Goal: Information Seeking & Learning: Compare options

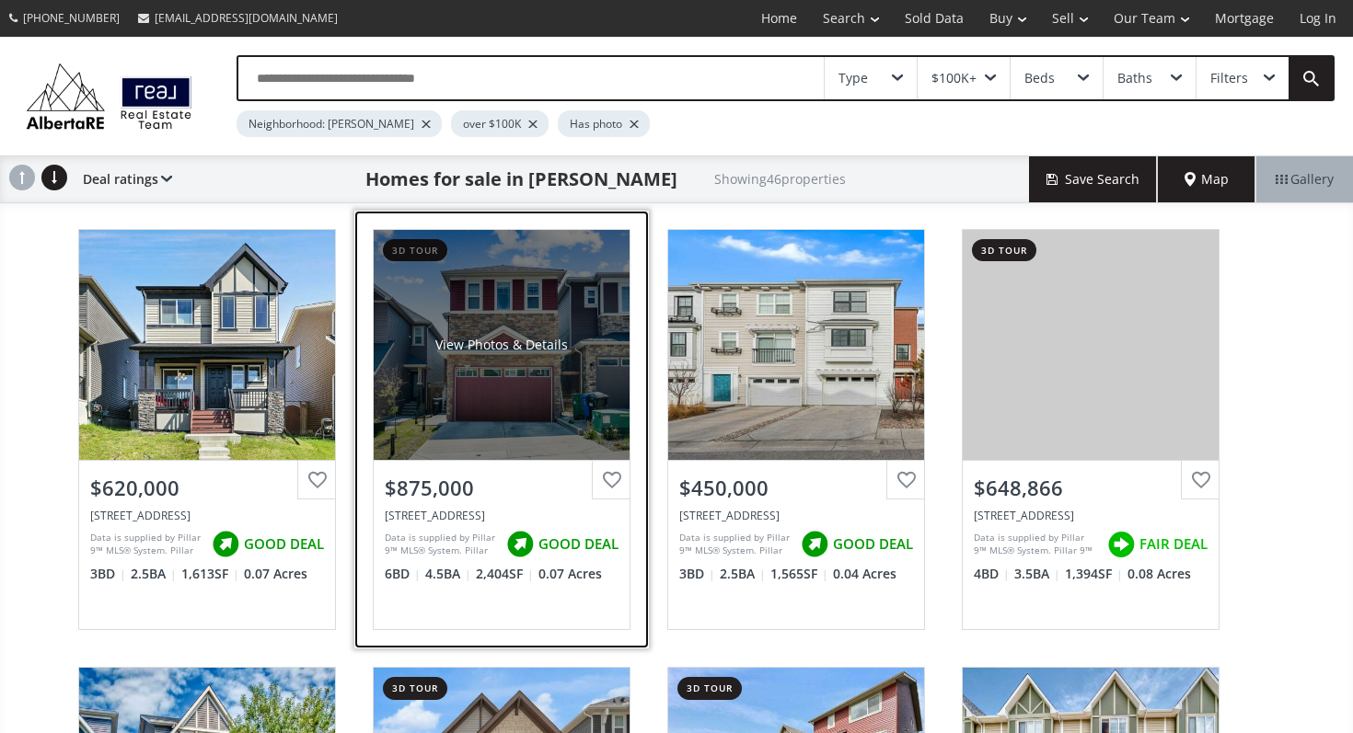
click at [468, 470] on div "$875,000" at bounding box center [502, 484] width 256 height 47
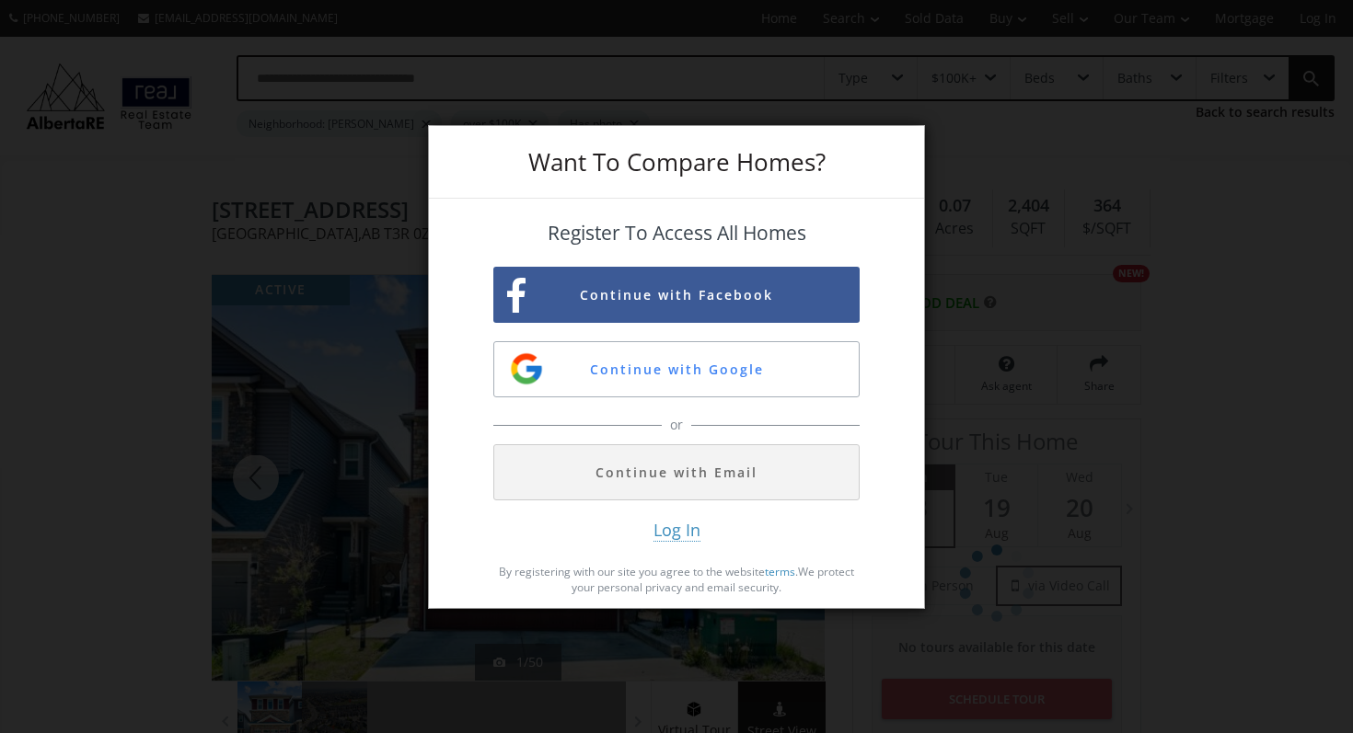
click at [987, 249] on div "Want To Compare Homes? Register To Access All Homes Continue with Facebook Cont…" at bounding box center [676, 366] width 1353 height 733
click at [674, 387] on button "Continue with Google" at bounding box center [676, 369] width 366 height 56
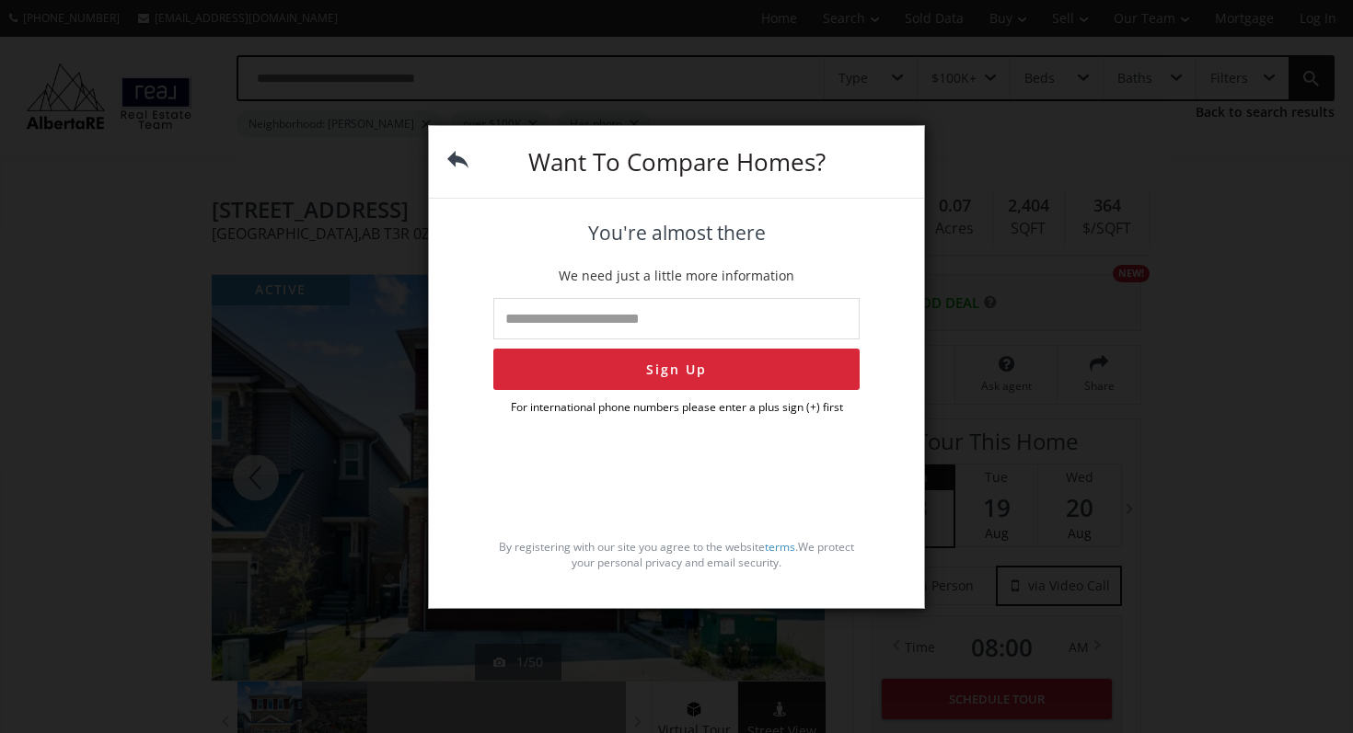
click at [670, 328] on input "tel" at bounding box center [676, 318] width 366 height 41
type input "**********"
click at [493, 349] on button "Sign Up" at bounding box center [676, 369] width 366 height 41
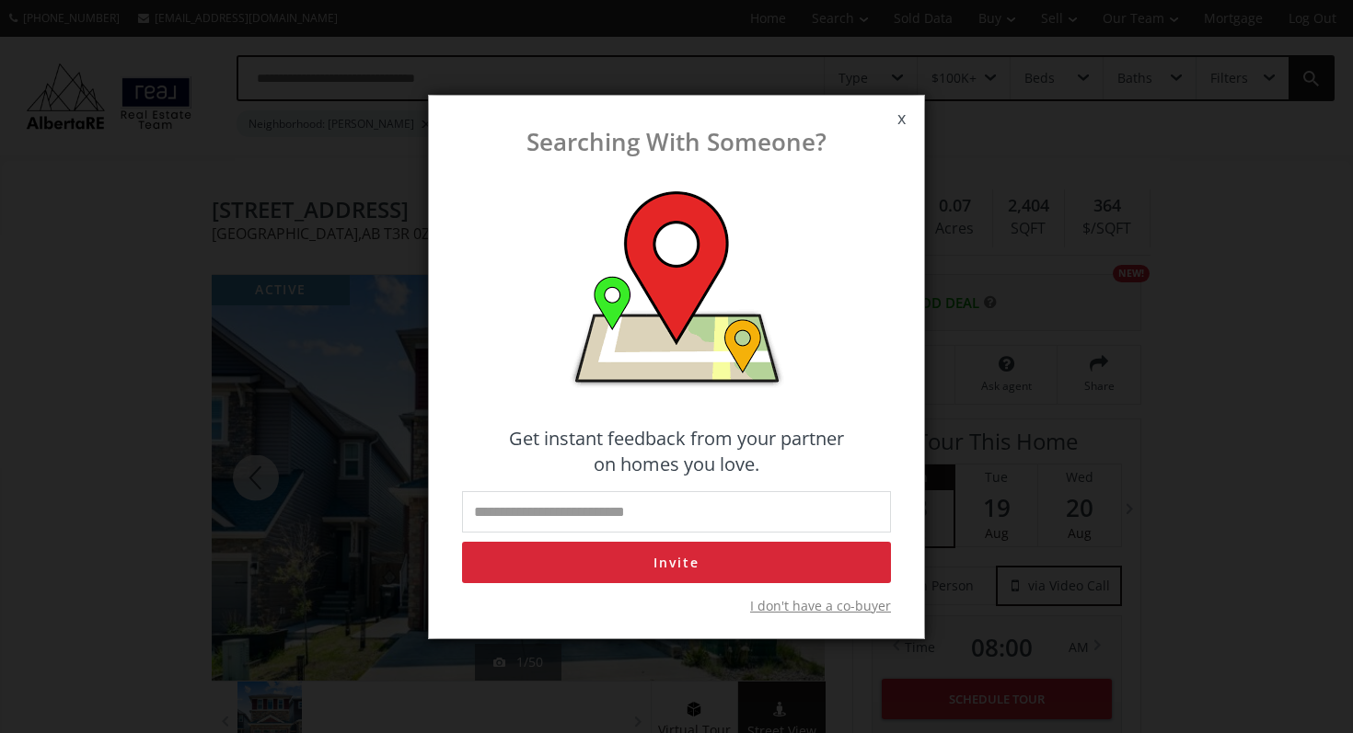
click at [893, 119] on span "x" at bounding box center [901, 119] width 45 height 52
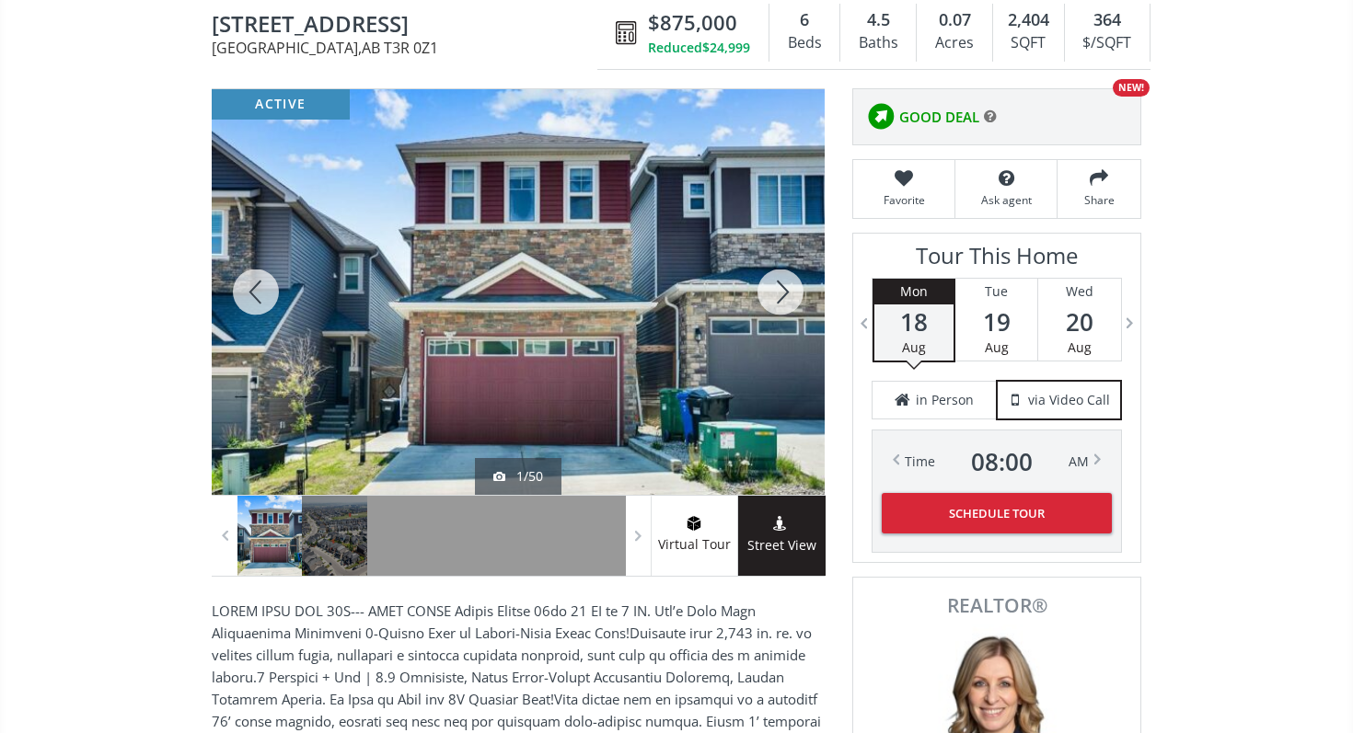
scroll to position [227, 0]
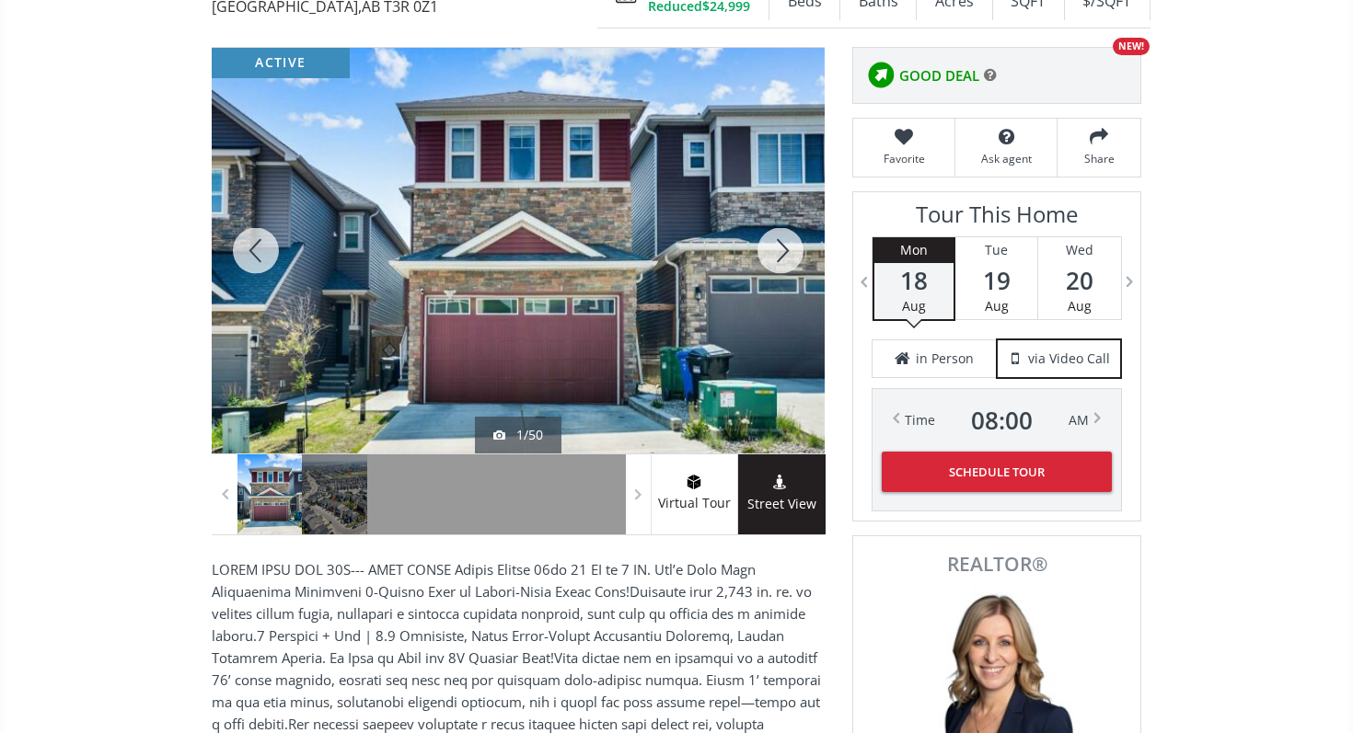
click at [774, 269] on div at bounding box center [780, 251] width 88 height 406
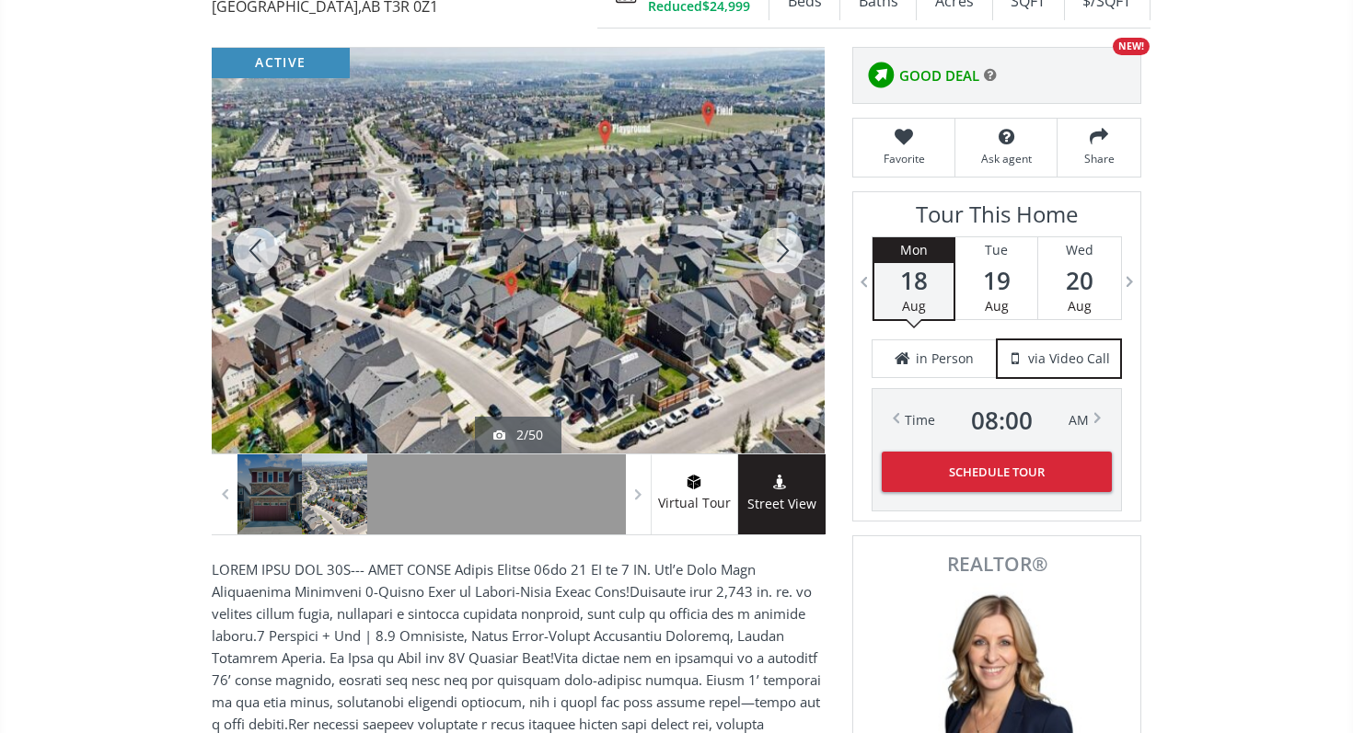
click at [774, 269] on div at bounding box center [780, 251] width 88 height 406
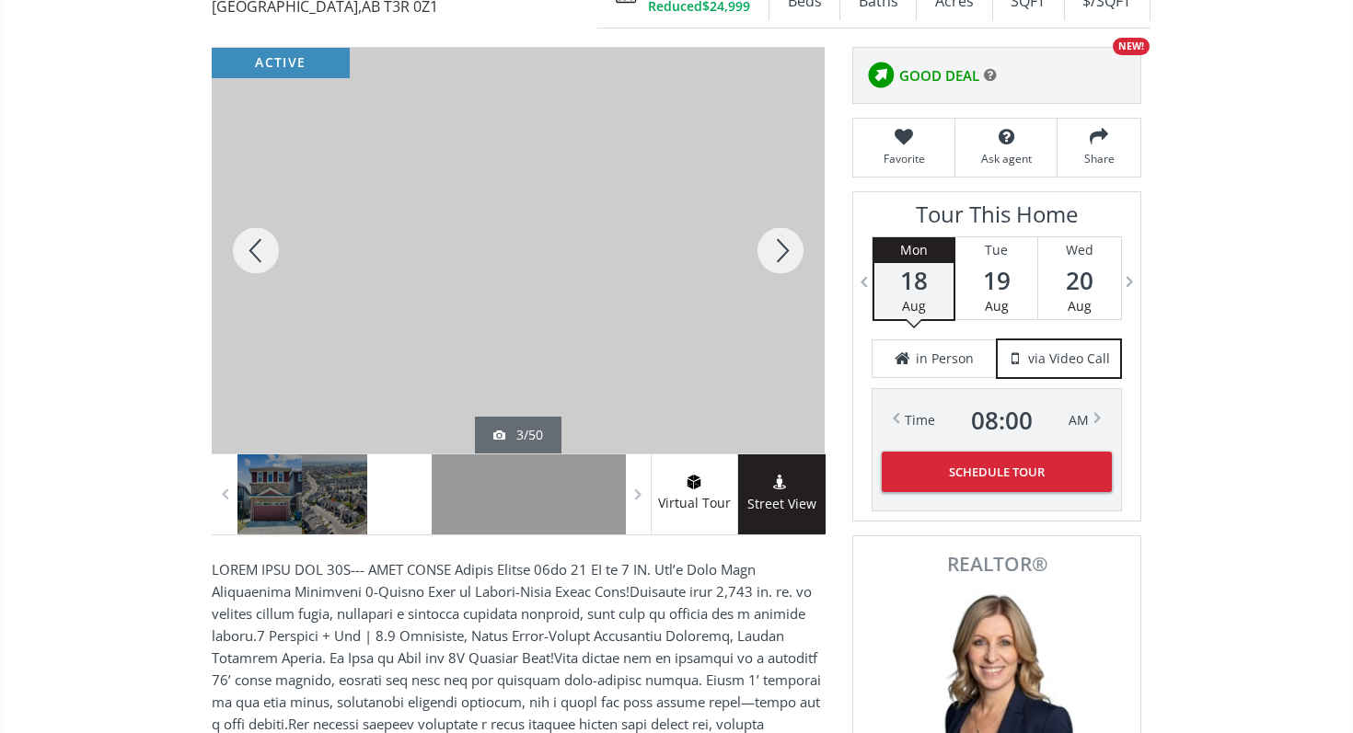
click at [239, 227] on div at bounding box center [256, 251] width 88 height 406
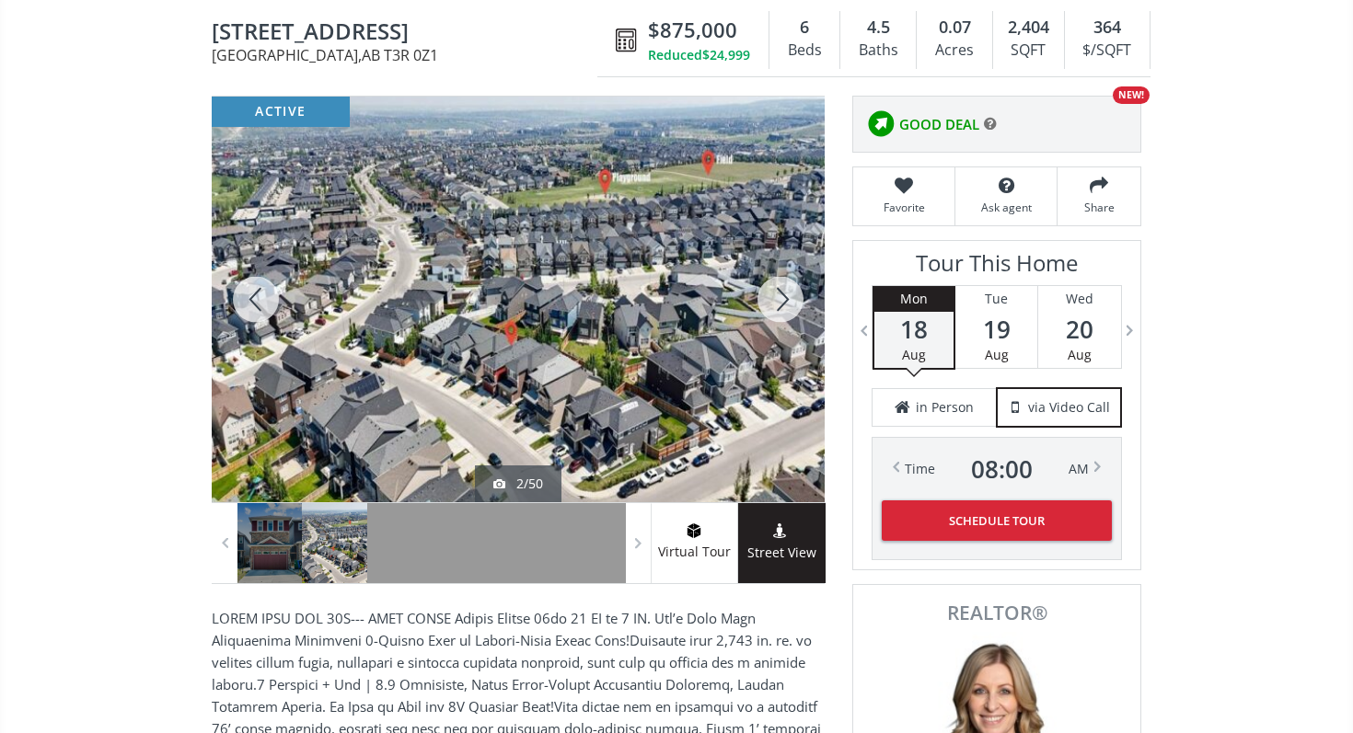
scroll to position [173, 0]
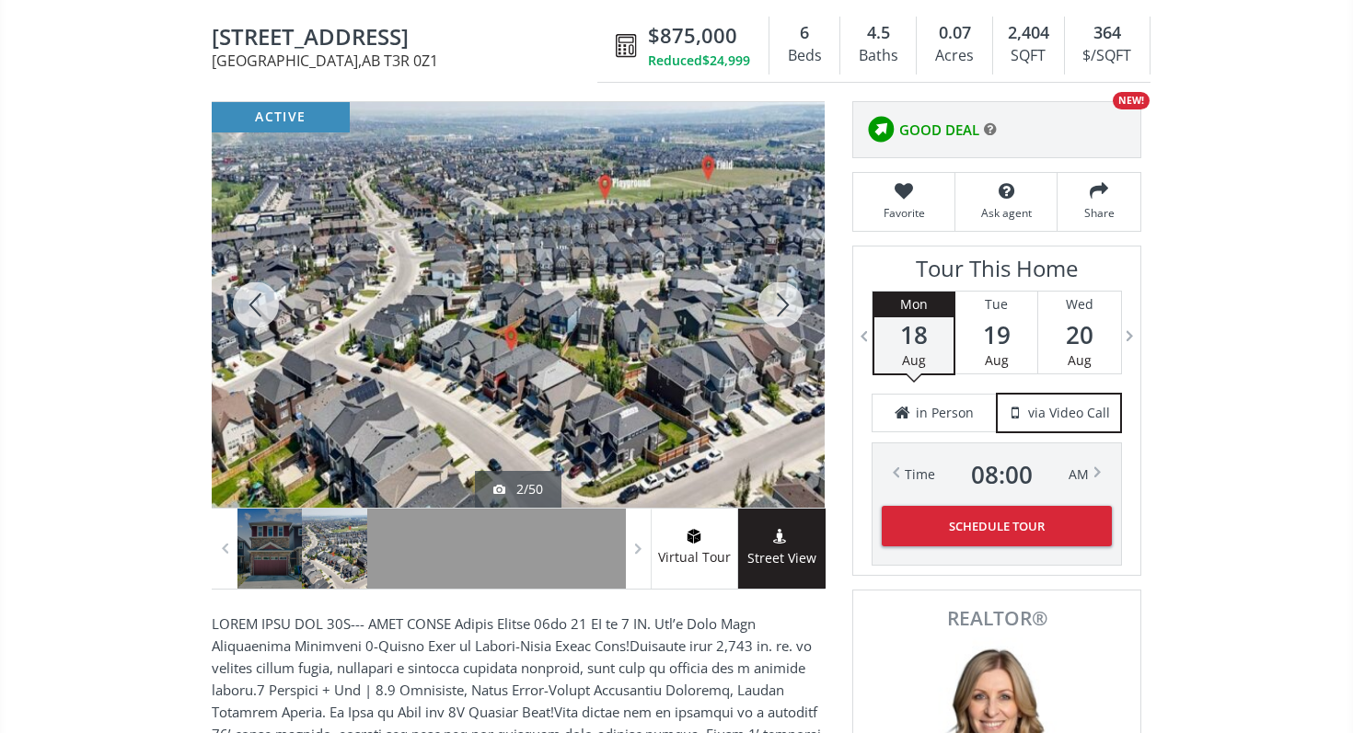
click at [771, 294] on div at bounding box center [780, 305] width 88 height 406
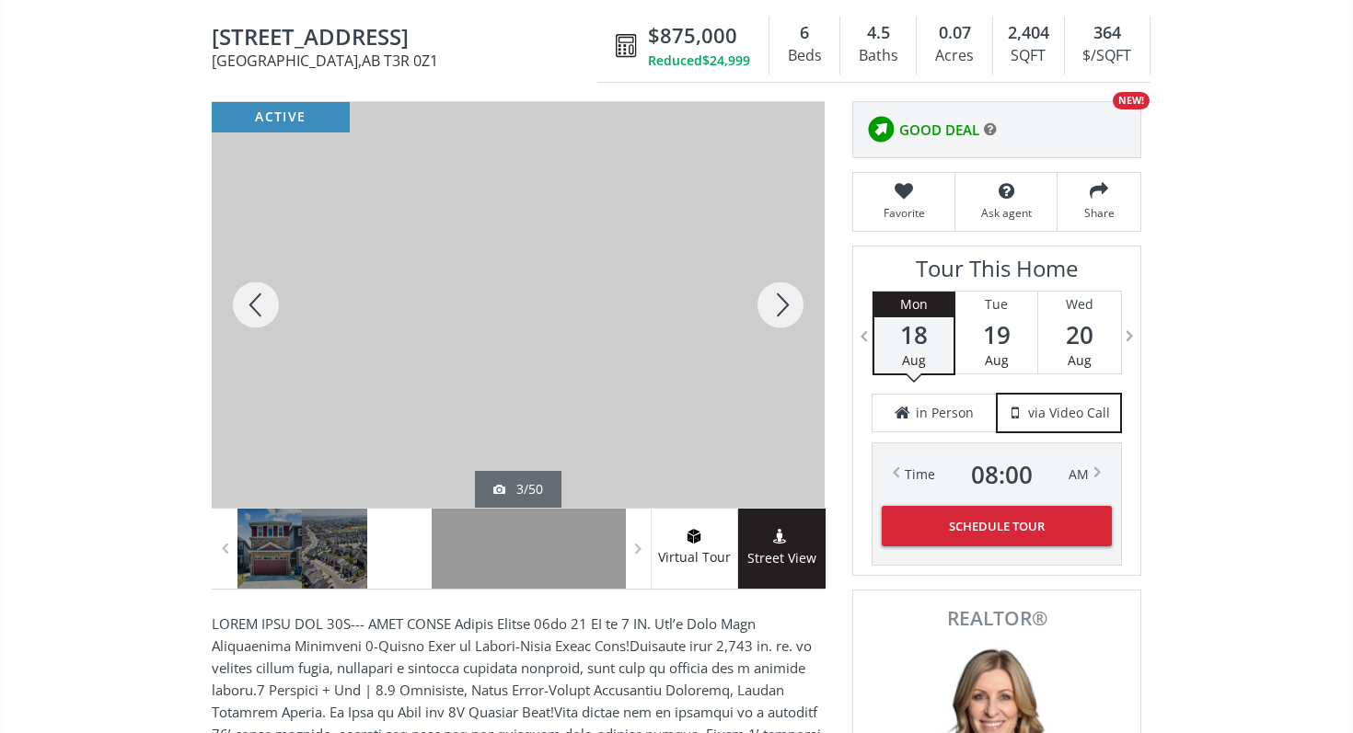
click at [771, 294] on div at bounding box center [780, 305] width 88 height 406
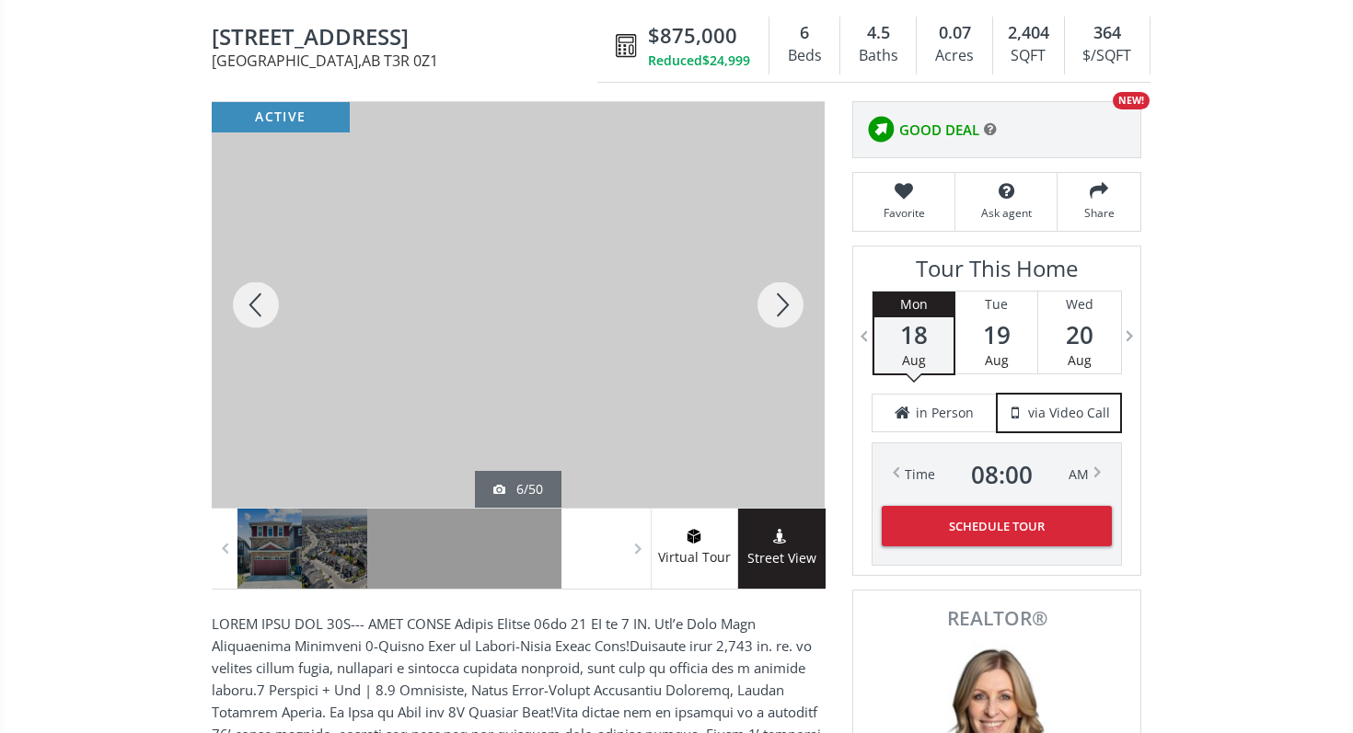
click at [771, 294] on div at bounding box center [780, 305] width 88 height 406
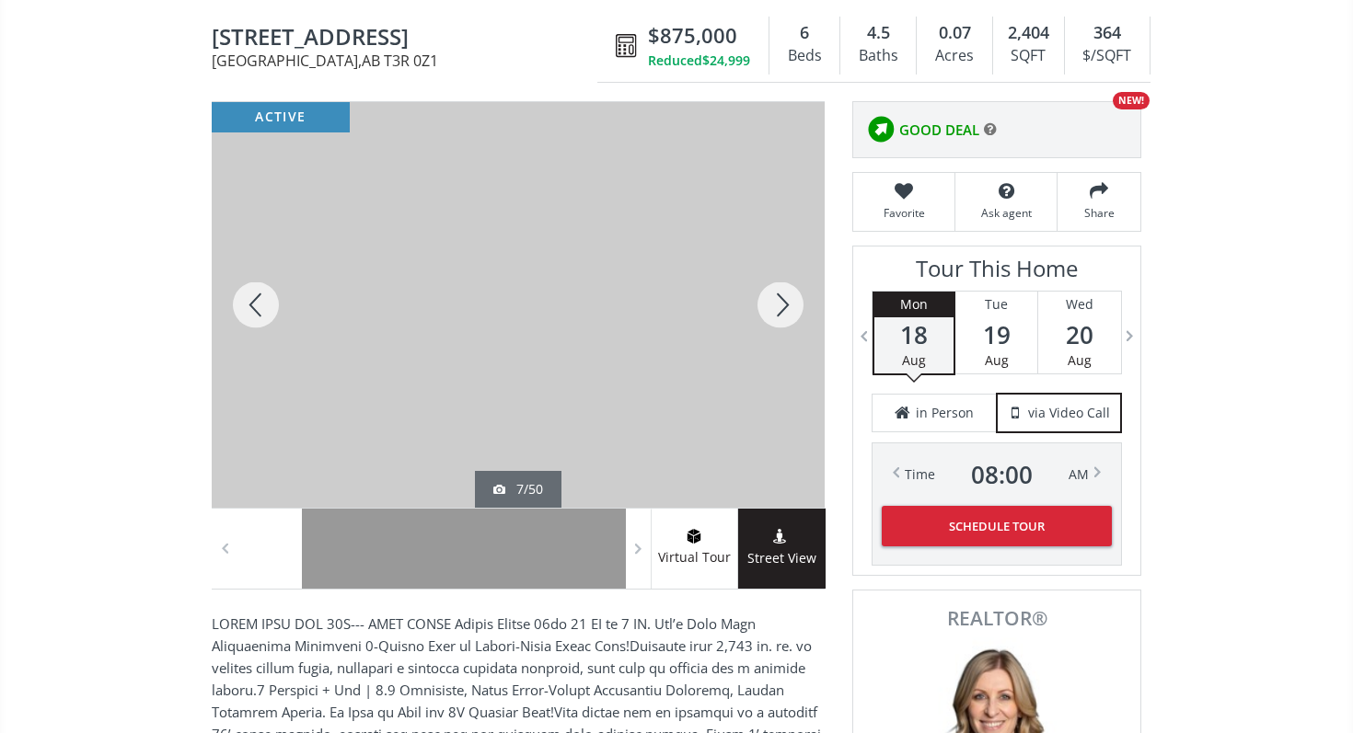
click at [771, 294] on div at bounding box center [780, 305] width 88 height 406
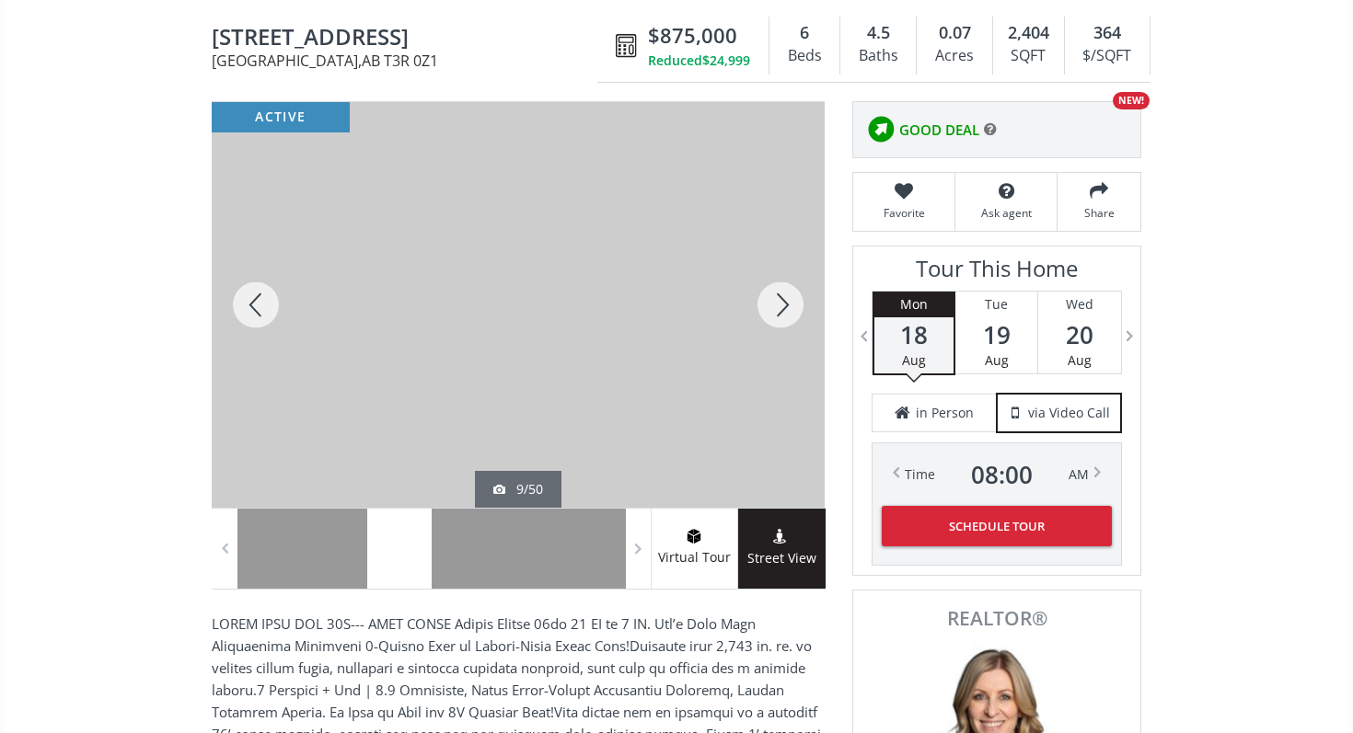
click at [771, 294] on div at bounding box center [780, 305] width 88 height 406
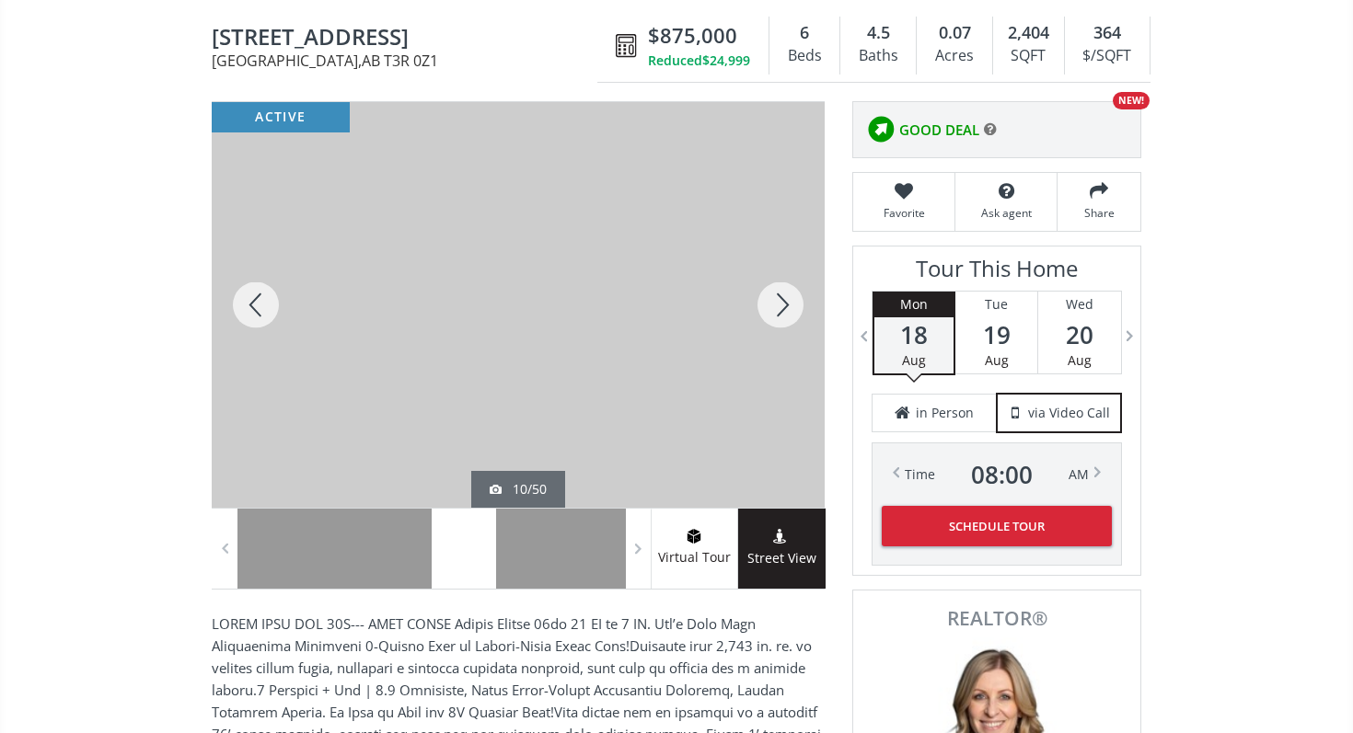
click at [771, 294] on div at bounding box center [780, 305] width 88 height 406
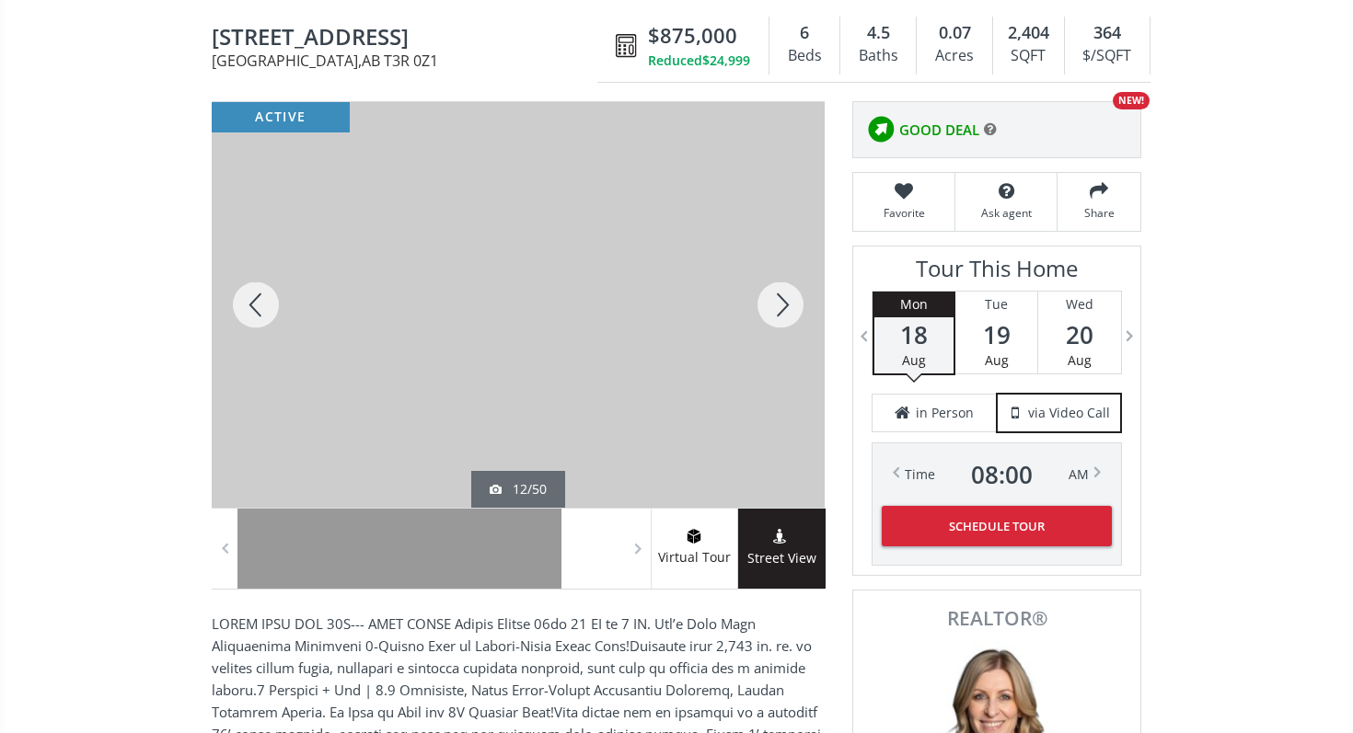
click at [771, 294] on div at bounding box center [780, 305] width 88 height 406
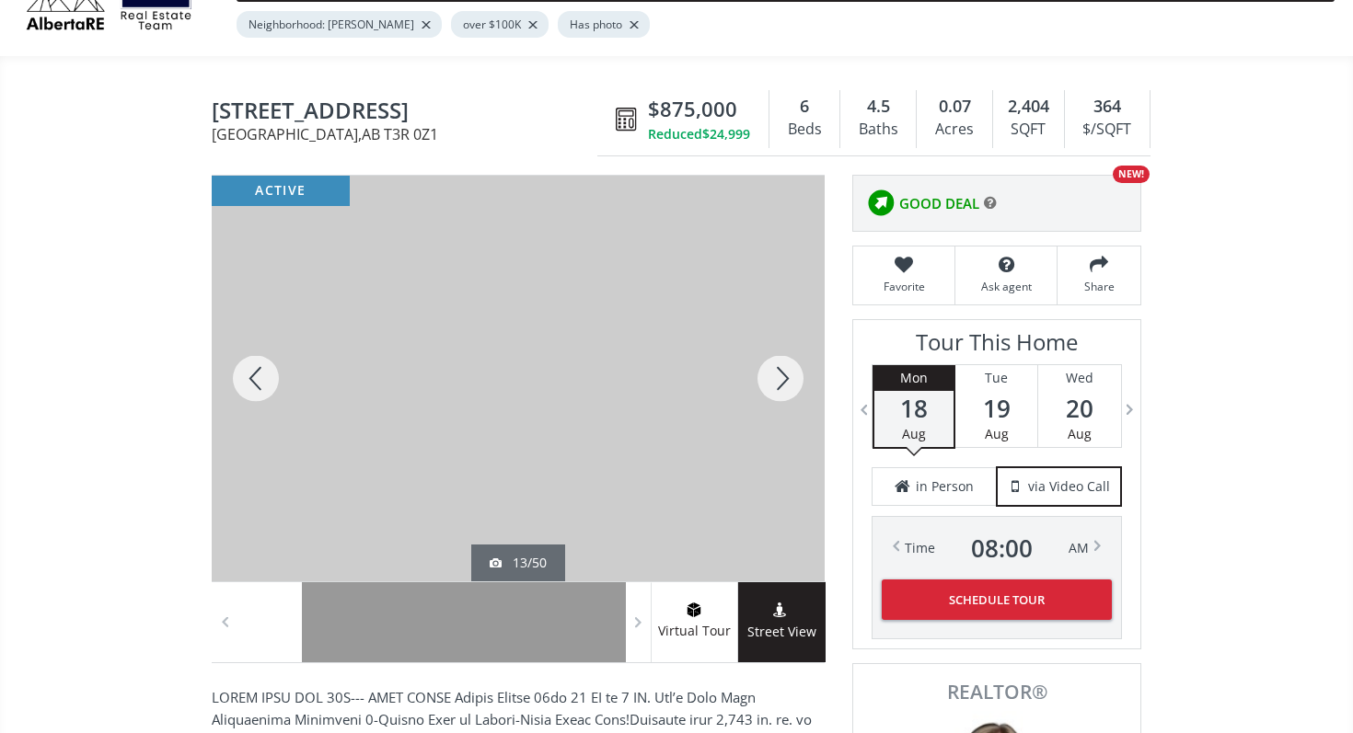
scroll to position [0, 0]
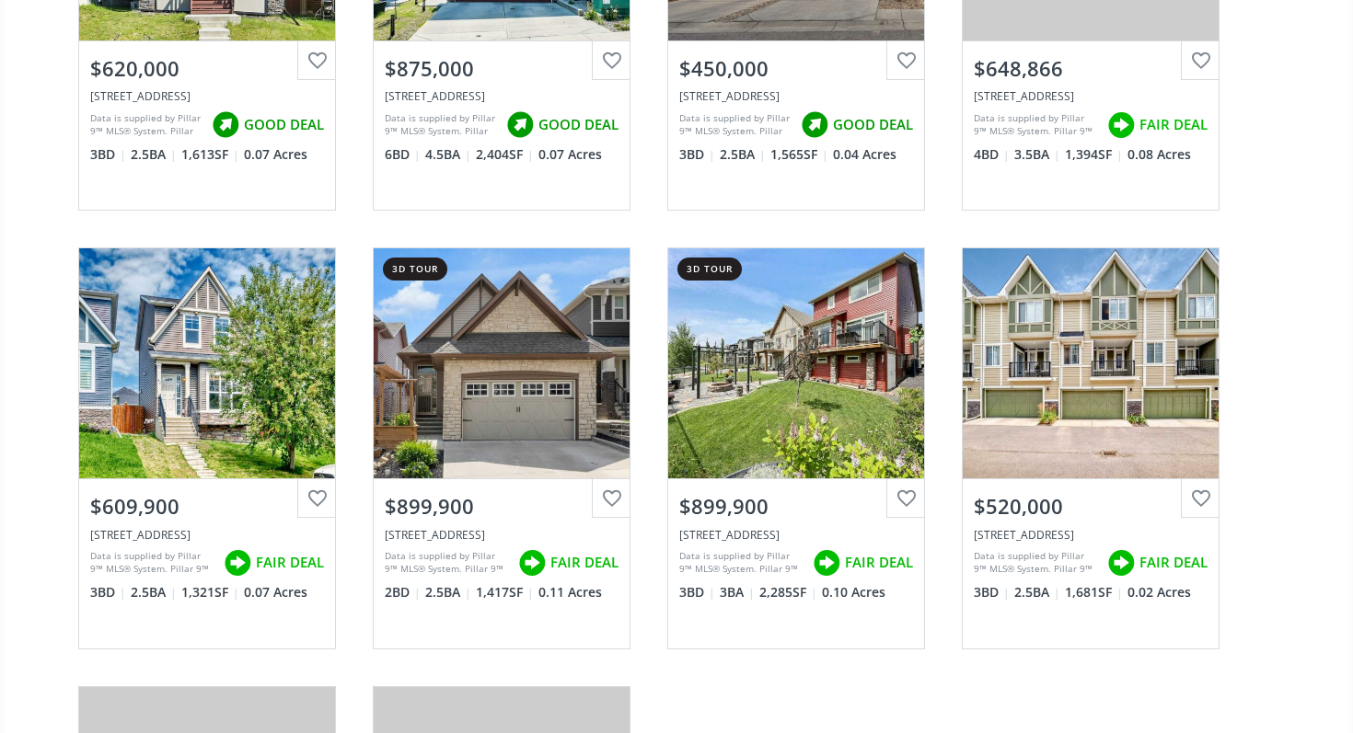
scroll to position [425, 0]
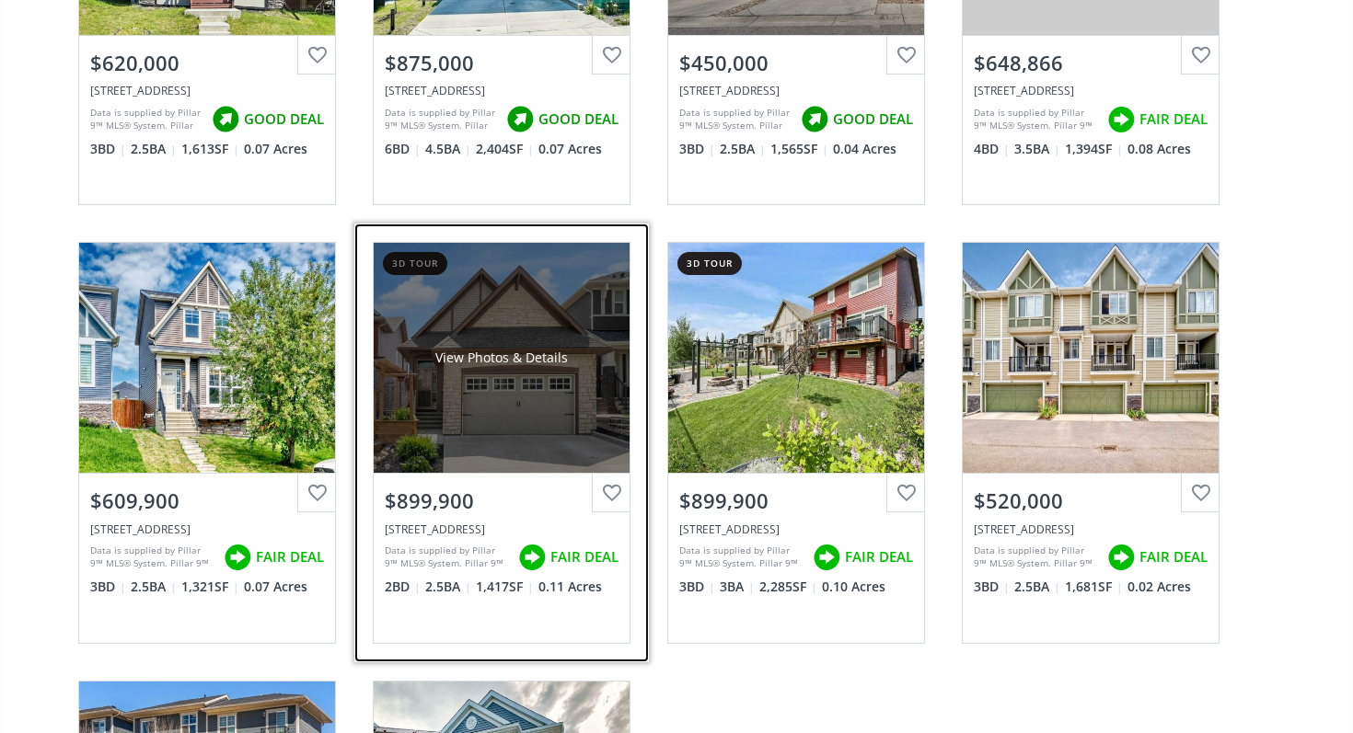
click at [506, 440] on div "View Photos & Details" at bounding box center [502, 358] width 256 height 230
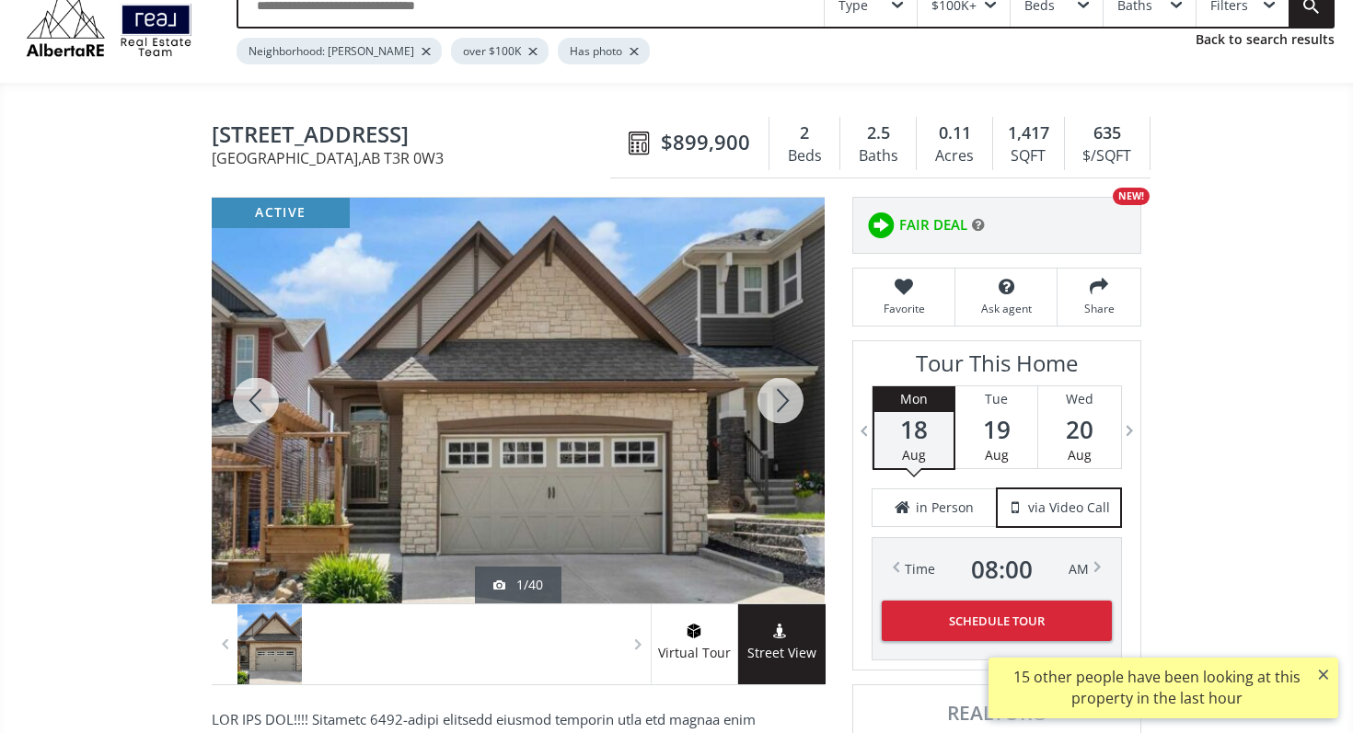
scroll to position [80, 0]
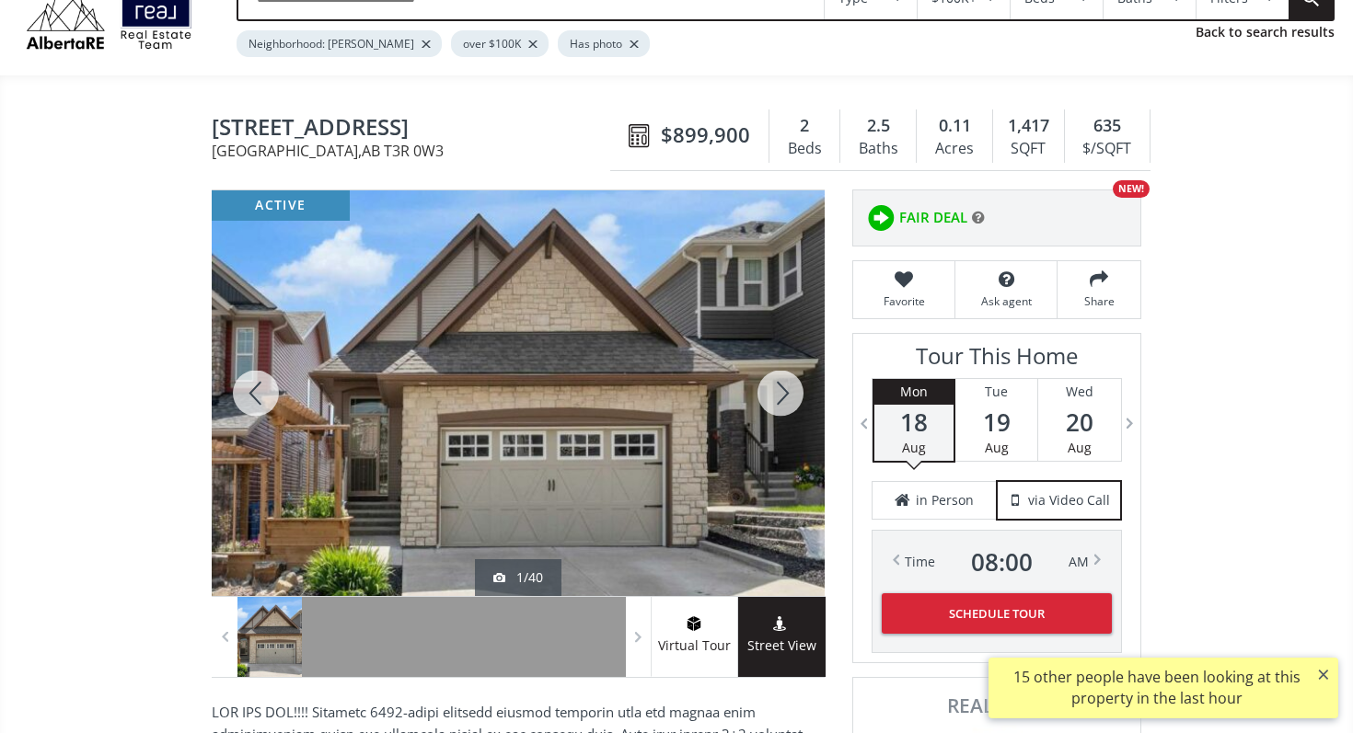
click at [798, 398] on div at bounding box center [780, 393] width 88 height 406
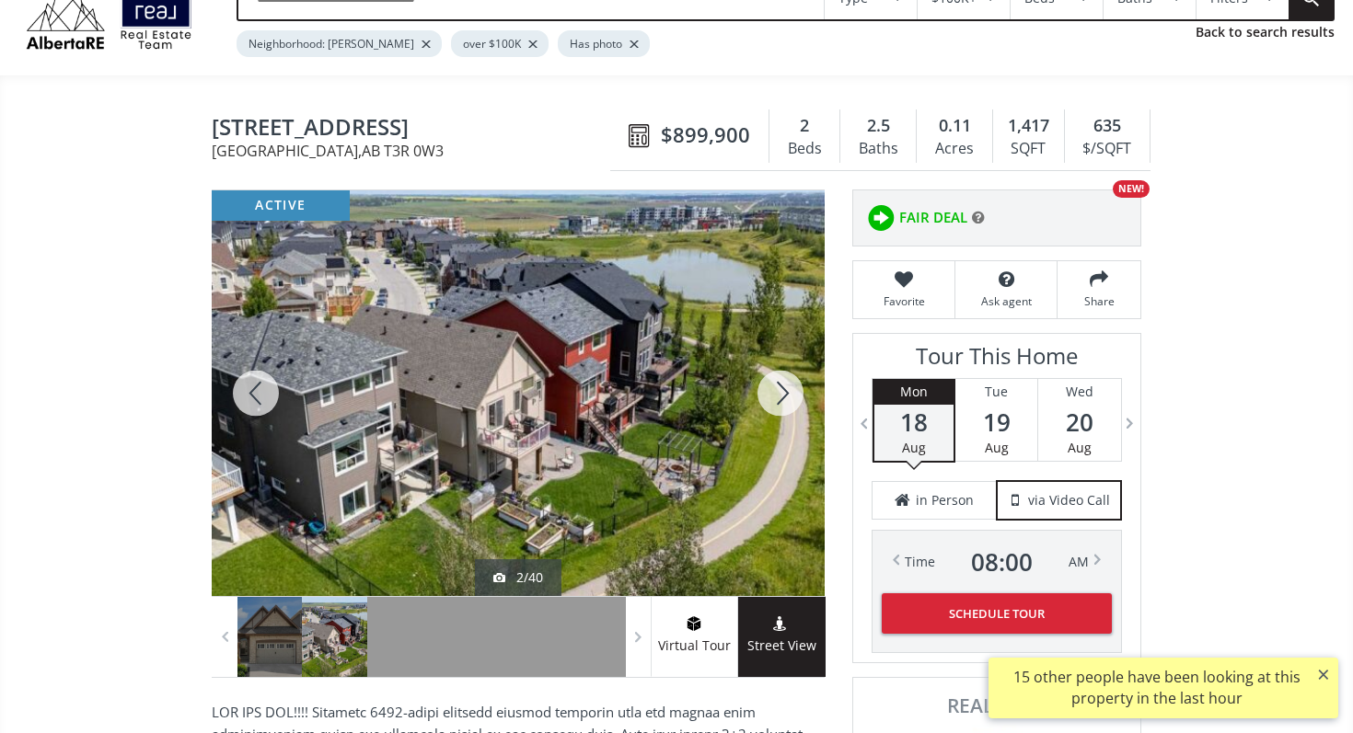
click at [798, 398] on div at bounding box center [780, 393] width 88 height 406
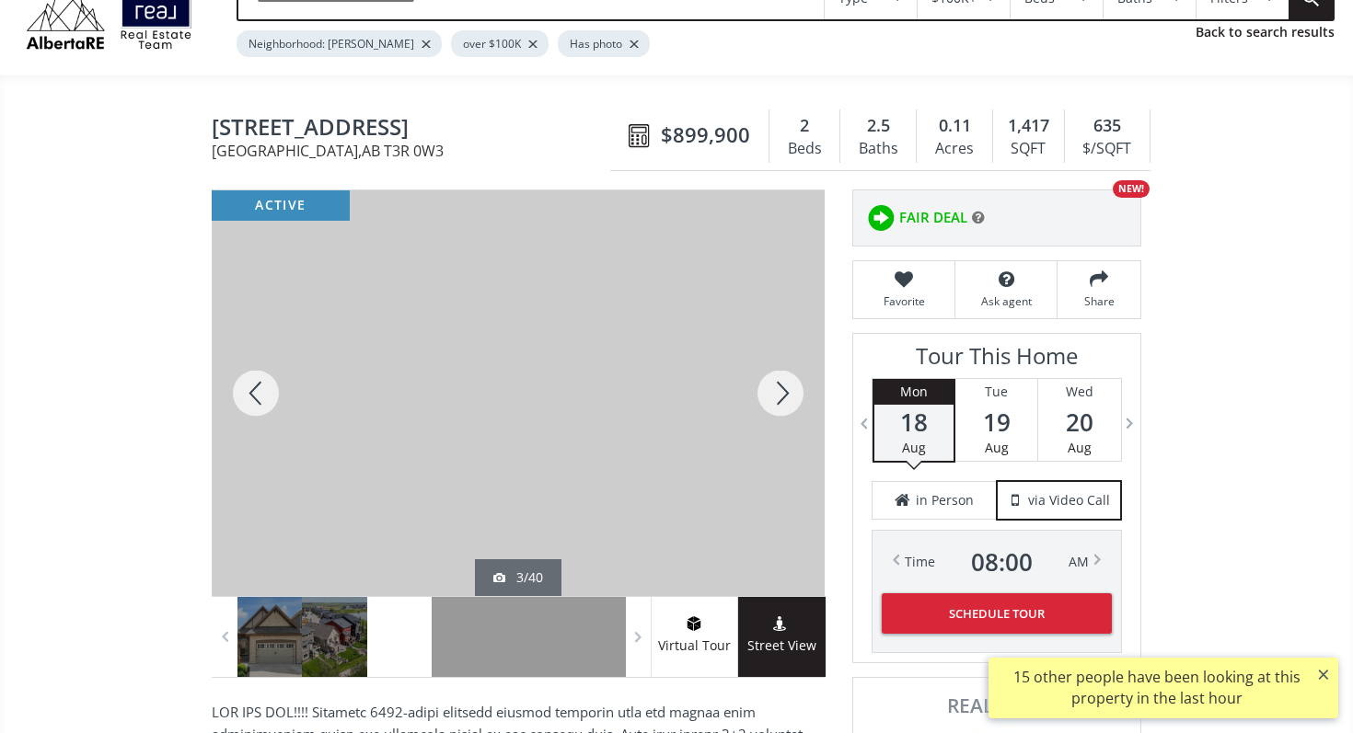
click at [798, 398] on div at bounding box center [780, 393] width 88 height 406
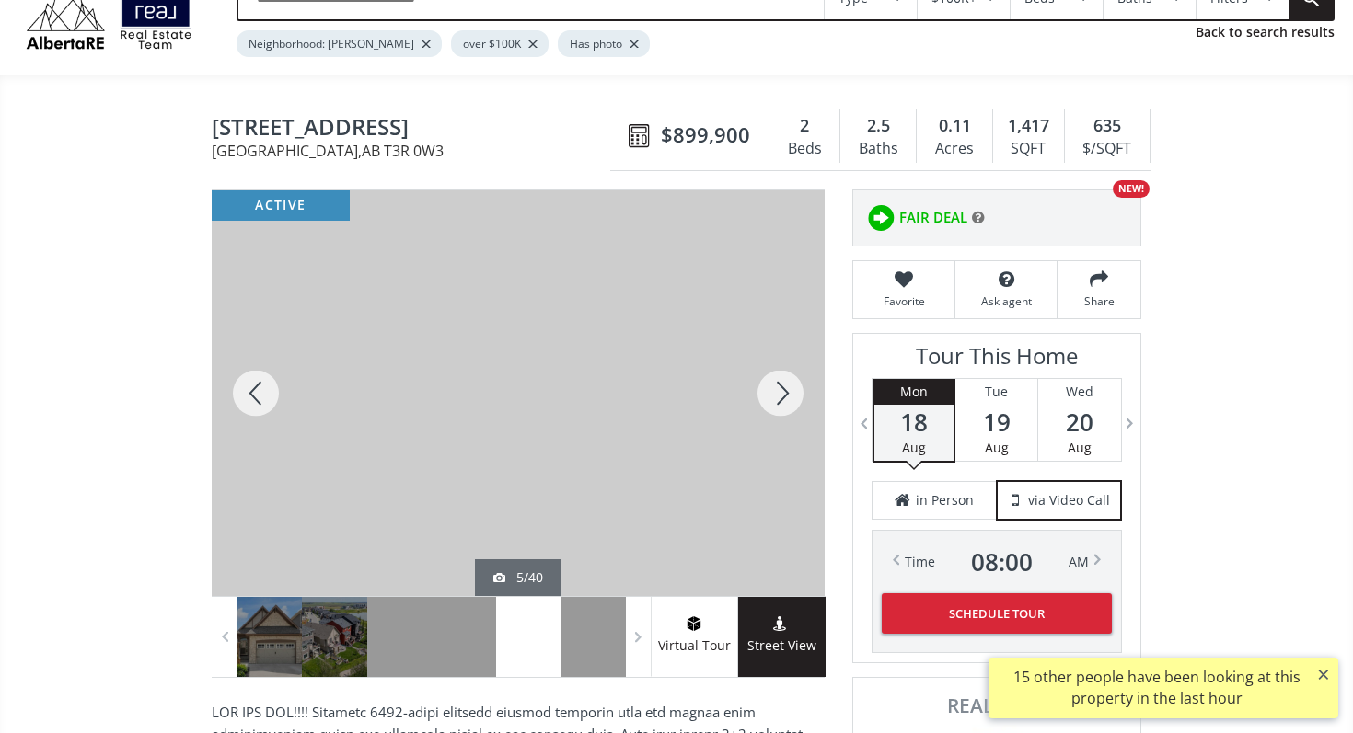
click at [798, 398] on div at bounding box center [780, 393] width 88 height 406
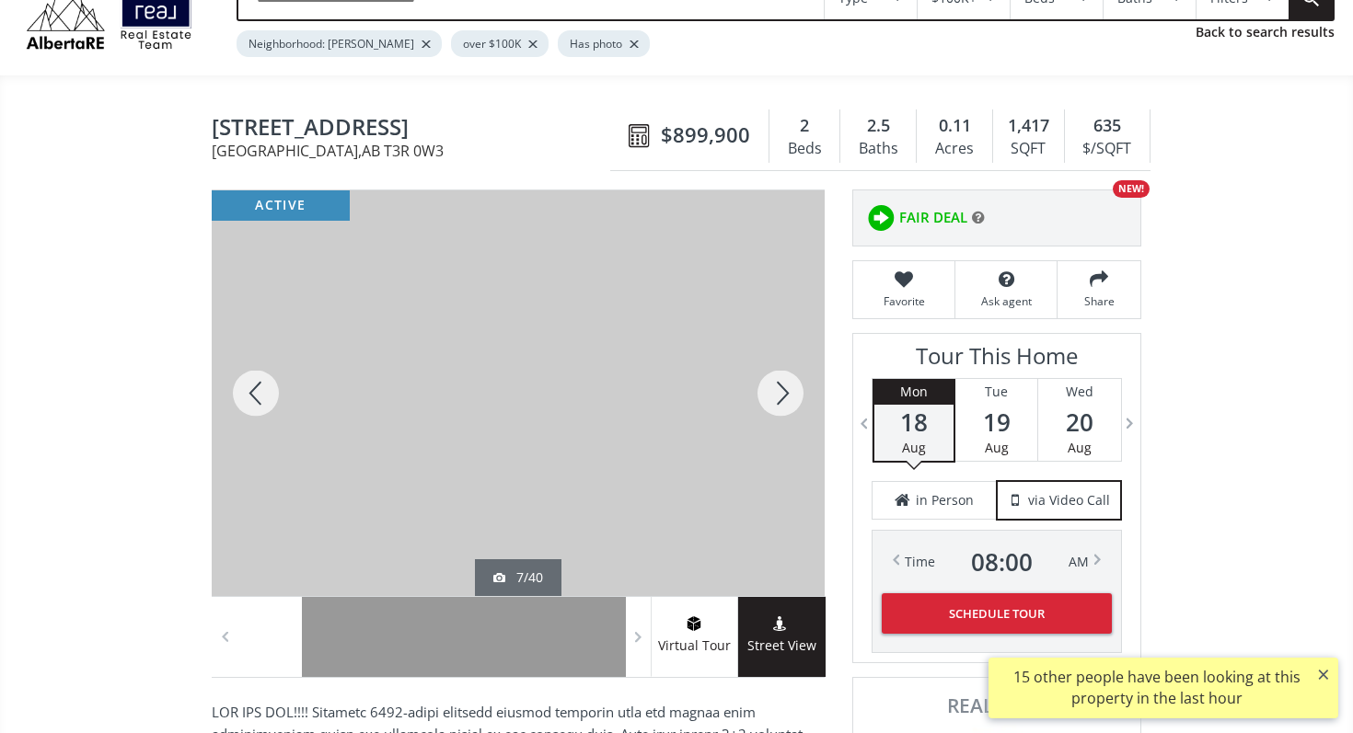
click at [798, 398] on div at bounding box center [780, 393] width 88 height 406
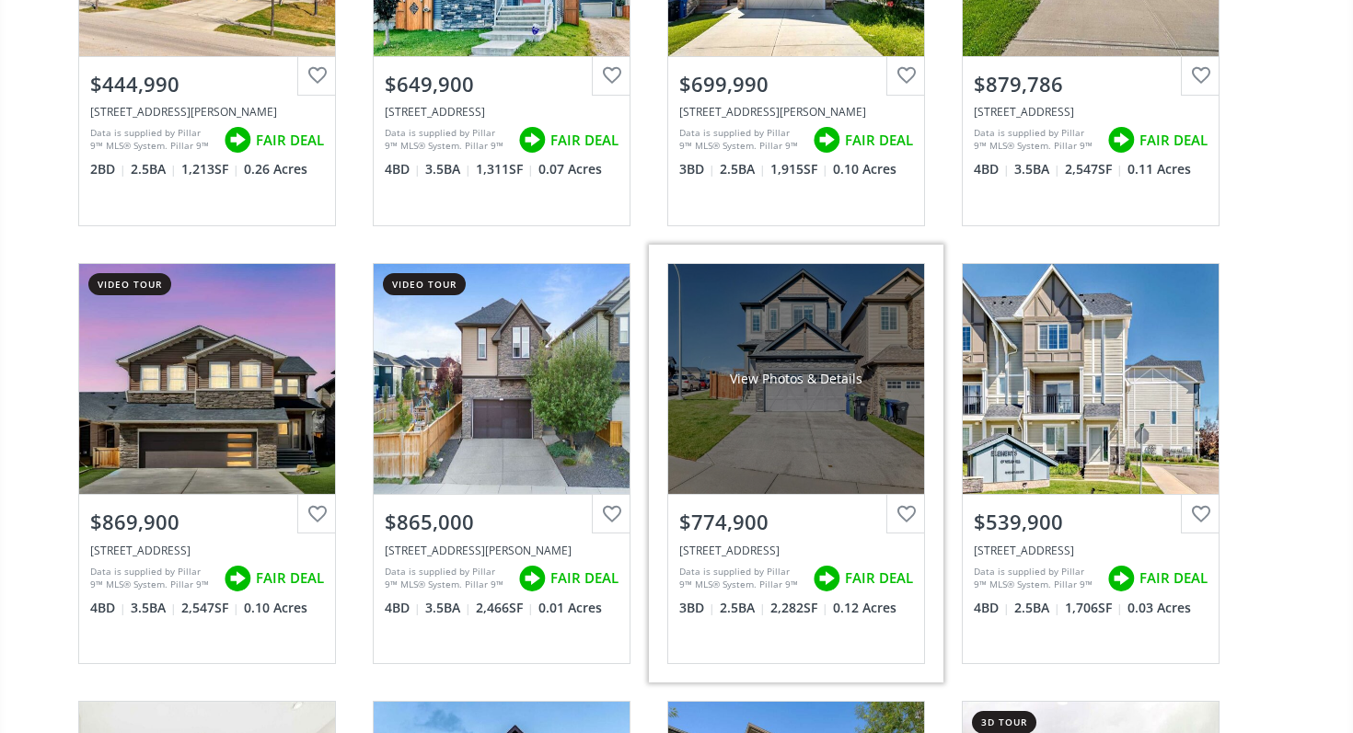
scroll to position [1285, 0]
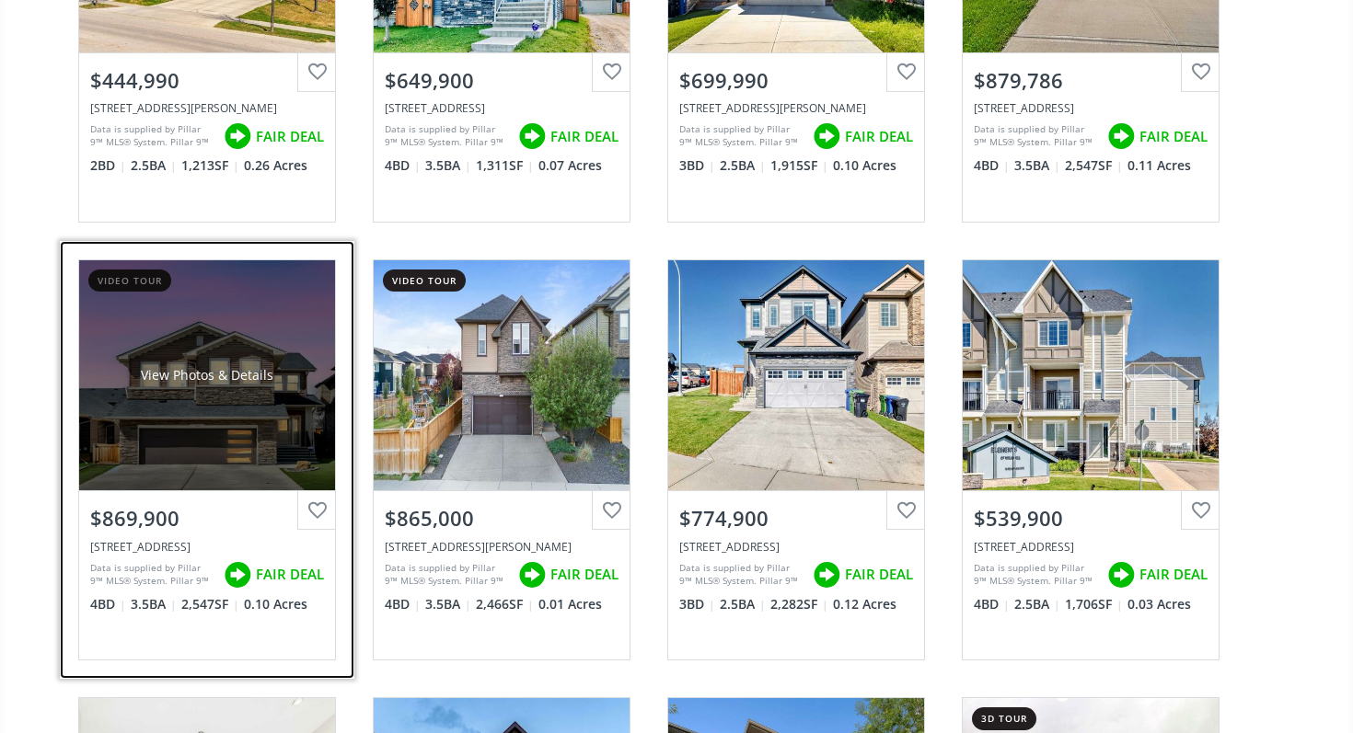
click at [293, 520] on div "$869,900" at bounding box center [207, 518] width 234 height 29
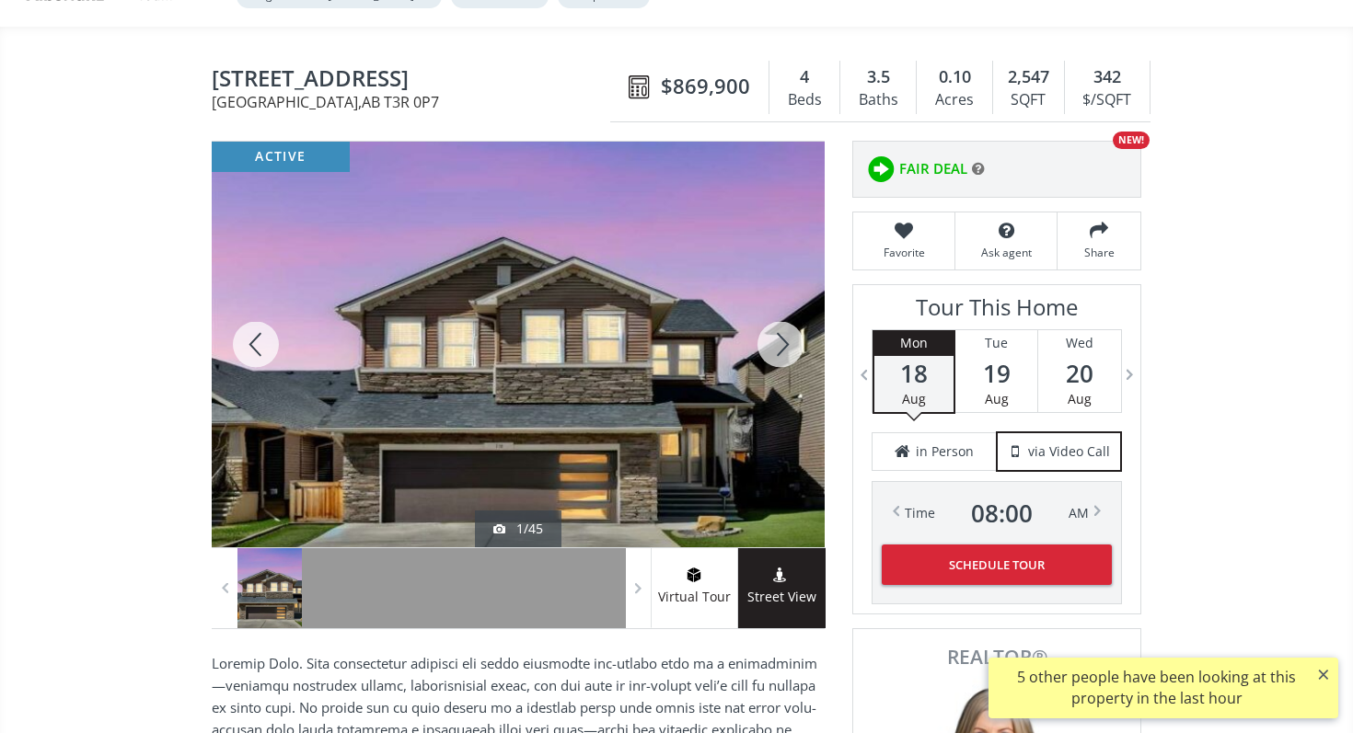
scroll to position [136, 0]
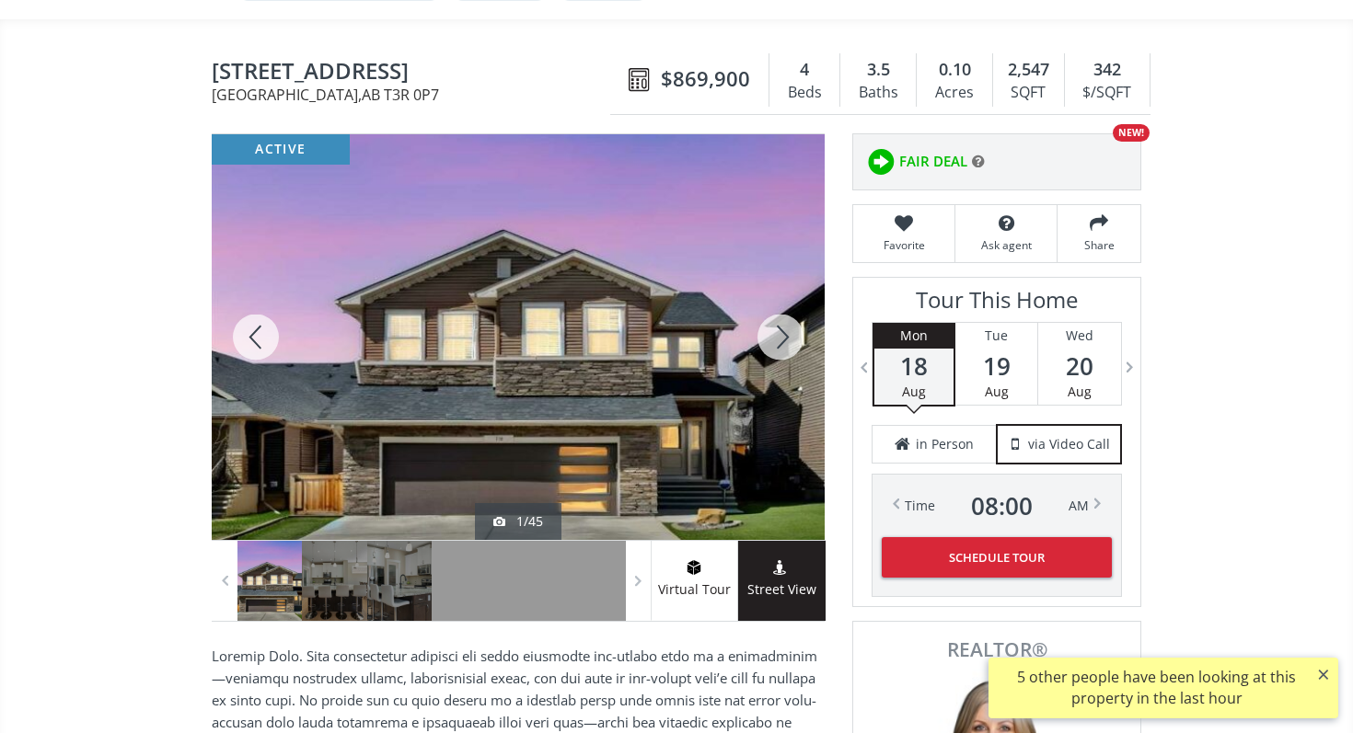
click at [792, 347] on div at bounding box center [780, 337] width 88 height 406
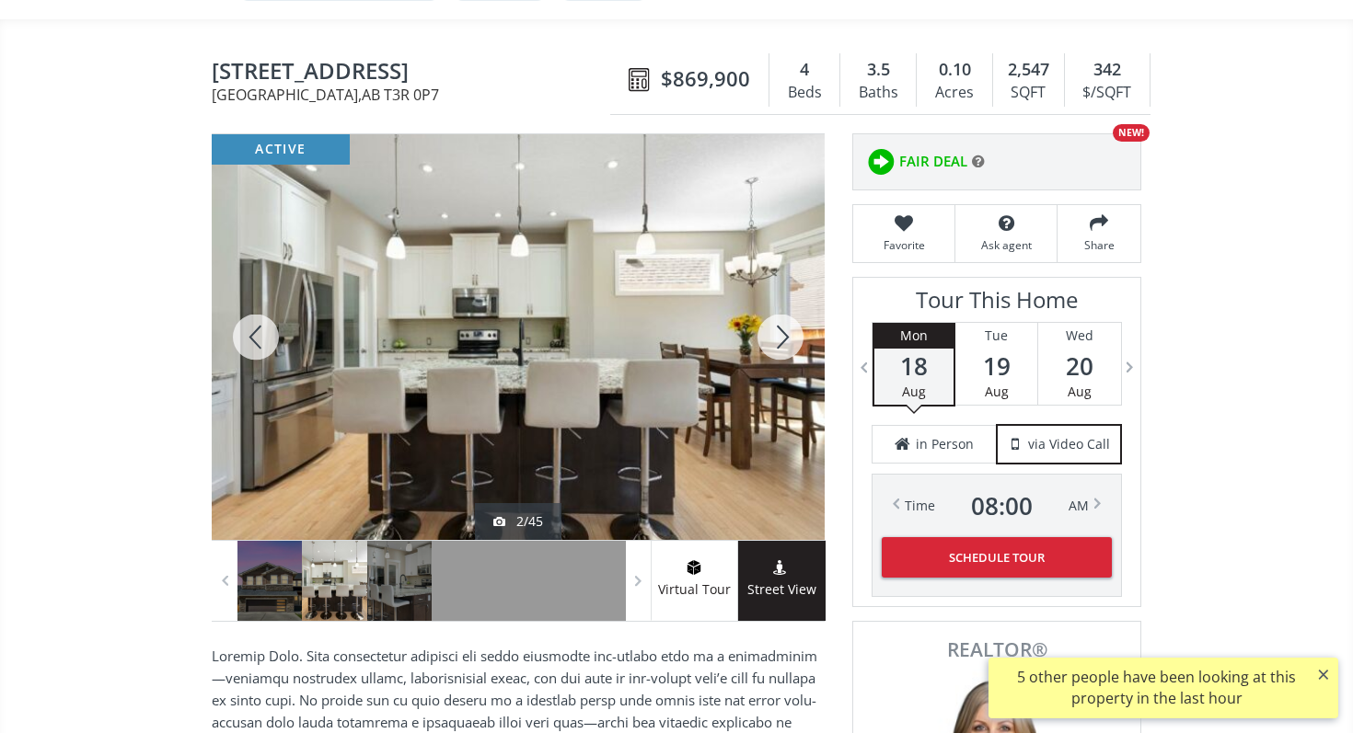
click at [792, 347] on div at bounding box center [780, 337] width 88 height 406
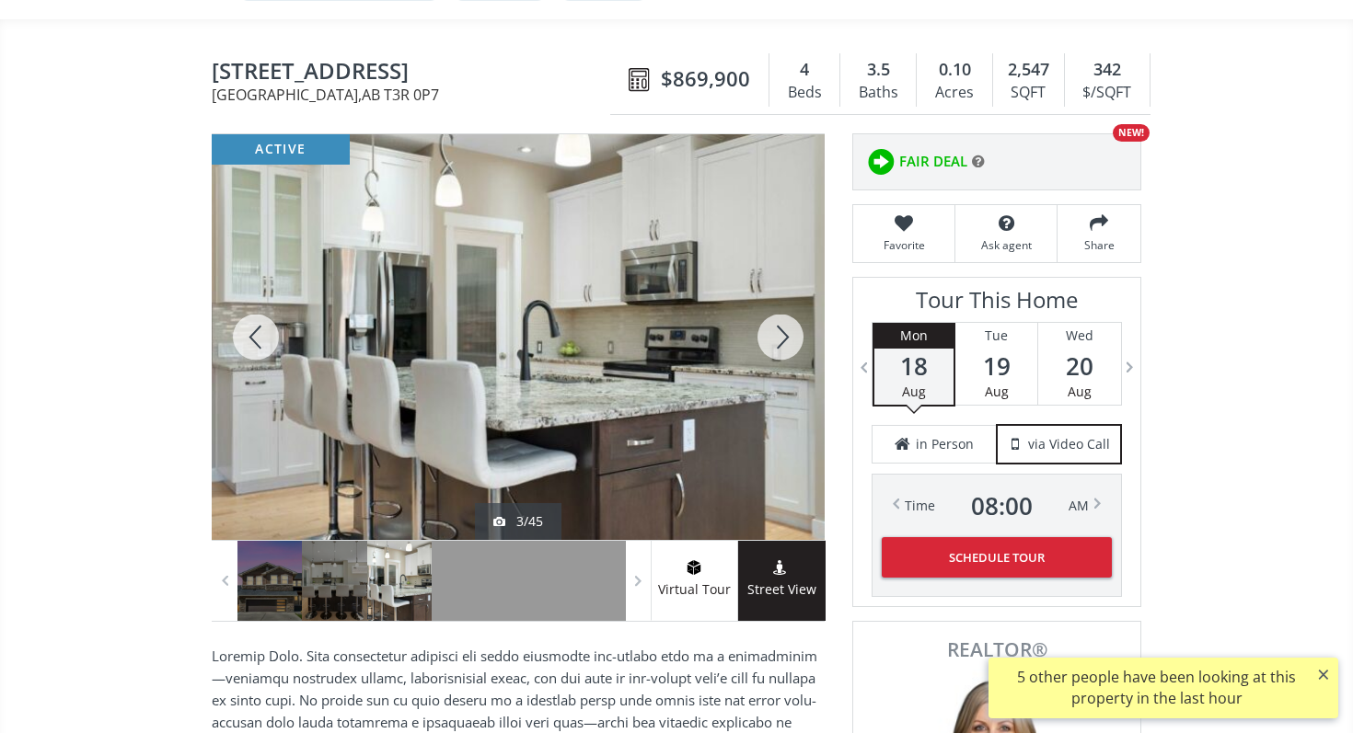
click at [792, 347] on div at bounding box center [780, 337] width 88 height 406
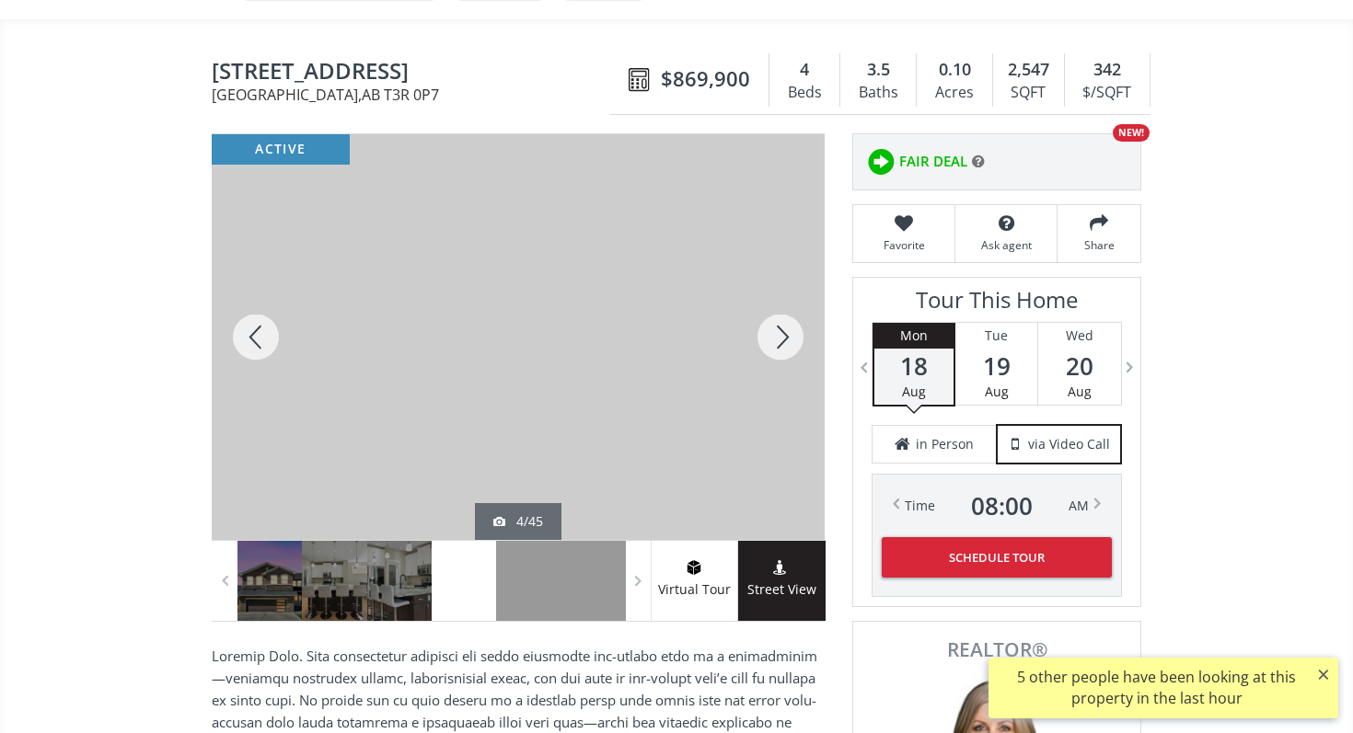
click at [792, 347] on div at bounding box center [780, 337] width 88 height 406
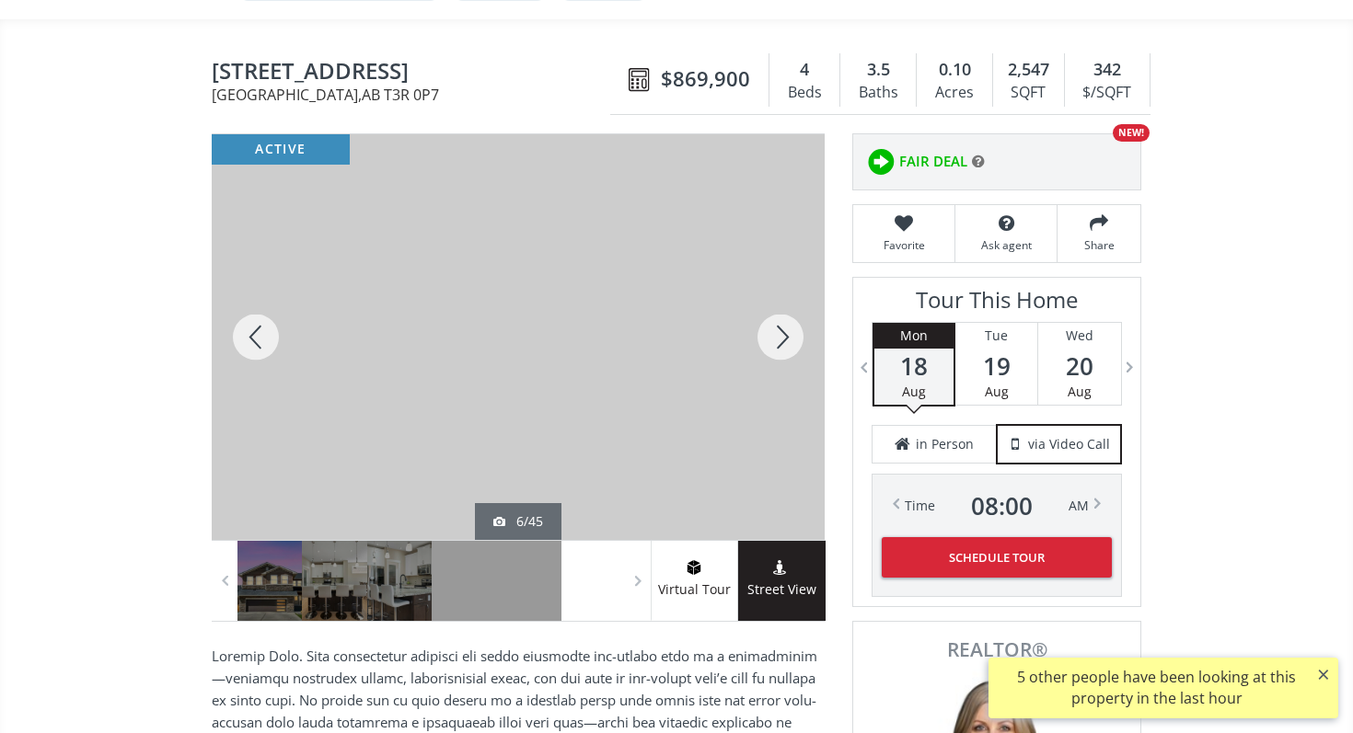
click at [792, 347] on div at bounding box center [780, 337] width 88 height 406
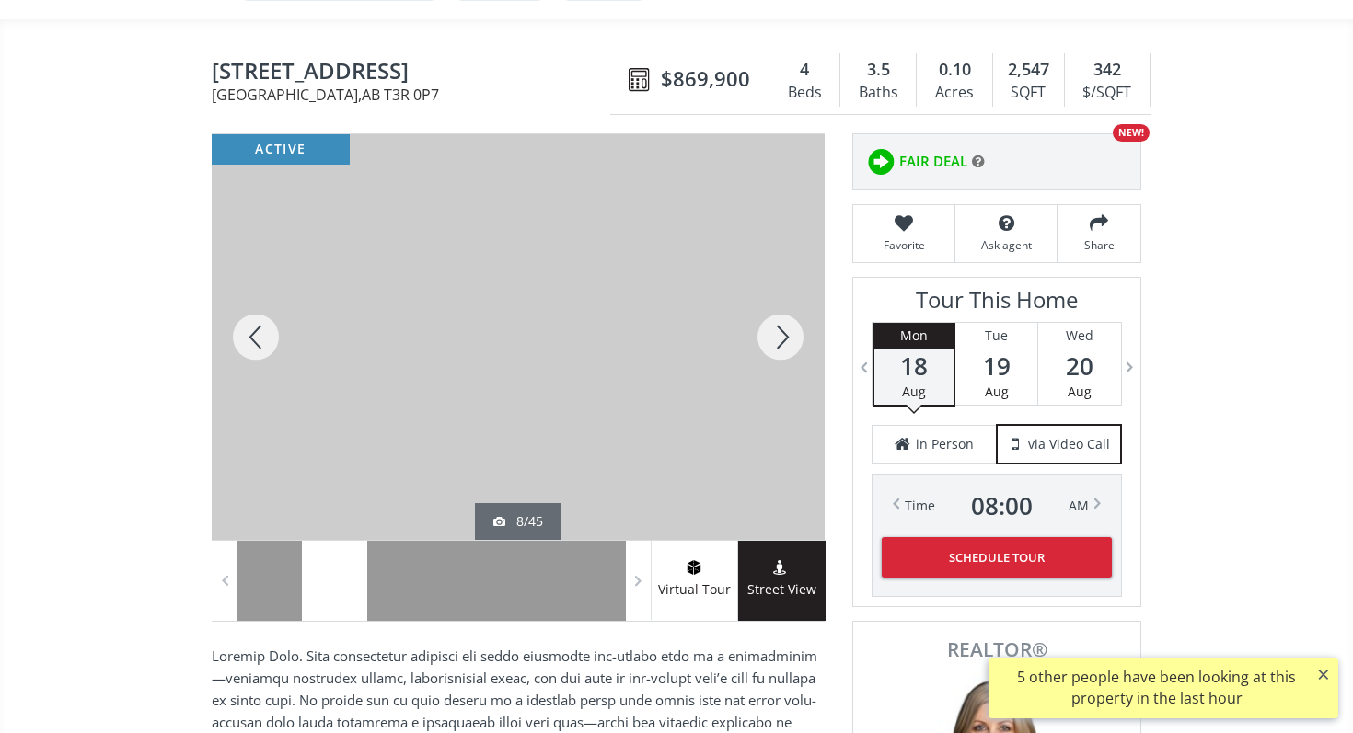
click at [792, 347] on div at bounding box center [780, 337] width 88 height 406
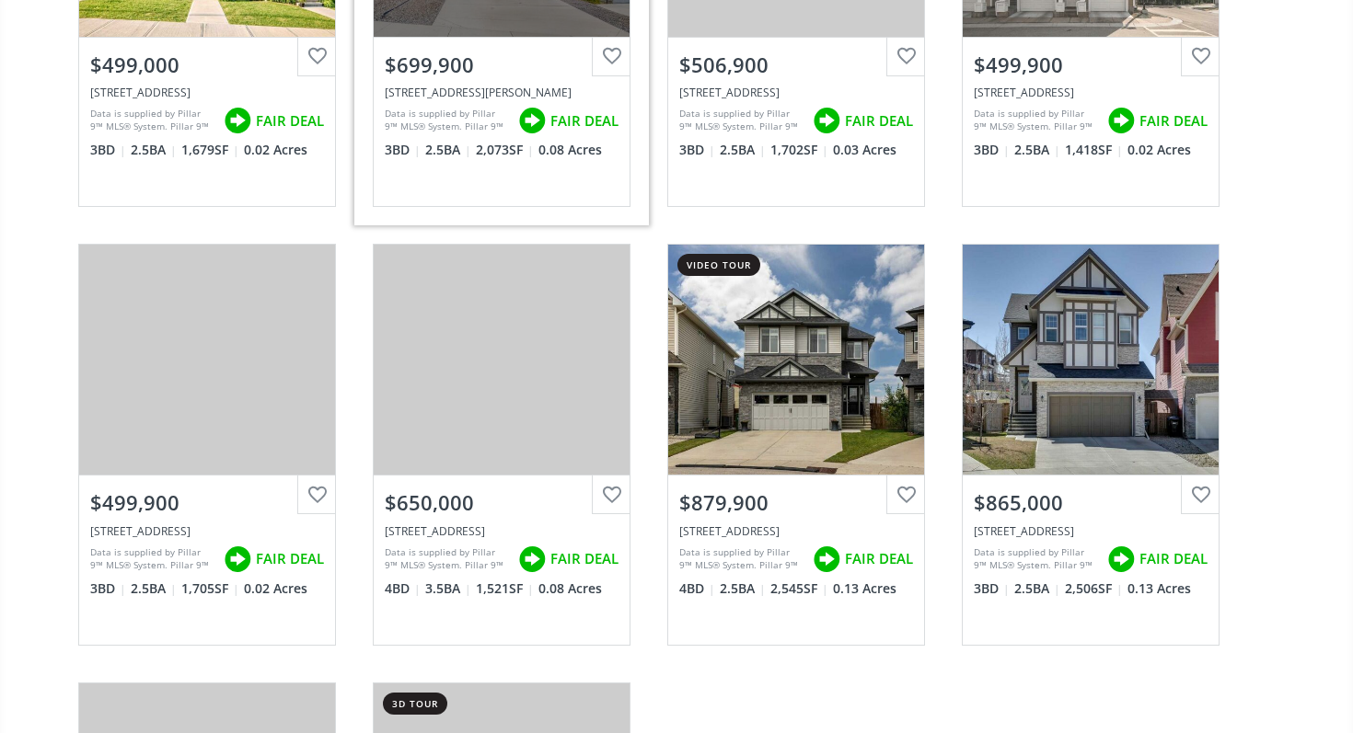
scroll to position [2623, 0]
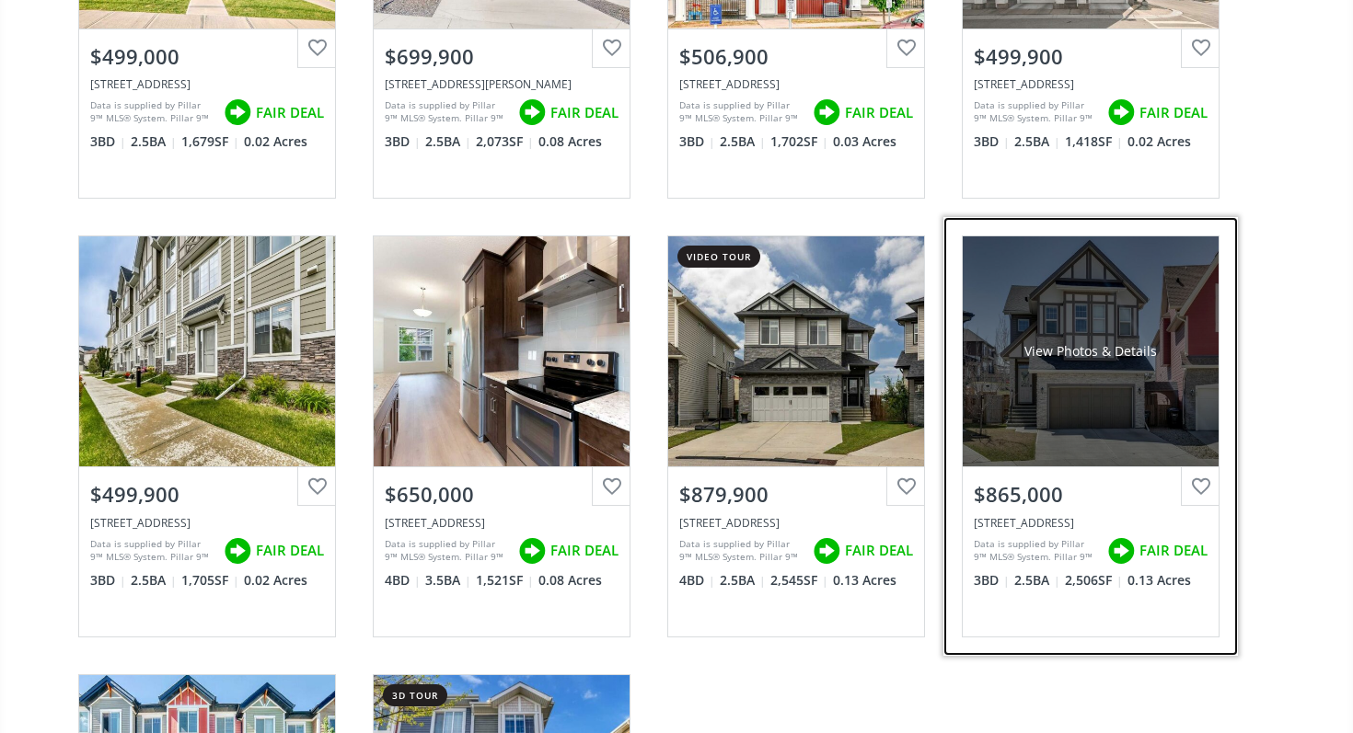
click at [1035, 469] on div "$865,000" at bounding box center [1090, 490] width 256 height 47
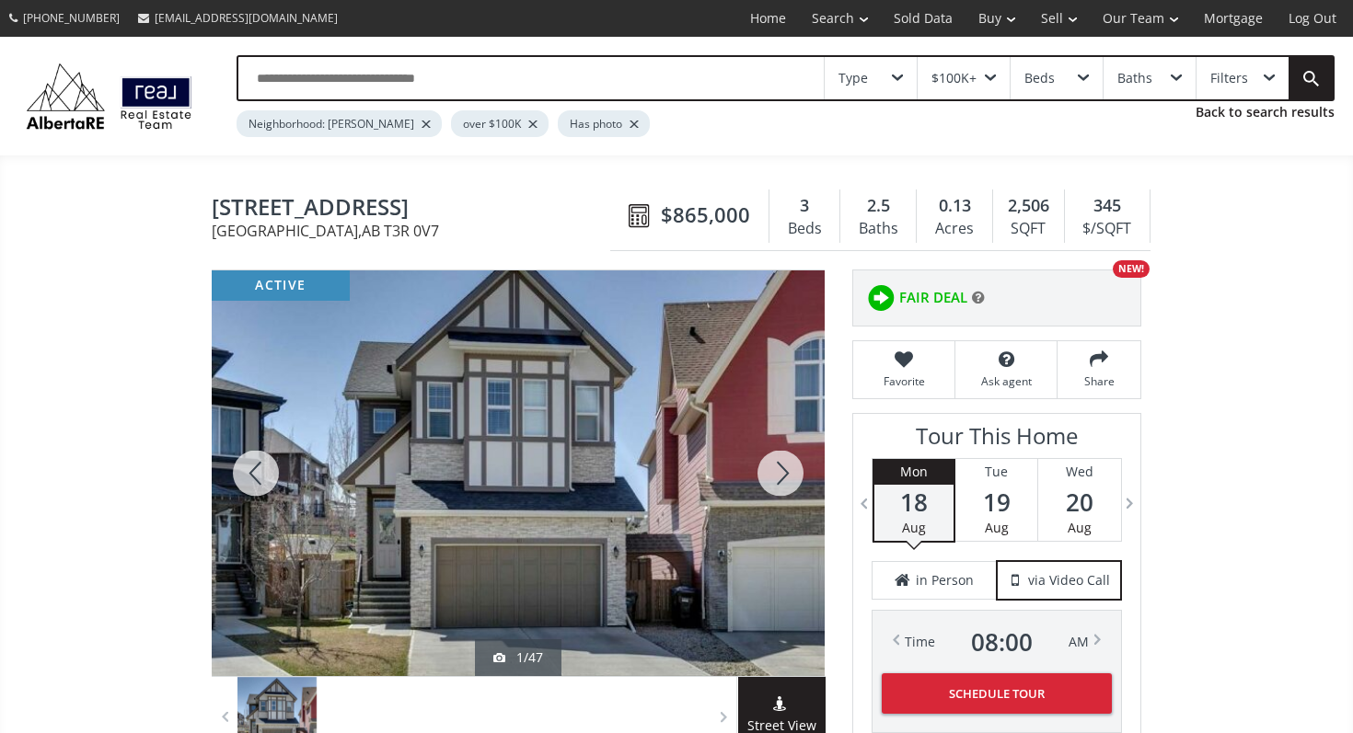
click at [792, 467] on div at bounding box center [780, 474] width 88 height 406
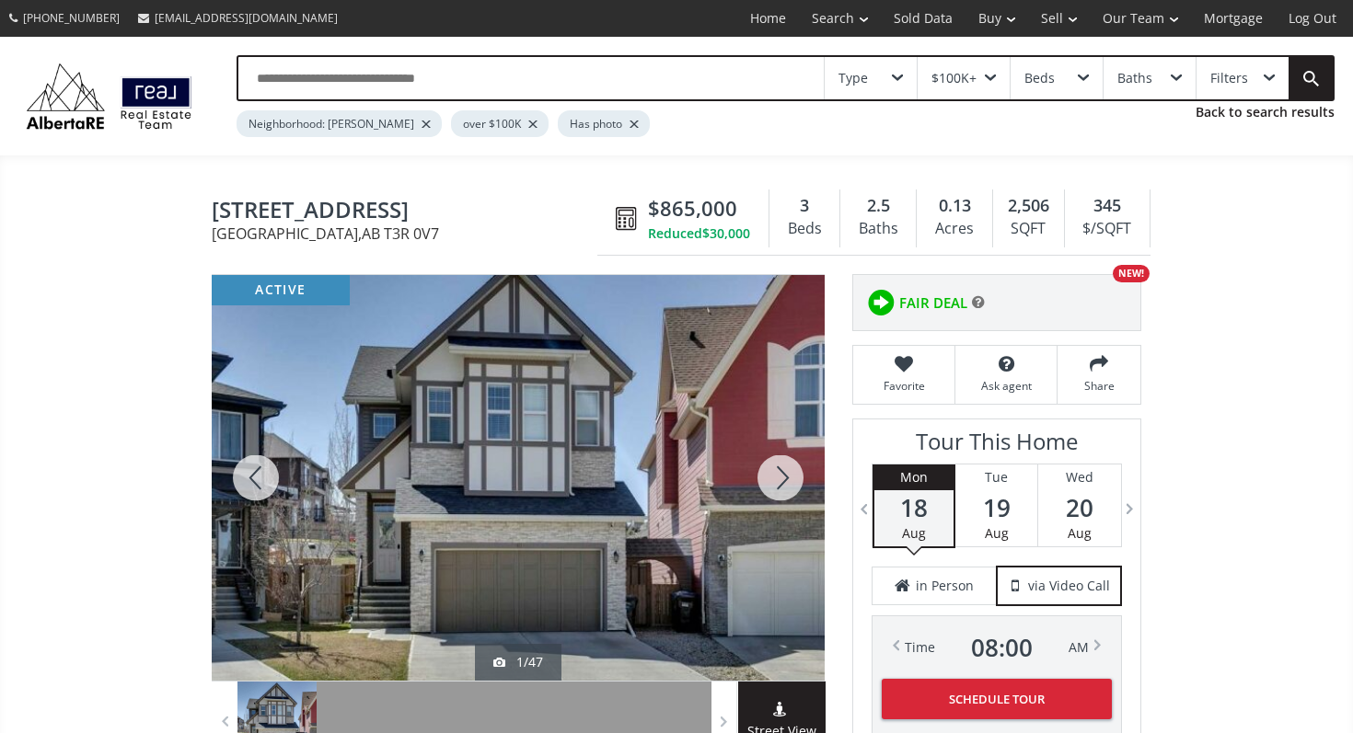
click at [789, 472] on div at bounding box center [780, 478] width 88 height 406
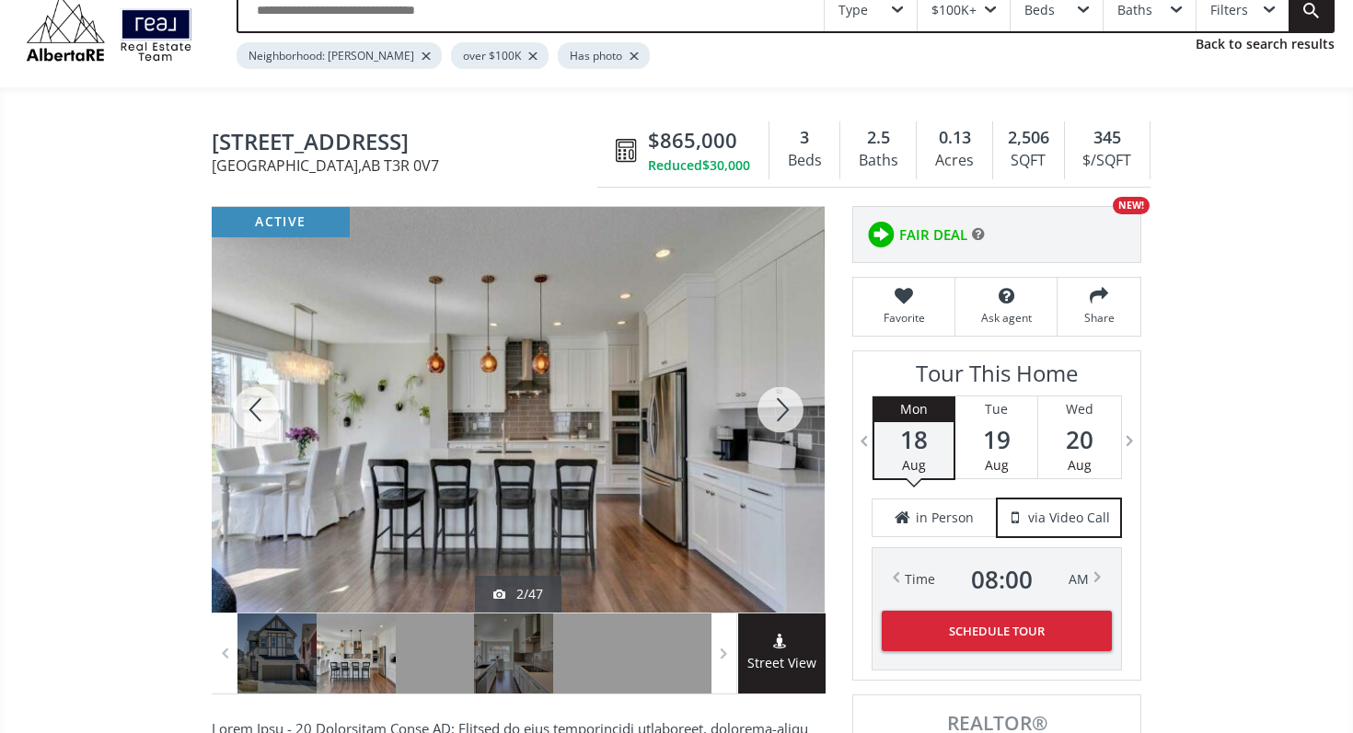
scroll to position [87, 0]
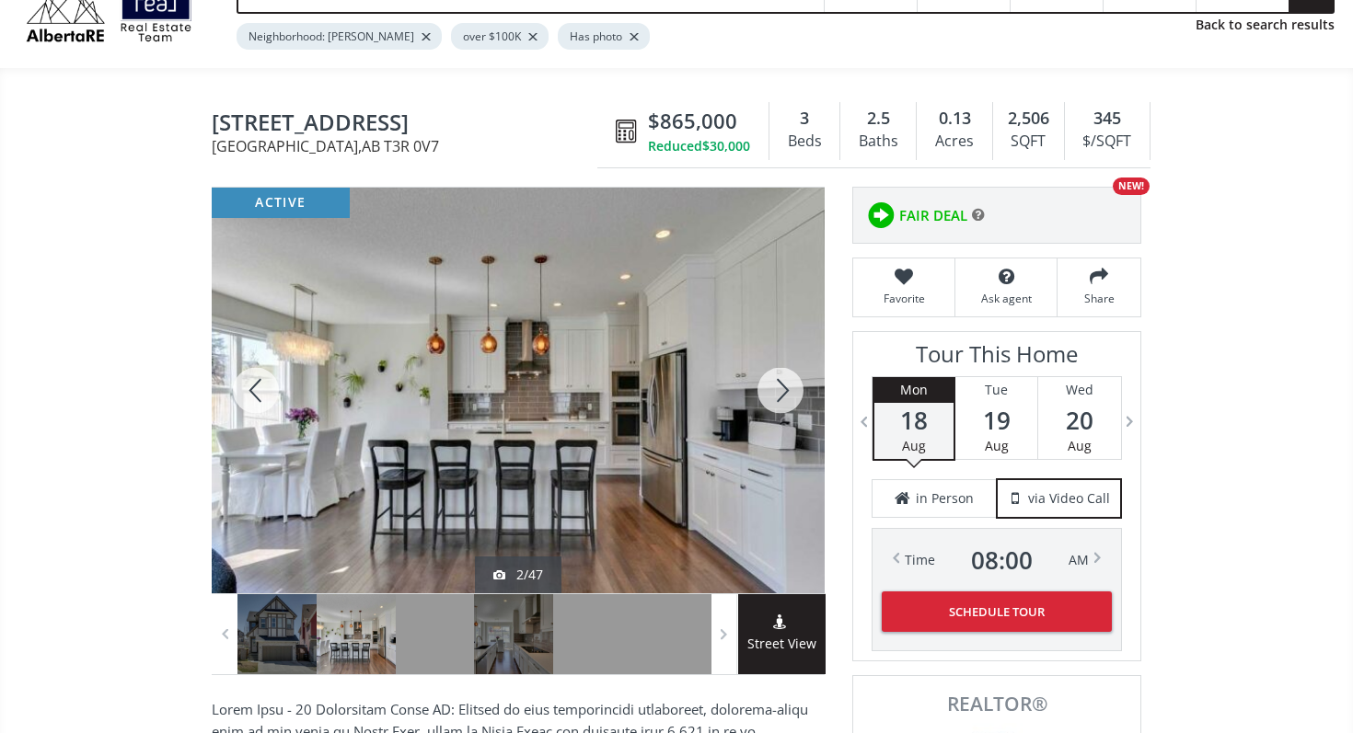
click at [788, 386] on div at bounding box center [780, 391] width 88 height 406
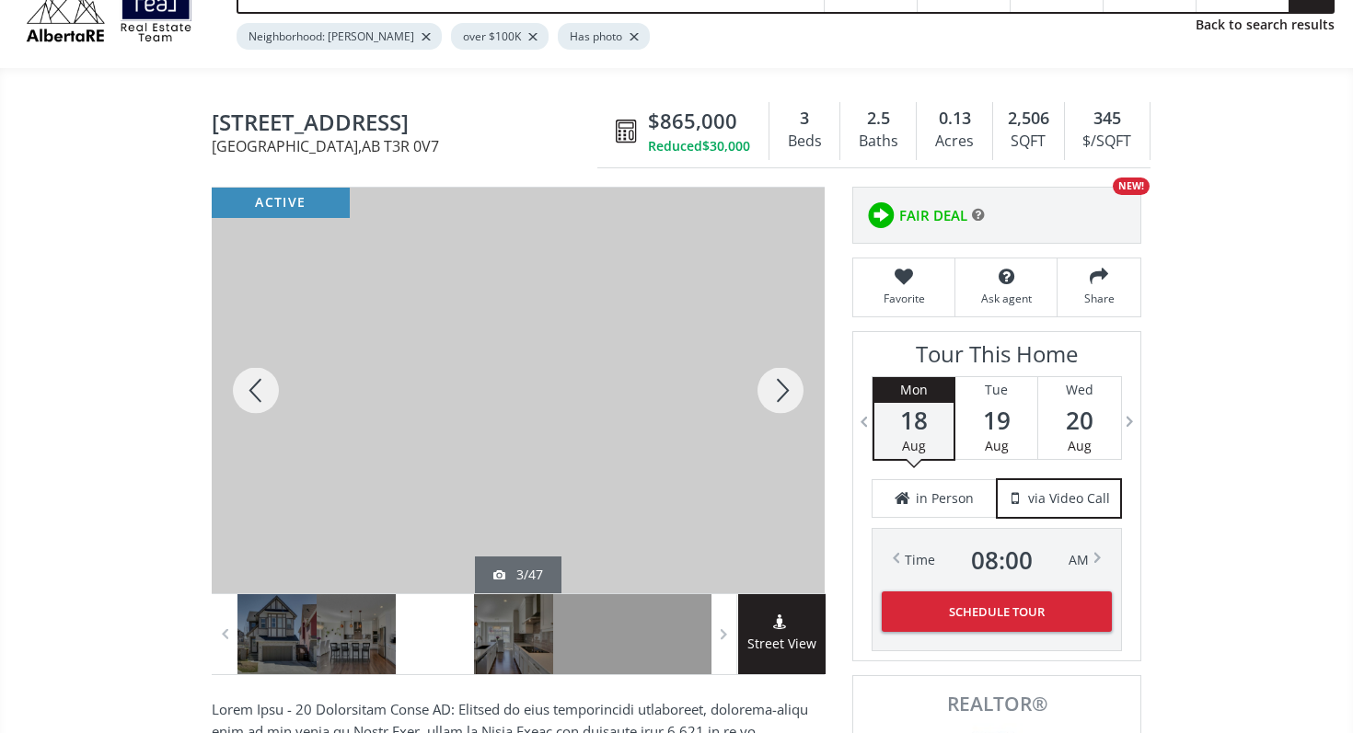
click at [788, 386] on div at bounding box center [780, 391] width 88 height 406
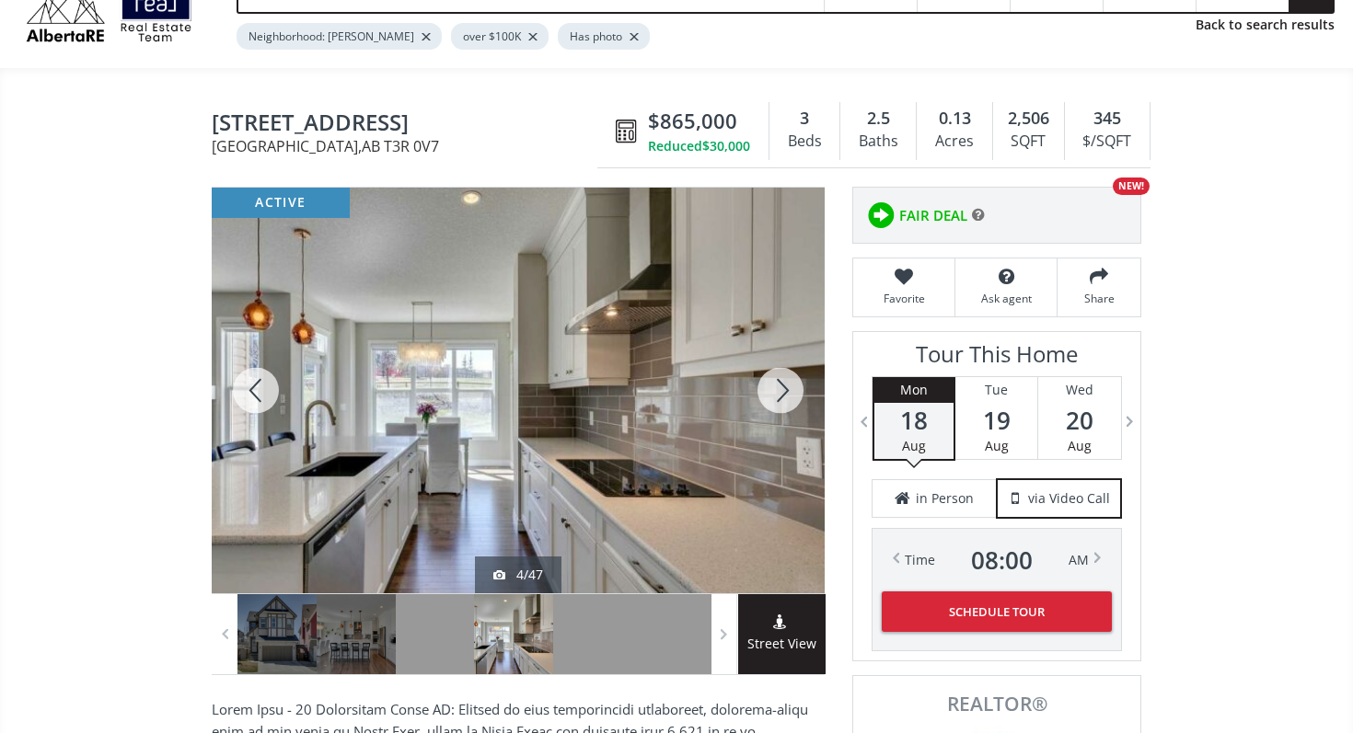
click at [788, 386] on div at bounding box center [780, 391] width 88 height 406
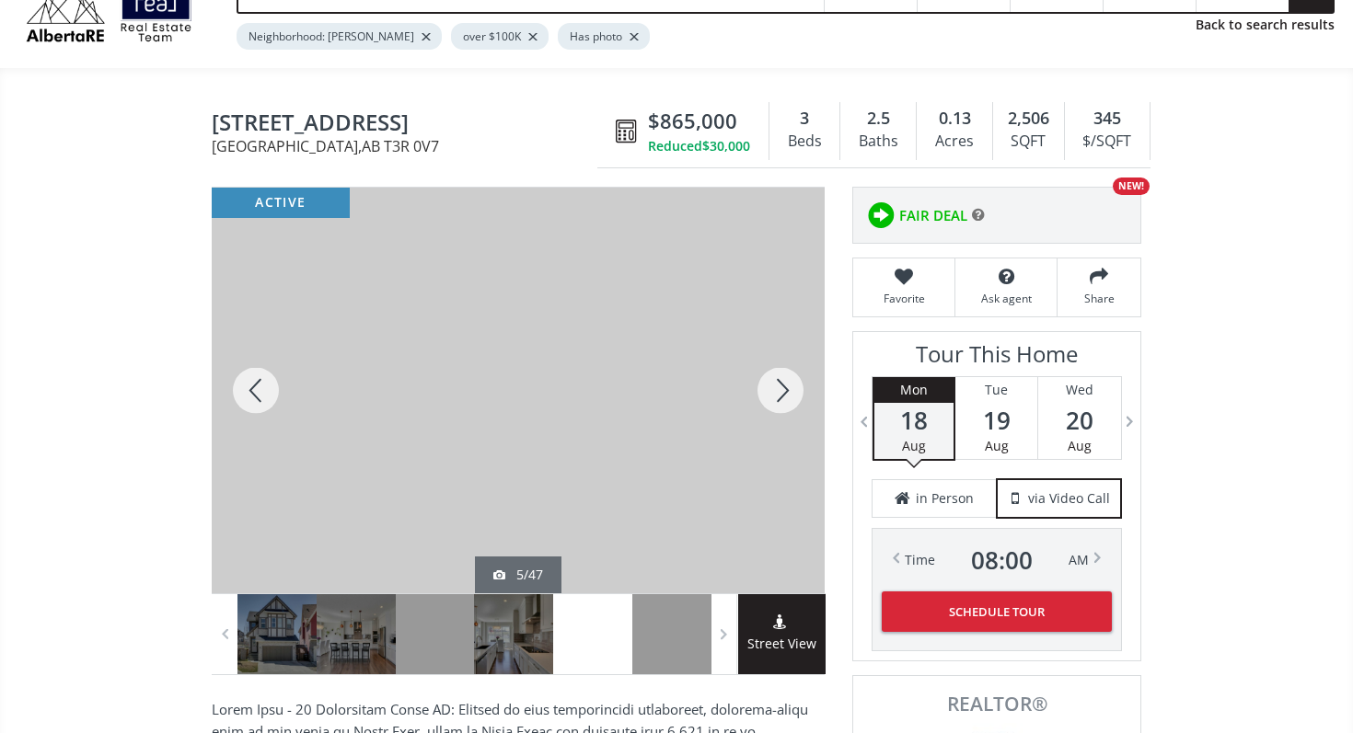
click at [788, 386] on div at bounding box center [780, 391] width 88 height 406
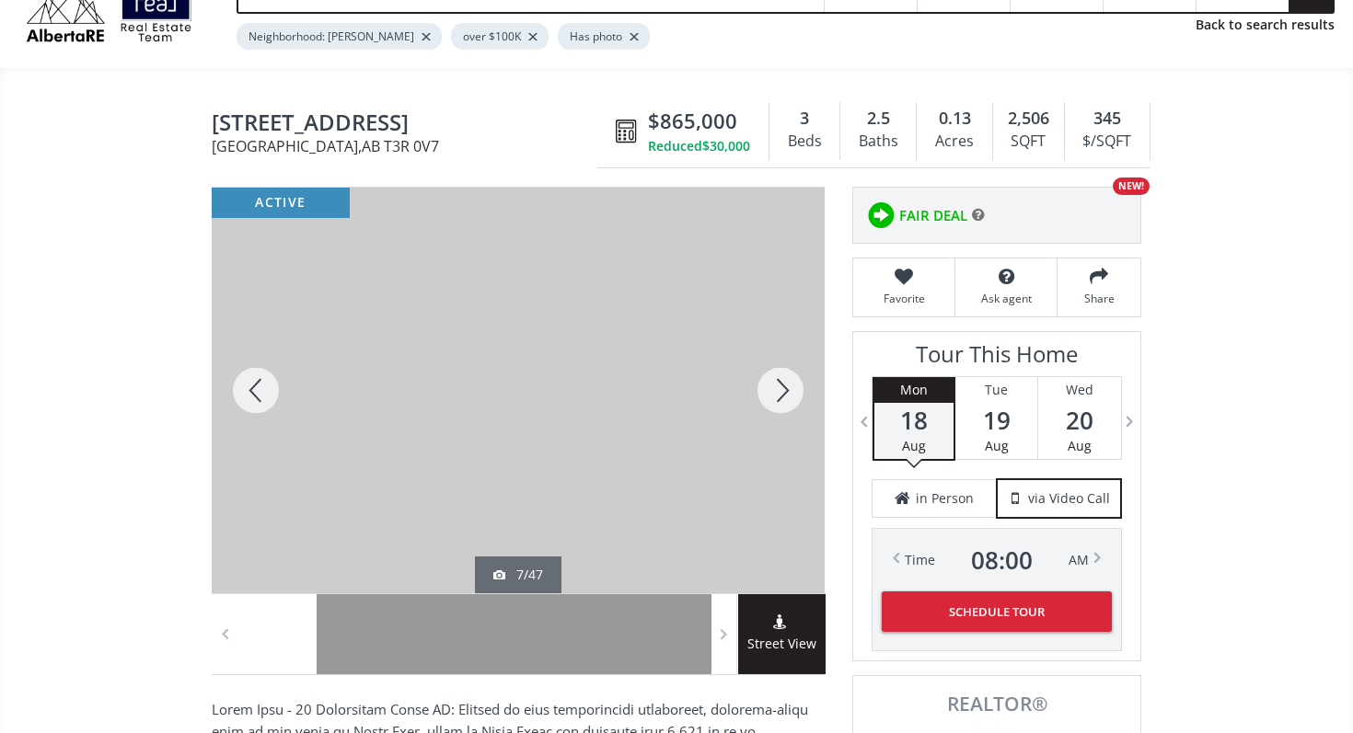
click at [788, 386] on div at bounding box center [780, 391] width 88 height 406
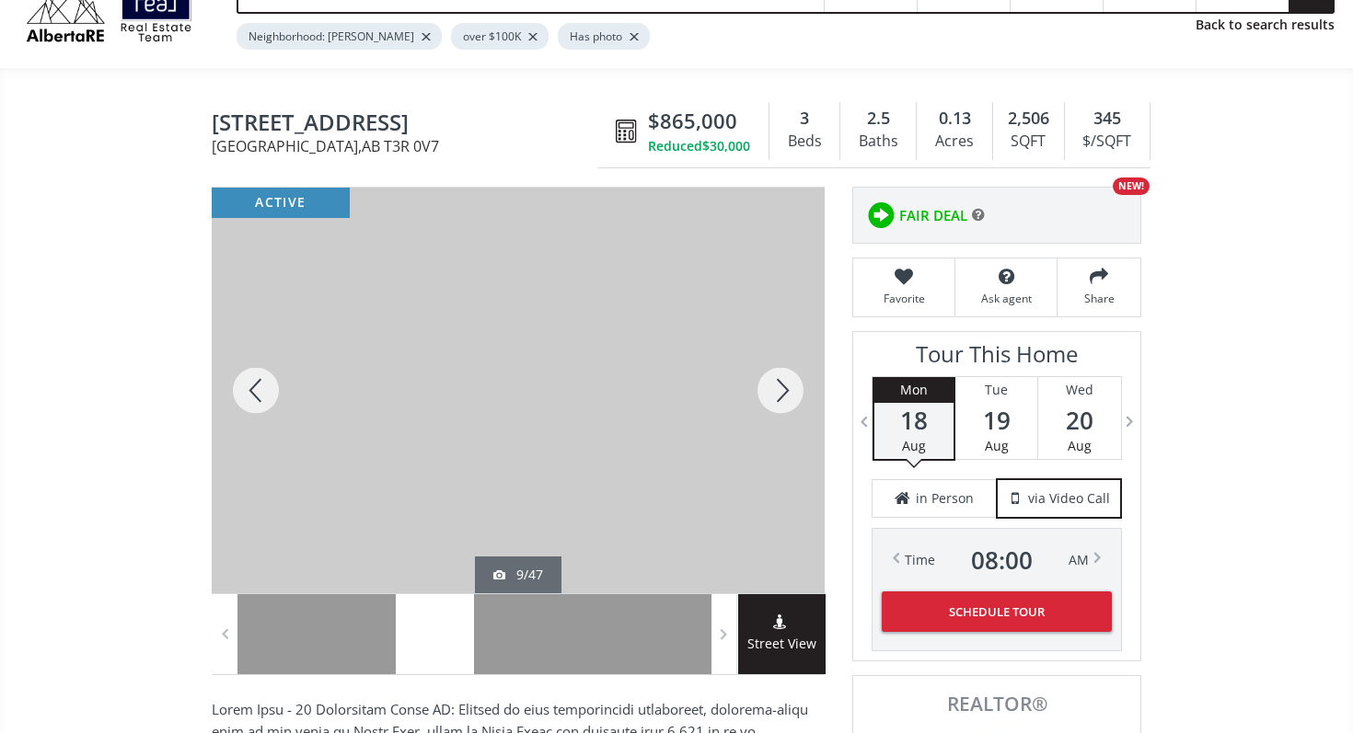
click at [788, 386] on div at bounding box center [780, 391] width 88 height 406
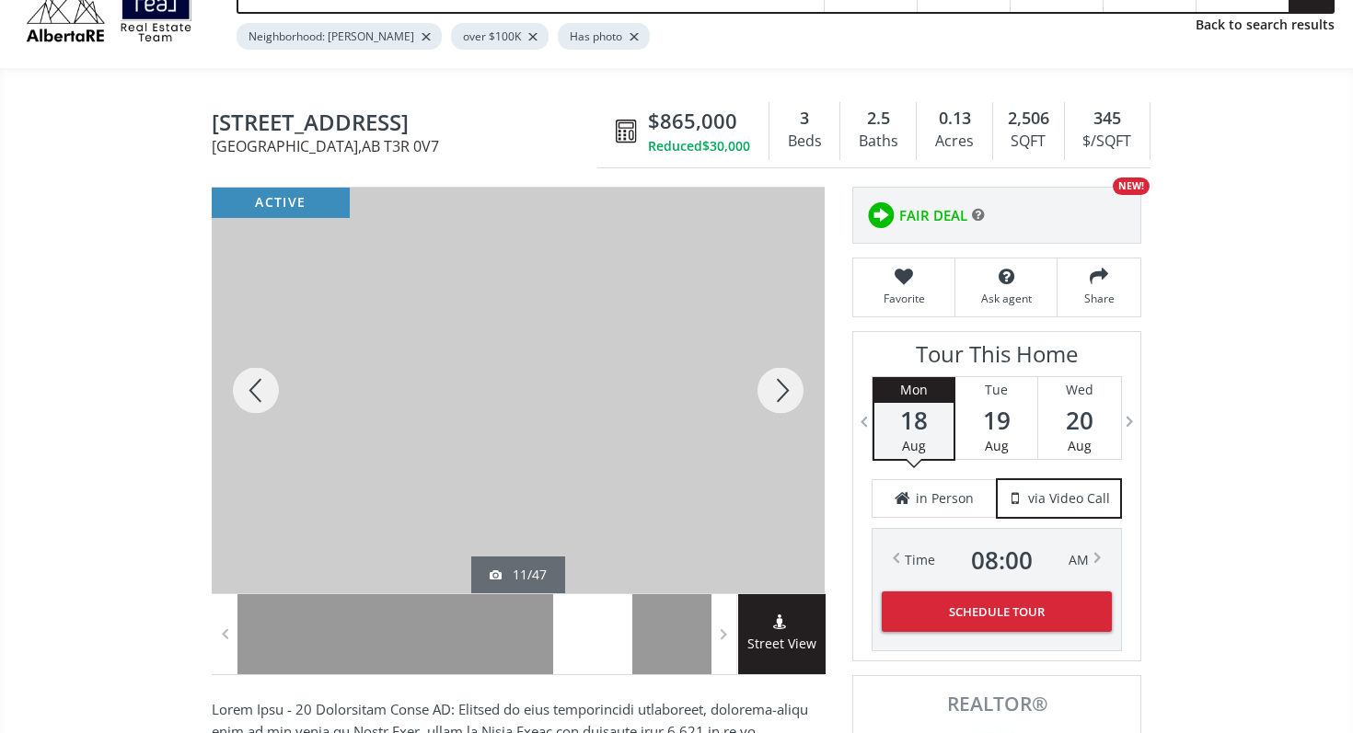
click at [788, 386] on div at bounding box center [780, 391] width 88 height 406
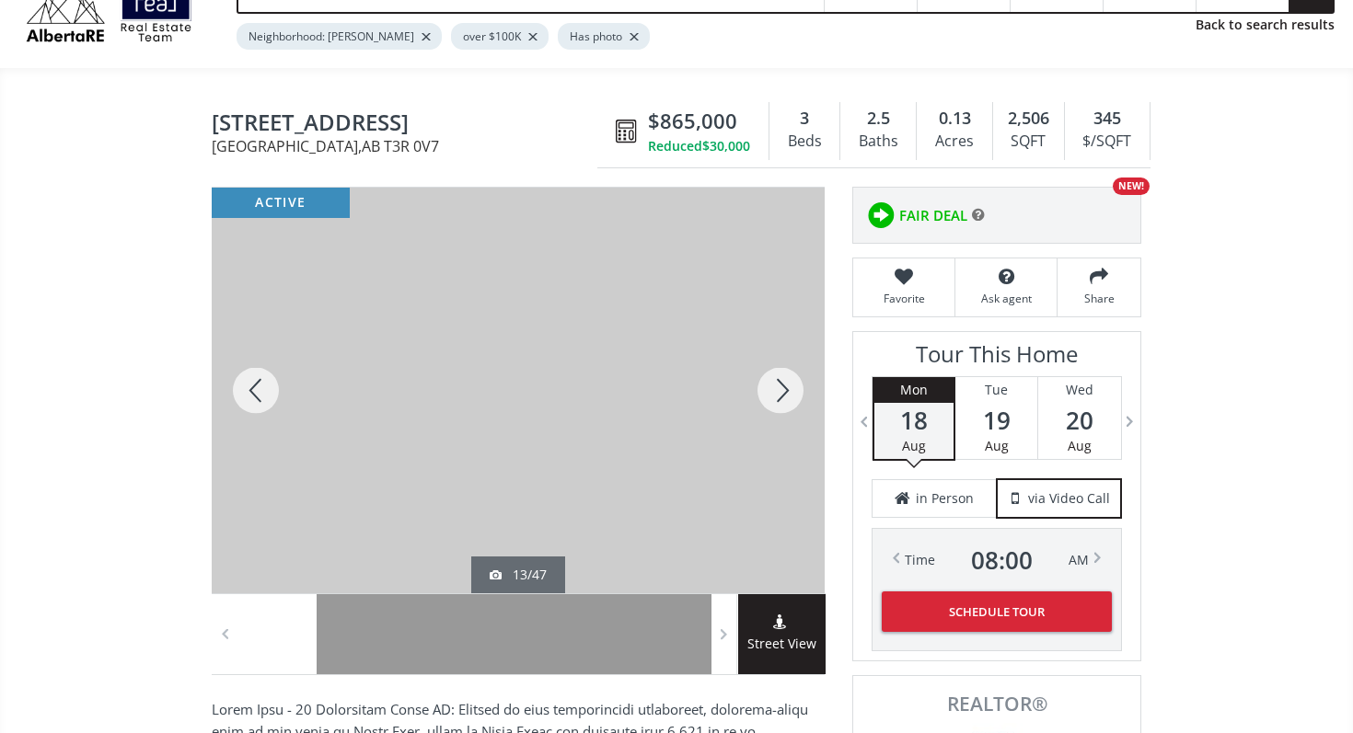
click at [788, 386] on div at bounding box center [780, 391] width 88 height 406
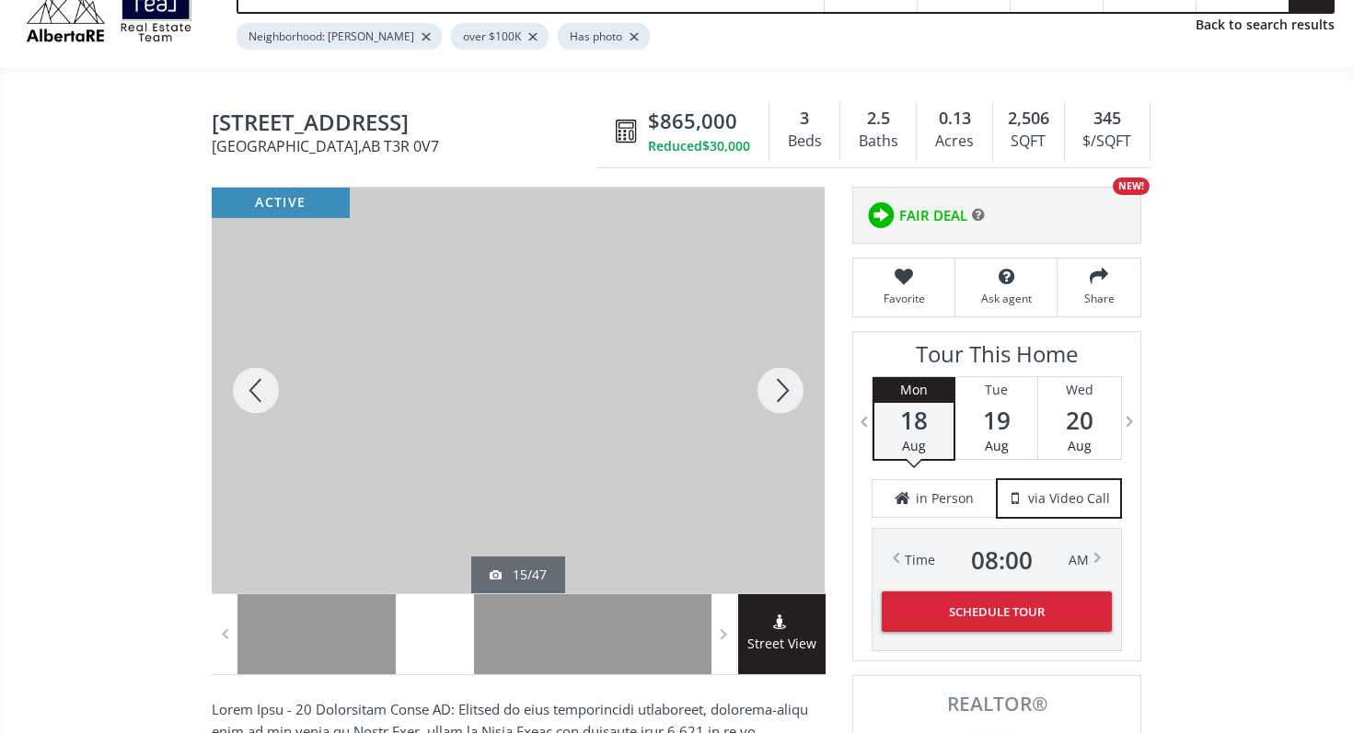
click at [788, 386] on div at bounding box center [780, 391] width 88 height 406
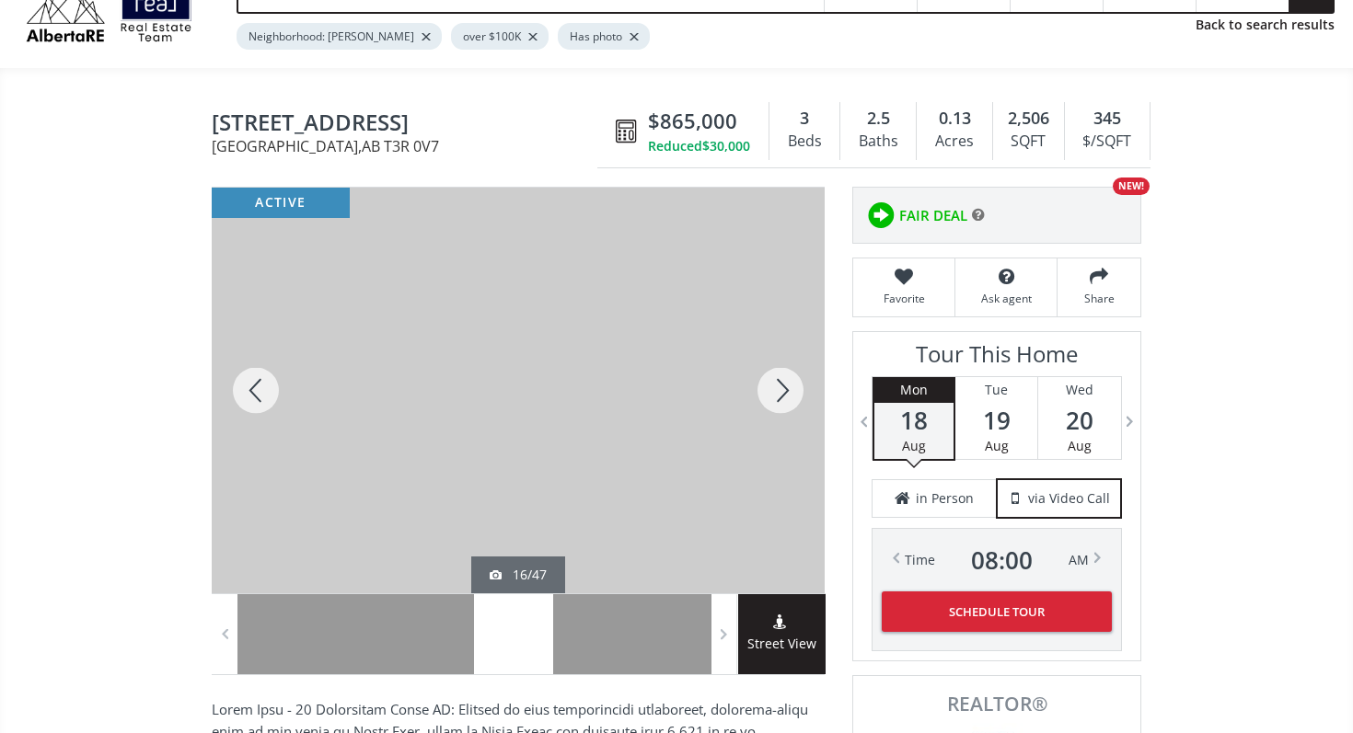
click at [788, 386] on div at bounding box center [780, 391] width 88 height 406
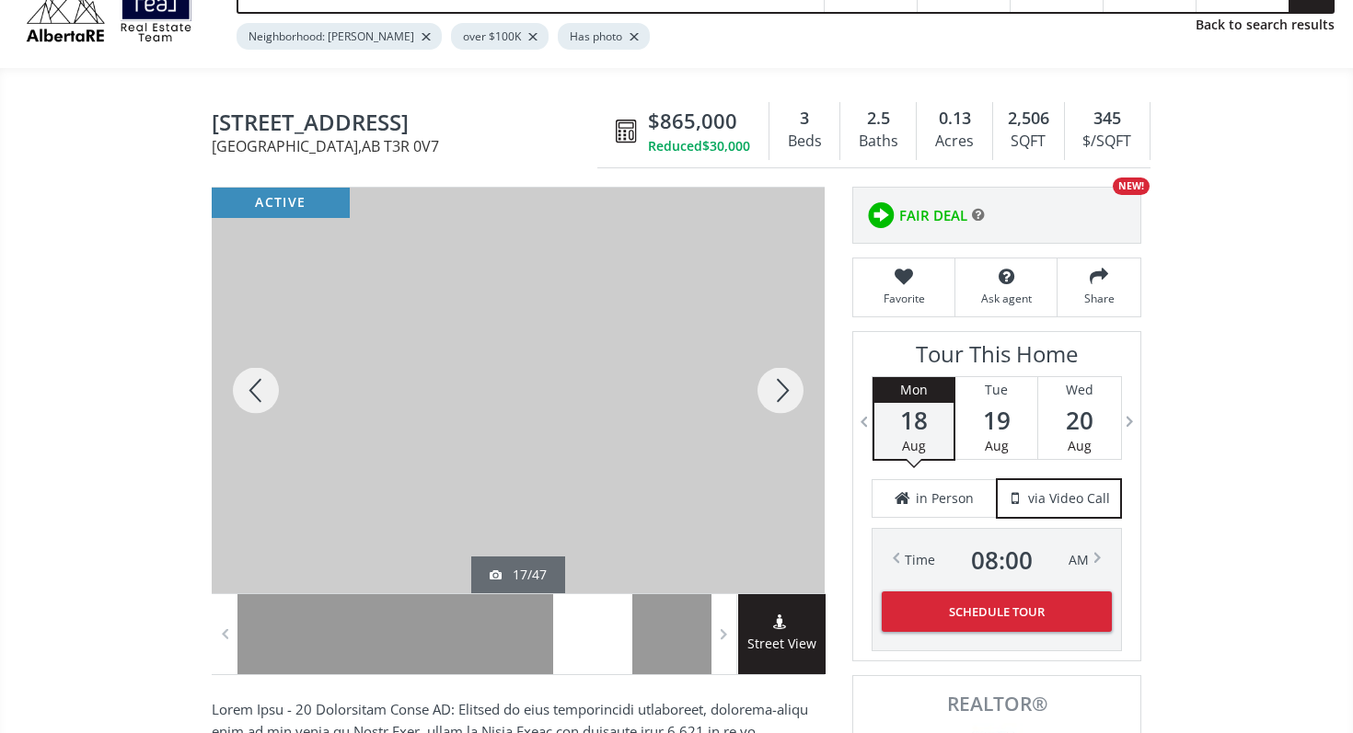
click at [788, 386] on div at bounding box center [780, 391] width 88 height 406
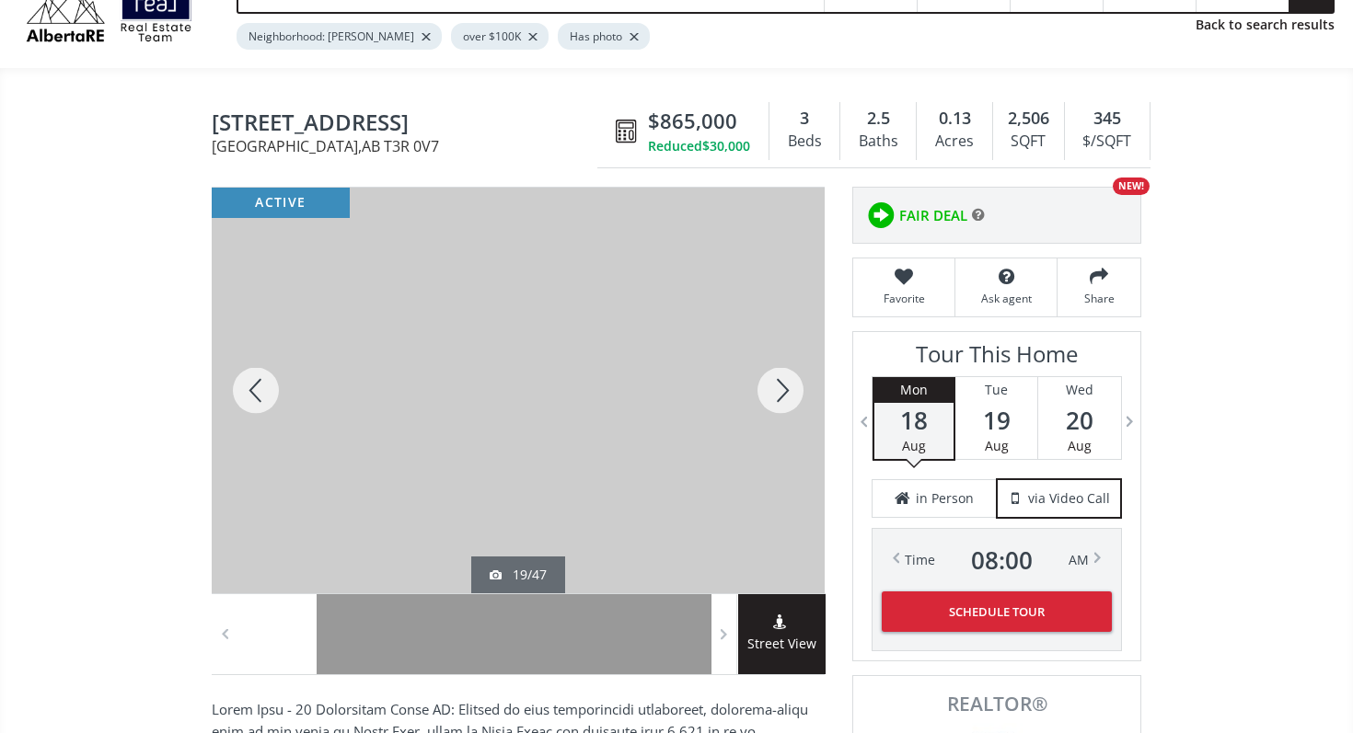
click at [788, 386] on div at bounding box center [780, 391] width 88 height 406
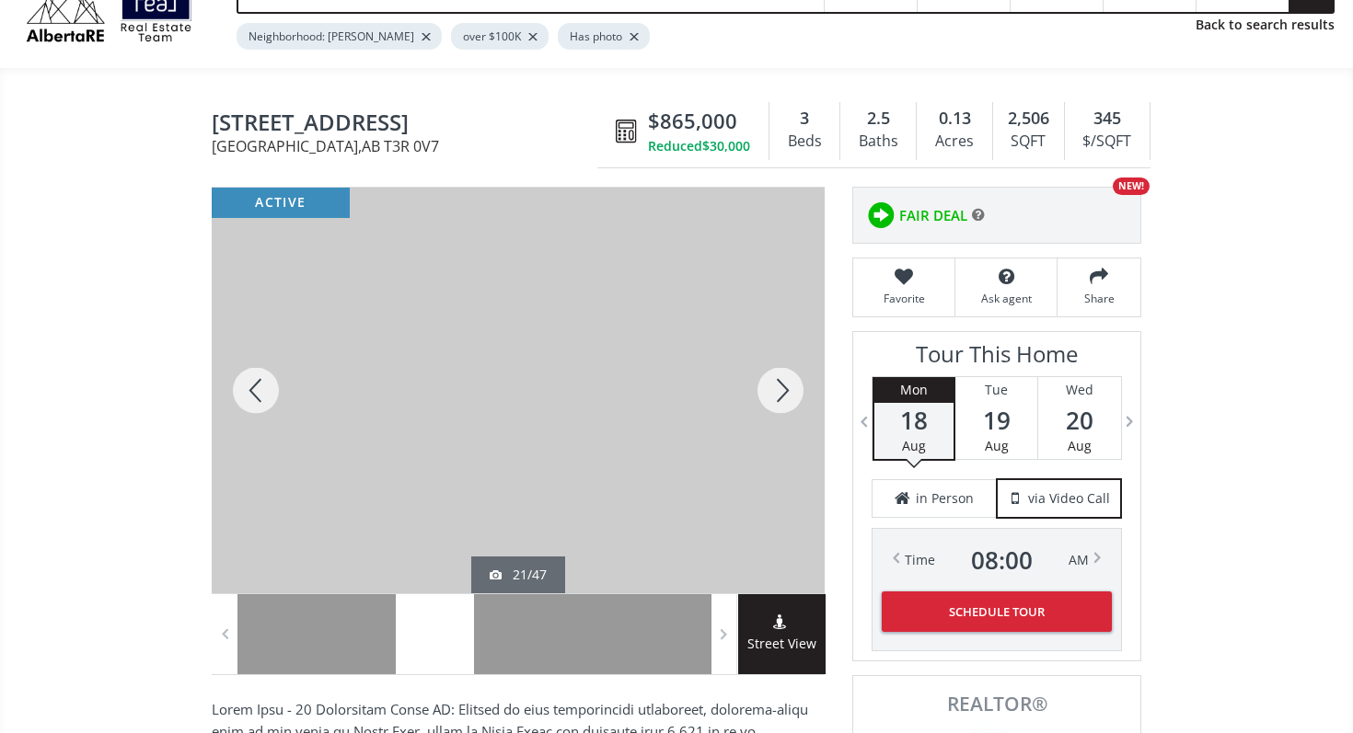
click at [788, 386] on div at bounding box center [780, 391] width 88 height 406
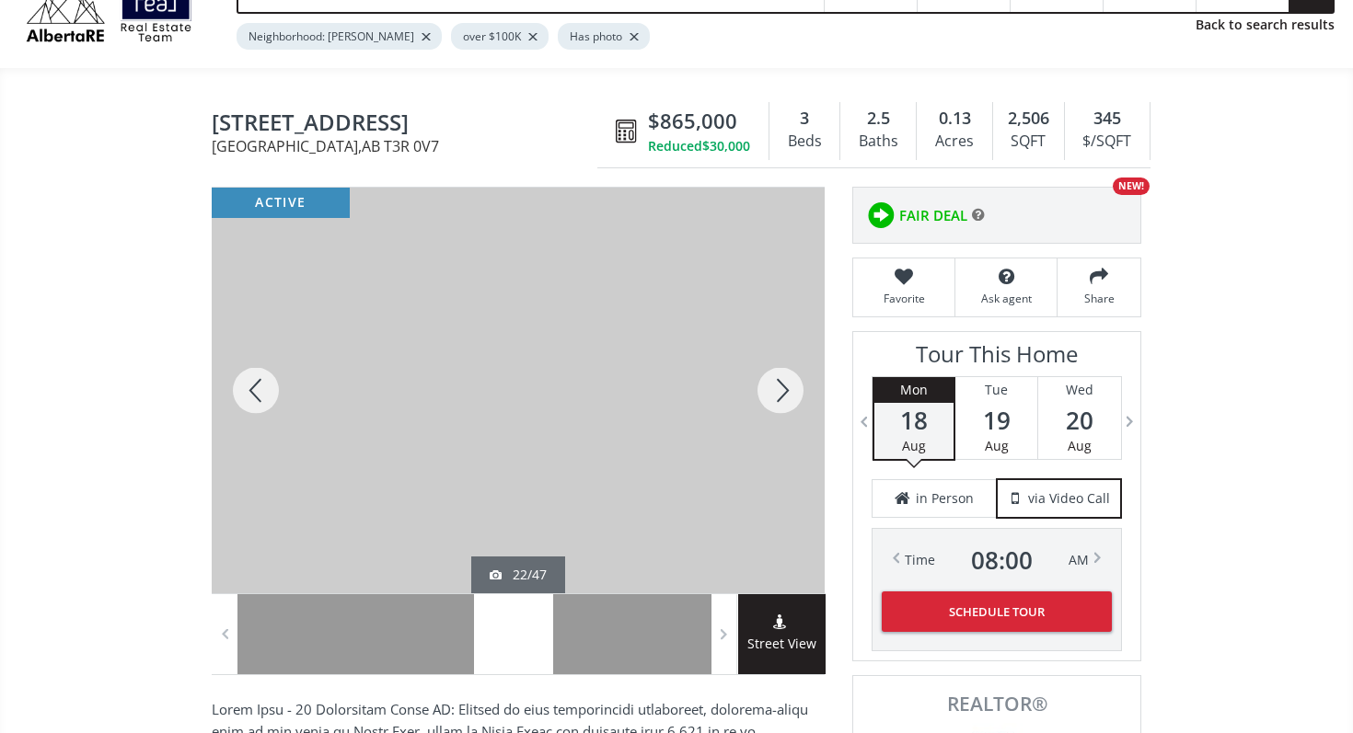
click at [788, 386] on div at bounding box center [780, 391] width 88 height 406
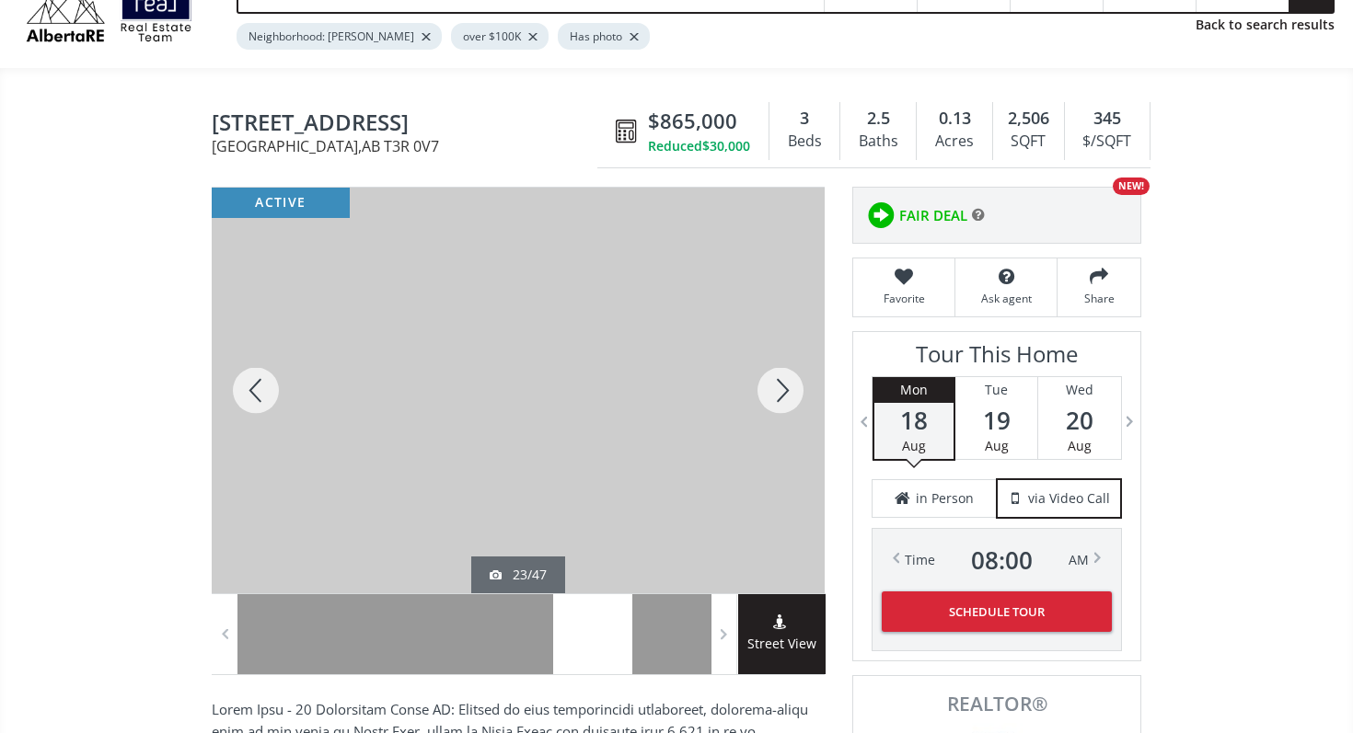
click at [788, 386] on div at bounding box center [780, 391] width 88 height 406
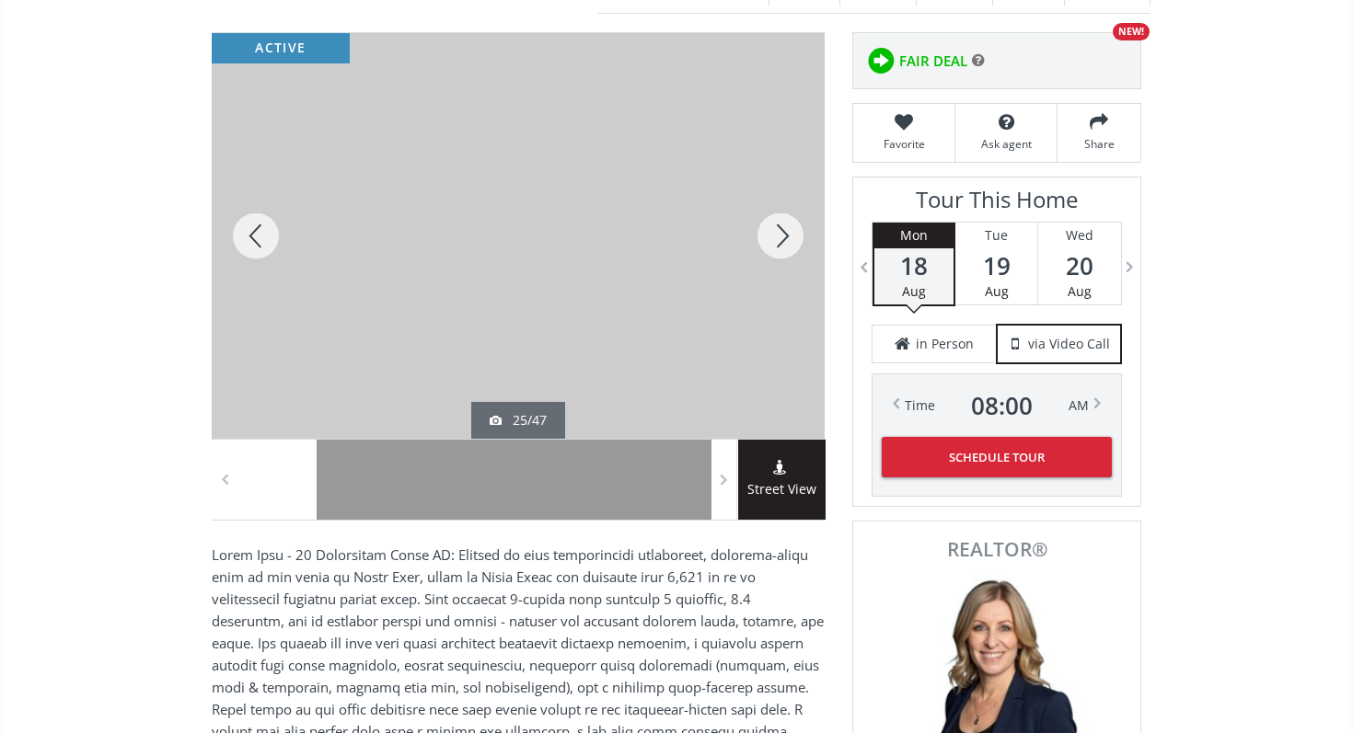
scroll to position [269, 0]
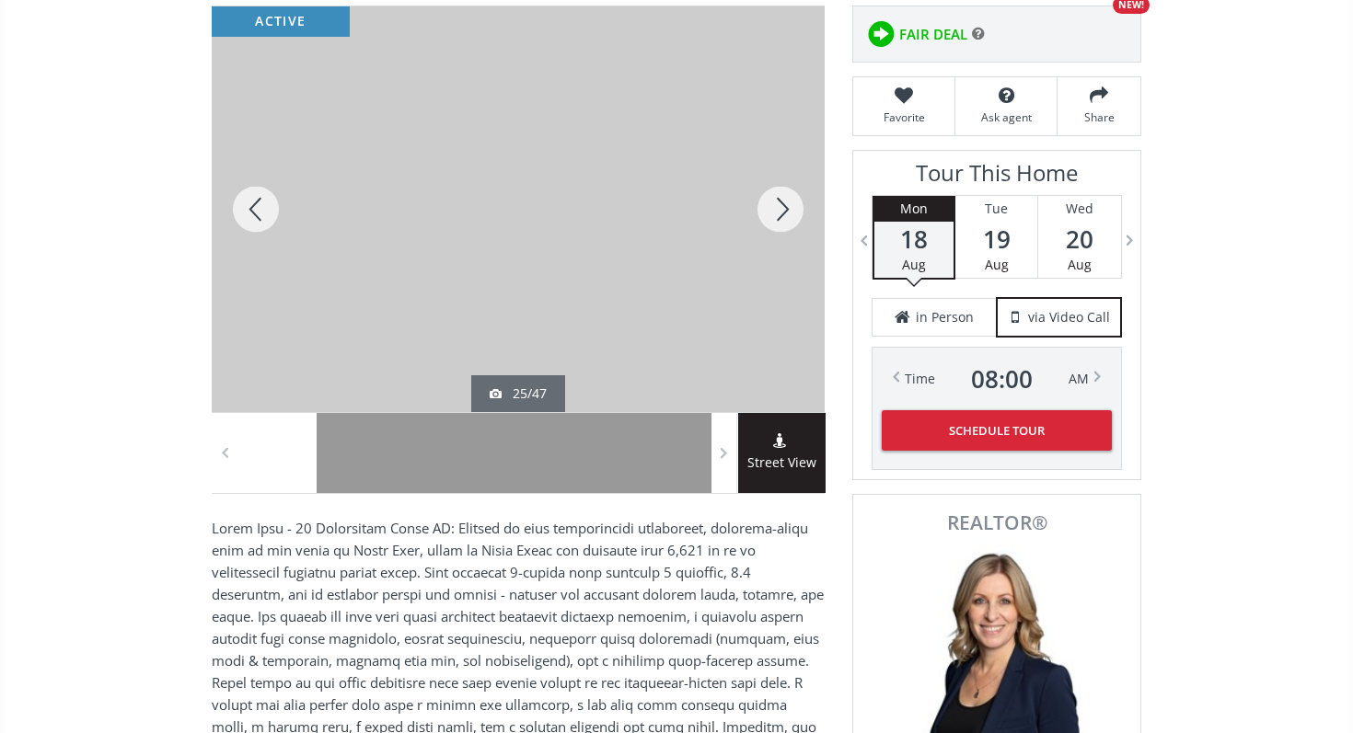
click at [782, 209] on div at bounding box center [780, 209] width 88 height 406
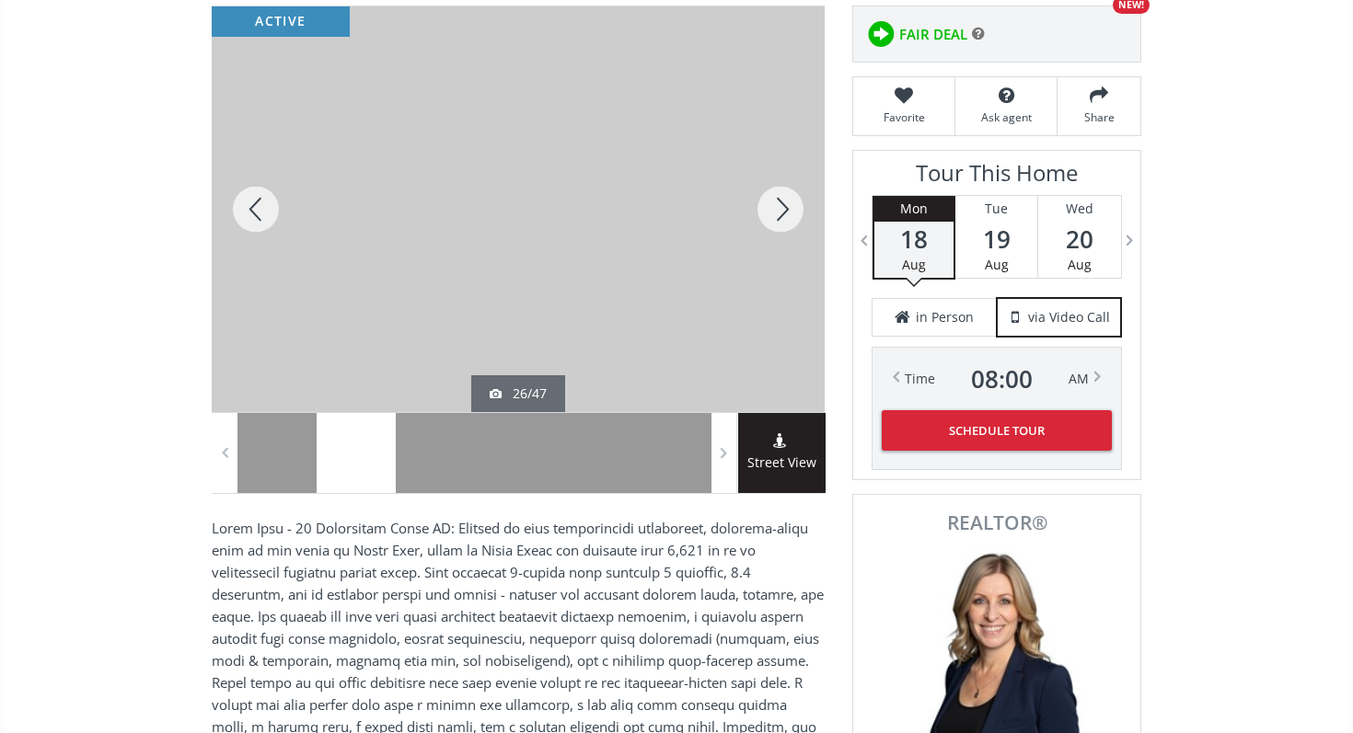
click at [782, 209] on div at bounding box center [780, 209] width 88 height 406
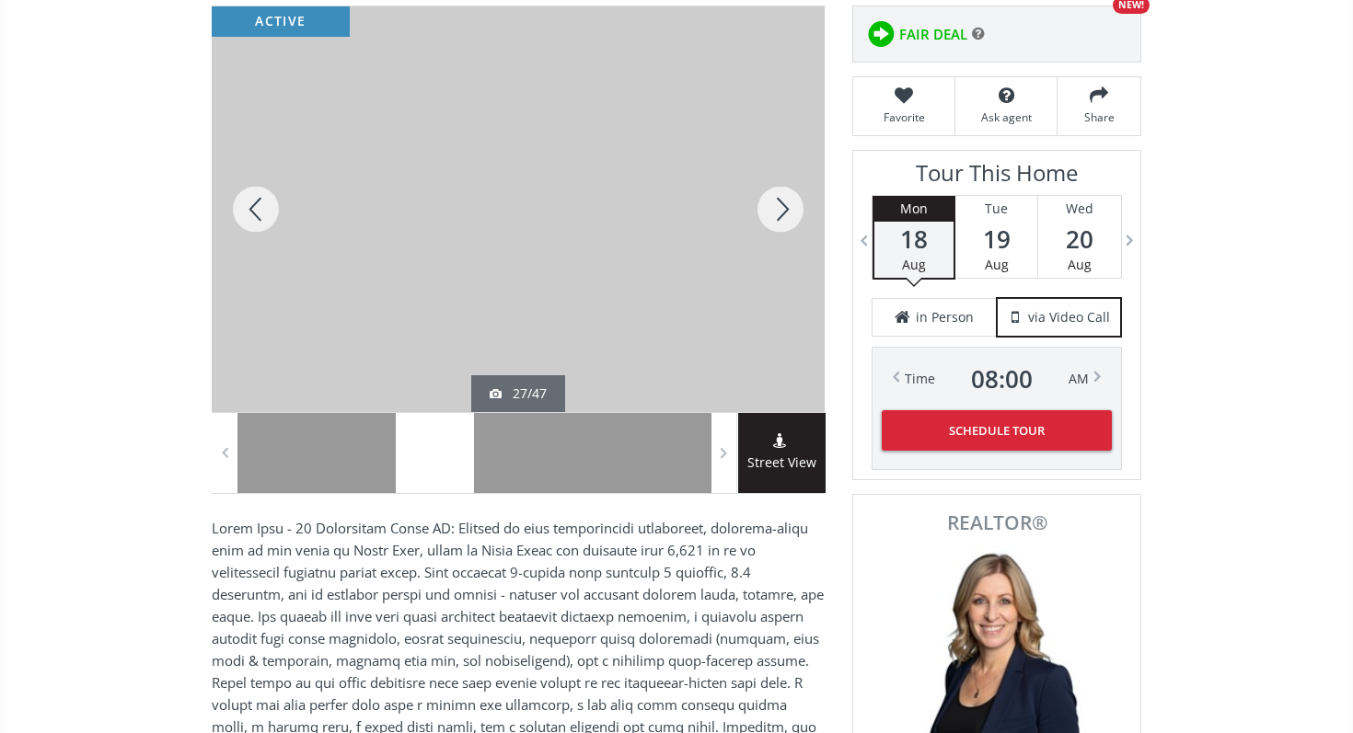
click at [782, 209] on div at bounding box center [780, 209] width 88 height 406
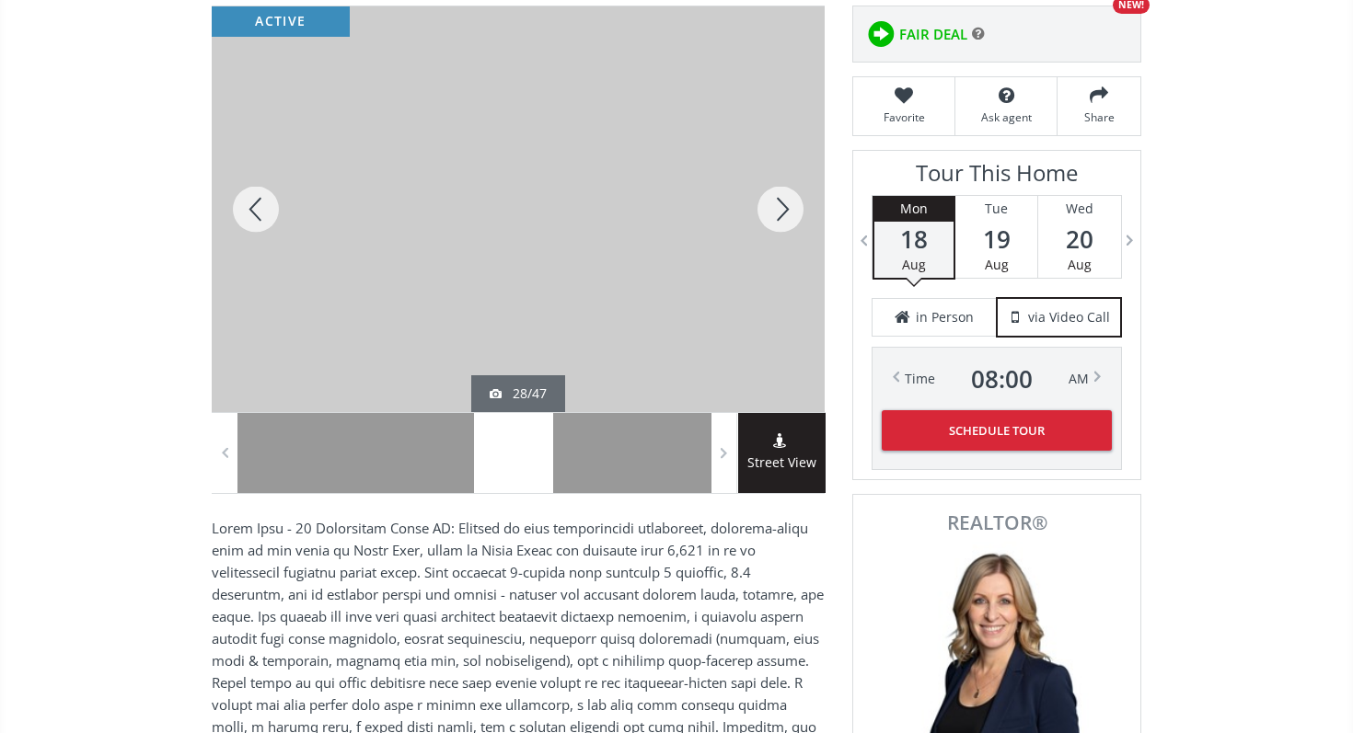
click at [782, 209] on div at bounding box center [780, 209] width 88 height 406
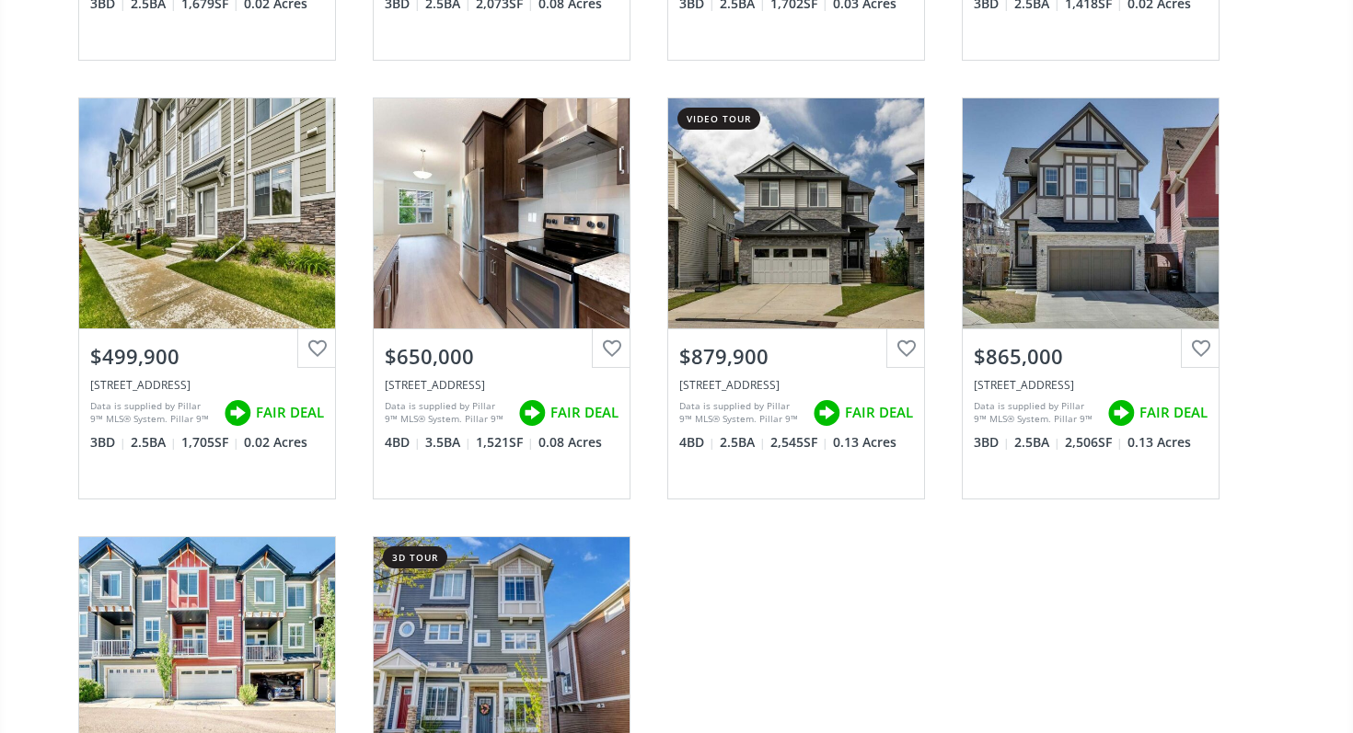
scroll to position [2768, 0]
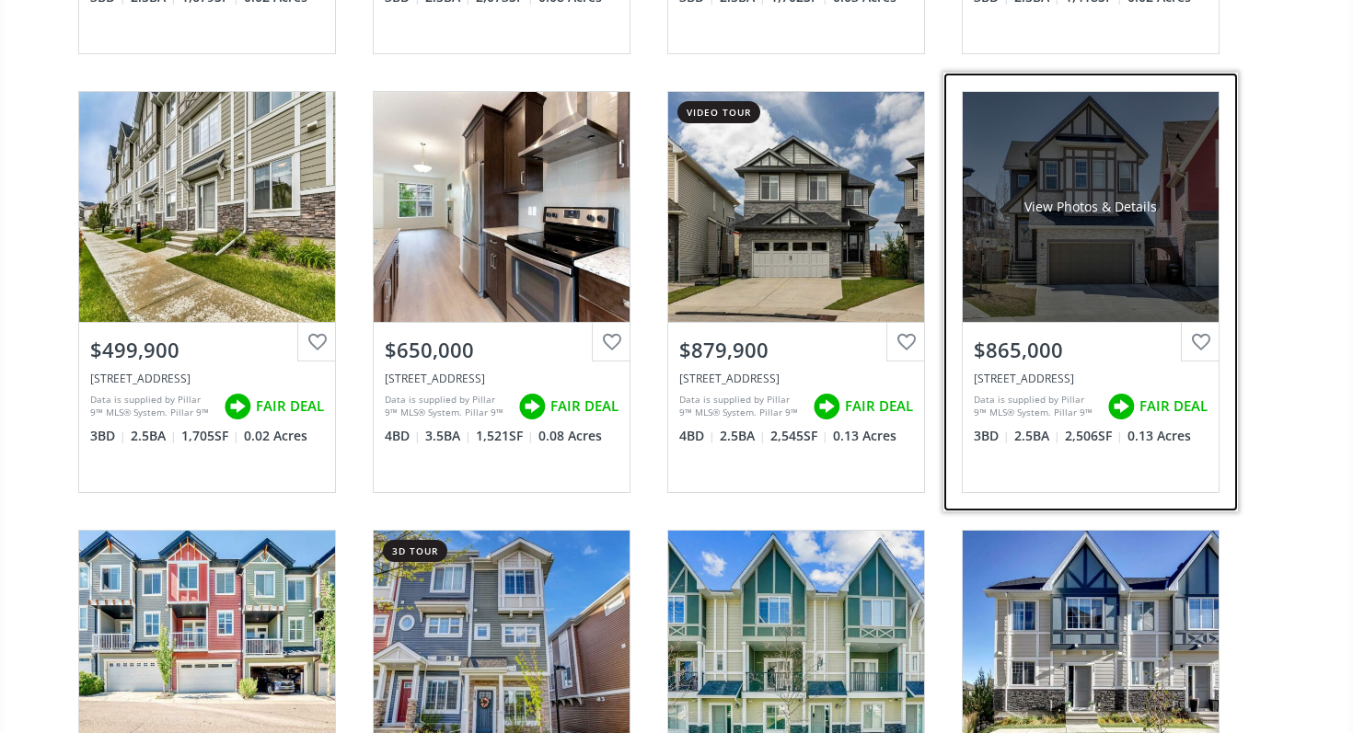
click at [1048, 382] on div "[STREET_ADDRESS]" at bounding box center [1091, 379] width 234 height 16
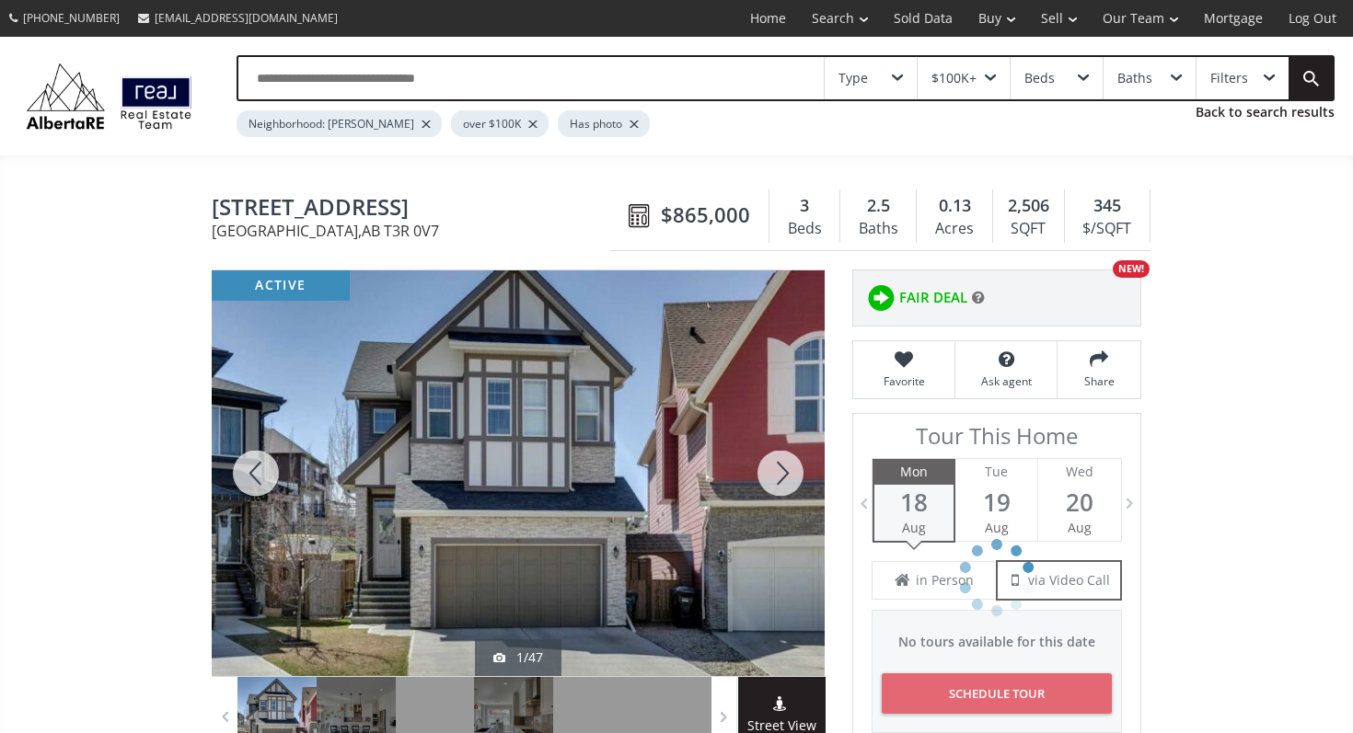
click at [794, 474] on div at bounding box center [780, 474] width 88 height 406
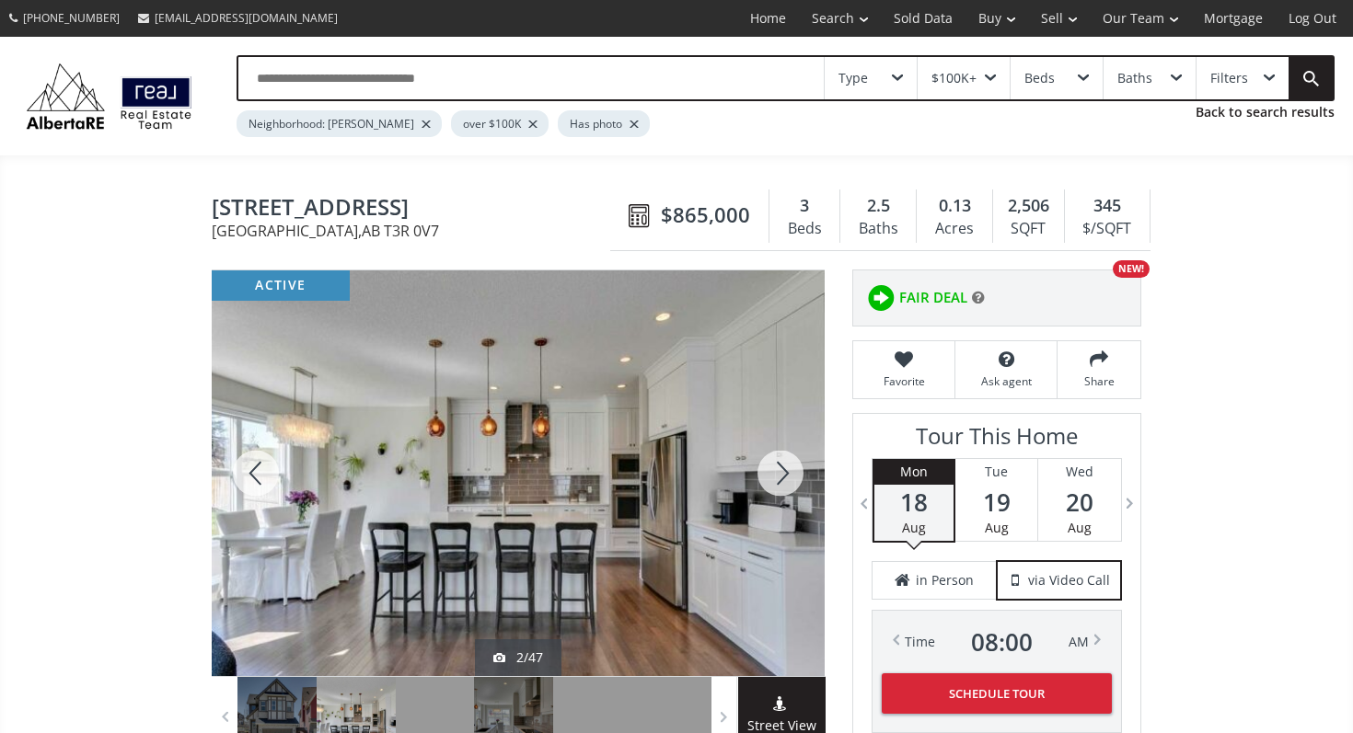
click at [794, 474] on div at bounding box center [780, 474] width 88 height 406
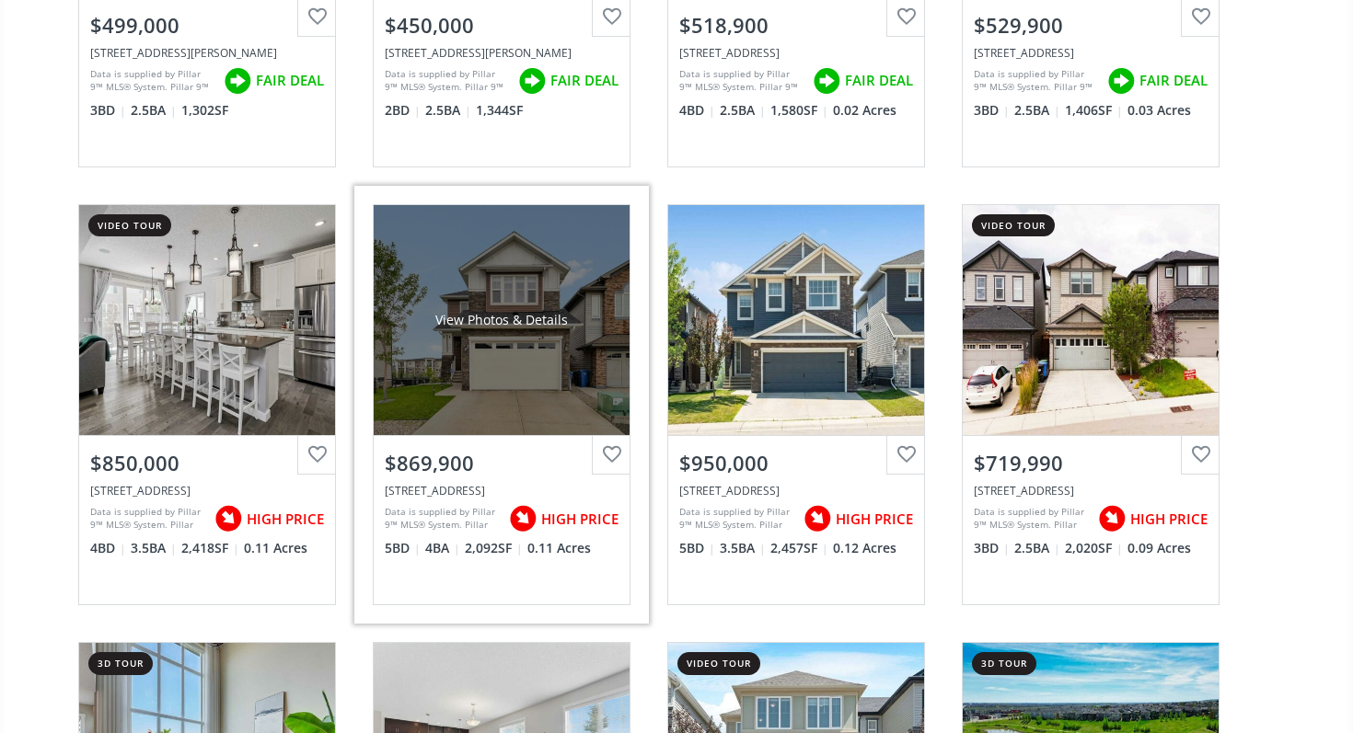
scroll to position [3534, 0]
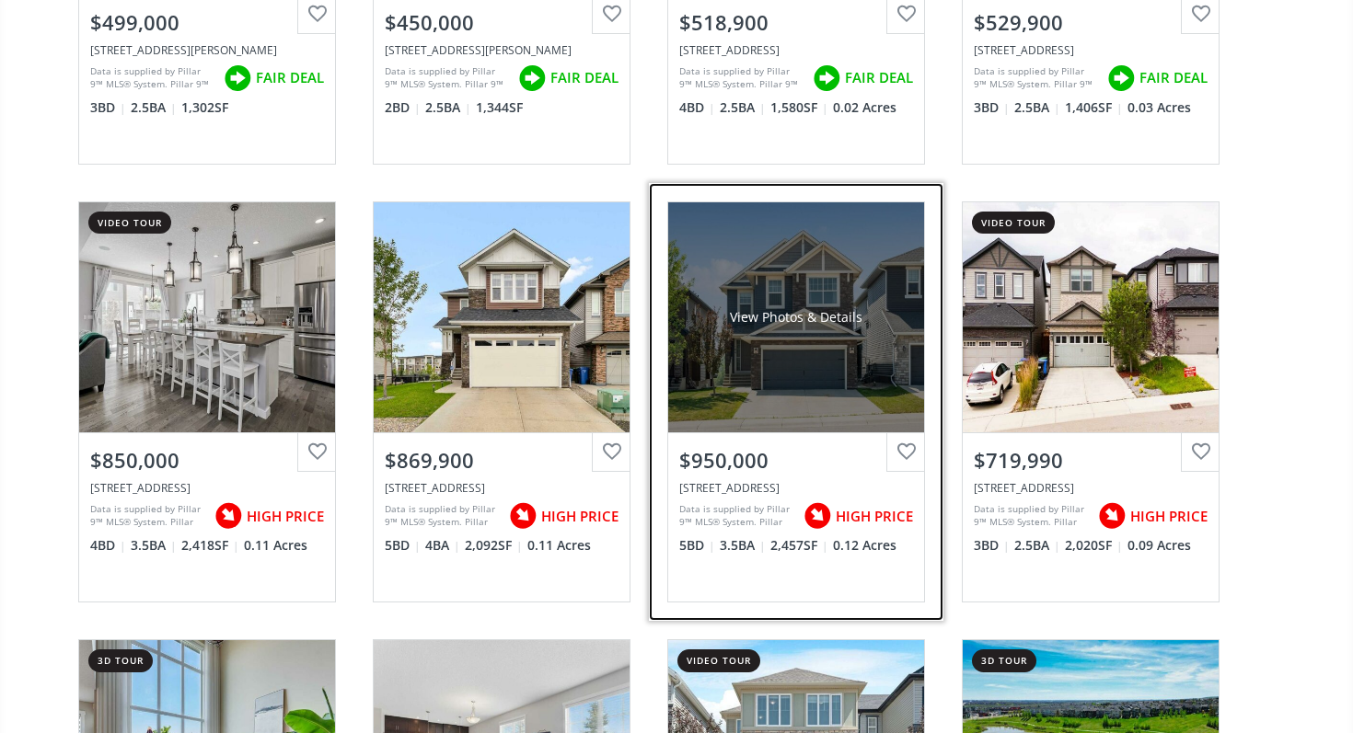
click at [777, 481] on div "[STREET_ADDRESS]" at bounding box center [796, 488] width 234 height 16
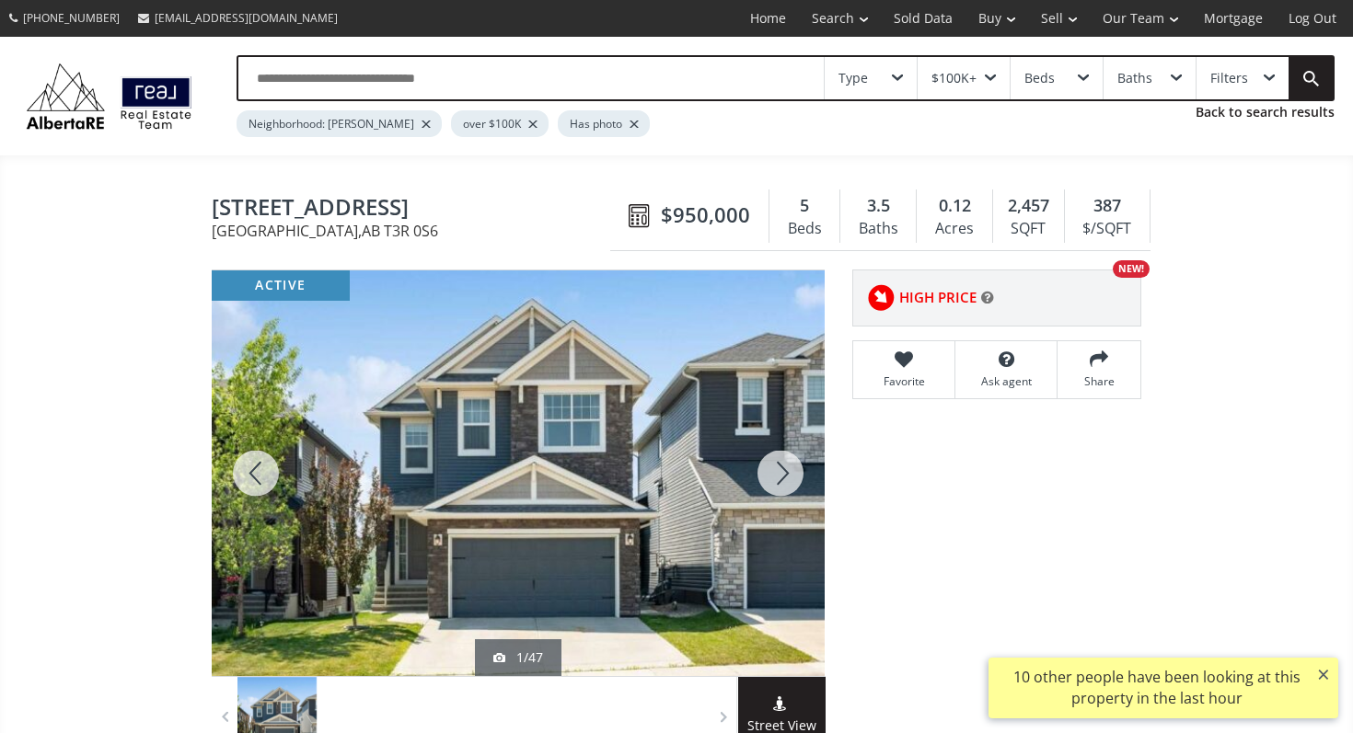
click at [782, 480] on div at bounding box center [780, 474] width 88 height 406
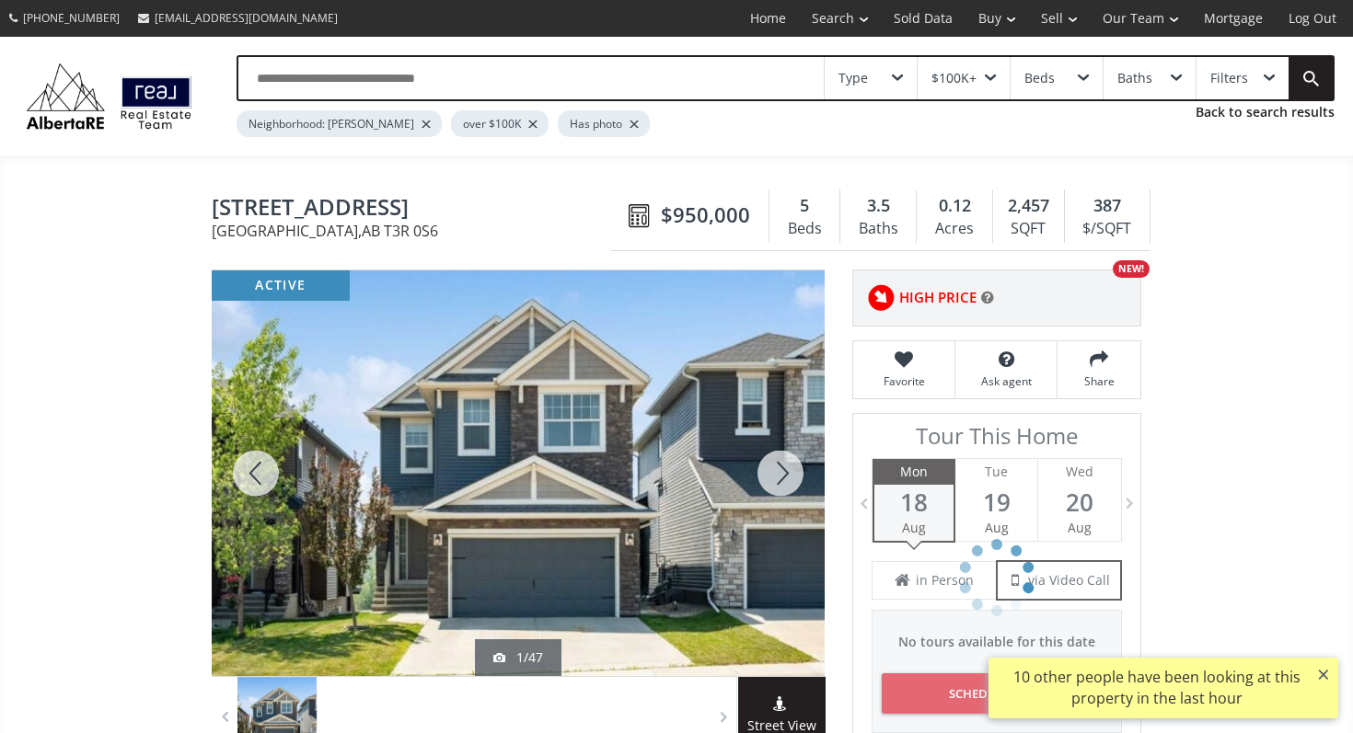
click at [782, 480] on div at bounding box center [780, 474] width 88 height 406
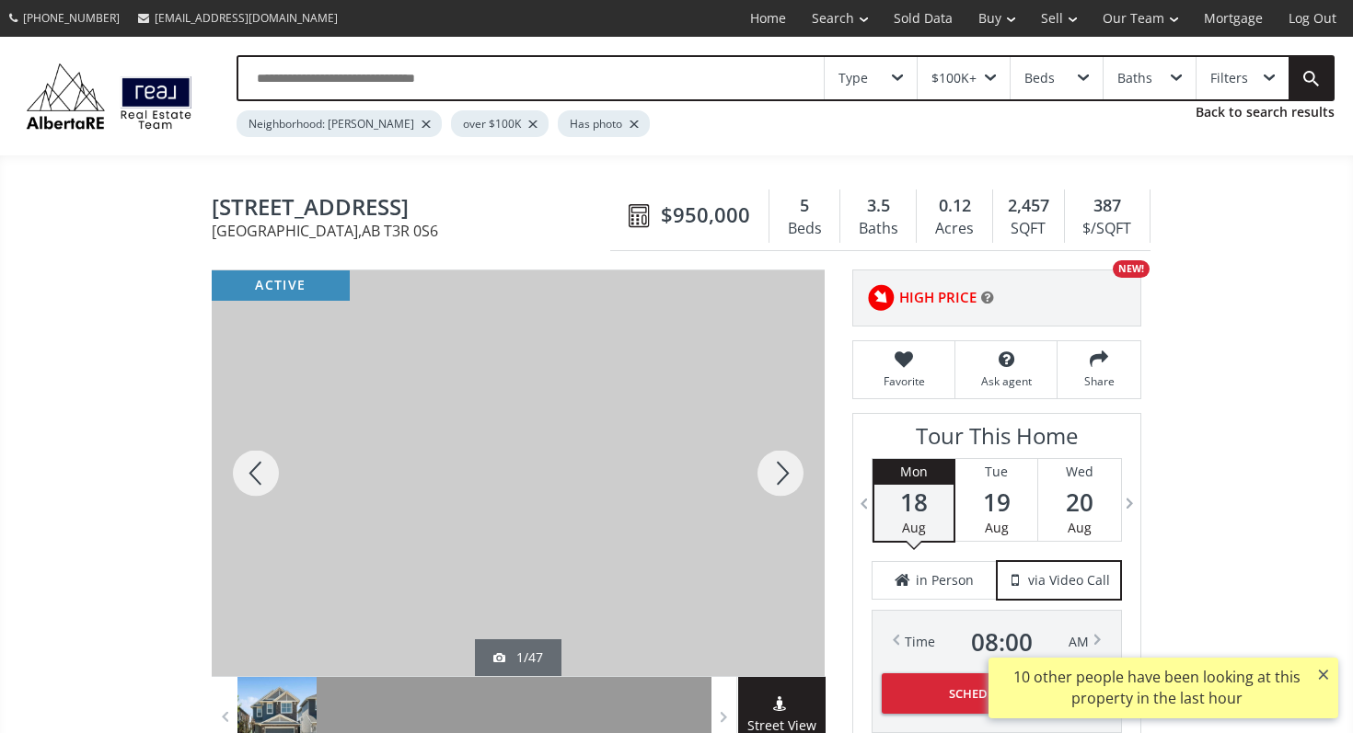
click at [782, 480] on div at bounding box center [780, 474] width 88 height 406
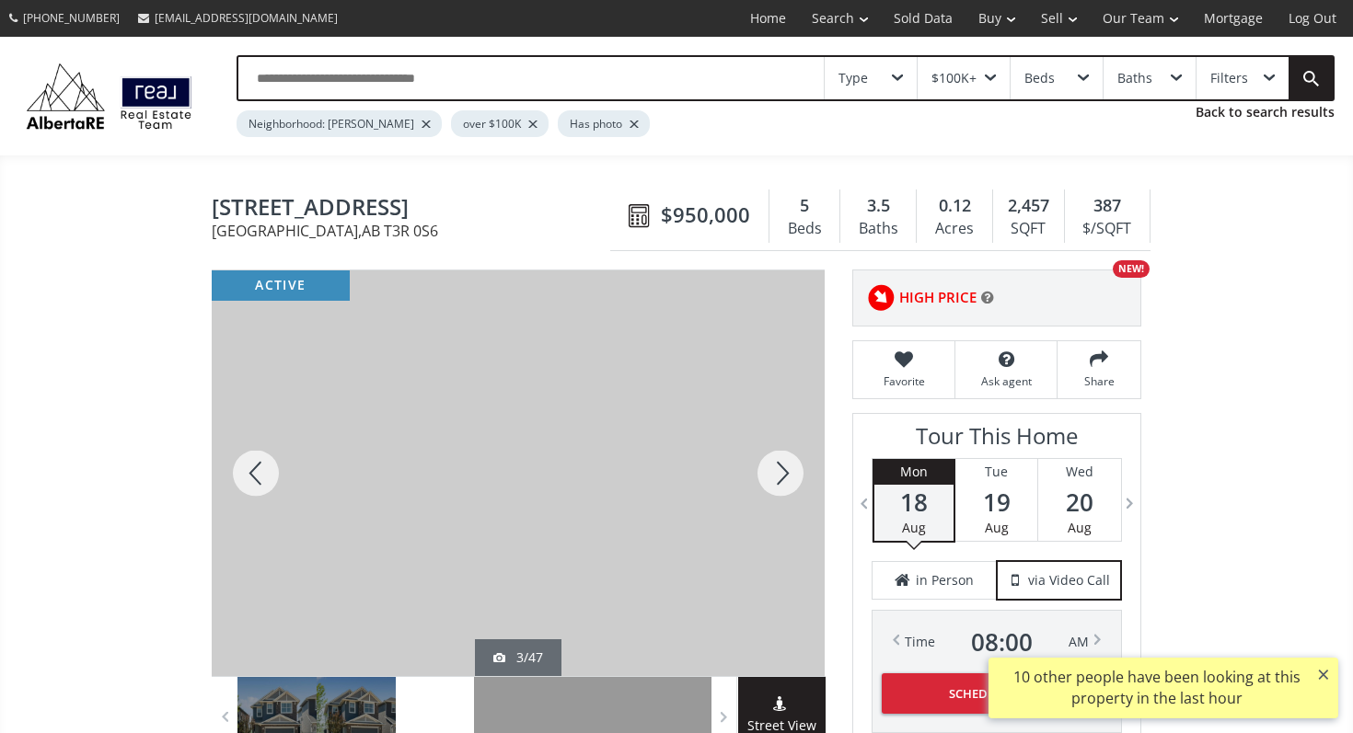
click at [782, 480] on div at bounding box center [780, 474] width 88 height 406
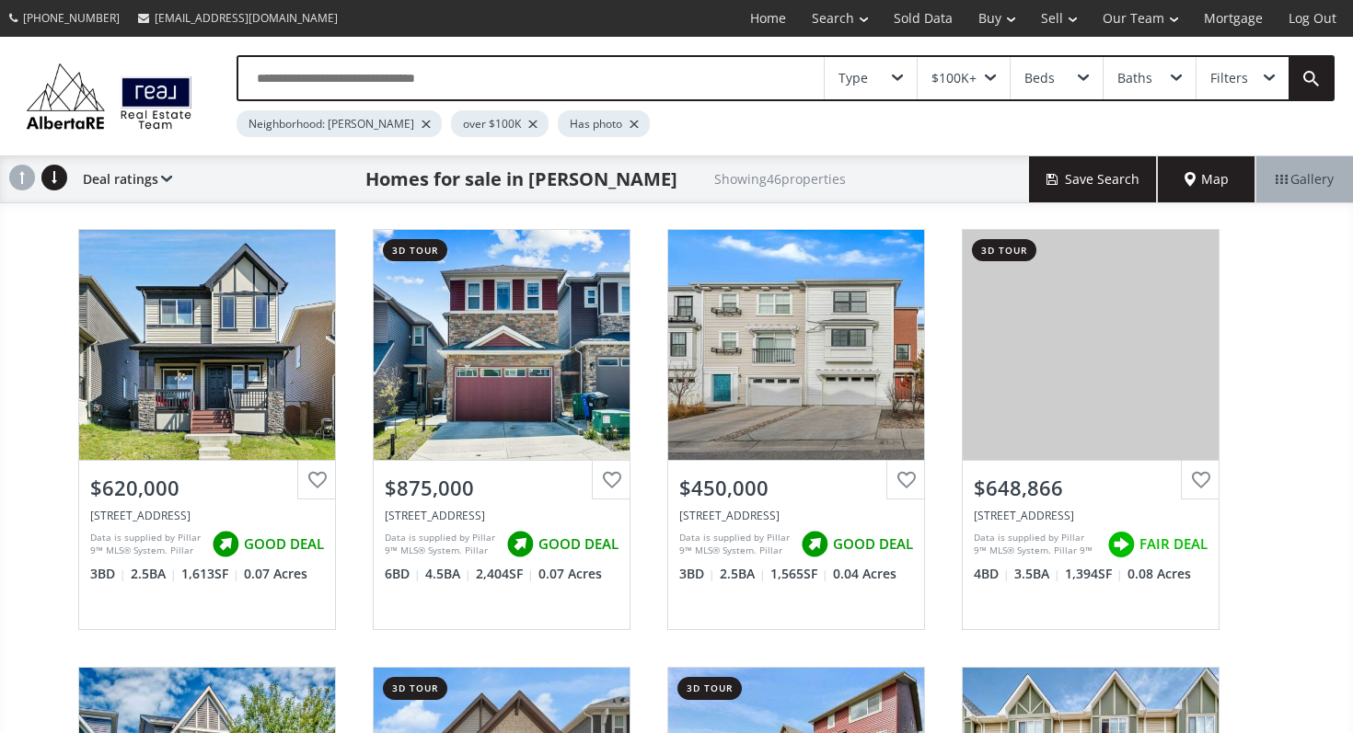
click at [425, 79] on input "text" at bounding box center [530, 78] width 585 height 42
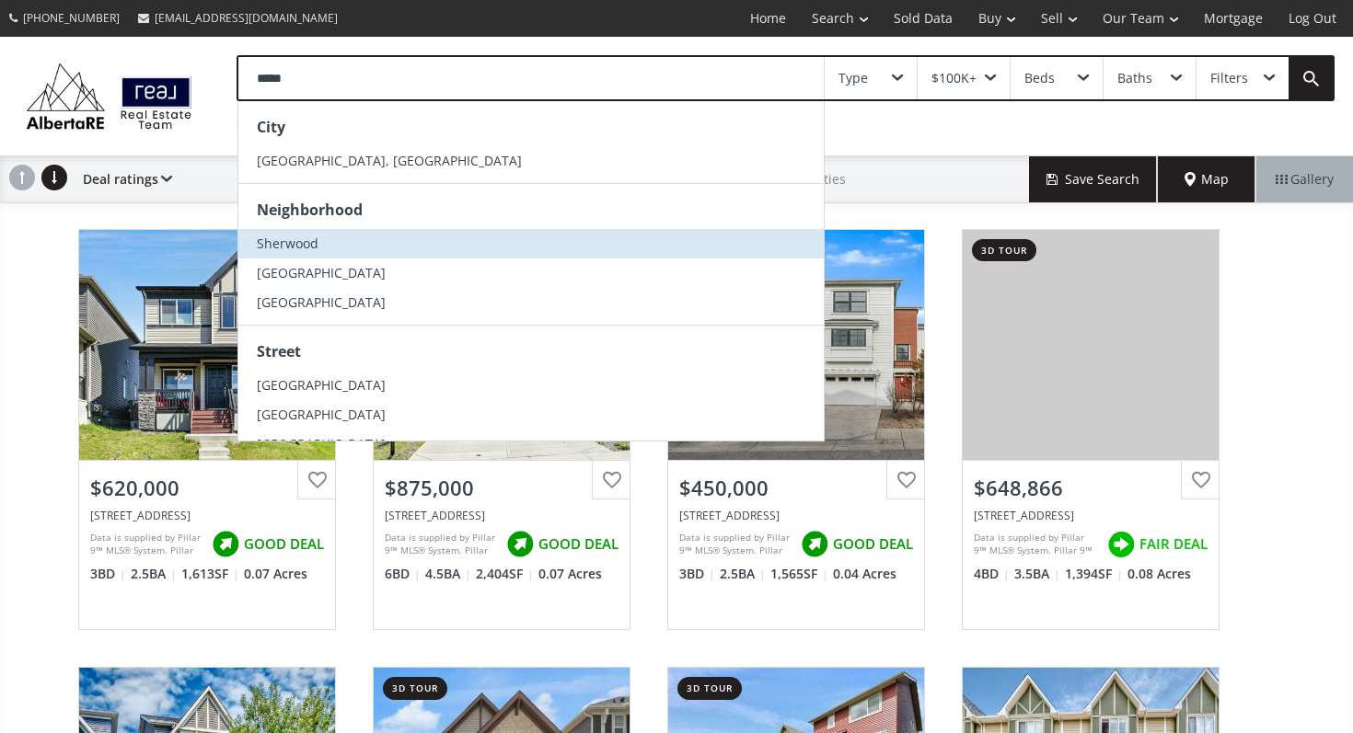
type input "*****"
click at [331, 249] on li "Sherwood" at bounding box center [530, 243] width 585 height 29
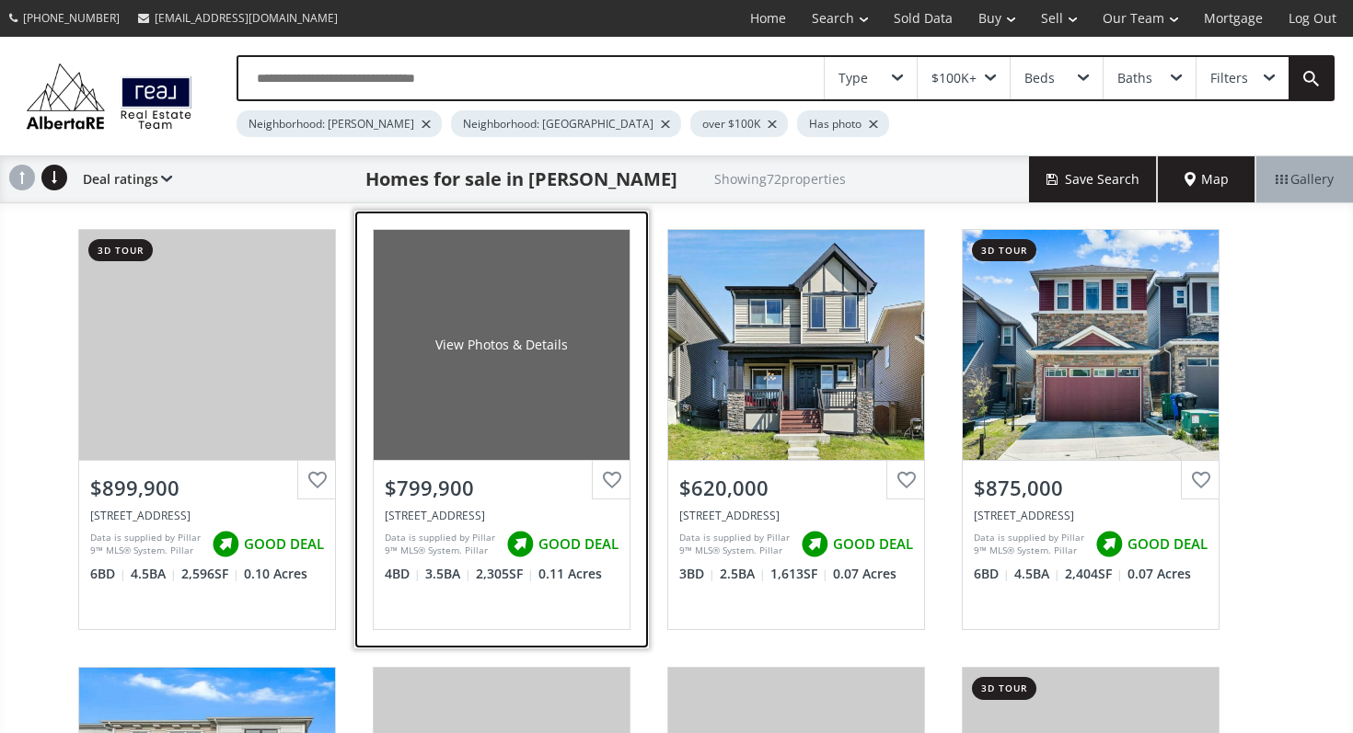
click at [481, 441] on div "View Photos & Details" at bounding box center [502, 345] width 256 height 230
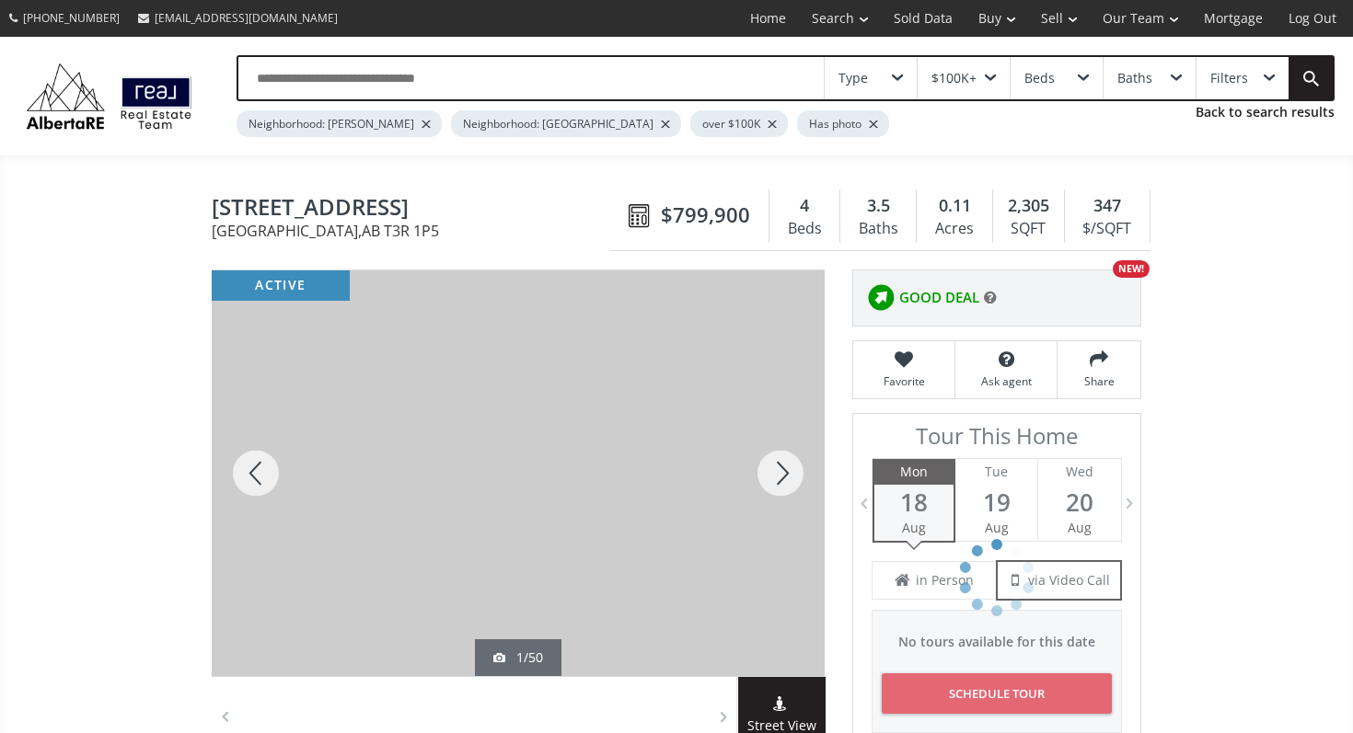
click at [784, 473] on div at bounding box center [780, 474] width 88 height 406
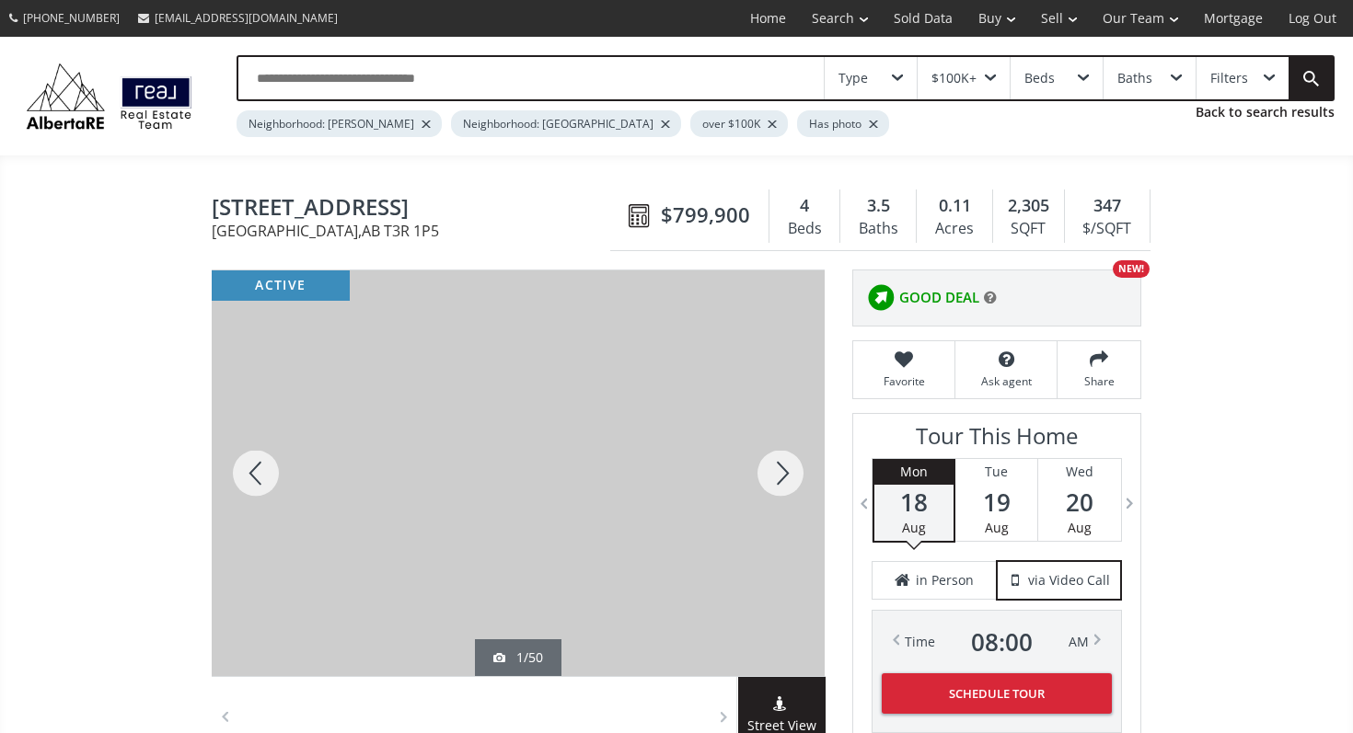
click at [784, 473] on div at bounding box center [780, 474] width 88 height 406
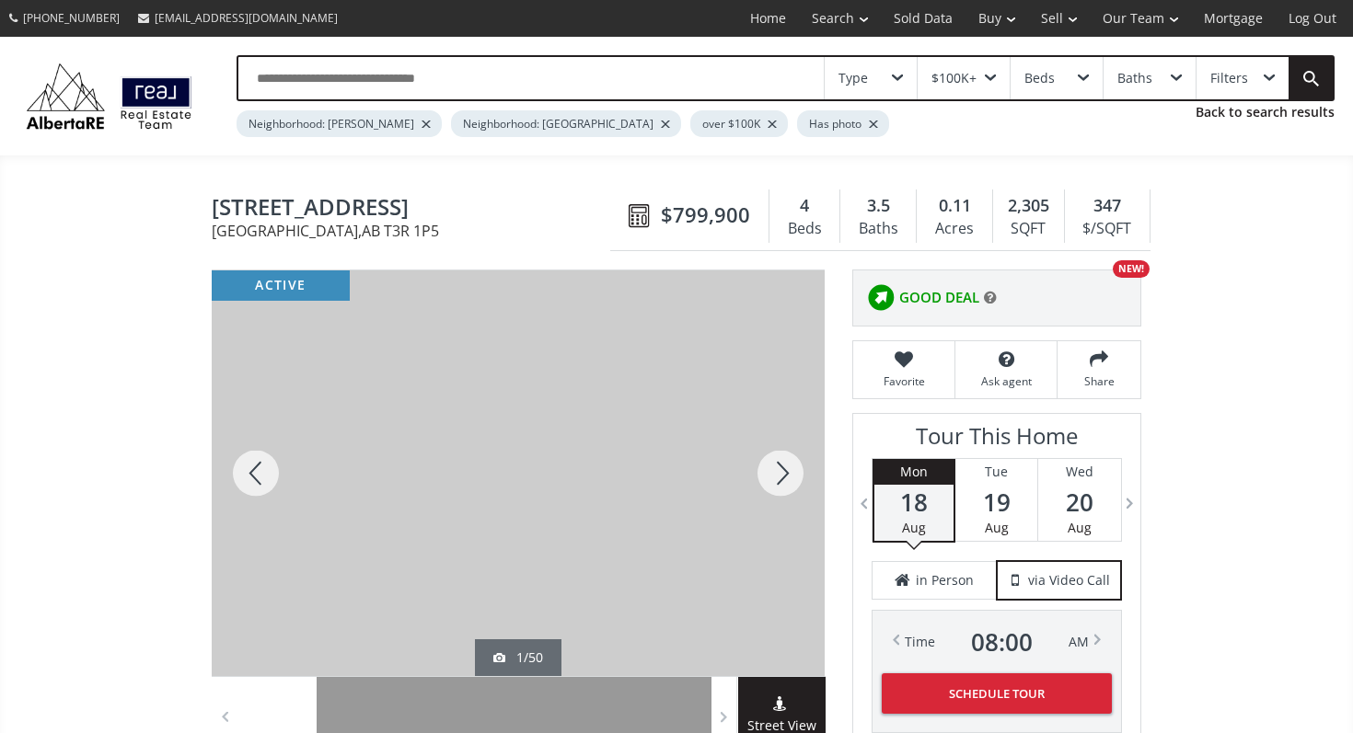
click at [784, 473] on div at bounding box center [780, 474] width 88 height 406
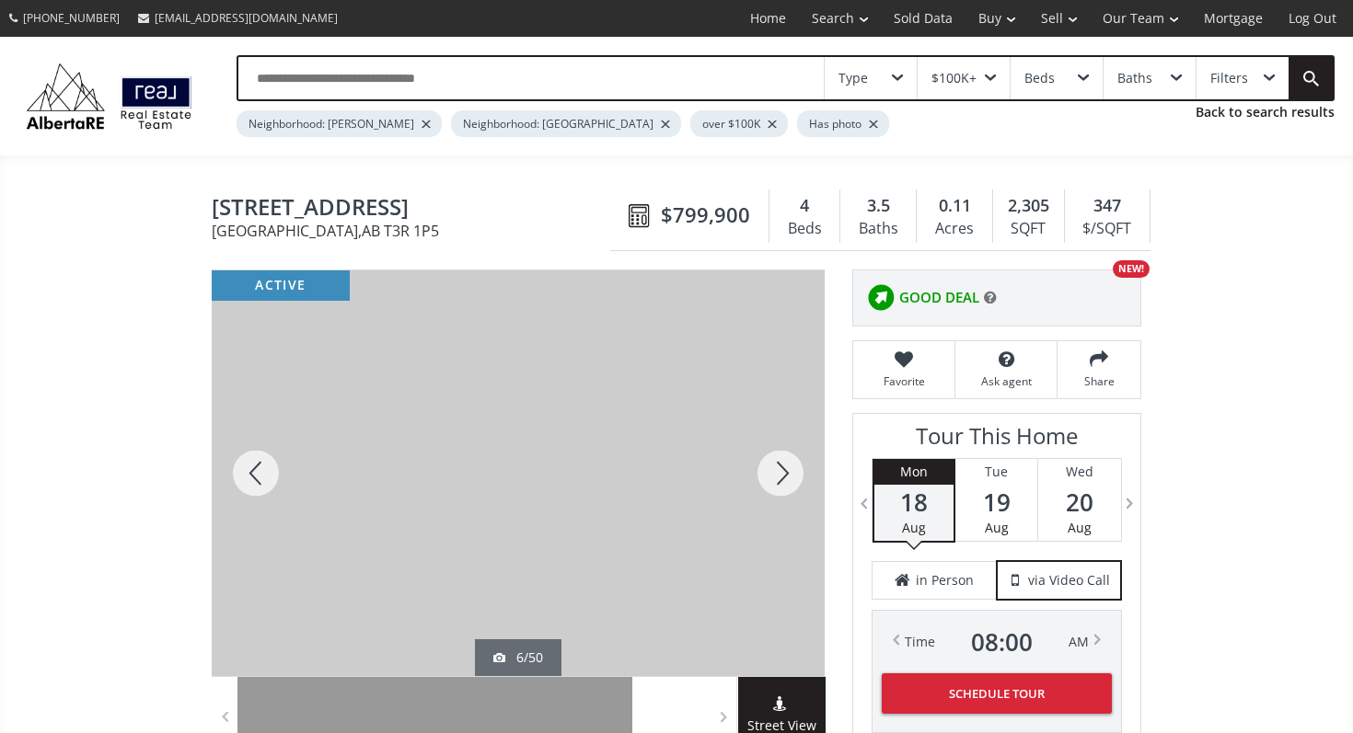
click at [784, 473] on div at bounding box center [780, 474] width 88 height 406
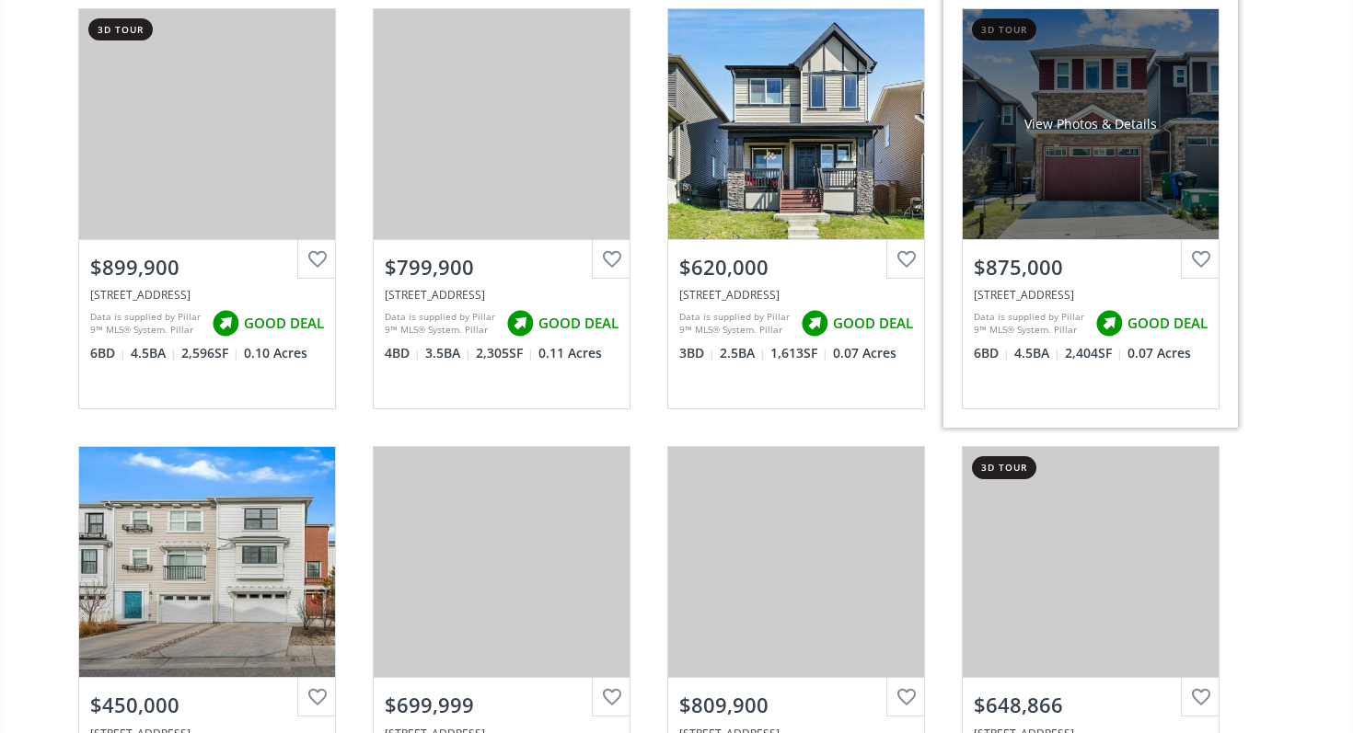
scroll to position [254, 0]
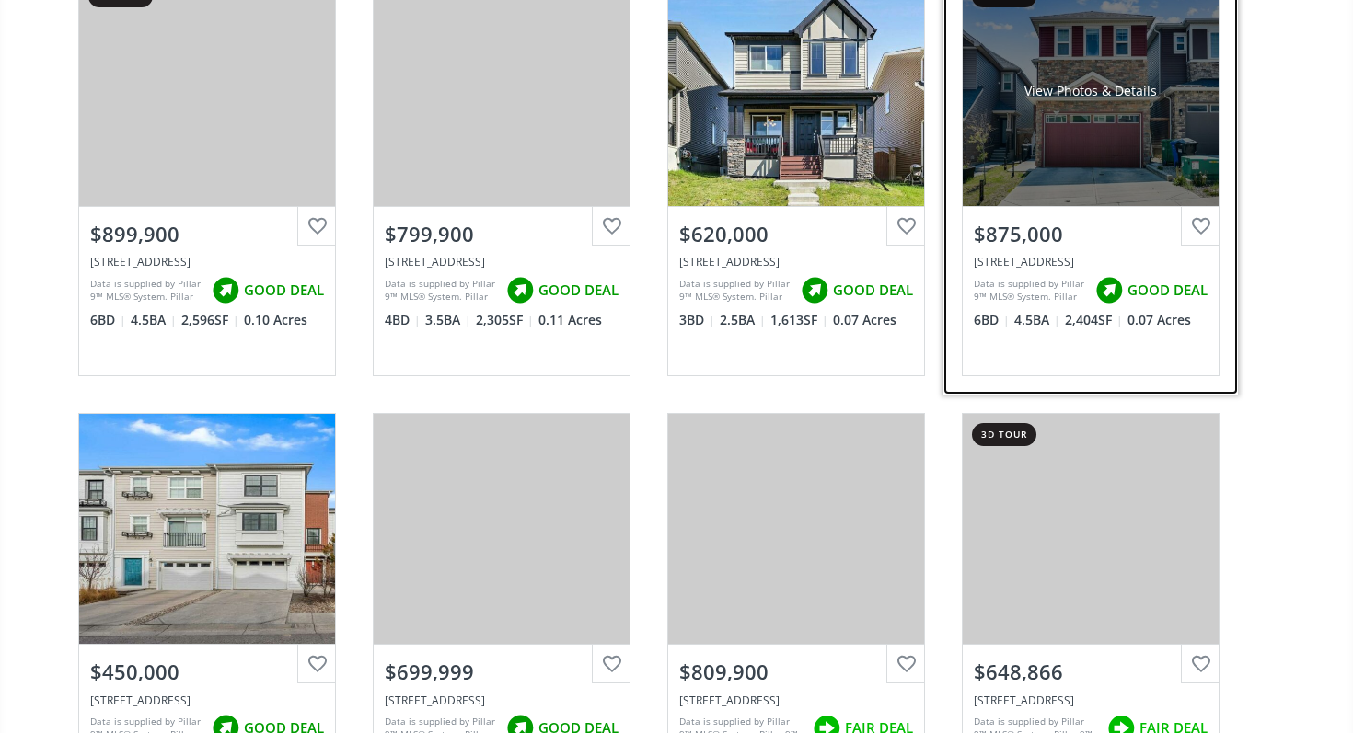
click at [1073, 116] on div "View Photos & Details" at bounding box center [1090, 91] width 256 height 230
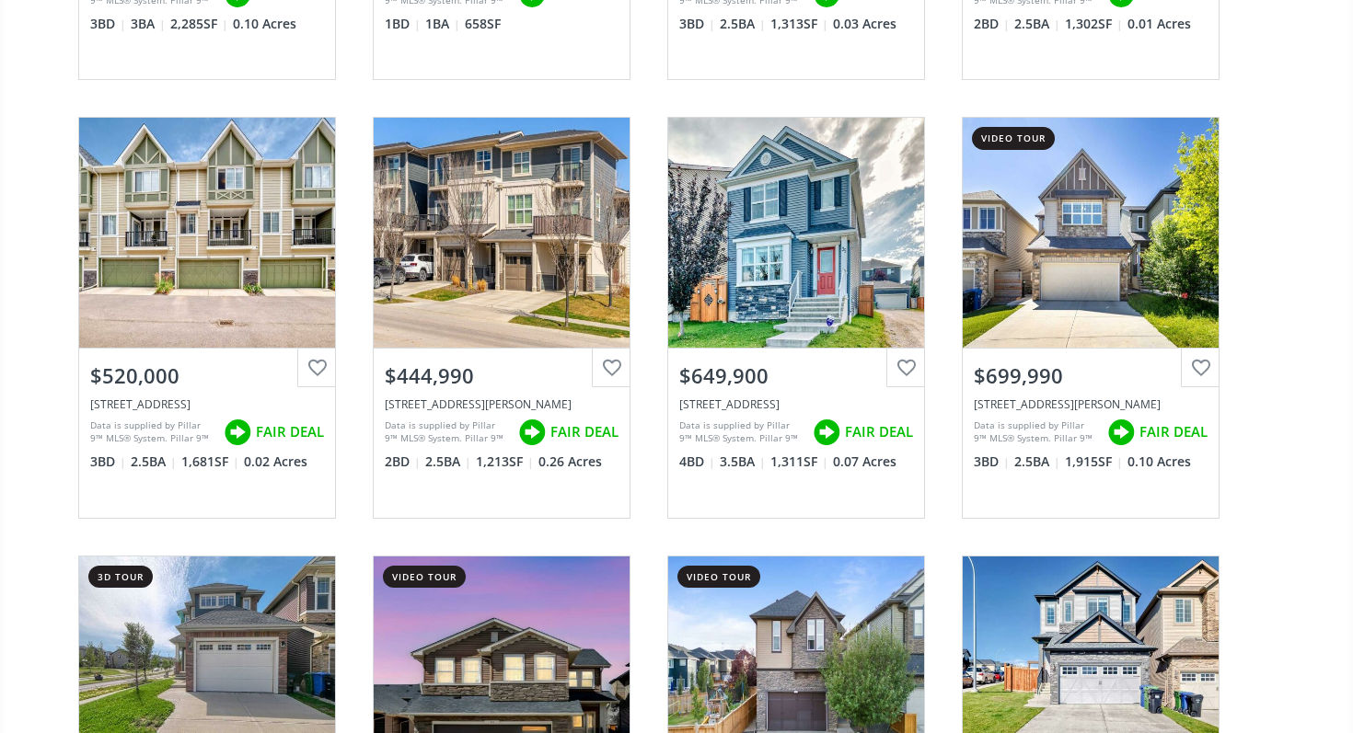
scroll to position [1868, 0]
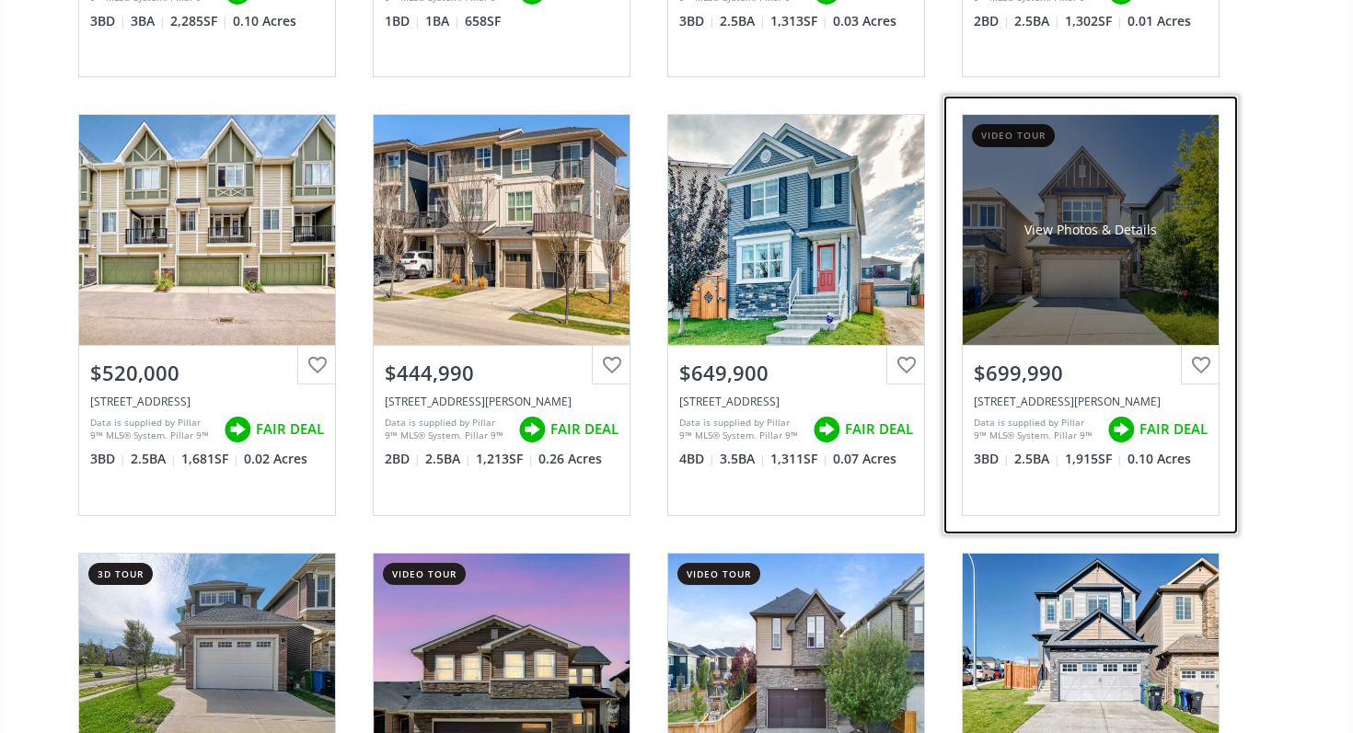
click at [1034, 380] on div "$699,990" at bounding box center [1091, 373] width 234 height 29
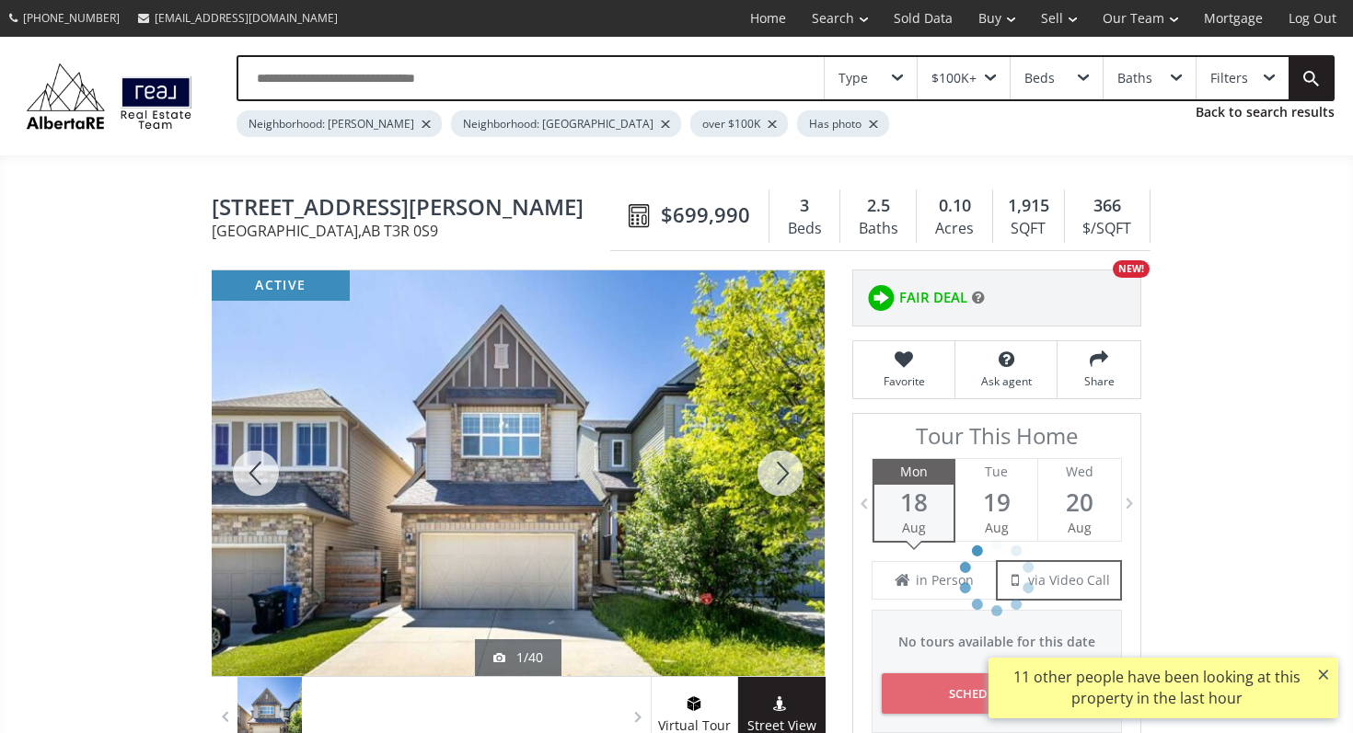
click at [792, 472] on div at bounding box center [780, 474] width 88 height 406
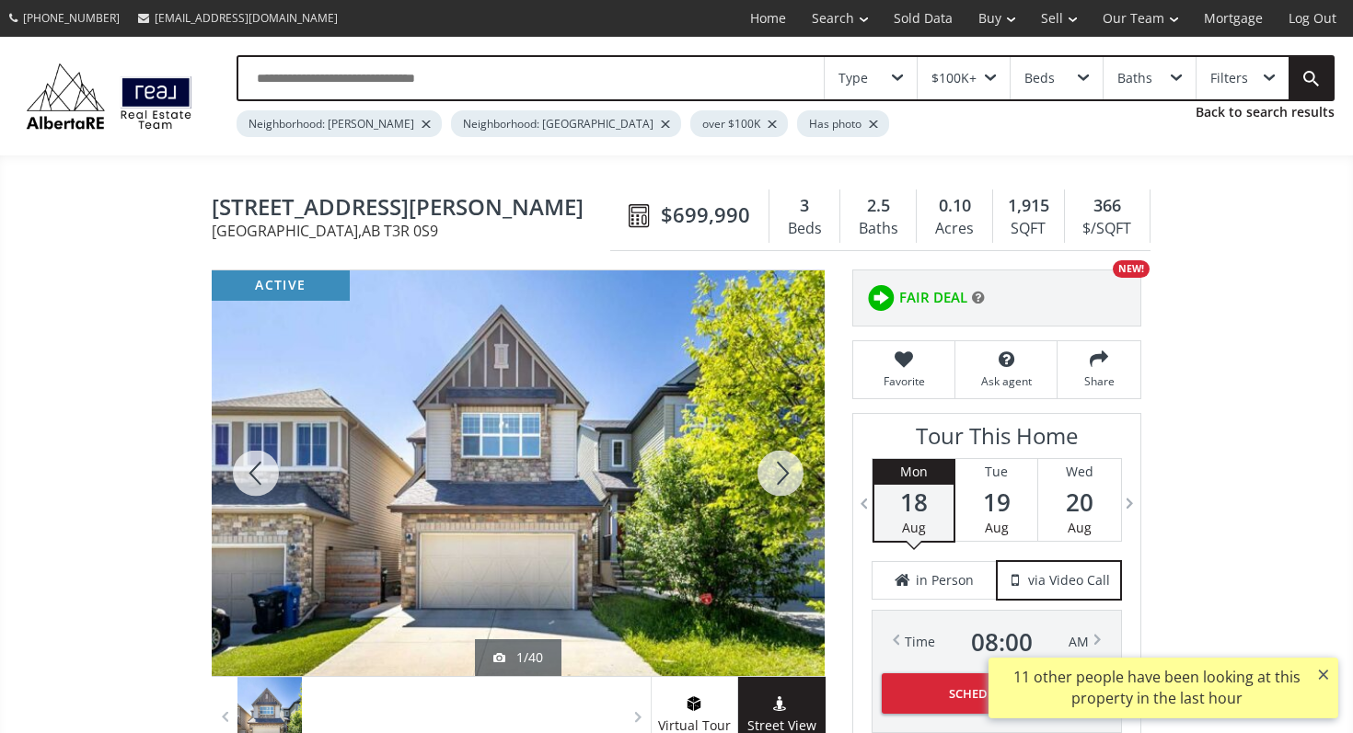
click at [792, 472] on div at bounding box center [780, 474] width 88 height 406
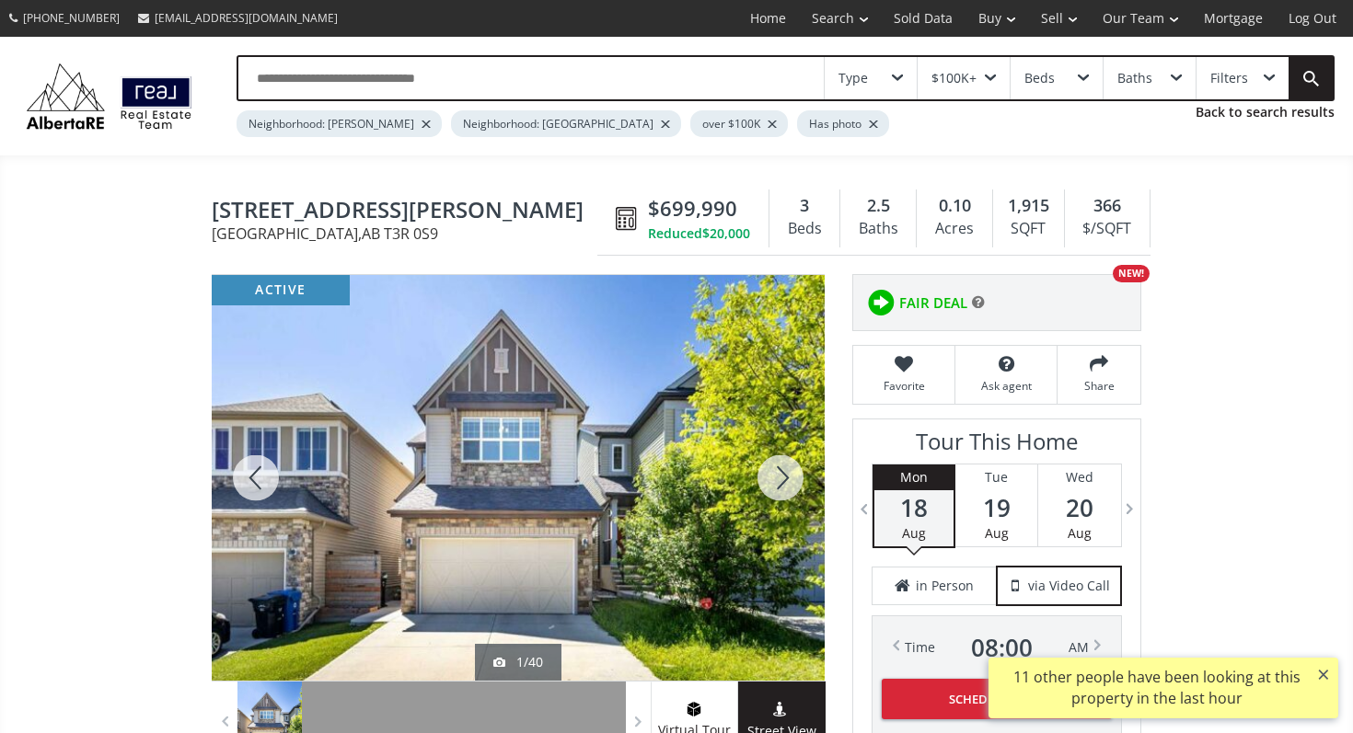
click at [792, 472] on div at bounding box center [780, 478] width 88 height 406
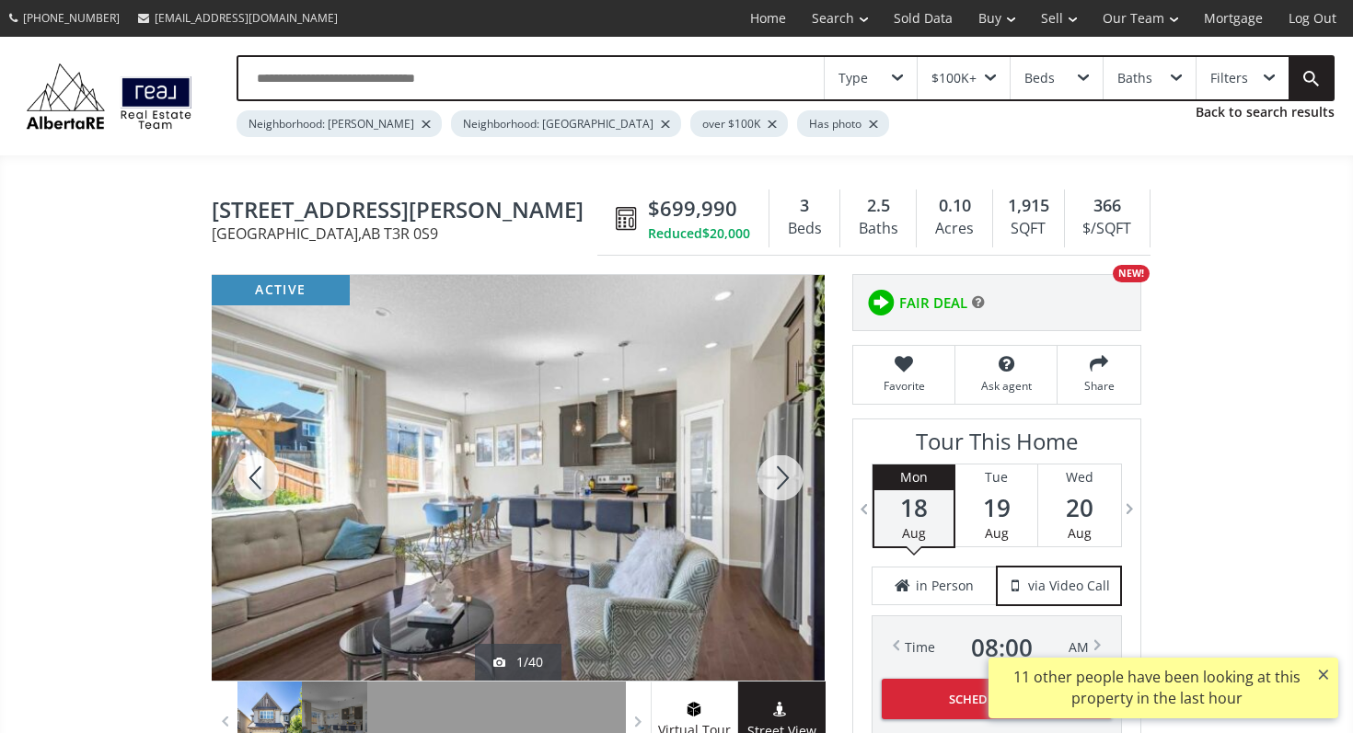
click at [792, 472] on div at bounding box center [780, 478] width 88 height 406
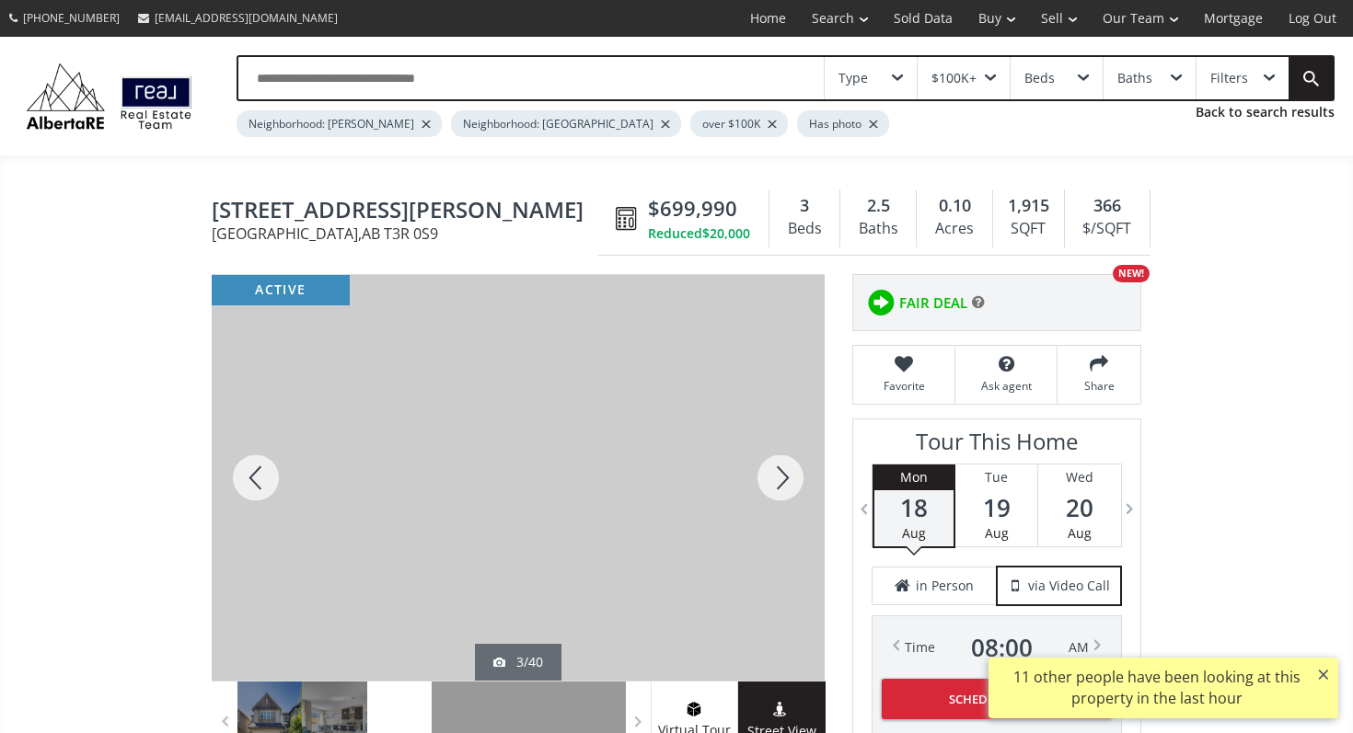
click at [792, 472] on div at bounding box center [780, 478] width 88 height 406
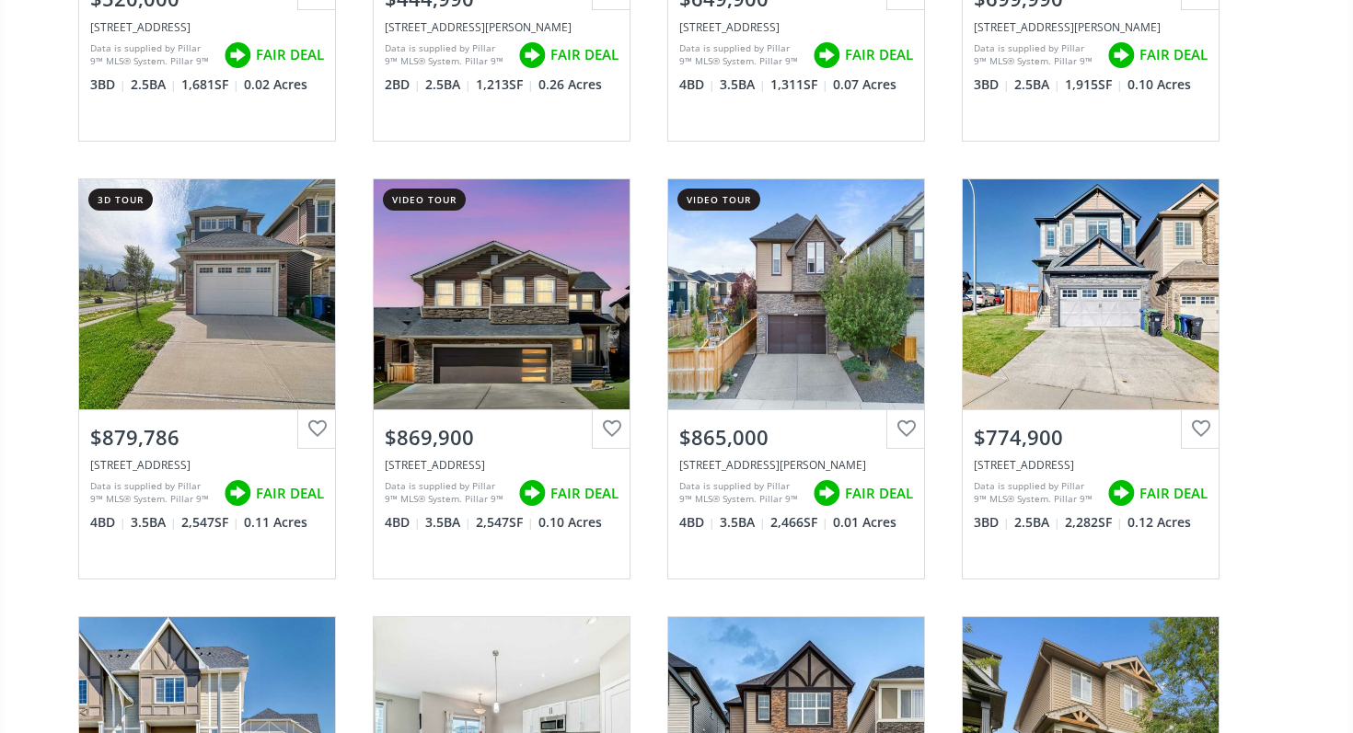
scroll to position [2264, 0]
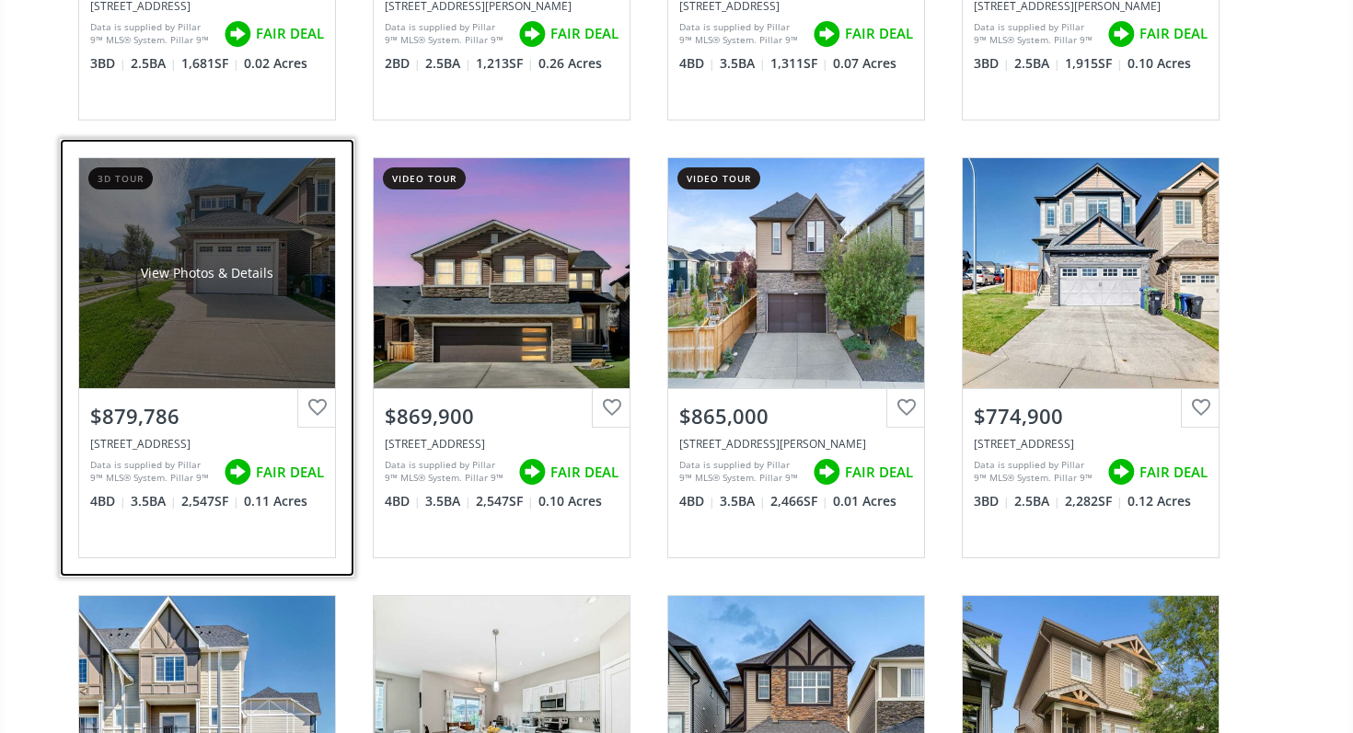
click at [180, 351] on div "View Photos & Details" at bounding box center [207, 273] width 256 height 230
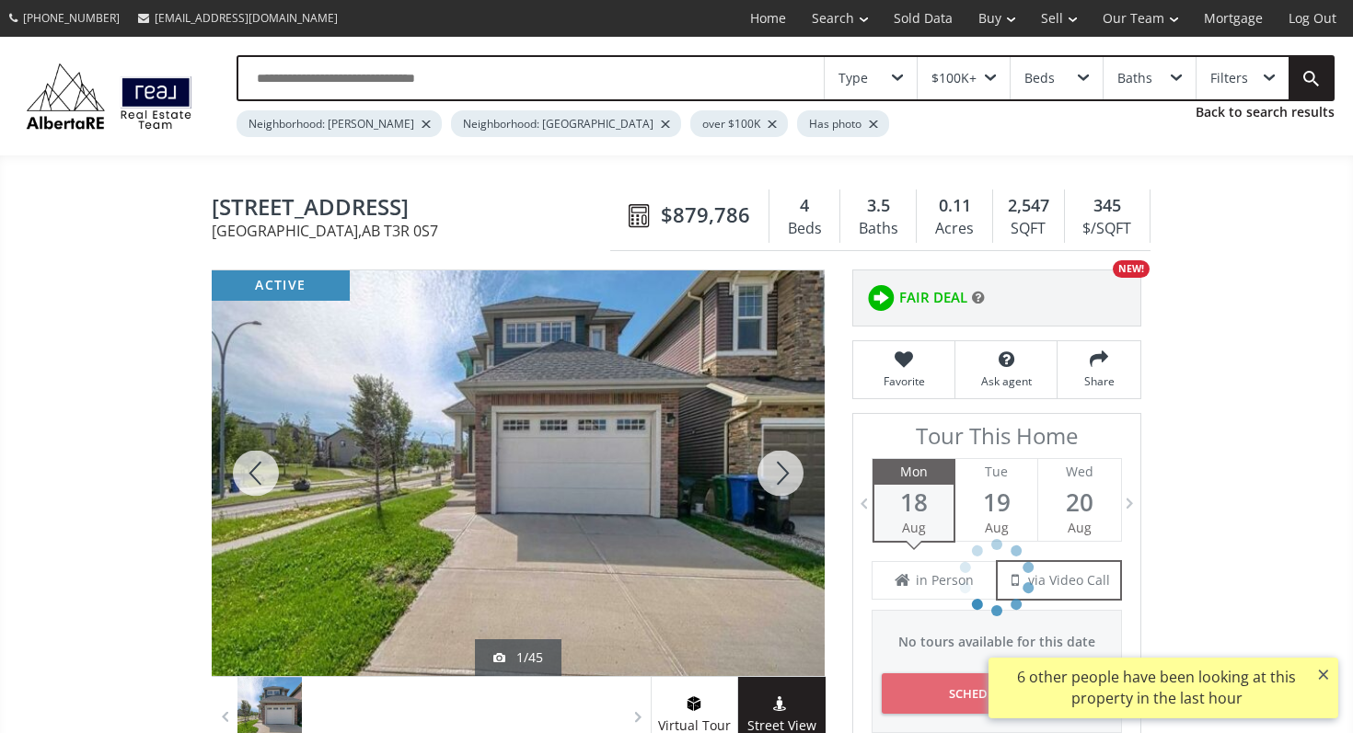
click at [768, 462] on div at bounding box center [780, 474] width 88 height 406
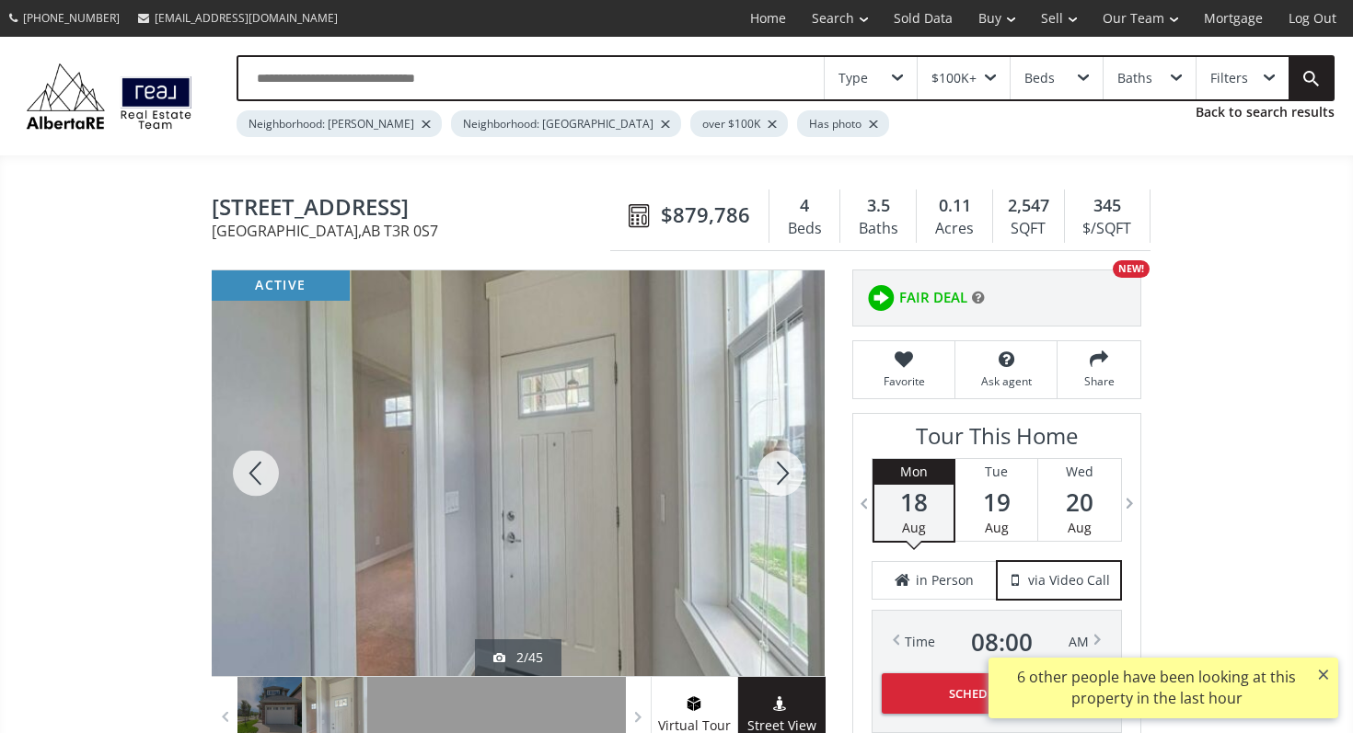
click at [768, 462] on div at bounding box center [780, 474] width 88 height 406
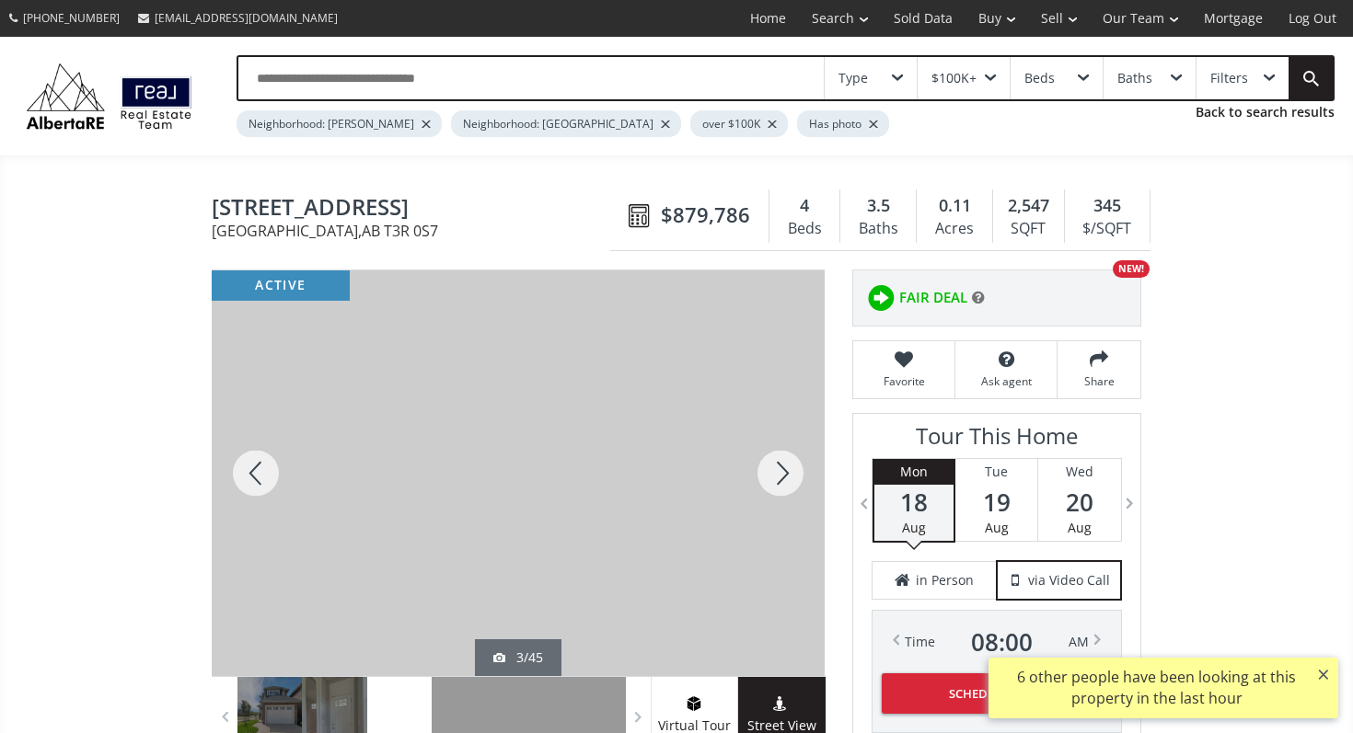
click at [768, 462] on div at bounding box center [780, 474] width 88 height 406
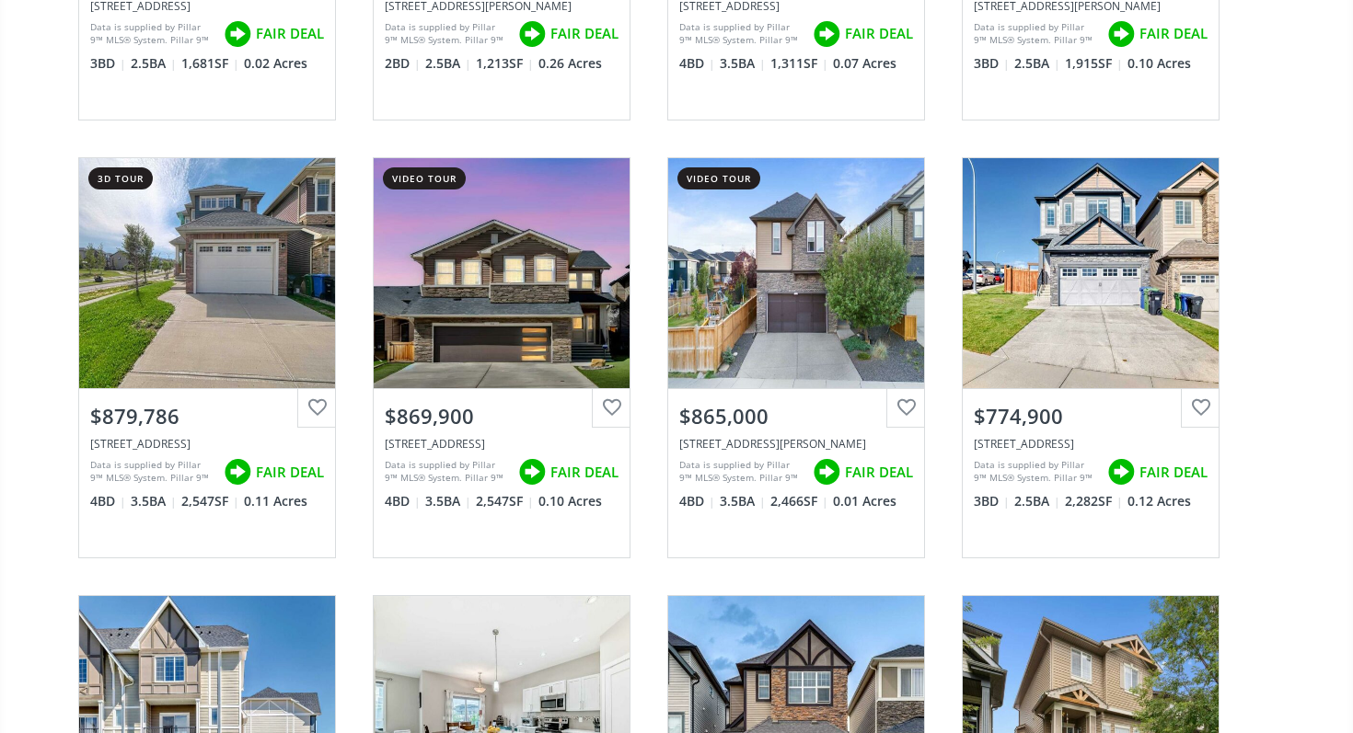
scroll to position [2326, 0]
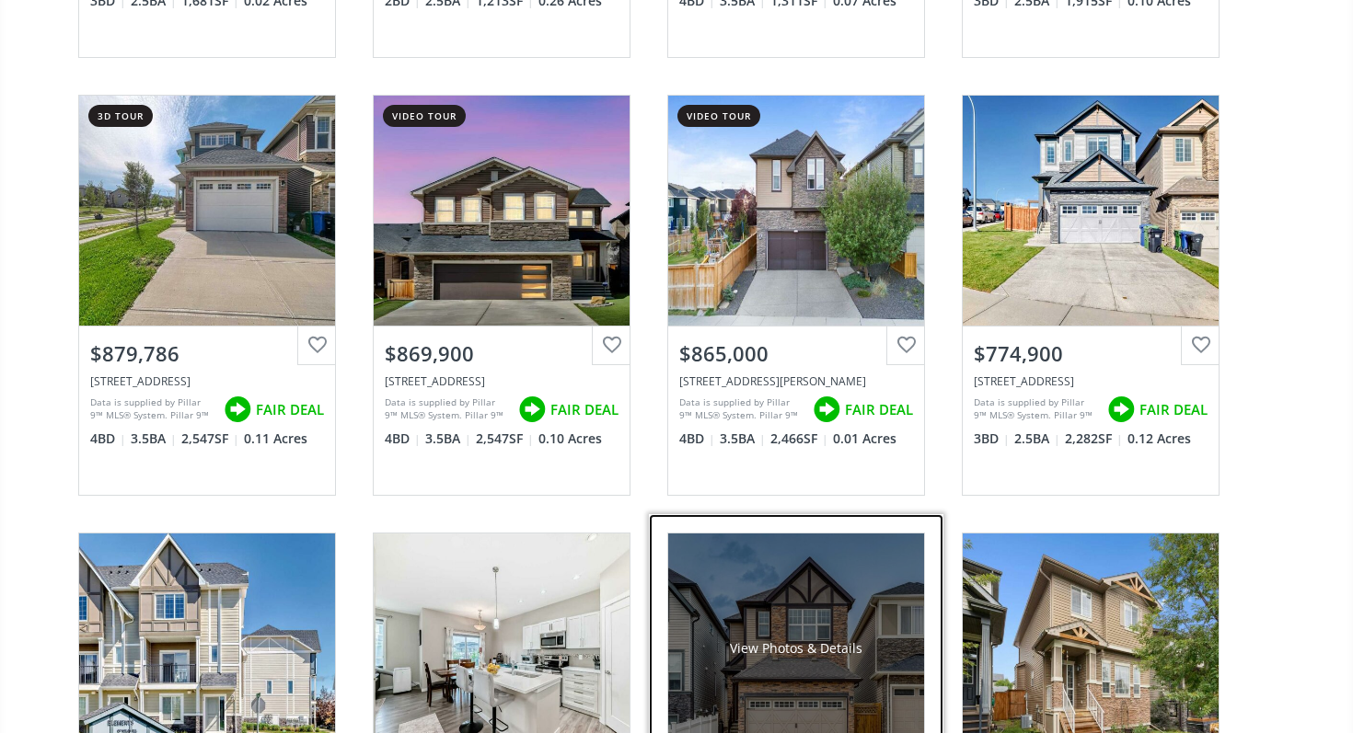
click at [709, 517] on link "View Photos & Details $670,000 213 Nolanhurst Way NW, Calgary, AB T3R 1J4 Data …" at bounding box center [796, 733] width 294 height 438
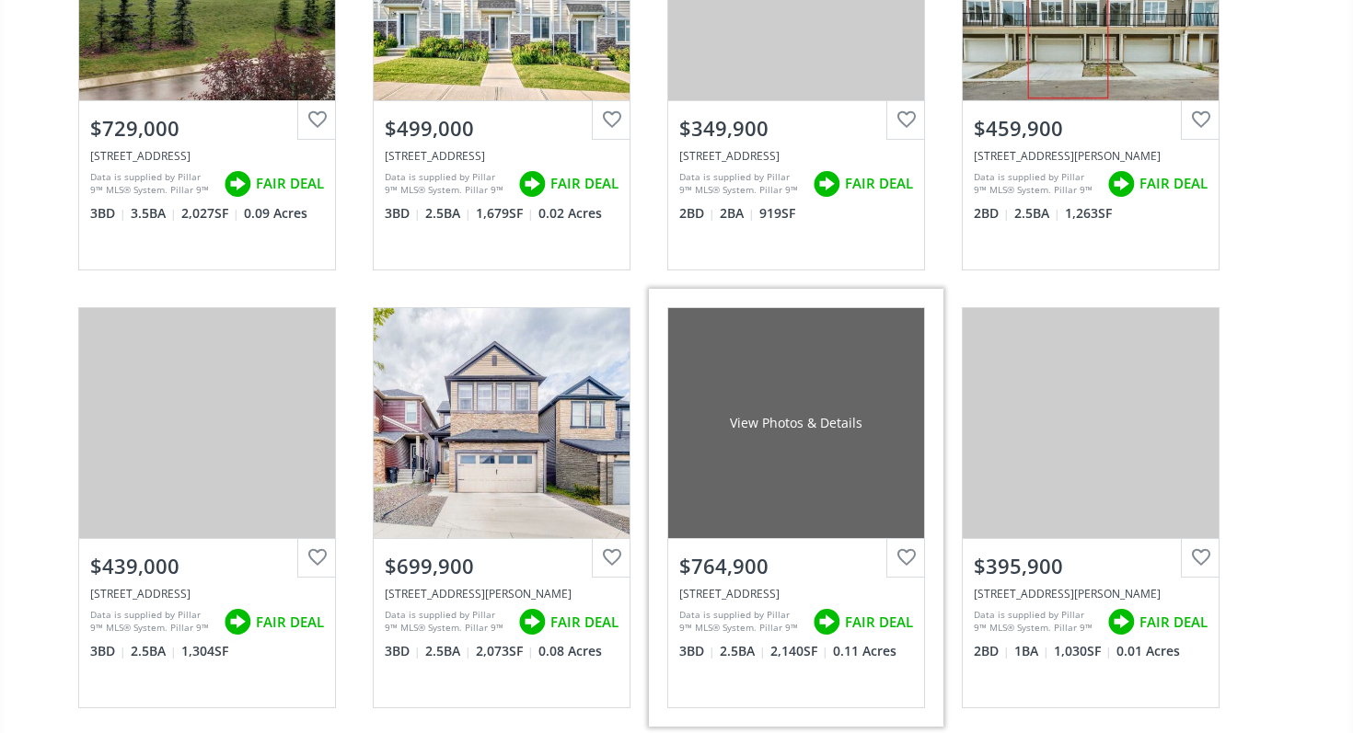
scroll to position [3479, 0]
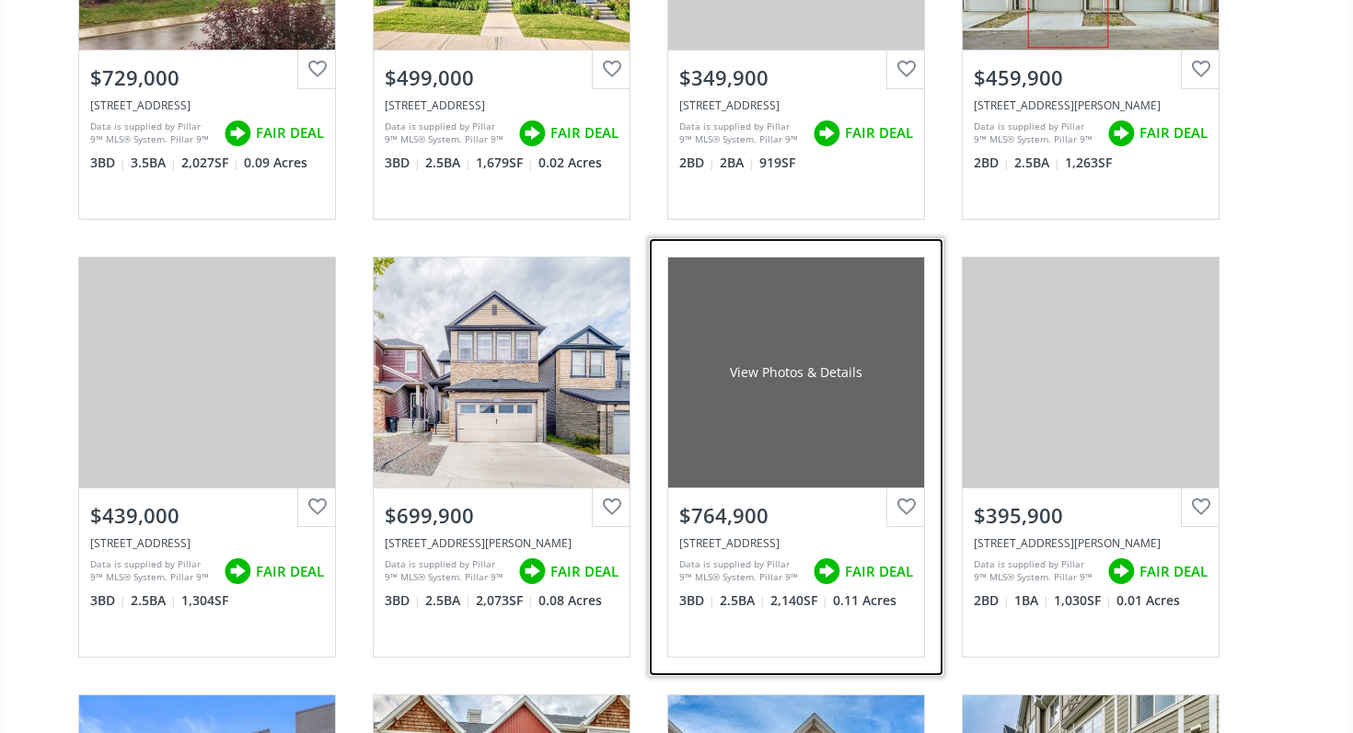
click at [738, 467] on div "View Photos & Details" at bounding box center [796, 373] width 256 height 230
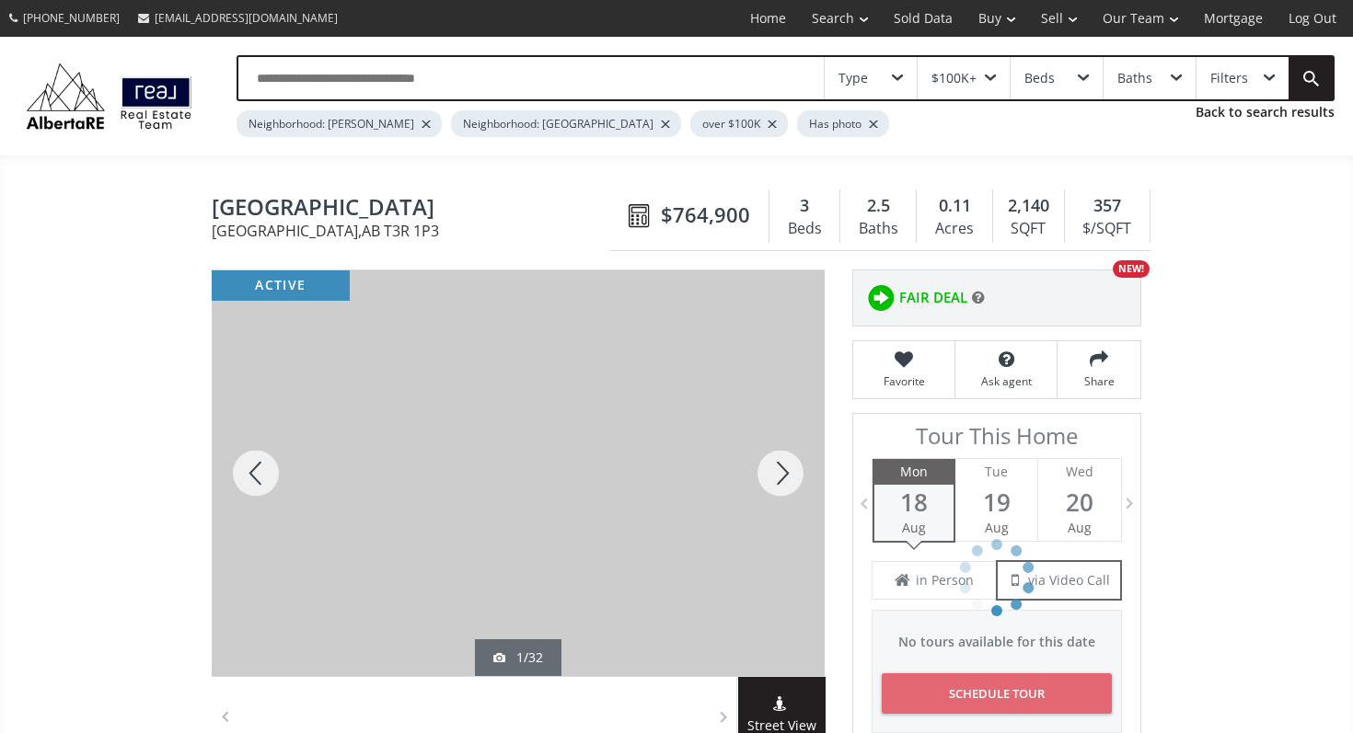
click at [770, 467] on div at bounding box center [780, 474] width 88 height 406
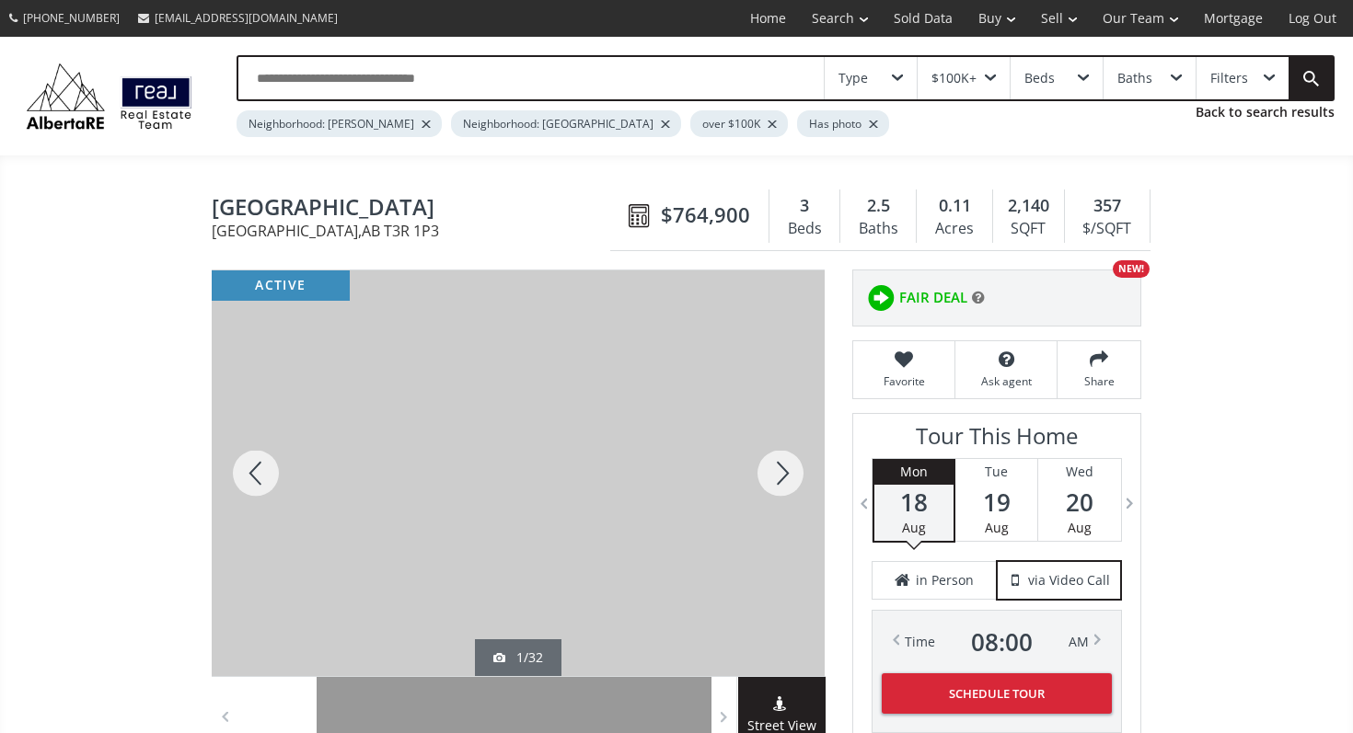
click at [770, 467] on div at bounding box center [780, 474] width 88 height 406
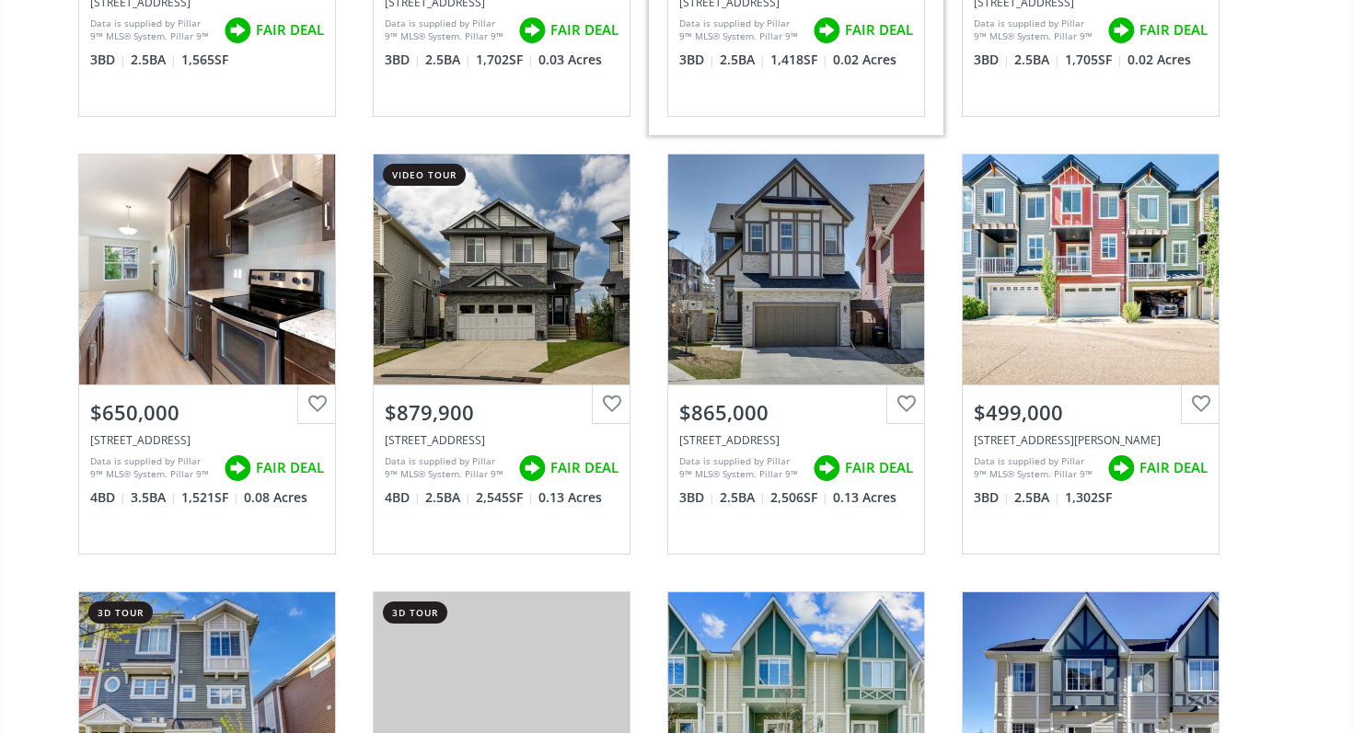
scroll to position [4464, 0]
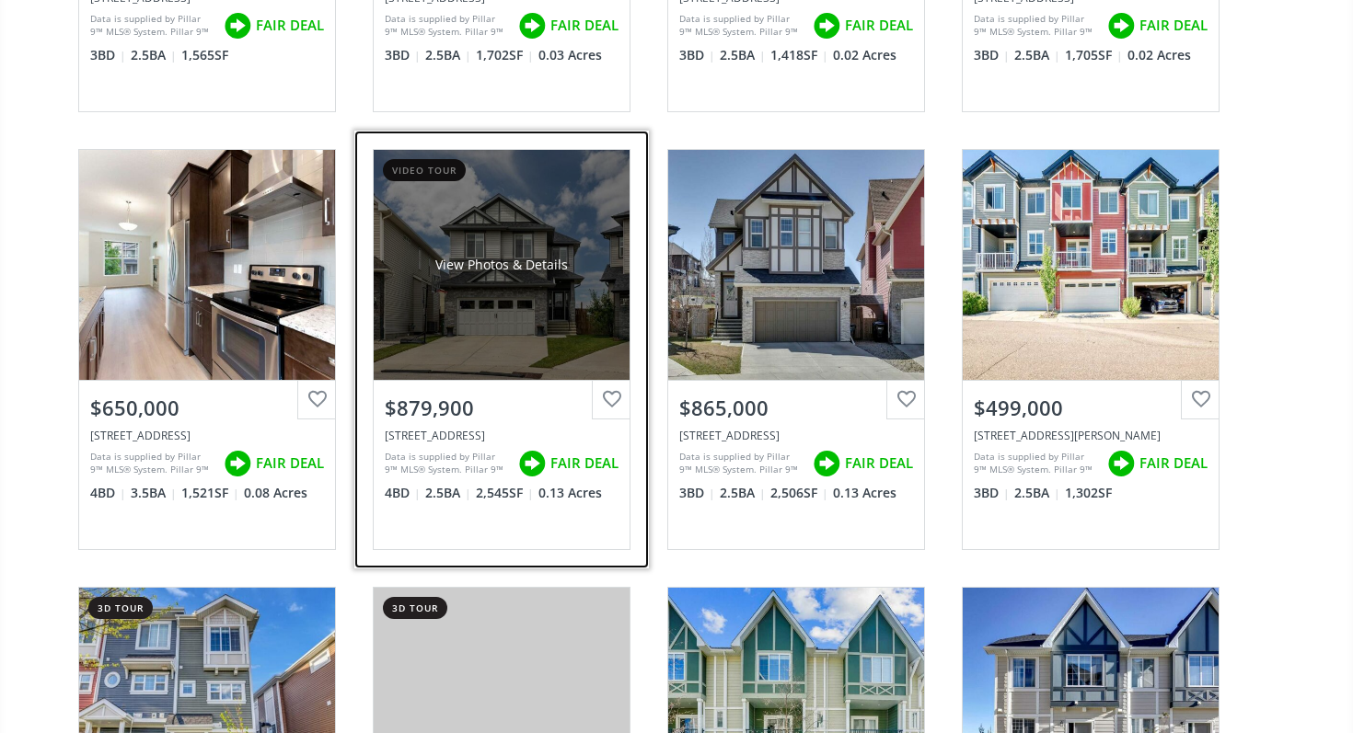
click at [550, 363] on div "View Photos & Details" at bounding box center [502, 265] width 256 height 230
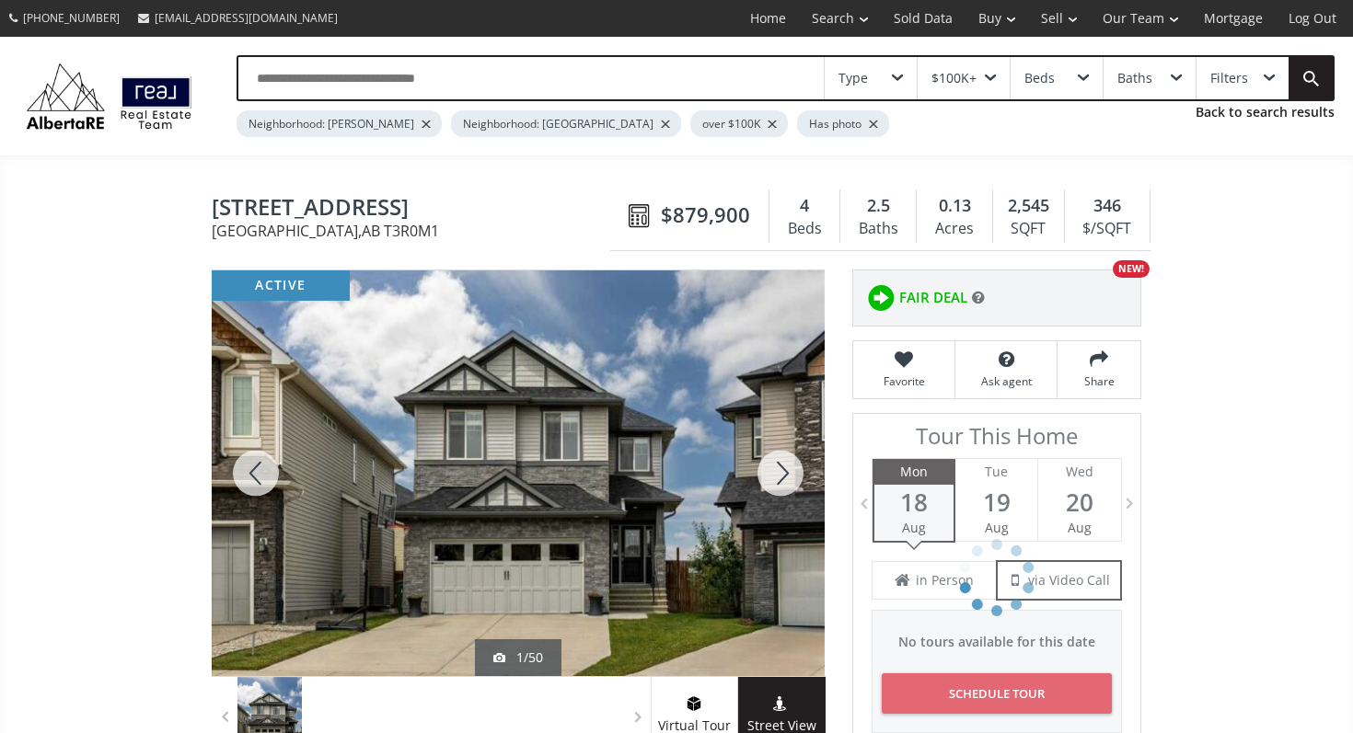
click at [781, 482] on div at bounding box center [780, 474] width 88 height 406
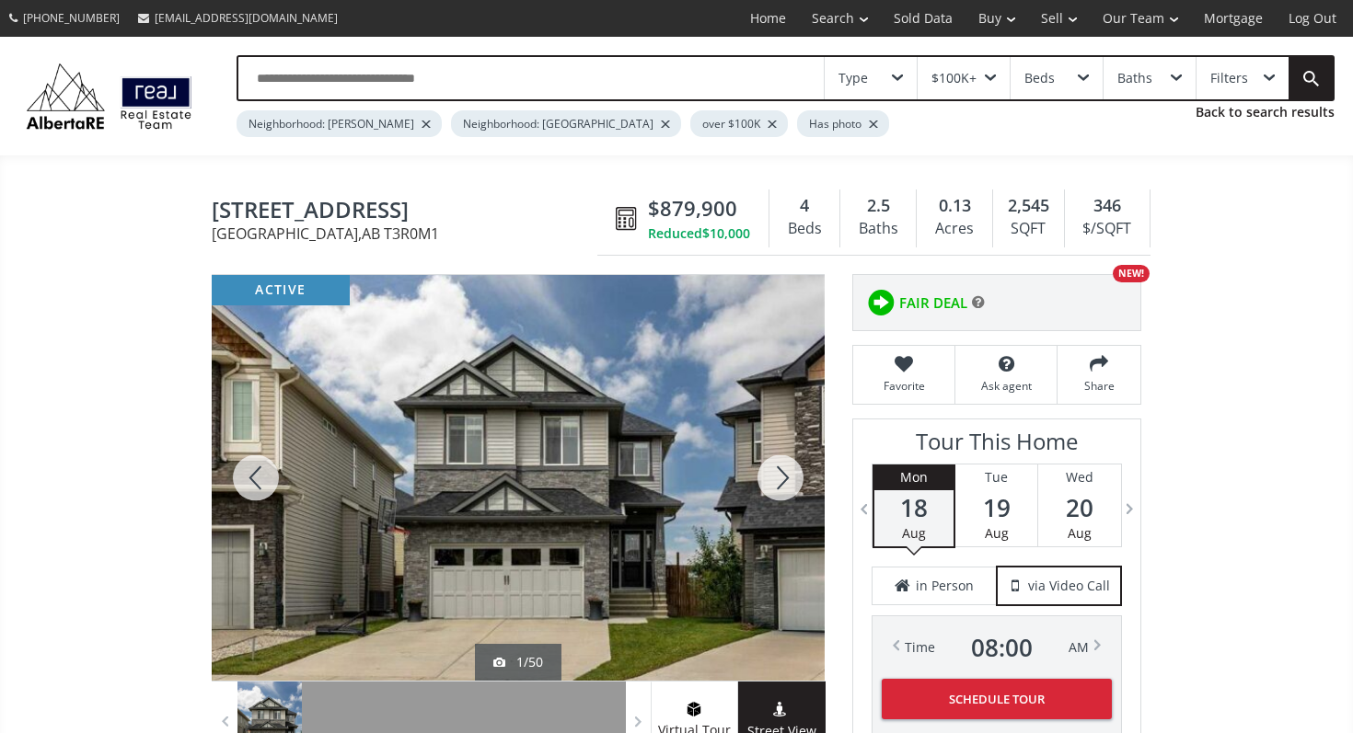
click at [781, 482] on div at bounding box center [780, 478] width 88 height 406
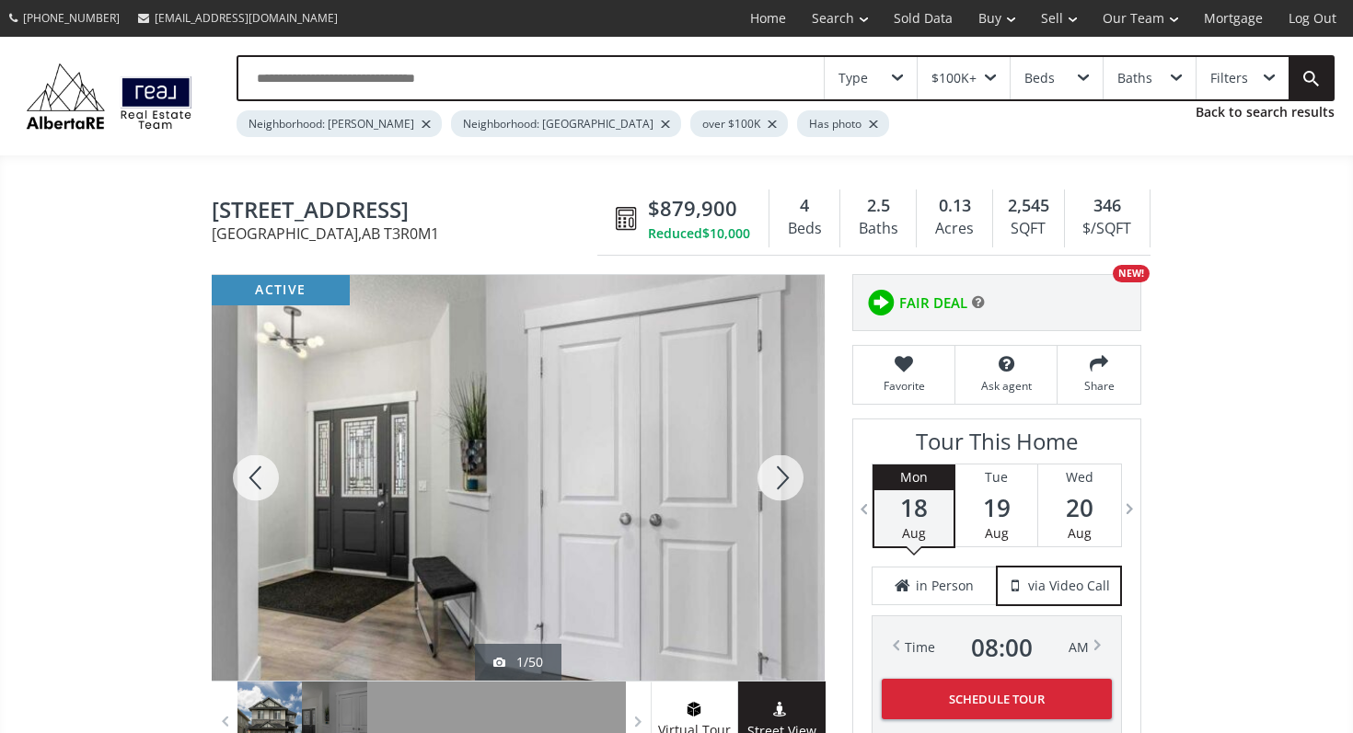
click at [781, 482] on div at bounding box center [780, 478] width 88 height 406
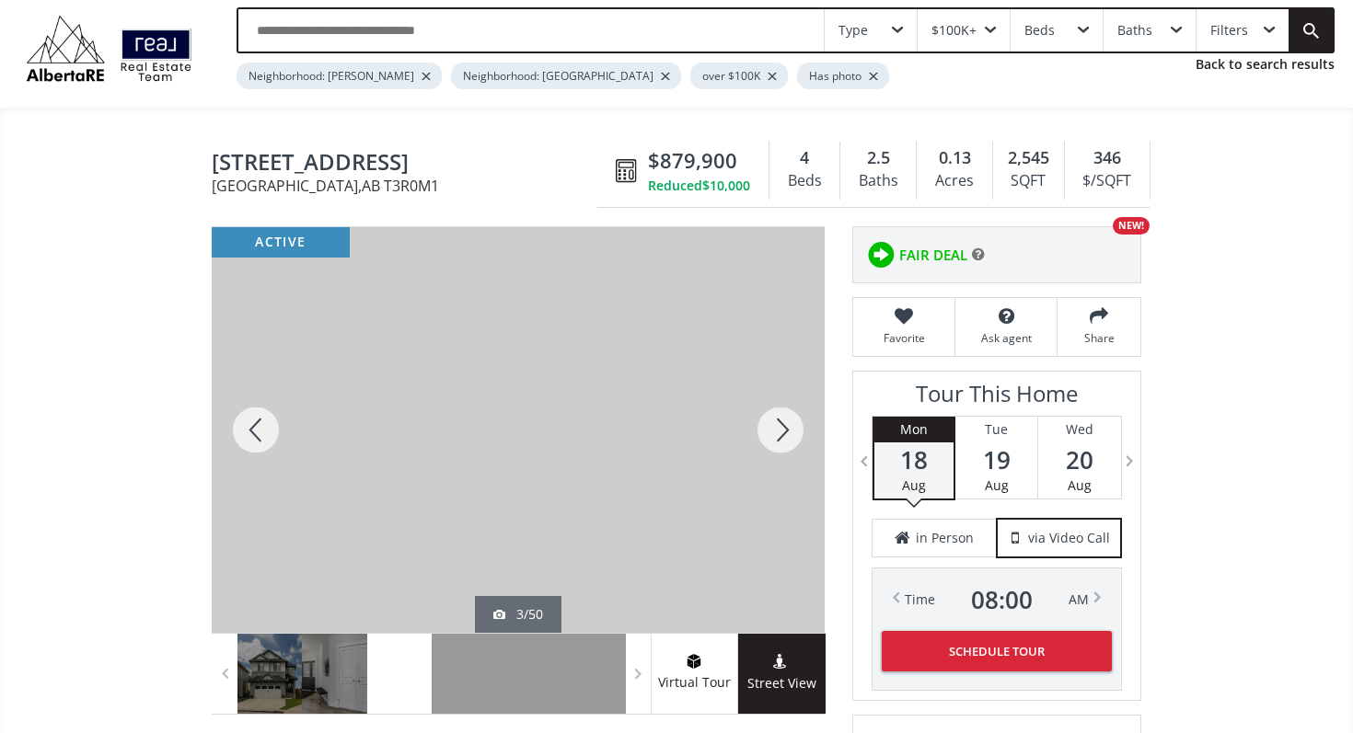
scroll to position [61, 0]
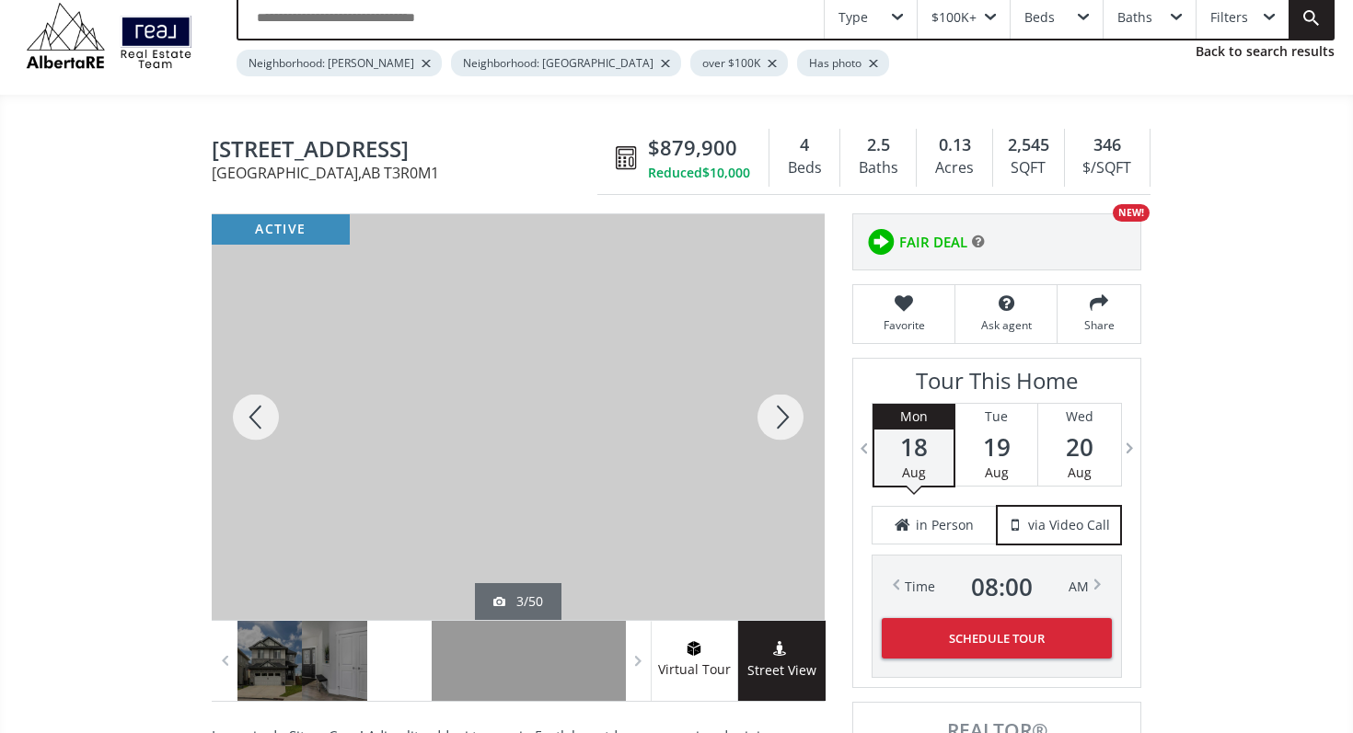
click at [781, 425] on div at bounding box center [780, 417] width 88 height 406
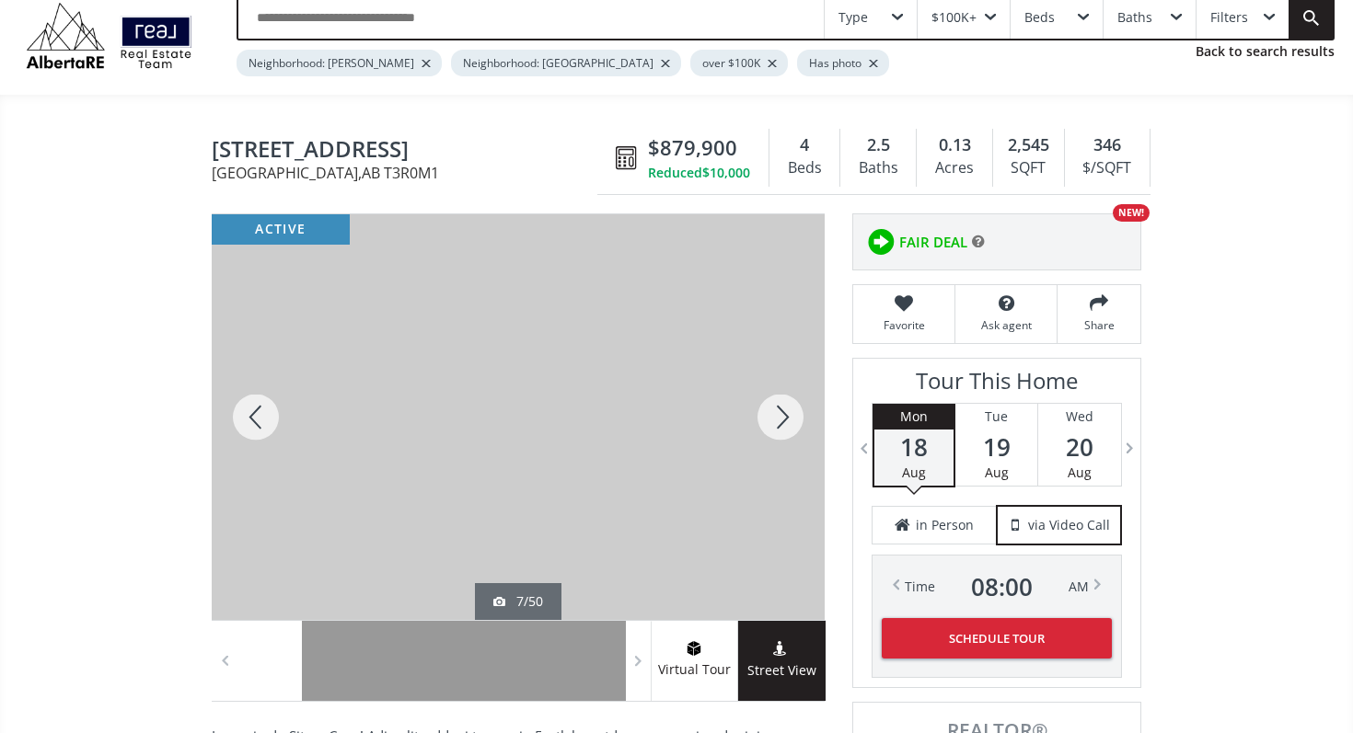
click at [781, 425] on div at bounding box center [780, 417] width 88 height 406
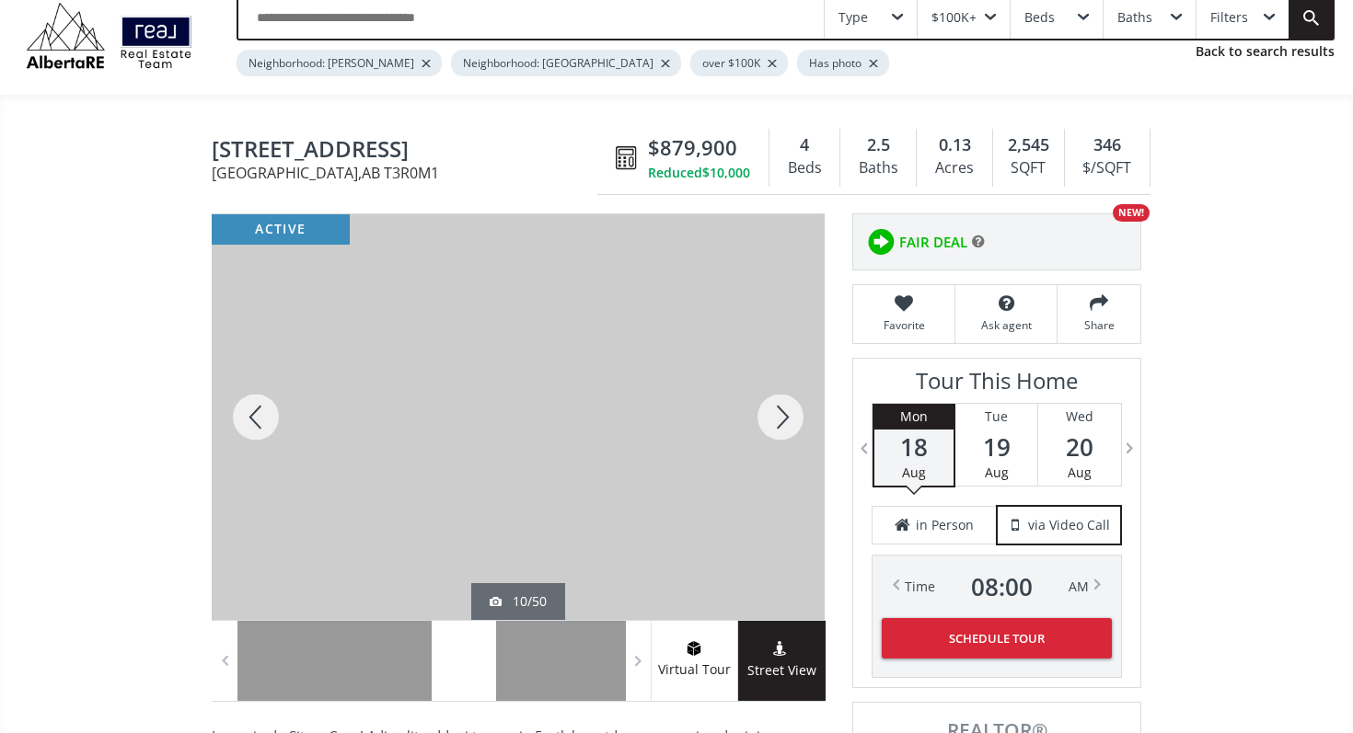
click at [779, 425] on div at bounding box center [780, 417] width 88 height 406
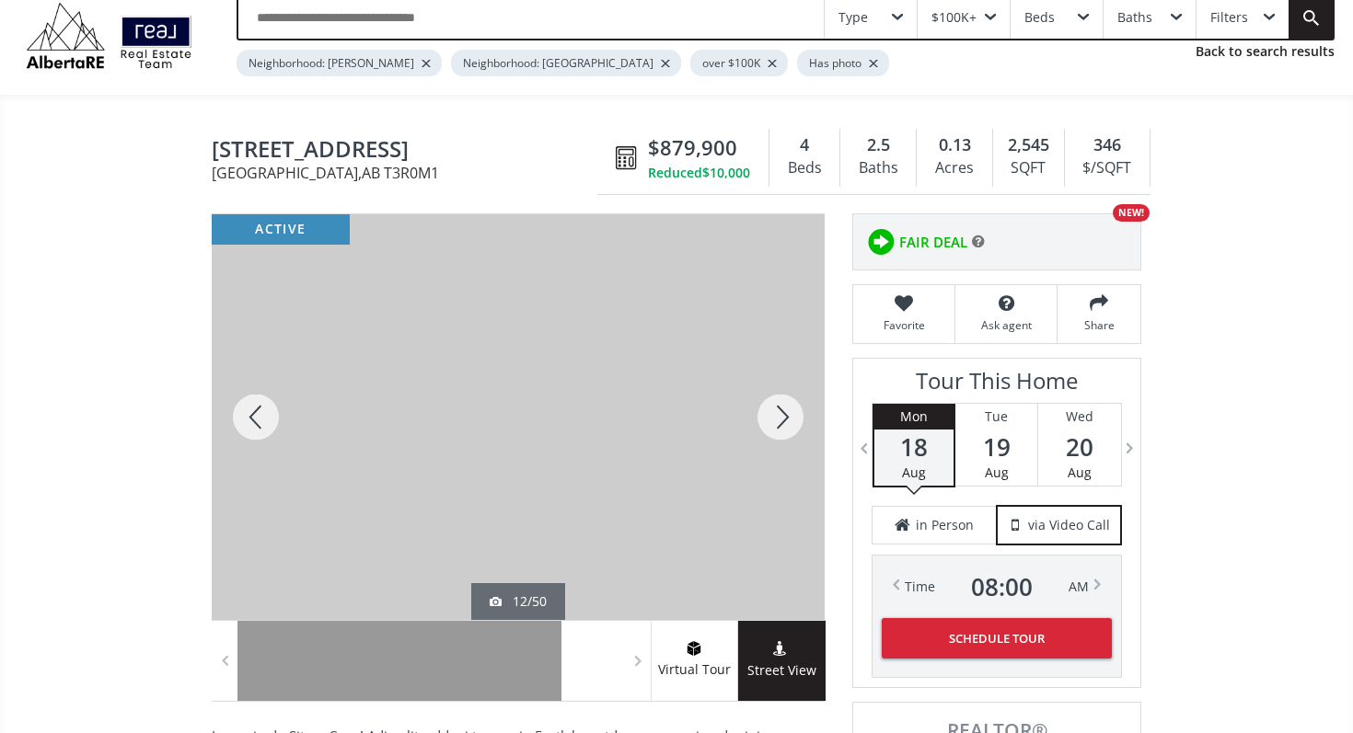
click at [779, 425] on div at bounding box center [780, 417] width 88 height 406
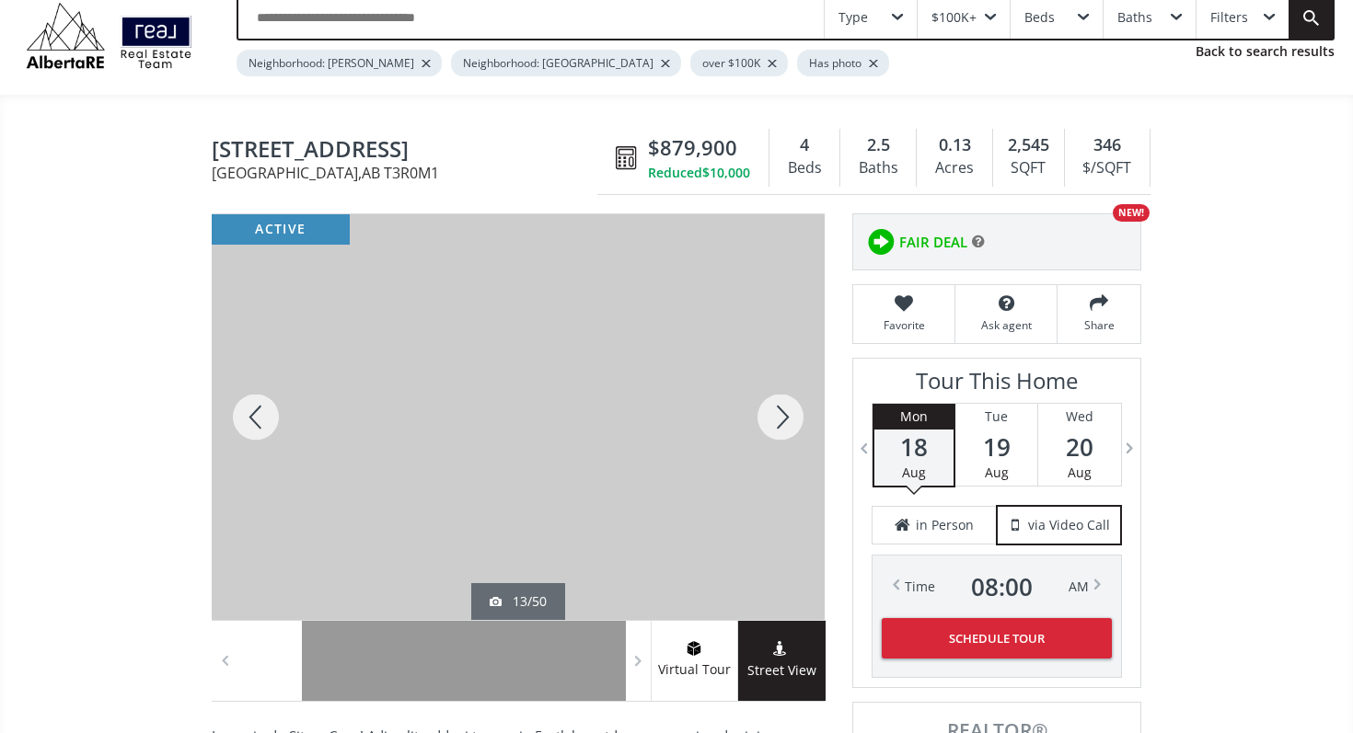
click at [779, 425] on div at bounding box center [780, 417] width 88 height 406
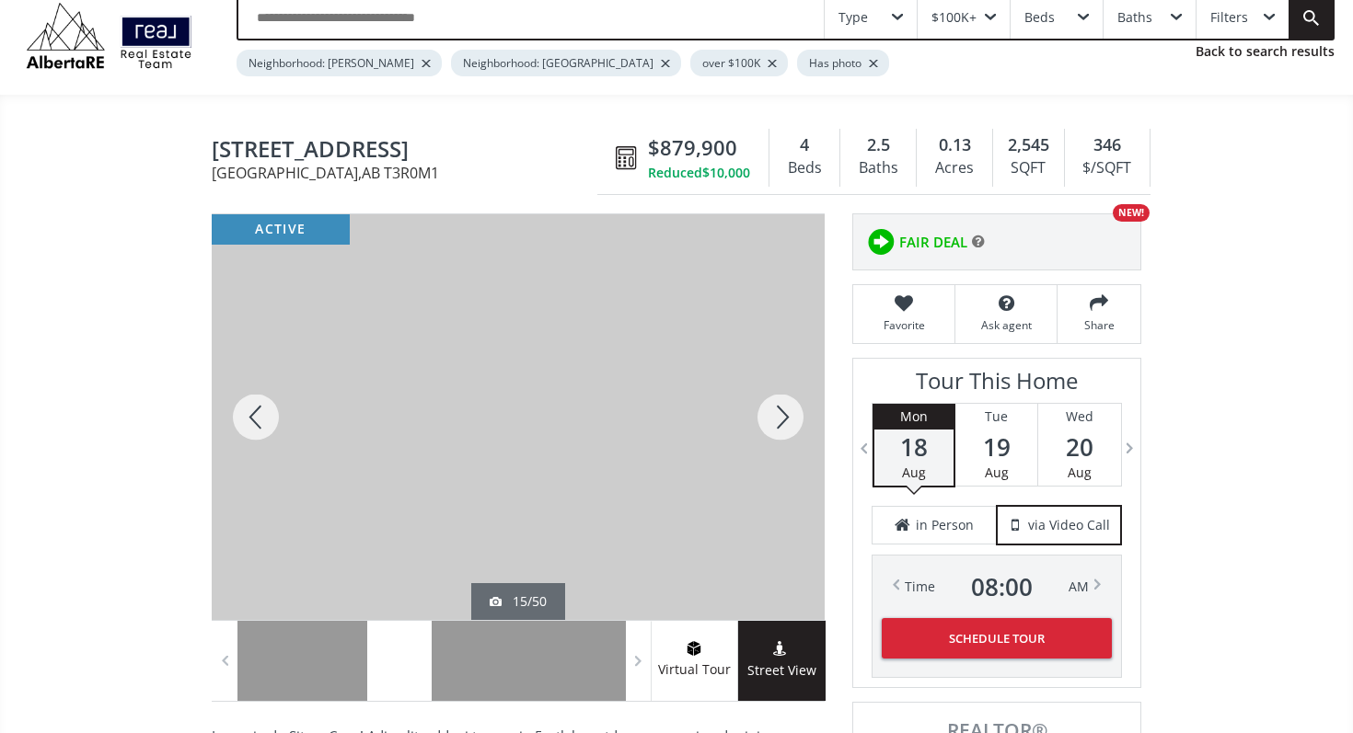
click at [779, 425] on div at bounding box center [780, 417] width 88 height 406
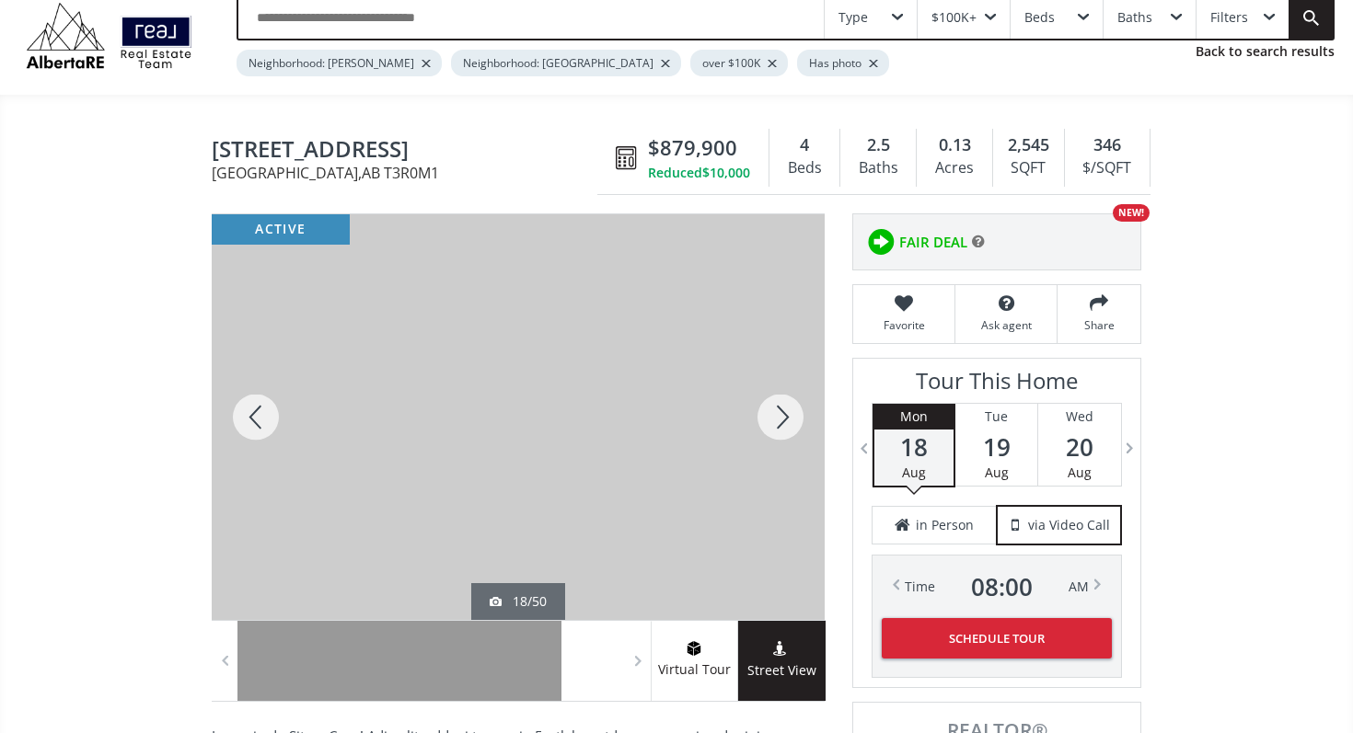
click at [779, 425] on div at bounding box center [780, 417] width 88 height 406
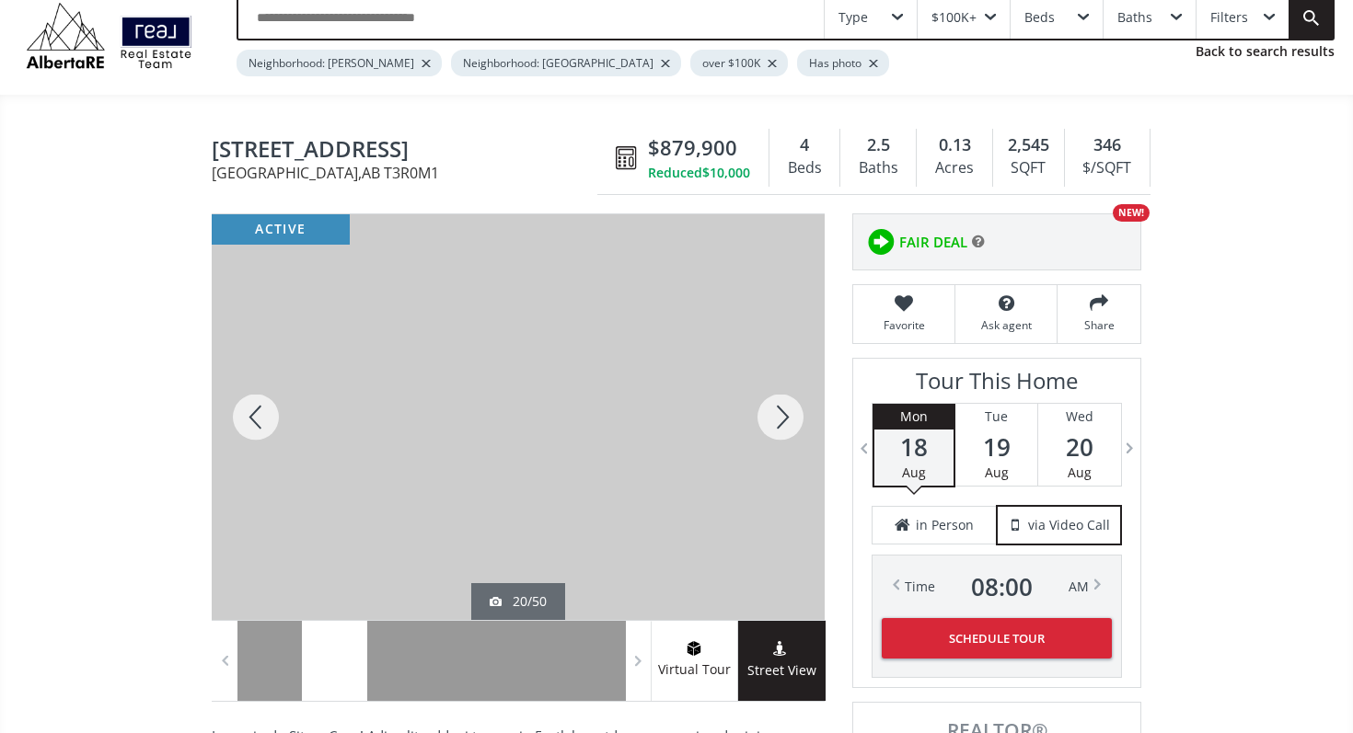
click at [779, 425] on div at bounding box center [780, 417] width 88 height 406
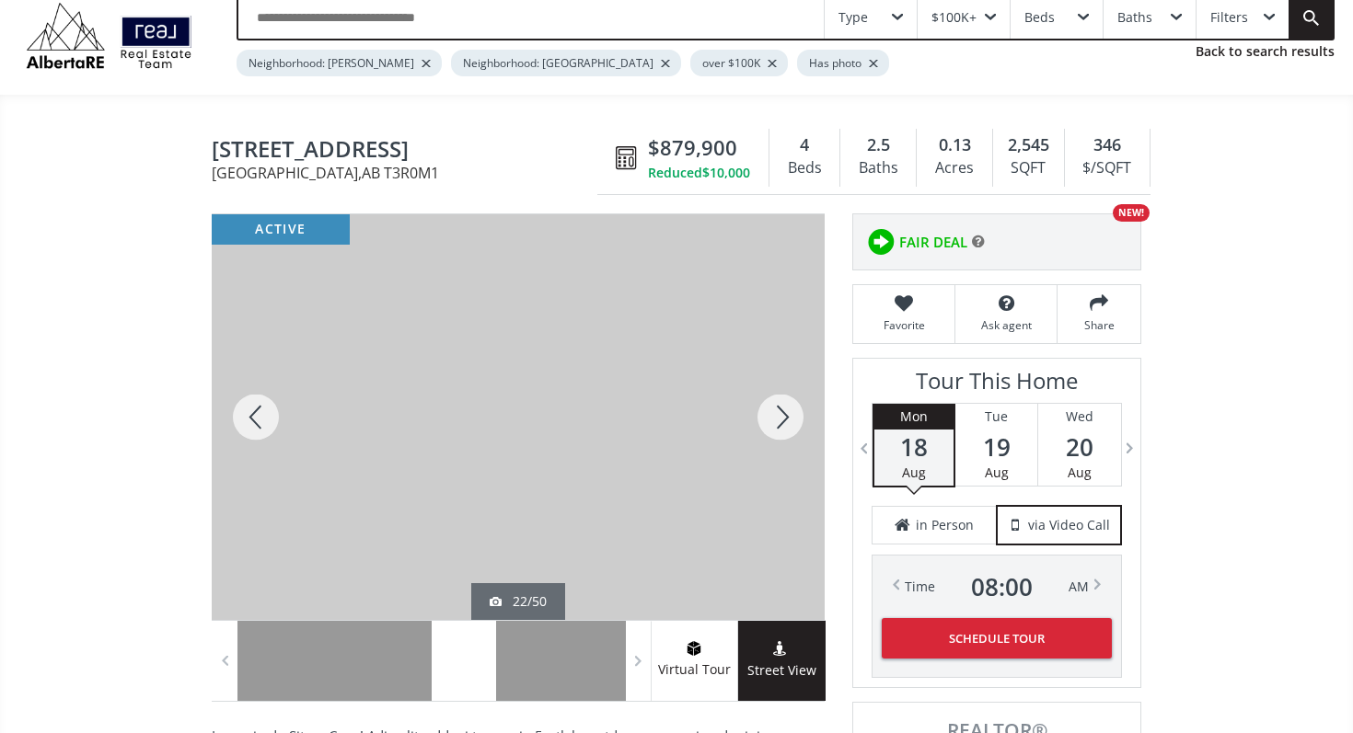
click at [779, 425] on div at bounding box center [780, 417] width 88 height 406
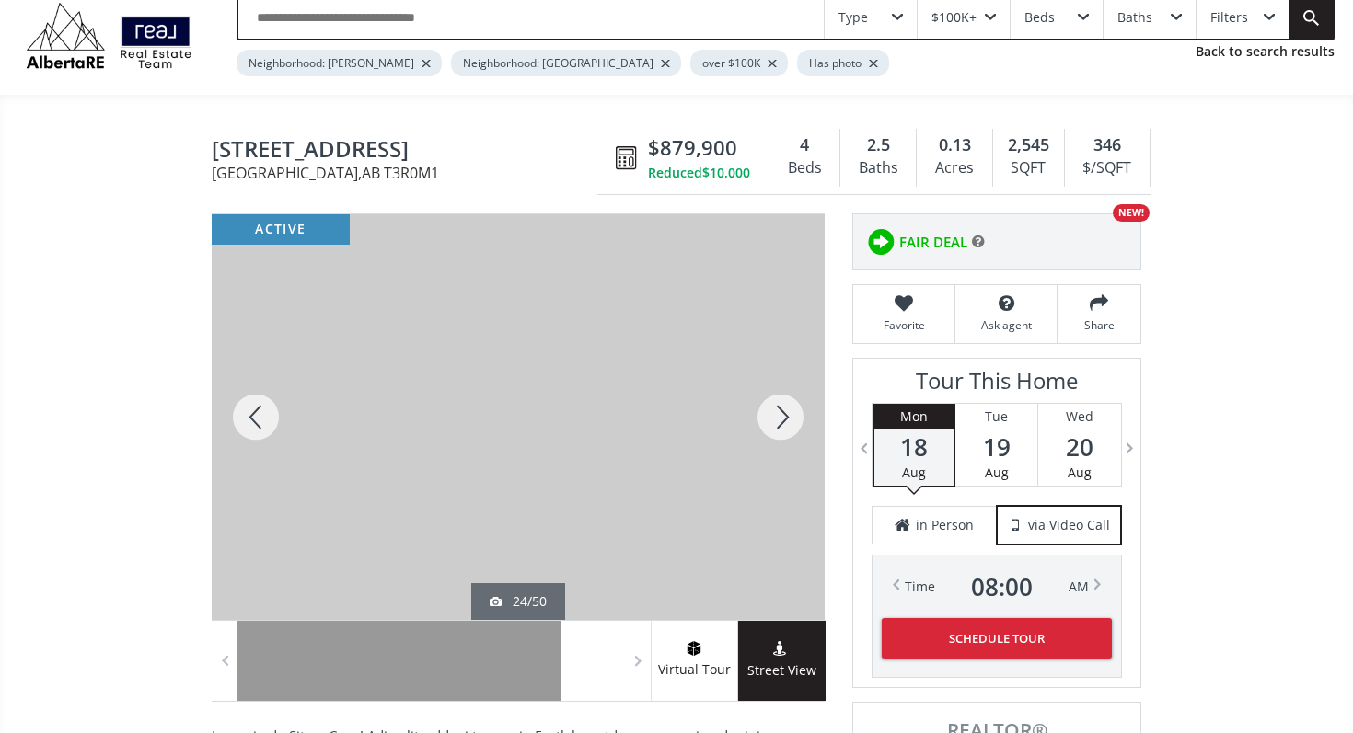
click at [779, 425] on div at bounding box center [780, 417] width 88 height 406
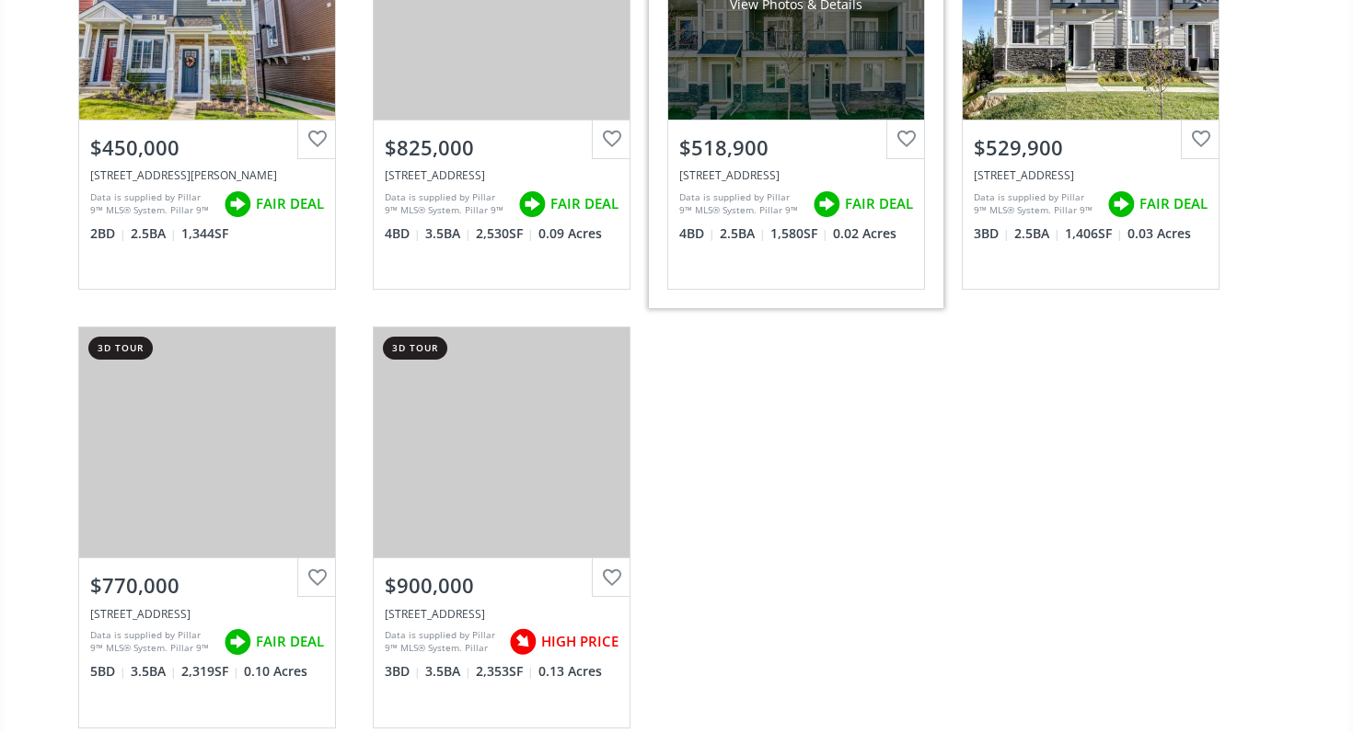
scroll to position [5307, 0]
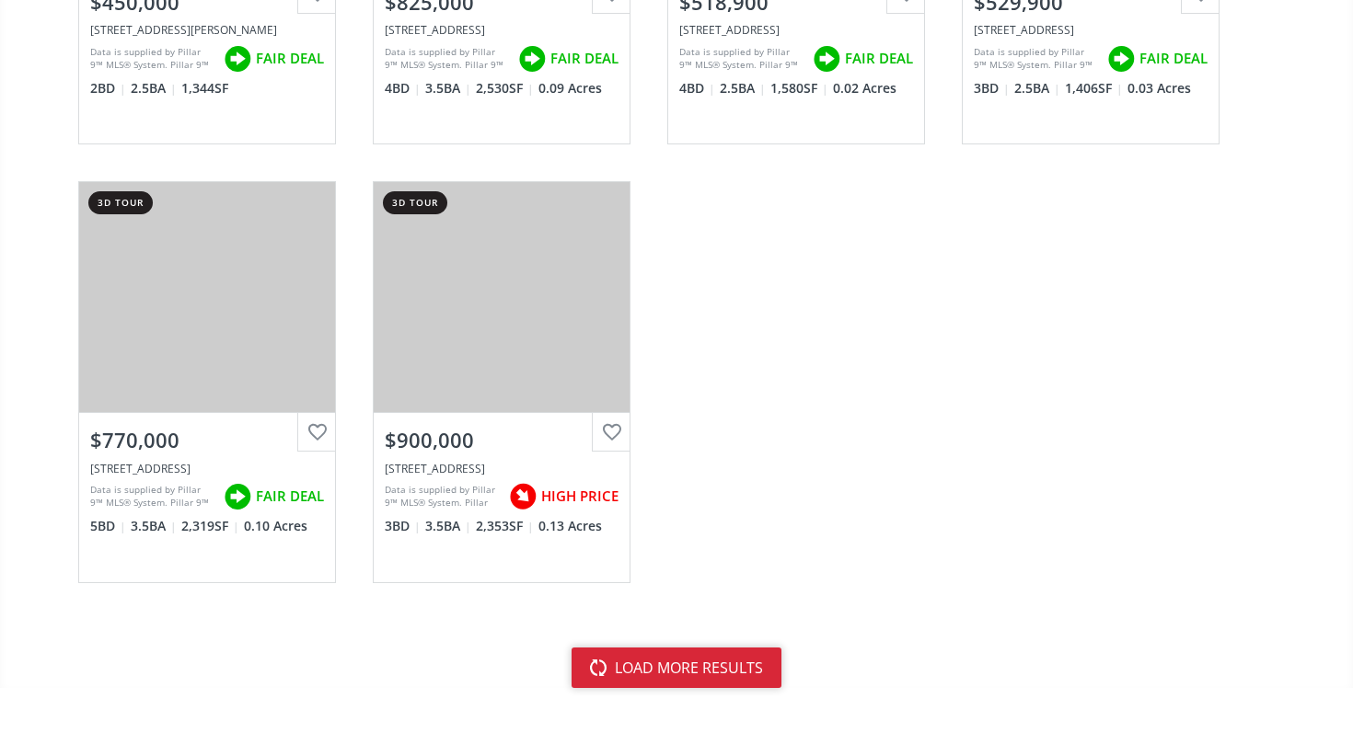
click at [685, 652] on button "load more results" at bounding box center [676, 668] width 210 height 40
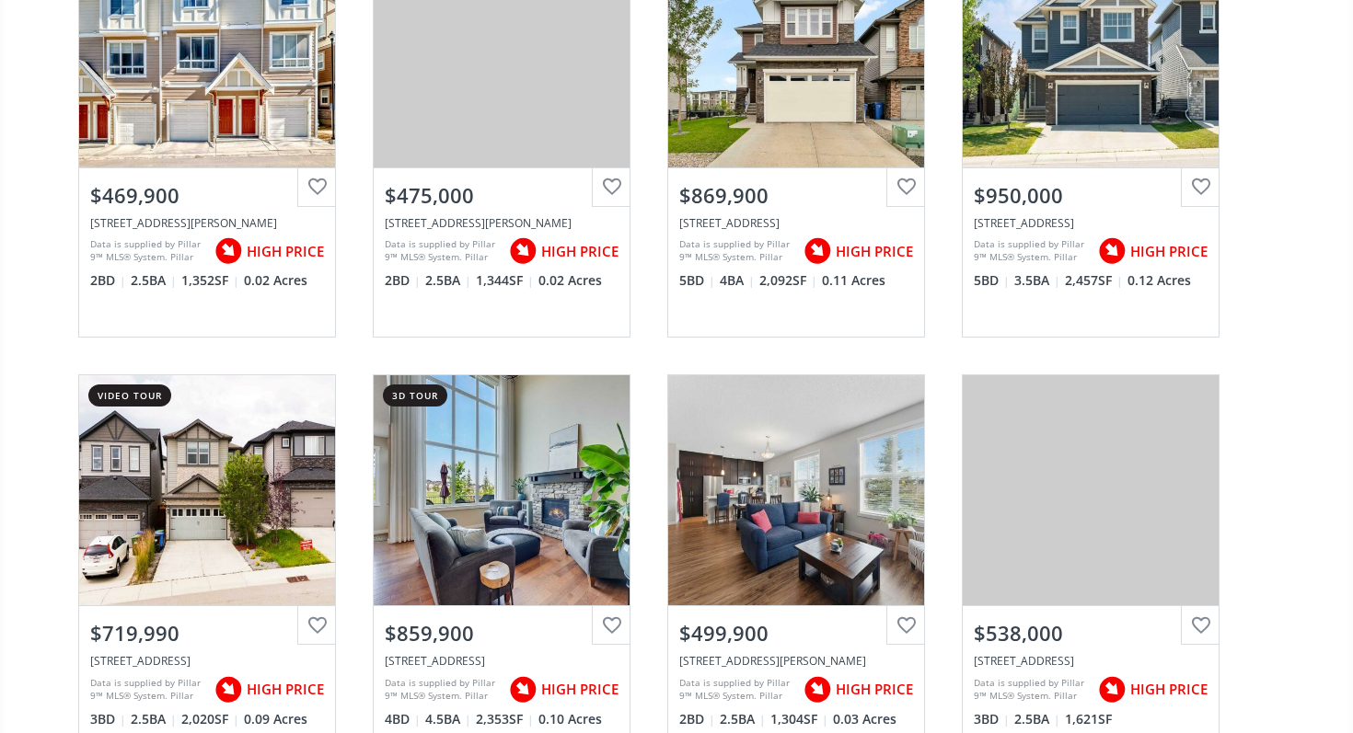
scroll to position [5563, 0]
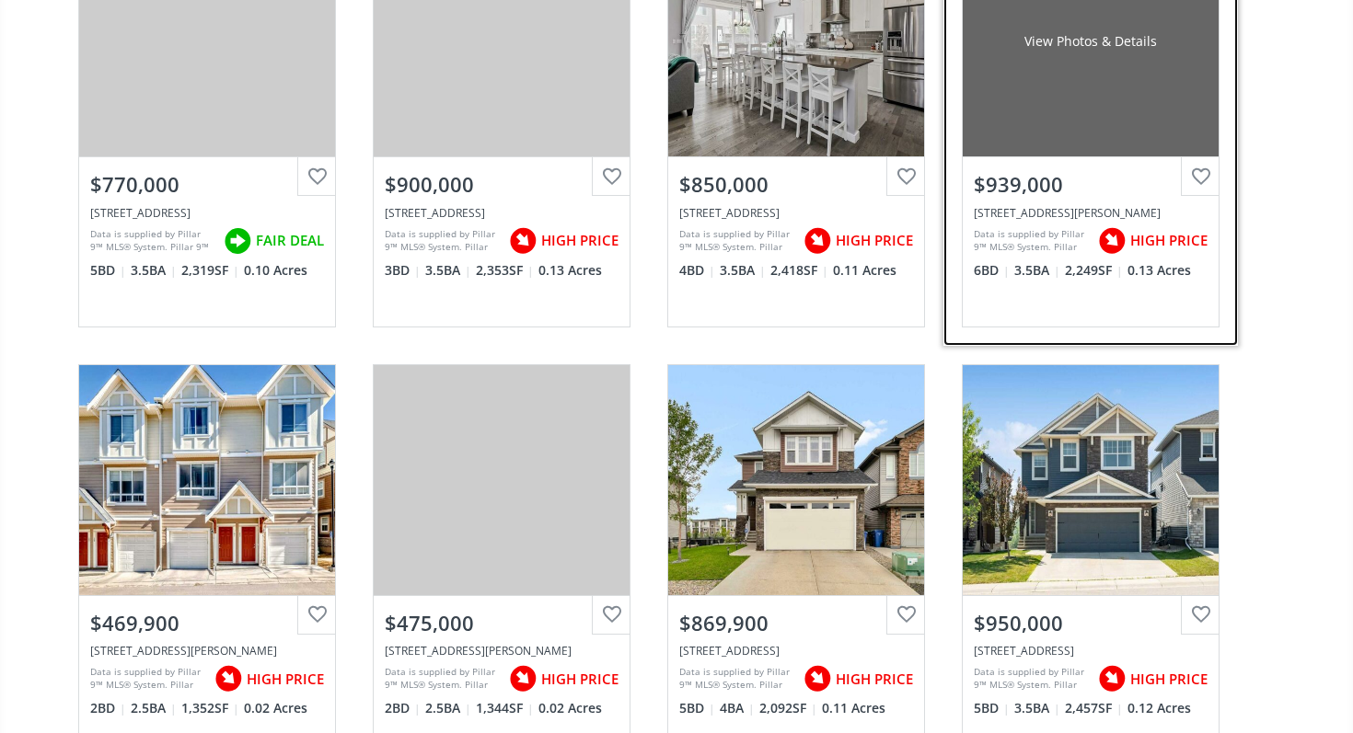
click at [987, 258] on div "Data is supplied by Pillar 9™ MLS® System. Pillar 9™ is the owner of the copyri…" at bounding box center [1031, 241] width 115 height 40
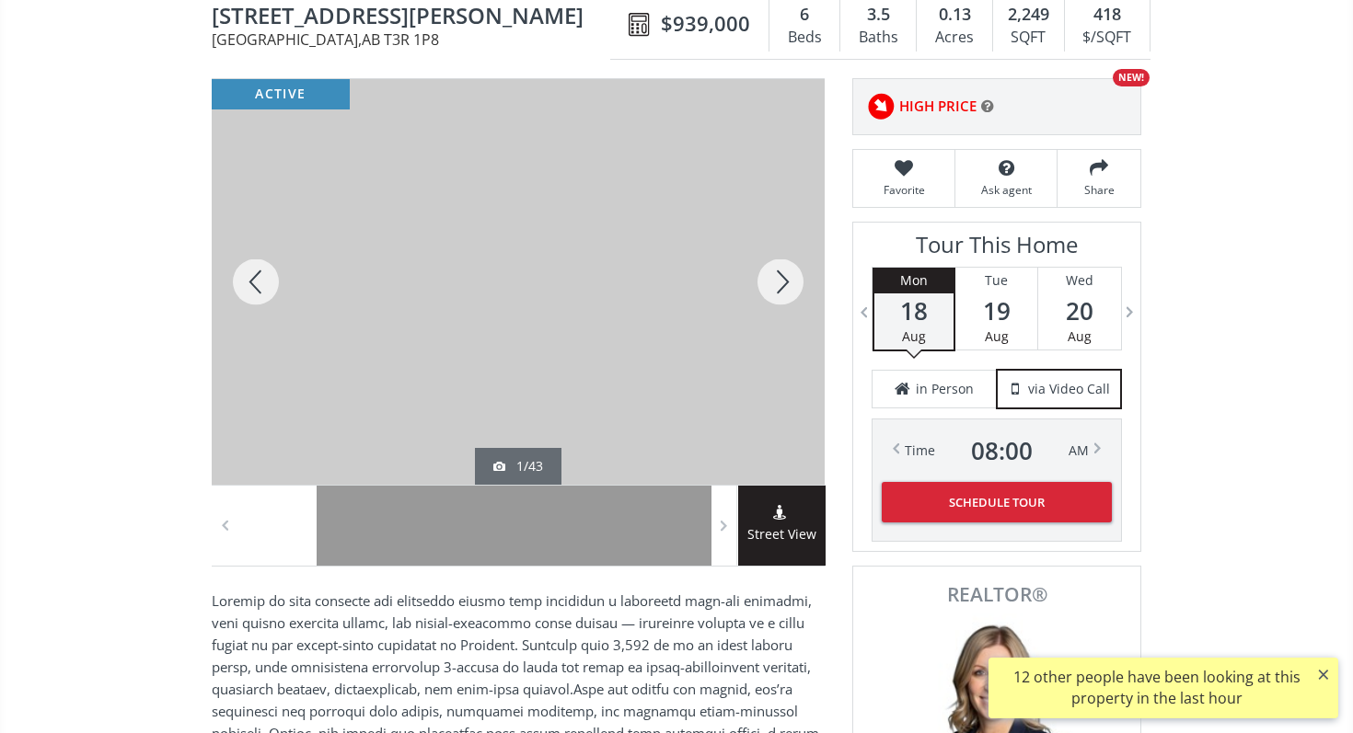
scroll to position [201, 0]
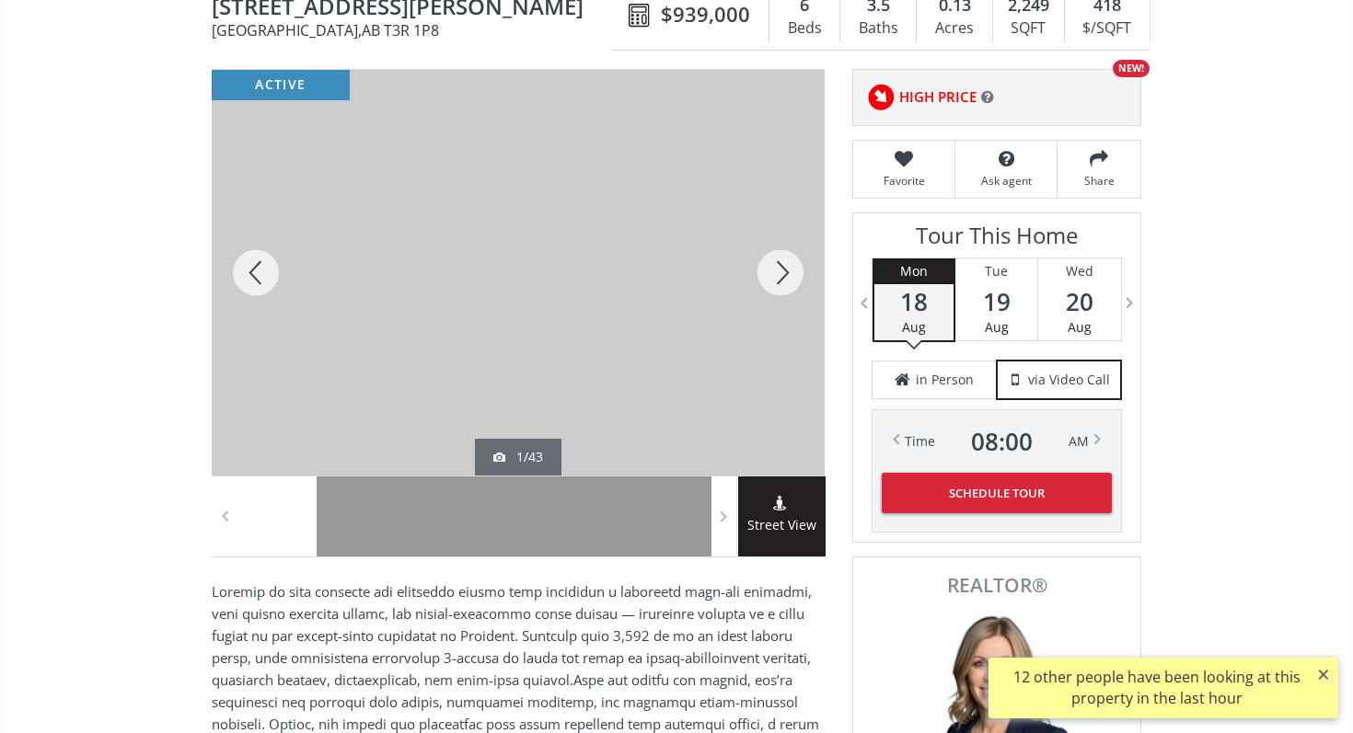
click at [748, 288] on div at bounding box center [780, 273] width 88 height 406
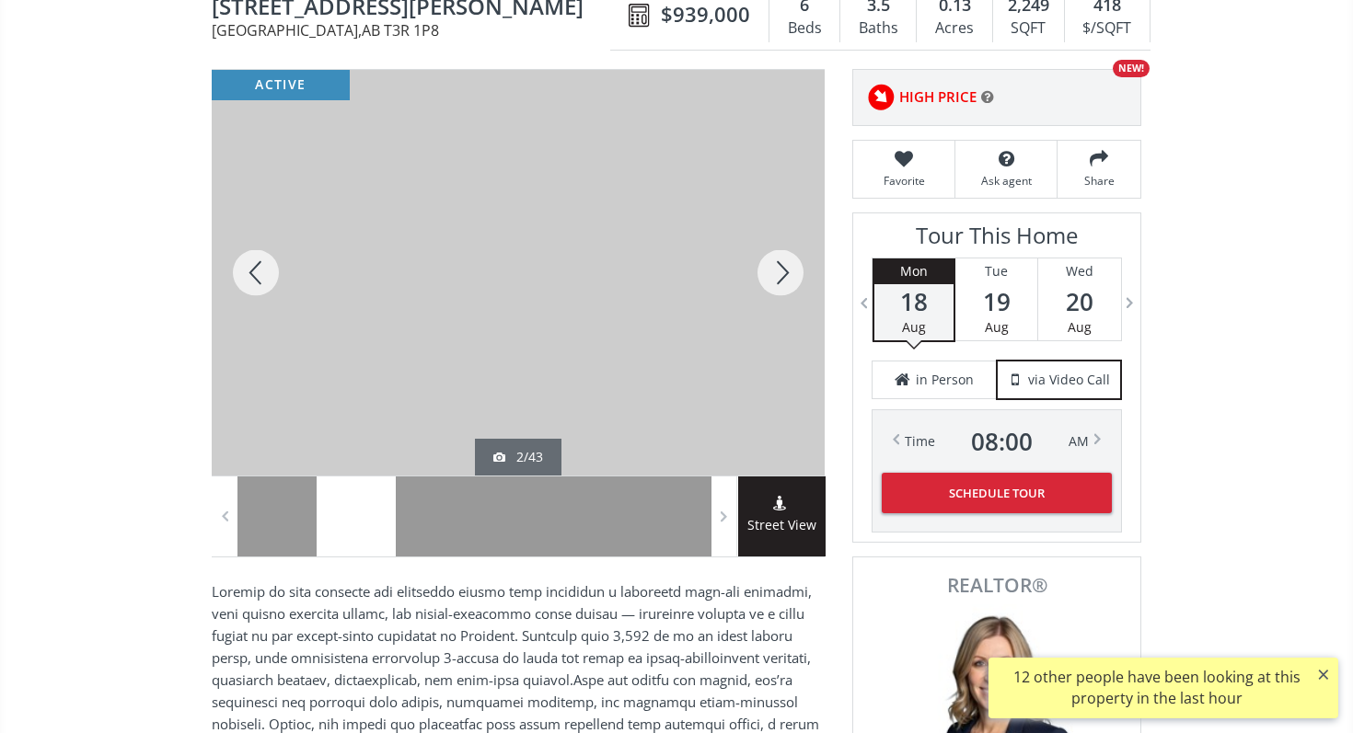
click at [757, 288] on div at bounding box center [780, 273] width 88 height 406
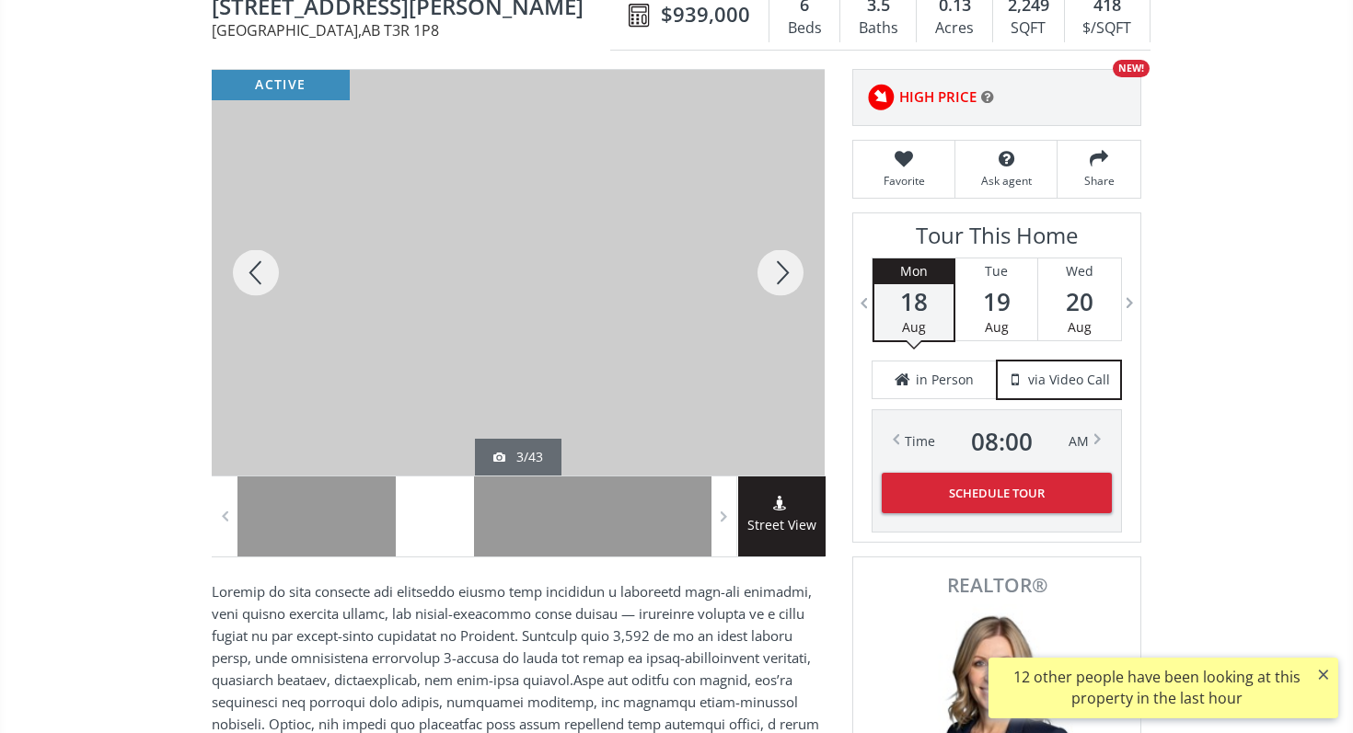
click at [757, 288] on div at bounding box center [780, 273] width 88 height 406
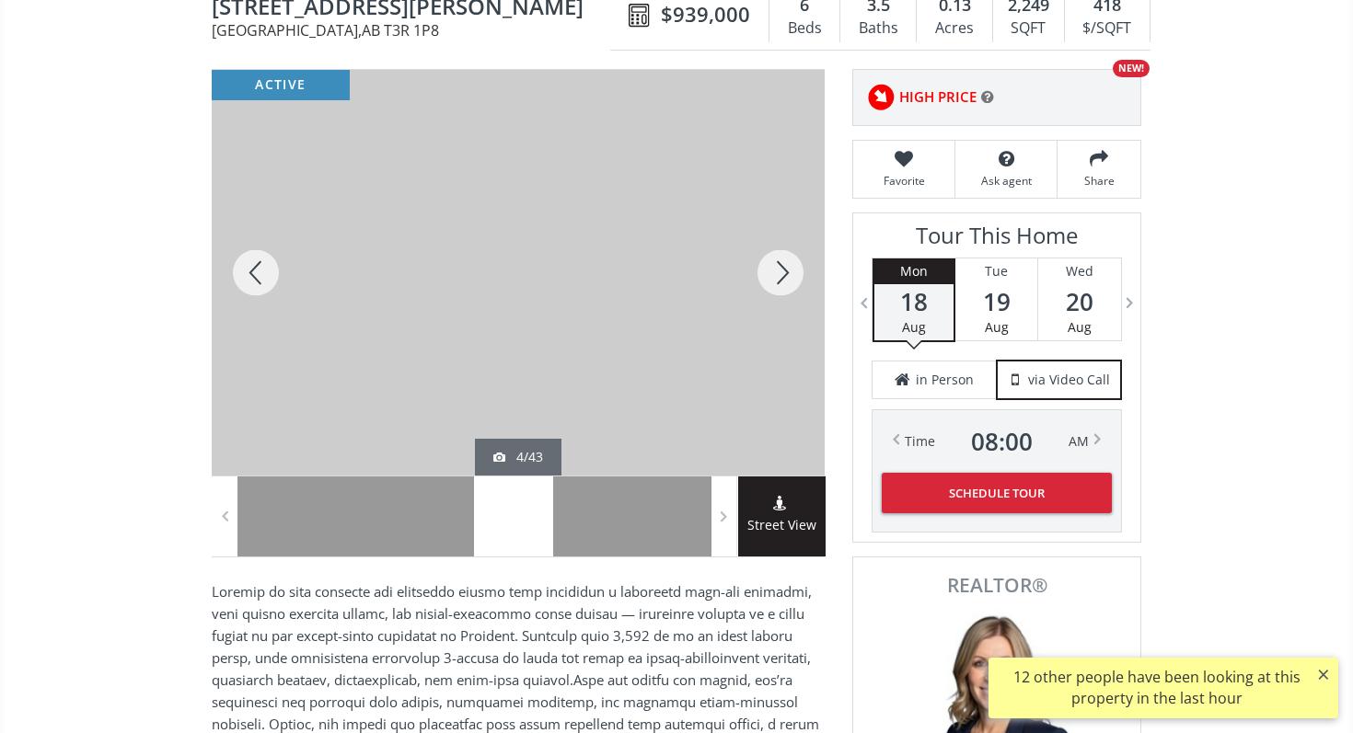
click at [757, 288] on div at bounding box center [780, 273] width 88 height 406
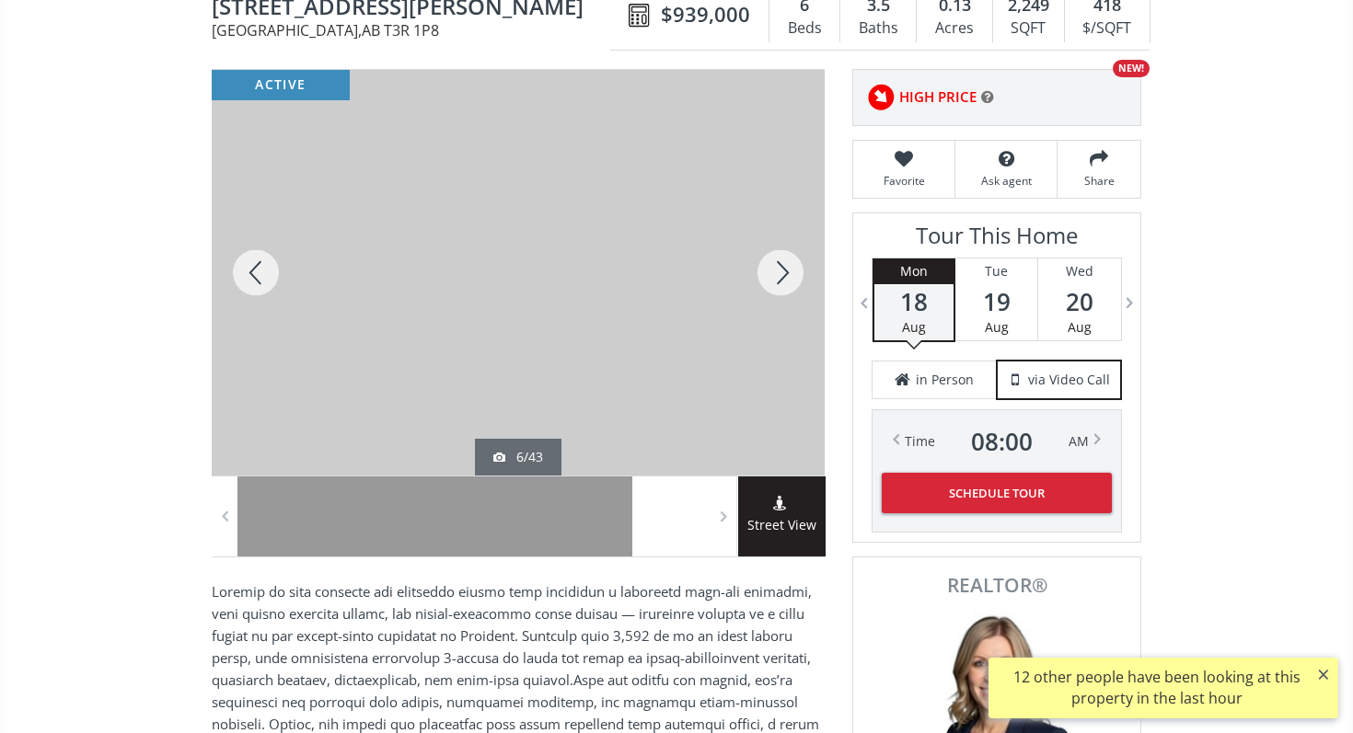
click at [757, 288] on div at bounding box center [780, 273] width 88 height 406
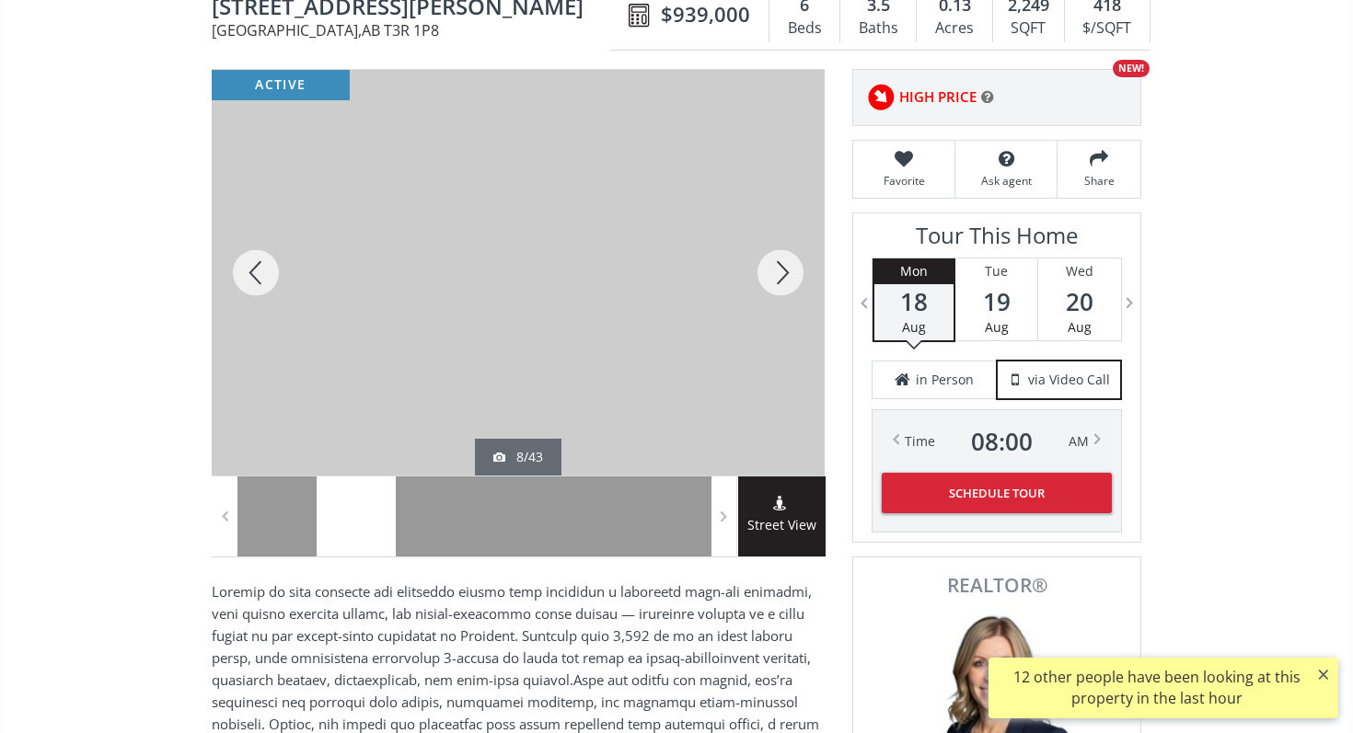
click at [757, 288] on div at bounding box center [780, 273] width 88 height 406
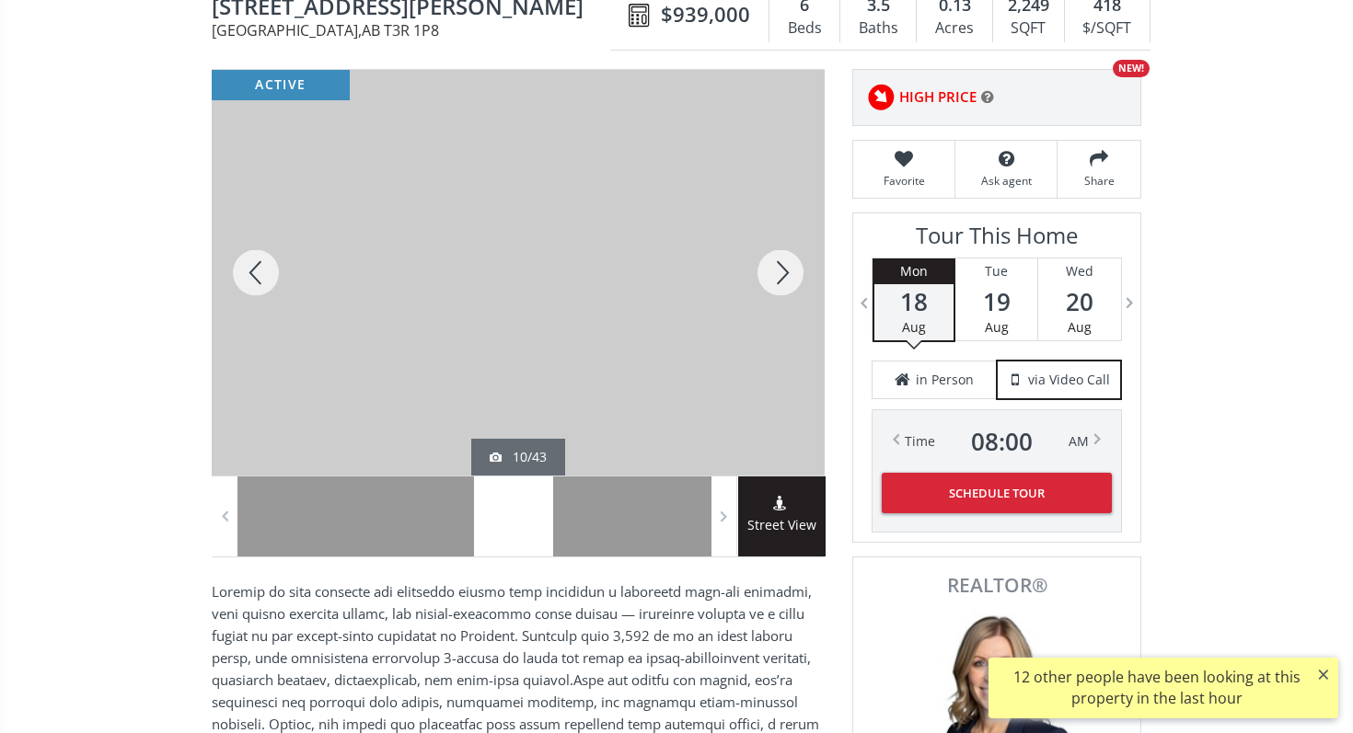
click at [757, 288] on div at bounding box center [780, 273] width 88 height 406
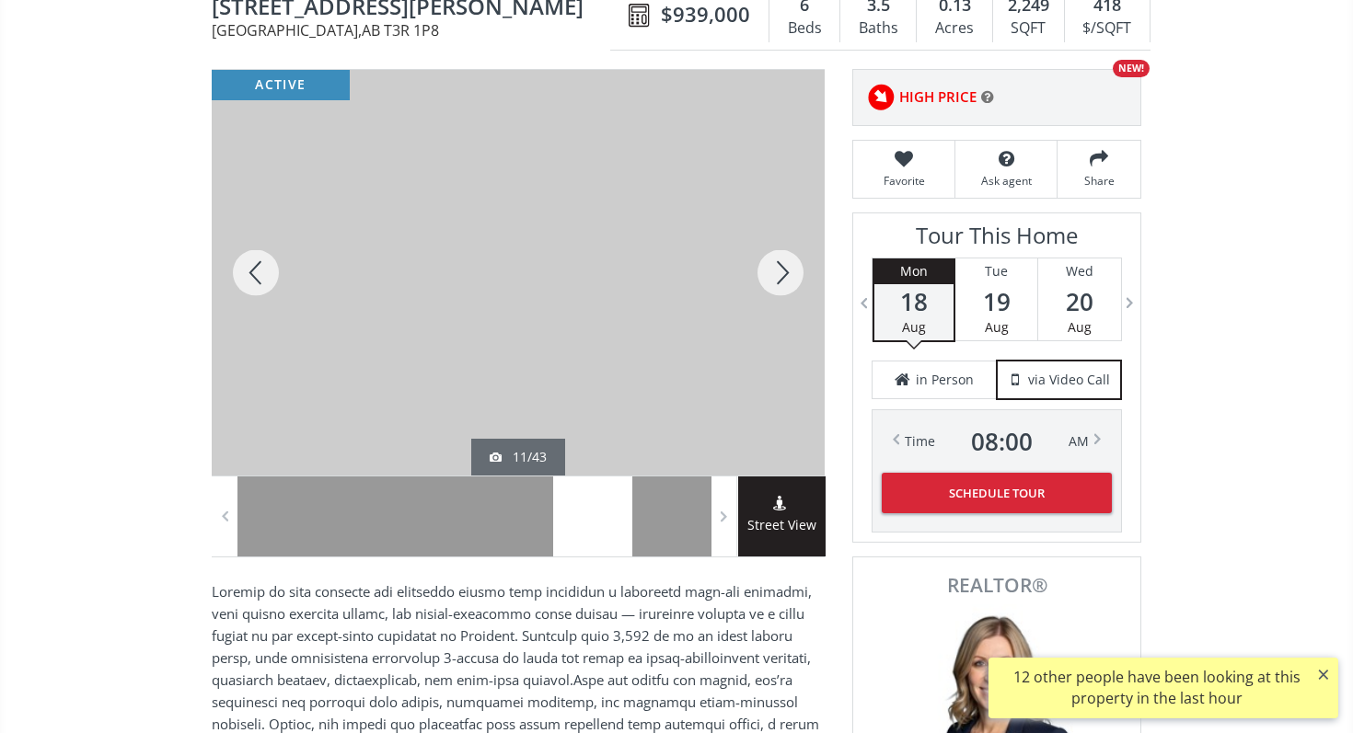
click at [757, 288] on div at bounding box center [780, 273] width 88 height 406
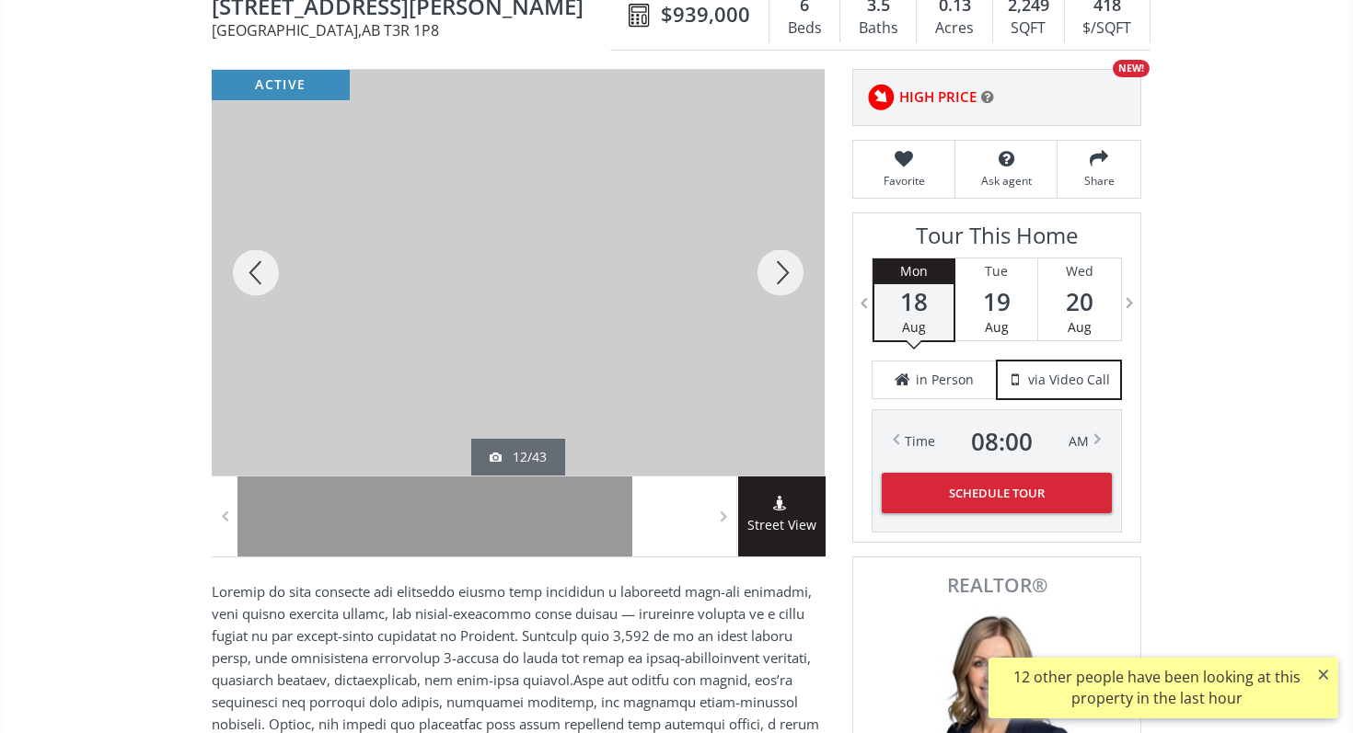
click at [757, 288] on div at bounding box center [780, 273] width 88 height 406
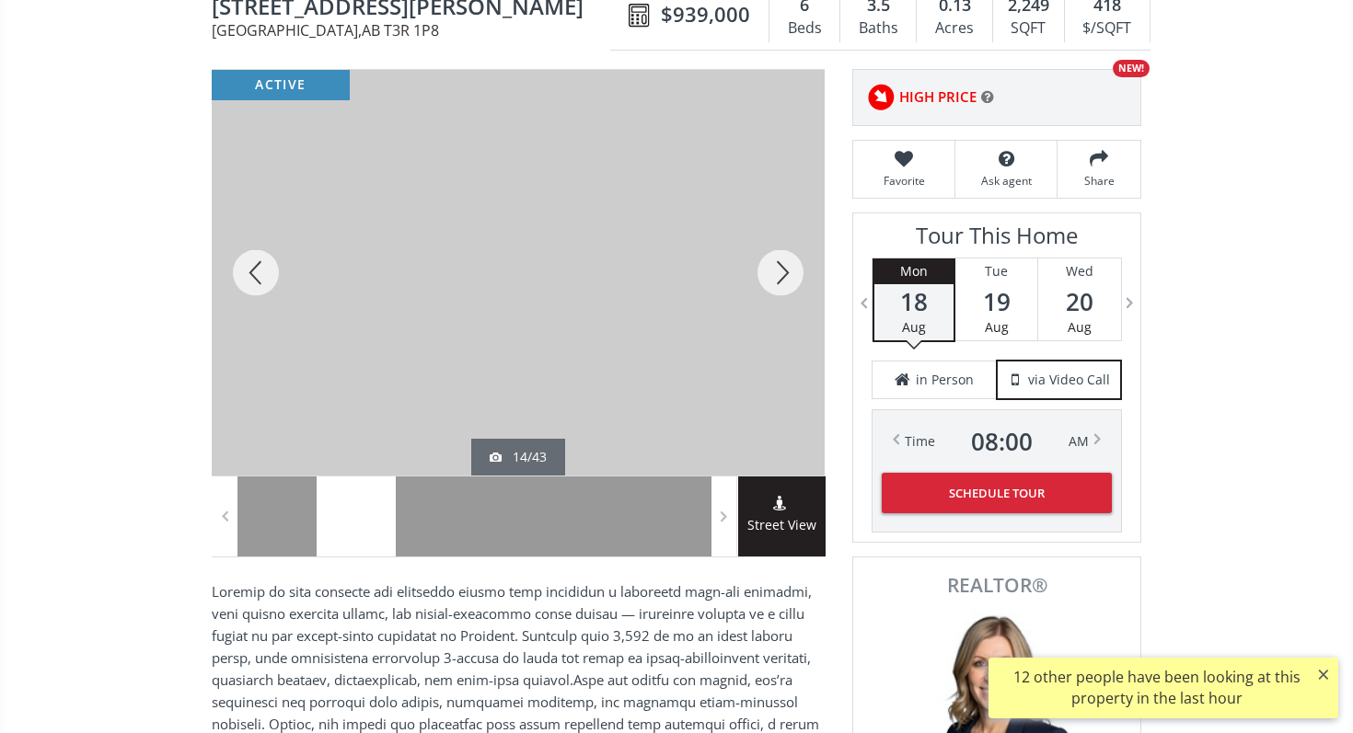
click at [757, 288] on div at bounding box center [780, 273] width 88 height 406
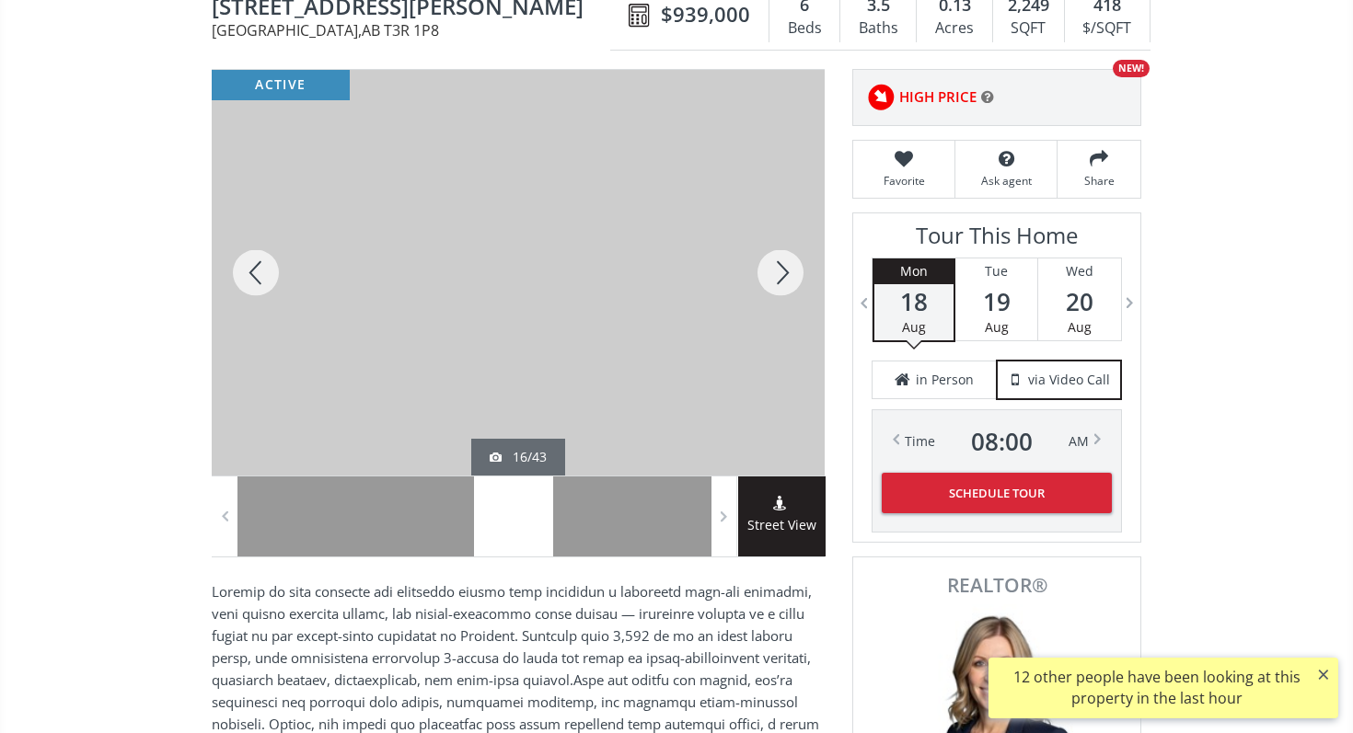
click at [757, 288] on div at bounding box center [780, 273] width 88 height 406
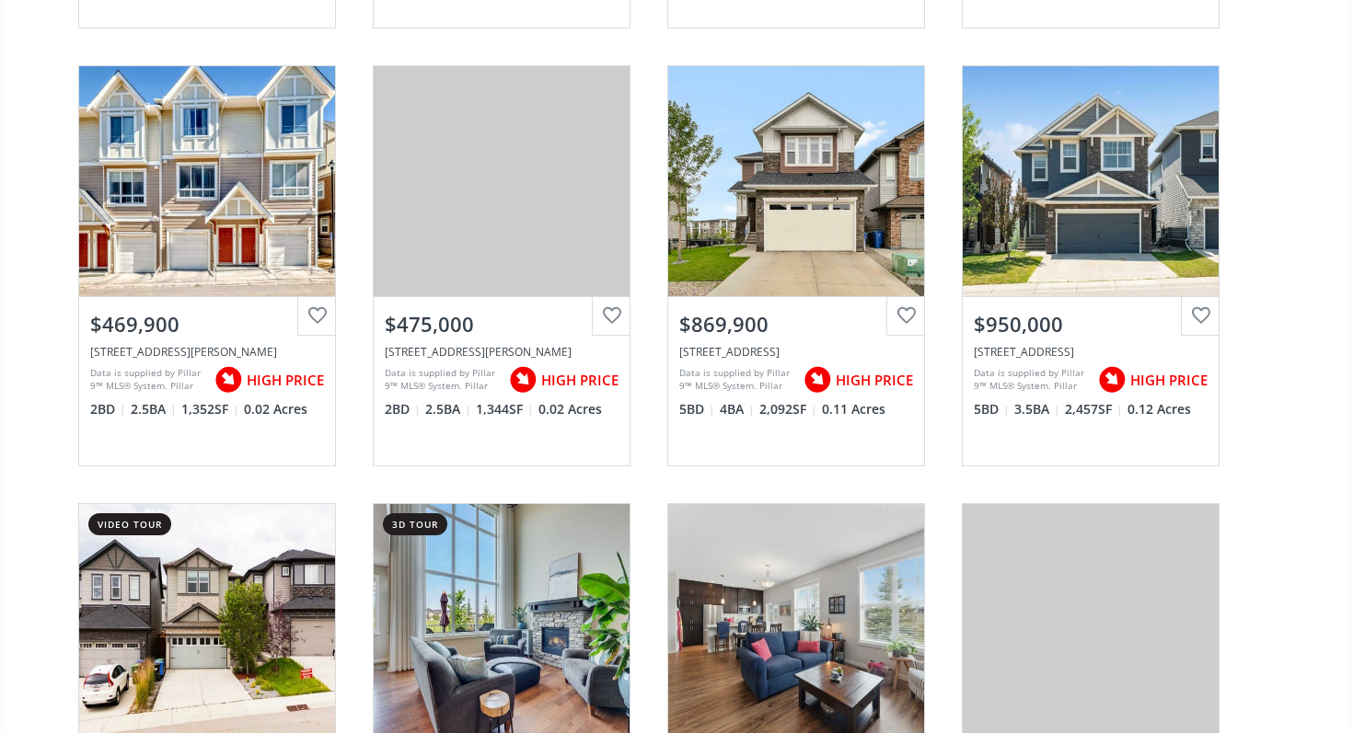
scroll to position [5968, 0]
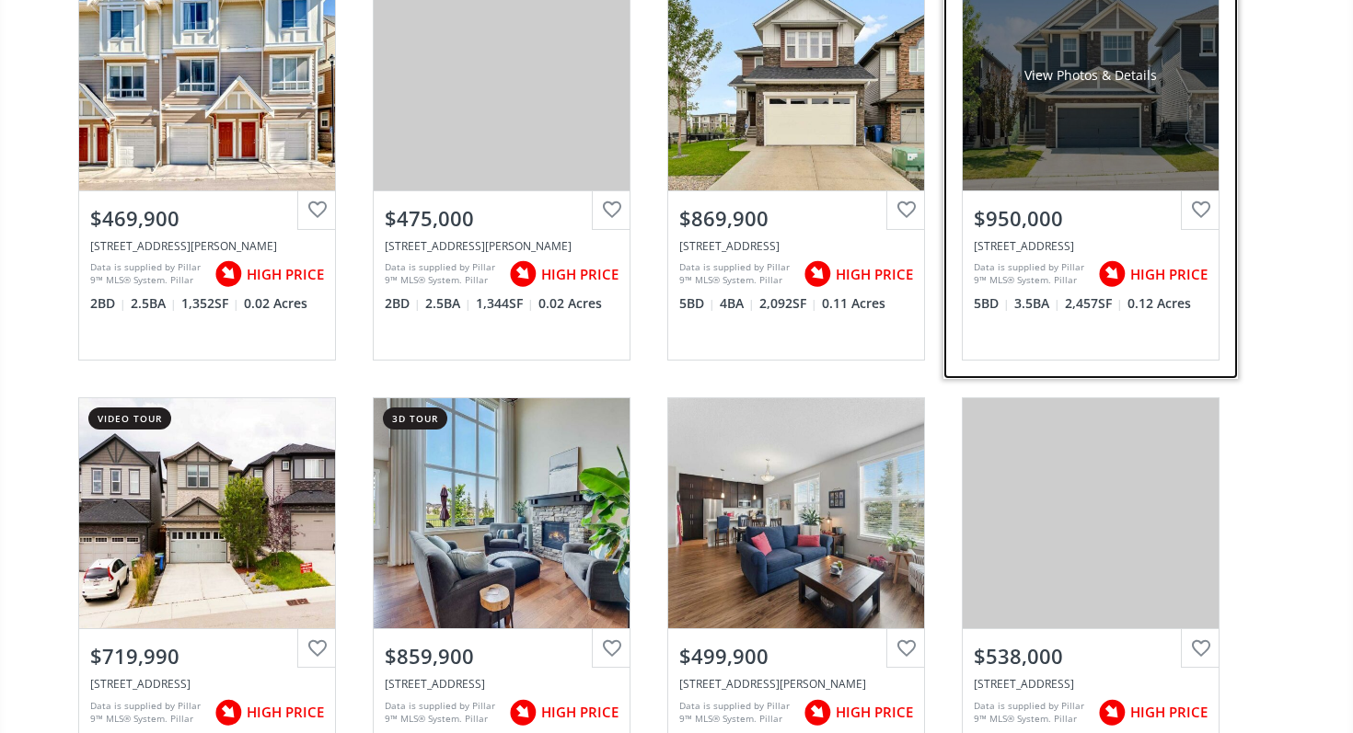
click at [1079, 207] on div "$950,000" at bounding box center [1091, 218] width 234 height 29
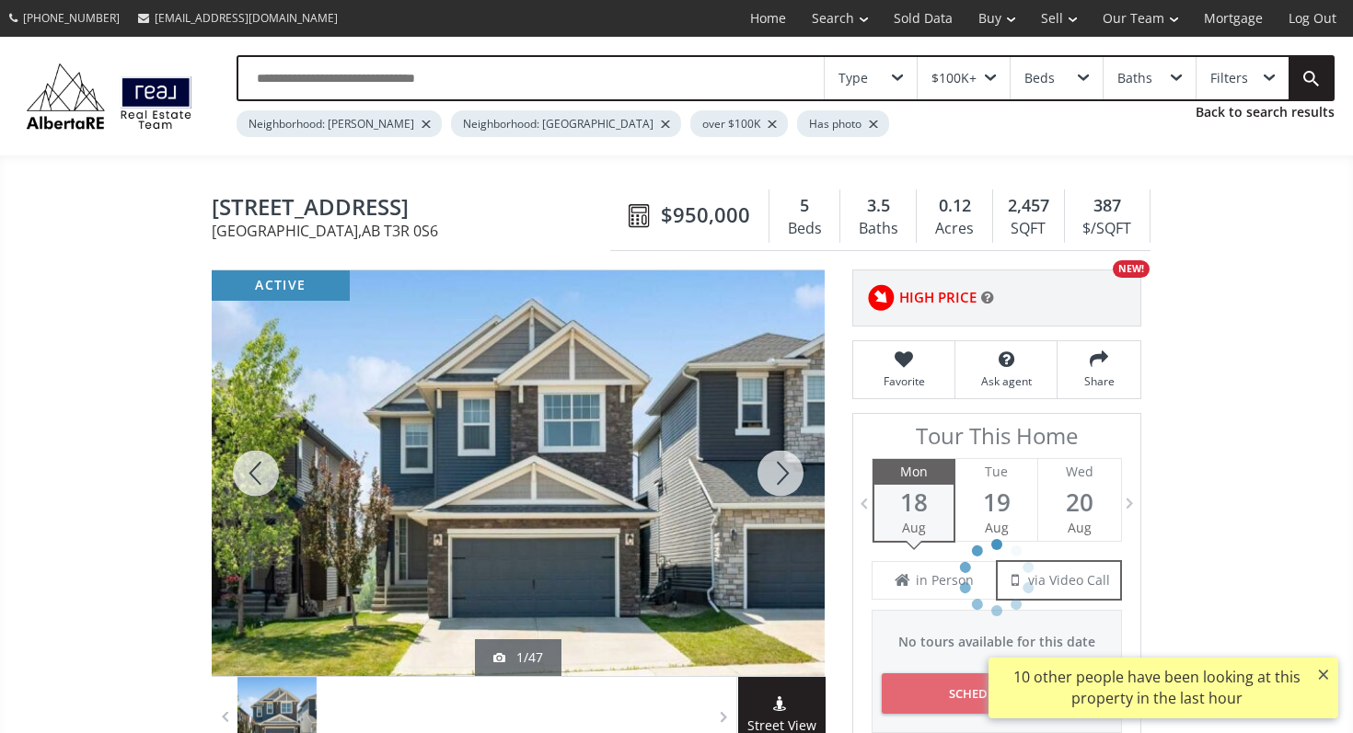
click at [781, 469] on div at bounding box center [780, 474] width 88 height 406
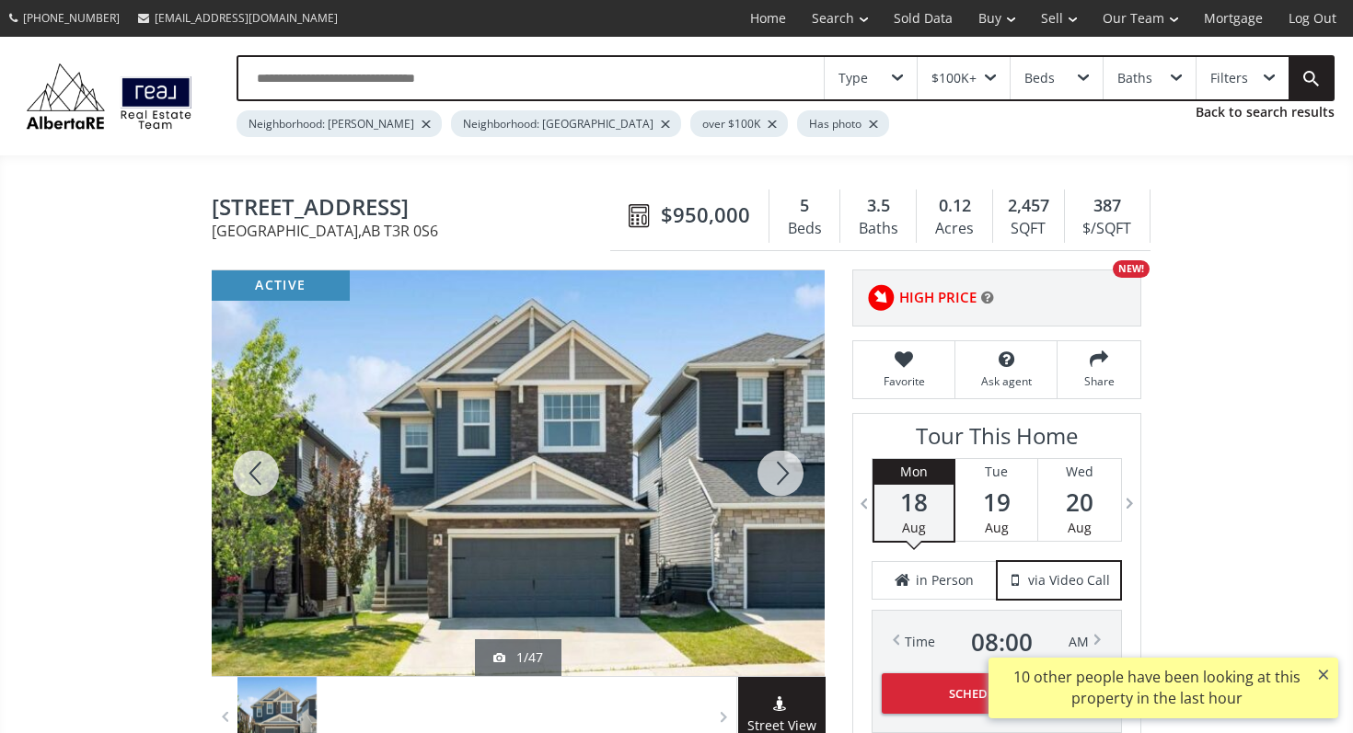
click at [781, 469] on div at bounding box center [780, 474] width 88 height 406
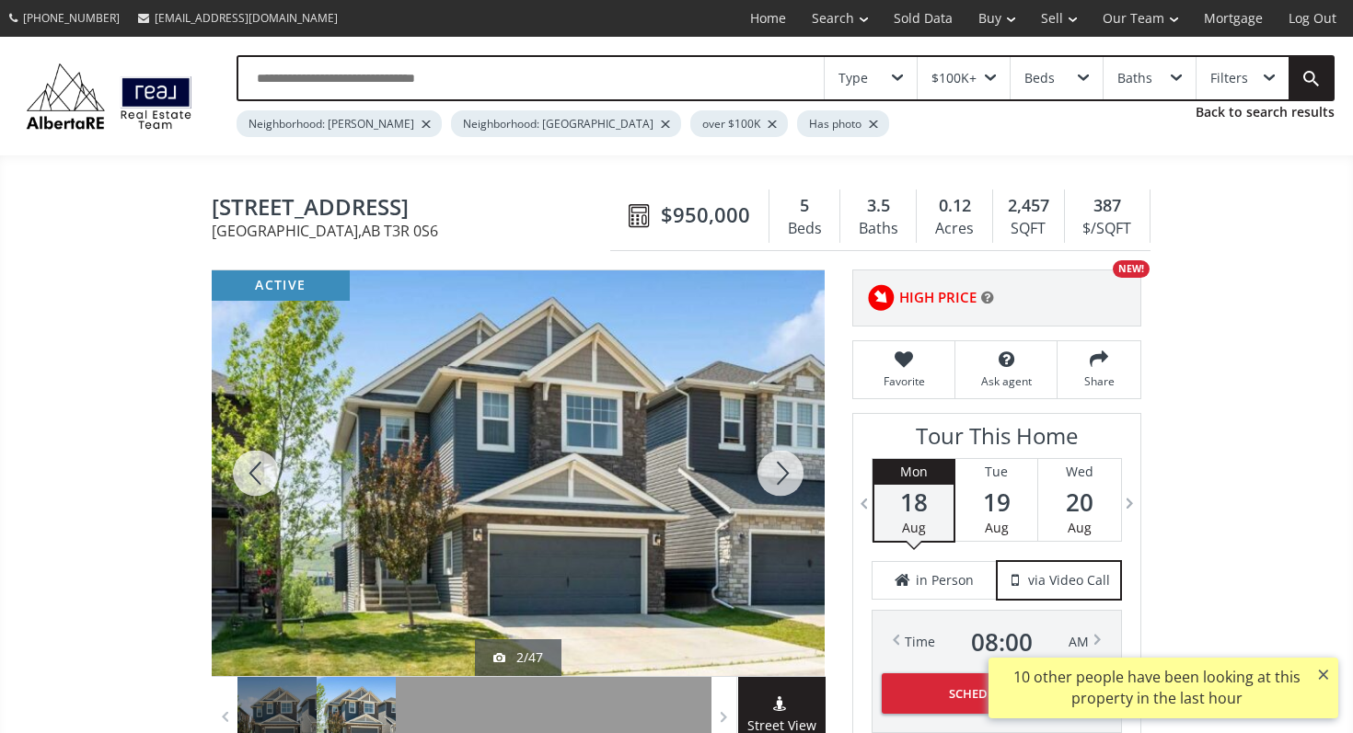
click at [781, 469] on div at bounding box center [780, 474] width 88 height 406
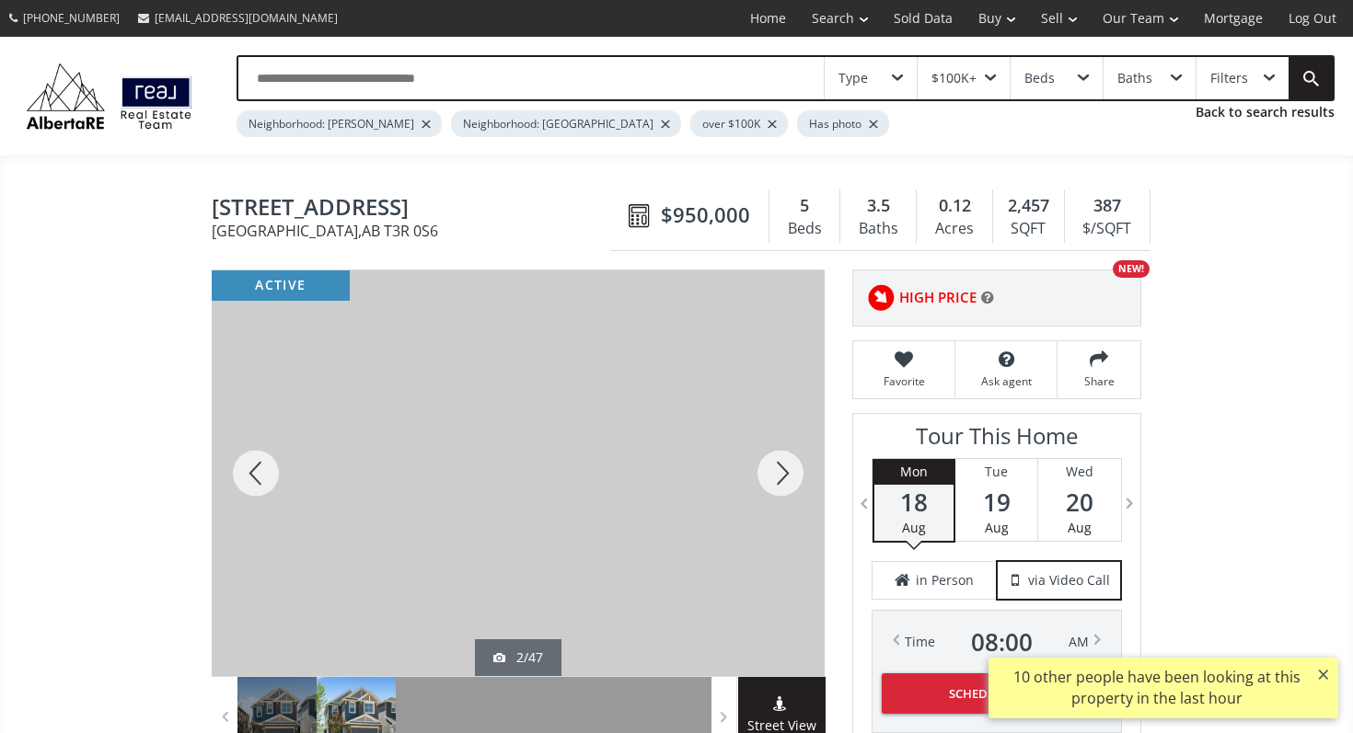
click at [781, 469] on div at bounding box center [780, 474] width 88 height 406
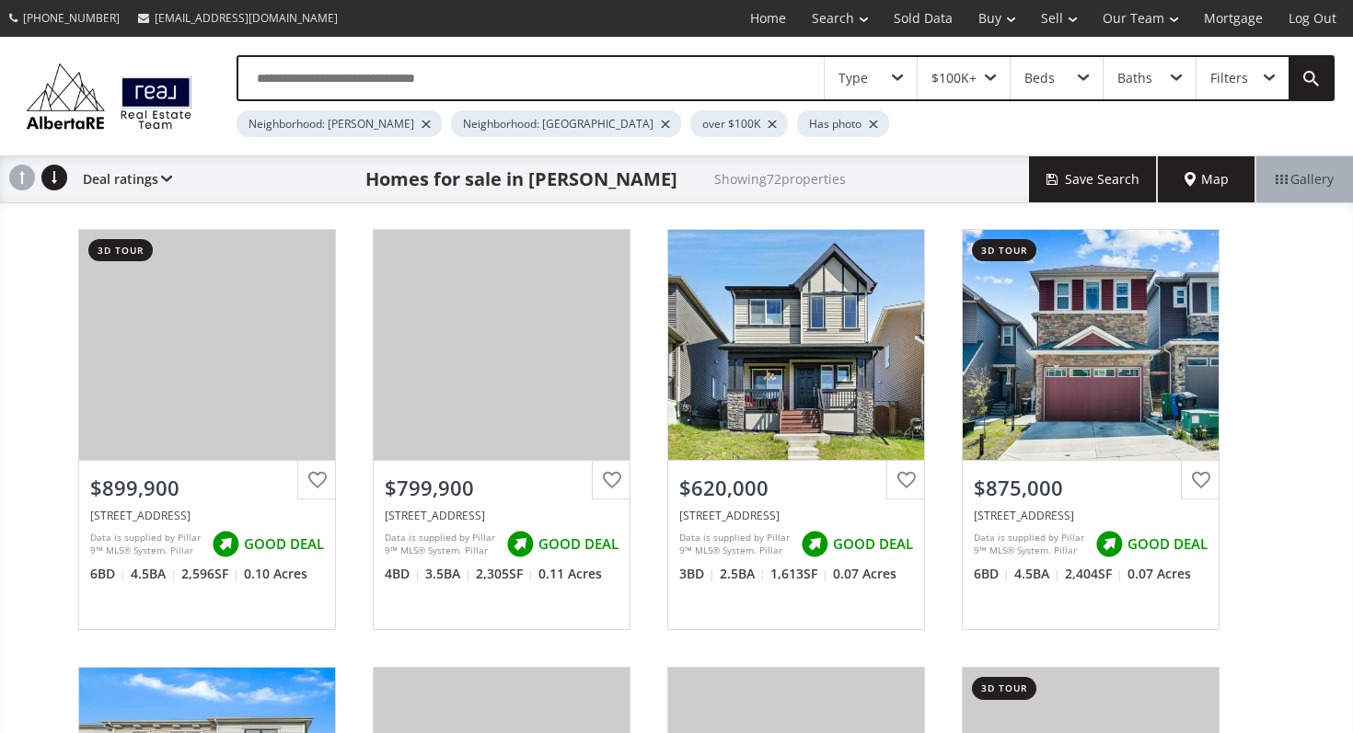
click at [476, 92] on input "text" at bounding box center [530, 78] width 585 height 42
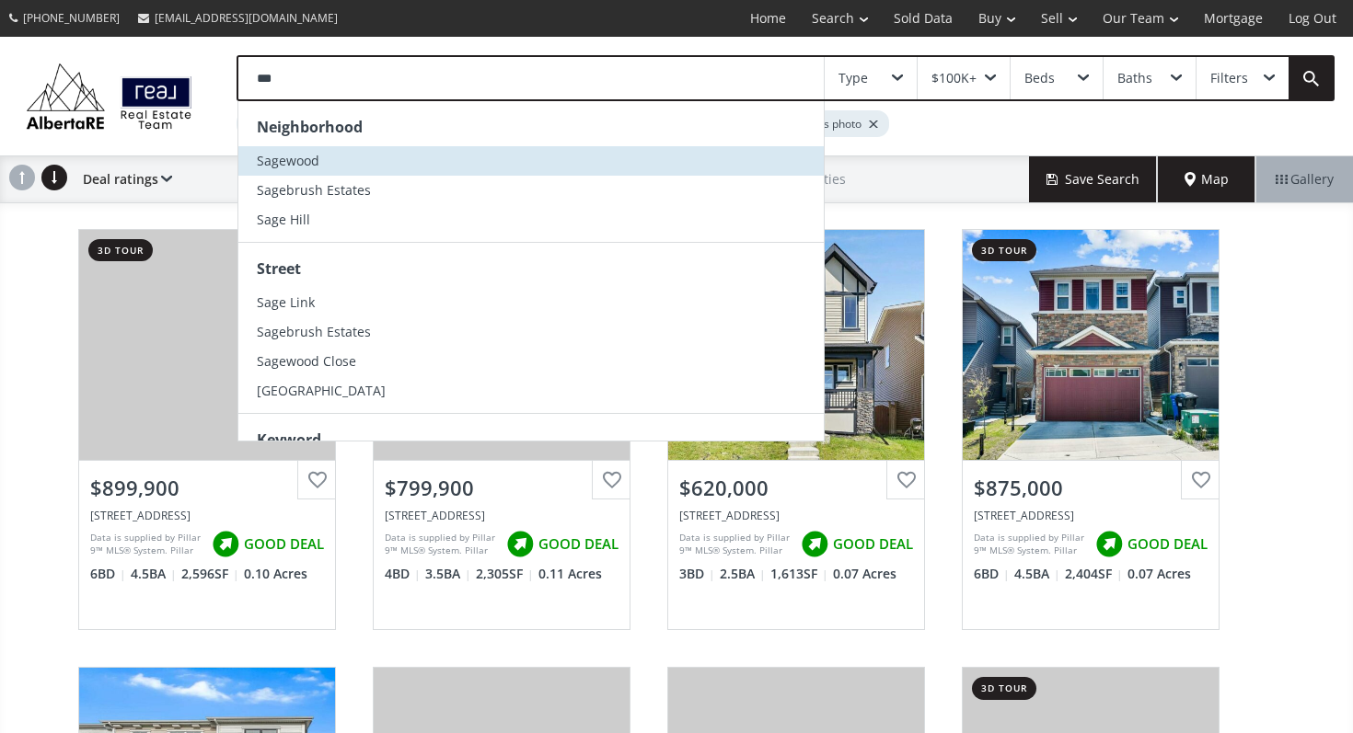
type input "****"
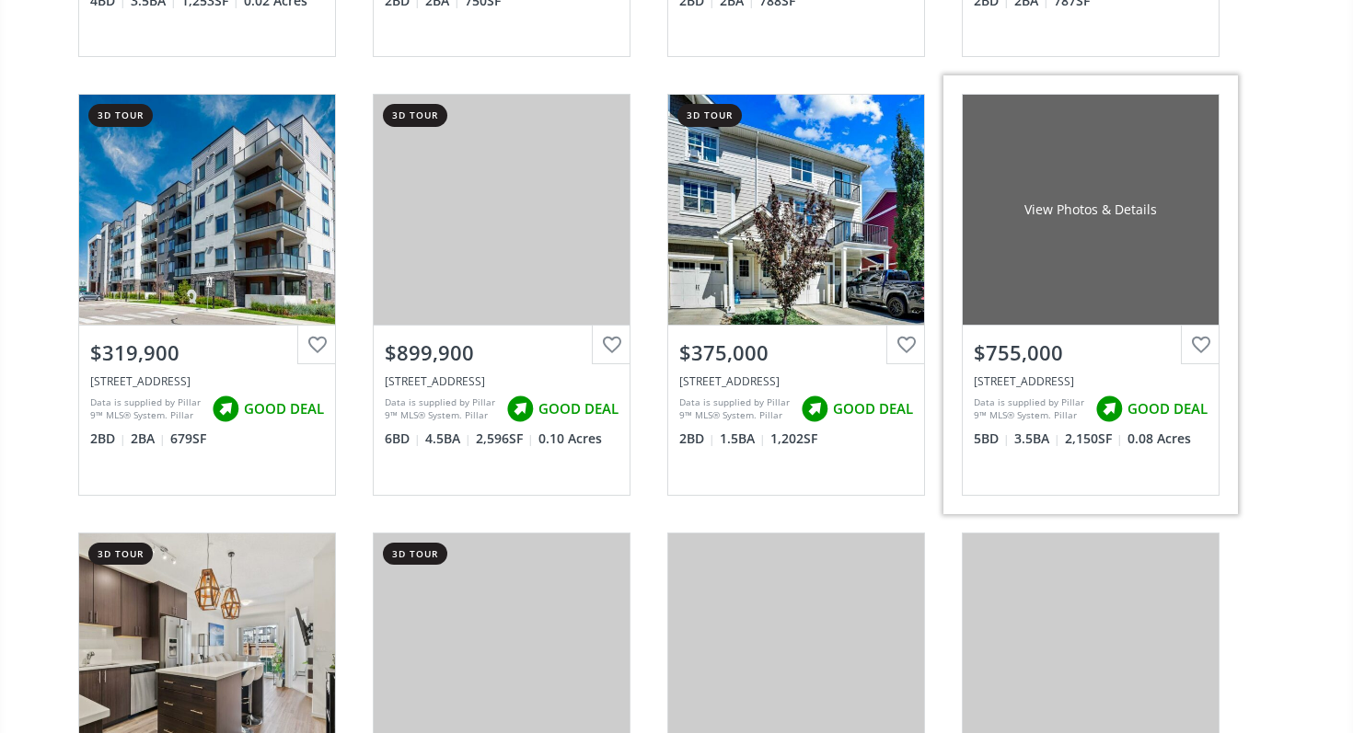
scroll to position [682, 0]
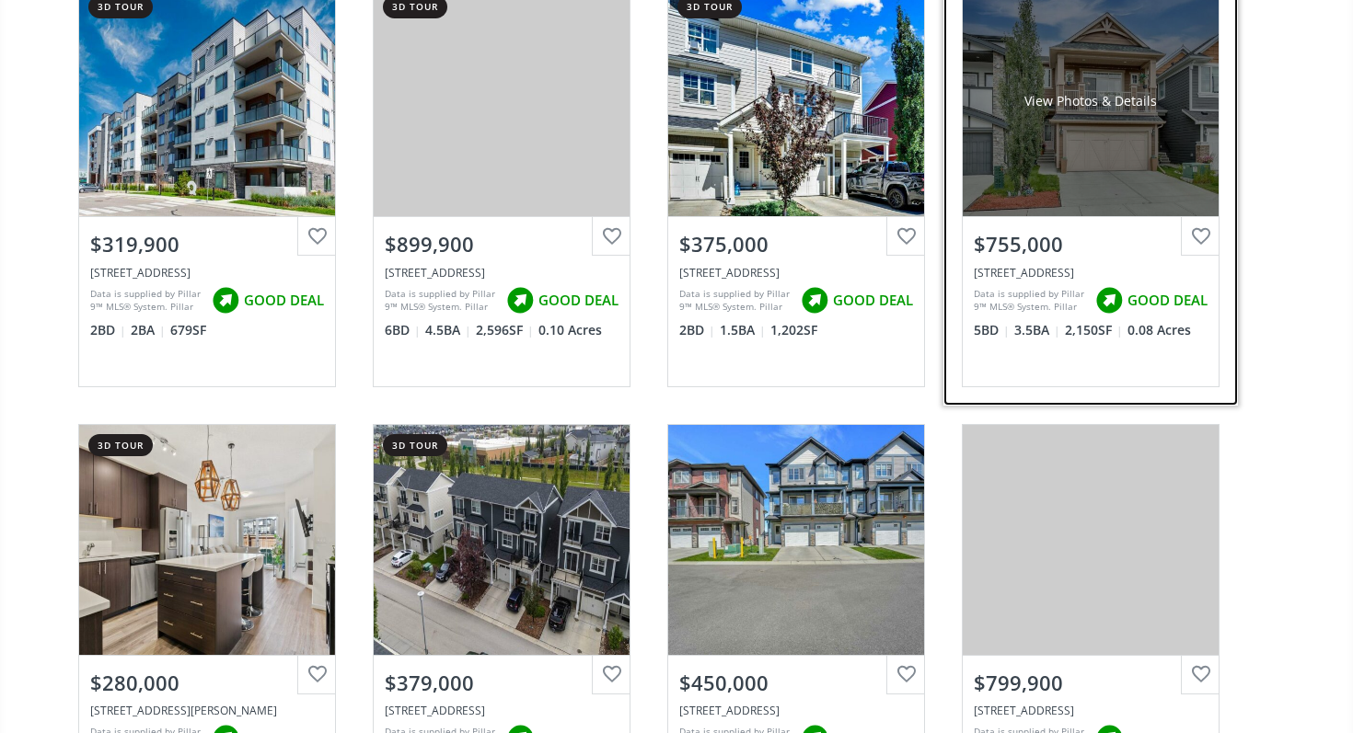
click at [1071, 128] on div "View Photos & Details" at bounding box center [1090, 101] width 256 height 230
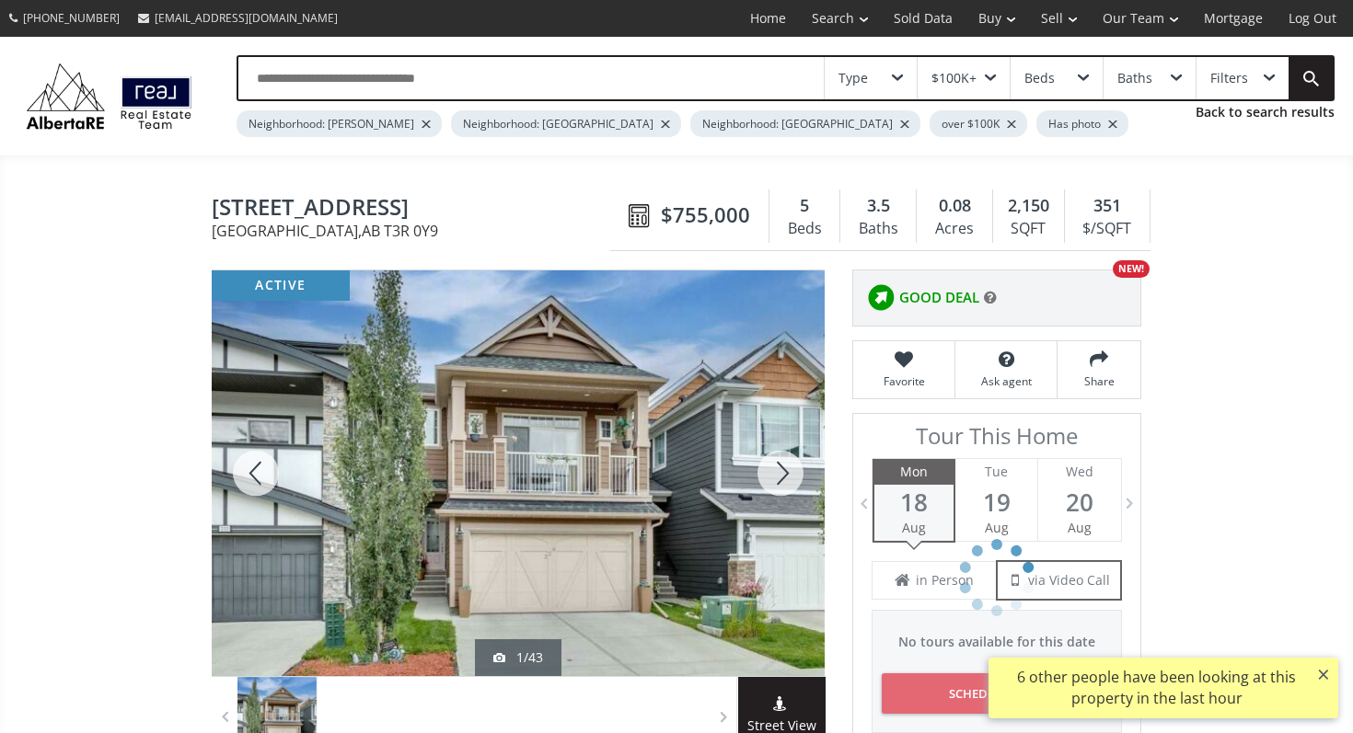
click at [777, 468] on div at bounding box center [780, 474] width 88 height 406
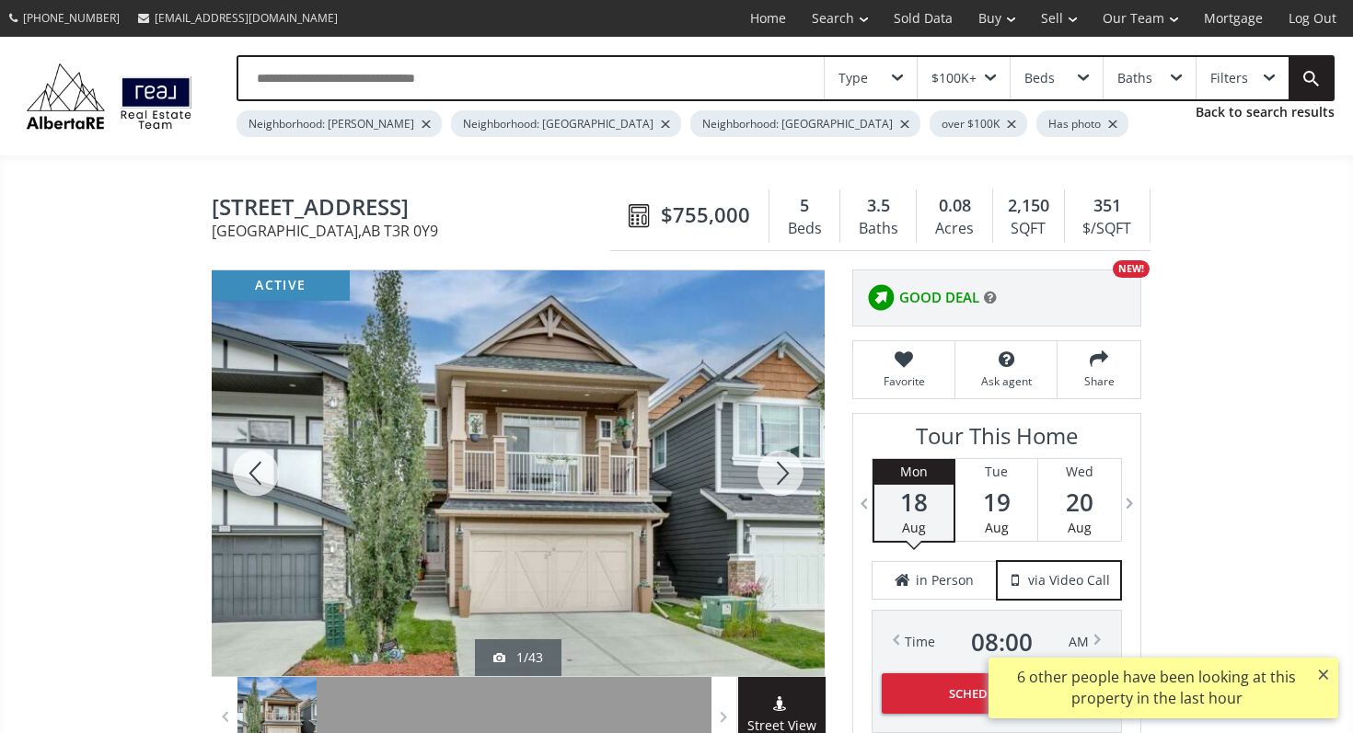
click at [785, 475] on div at bounding box center [780, 474] width 88 height 406
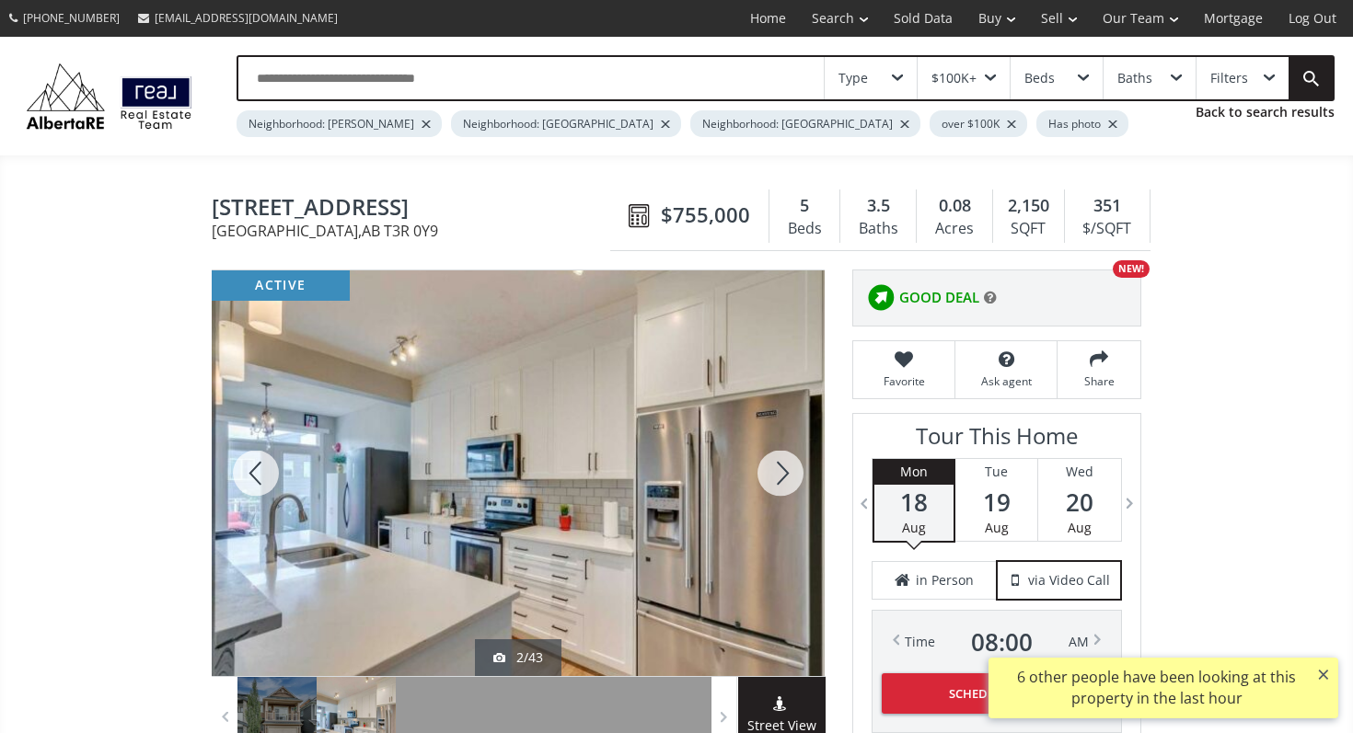
click at [785, 475] on div at bounding box center [780, 474] width 88 height 406
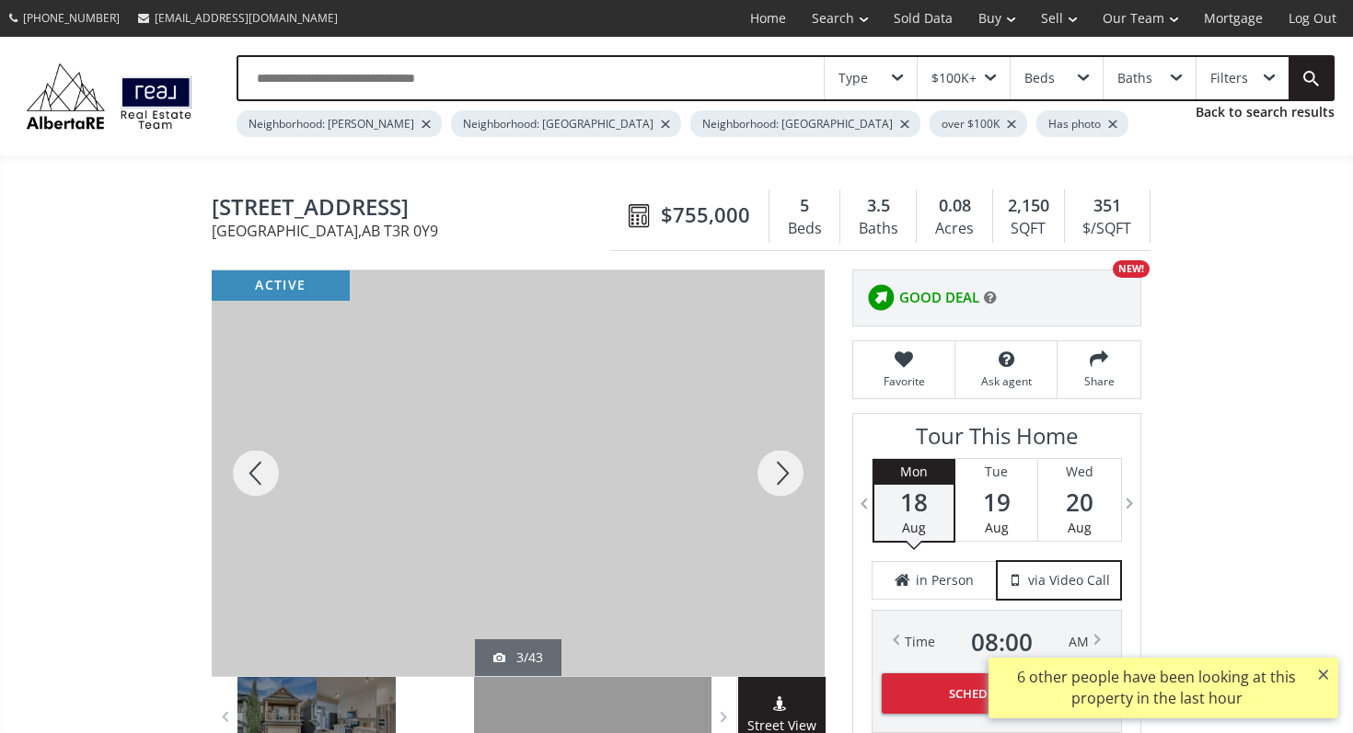
click at [785, 475] on div at bounding box center [780, 474] width 88 height 406
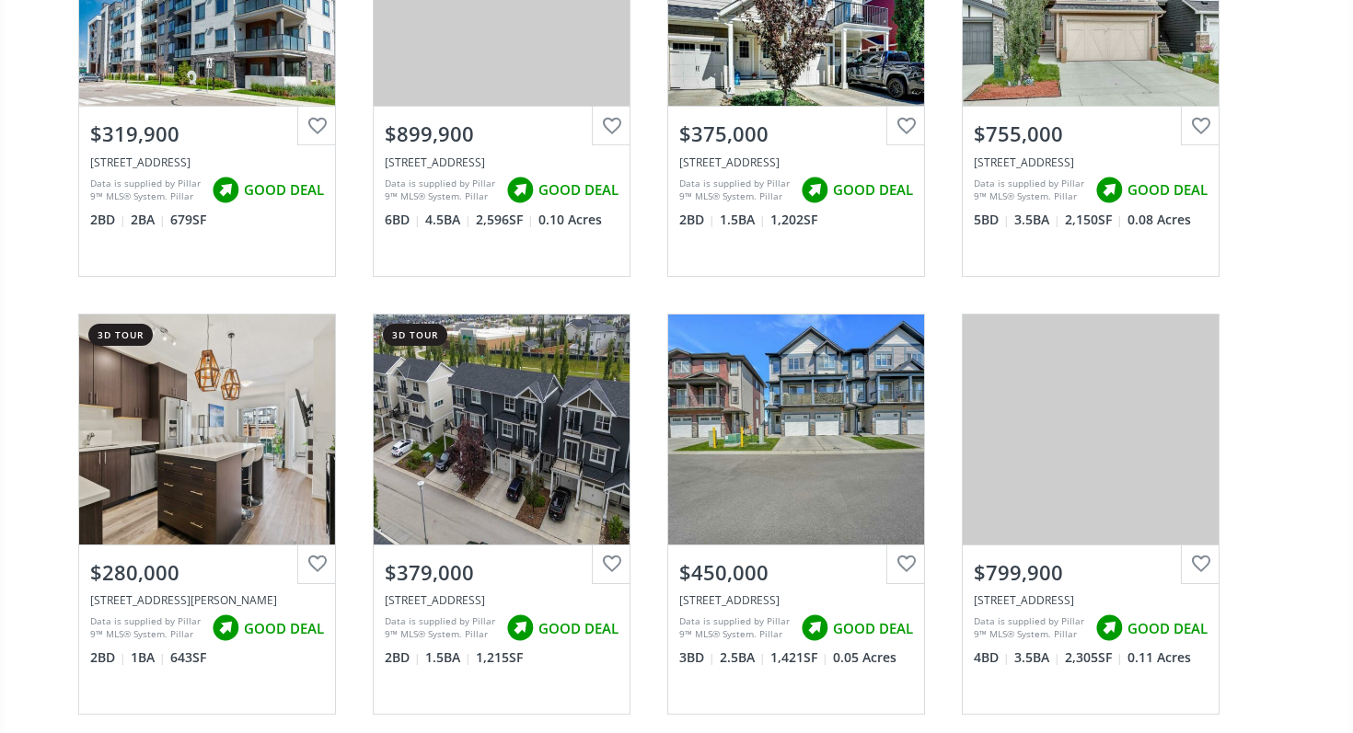
scroll to position [852, 0]
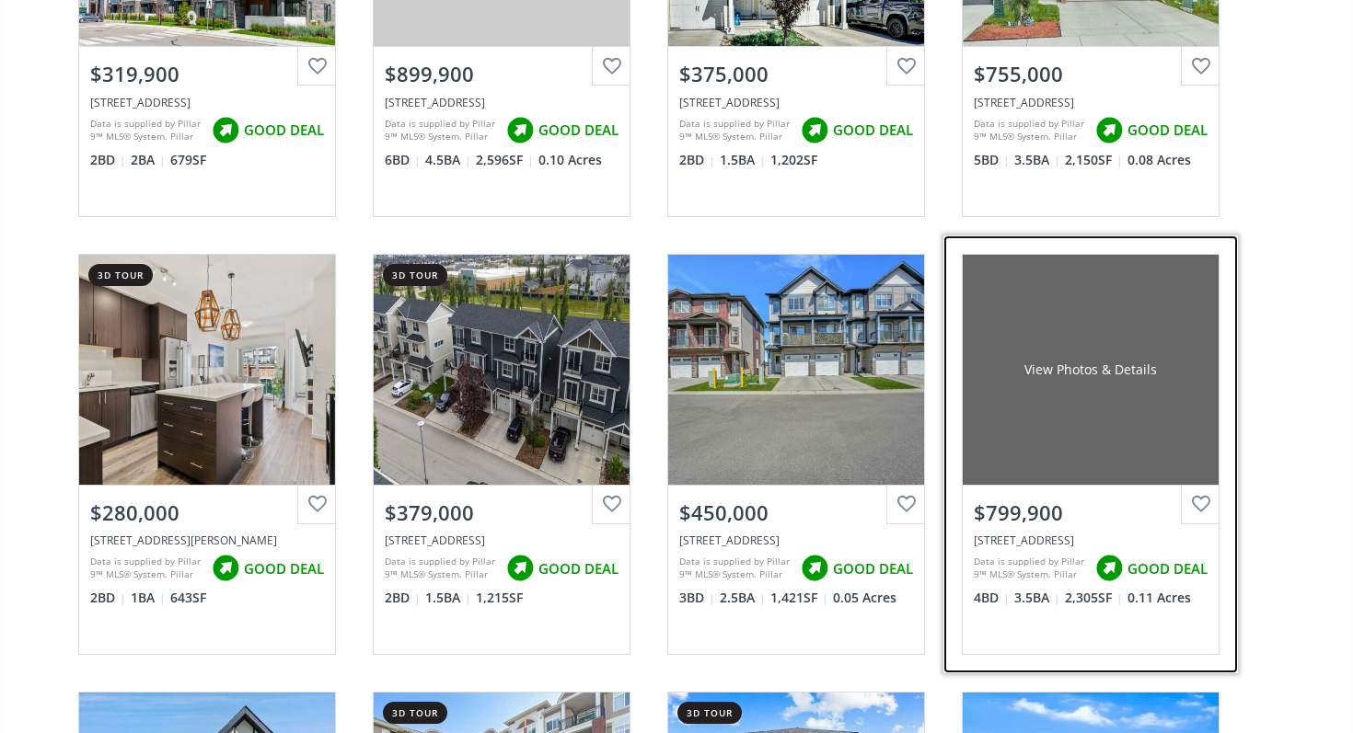
click at [999, 423] on div "View Photos & Details" at bounding box center [1090, 370] width 256 height 230
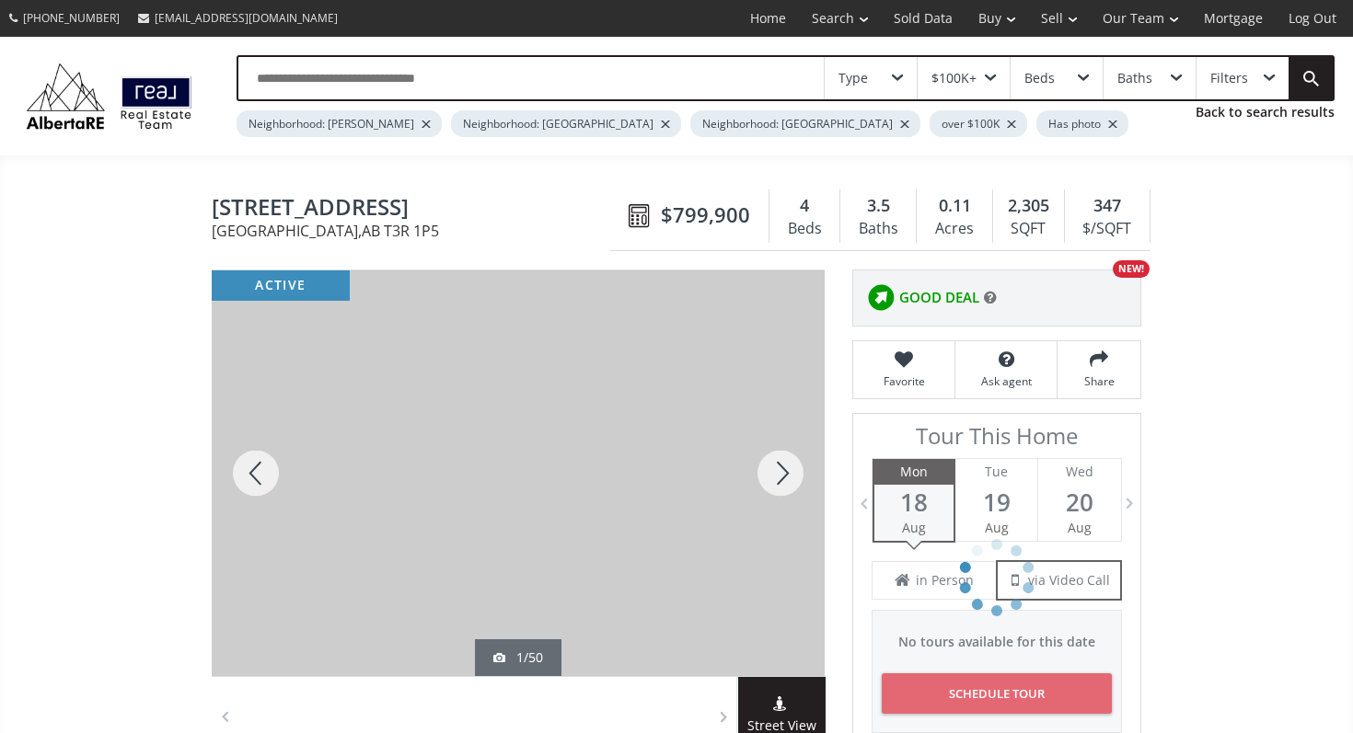
click at [788, 478] on div at bounding box center [780, 474] width 88 height 406
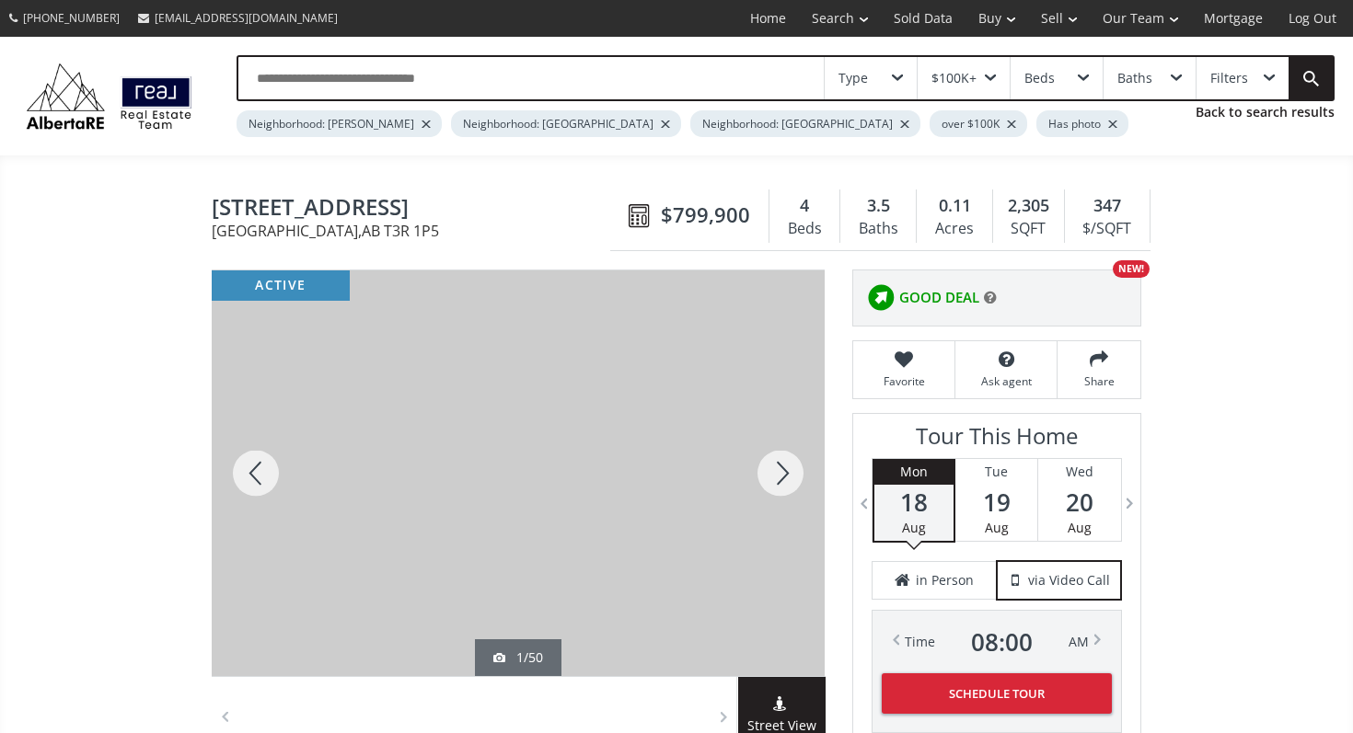
click at [788, 478] on div at bounding box center [780, 474] width 88 height 406
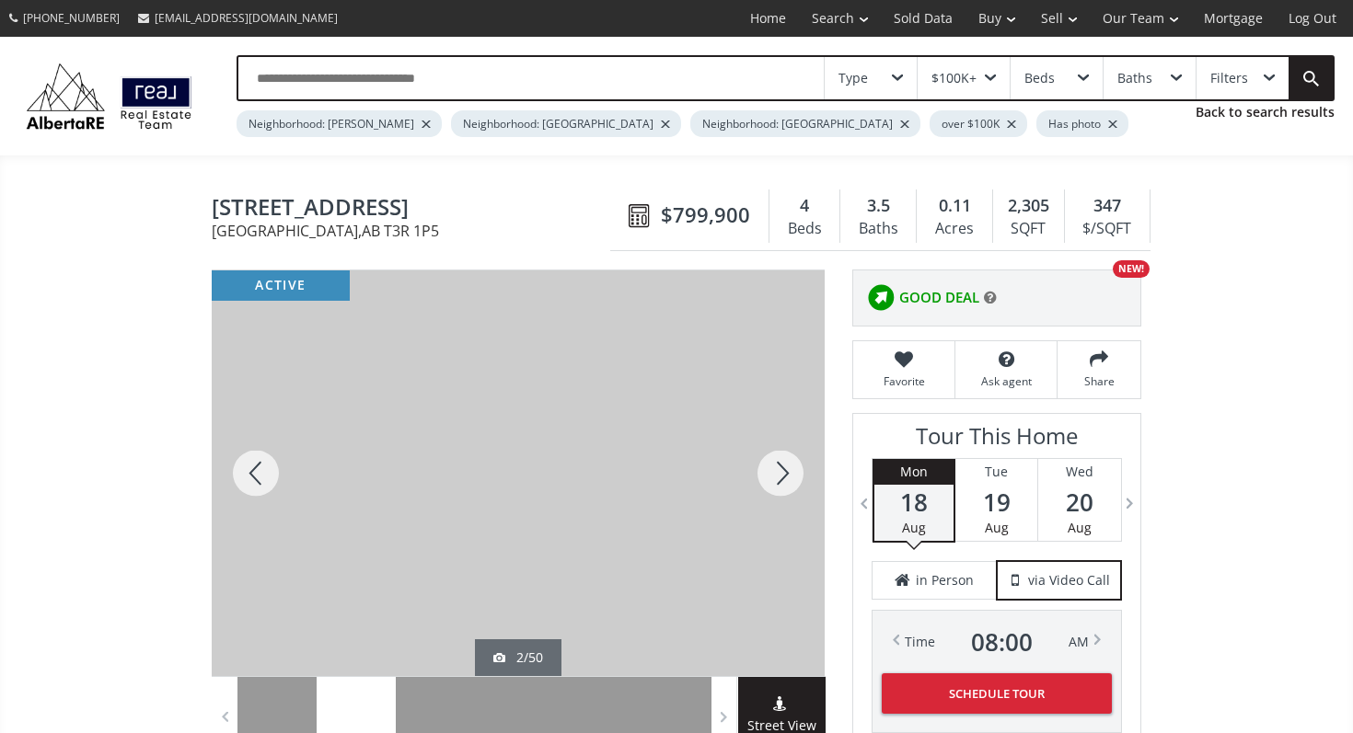
click at [788, 478] on div at bounding box center [780, 474] width 88 height 406
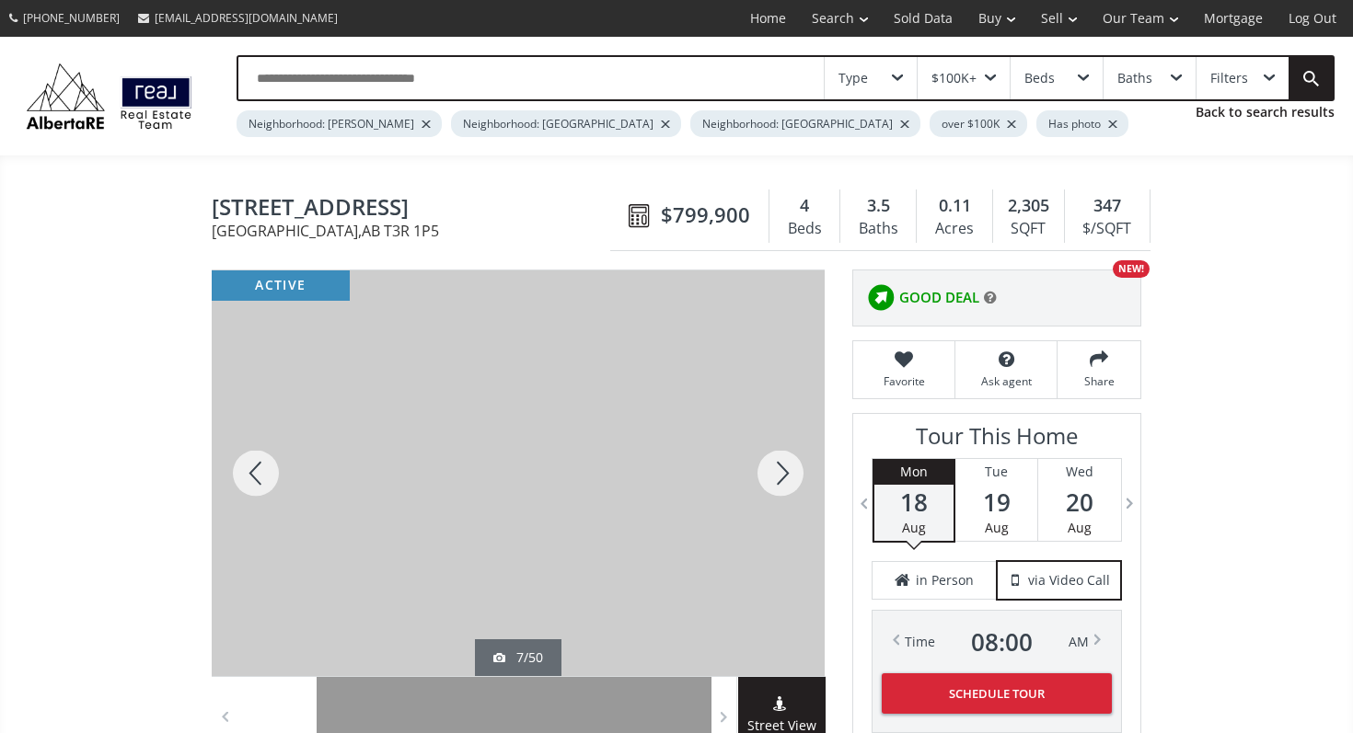
click at [788, 478] on div at bounding box center [780, 474] width 88 height 406
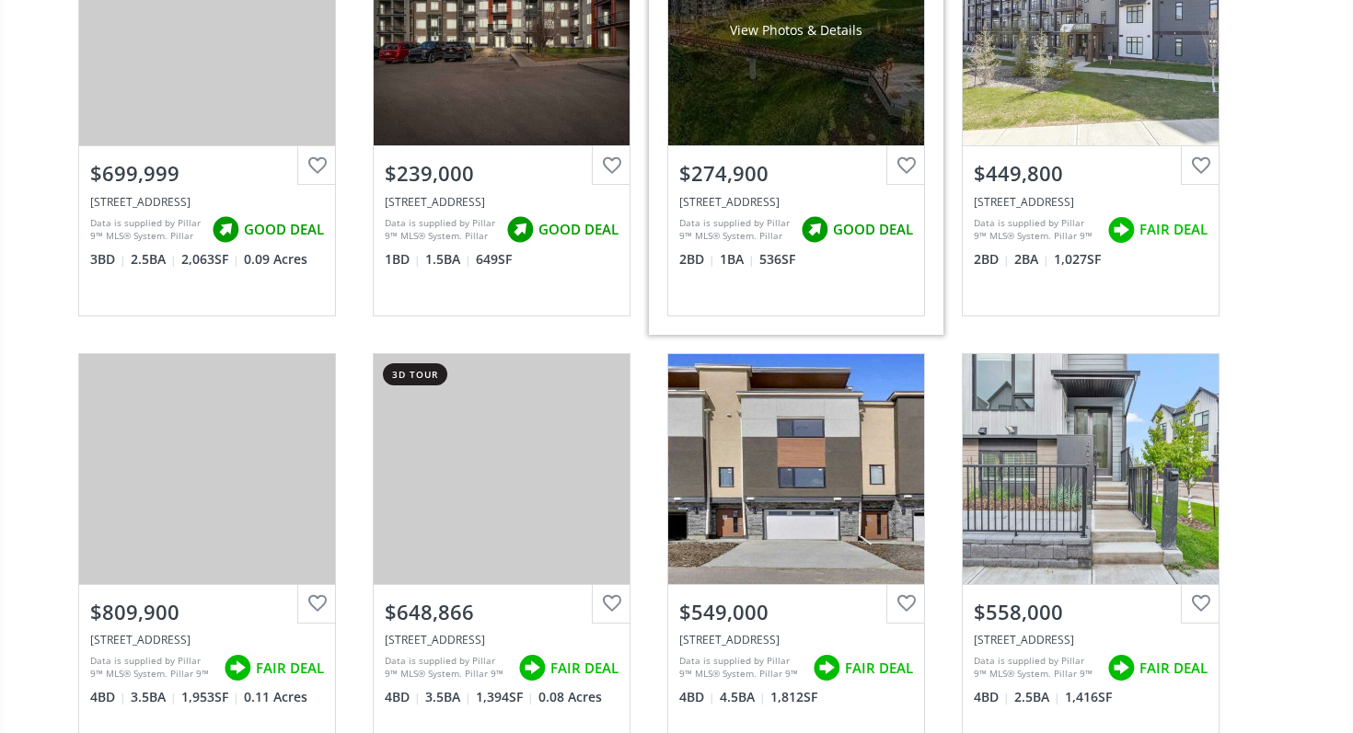
scroll to position [2293, 0]
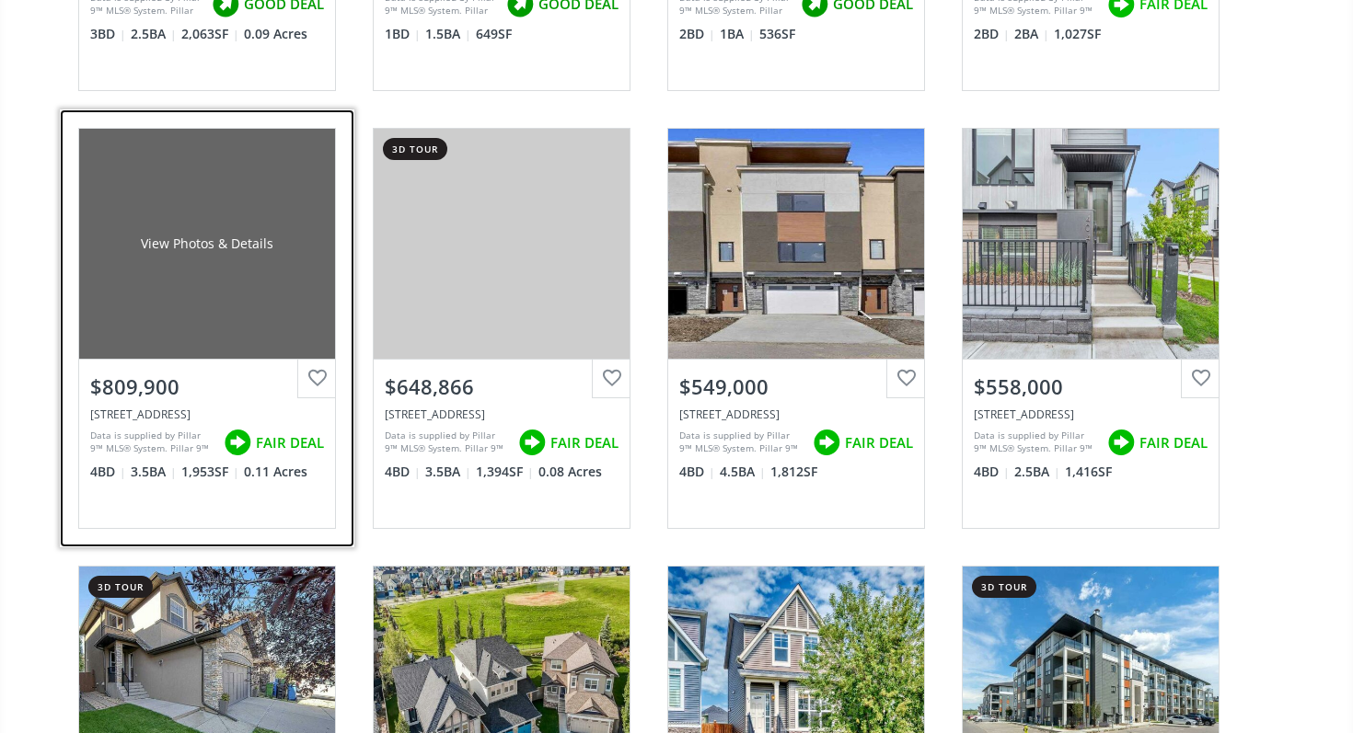
click at [162, 296] on div "View Photos & Details" at bounding box center [207, 244] width 256 height 230
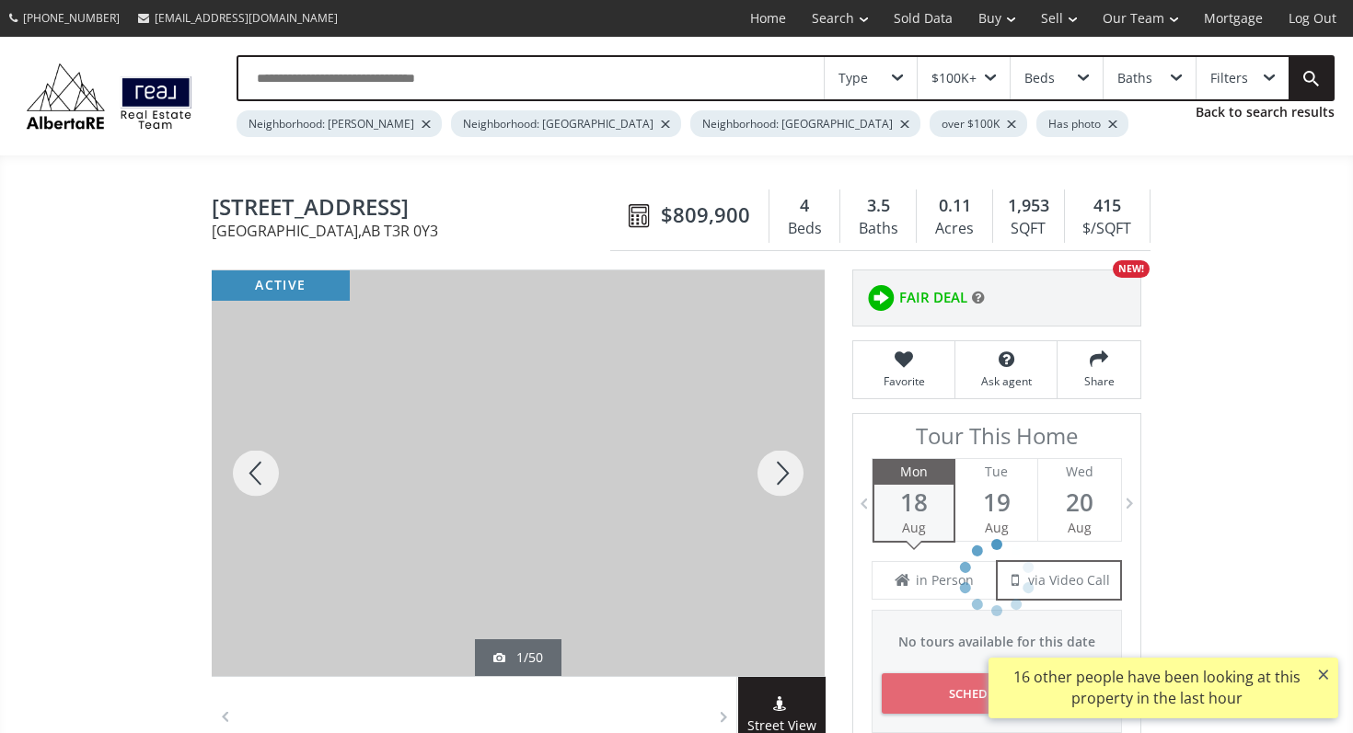
click at [764, 486] on div at bounding box center [780, 474] width 88 height 406
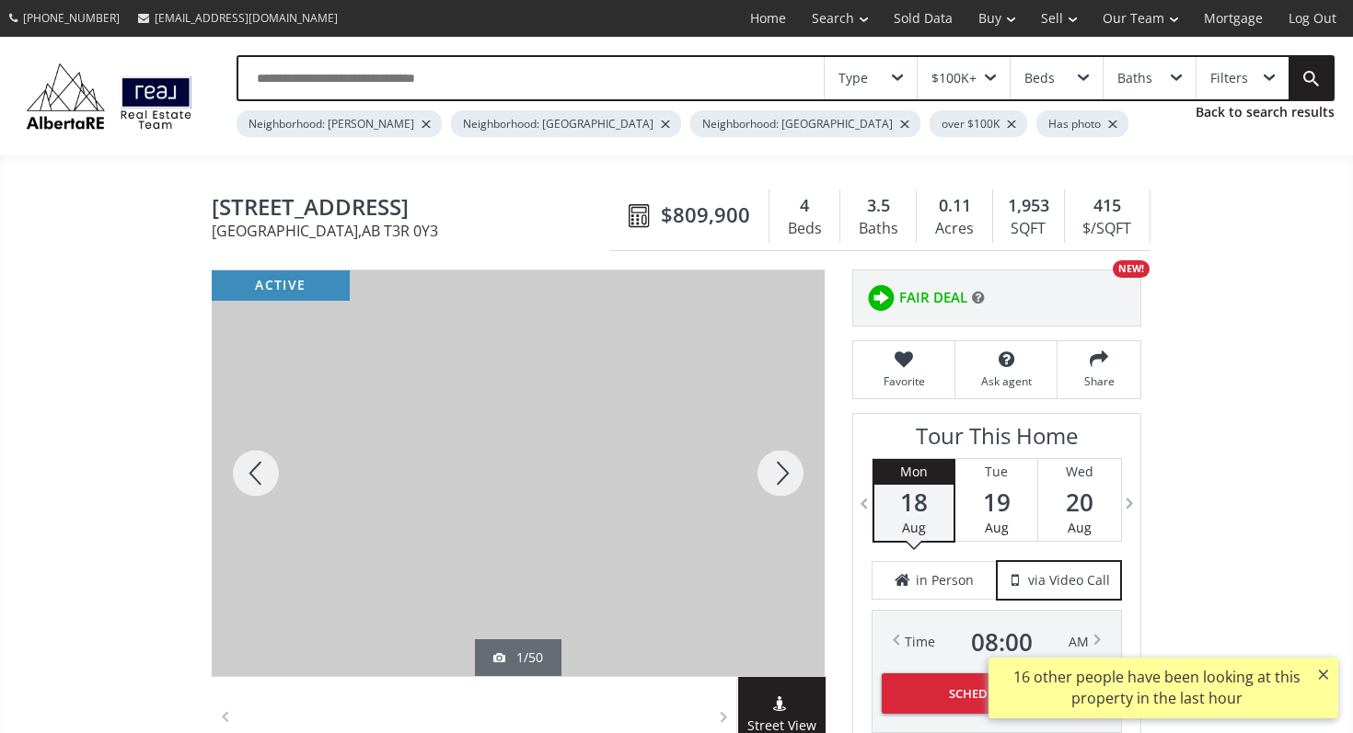
click at [764, 486] on div at bounding box center [780, 474] width 88 height 406
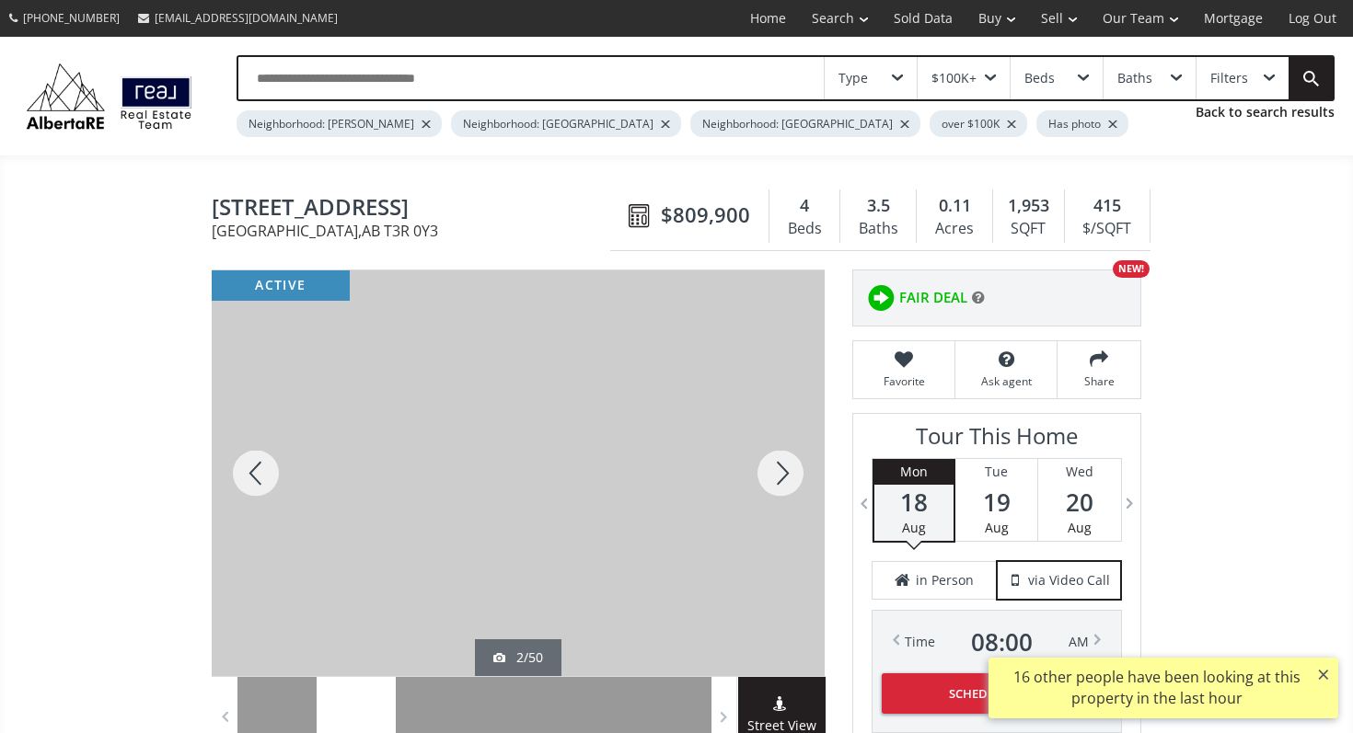
click at [764, 486] on div at bounding box center [780, 474] width 88 height 406
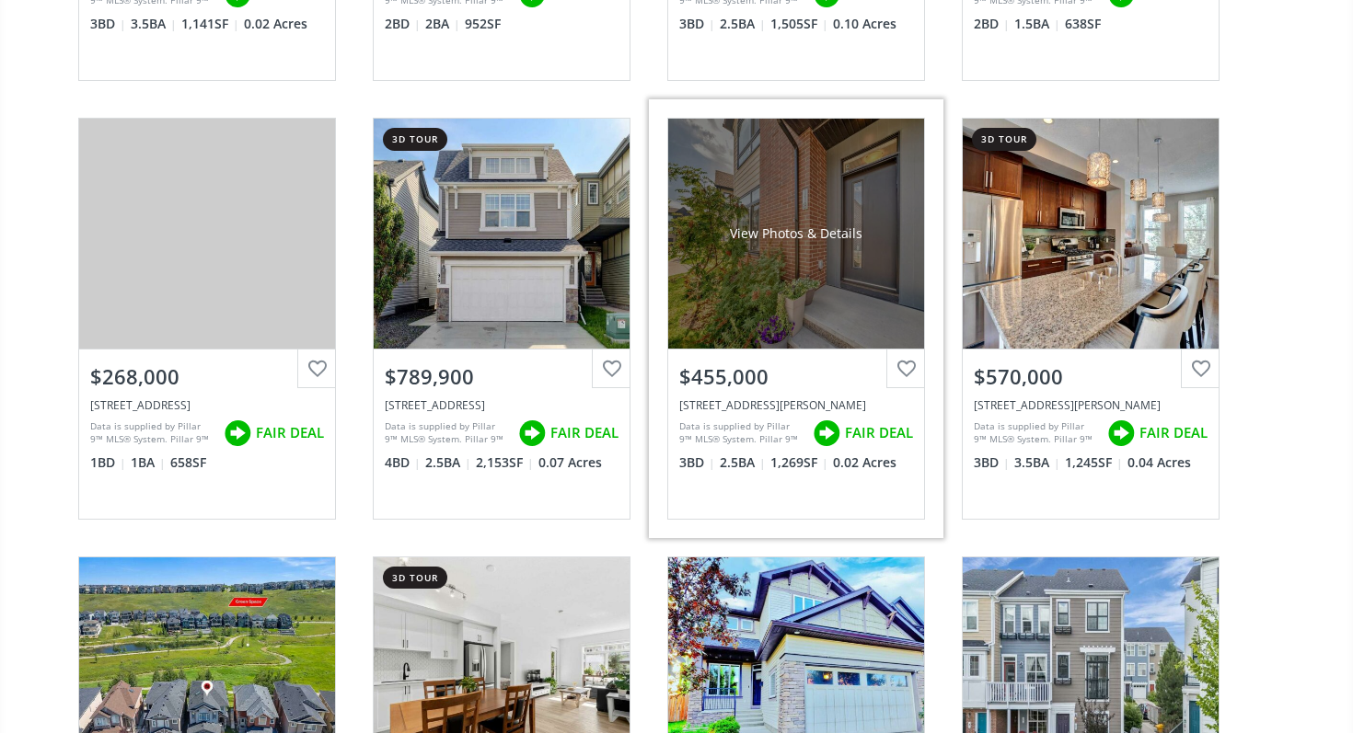
scroll to position [4087, 0]
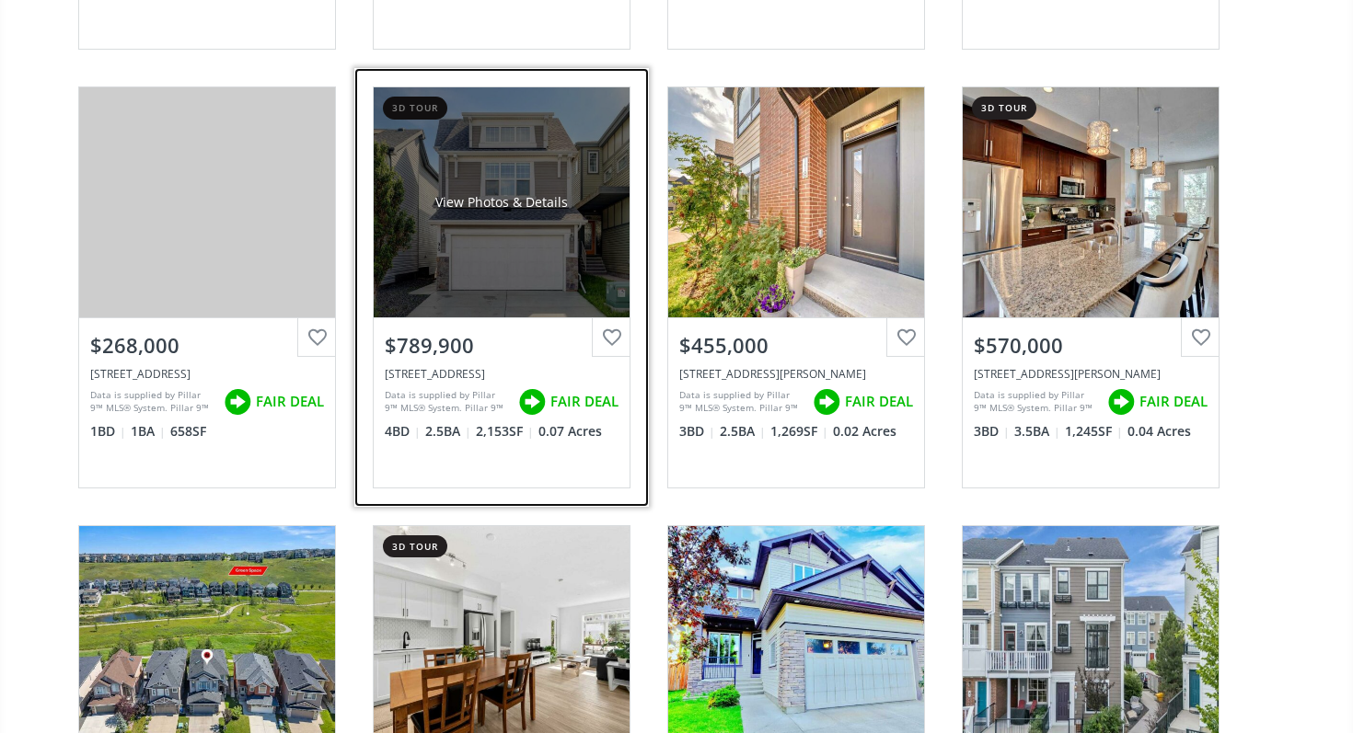
click at [474, 221] on div "View Photos & Details" at bounding box center [502, 202] width 256 height 230
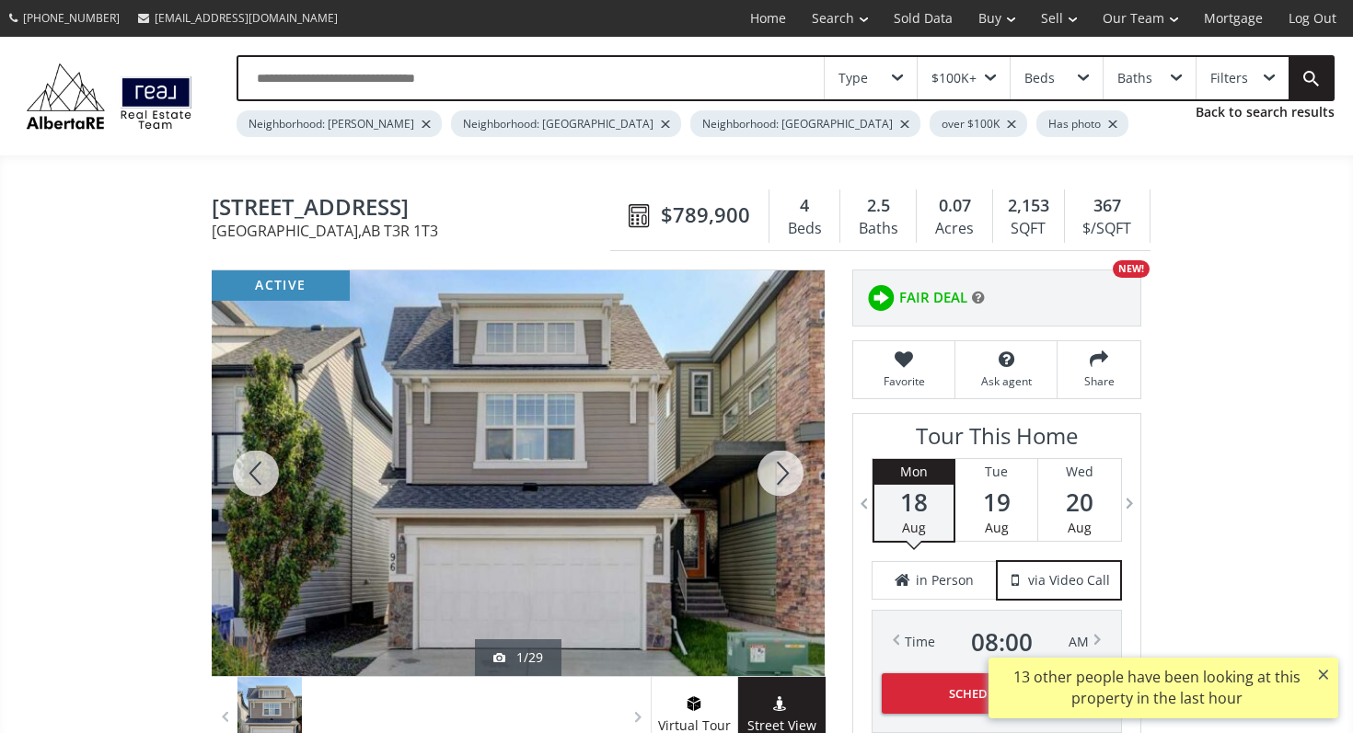
click at [786, 478] on div at bounding box center [780, 474] width 88 height 406
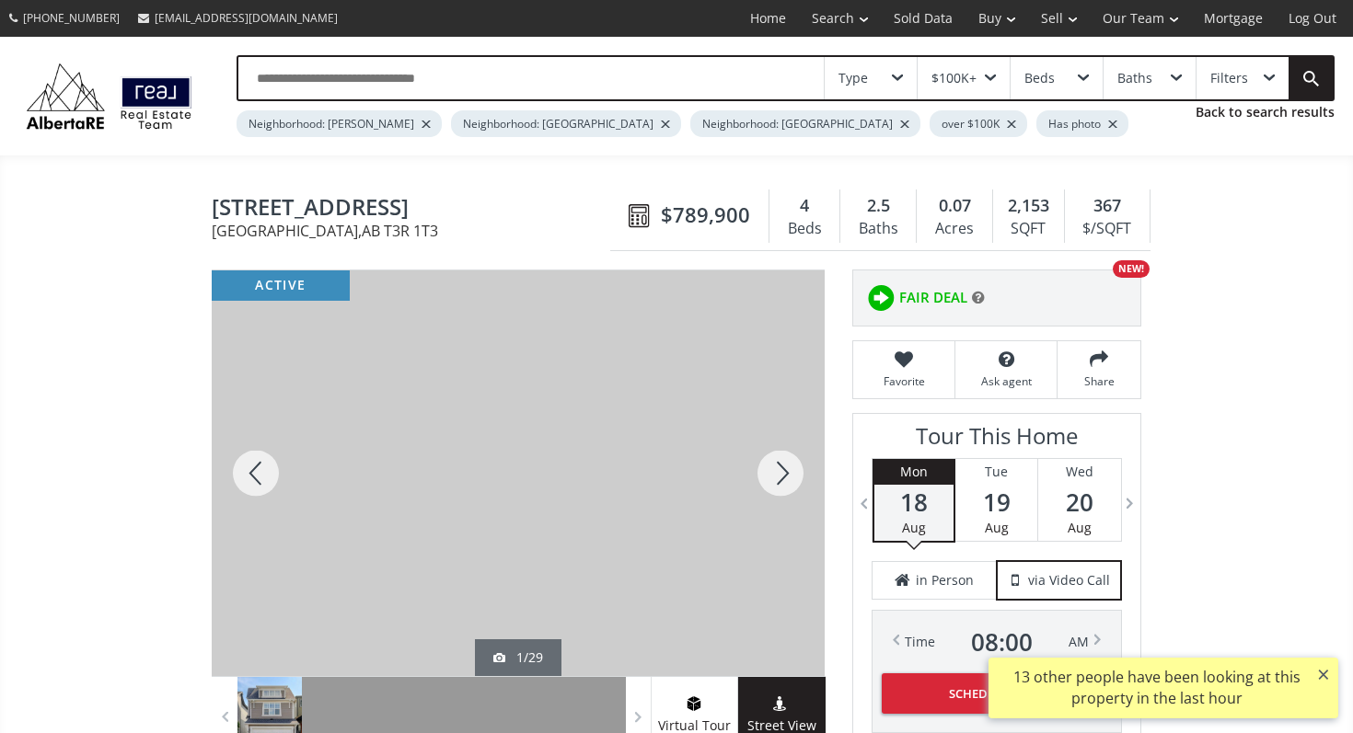
click at [786, 478] on div at bounding box center [780, 474] width 88 height 406
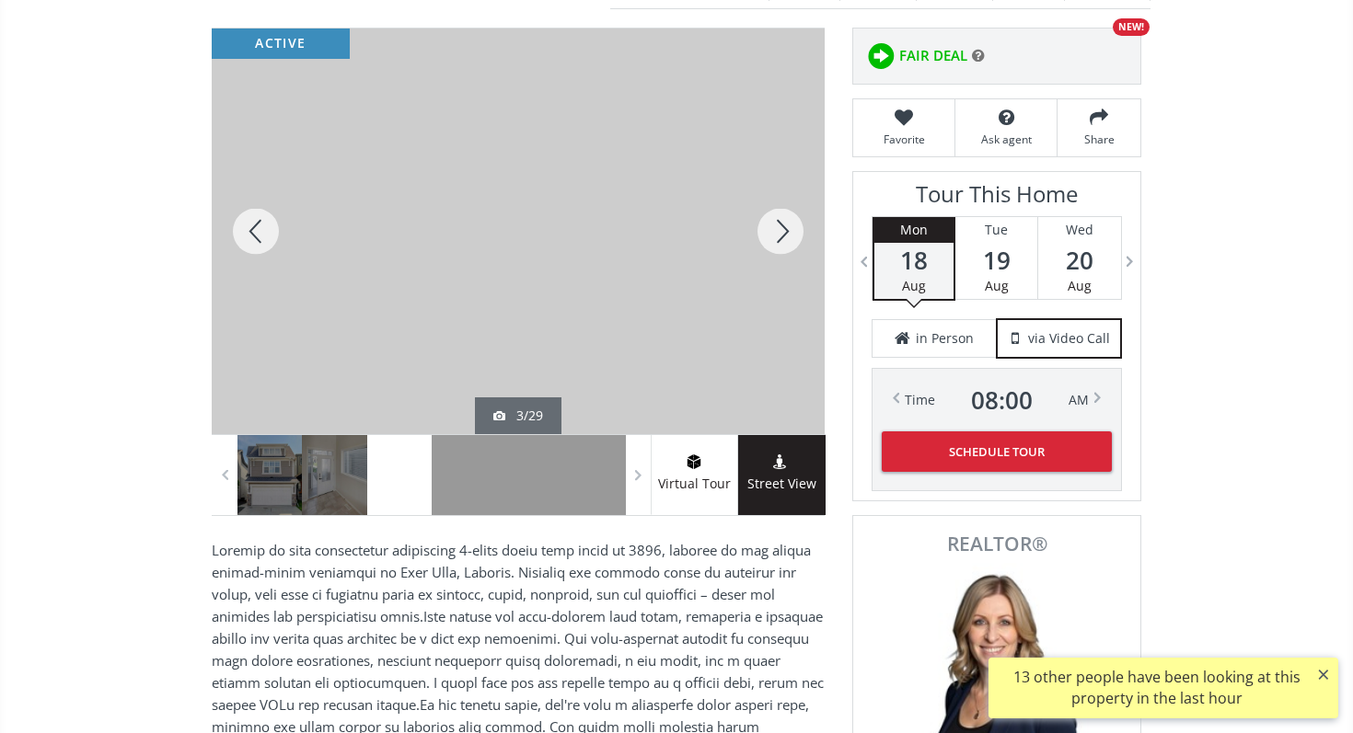
scroll to position [104, 0]
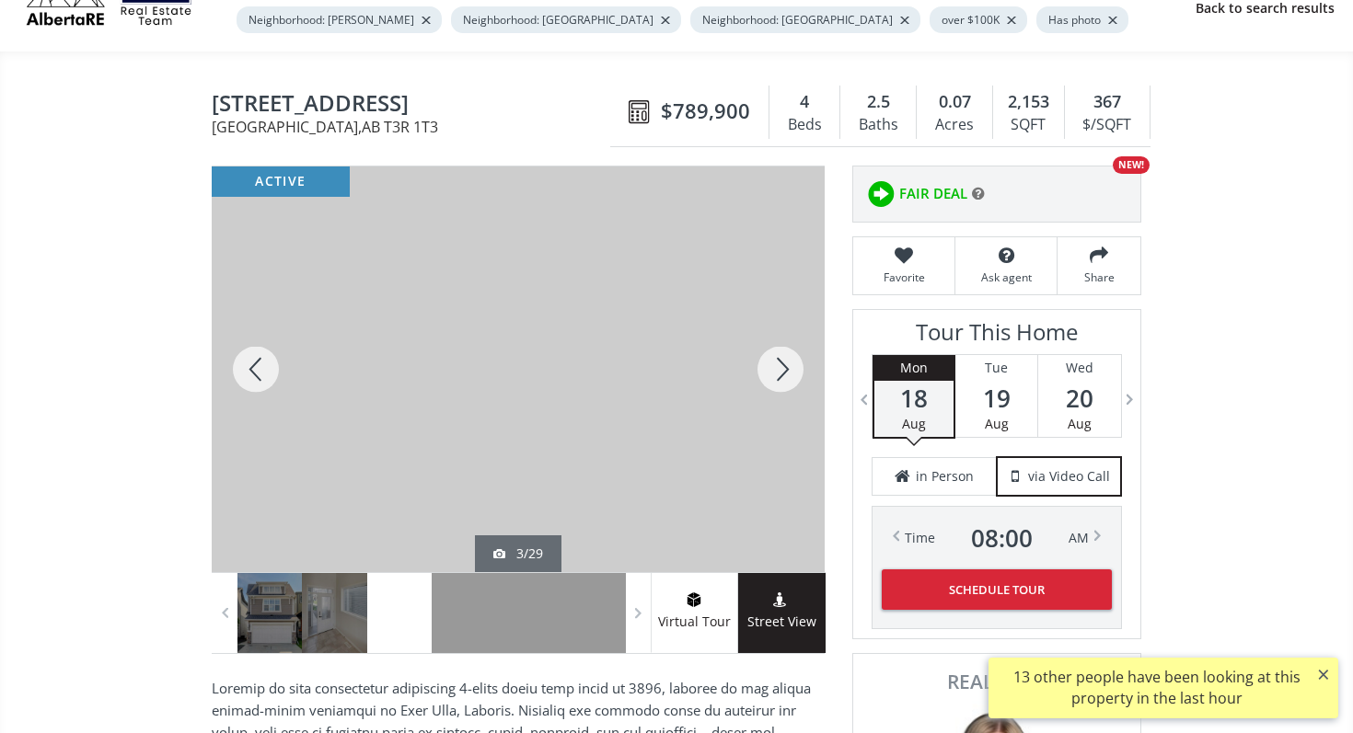
click at [789, 375] on div at bounding box center [780, 370] width 88 height 406
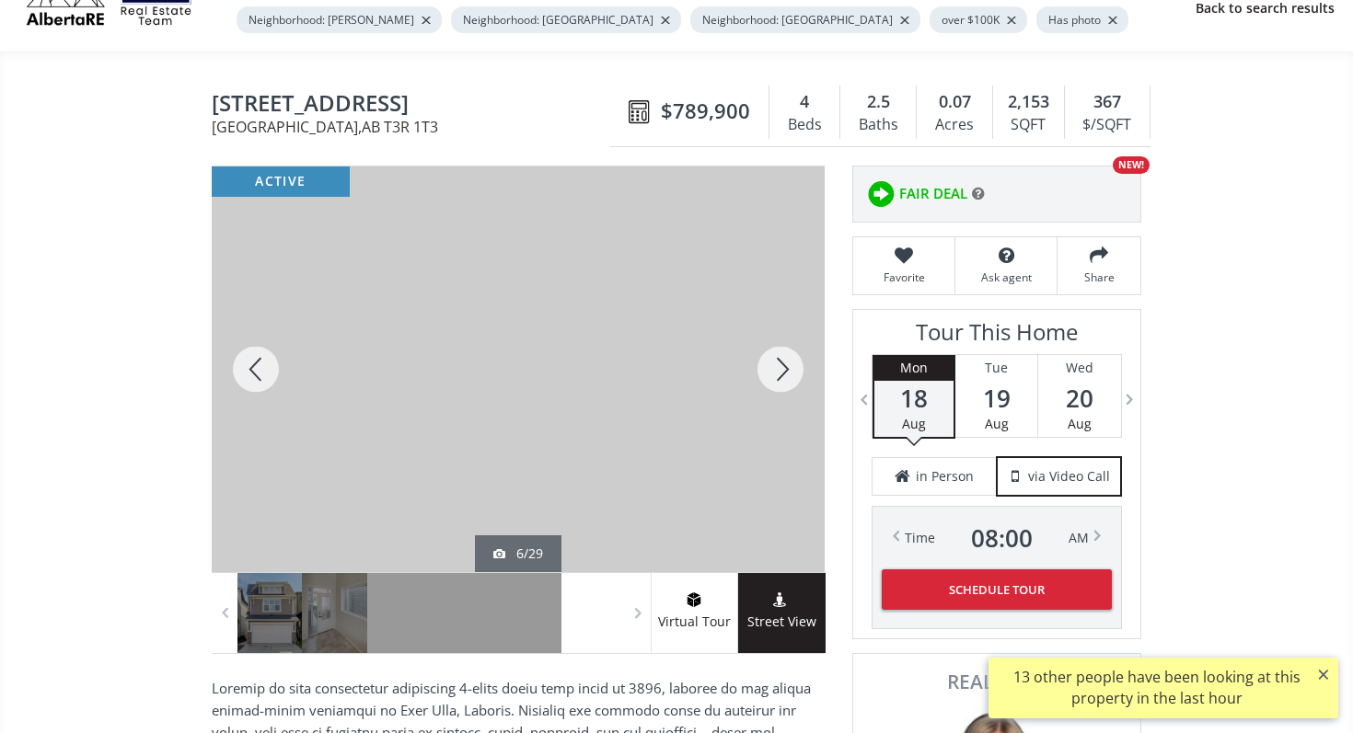
click at [789, 375] on div at bounding box center [780, 370] width 88 height 406
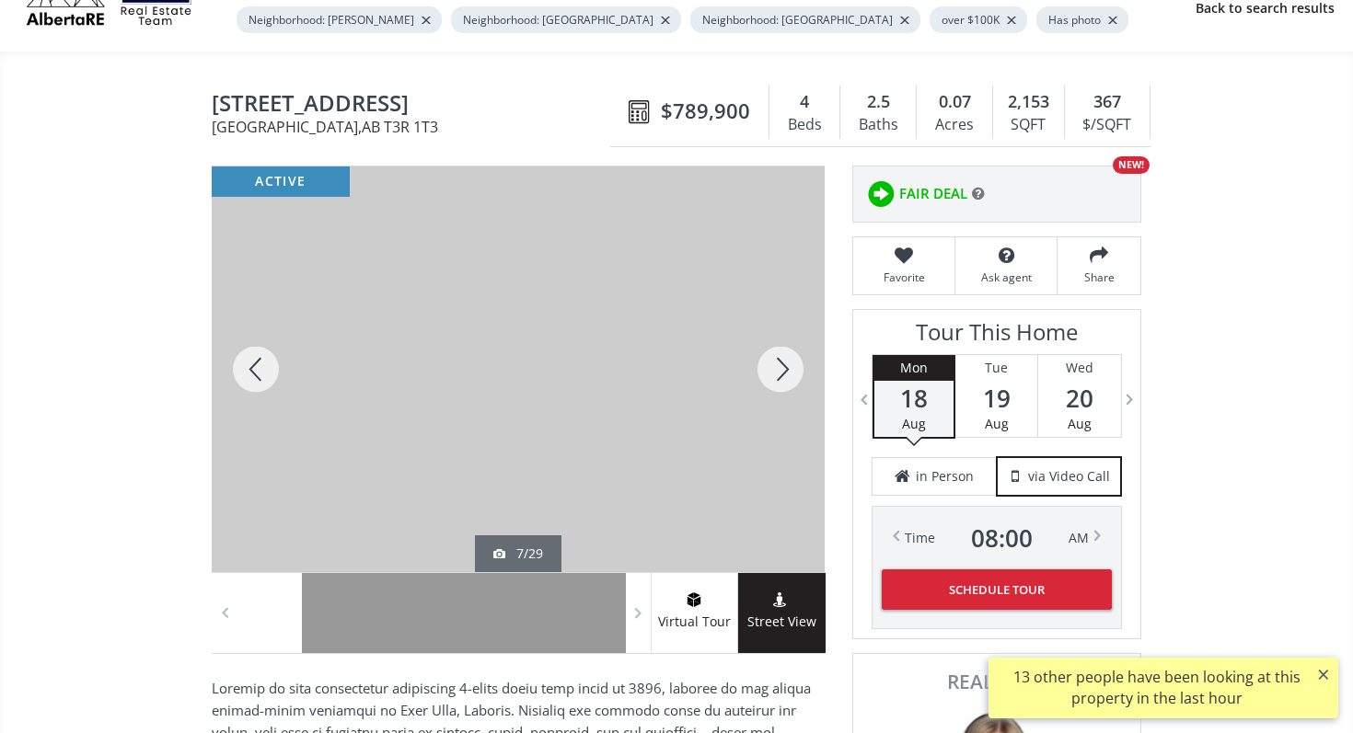
click at [789, 375] on div at bounding box center [780, 370] width 88 height 406
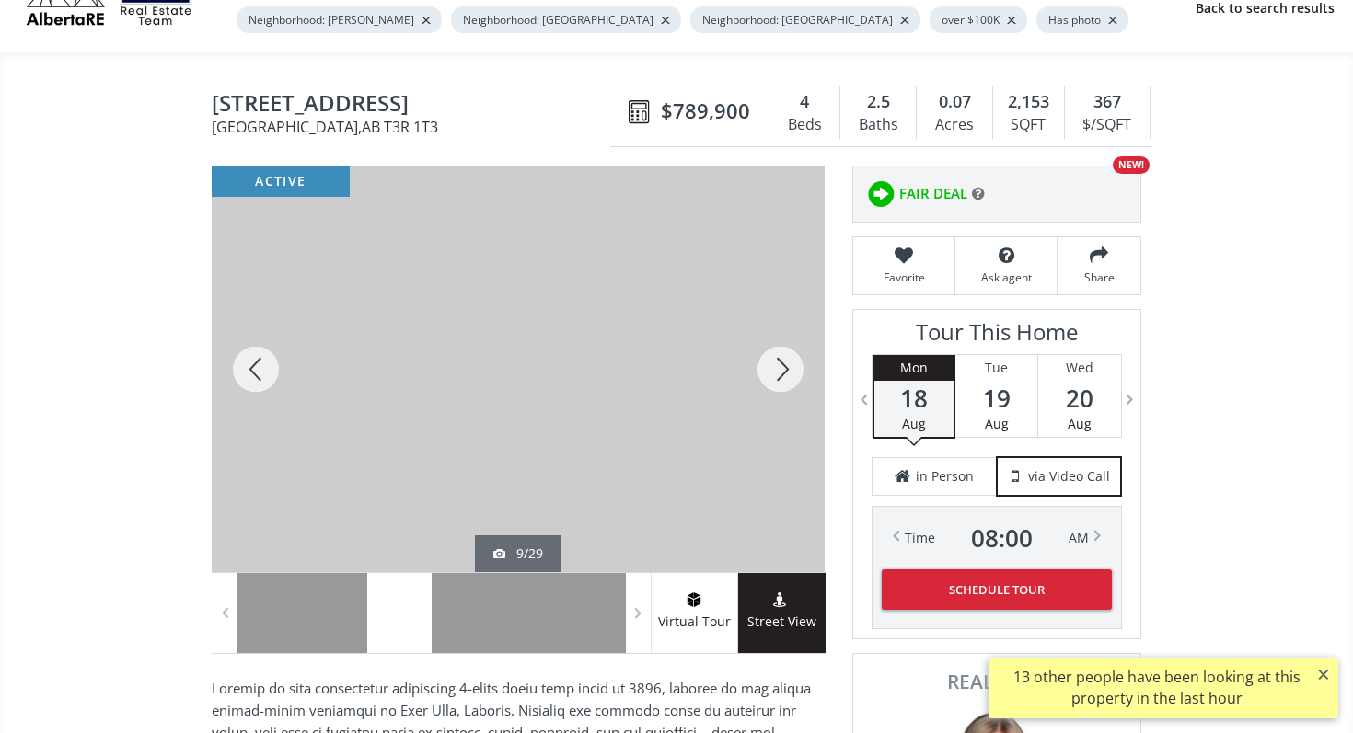
click at [789, 375] on div at bounding box center [780, 370] width 88 height 406
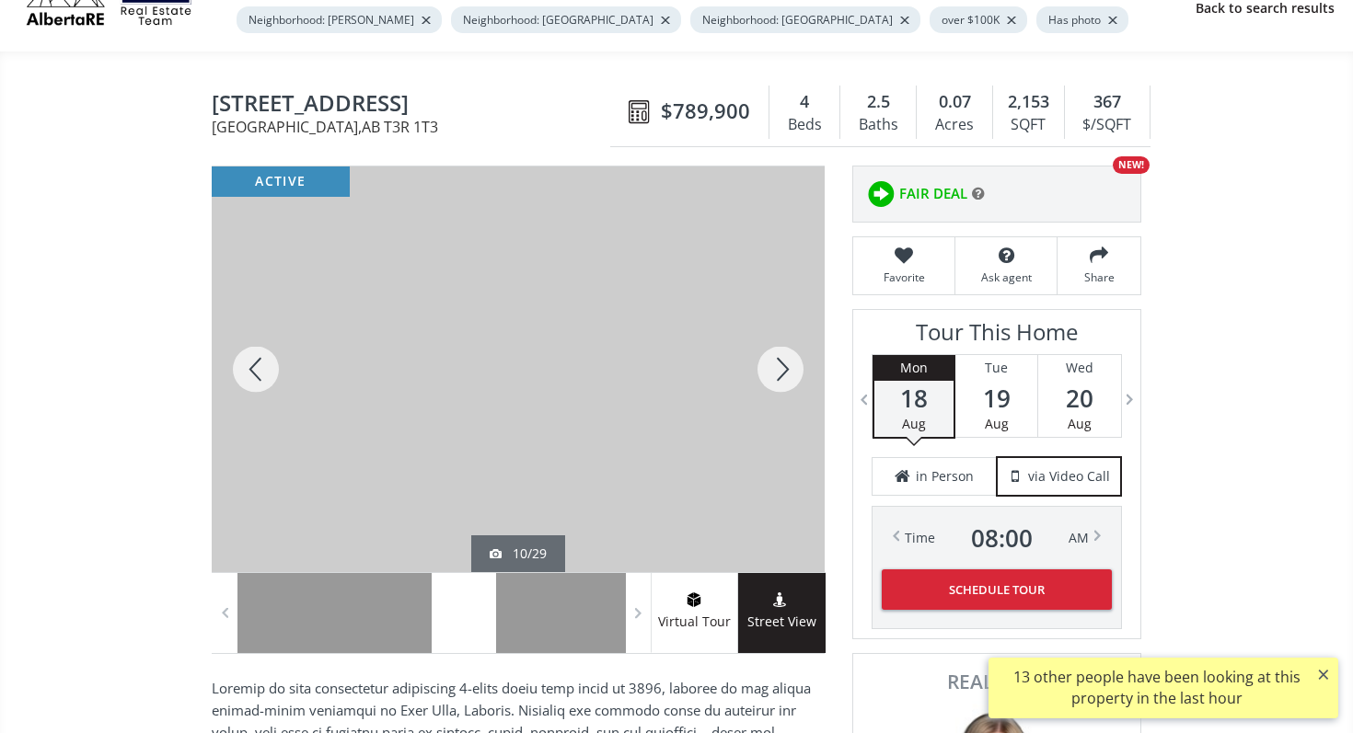
click at [789, 375] on div at bounding box center [780, 370] width 88 height 406
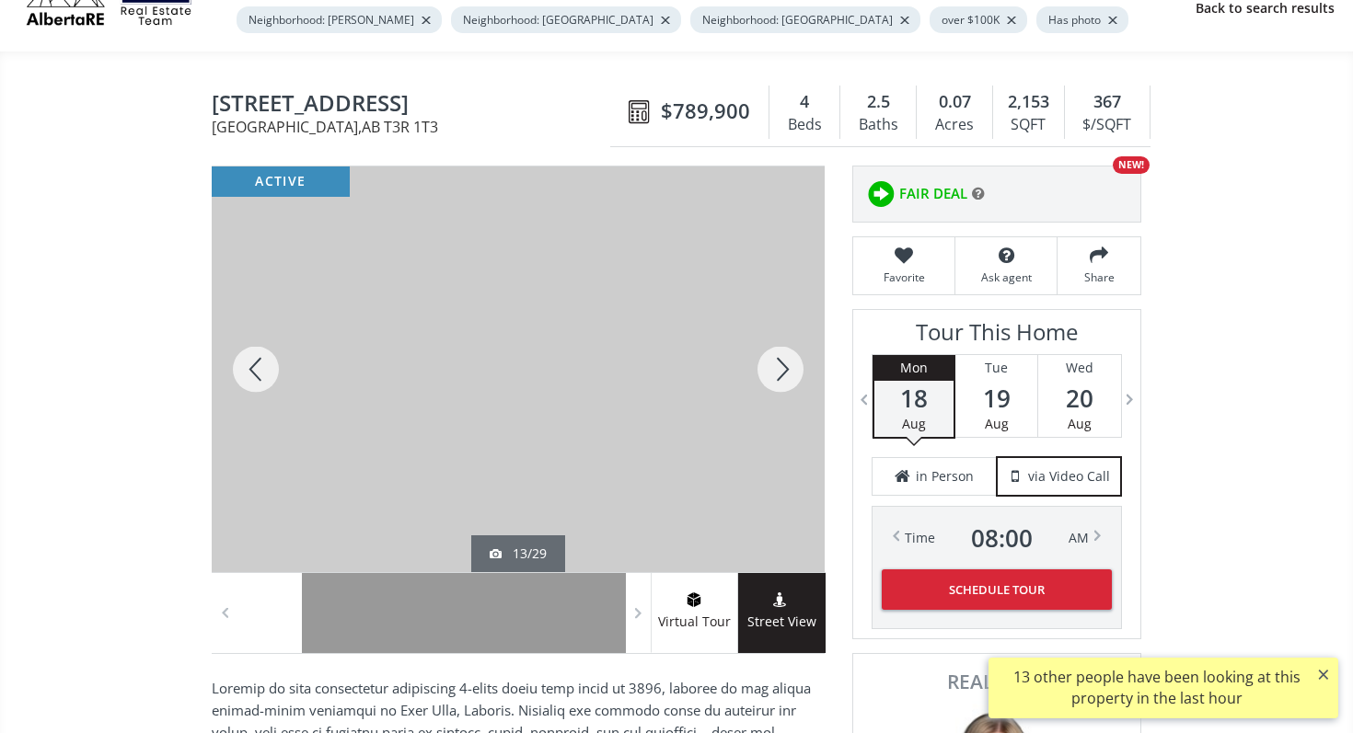
click at [242, 363] on div at bounding box center [256, 370] width 88 height 406
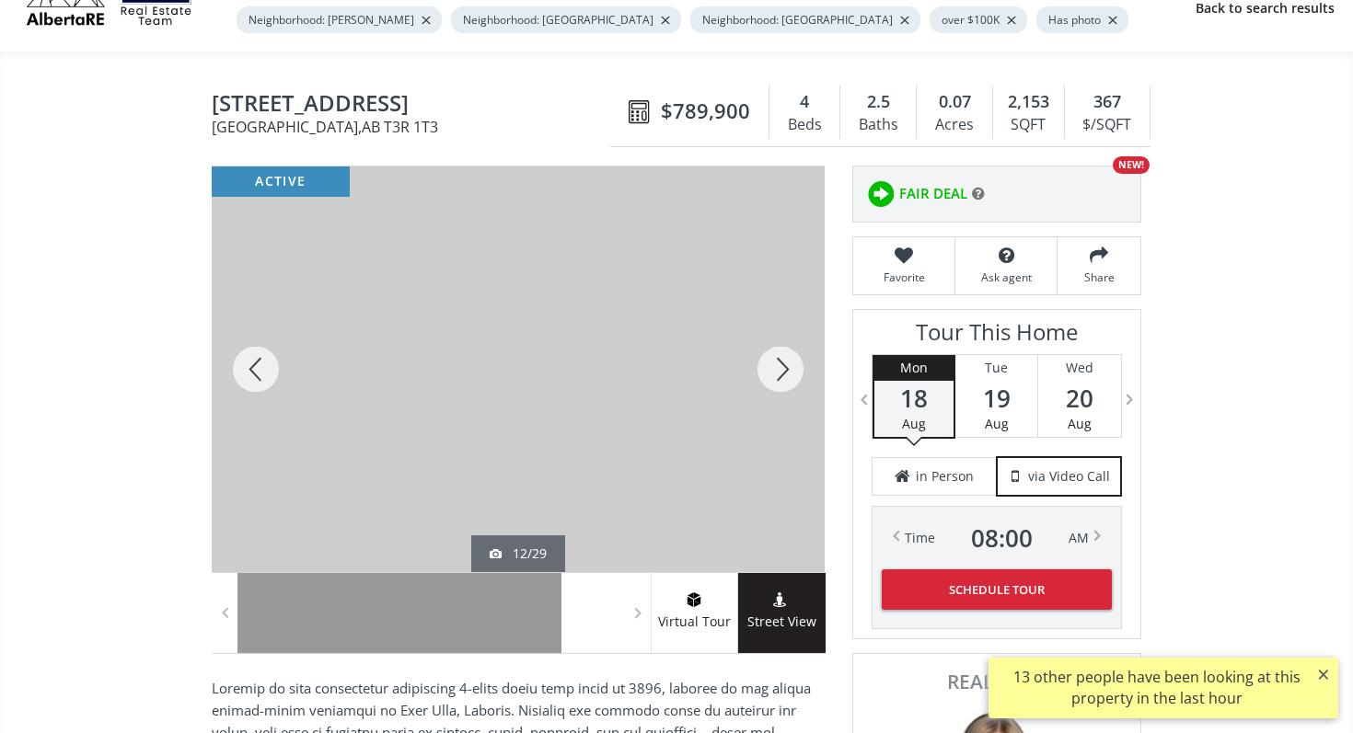
click at [784, 376] on div at bounding box center [780, 370] width 88 height 406
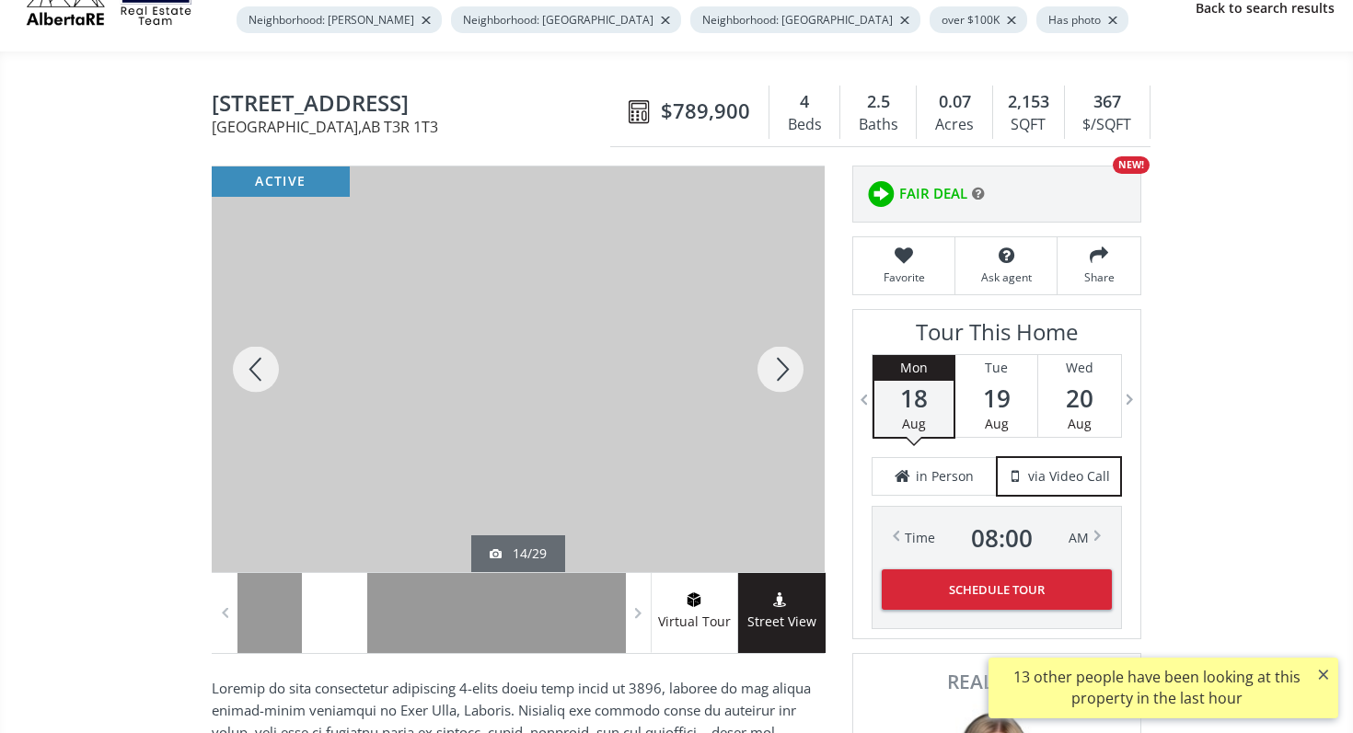
click at [784, 376] on div at bounding box center [780, 370] width 88 height 406
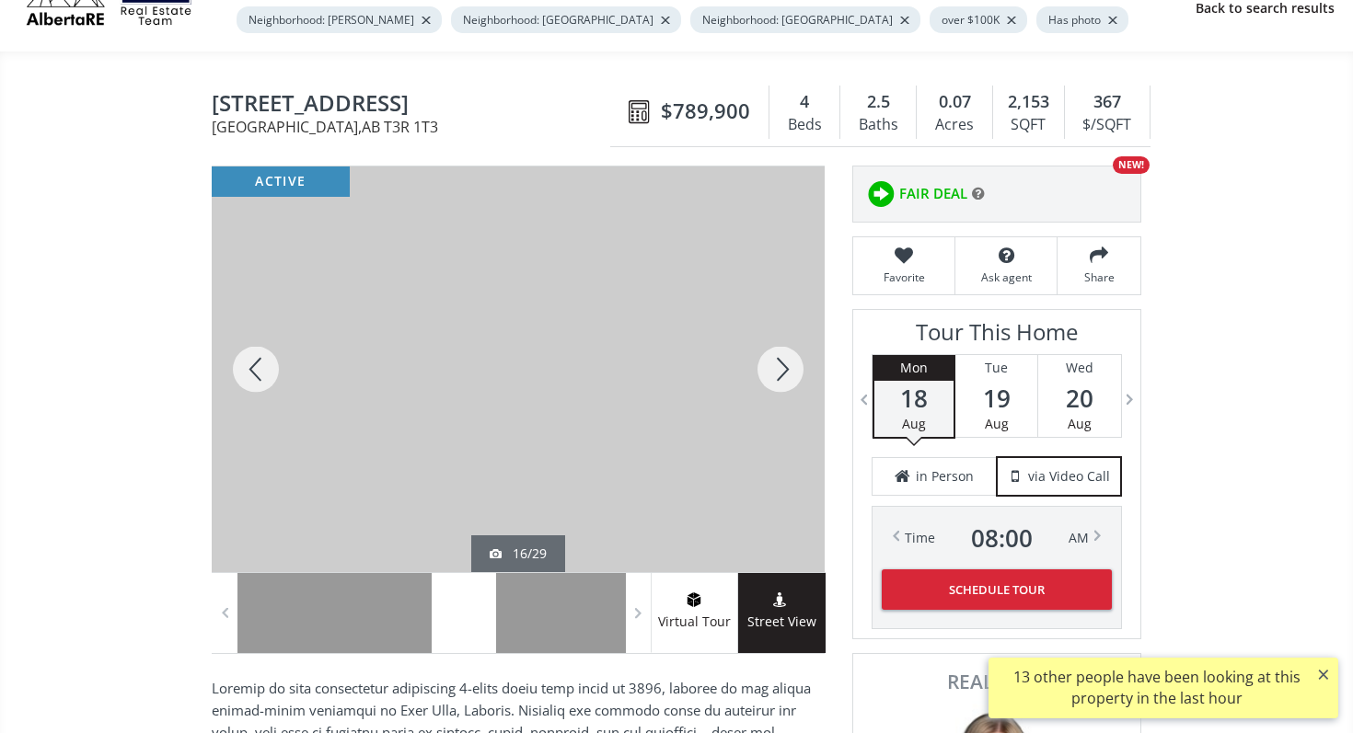
click at [784, 376] on div at bounding box center [780, 370] width 88 height 406
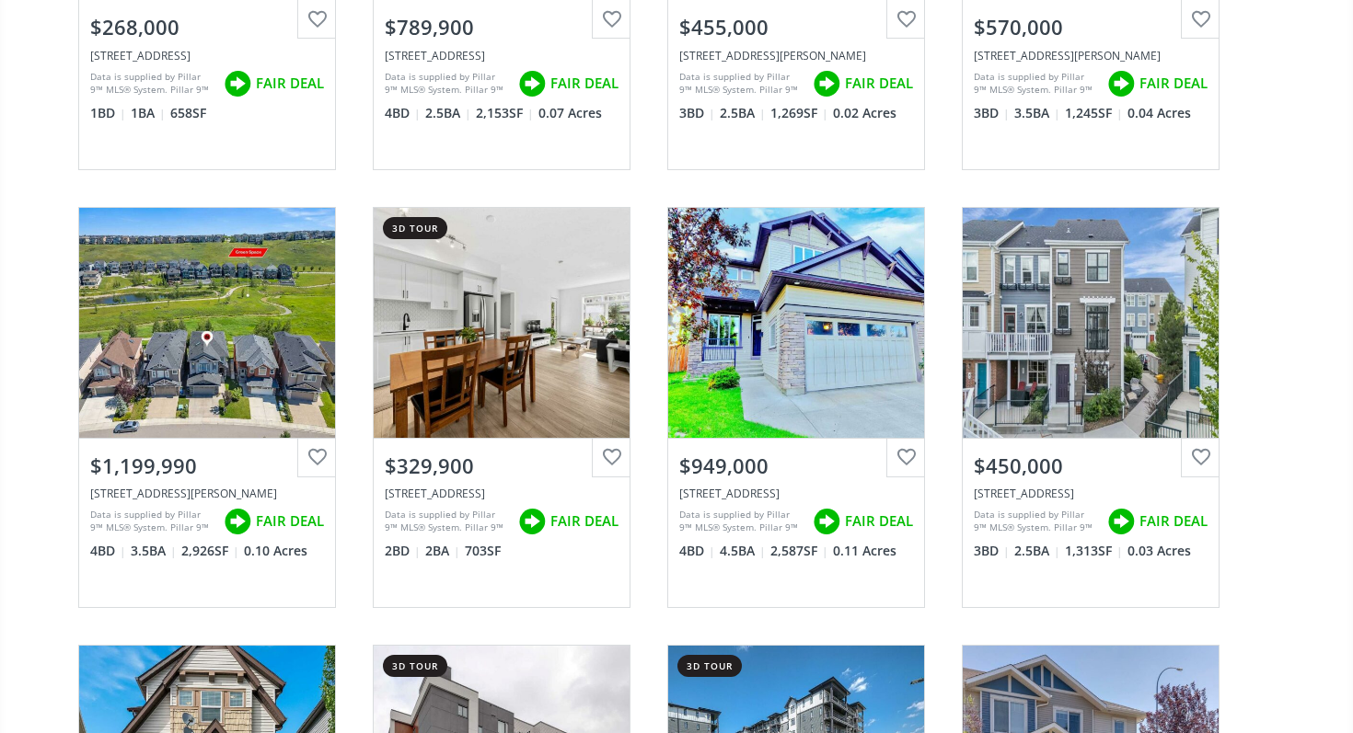
scroll to position [4408, 0]
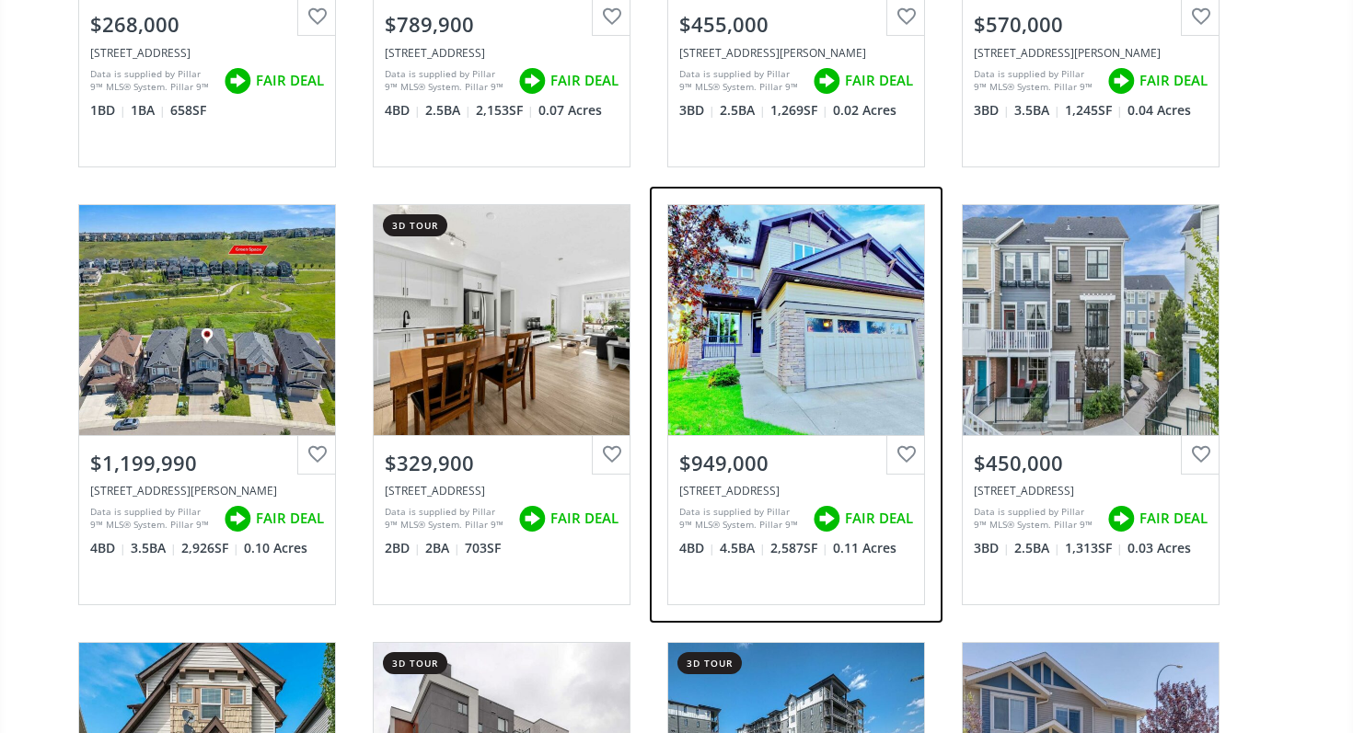
click at [784, 376] on div "View Photos & Details" at bounding box center [796, 320] width 256 height 230
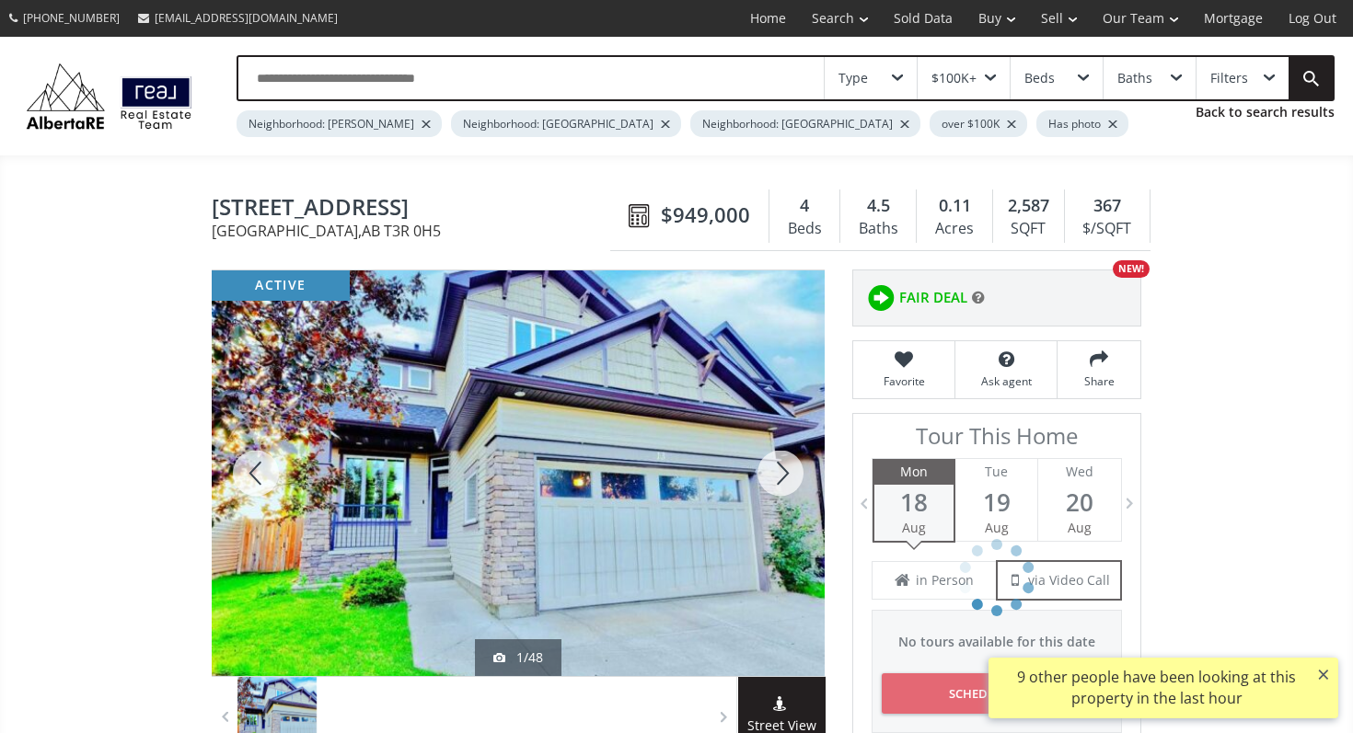
click at [799, 473] on div at bounding box center [780, 474] width 88 height 406
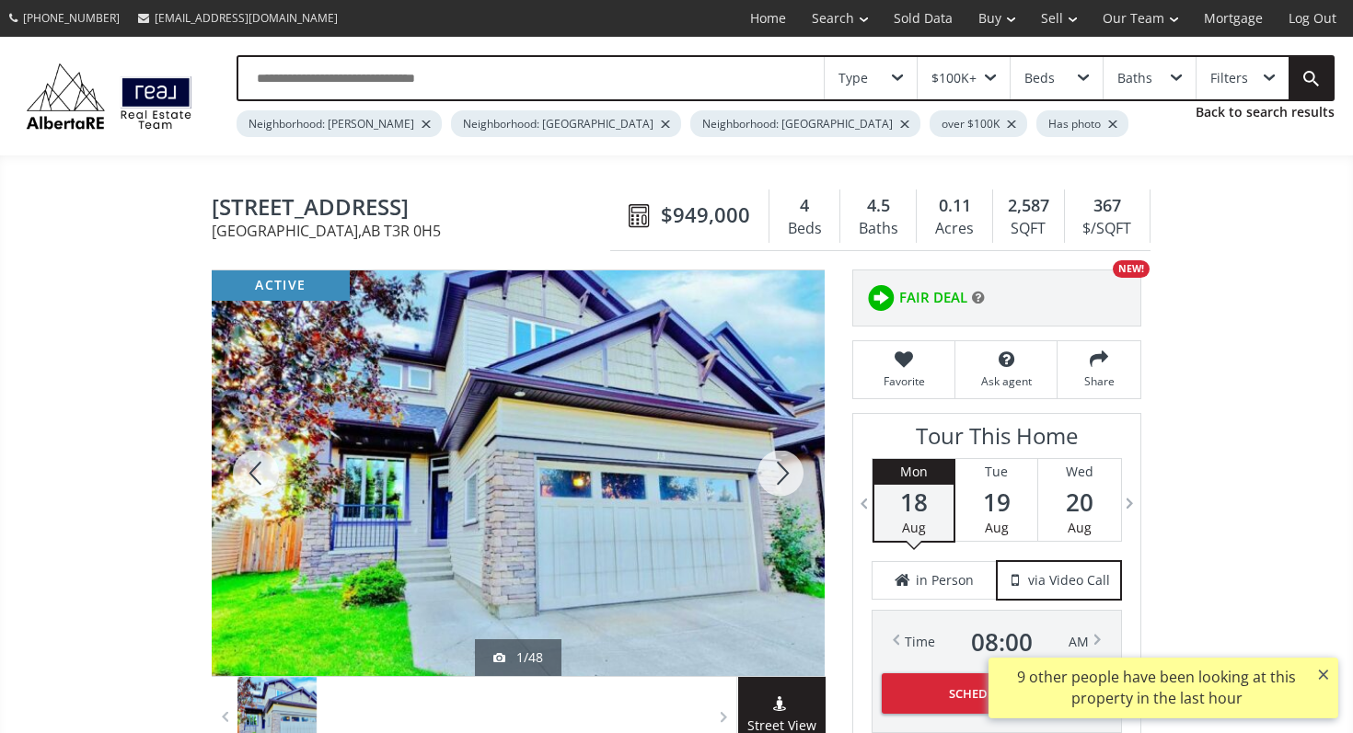
click at [799, 473] on div at bounding box center [780, 474] width 88 height 406
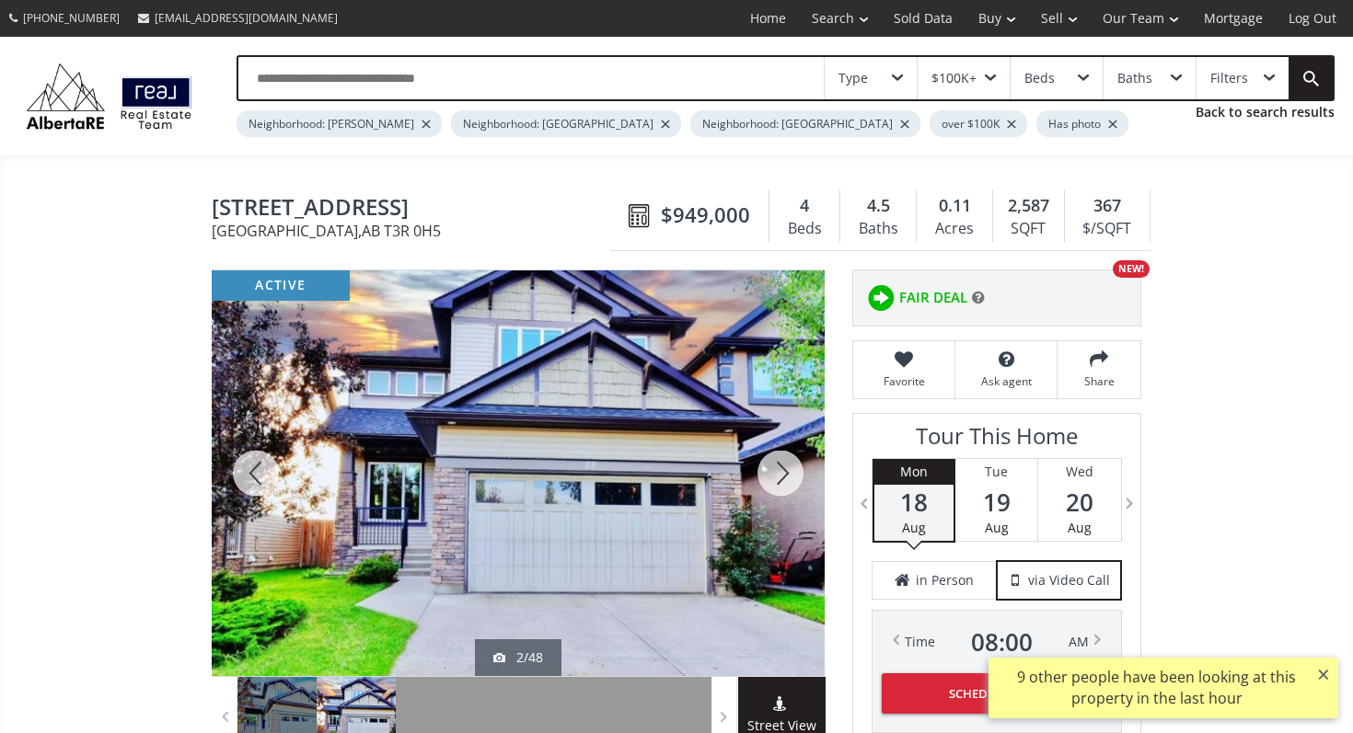
click at [799, 473] on div at bounding box center [780, 474] width 88 height 406
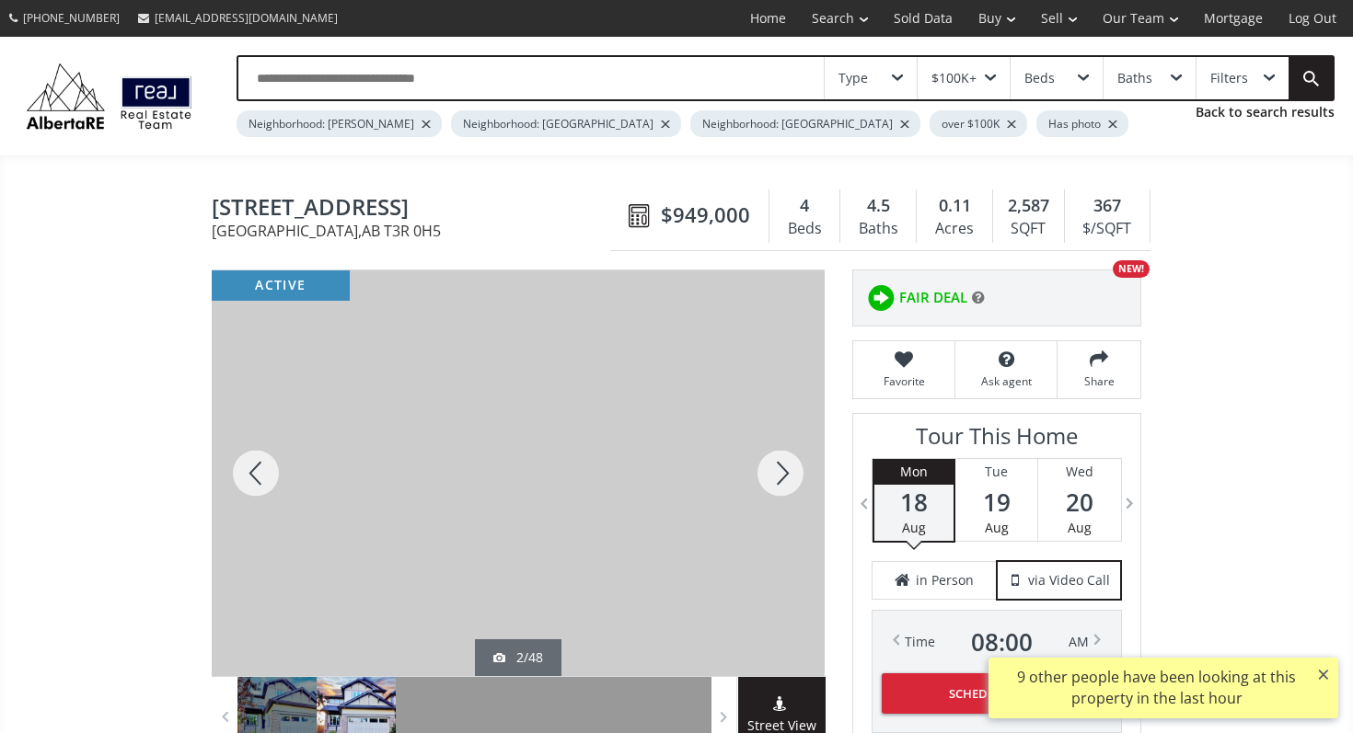
click at [799, 473] on div at bounding box center [780, 474] width 88 height 406
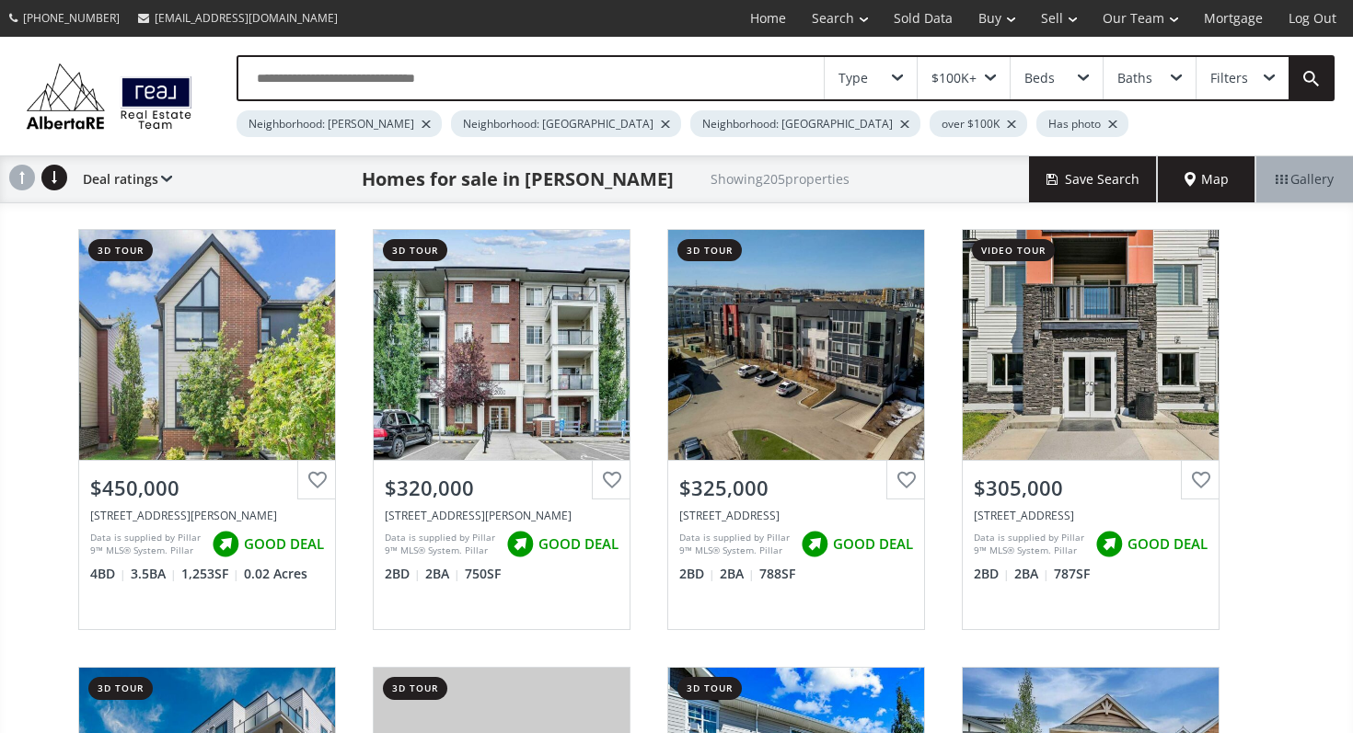
click at [475, 100] on div "Type $100K+ Beds Baths Filters" at bounding box center [785, 78] width 1098 height 46
click at [484, 97] on input "text" at bounding box center [530, 78] width 585 height 42
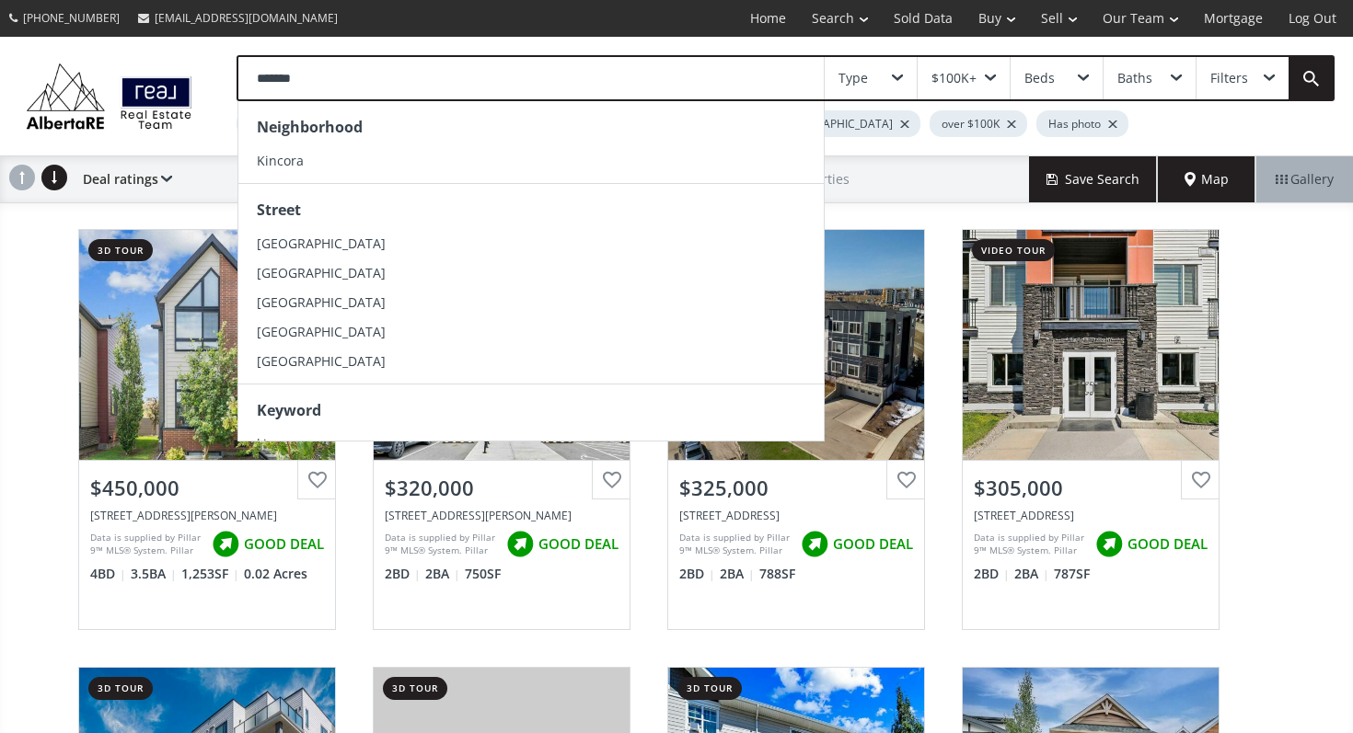
type input "*******"
click at [313, 146] on li "Kincora" at bounding box center [530, 160] width 585 height 29
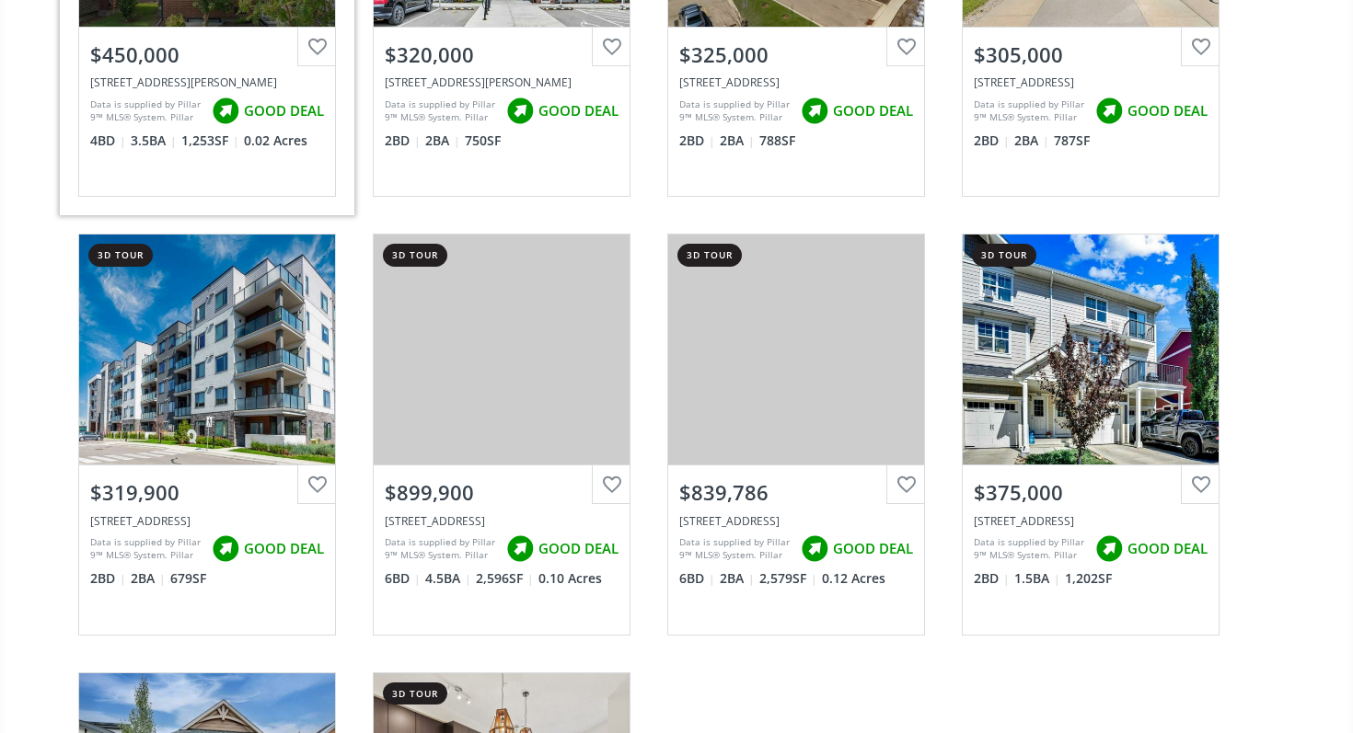
scroll to position [681, 0]
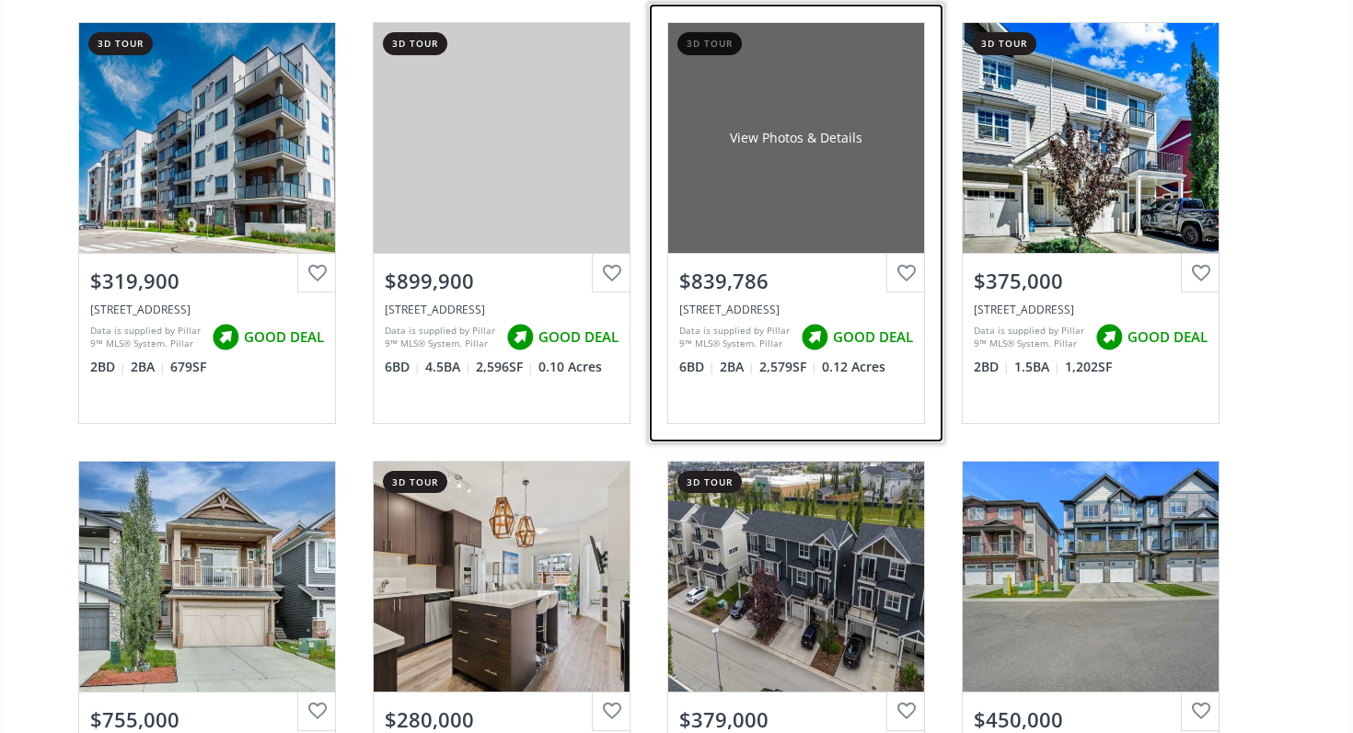
click at [786, 88] on div "View Photos & Details" at bounding box center [796, 138] width 256 height 230
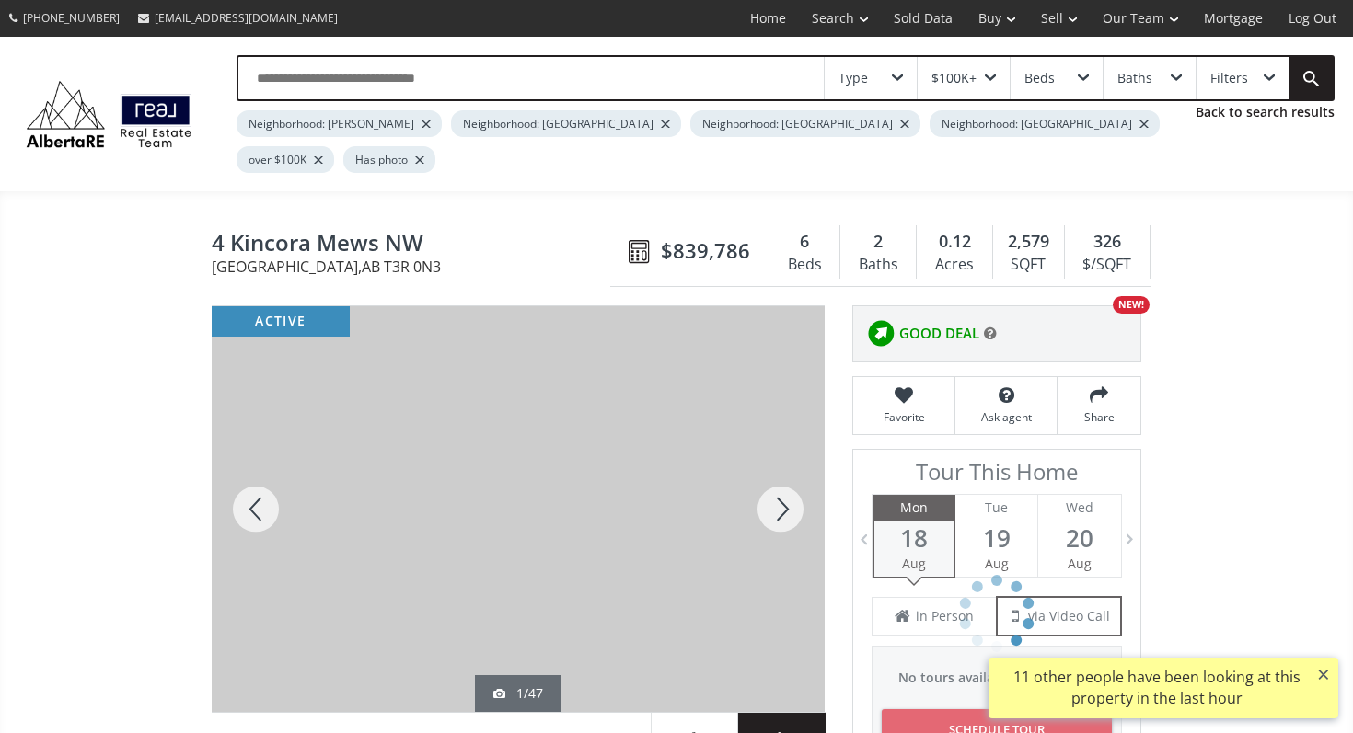
click at [791, 454] on div at bounding box center [780, 509] width 88 height 406
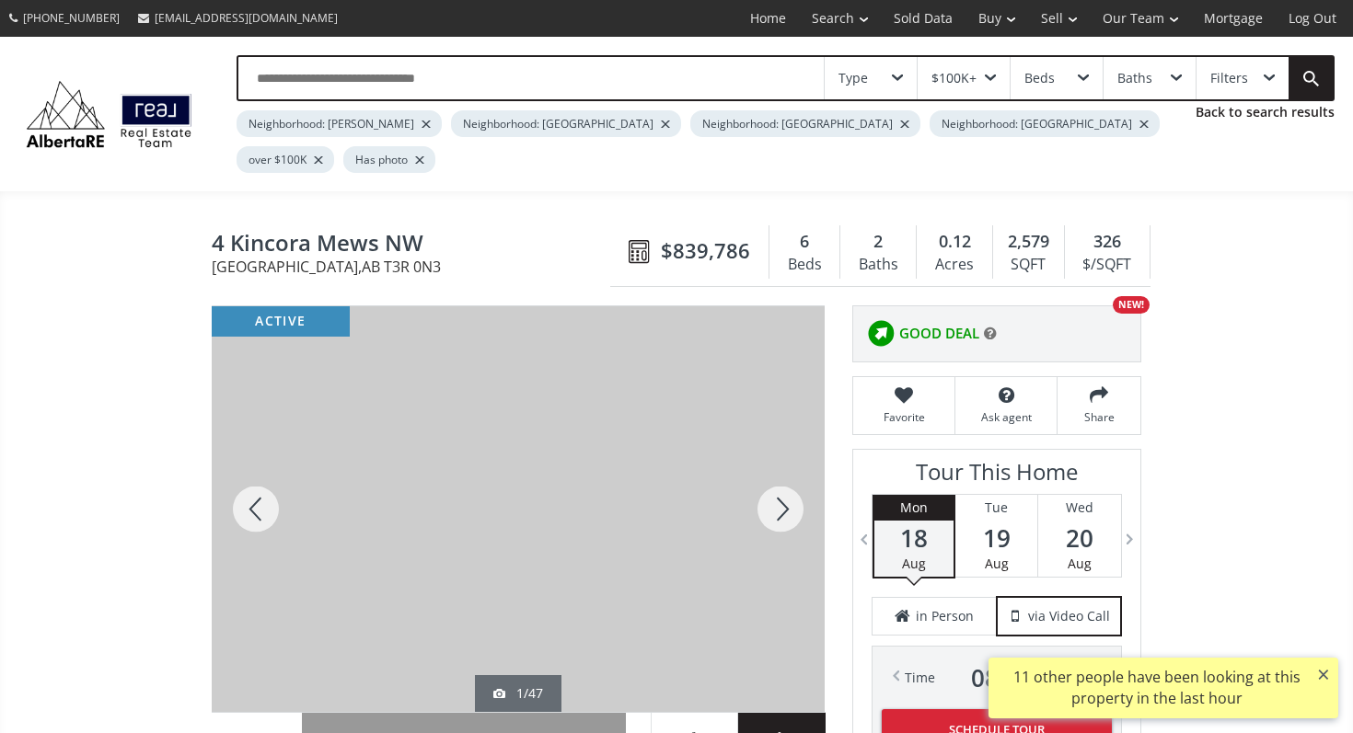
click at [790, 454] on div at bounding box center [780, 509] width 88 height 406
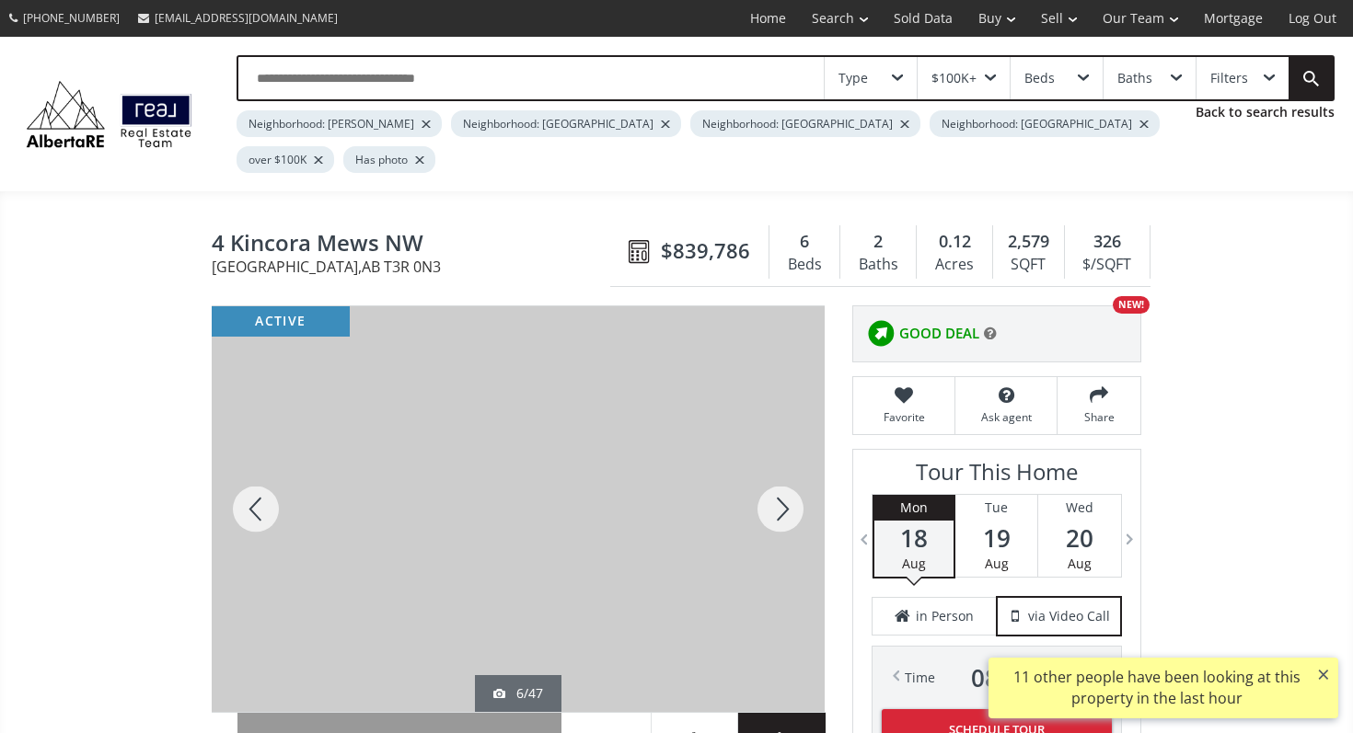
click at [790, 454] on div at bounding box center [780, 509] width 88 height 406
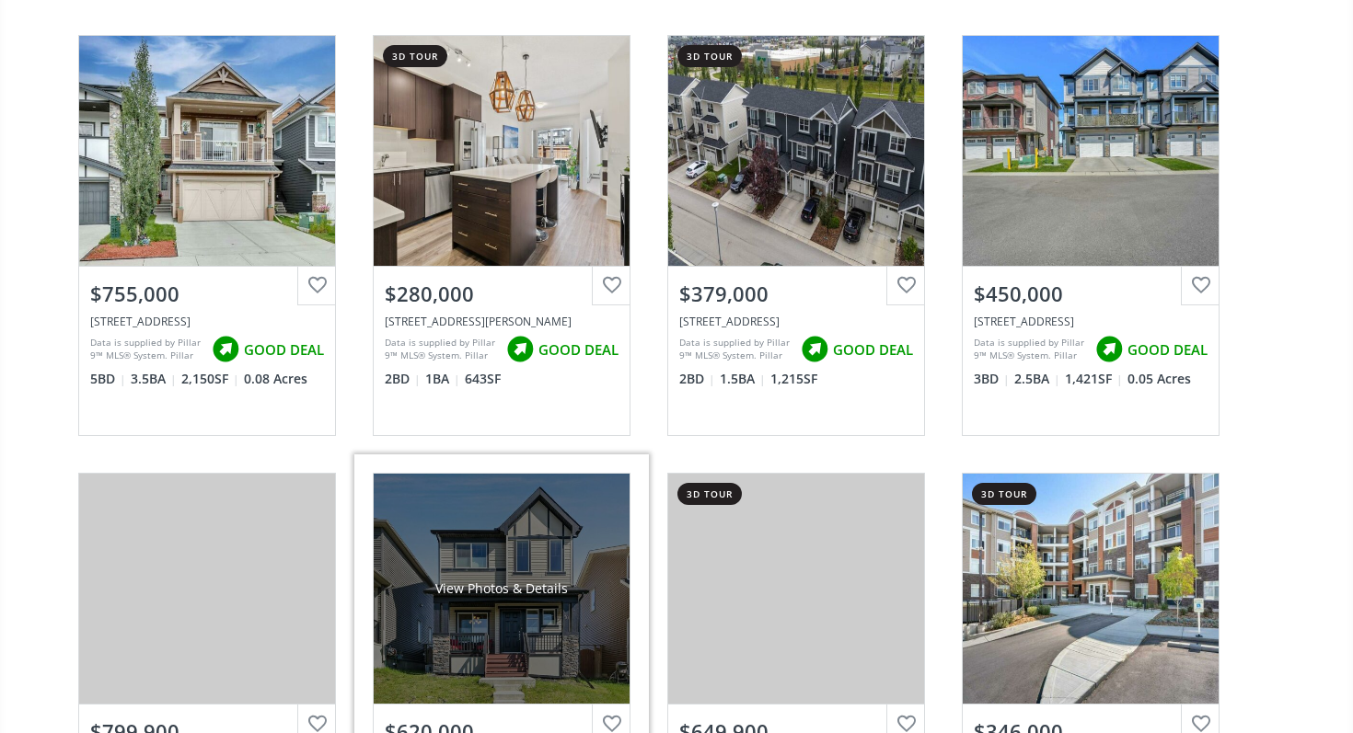
scroll to position [884, 0]
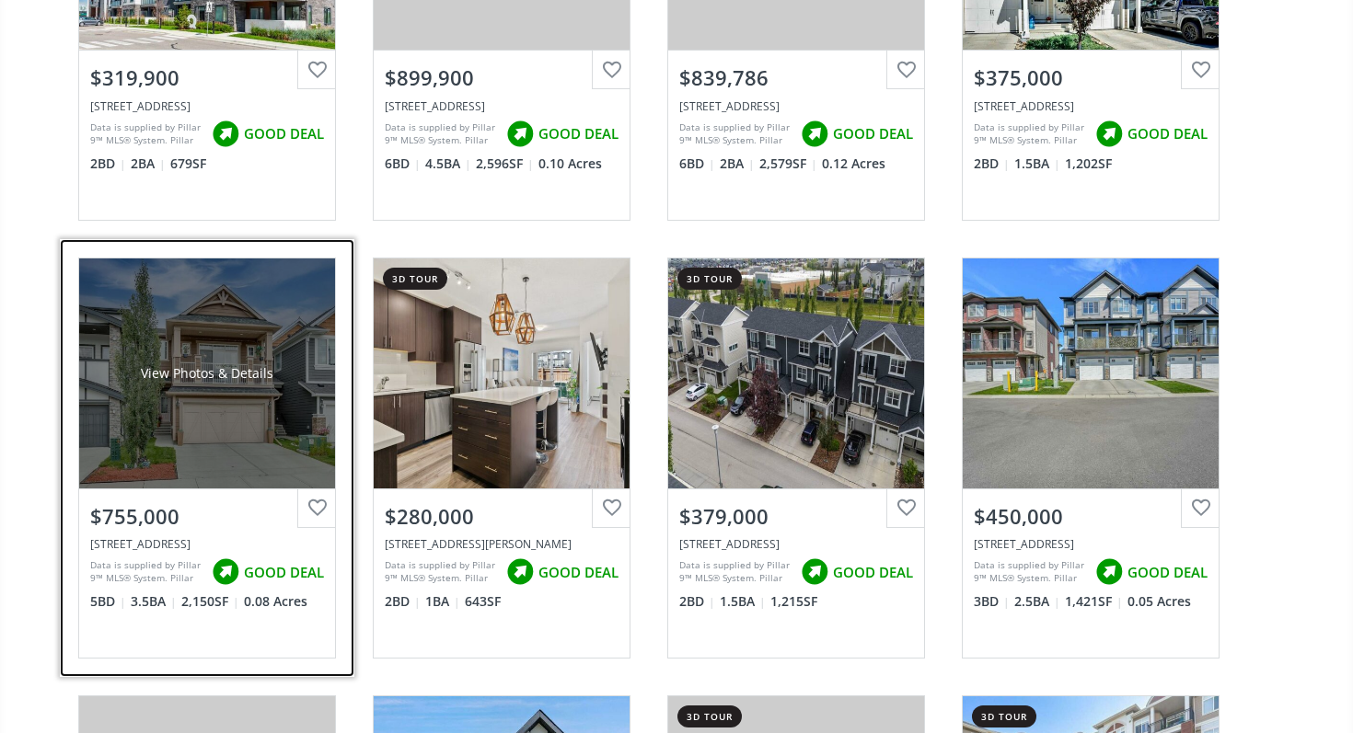
click at [287, 426] on div "View Photos & Details" at bounding box center [207, 374] width 256 height 230
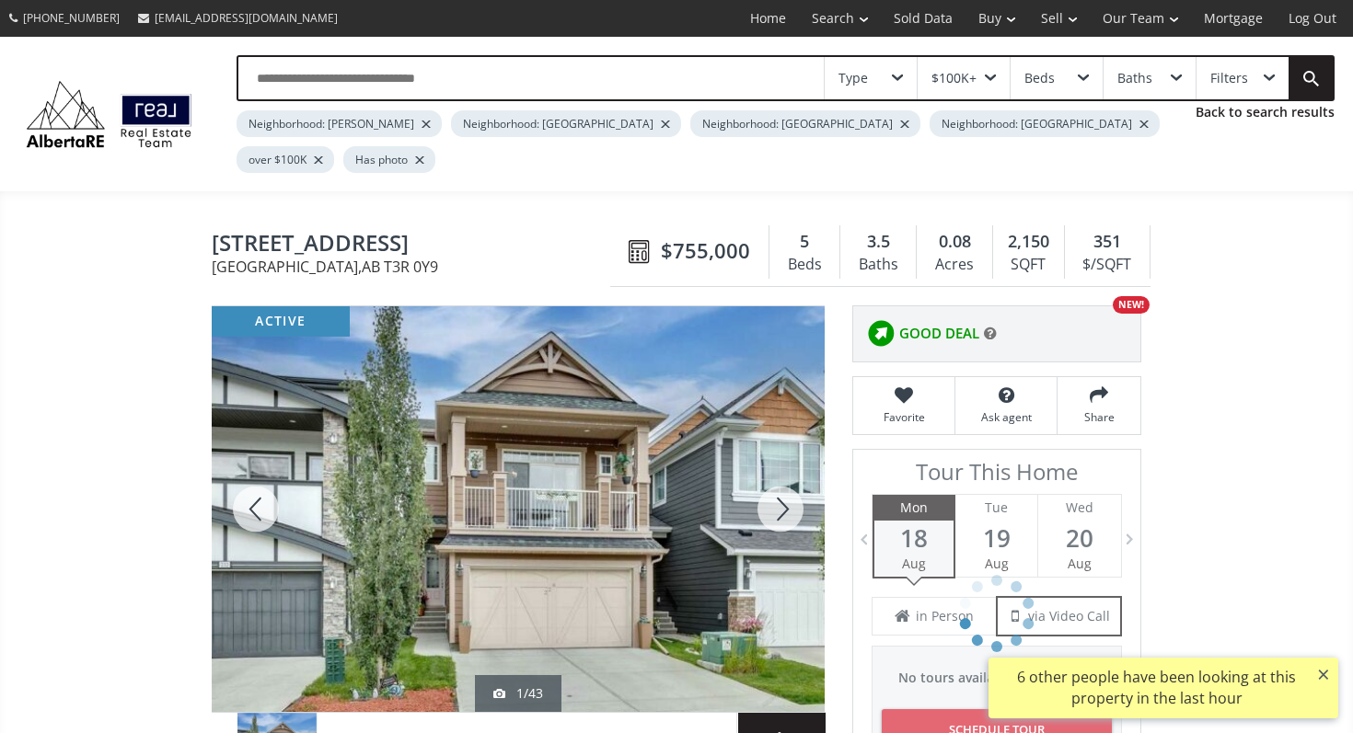
click at [784, 486] on div at bounding box center [780, 509] width 88 height 406
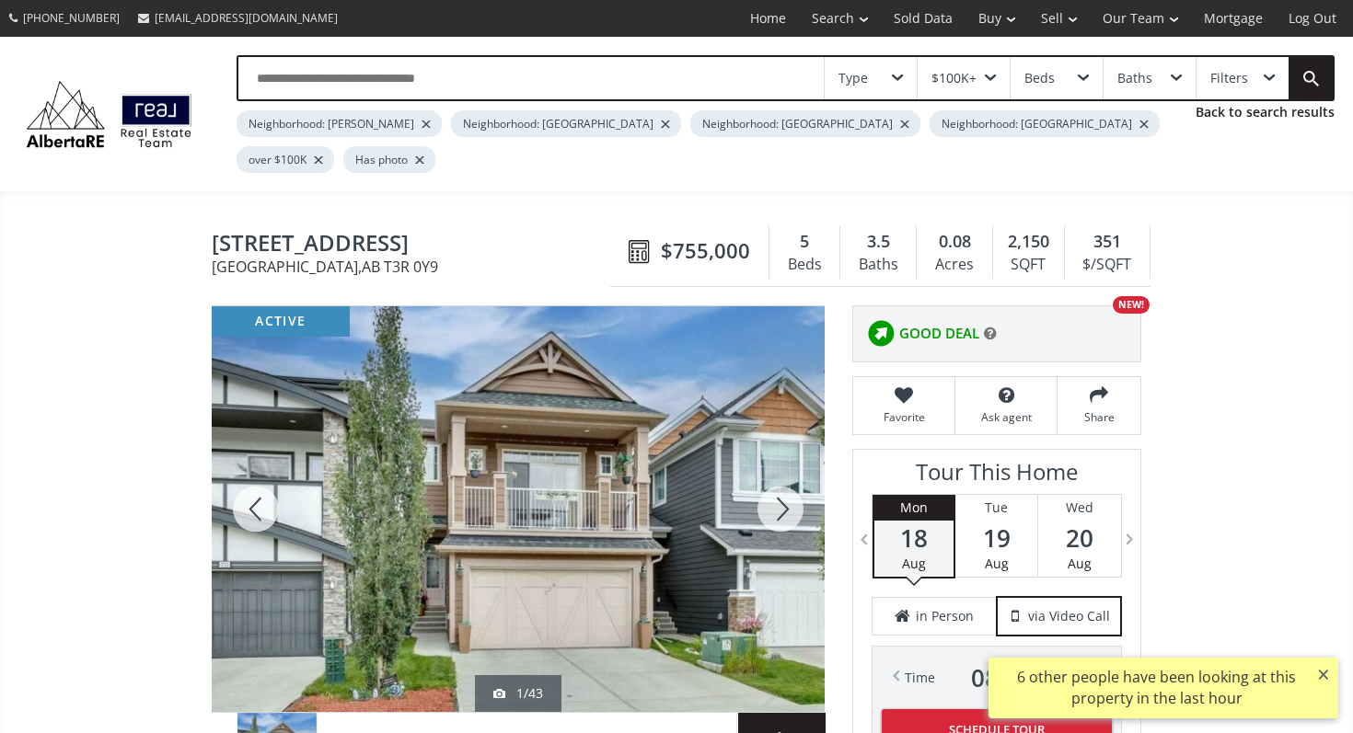
click at [784, 486] on div at bounding box center [780, 509] width 88 height 406
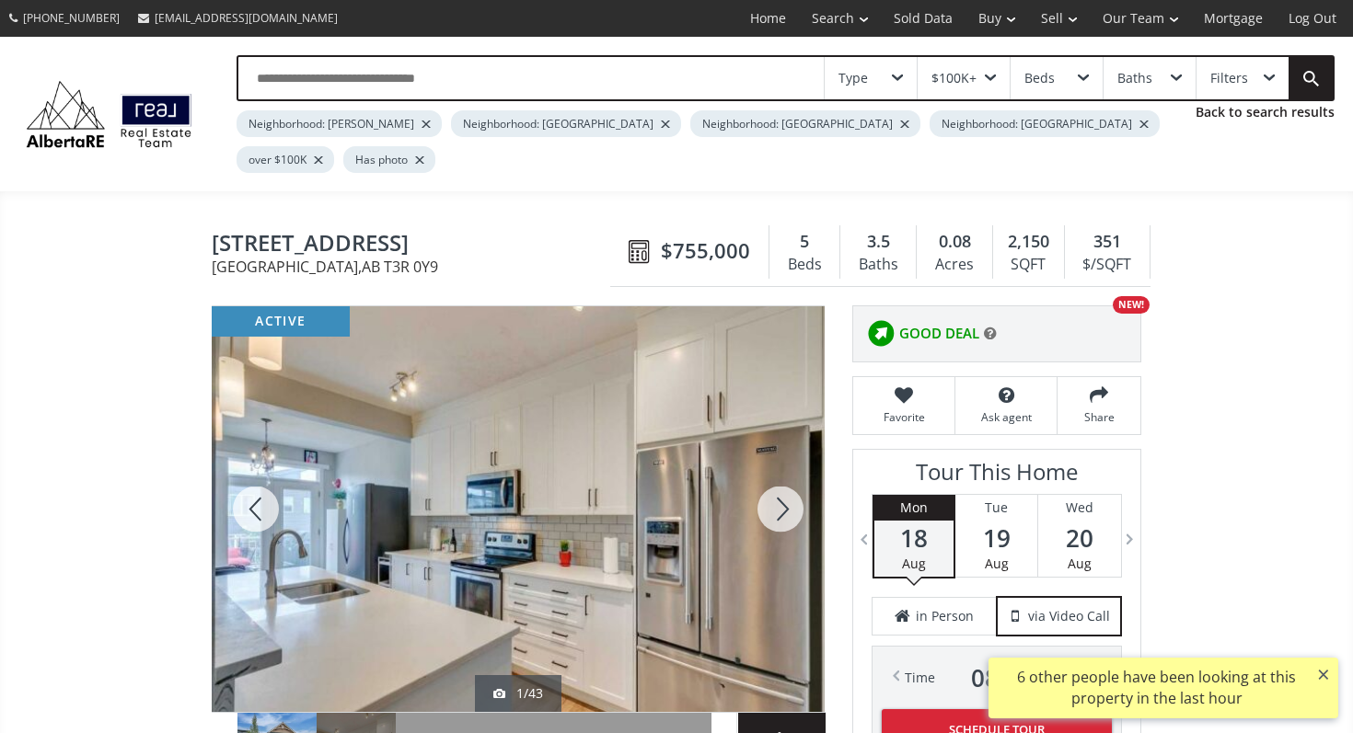
click at [784, 486] on div at bounding box center [780, 509] width 88 height 406
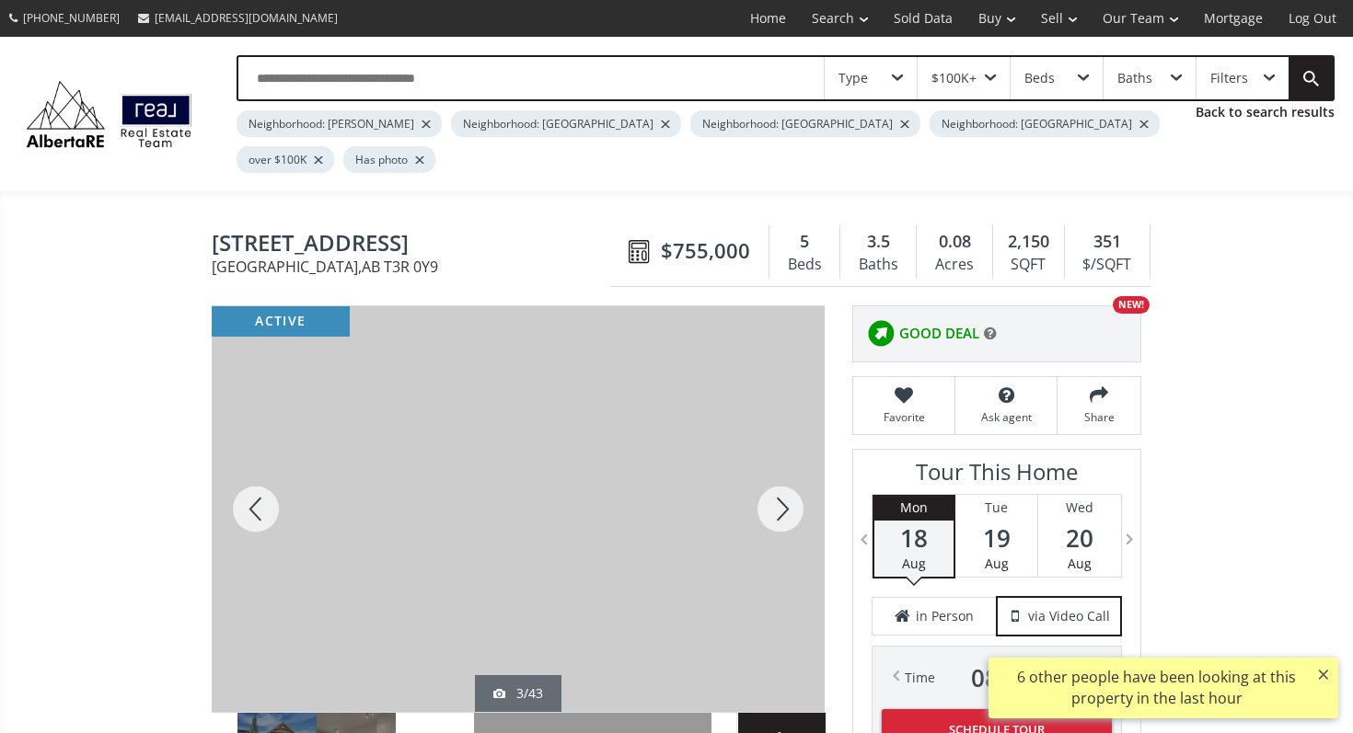
click at [784, 486] on div at bounding box center [780, 509] width 88 height 406
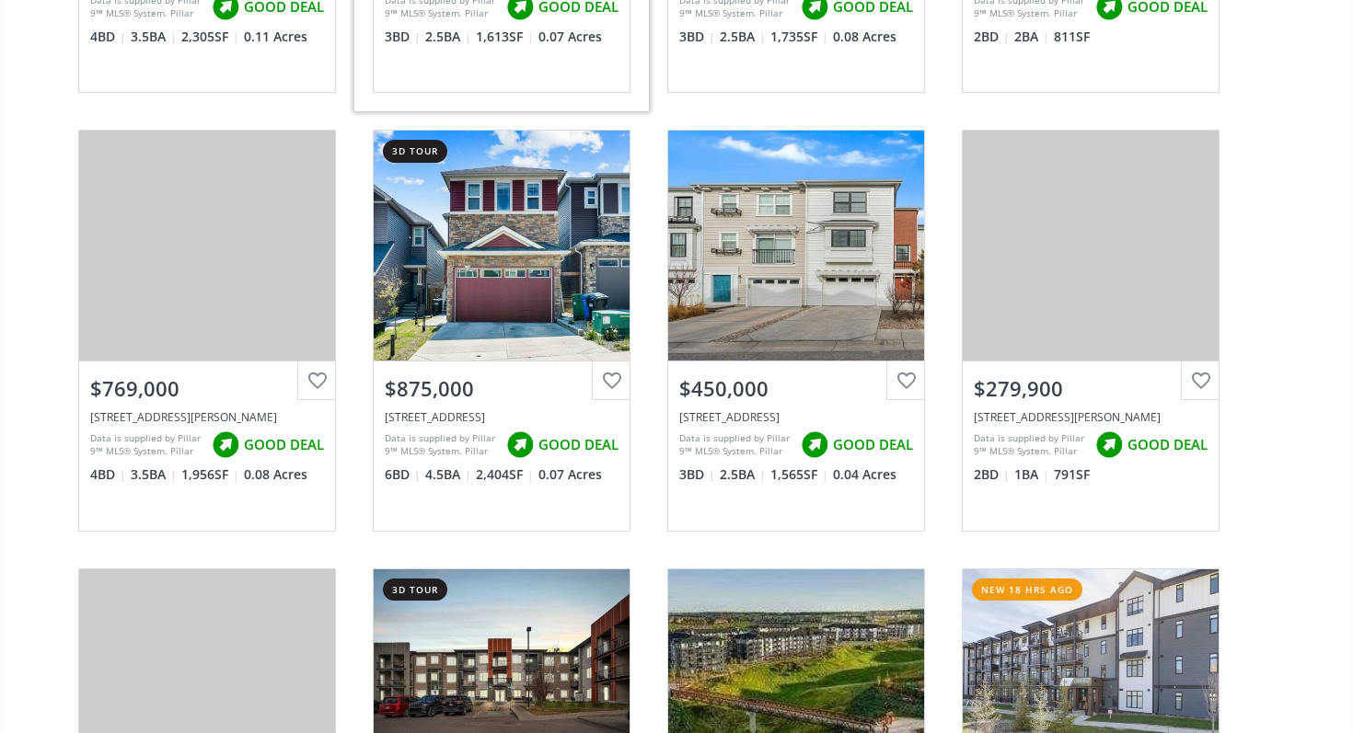
scroll to position [1894, 0]
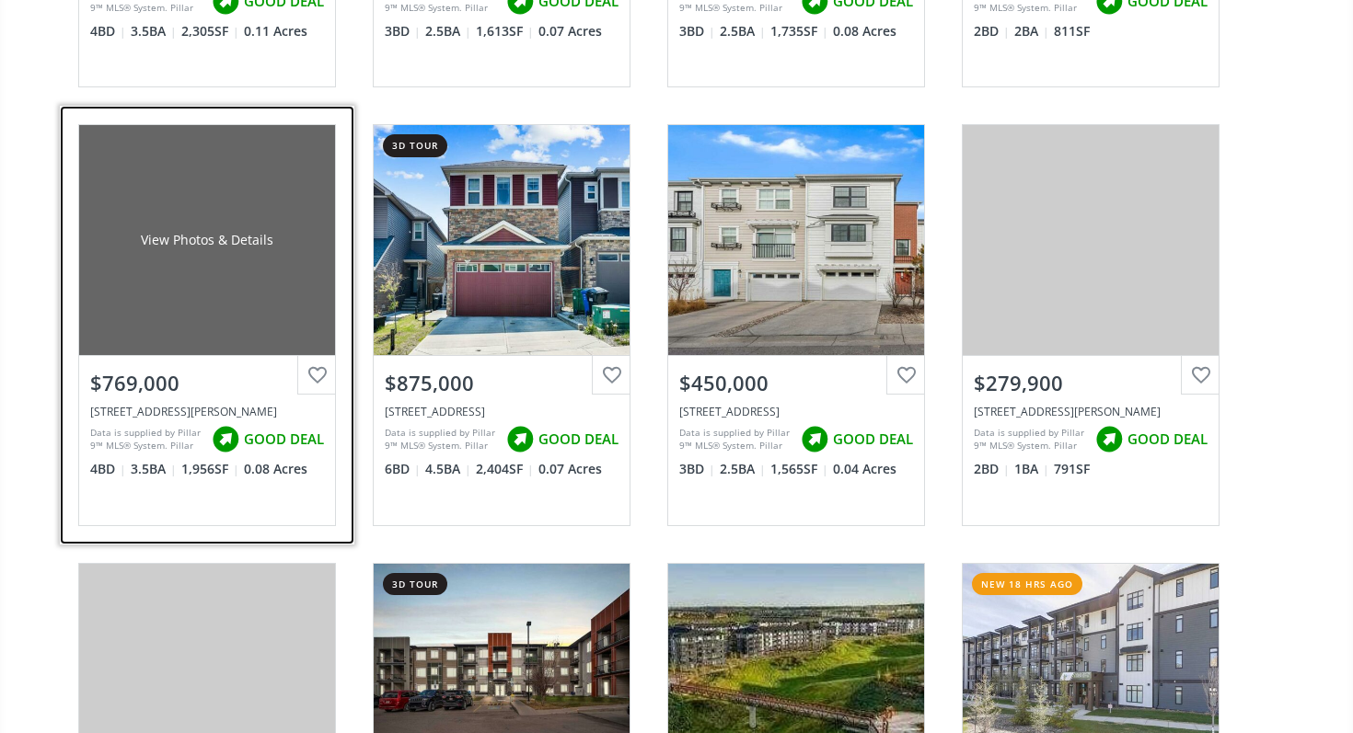
click at [200, 271] on div "View Photos & Details" at bounding box center [207, 240] width 256 height 230
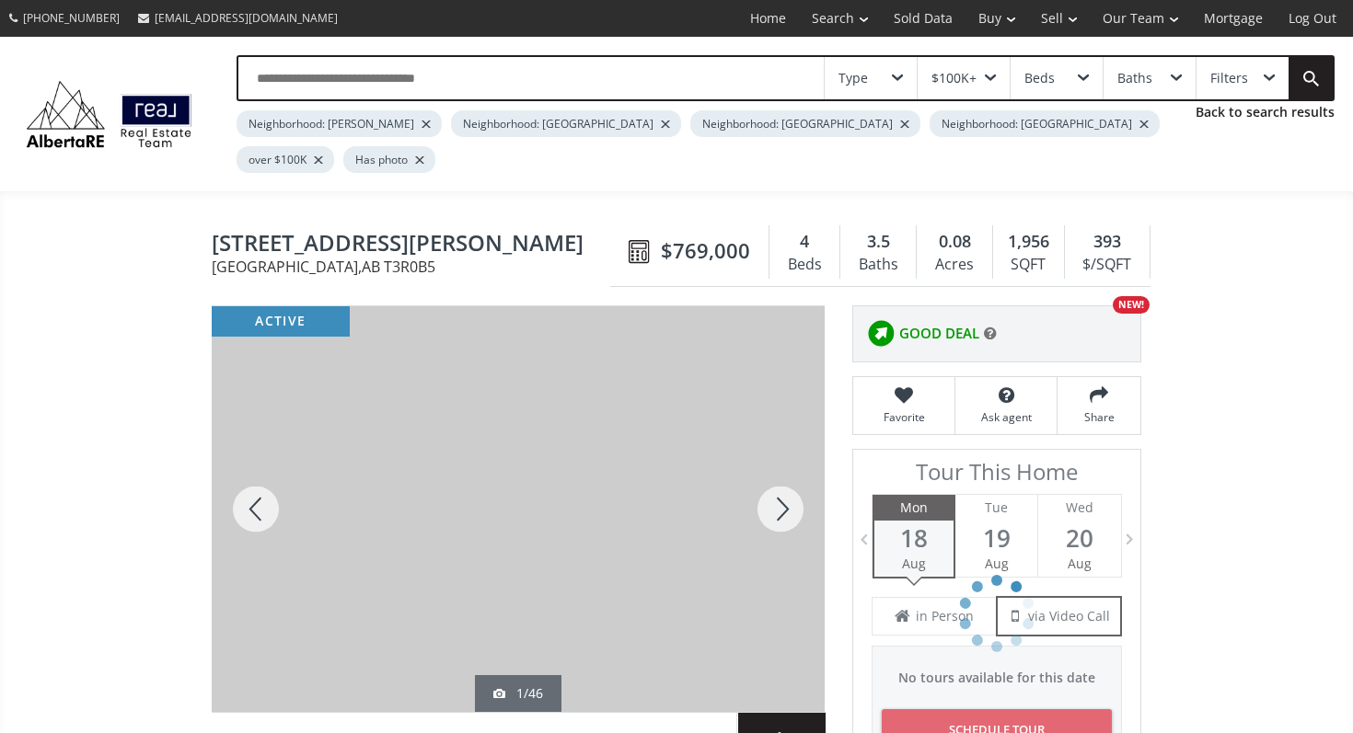
click at [797, 467] on div at bounding box center [780, 509] width 88 height 406
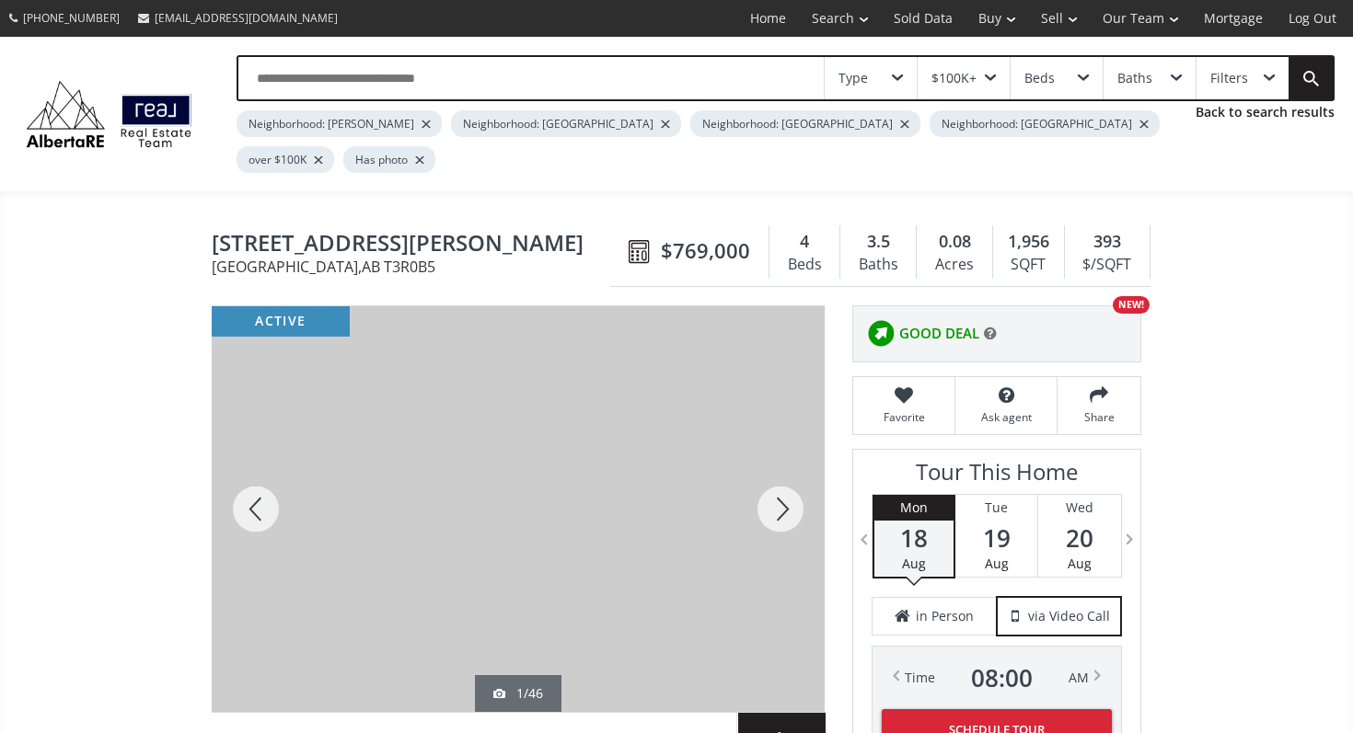
click at [797, 467] on div at bounding box center [780, 509] width 88 height 406
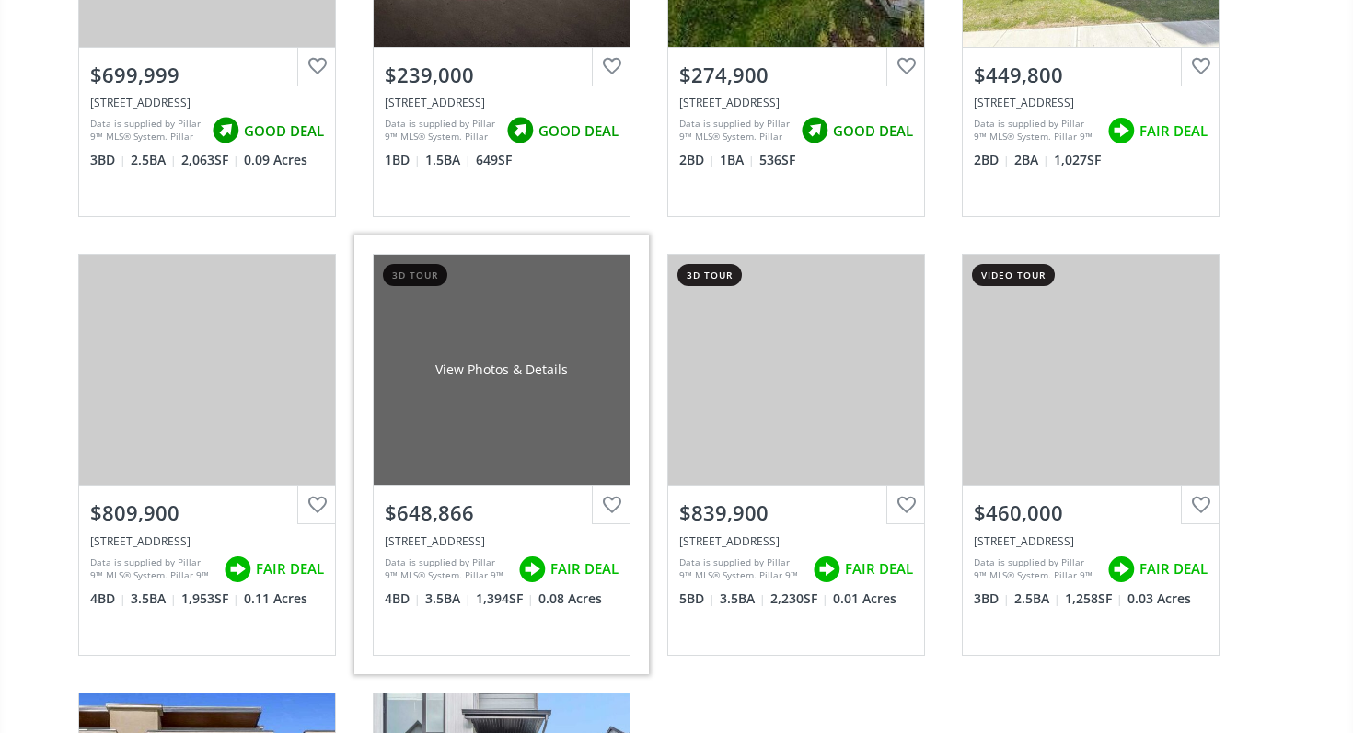
scroll to position [2657, 0]
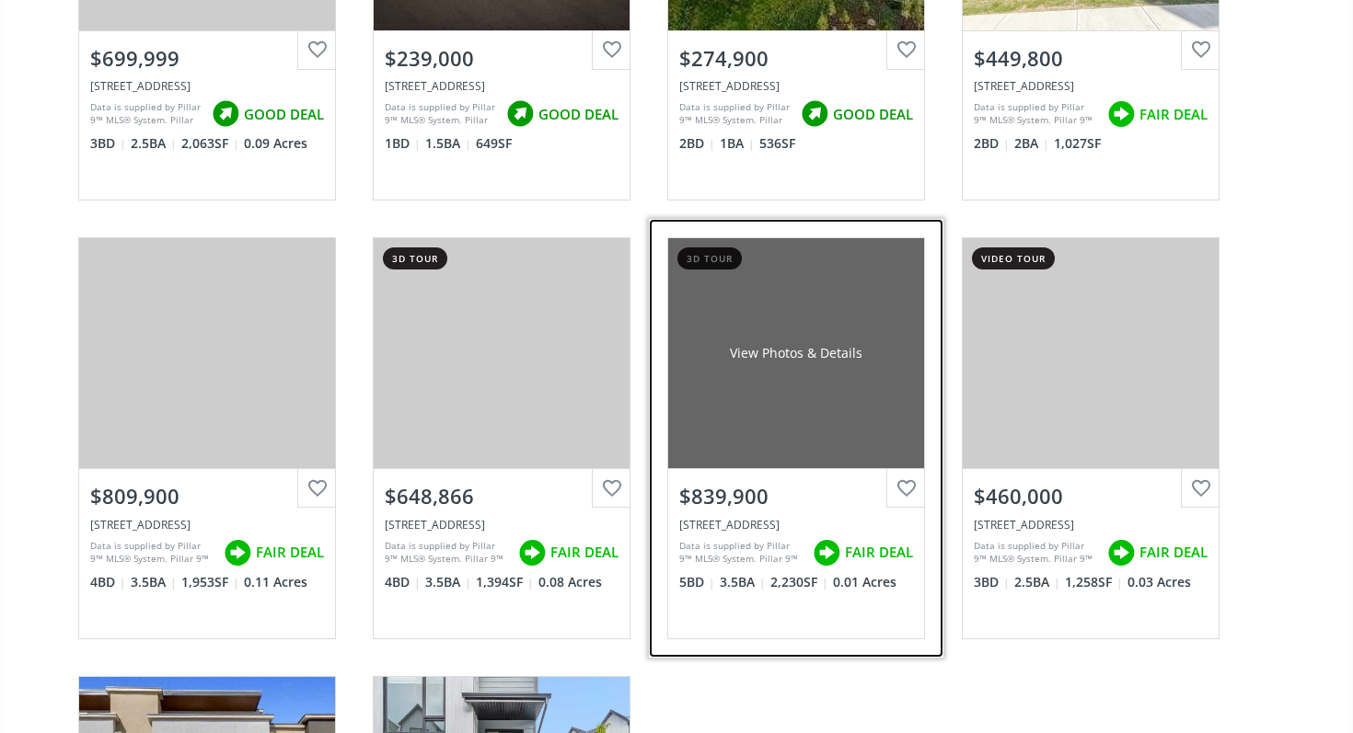
click at [756, 373] on div "View Photos & Details" at bounding box center [796, 353] width 256 height 230
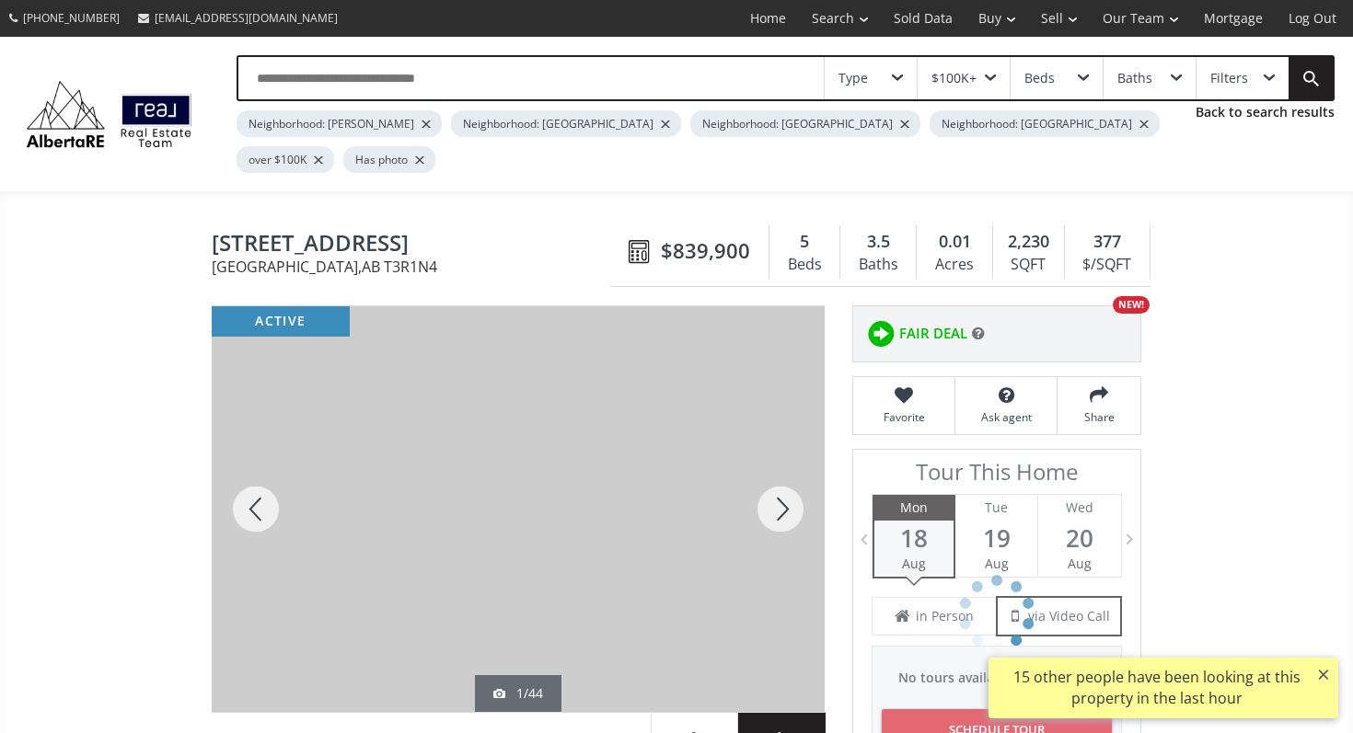
click at [789, 464] on div at bounding box center [780, 509] width 88 height 406
click at [779, 464] on div at bounding box center [780, 509] width 88 height 406
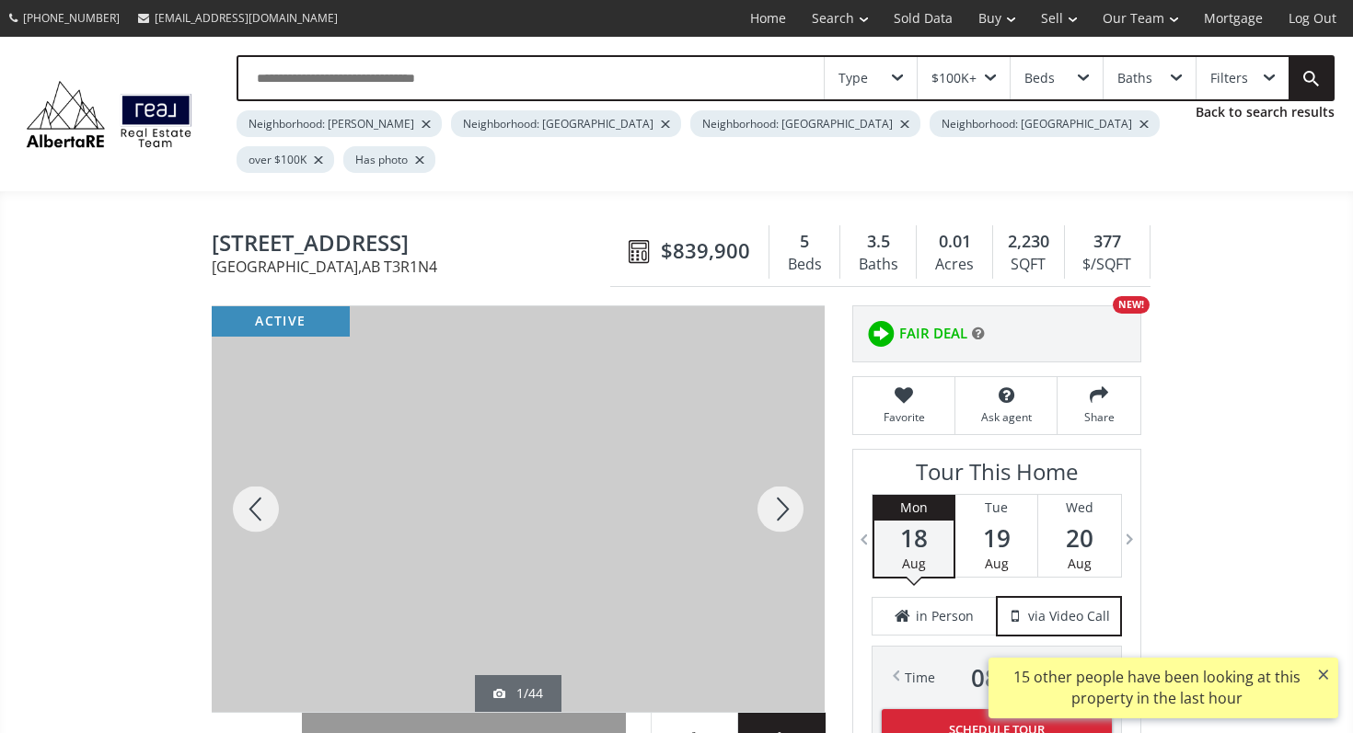
click at [779, 464] on div at bounding box center [780, 509] width 88 height 406
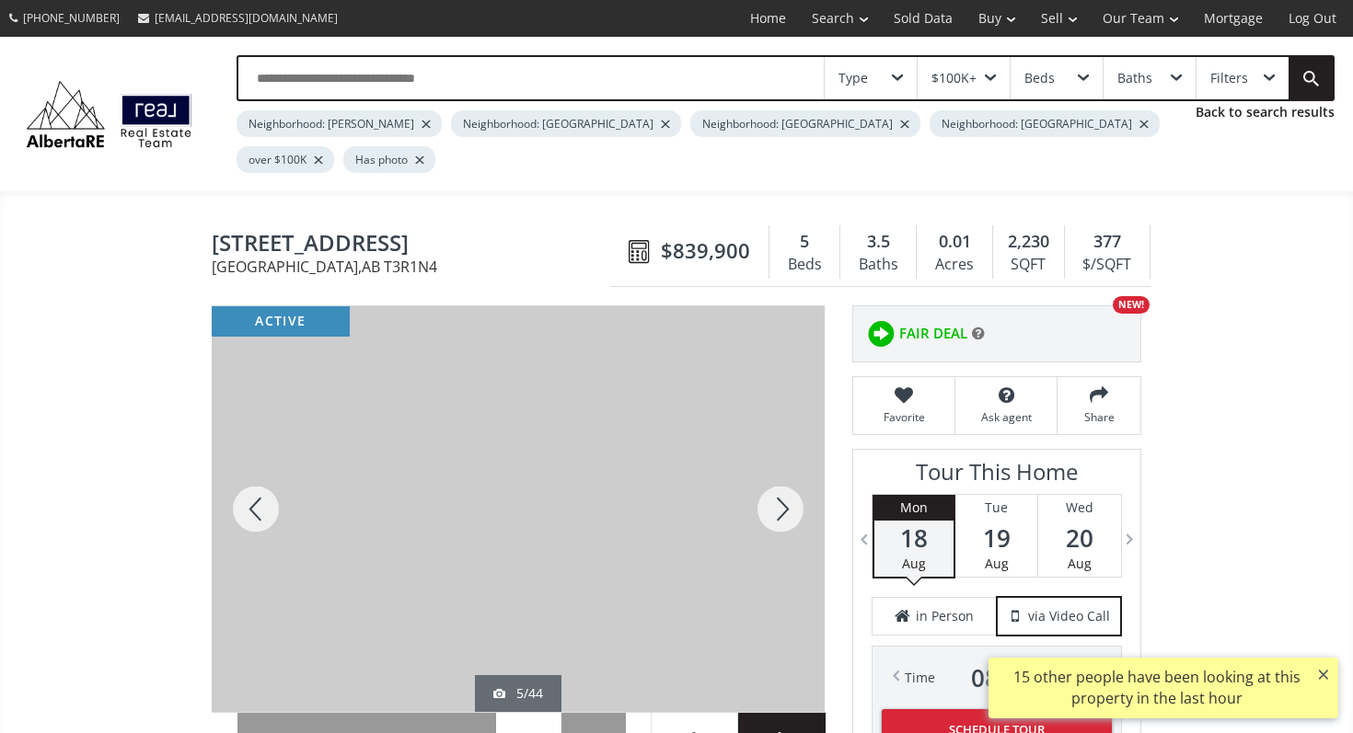
click at [779, 464] on div at bounding box center [780, 509] width 88 height 406
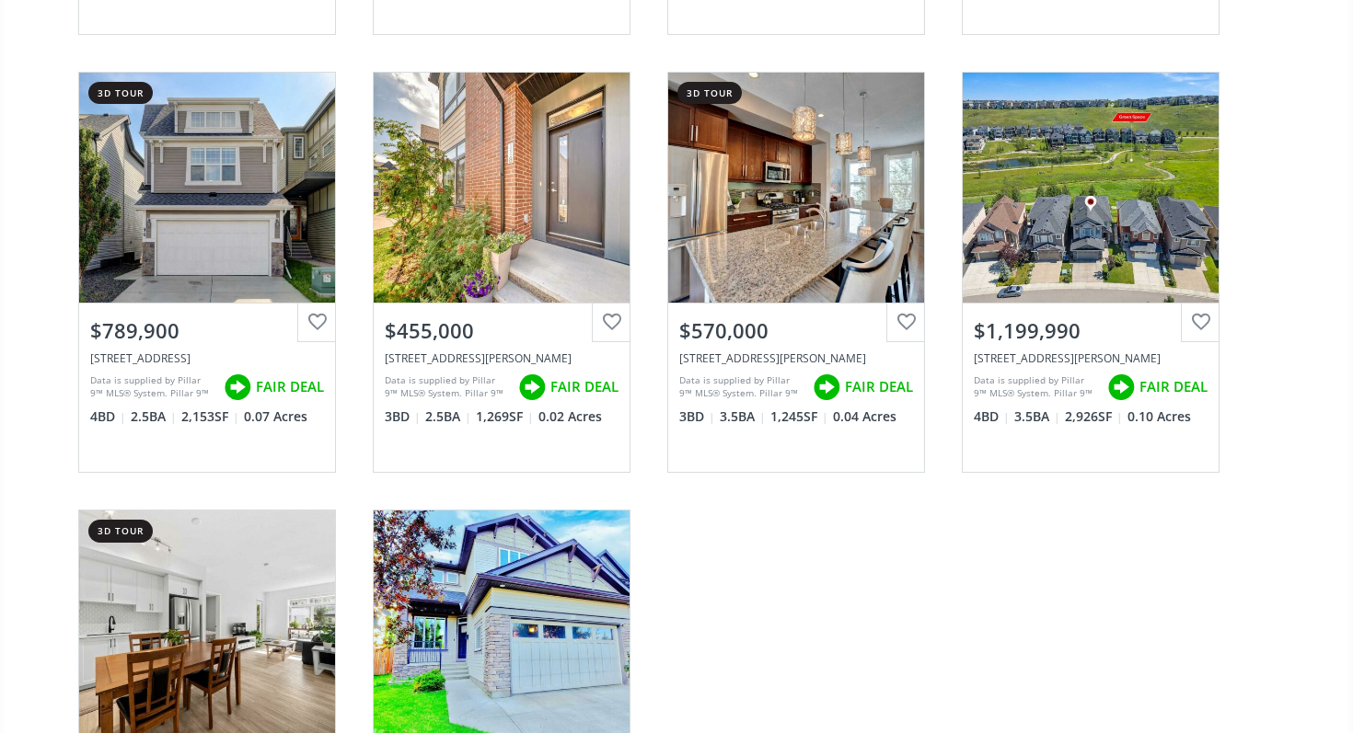
scroll to position [4908, 0]
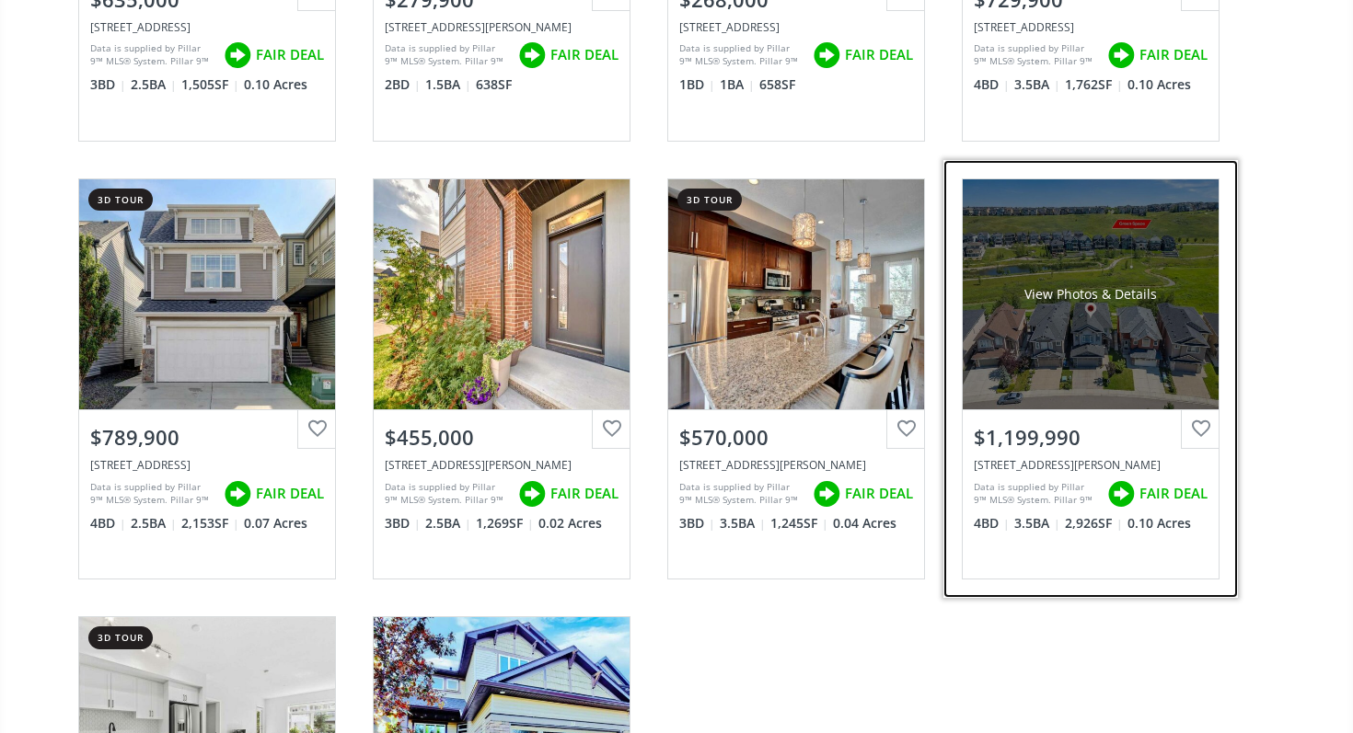
click at [1025, 410] on div "$1,199,990" at bounding box center [1090, 433] width 256 height 47
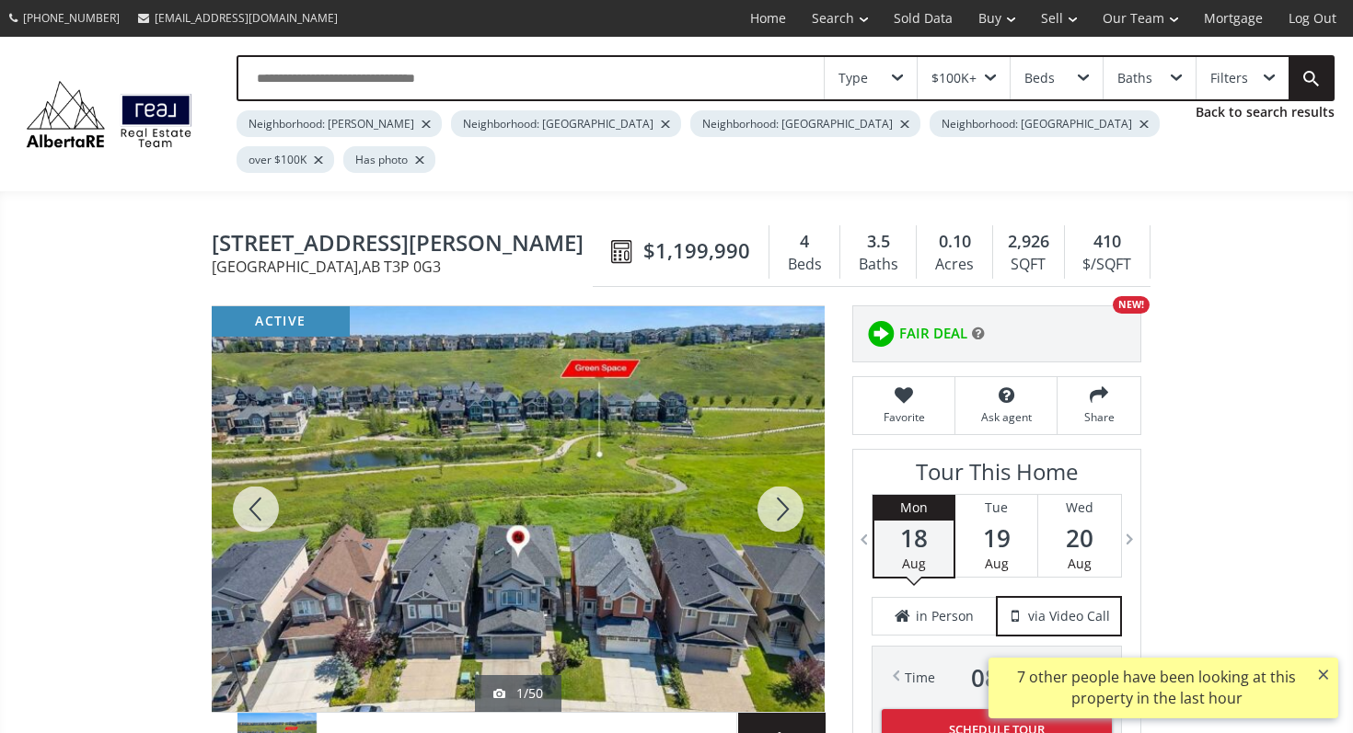
click at [801, 487] on div at bounding box center [780, 509] width 88 height 406
click at [796, 485] on div at bounding box center [780, 509] width 88 height 406
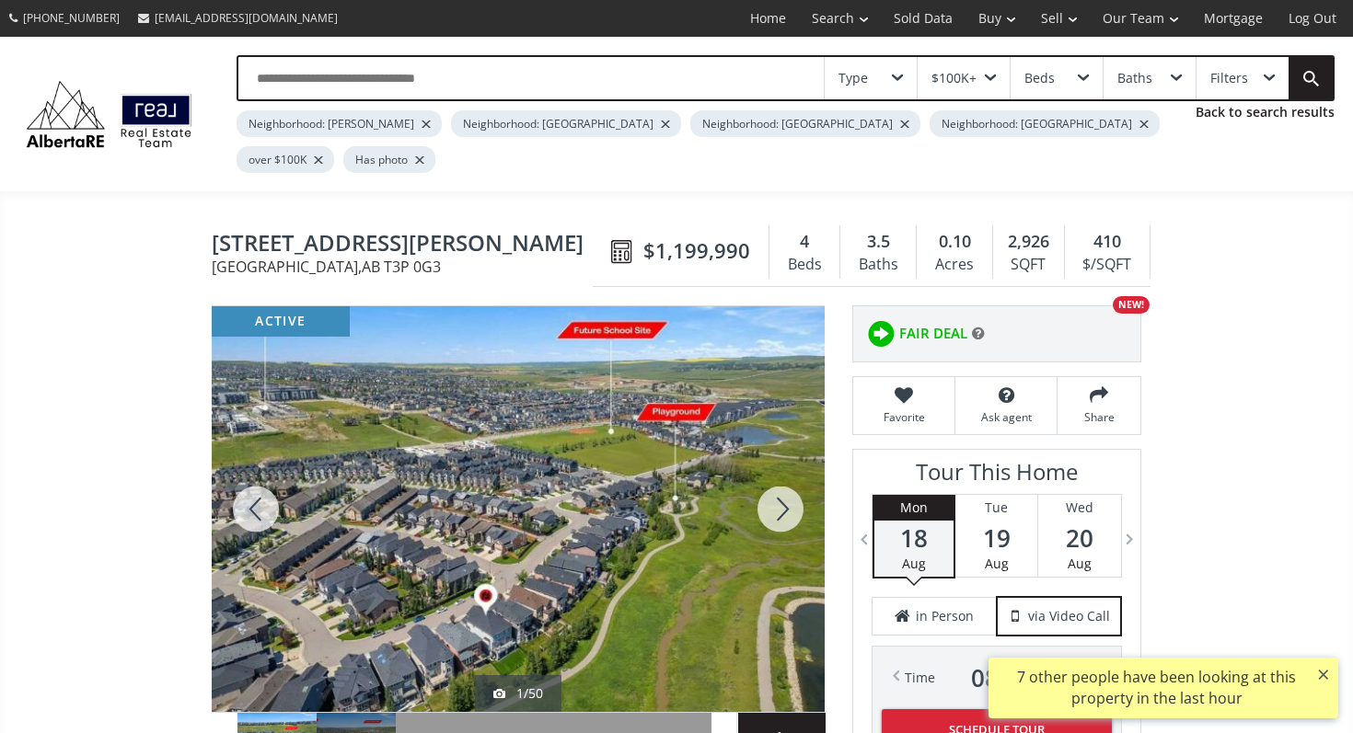
click at [795, 485] on div at bounding box center [780, 509] width 88 height 406
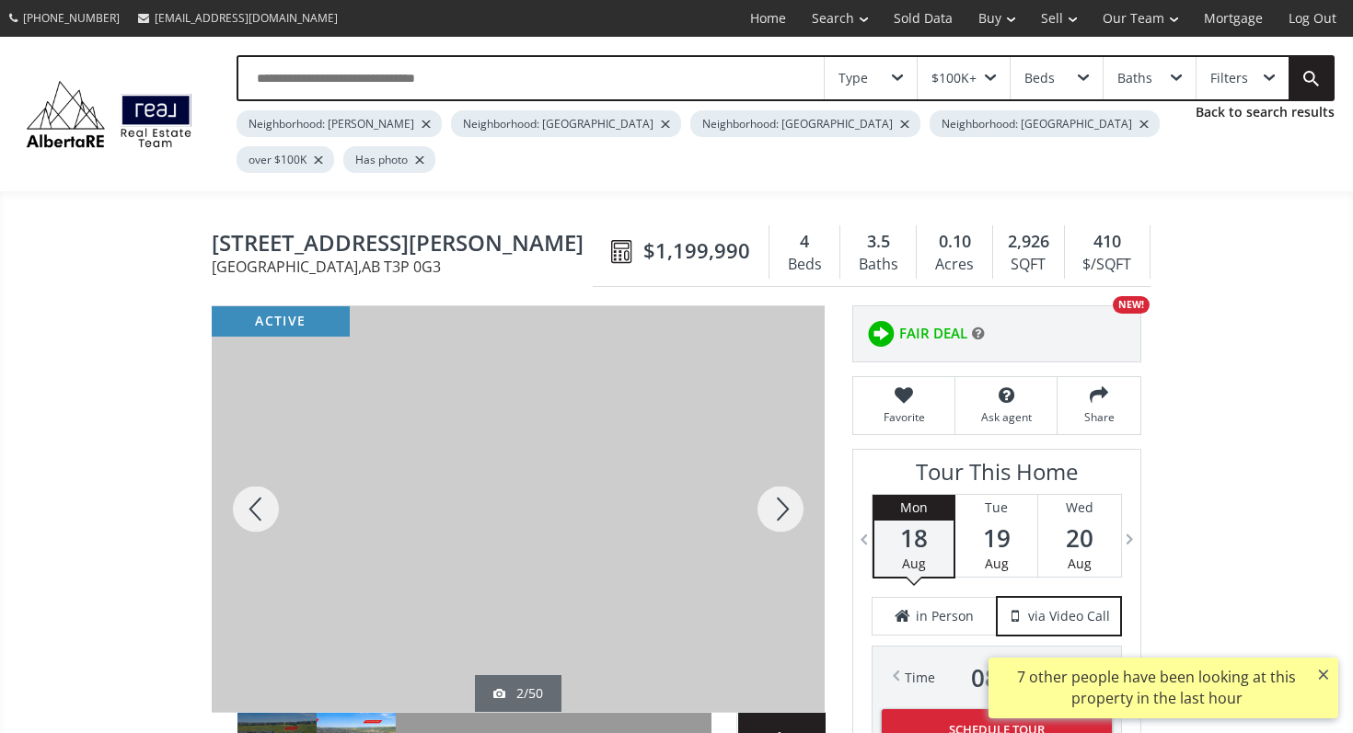
click at [795, 485] on div at bounding box center [780, 509] width 88 height 406
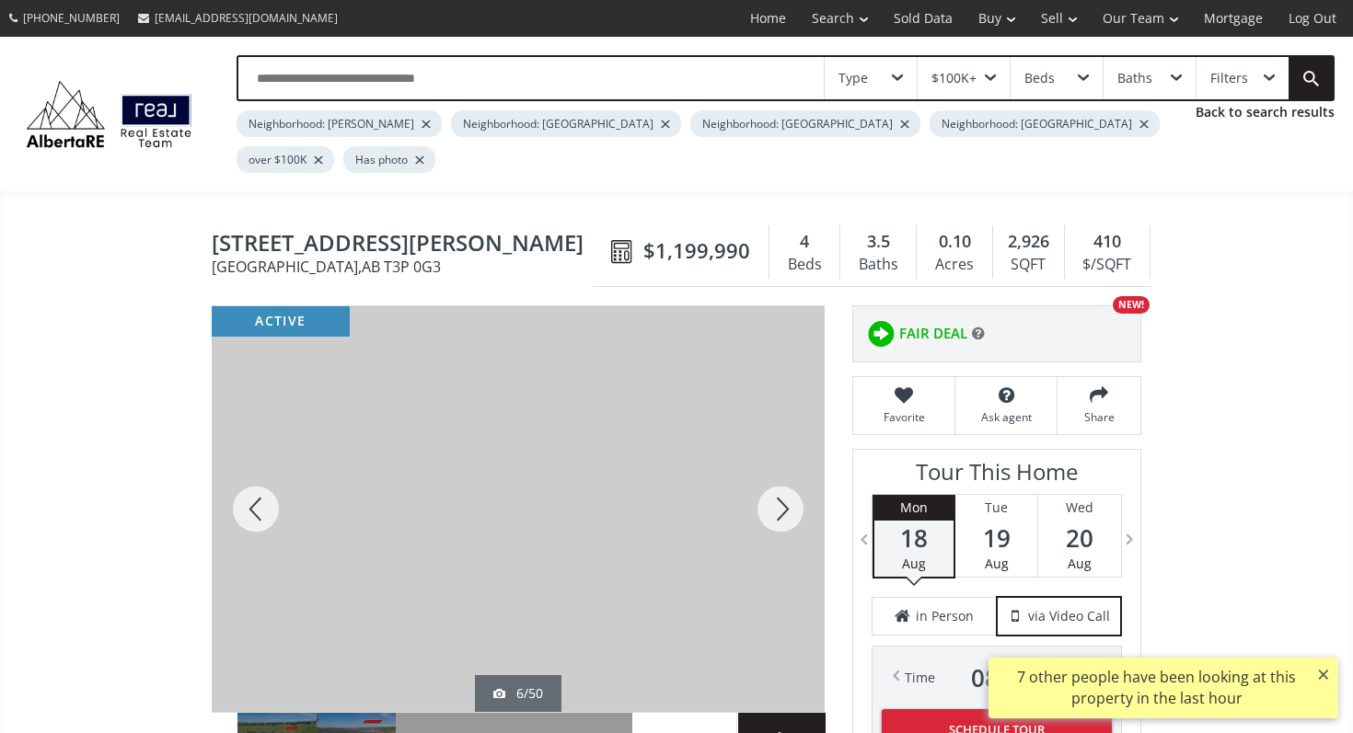
click at [795, 485] on div at bounding box center [780, 509] width 88 height 406
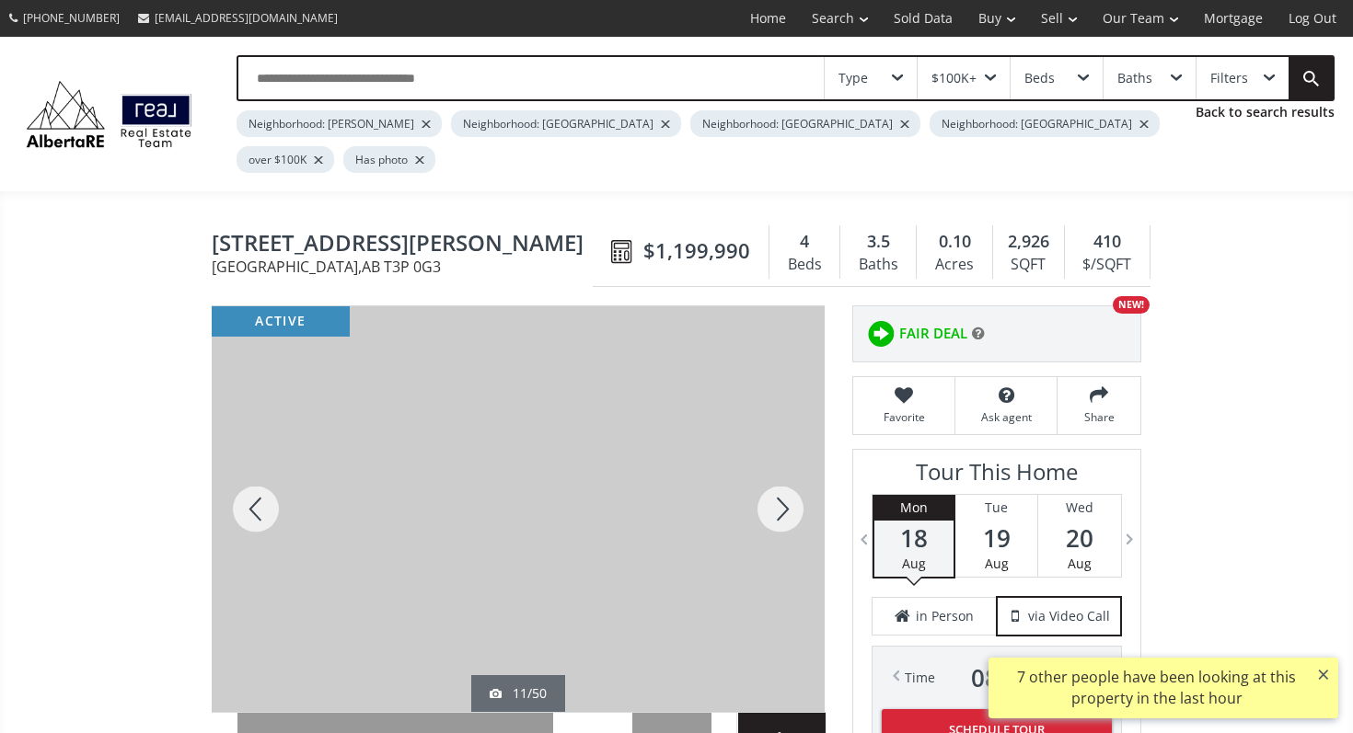
click at [795, 485] on div at bounding box center [780, 509] width 88 height 406
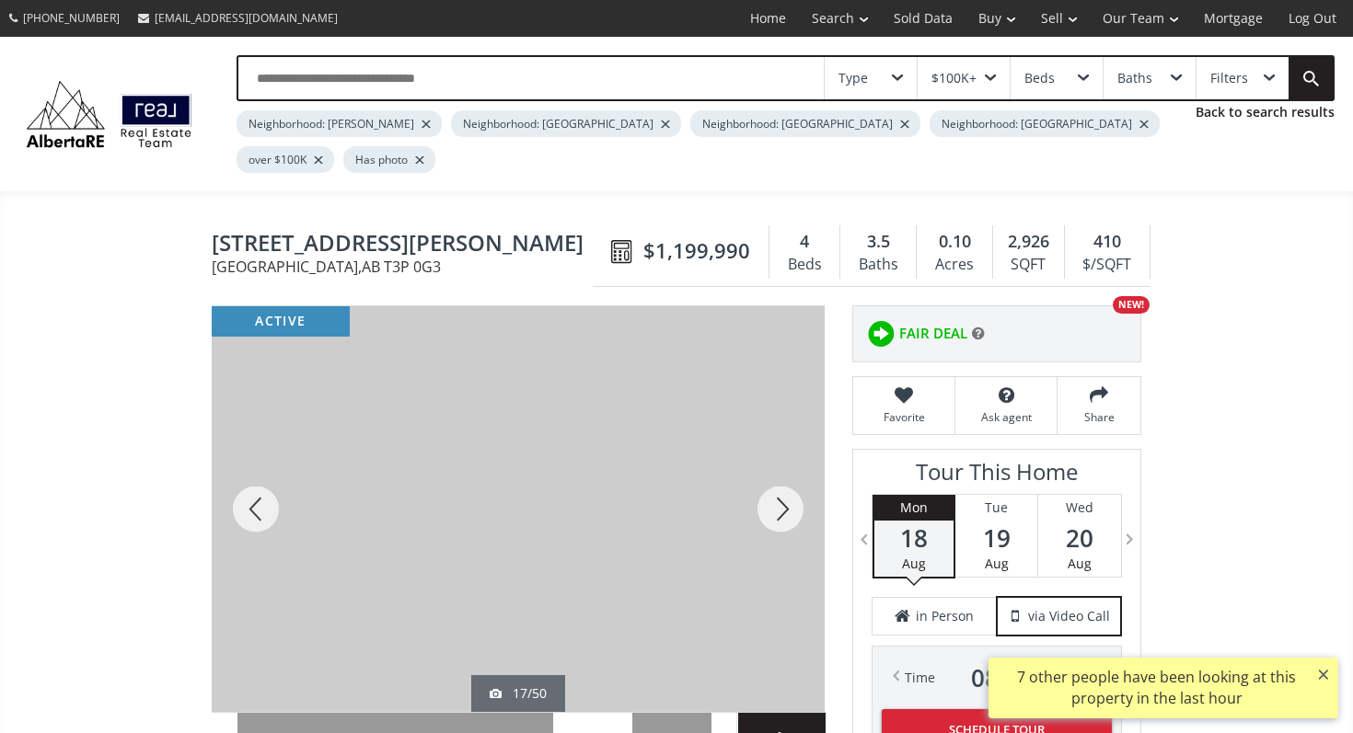
scroll to position [7, 0]
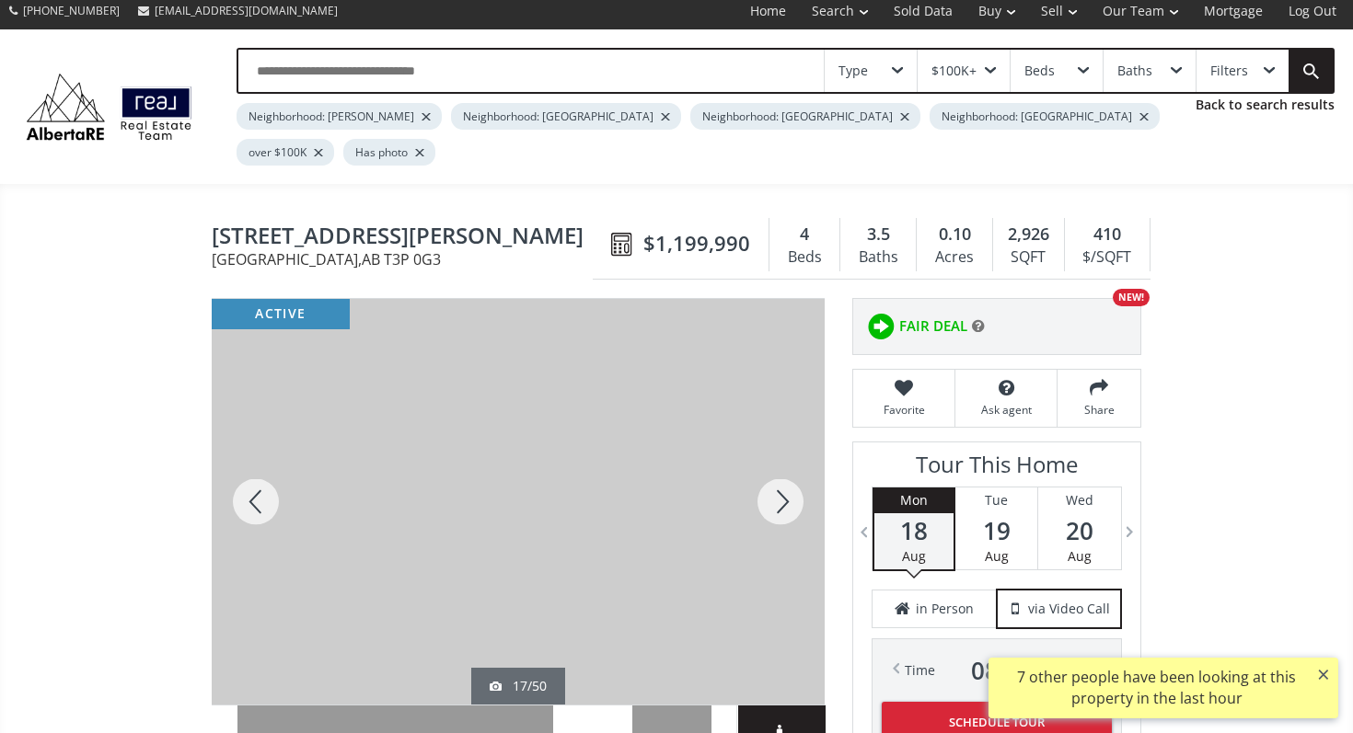
click at [795, 485] on div at bounding box center [780, 502] width 88 height 406
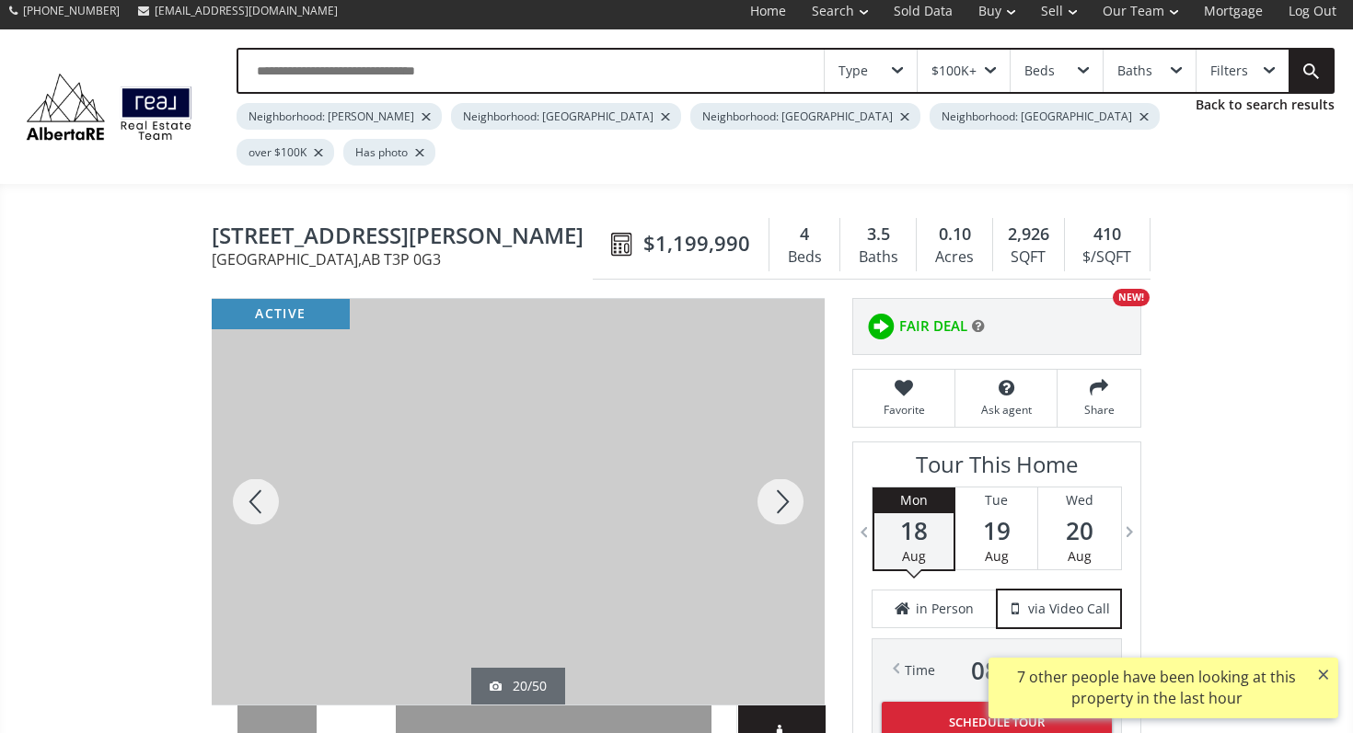
click at [795, 485] on div at bounding box center [780, 502] width 88 height 406
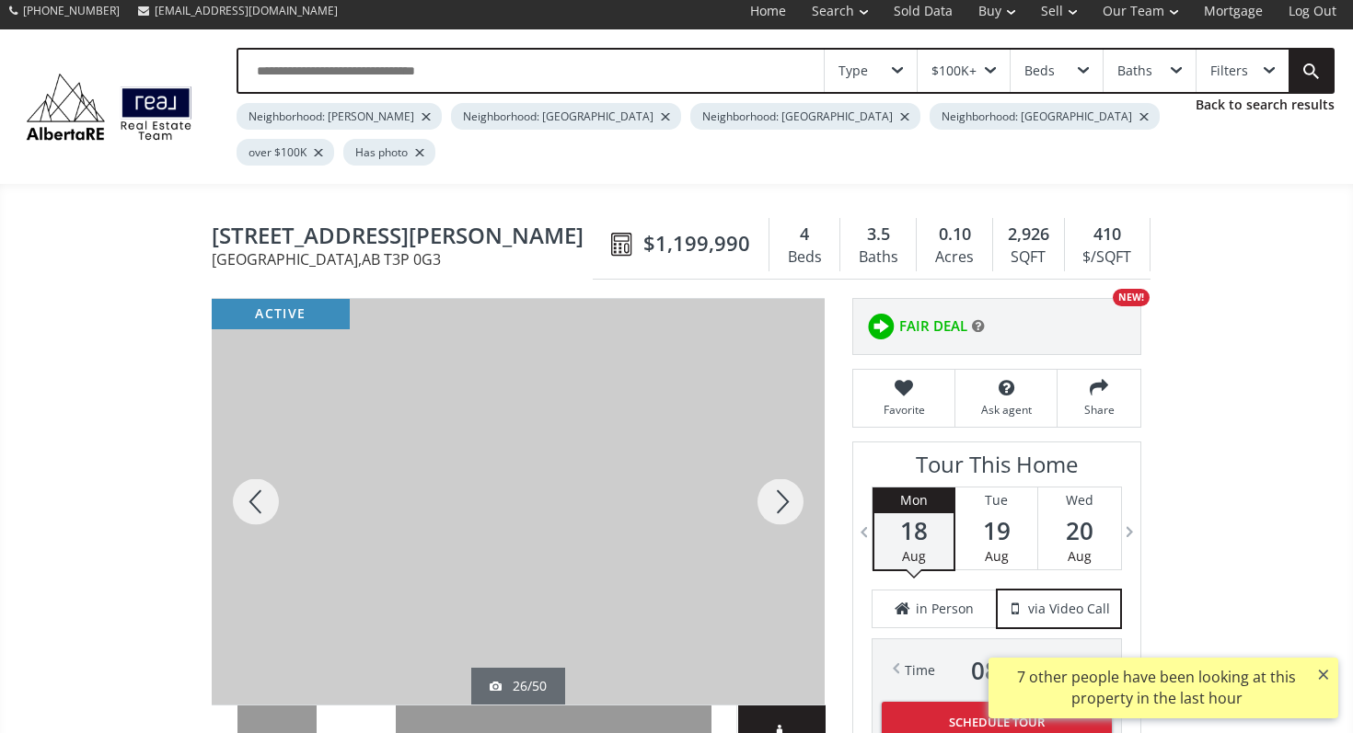
click at [795, 485] on div at bounding box center [780, 502] width 88 height 406
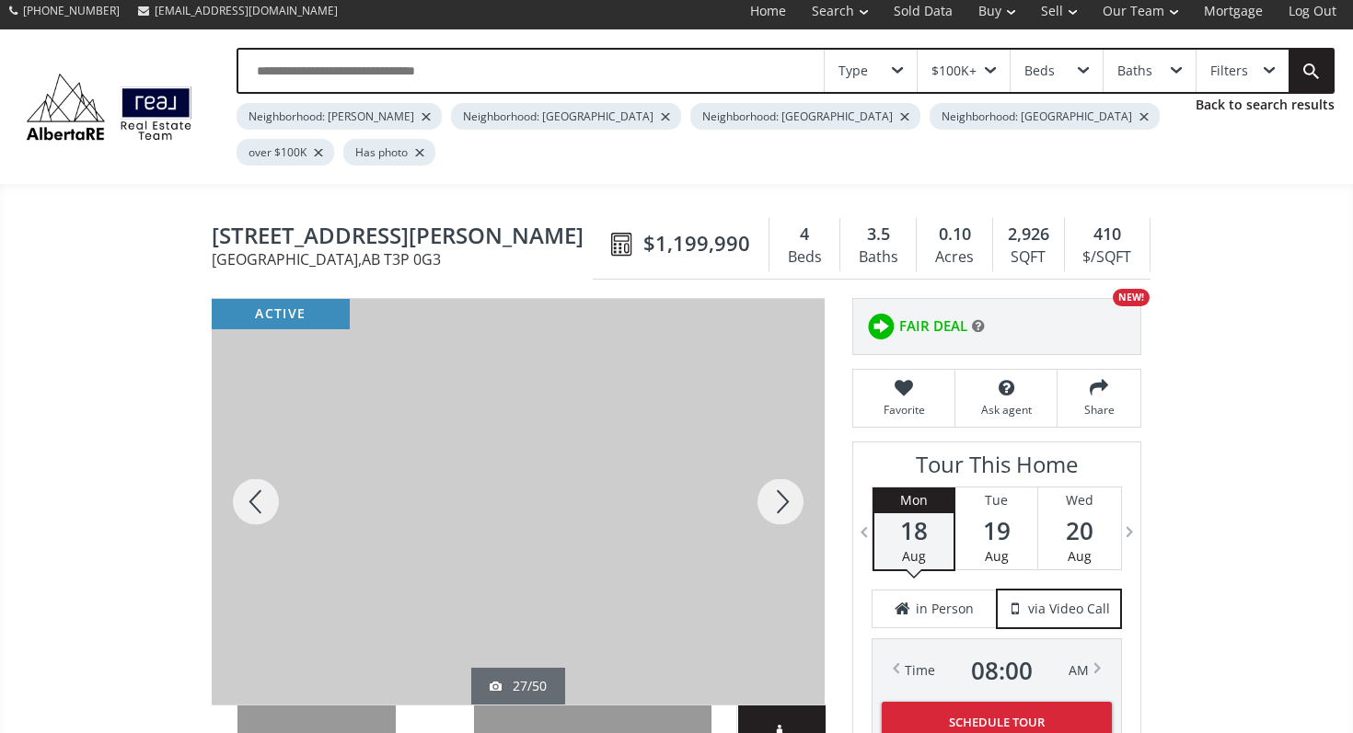
click at [781, 487] on div at bounding box center [780, 502] width 88 height 406
click at [244, 435] on div at bounding box center [256, 502] width 88 height 406
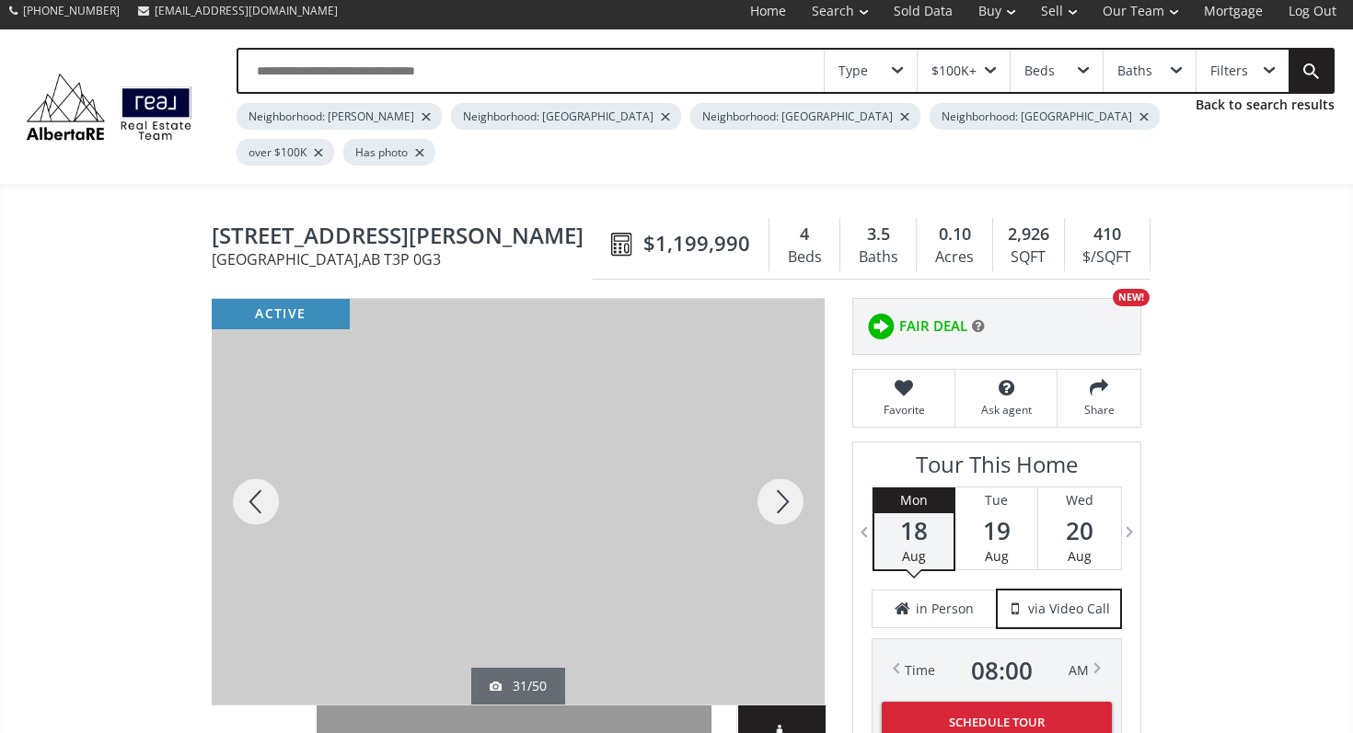
click at [251, 442] on div at bounding box center [256, 502] width 88 height 406
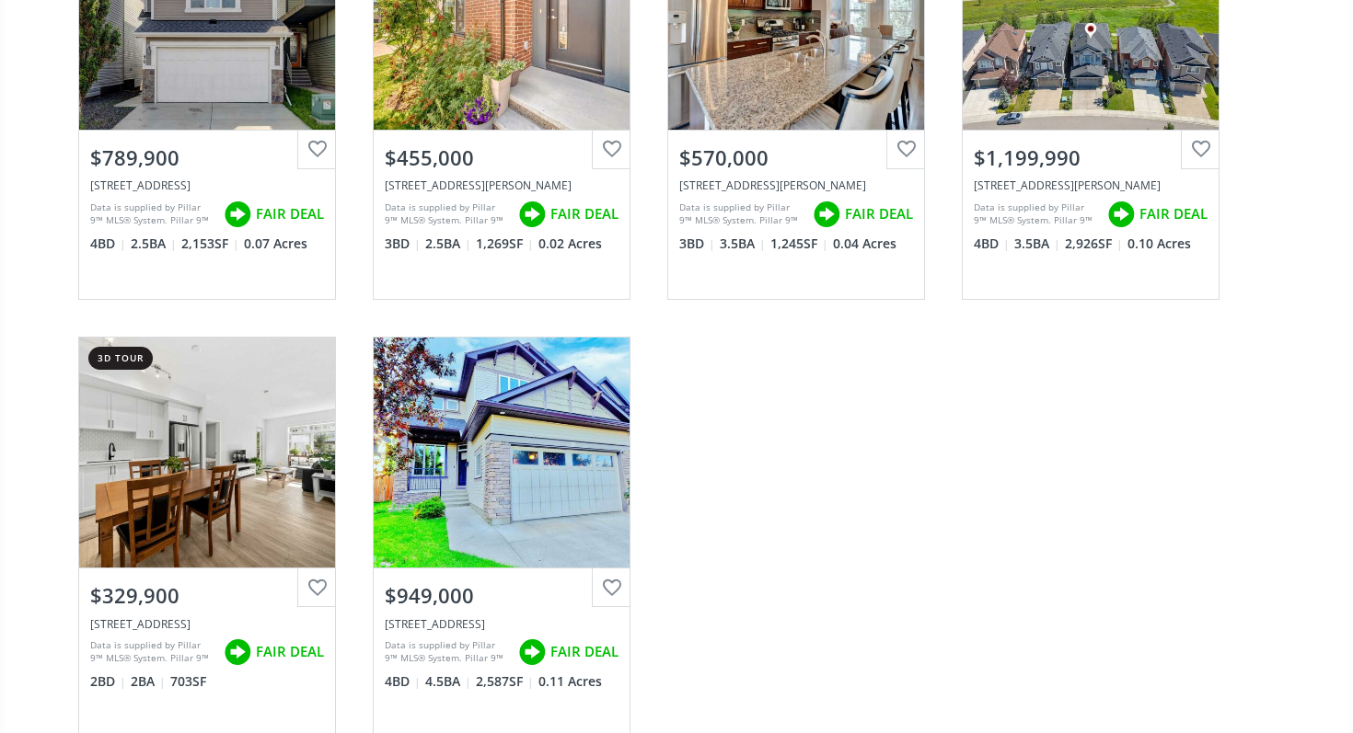
scroll to position [5515, 0]
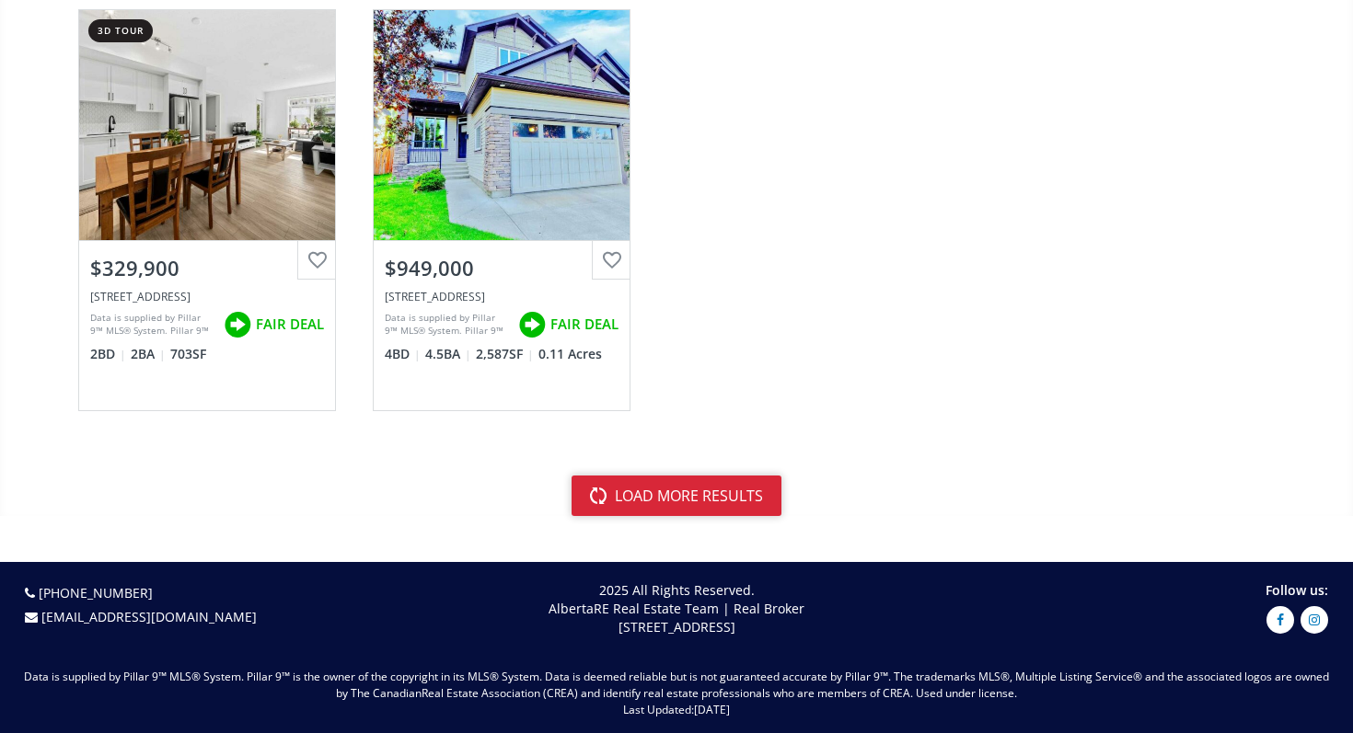
click at [692, 476] on button "load more results" at bounding box center [676, 496] width 210 height 40
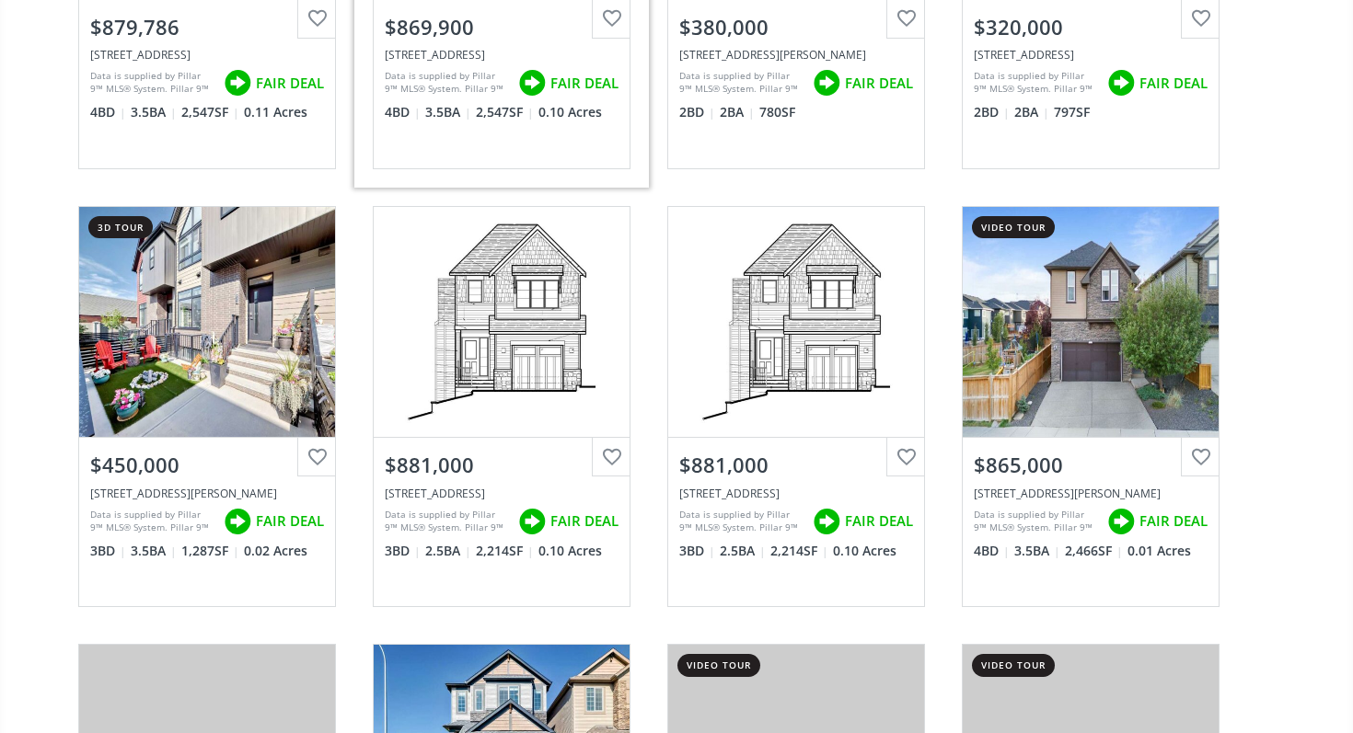
scroll to position [7911, 0]
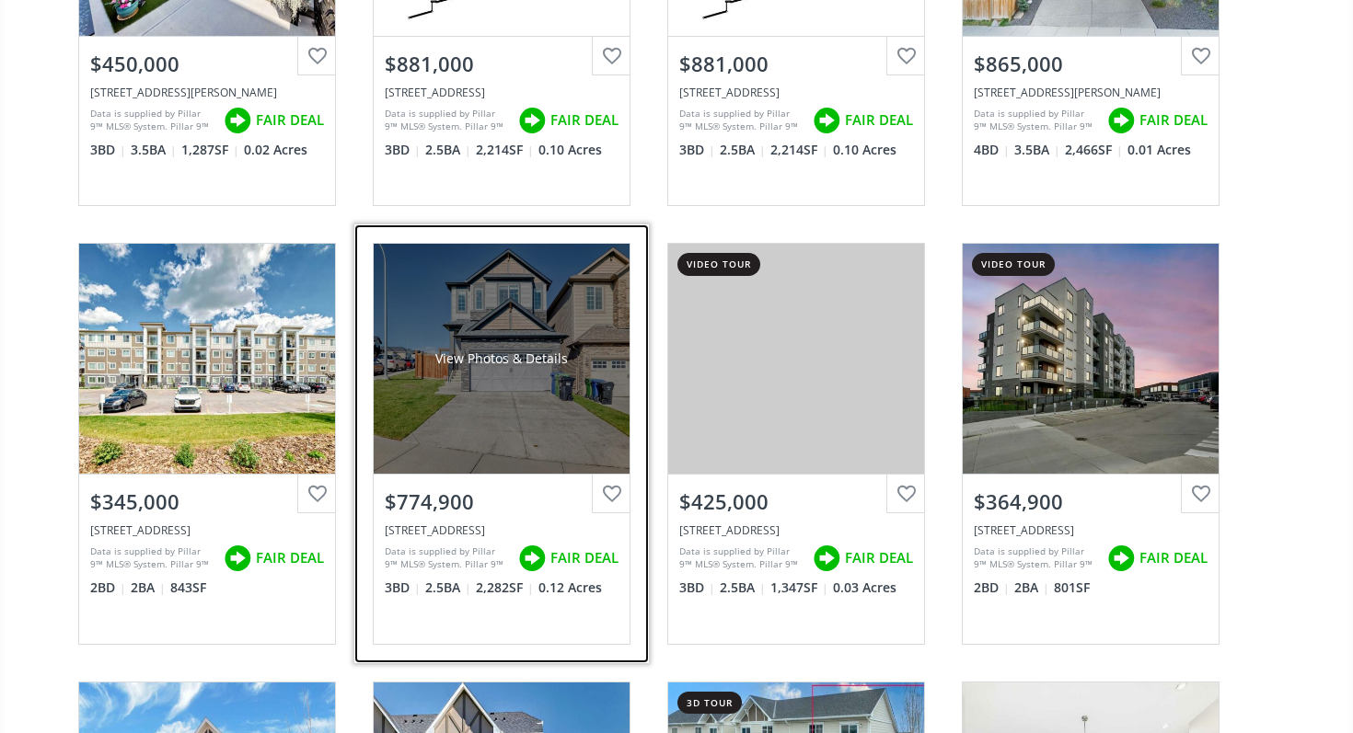
click at [550, 383] on div "View Photos & Details" at bounding box center [502, 359] width 256 height 230
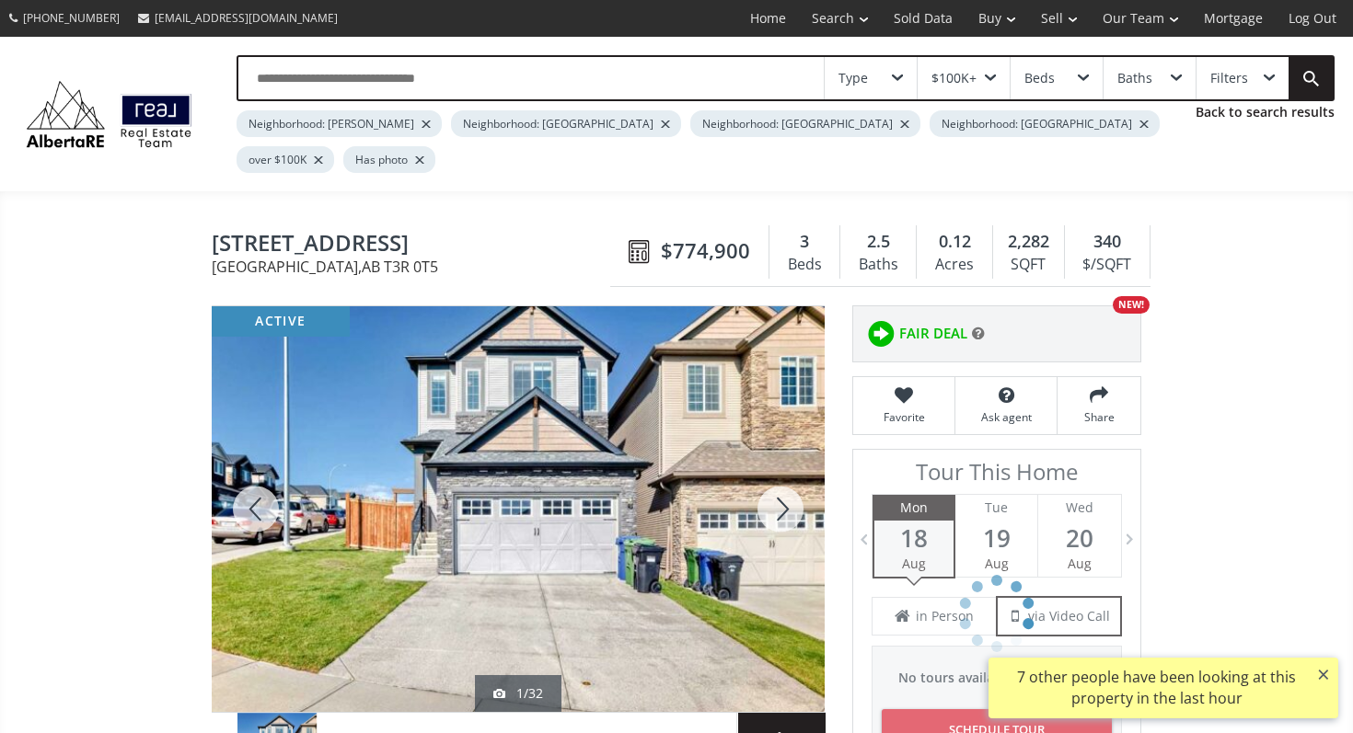
click at [771, 472] on div at bounding box center [780, 509] width 88 height 406
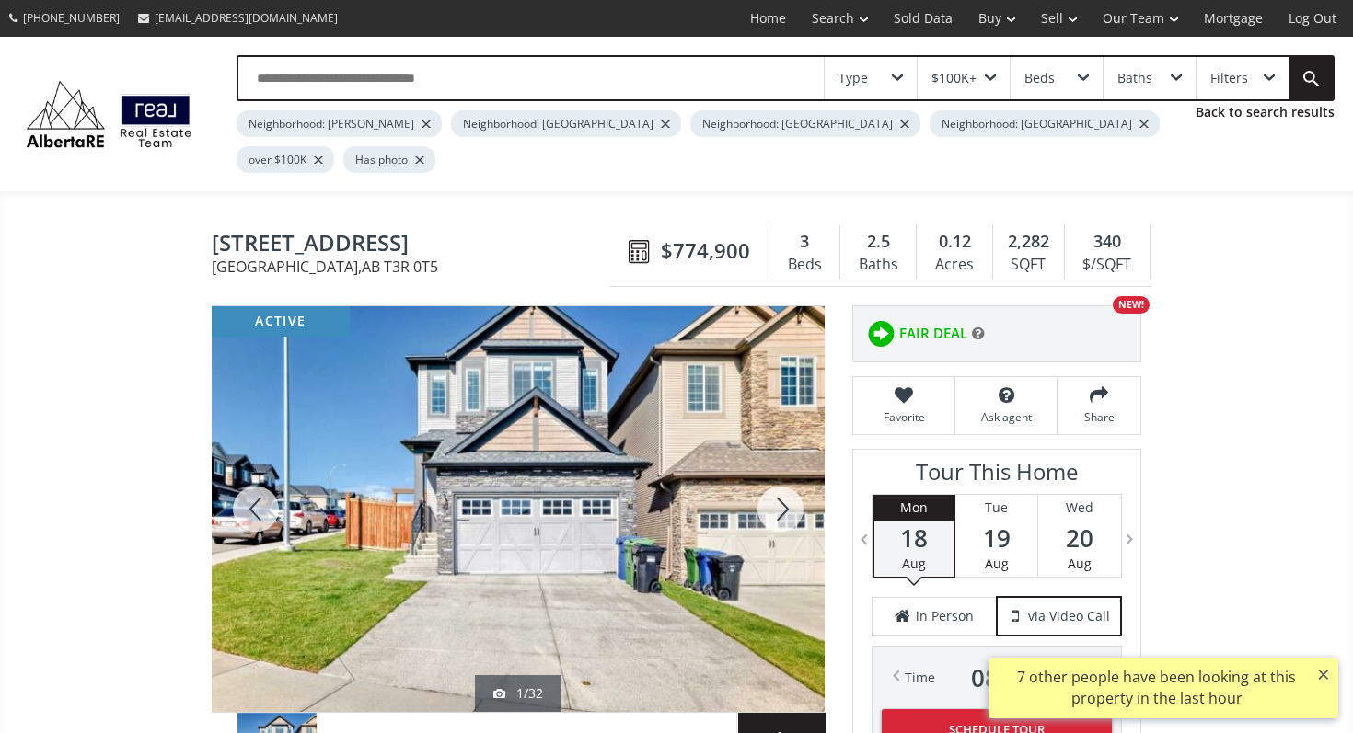
click at [771, 472] on div at bounding box center [780, 509] width 88 height 406
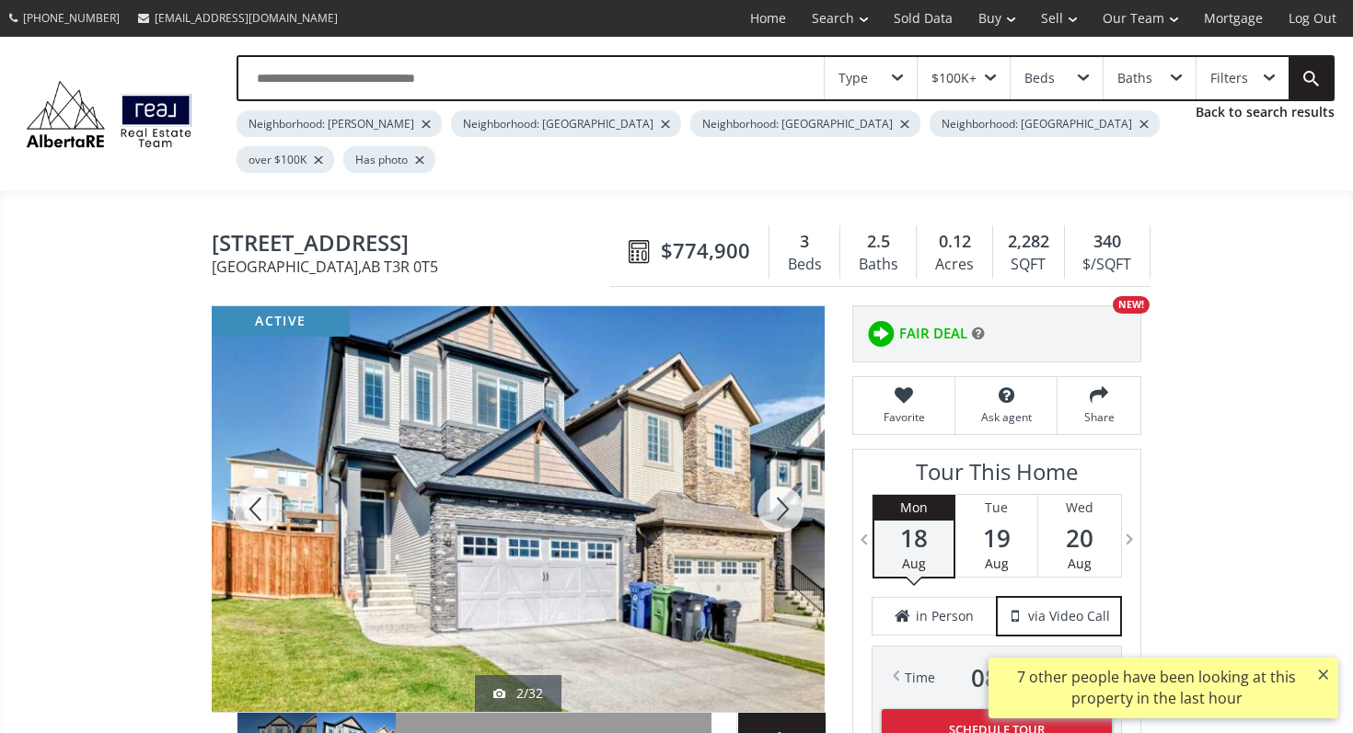
click at [771, 472] on div at bounding box center [780, 509] width 88 height 406
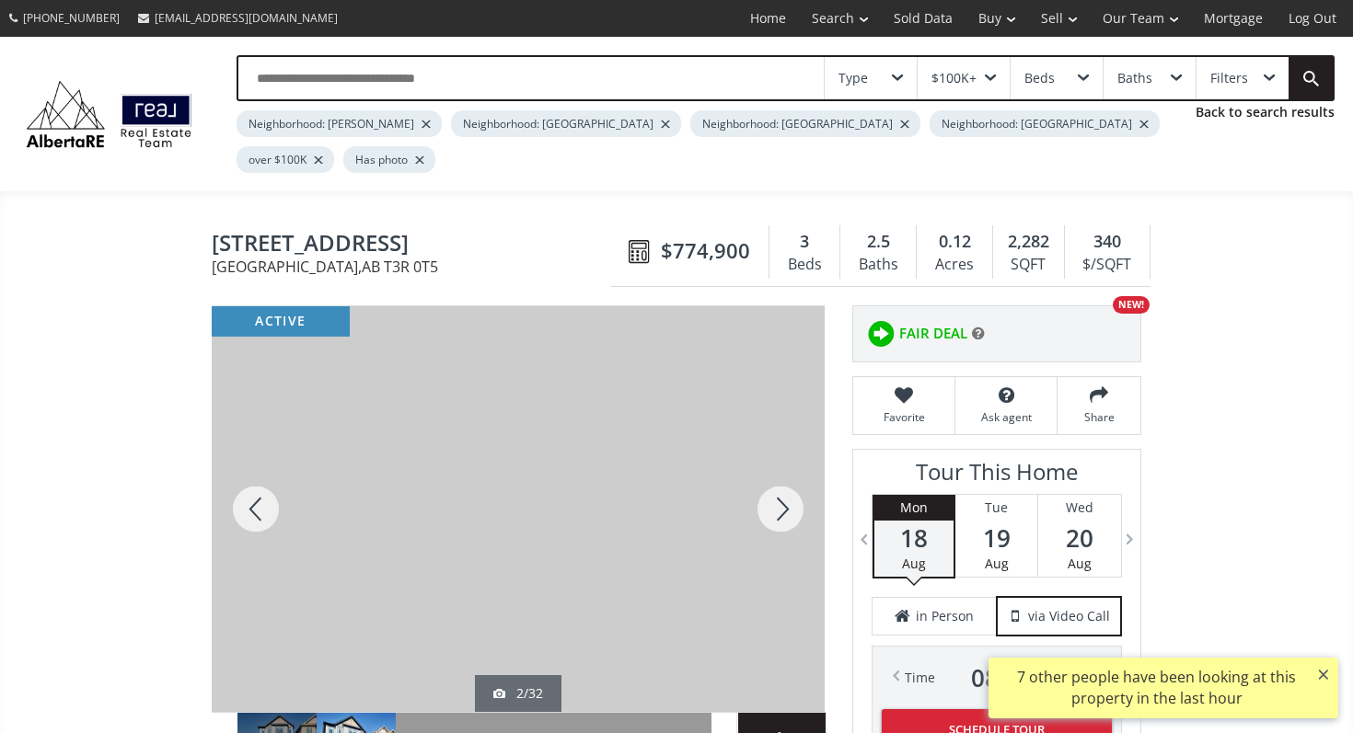
click at [771, 472] on div at bounding box center [780, 509] width 88 height 406
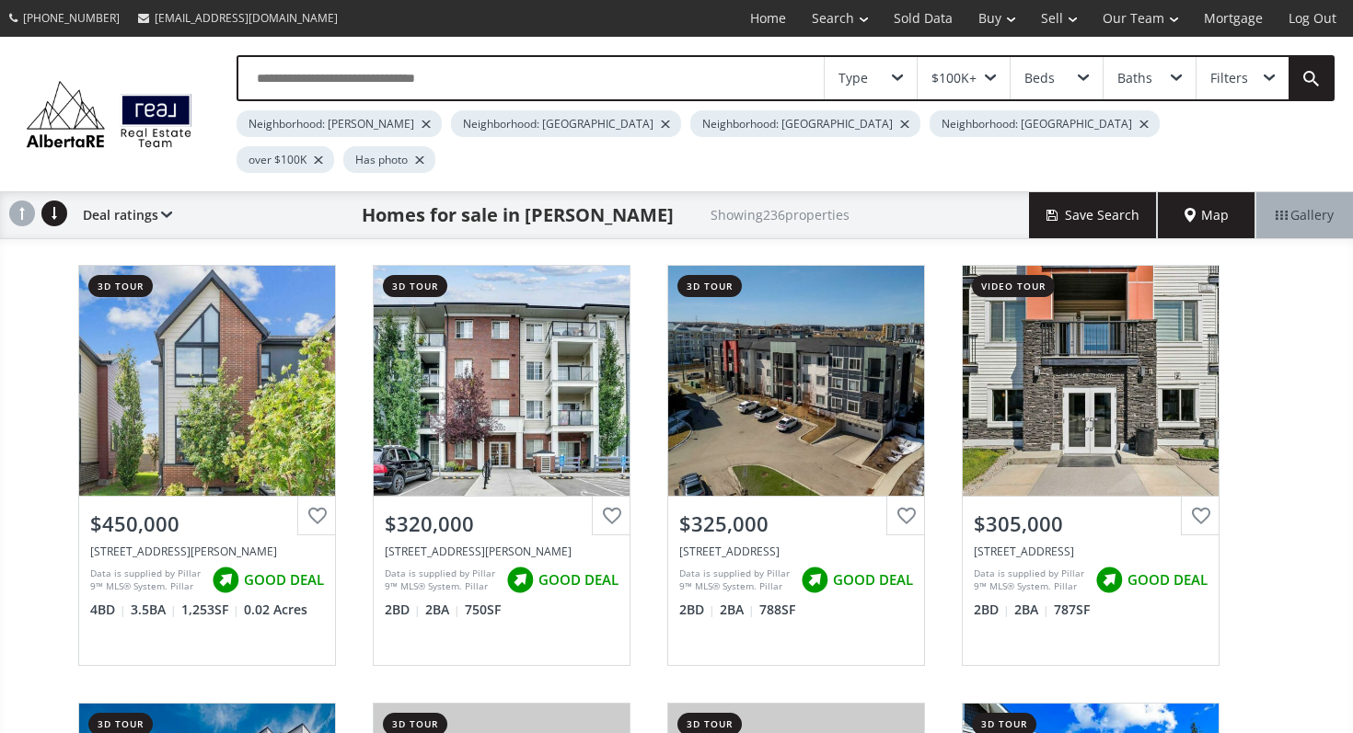
click at [441, 68] on input "text" at bounding box center [530, 78] width 585 height 42
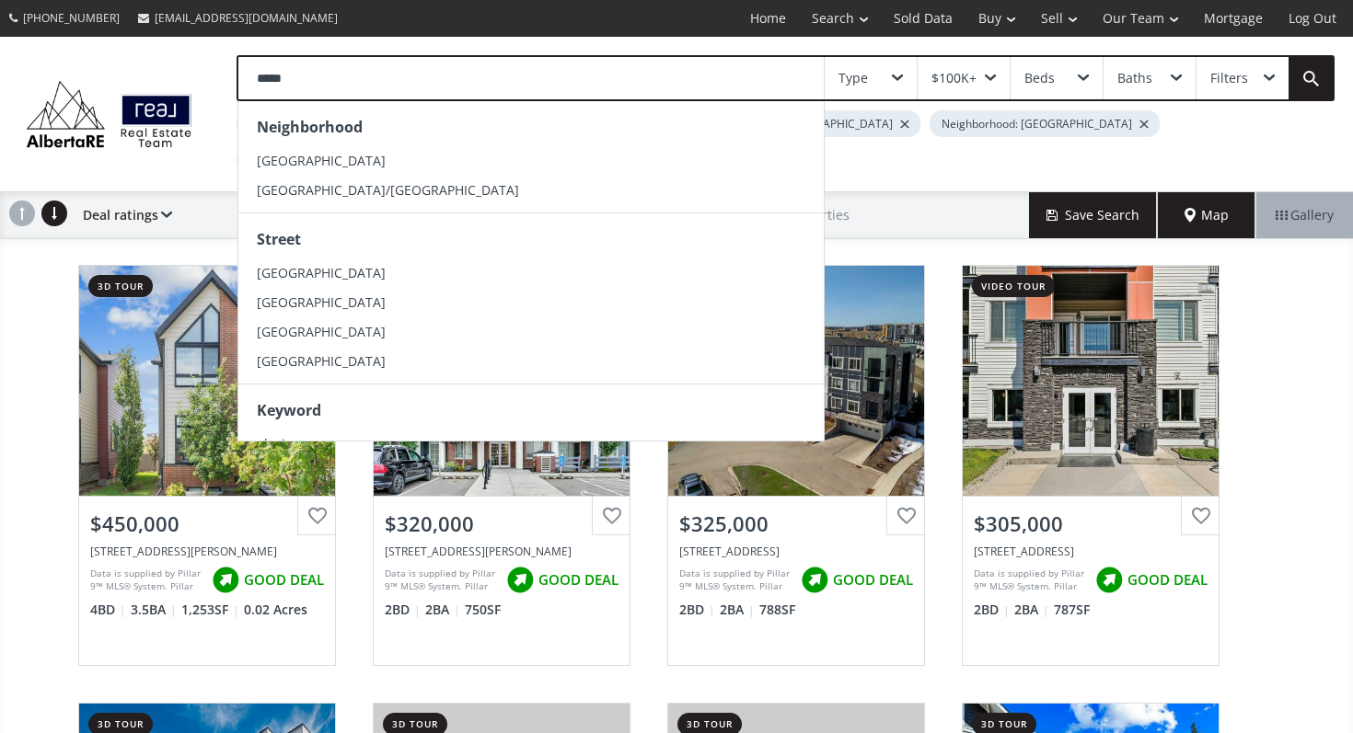
type input "******"
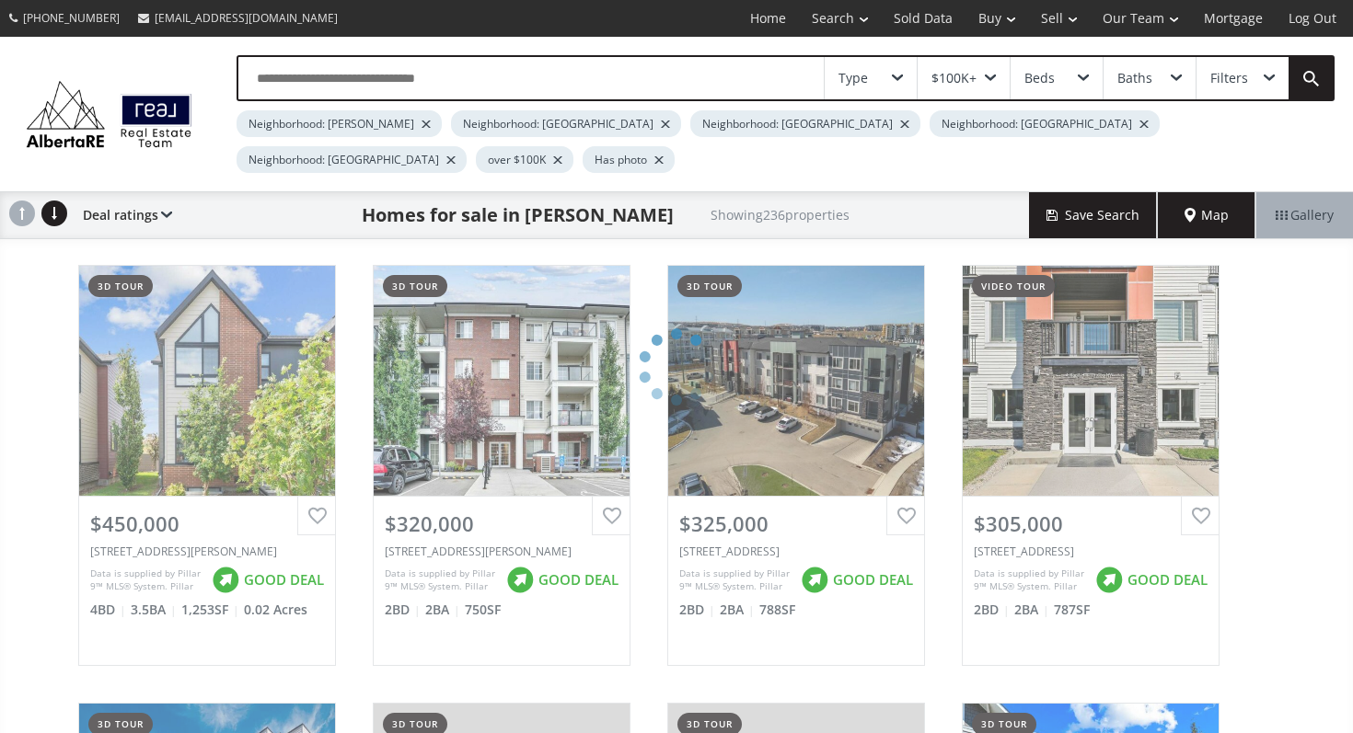
click at [418, 68] on input "text" at bounding box center [530, 78] width 585 height 42
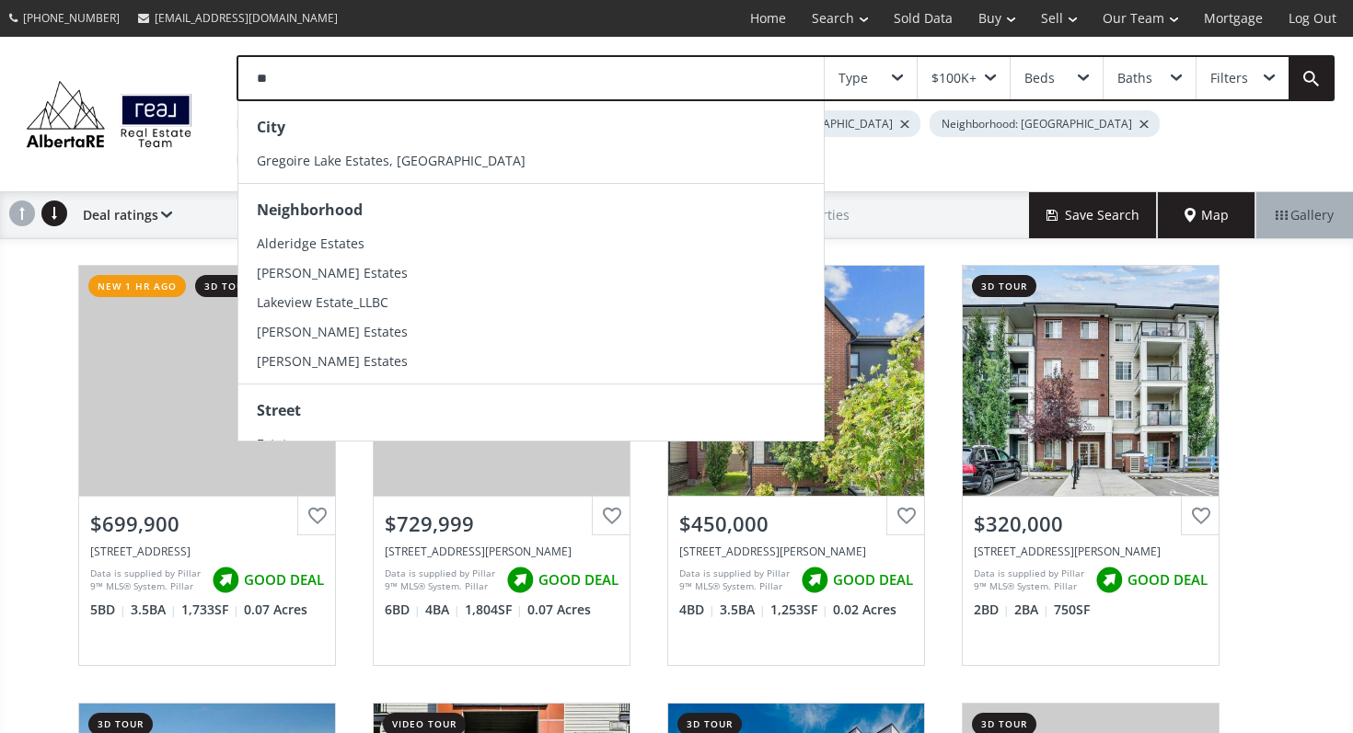
type input "*"
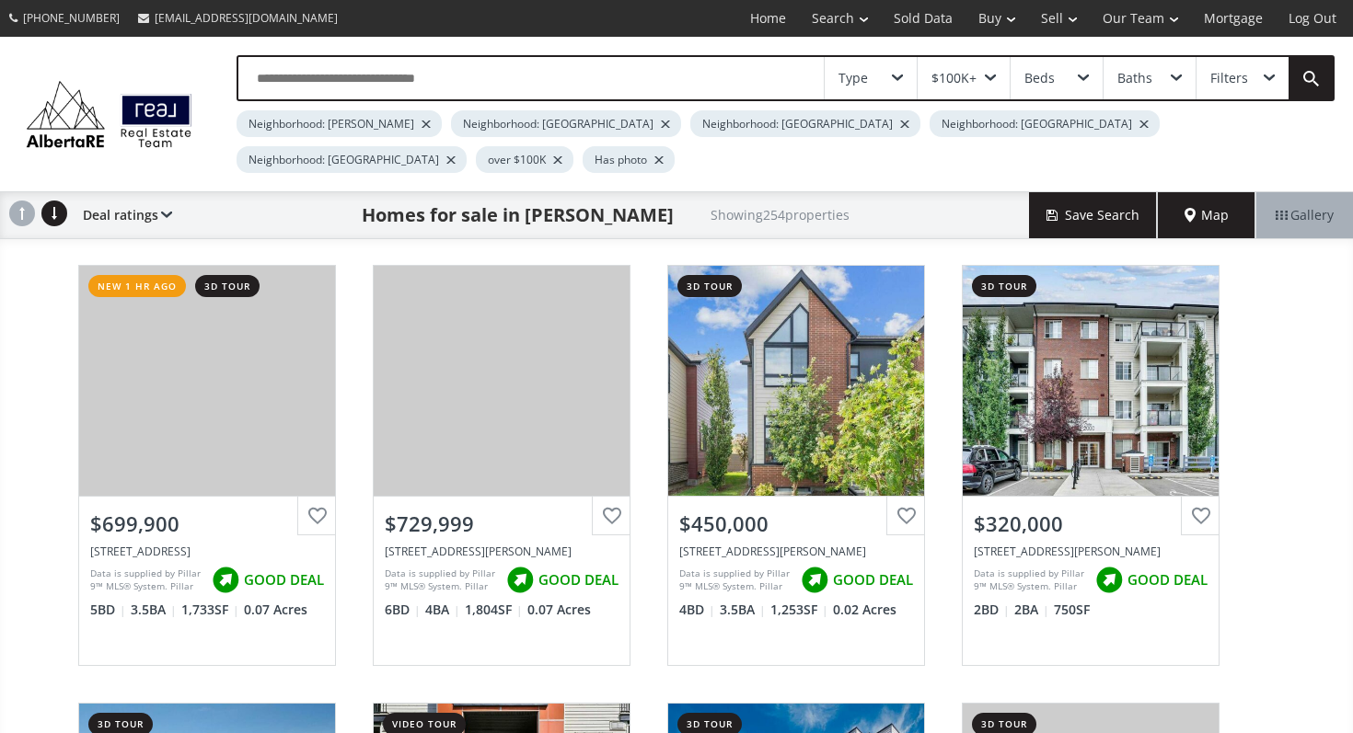
click at [1215, 81] on div "Filters" at bounding box center [1229, 78] width 38 height 13
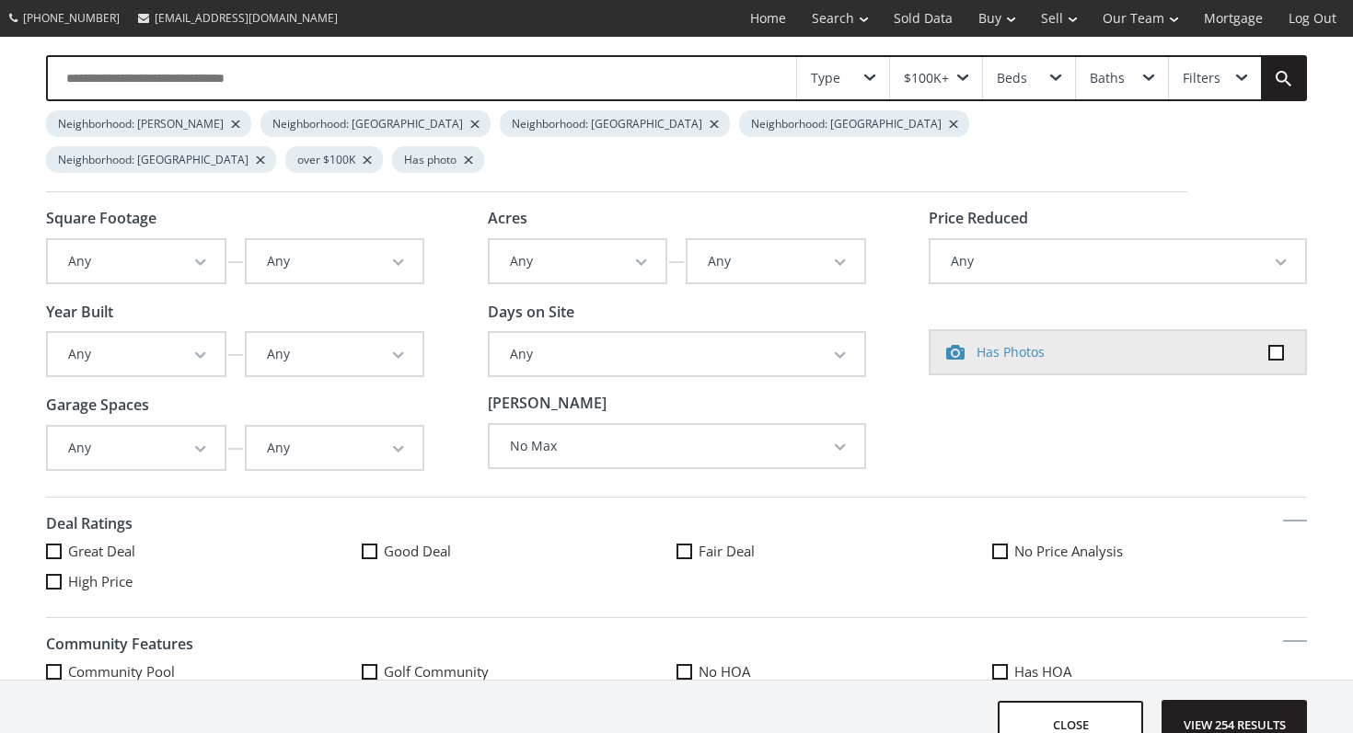
click at [567, 240] on button "Any" at bounding box center [578, 261] width 177 height 42
click at [149, 240] on button "Any" at bounding box center [136, 261] width 177 height 42
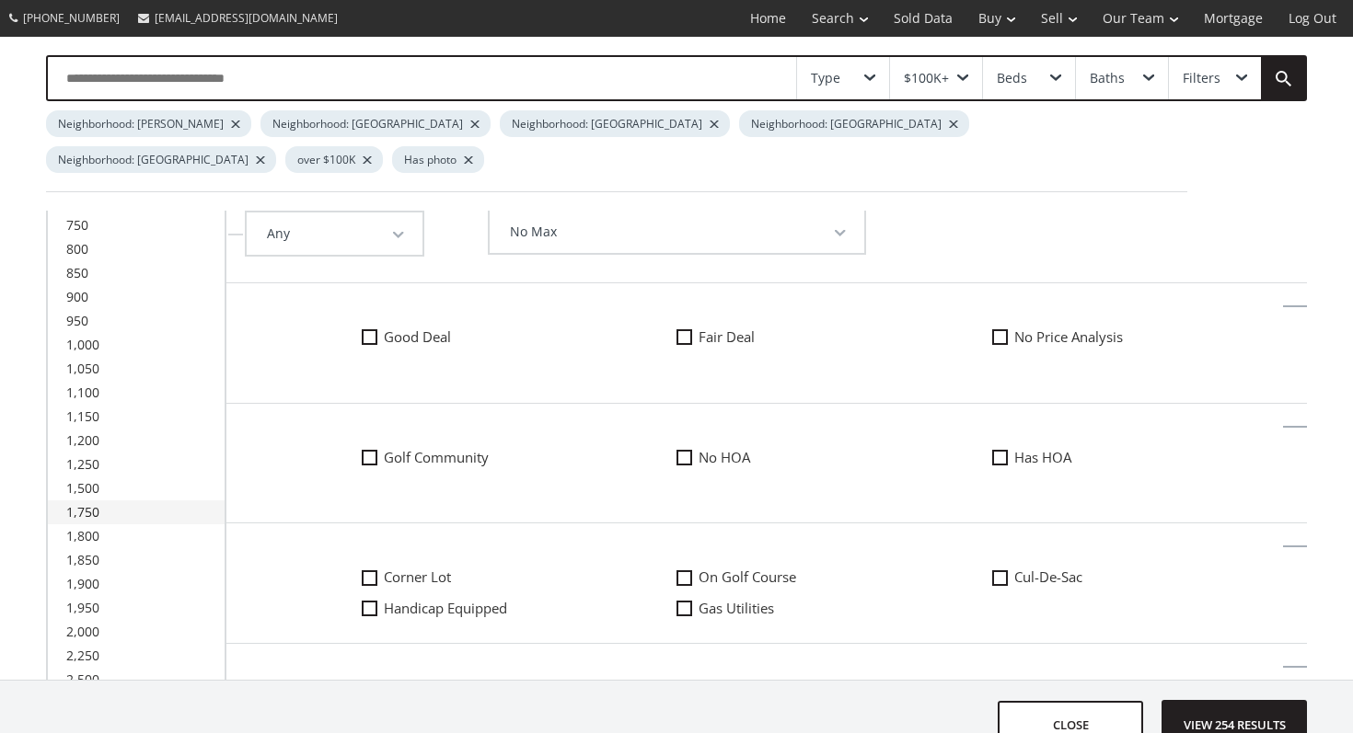
scroll to position [219, 0]
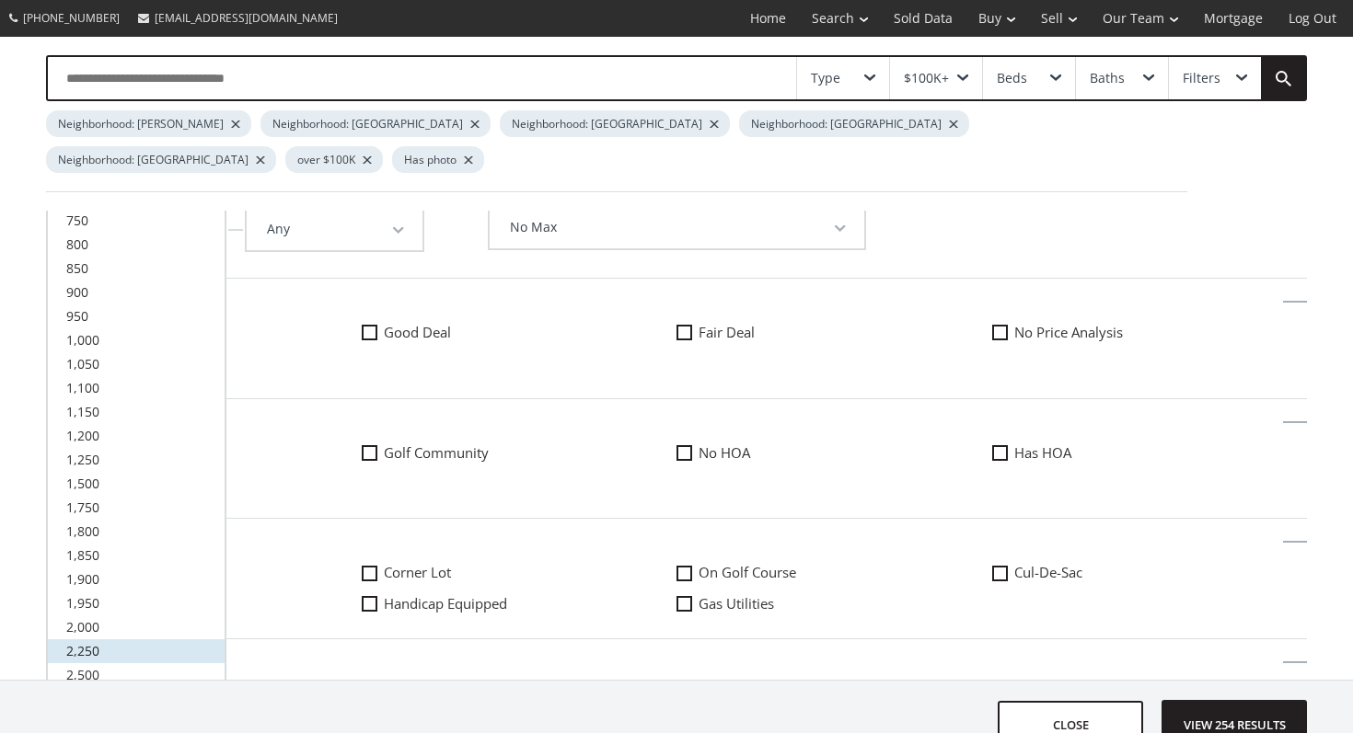
click at [83, 642] on span "2,250" at bounding box center [82, 650] width 33 height 17
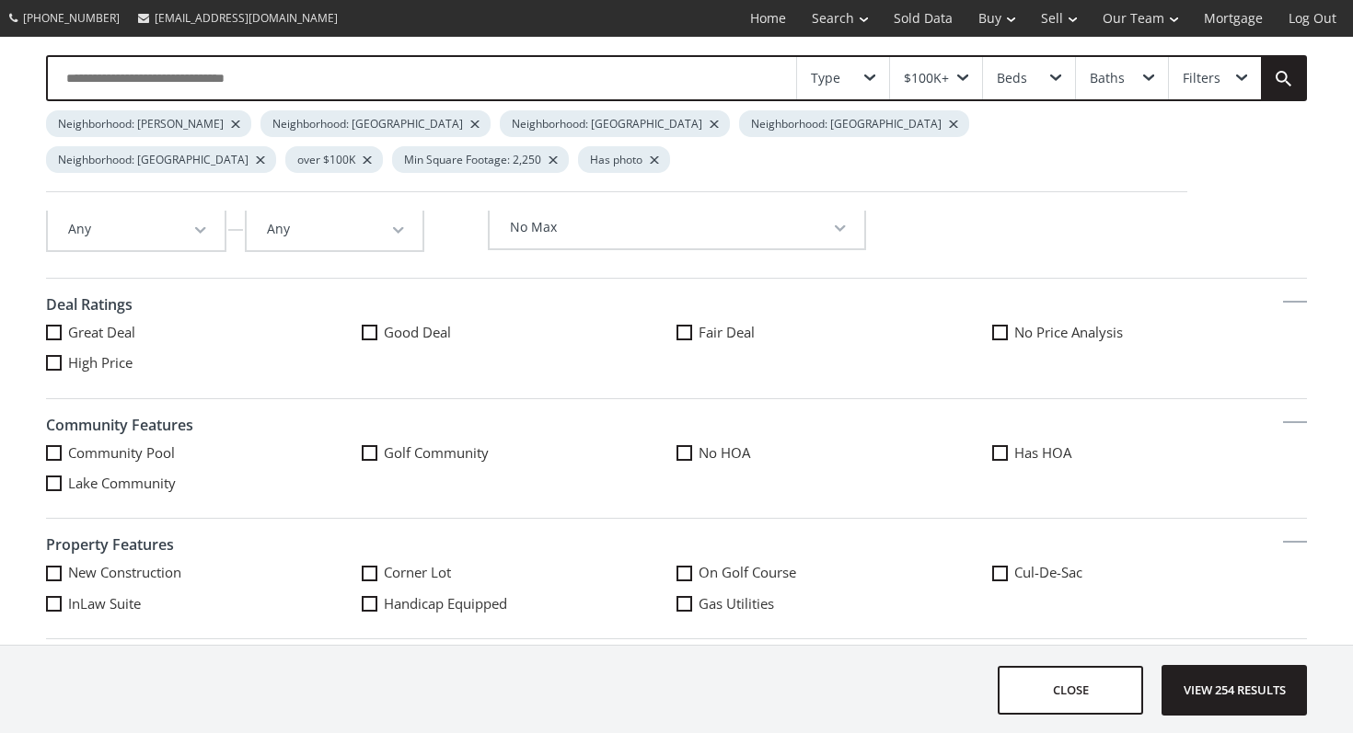
scroll to position [0, 0]
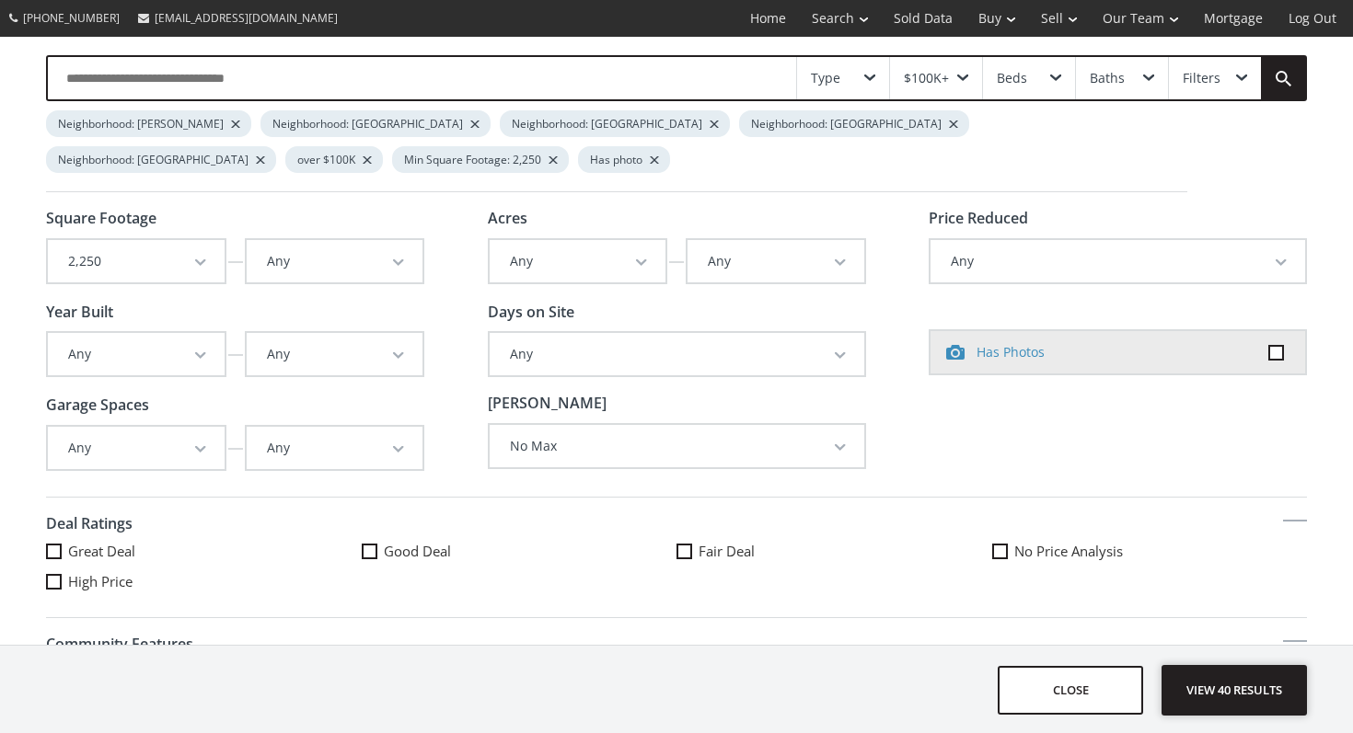
click at [1282, 703] on span "View 40 results" at bounding box center [1234, 690] width 134 height 49
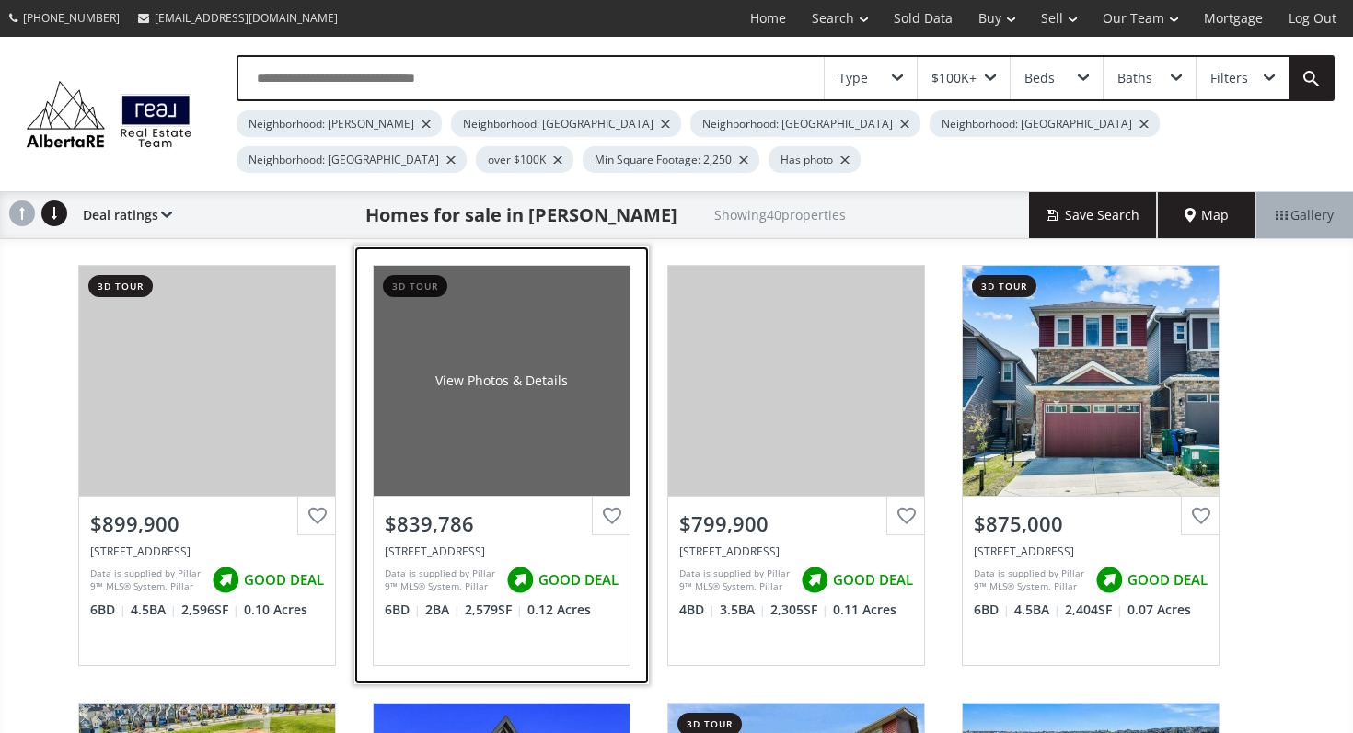
click at [531, 463] on div "View Photos & Details" at bounding box center [502, 381] width 256 height 230
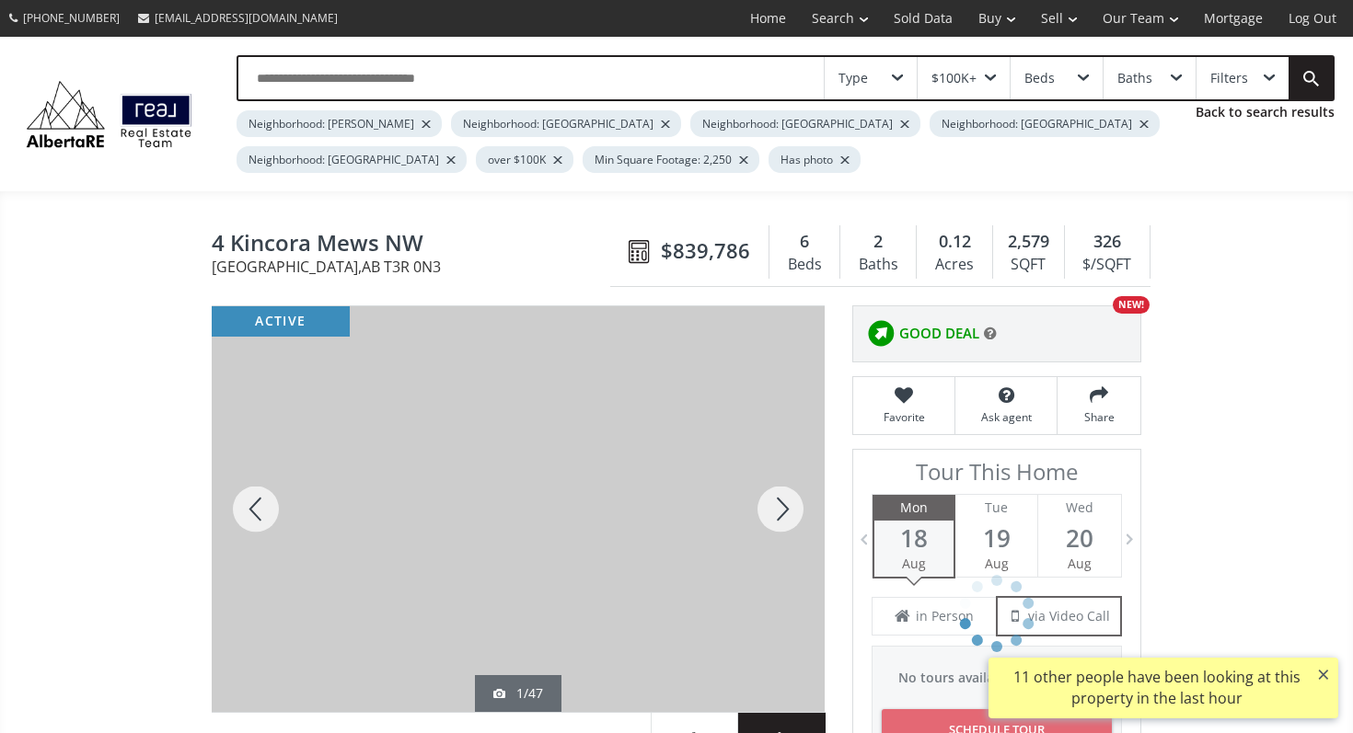
click at [801, 505] on div at bounding box center [780, 509] width 88 height 406
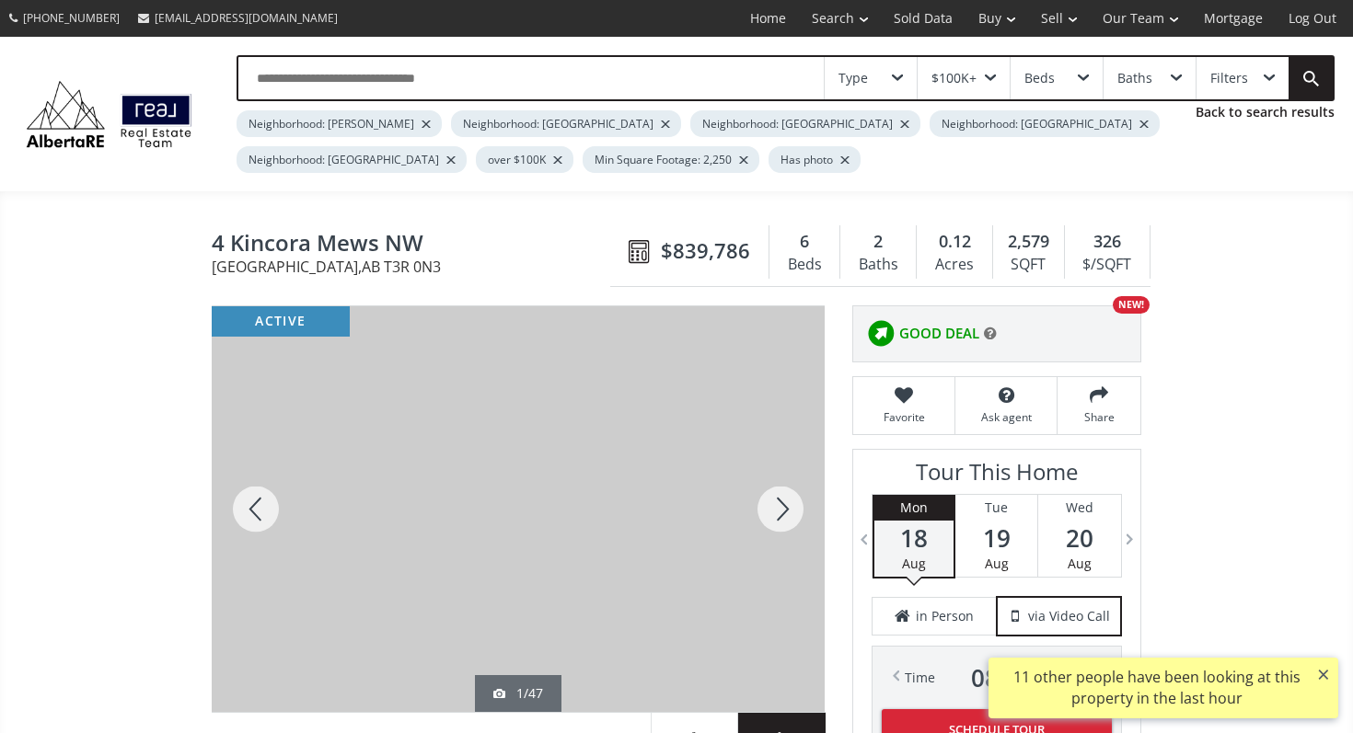
click at [801, 505] on div at bounding box center [780, 509] width 88 height 406
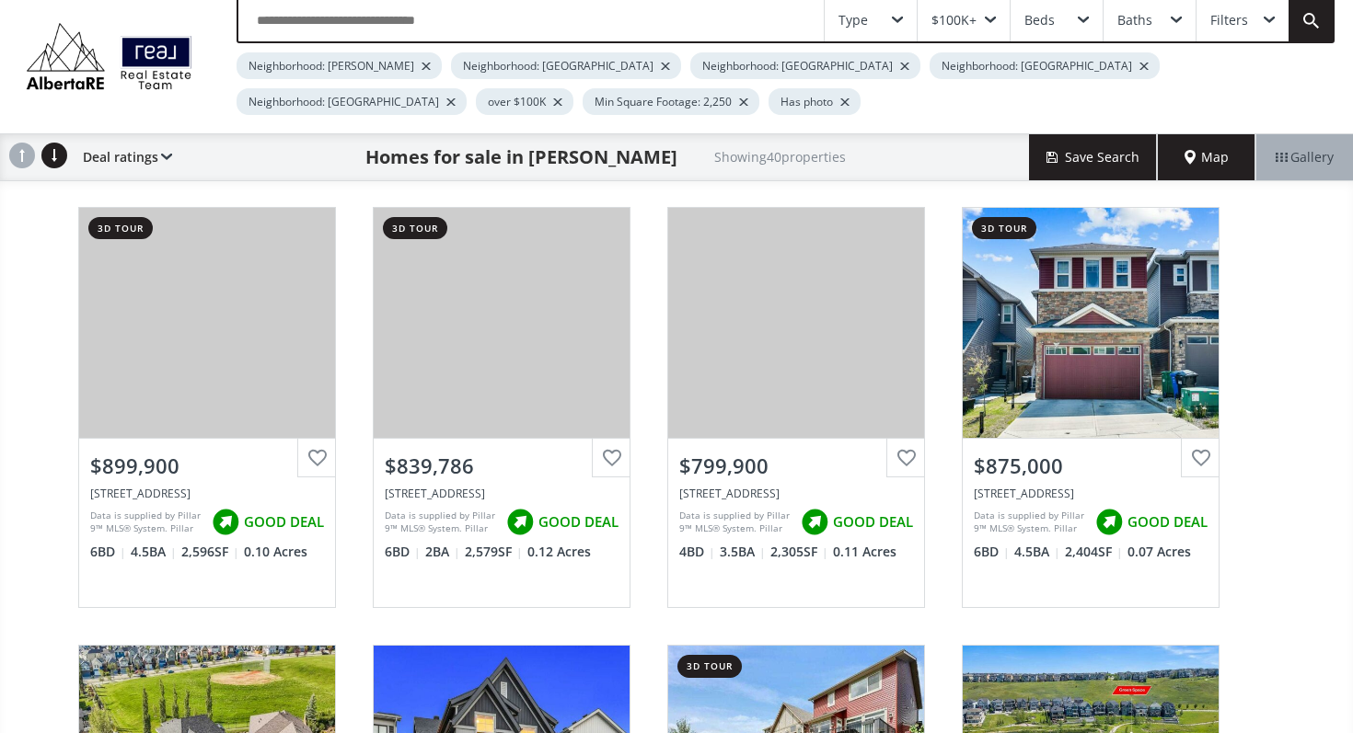
scroll to position [59, 0]
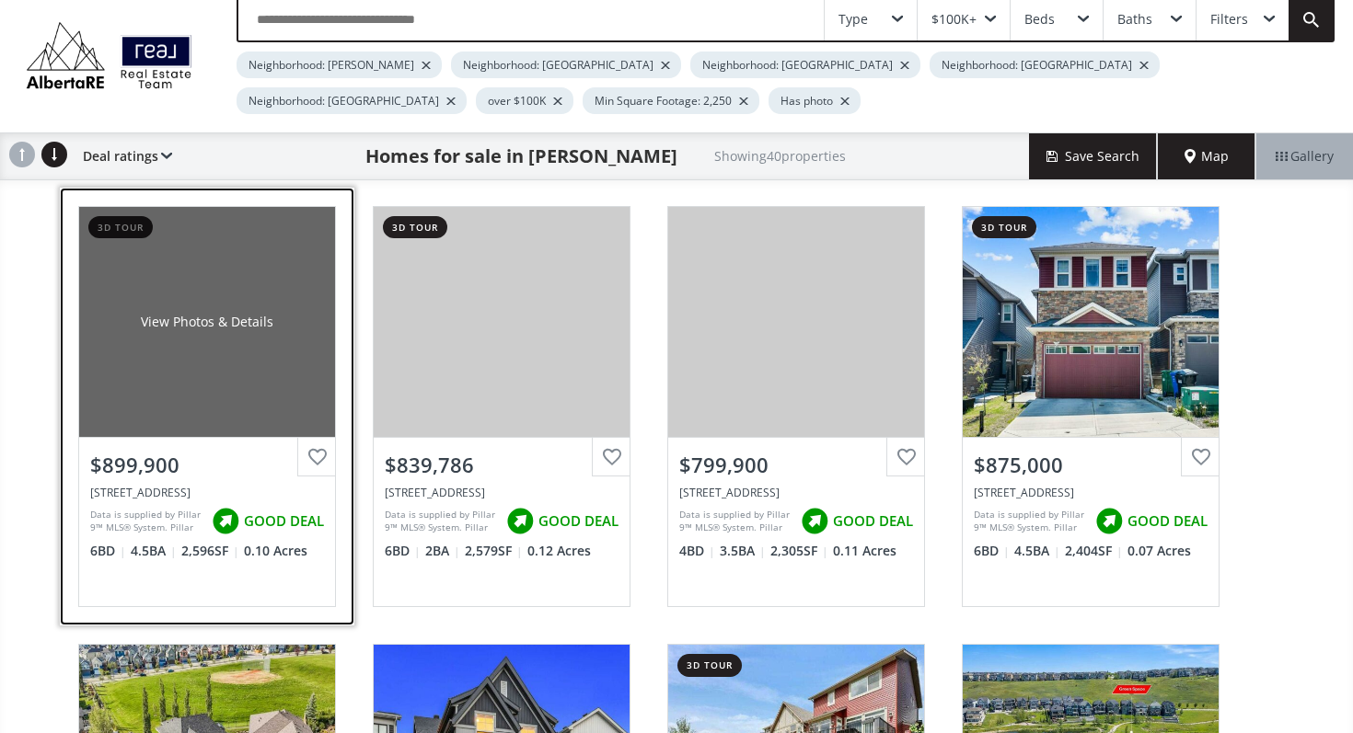
click at [237, 360] on div "View Photos & Details" at bounding box center [207, 322] width 256 height 230
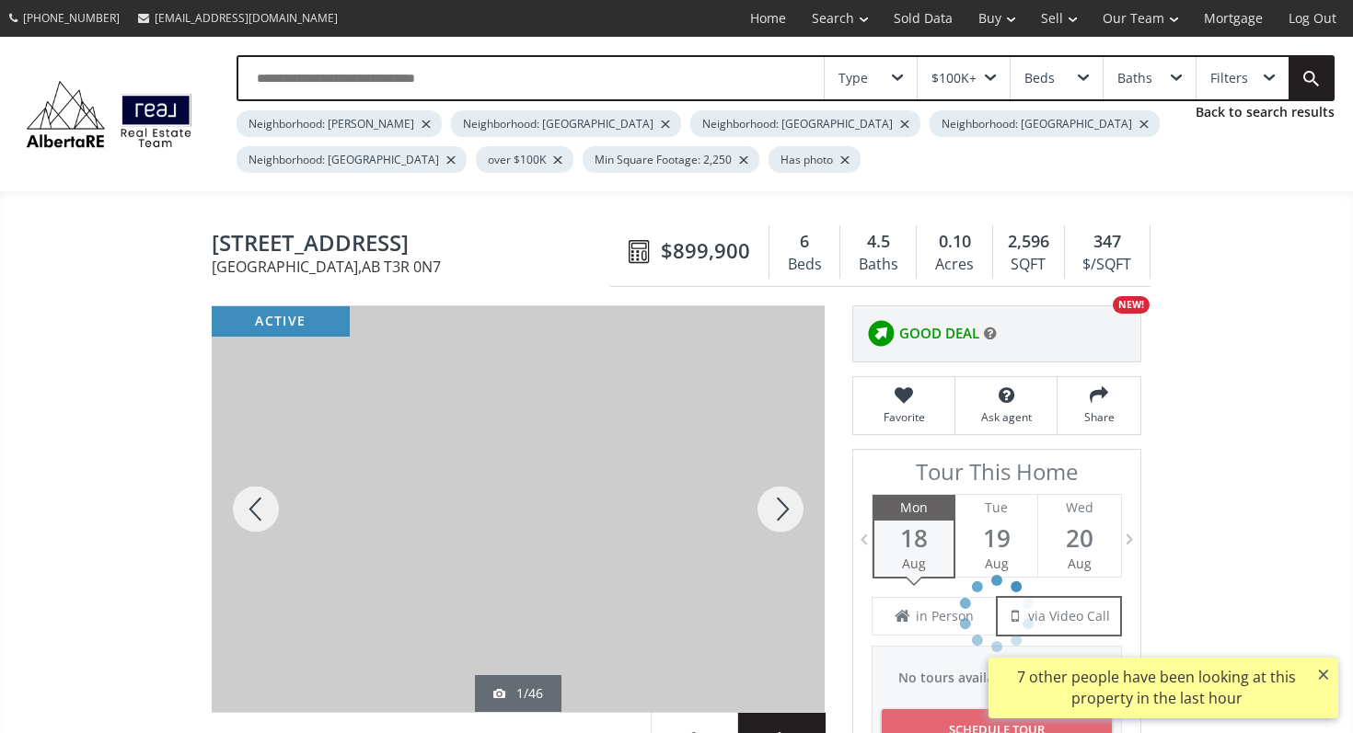
click at [768, 483] on div at bounding box center [780, 509] width 88 height 406
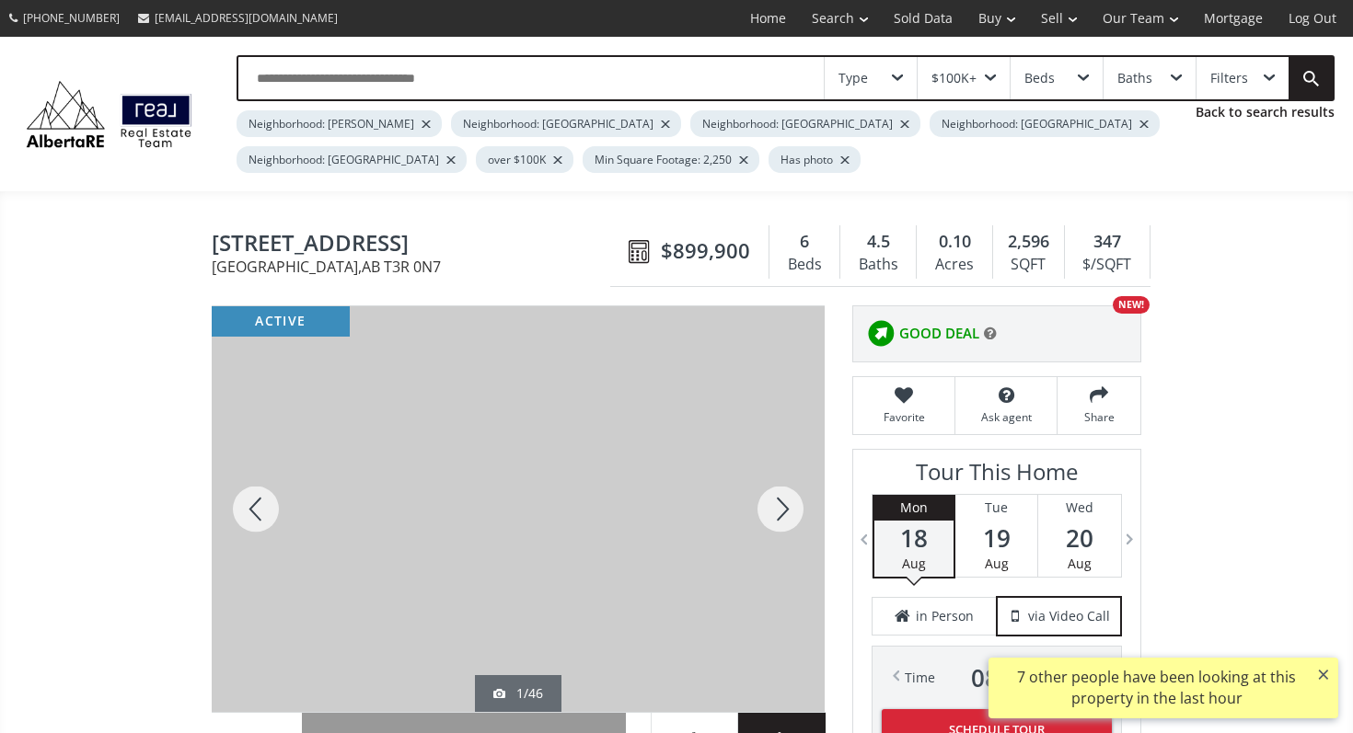
click at [767, 487] on div at bounding box center [780, 509] width 88 height 406
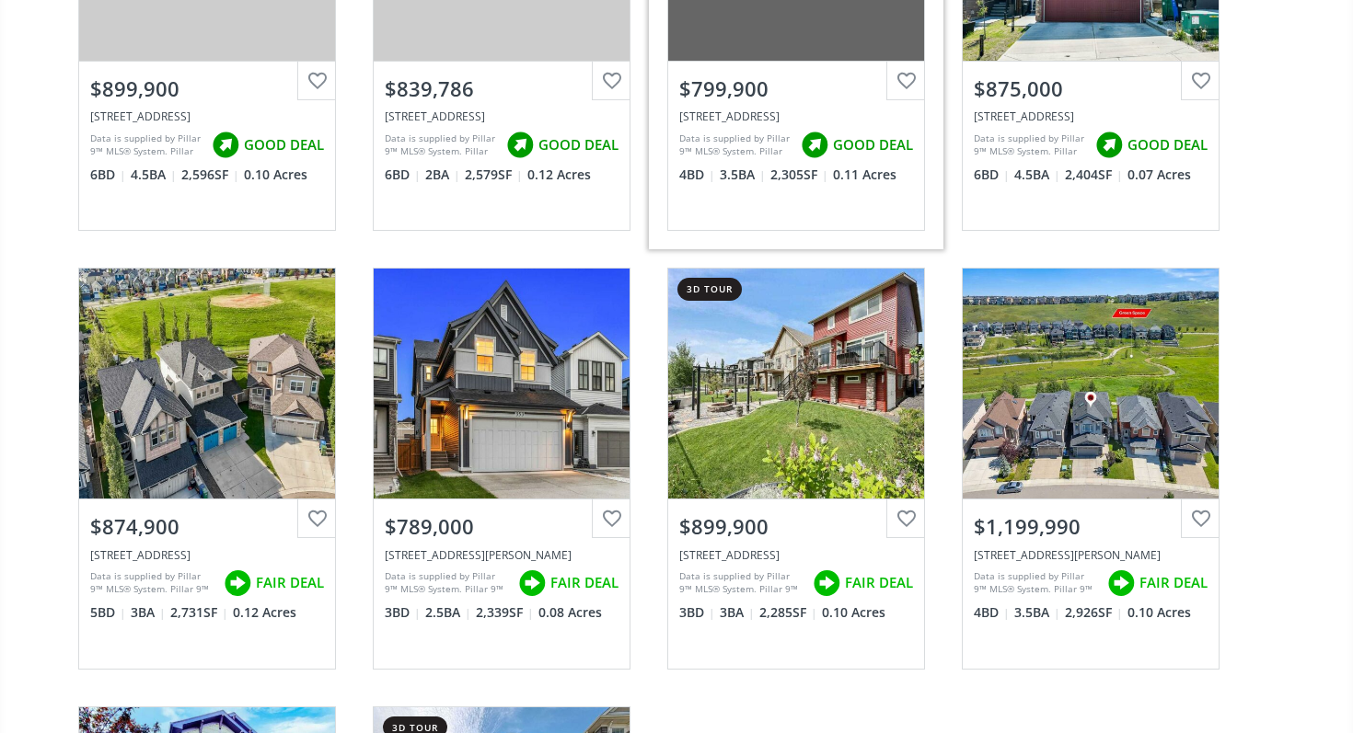
scroll to position [514, 0]
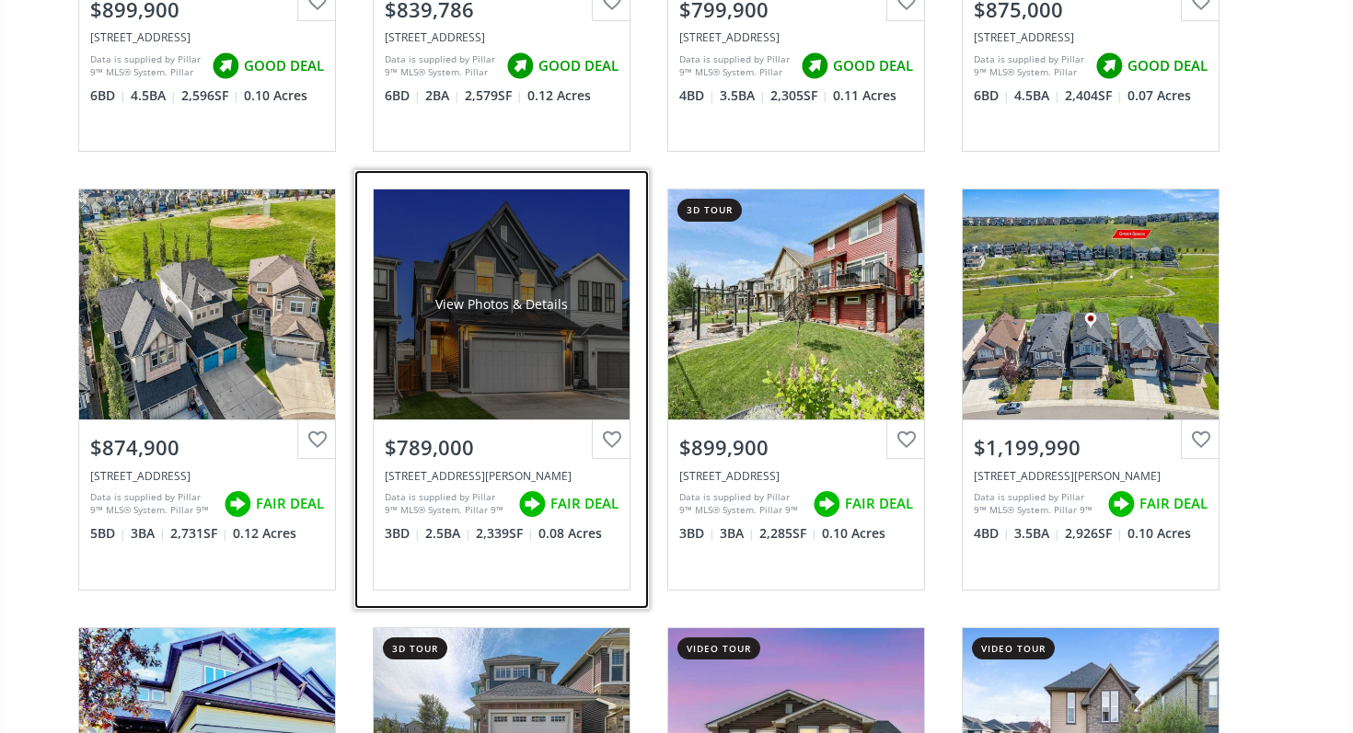
click at [497, 411] on div "View Photos & Details" at bounding box center [502, 305] width 256 height 230
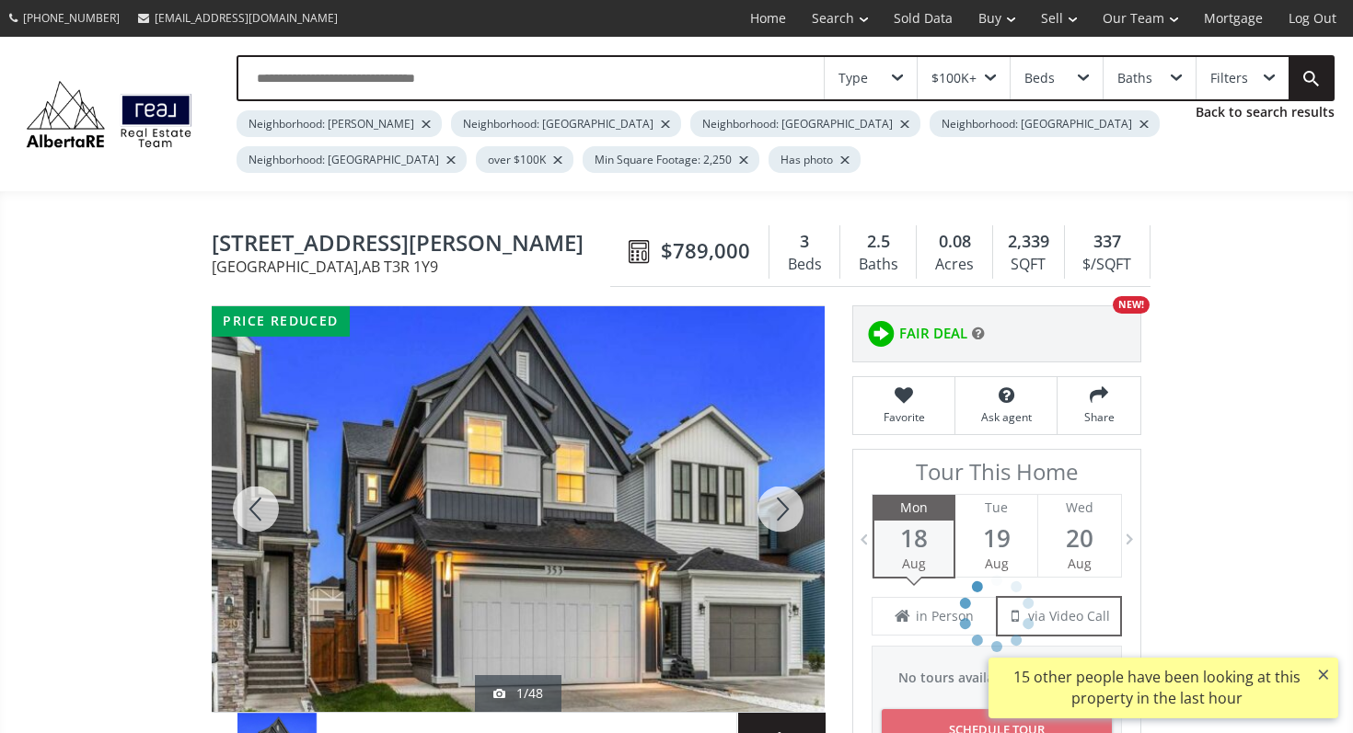
click at [767, 490] on div at bounding box center [780, 509] width 88 height 406
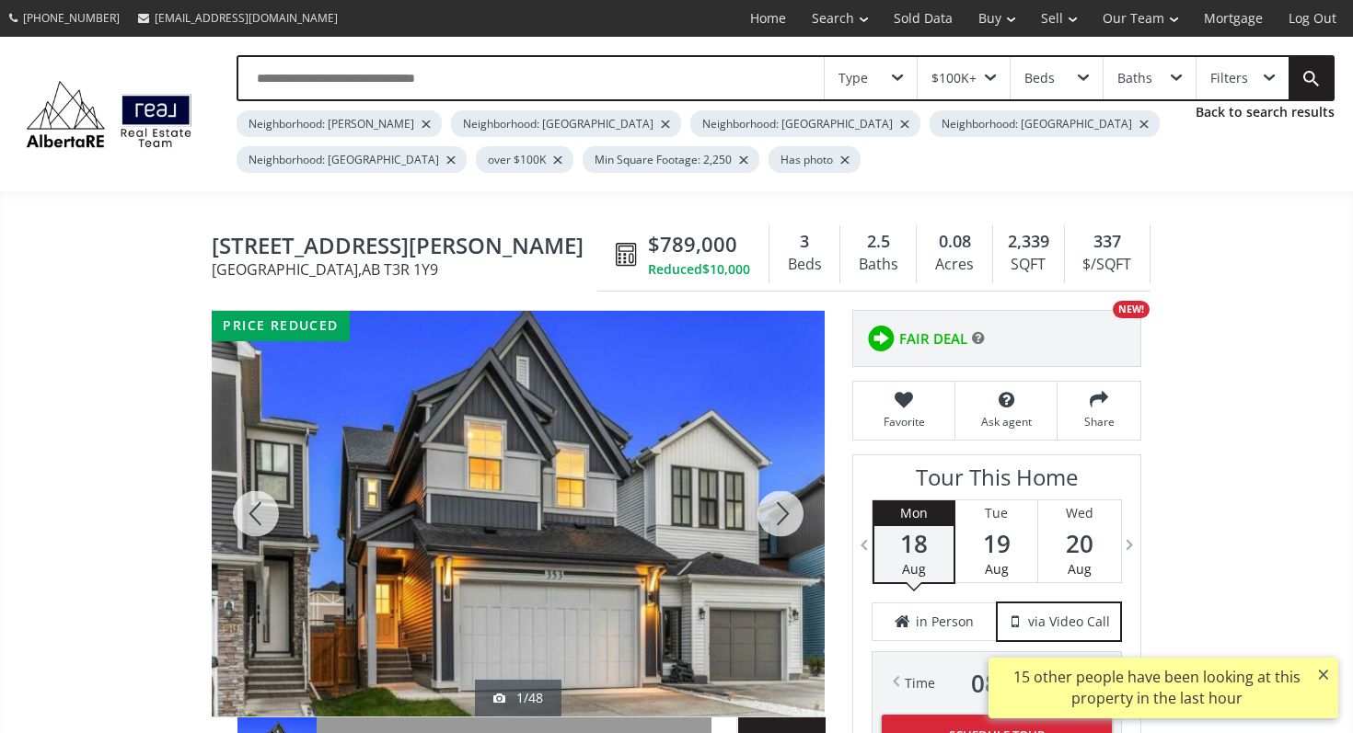
click at [767, 490] on div at bounding box center [780, 514] width 88 height 406
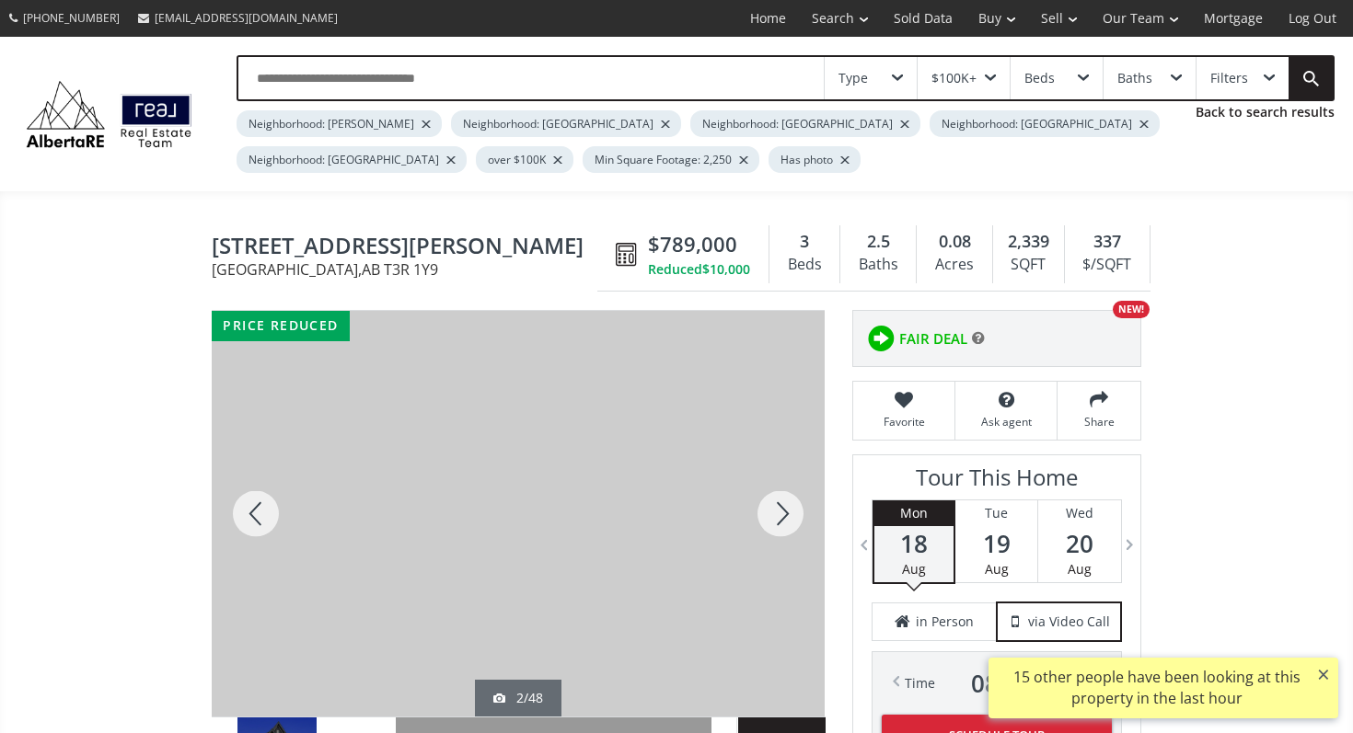
click at [767, 490] on div at bounding box center [780, 514] width 88 height 406
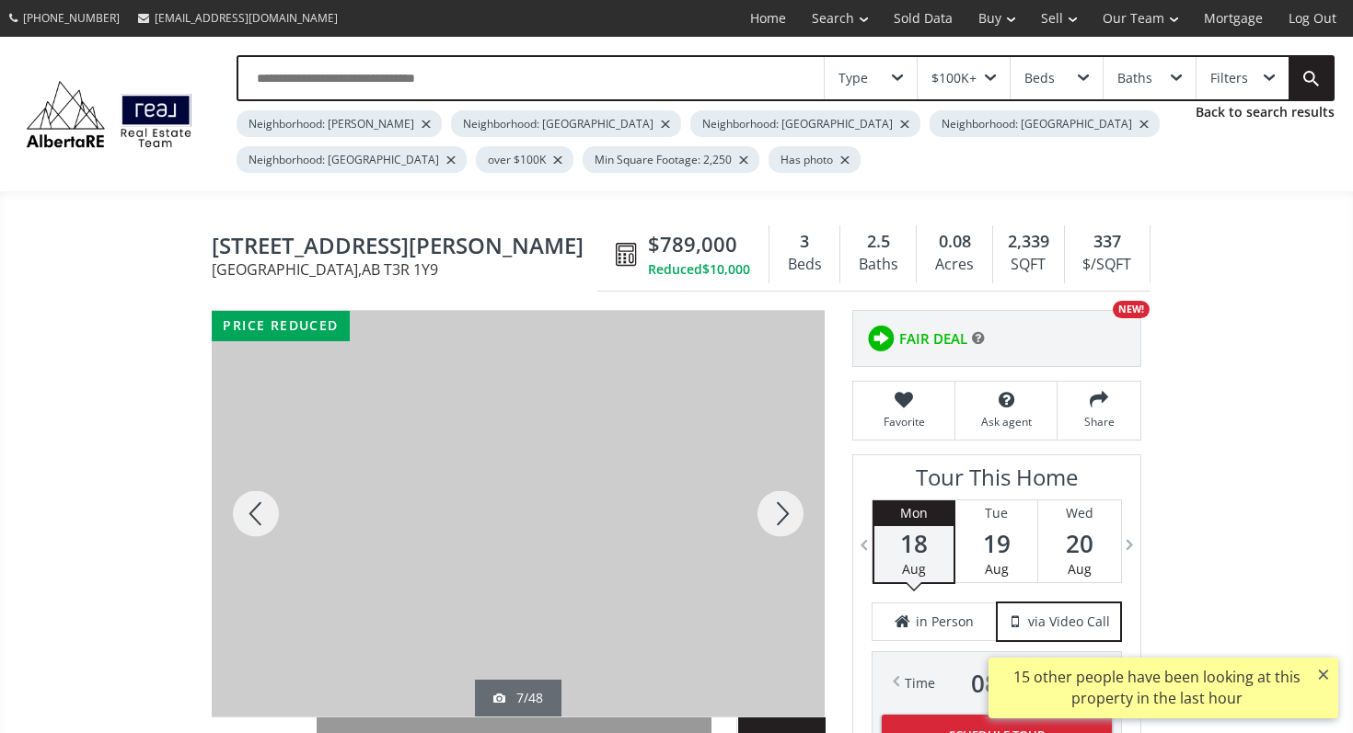
click at [767, 490] on div at bounding box center [780, 514] width 88 height 406
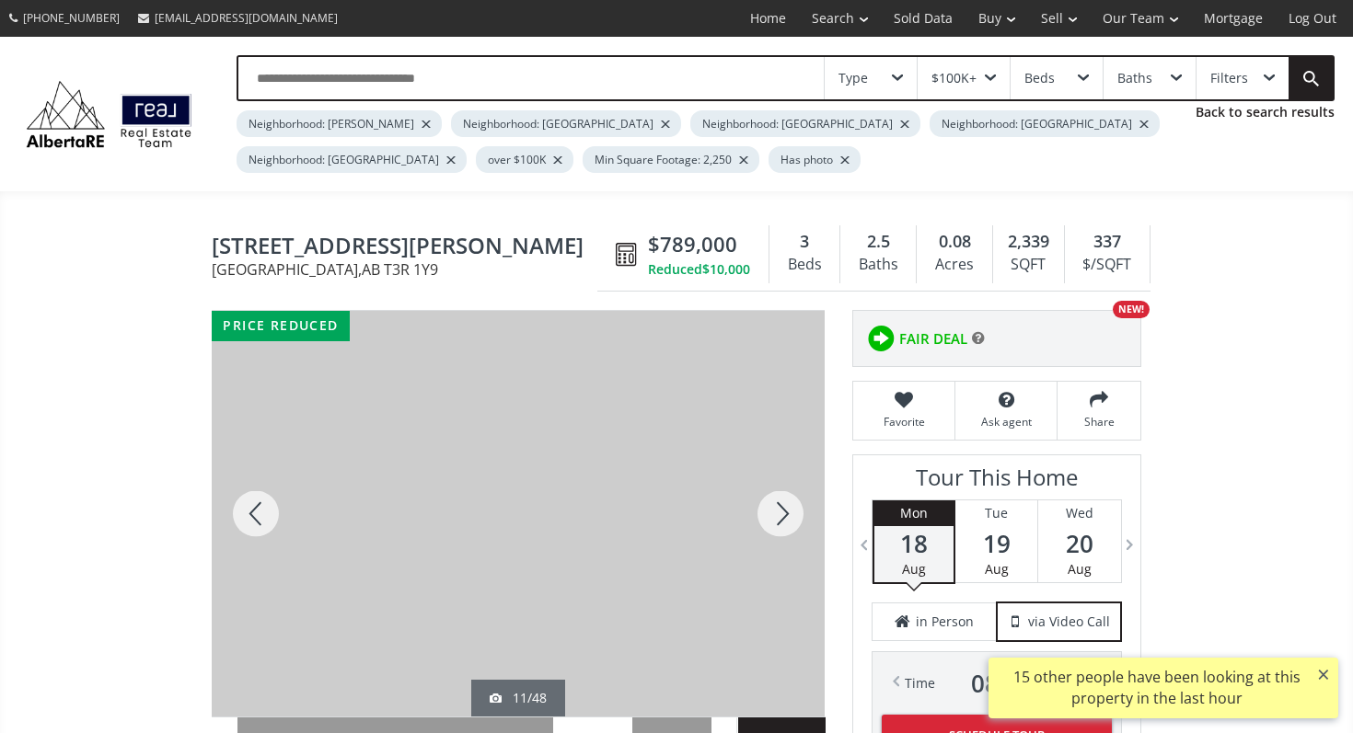
click at [767, 490] on div at bounding box center [780, 514] width 88 height 406
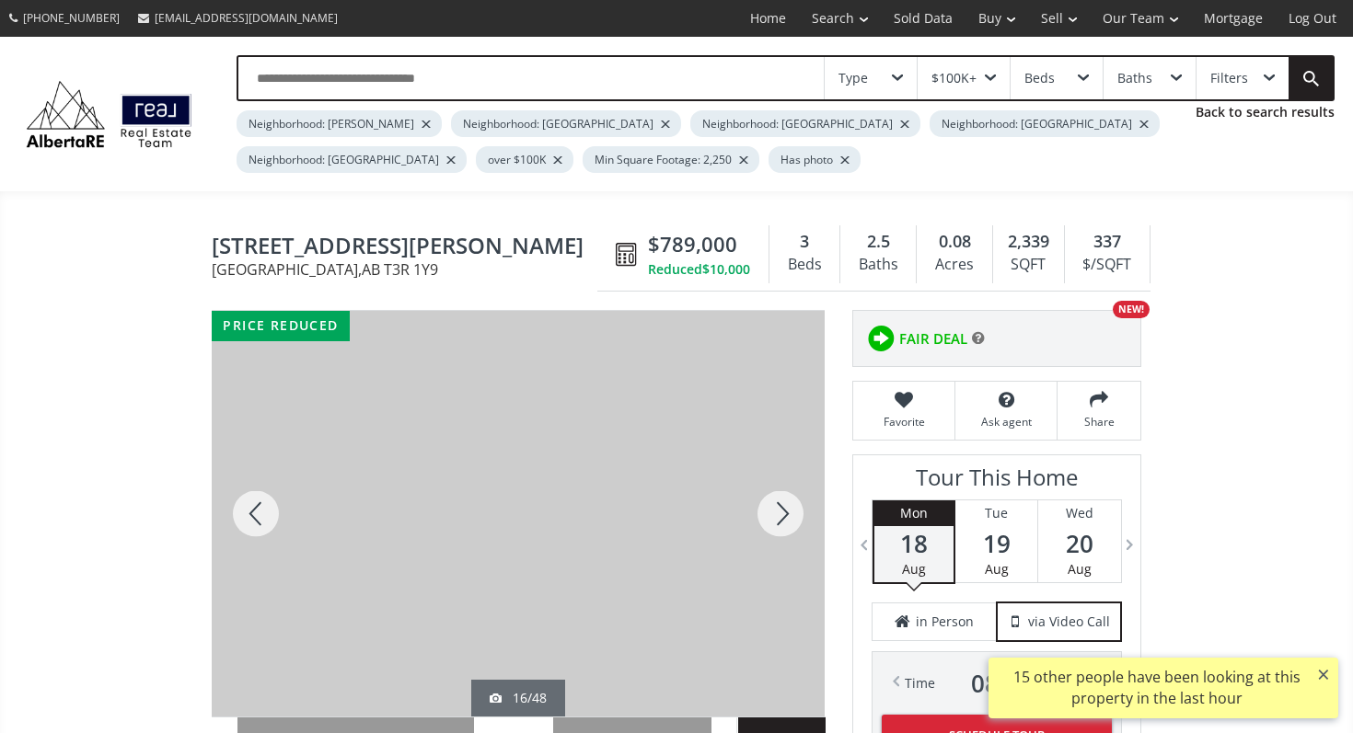
click at [767, 490] on div at bounding box center [780, 514] width 88 height 406
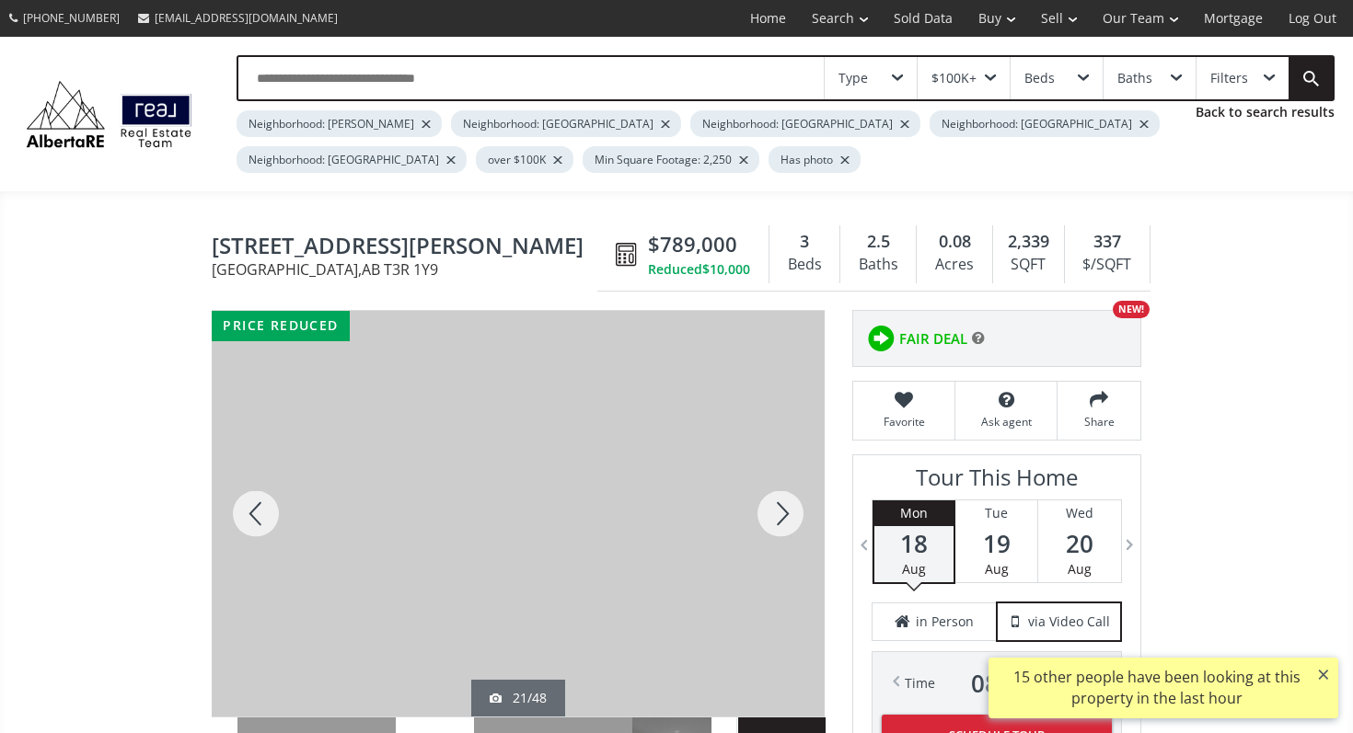
click at [767, 490] on div at bounding box center [780, 514] width 88 height 406
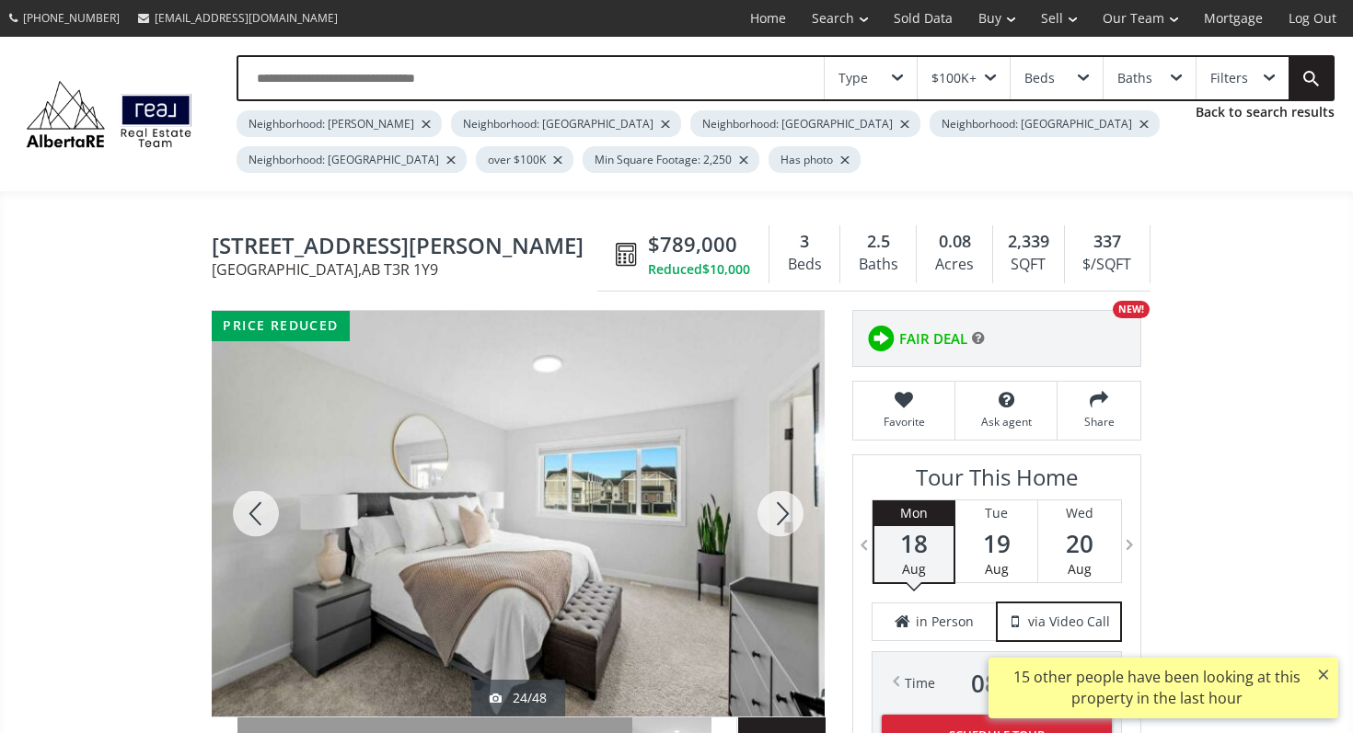
click at [767, 490] on div at bounding box center [780, 514] width 88 height 406
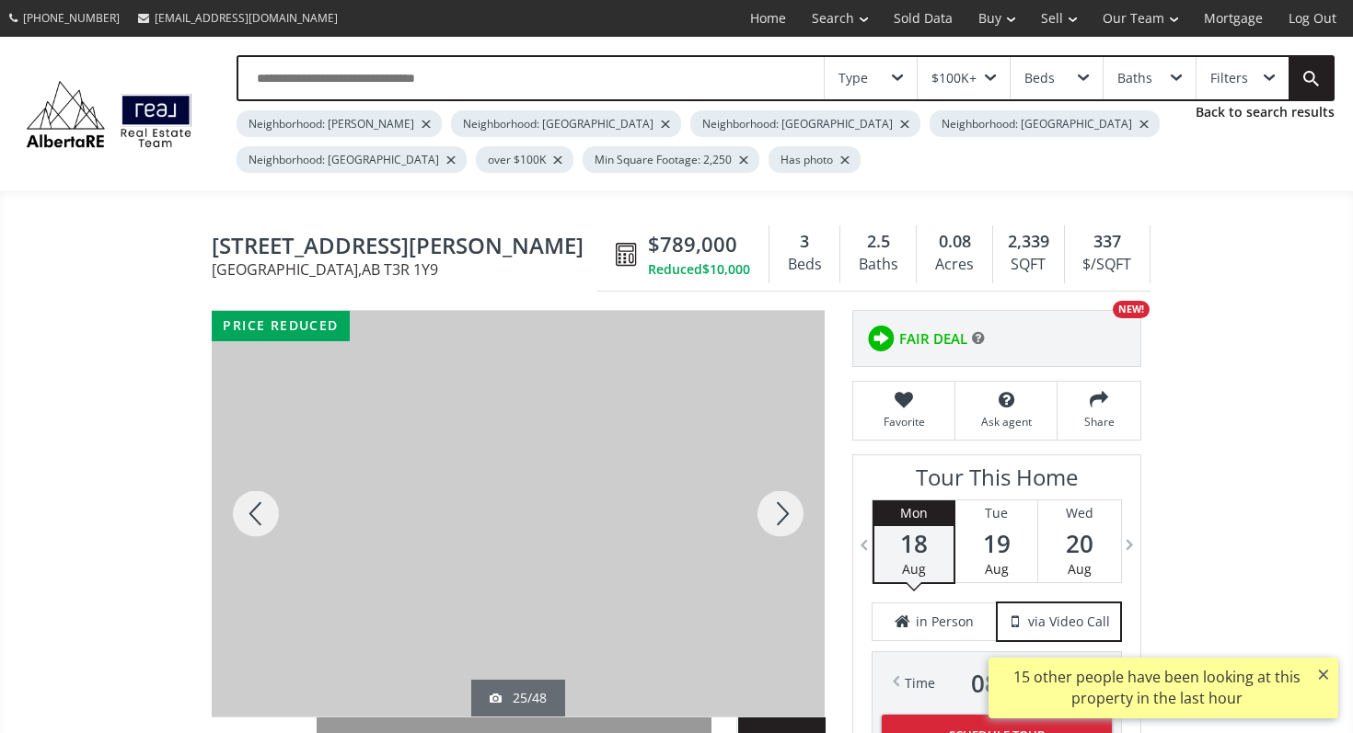
click at [767, 490] on div at bounding box center [780, 514] width 88 height 406
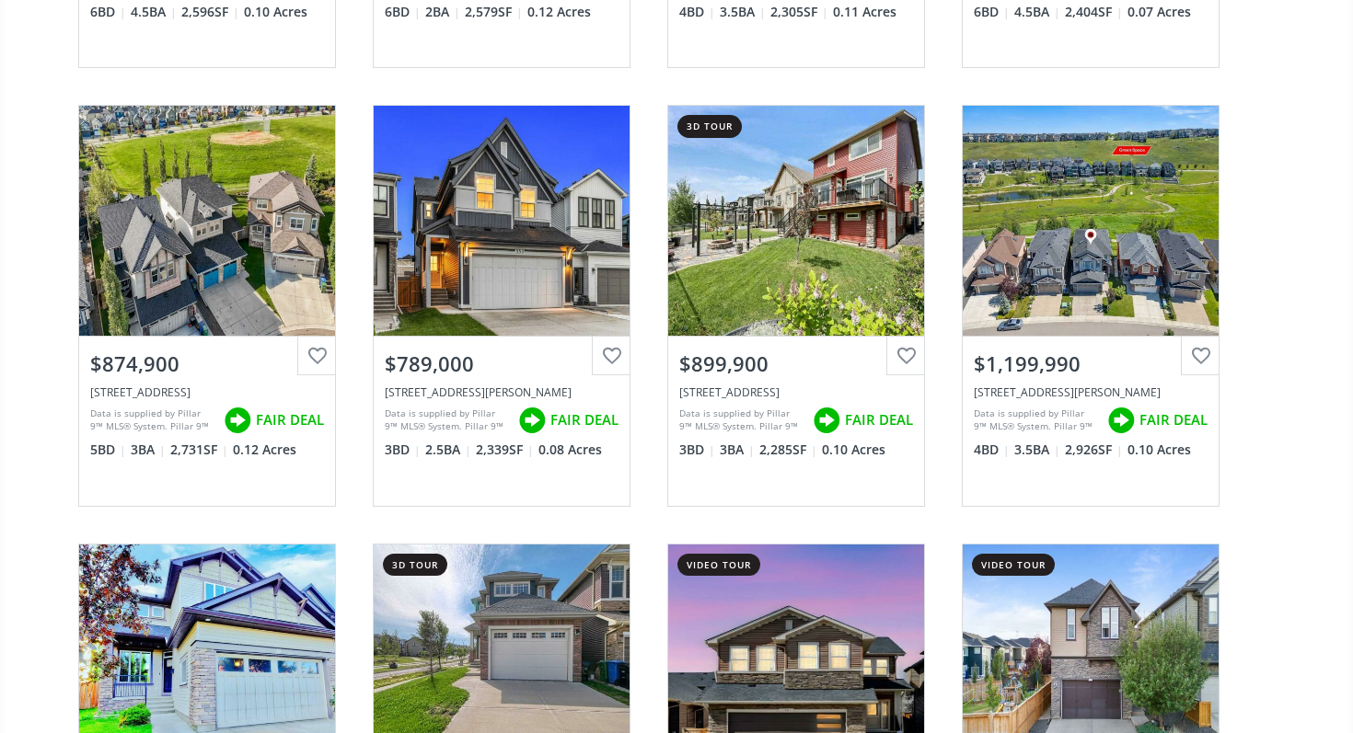
scroll to position [620, 0]
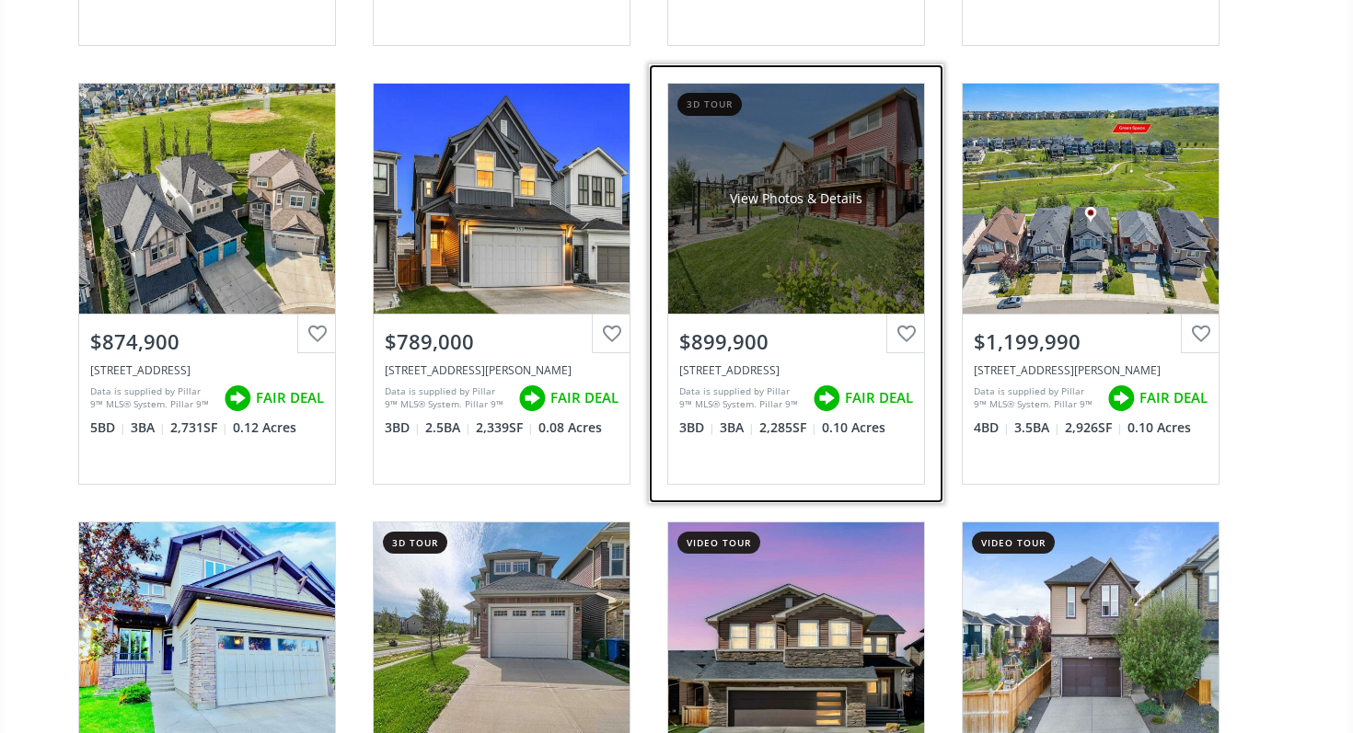
click at [720, 331] on div "$899,900" at bounding box center [796, 342] width 234 height 29
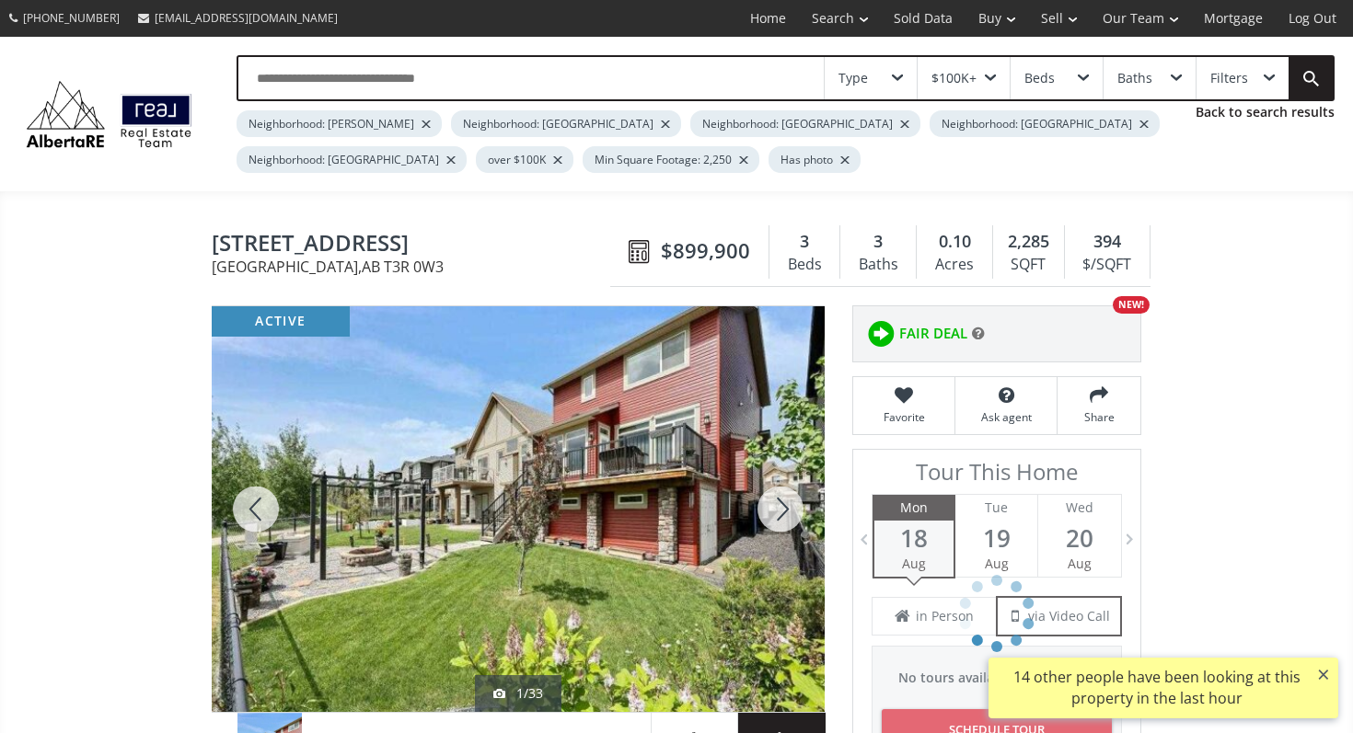
click at [796, 499] on div at bounding box center [780, 509] width 88 height 406
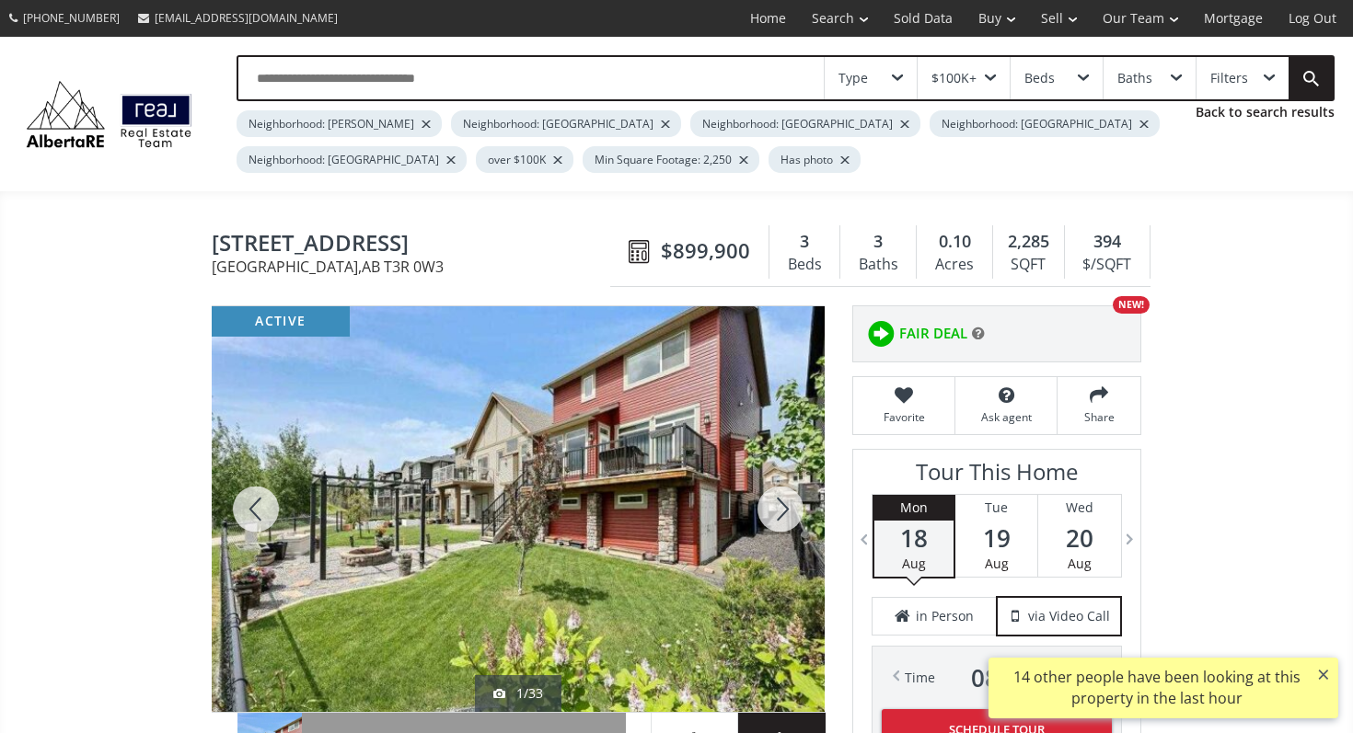
click at [796, 499] on div at bounding box center [780, 509] width 88 height 406
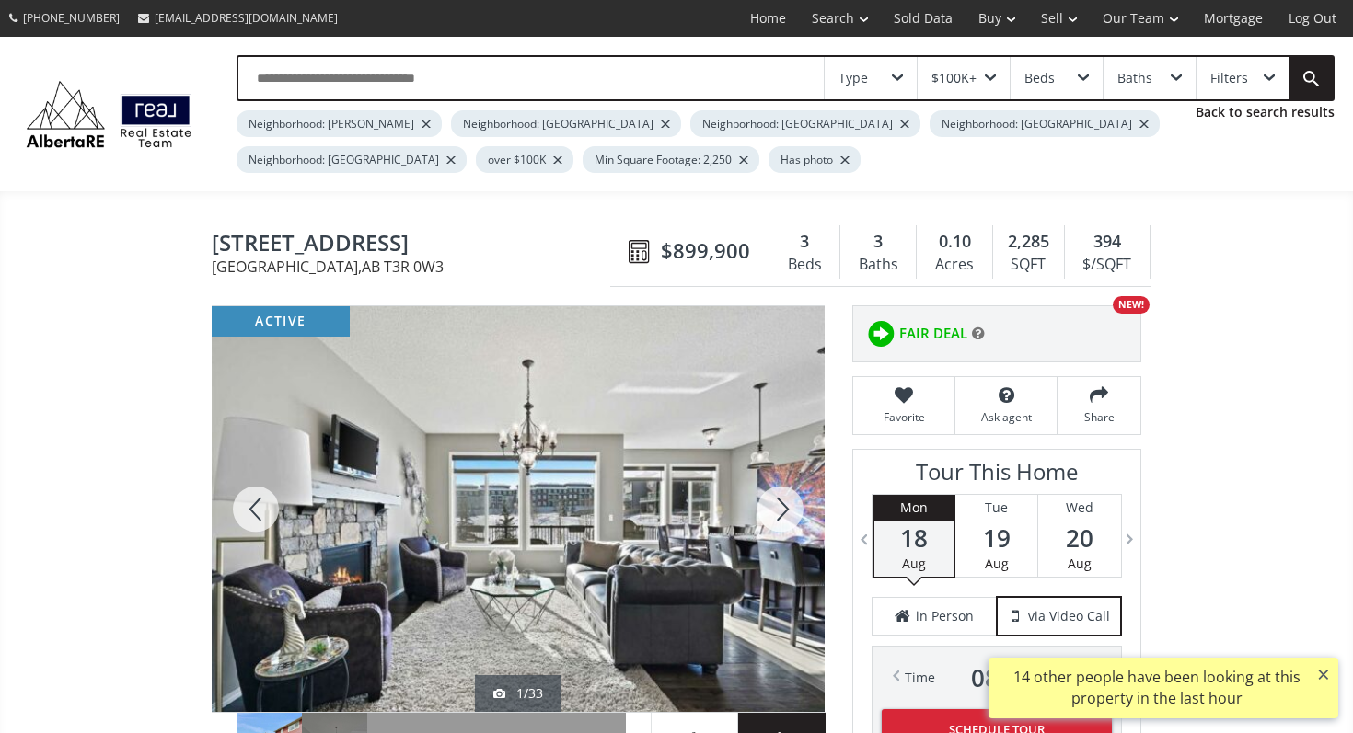
click at [796, 499] on div at bounding box center [780, 509] width 88 height 406
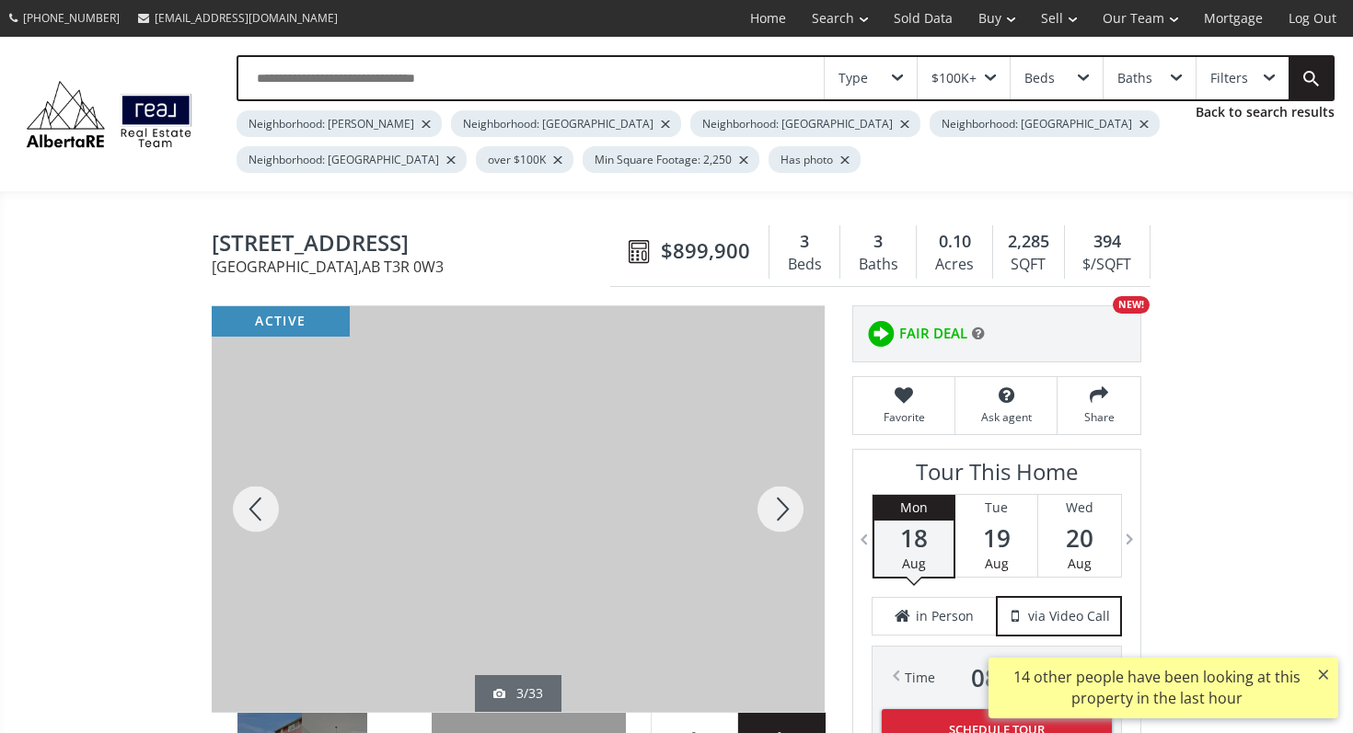
click at [796, 499] on div at bounding box center [780, 509] width 88 height 406
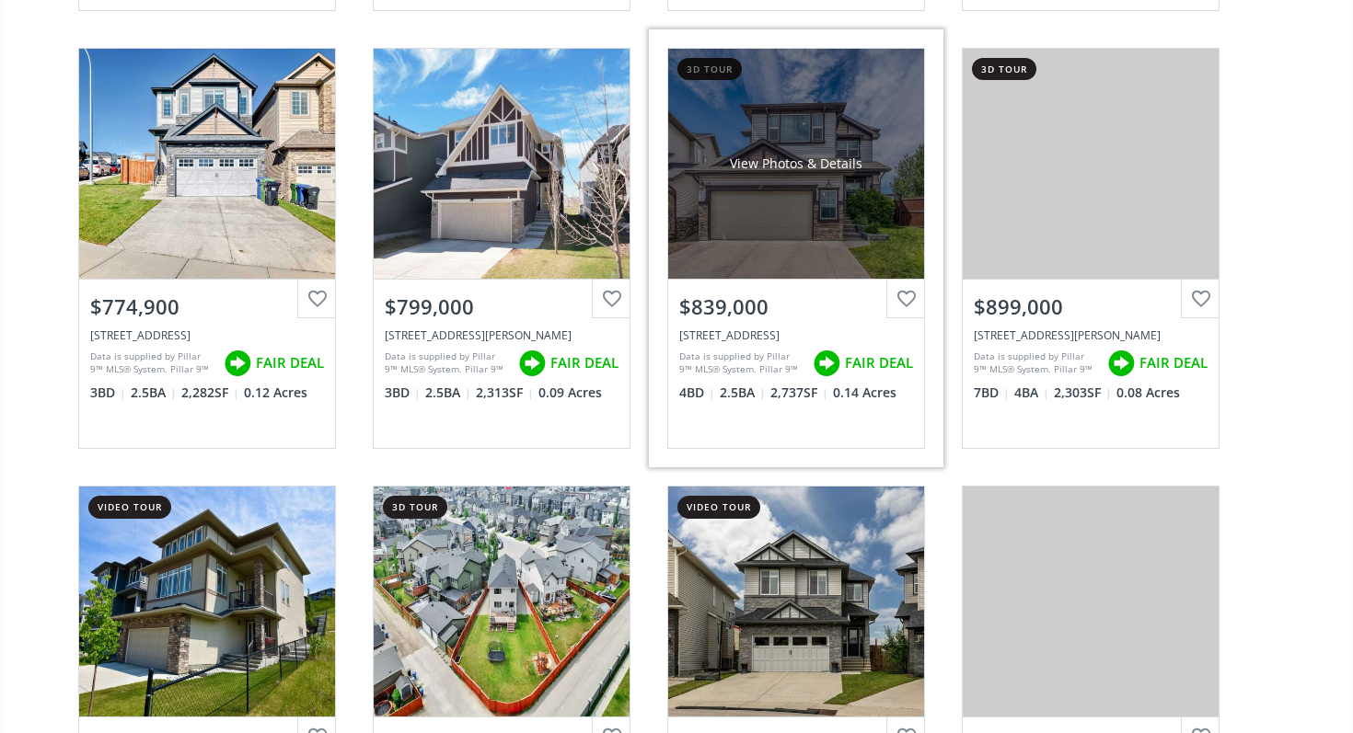
scroll to position [1701, 0]
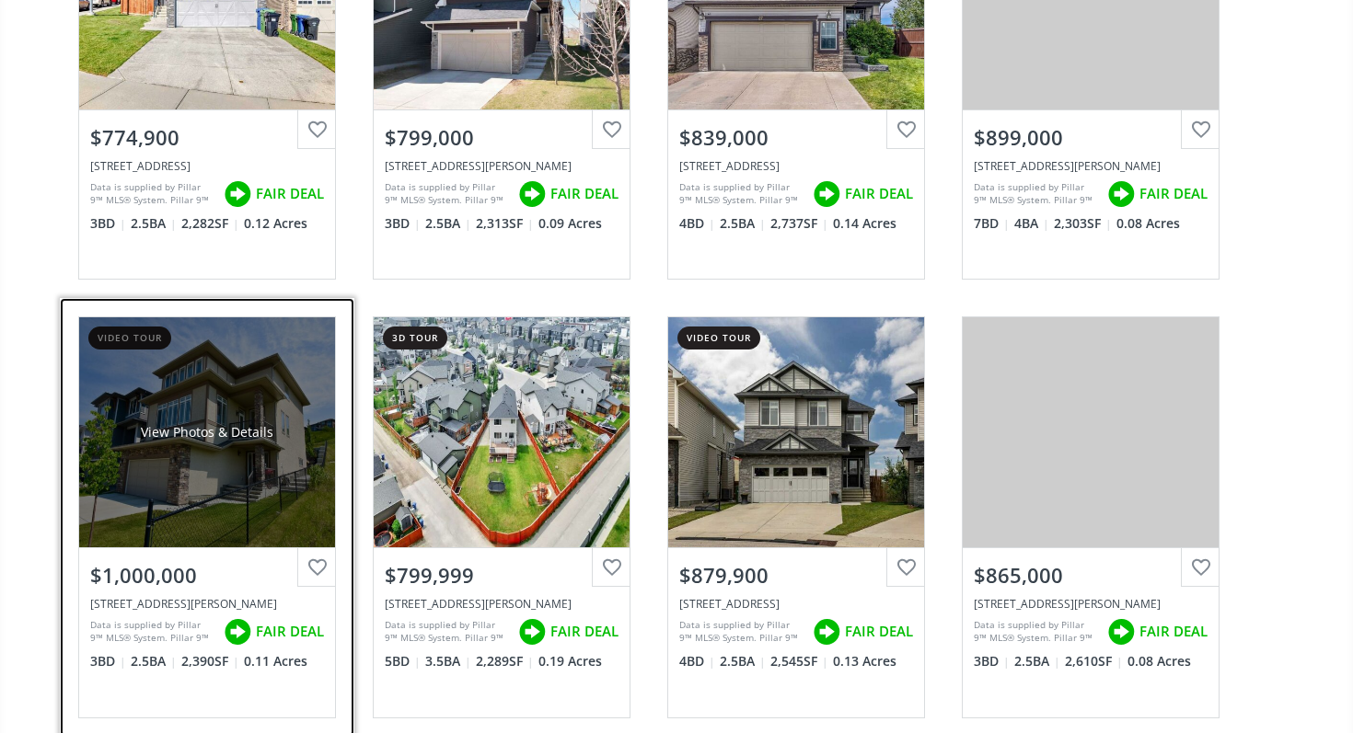
click at [214, 460] on div "View Photos & Details" at bounding box center [207, 432] width 256 height 230
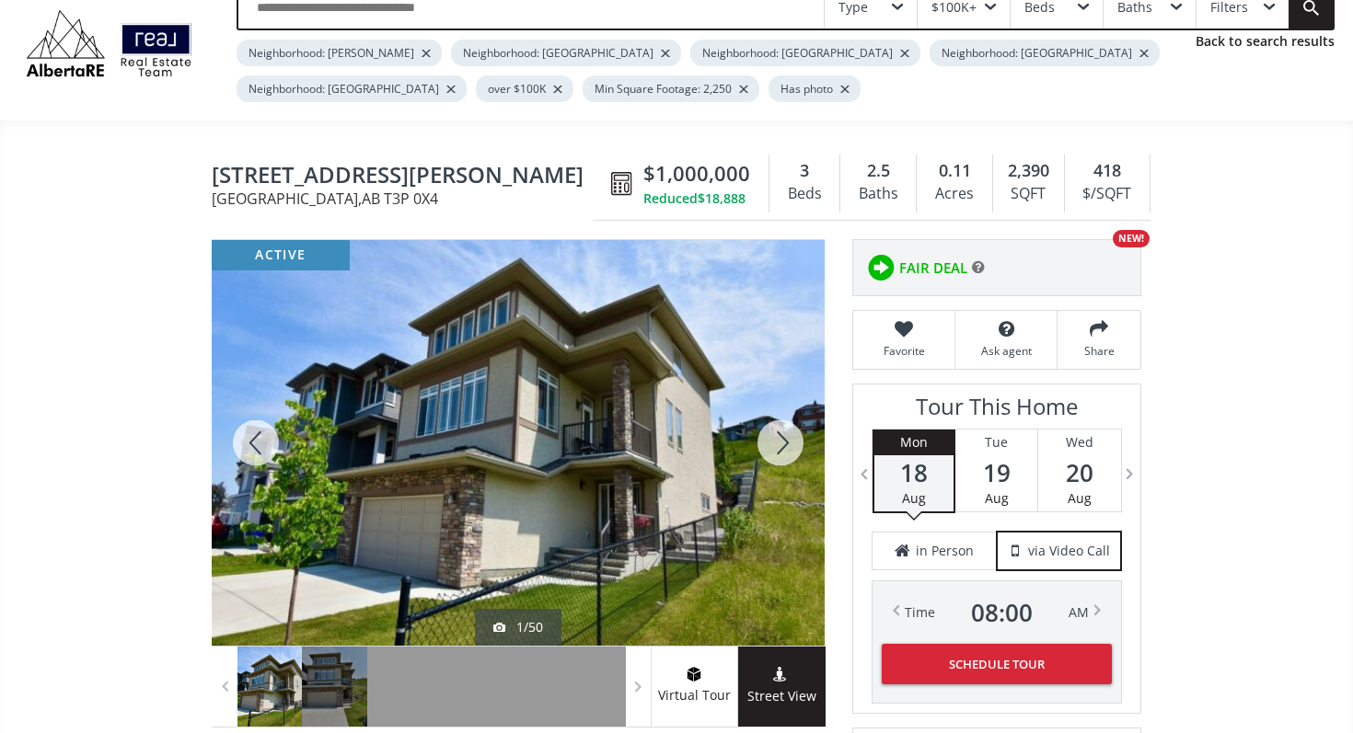
scroll to position [150, 0]
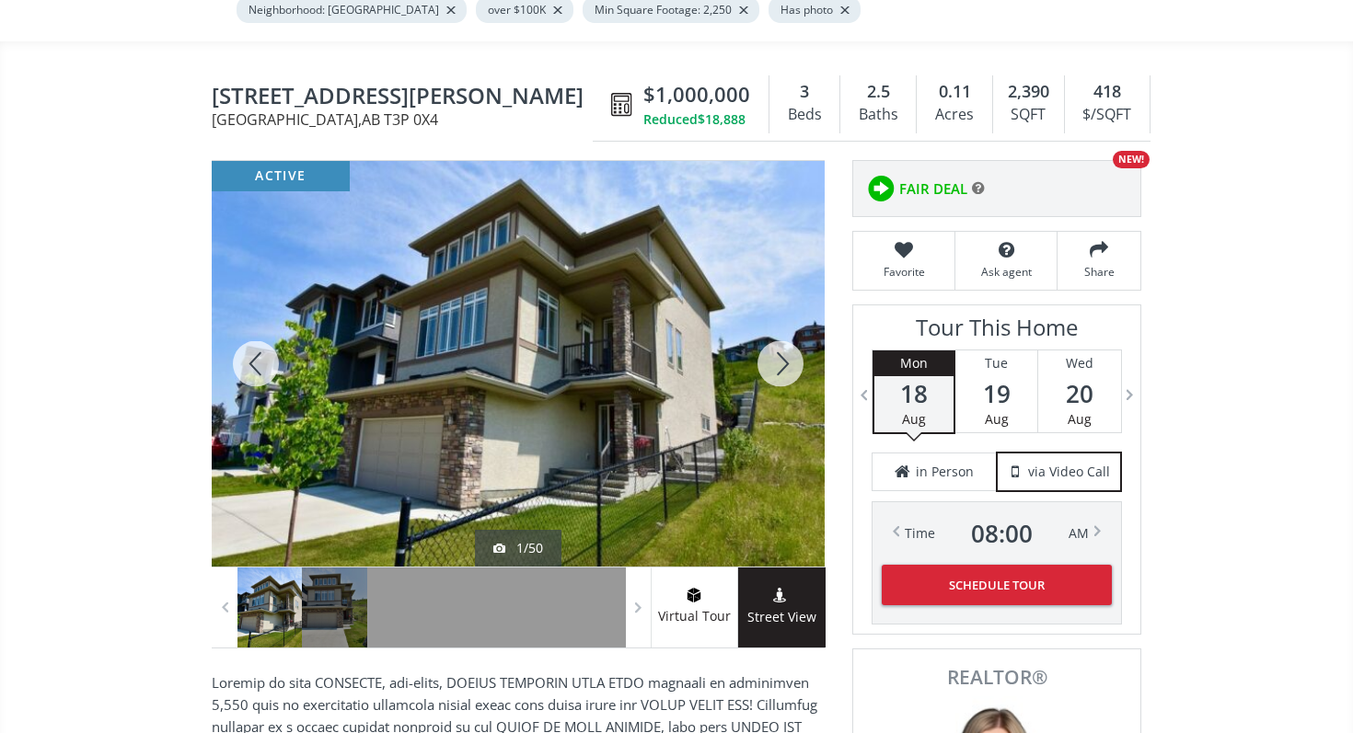
click at [787, 375] on div at bounding box center [780, 364] width 88 height 406
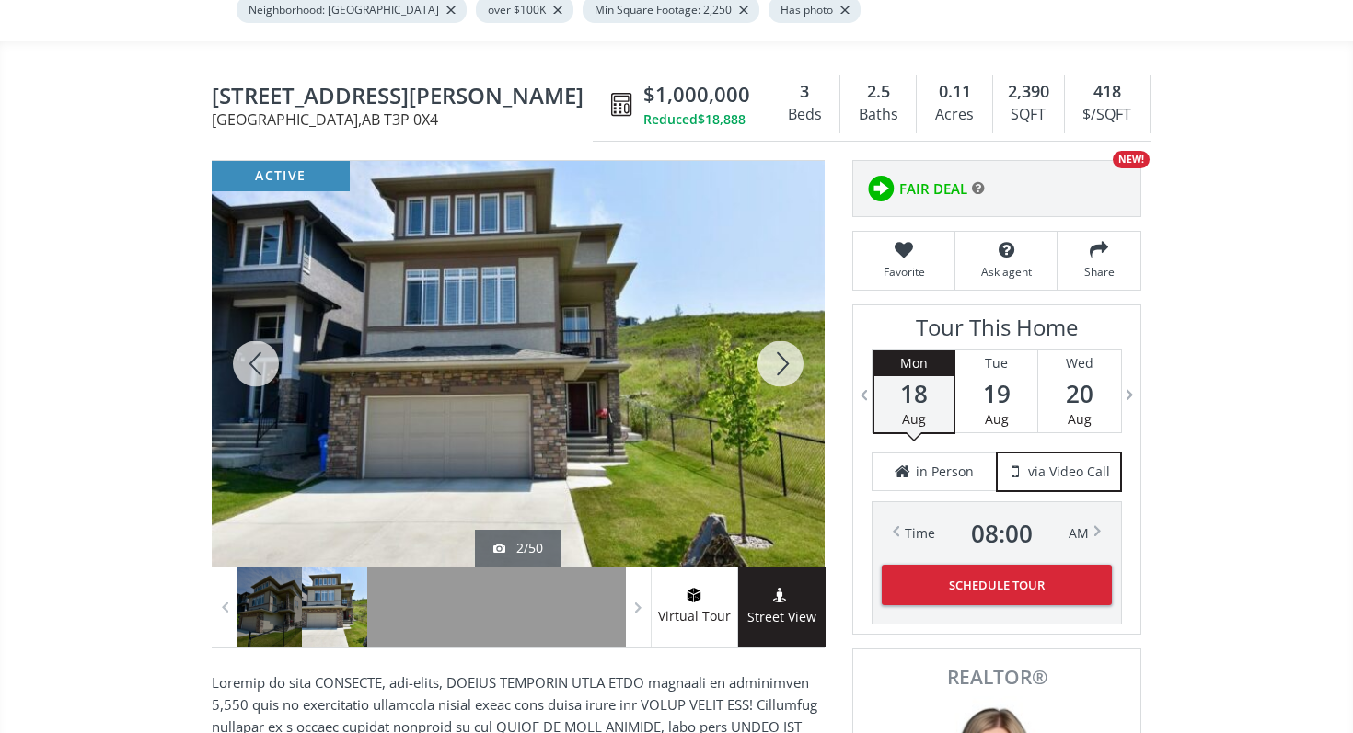
click at [787, 375] on div at bounding box center [780, 364] width 88 height 406
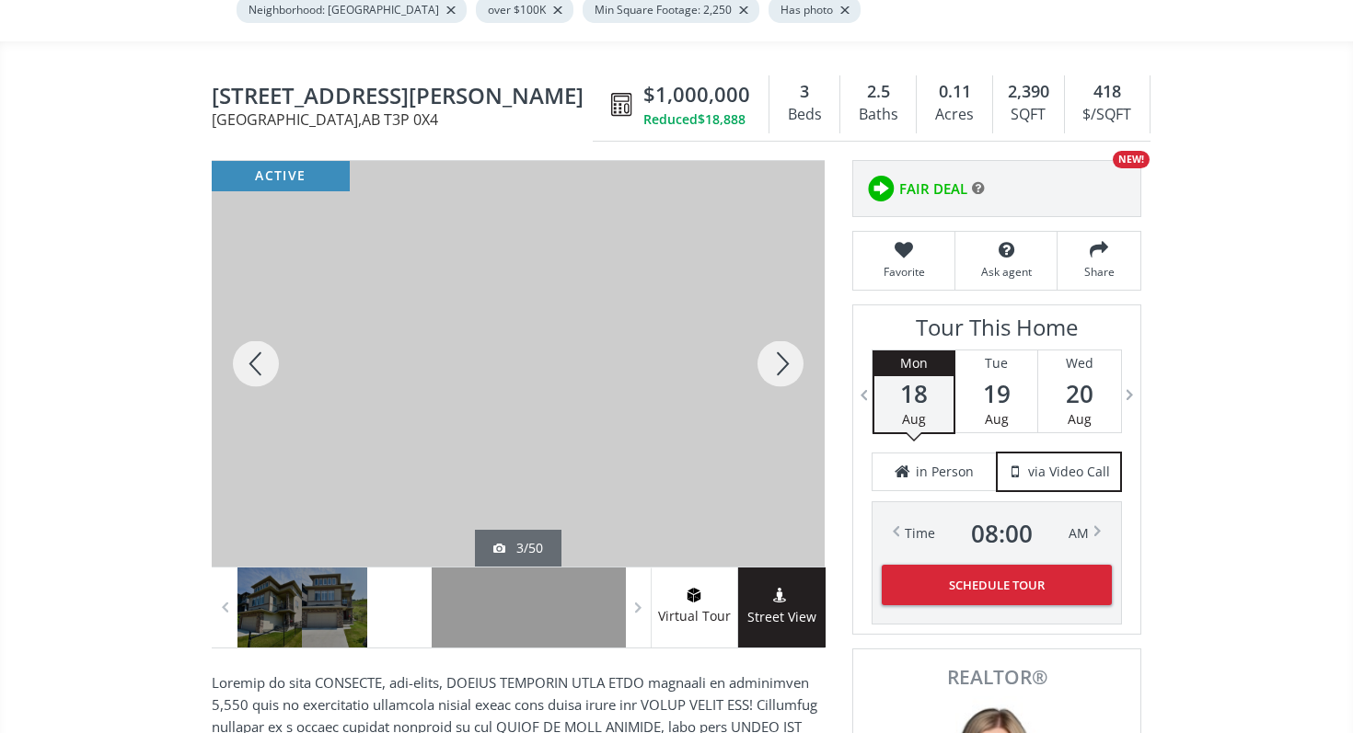
click at [787, 375] on div at bounding box center [780, 364] width 88 height 406
click at [265, 346] on div at bounding box center [256, 364] width 88 height 406
click at [784, 349] on div at bounding box center [780, 364] width 88 height 406
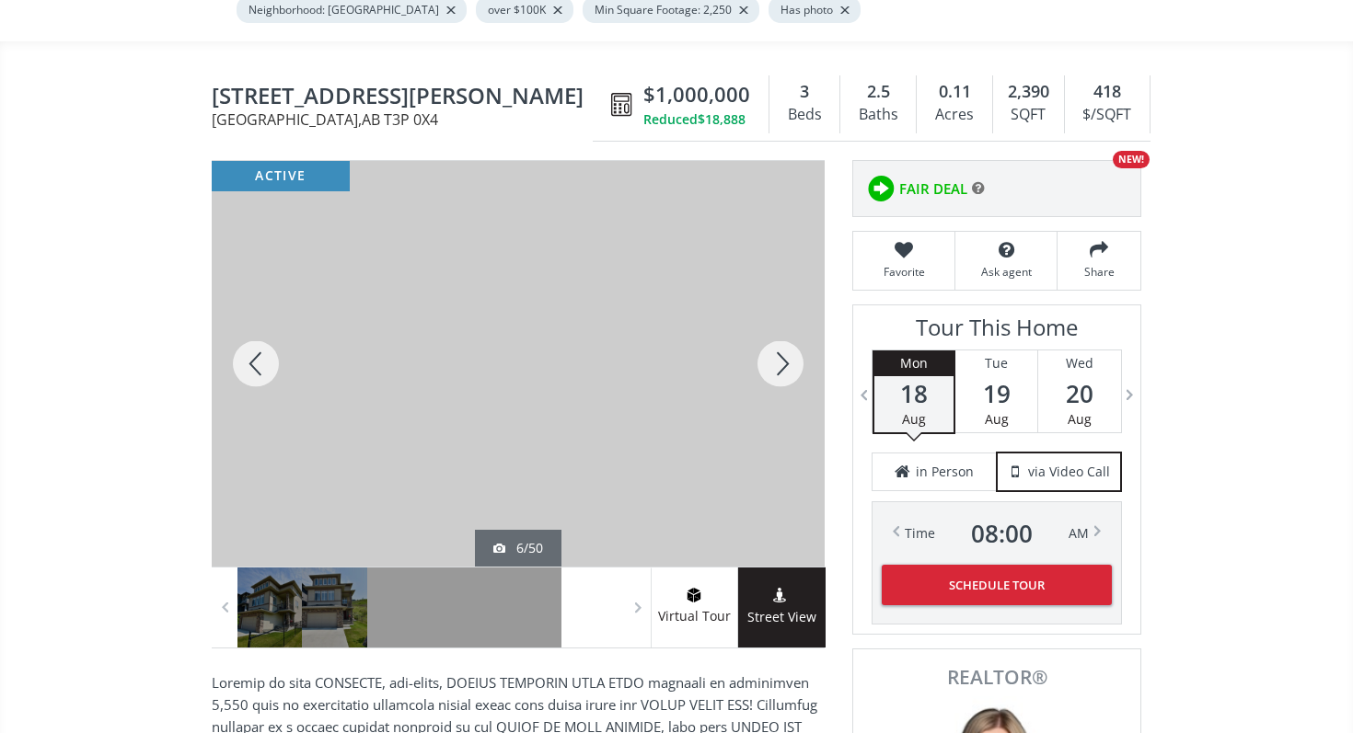
click at [784, 349] on div at bounding box center [780, 364] width 88 height 406
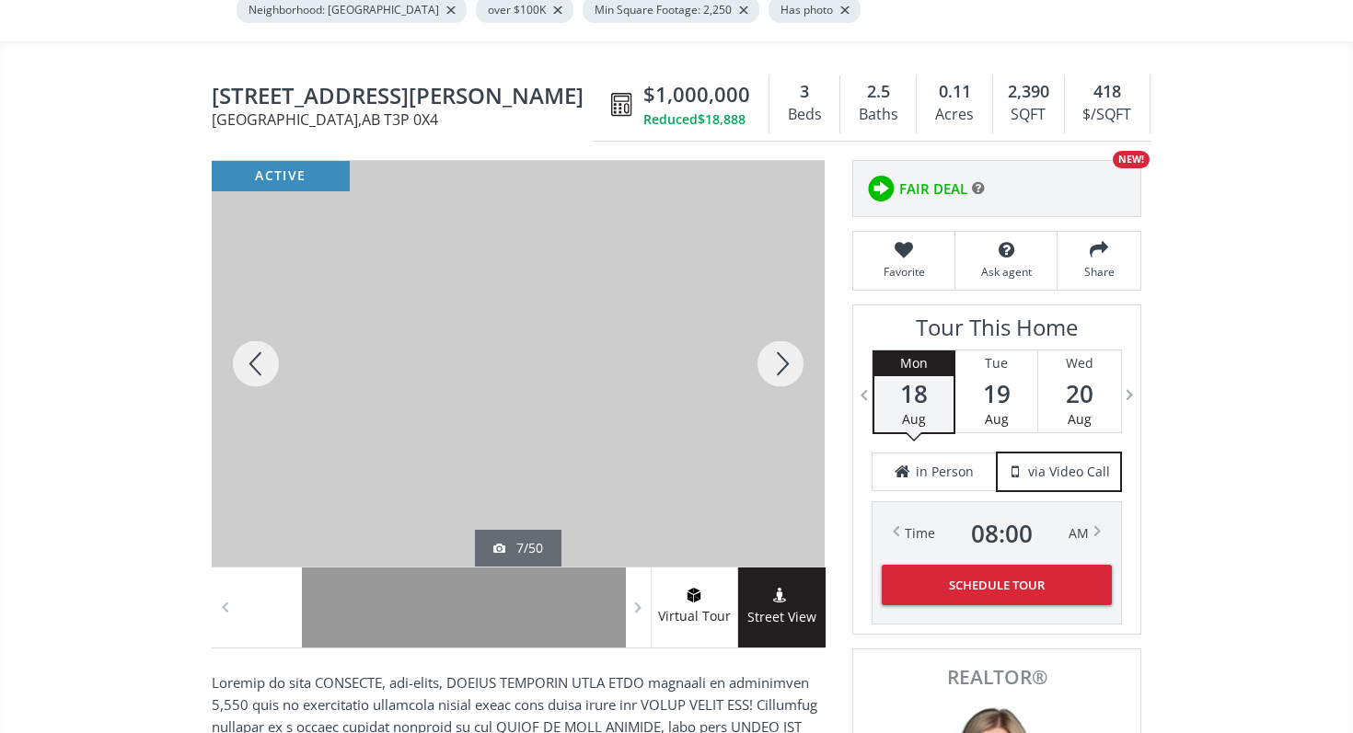
click at [784, 349] on div at bounding box center [780, 364] width 88 height 406
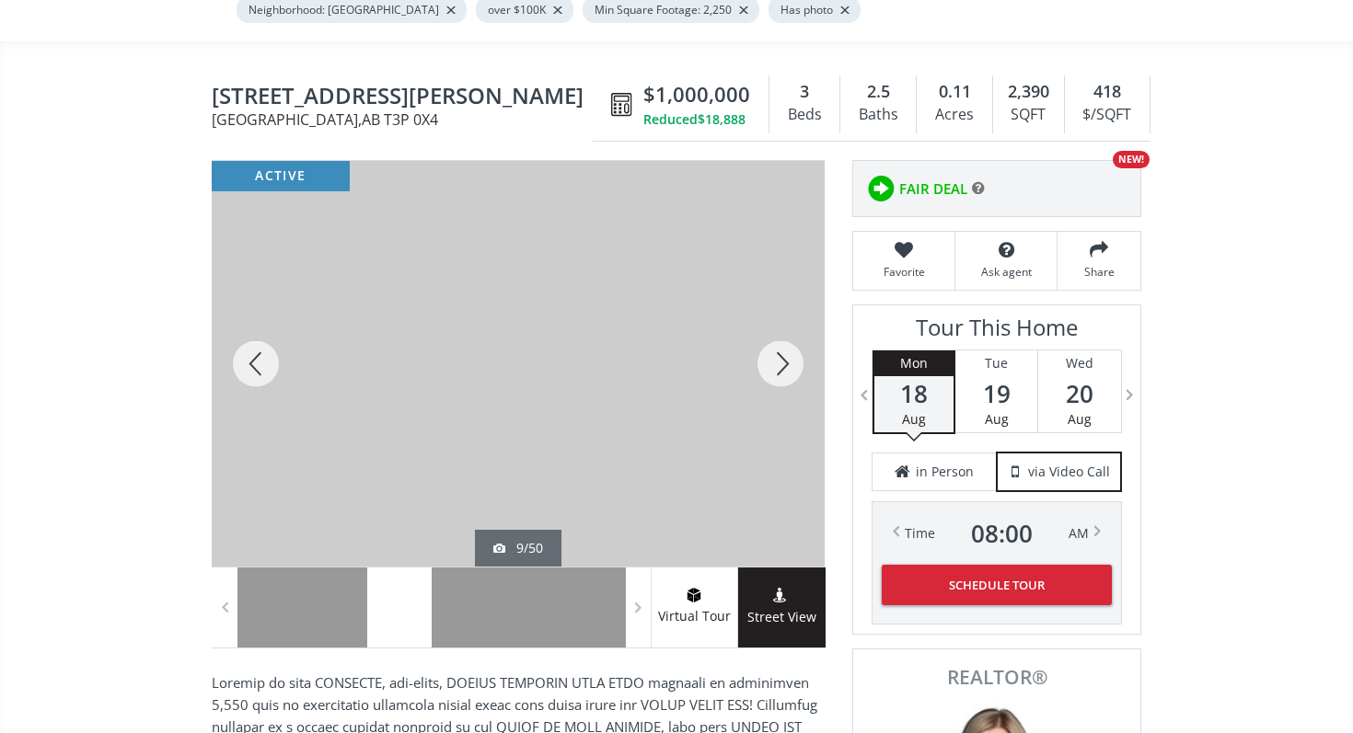
click at [784, 349] on div at bounding box center [780, 364] width 88 height 406
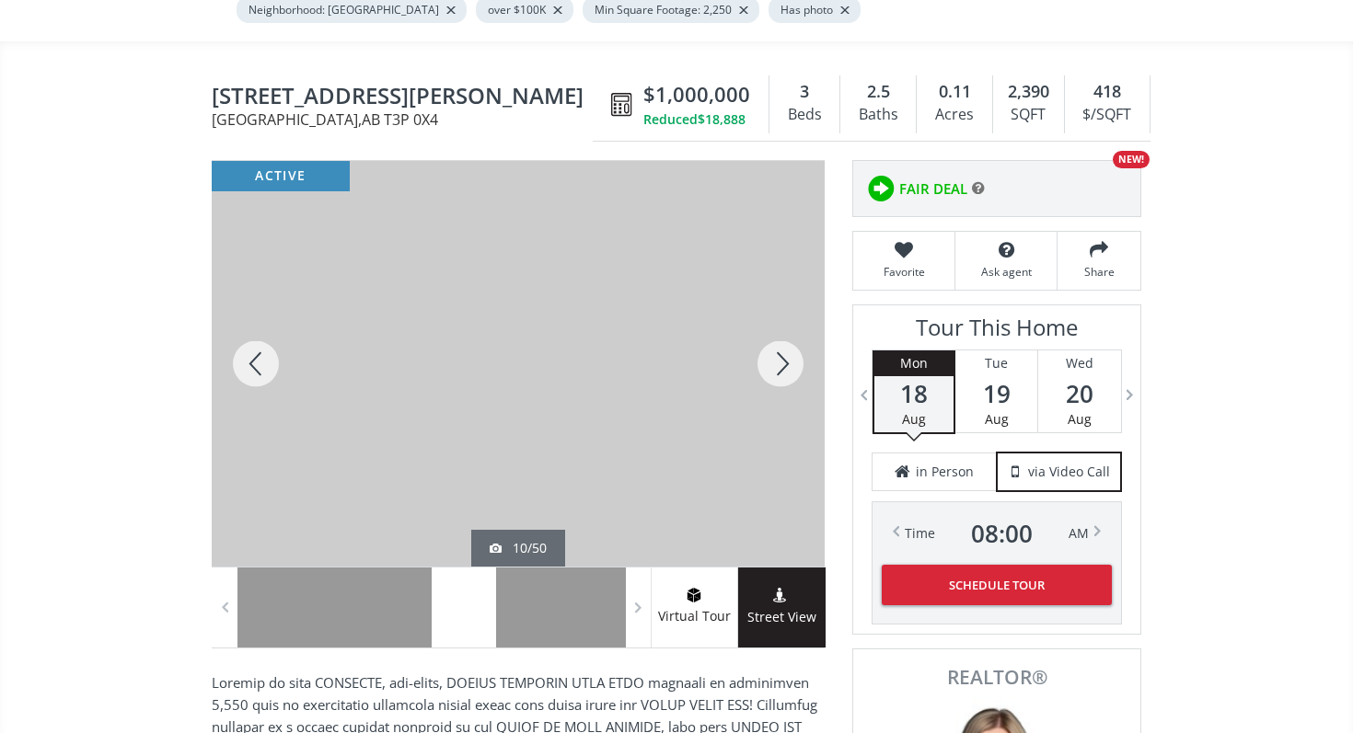
click at [784, 349] on div at bounding box center [780, 364] width 88 height 406
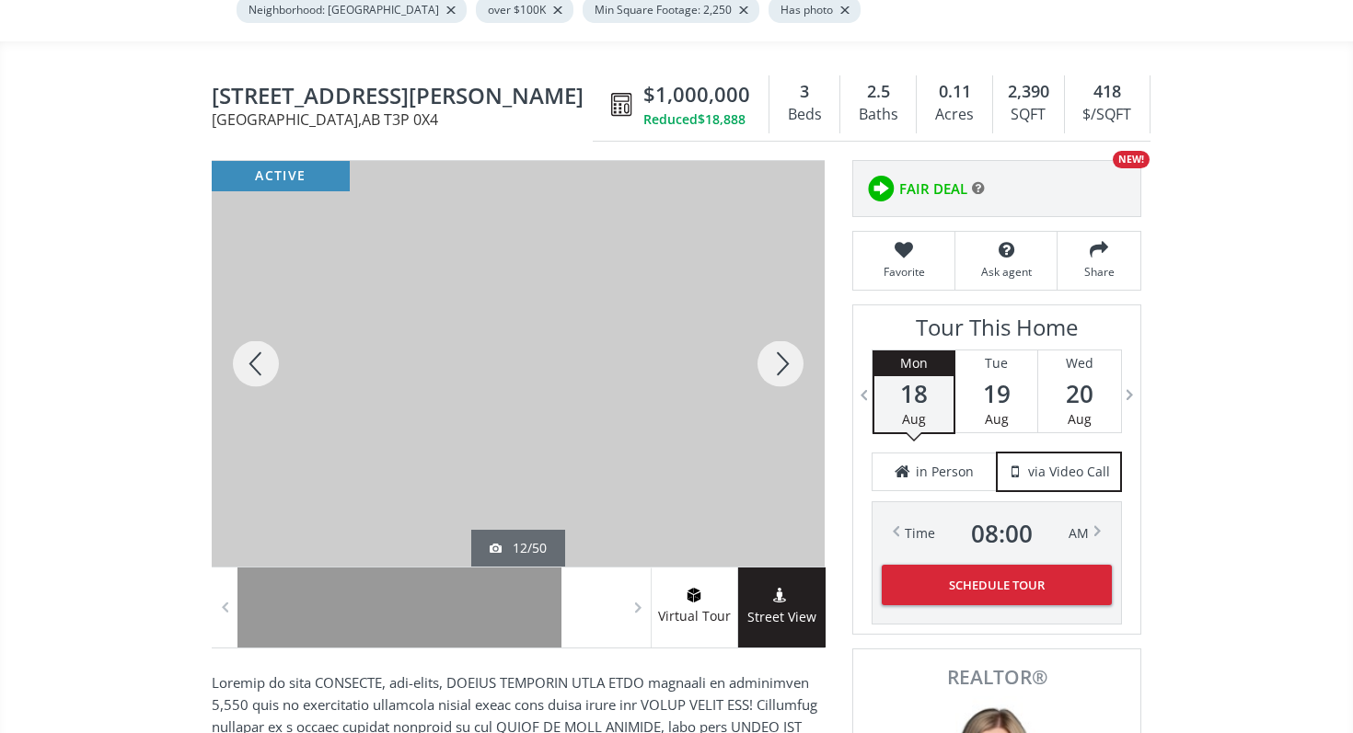
click at [784, 349] on div at bounding box center [780, 364] width 88 height 406
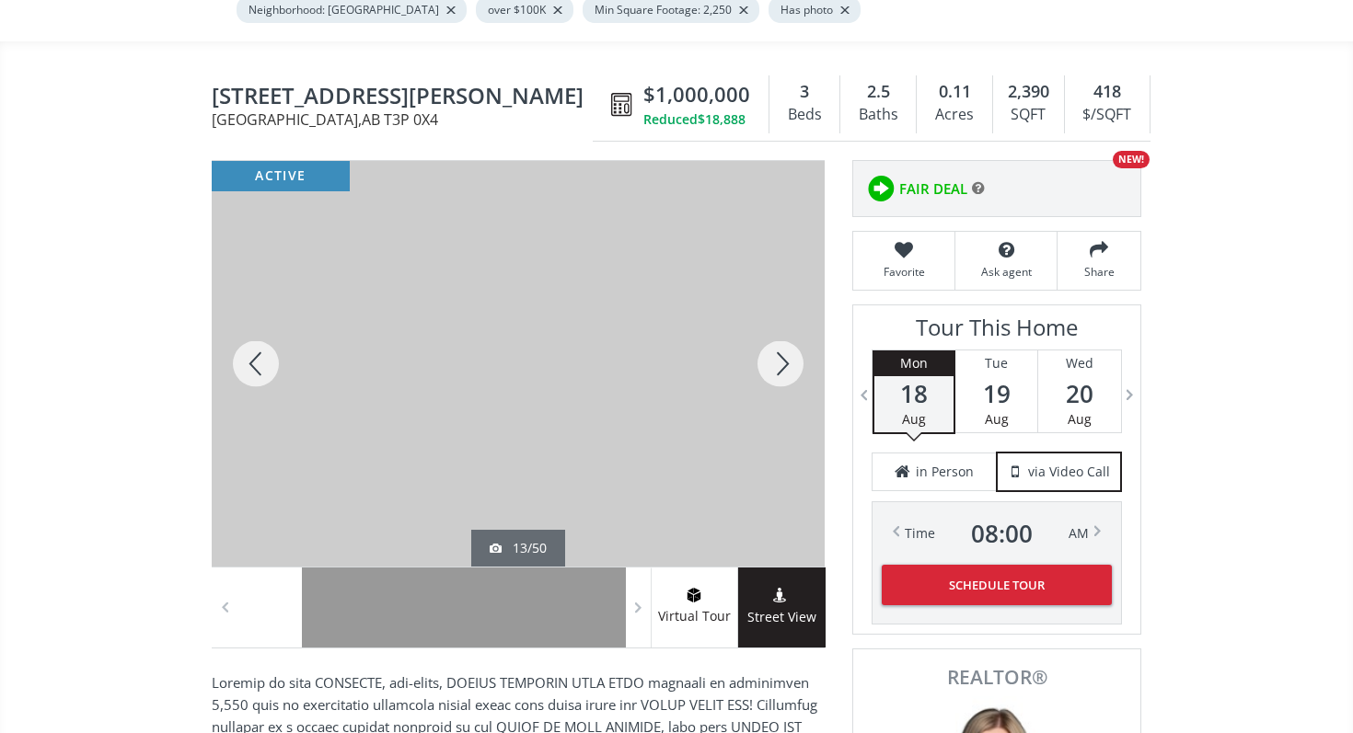
click at [784, 349] on div at bounding box center [780, 364] width 88 height 406
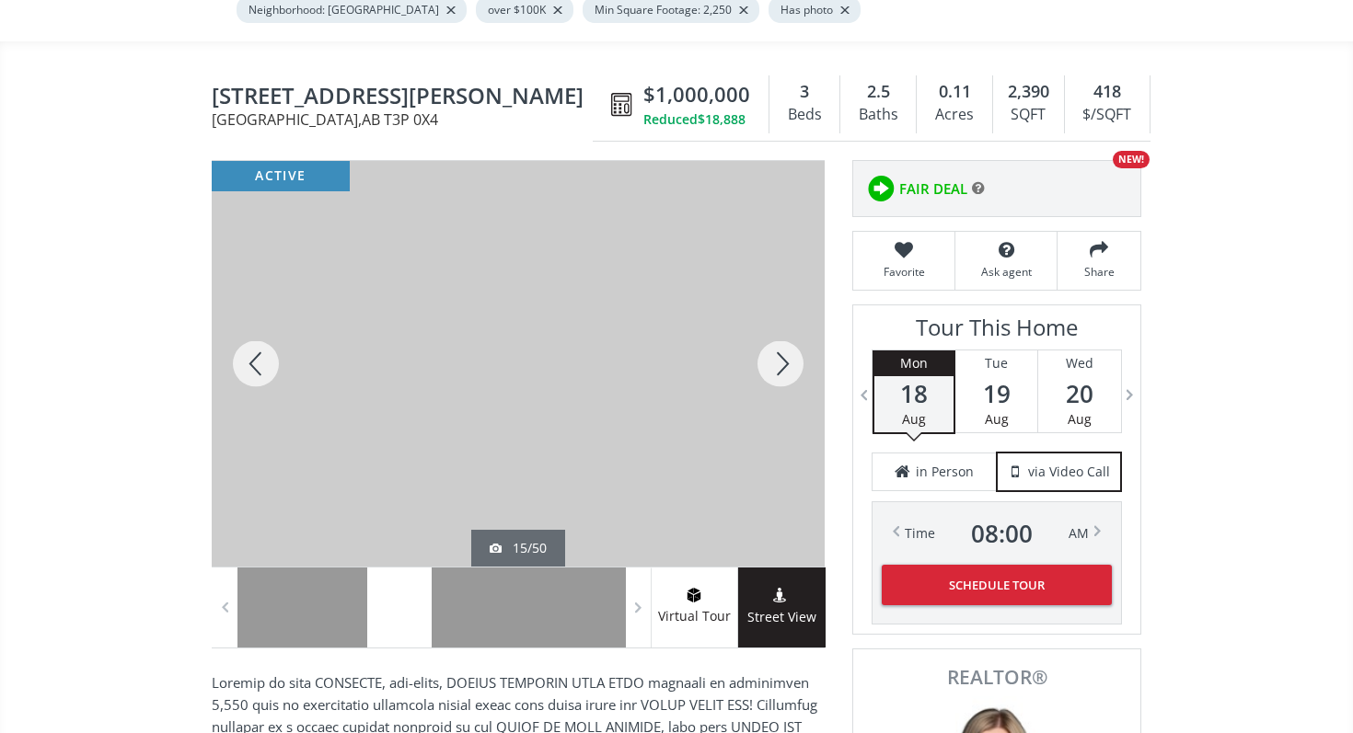
click at [784, 349] on div at bounding box center [780, 364] width 88 height 406
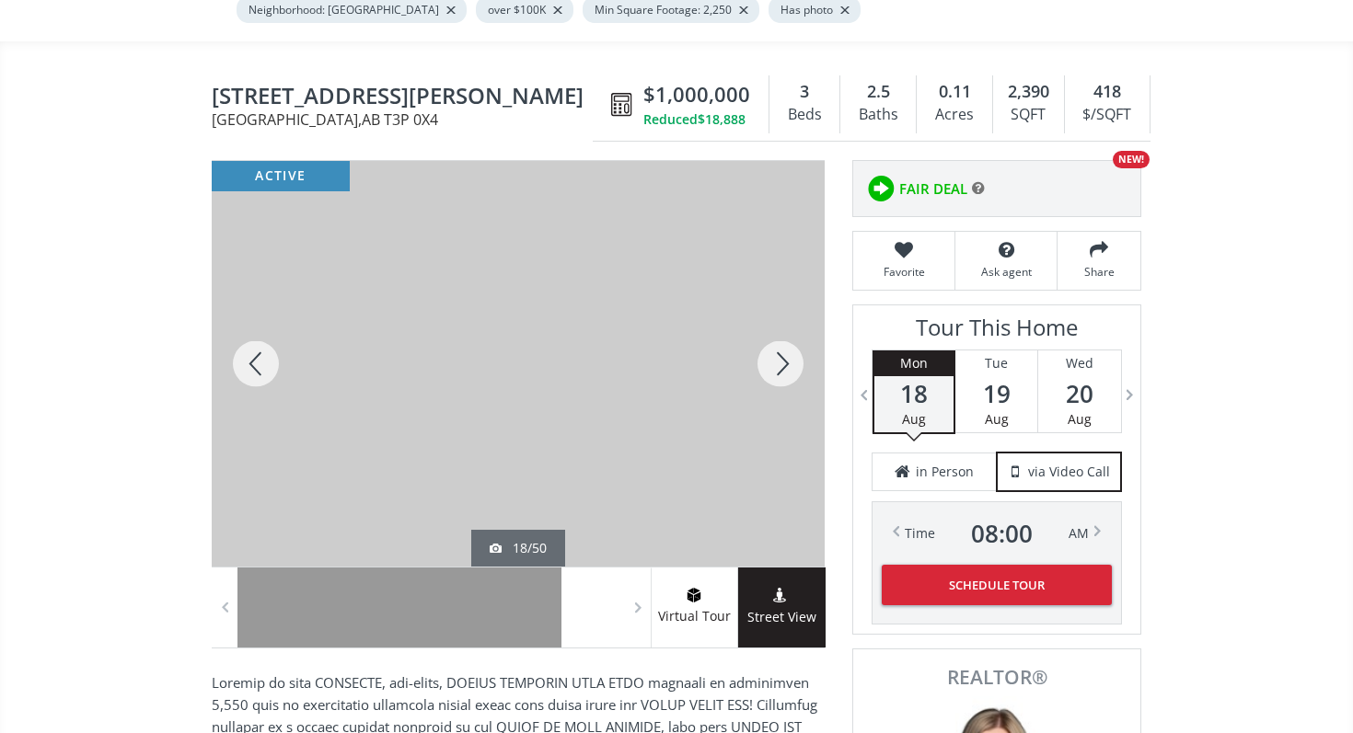
click at [784, 349] on div at bounding box center [780, 364] width 88 height 406
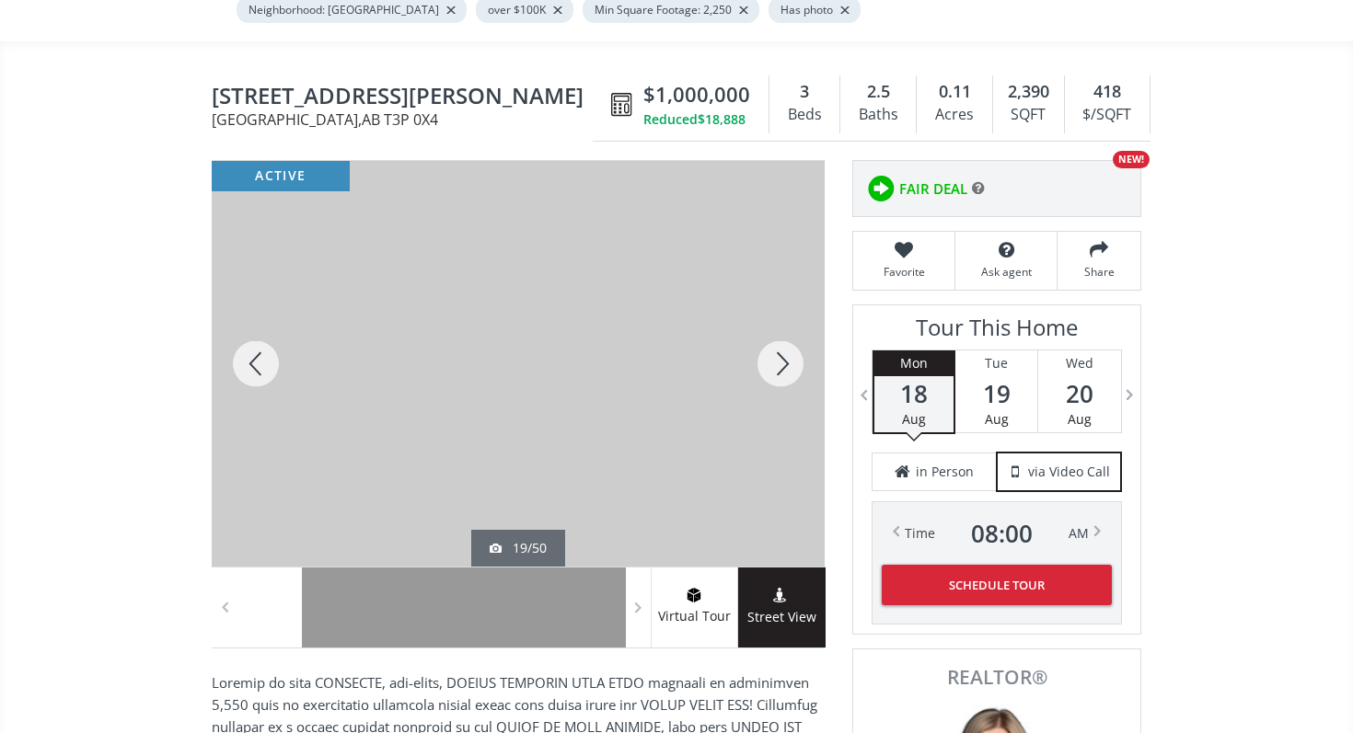
click at [784, 349] on div at bounding box center [780, 364] width 88 height 406
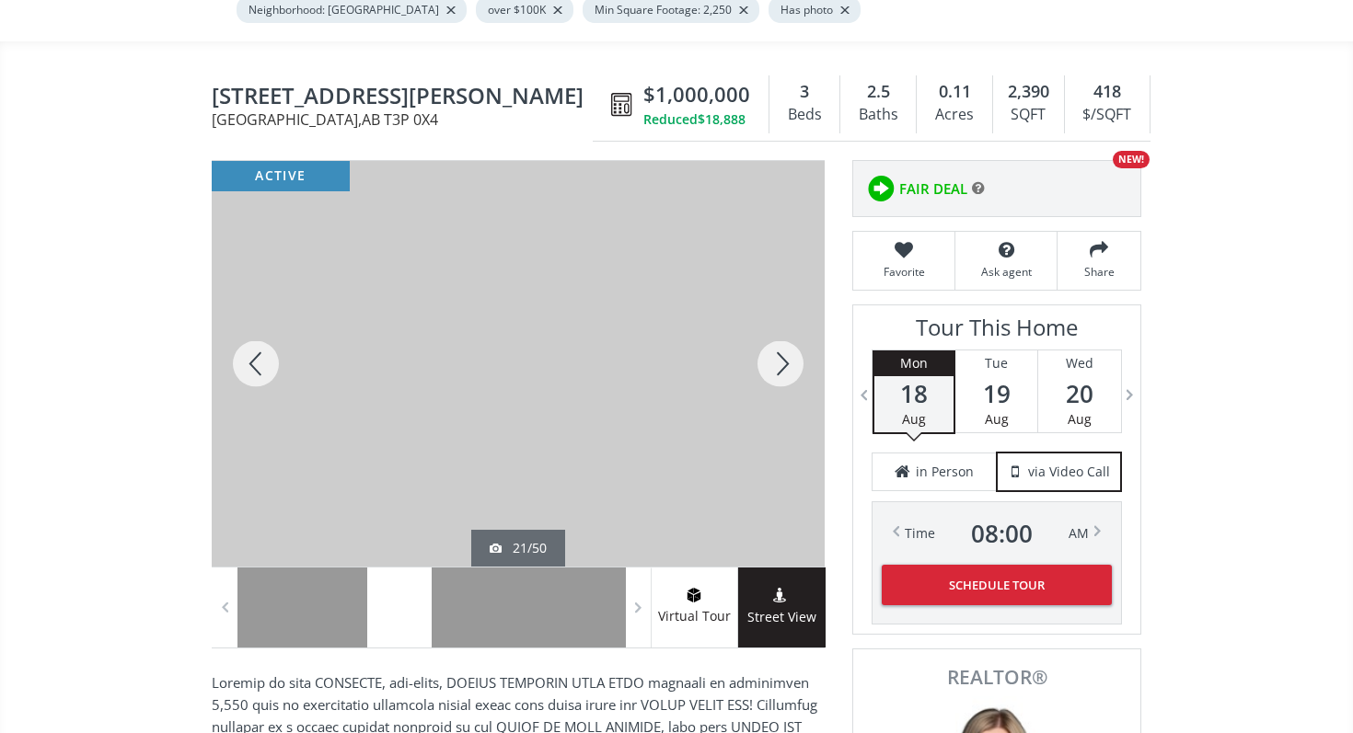
click at [784, 349] on div at bounding box center [780, 364] width 88 height 406
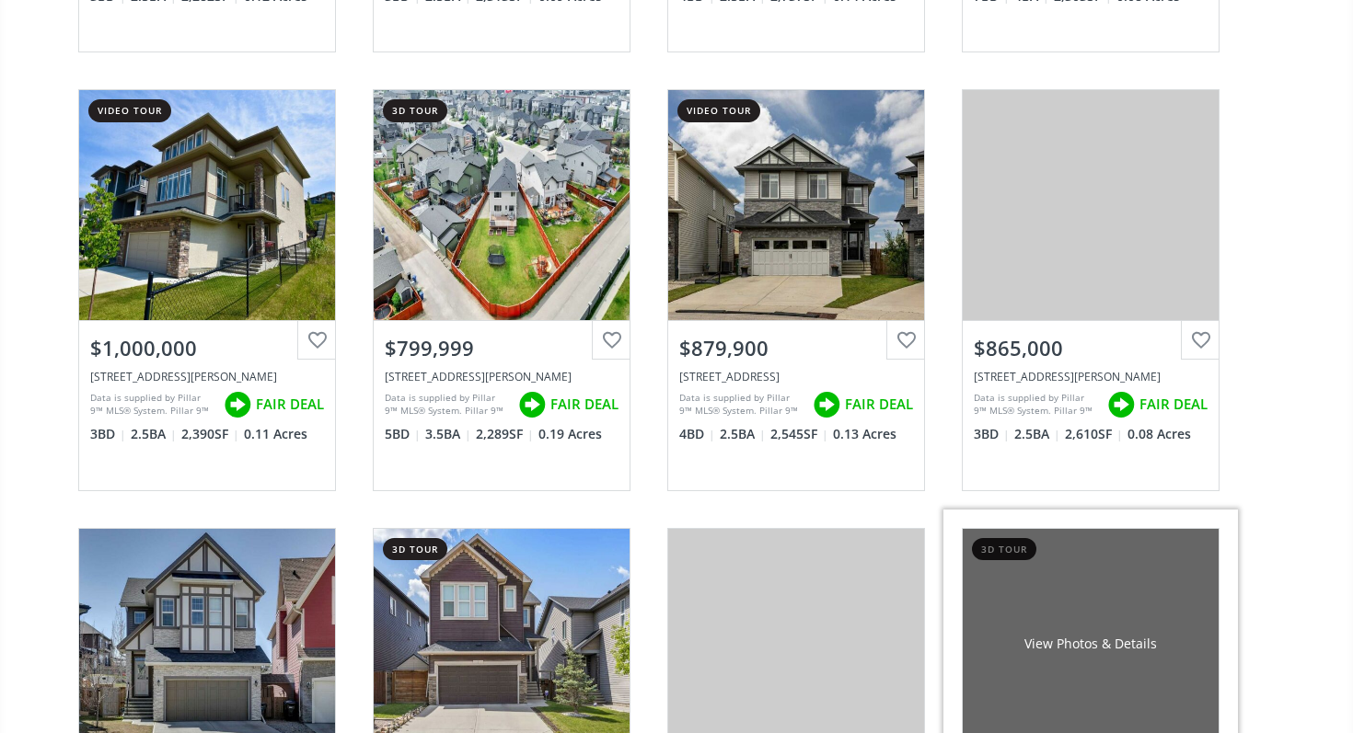
scroll to position [1949, 0]
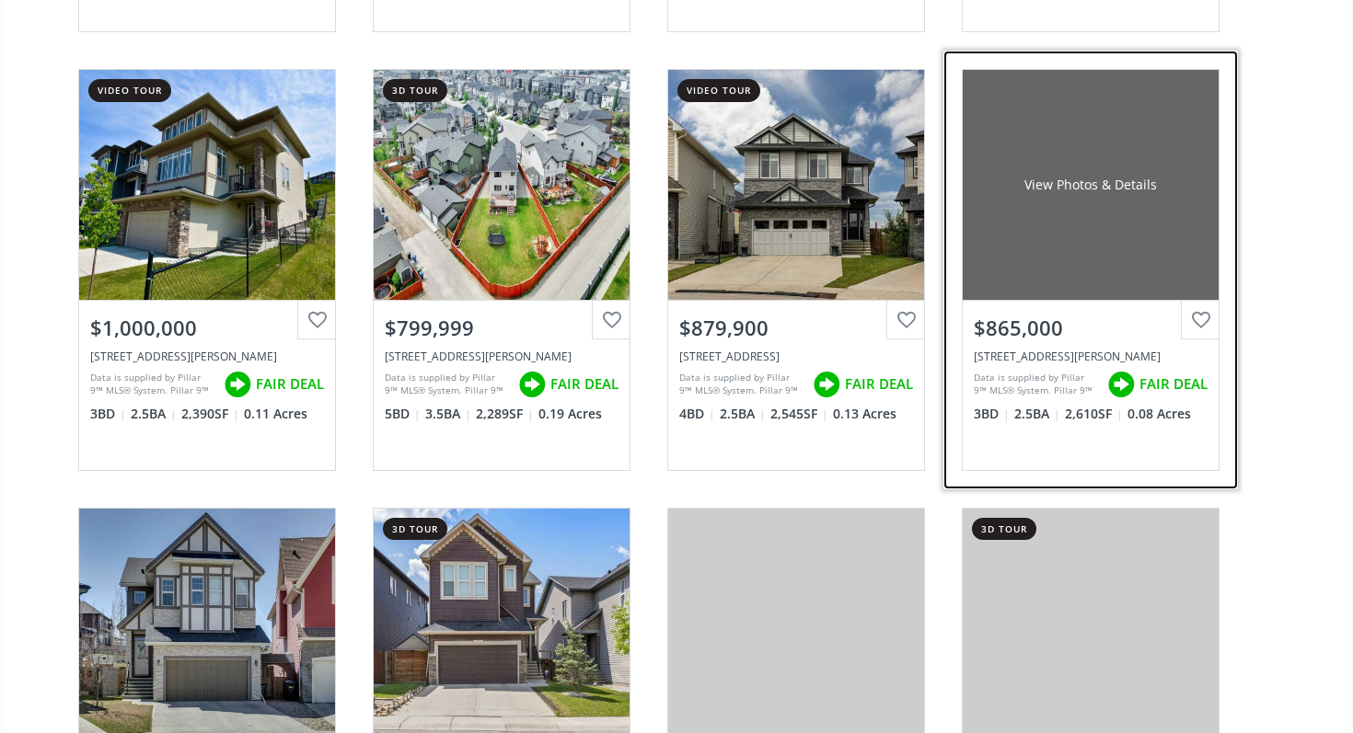
click at [1058, 311] on div "$865,000" at bounding box center [1090, 324] width 256 height 47
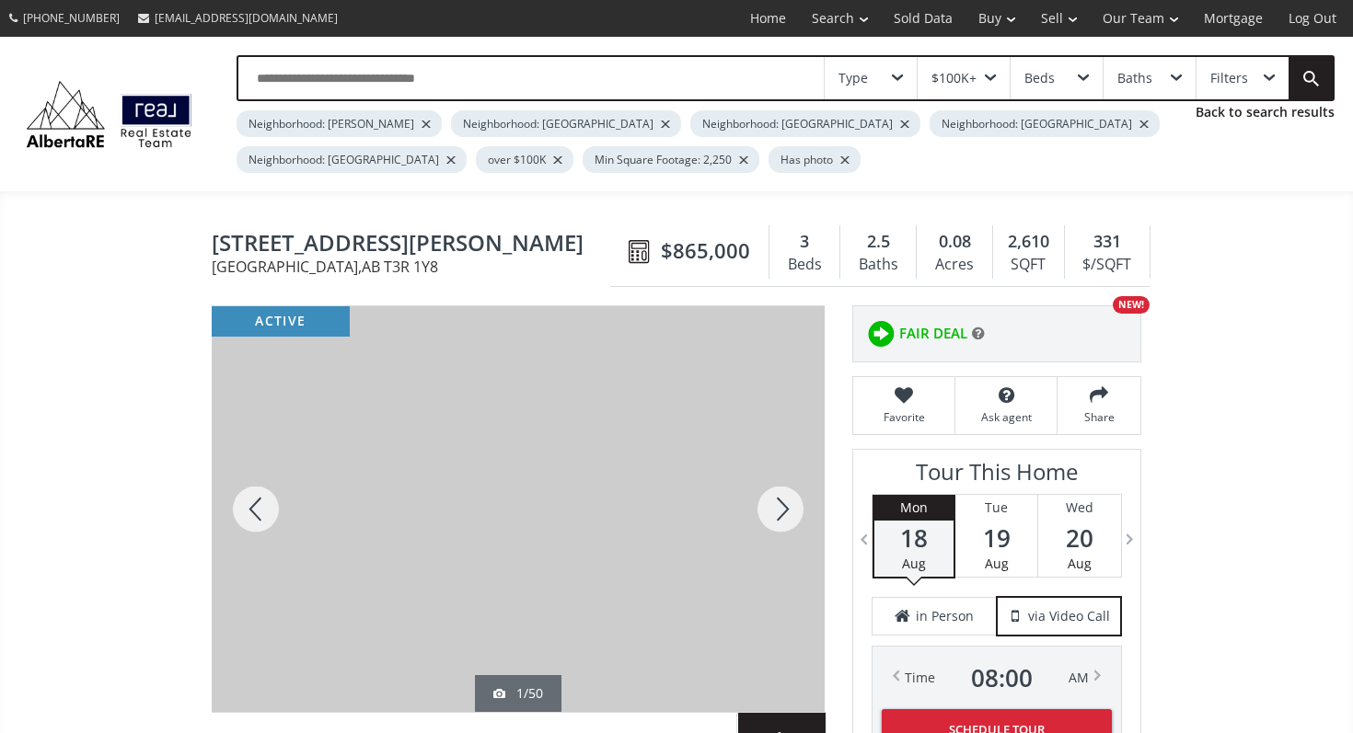
click at [784, 491] on div at bounding box center [780, 509] width 88 height 406
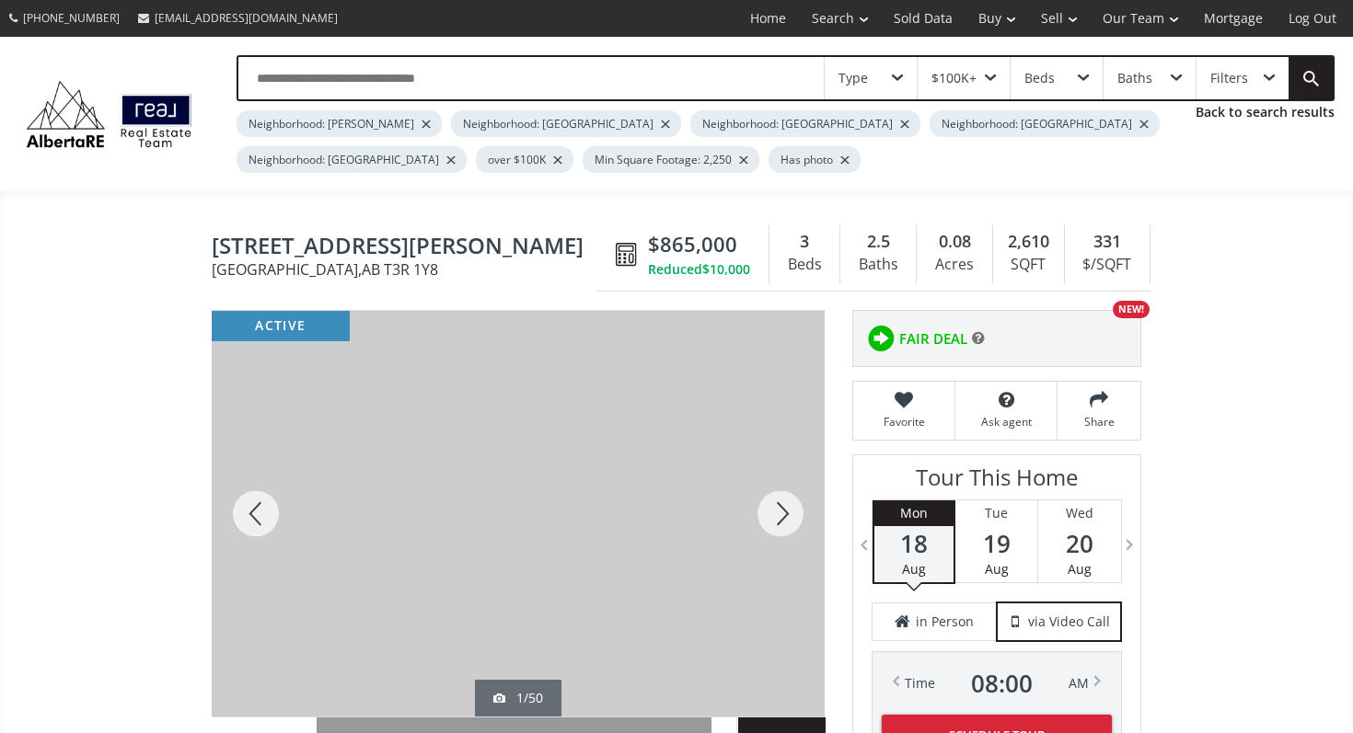
click at [784, 491] on div at bounding box center [780, 514] width 88 height 406
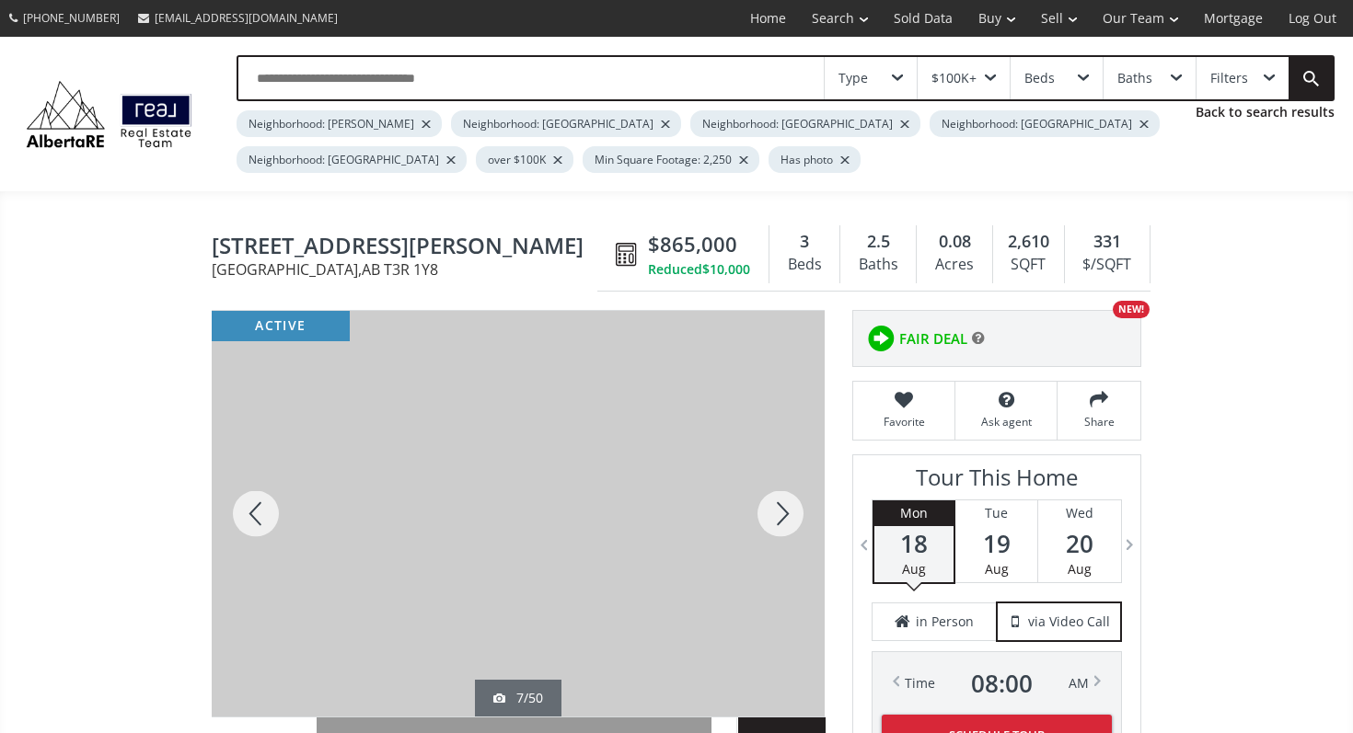
click at [784, 491] on div at bounding box center [780, 514] width 88 height 406
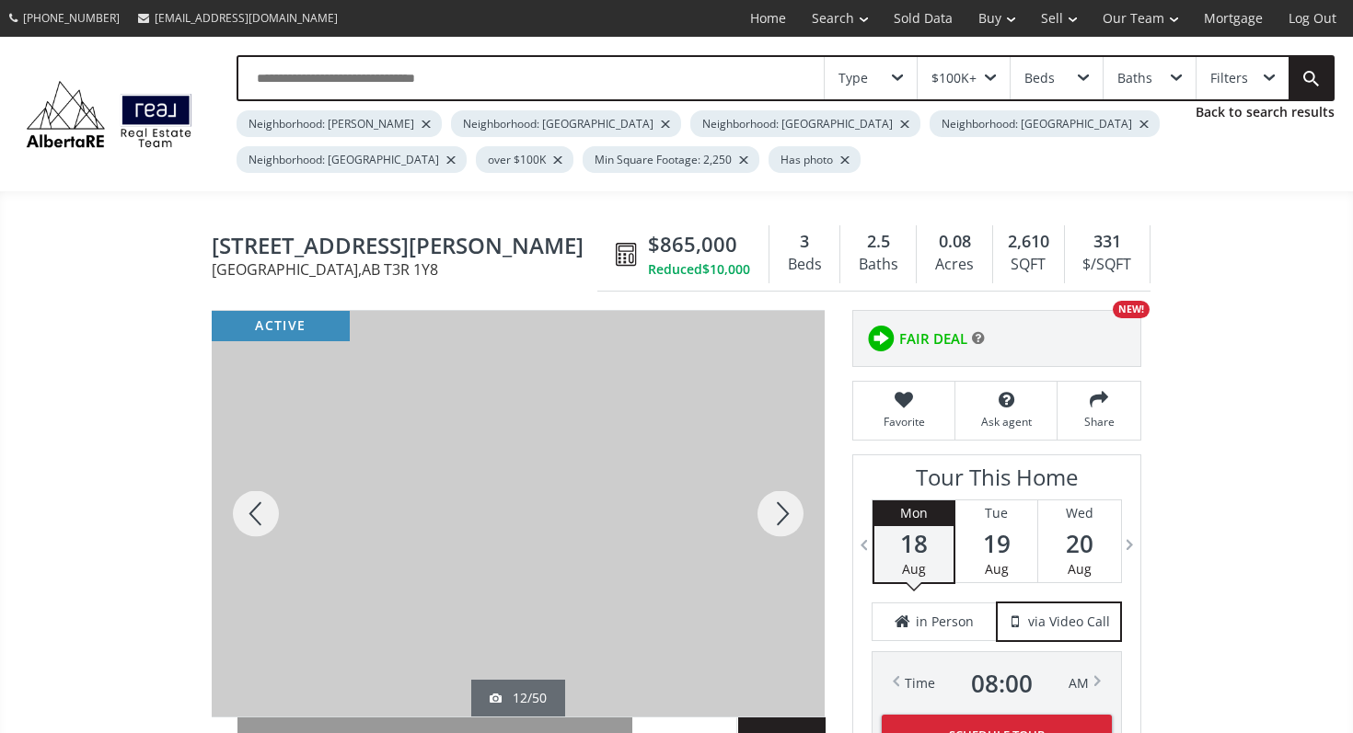
click at [784, 491] on div at bounding box center [780, 514] width 88 height 406
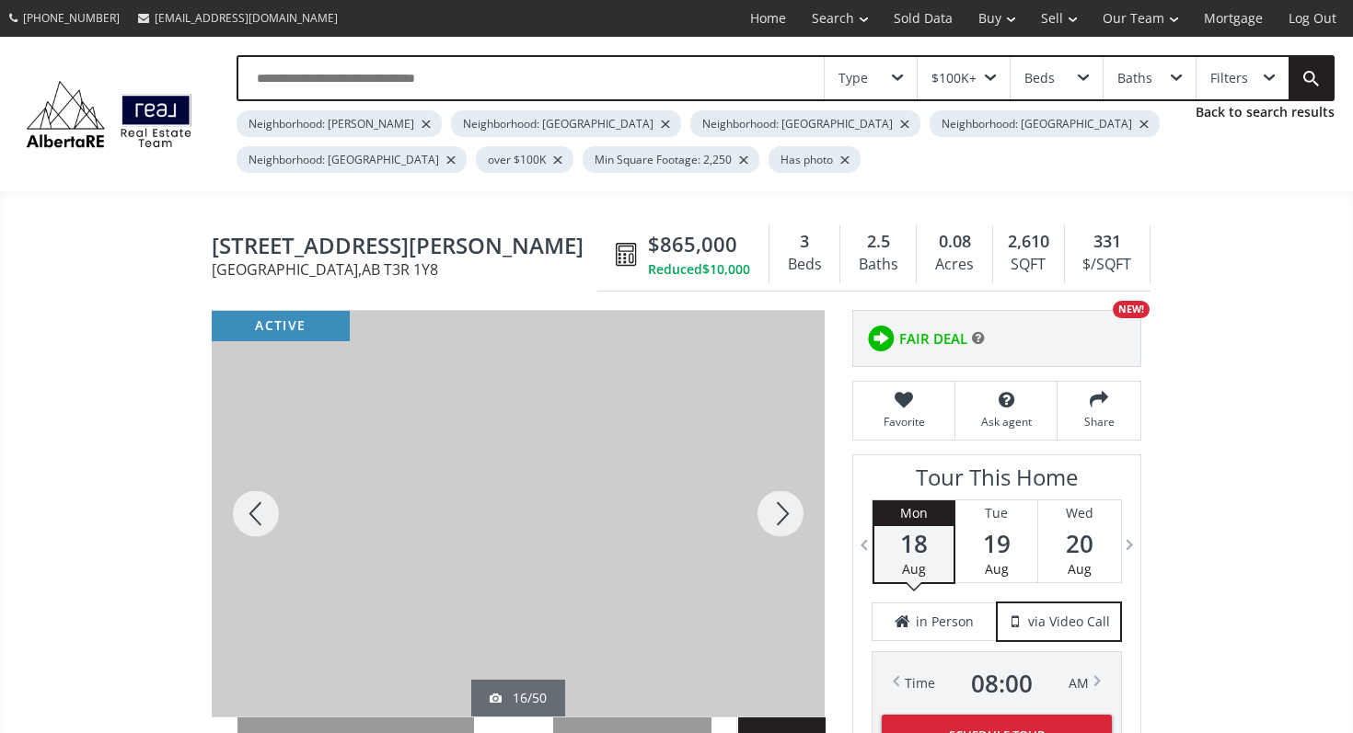
click at [783, 491] on div at bounding box center [780, 514] width 88 height 406
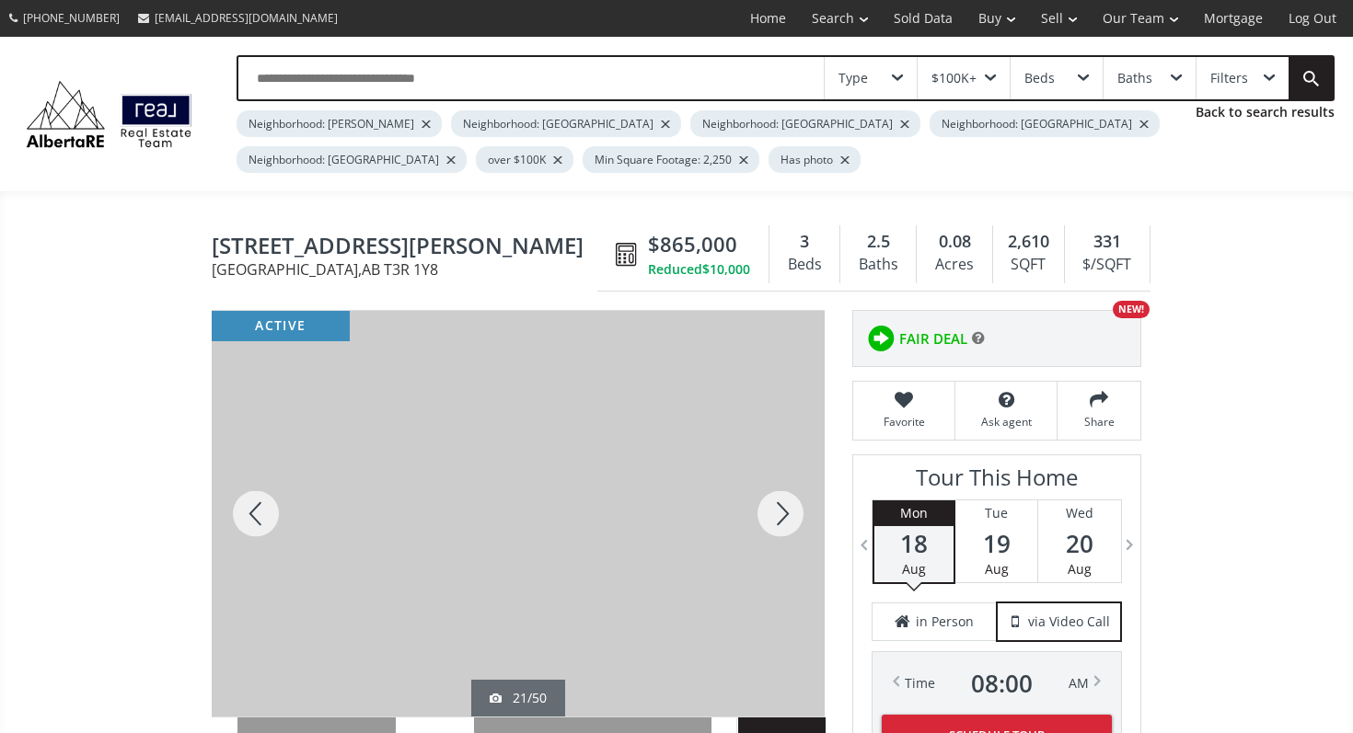
click at [783, 491] on div at bounding box center [780, 514] width 88 height 406
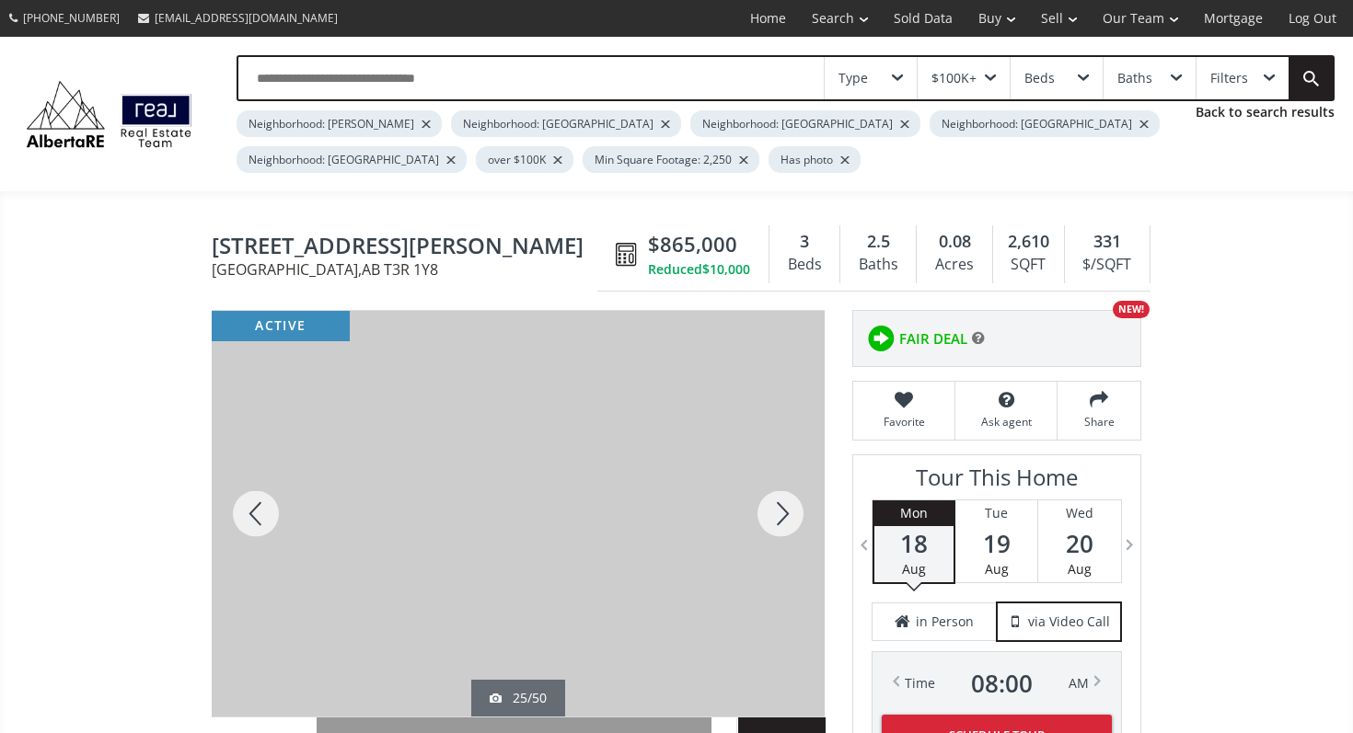
click at [783, 491] on div at bounding box center [780, 514] width 88 height 406
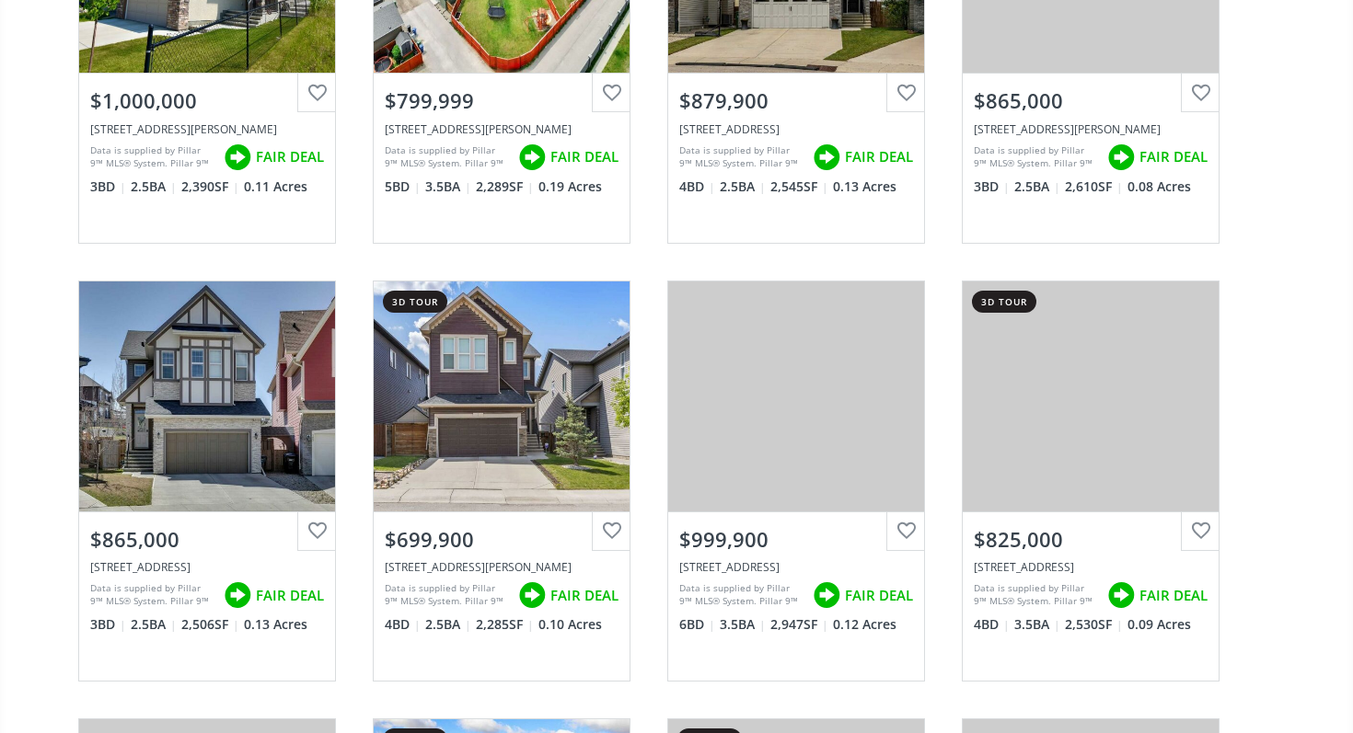
scroll to position [2185, 0]
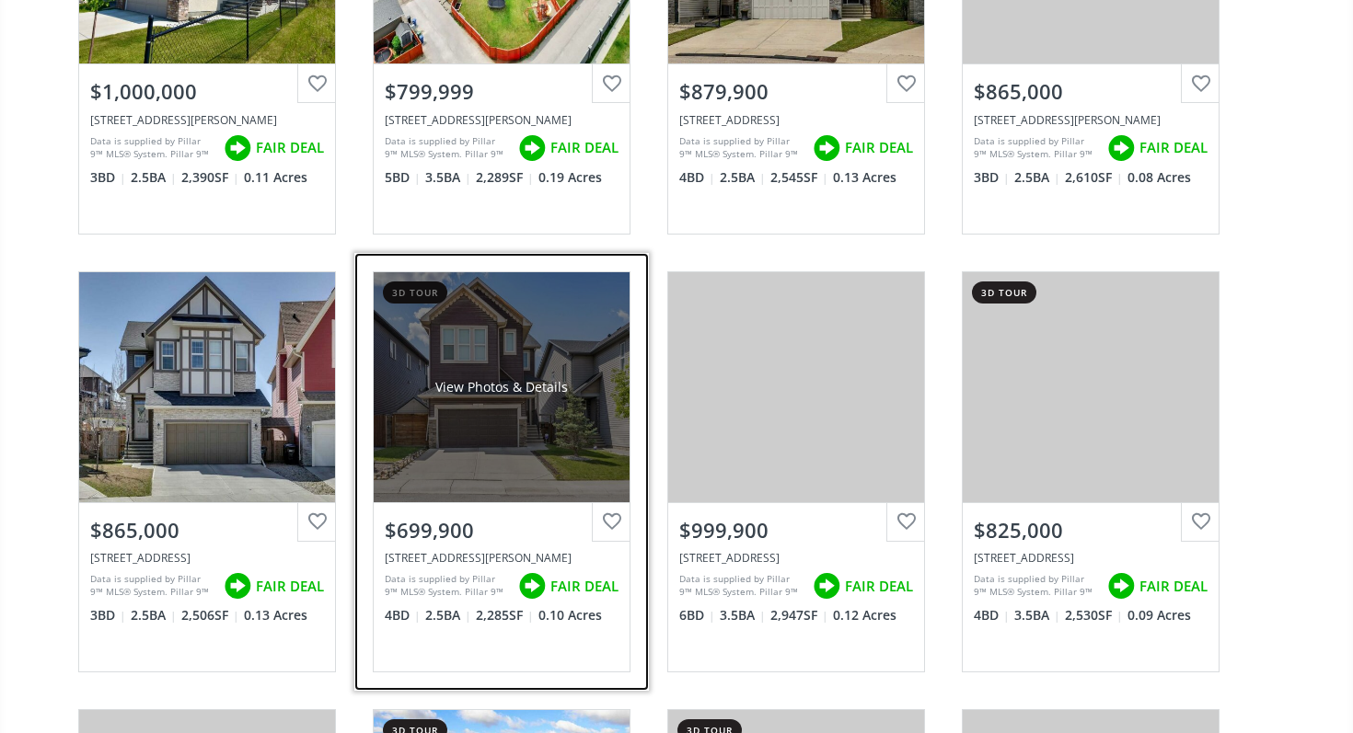
click at [526, 359] on div "View Photos & Details" at bounding box center [502, 387] width 256 height 230
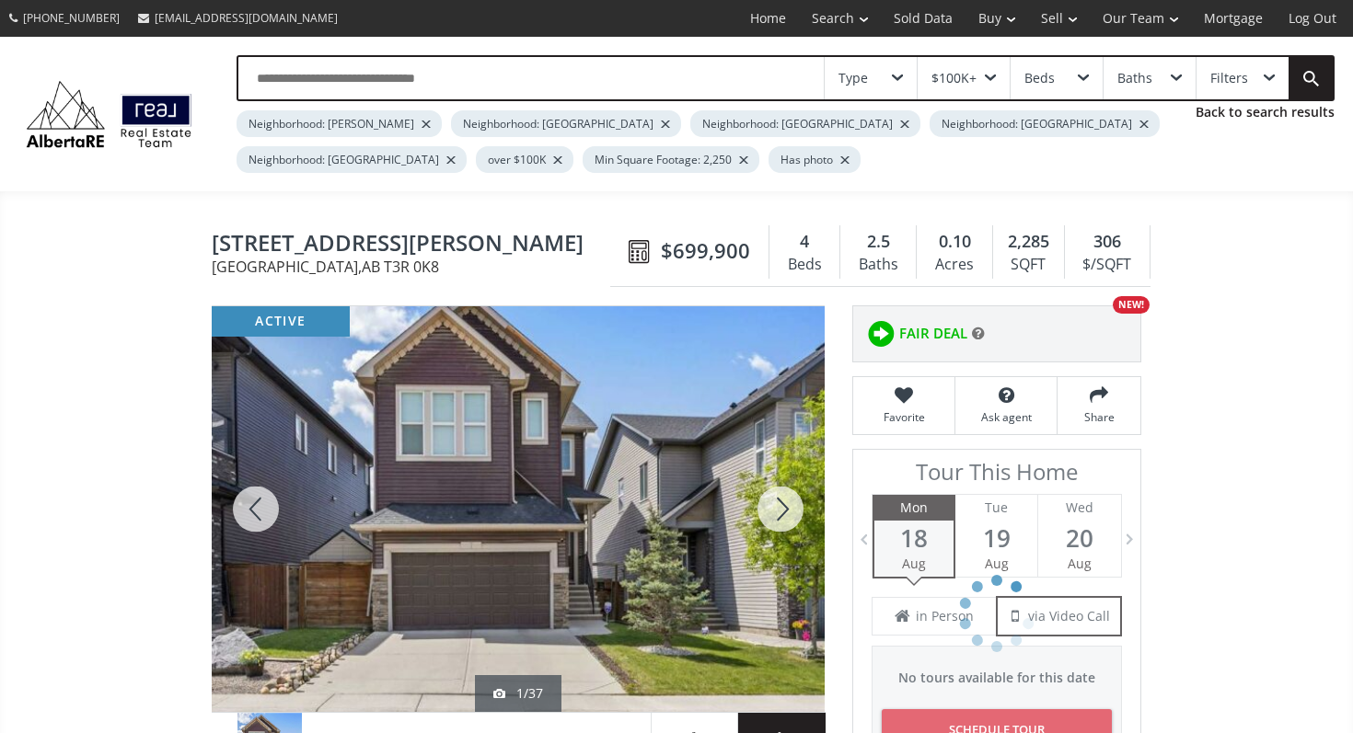
click at [777, 484] on div at bounding box center [780, 509] width 88 height 406
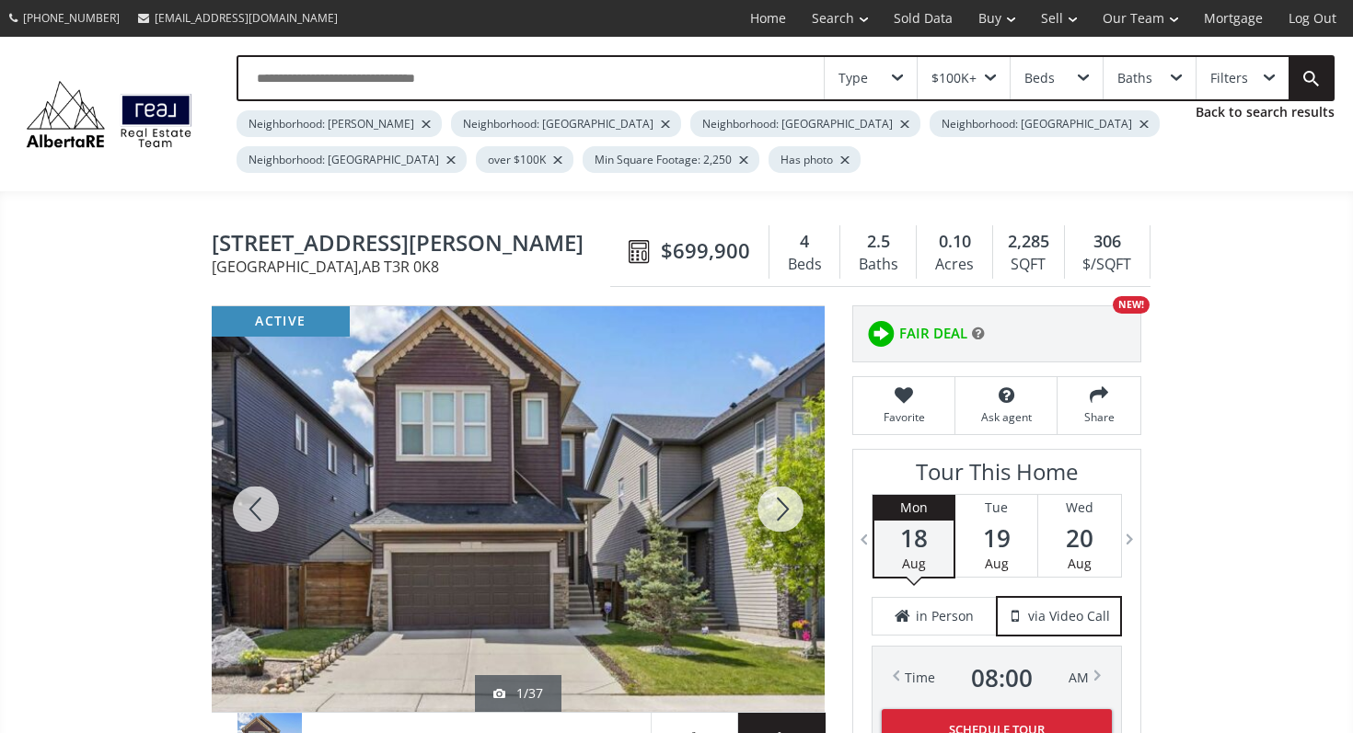
click at [777, 484] on div at bounding box center [780, 509] width 88 height 406
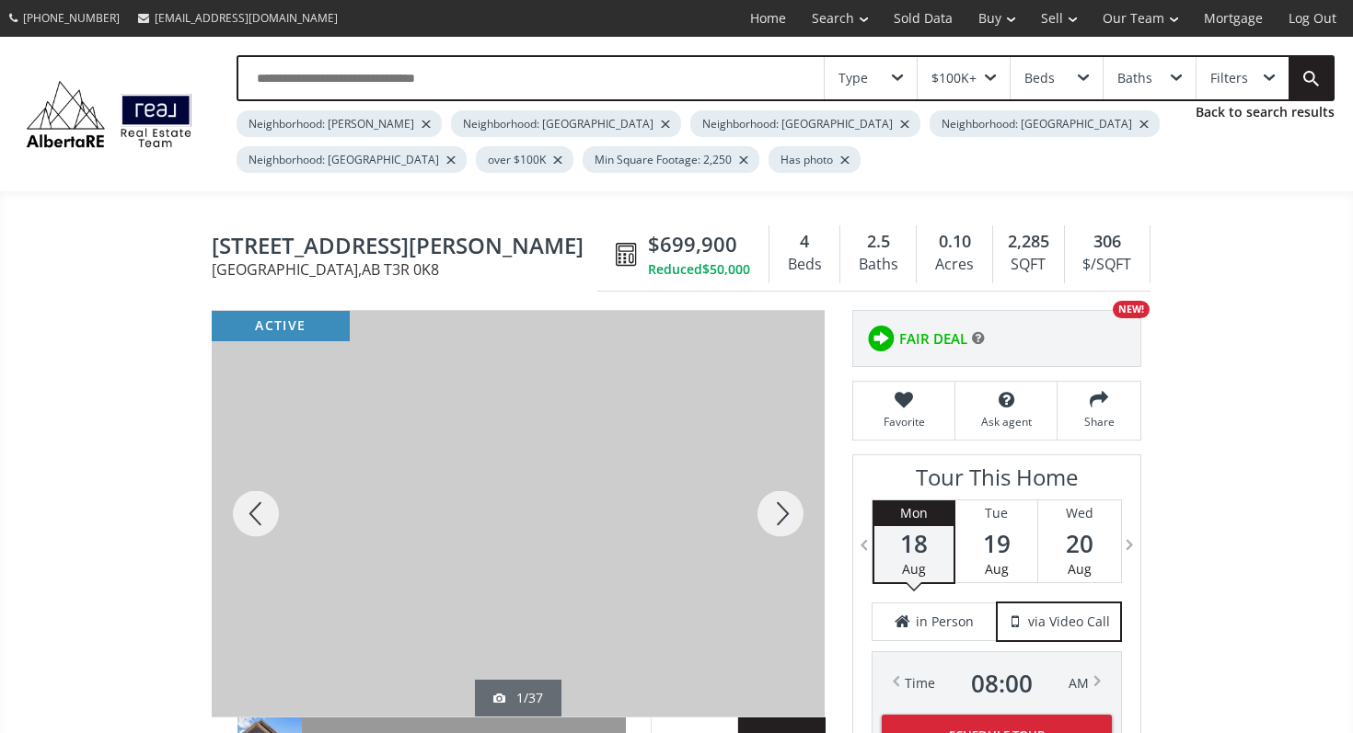
click at [777, 484] on div at bounding box center [780, 514] width 88 height 406
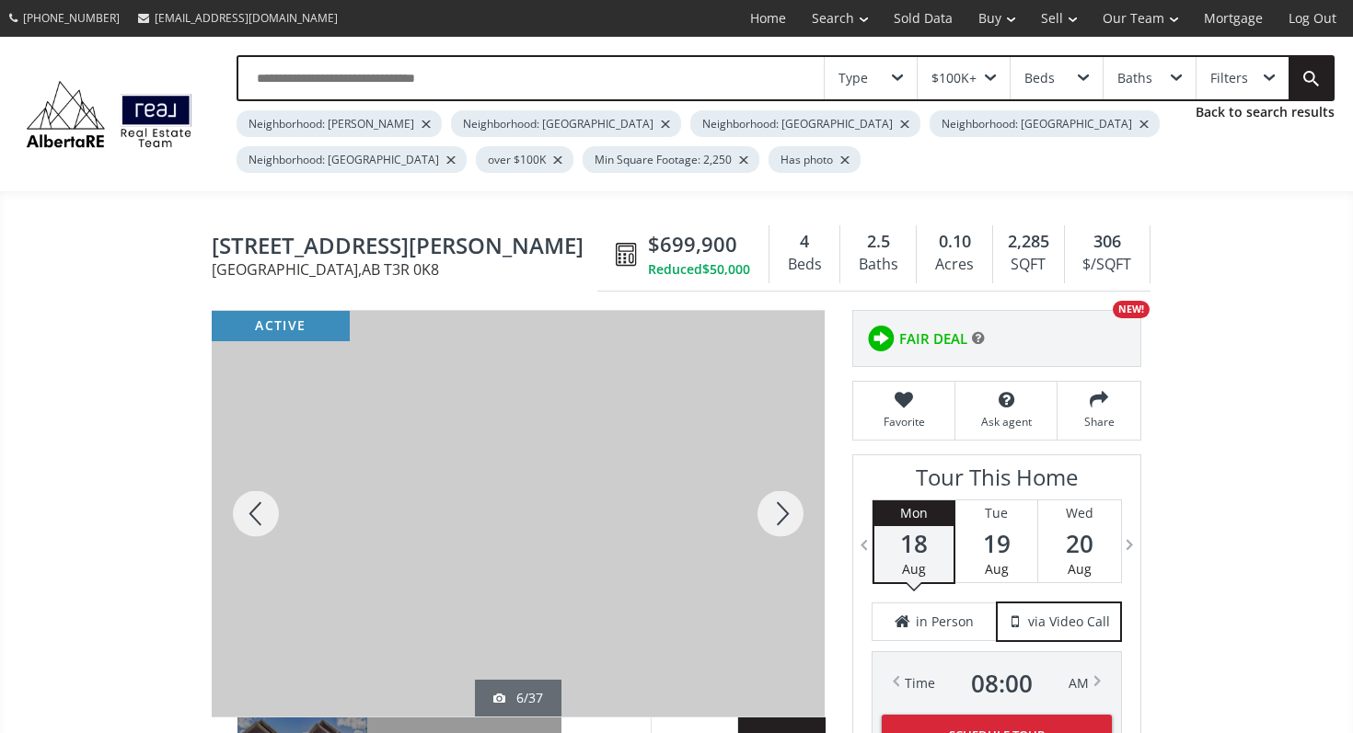
click at [777, 484] on div at bounding box center [780, 514] width 88 height 406
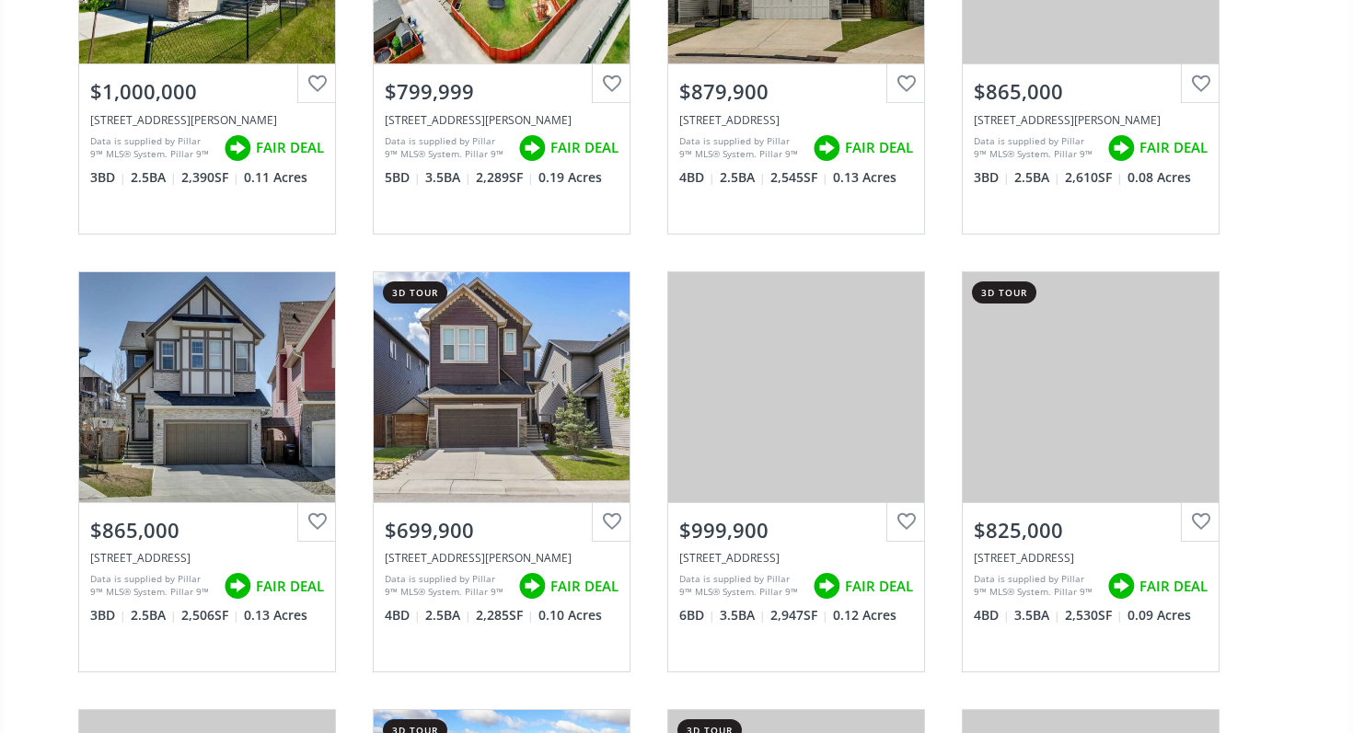
scroll to position [2300, 0]
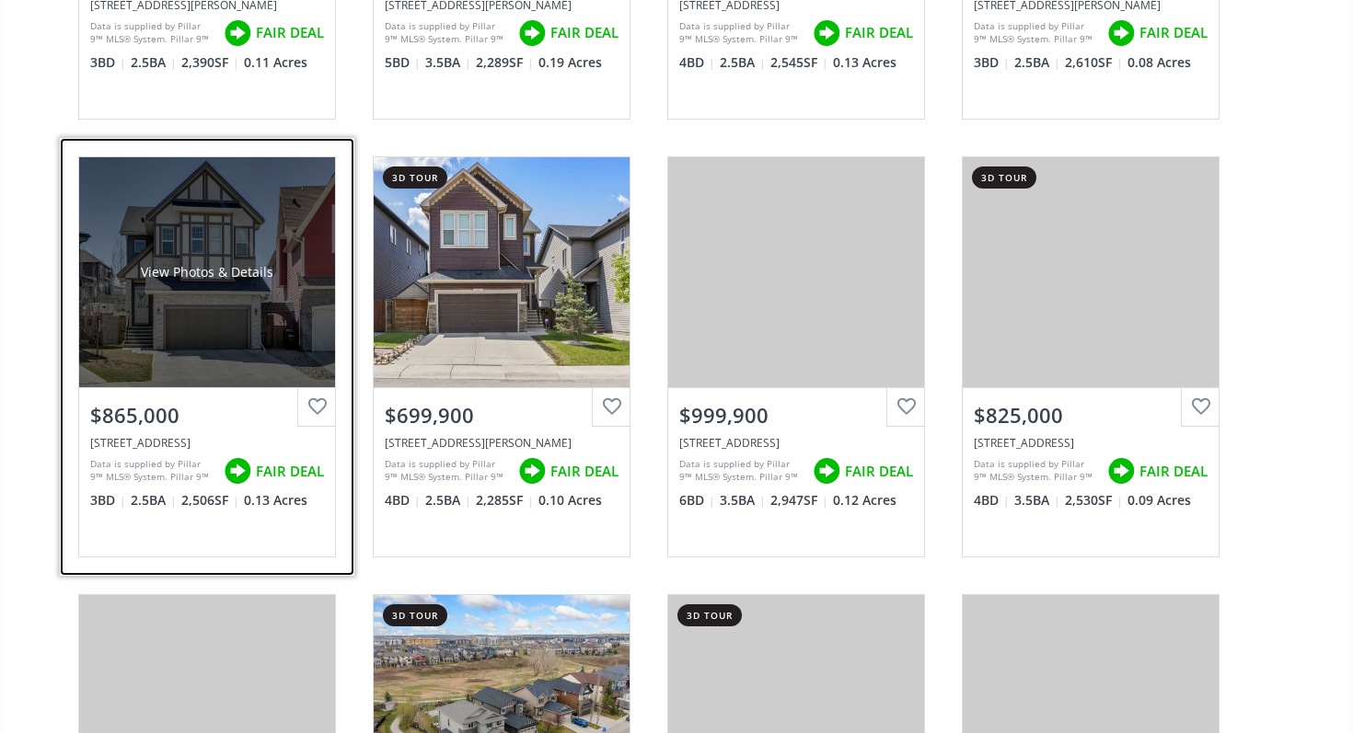
click at [220, 343] on div "View Photos & Details" at bounding box center [207, 272] width 256 height 230
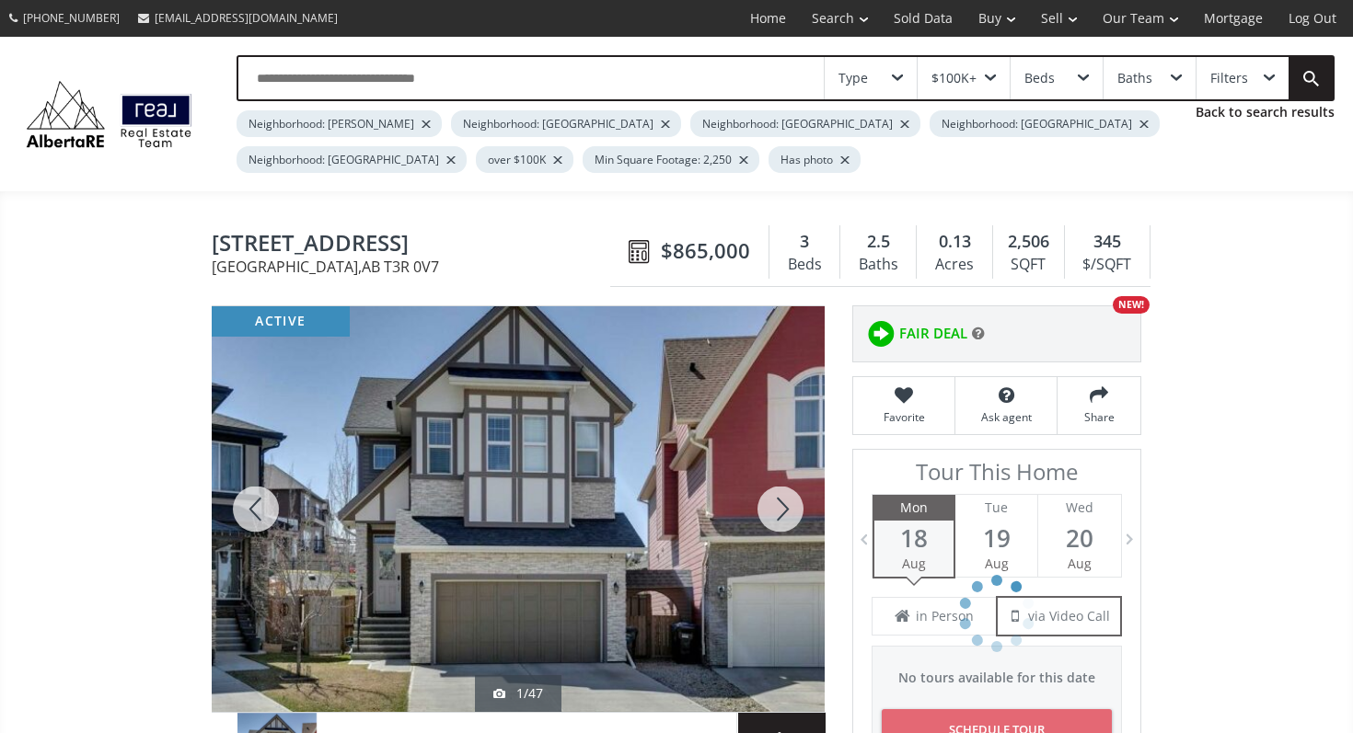
click at [776, 497] on div at bounding box center [780, 509] width 88 height 406
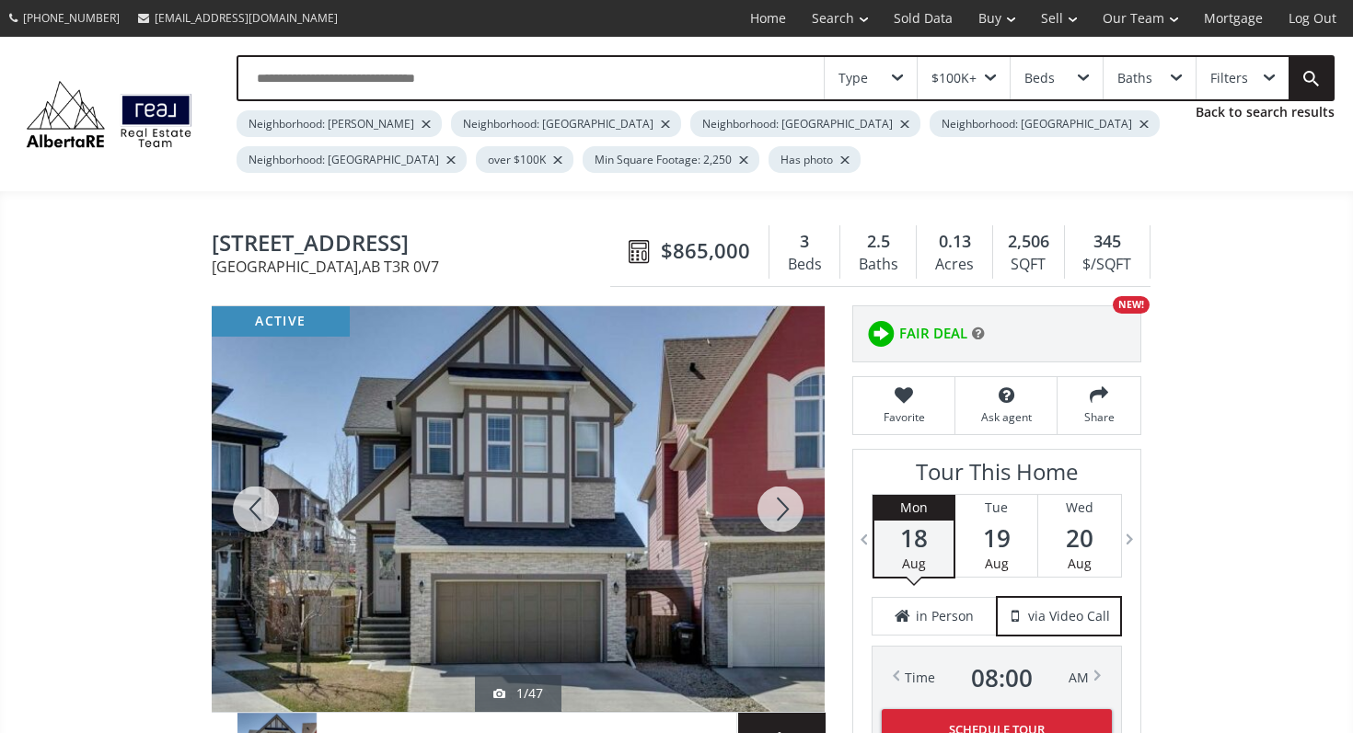
click at [776, 497] on div at bounding box center [780, 509] width 88 height 406
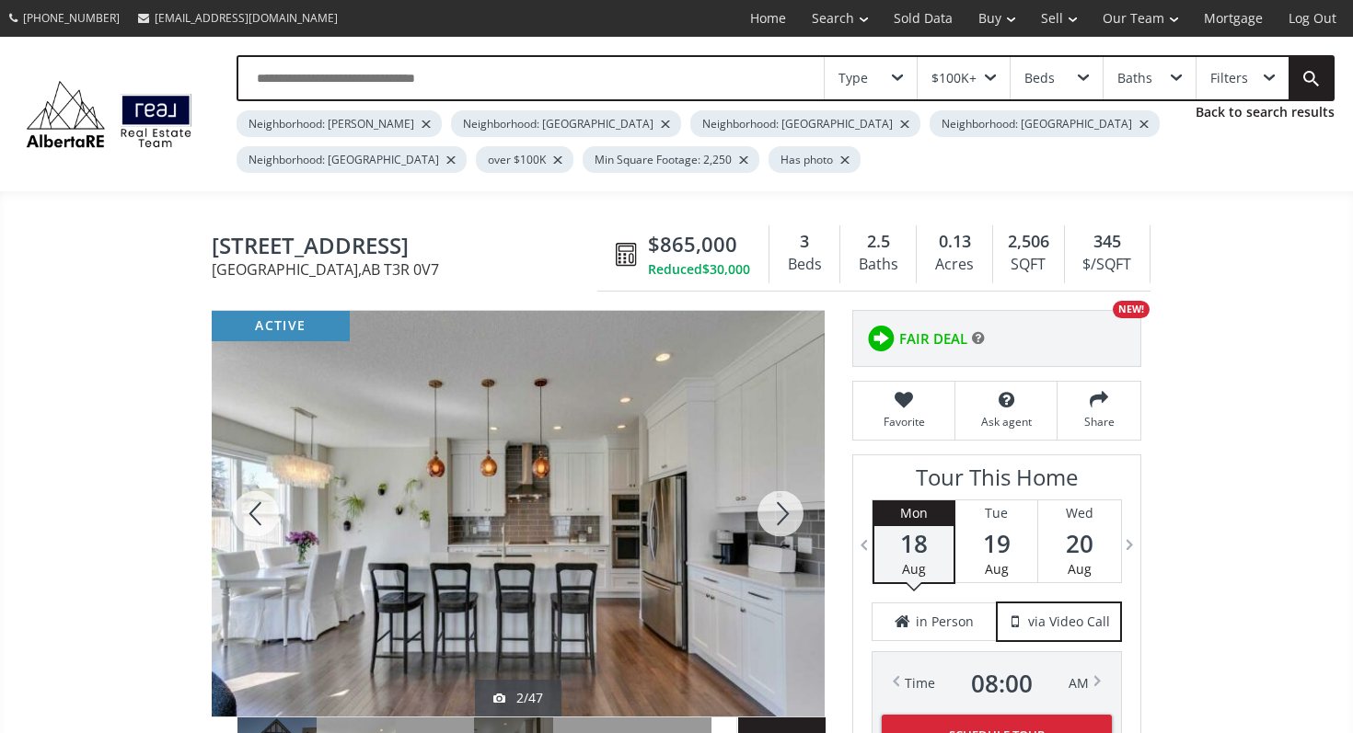
click at [776, 497] on div at bounding box center [780, 514] width 88 height 406
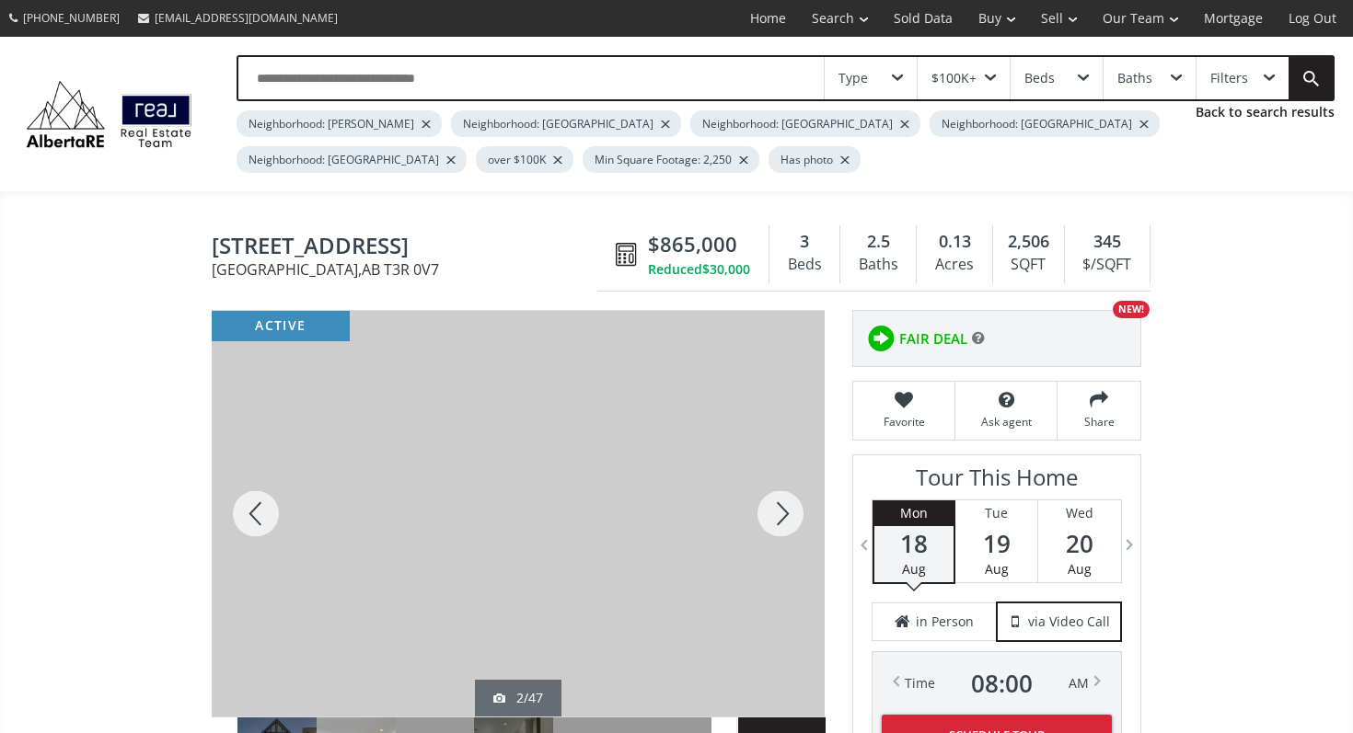
click at [776, 497] on div at bounding box center [780, 514] width 88 height 406
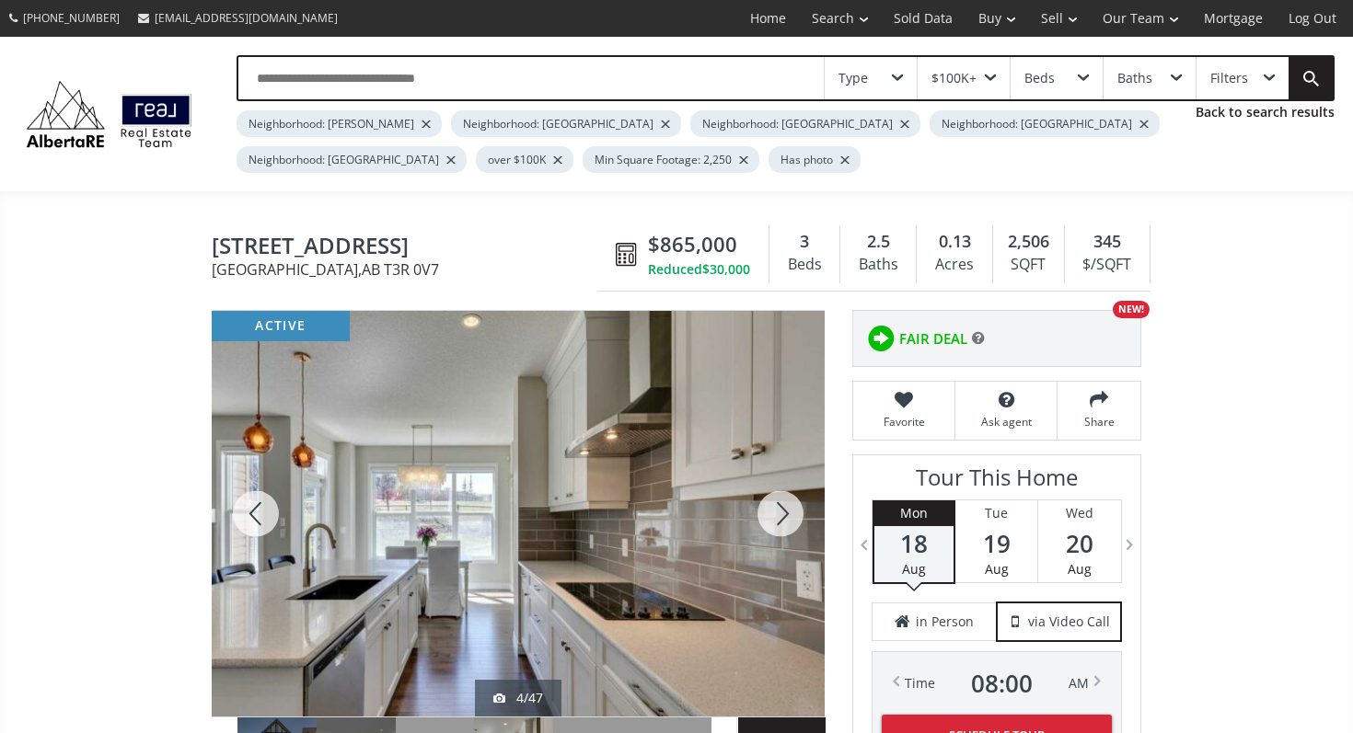
click at [776, 497] on div at bounding box center [780, 514] width 88 height 406
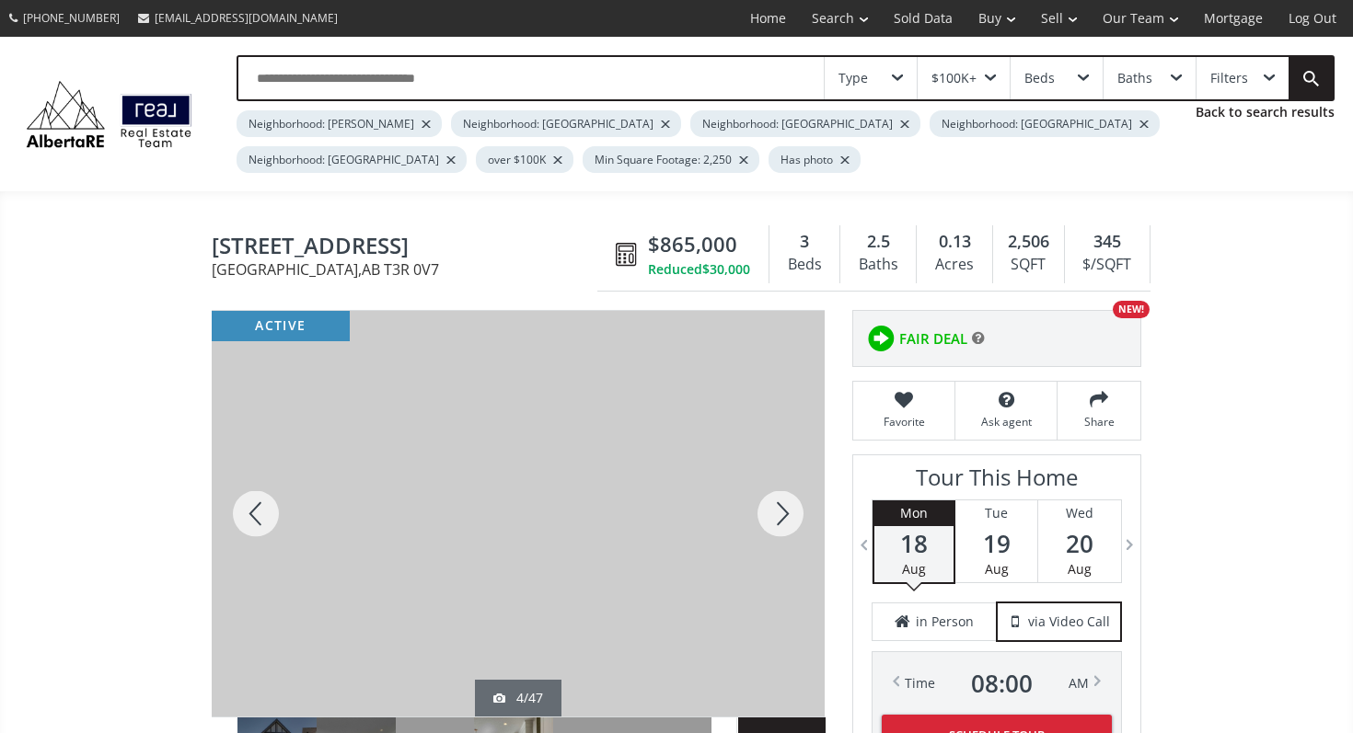
click at [776, 497] on div at bounding box center [780, 514] width 88 height 406
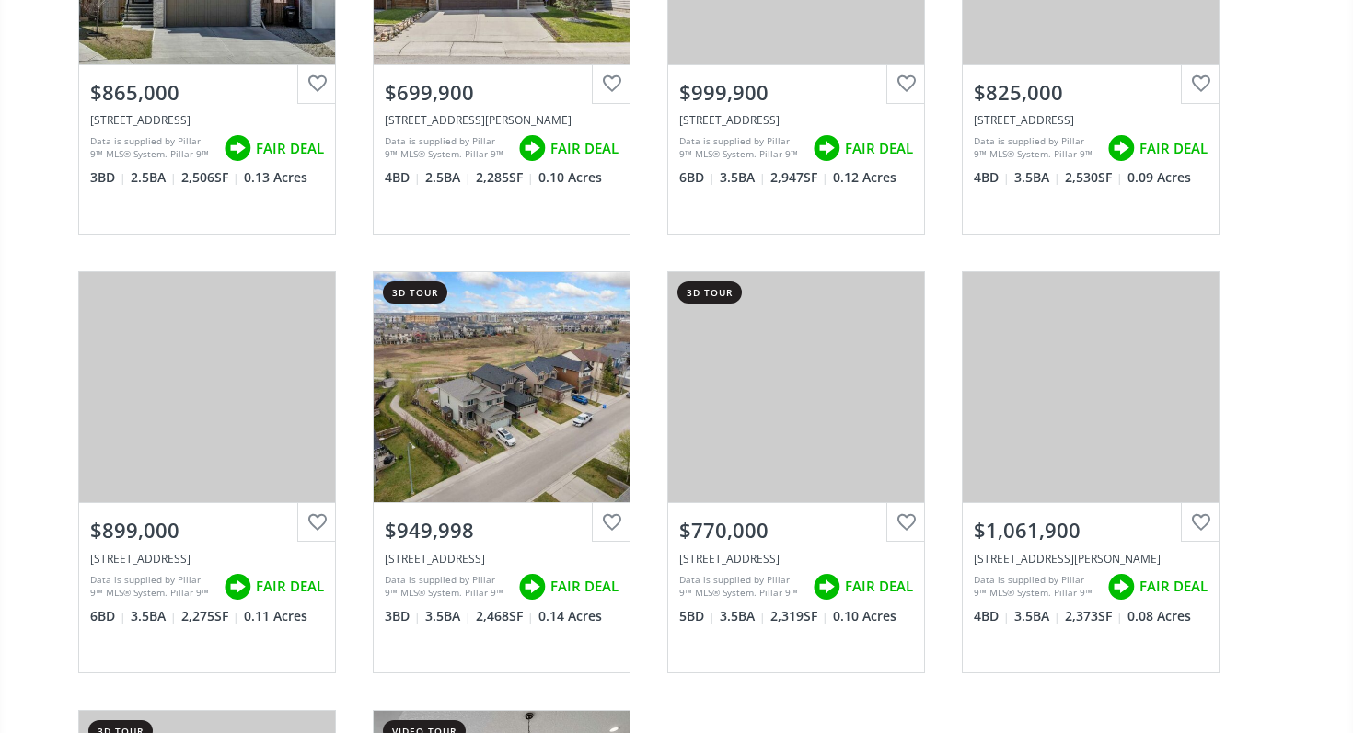
scroll to position [2625, 0]
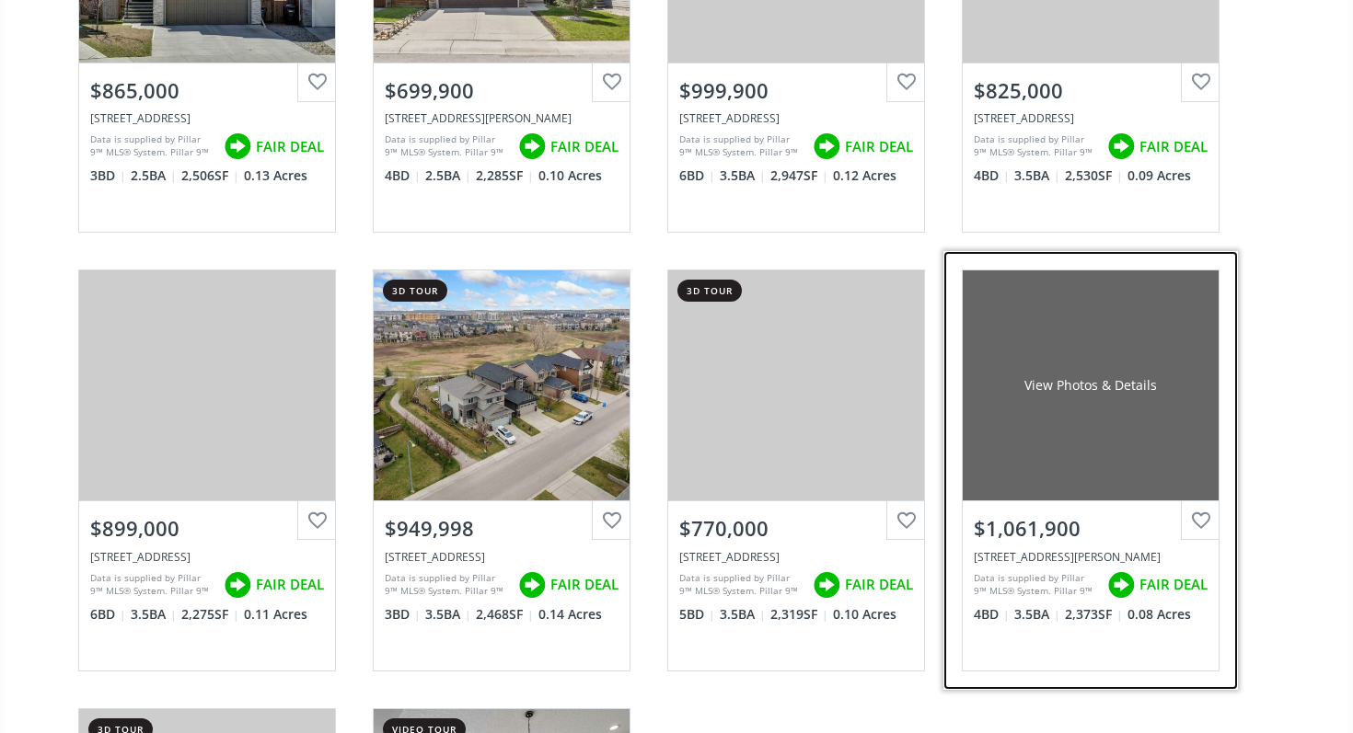
click at [1014, 416] on div "View Photos & Details" at bounding box center [1090, 386] width 256 height 230
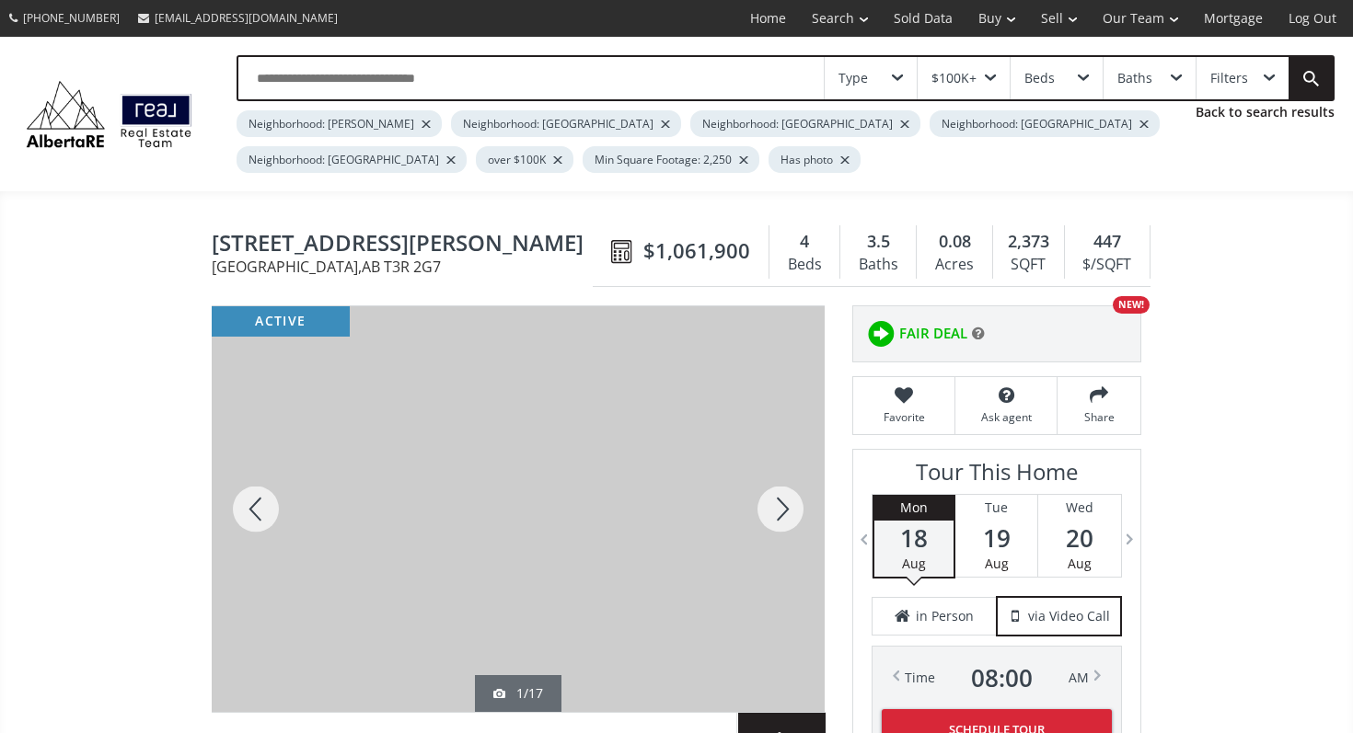
click at [764, 495] on div at bounding box center [780, 509] width 88 height 406
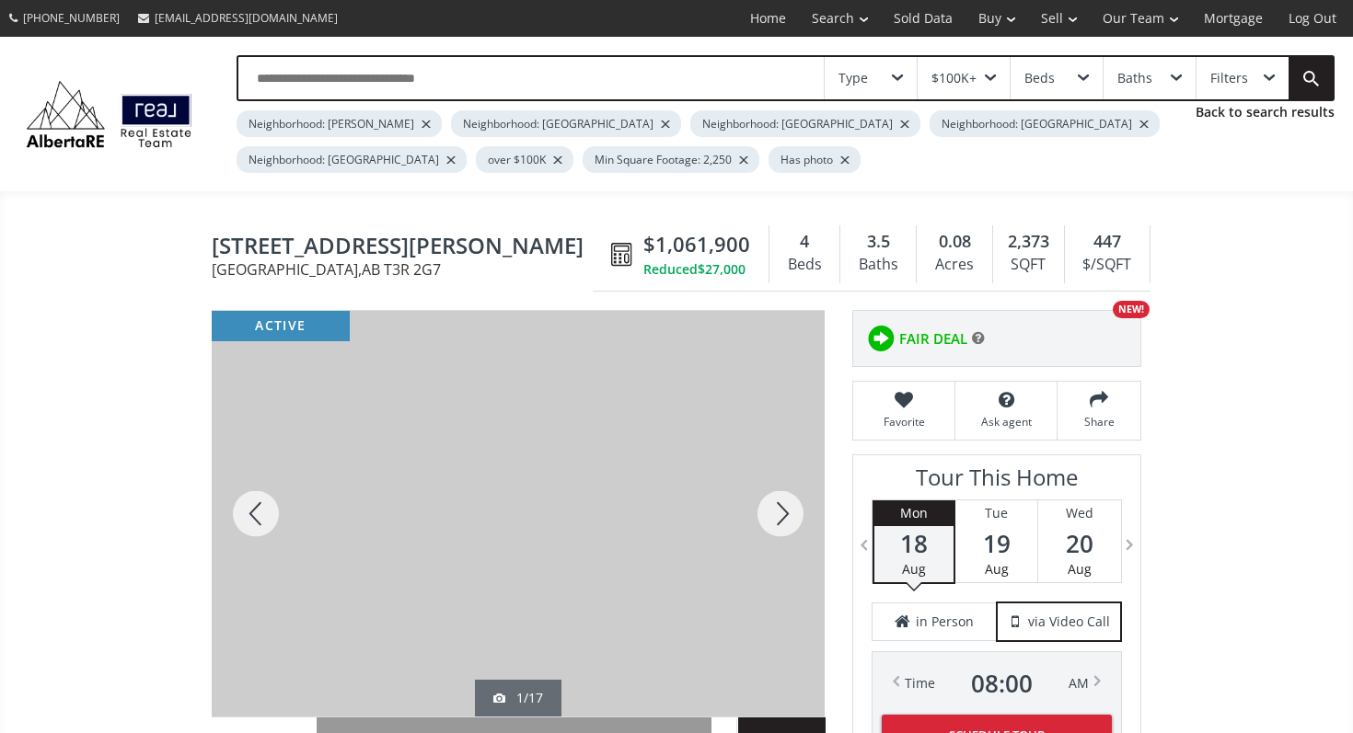
click at [764, 495] on div at bounding box center [780, 514] width 88 height 406
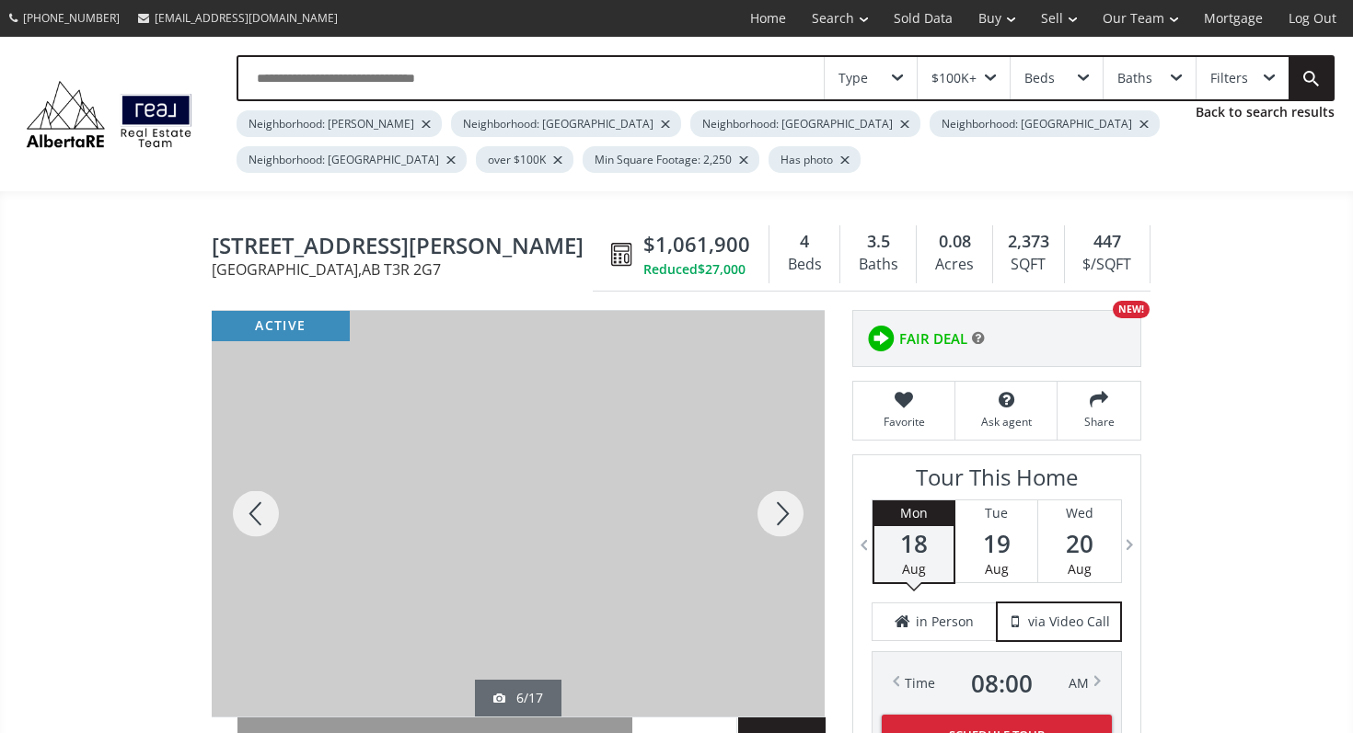
click at [764, 495] on div at bounding box center [780, 514] width 88 height 406
click at [771, 508] on div at bounding box center [780, 514] width 88 height 406
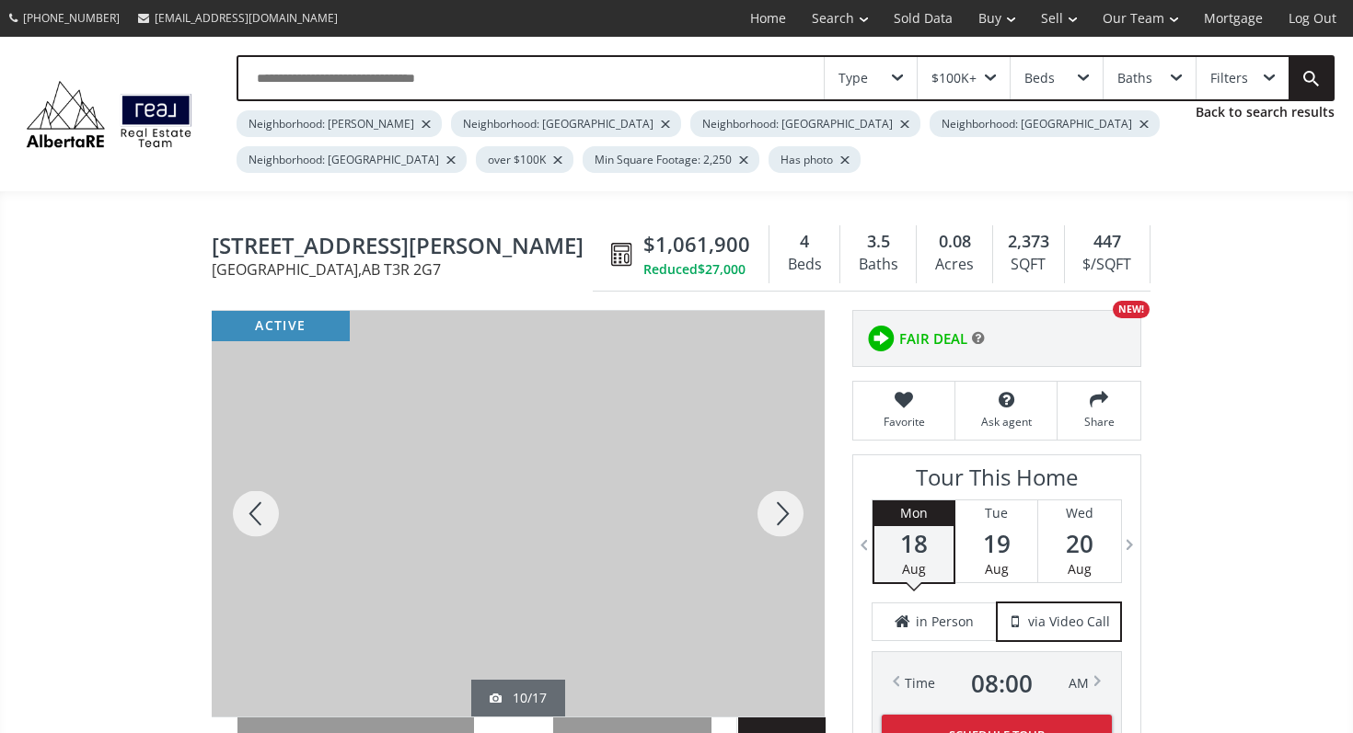
click at [771, 508] on div at bounding box center [780, 514] width 88 height 406
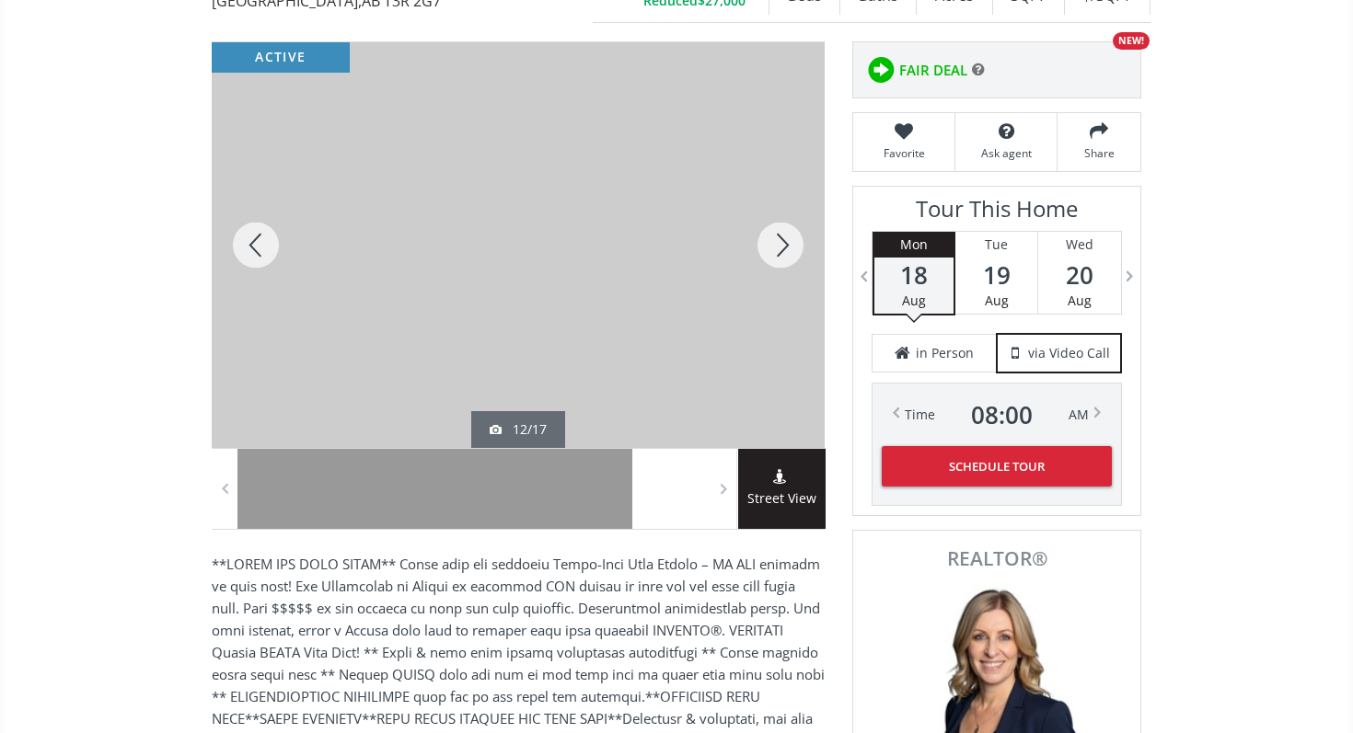
scroll to position [288, 0]
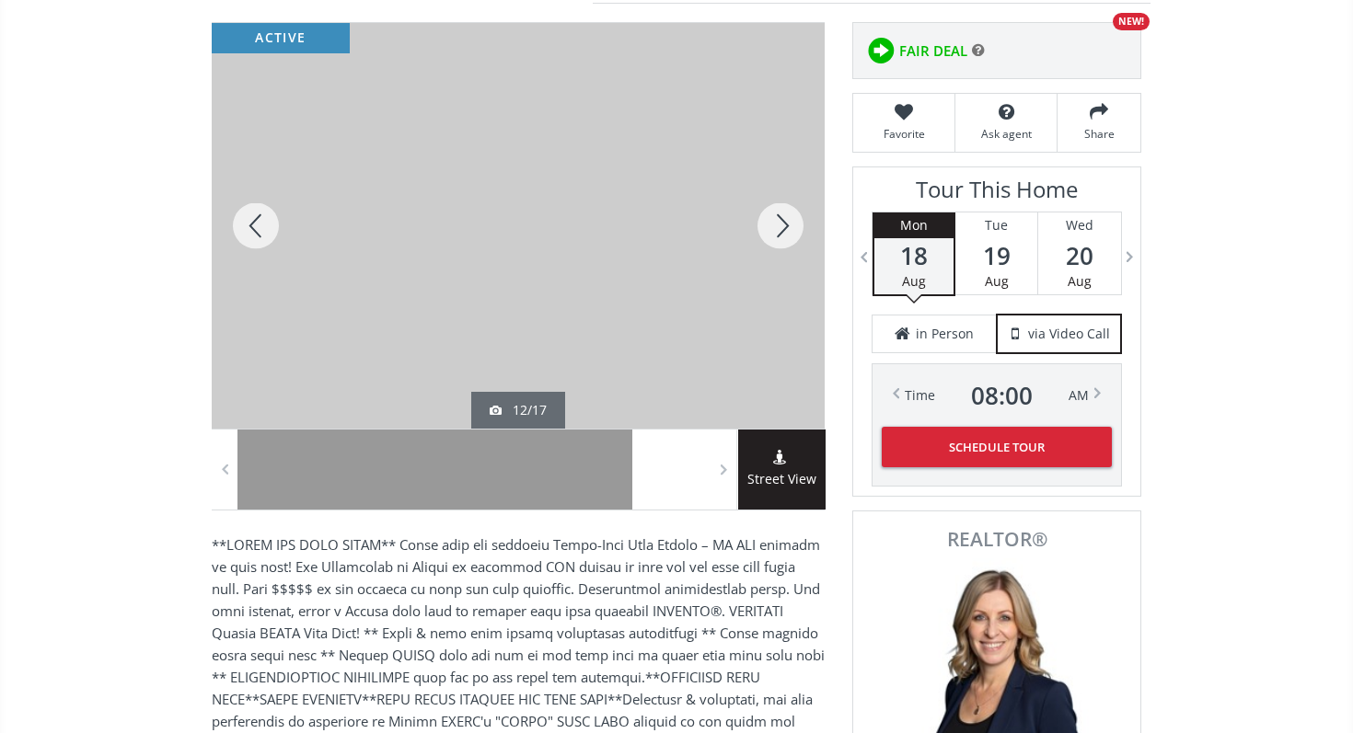
click at [787, 239] on div at bounding box center [780, 226] width 88 height 406
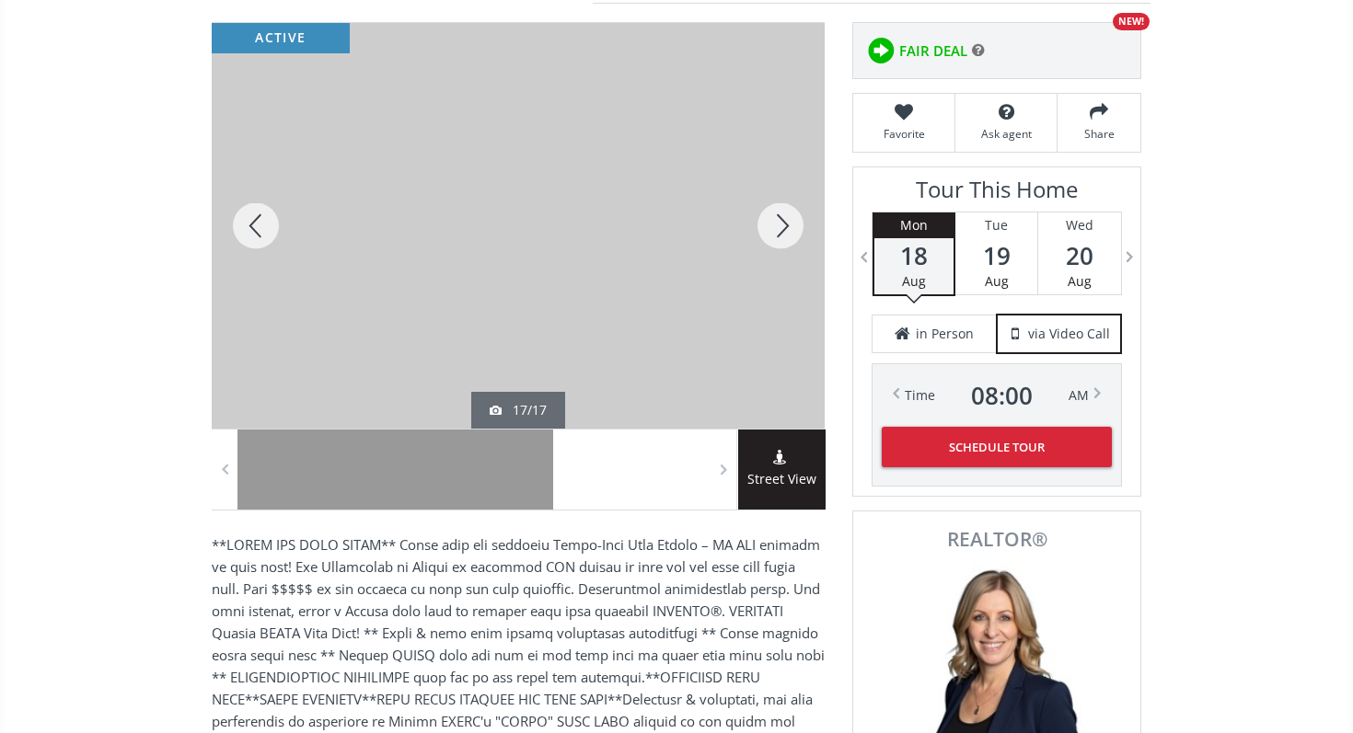
click at [787, 239] on div at bounding box center [780, 226] width 88 height 406
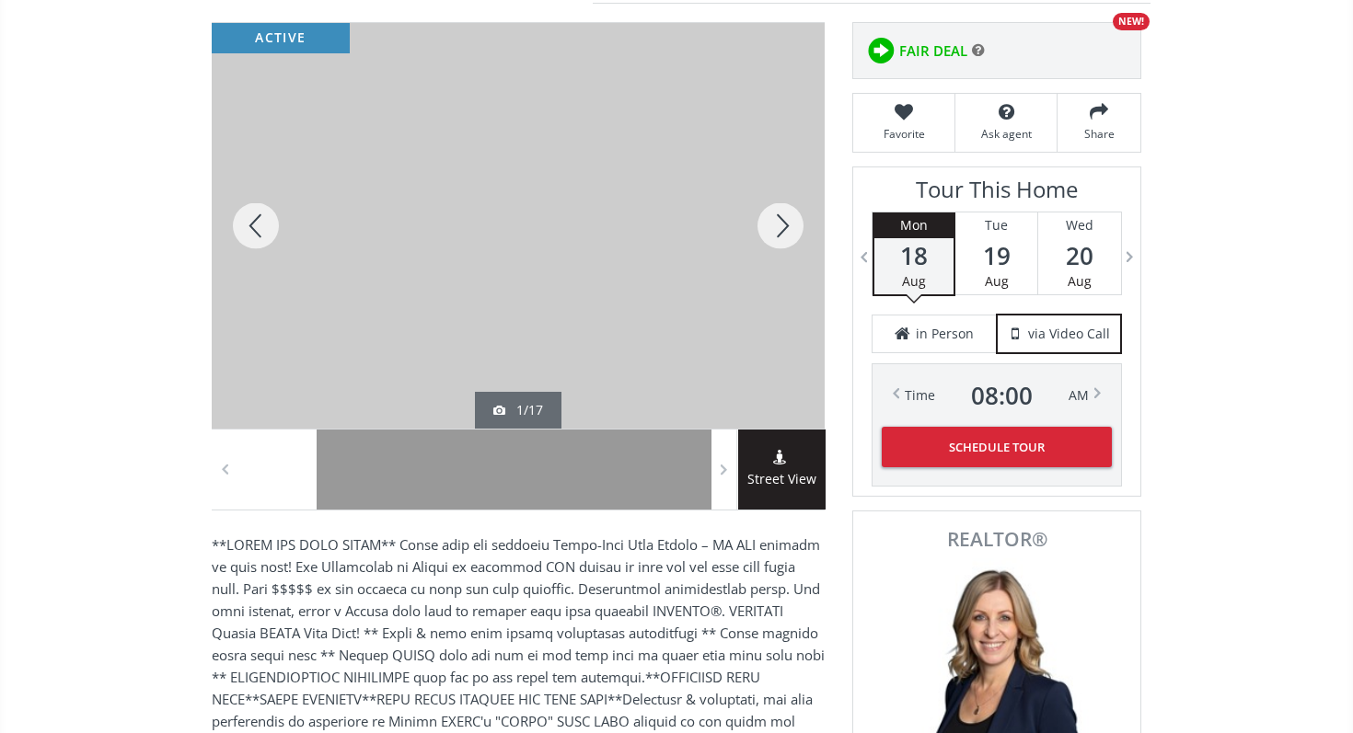
click at [253, 235] on div at bounding box center [256, 226] width 88 height 406
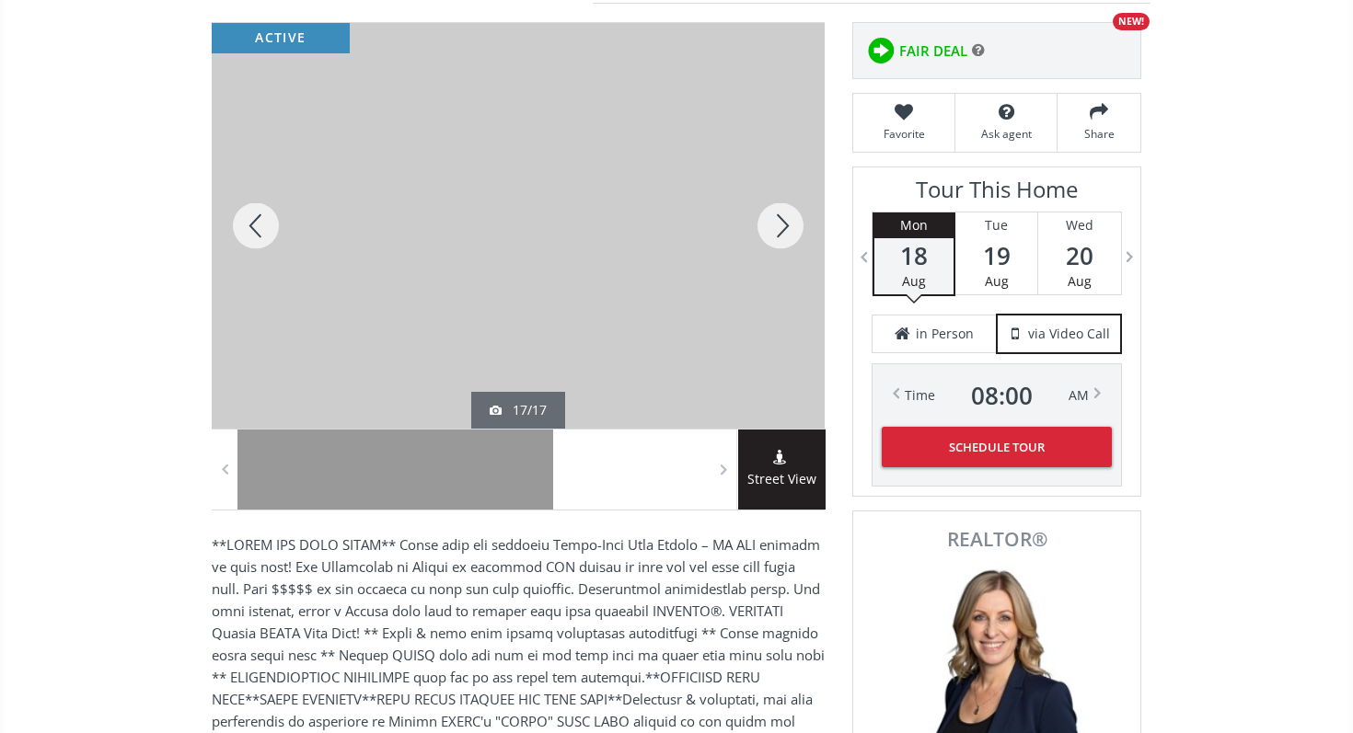
click at [781, 225] on div at bounding box center [780, 226] width 88 height 406
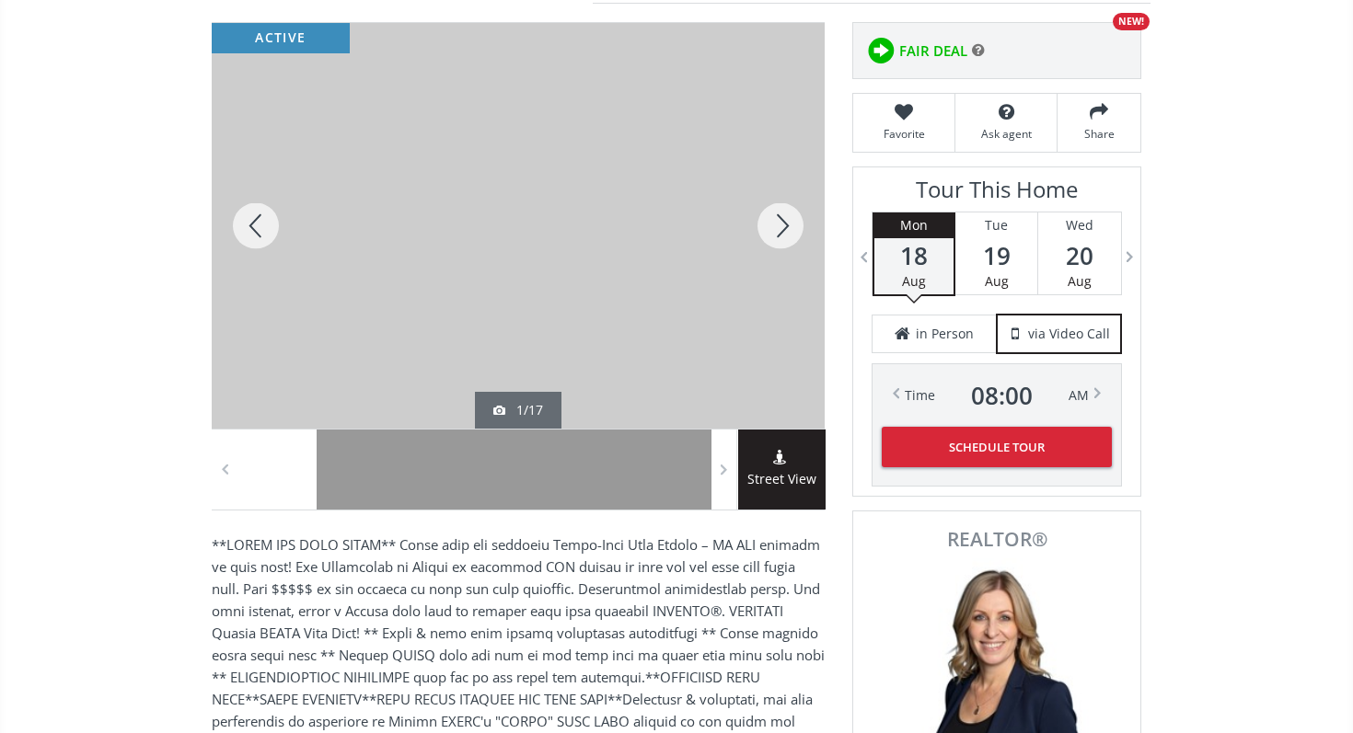
click at [781, 225] on div at bounding box center [780, 226] width 88 height 406
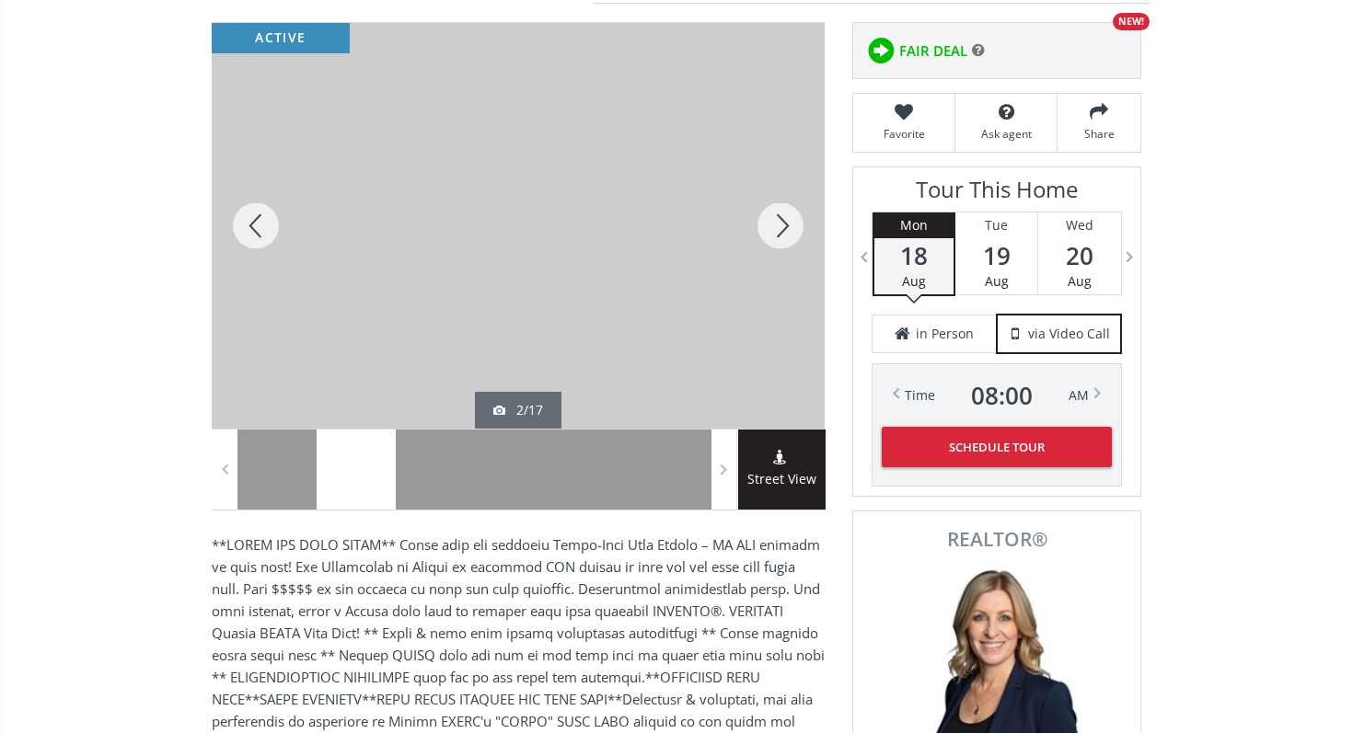
click at [781, 225] on div at bounding box center [780, 226] width 88 height 406
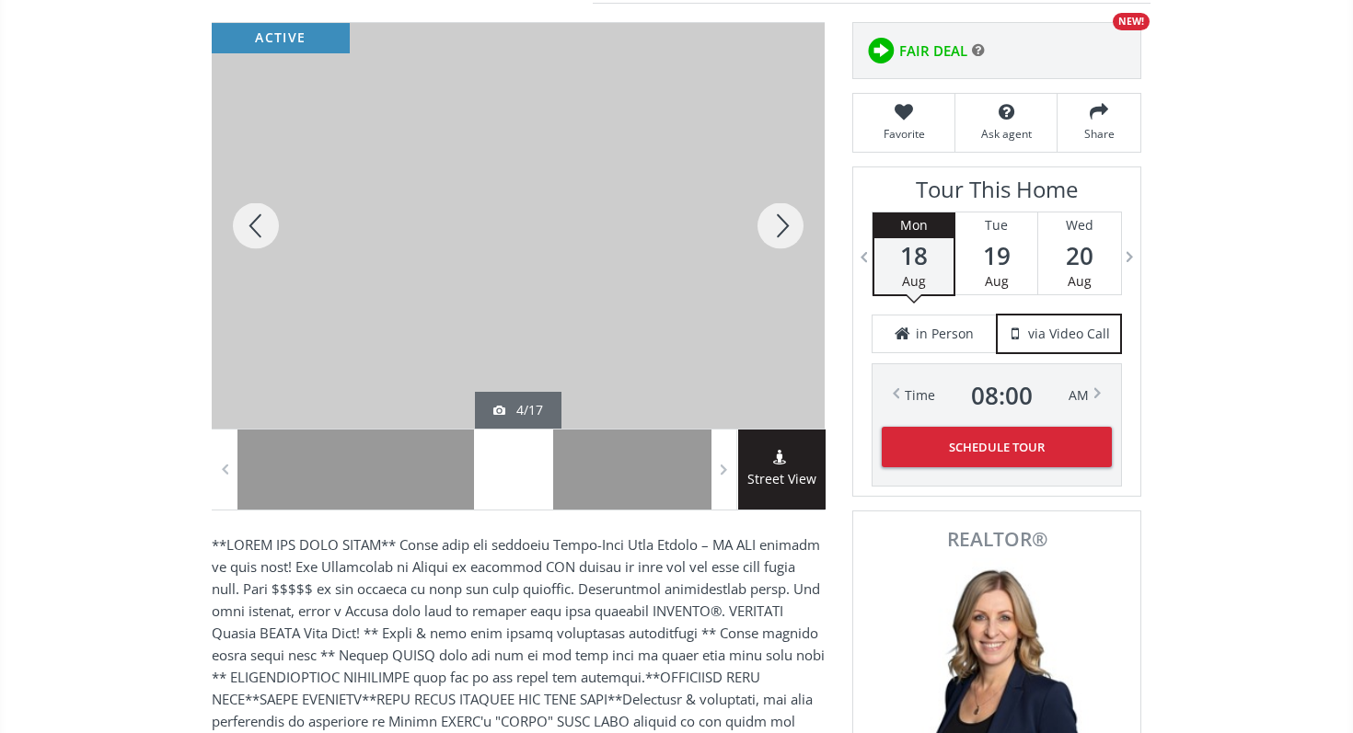
click at [781, 225] on div at bounding box center [780, 226] width 88 height 406
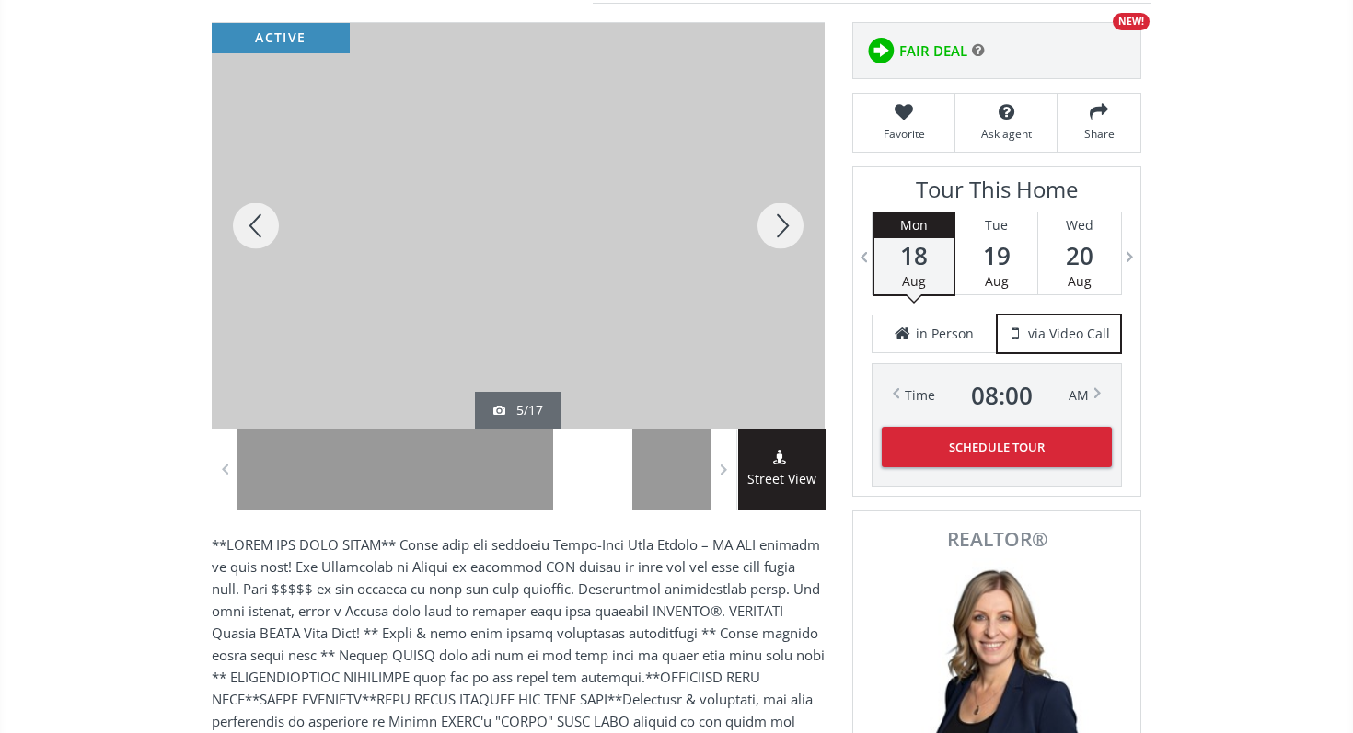
click at [781, 225] on div at bounding box center [780, 226] width 88 height 406
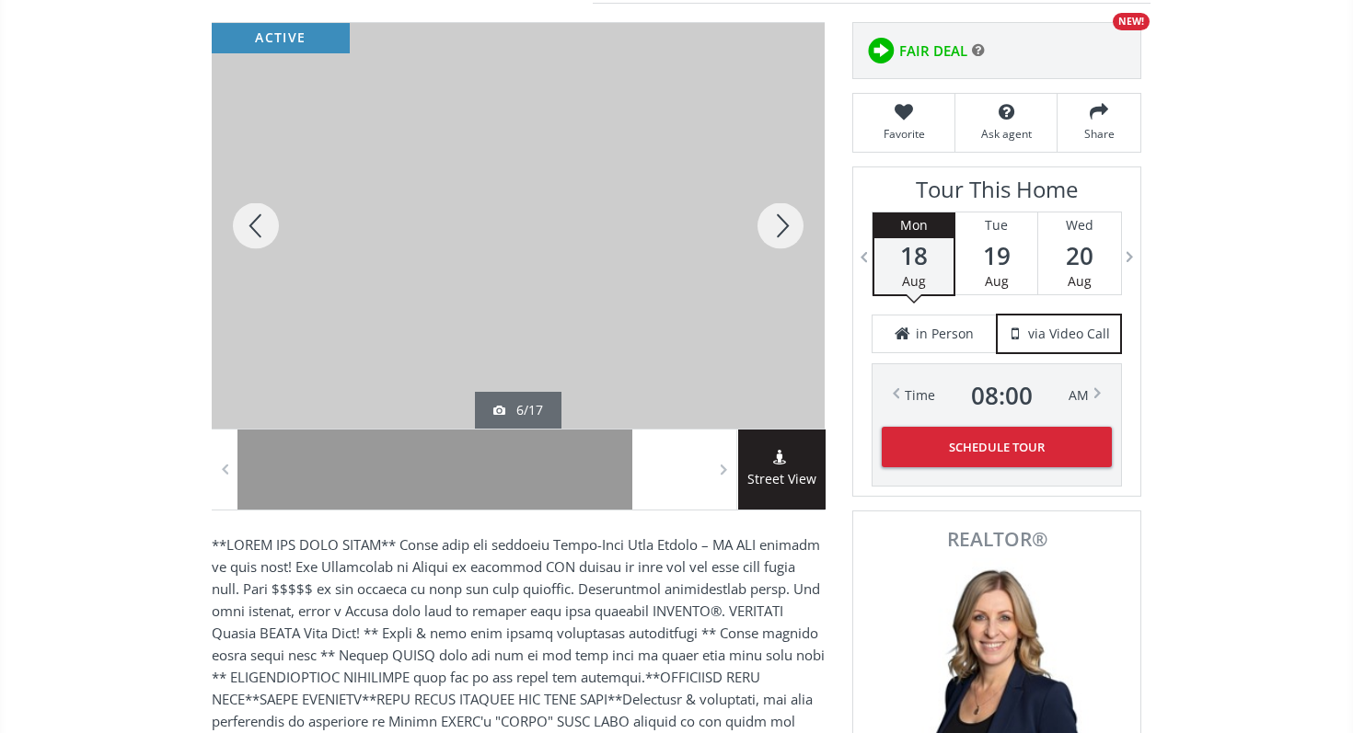
click at [778, 225] on div at bounding box center [780, 226] width 88 height 406
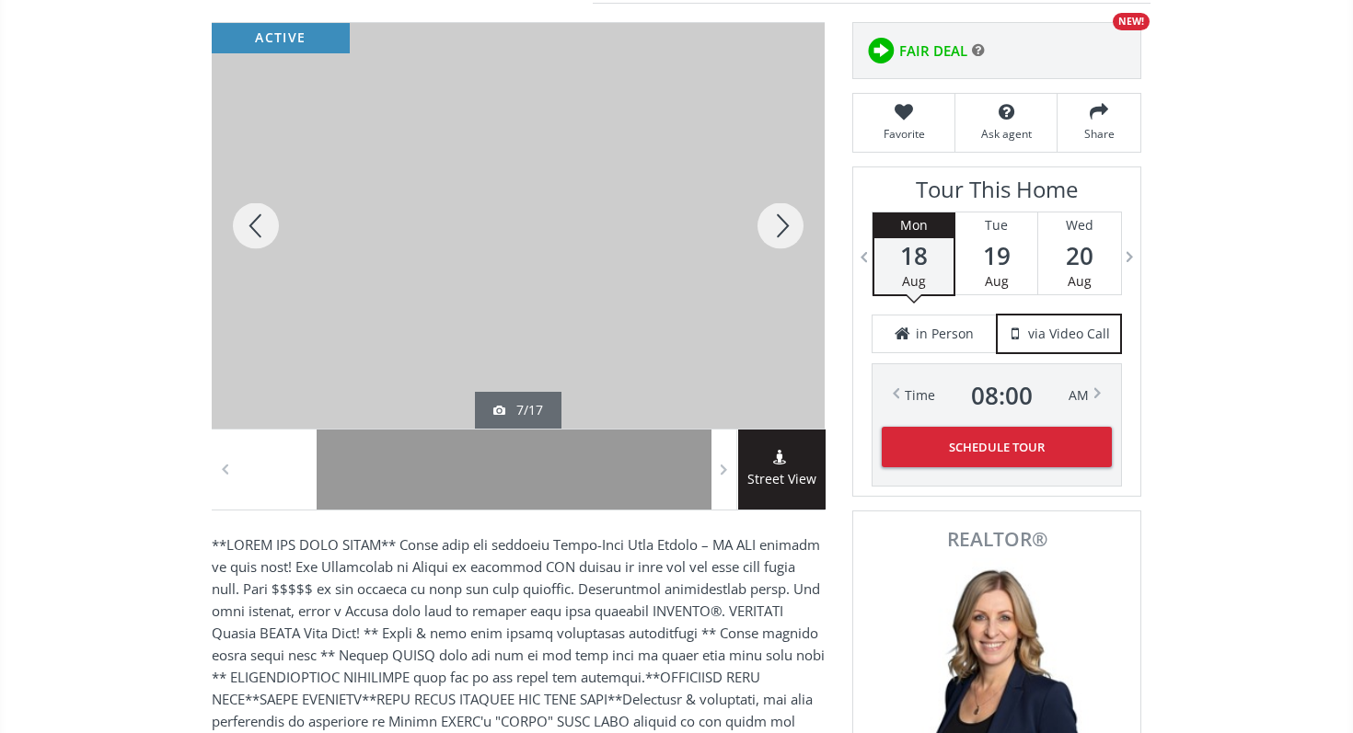
click at [778, 225] on div at bounding box center [780, 226] width 88 height 406
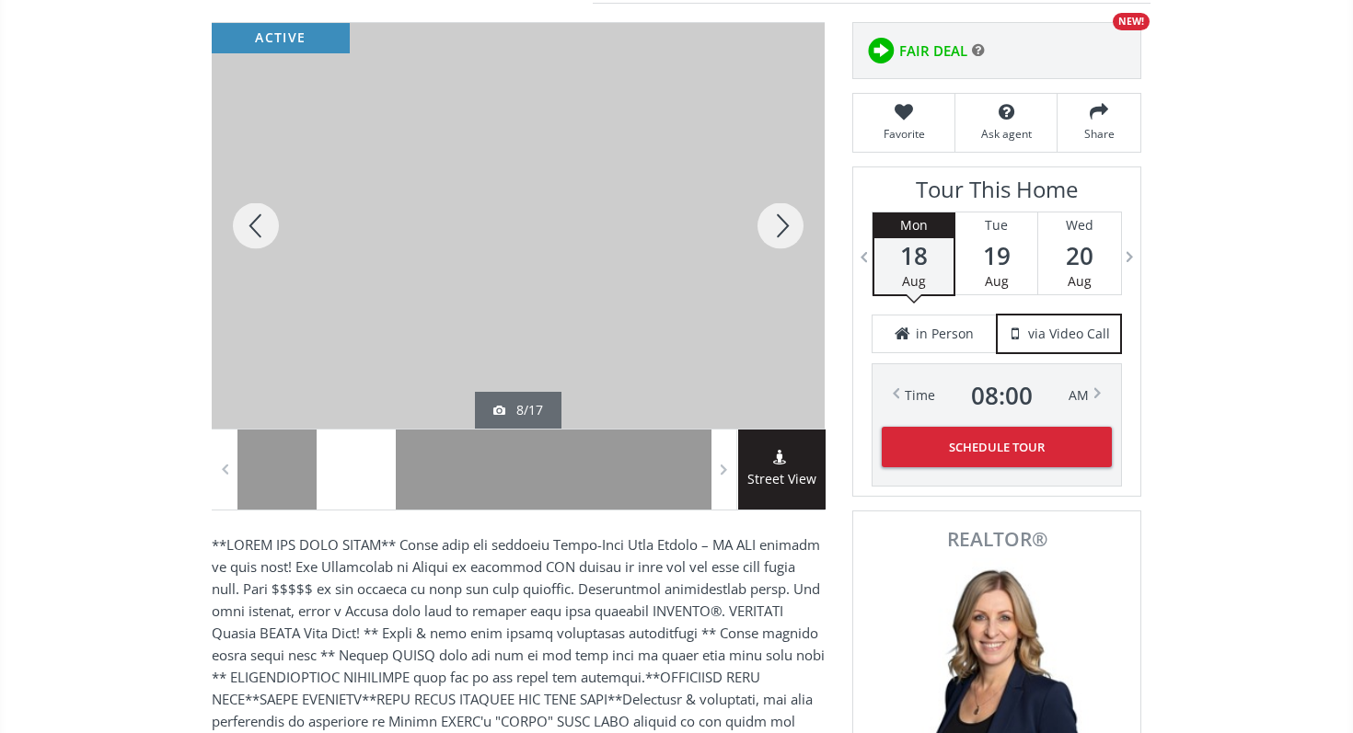
click at [778, 225] on div at bounding box center [780, 226] width 88 height 406
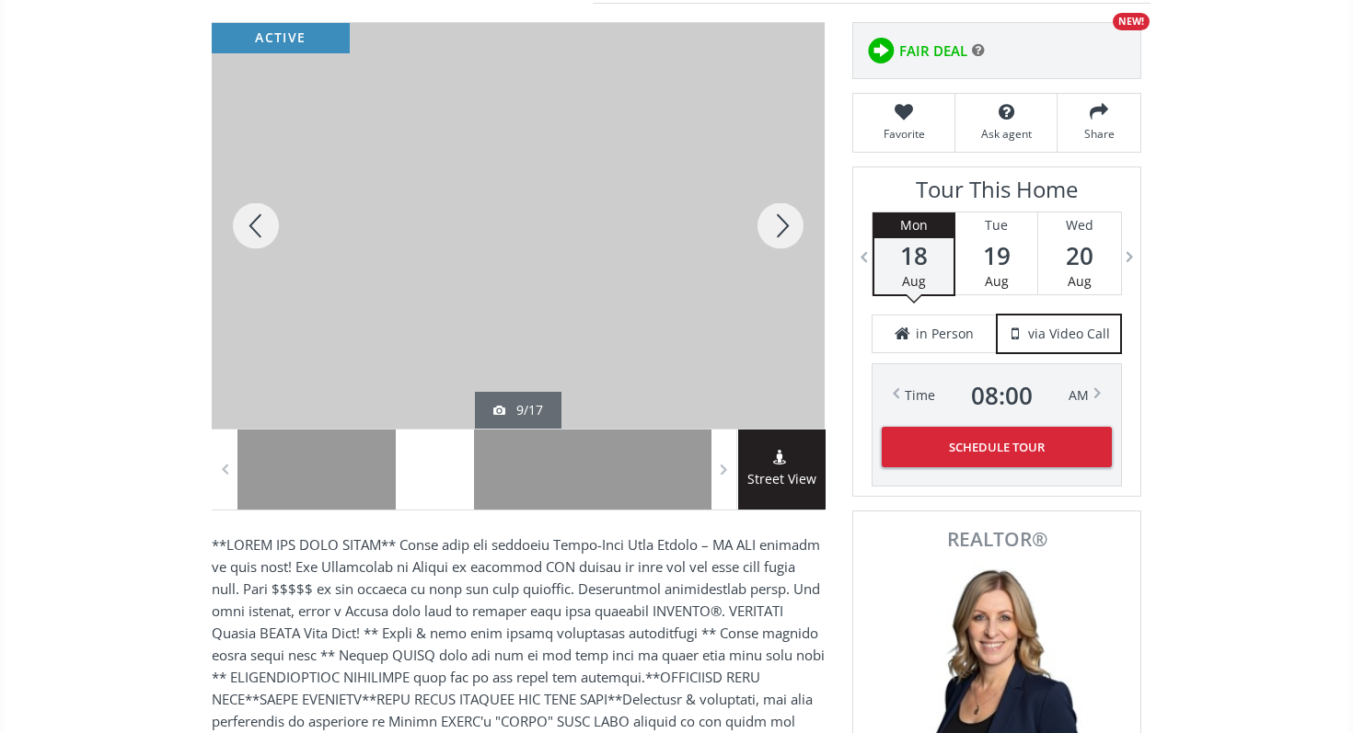
click at [778, 225] on div at bounding box center [780, 226] width 88 height 406
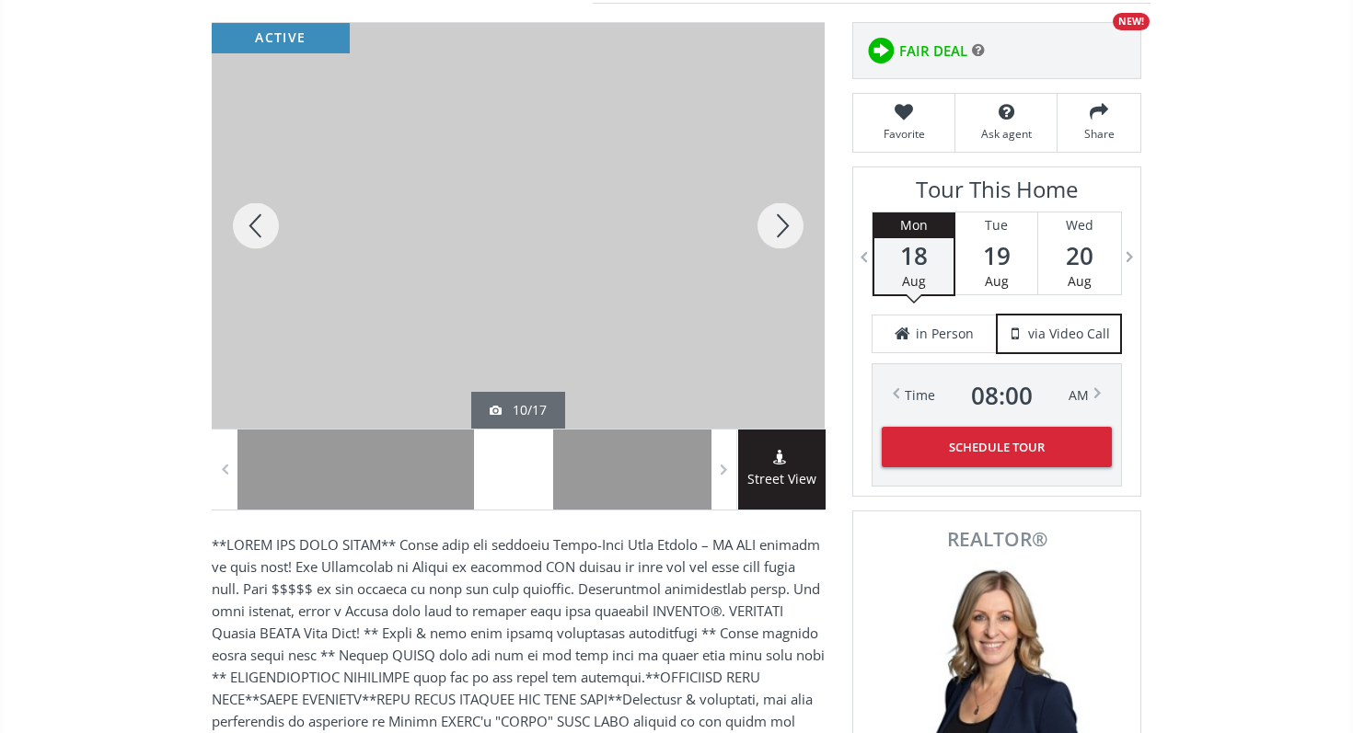
click at [778, 225] on div at bounding box center [780, 226] width 88 height 406
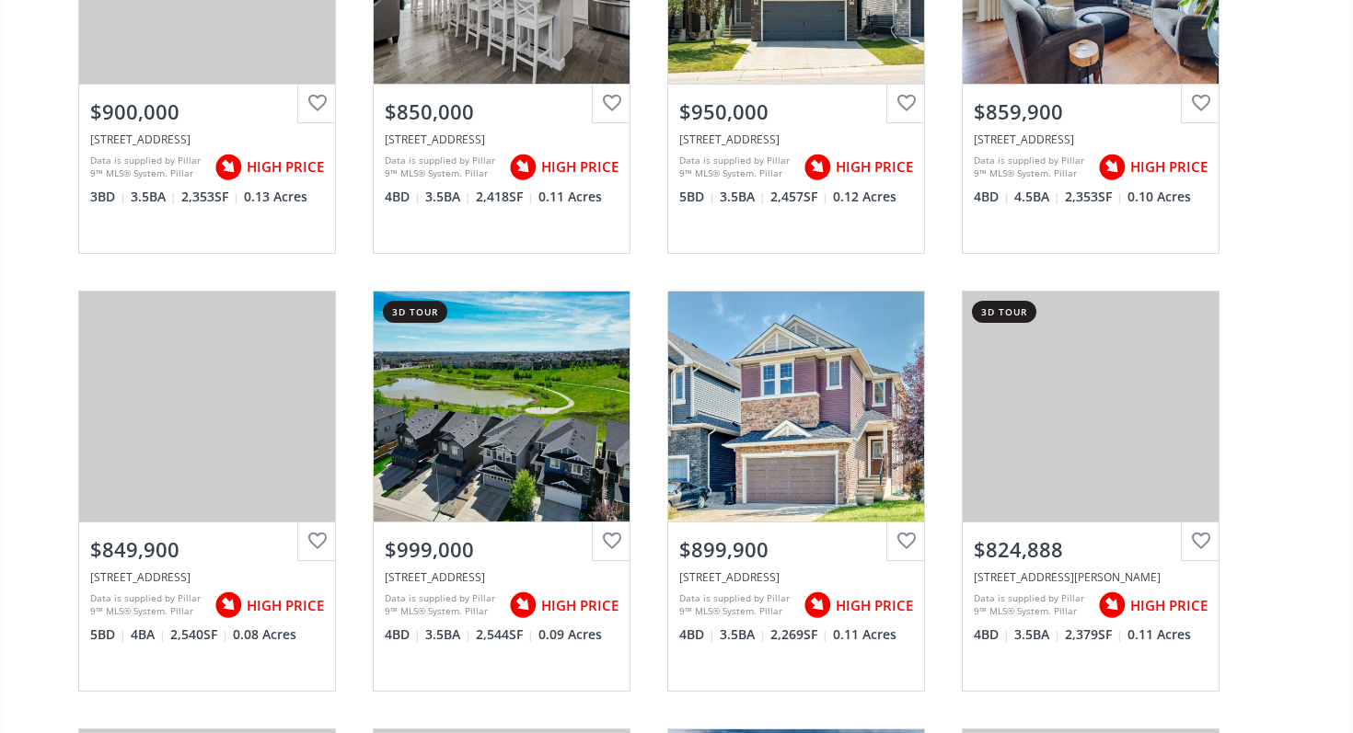
scroll to position [3501, 0]
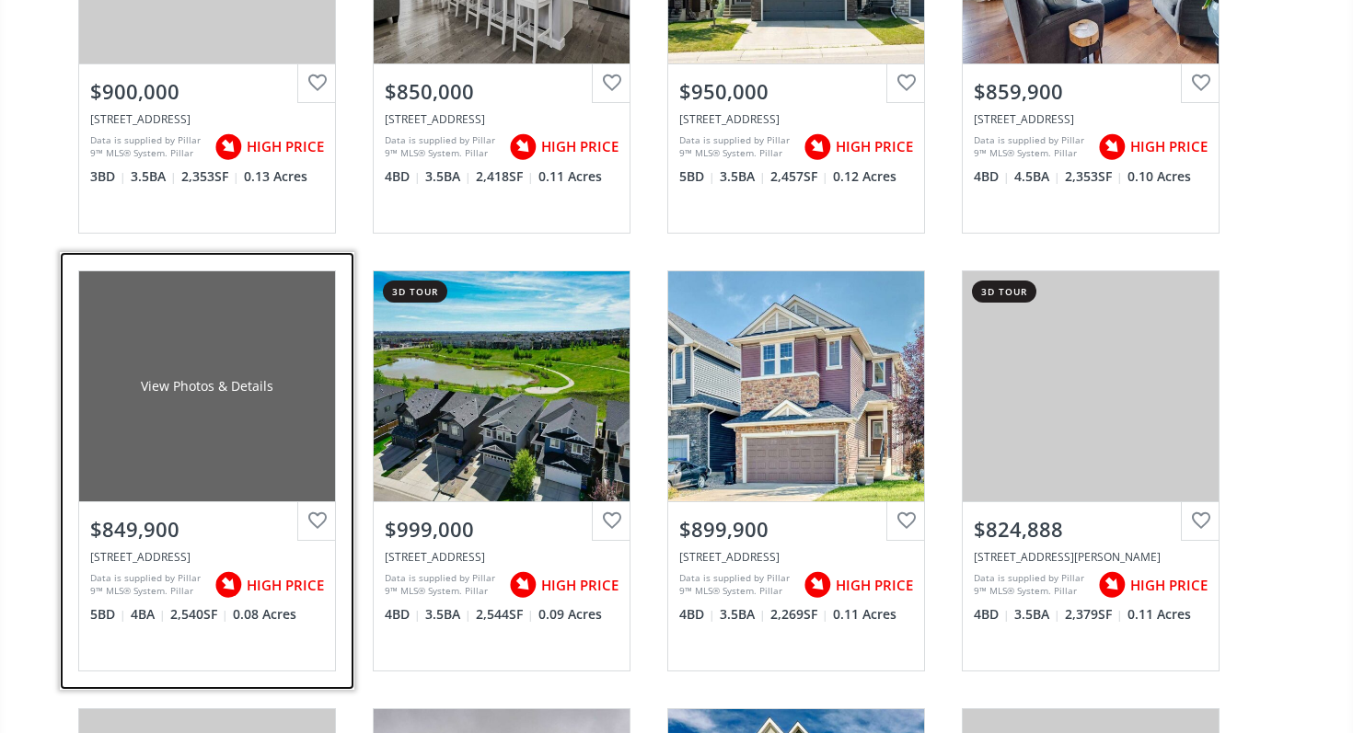
click at [267, 395] on div "View Photos & Details" at bounding box center [207, 386] width 256 height 230
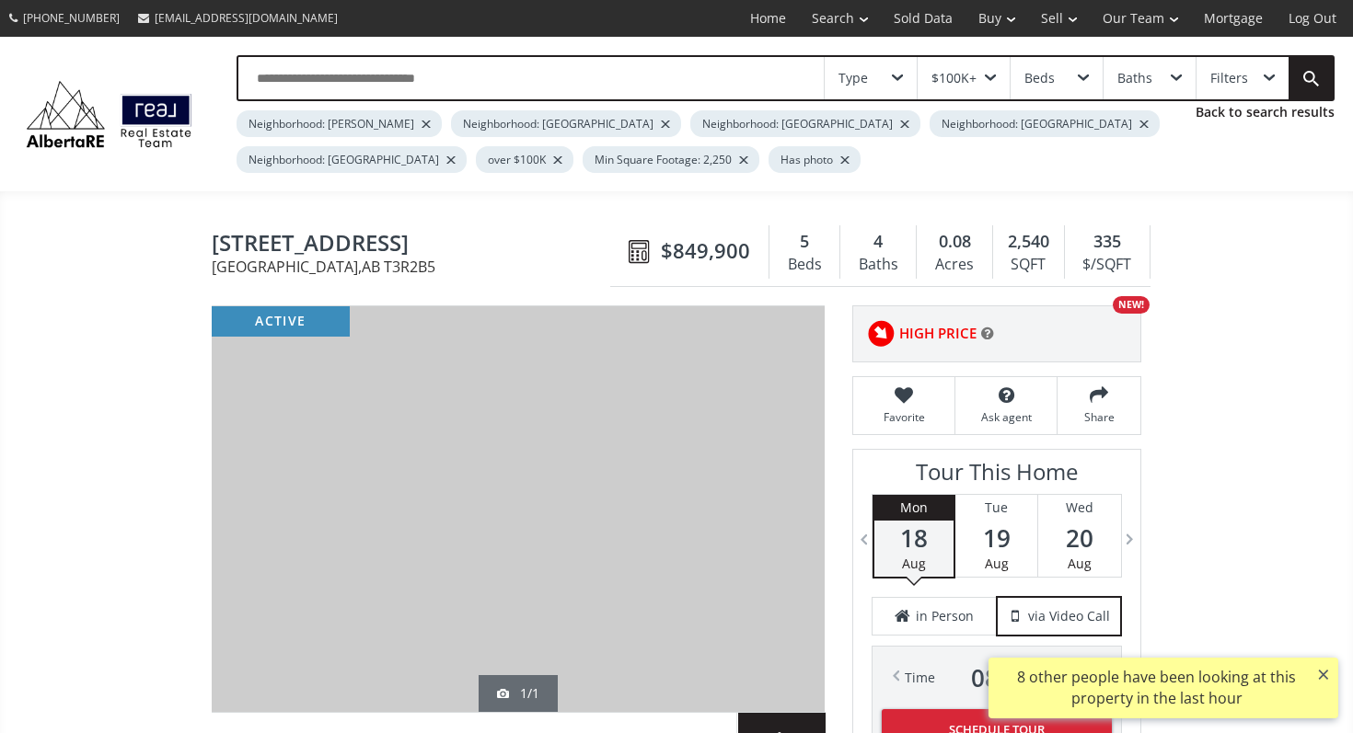
click at [785, 536] on div at bounding box center [518, 509] width 613 height 406
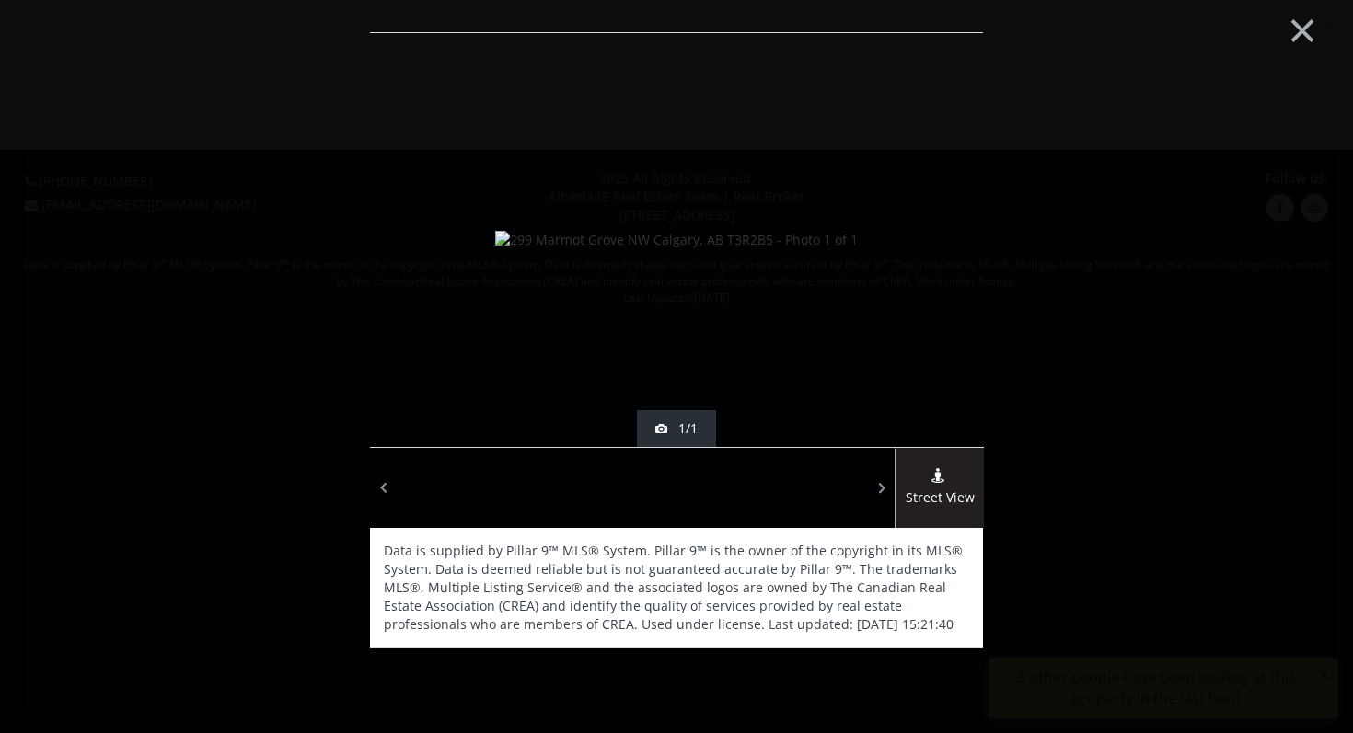
click at [1223, 401] on div "× active 1/1 Street View Data is supplied by Pillar 9™ MLS® System. Pillar 9™ i…" at bounding box center [676, 366] width 1316 height 697
click at [1295, 29] on button "×" at bounding box center [1301, 28] width 101 height 75
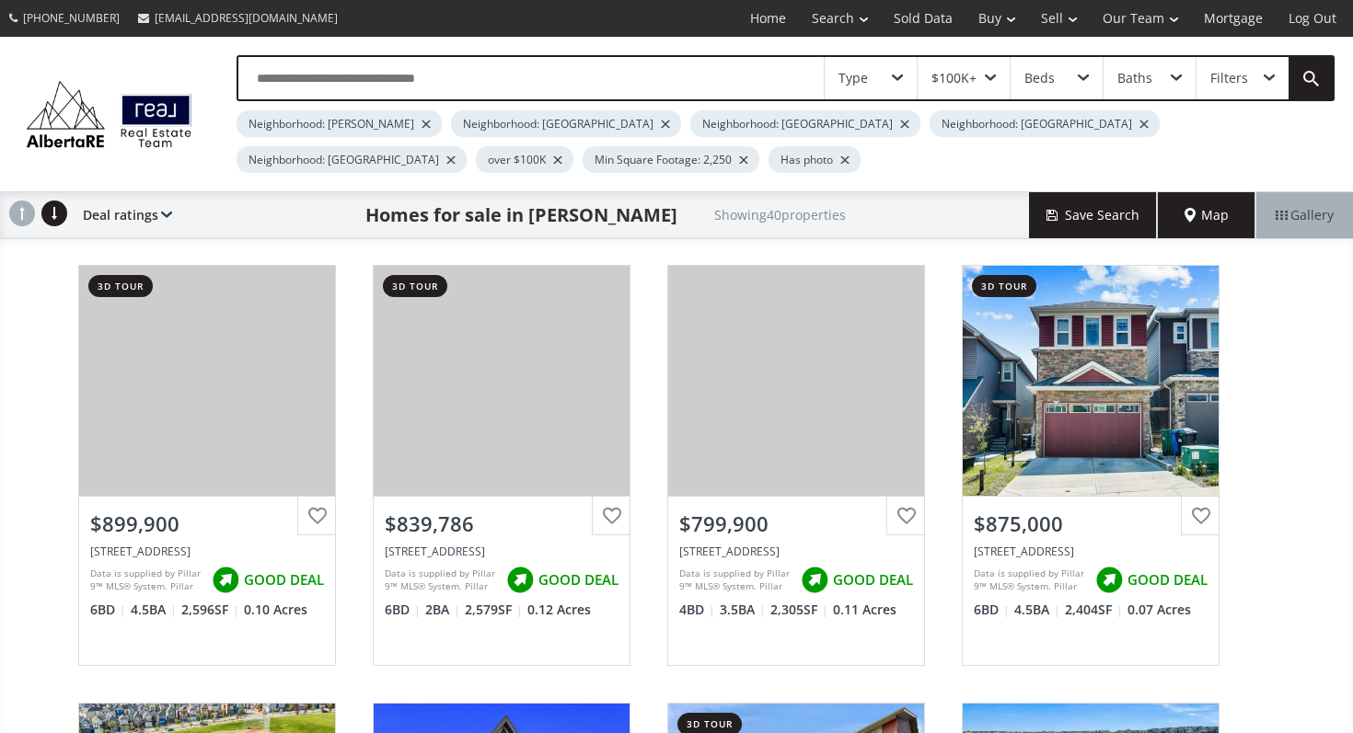
click at [481, 78] on input "text" at bounding box center [530, 78] width 585 height 42
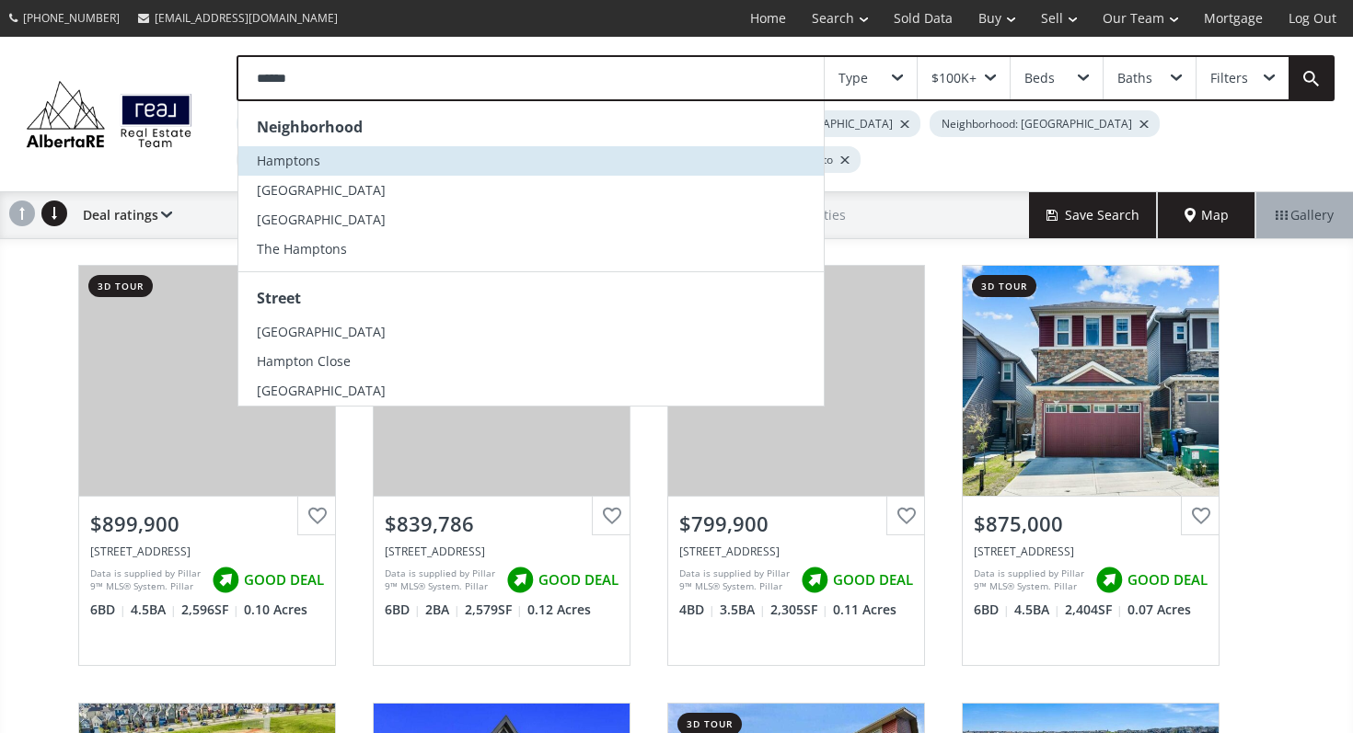
type input "******"
click at [477, 165] on li "Hamptons" at bounding box center [530, 160] width 585 height 29
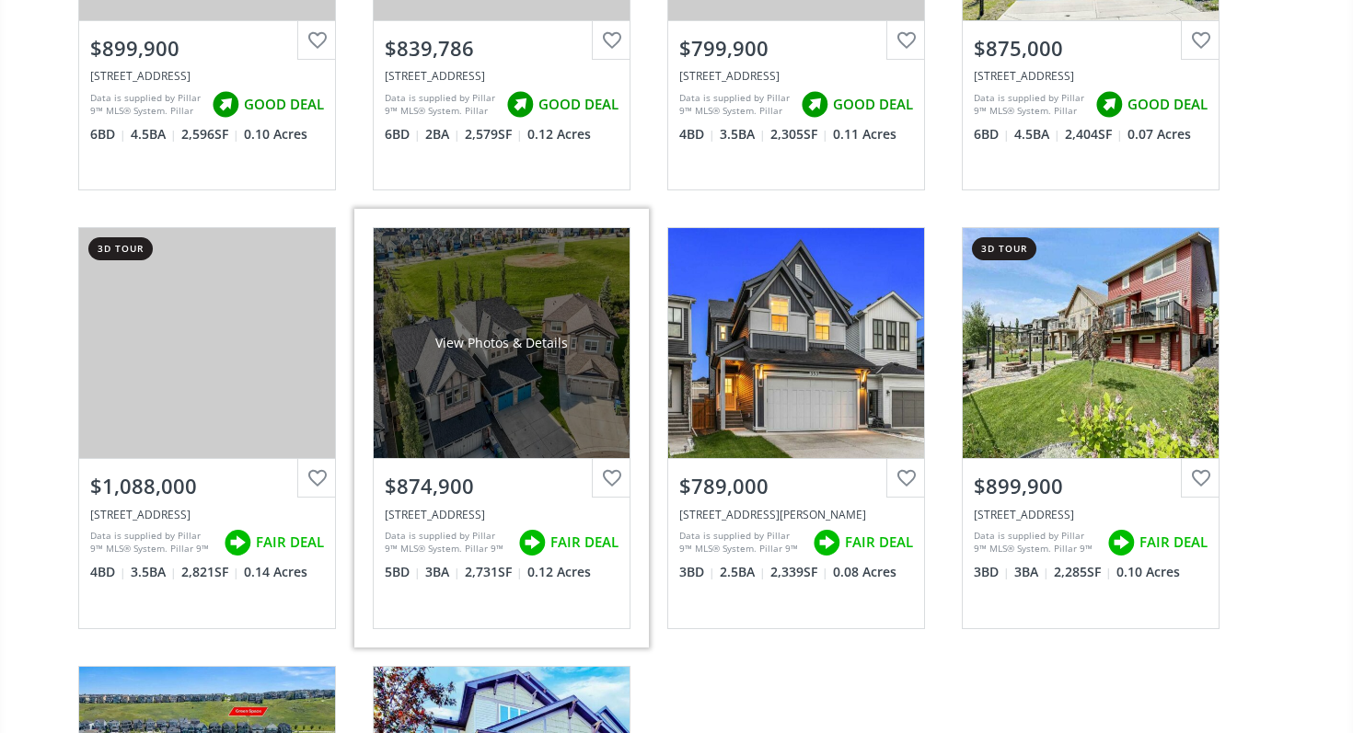
scroll to position [477, 0]
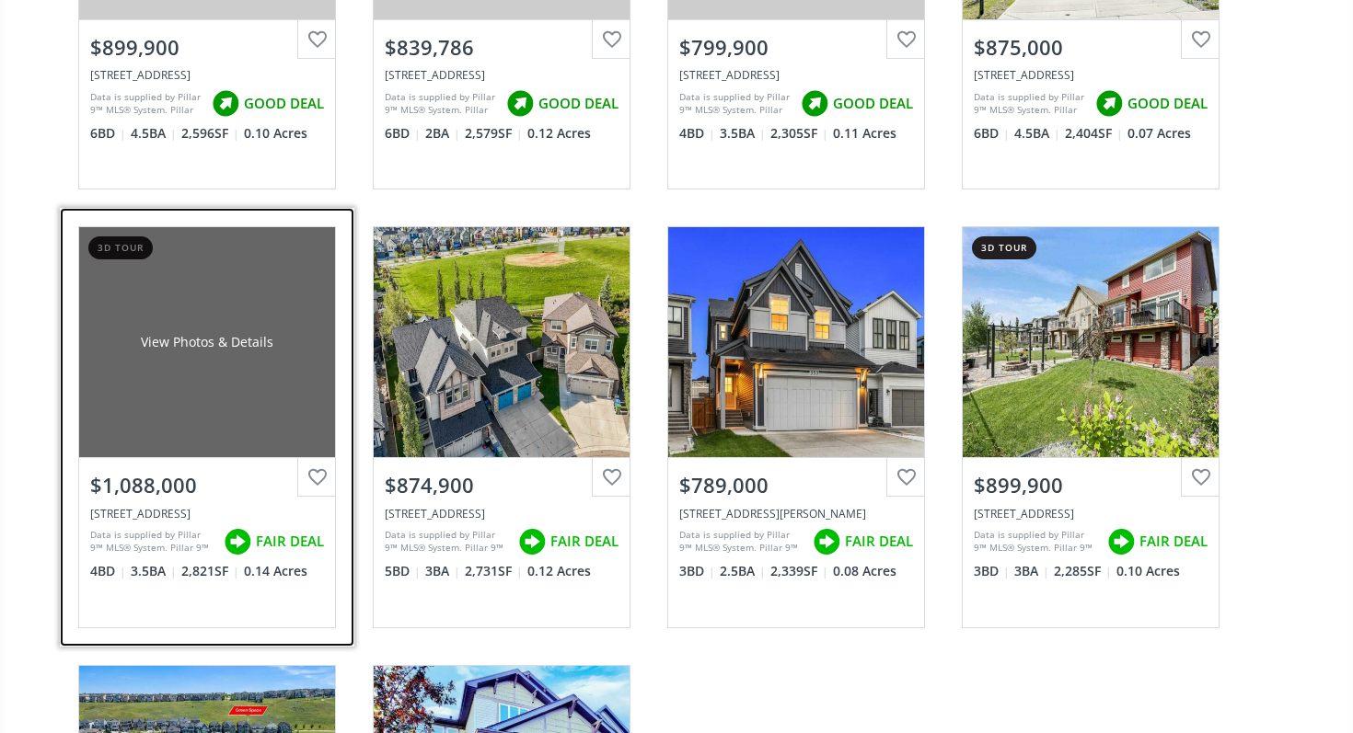
click at [178, 398] on div "View Photos & Details" at bounding box center [207, 342] width 256 height 230
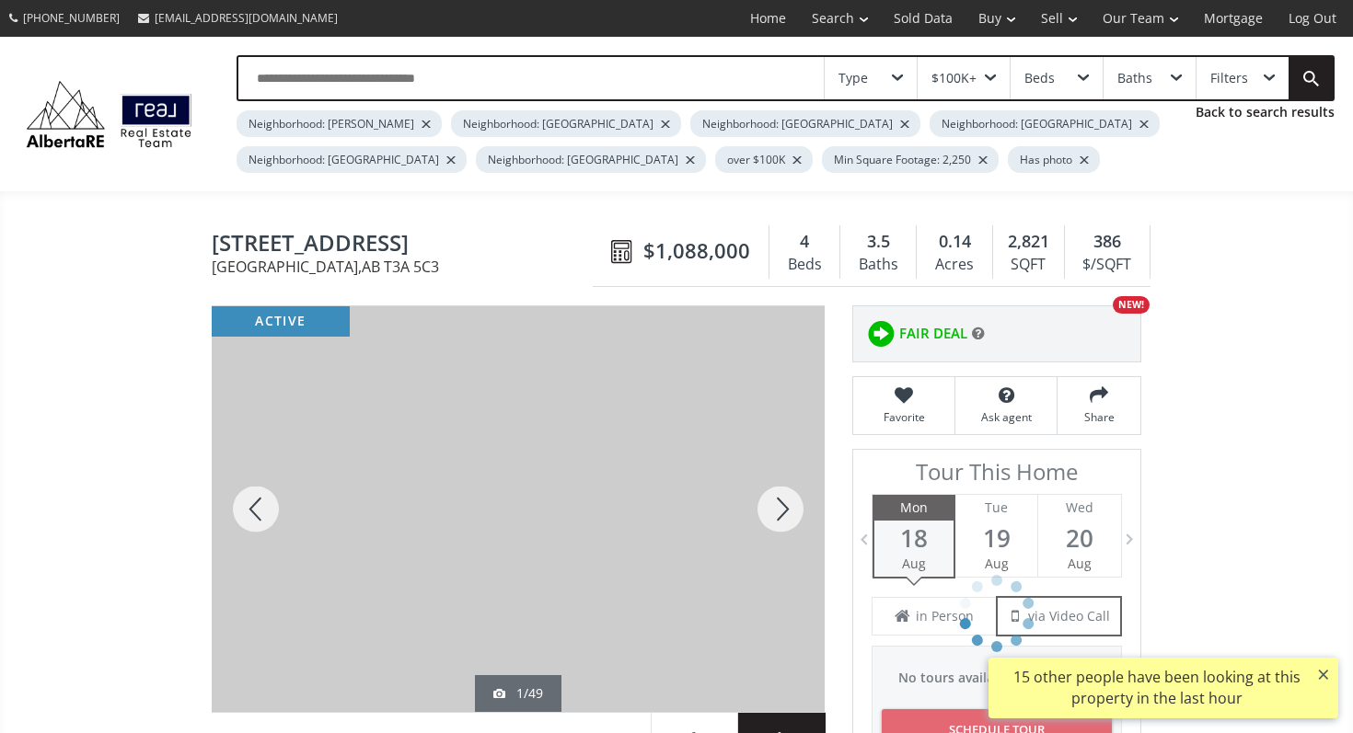
click at [768, 495] on div at bounding box center [780, 509] width 88 height 406
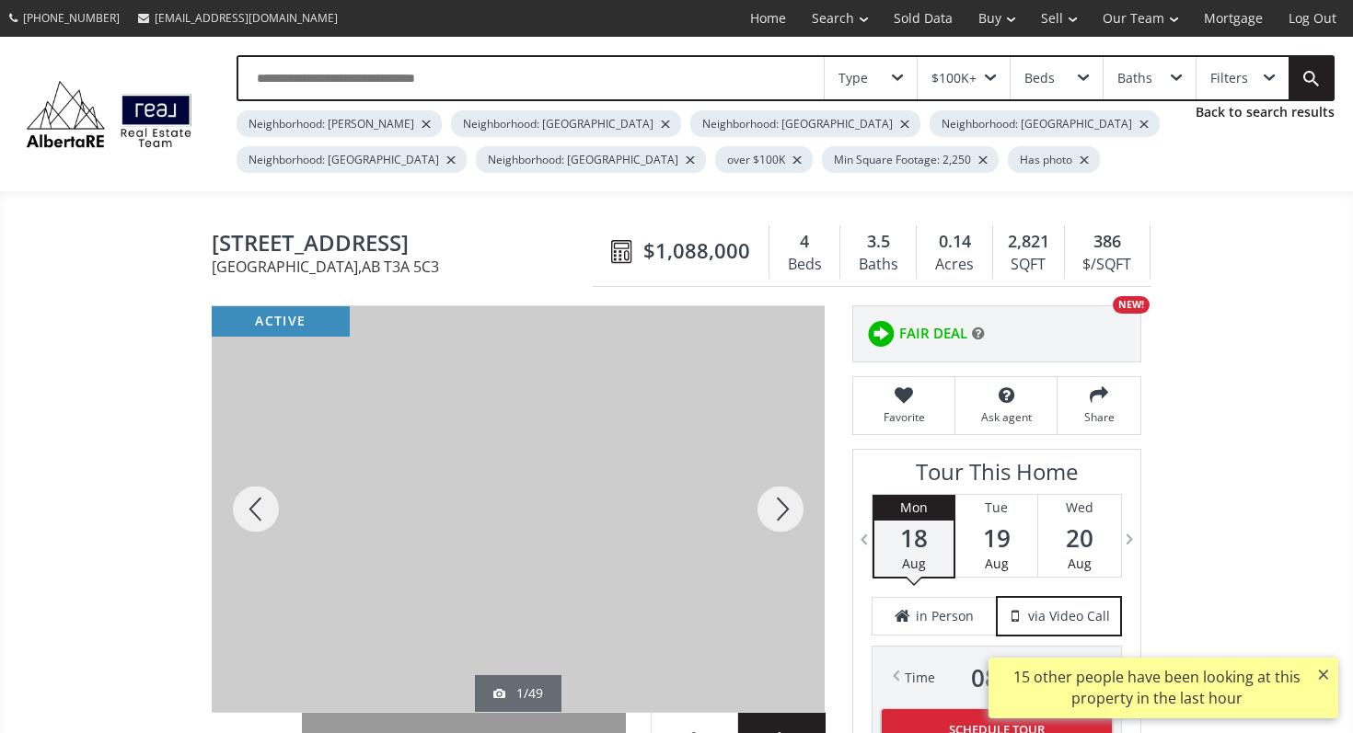
click at [768, 495] on div at bounding box center [780, 509] width 88 height 406
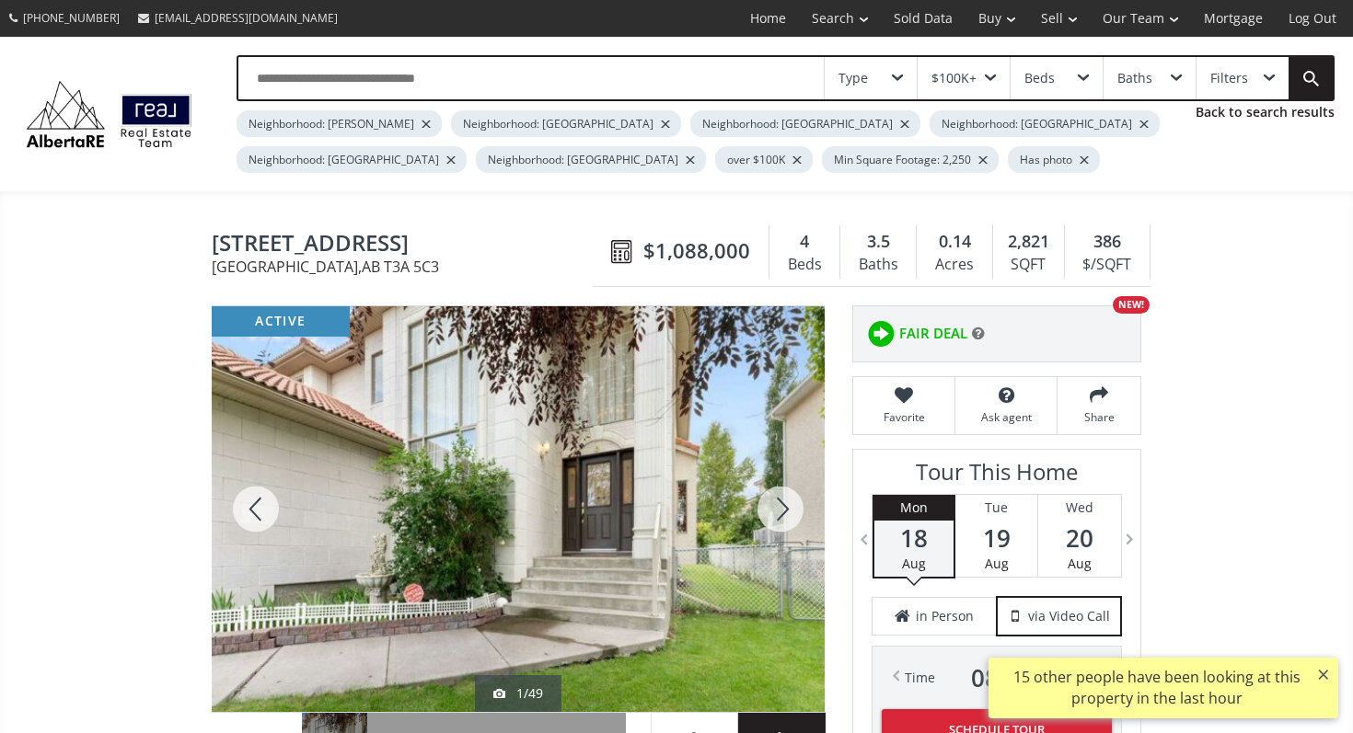
click at [768, 495] on div at bounding box center [780, 509] width 88 height 406
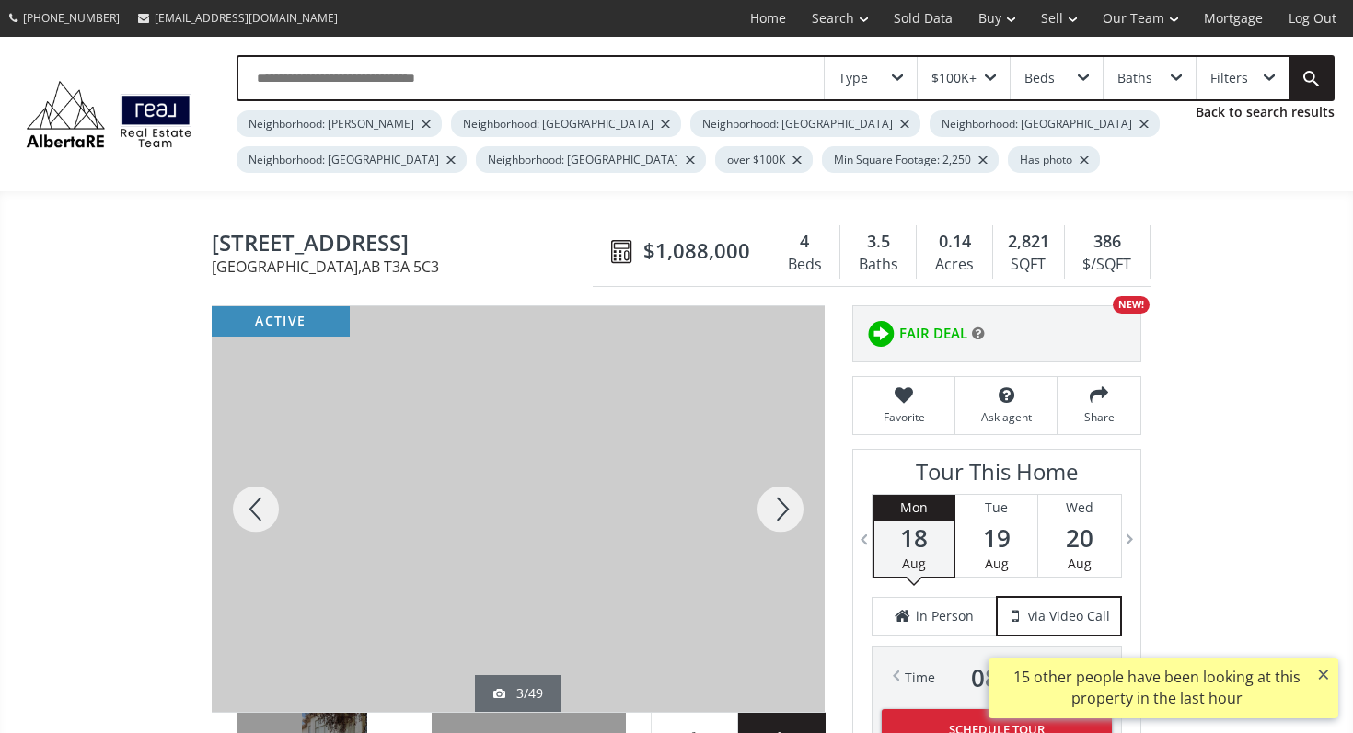
click at [768, 495] on div at bounding box center [780, 509] width 88 height 406
click at [249, 515] on div at bounding box center [256, 509] width 88 height 406
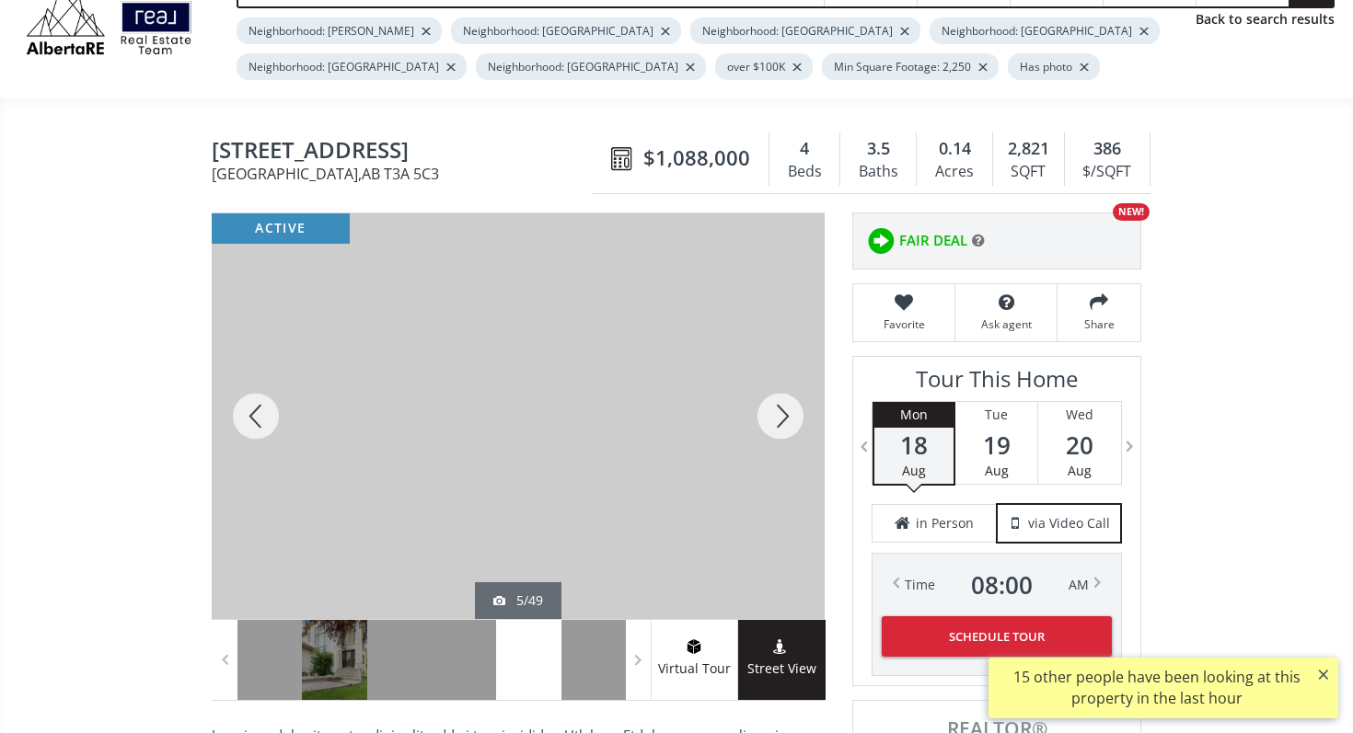
scroll to position [94, 0]
click at [789, 387] on div at bounding box center [780, 416] width 88 height 406
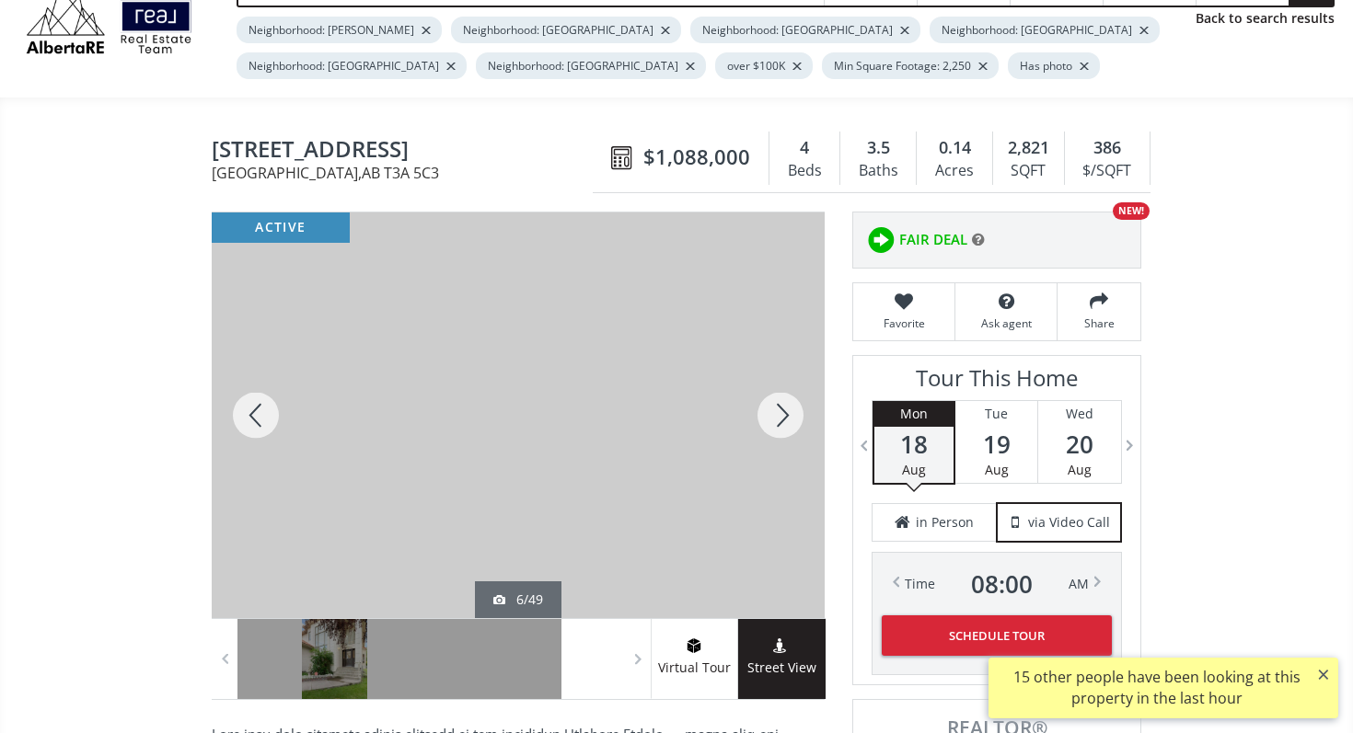
click at [789, 387] on div at bounding box center [780, 416] width 88 height 406
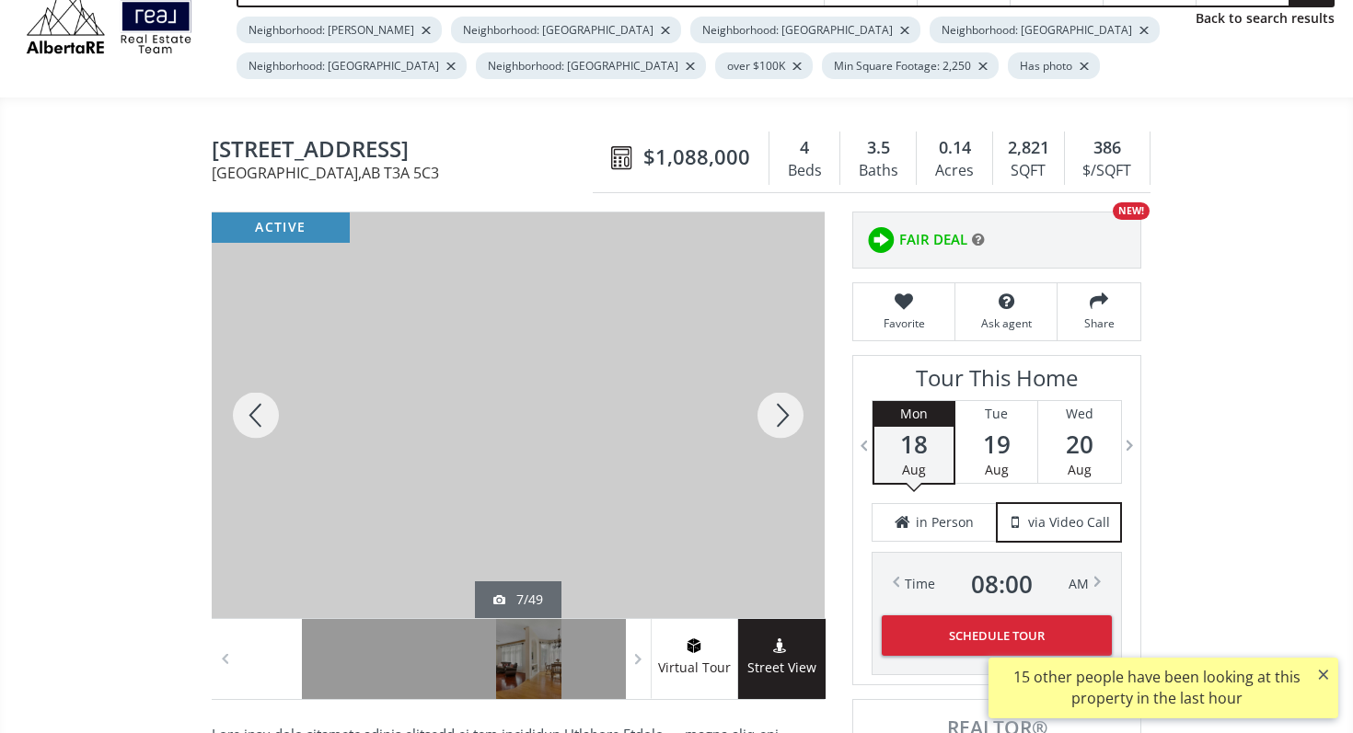
click at [789, 387] on div at bounding box center [780, 416] width 88 height 406
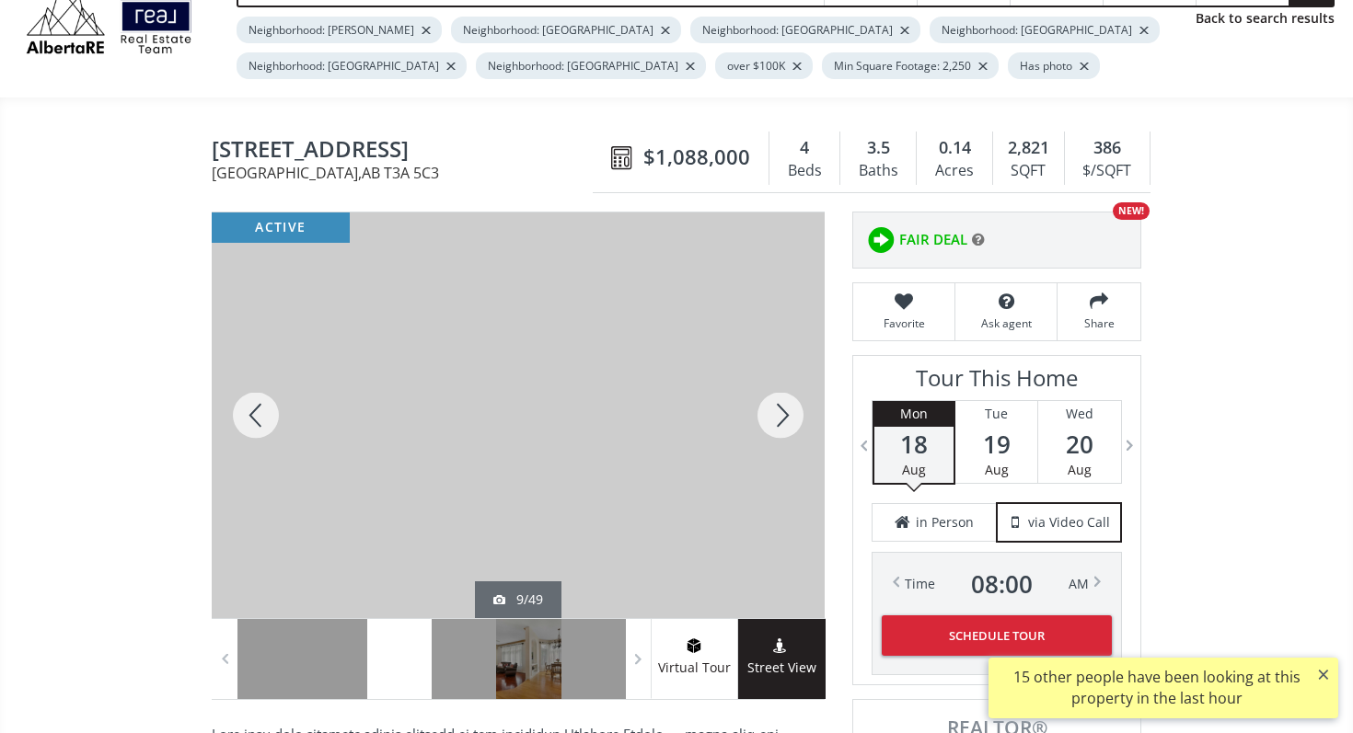
click at [785, 403] on div at bounding box center [780, 416] width 88 height 406
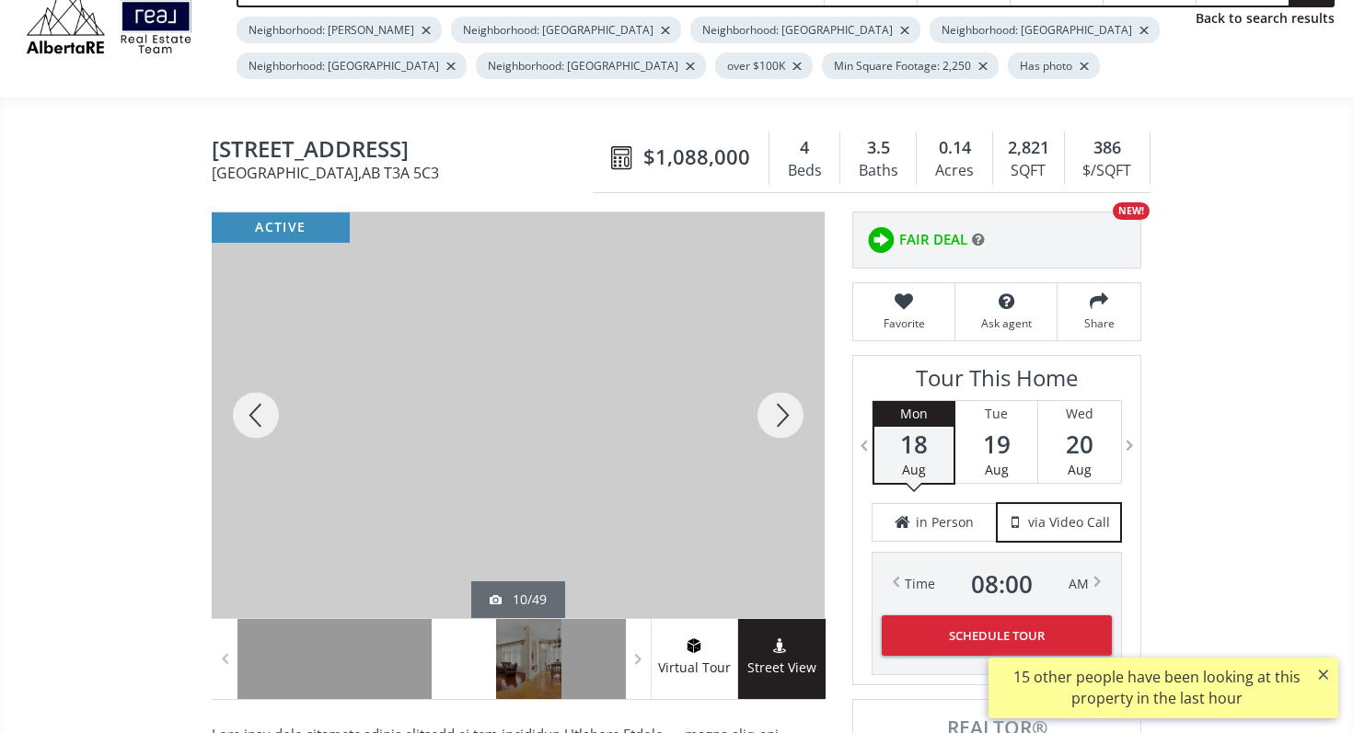
click at [785, 403] on div at bounding box center [780, 416] width 88 height 406
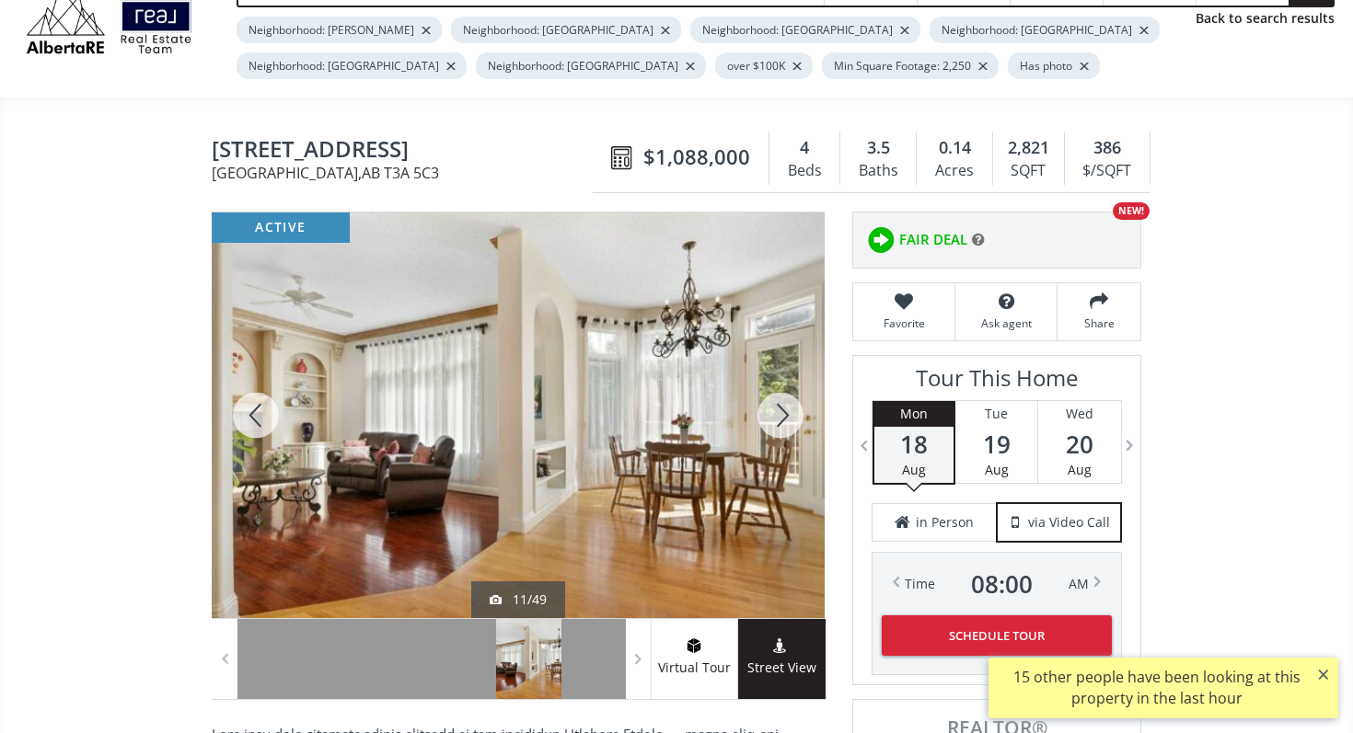
click at [785, 403] on div at bounding box center [780, 416] width 88 height 406
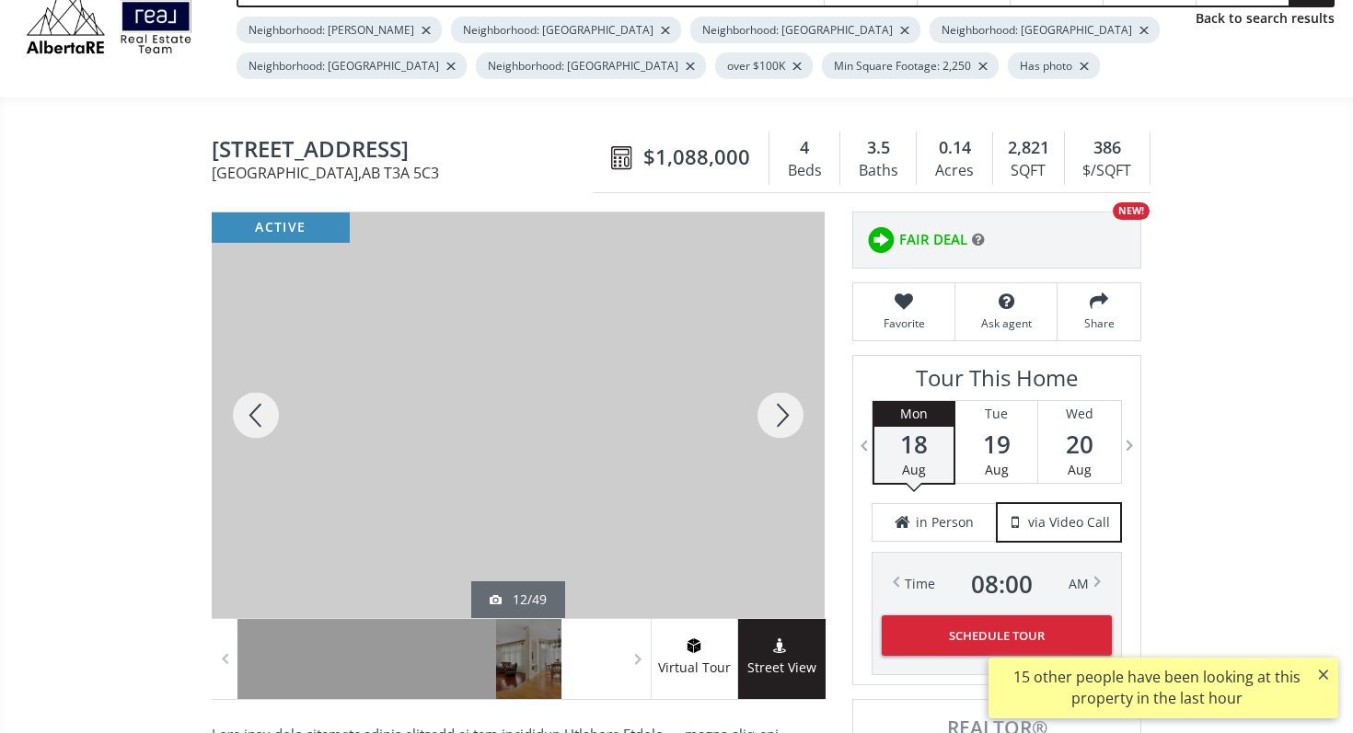
click at [785, 403] on div at bounding box center [780, 416] width 88 height 406
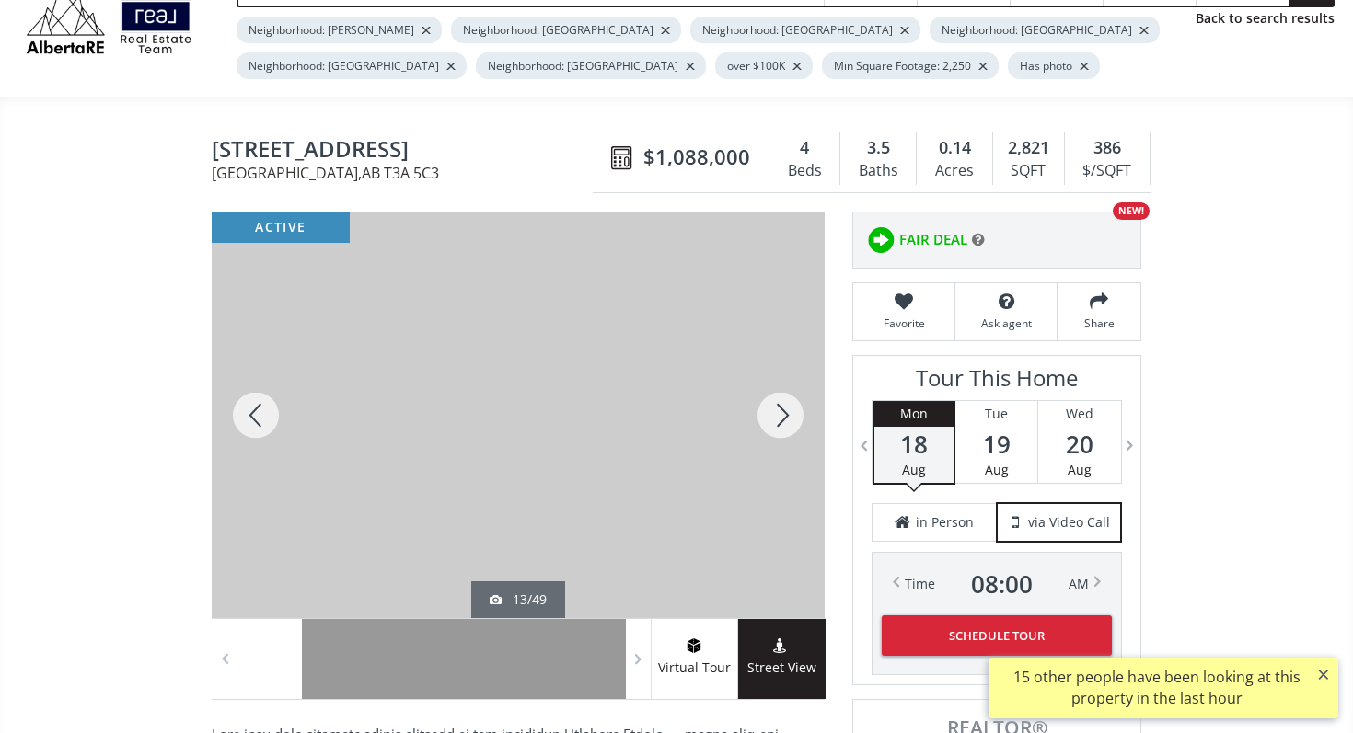
click at [785, 403] on div at bounding box center [780, 416] width 88 height 406
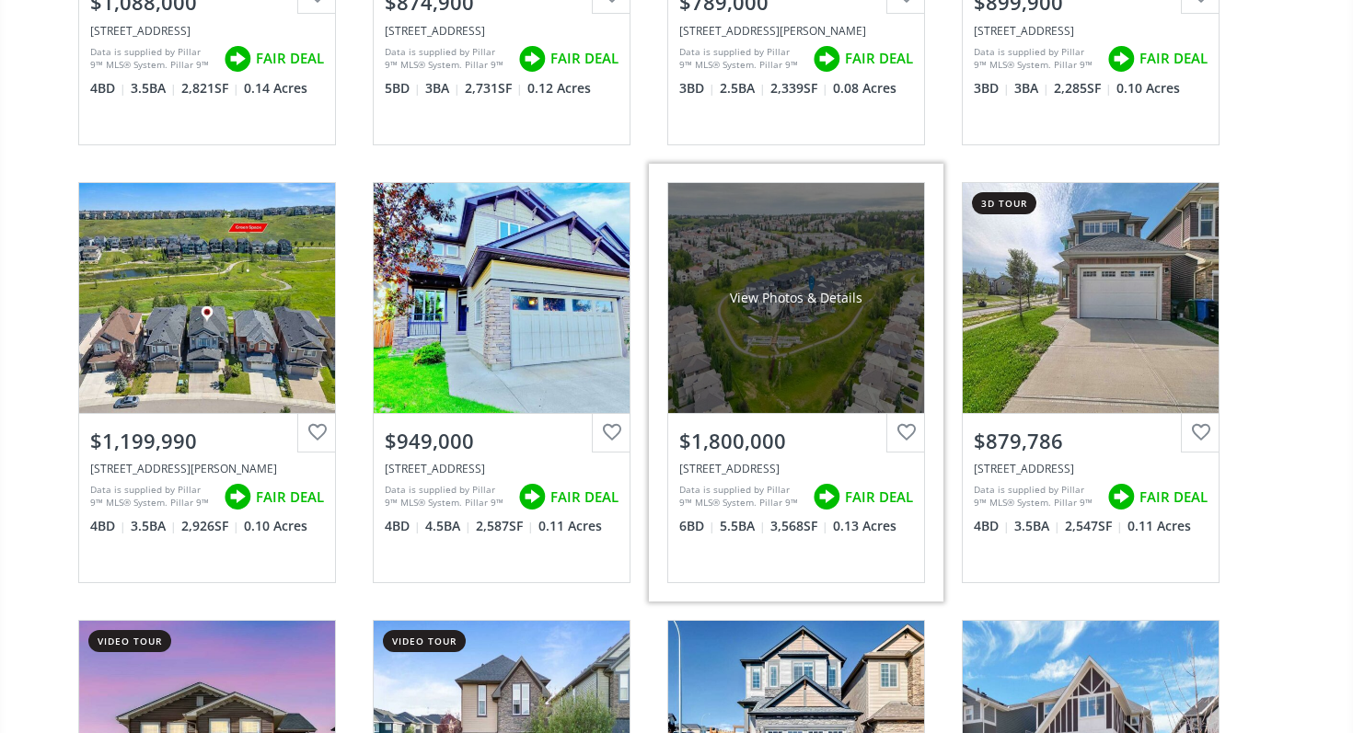
scroll to position [962, 0]
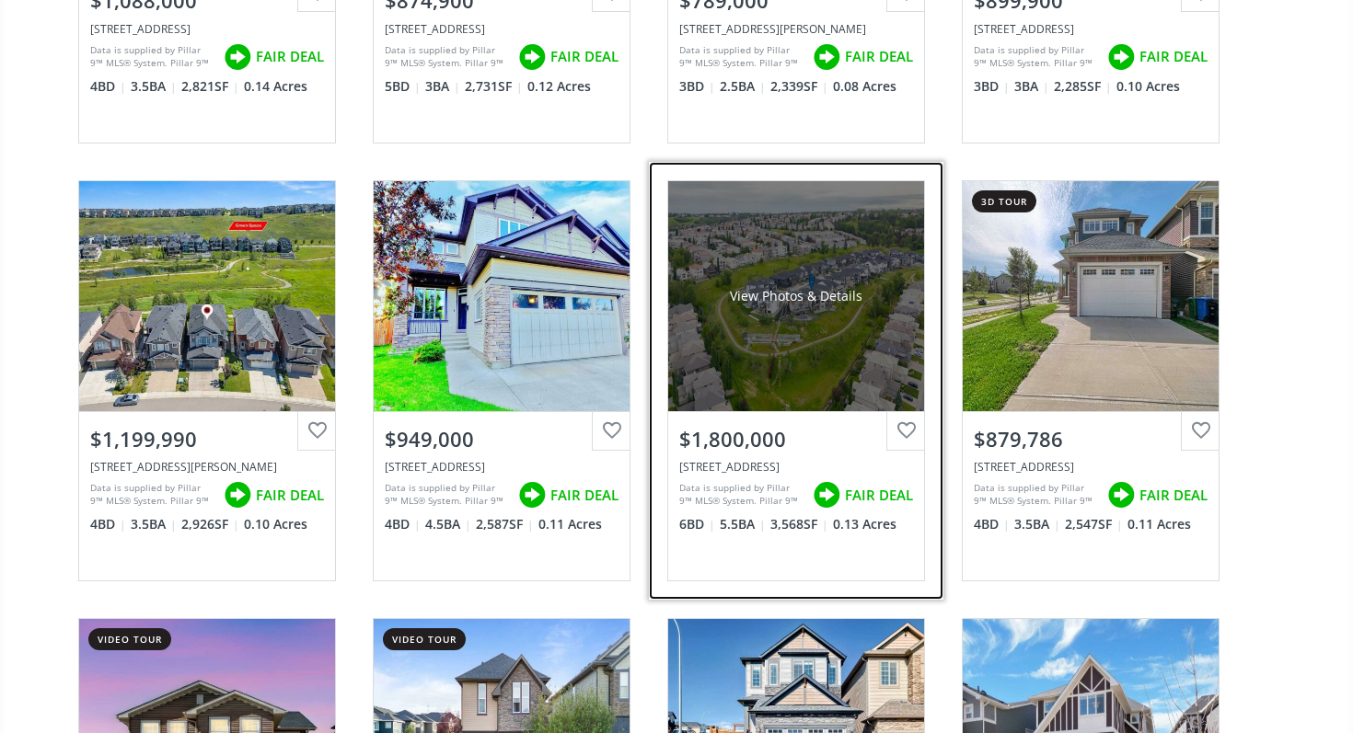
click at [789, 254] on div "View Photos & Details" at bounding box center [796, 296] width 256 height 230
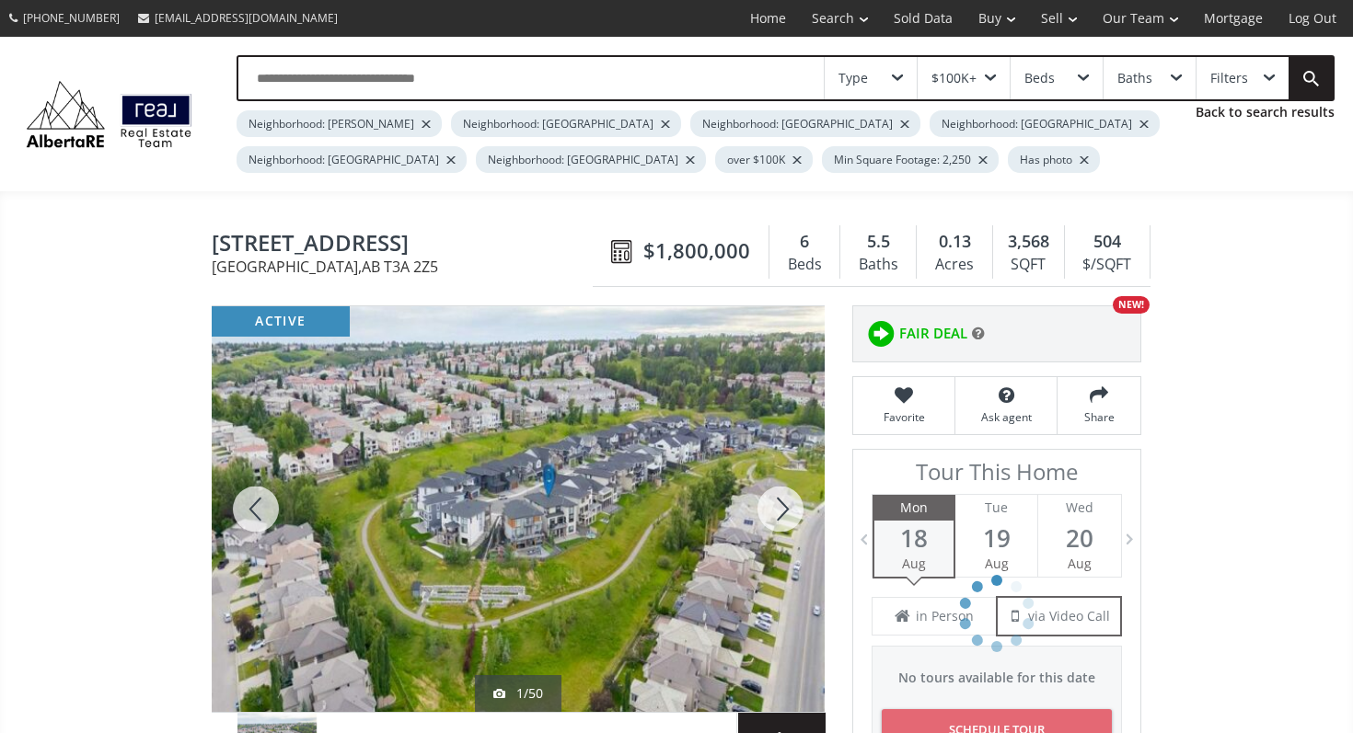
click at [784, 515] on div at bounding box center [780, 509] width 88 height 406
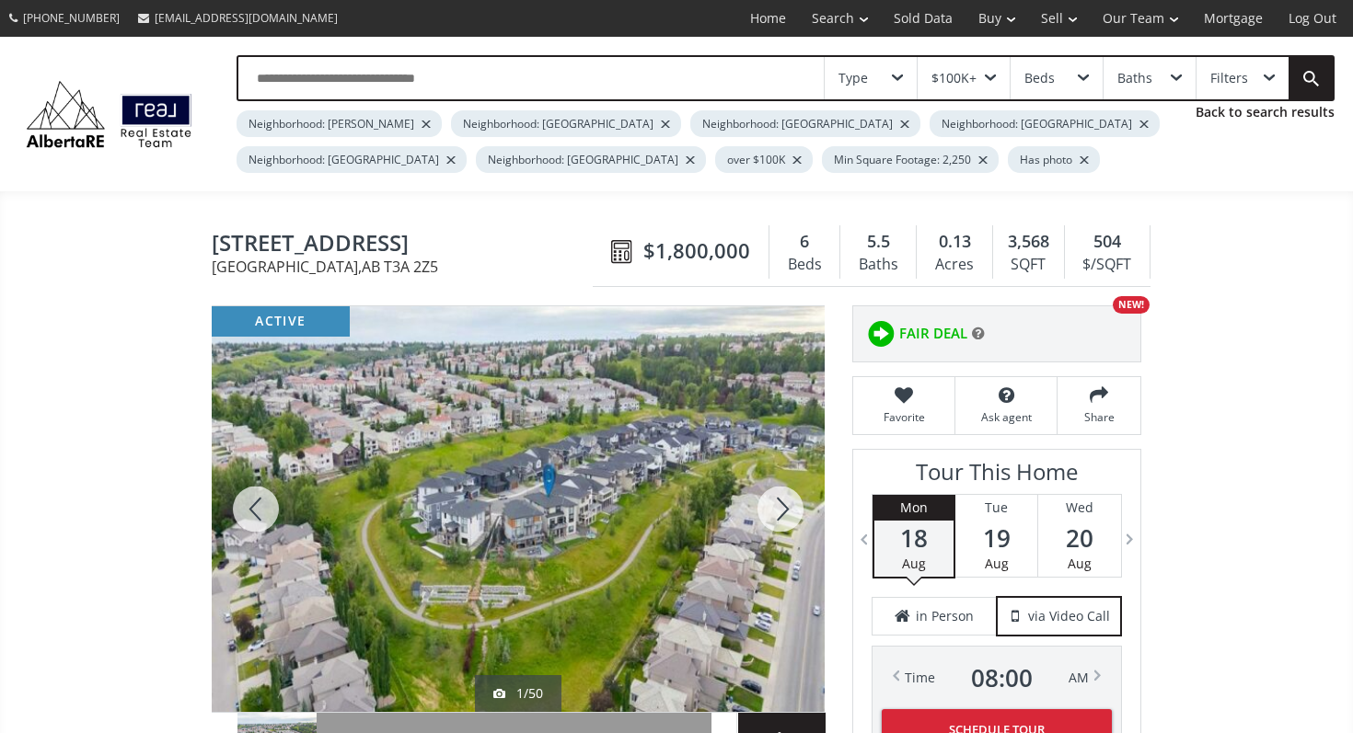
click at [784, 515] on div at bounding box center [780, 509] width 88 height 406
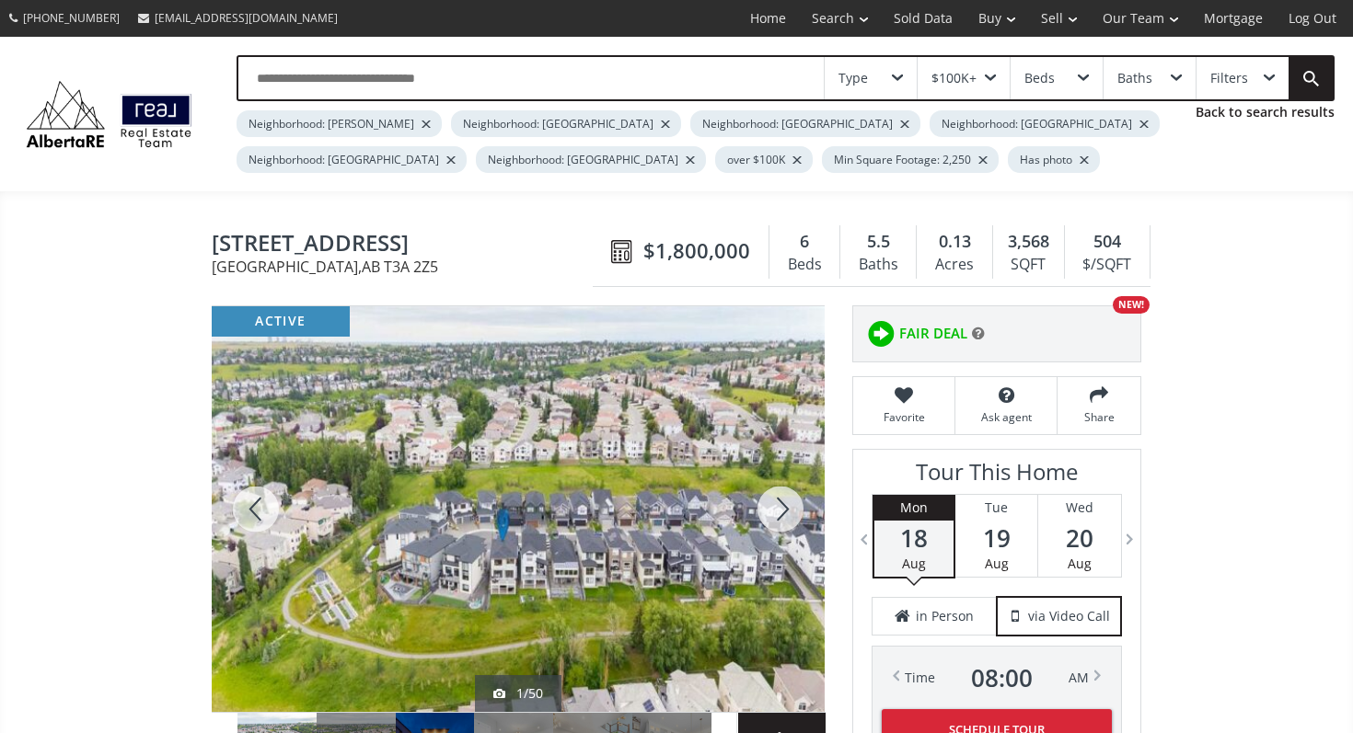
click at [784, 515] on div at bounding box center [780, 509] width 88 height 406
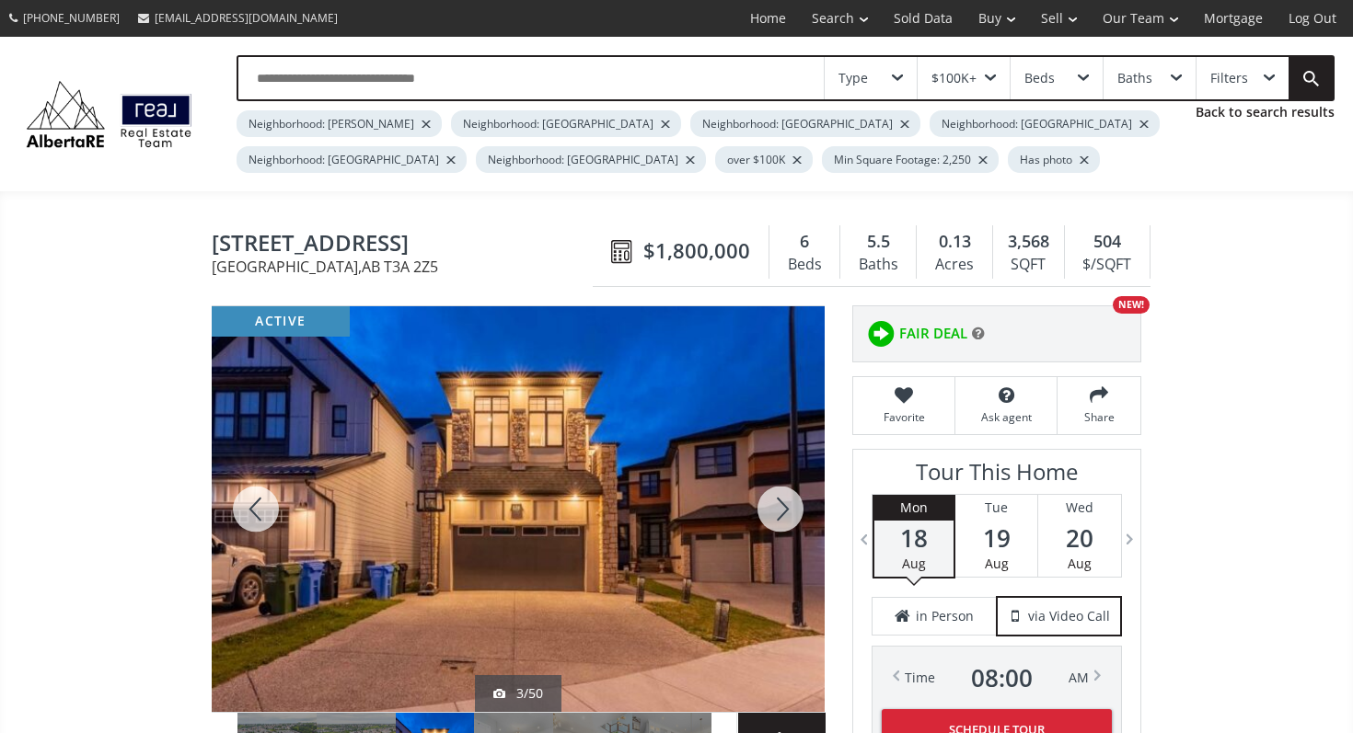
click at [784, 515] on div at bounding box center [780, 509] width 88 height 406
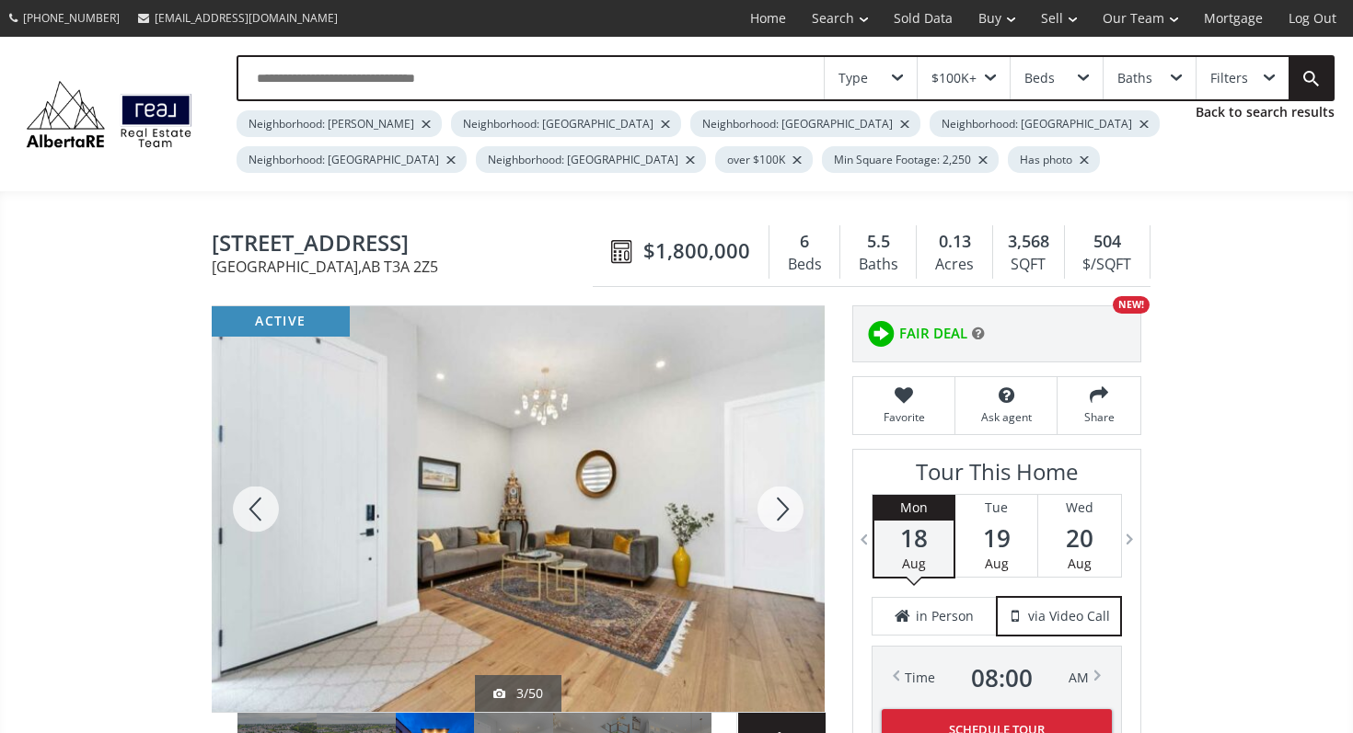
click at [784, 515] on div at bounding box center [780, 509] width 88 height 406
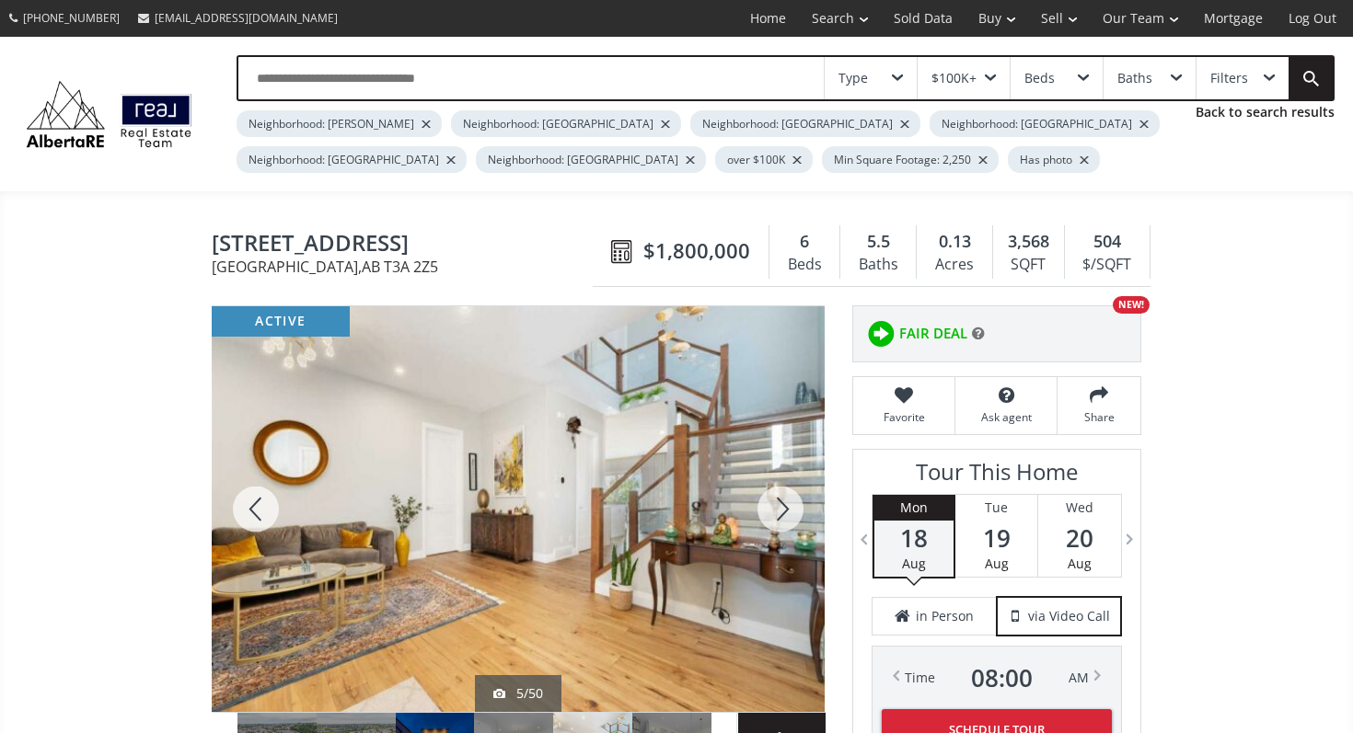
click at [784, 515] on div at bounding box center [780, 509] width 88 height 406
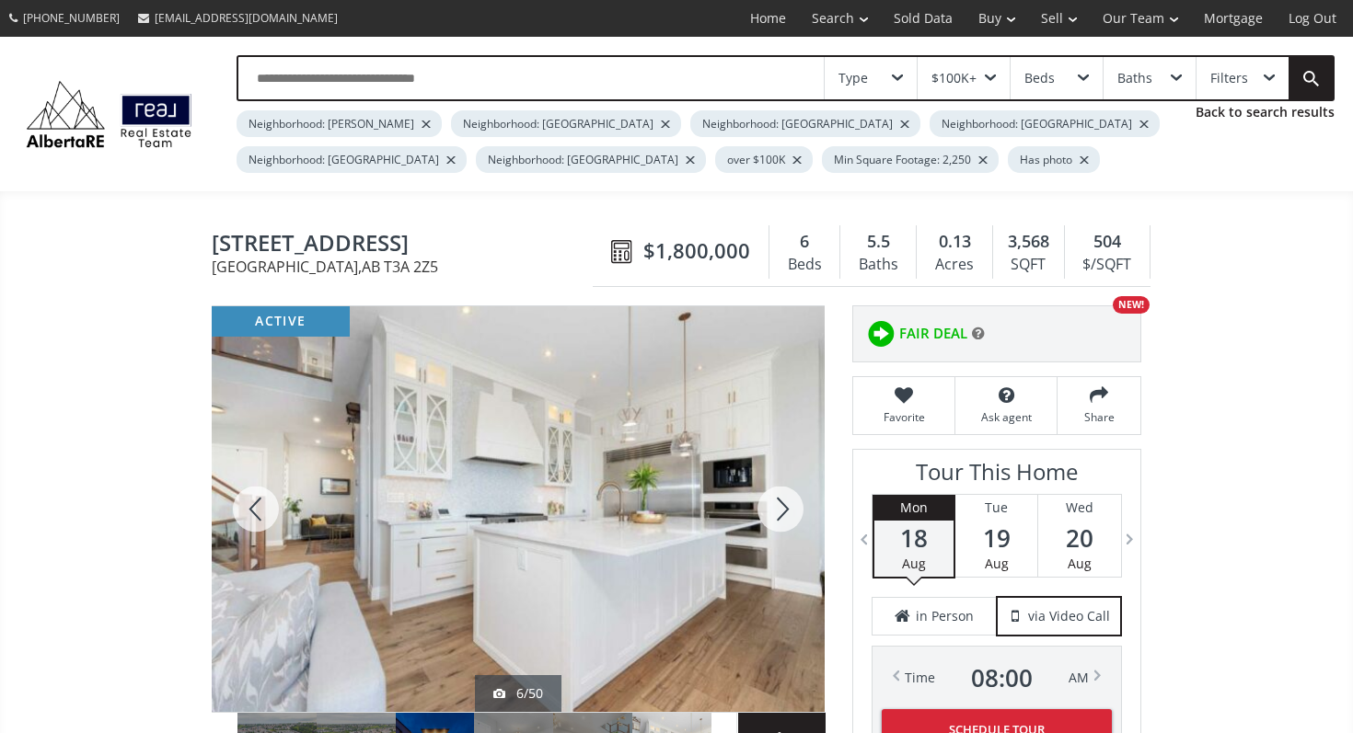
click at [784, 515] on div at bounding box center [780, 509] width 88 height 406
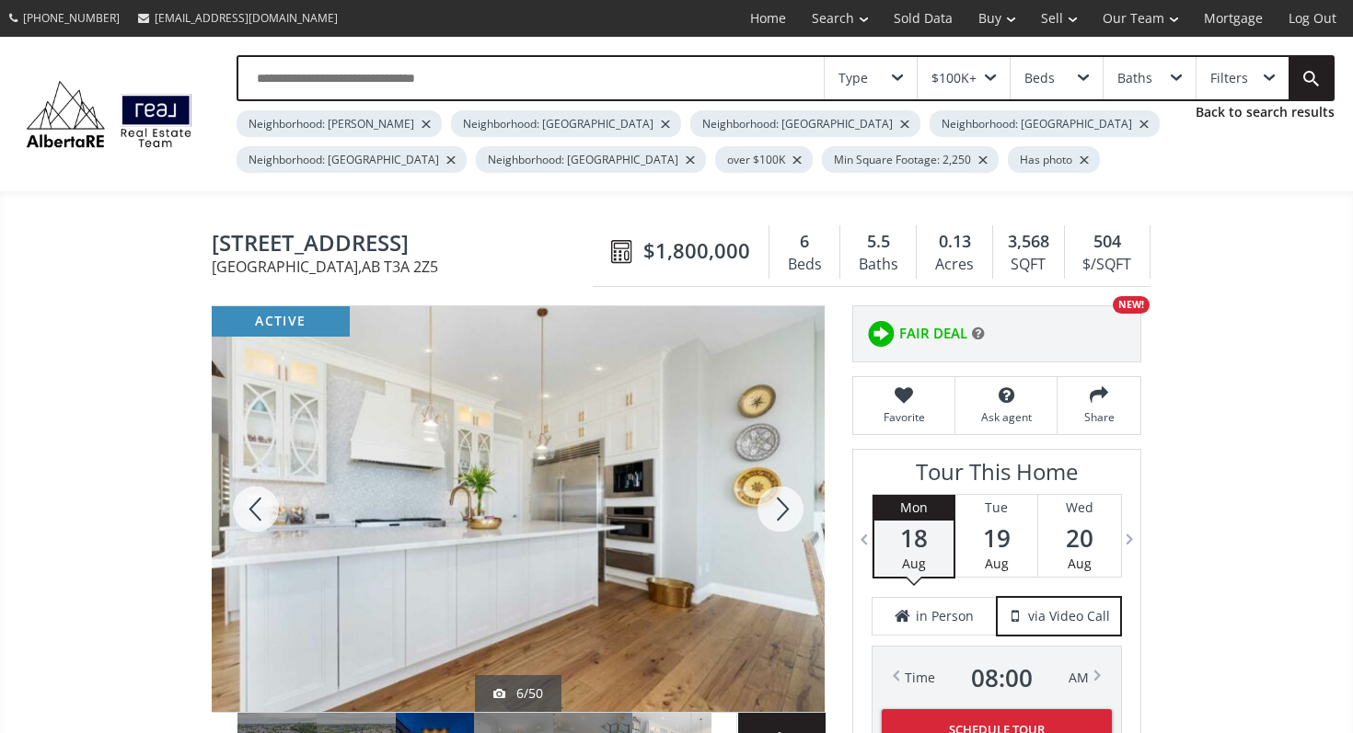
click at [784, 515] on div at bounding box center [780, 509] width 88 height 406
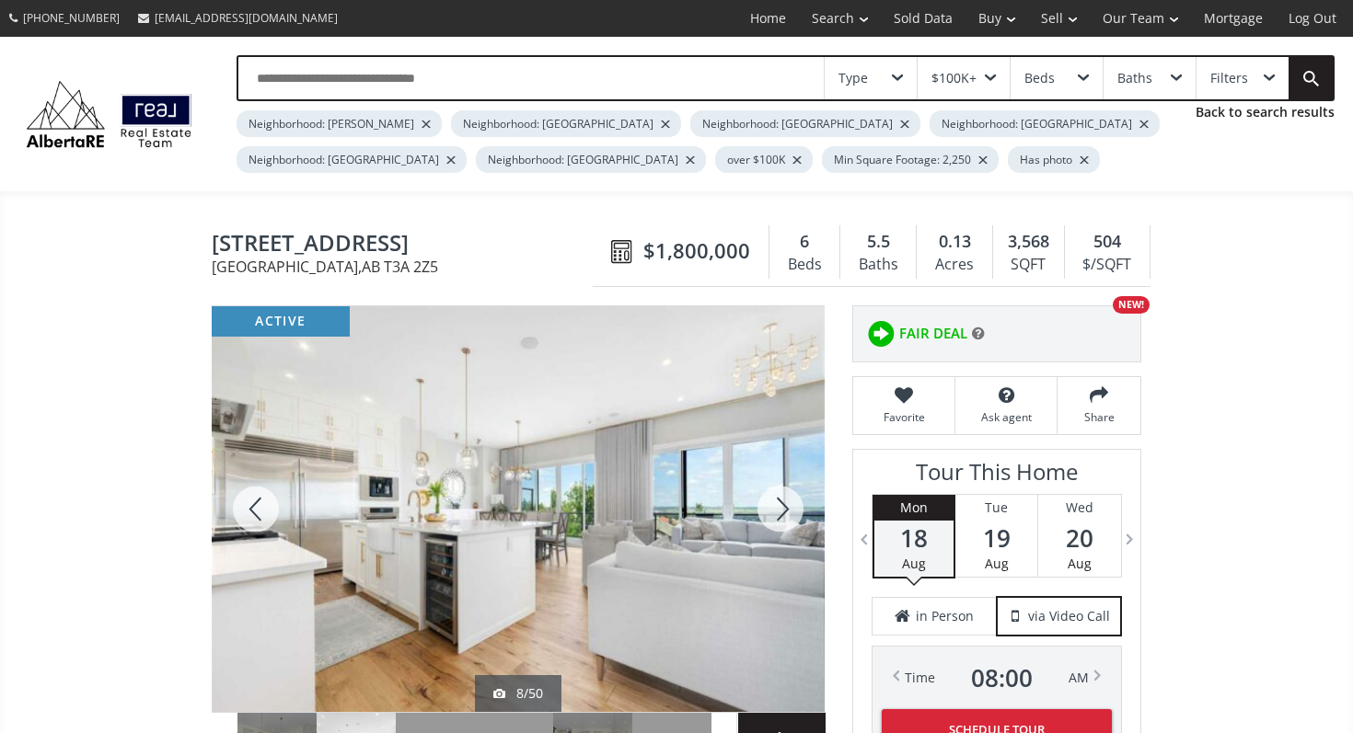
click at [784, 515] on div at bounding box center [780, 509] width 88 height 406
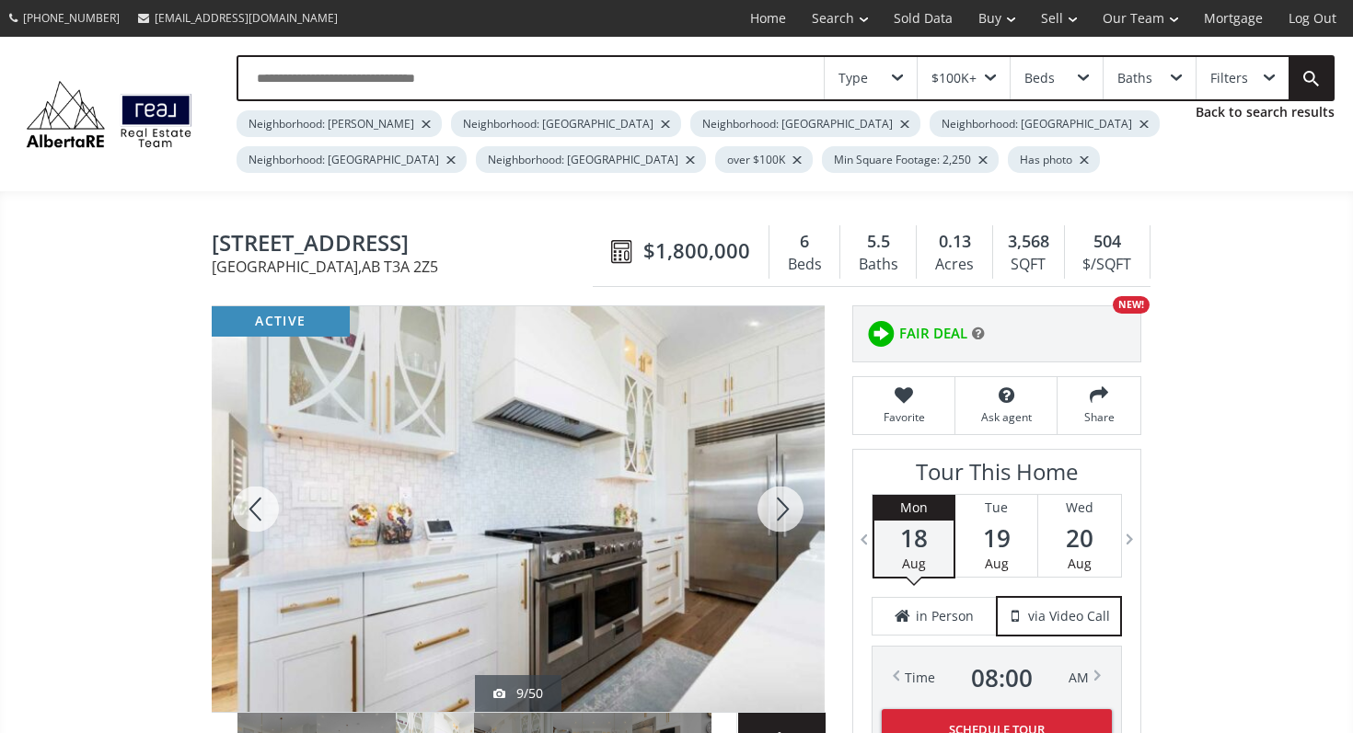
click at [784, 515] on div at bounding box center [780, 509] width 88 height 406
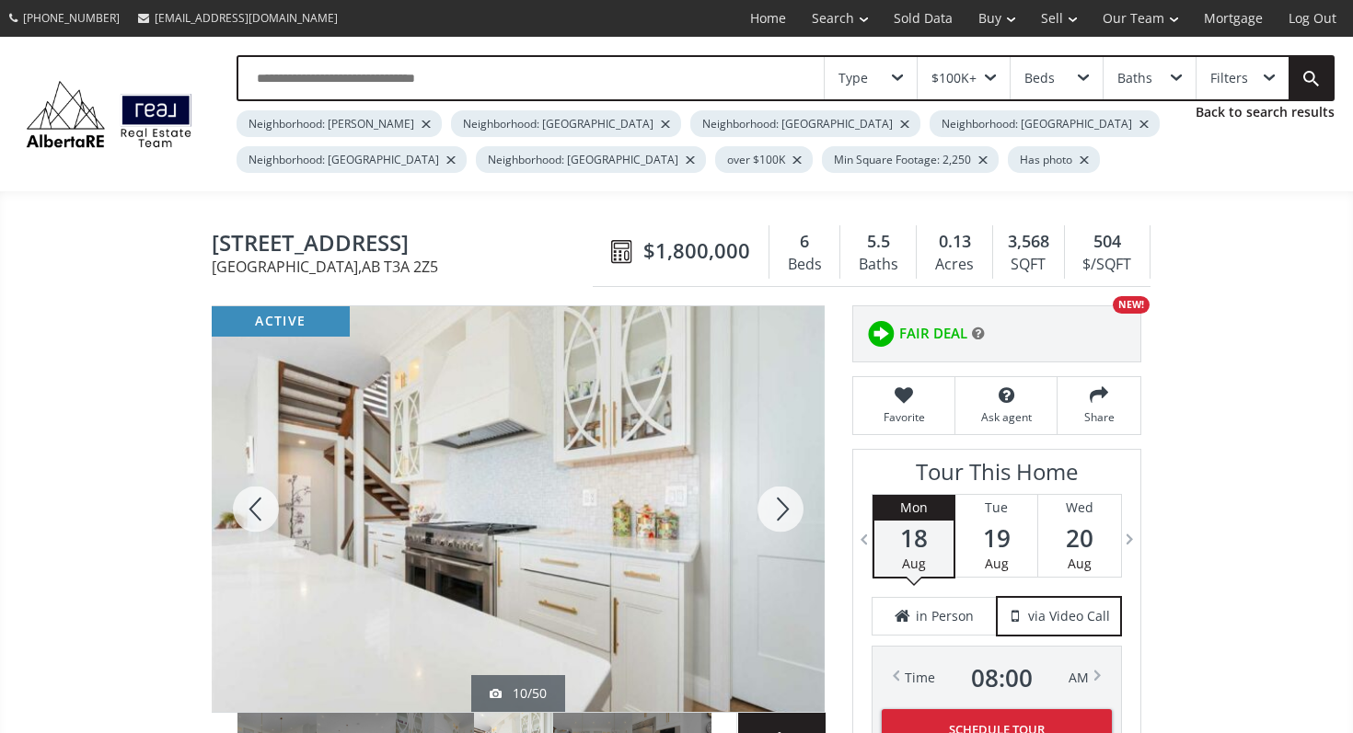
click at [784, 515] on div at bounding box center [780, 509] width 88 height 406
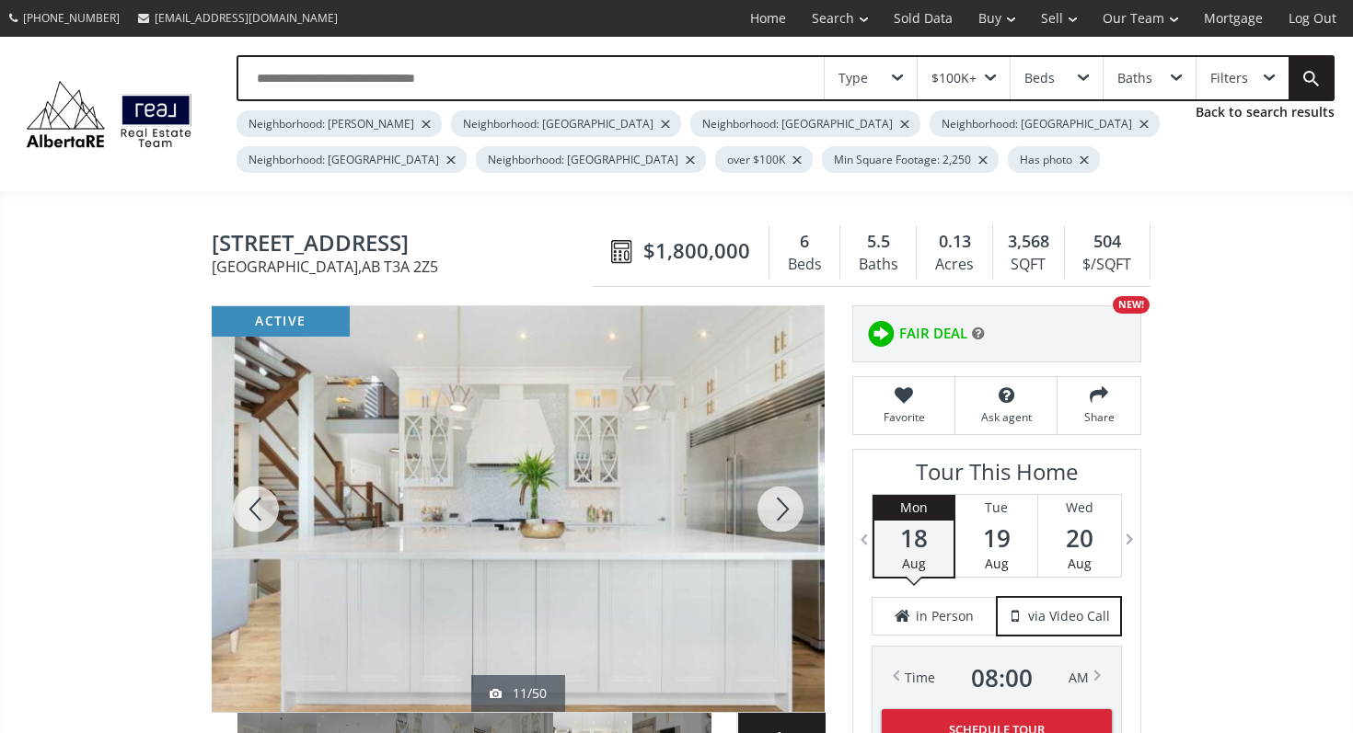
click at [784, 515] on div at bounding box center [780, 509] width 88 height 406
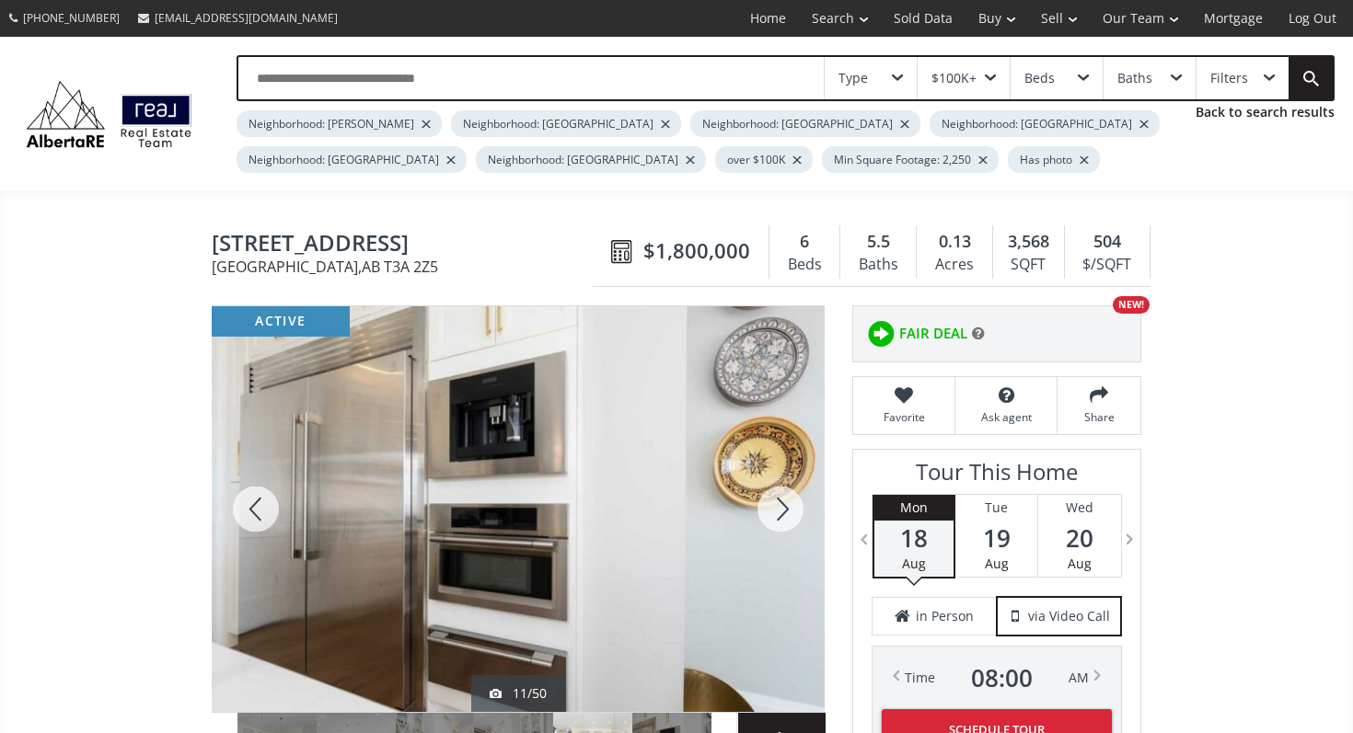
click at [784, 515] on div at bounding box center [780, 509] width 88 height 406
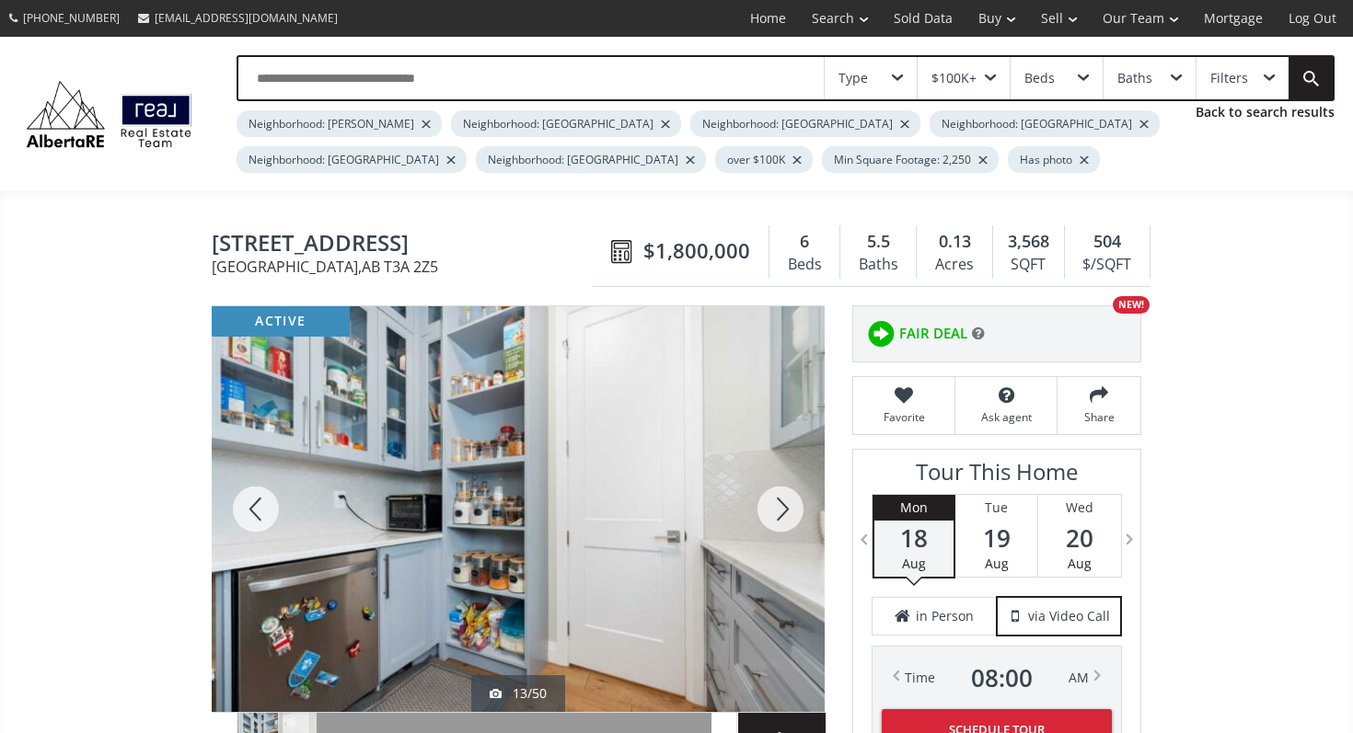
click at [784, 515] on div at bounding box center [780, 509] width 88 height 406
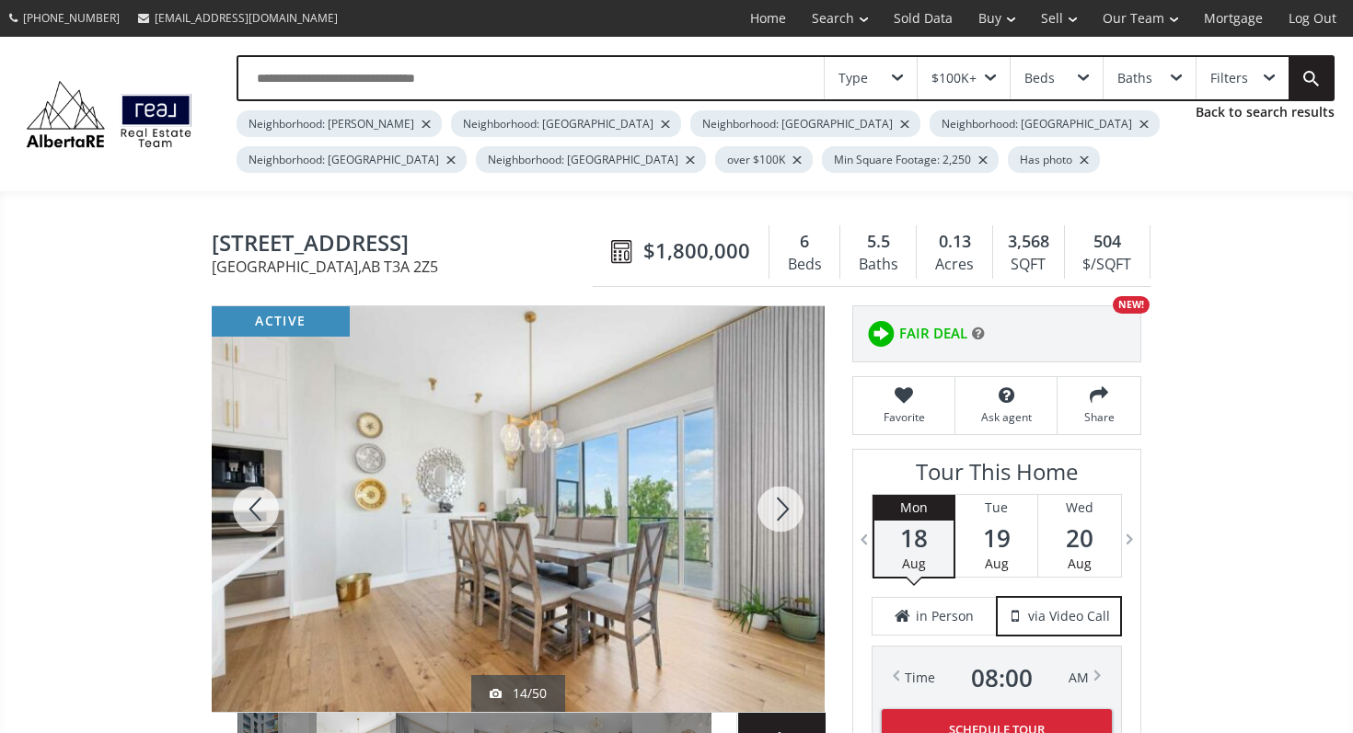
click at [784, 515] on div at bounding box center [780, 509] width 88 height 406
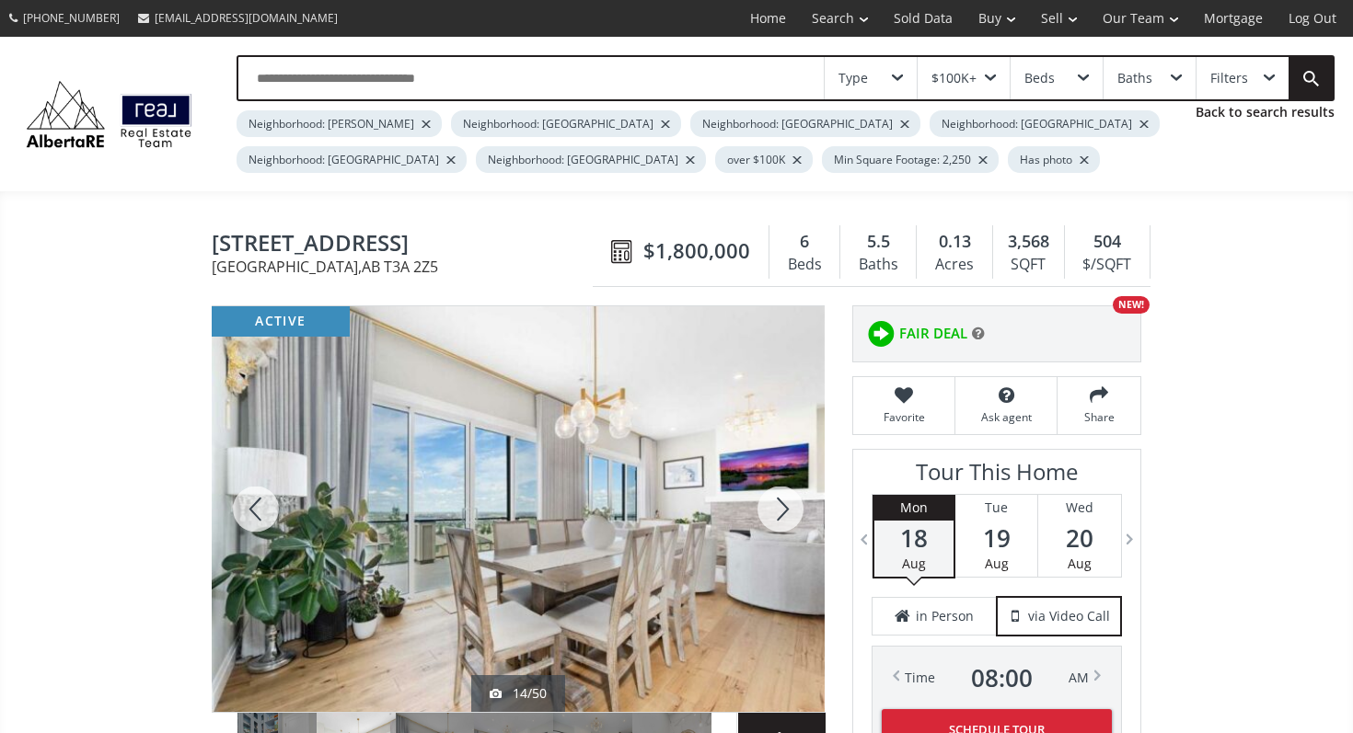
click at [784, 515] on div at bounding box center [780, 509] width 88 height 406
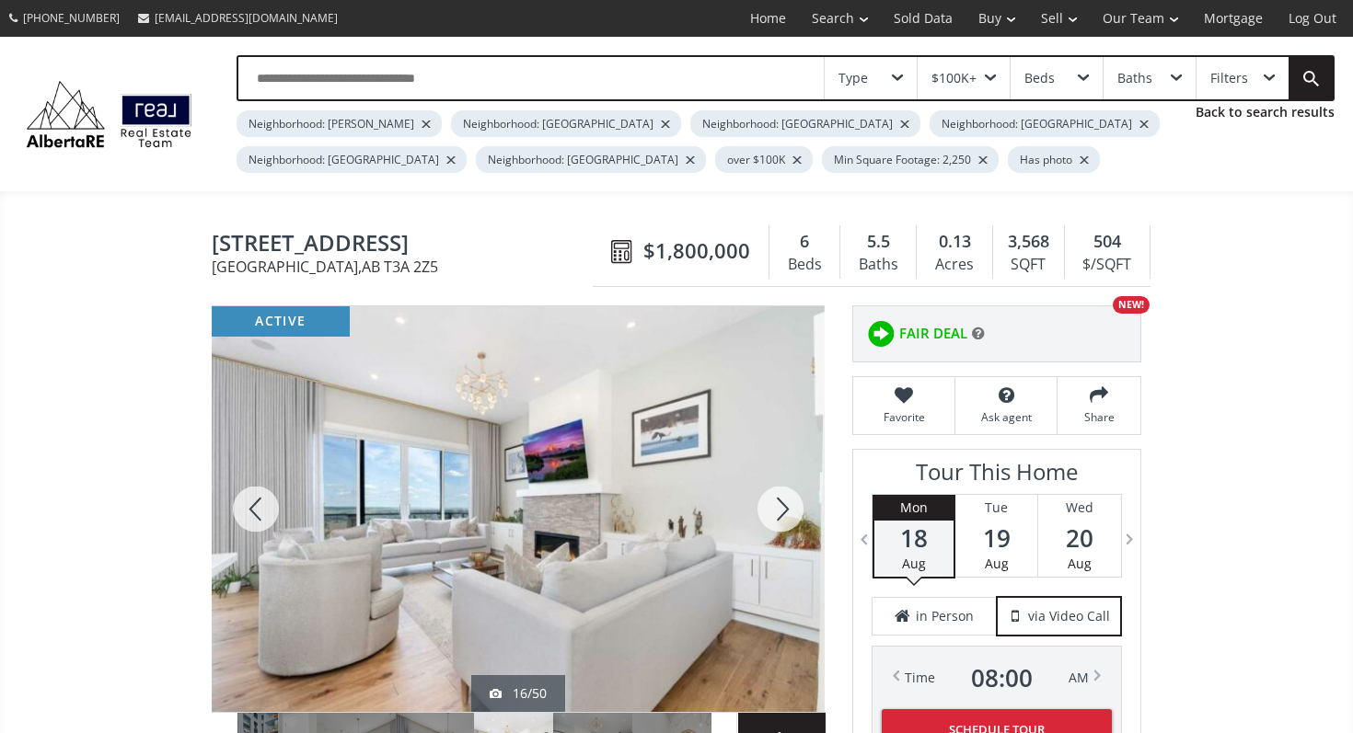
click at [784, 515] on div at bounding box center [780, 509] width 88 height 406
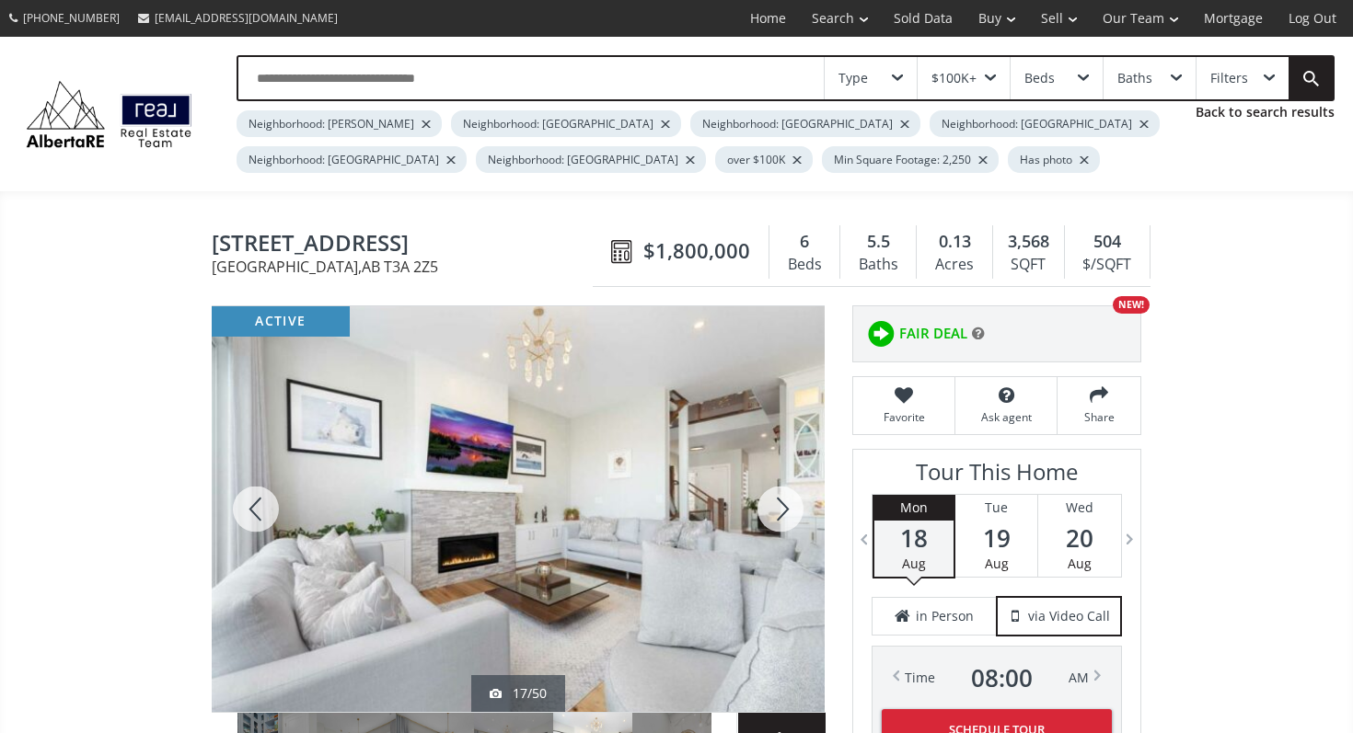
click at [784, 515] on div at bounding box center [780, 509] width 88 height 406
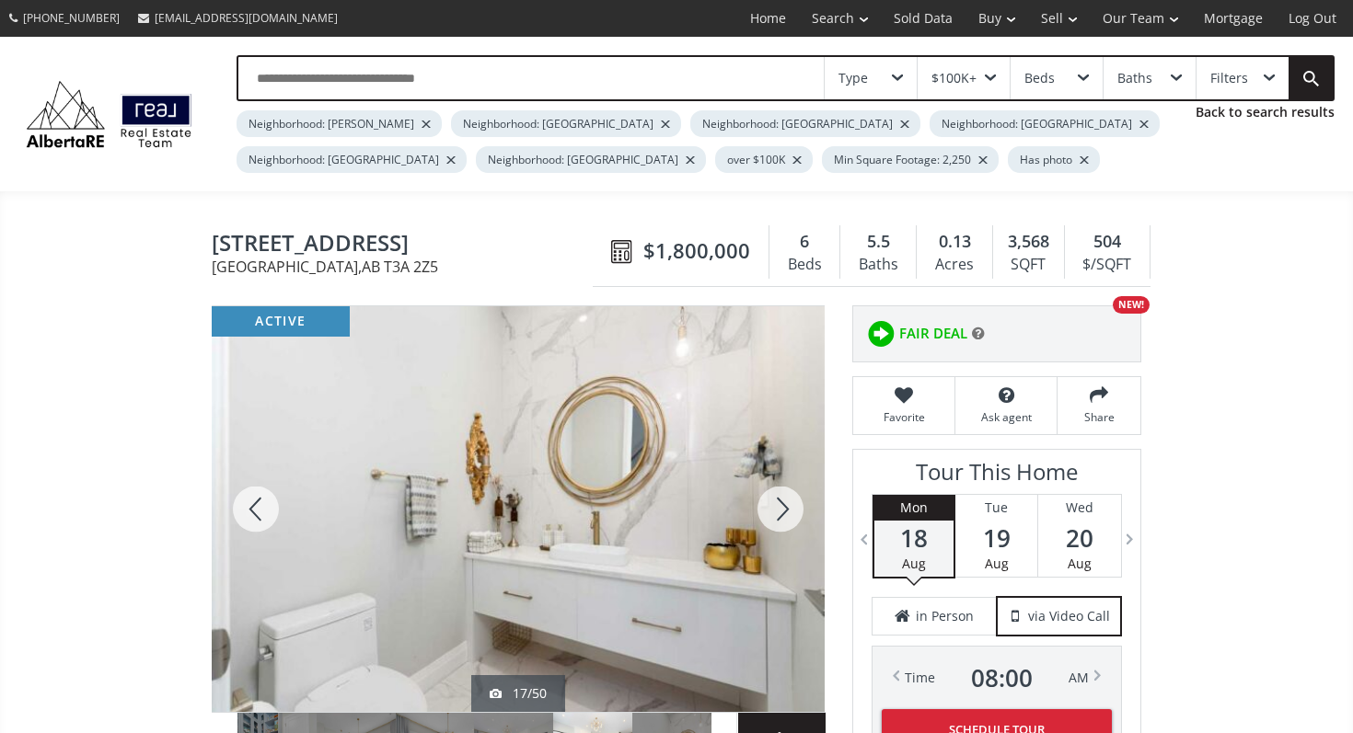
click at [784, 515] on div at bounding box center [780, 509] width 88 height 406
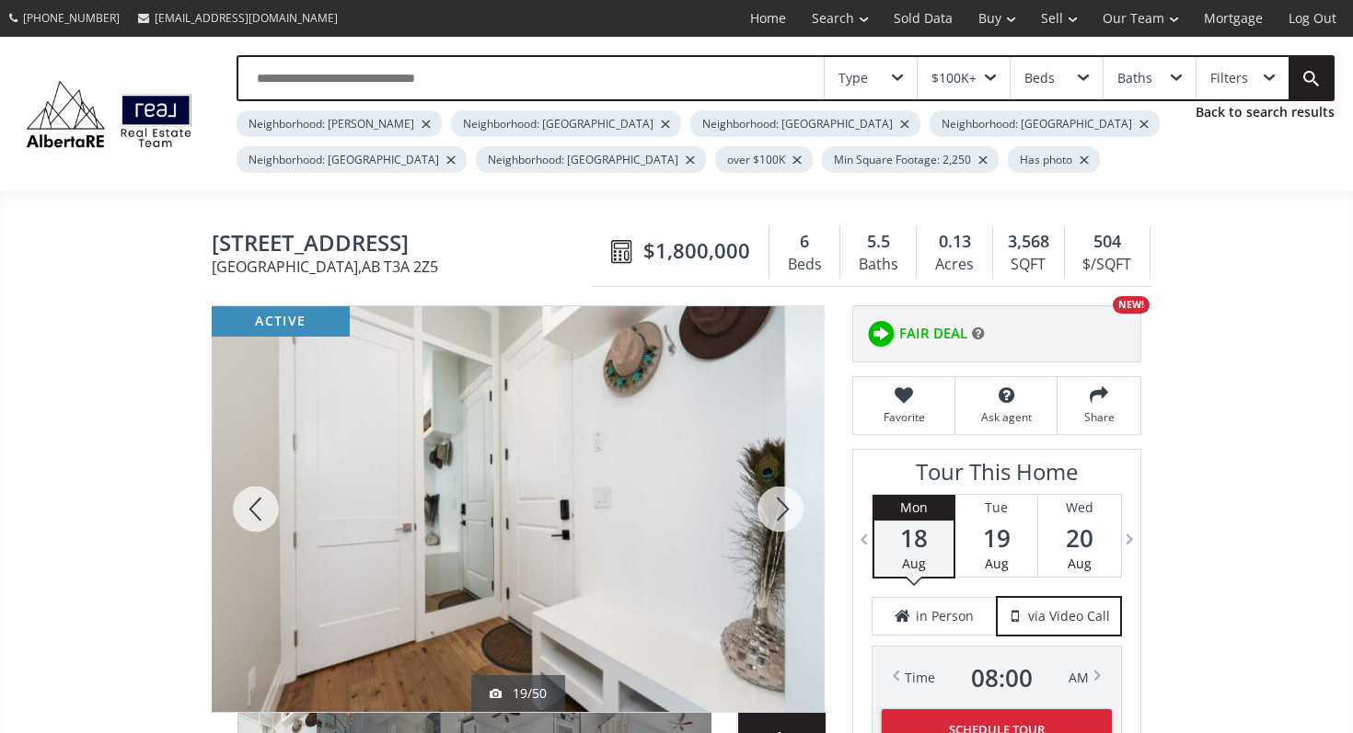
click at [784, 515] on div at bounding box center [780, 509] width 88 height 406
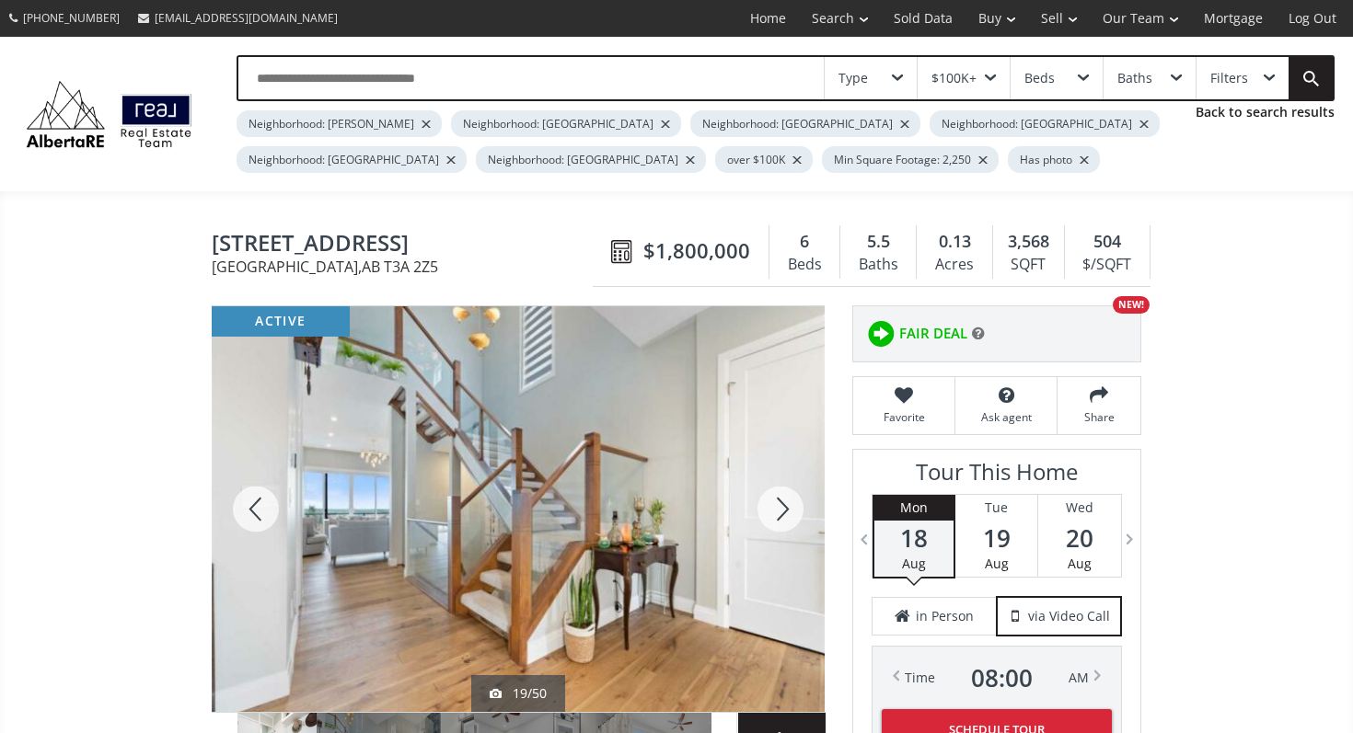
click at [784, 515] on div at bounding box center [780, 509] width 88 height 406
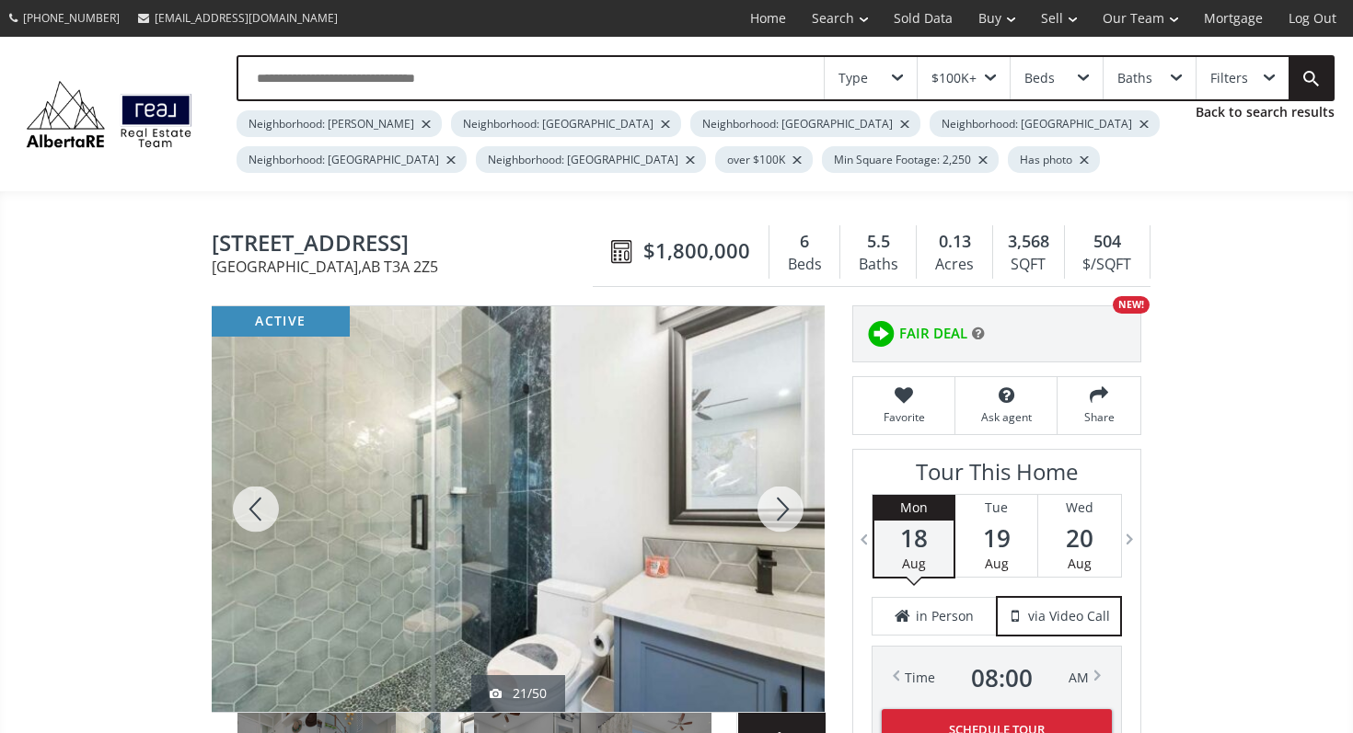
click at [784, 515] on div at bounding box center [780, 509] width 88 height 406
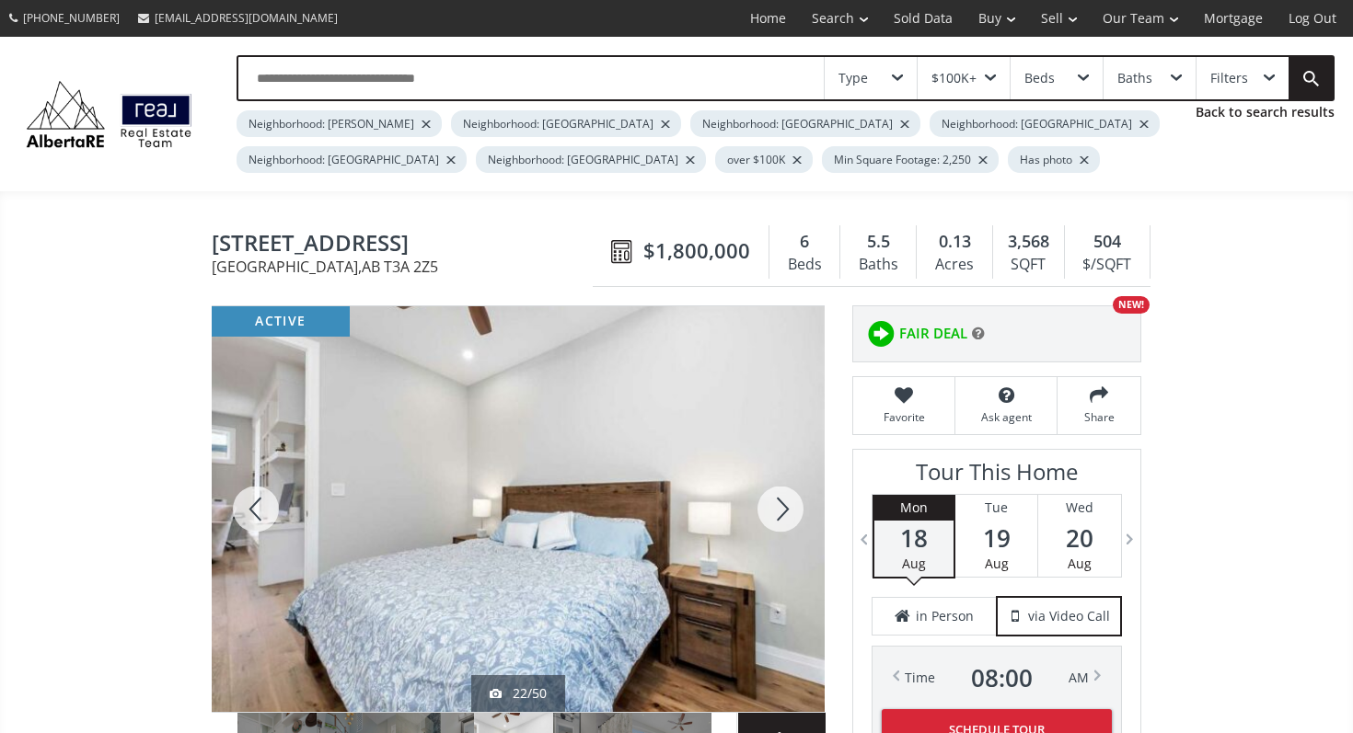
click at [784, 515] on div at bounding box center [780, 509] width 88 height 406
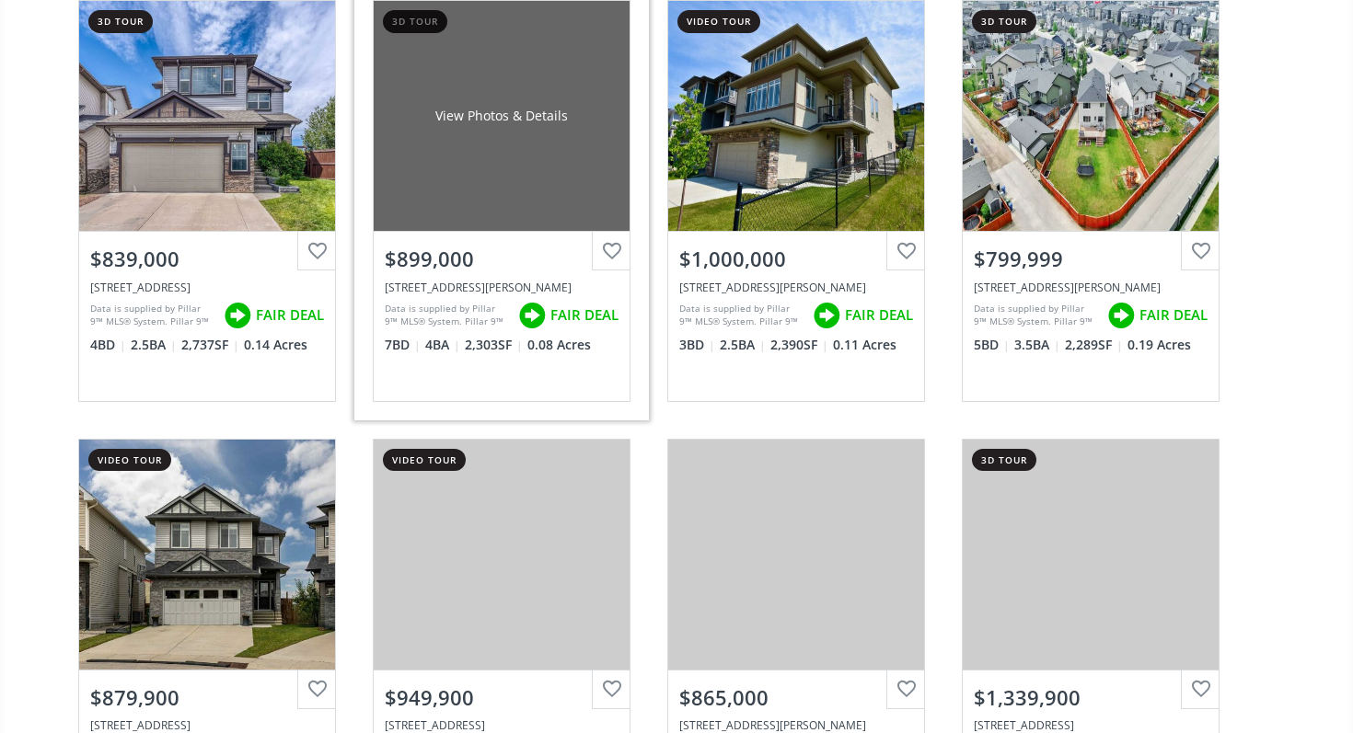
scroll to position [2366, 0]
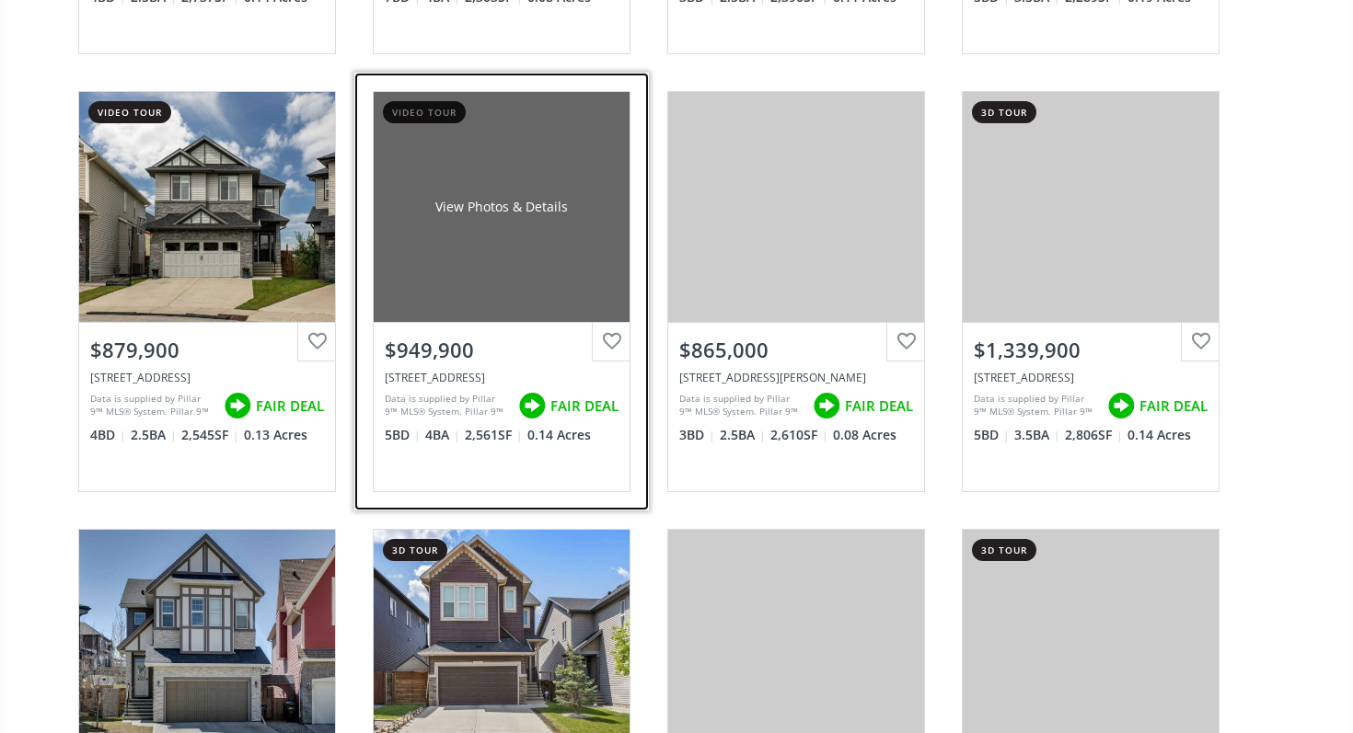
click at [572, 397] on span "FAIR DEAL" at bounding box center [584, 406] width 68 height 19
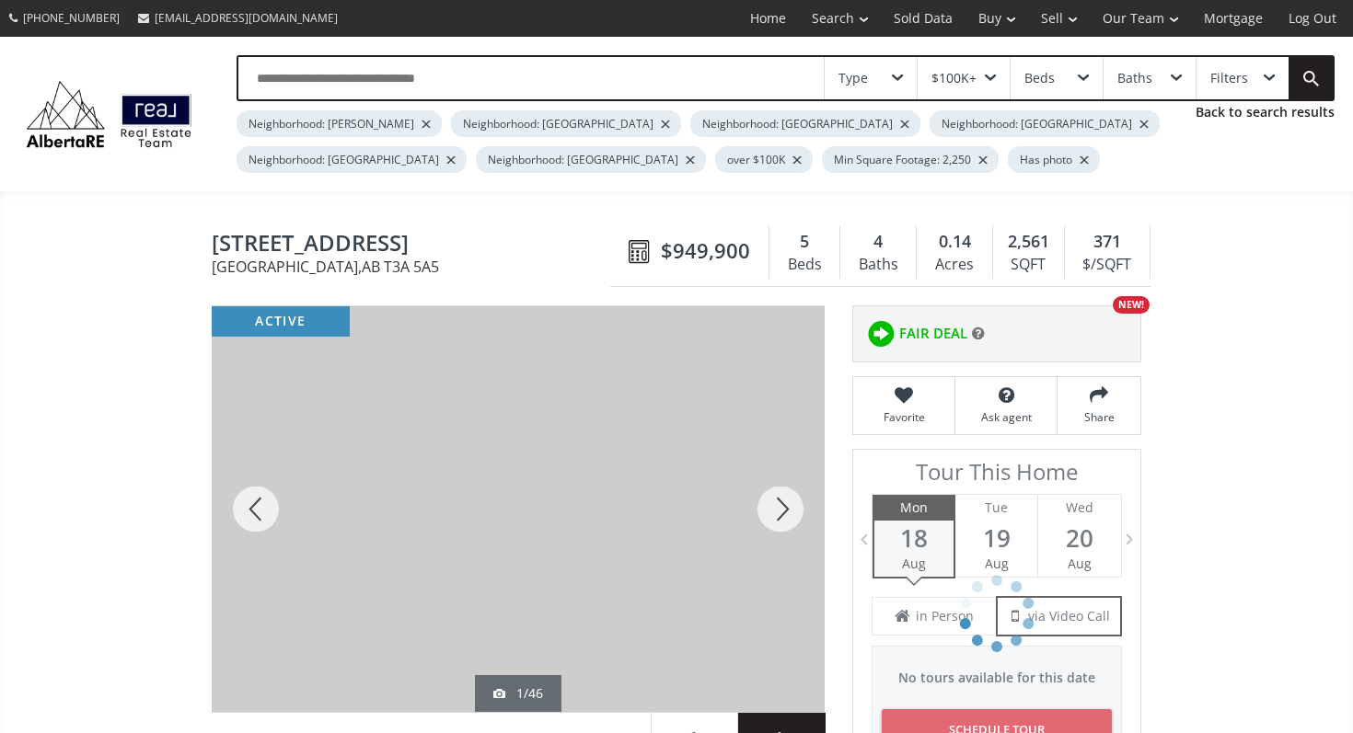
click at [786, 494] on div at bounding box center [780, 509] width 88 height 406
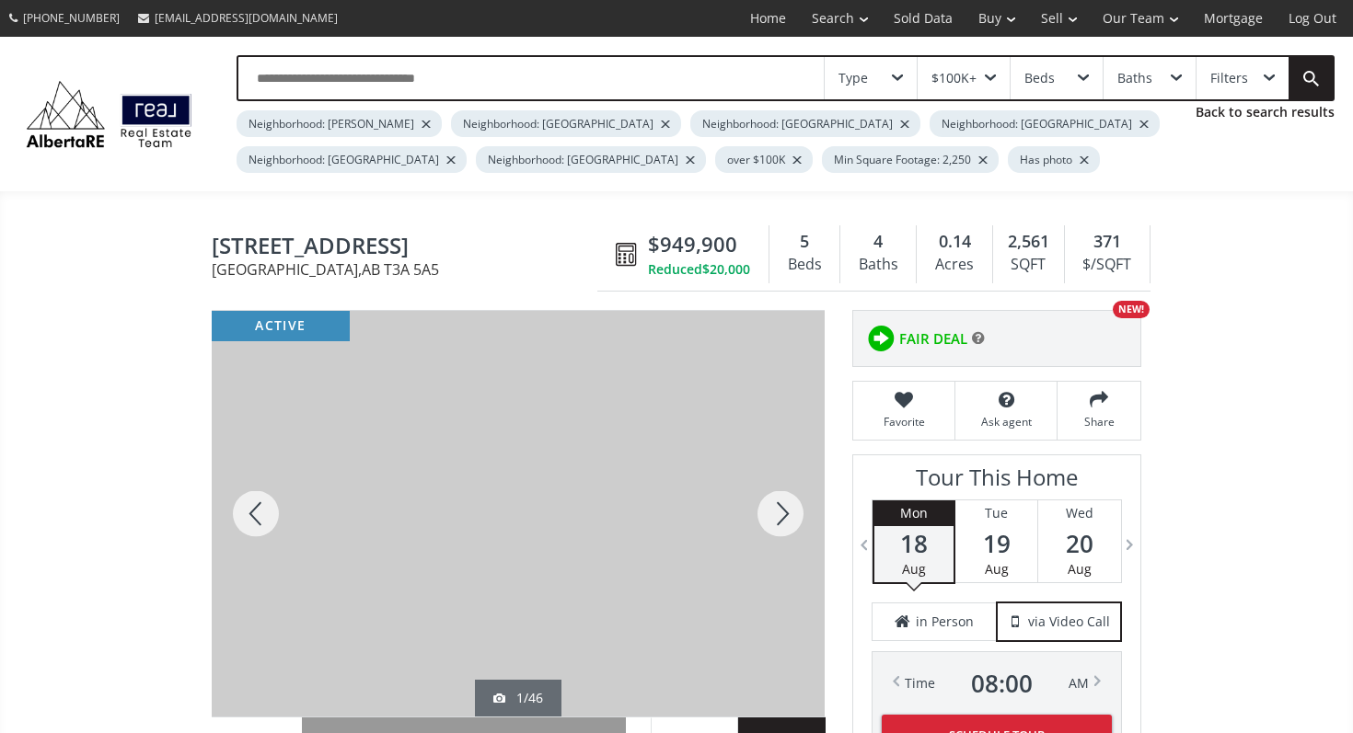
click at [786, 494] on div at bounding box center [780, 514] width 88 height 406
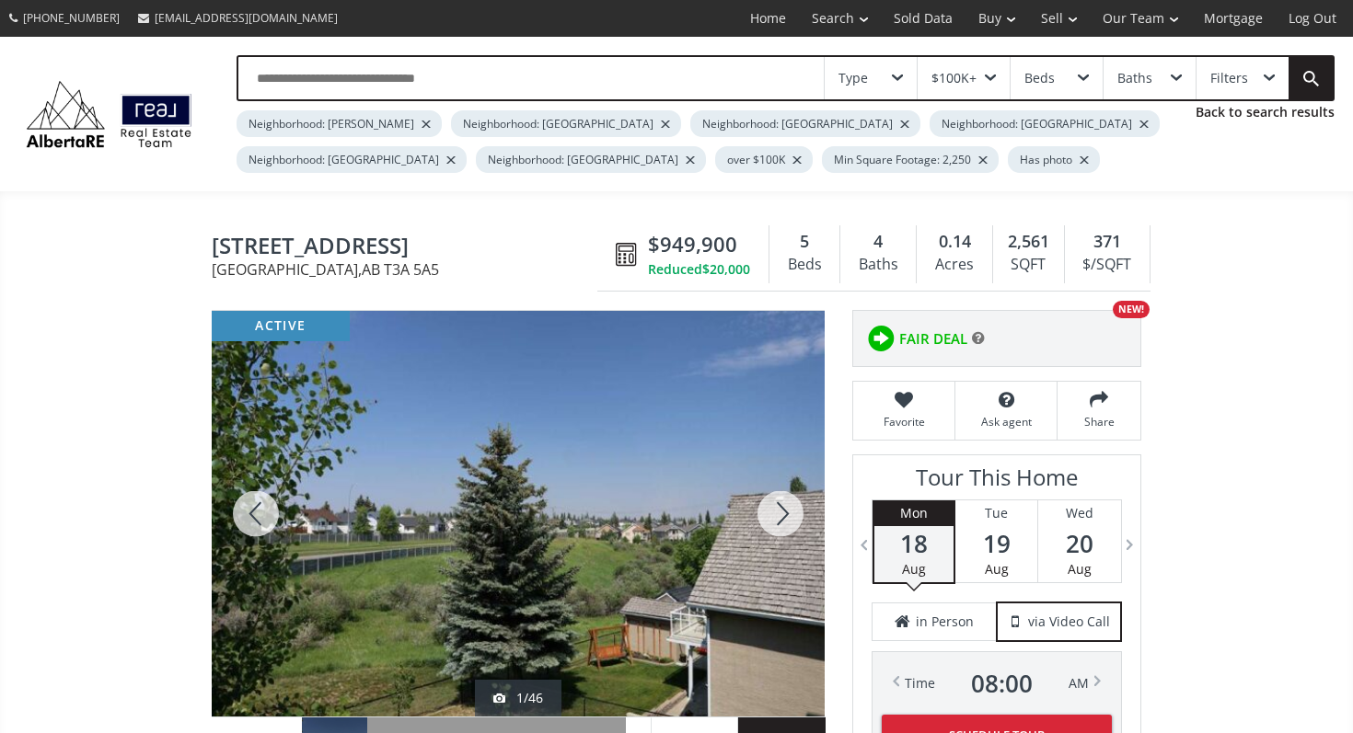
click at [786, 494] on div at bounding box center [780, 514] width 88 height 406
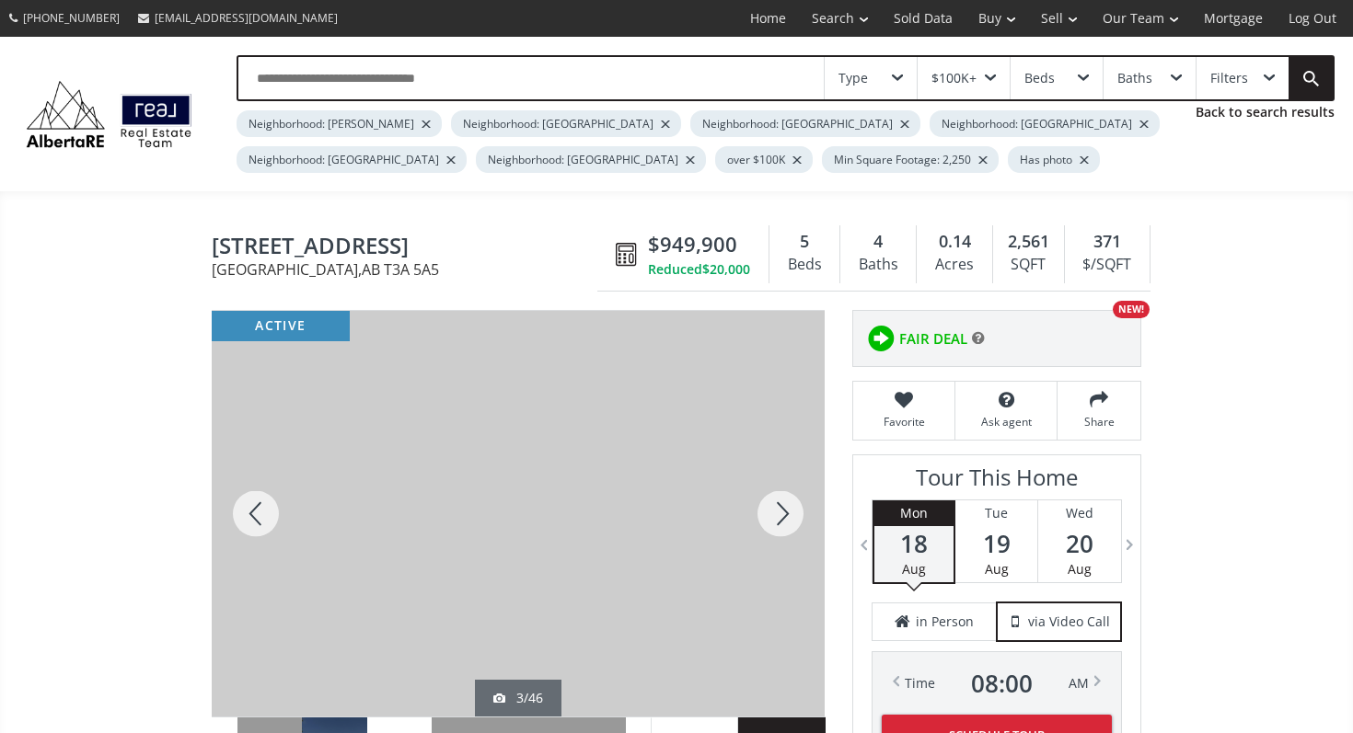
click at [786, 494] on div at bounding box center [780, 514] width 88 height 406
click at [259, 537] on div at bounding box center [256, 514] width 88 height 406
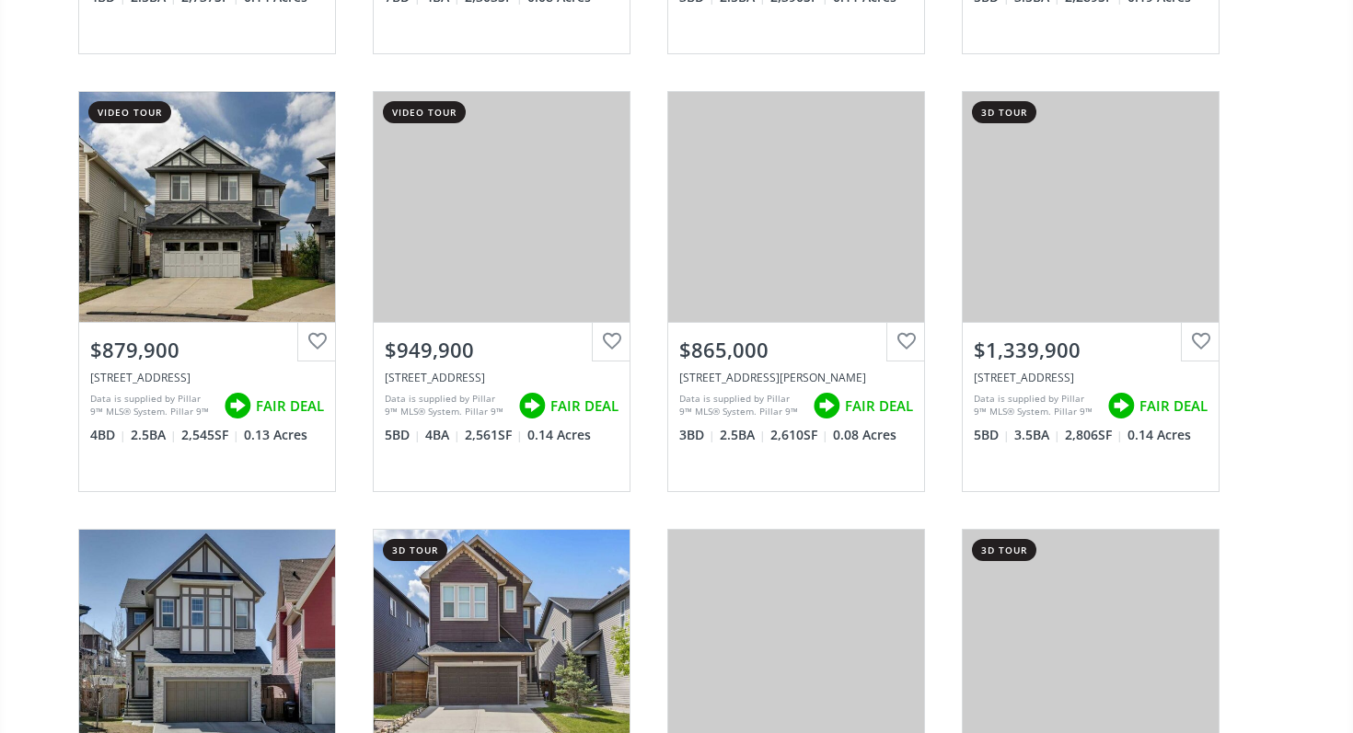
scroll to position [2414, 0]
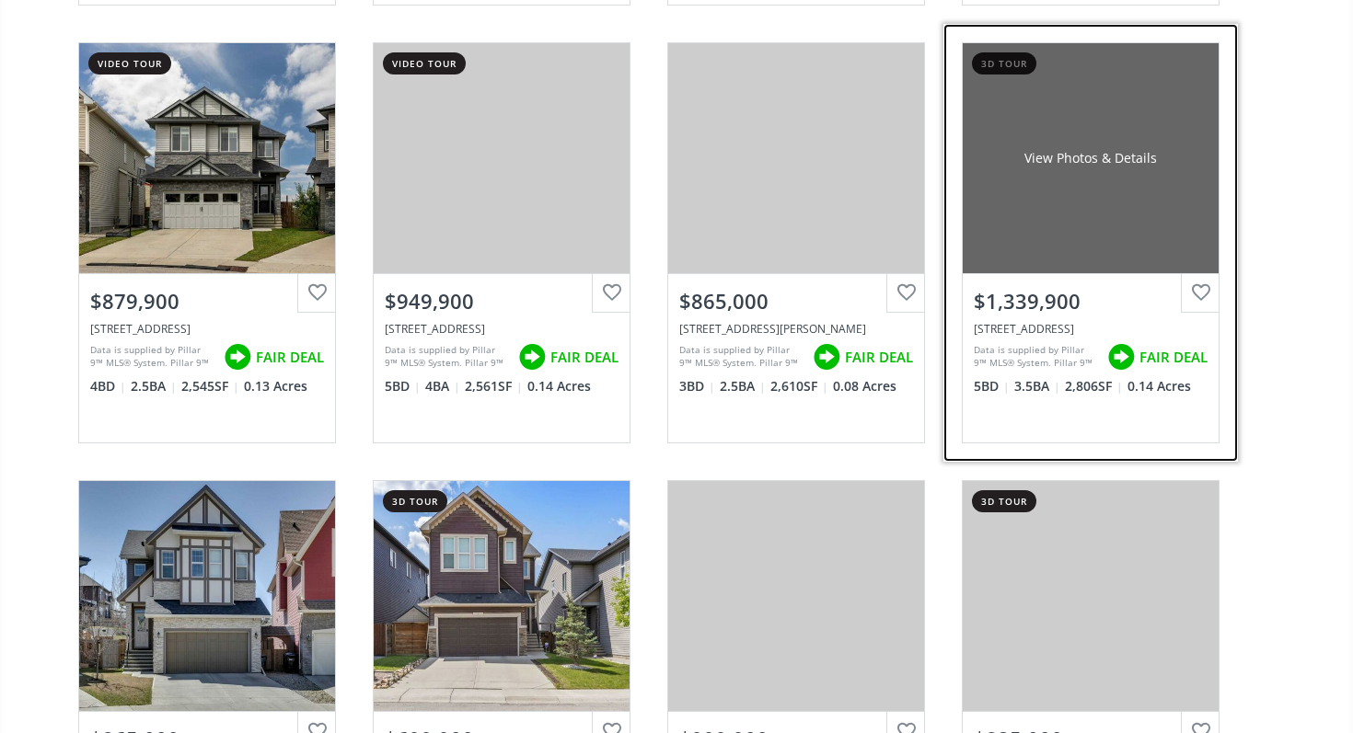
click at [1136, 143] on div "View Photos & Details" at bounding box center [1090, 158] width 256 height 230
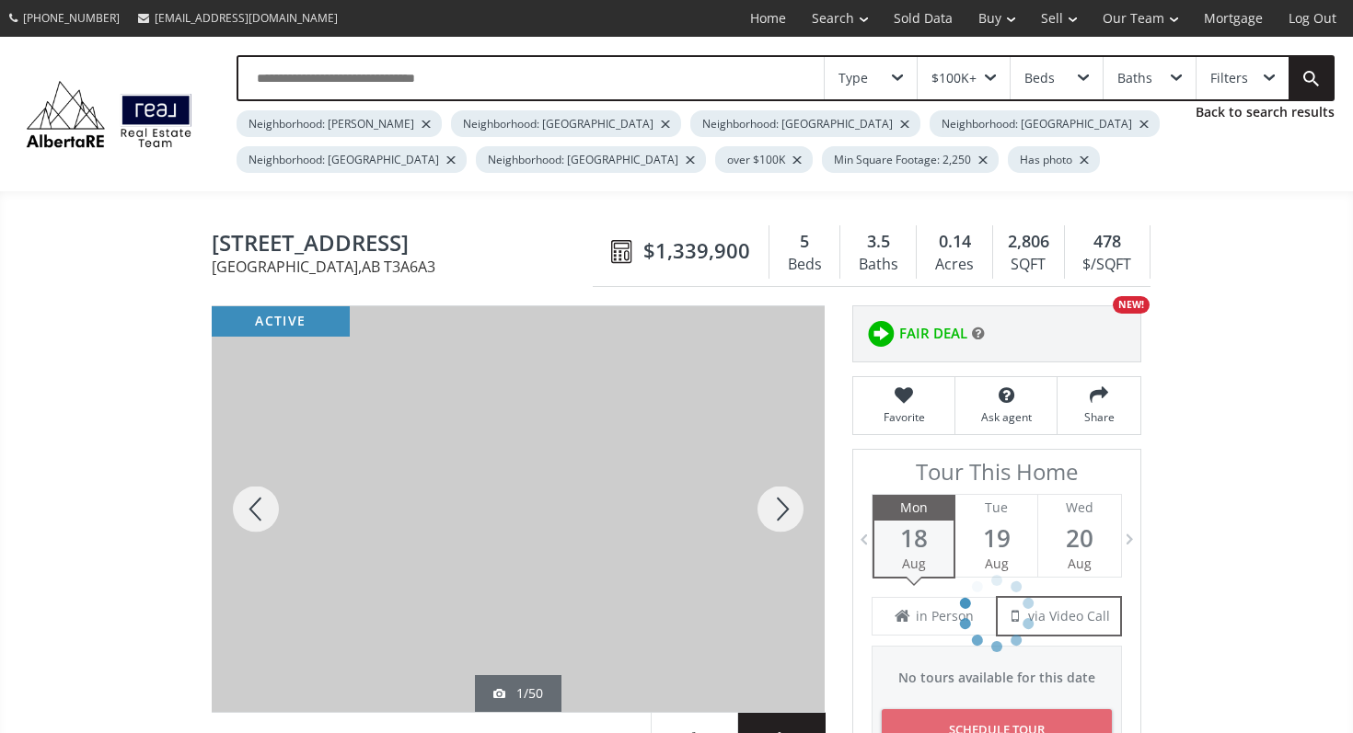
click at [766, 497] on div at bounding box center [780, 509] width 88 height 406
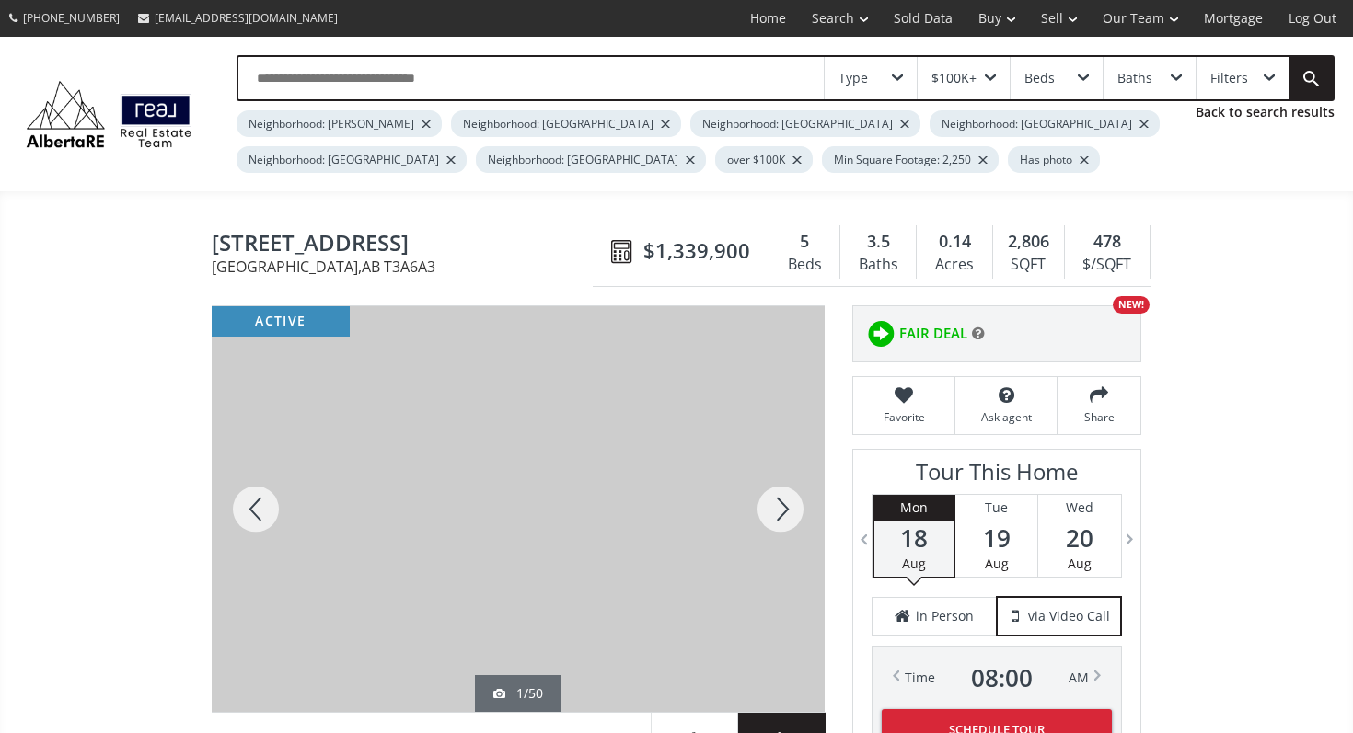
click at [766, 497] on div at bounding box center [780, 509] width 88 height 406
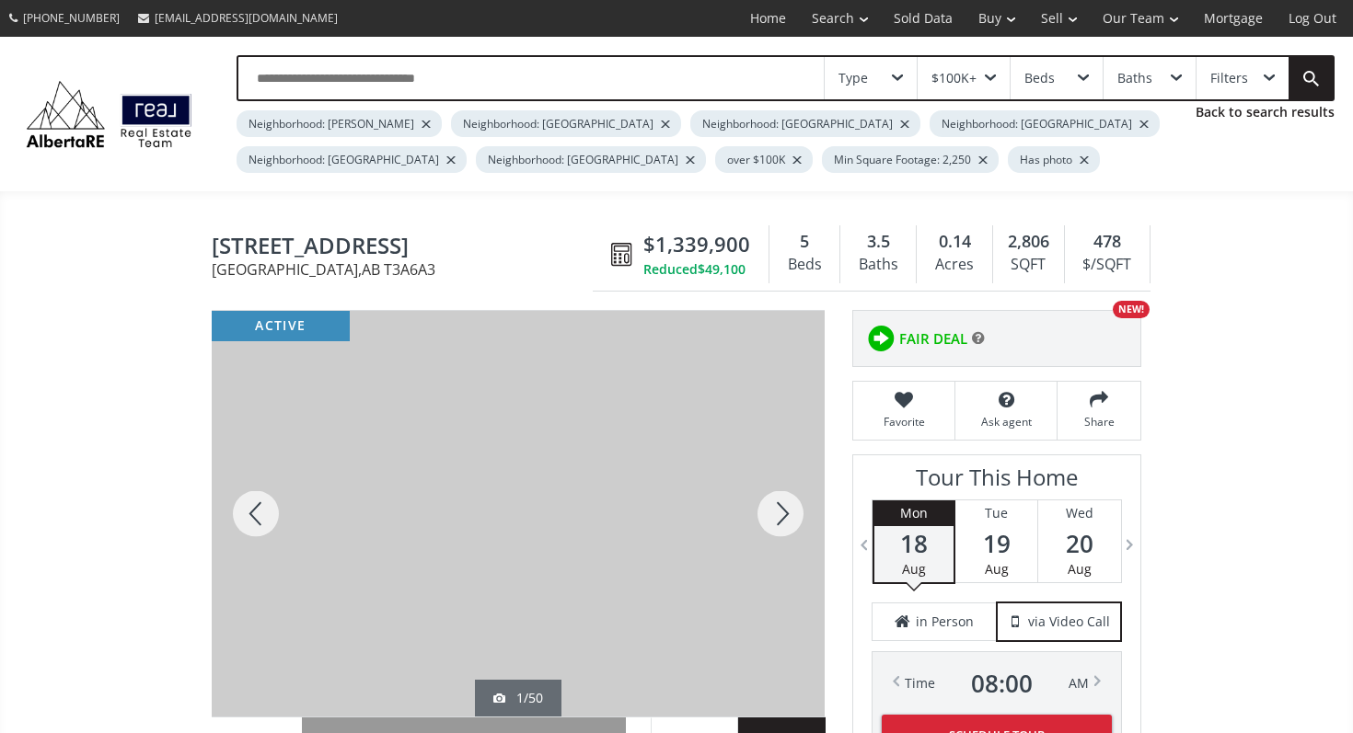
click at [766, 497] on div at bounding box center [780, 514] width 88 height 406
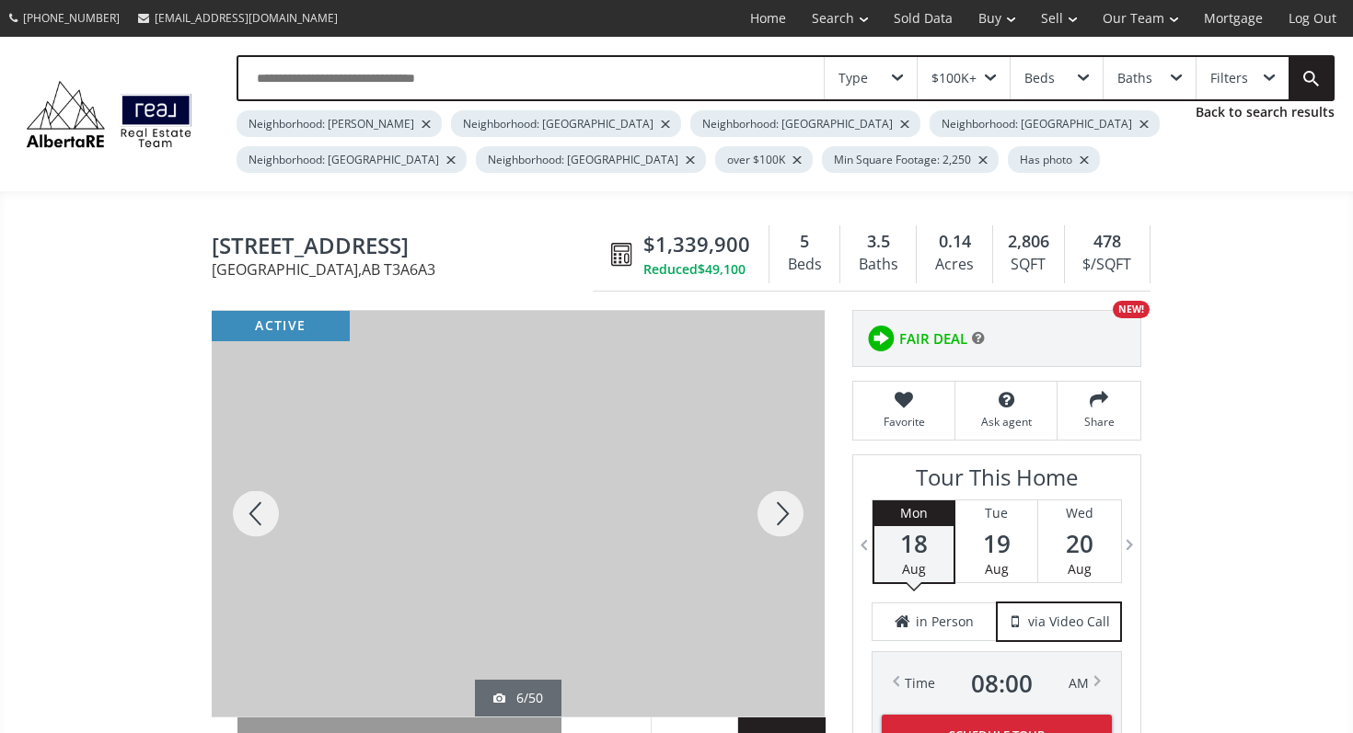
click at [766, 497] on div at bounding box center [780, 514] width 88 height 406
click at [260, 501] on div at bounding box center [256, 514] width 88 height 406
click at [790, 525] on div at bounding box center [780, 514] width 88 height 406
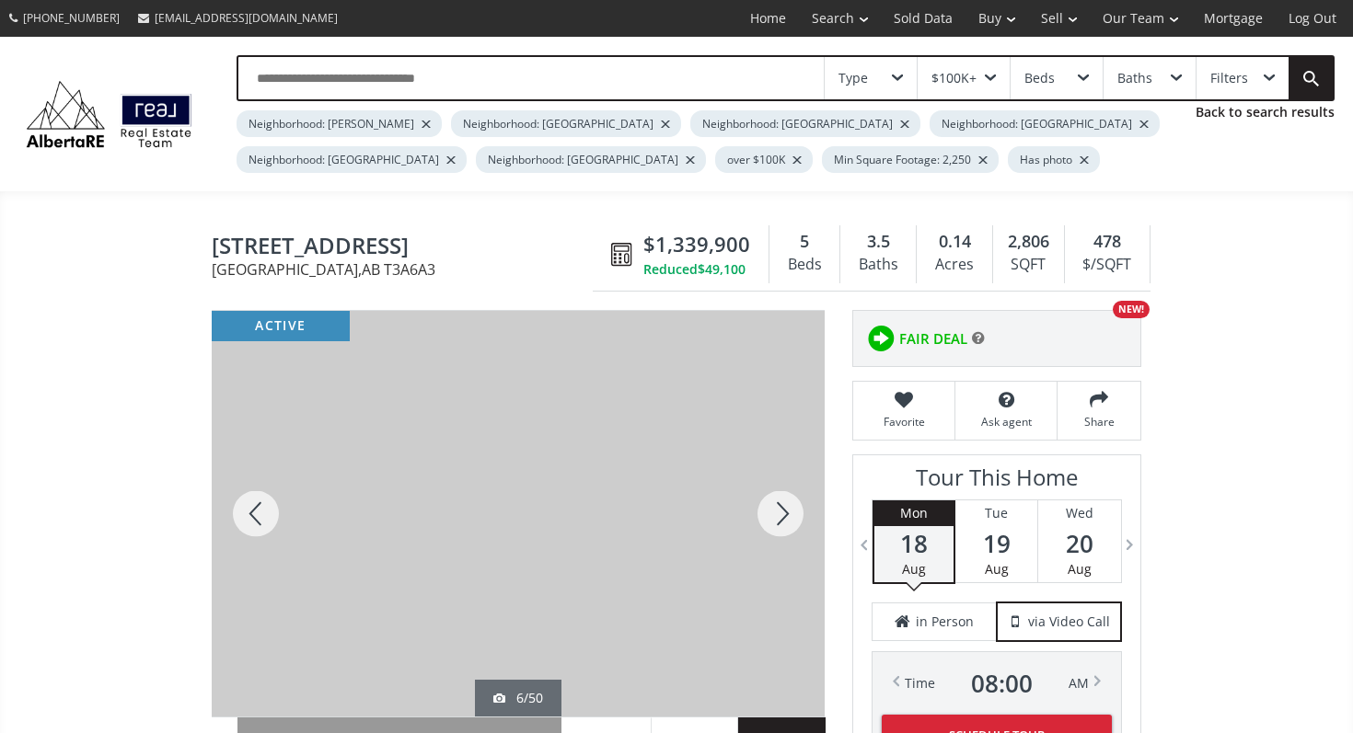
click at [790, 525] on div at bounding box center [780, 514] width 88 height 406
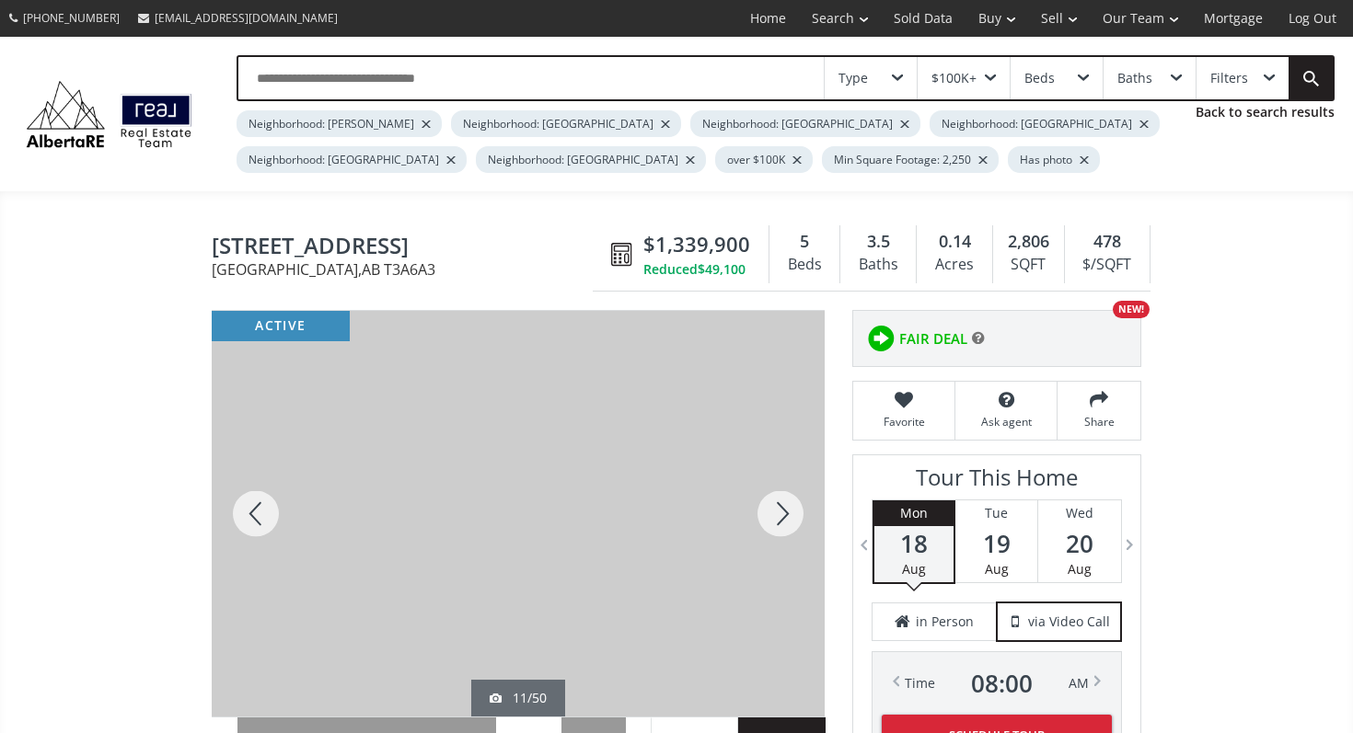
click at [790, 525] on div at bounding box center [780, 514] width 88 height 406
drag, startPoint x: 790, startPoint y: 525, endPoint x: 777, endPoint y: 525, distance: 13.8
click at [787, 525] on div at bounding box center [780, 514] width 88 height 406
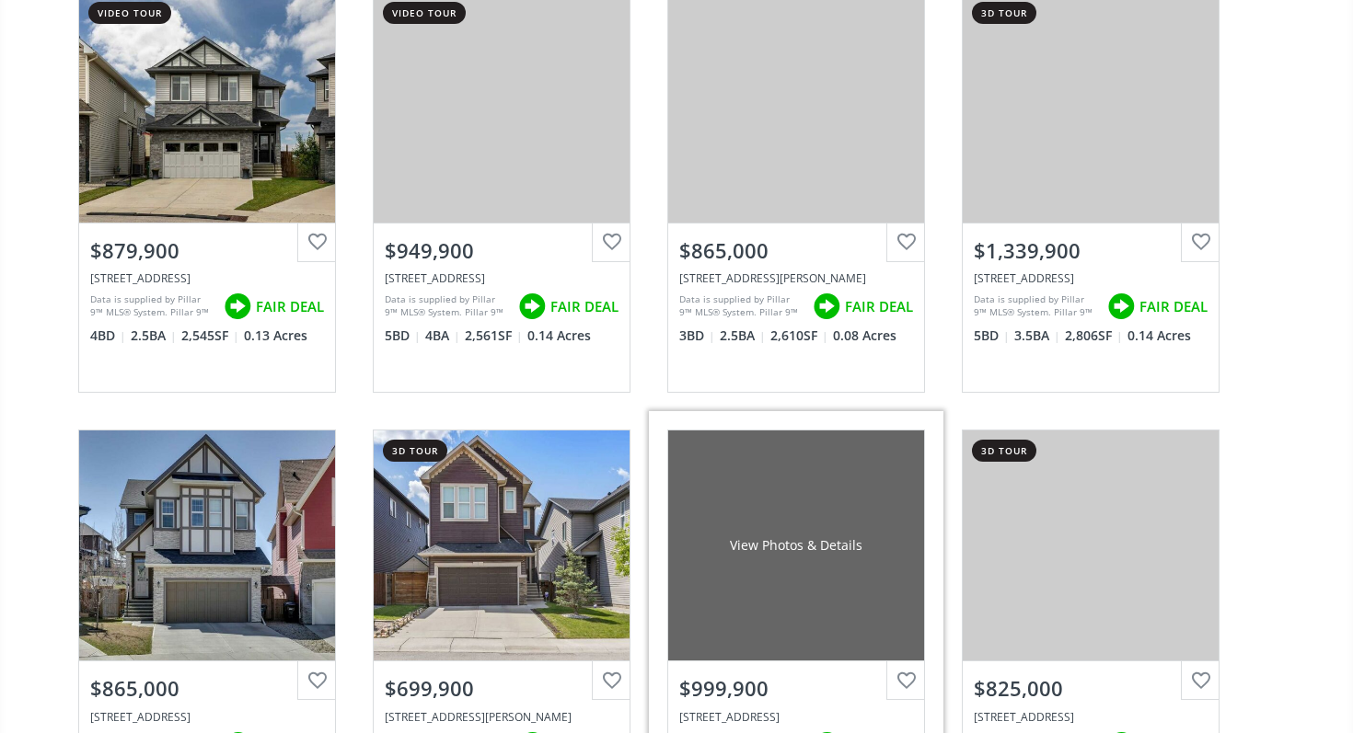
scroll to position [2459, 0]
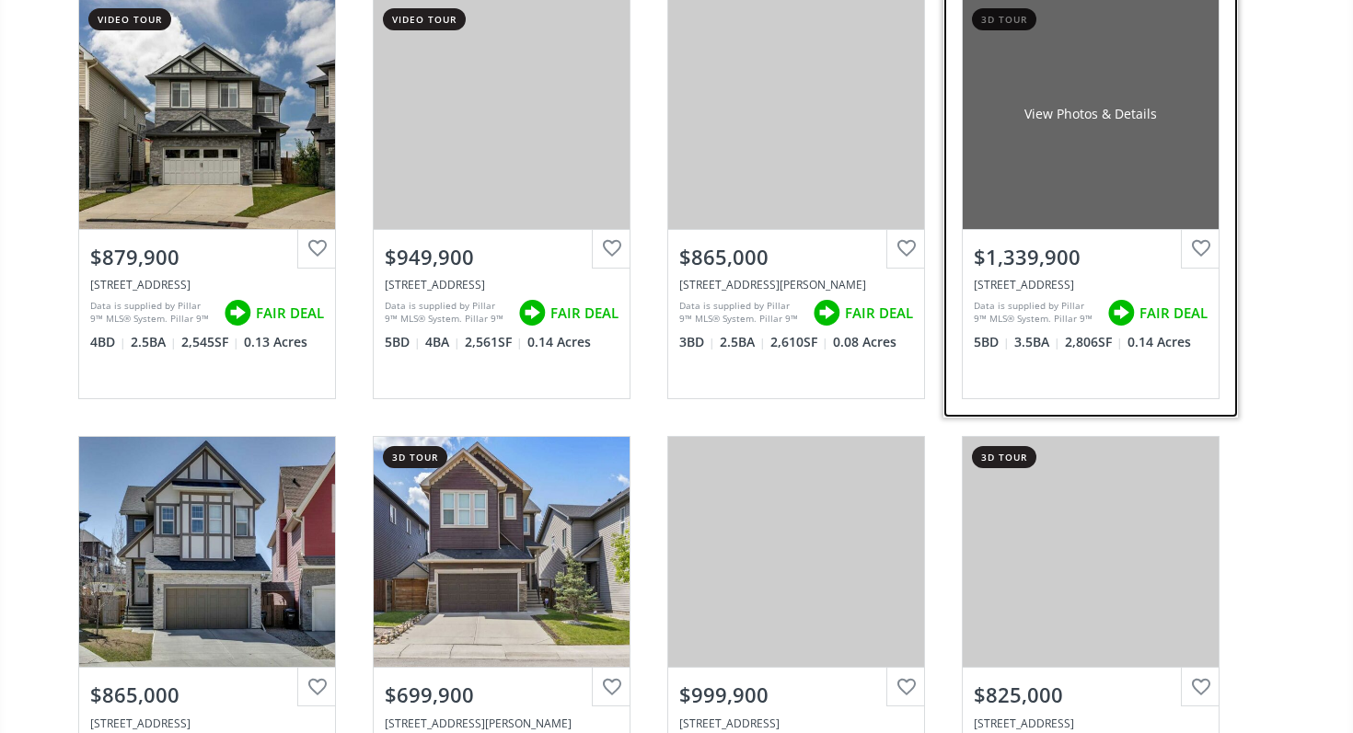
click at [1026, 231] on div "$1,339,900" at bounding box center [1090, 253] width 256 height 47
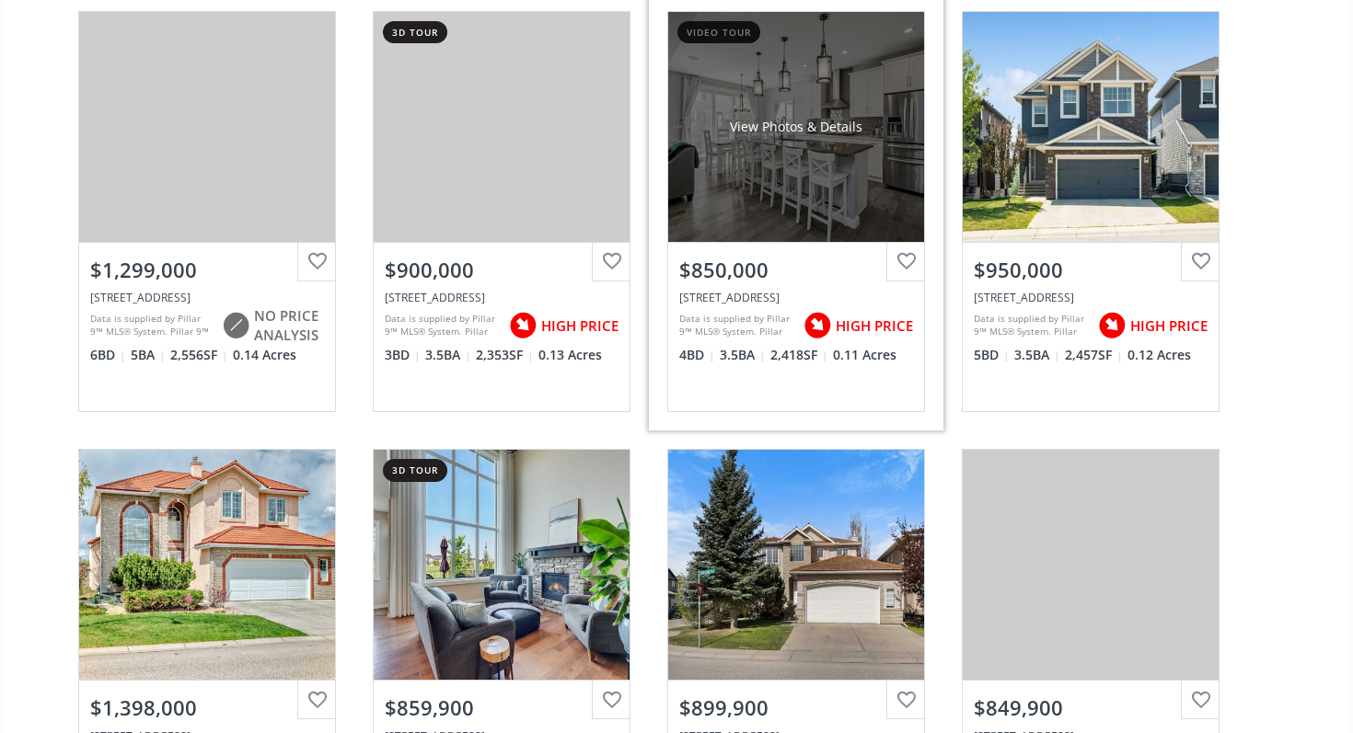
scroll to position [3769, 0]
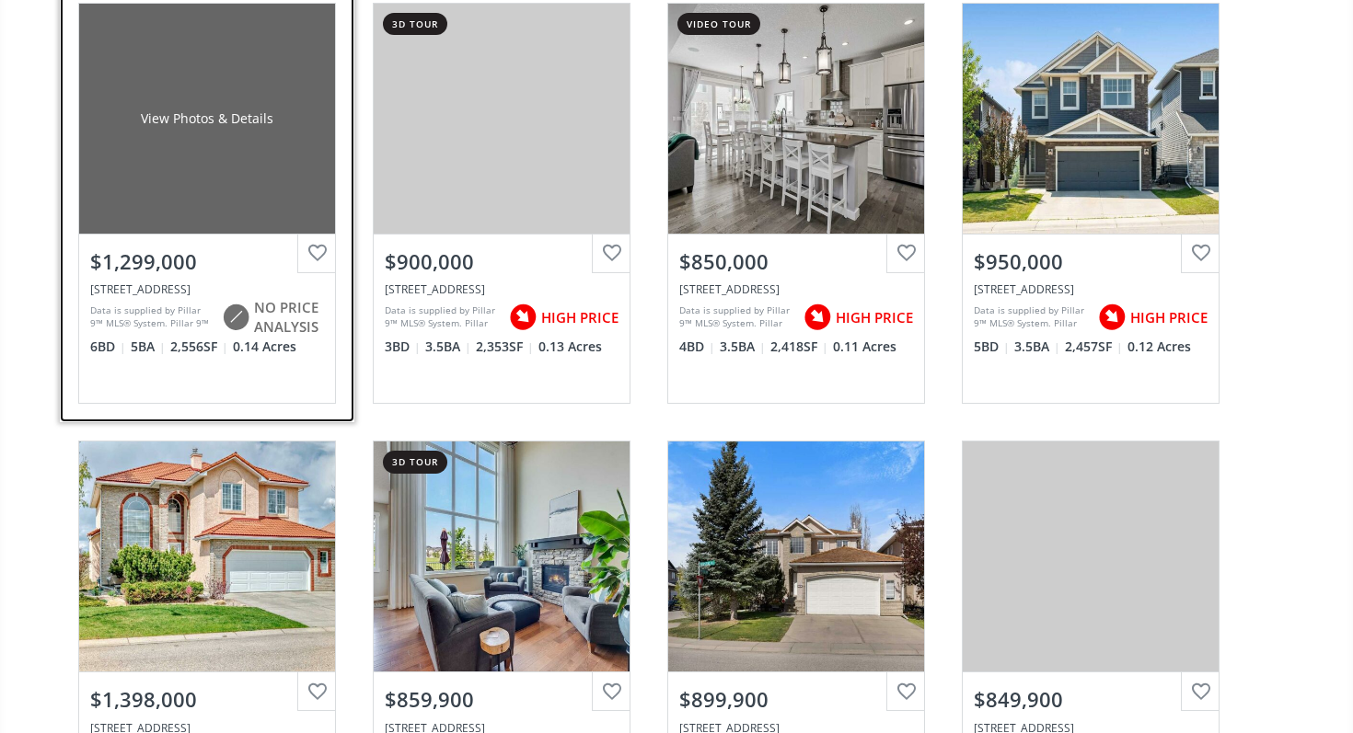
click at [245, 300] on img at bounding box center [235, 317] width 37 height 37
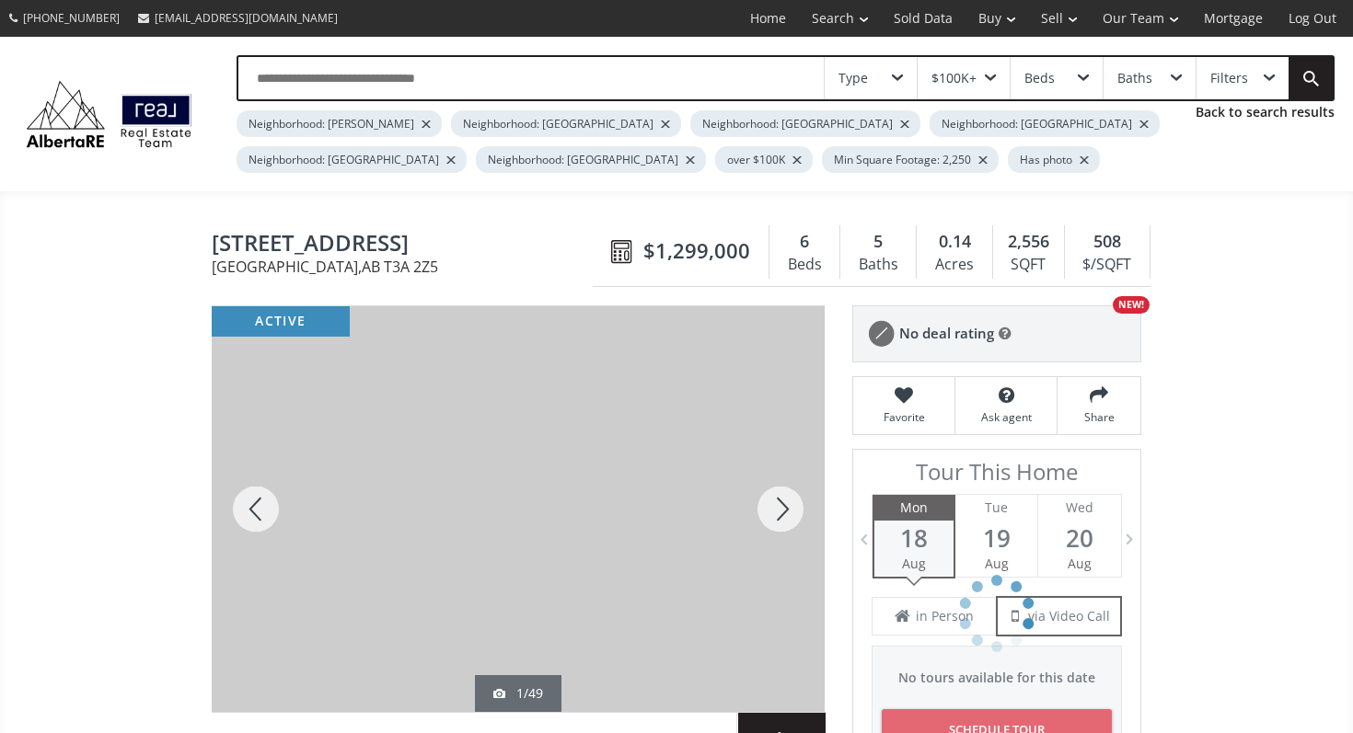
click at [761, 496] on div at bounding box center [780, 509] width 88 height 406
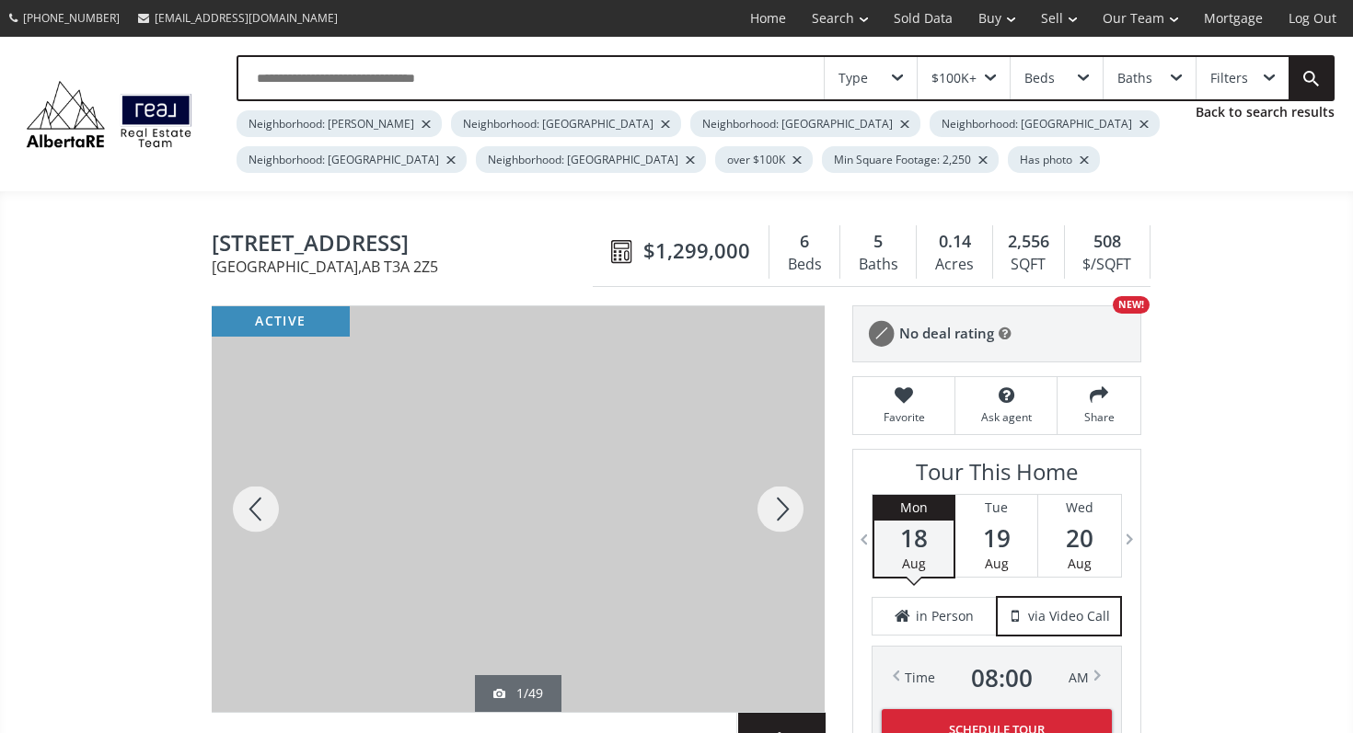
click at [774, 496] on div at bounding box center [780, 509] width 88 height 406
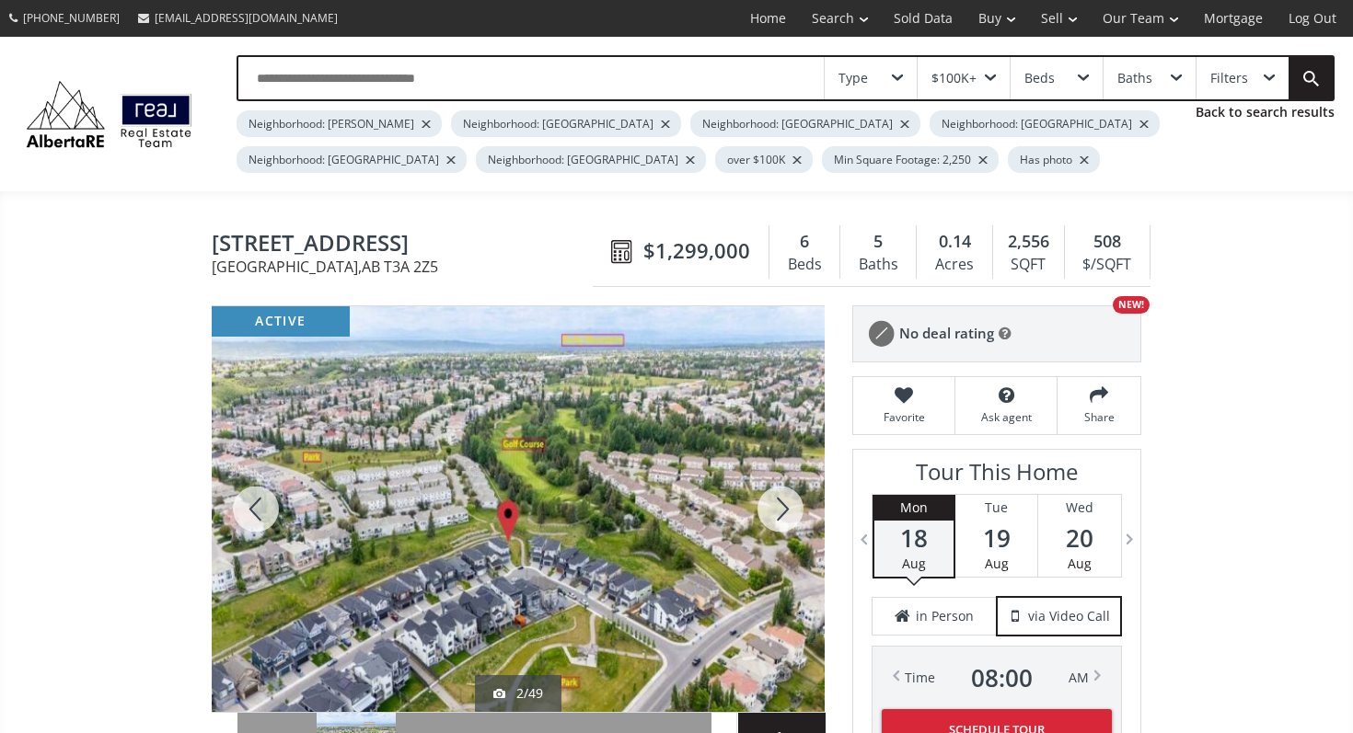
click at [774, 496] on div at bounding box center [780, 509] width 88 height 406
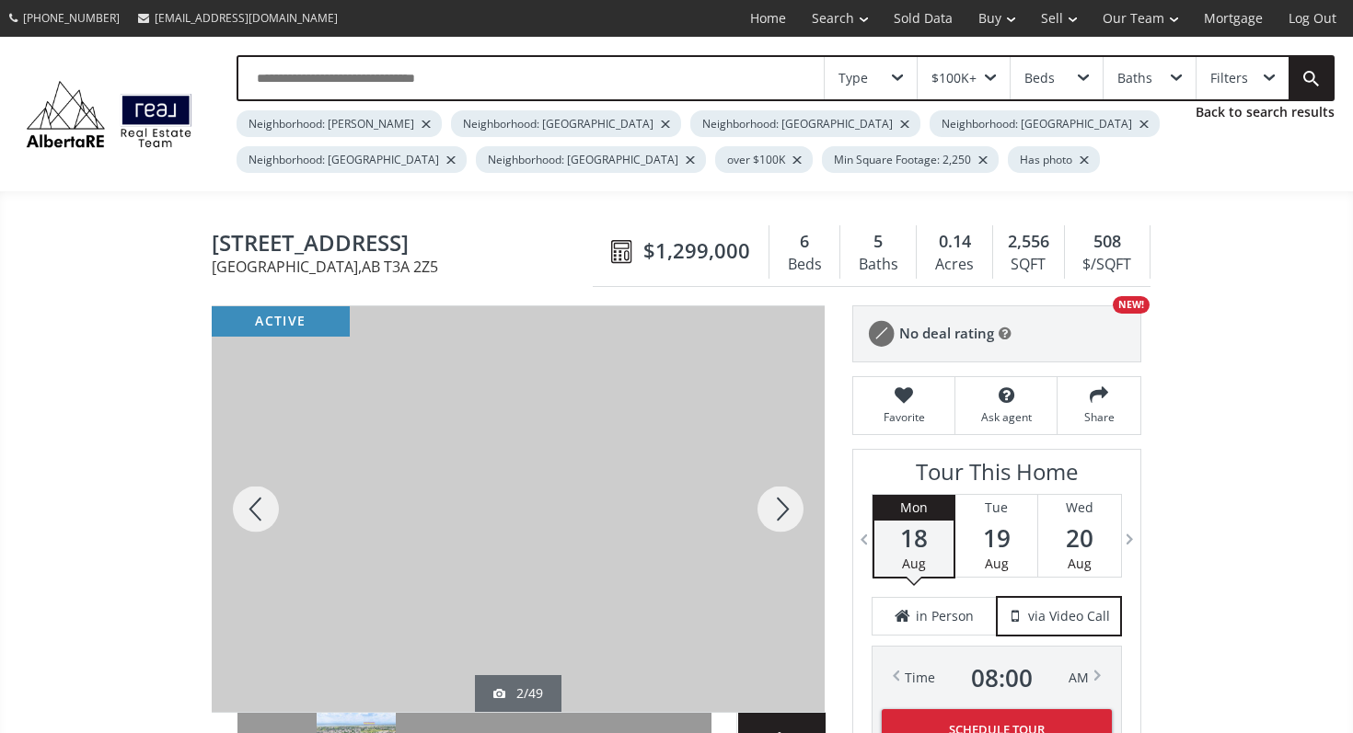
click at [774, 496] on div at bounding box center [780, 509] width 88 height 406
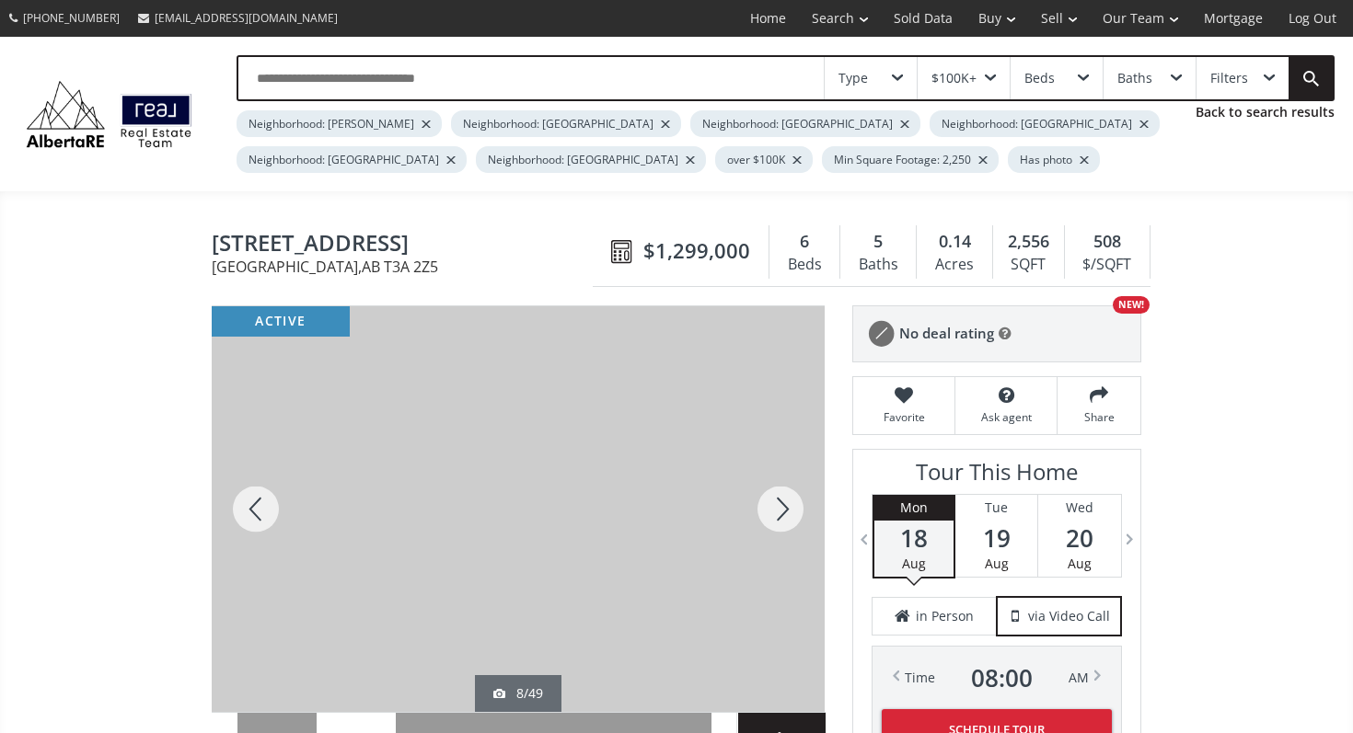
click at [774, 496] on div at bounding box center [780, 509] width 88 height 406
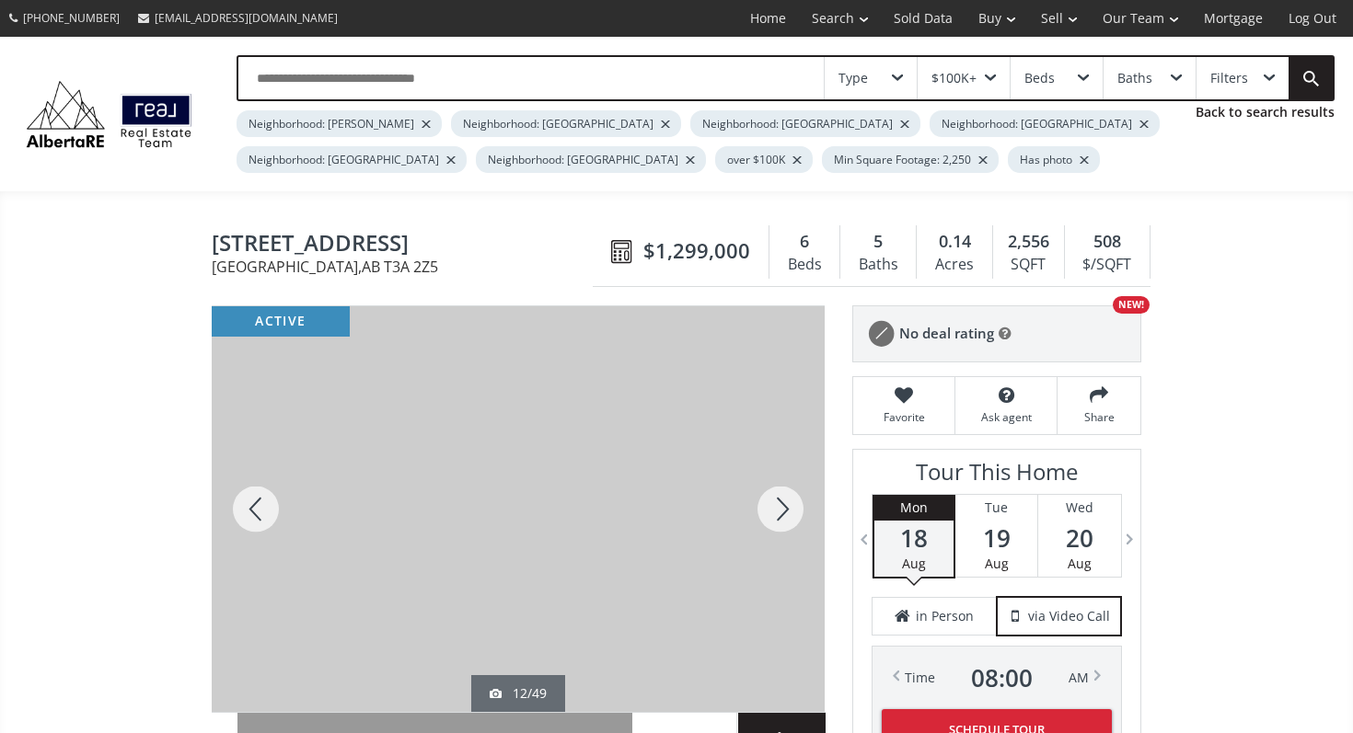
click at [774, 496] on div at bounding box center [780, 509] width 88 height 406
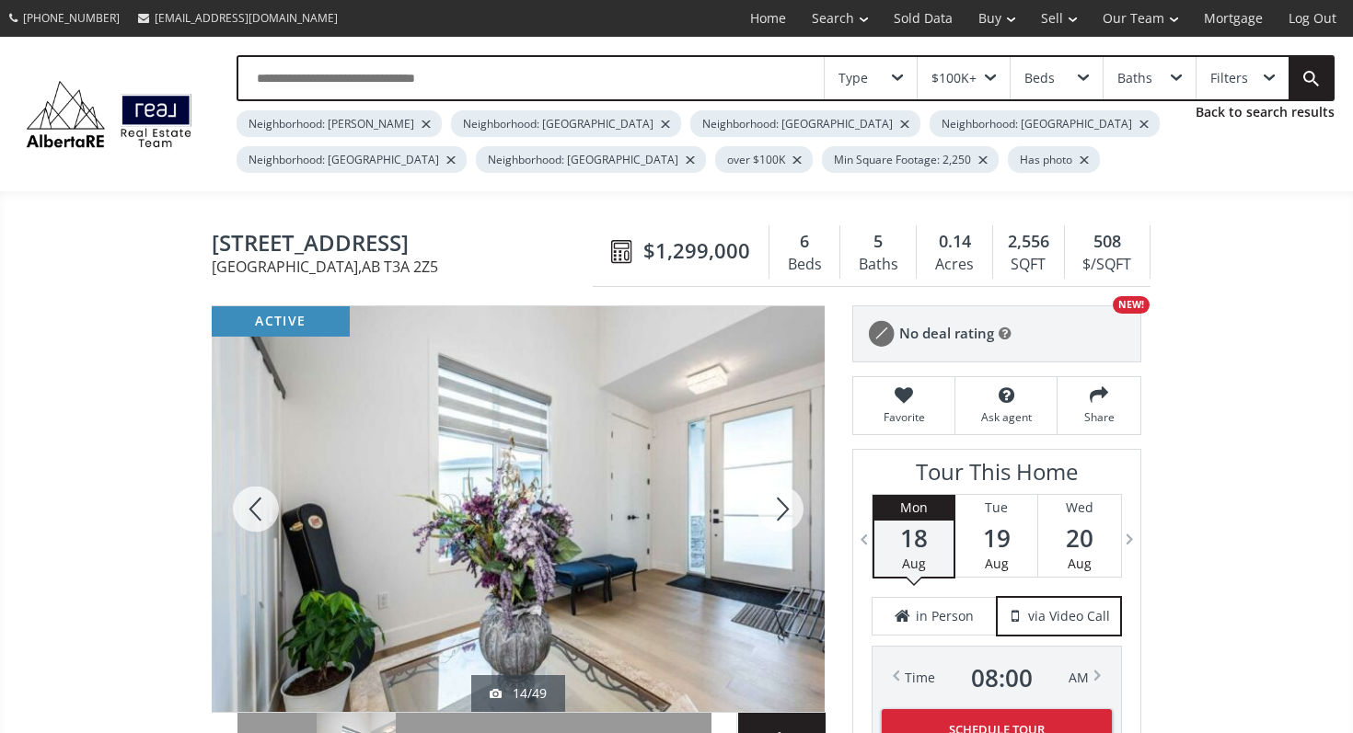
click at [774, 496] on div at bounding box center [780, 509] width 88 height 406
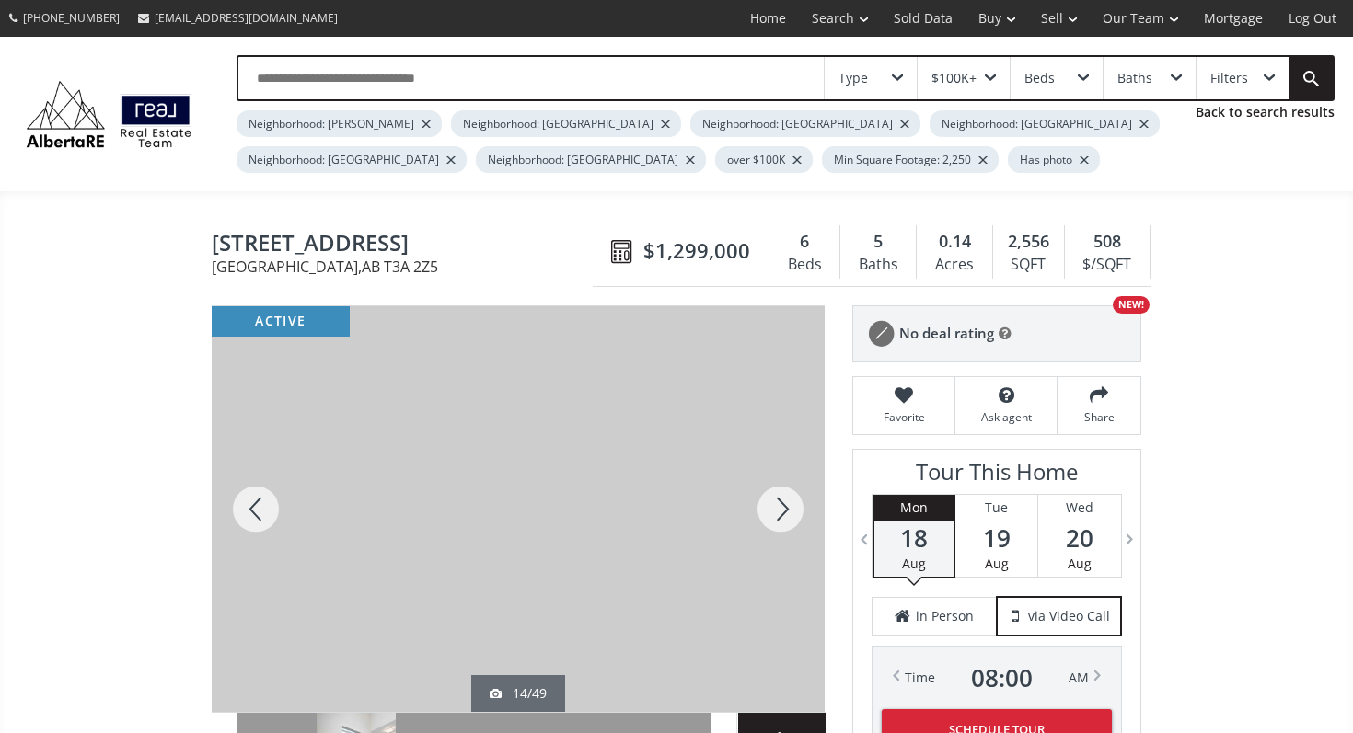
click at [774, 496] on div at bounding box center [780, 509] width 88 height 406
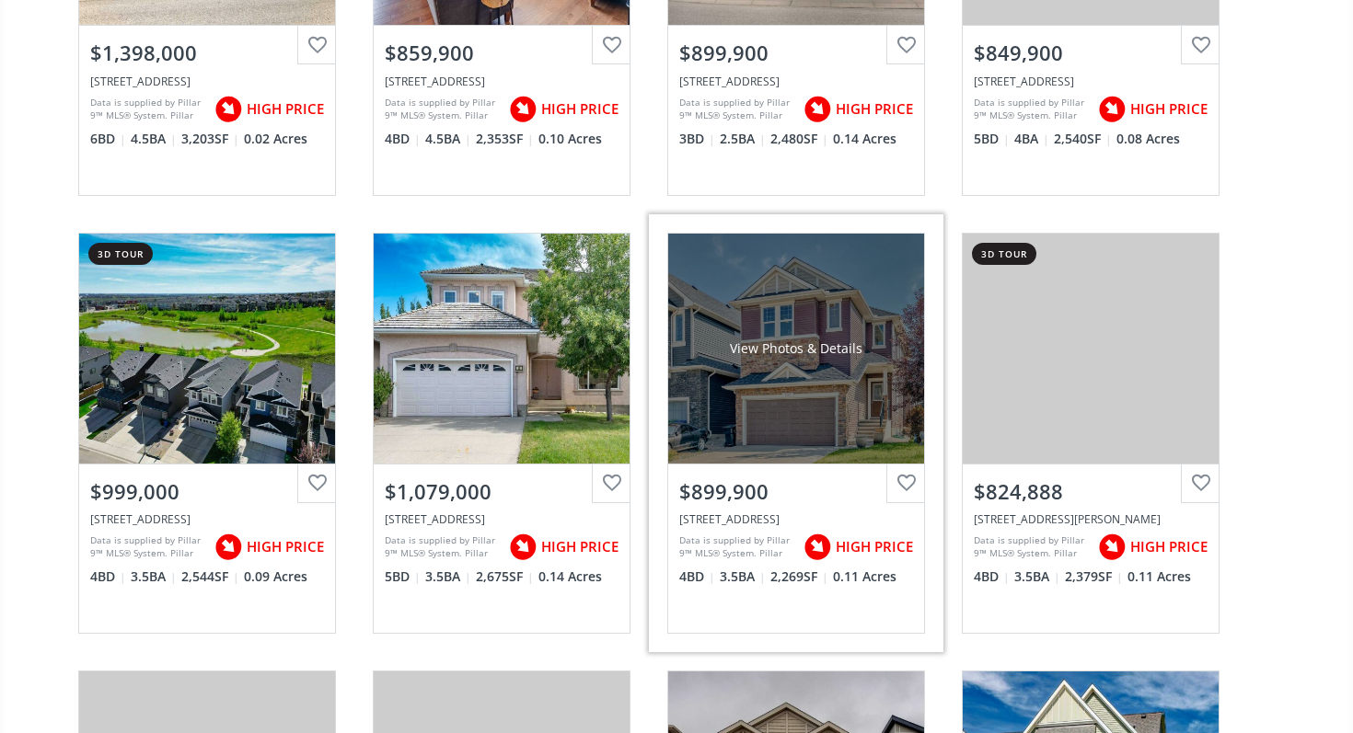
scroll to position [4432, 0]
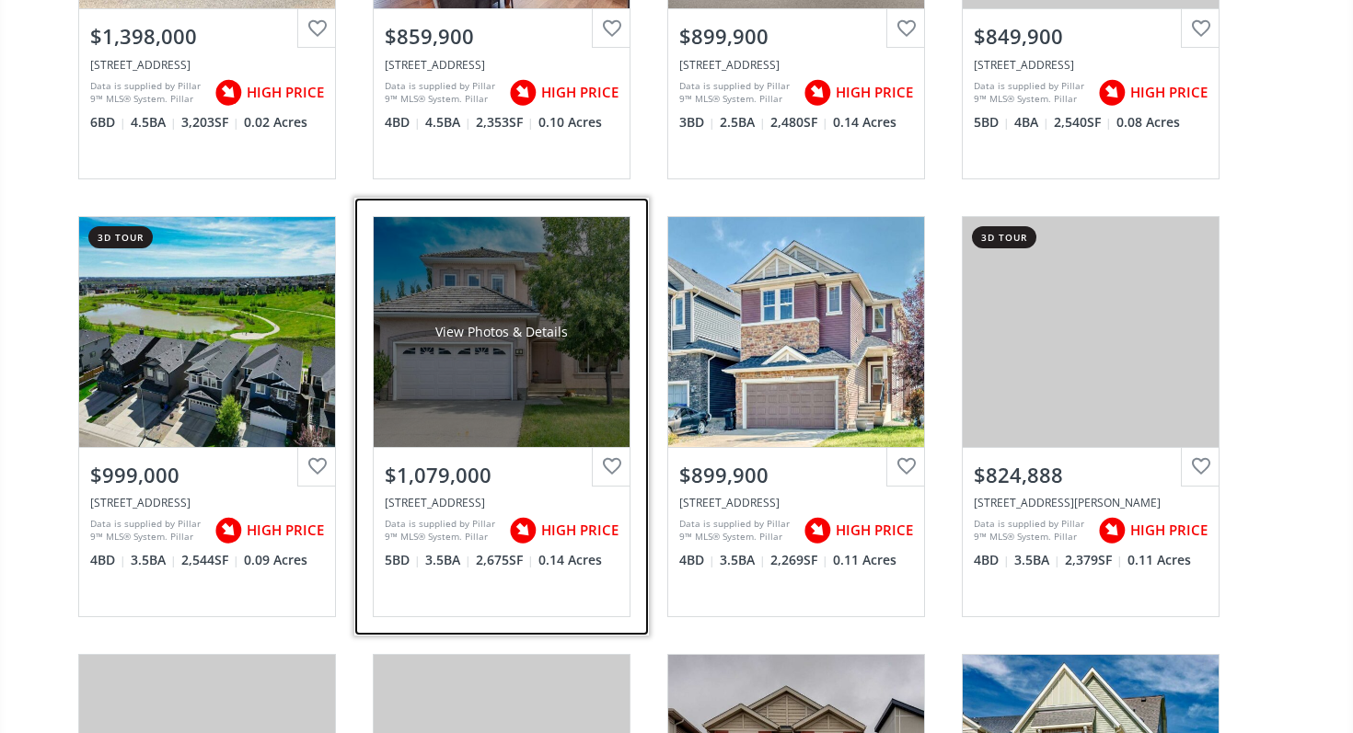
click at [570, 411] on div "View Photos & Details" at bounding box center [502, 332] width 256 height 230
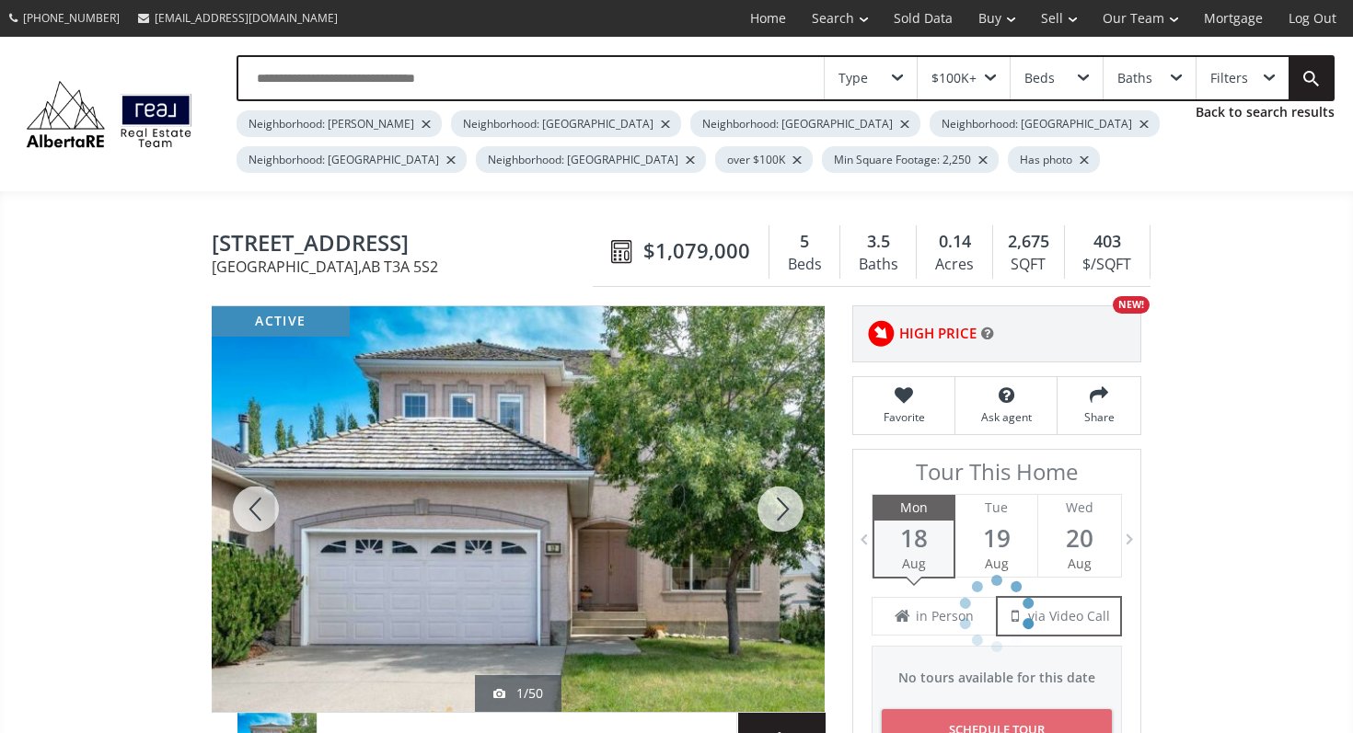
click at [789, 522] on div at bounding box center [780, 509] width 88 height 406
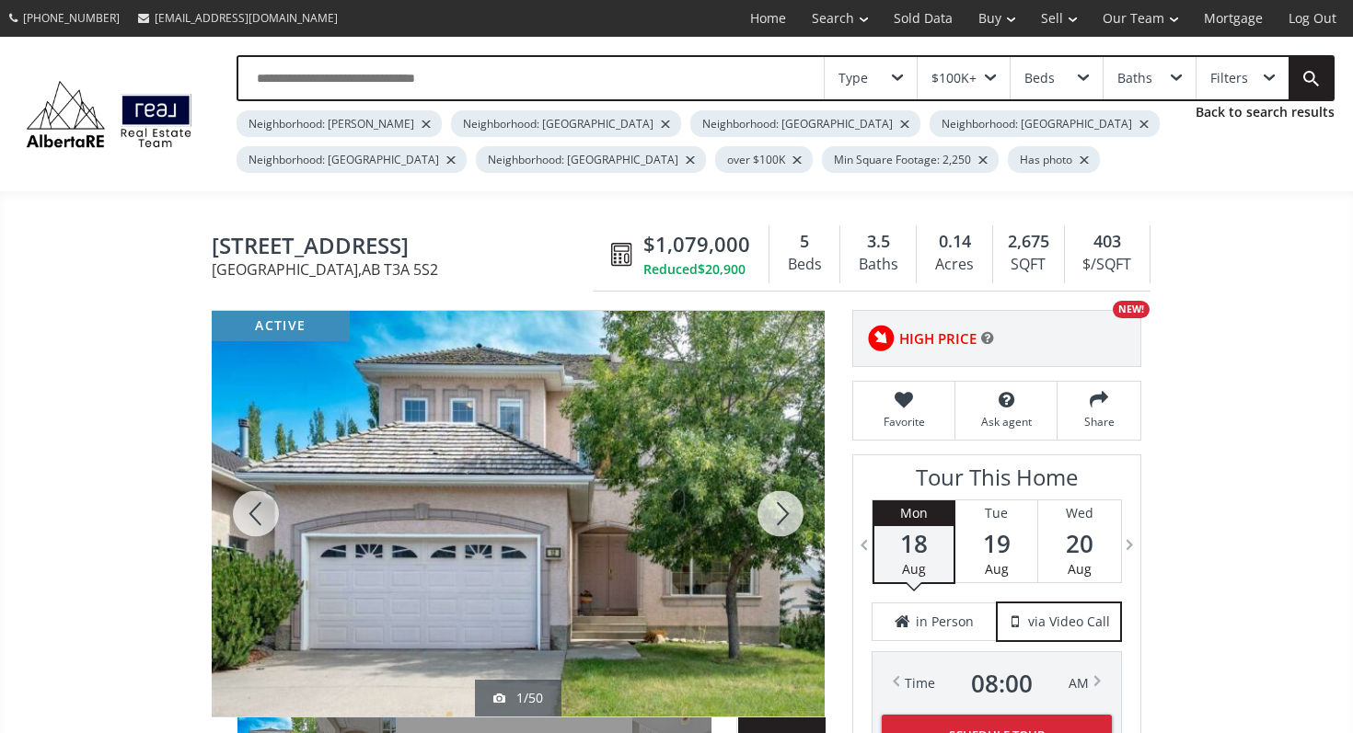
click at [789, 522] on div at bounding box center [780, 514] width 88 height 406
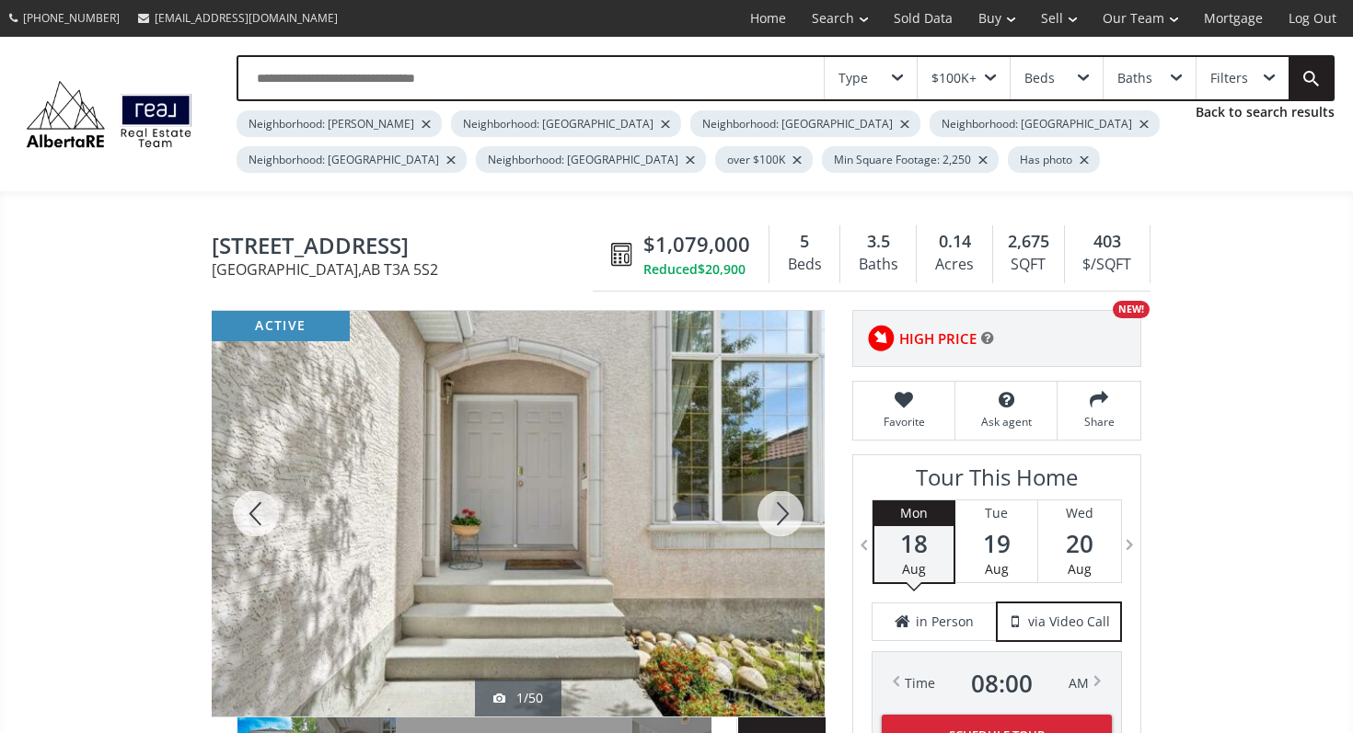
click at [789, 522] on div at bounding box center [780, 514] width 88 height 406
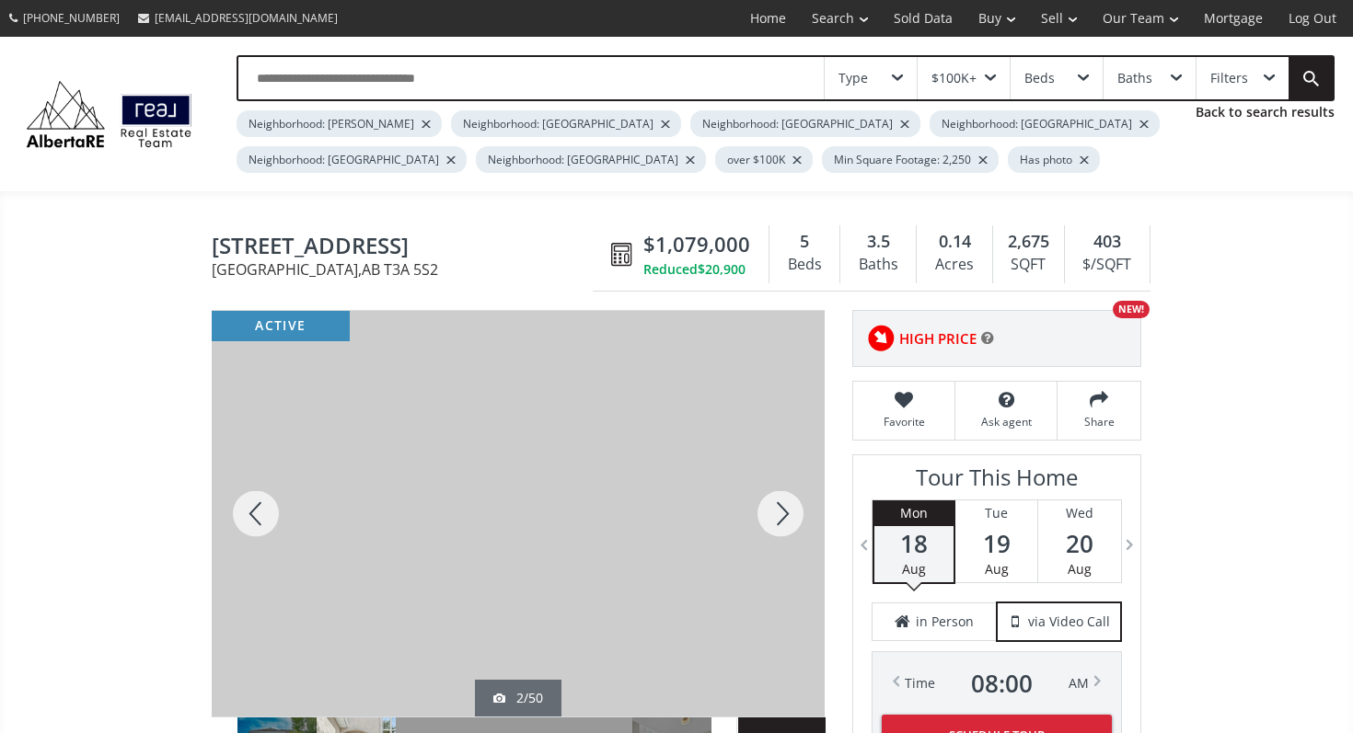
click at [789, 522] on div at bounding box center [780, 514] width 88 height 406
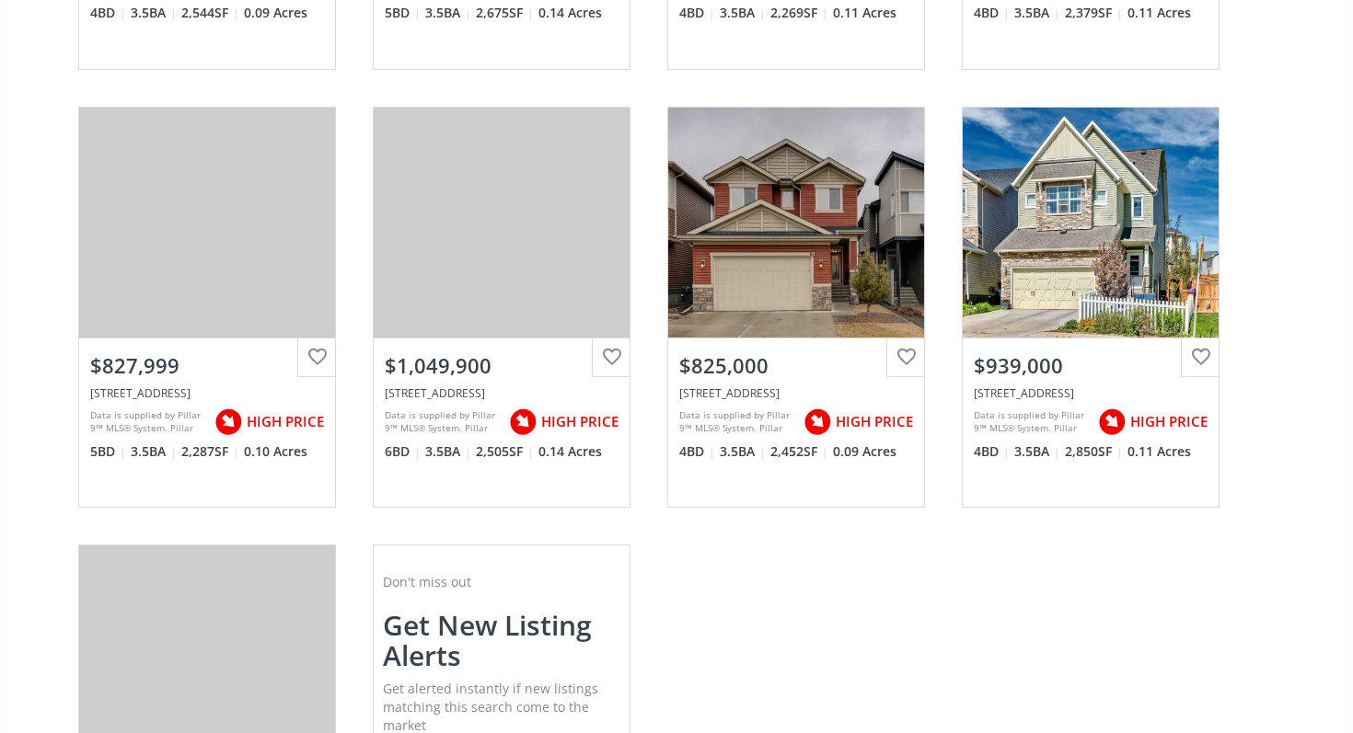
scroll to position [5032, 0]
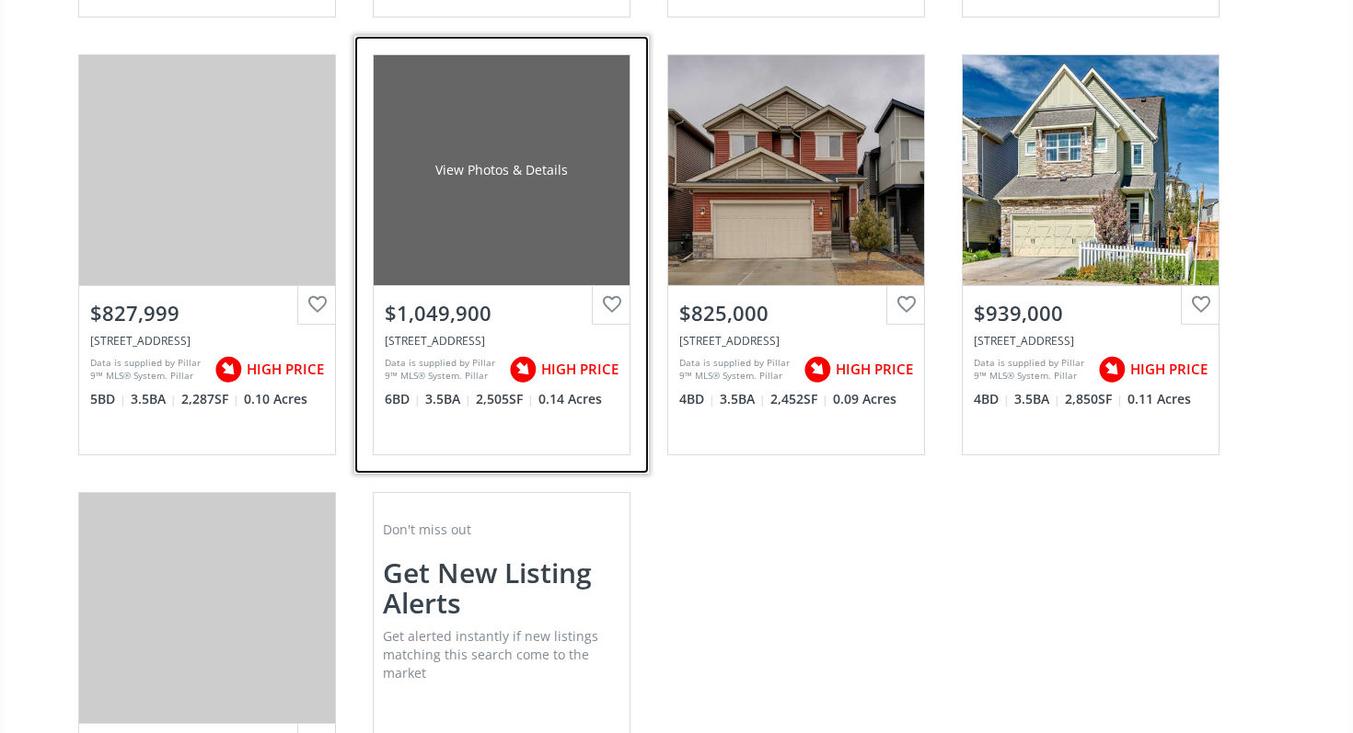
click at [521, 275] on div "View Photos & Details" at bounding box center [502, 170] width 256 height 230
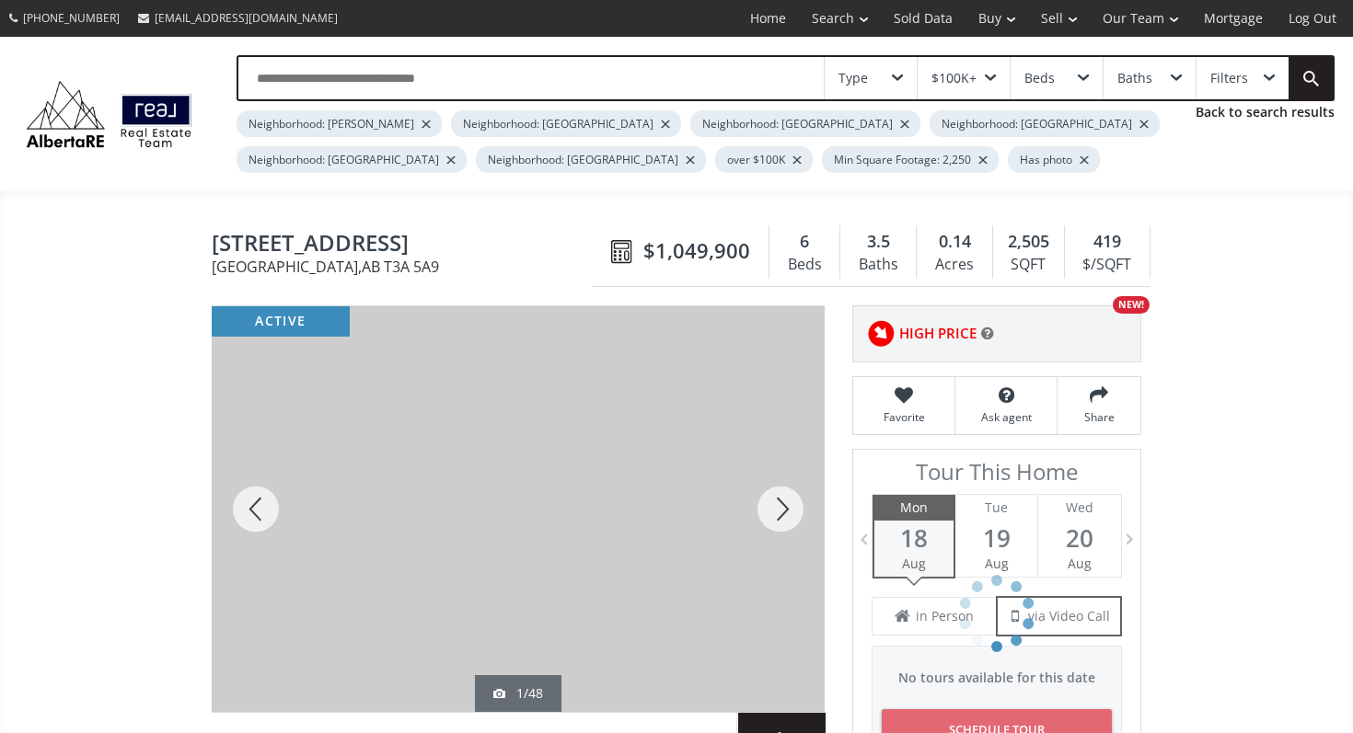
click at [799, 493] on div at bounding box center [780, 509] width 88 height 406
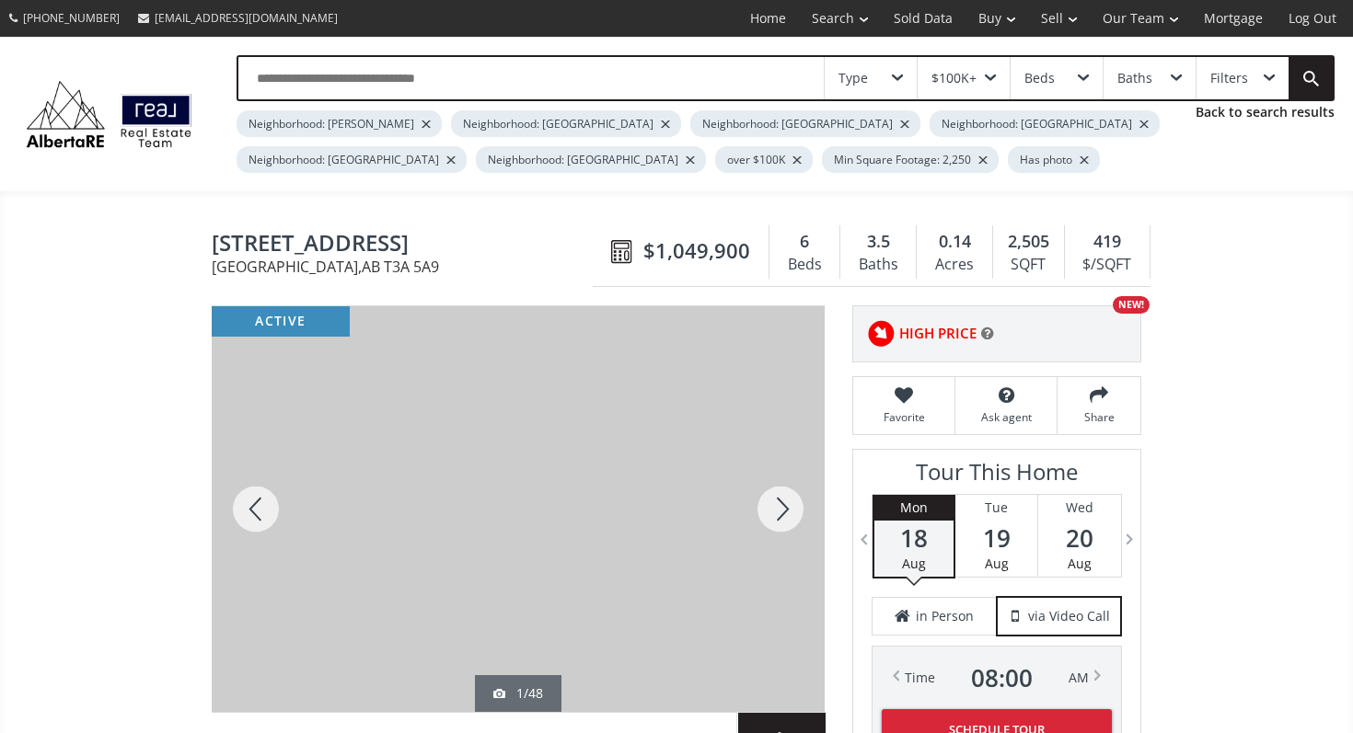
click at [799, 493] on div at bounding box center [780, 509] width 88 height 406
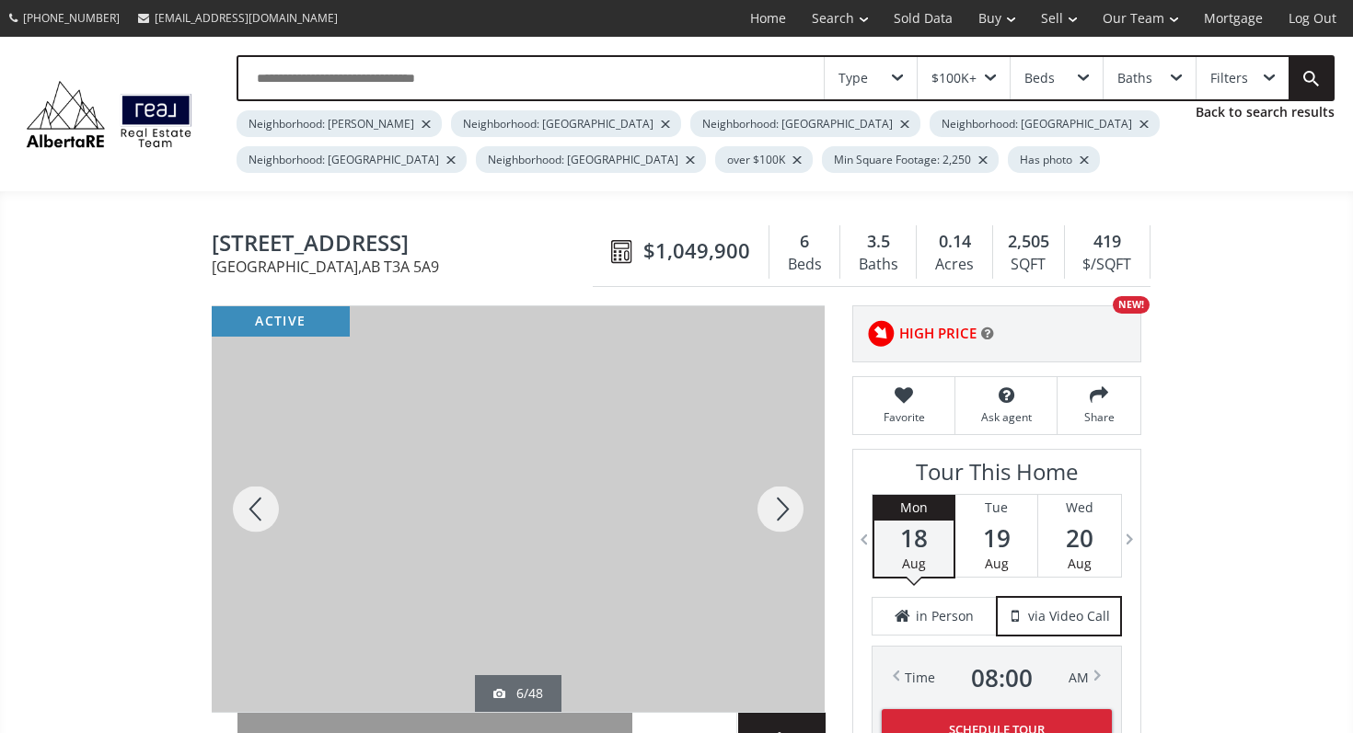
click at [768, 504] on div at bounding box center [780, 509] width 88 height 406
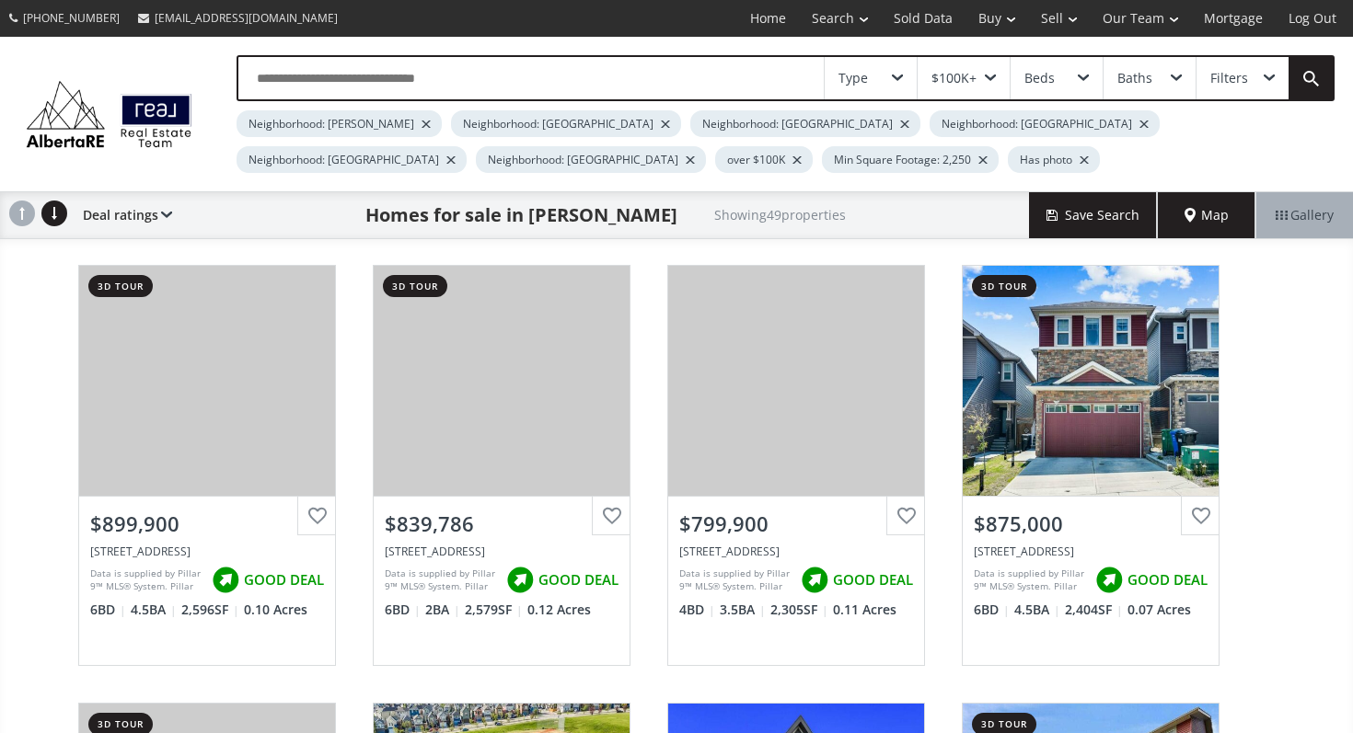
click at [513, 63] on input "text" at bounding box center [530, 78] width 585 height 42
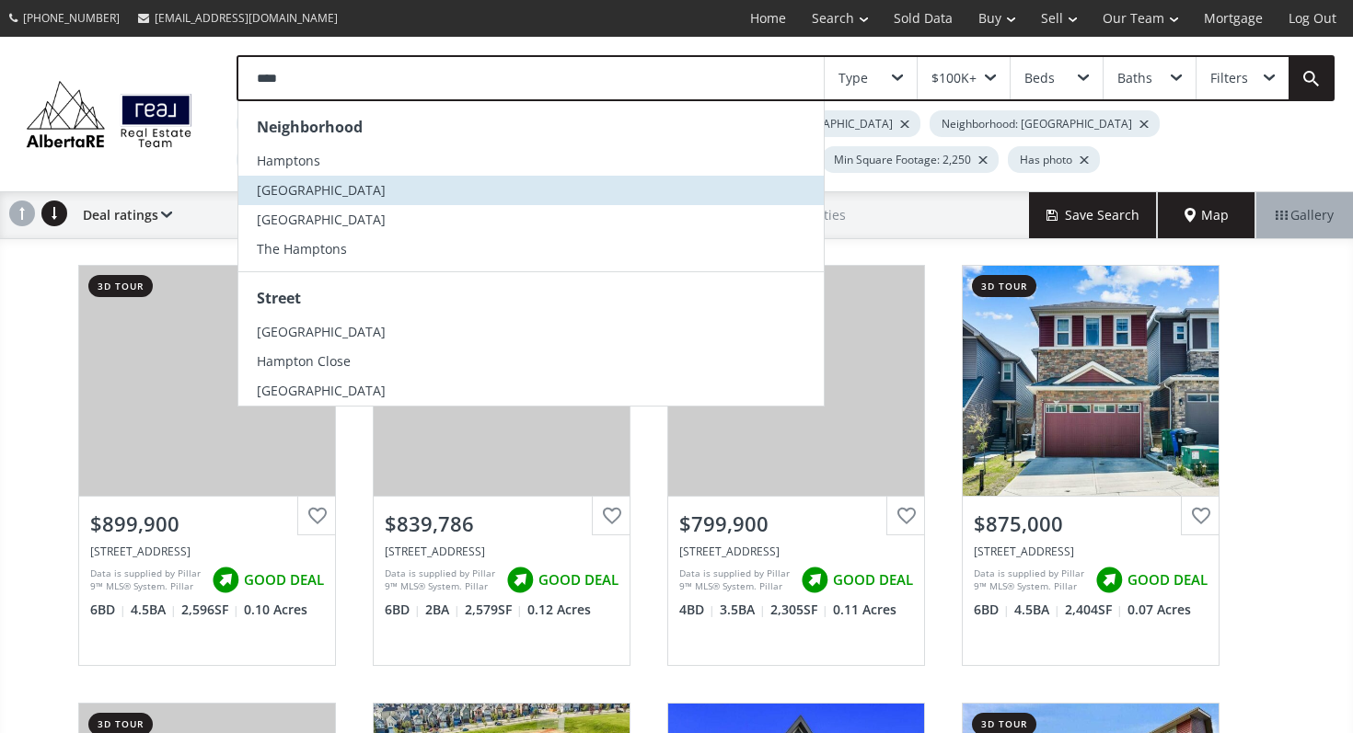
type input "****"
click at [436, 177] on li "Hampton Hills" at bounding box center [530, 190] width 585 height 29
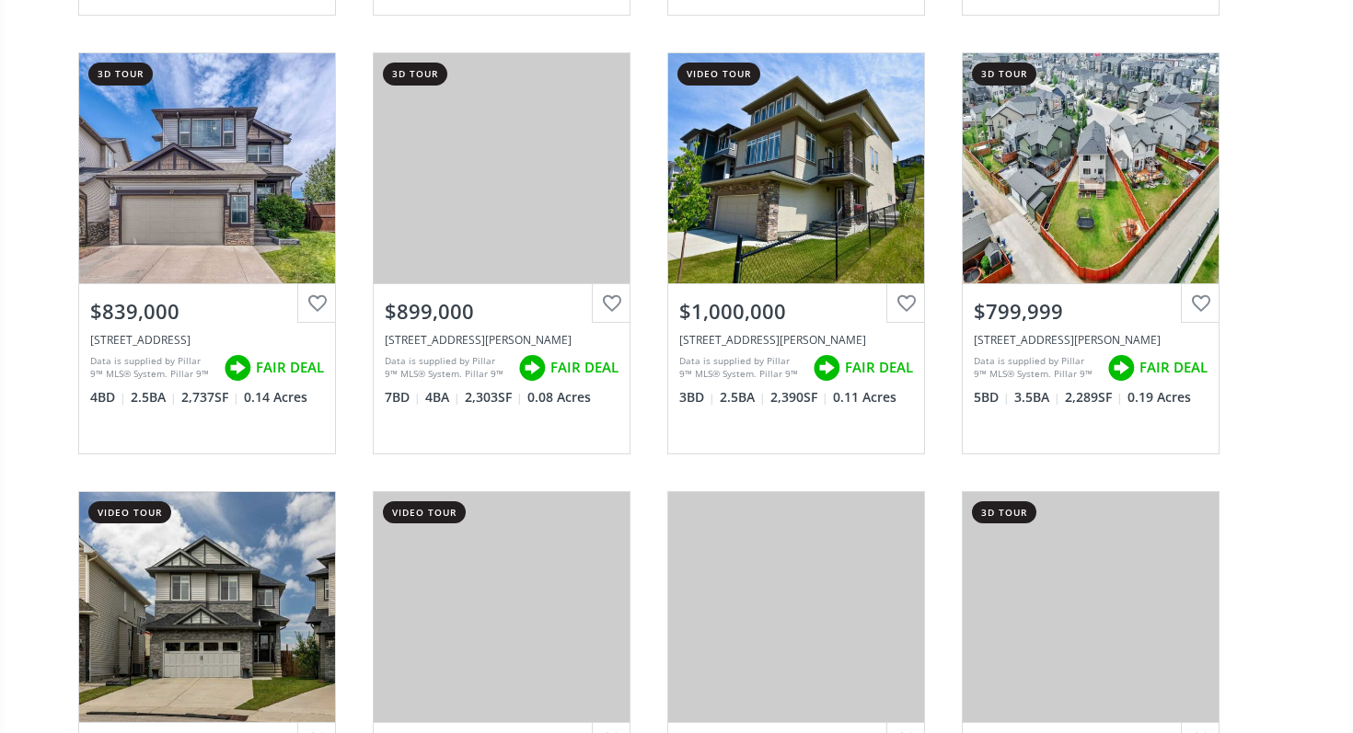
scroll to position [2135, 0]
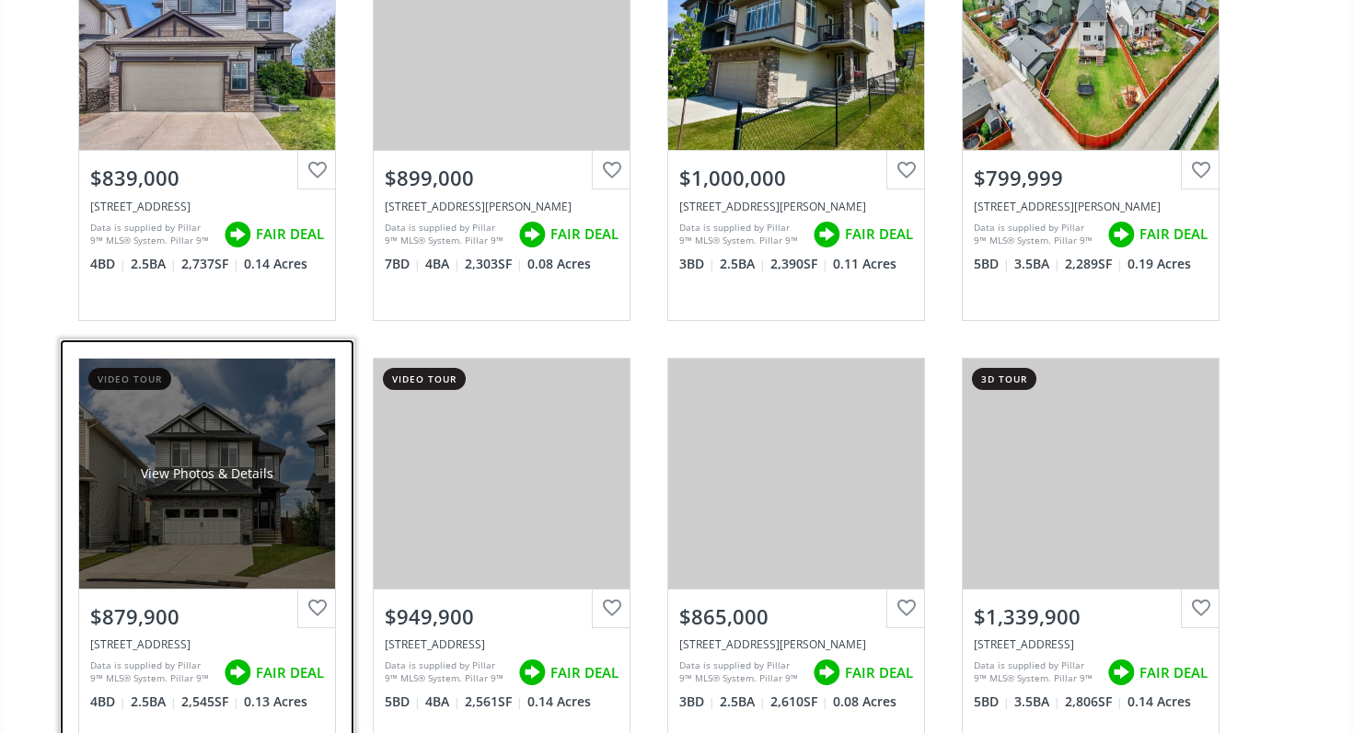
click at [298, 450] on div "View Photos & Details" at bounding box center [207, 474] width 256 height 230
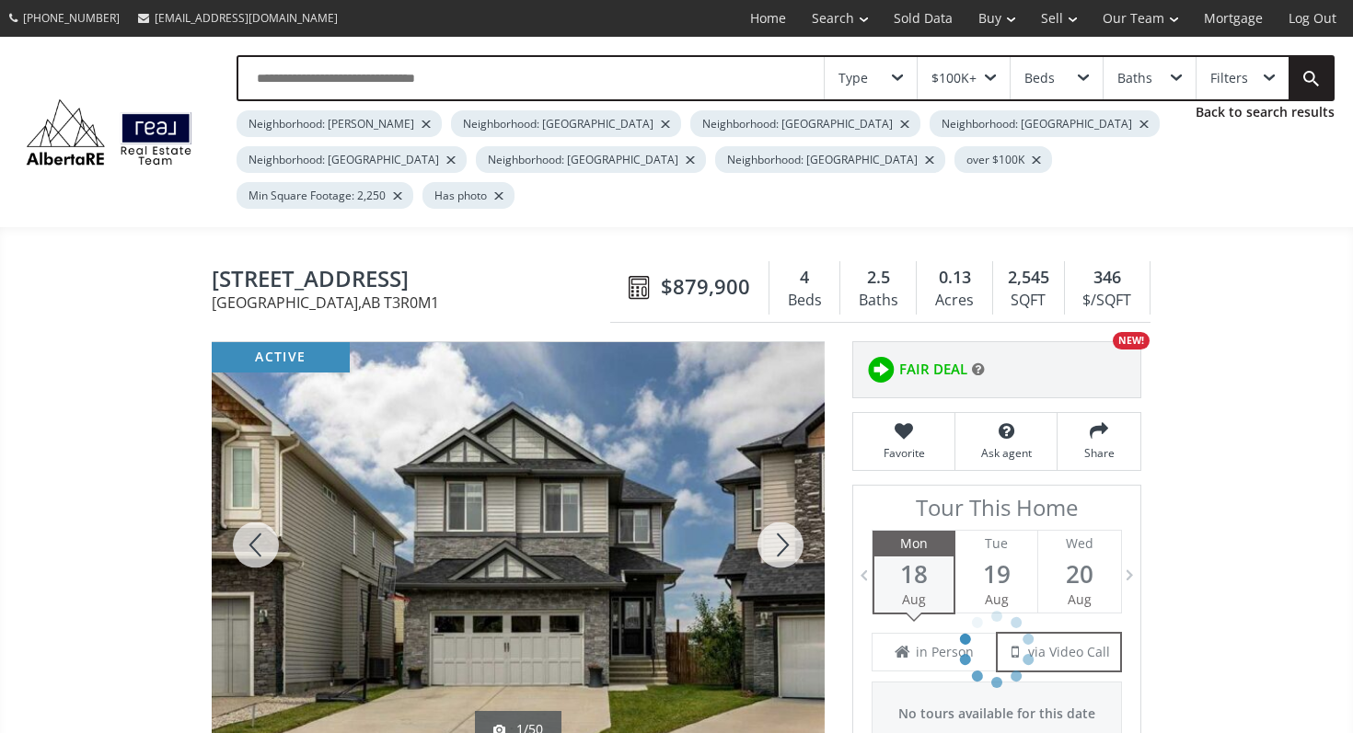
click at [795, 506] on div at bounding box center [780, 545] width 88 height 406
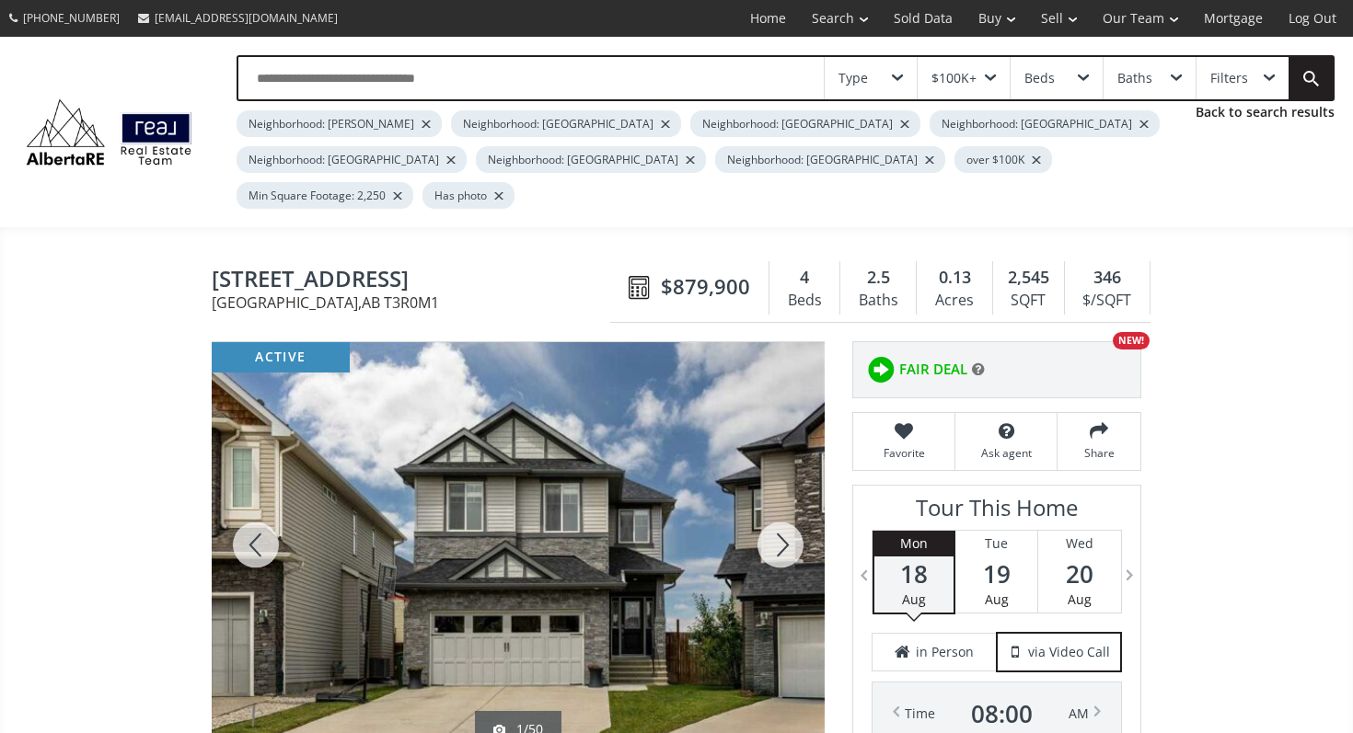
click at [795, 506] on div at bounding box center [780, 545] width 88 height 406
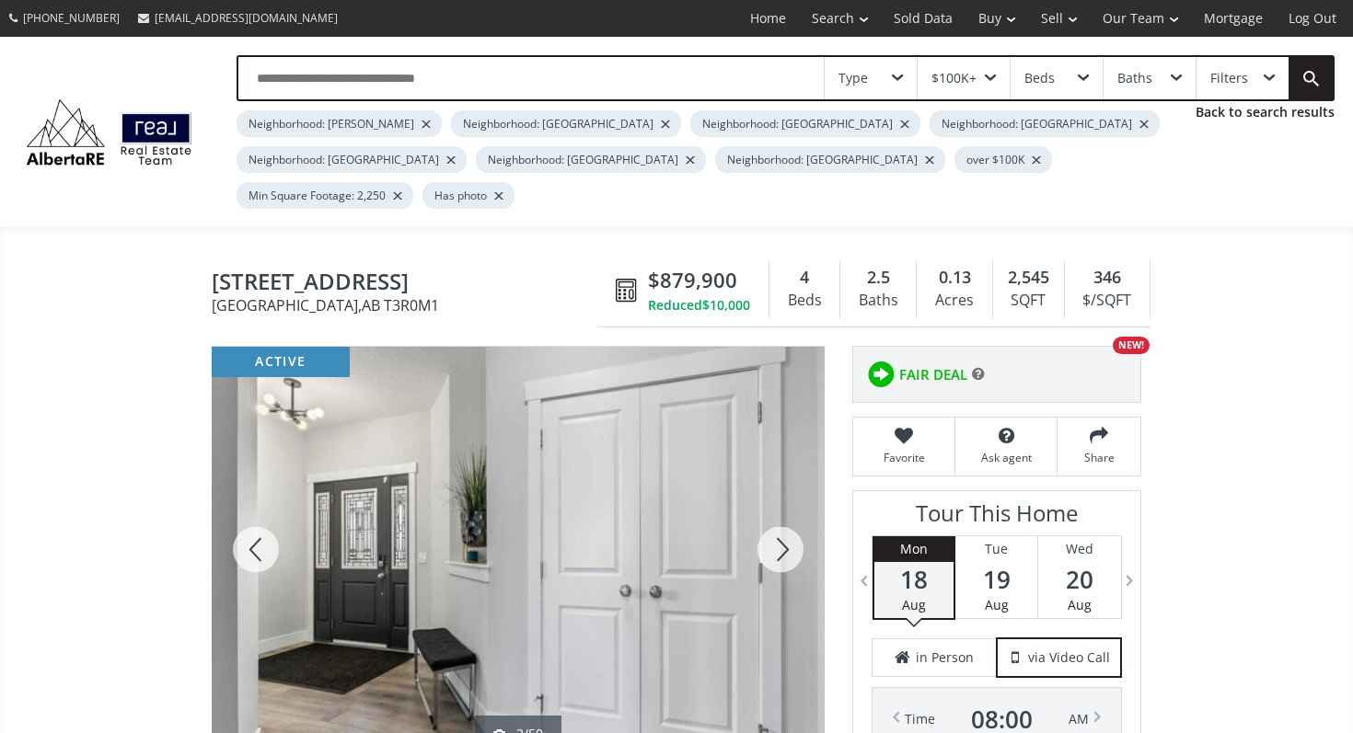
click at [795, 506] on div at bounding box center [780, 550] width 88 height 406
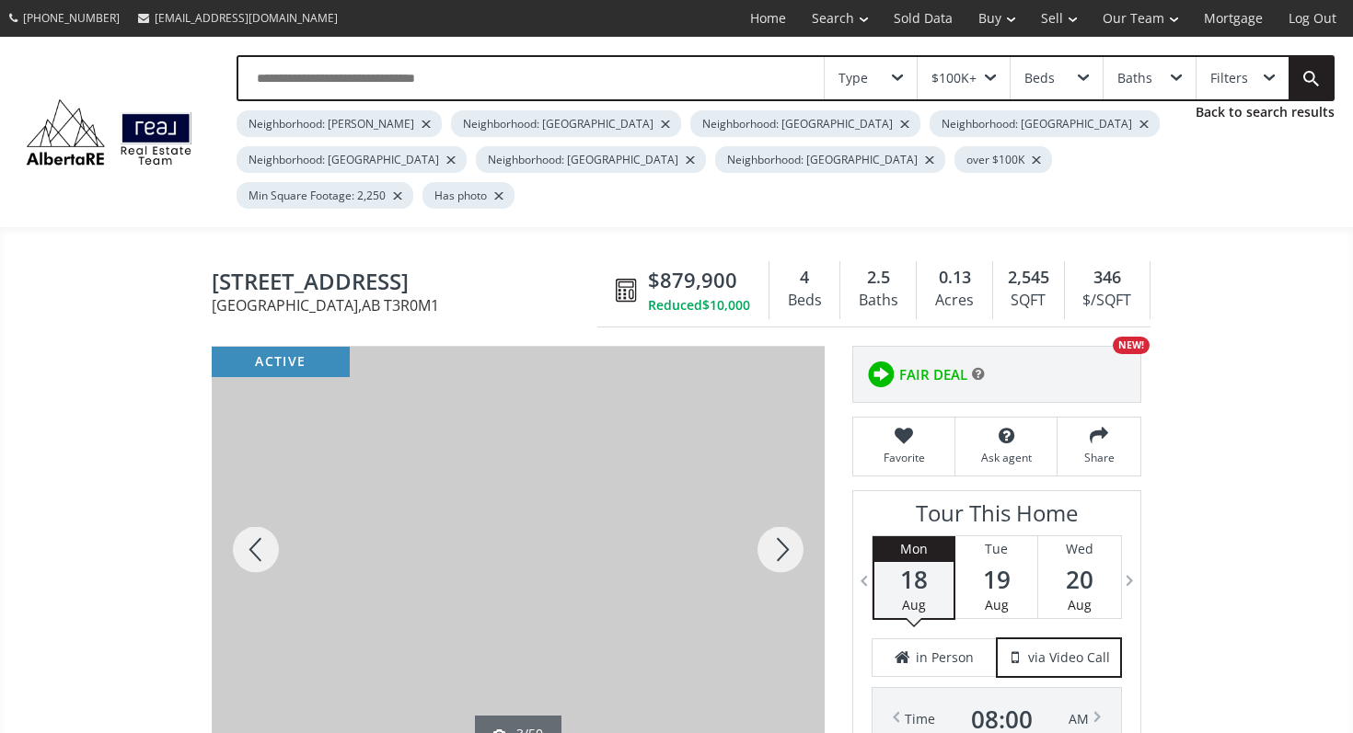
click at [795, 506] on div at bounding box center [780, 550] width 88 height 406
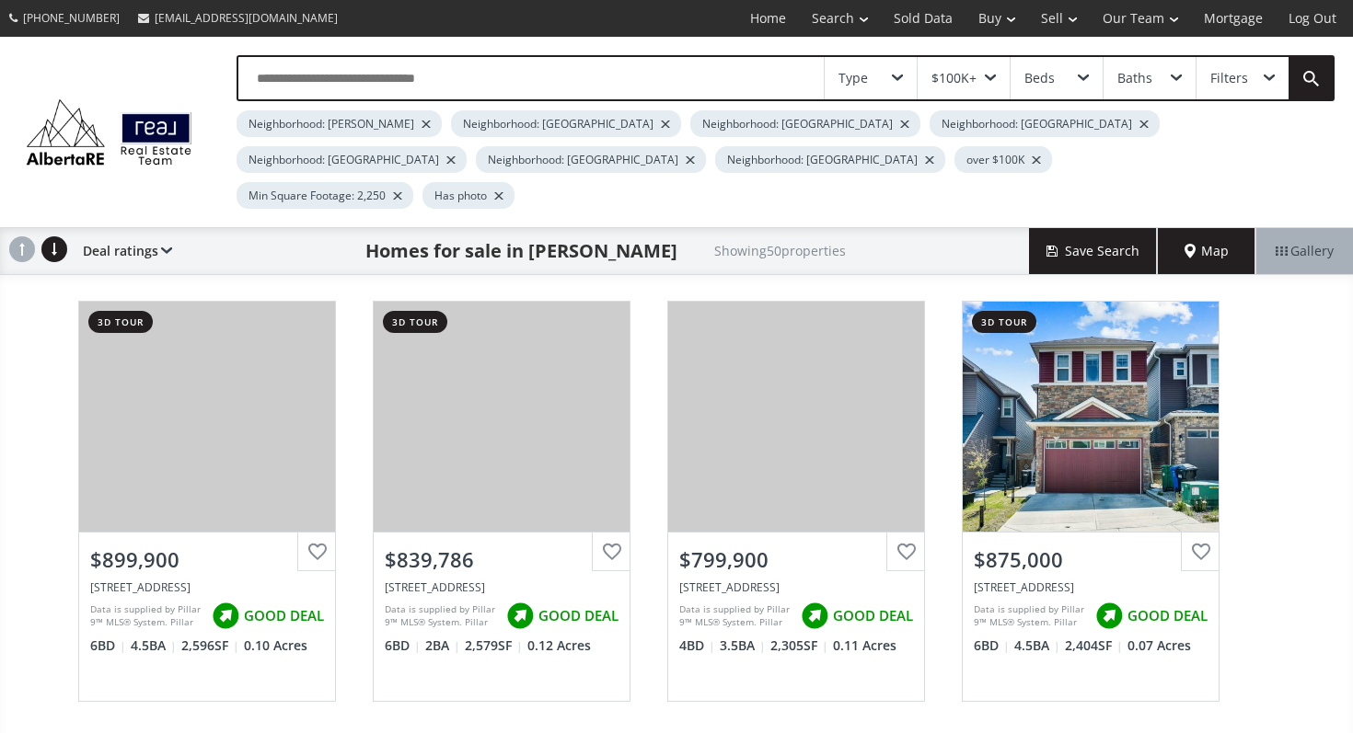
click at [699, 64] on input "text" at bounding box center [530, 78] width 585 height 42
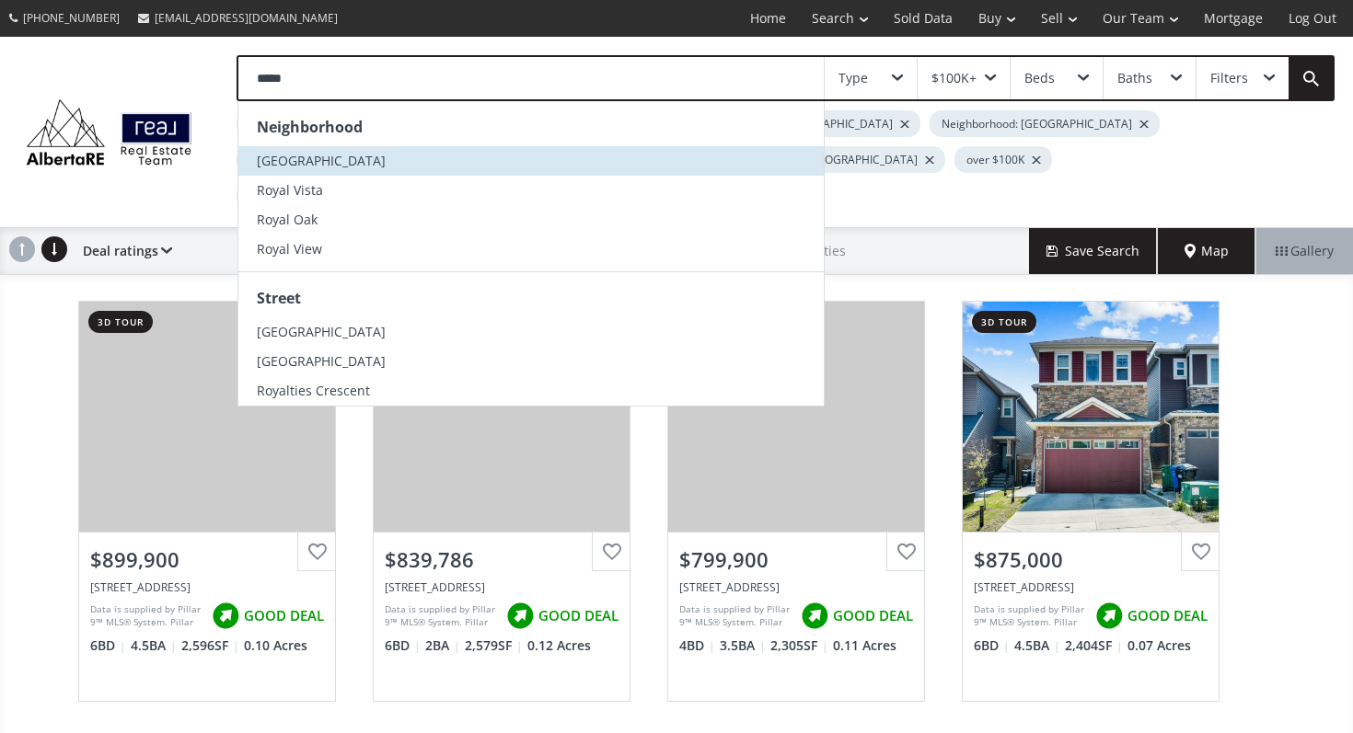
type input "*****"
click at [427, 169] on li "[GEOGRAPHIC_DATA]" at bounding box center [530, 160] width 585 height 29
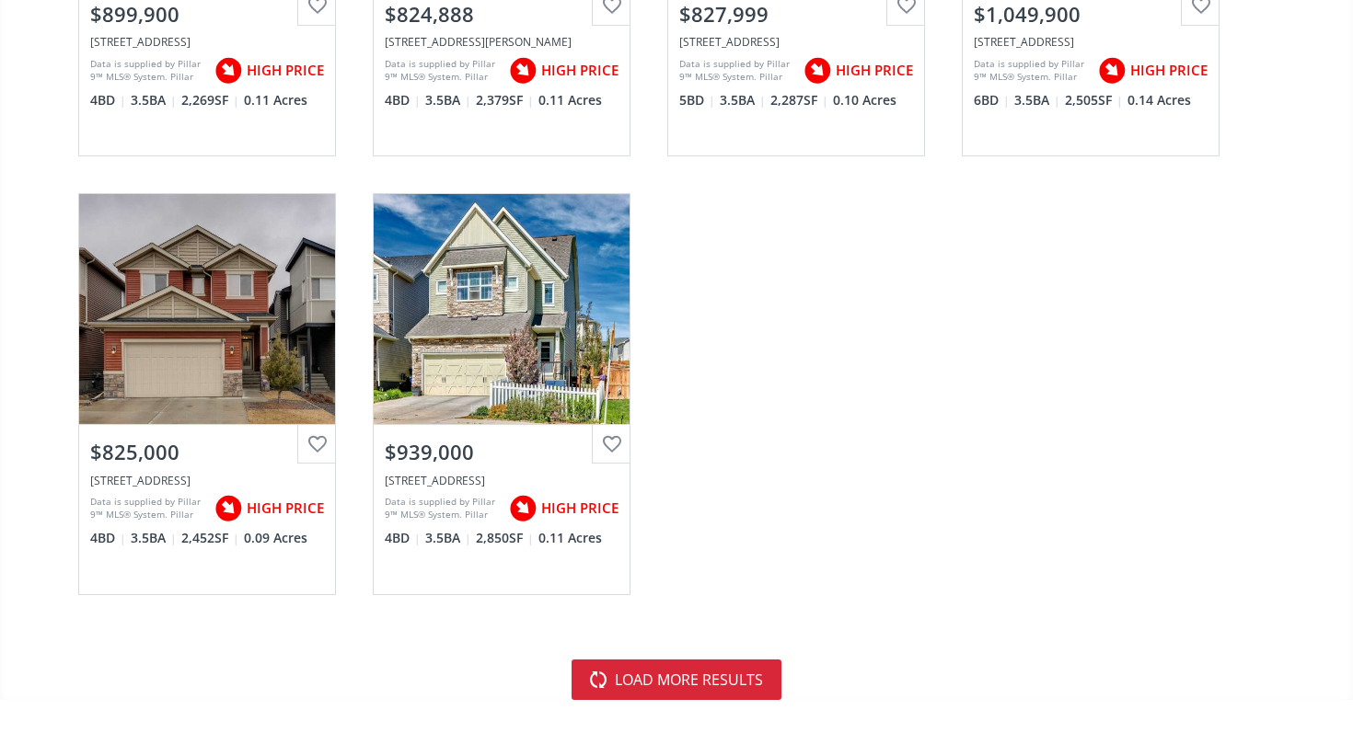
scroll to position [5467, 0]
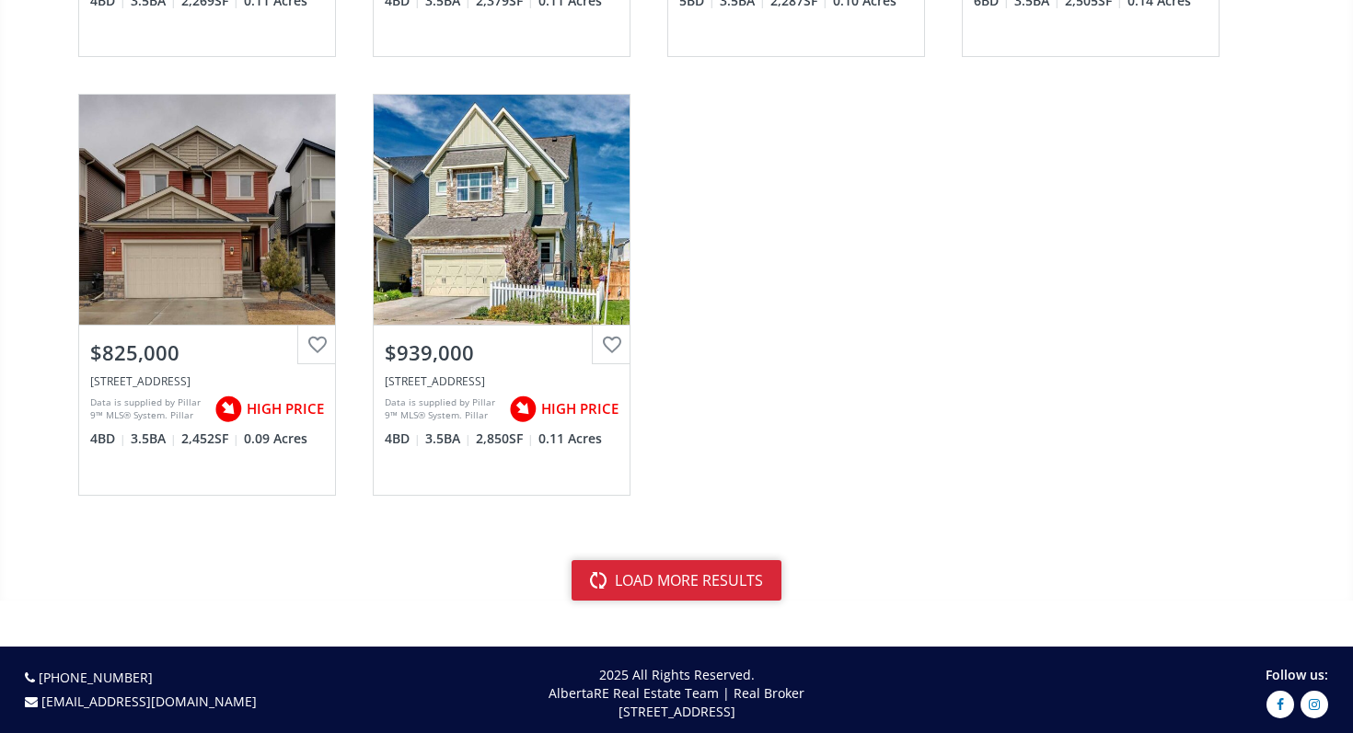
click at [688, 560] on button "load more results" at bounding box center [676, 580] width 210 height 40
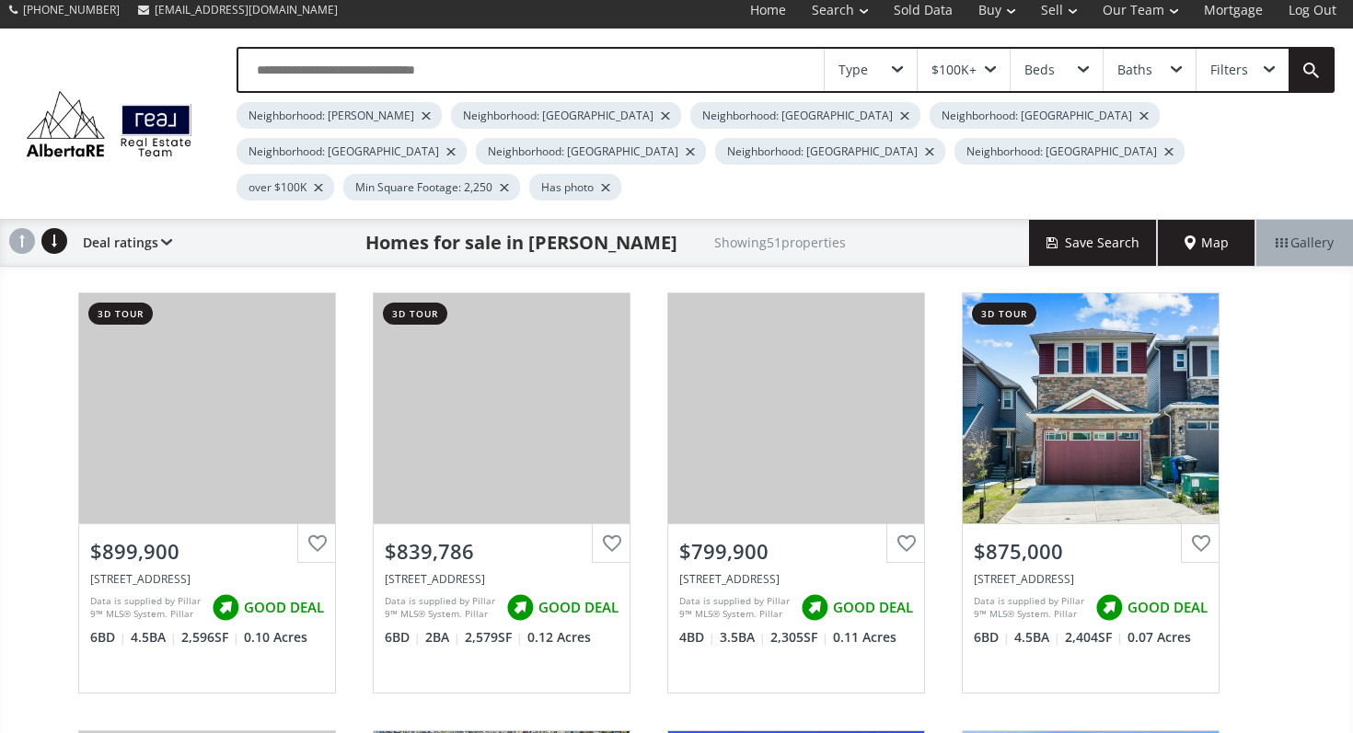
scroll to position [0, 0]
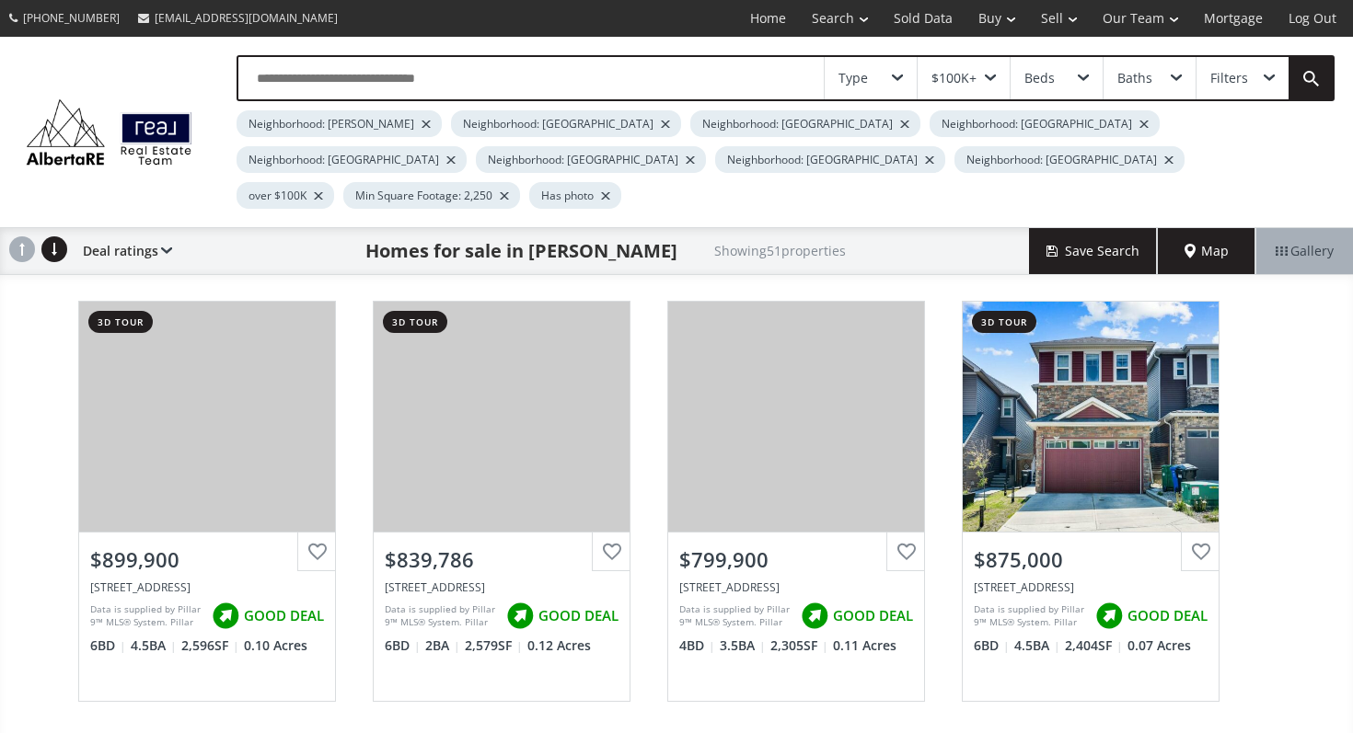
click at [483, 58] on input "text" at bounding box center [530, 78] width 585 height 42
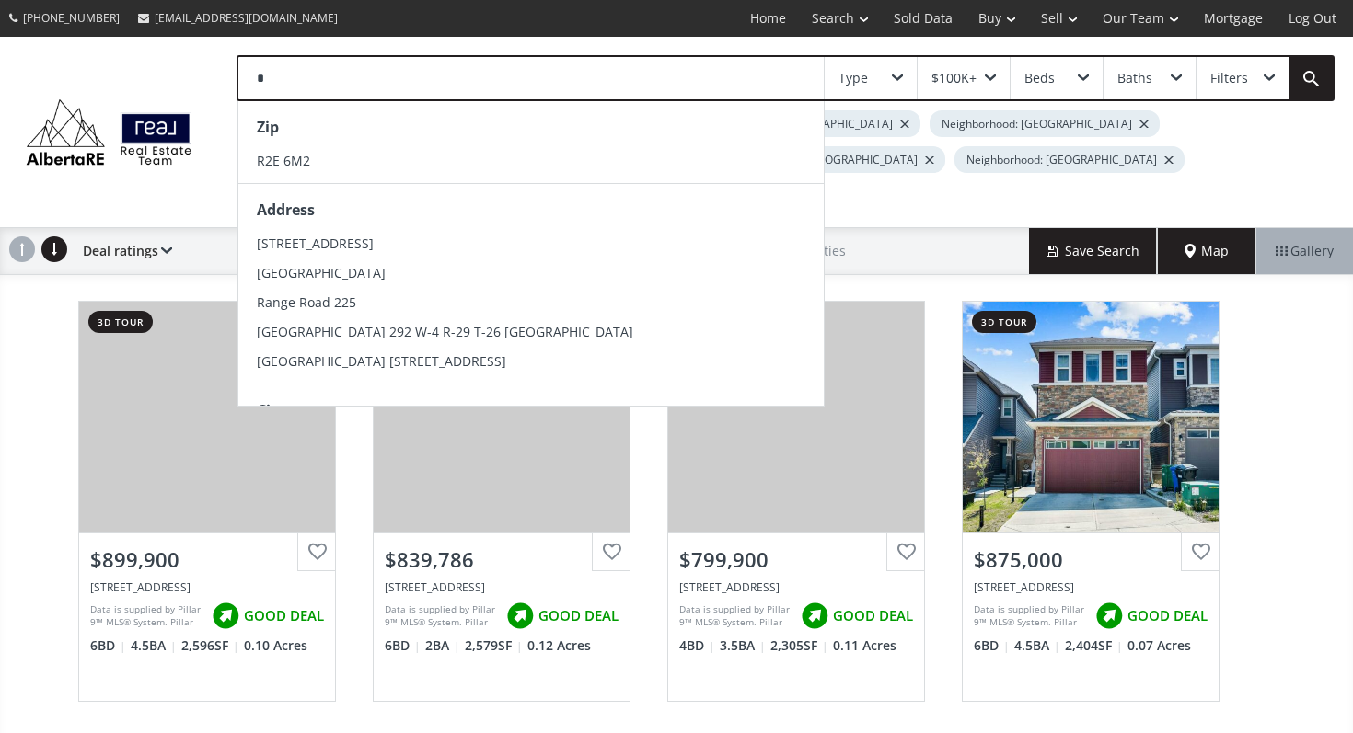
type input "*"
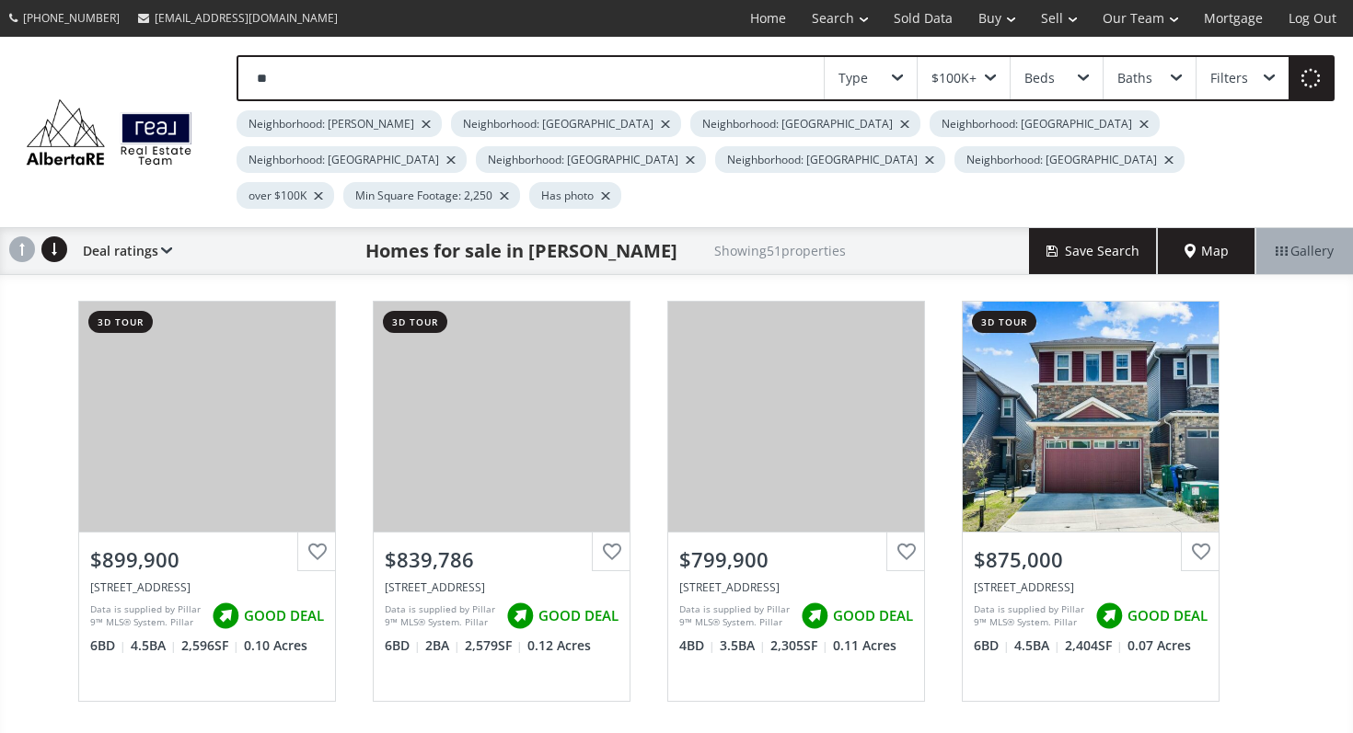
type input "*"
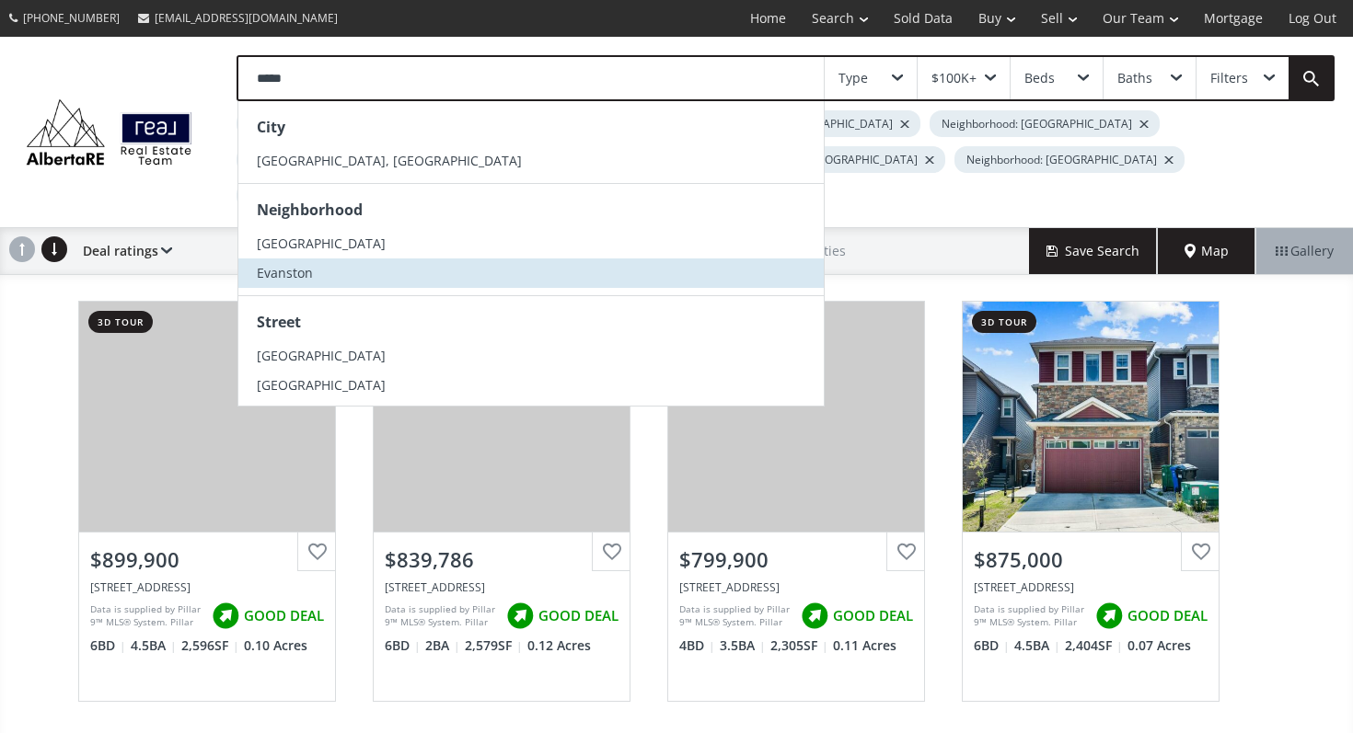
type input "*****"
click at [360, 268] on li "Evanston" at bounding box center [530, 273] width 585 height 29
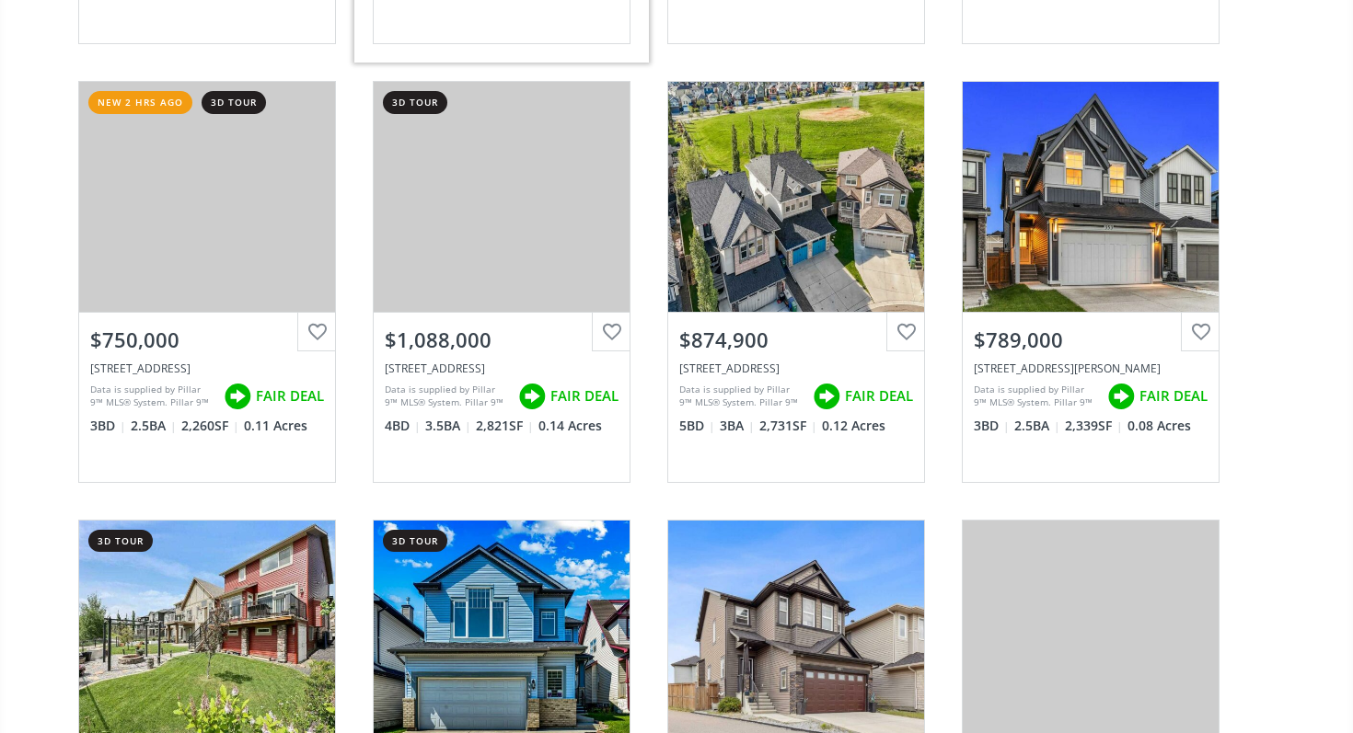
scroll to position [622, 0]
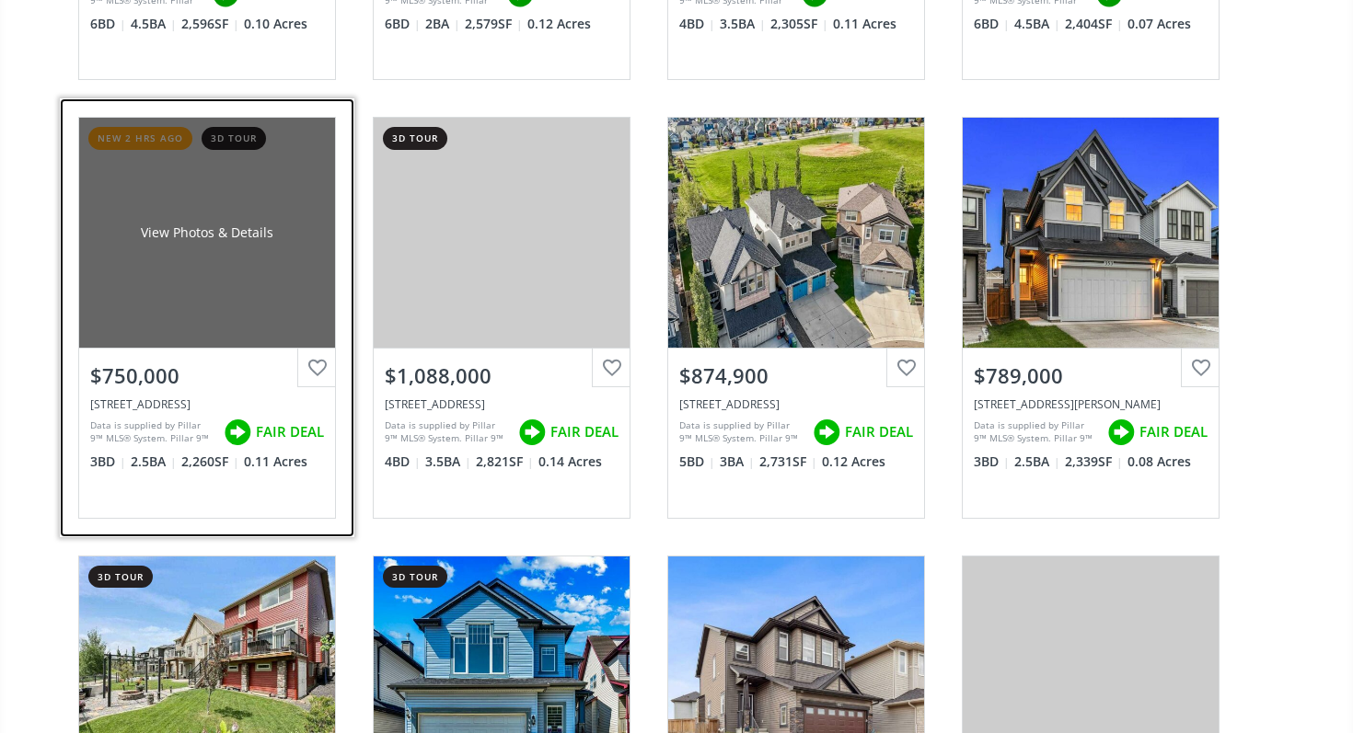
click at [214, 250] on div "View Photos & Details" at bounding box center [207, 233] width 256 height 230
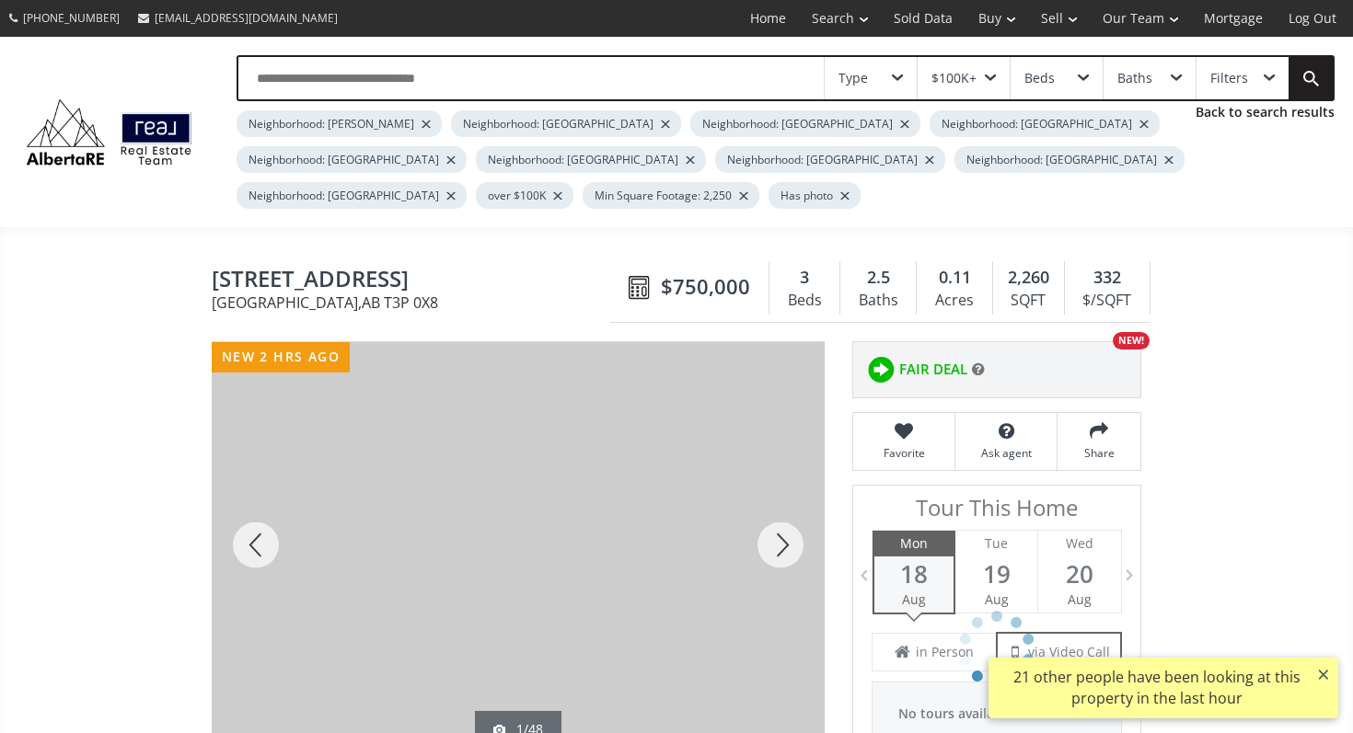
click at [769, 555] on div at bounding box center [780, 545] width 88 height 406
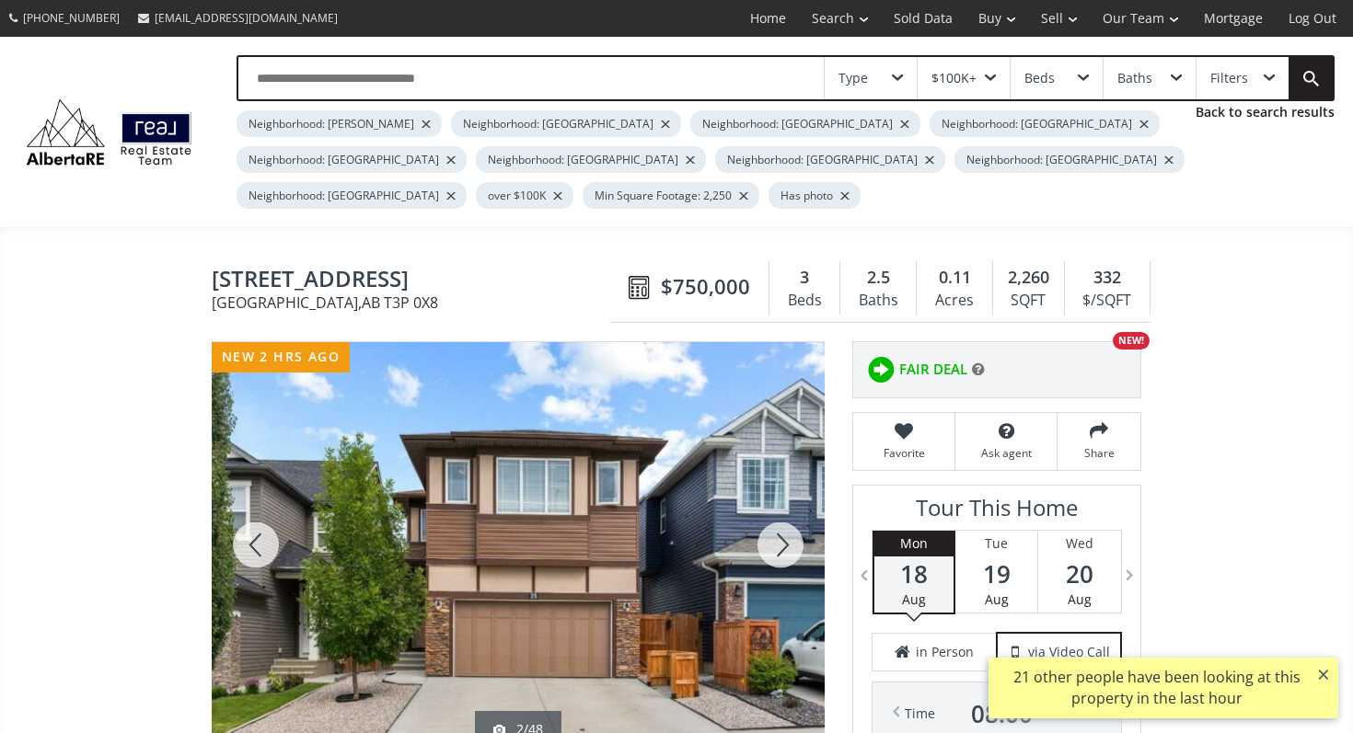
click at [769, 555] on div at bounding box center [780, 545] width 88 height 406
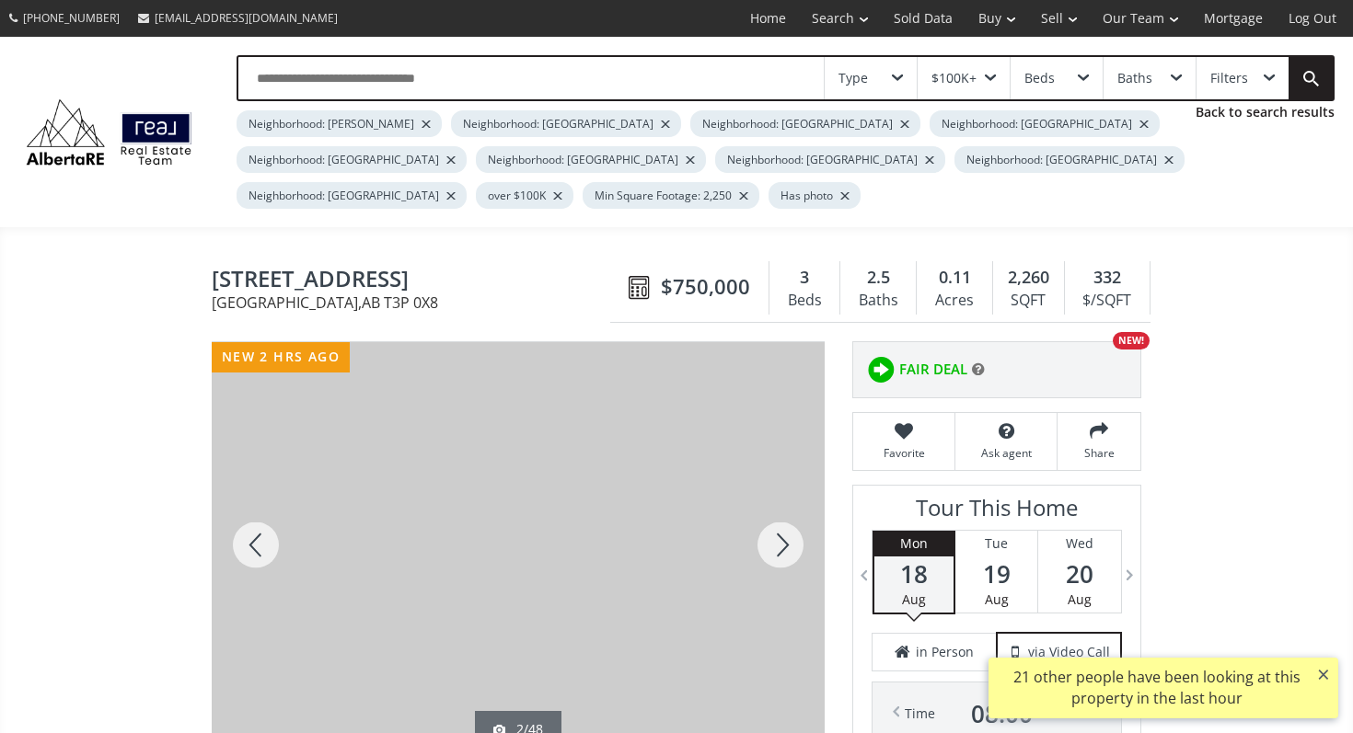
click at [769, 555] on div at bounding box center [780, 545] width 88 height 406
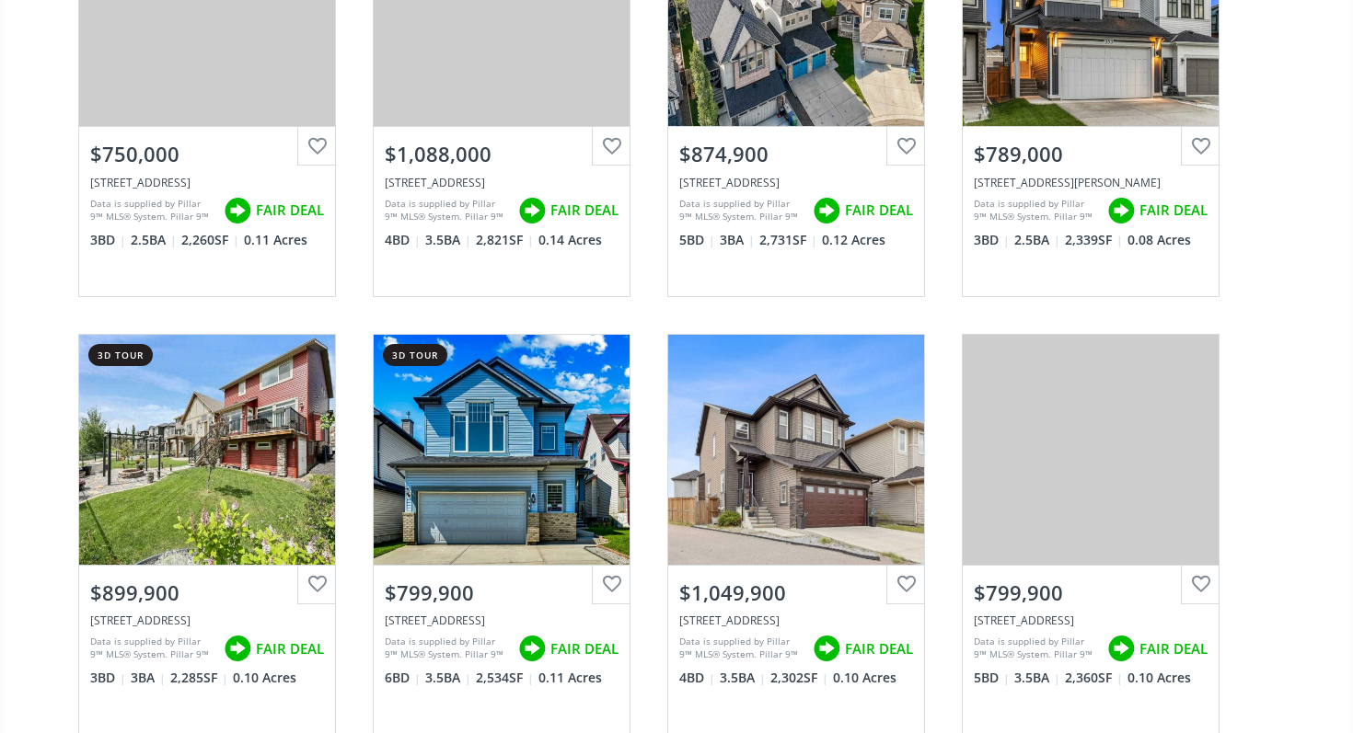
scroll to position [860, 0]
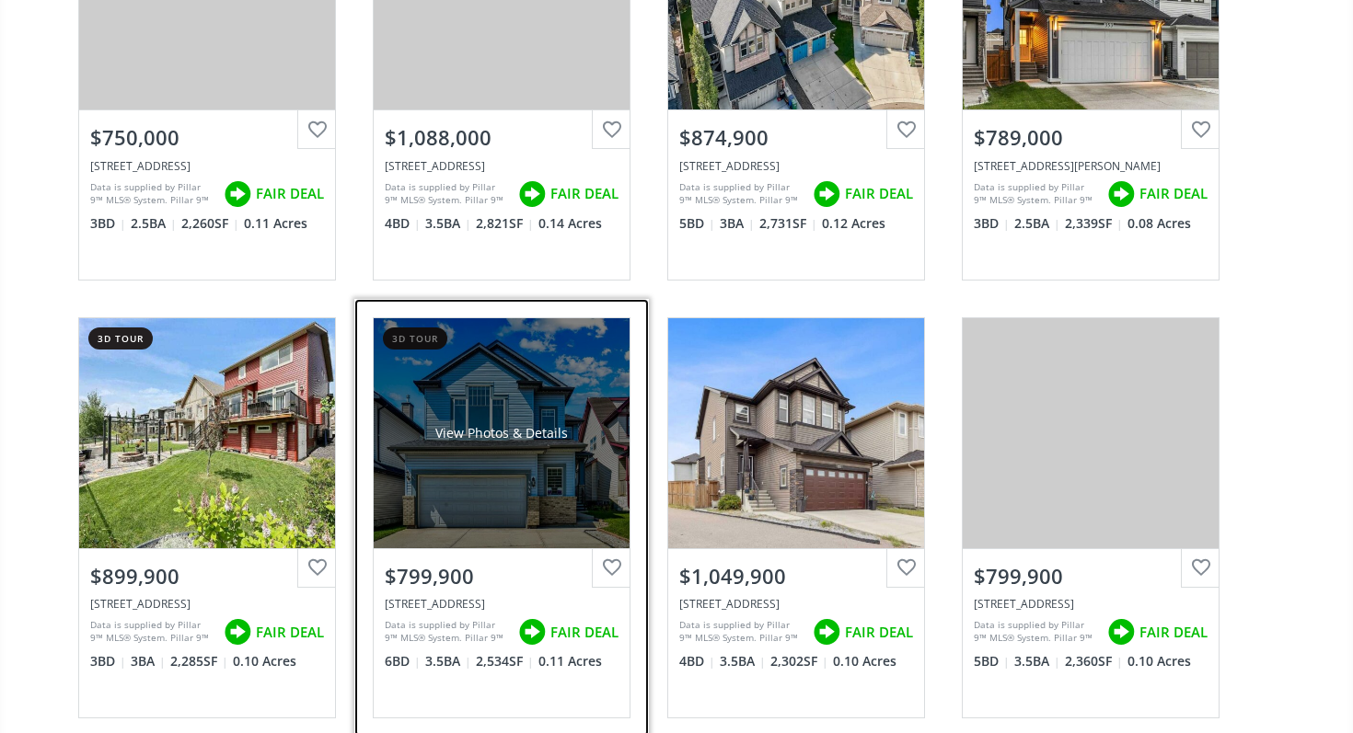
click at [502, 471] on div "View Photos & Details" at bounding box center [502, 433] width 256 height 230
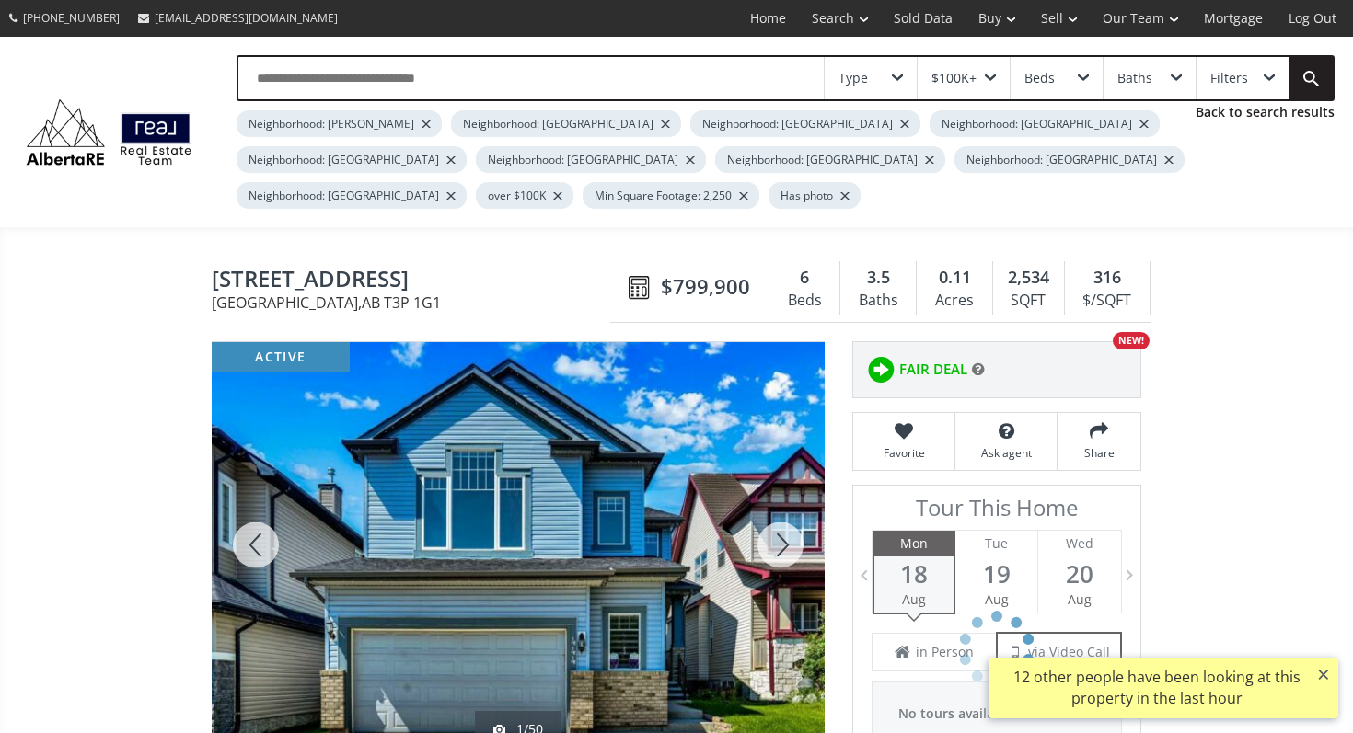
click at [780, 527] on div at bounding box center [780, 545] width 88 height 406
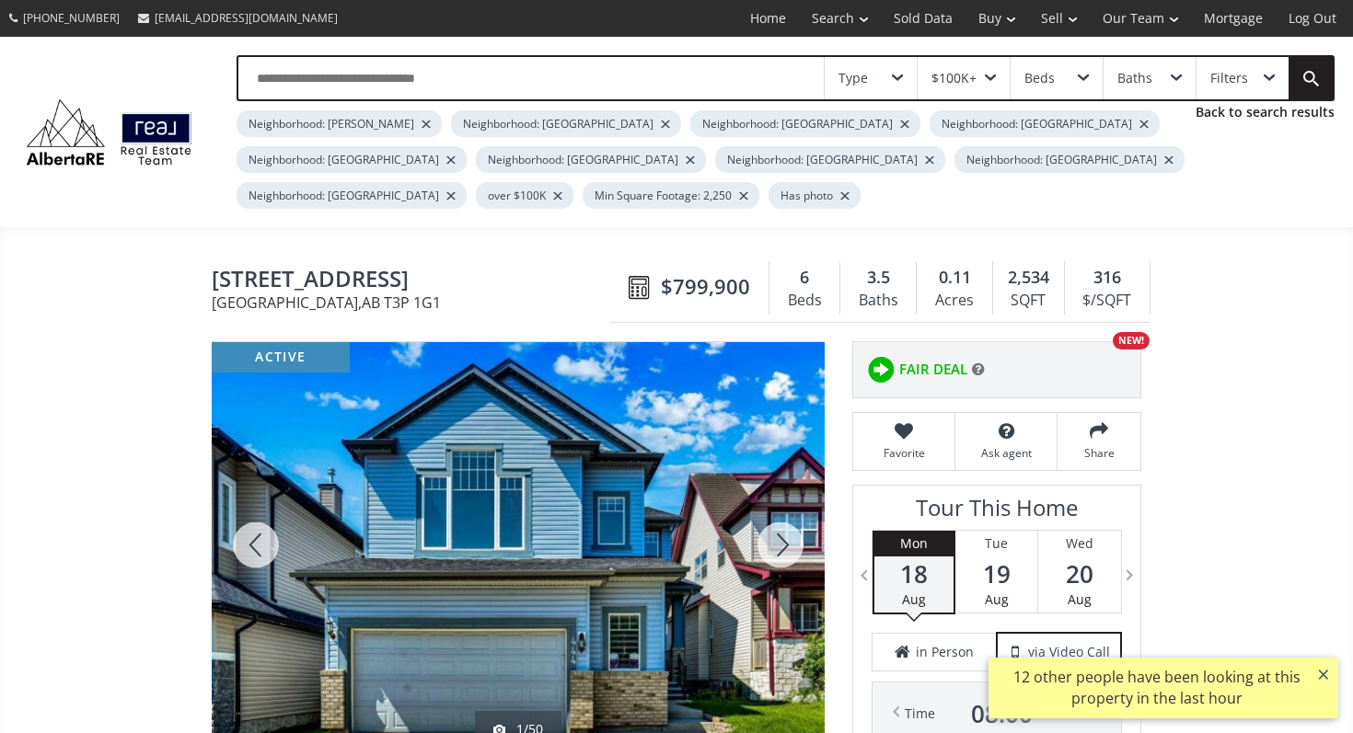
click at [780, 527] on div at bounding box center [780, 545] width 88 height 406
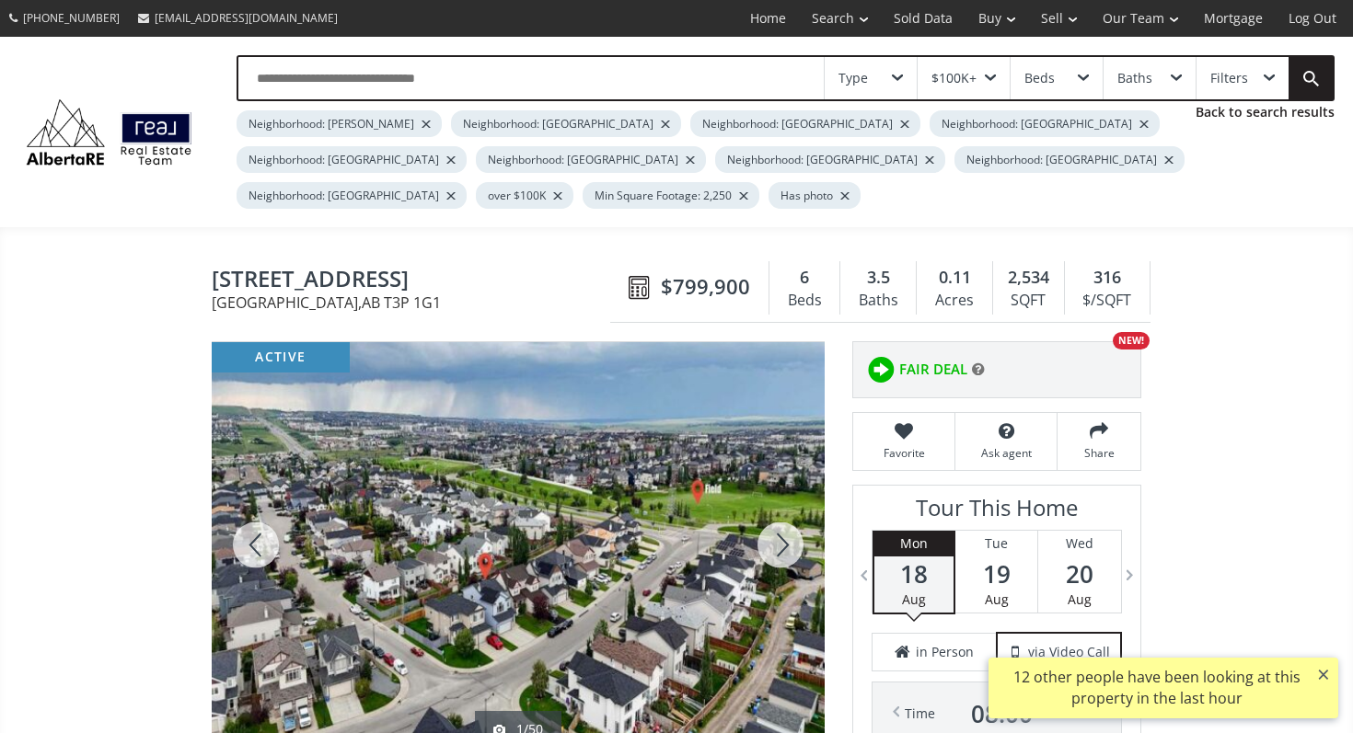
click at [780, 527] on div at bounding box center [780, 545] width 88 height 406
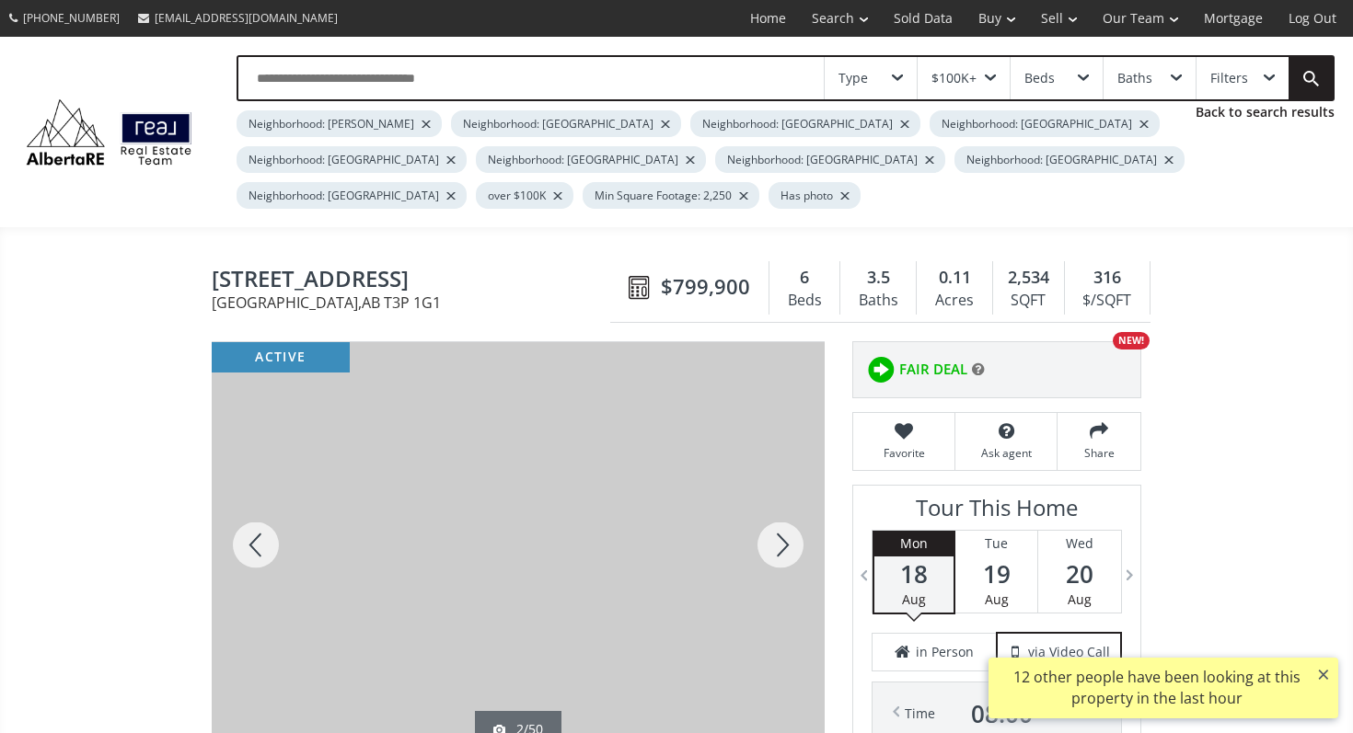
click at [780, 527] on div at bounding box center [780, 545] width 88 height 406
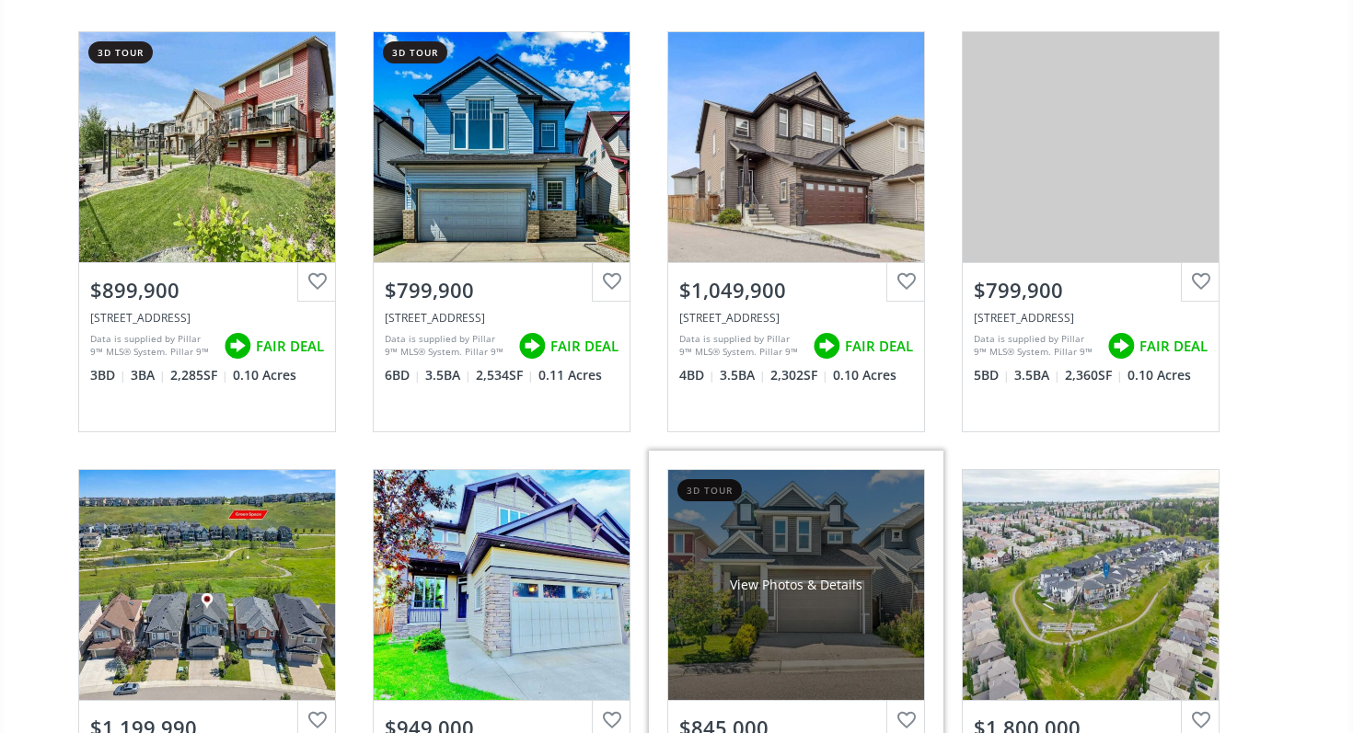
scroll to position [1152, 0]
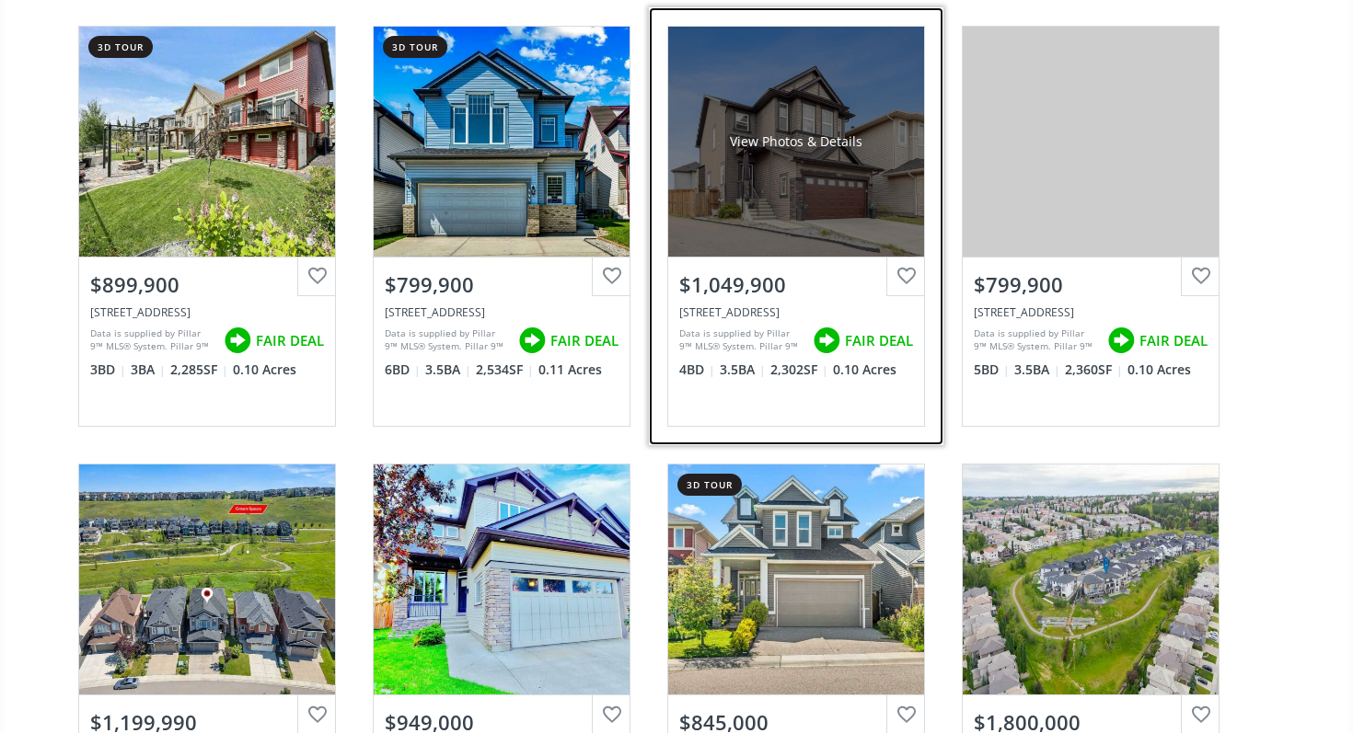
click at [782, 246] on div "View Photos & Details" at bounding box center [796, 142] width 256 height 230
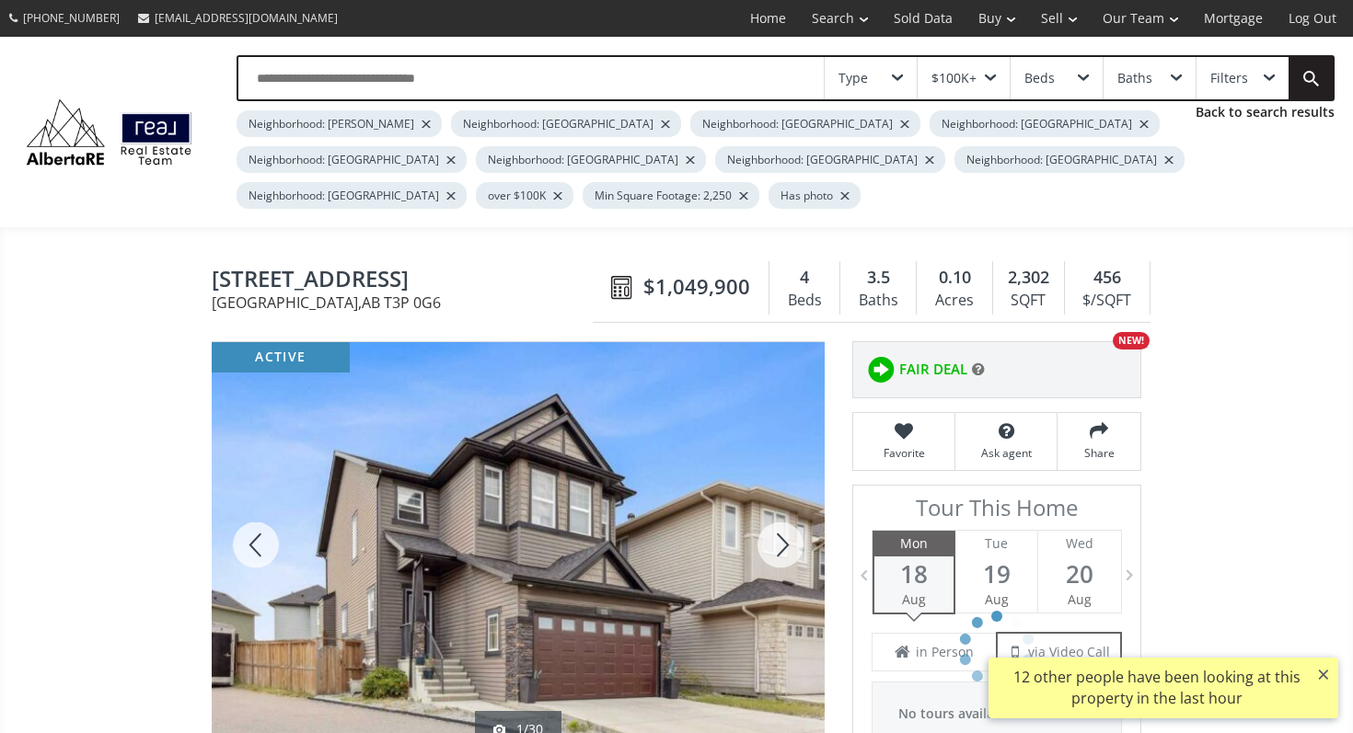
click at [787, 517] on div at bounding box center [780, 545] width 88 height 406
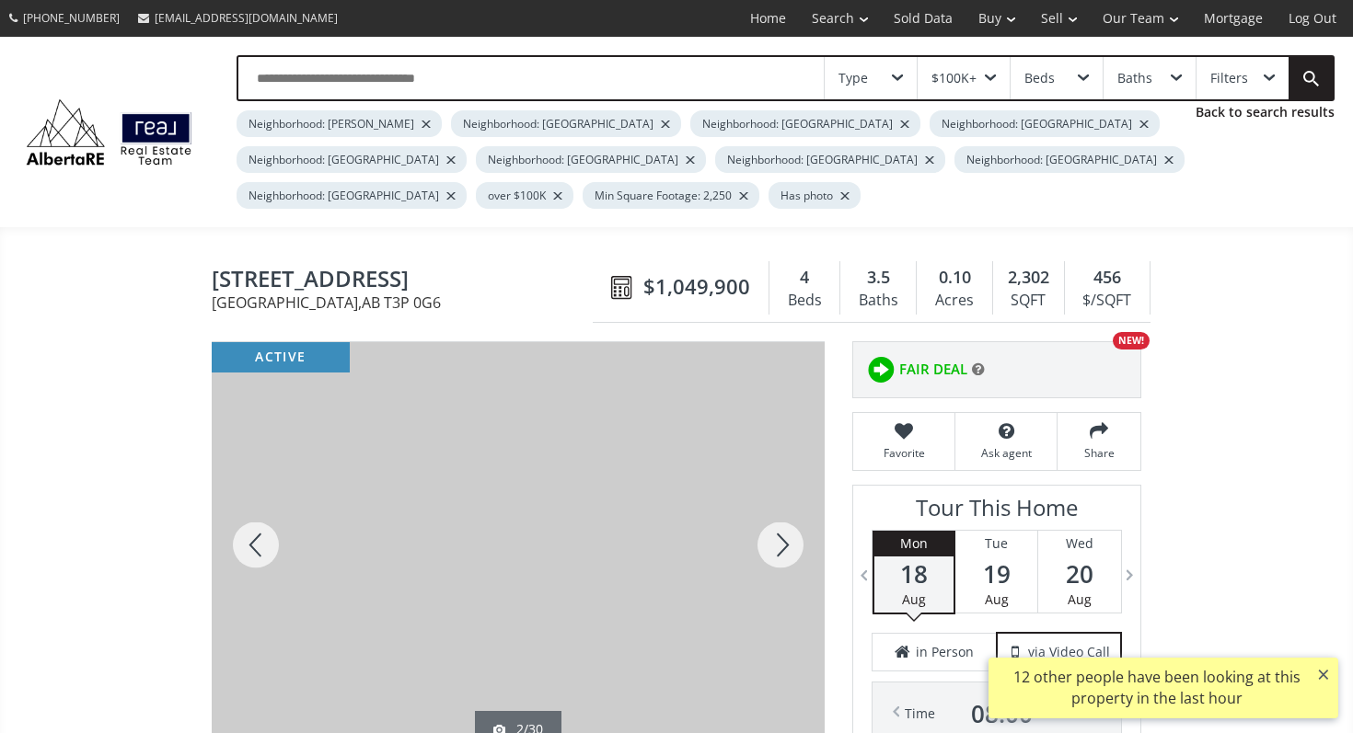
click at [787, 517] on div at bounding box center [780, 545] width 88 height 406
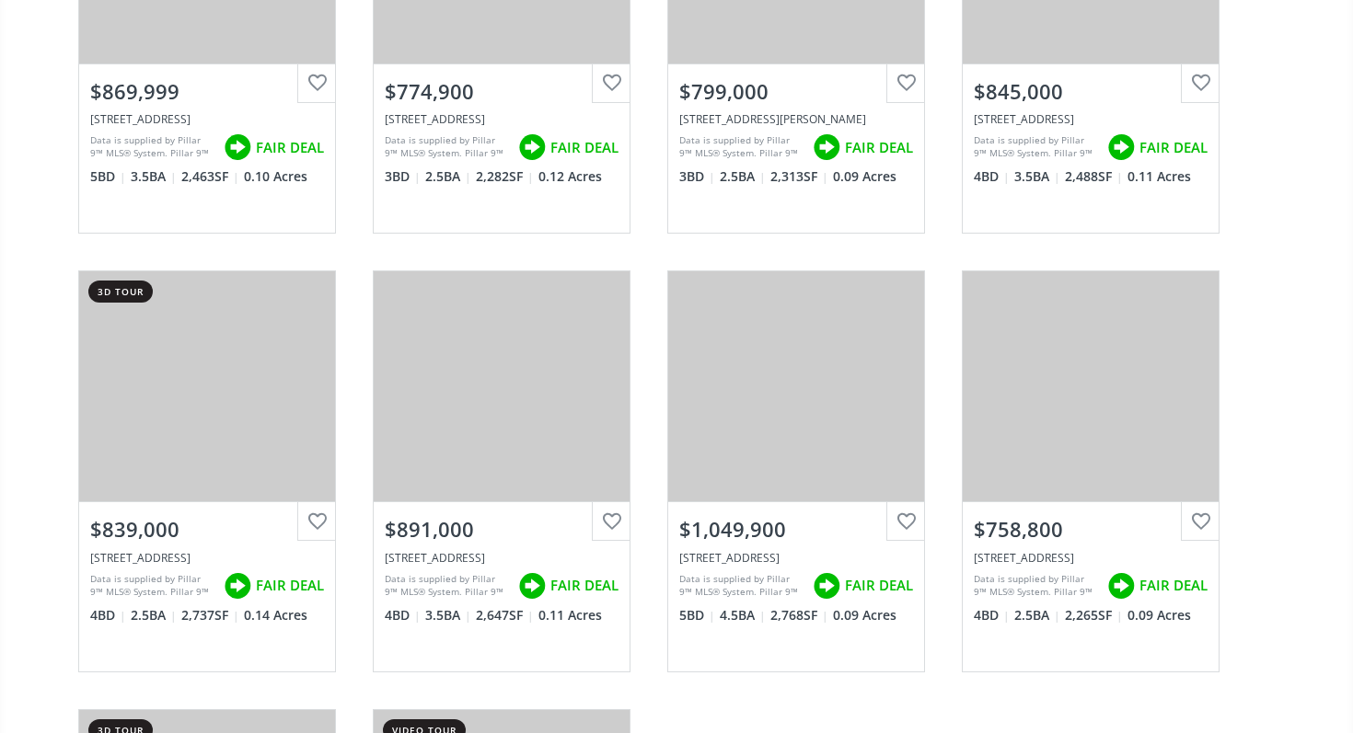
scroll to position [2780, 0]
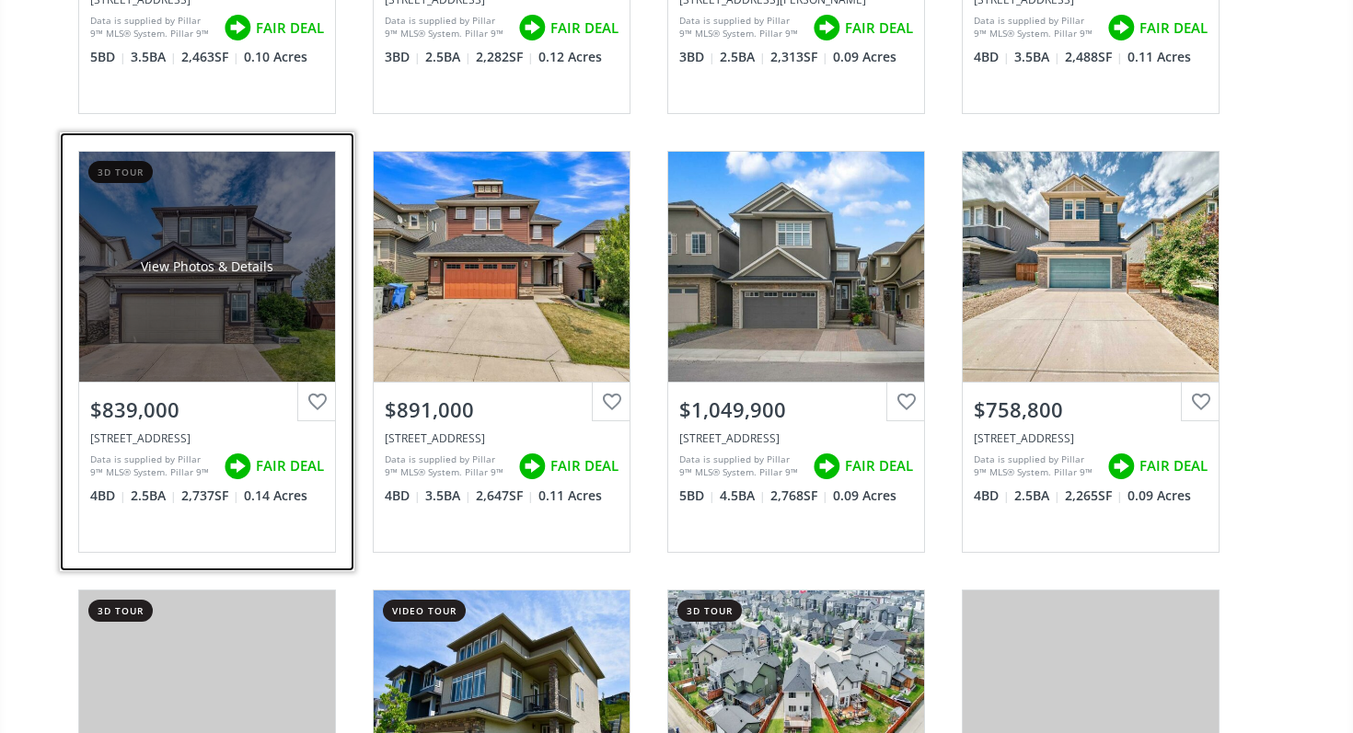
click at [179, 357] on div "View Photos & Details" at bounding box center [207, 267] width 256 height 230
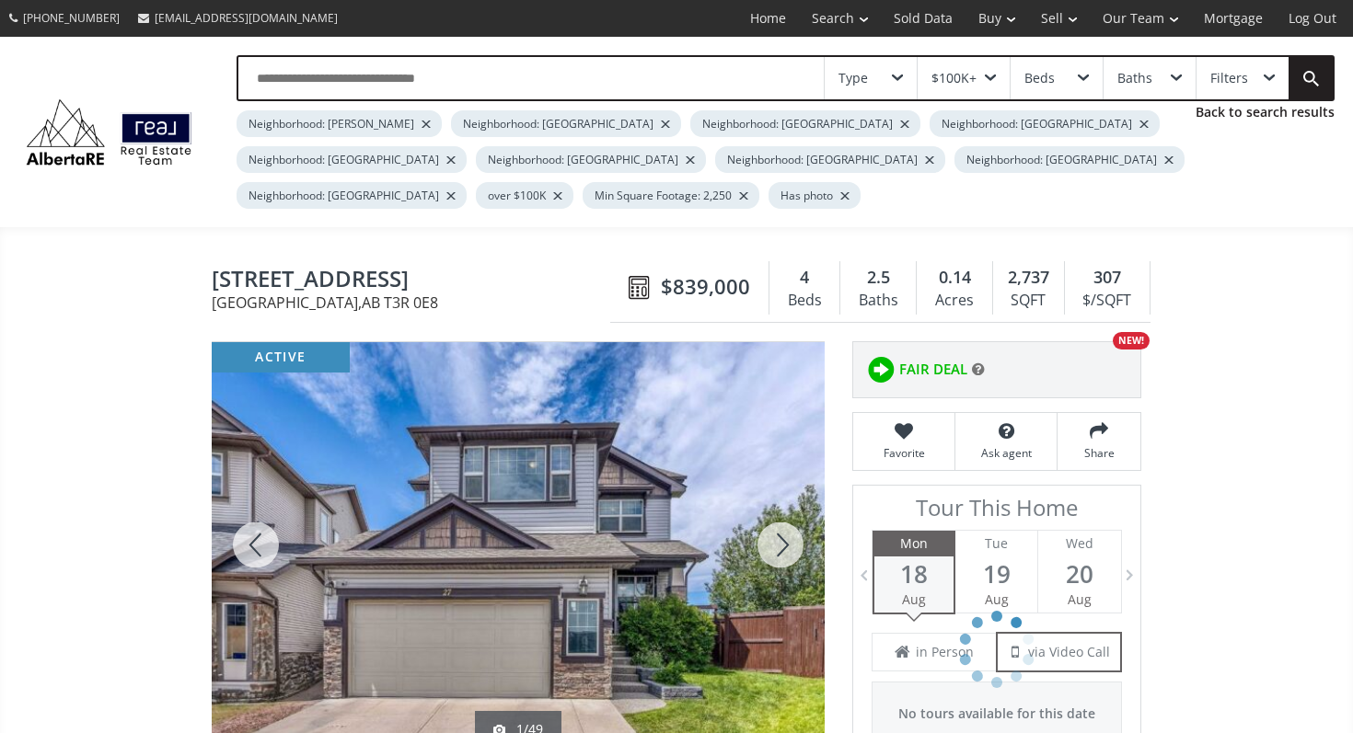
click at [769, 528] on div at bounding box center [780, 545] width 88 height 406
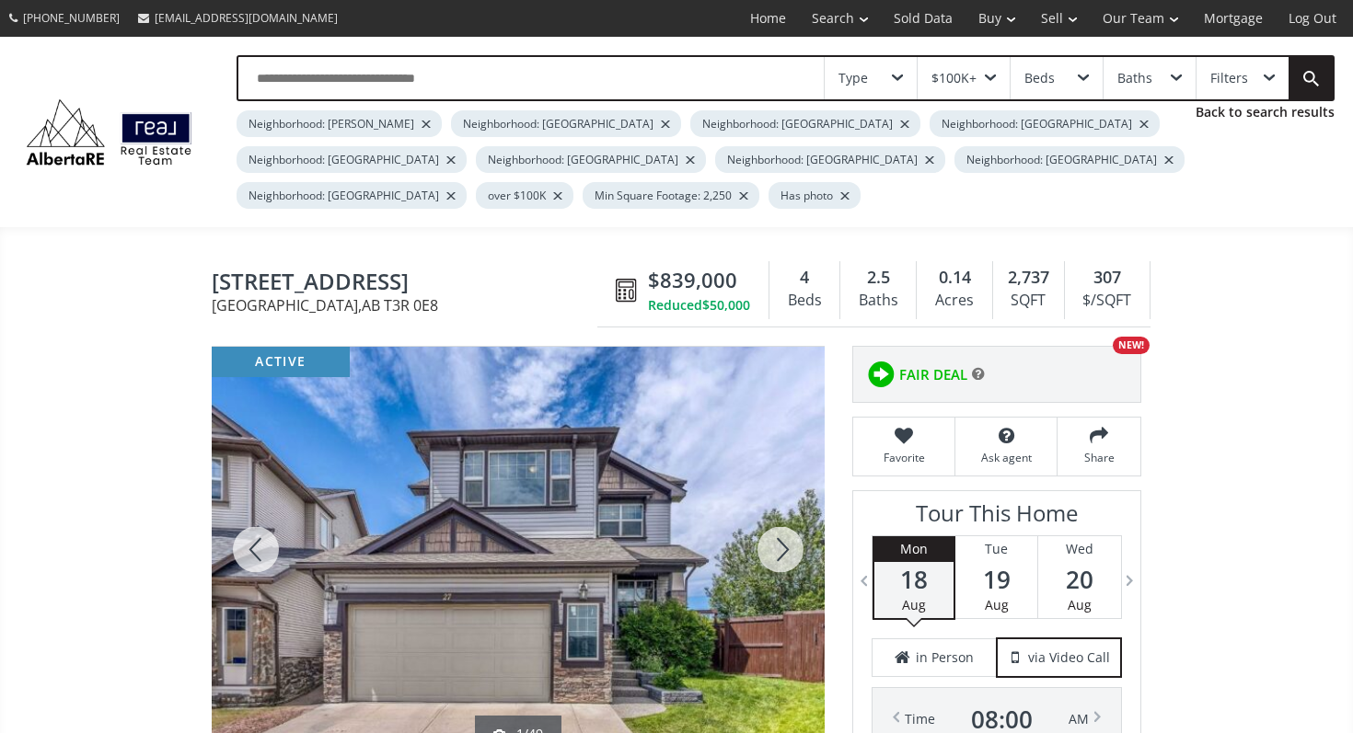
click at [769, 528] on div at bounding box center [780, 550] width 88 height 406
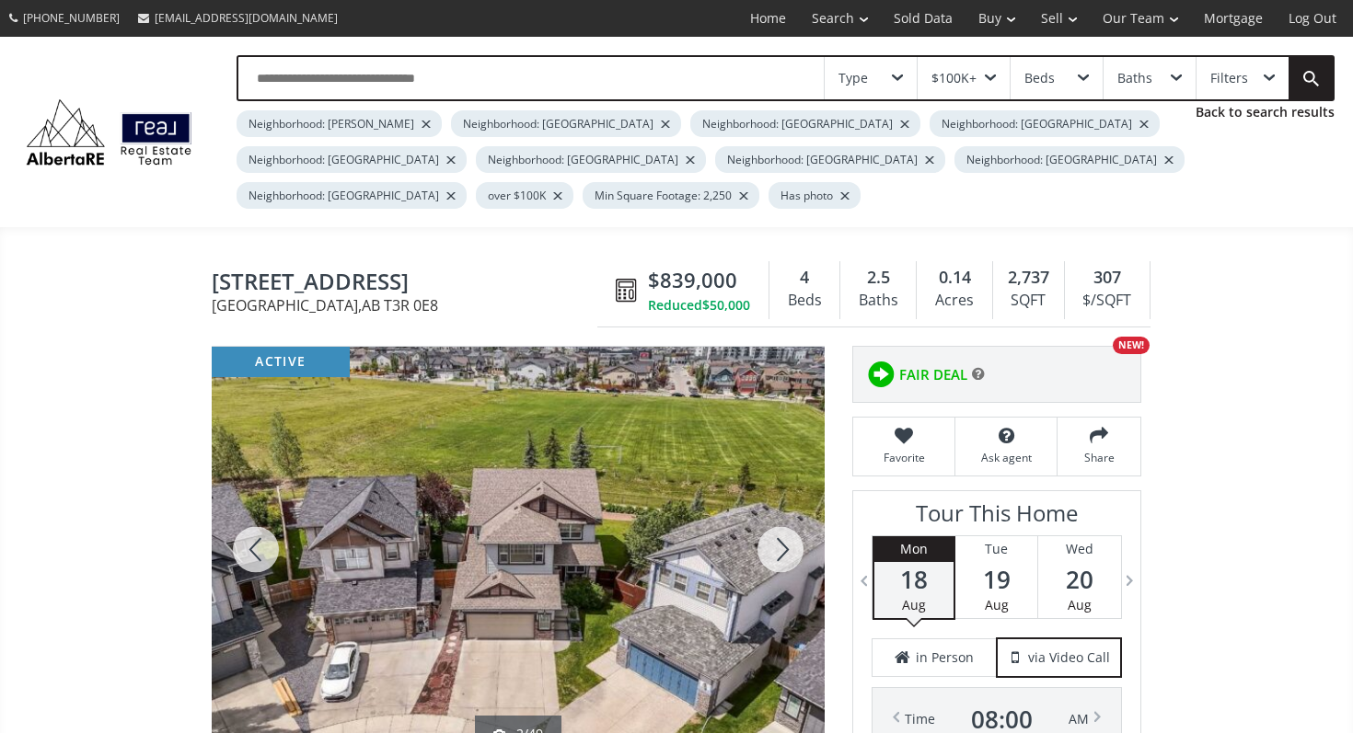
click at [769, 528] on div at bounding box center [780, 550] width 88 height 406
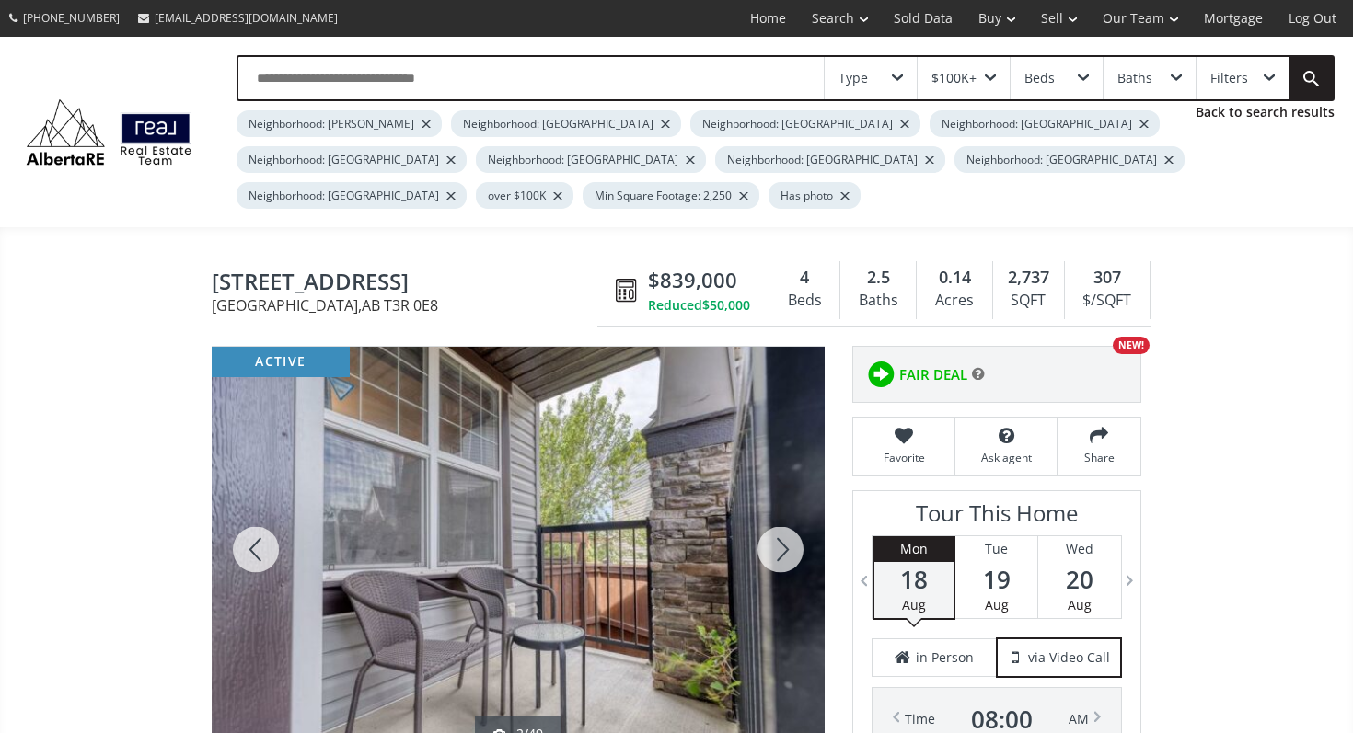
click at [769, 528] on div at bounding box center [780, 550] width 88 height 406
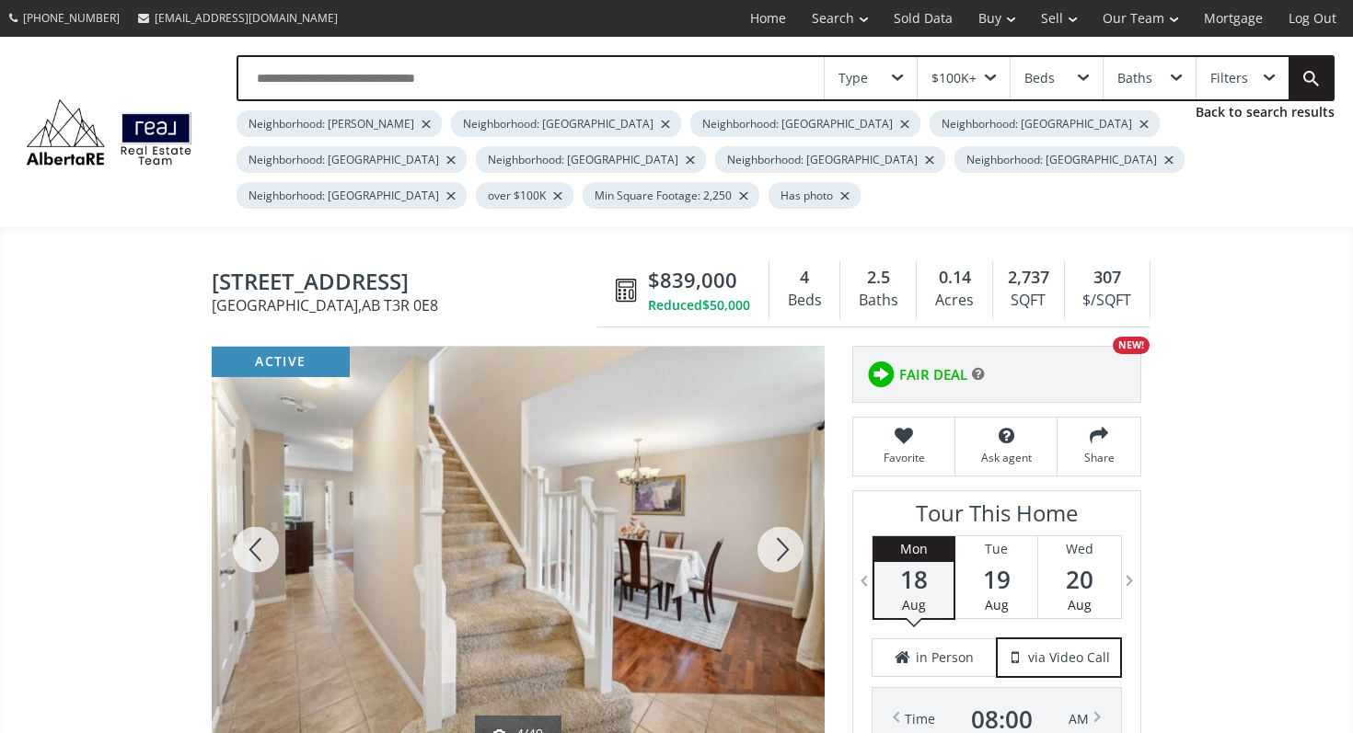
click at [769, 528] on div at bounding box center [780, 550] width 88 height 406
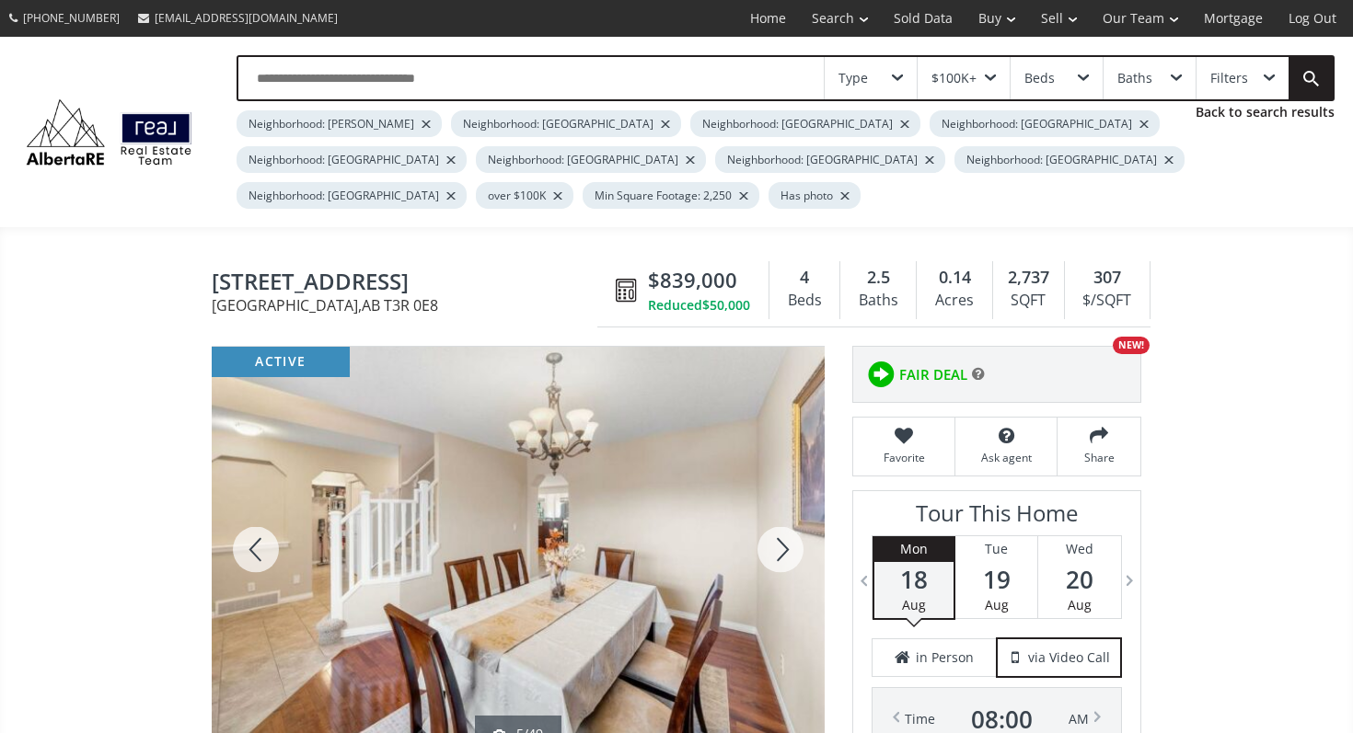
click at [769, 528] on div at bounding box center [780, 550] width 88 height 406
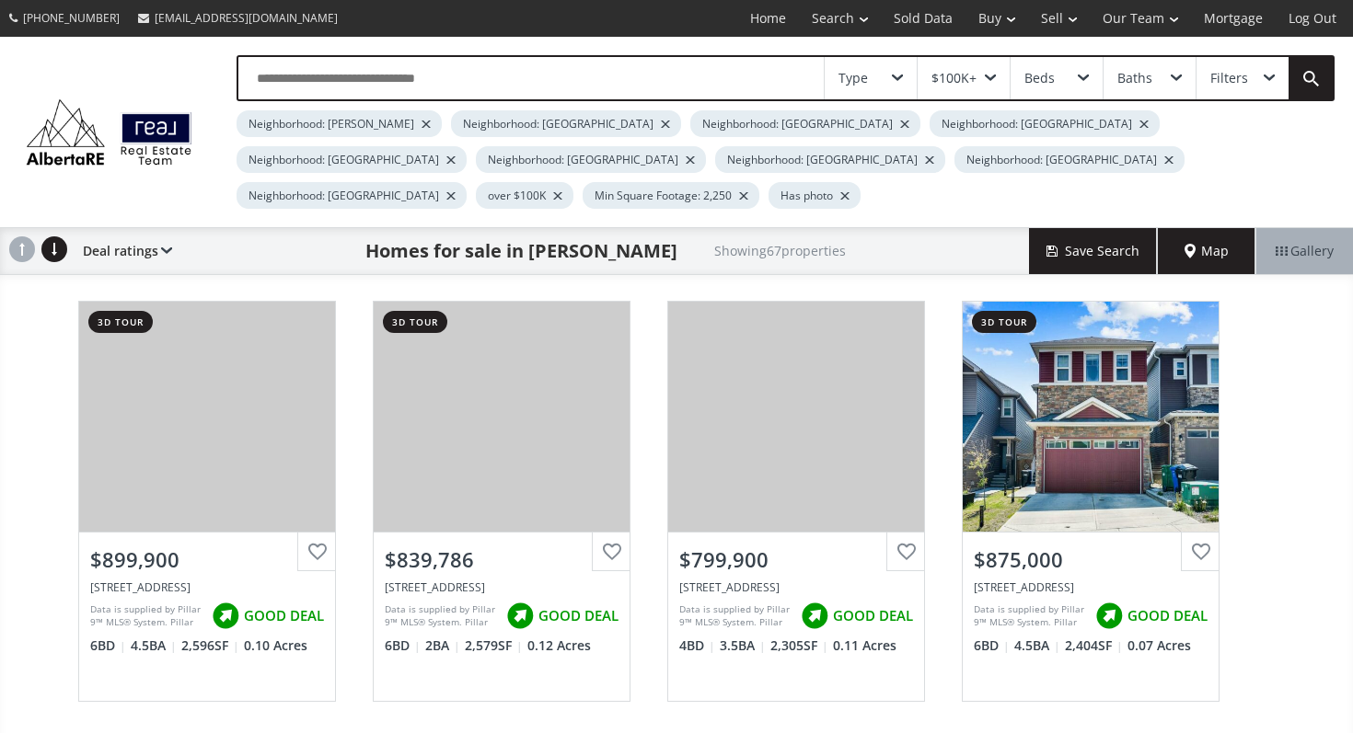
click at [421, 121] on div at bounding box center [425, 124] width 9 height 7
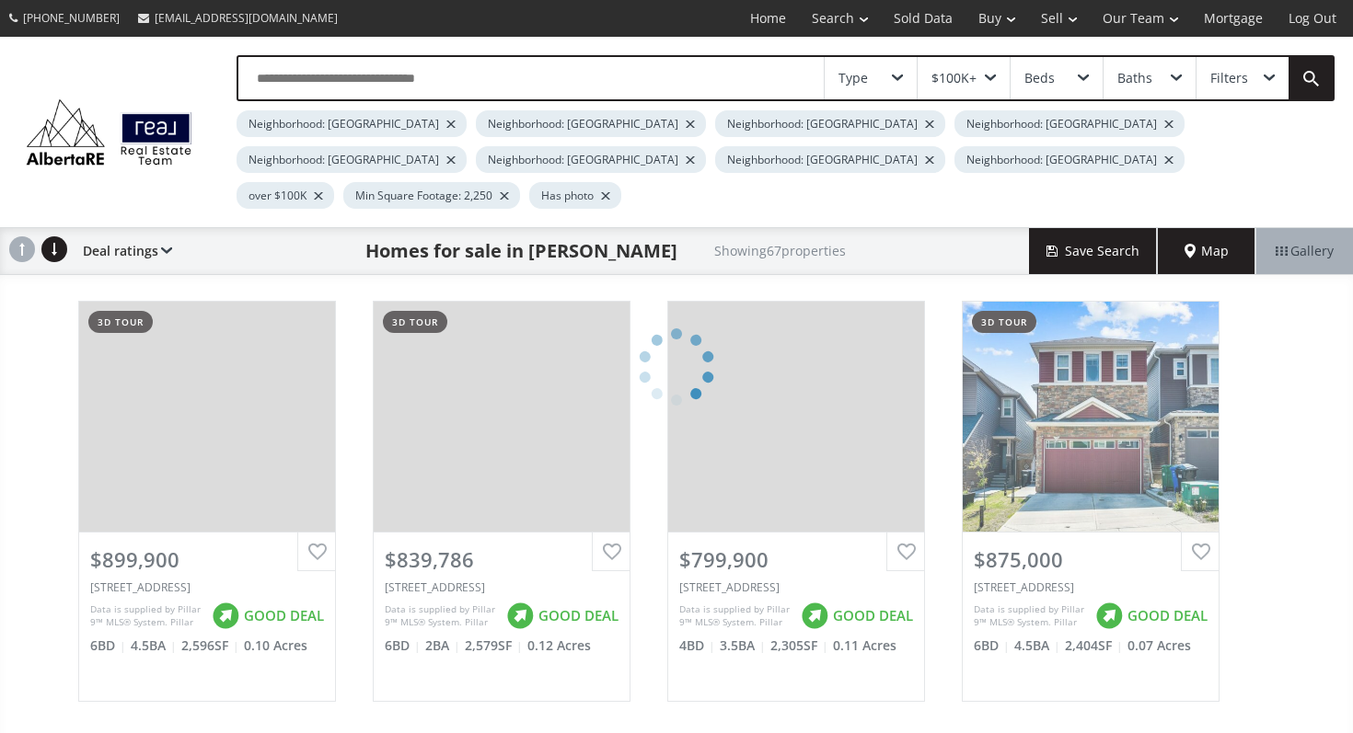
click at [446, 121] on div at bounding box center [450, 124] width 9 height 7
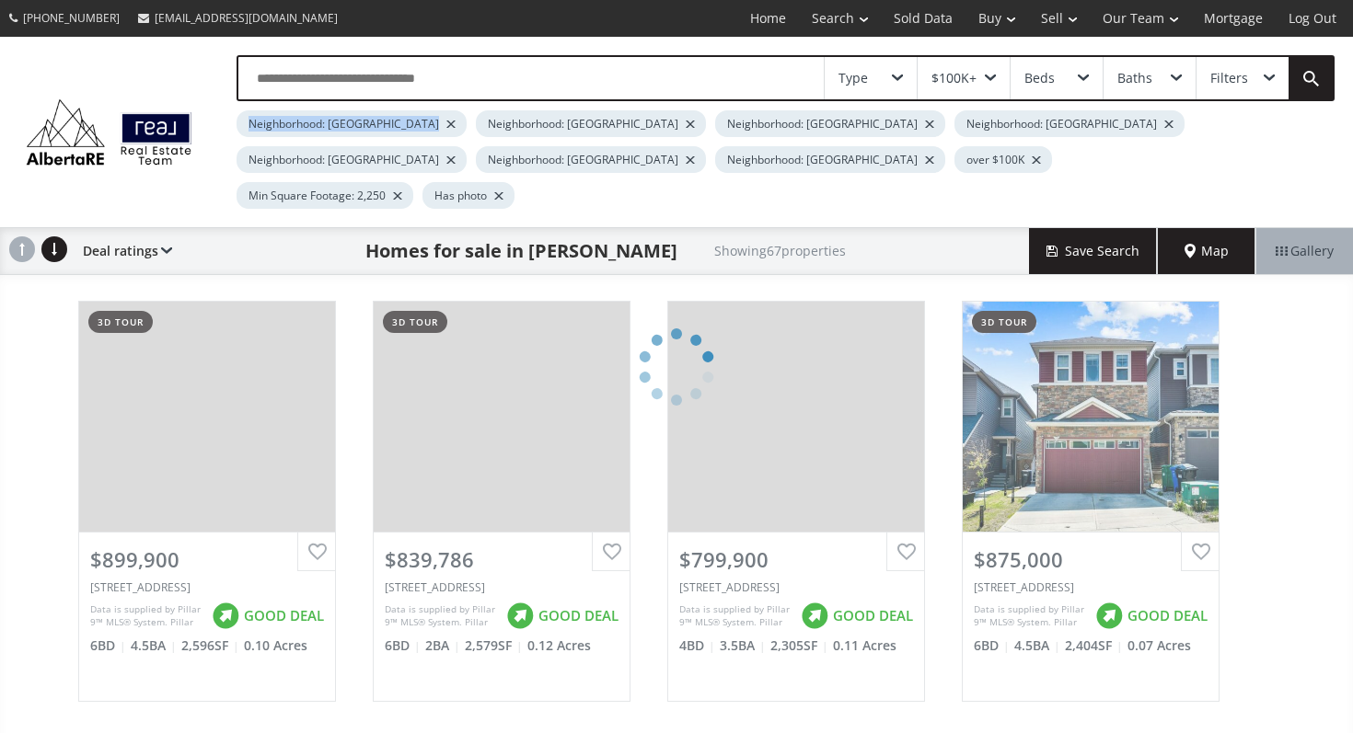
click at [391, 121] on div "Neighborhood: [GEOGRAPHIC_DATA]" at bounding box center [351, 123] width 230 height 27
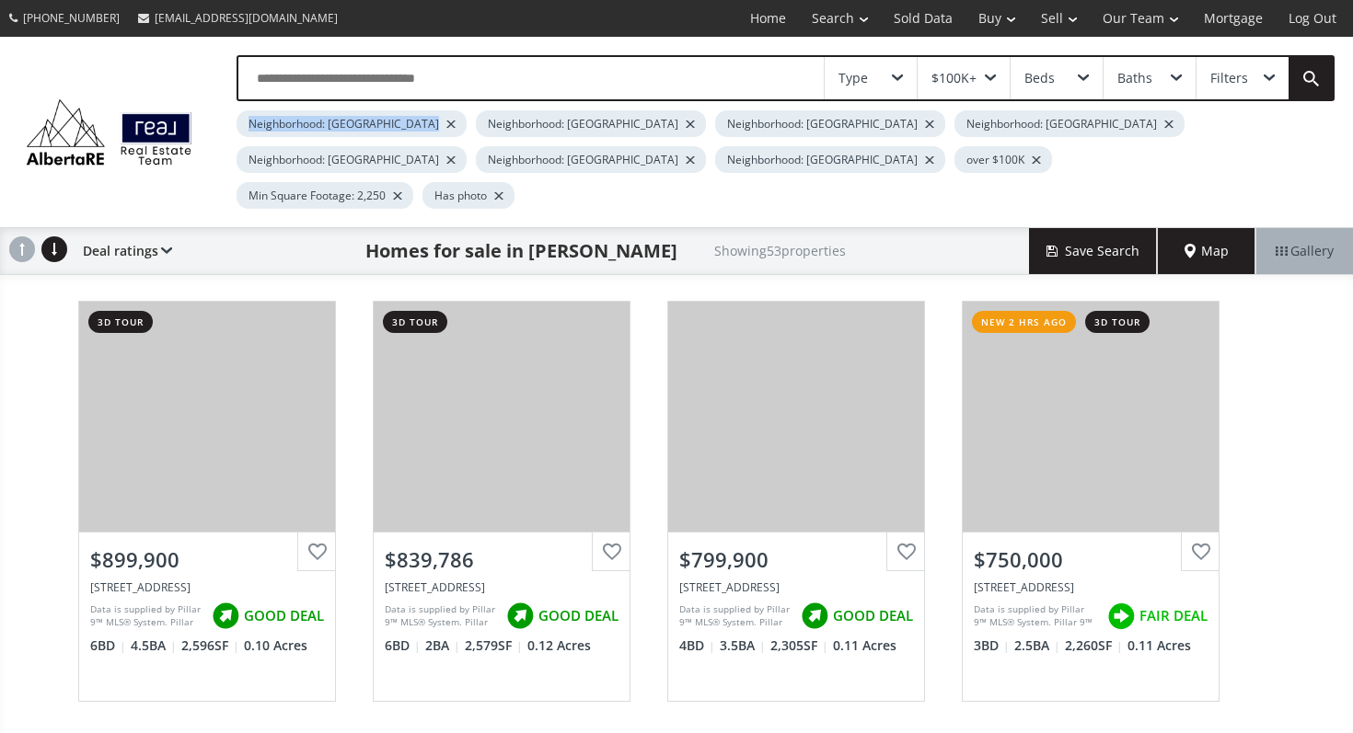
click at [446, 121] on div at bounding box center [450, 124] width 9 height 7
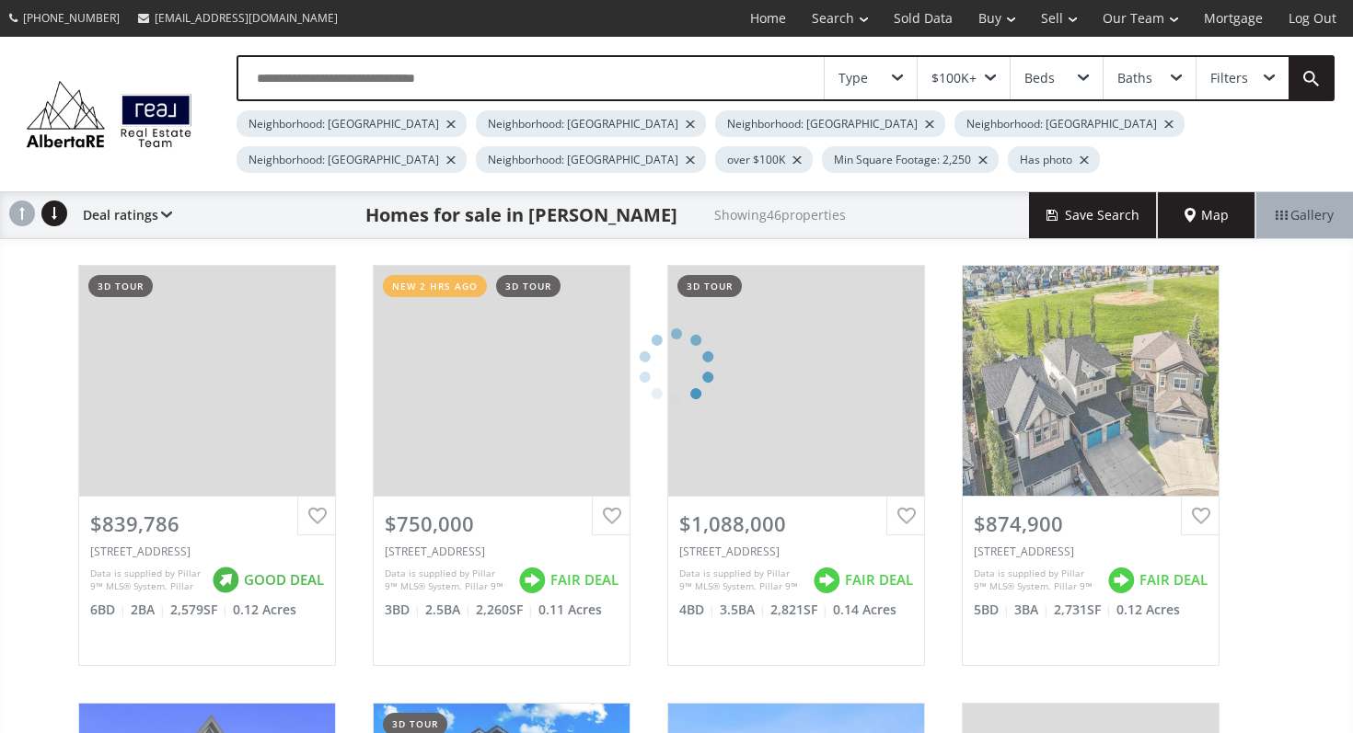
click at [386, 121] on div "Neighborhood: [GEOGRAPHIC_DATA]" at bounding box center [351, 123] width 230 height 27
click at [446, 121] on div at bounding box center [450, 124] width 9 height 7
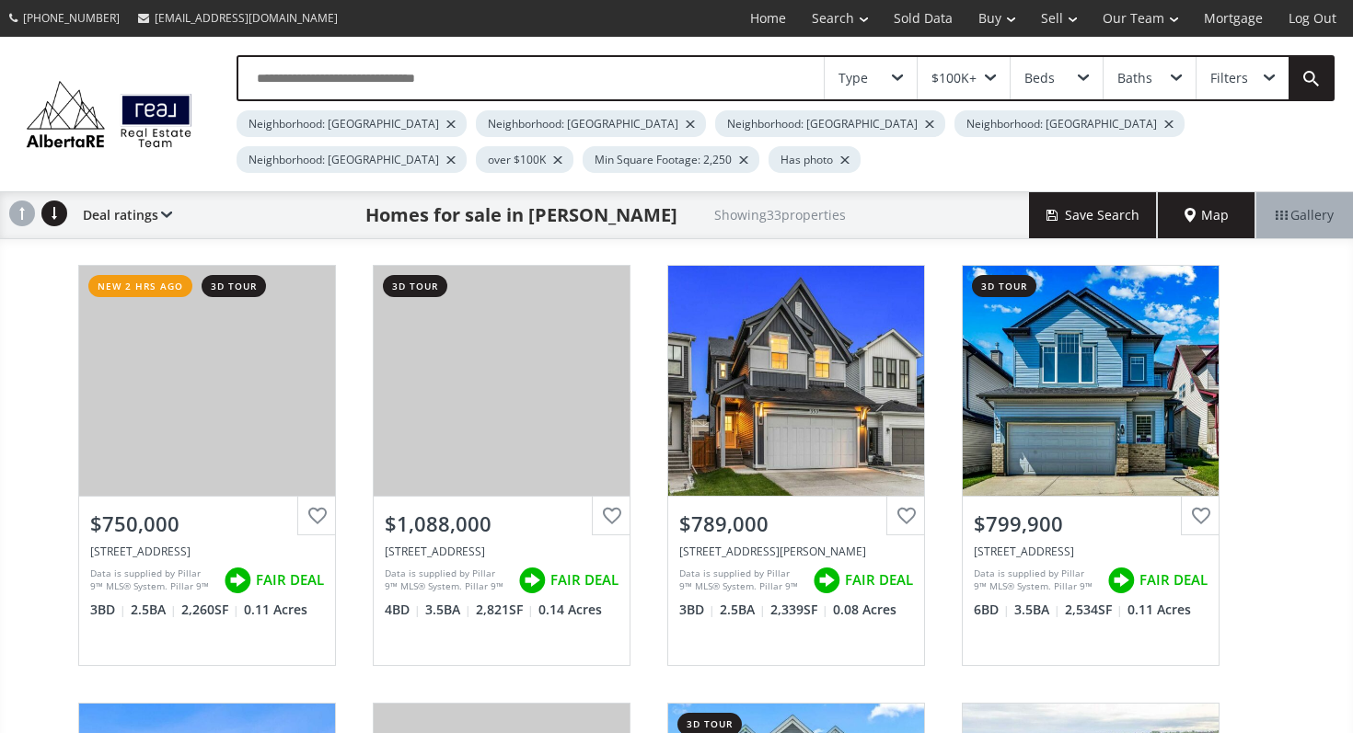
click at [446, 121] on div at bounding box center [450, 124] width 9 height 7
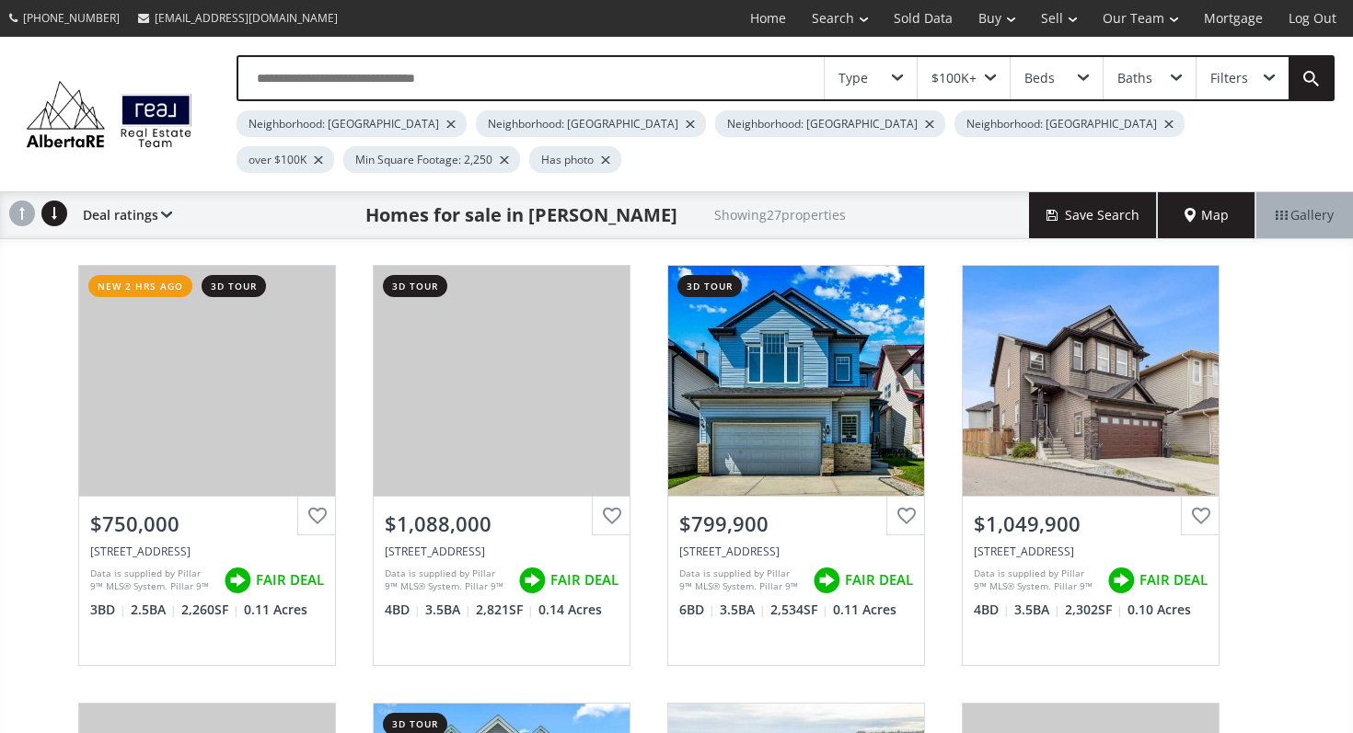
click at [610, 89] on input "text" at bounding box center [530, 78] width 585 height 42
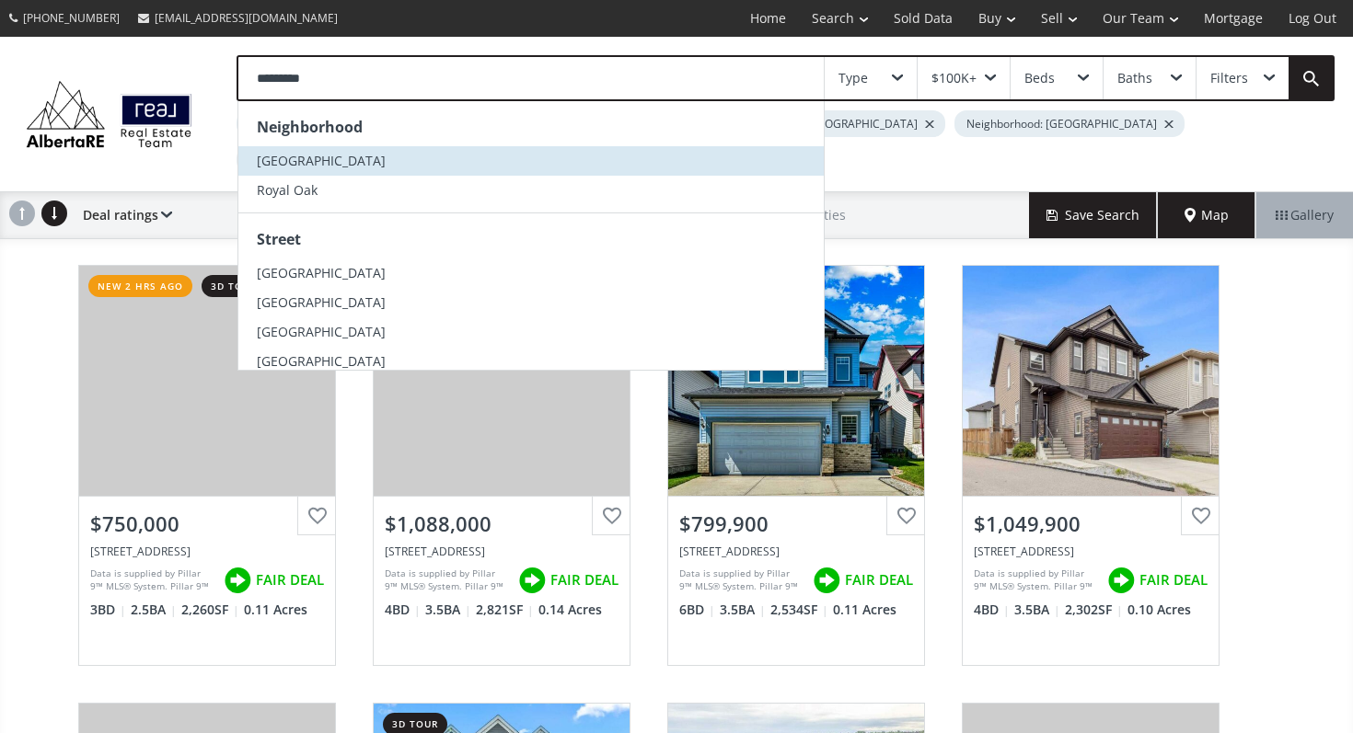
type input "*********"
click at [493, 160] on li "[GEOGRAPHIC_DATA]" at bounding box center [530, 160] width 585 height 29
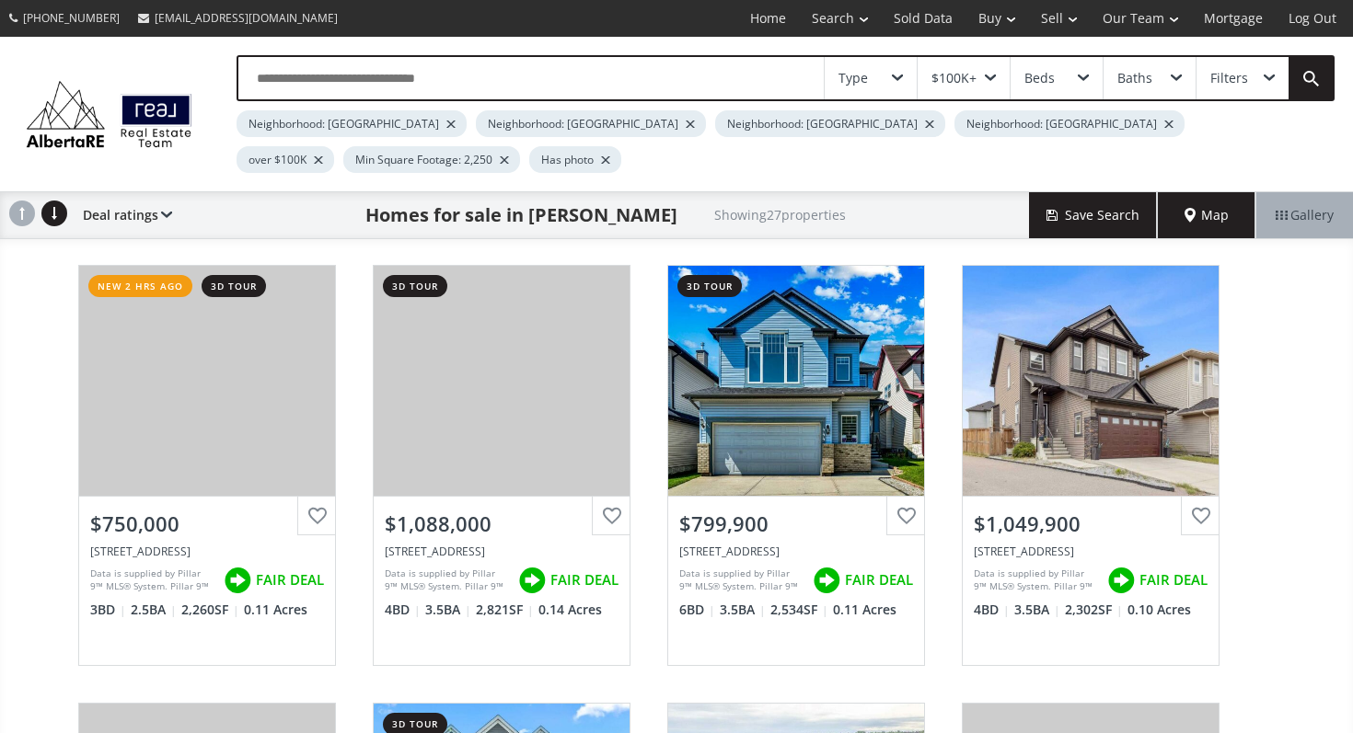
click at [496, 86] on input "text" at bounding box center [530, 78] width 585 height 42
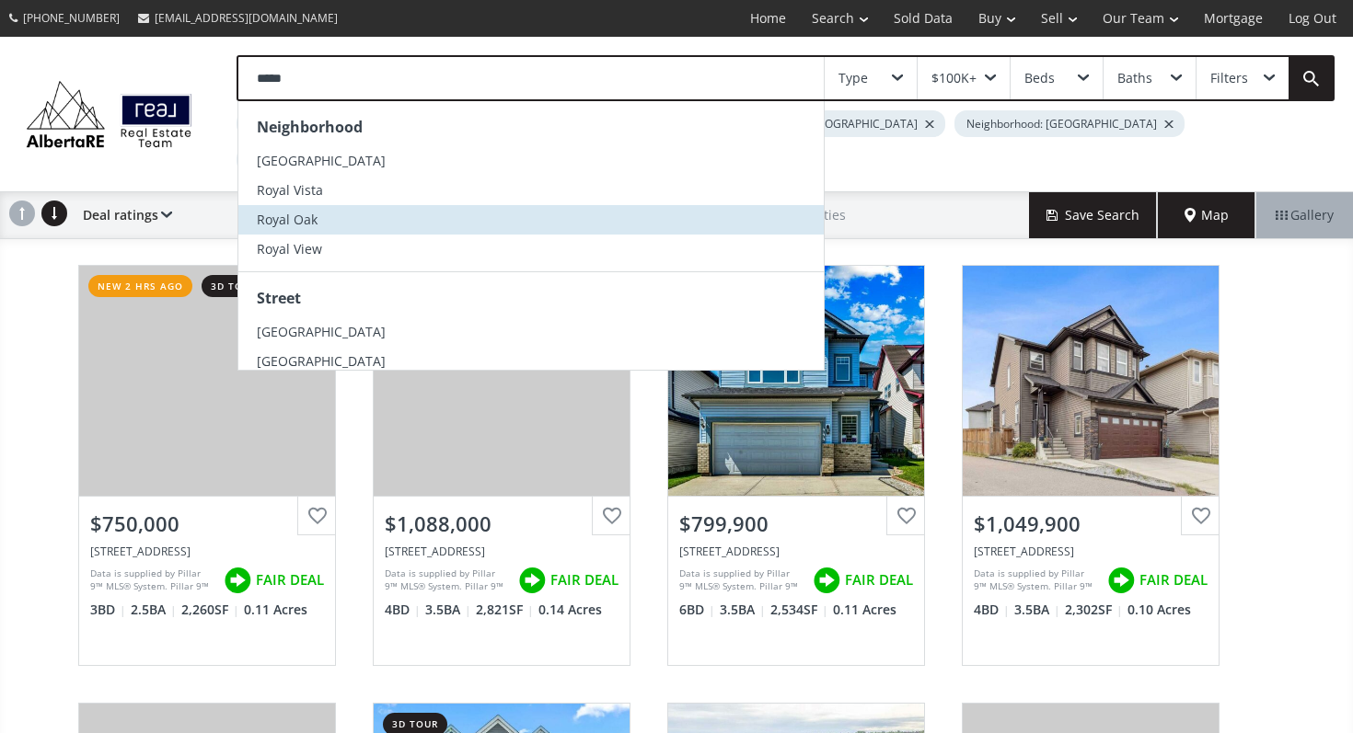
type input "*****"
click at [406, 217] on li "Royal Oak" at bounding box center [530, 219] width 585 height 29
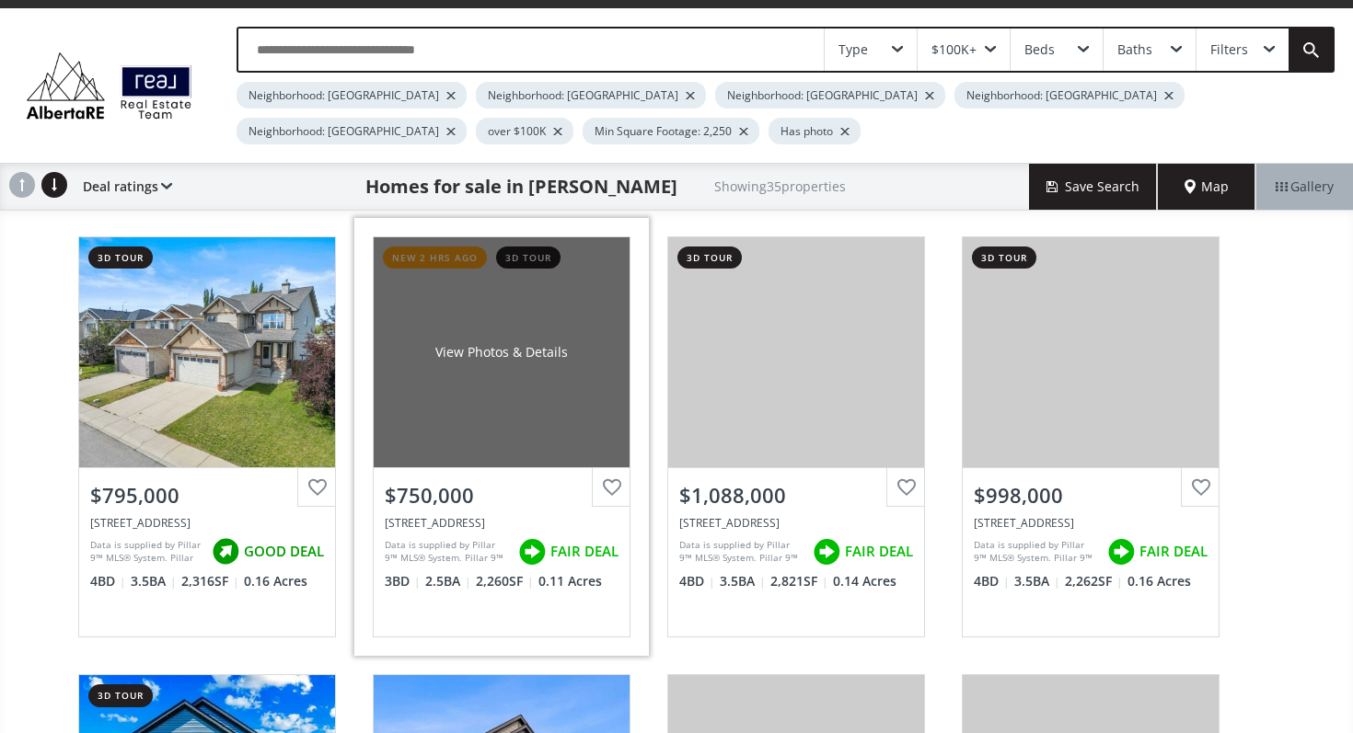
scroll to position [30, 0]
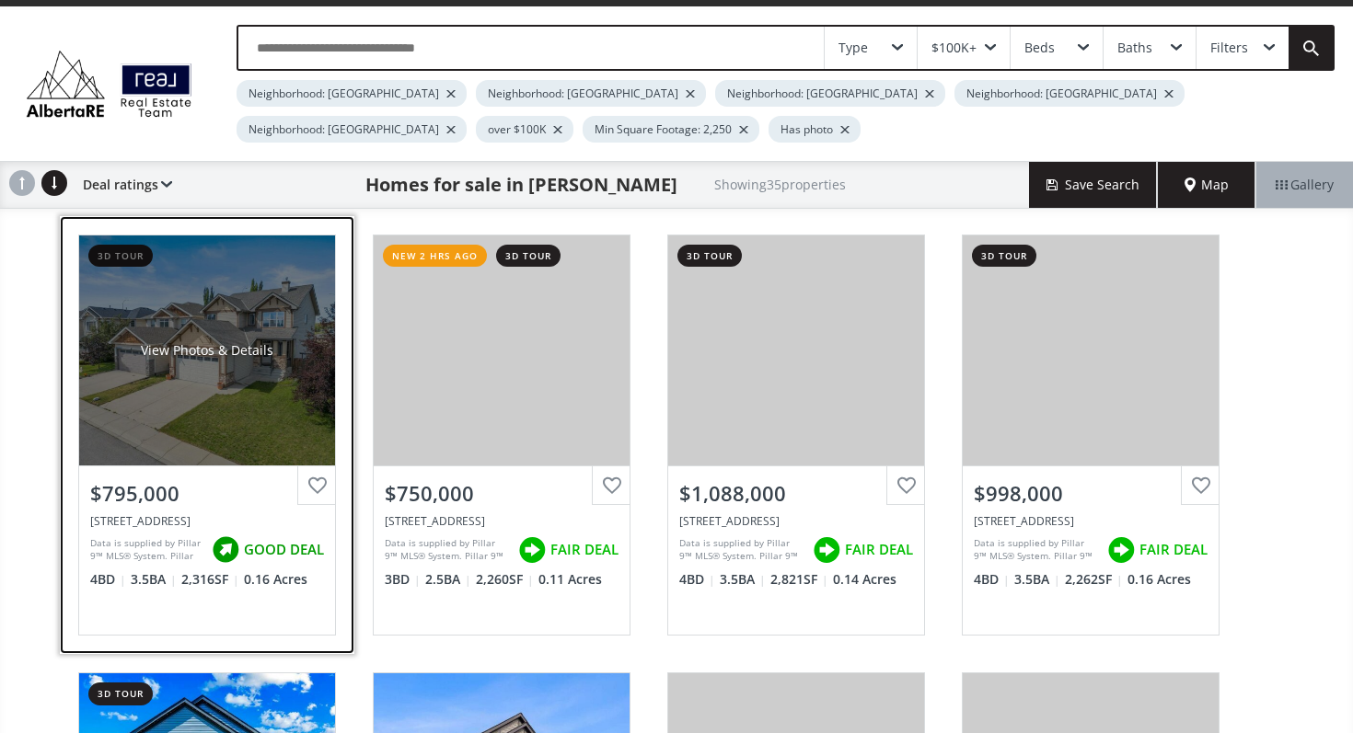
click at [213, 409] on div "View Photos & Details" at bounding box center [207, 351] width 256 height 230
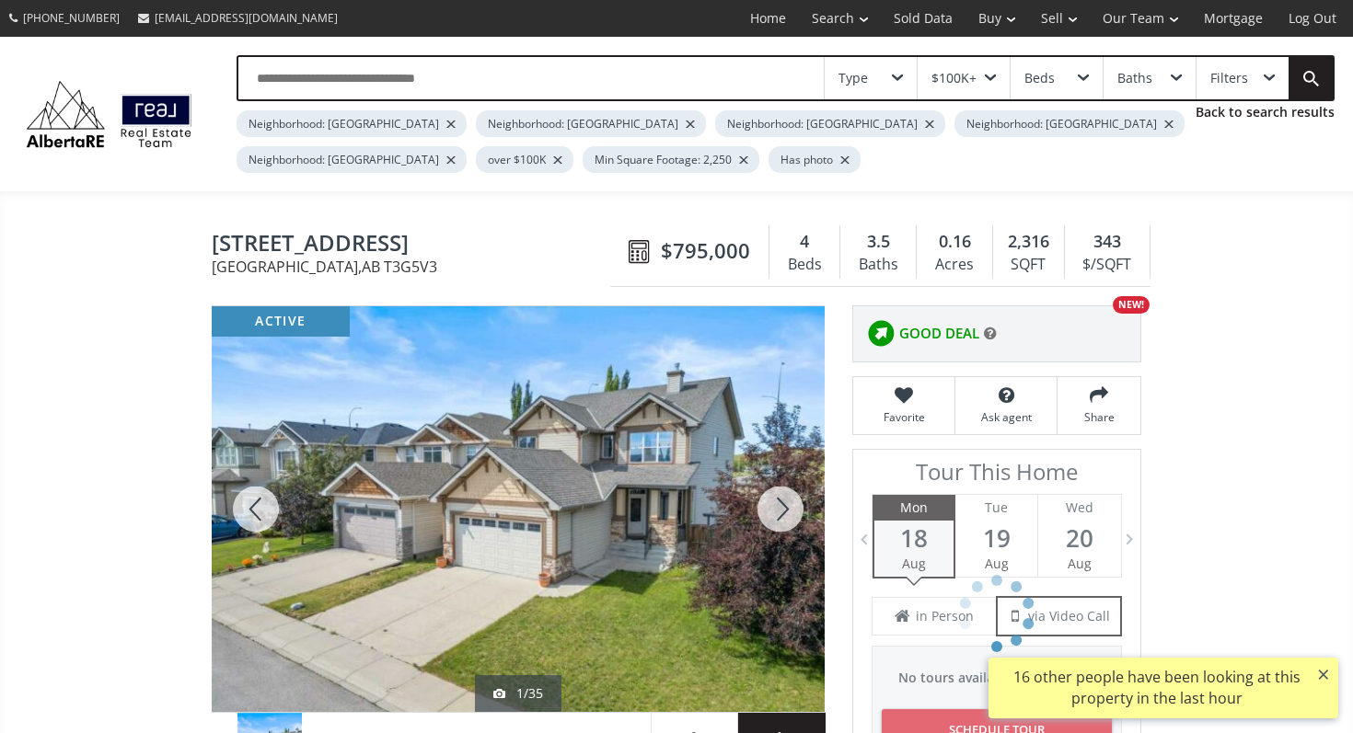
click at [756, 509] on div at bounding box center [780, 509] width 88 height 406
click at [759, 509] on div at bounding box center [780, 509] width 88 height 406
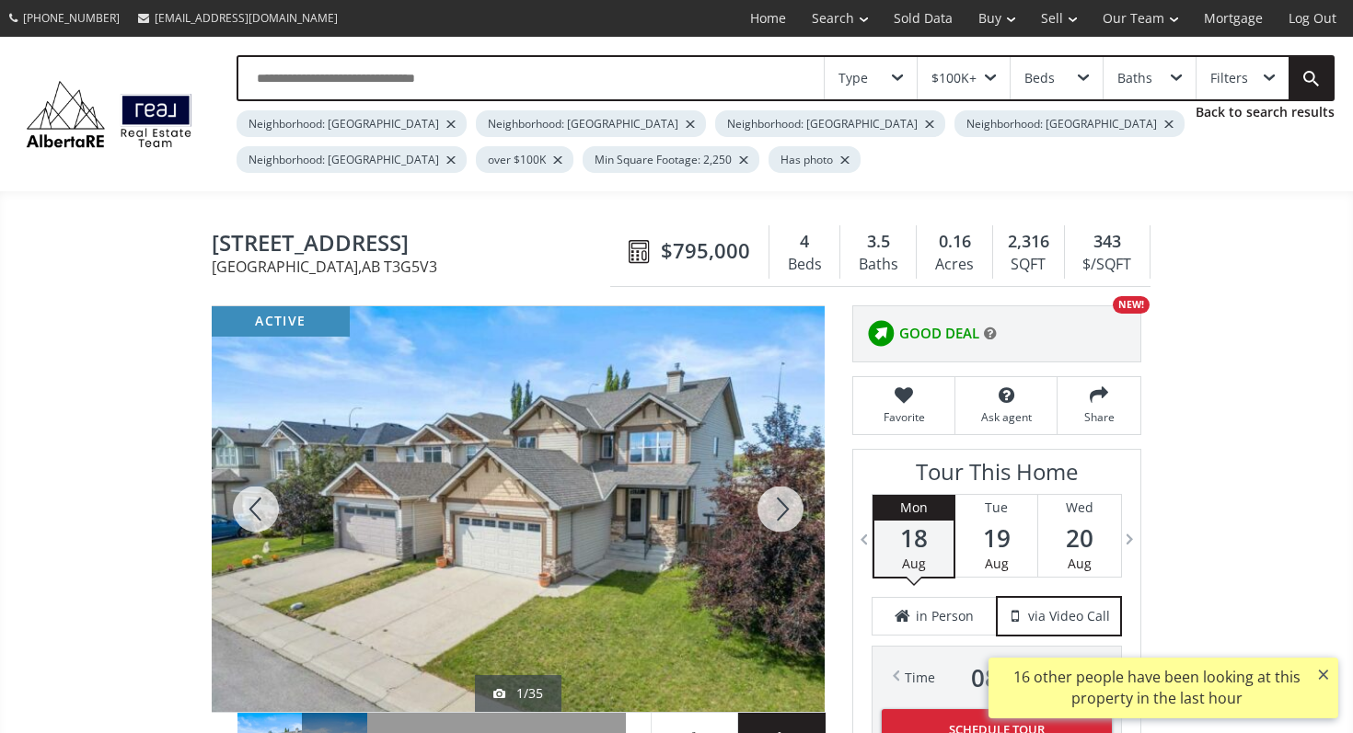
click at [759, 509] on div at bounding box center [780, 509] width 88 height 406
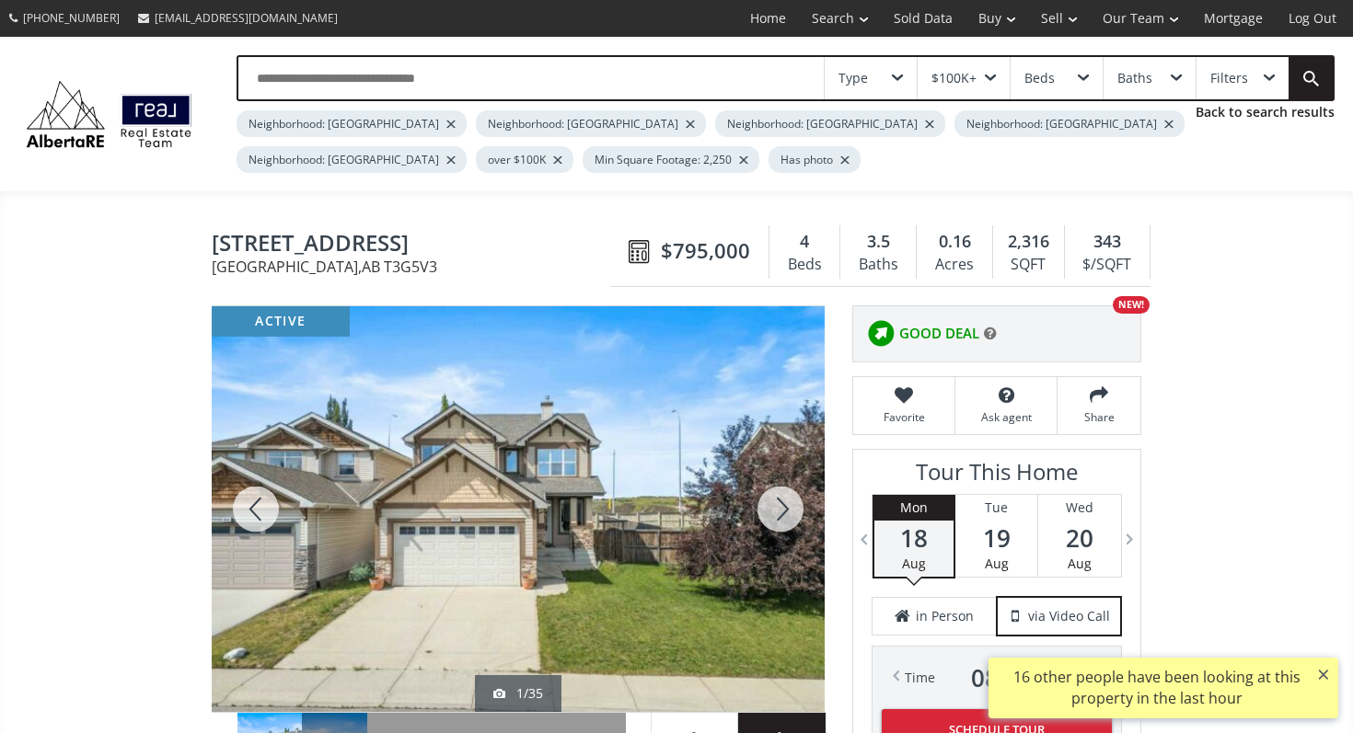
click at [759, 509] on div at bounding box center [780, 509] width 88 height 406
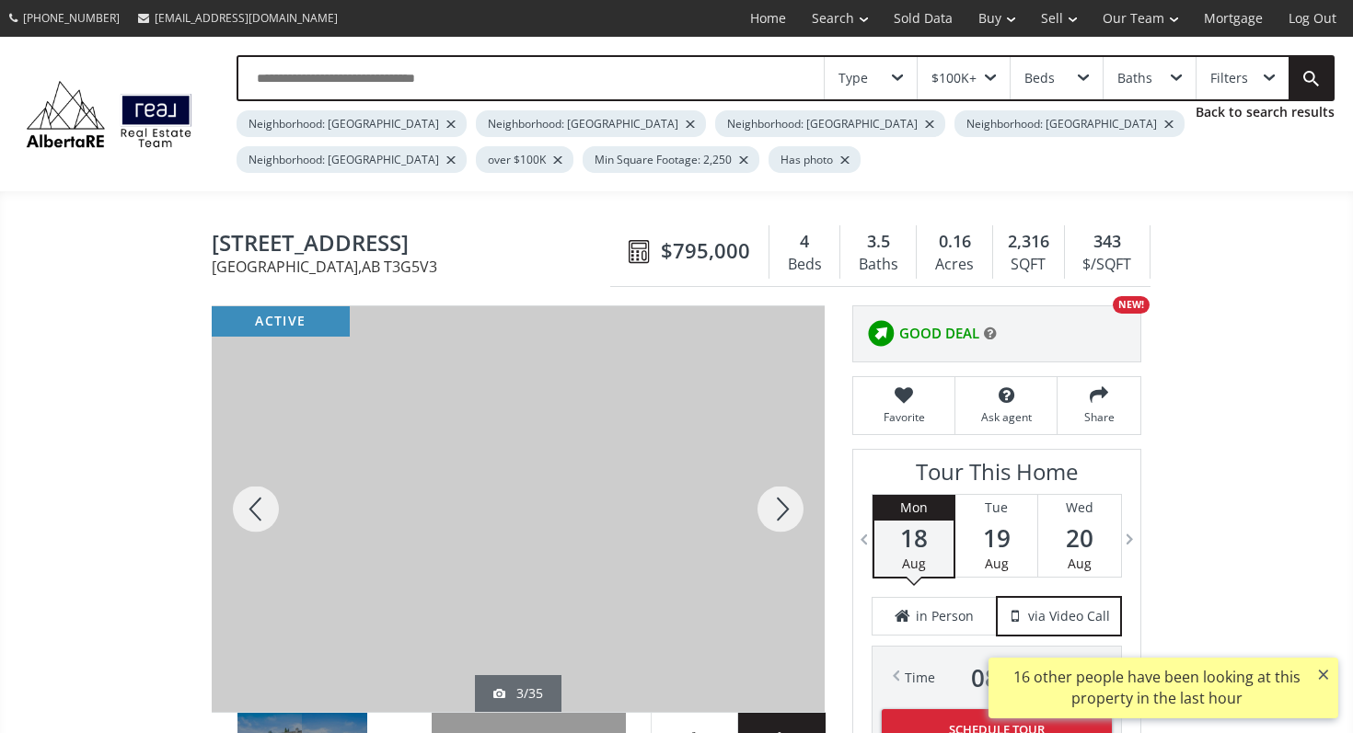
click at [759, 509] on div at bounding box center [780, 509] width 88 height 406
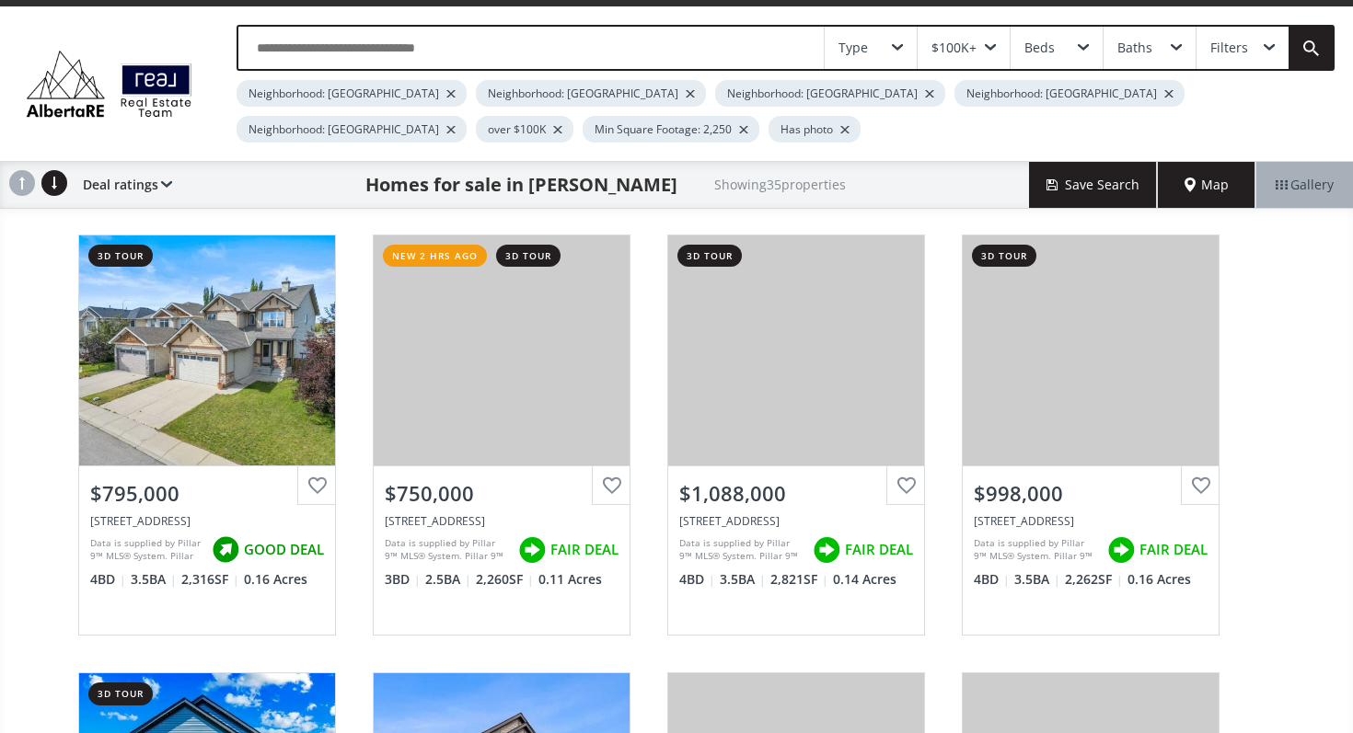
scroll to position [156, 0]
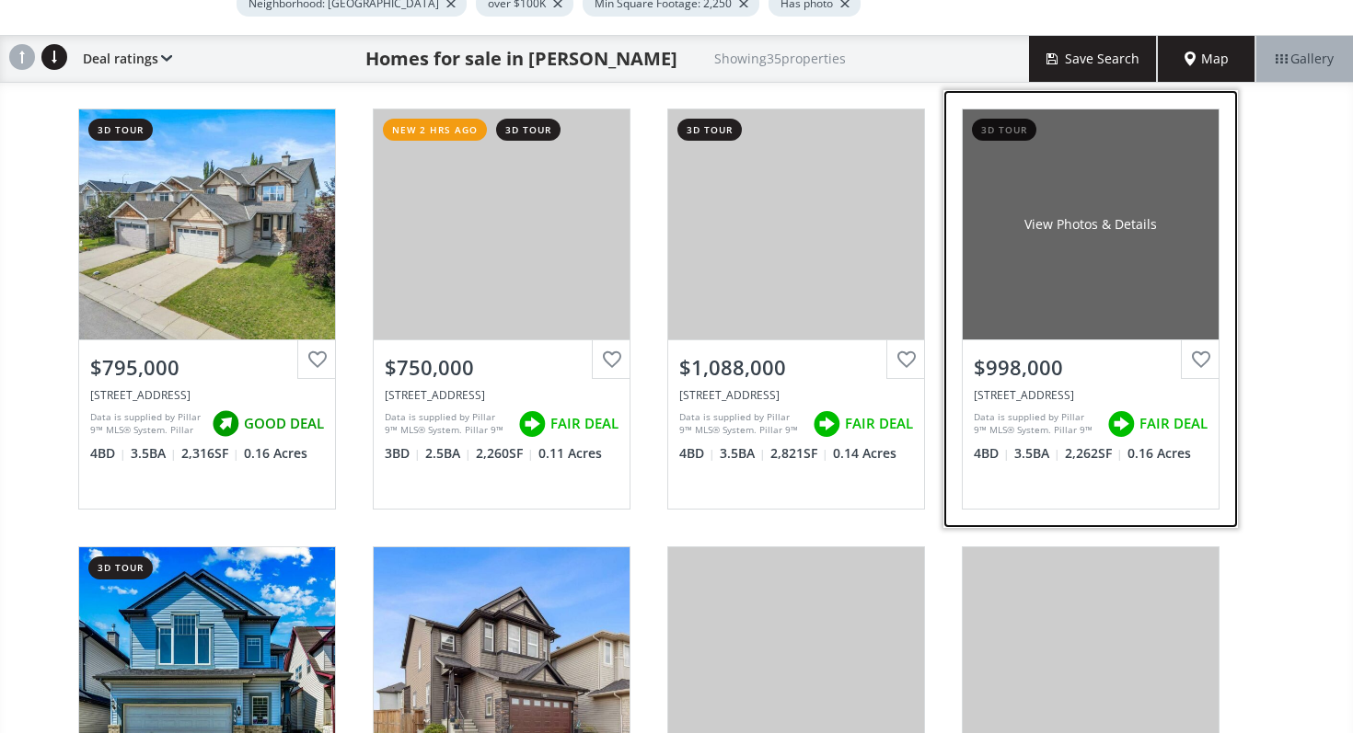
click at [1037, 314] on div "View Photos & Details" at bounding box center [1090, 224] width 256 height 230
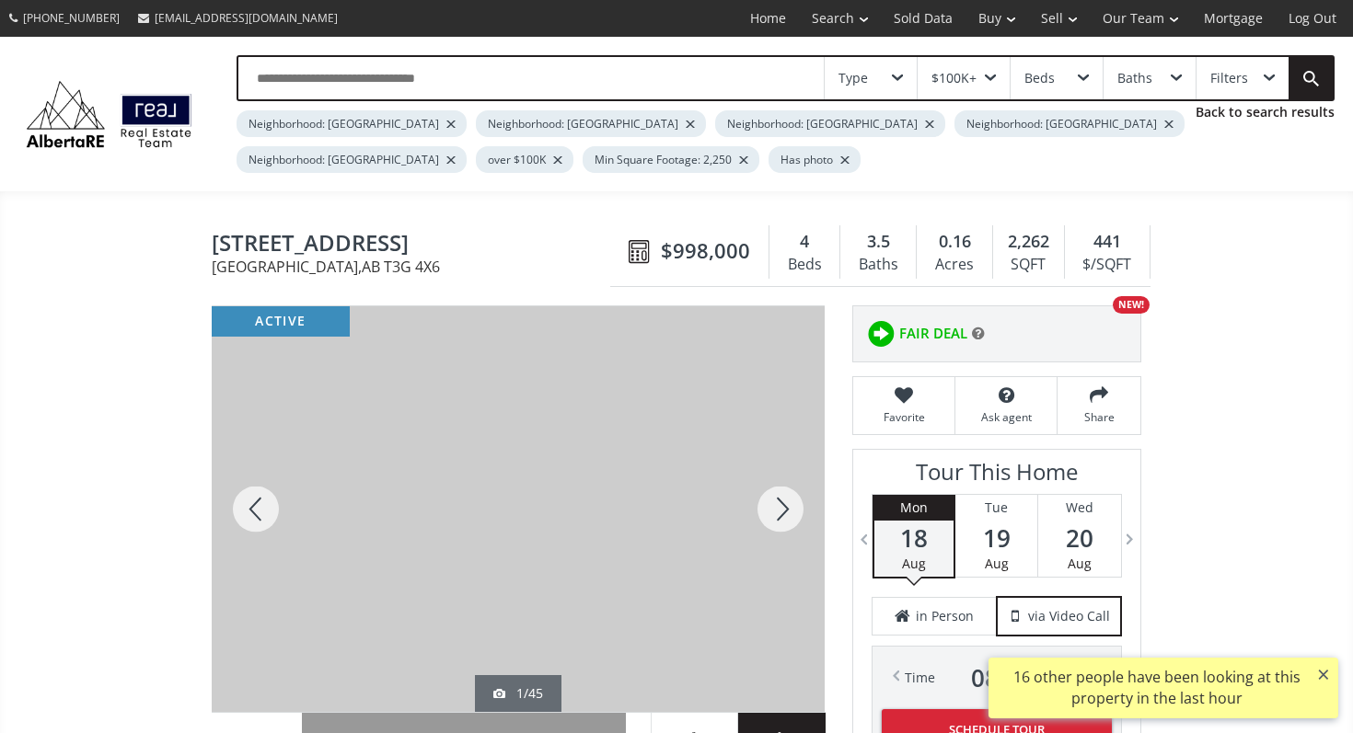
click at [771, 523] on div at bounding box center [780, 509] width 88 height 406
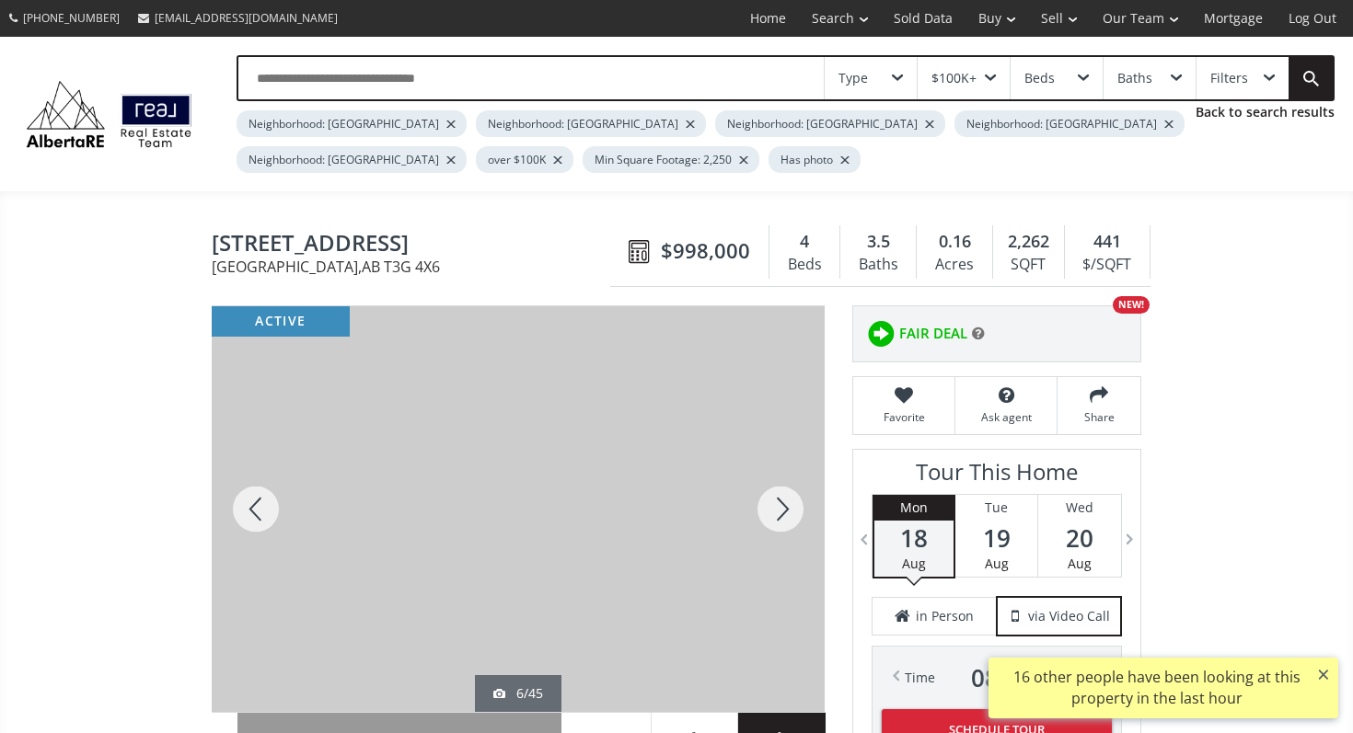
click at [771, 523] on div at bounding box center [780, 509] width 88 height 406
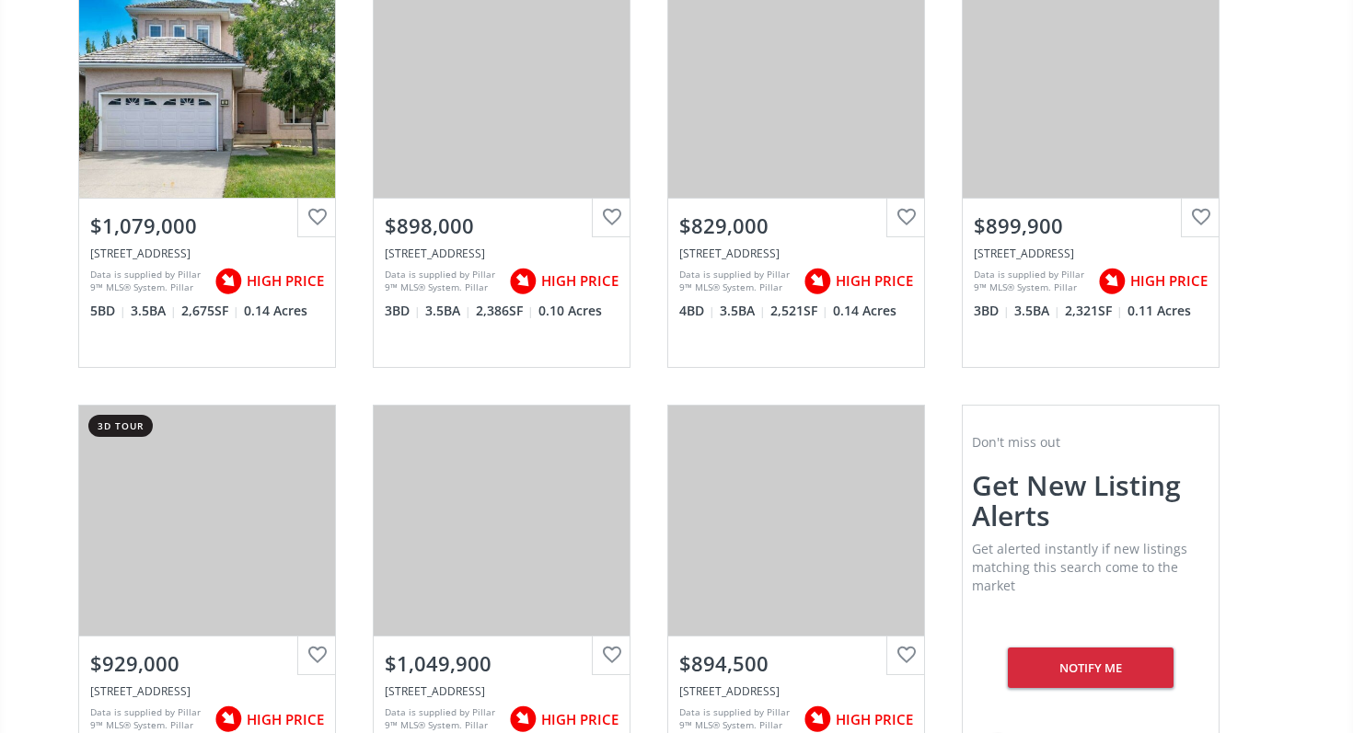
scroll to position [3212, 0]
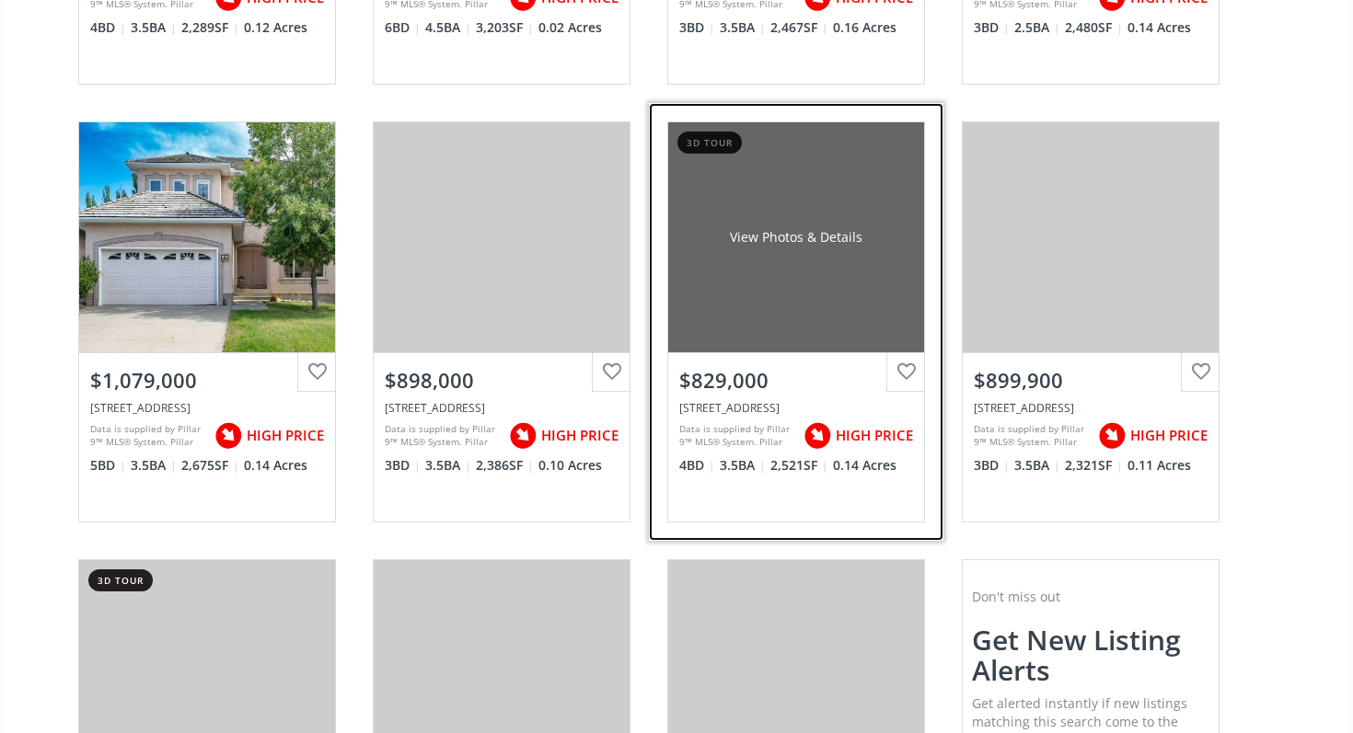
click at [747, 384] on div "$829,000" at bounding box center [796, 380] width 234 height 29
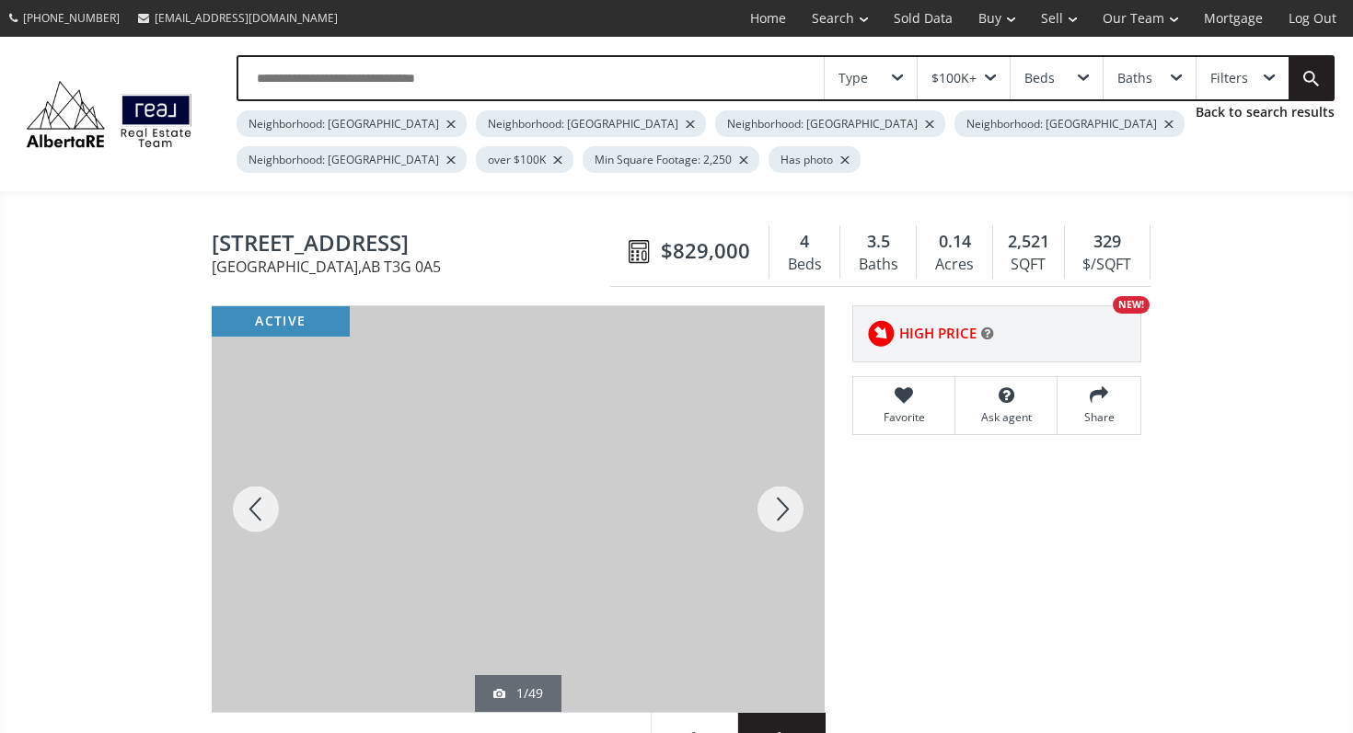
click at [777, 552] on div at bounding box center [780, 509] width 88 height 406
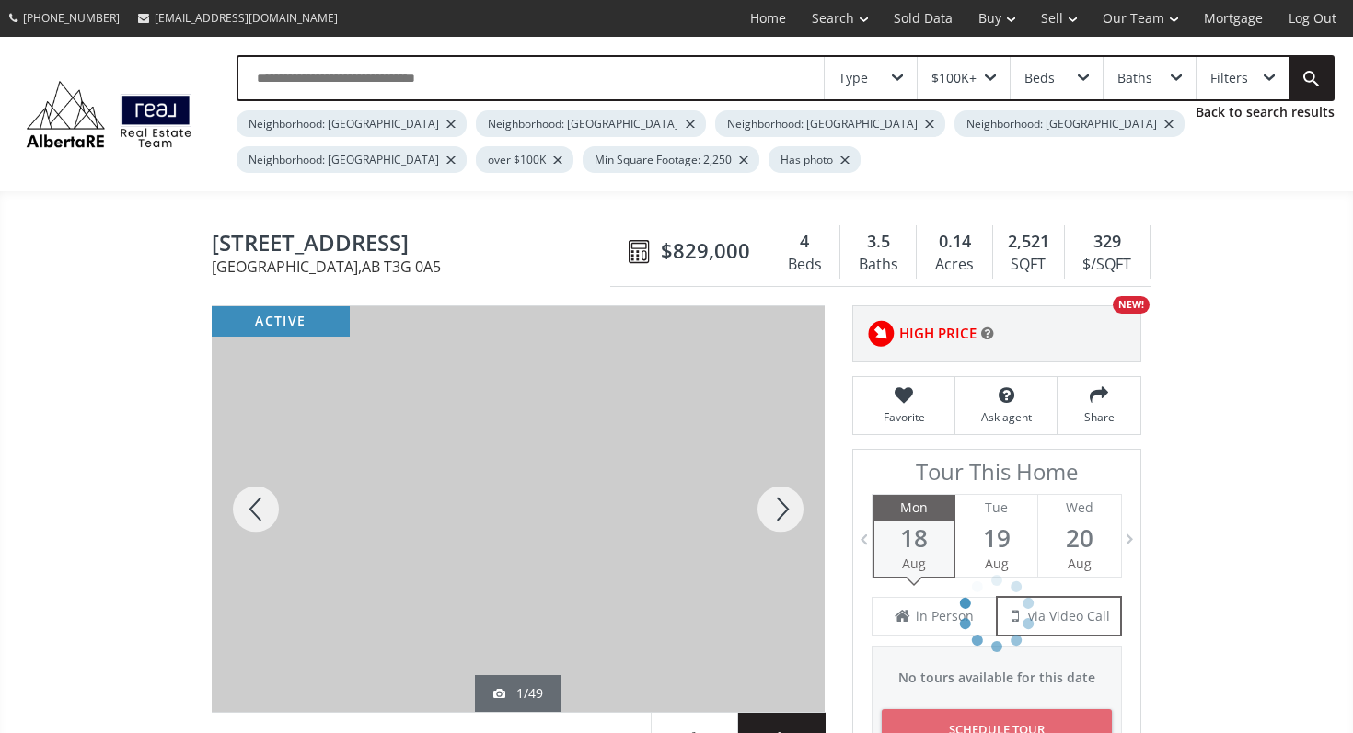
click at [777, 530] on div at bounding box center [780, 509] width 88 height 406
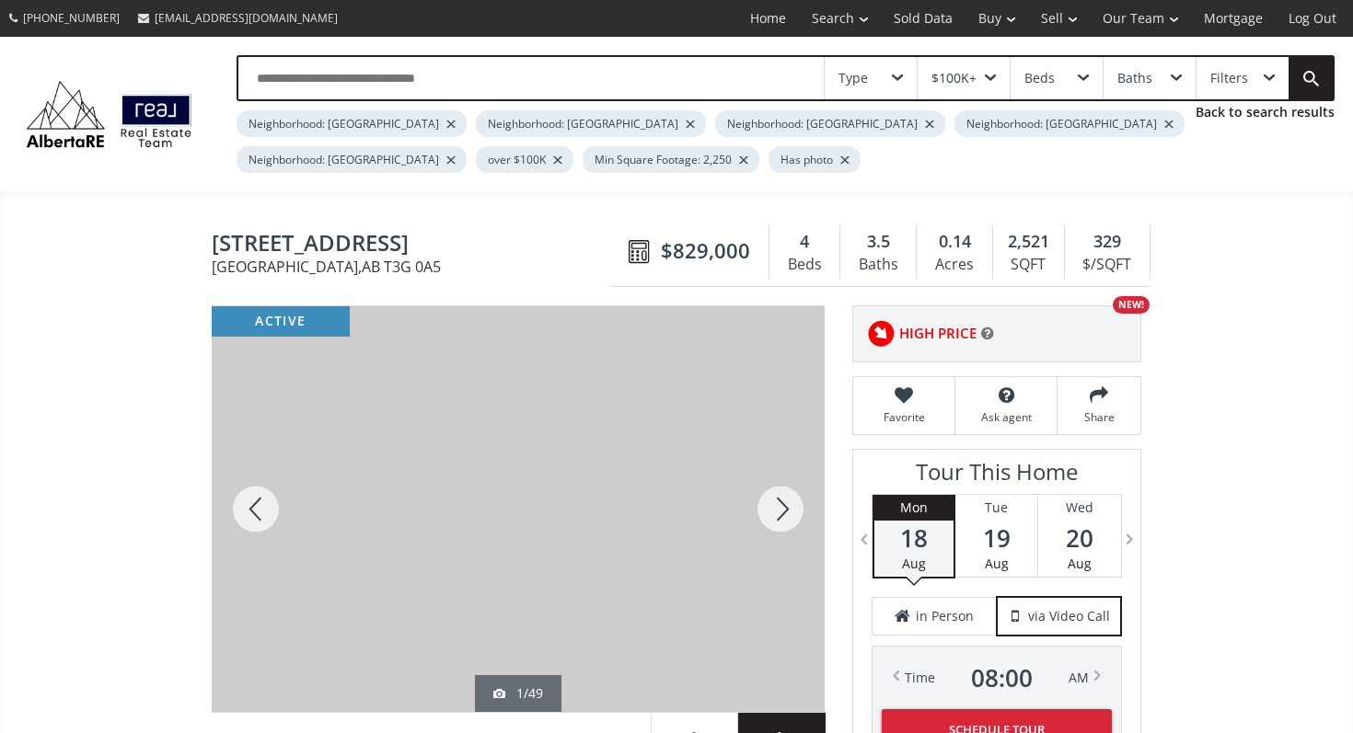
click at [777, 530] on div at bounding box center [780, 509] width 88 height 406
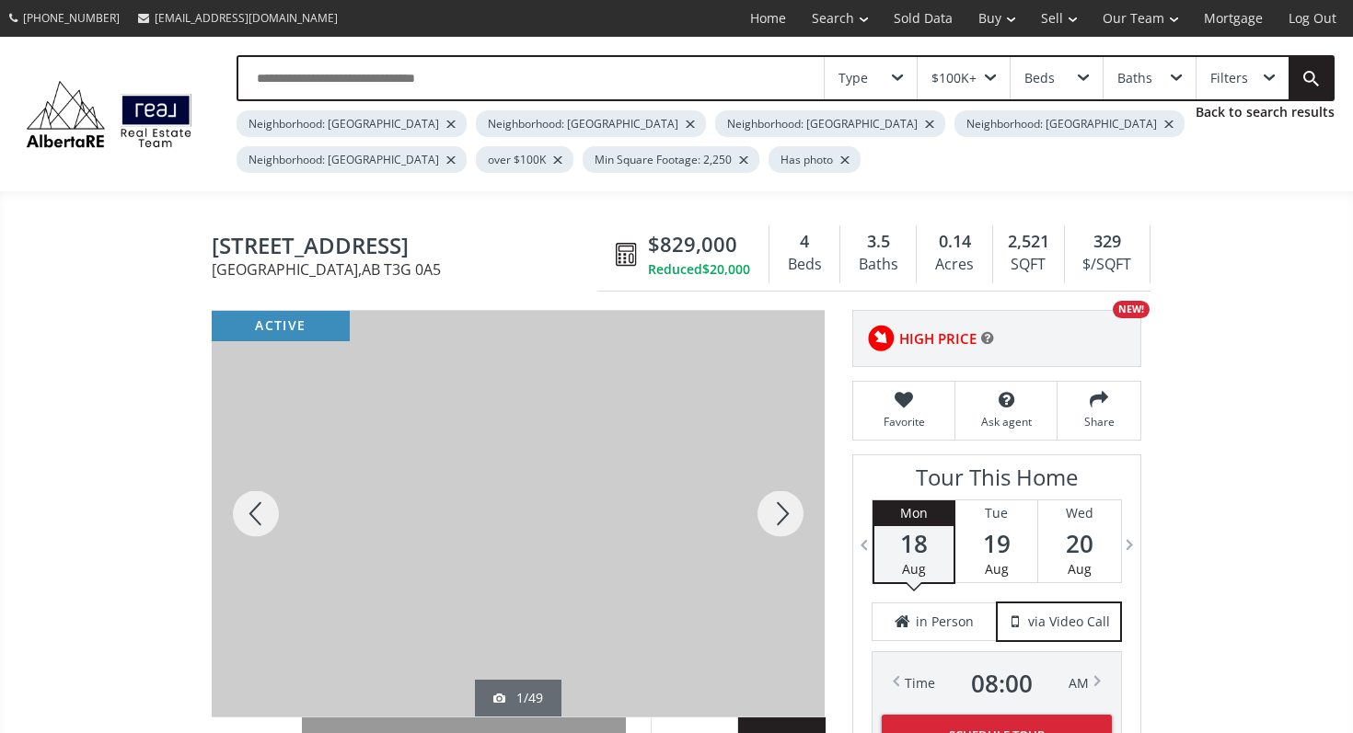
click at [777, 530] on div at bounding box center [780, 514] width 88 height 406
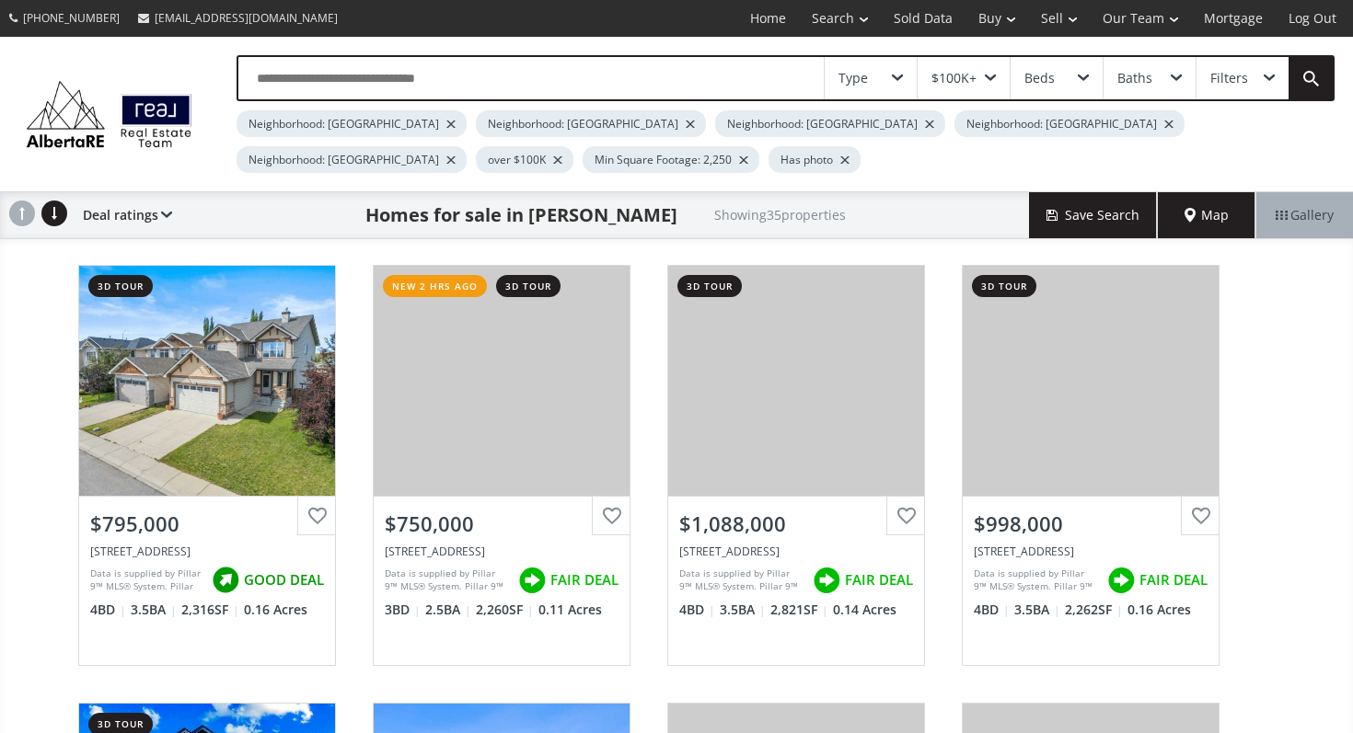
click at [570, 46] on div "Type $100K+ Beds Baths Filters Neighborhood: [GEOGRAPHIC_DATA] Neighborhood: [G…" at bounding box center [676, 114] width 1353 height 155
click at [523, 84] on input "text" at bounding box center [530, 78] width 585 height 42
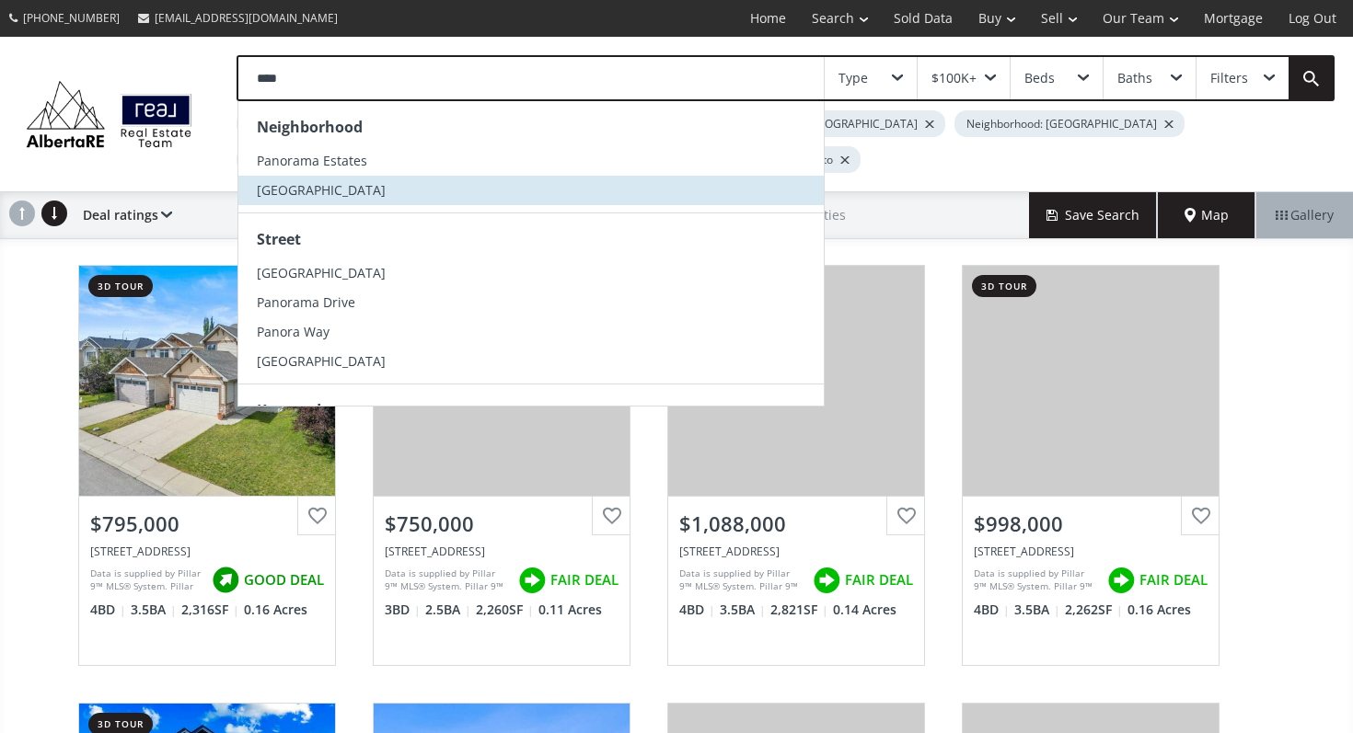
type input "****"
click at [431, 193] on li "[GEOGRAPHIC_DATA]" at bounding box center [530, 190] width 585 height 29
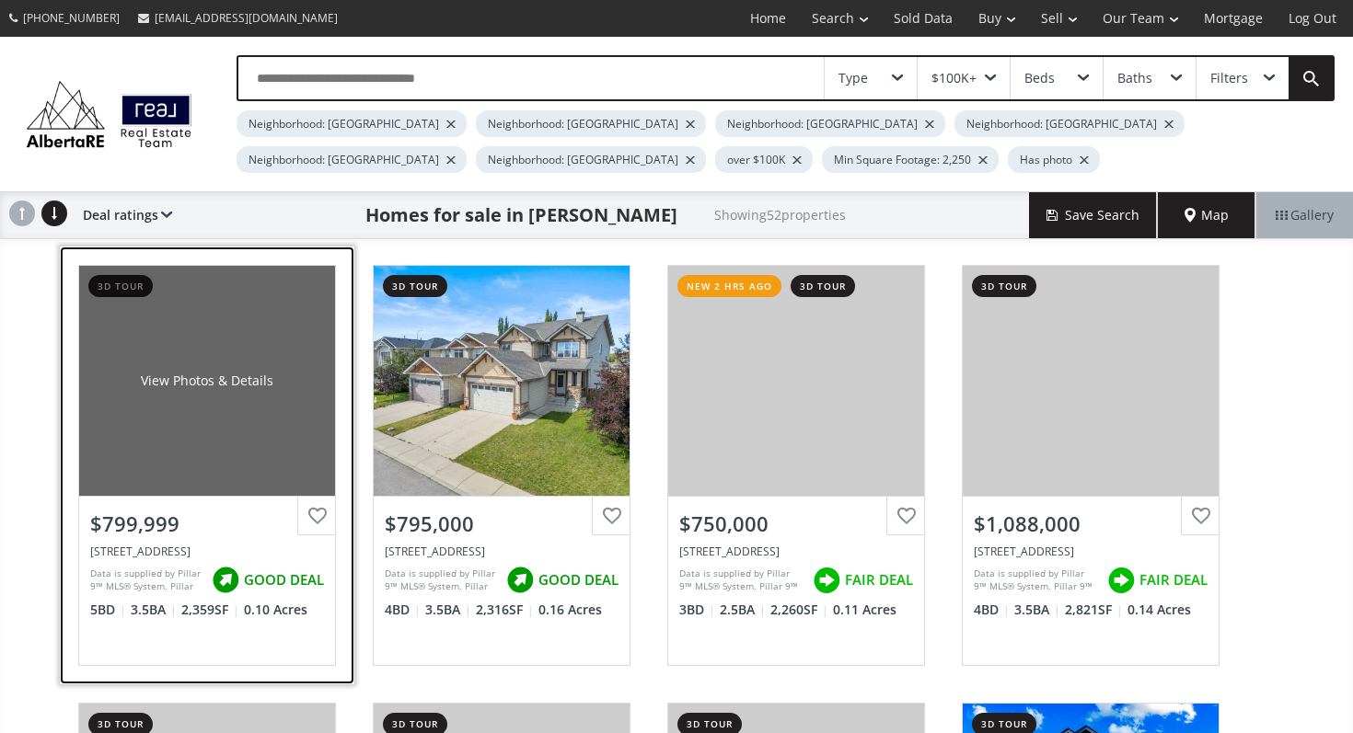
click at [94, 348] on div "View Photos & Details" at bounding box center [207, 381] width 256 height 230
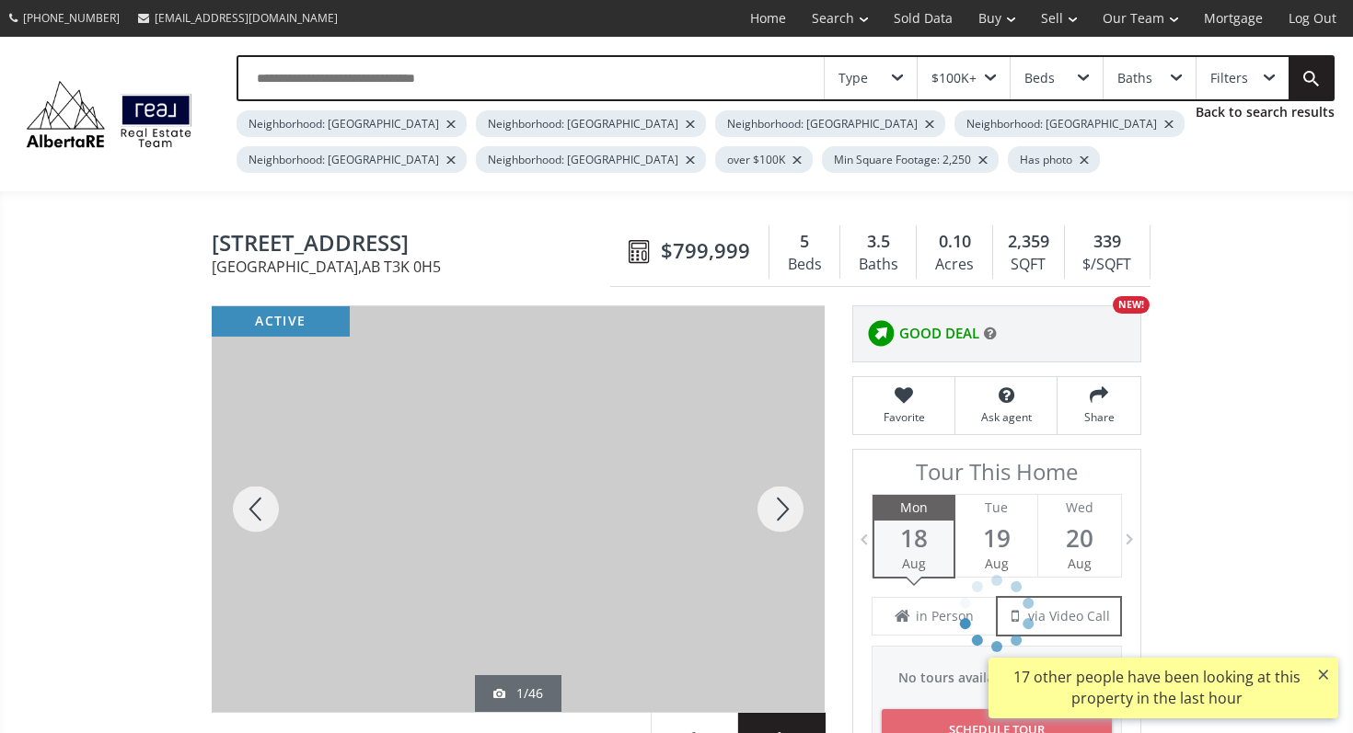
click at [775, 508] on div at bounding box center [780, 509] width 88 height 406
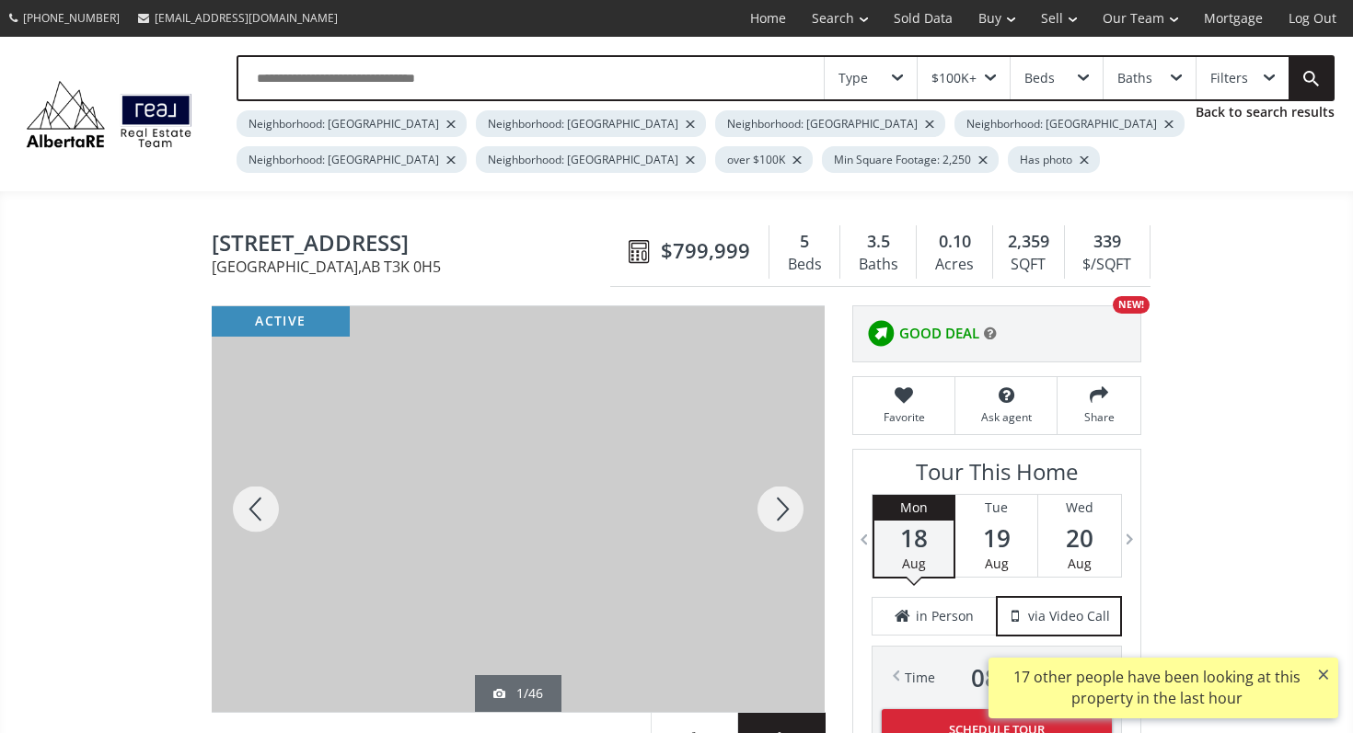
click at [775, 508] on div at bounding box center [780, 509] width 88 height 406
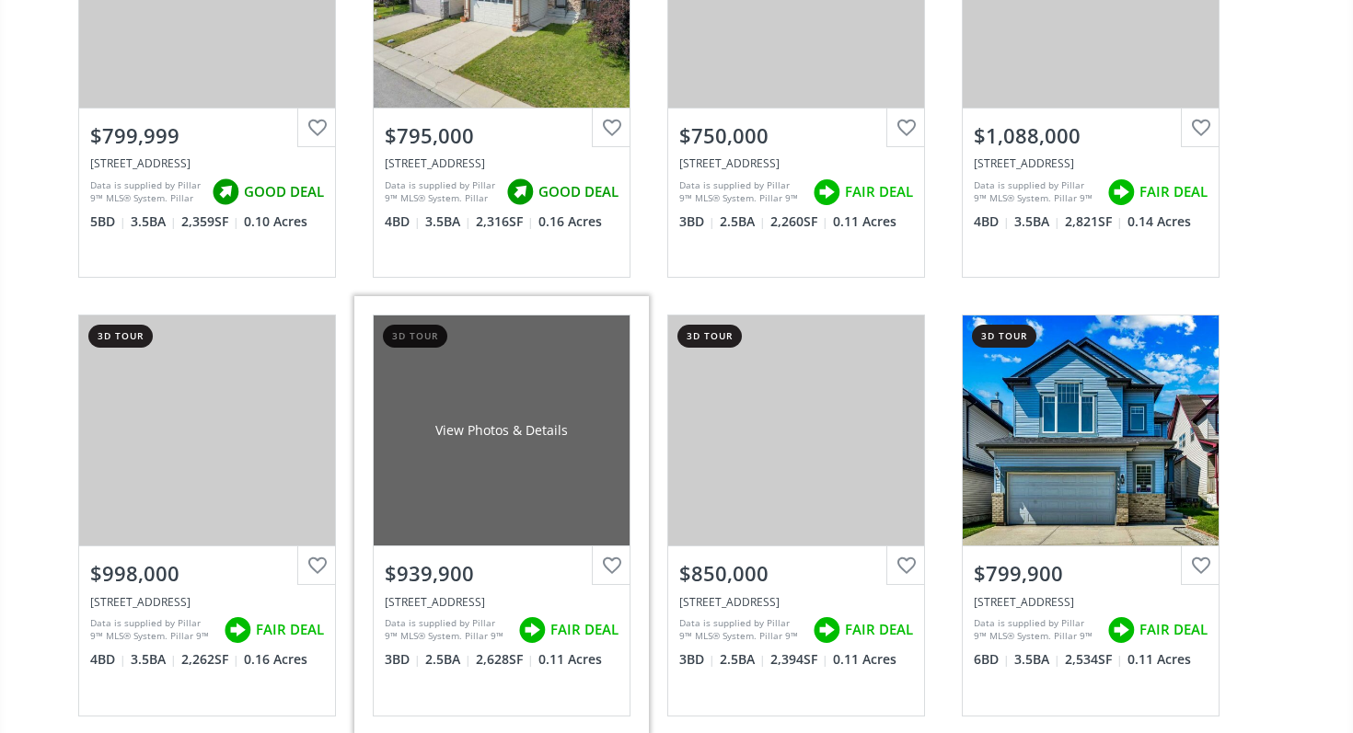
scroll to position [425, 0]
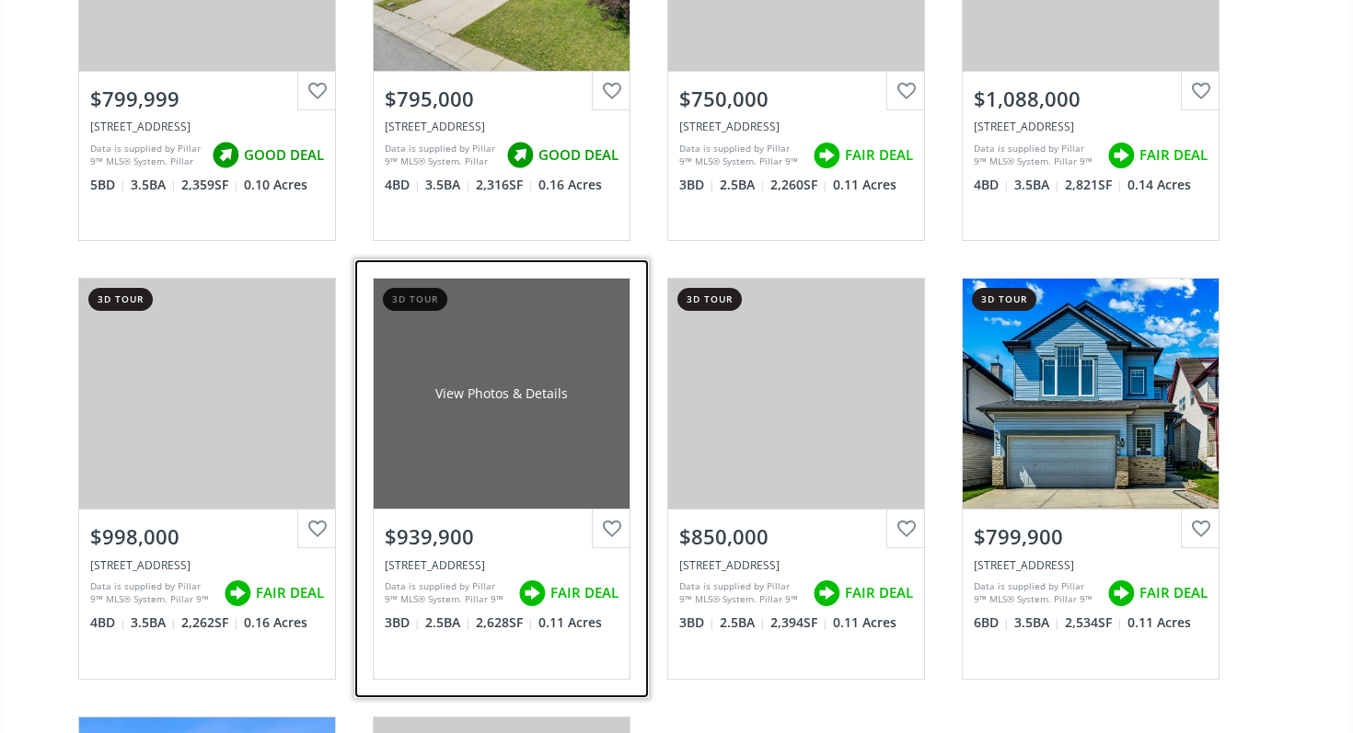
click at [385, 421] on div "View Photos & Details" at bounding box center [502, 394] width 256 height 230
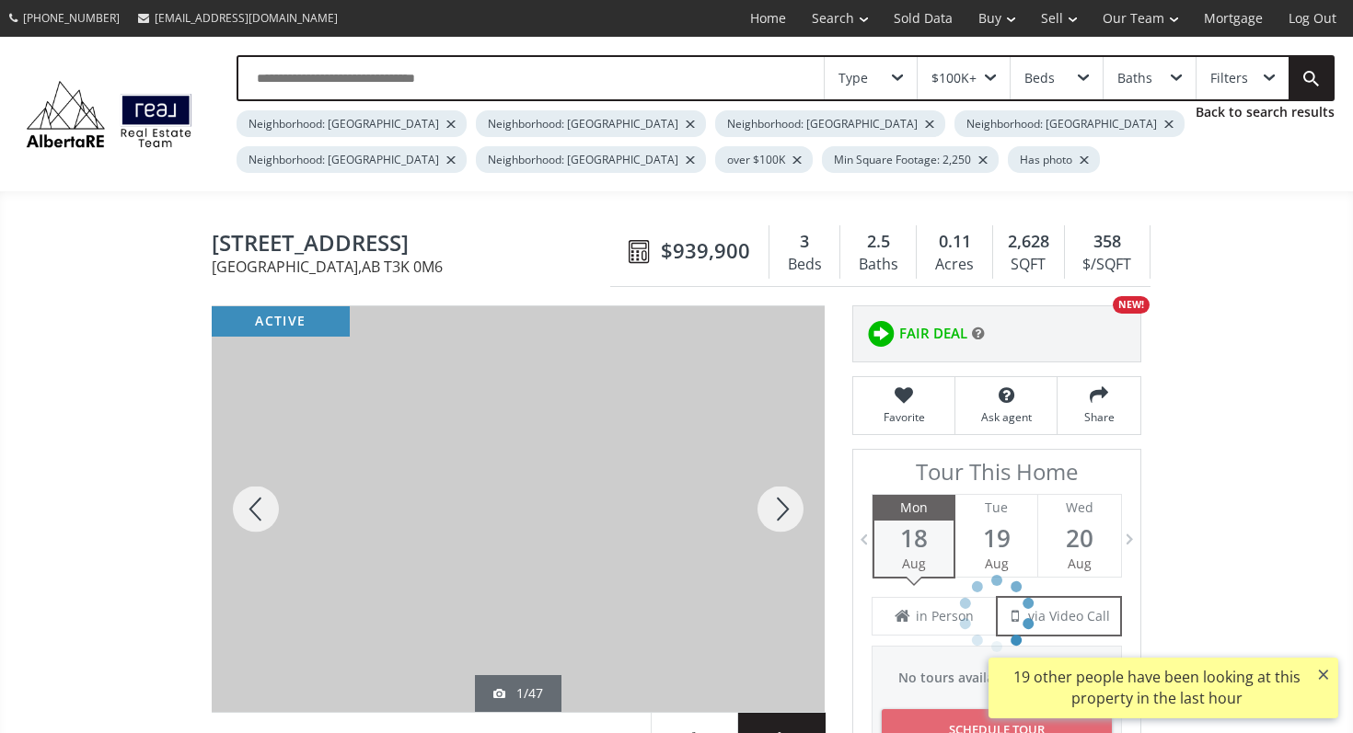
click at [766, 514] on div at bounding box center [780, 509] width 88 height 406
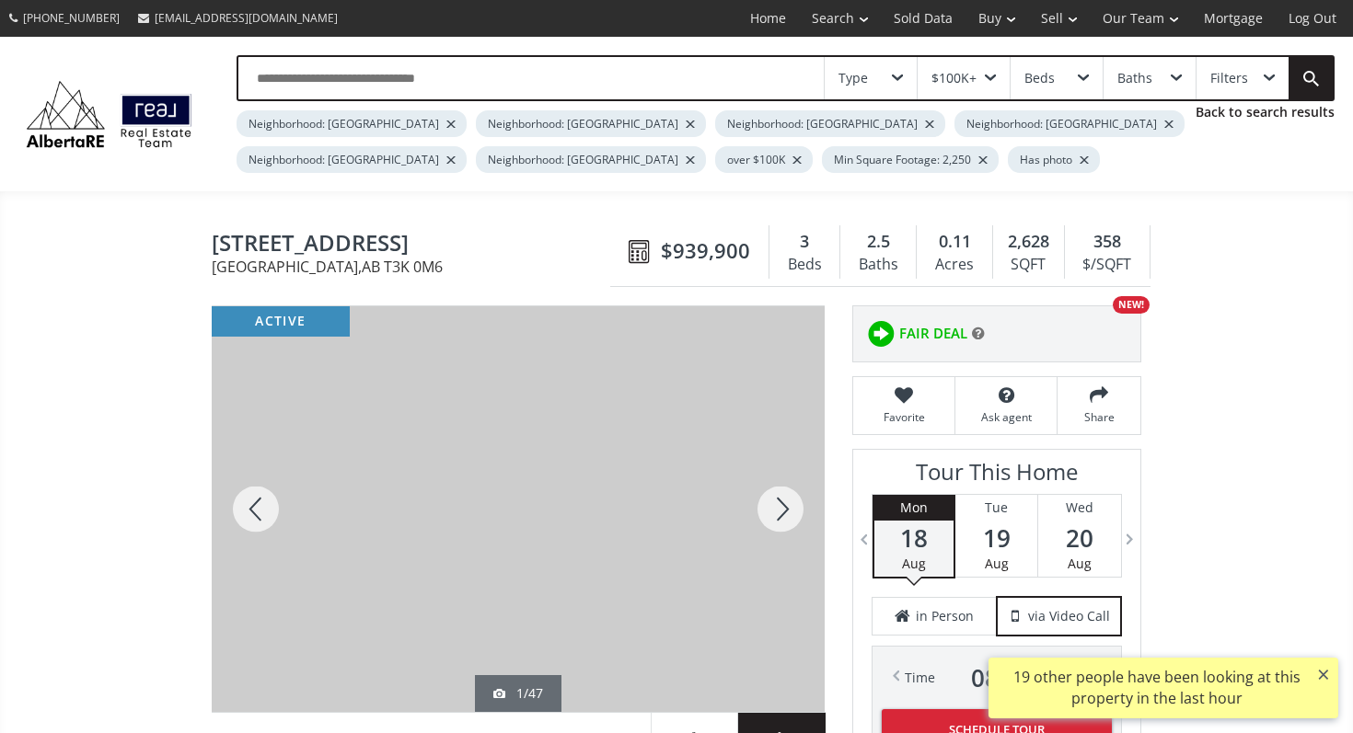
click at [766, 514] on div at bounding box center [780, 509] width 88 height 406
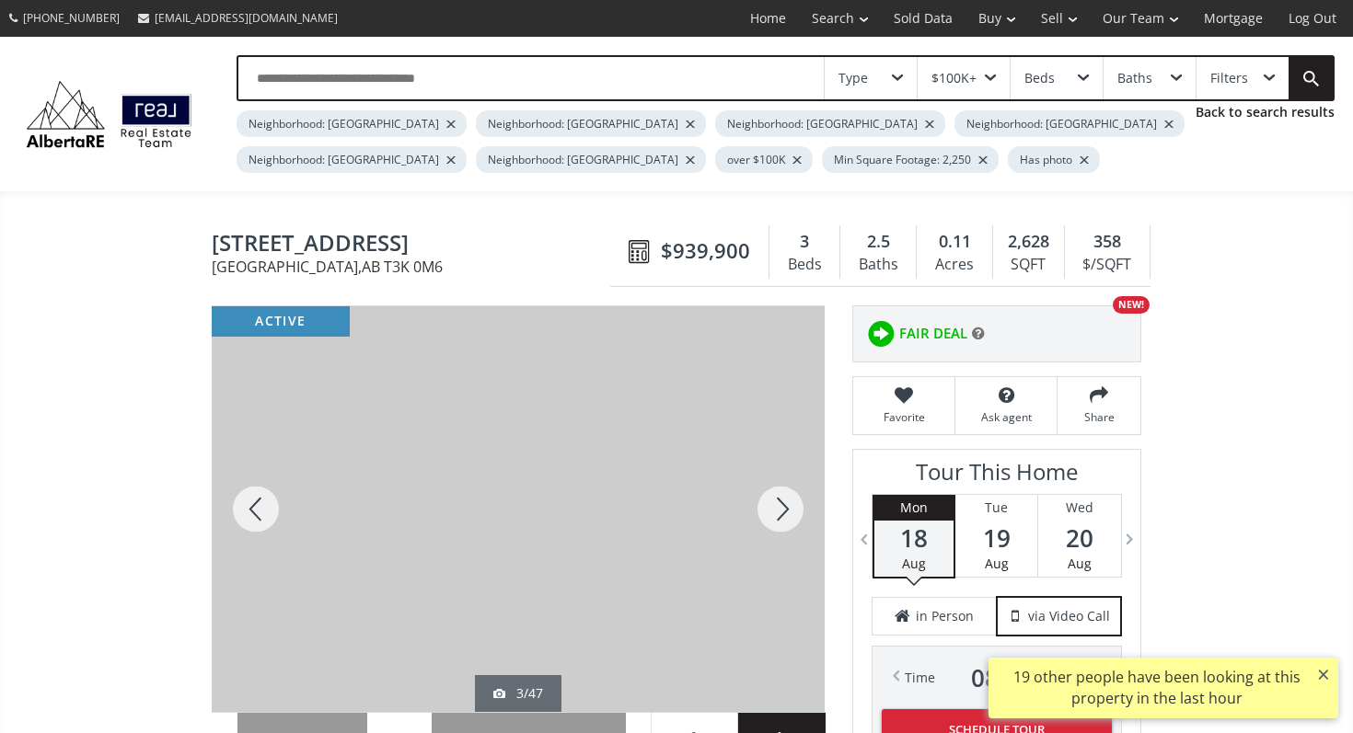
click at [766, 514] on div at bounding box center [780, 509] width 88 height 406
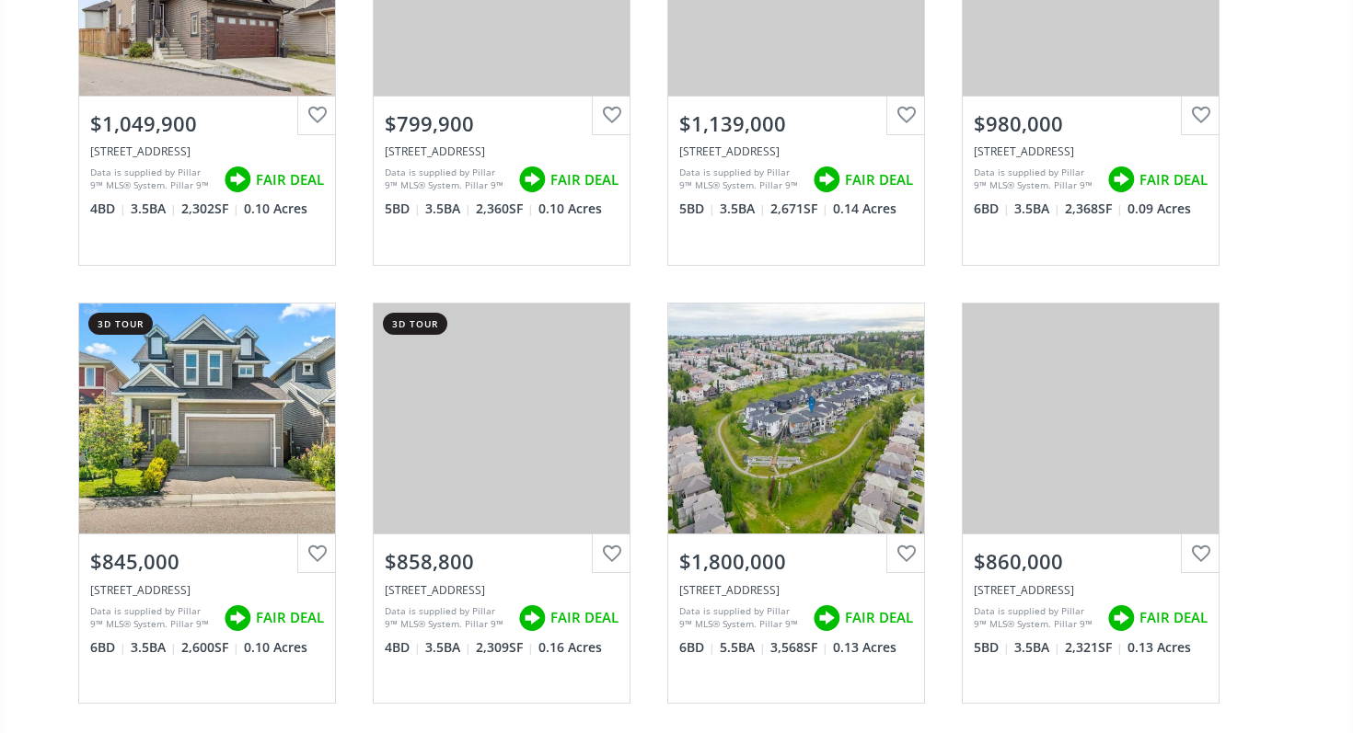
scroll to position [1282, 0]
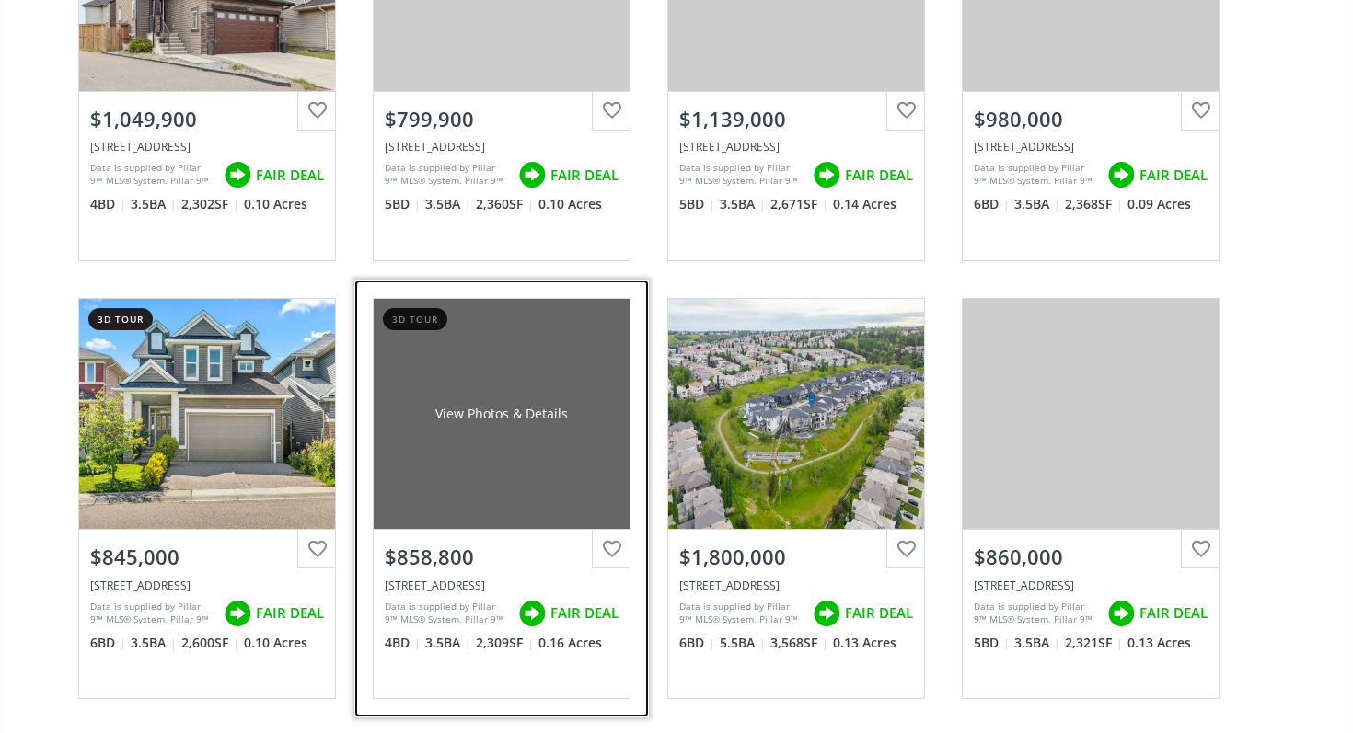
click at [486, 431] on div "View Photos & Details" at bounding box center [502, 414] width 256 height 230
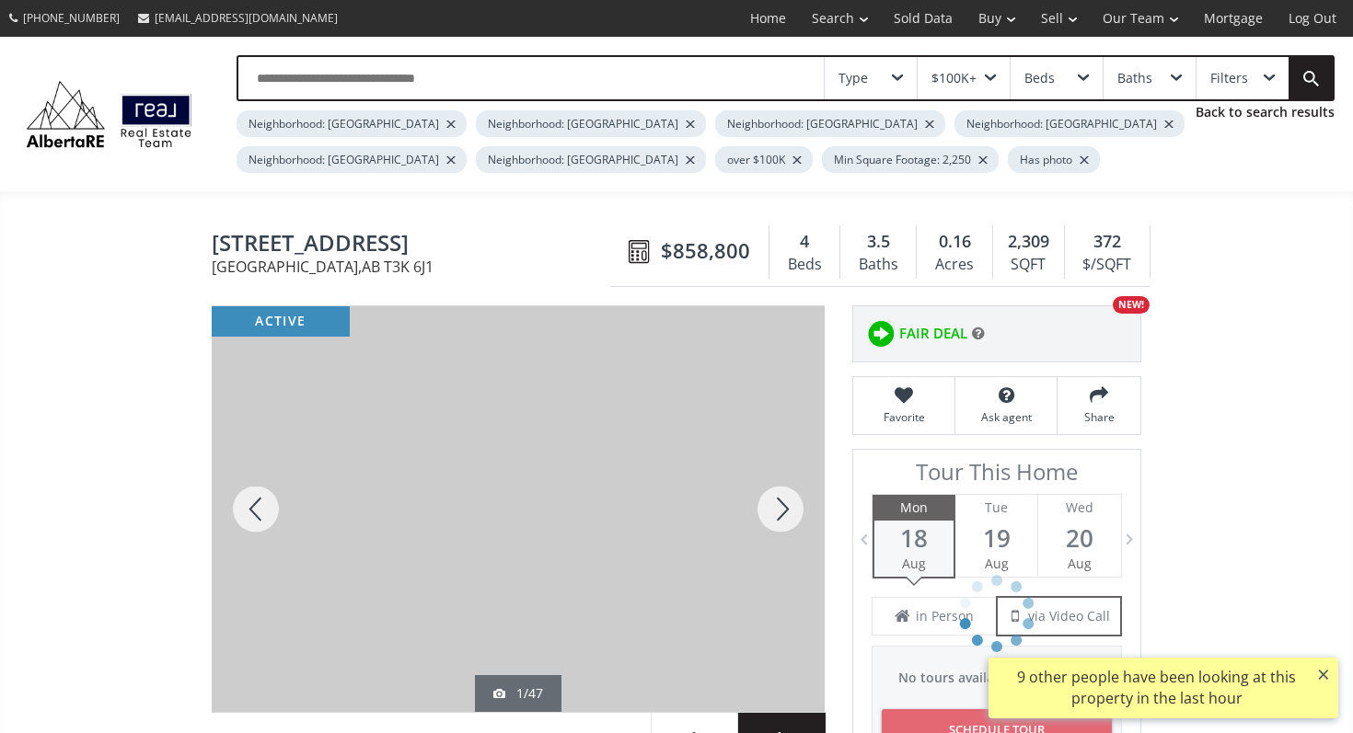
click at [790, 501] on div at bounding box center [780, 509] width 88 height 406
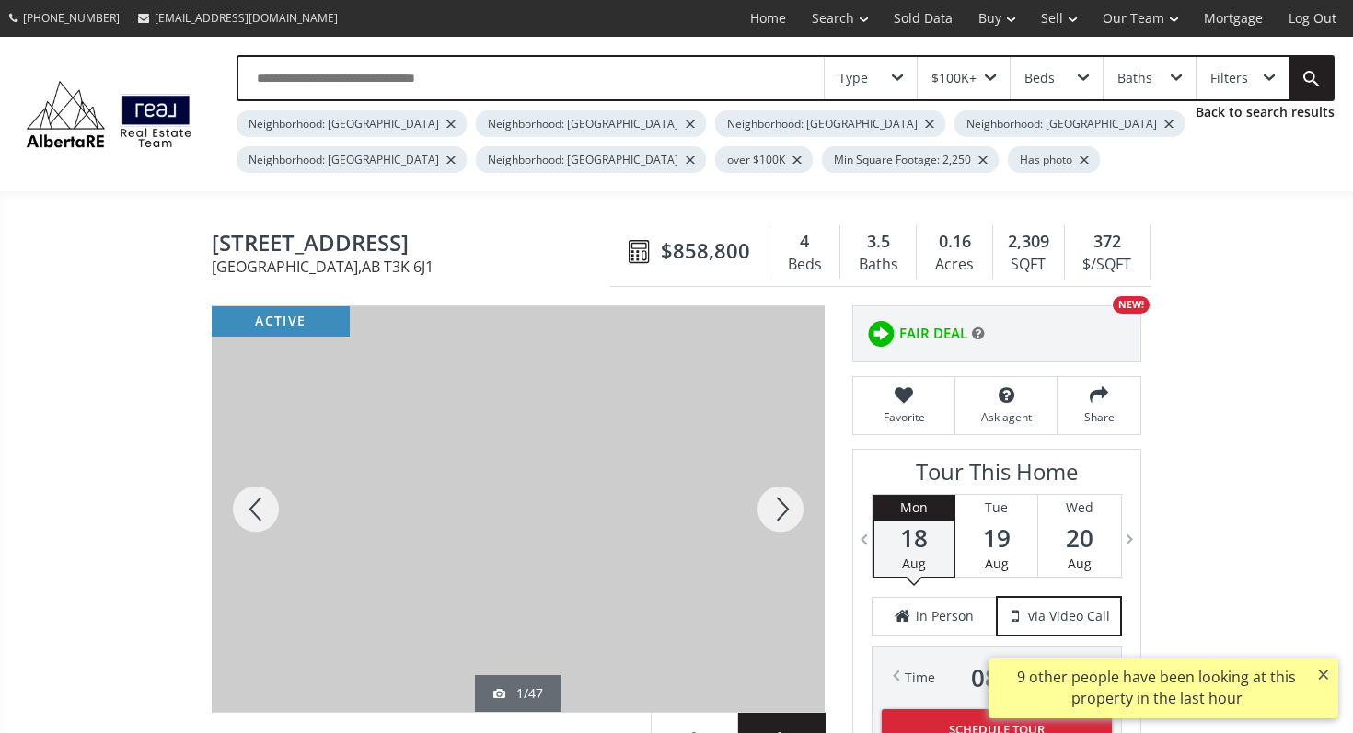
click at [790, 501] on div at bounding box center [780, 509] width 88 height 406
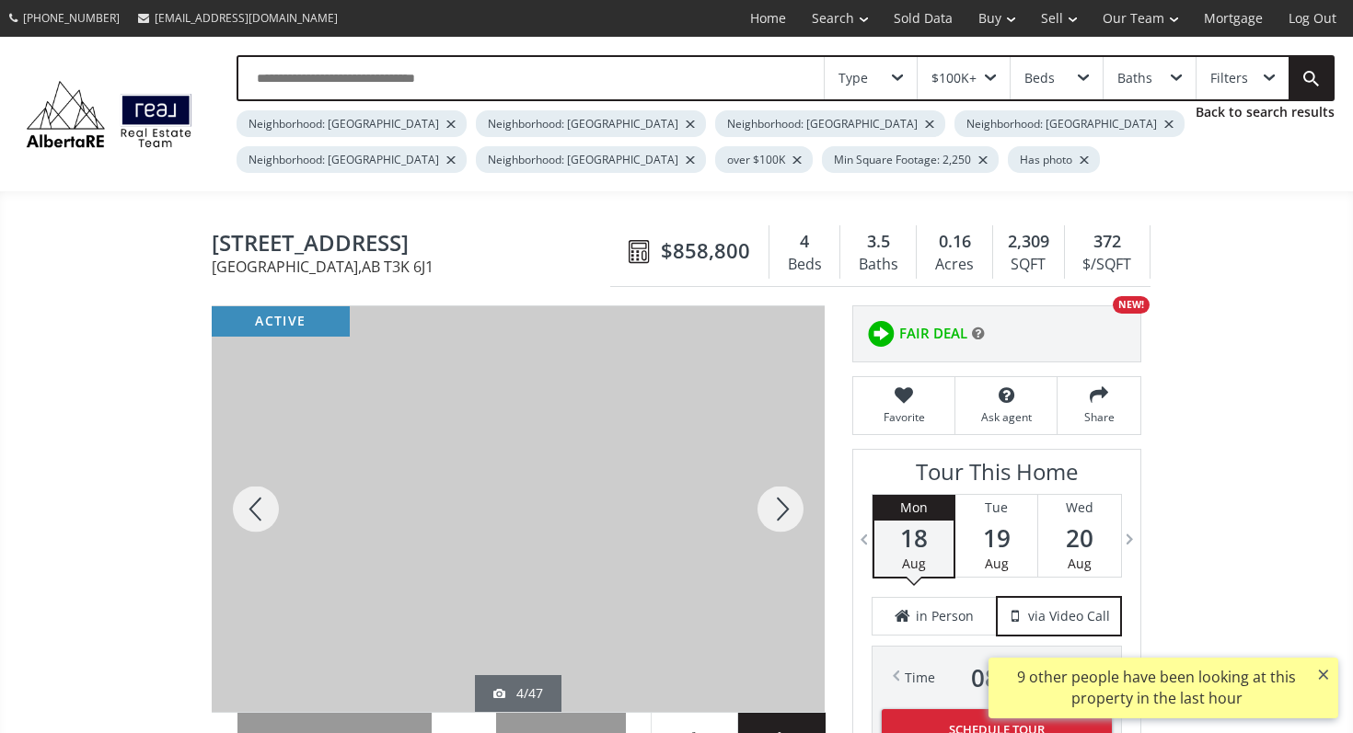
click at [790, 501] on div at bounding box center [780, 509] width 88 height 406
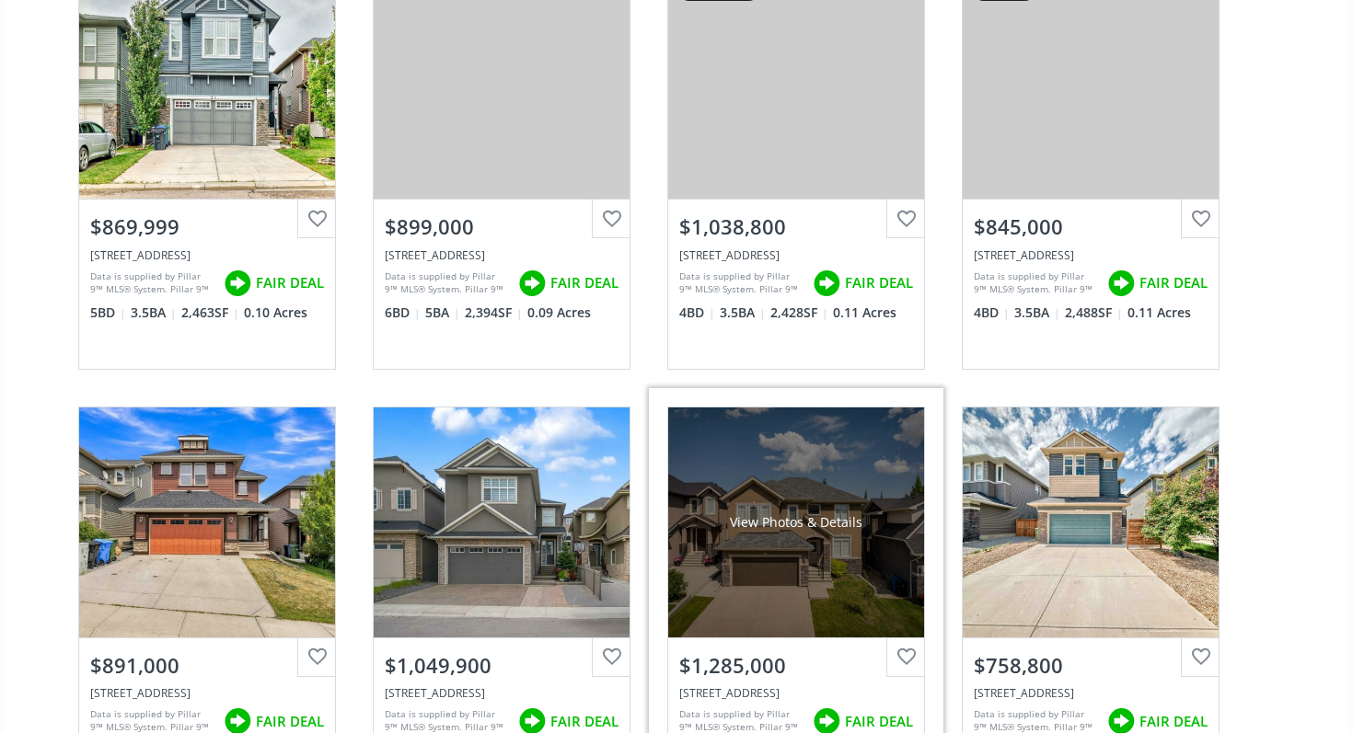
scroll to position [2041, 0]
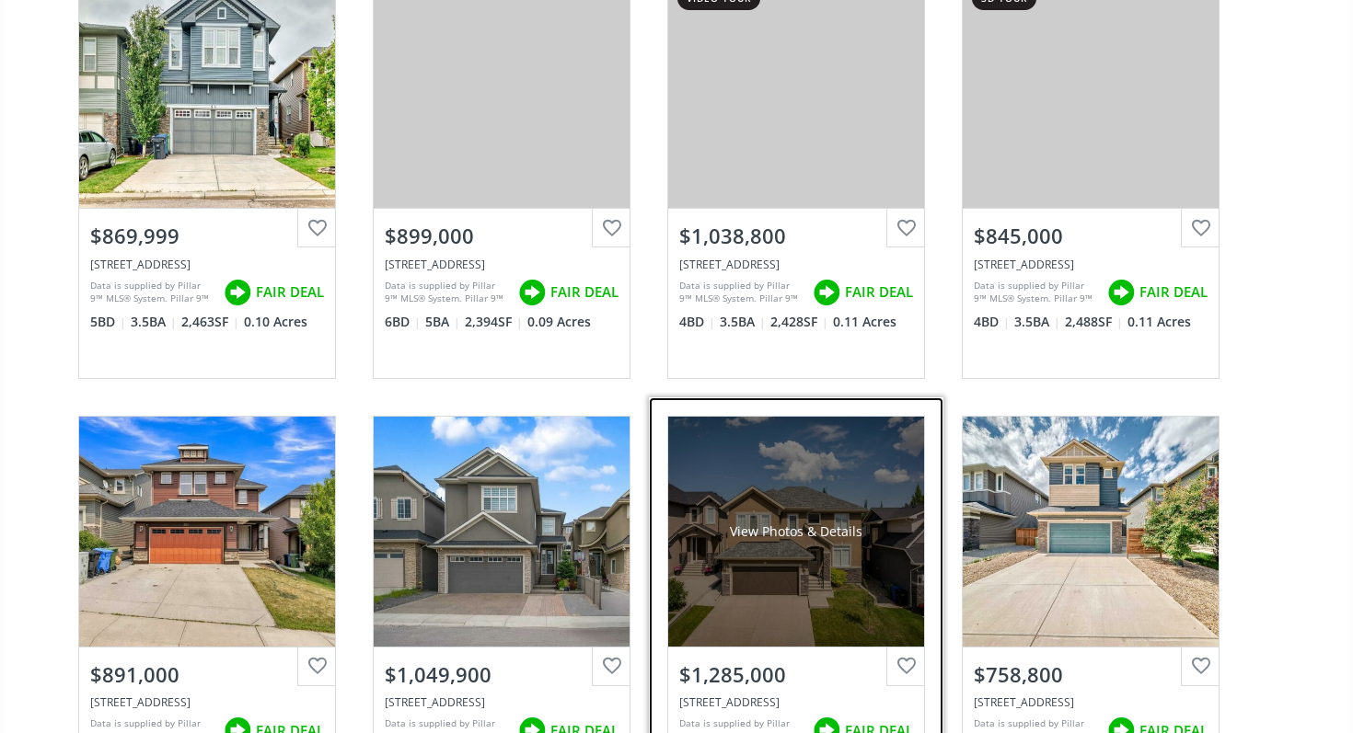
click at [779, 518] on div "View Photos & Details" at bounding box center [796, 532] width 256 height 230
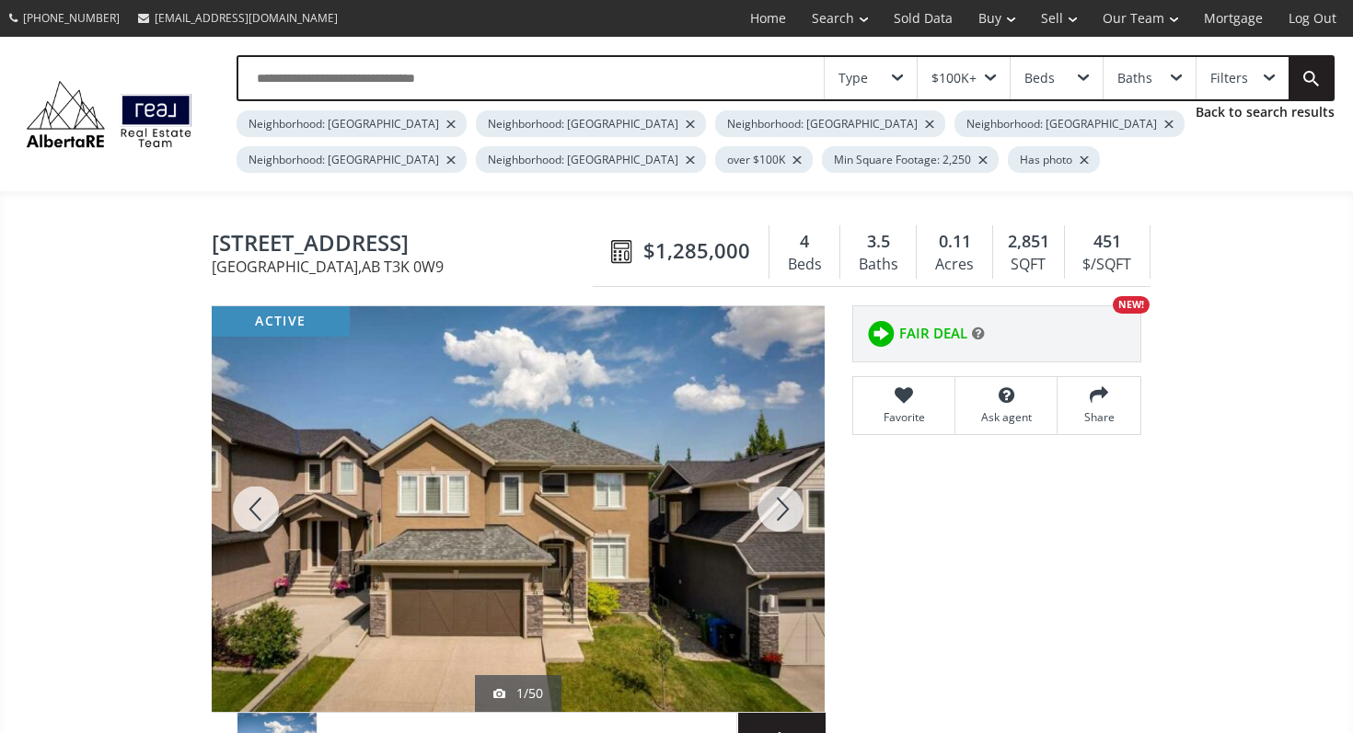
click at [760, 529] on div at bounding box center [780, 509] width 88 height 406
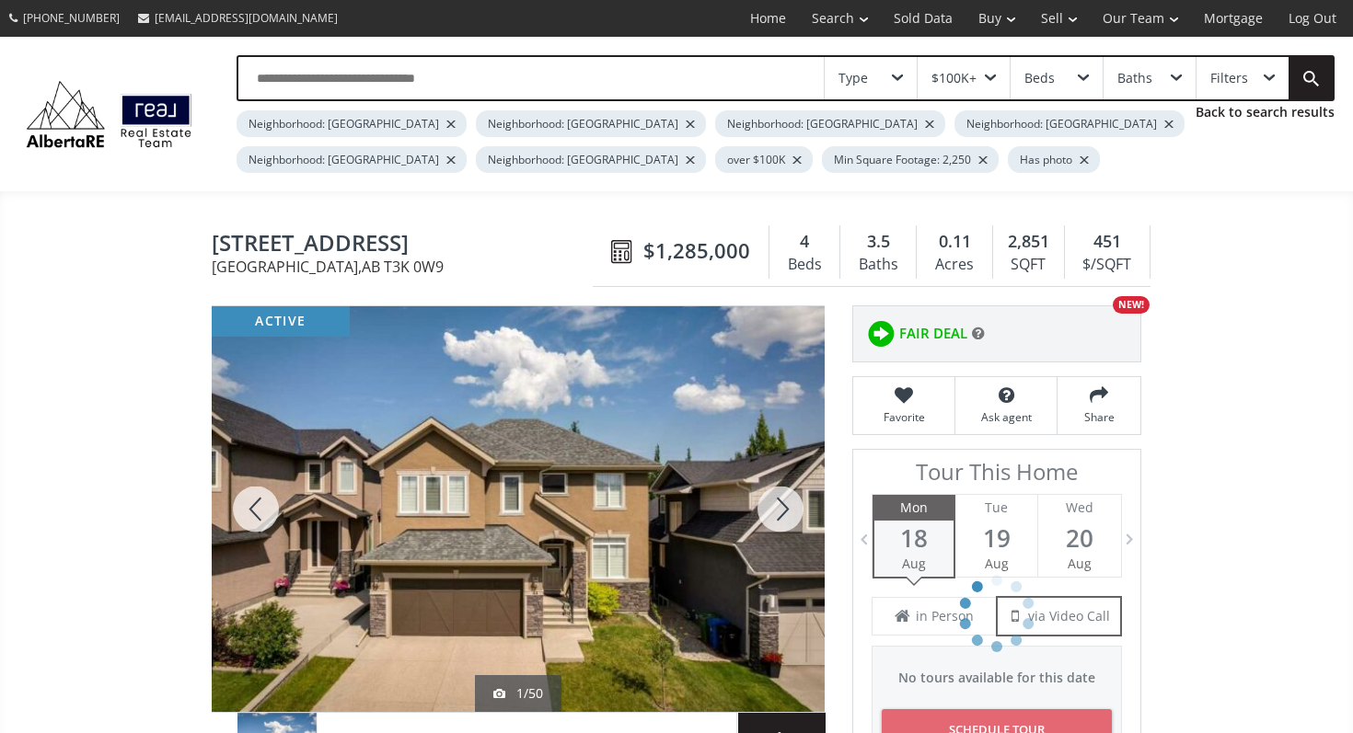
click at [766, 523] on div at bounding box center [780, 509] width 88 height 406
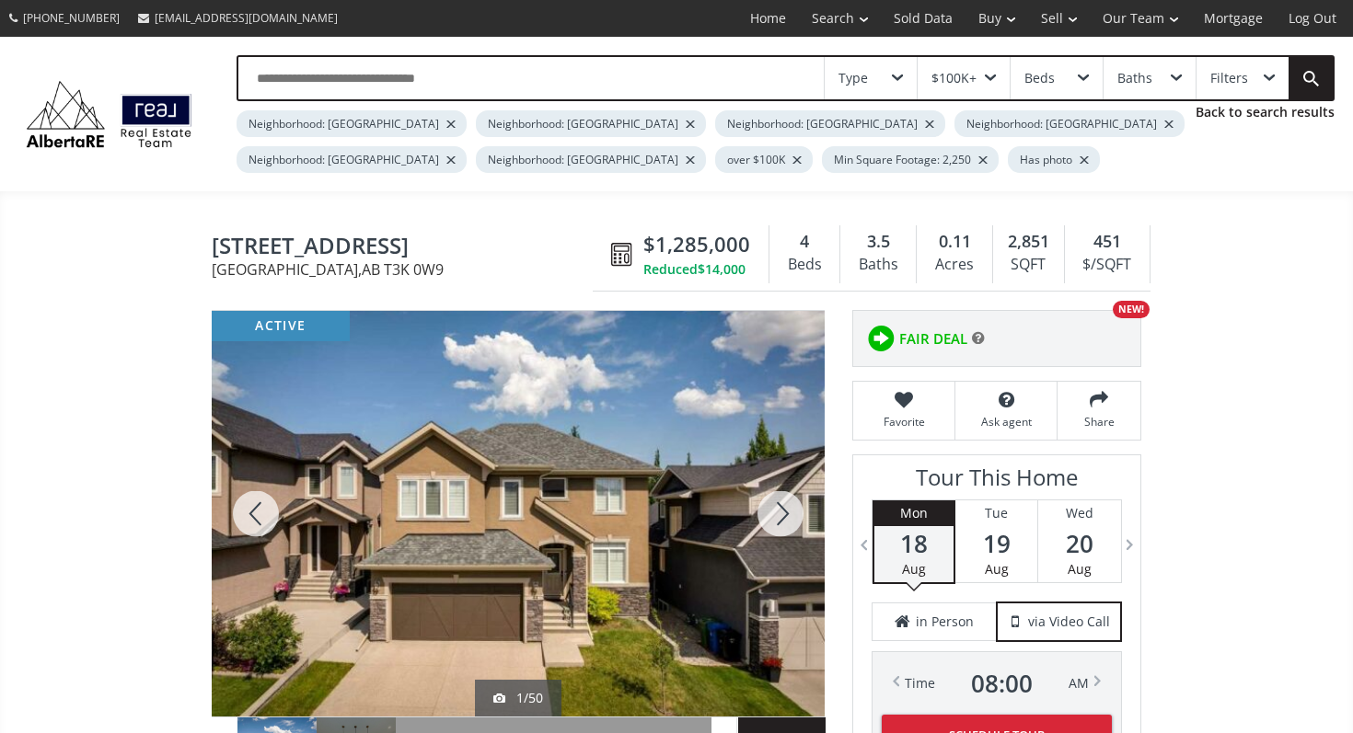
click at [766, 523] on div at bounding box center [780, 514] width 88 height 406
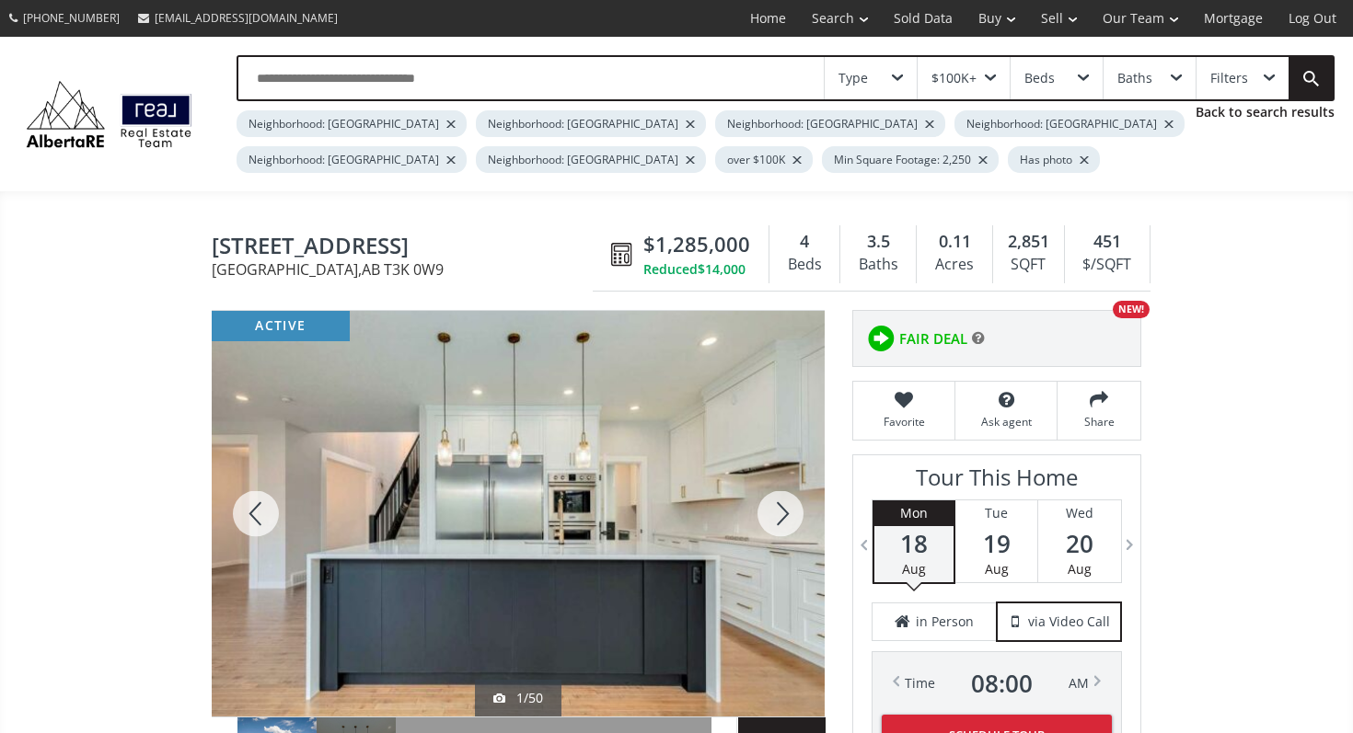
click at [766, 523] on div at bounding box center [780, 514] width 88 height 406
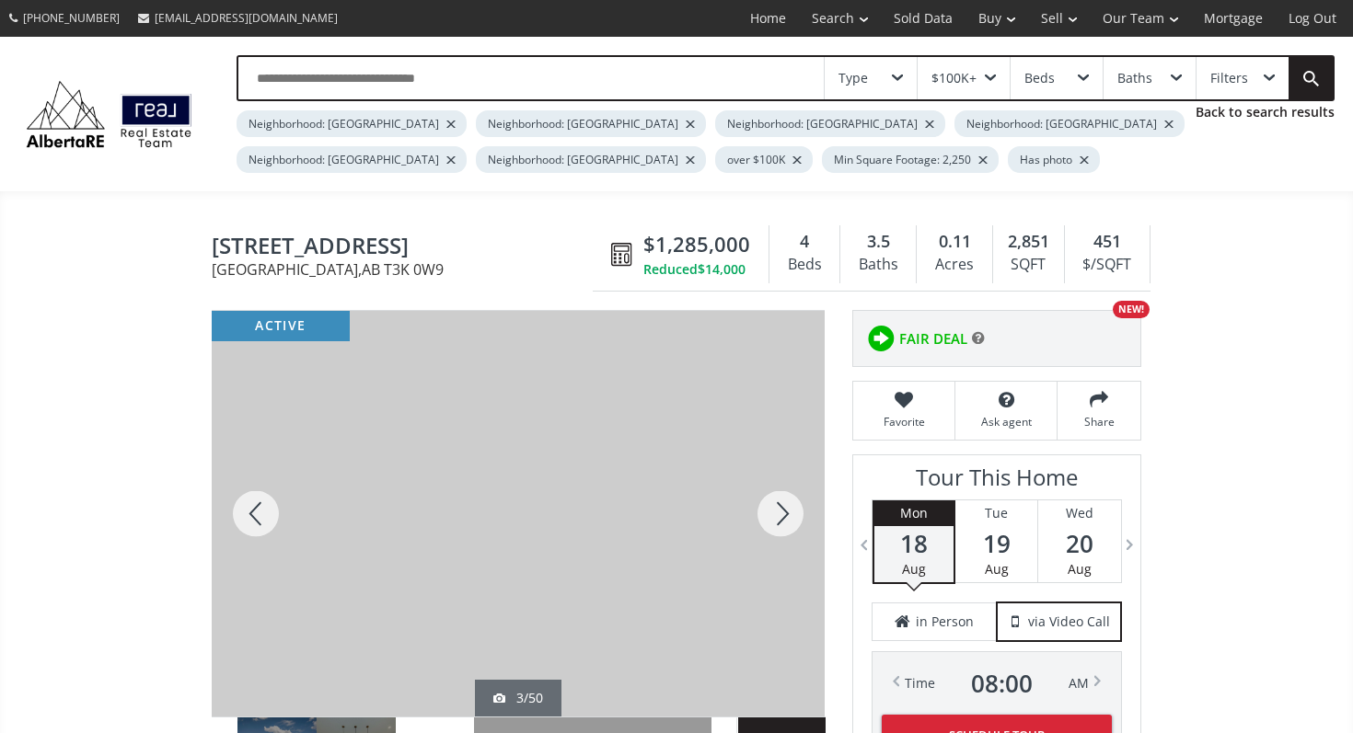
click at [766, 523] on div at bounding box center [780, 514] width 88 height 406
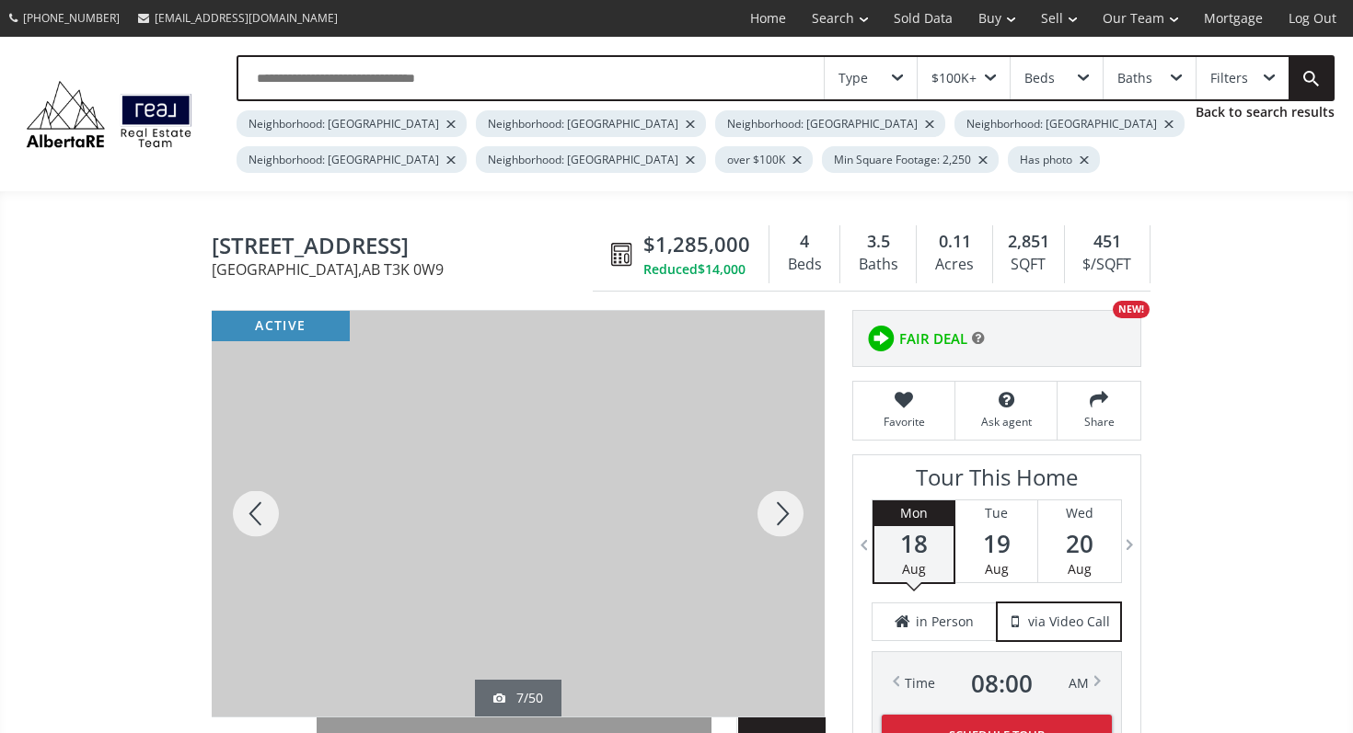
click at [766, 523] on div at bounding box center [780, 514] width 88 height 406
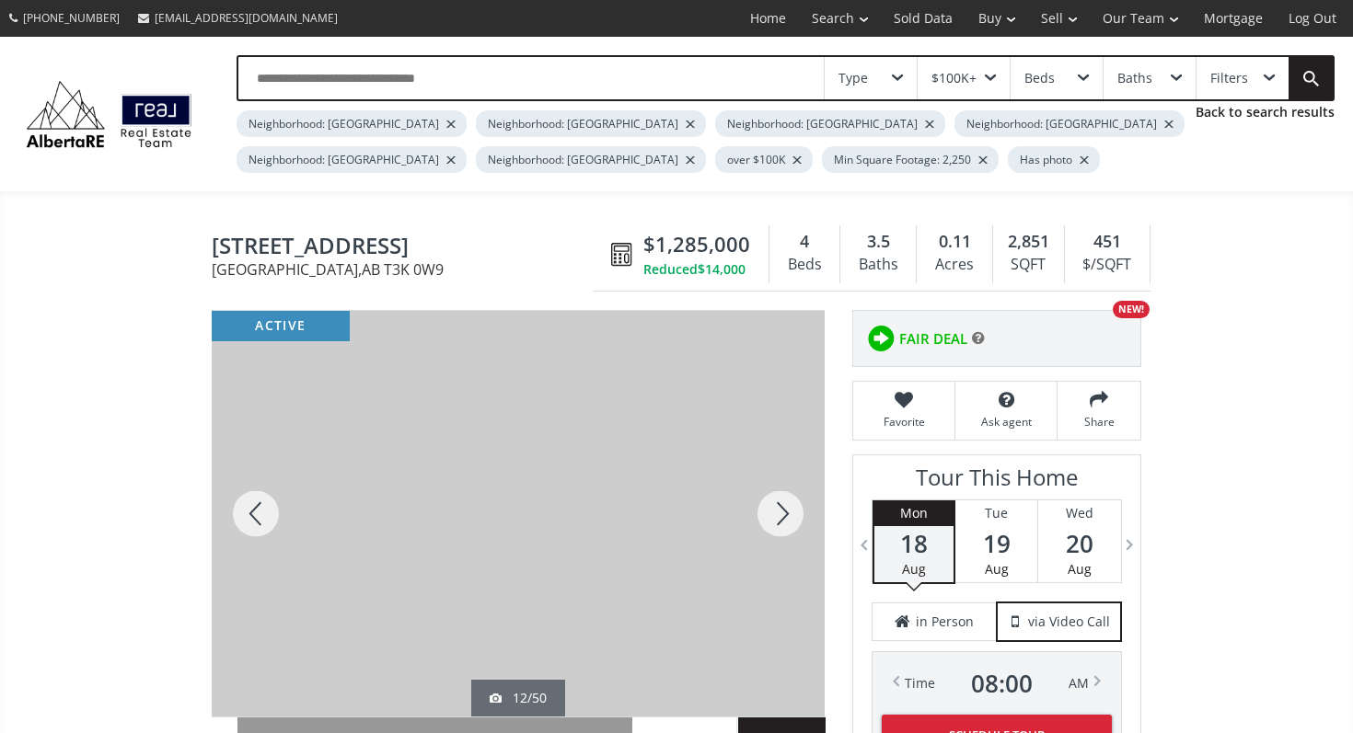
click at [766, 523] on div at bounding box center [780, 514] width 88 height 406
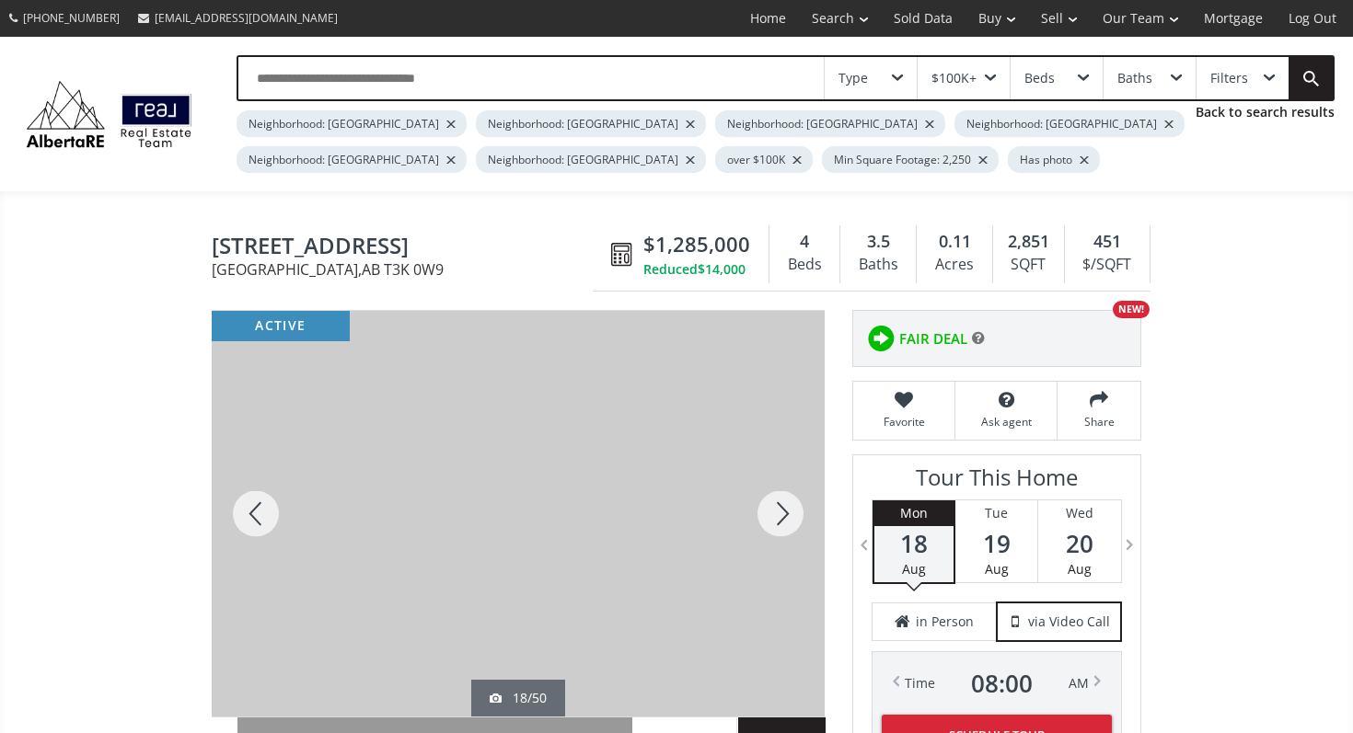
click at [766, 523] on div at bounding box center [780, 514] width 88 height 406
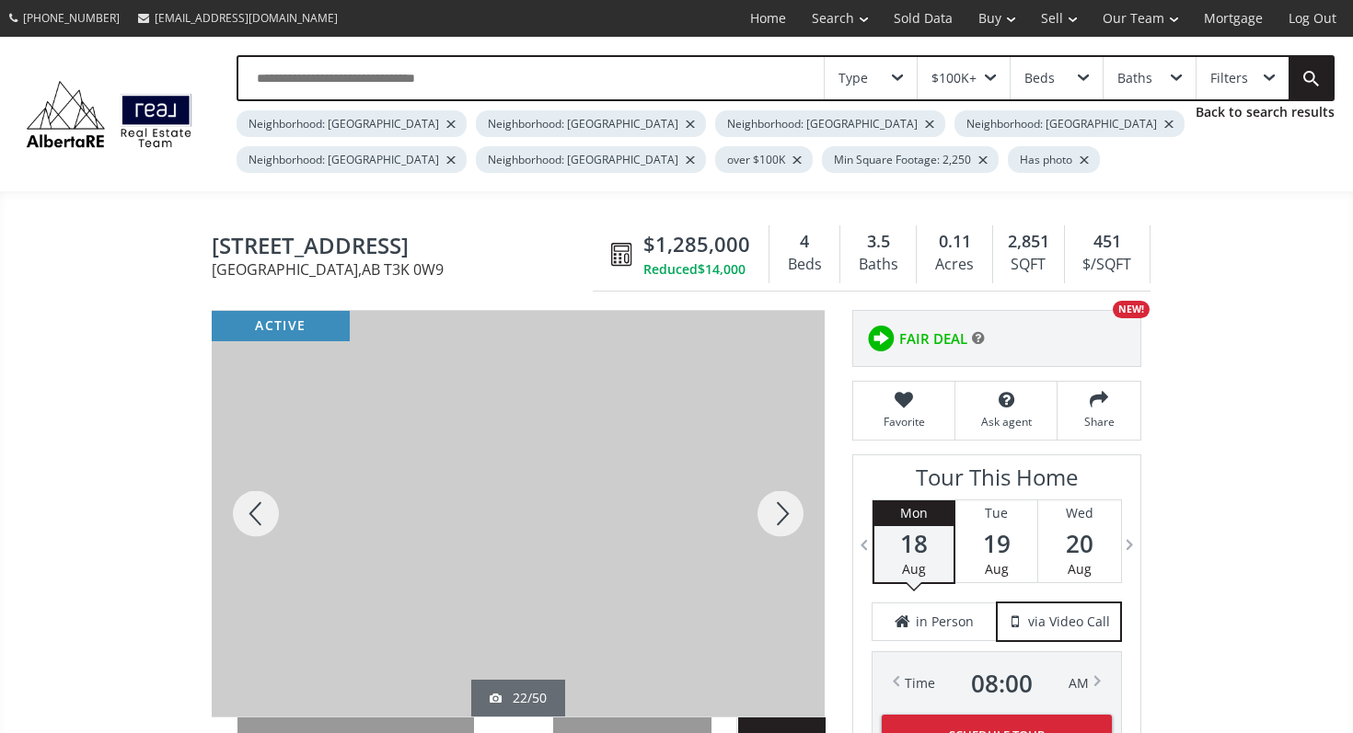
click at [766, 523] on div at bounding box center [780, 514] width 88 height 406
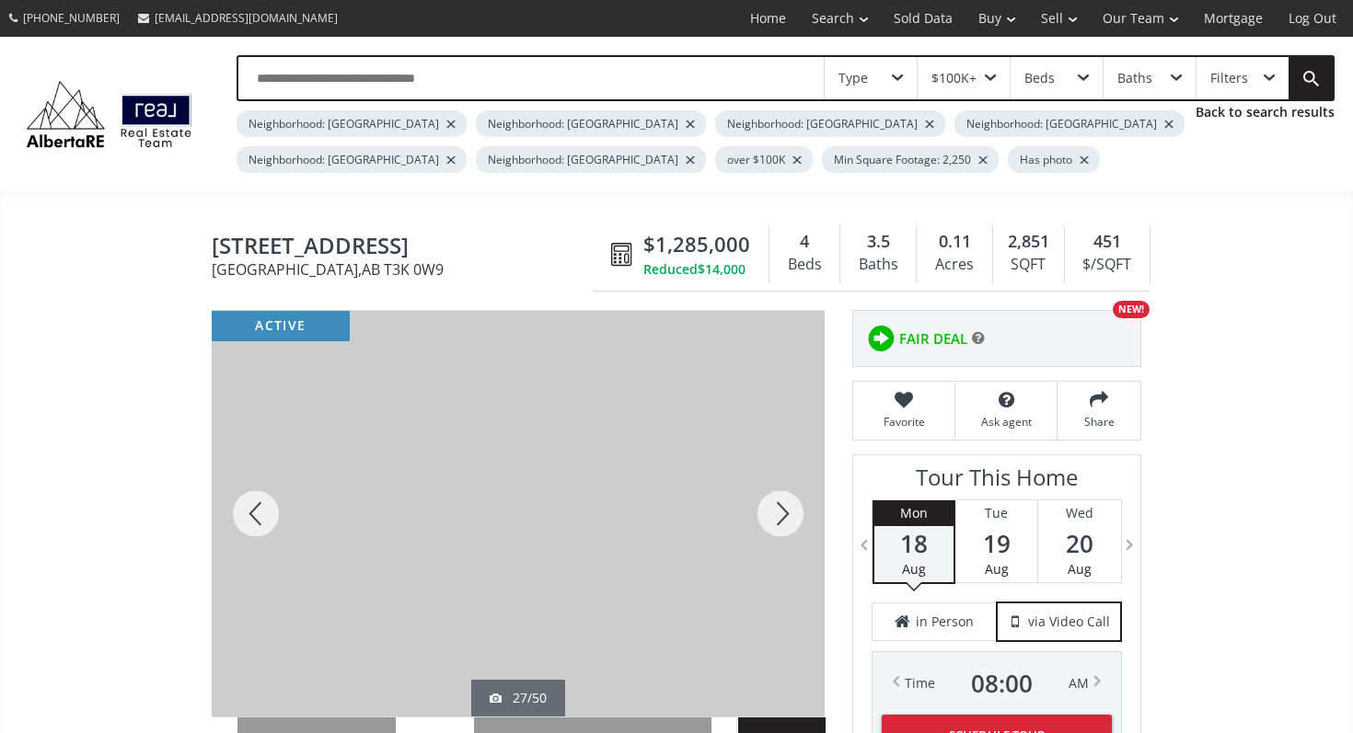
click at [766, 523] on div at bounding box center [780, 514] width 88 height 406
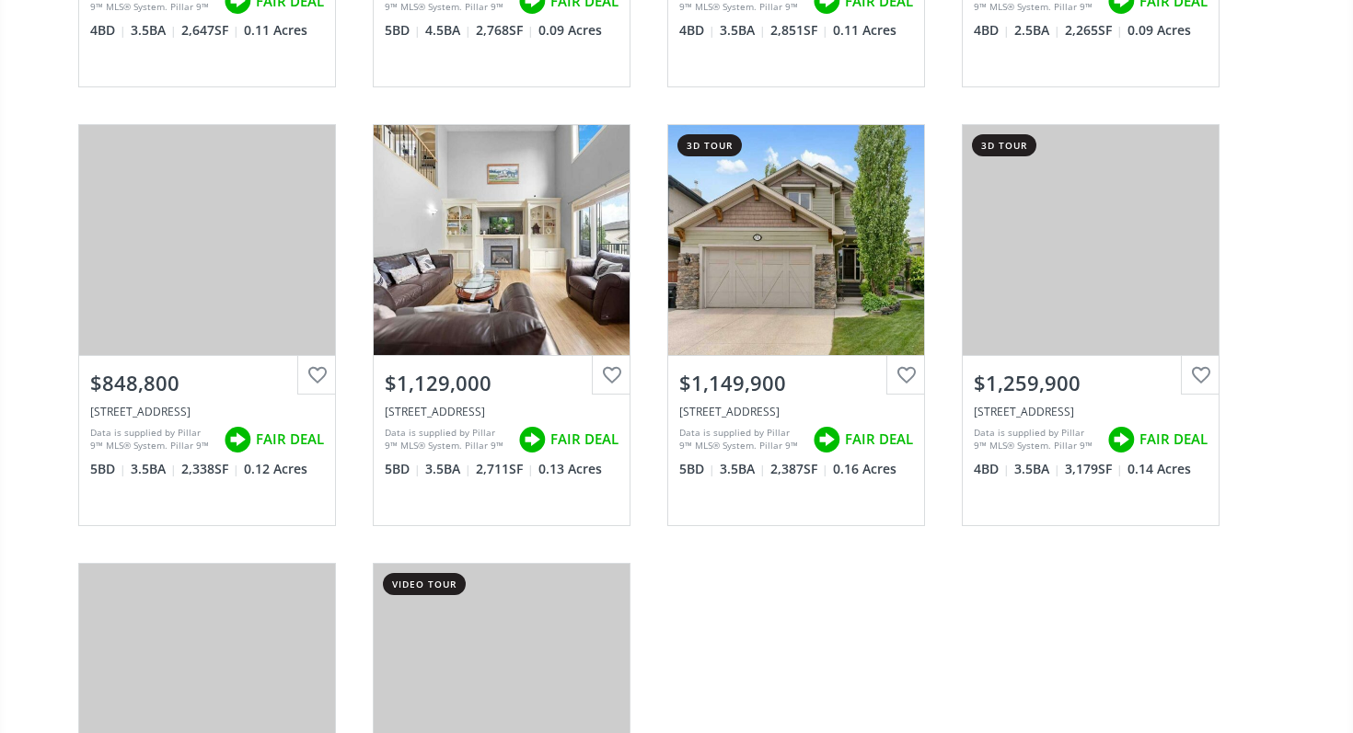
scroll to position [2792, 0]
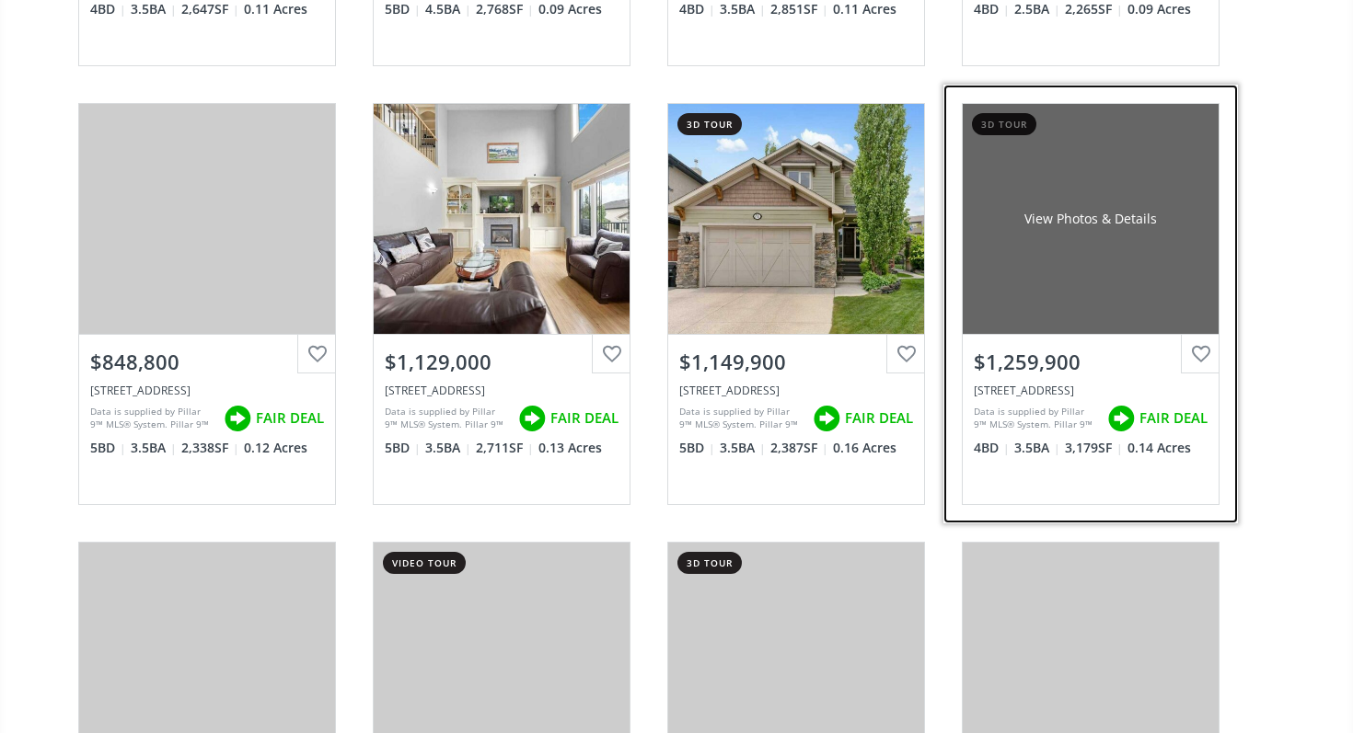
click at [1046, 316] on div "View Photos & Details" at bounding box center [1090, 219] width 256 height 230
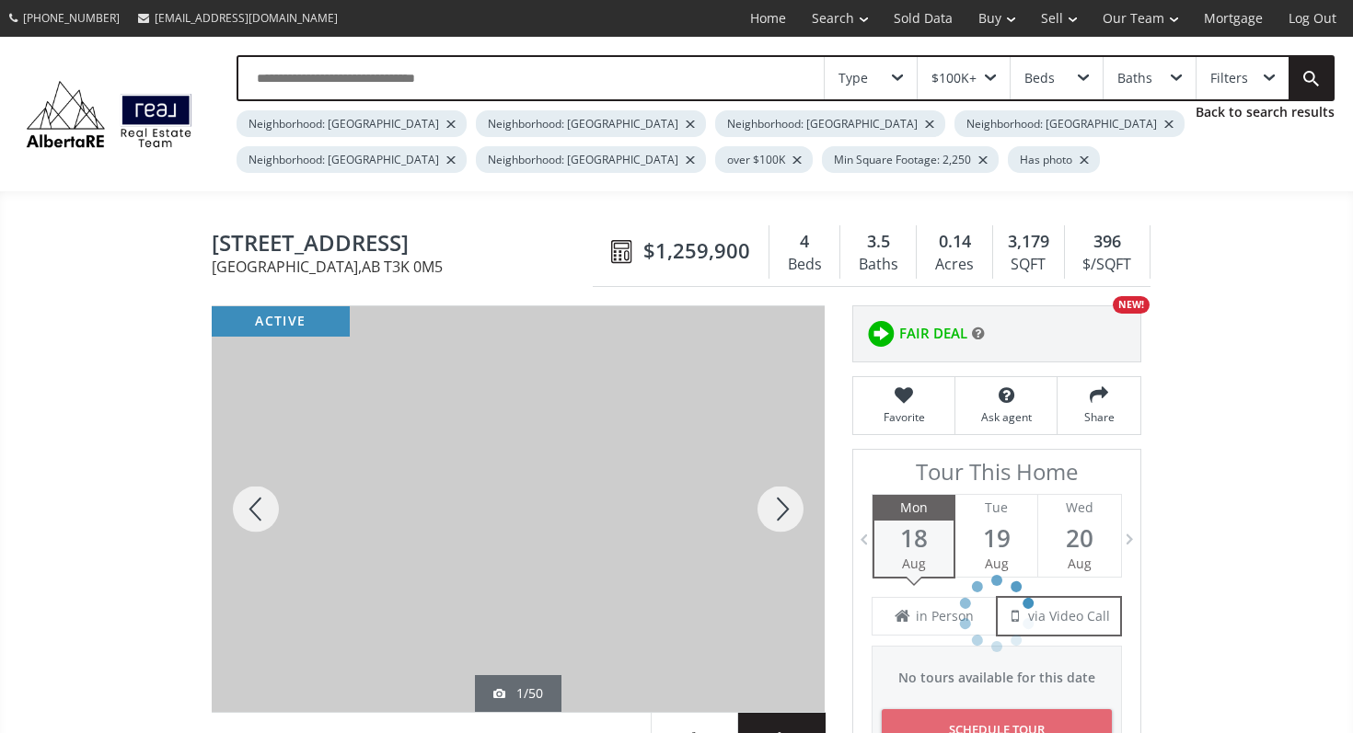
click at [767, 512] on div at bounding box center [780, 509] width 88 height 406
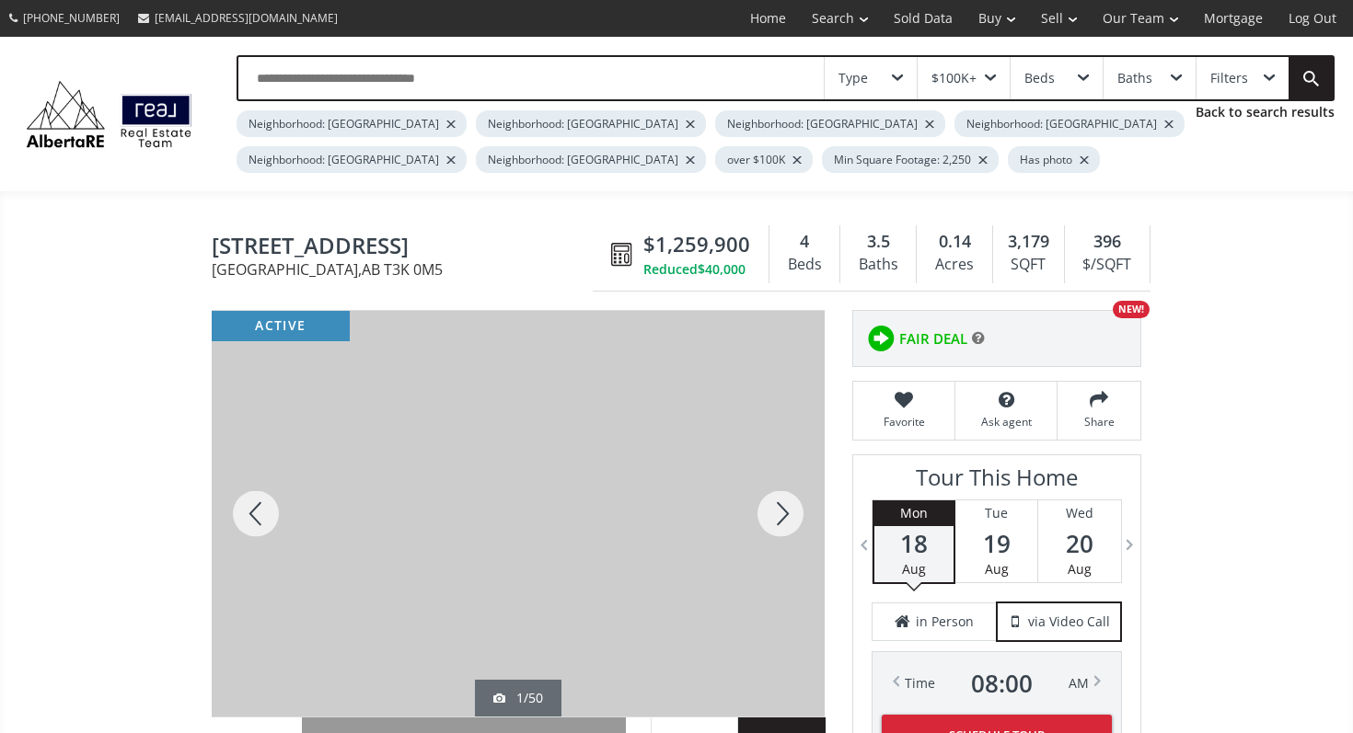
click at [767, 512] on div at bounding box center [780, 514] width 88 height 406
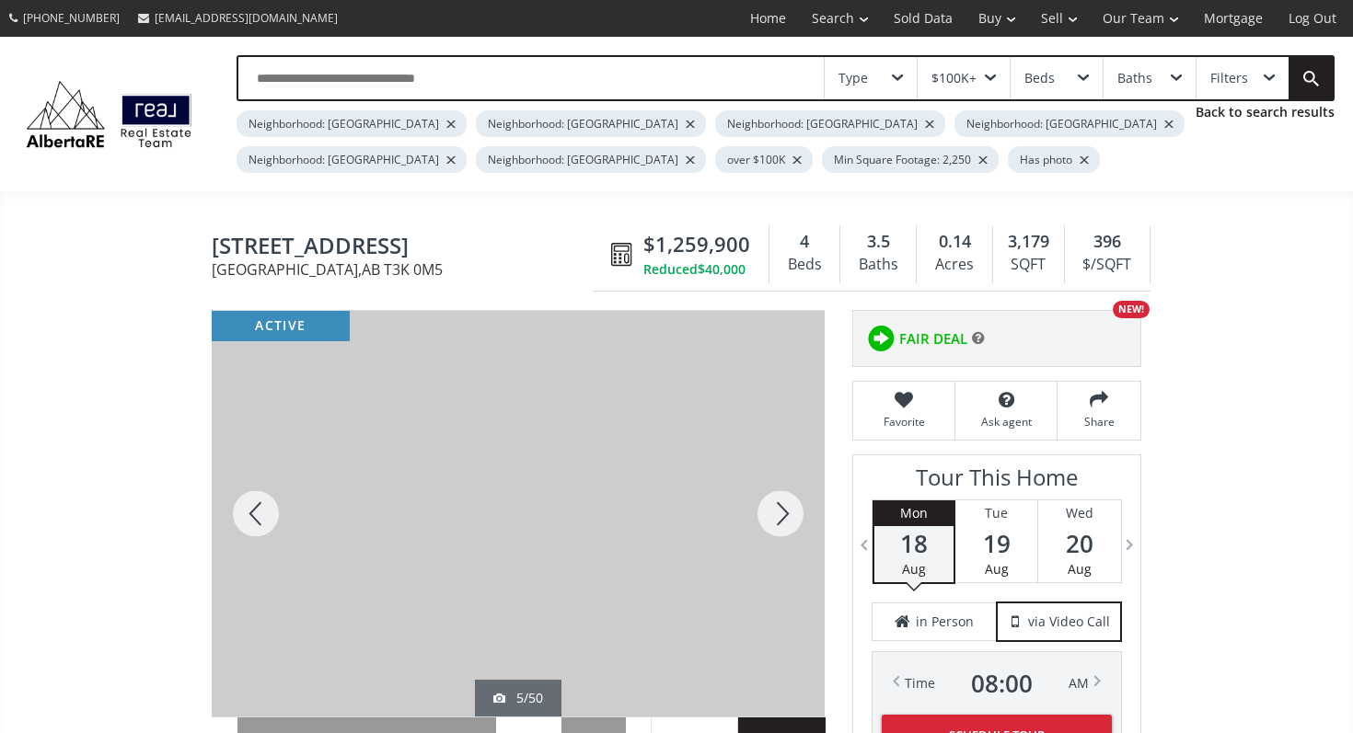
click at [767, 512] on div at bounding box center [780, 514] width 88 height 406
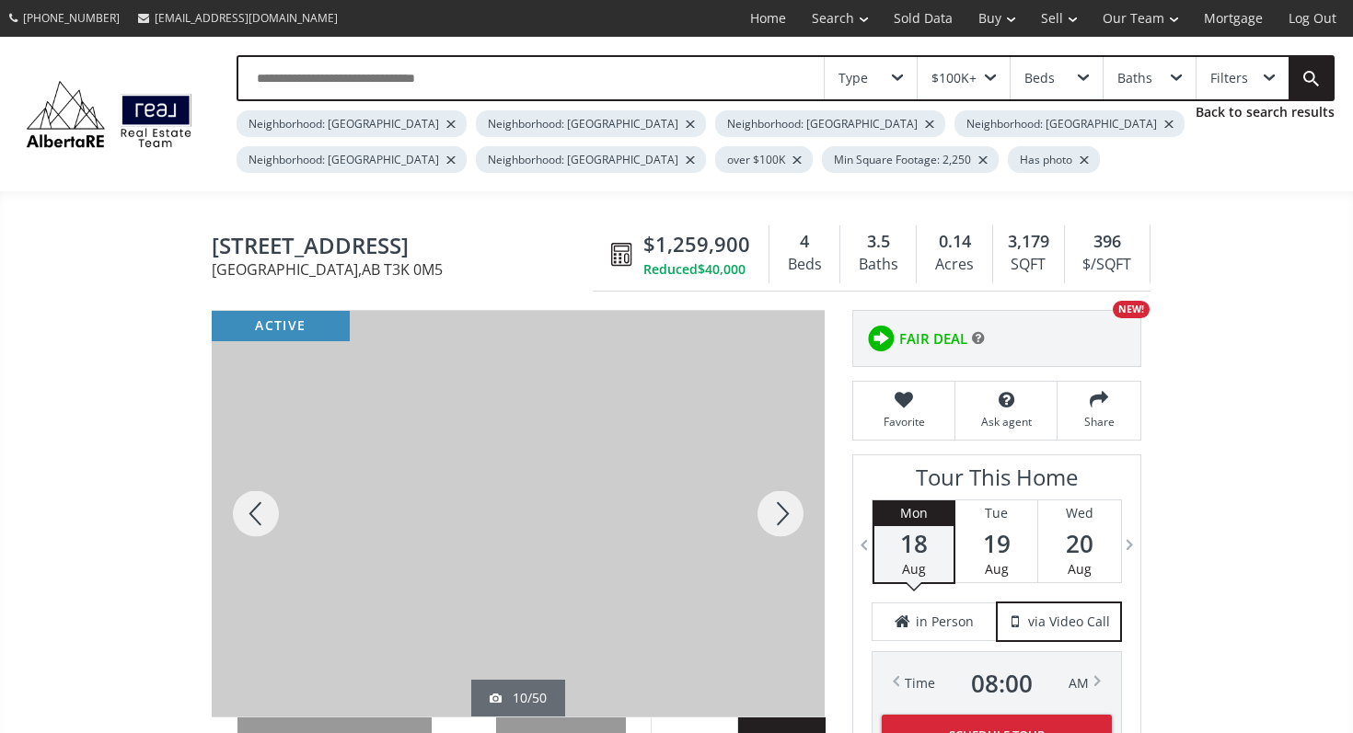
click at [767, 512] on div at bounding box center [780, 514] width 88 height 406
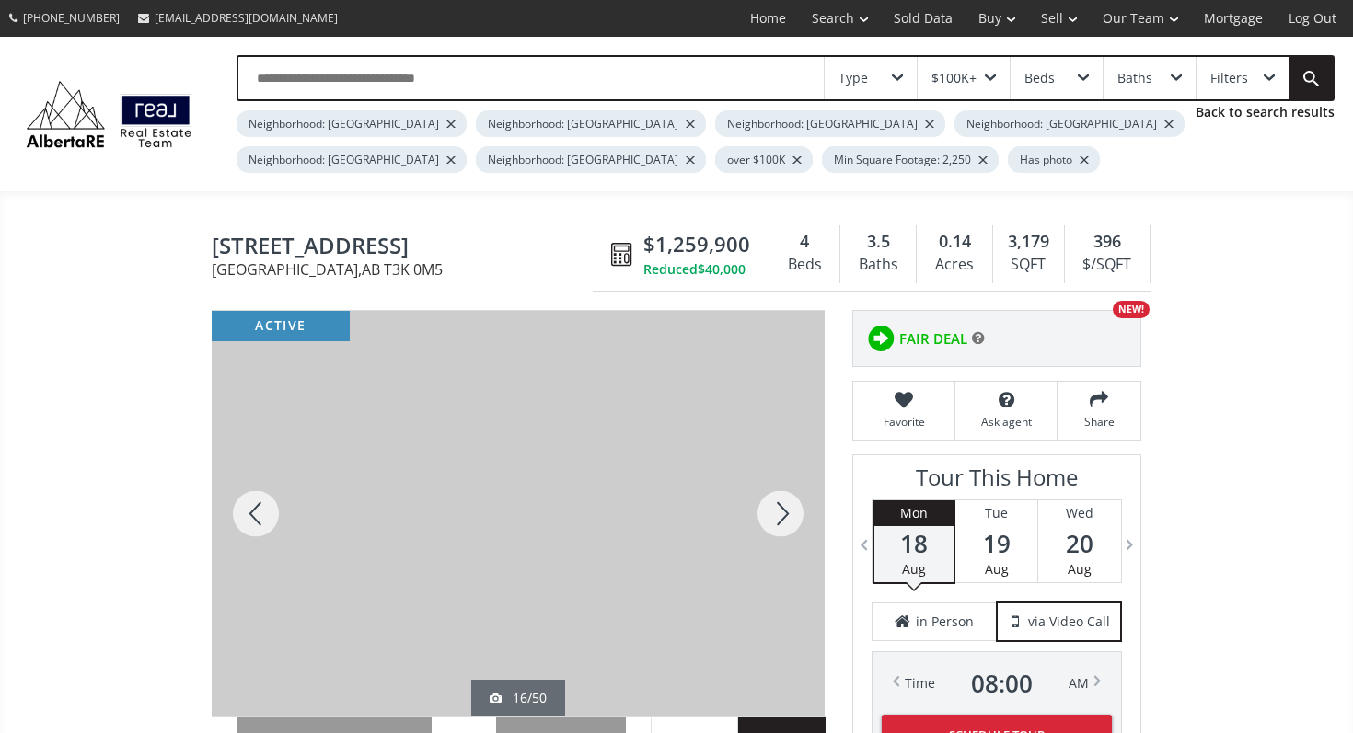
click at [767, 512] on div at bounding box center [780, 514] width 88 height 406
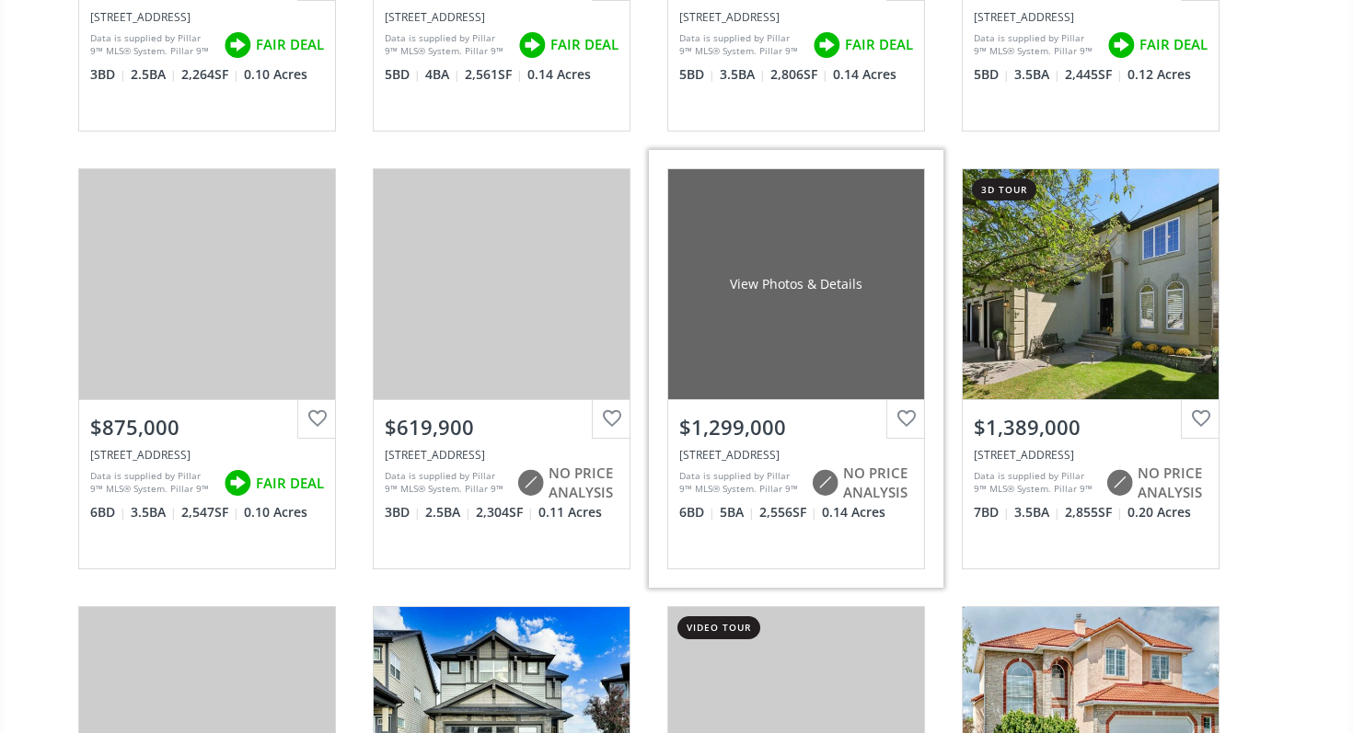
scroll to position [3605, 0]
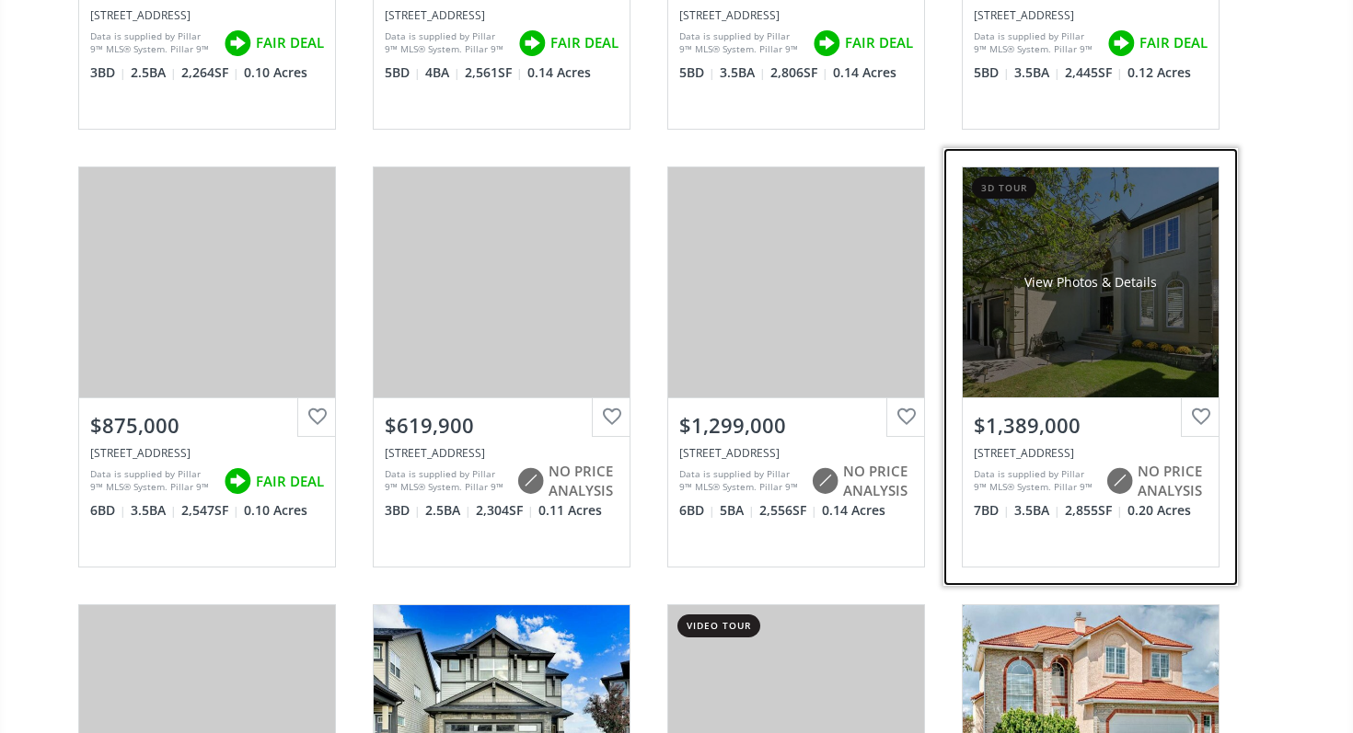
click at [1094, 378] on div "View Photos & Details" at bounding box center [1090, 282] width 256 height 230
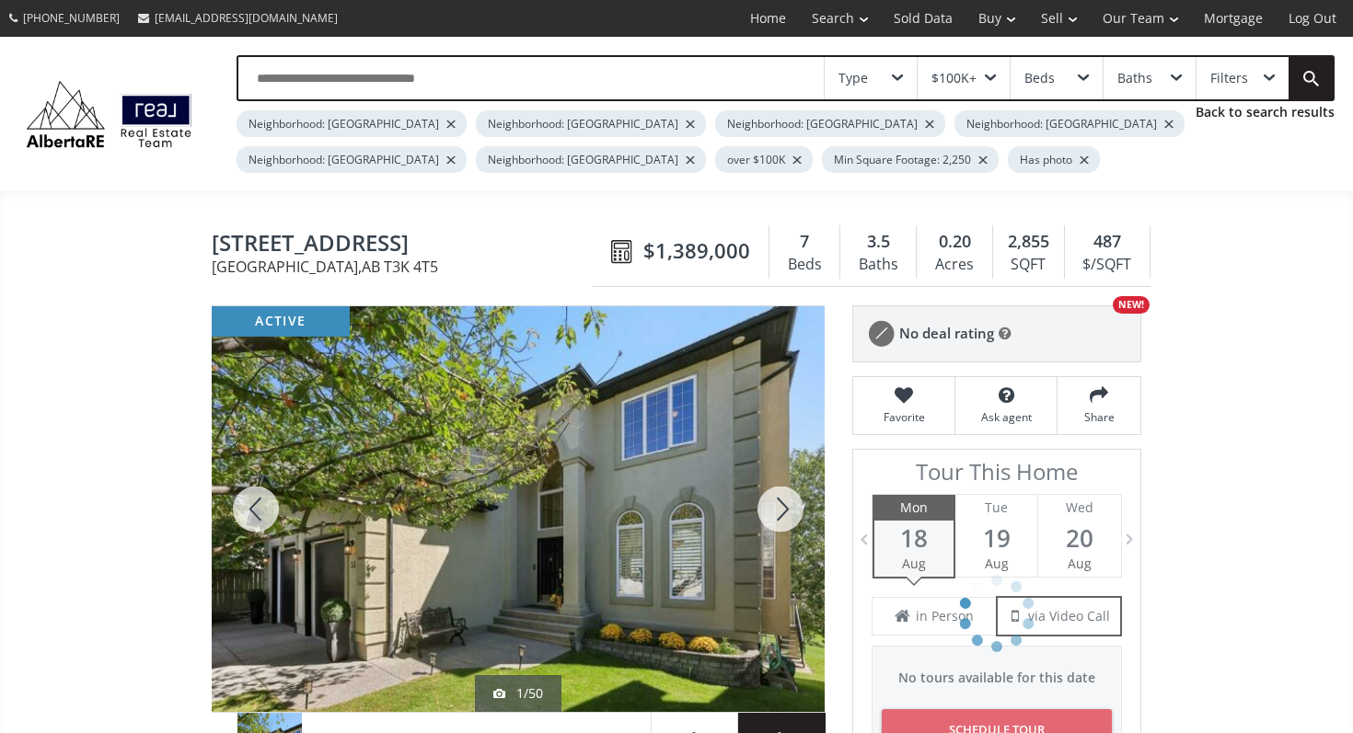
click at [785, 507] on div at bounding box center [780, 509] width 88 height 406
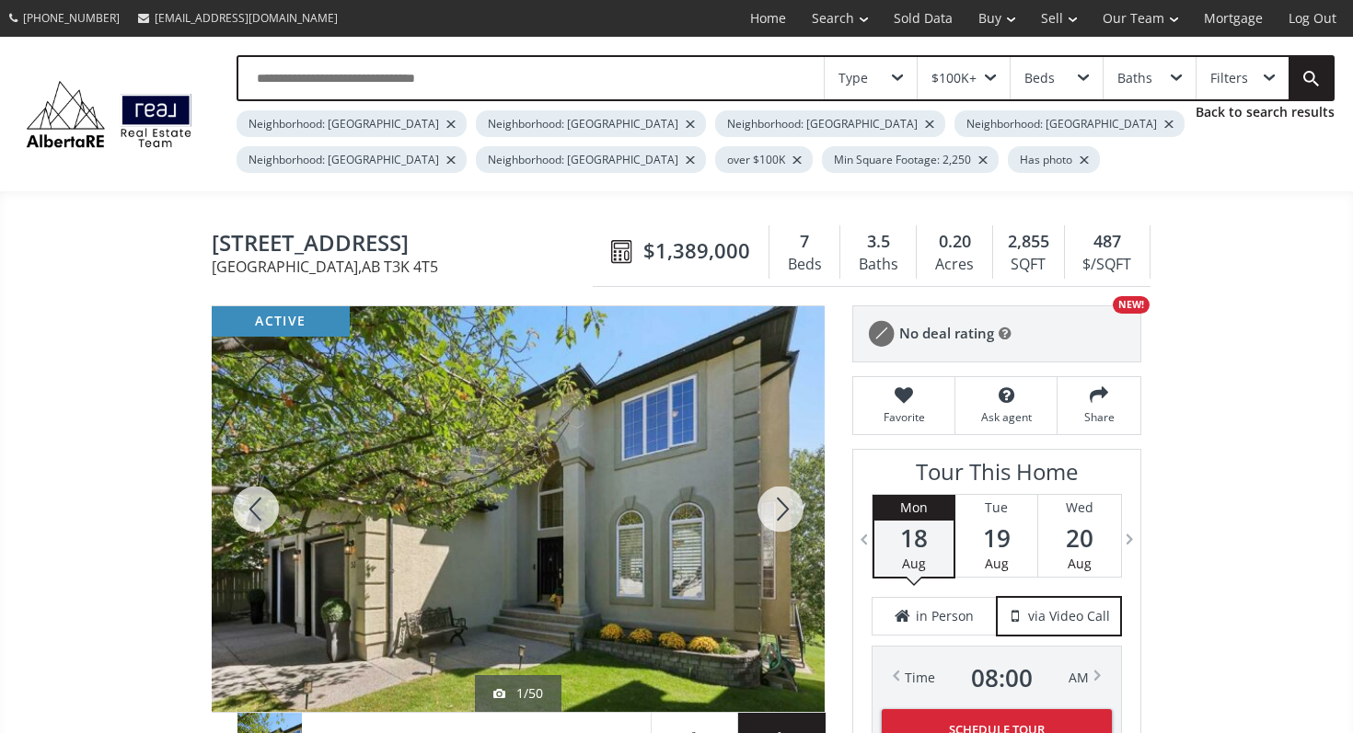
click at [785, 507] on div at bounding box center [780, 509] width 88 height 406
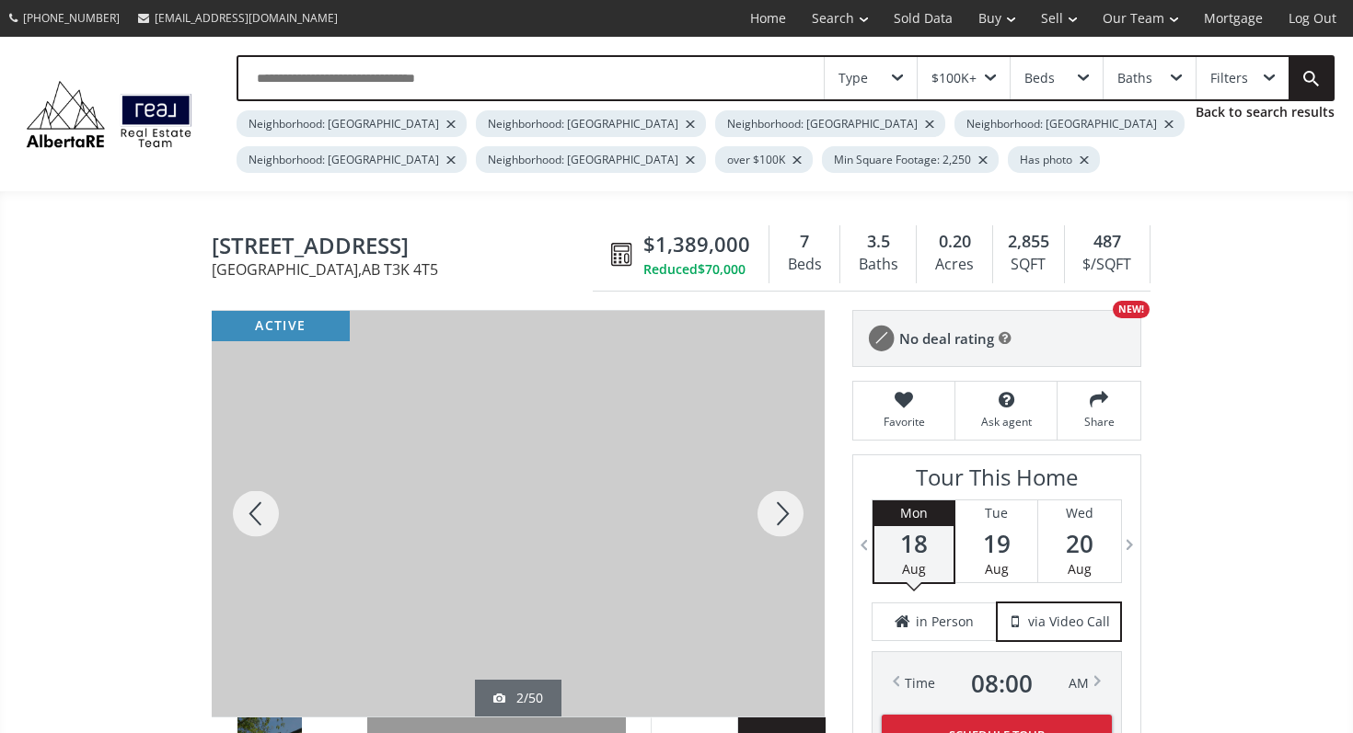
click at [785, 507] on div at bounding box center [780, 514] width 88 height 406
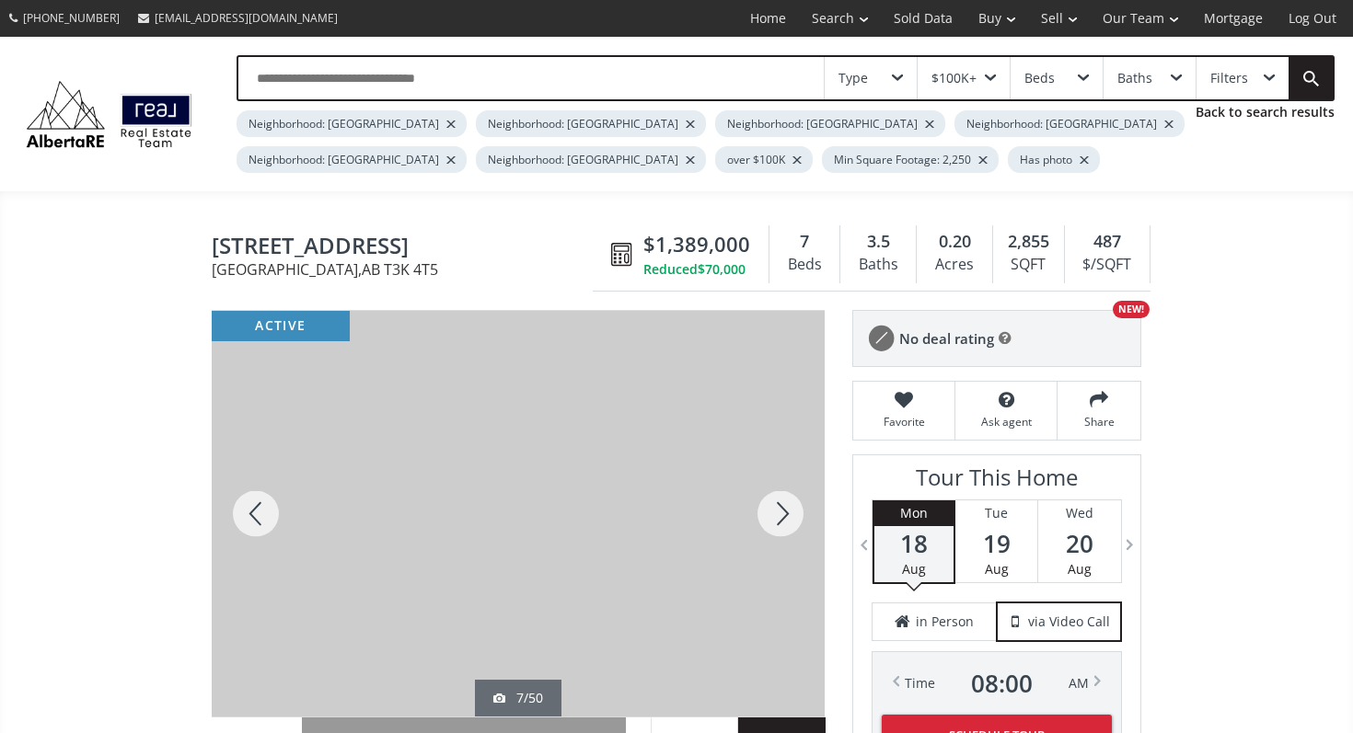
click at [785, 507] on div at bounding box center [780, 514] width 88 height 406
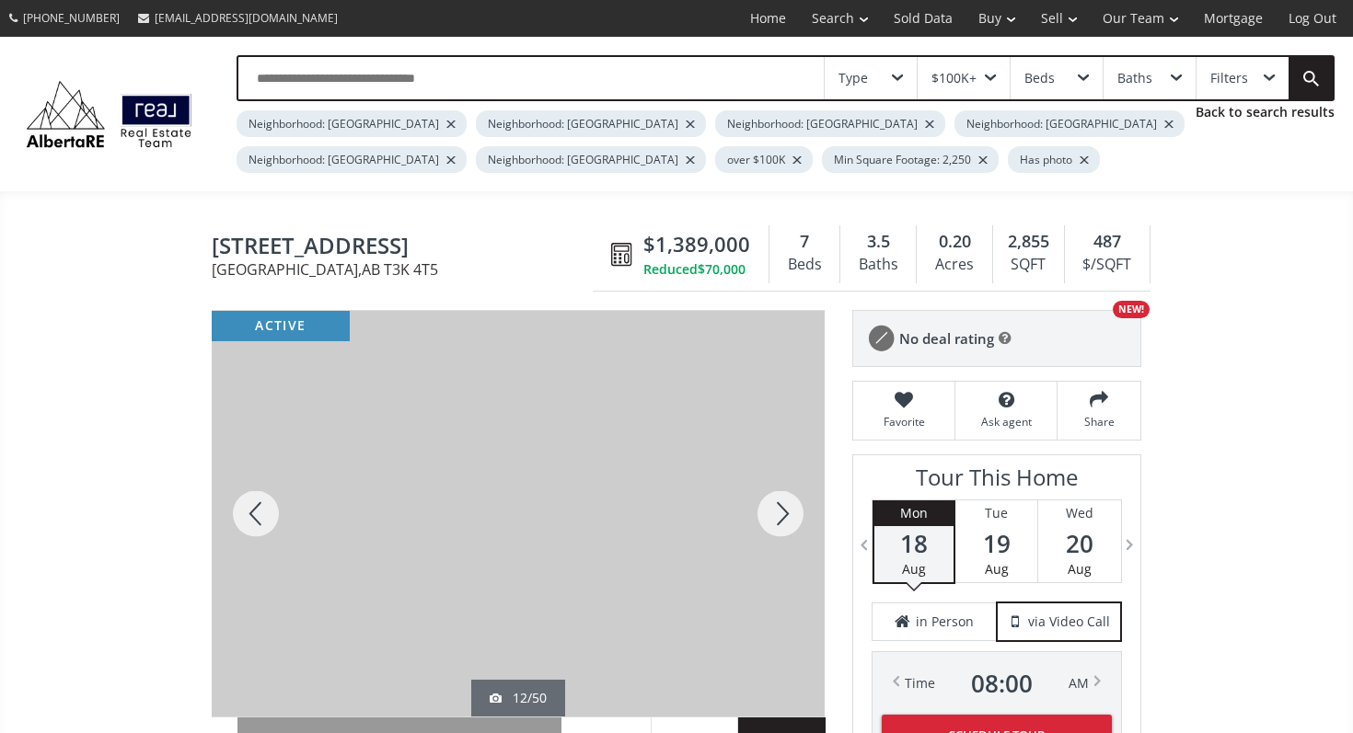
click at [785, 507] on div at bounding box center [780, 514] width 88 height 406
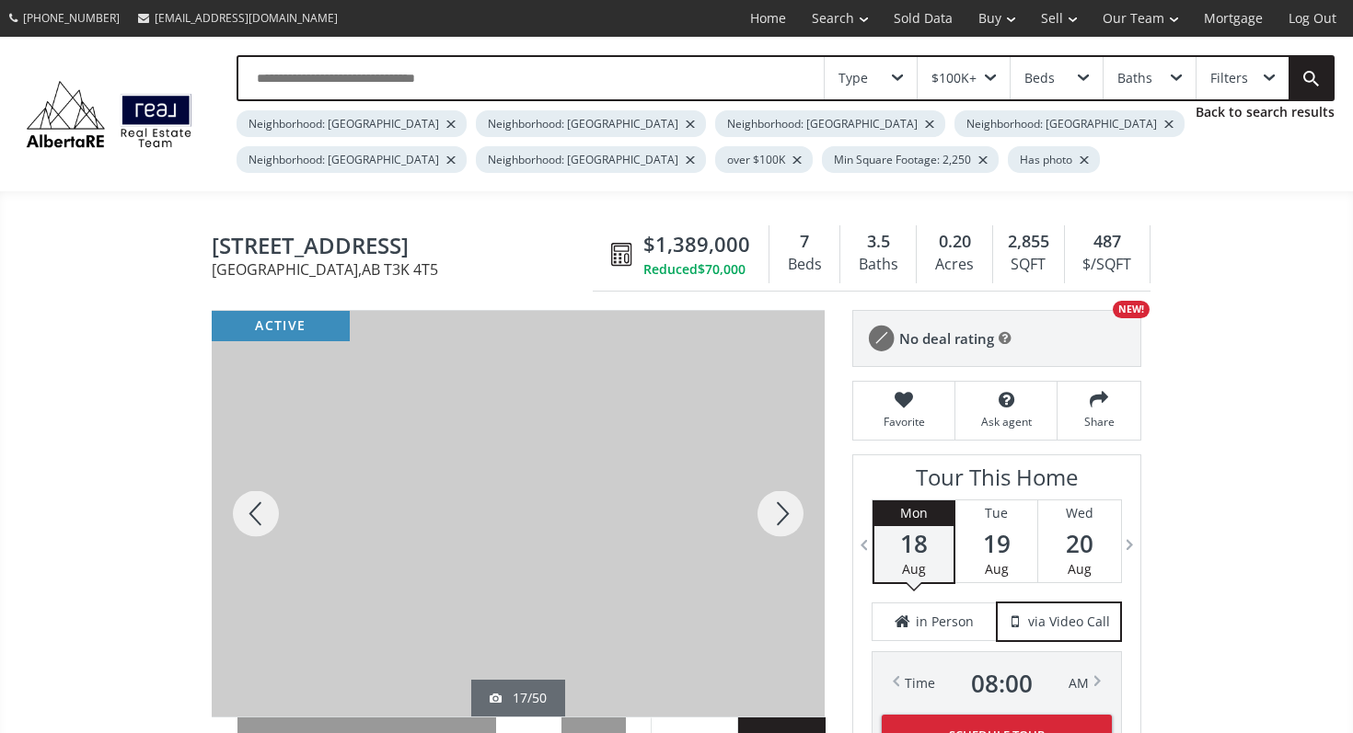
click at [785, 507] on div at bounding box center [780, 514] width 88 height 406
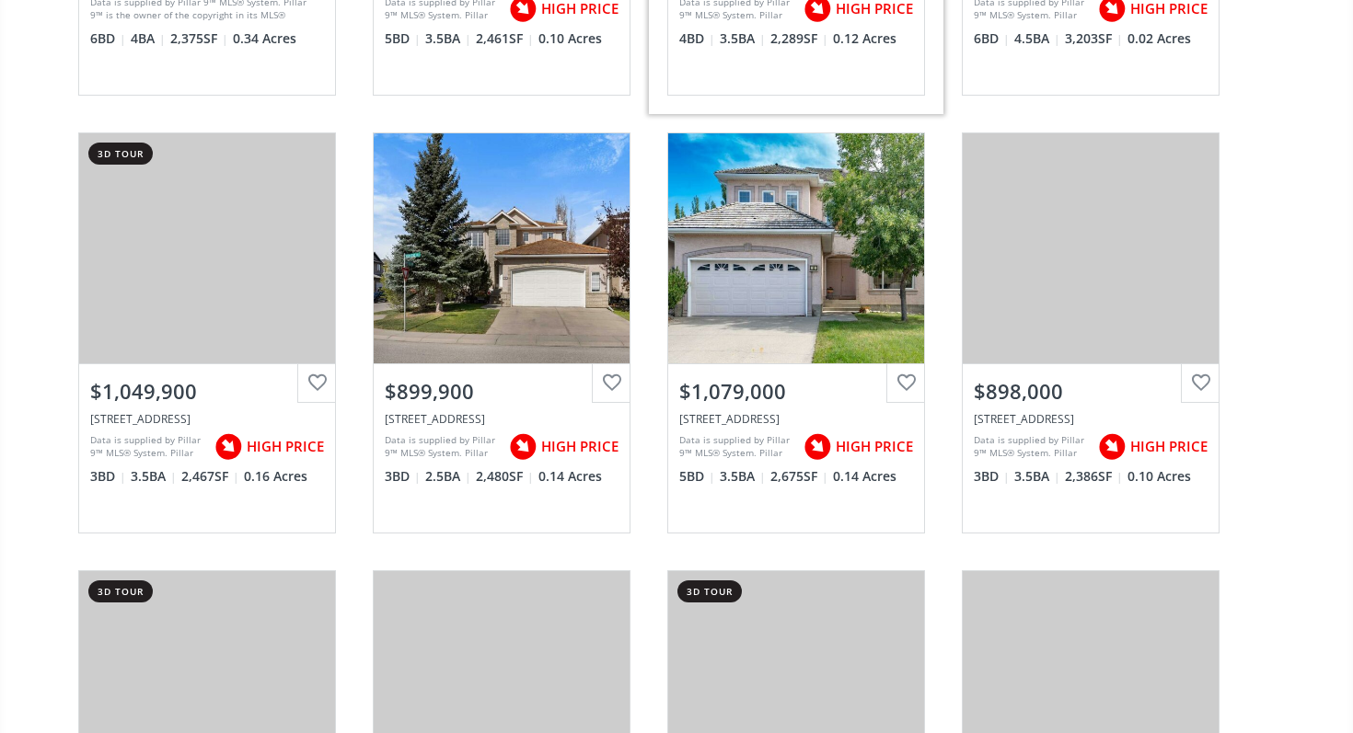
scroll to position [4524, 0]
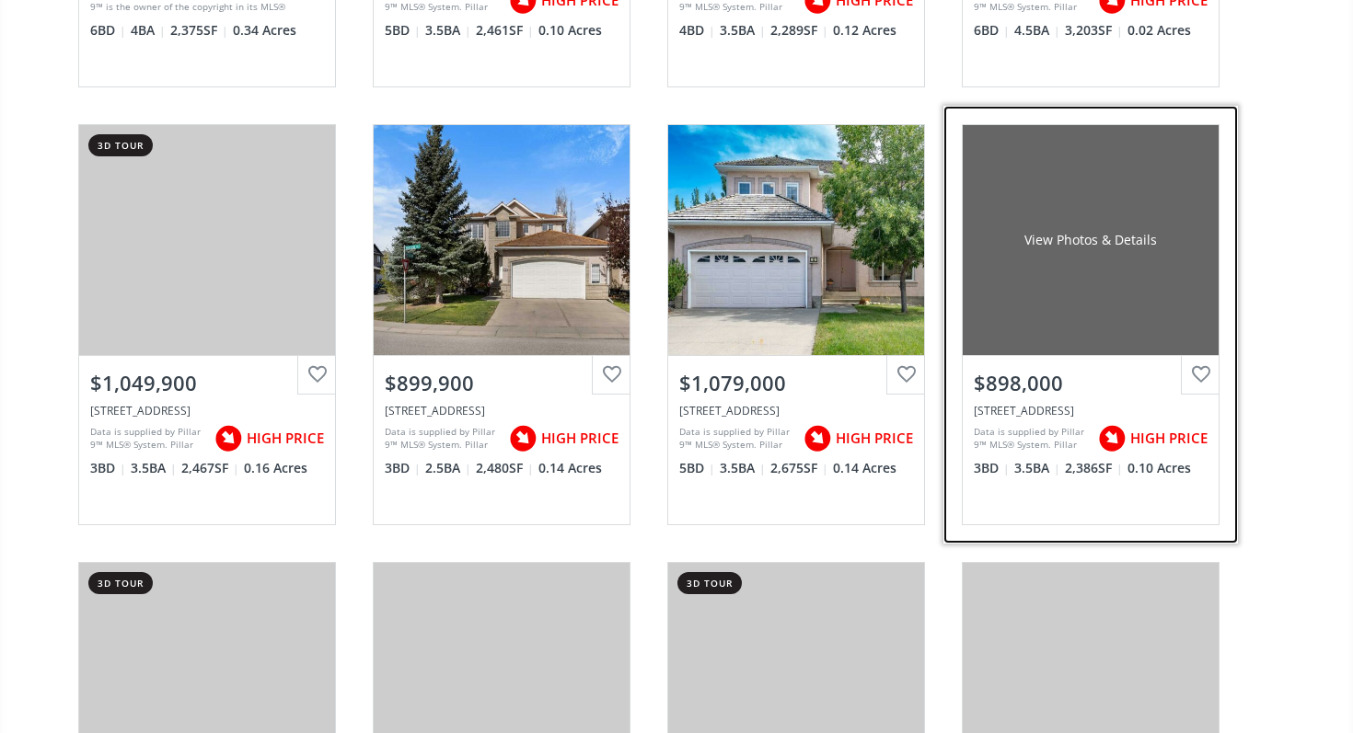
click at [1001, 348] on div "View Photos & Details" at bounding box center [1090, 240] width 256 height 230
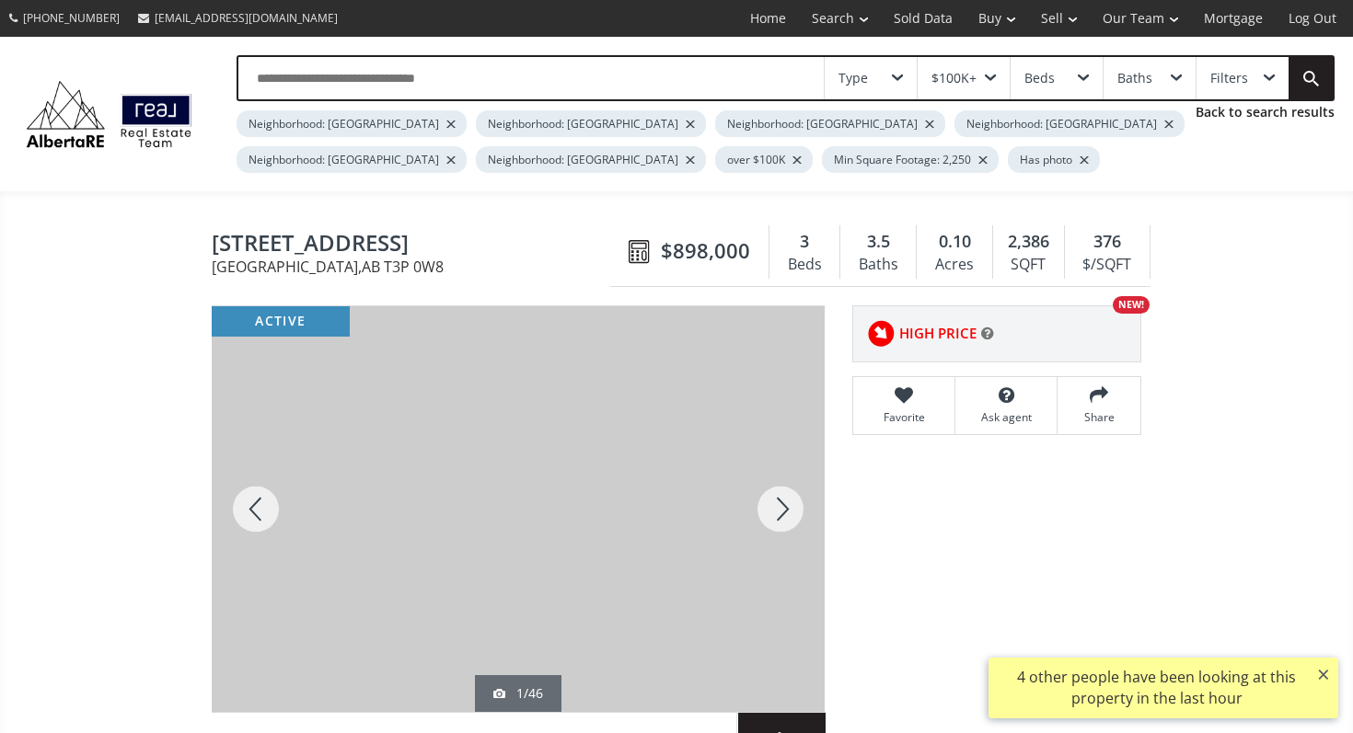
click at [800, 501] on div at bounding box center [780, 509] width 88 height 406
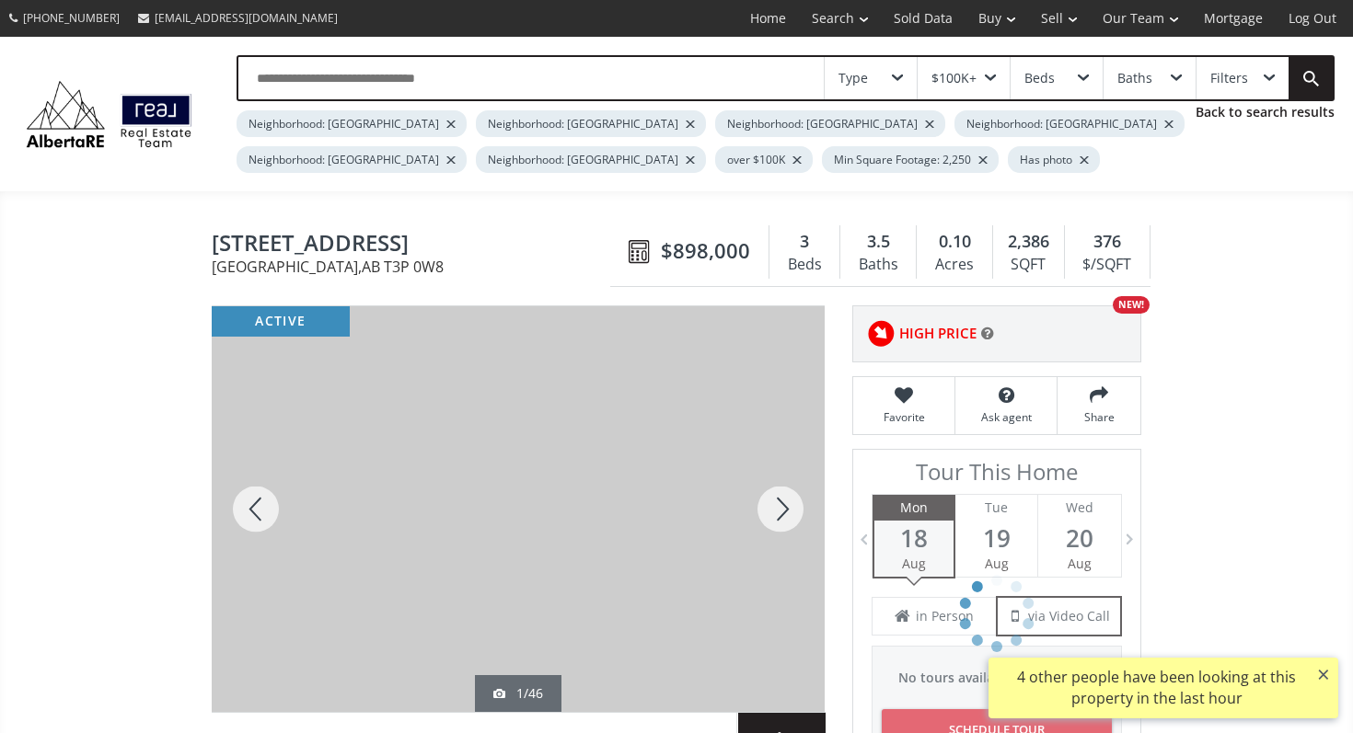
click at [800, 501] on div at bounding box center [780, 509] width 88 height 406
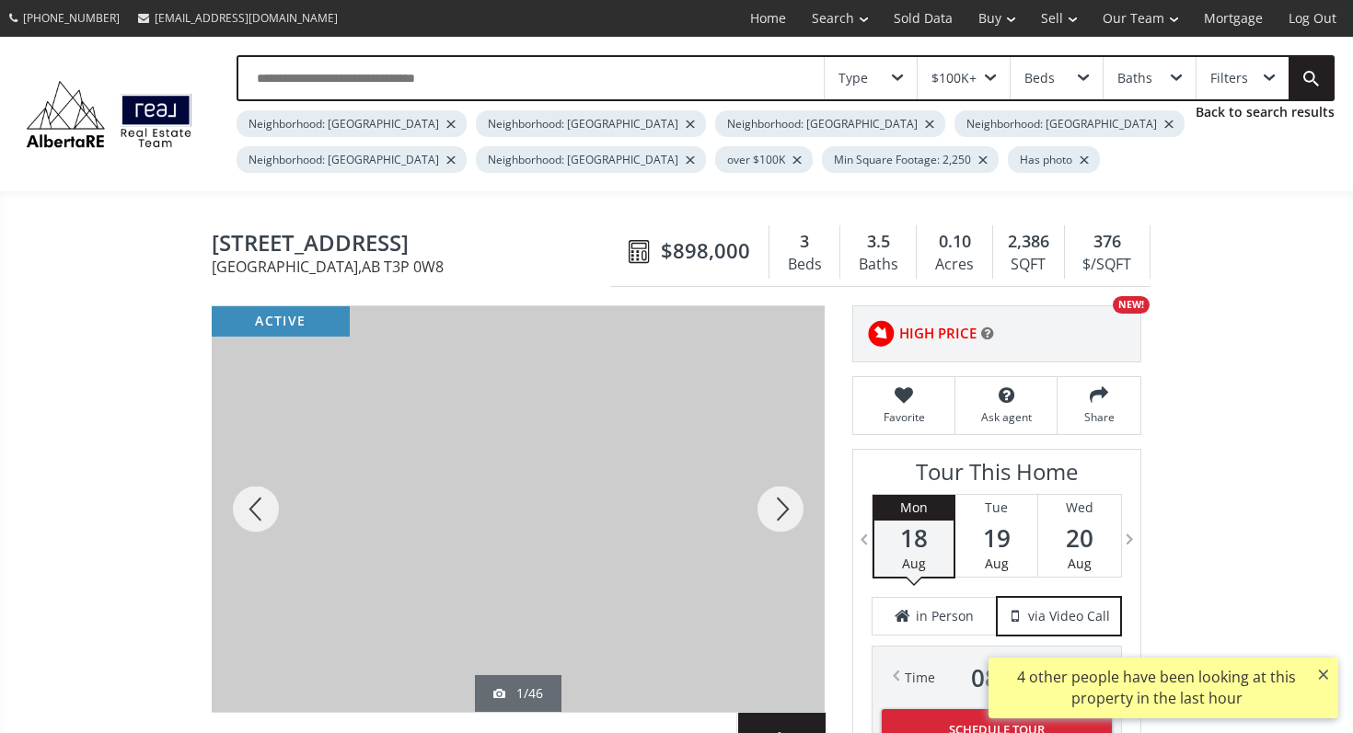
click at [800, 501] on div at bounding box center [780, 509] width 88 height 406
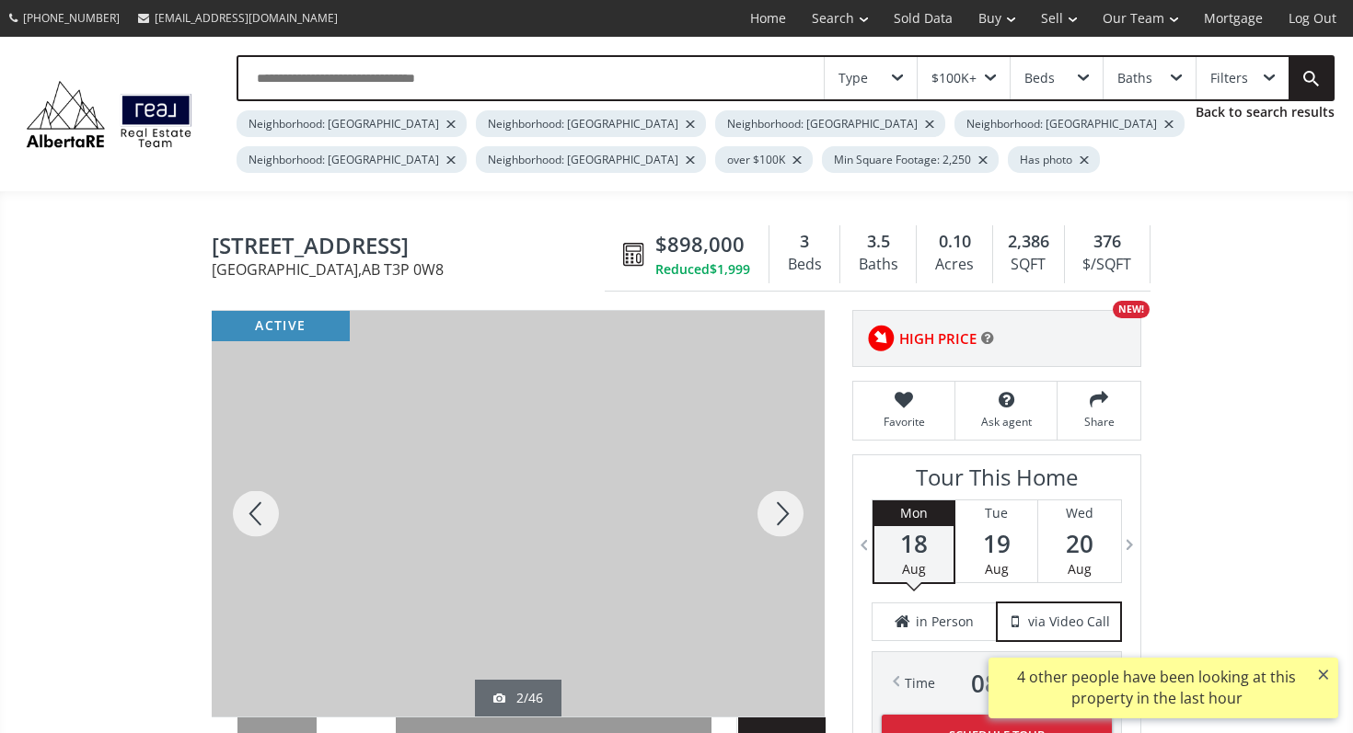
click at [800, 501] on div at bounding box center [780, 514] width 88 height 406
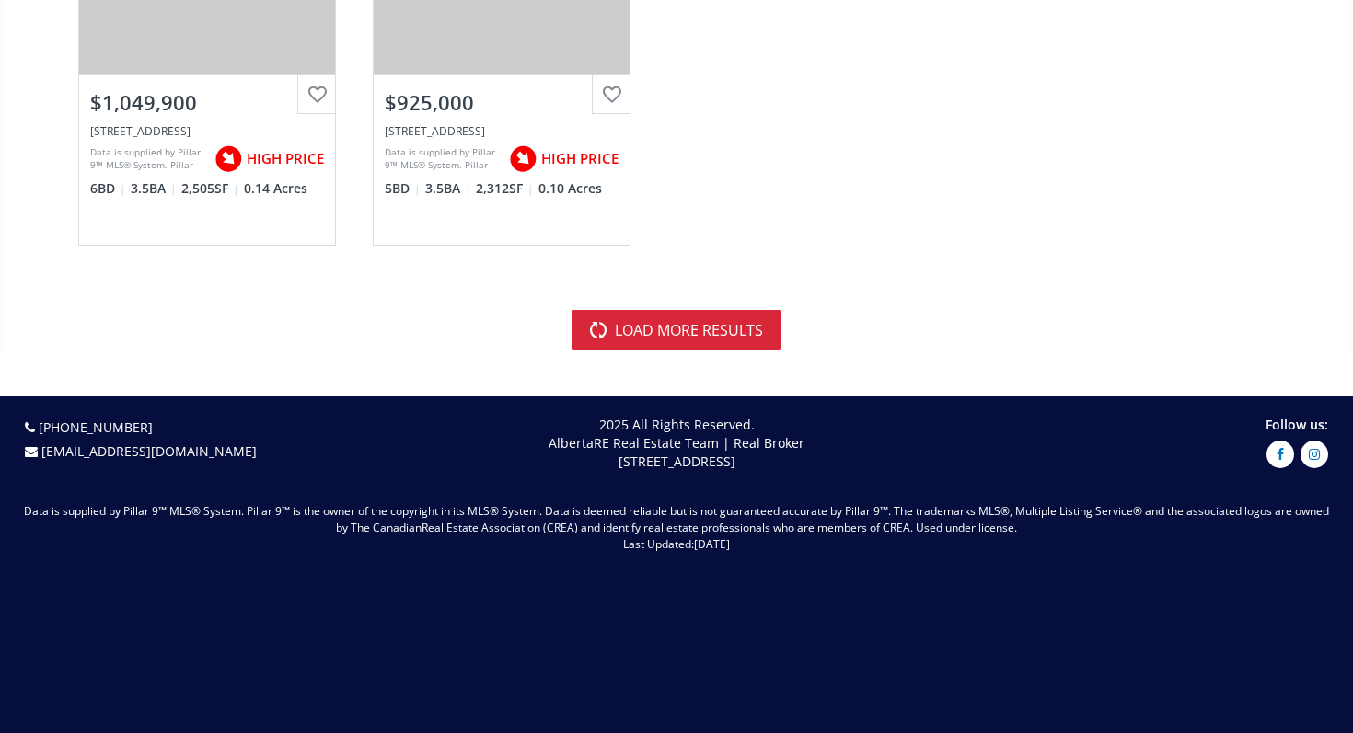
scroll to position [5695, 0]
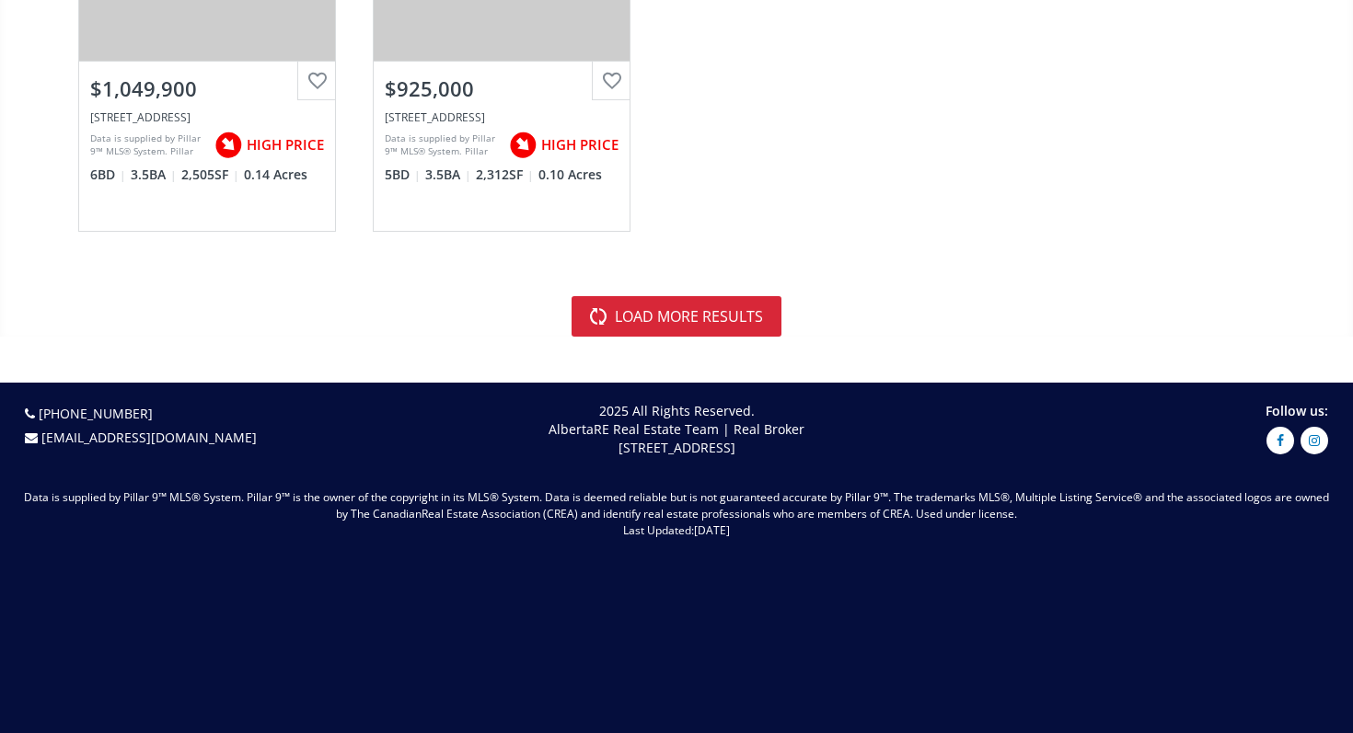
click at [700, 319] on button "load more results" at bounding box center [676, 316] width 210 height 40
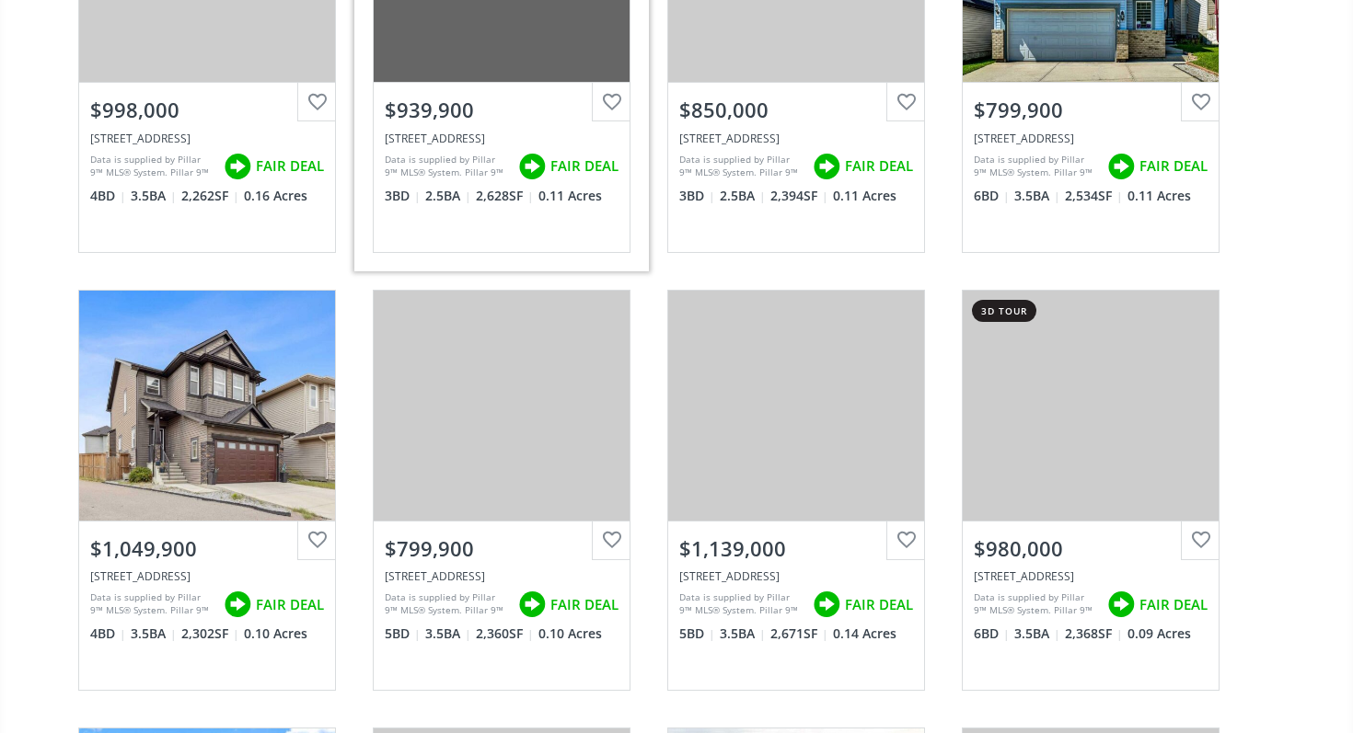
scroll to position [0, 0]
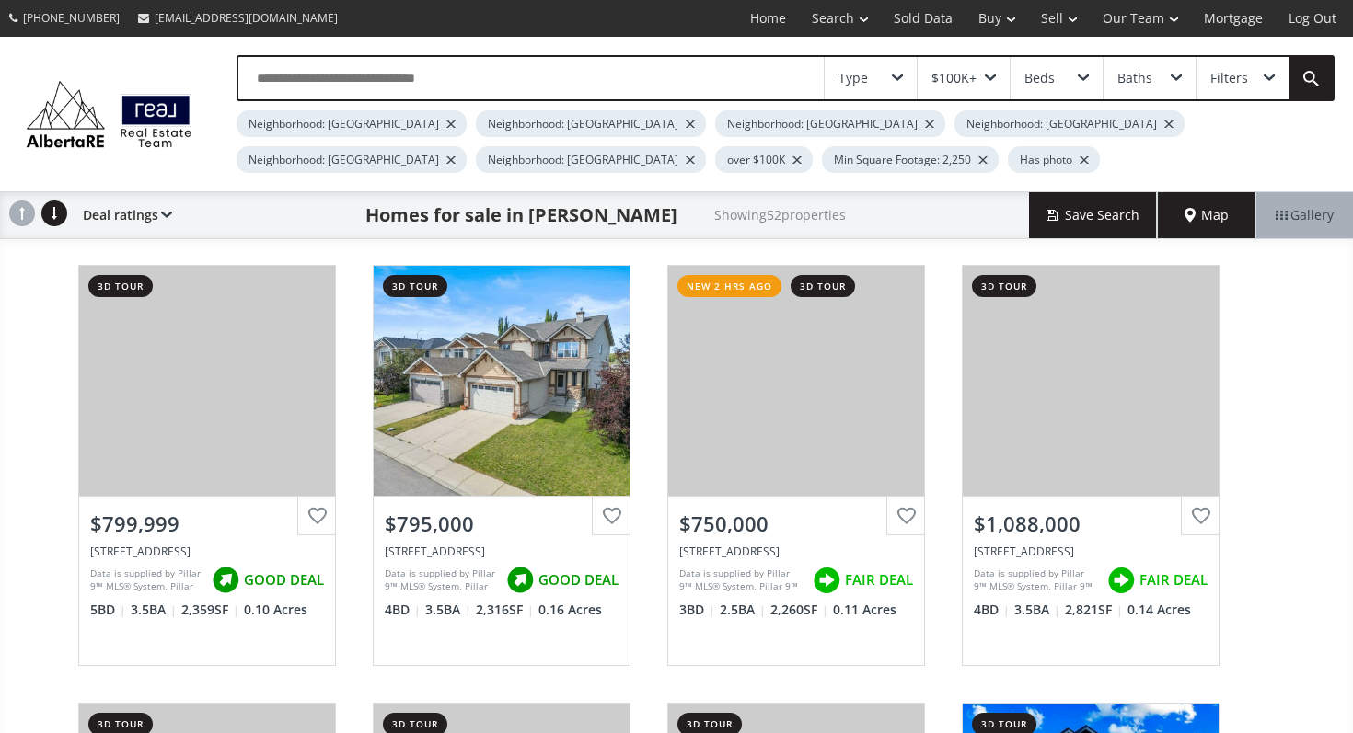
click at [380, 69] on input "text" at bounding box center [530, 78] width 585 height 42
type input "*"
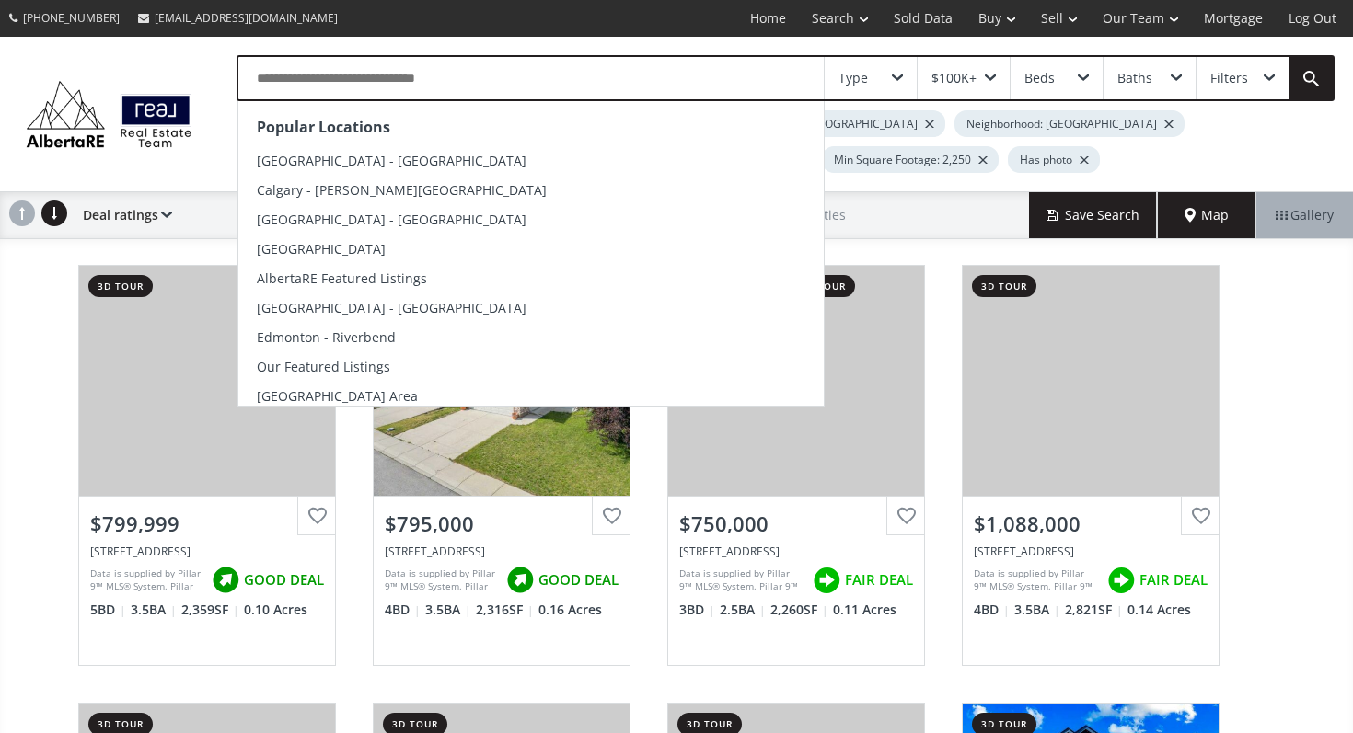
type input "*"
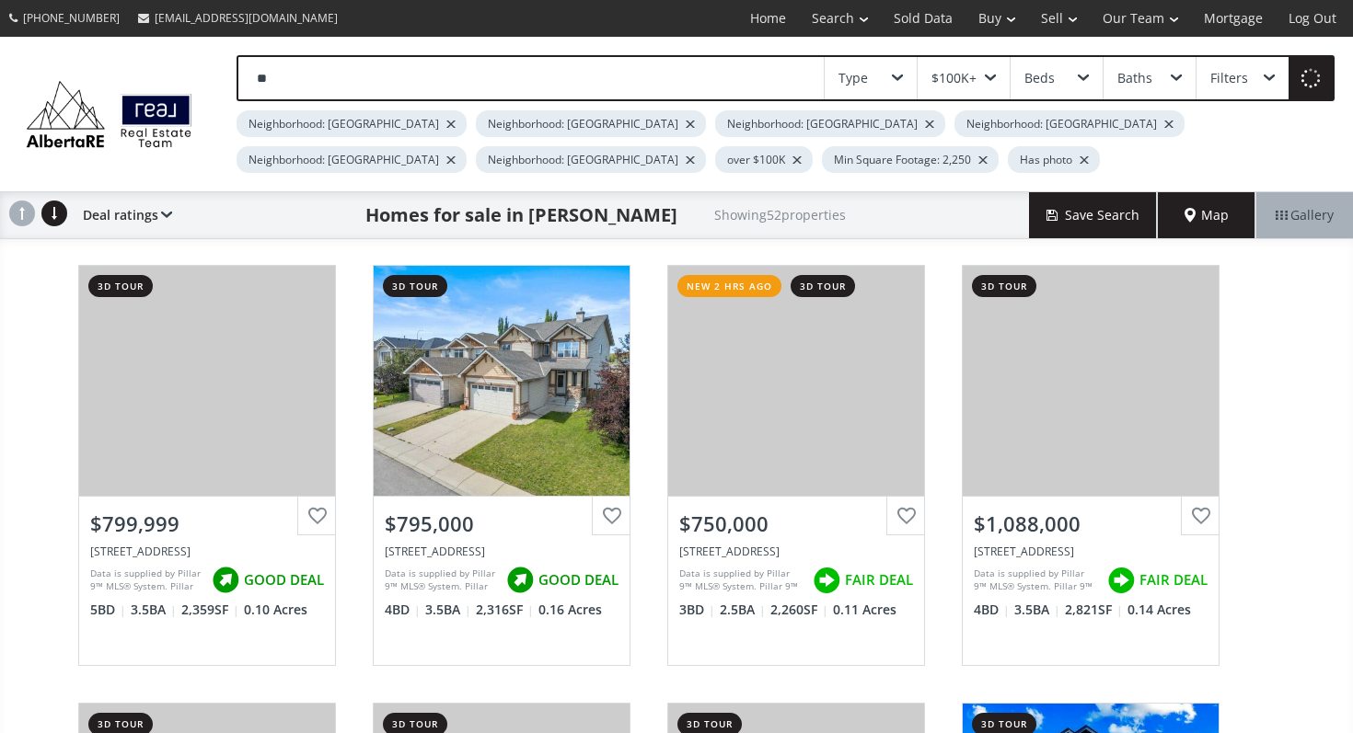
type input "*"
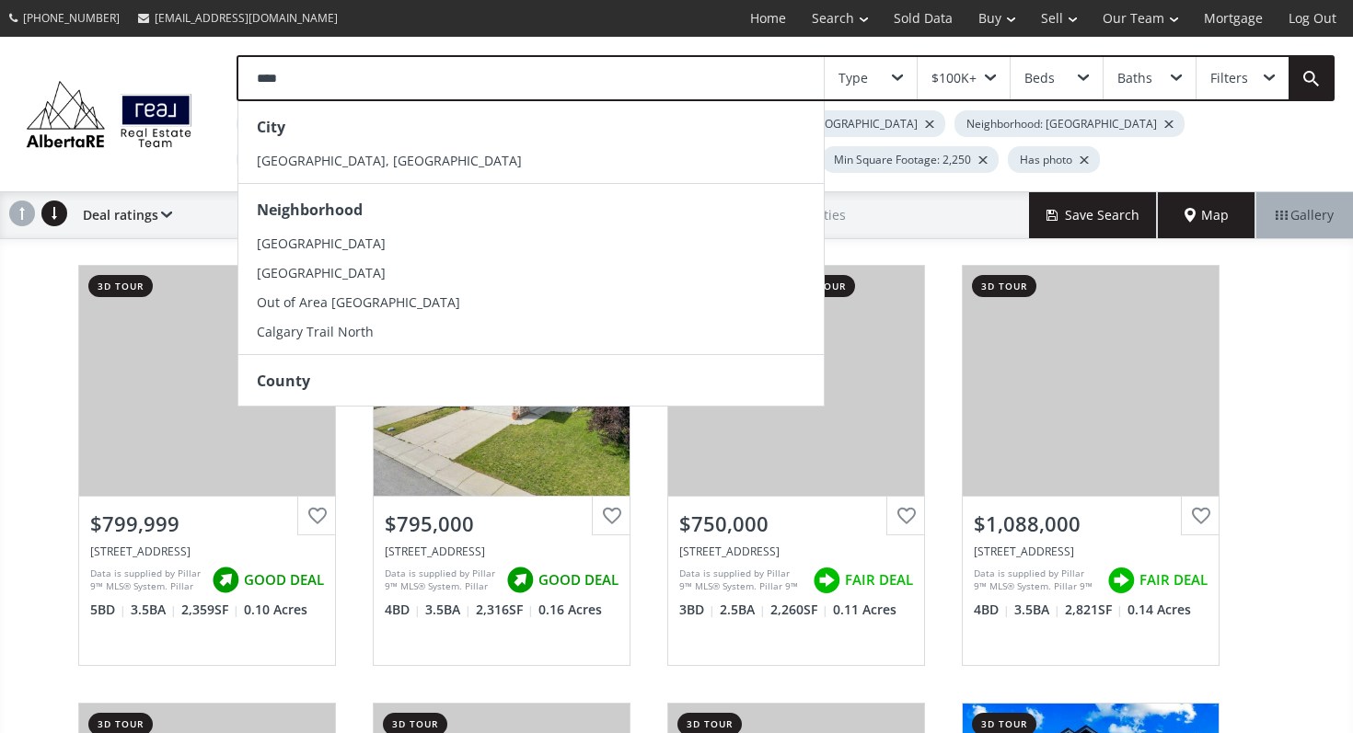
type input "****"
click at [340, 177] on div "City [GEOGRAPHIC_DATA], [GEOGRAPHIC_DATA]" at bounding box center [530, 142] width 585 height 82
click at [337, 158] on li "[GEOGRAPHIC_DATA], [GEOGRAPHIC_DATA]" at bounding box center [530, 160] width 585 height 29
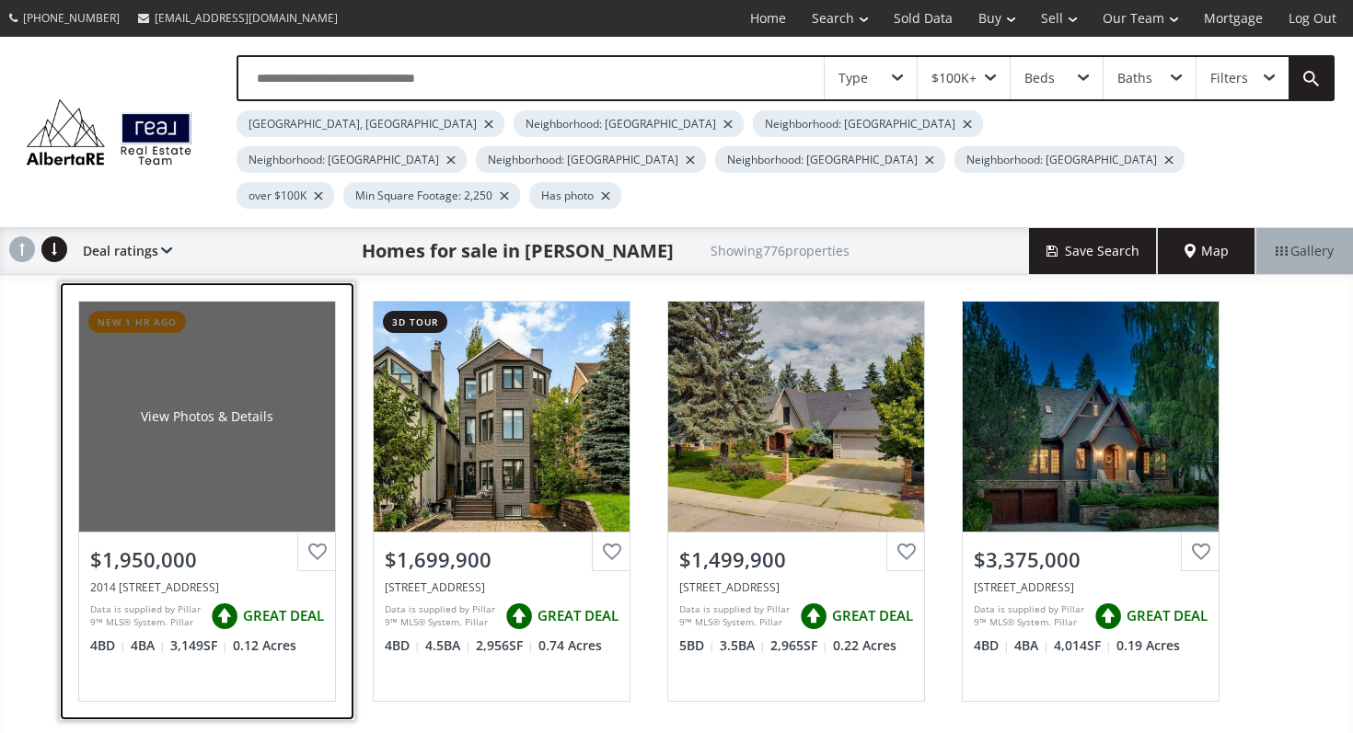
click at [250, 455] on div "View Photos & Details" at bounding box center [207, 417] width 256 height 230
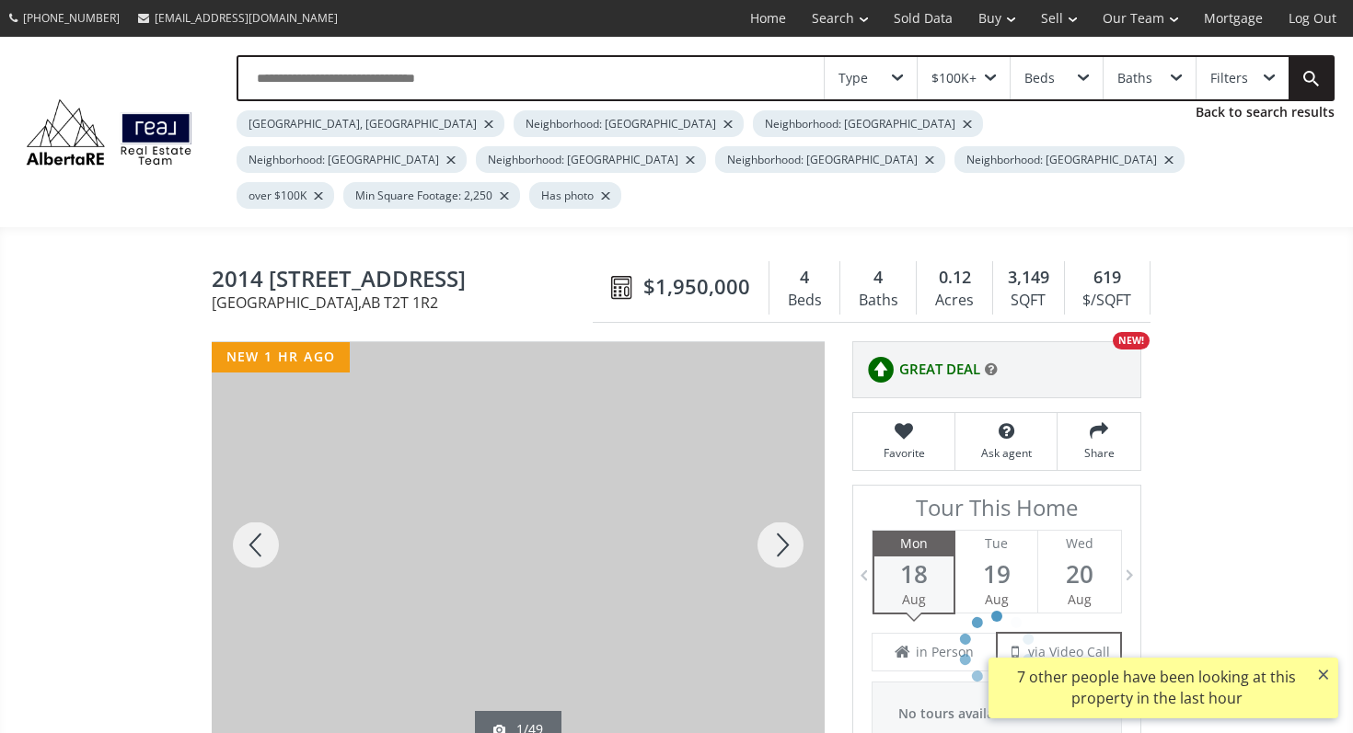
click at [778, 509] on div at bounding box center [780, 545] width 88 height 406
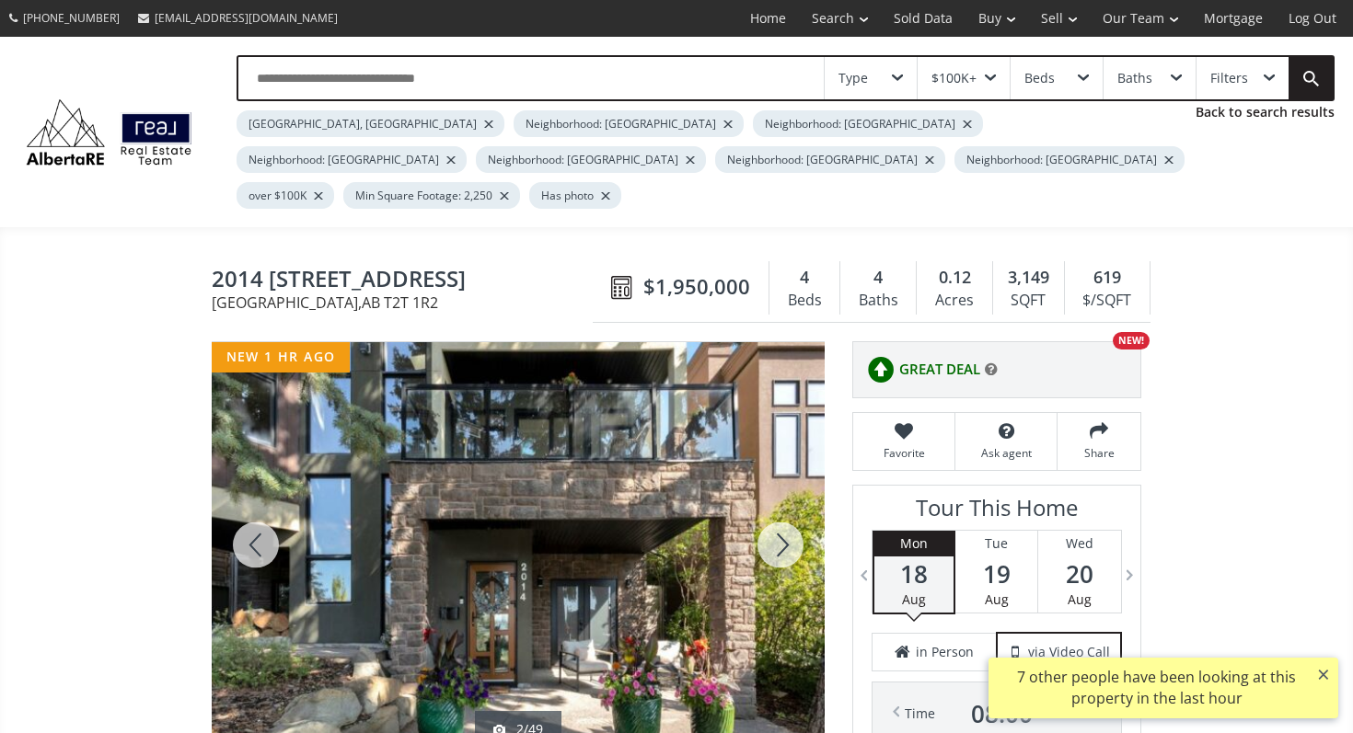
click at [778, 509] on div at bounding box center [780, 545] width 88 height 406
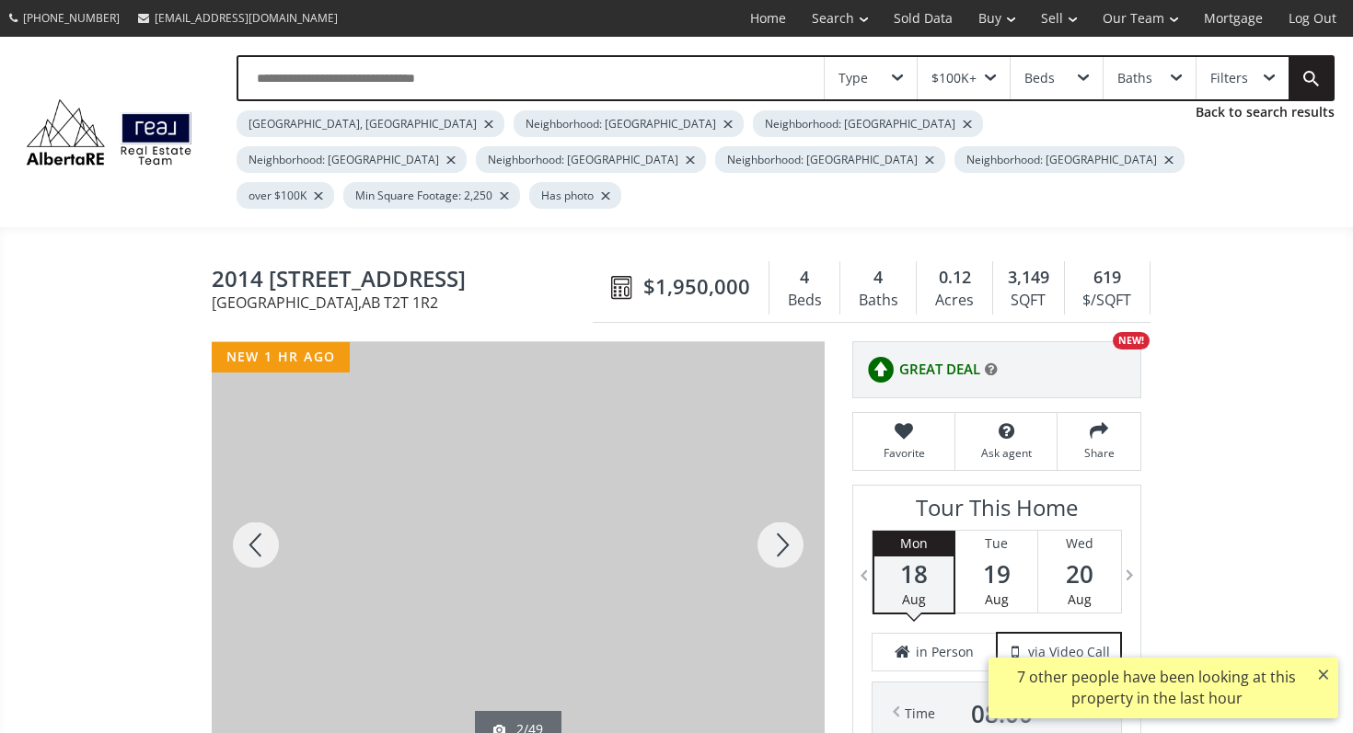
click at [778, 509] on div at bounding box center [780, 545] width 88 height 406
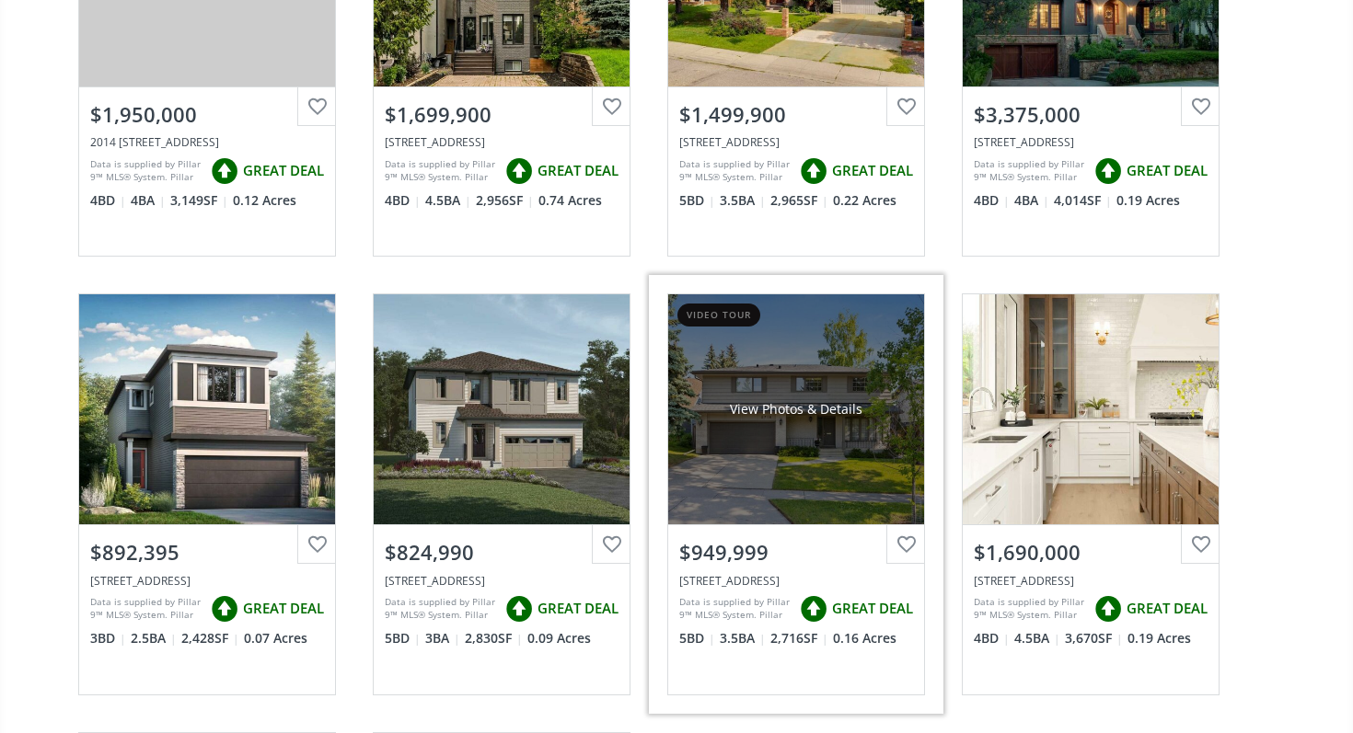
scroll to position [454, 0]
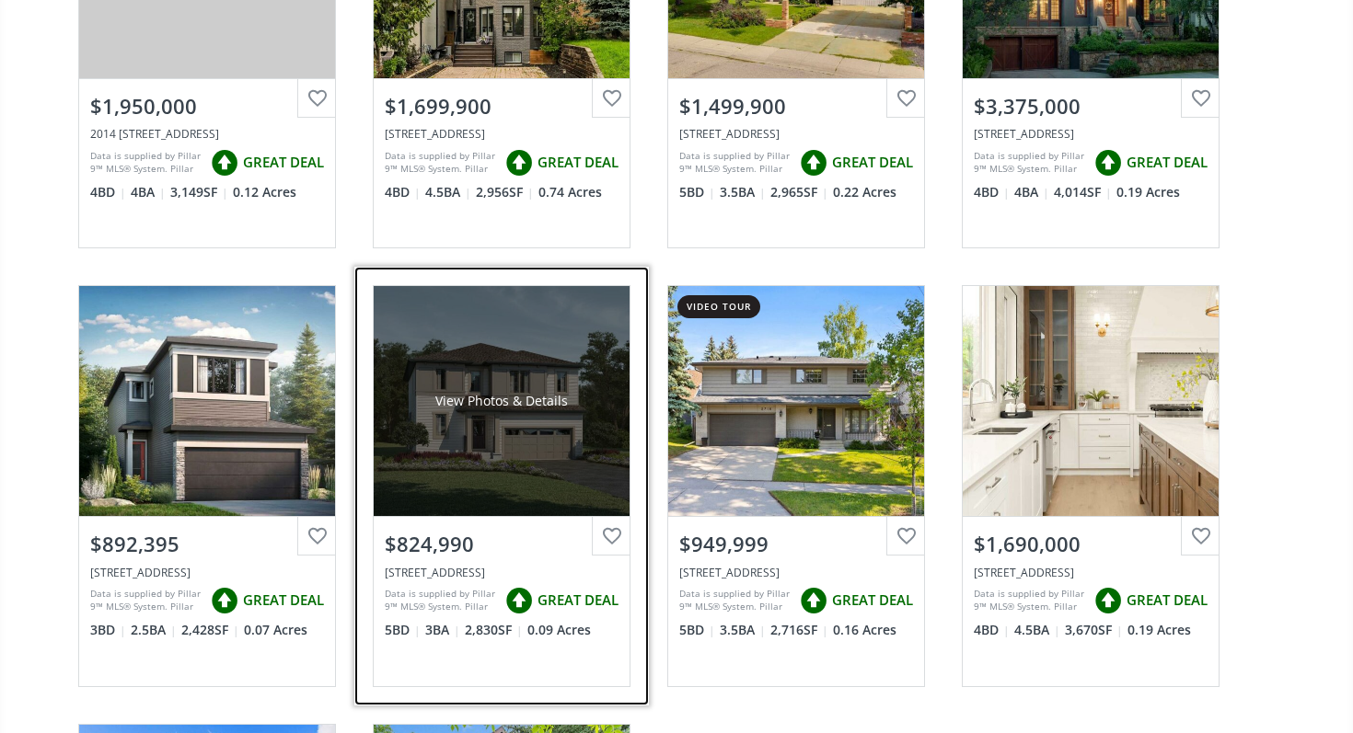
click at [545, 400] on div "View Photos & Details" at bounding box center [502, 401] width 256 height 230
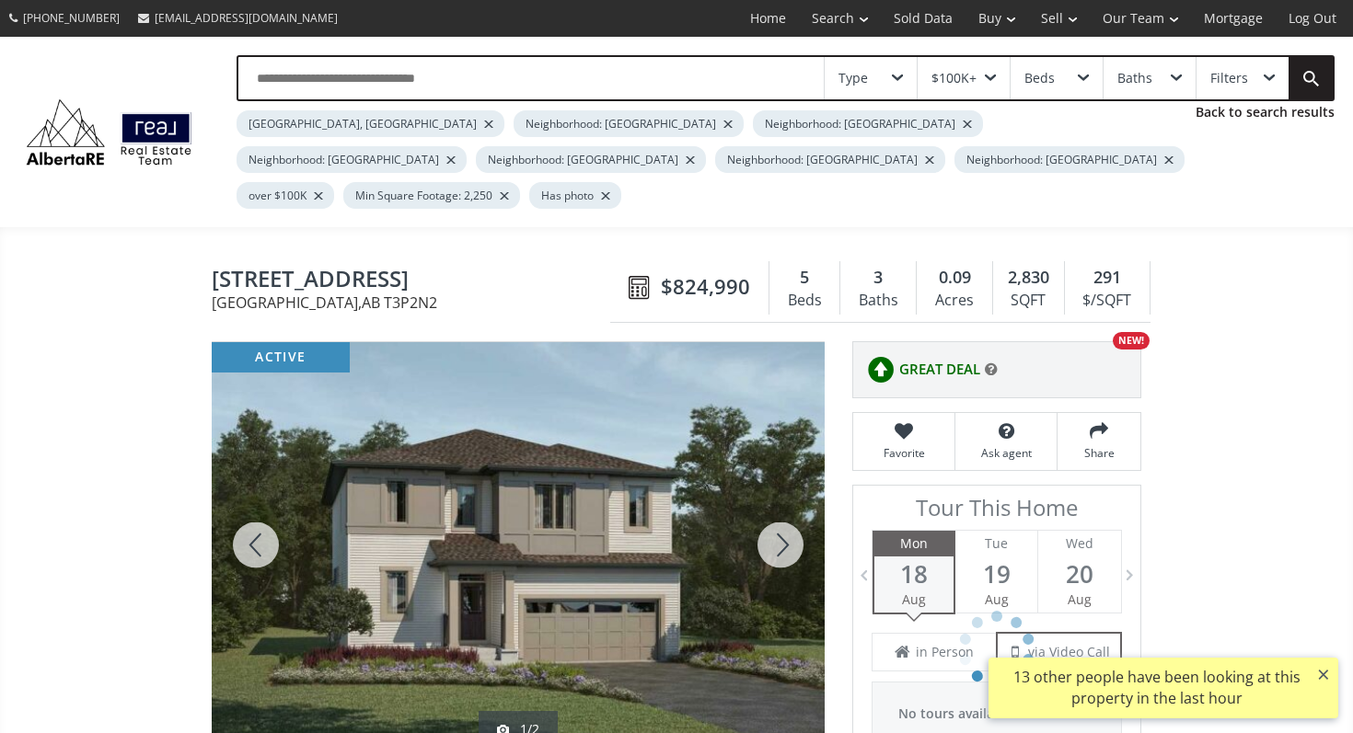
click at [774, 504] on div at bounding box center [780, 545] width 88 height 406
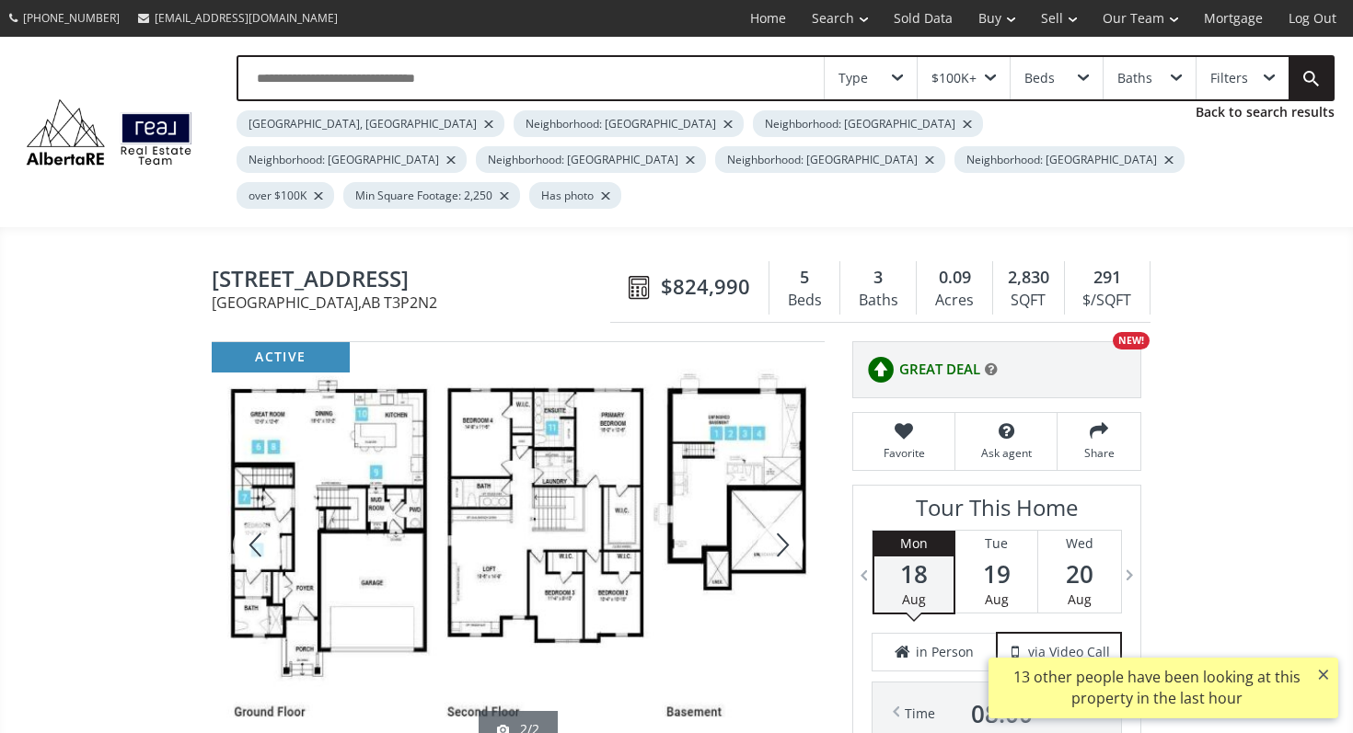
click at [774, 504] on div at bounding box center [780, 545] width 88 height 406
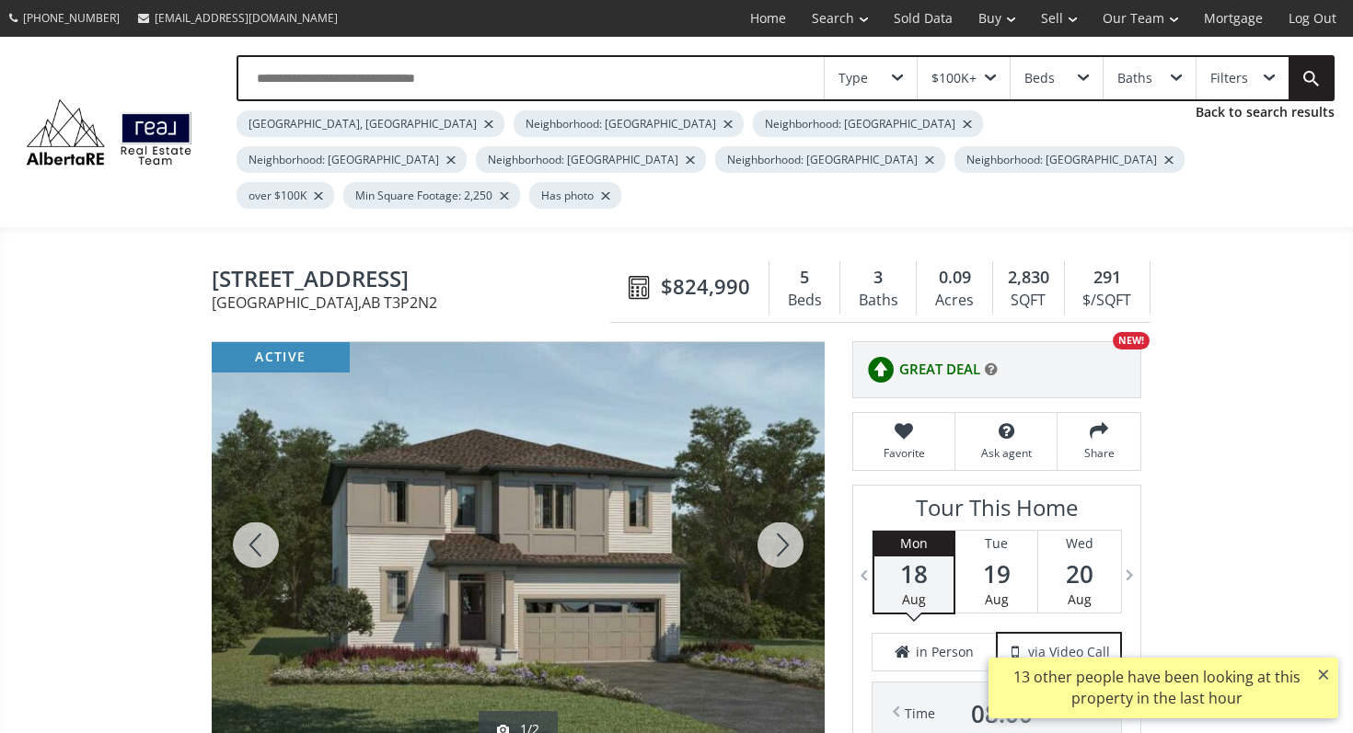
click at [774, 504] on div at bounding box center [780, 545] width 88 height 406
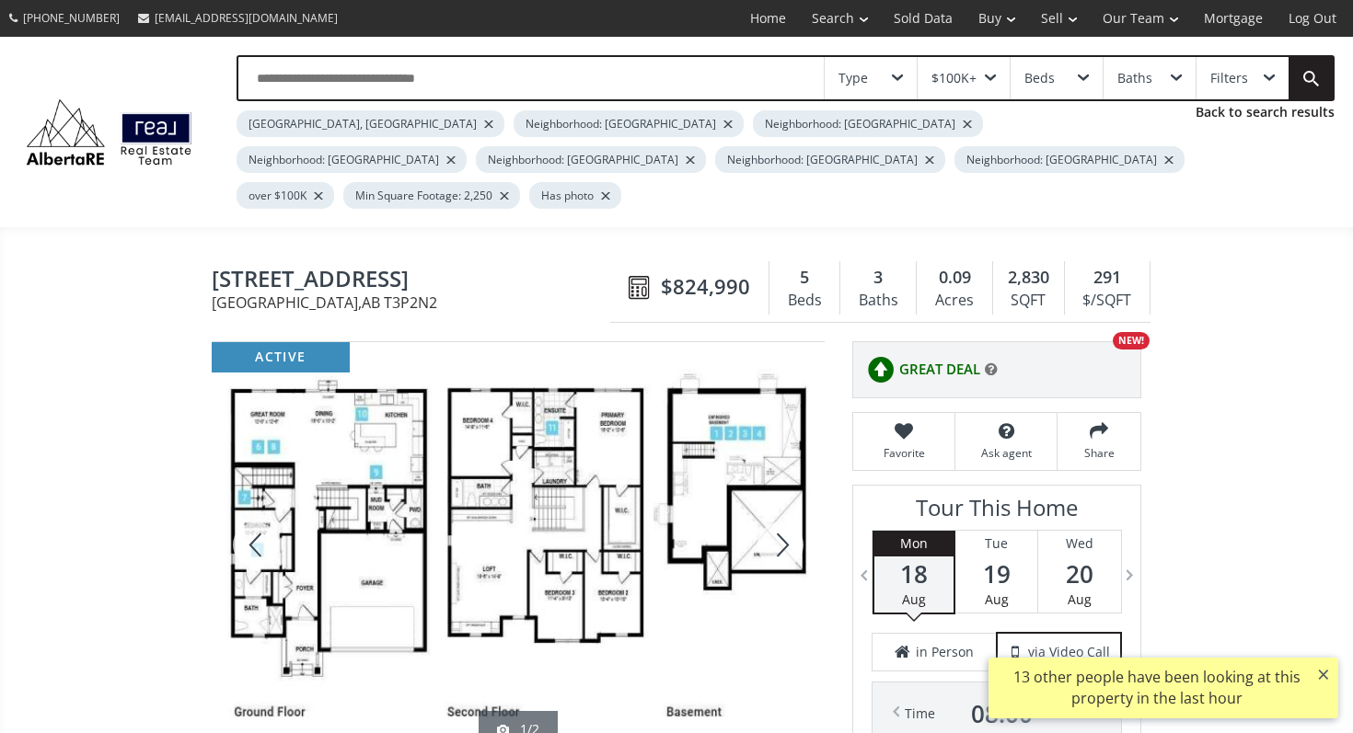
click at [774, 504] on div at bounding box center [780, 545] width 88 height 406
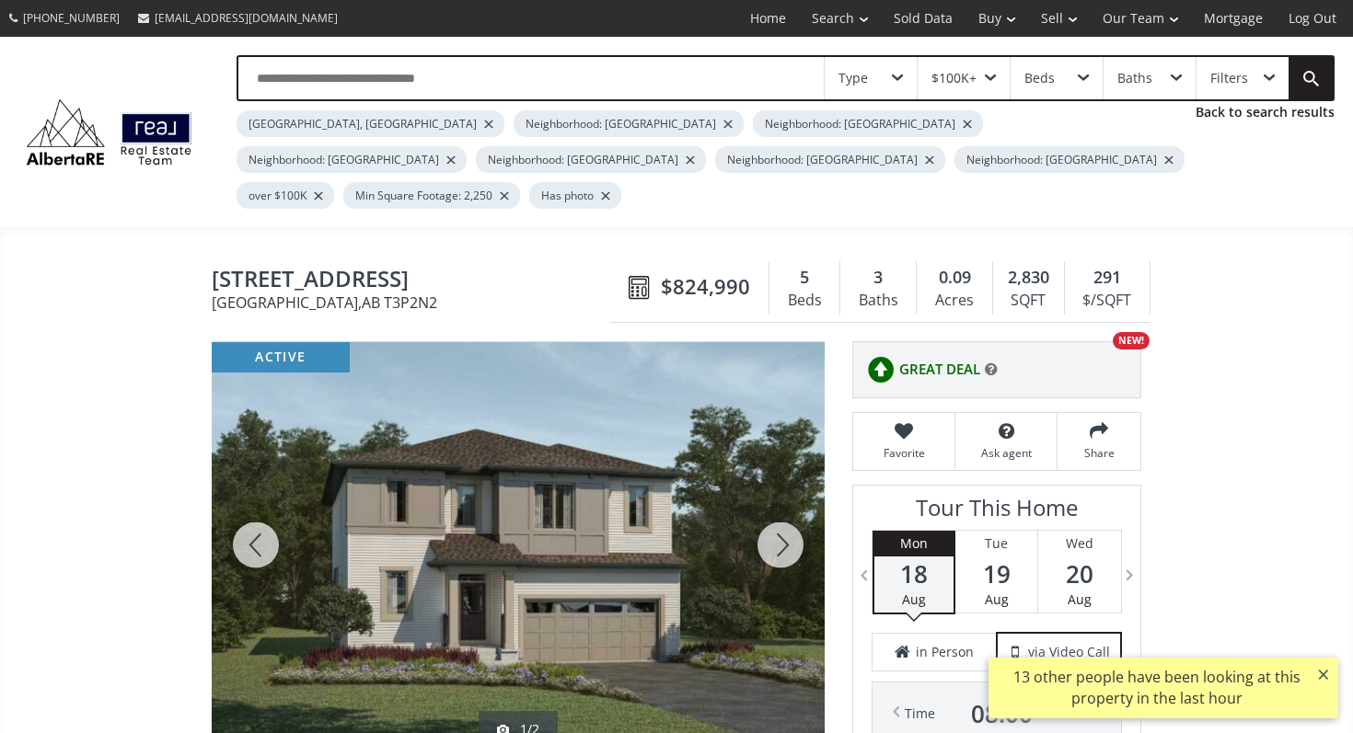
click at [774, 504] on div at bounding box center [780, 545] width 88 height 406
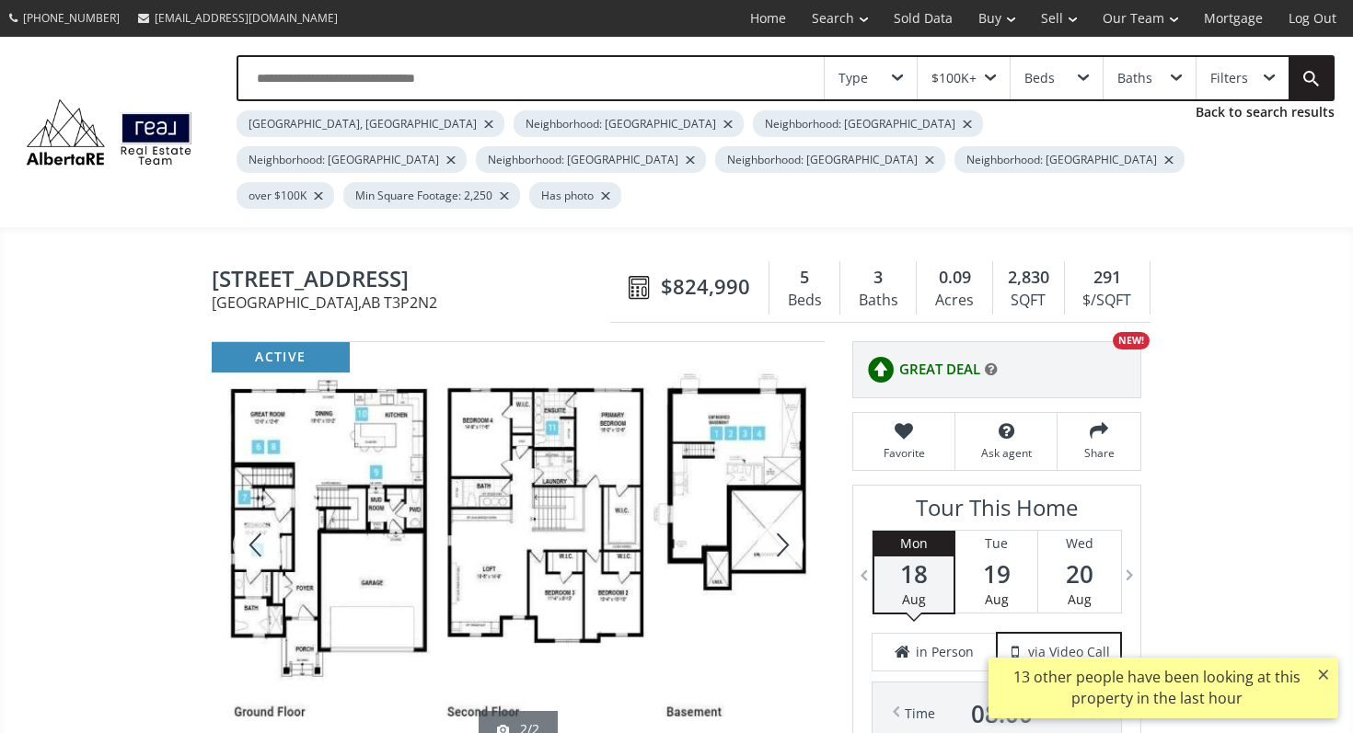
click at [774, 504] on div at bounding box center [780, 545] width 88 height 406
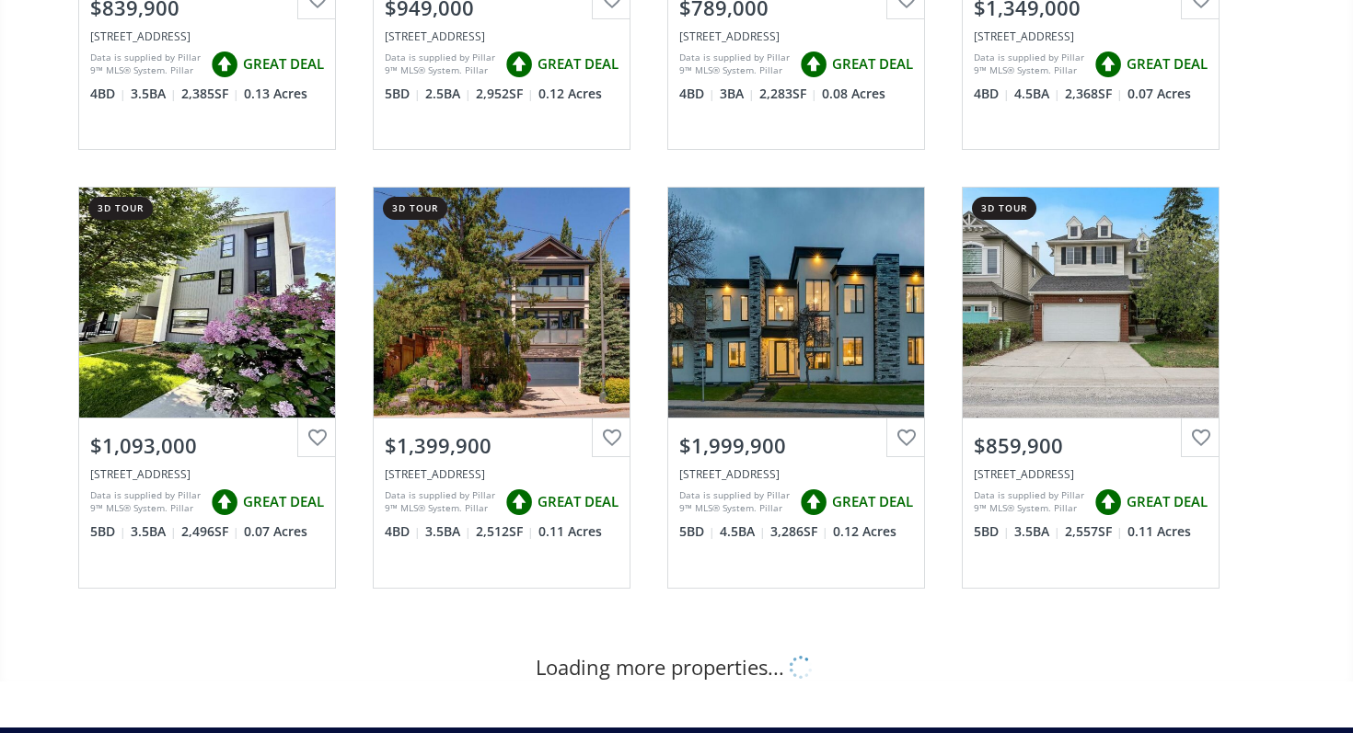
scroll to position [1895, 0]
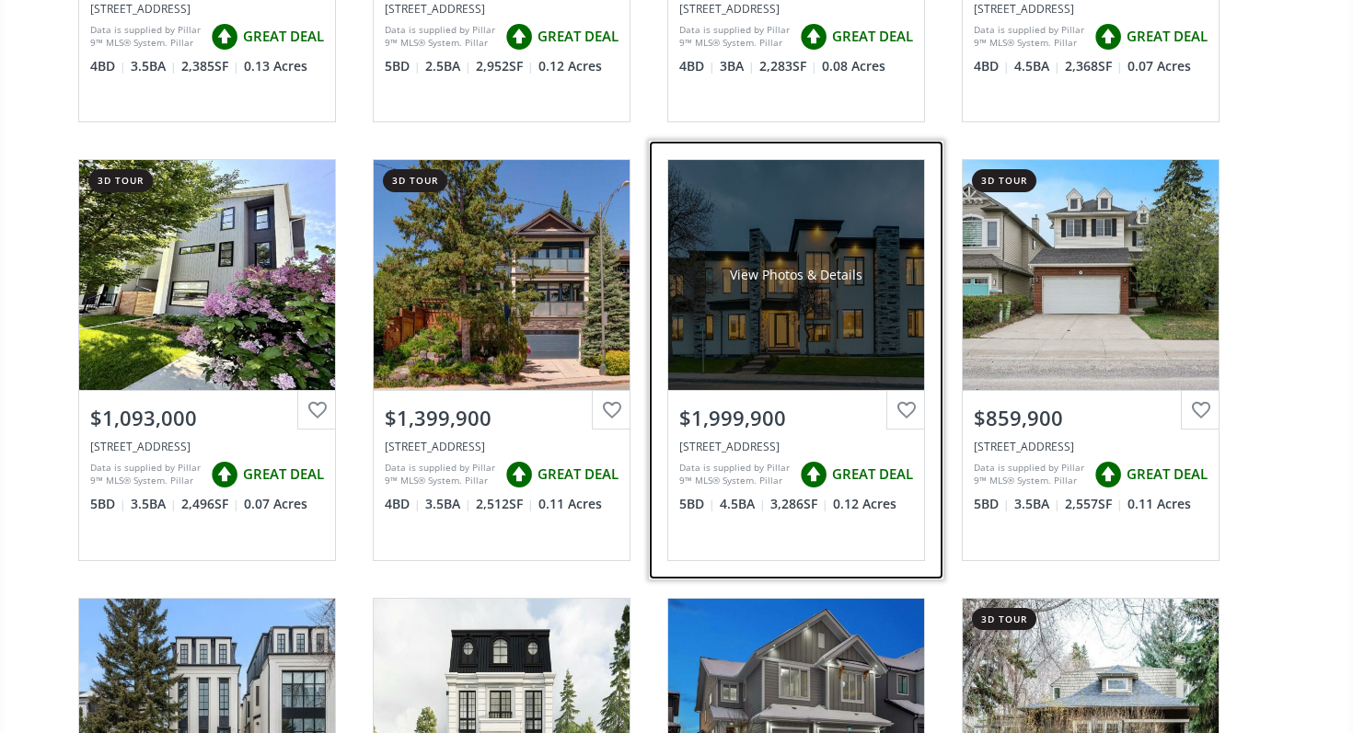
click at [696, 404] on div "$1,999,900" at bounding box center [796, 418] width 234 height 29
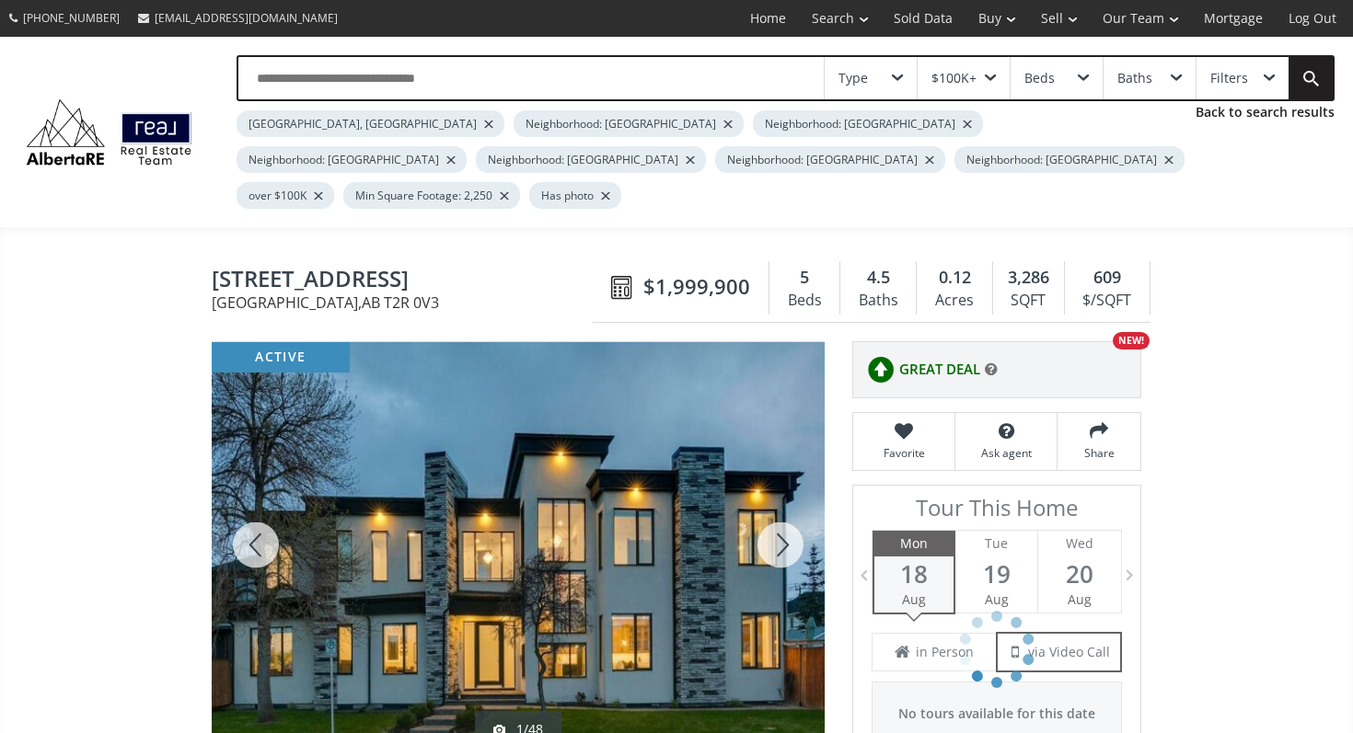
click at [785, 509] on div at bounding box center [780, 545] width 88 height 406
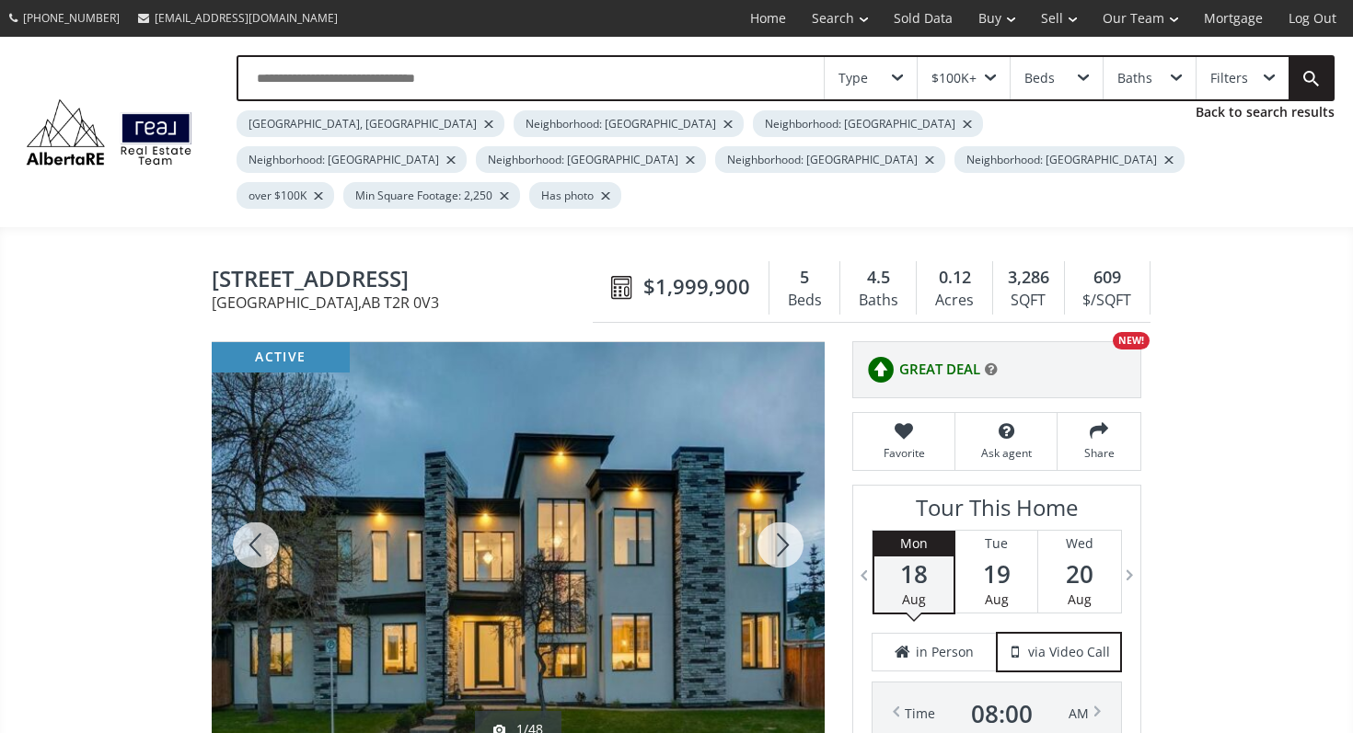
click at [785, 509] on div at bounding box center [780, 545] width 88 height 406
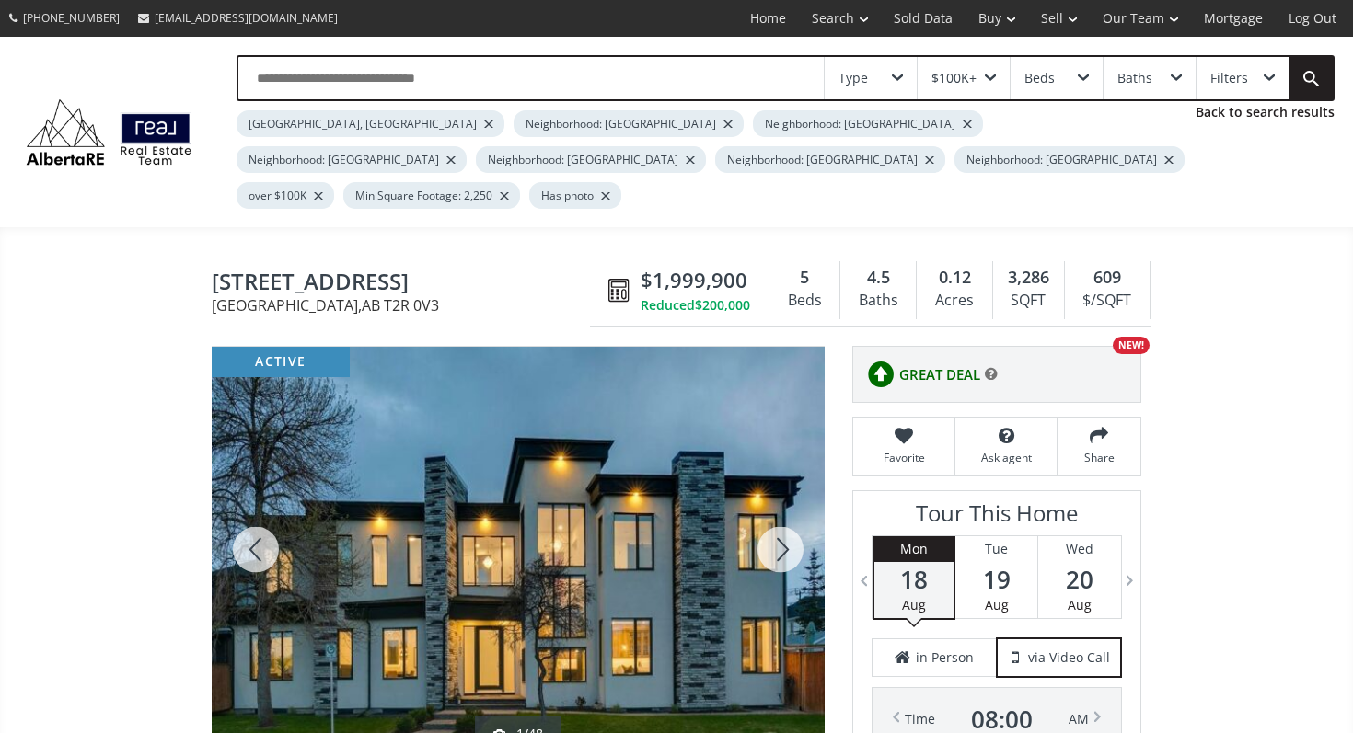
click at [785, 509] on div at bounding box center [780, 550] width 88 height 406
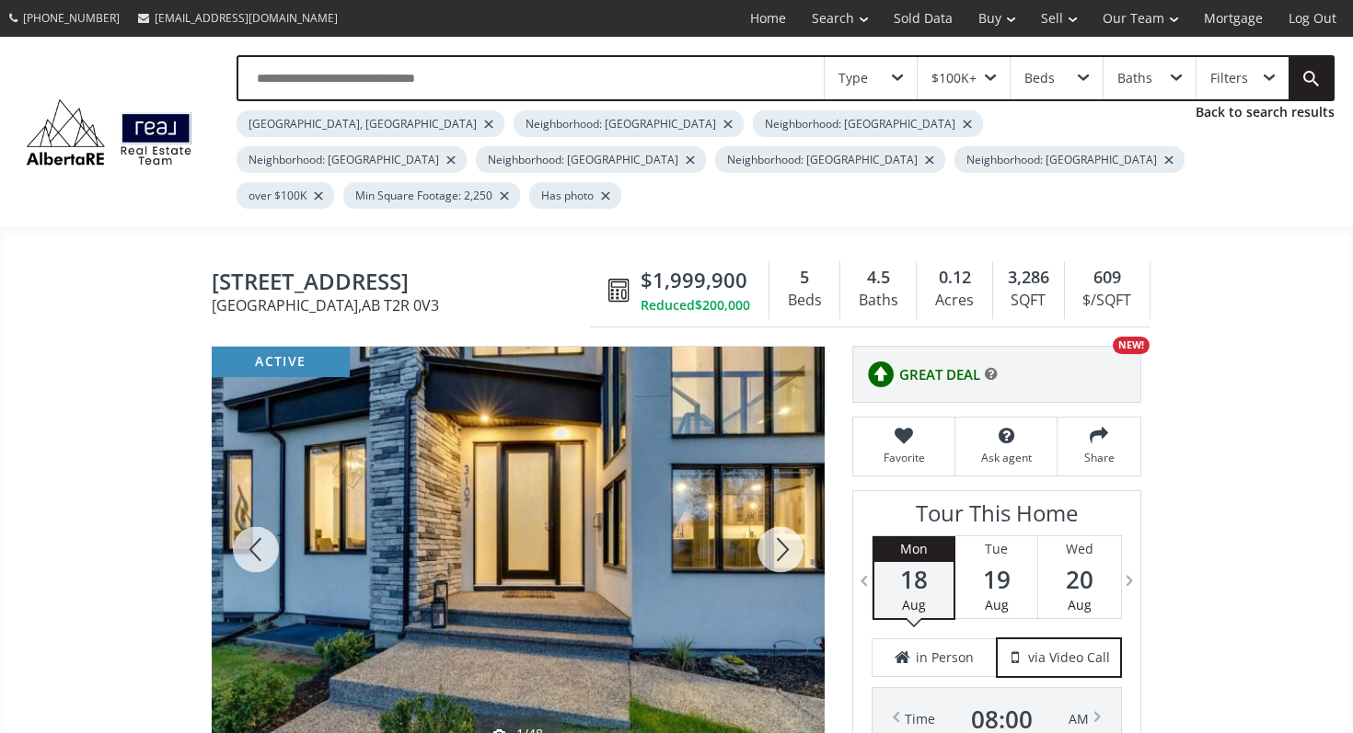
click at [785, 509] on div at bounding box center [780, 550] width 88 height 406
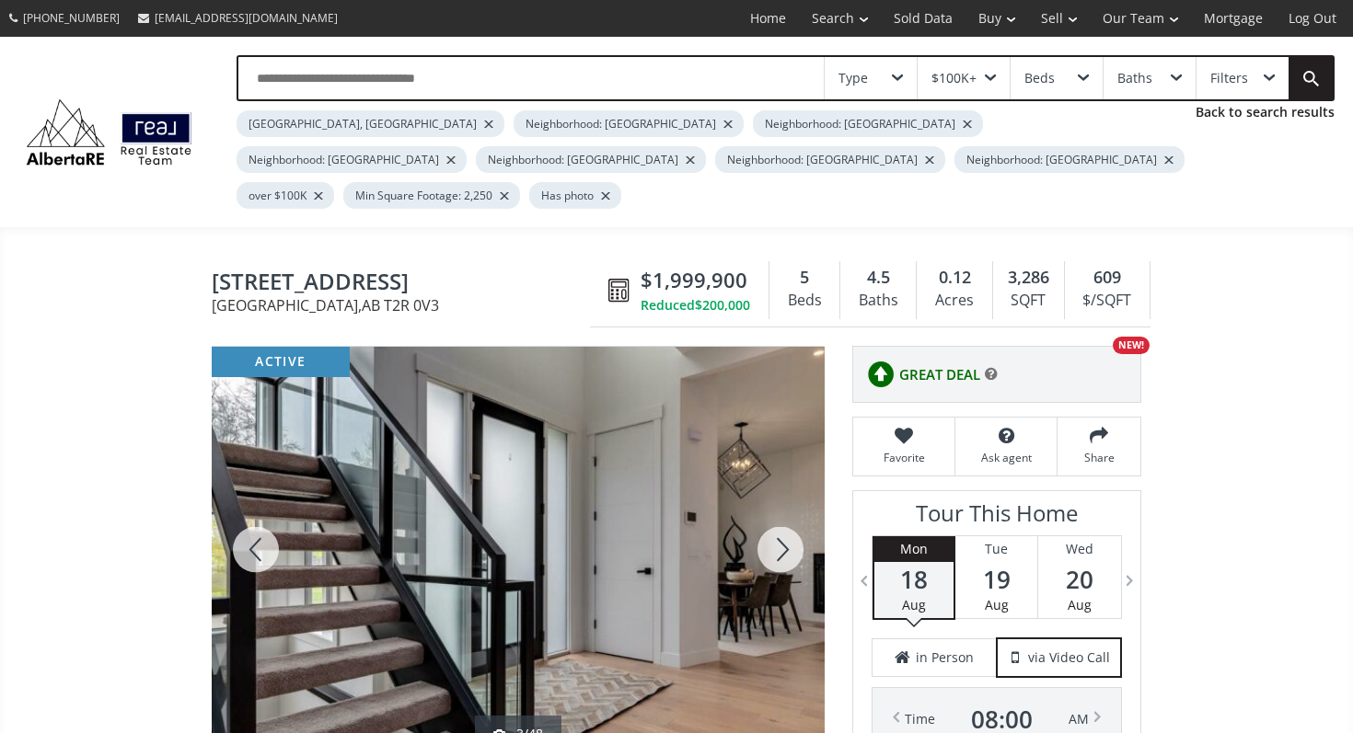
click at [785, 509] on div at bounding box center [780, 550] width 88 height 406
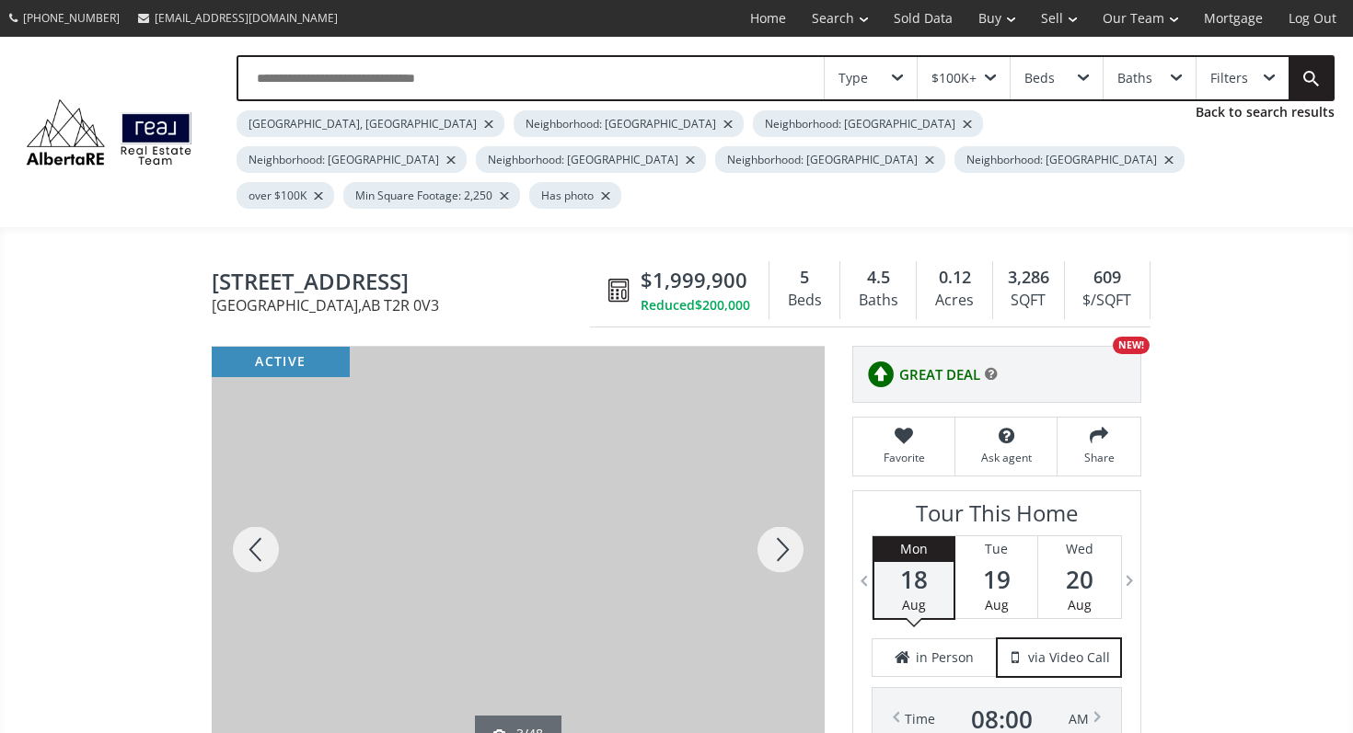
click at [785, 509] on div at bounding box center [780, 550] width 88 height 406
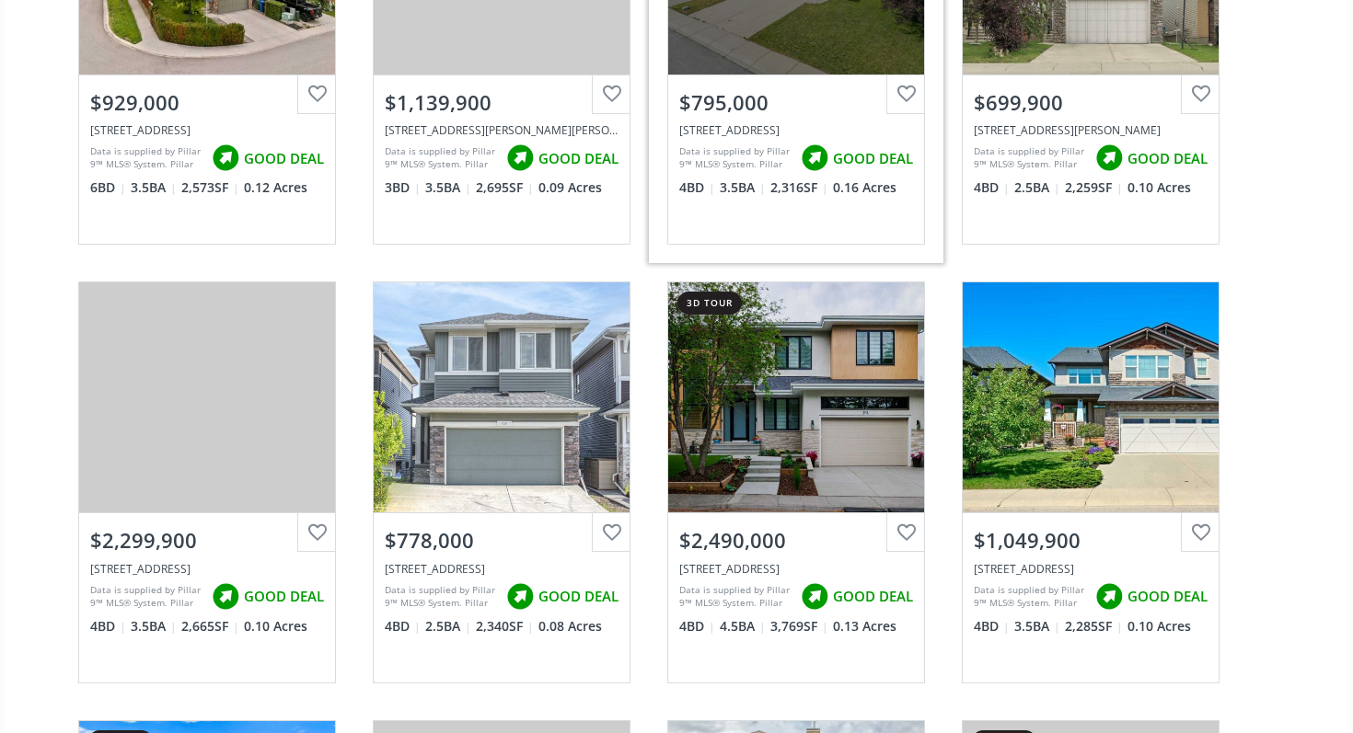
scroll to position [3973, 0]
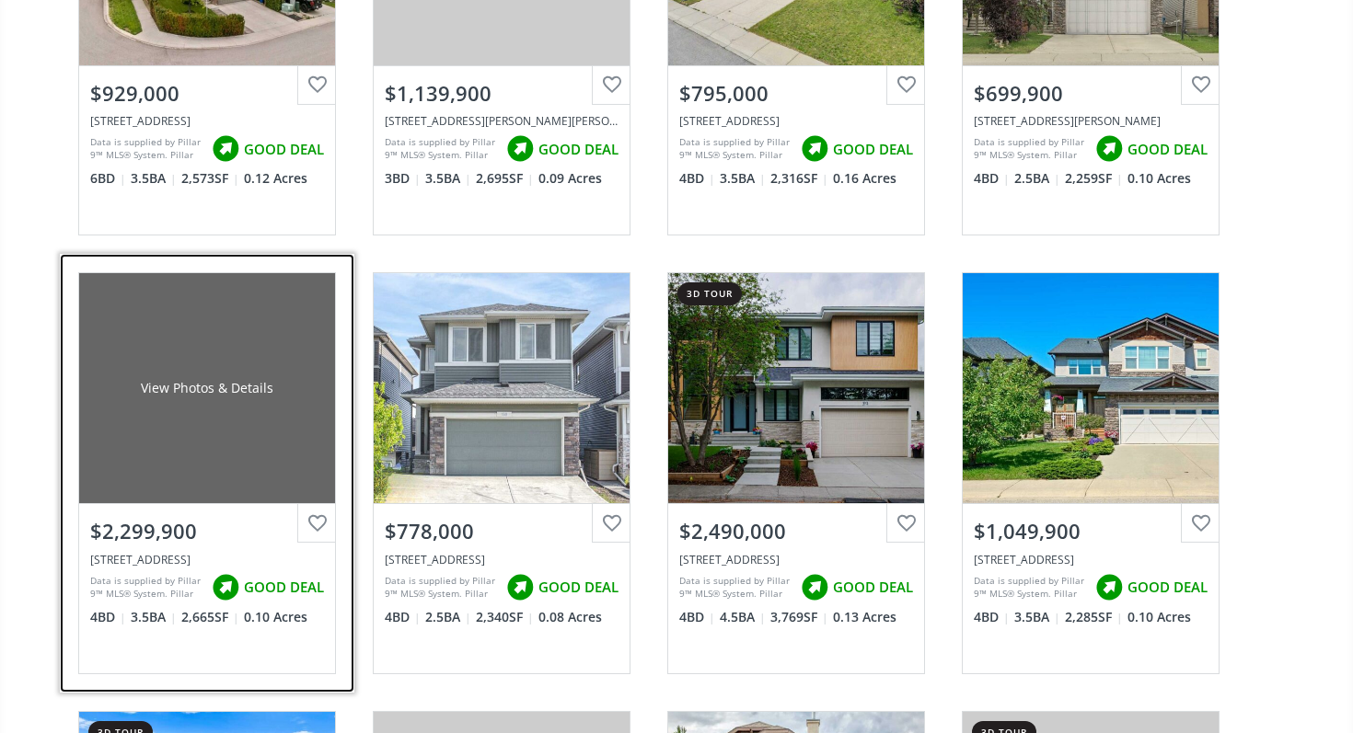
click at [281, 437] on div "View Photos & Details" at bounding box center [207, 388] width 256 height 230
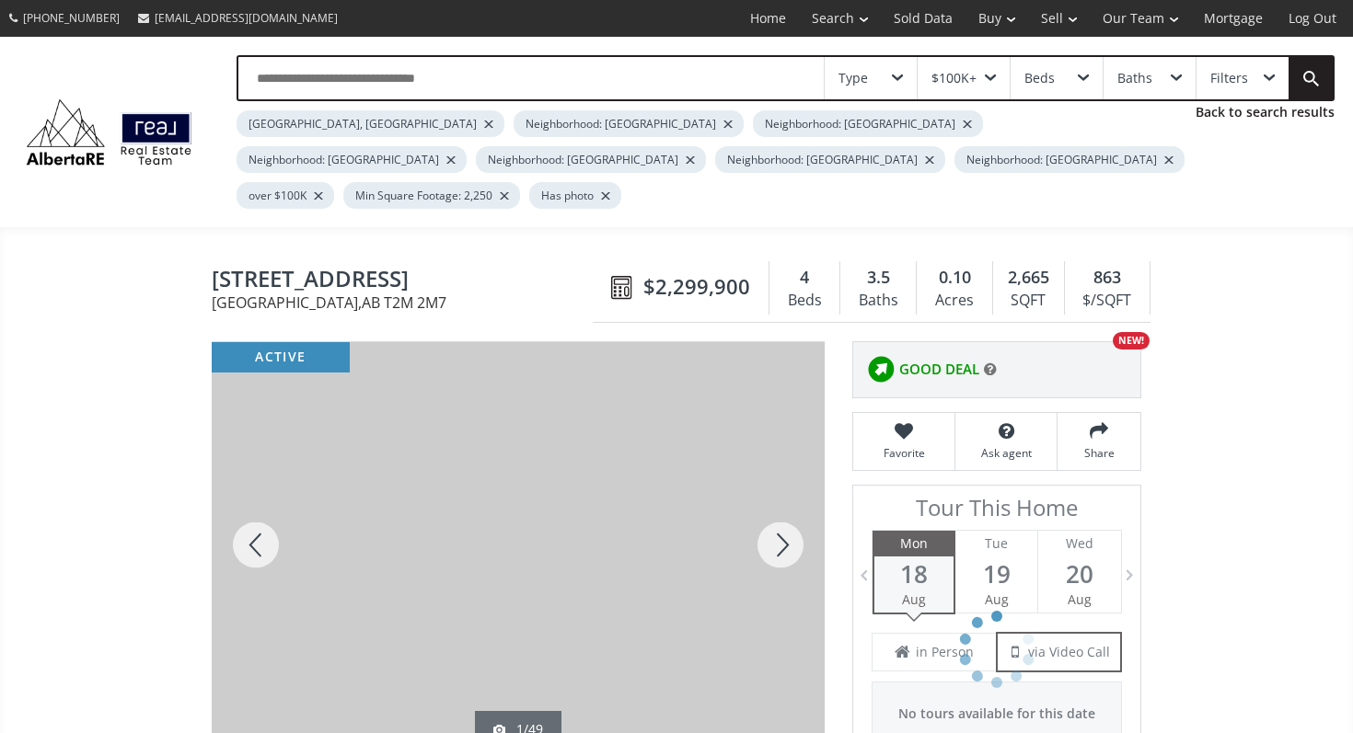
click at [777, 513] on div at bounding box center [780, 545] width 88 height 406
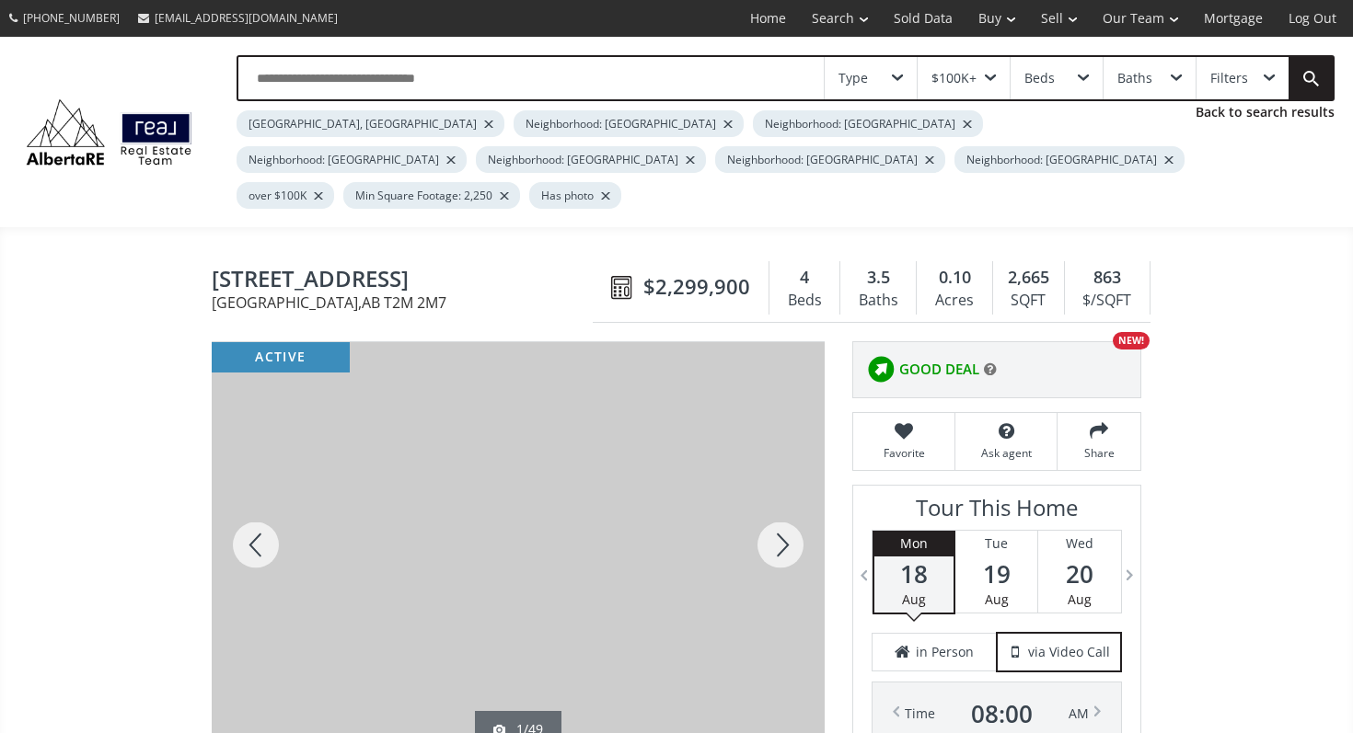
click at [777, 513] on div at bounding box center [780, 545] width 88 height 406
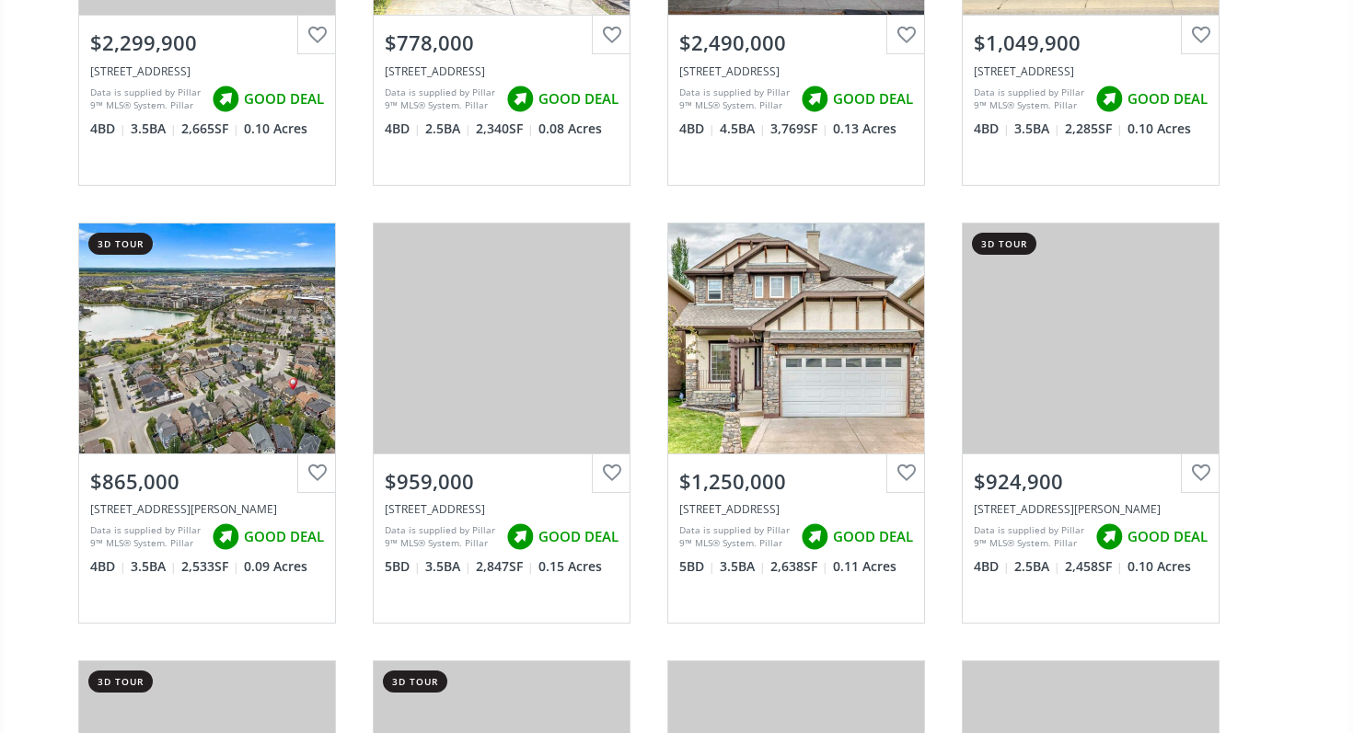
scroll to position [4489, 0]
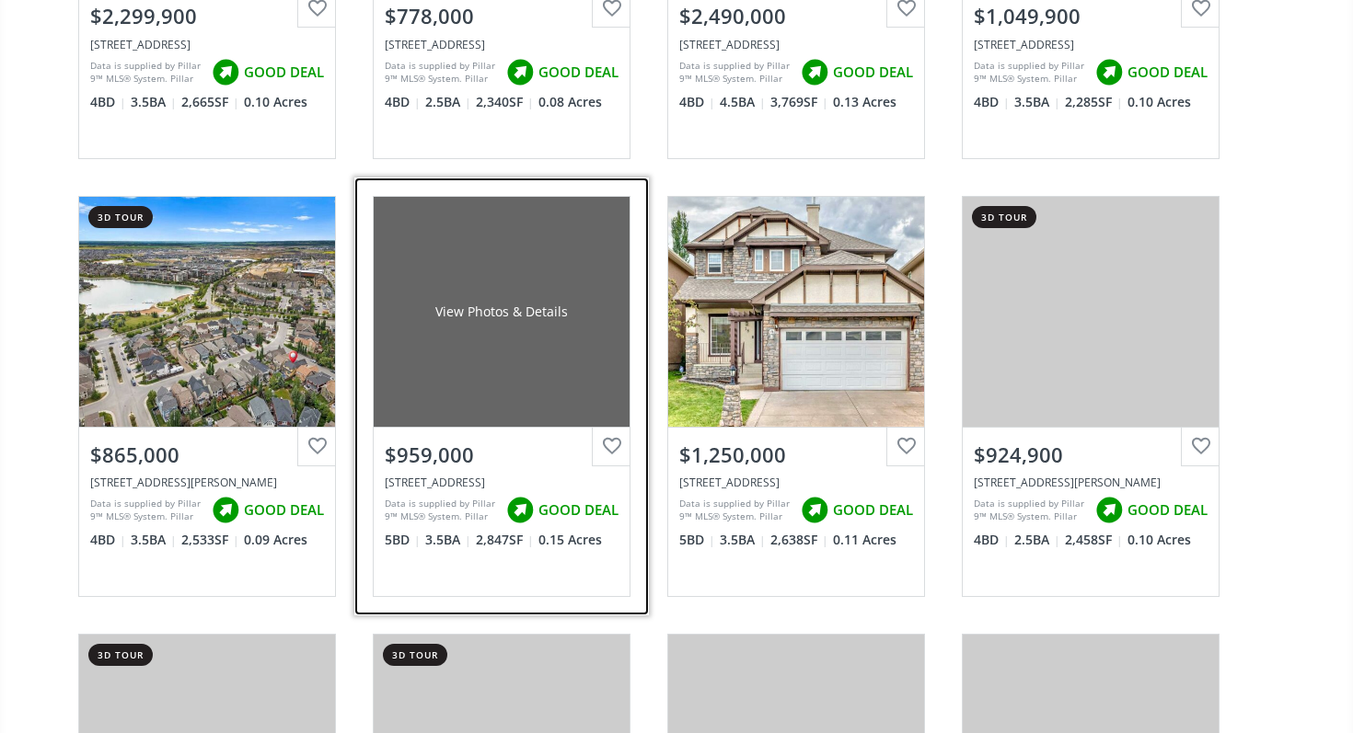
click at [537, 301] on div "View Photos & Details" at bounding box center [502, 312] width 256 height 230
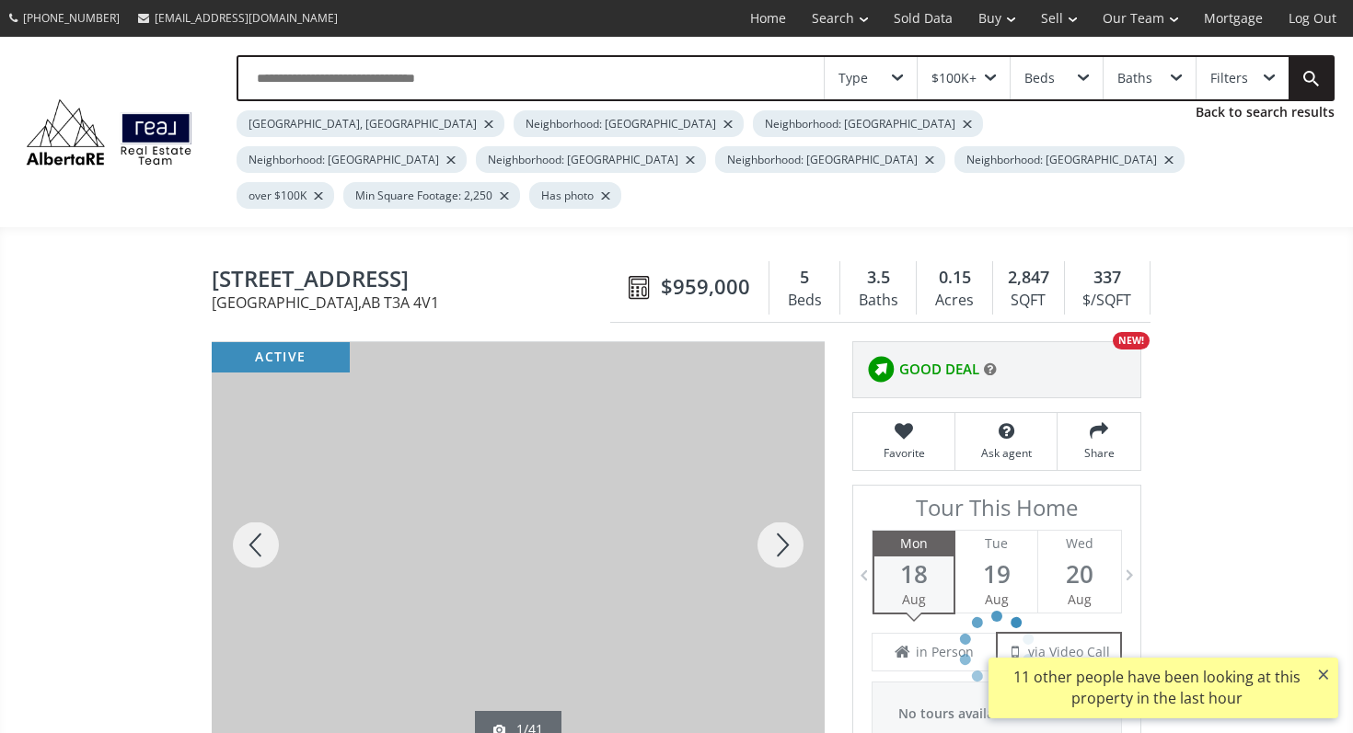
click at [763, 501] on div at bounding box center [780, 545] width 88 height 406
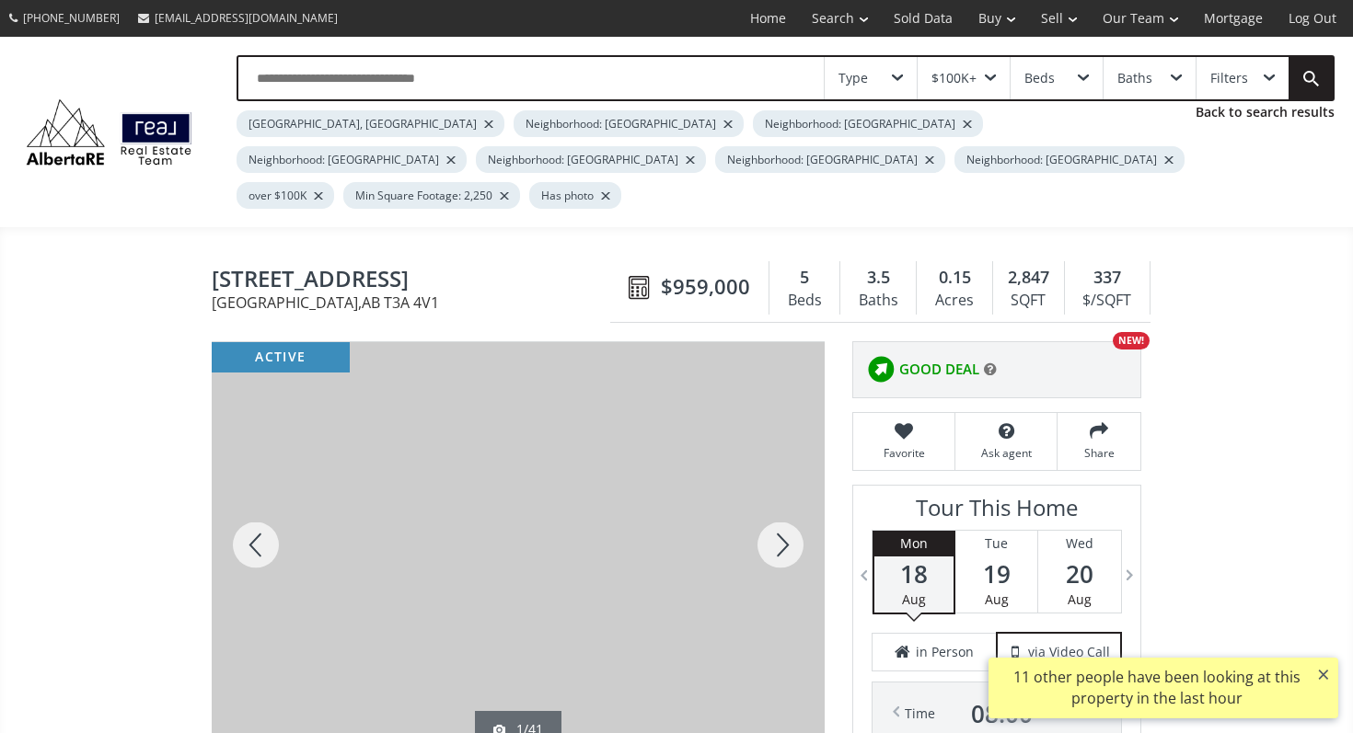
click at [763, 501] on div at bounding box center [780, 545] width 88 height 406
click at [789, 513] on div at bounding box center [780, 545] width 88 height 406
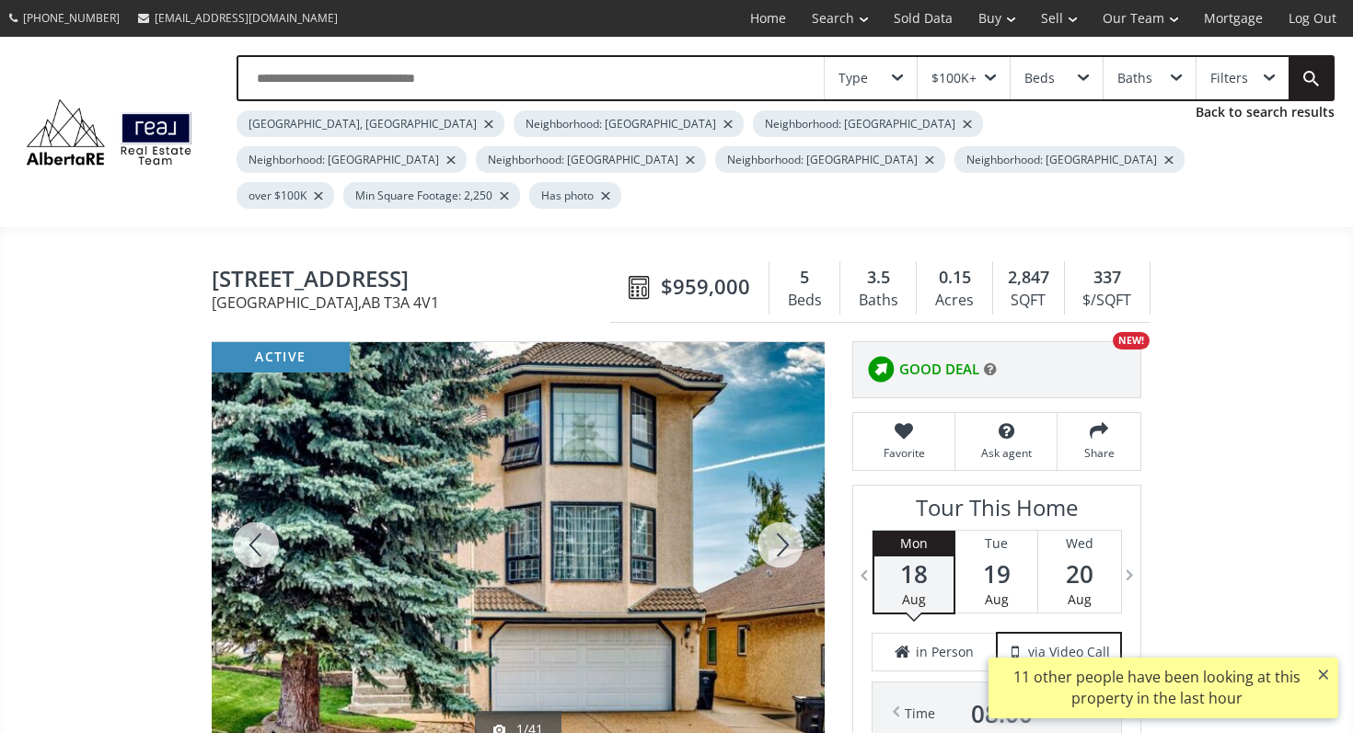
click at [789, 513] on div at bounding box center [780, 545] width 88 height 406
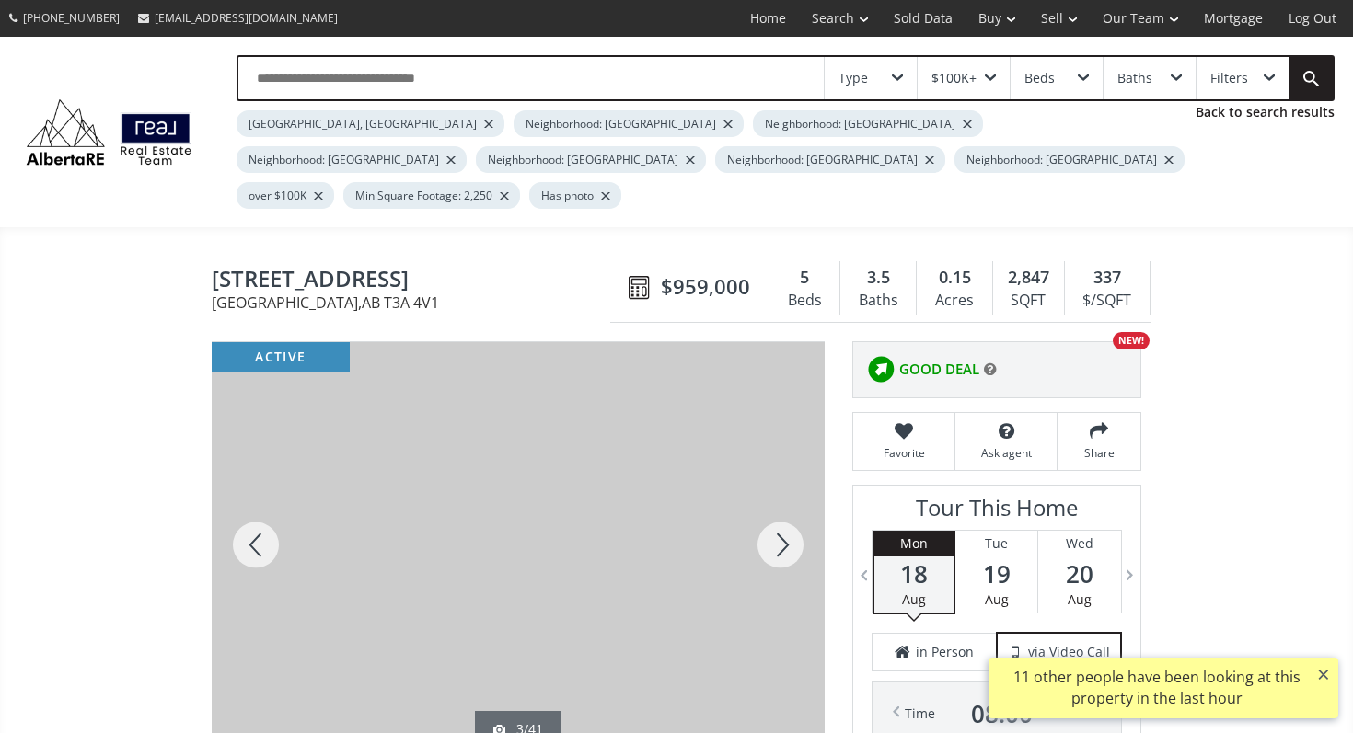
click at [789, 513] on div at bounding box center [780, 545] width 88 height 406
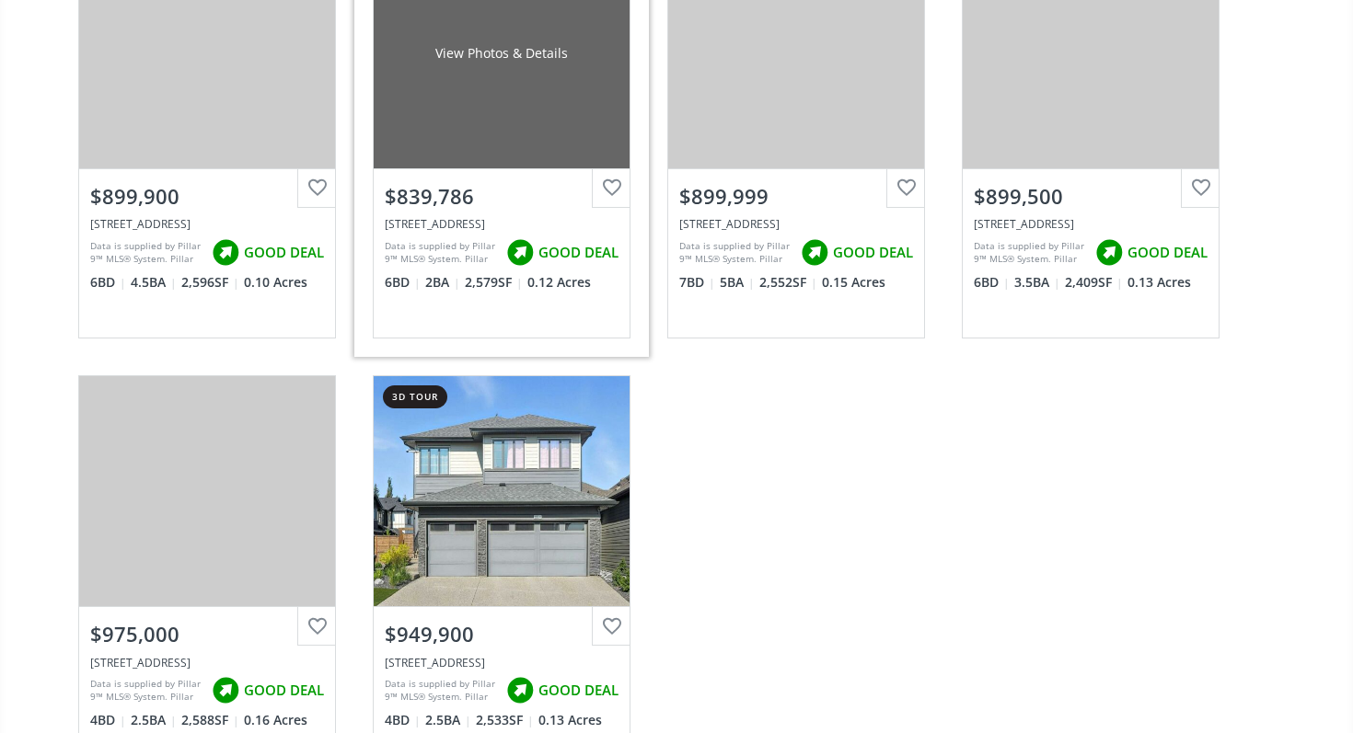
scroll to position [5221, 0]
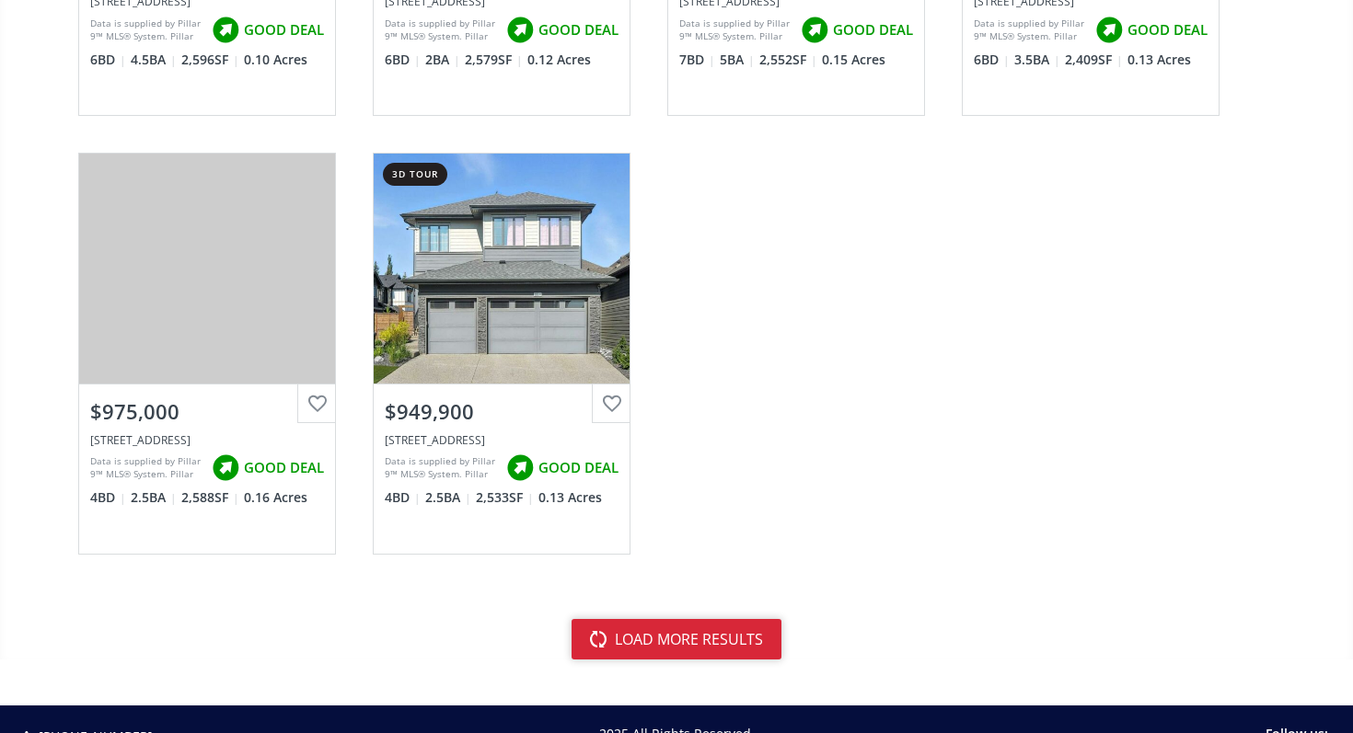
click at [658, 619] on button "load more results" at bounding box center [676, 639] width 210 height 40
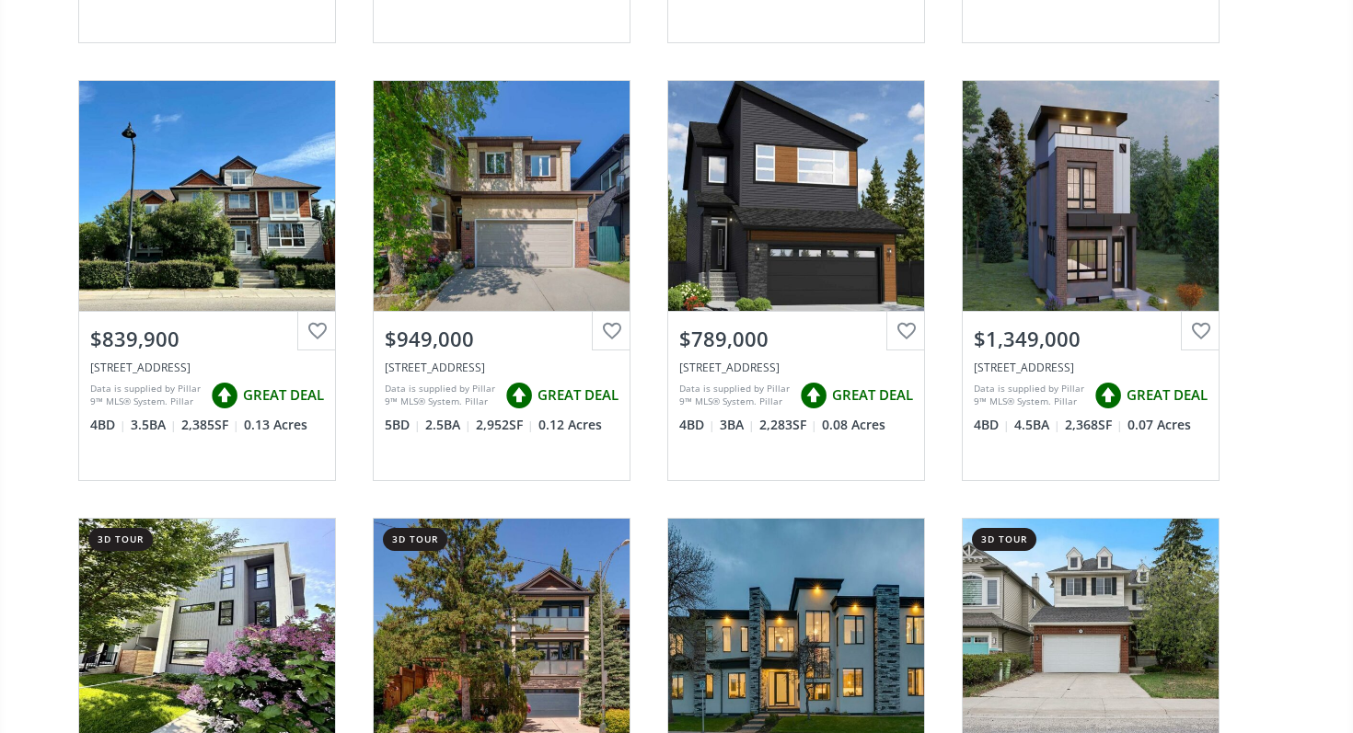
scroll to position [0, 0]
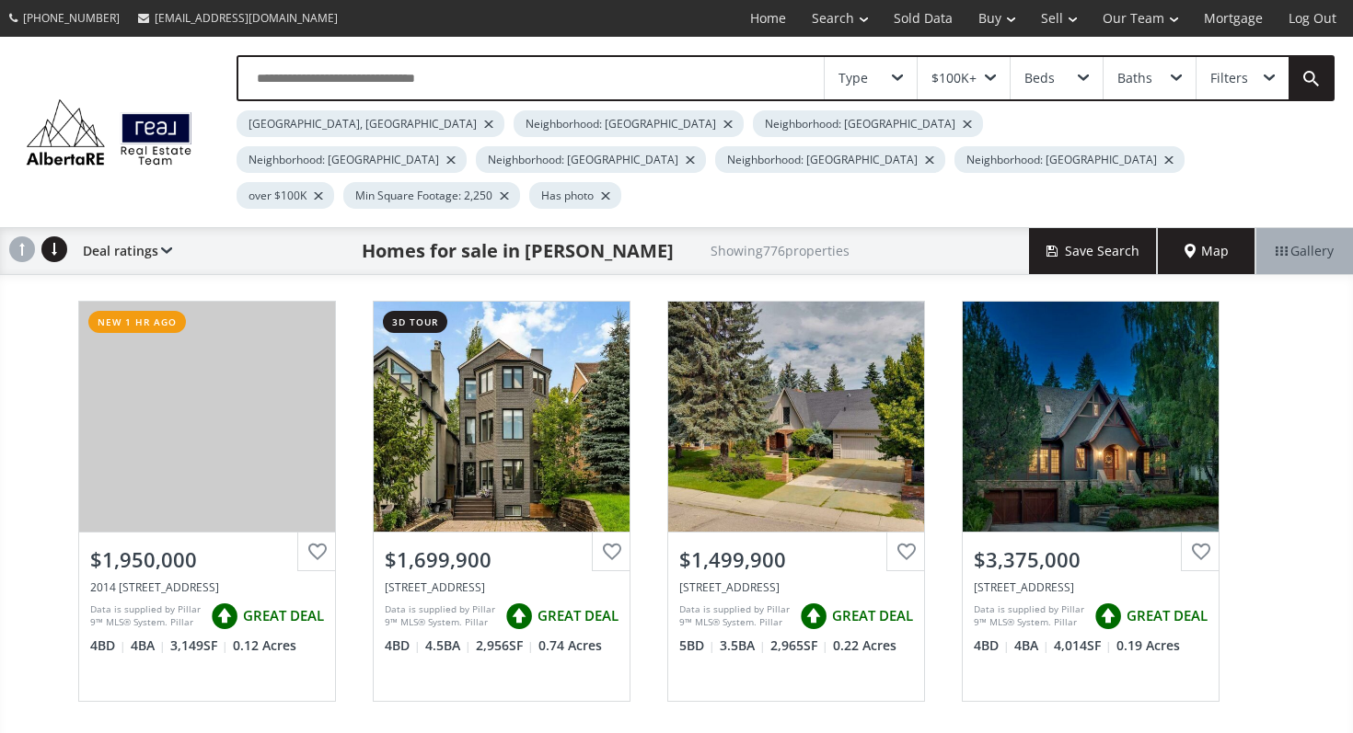
click at [579, 60] on input "text" at bounding box center [530, 78] width 585 height 42
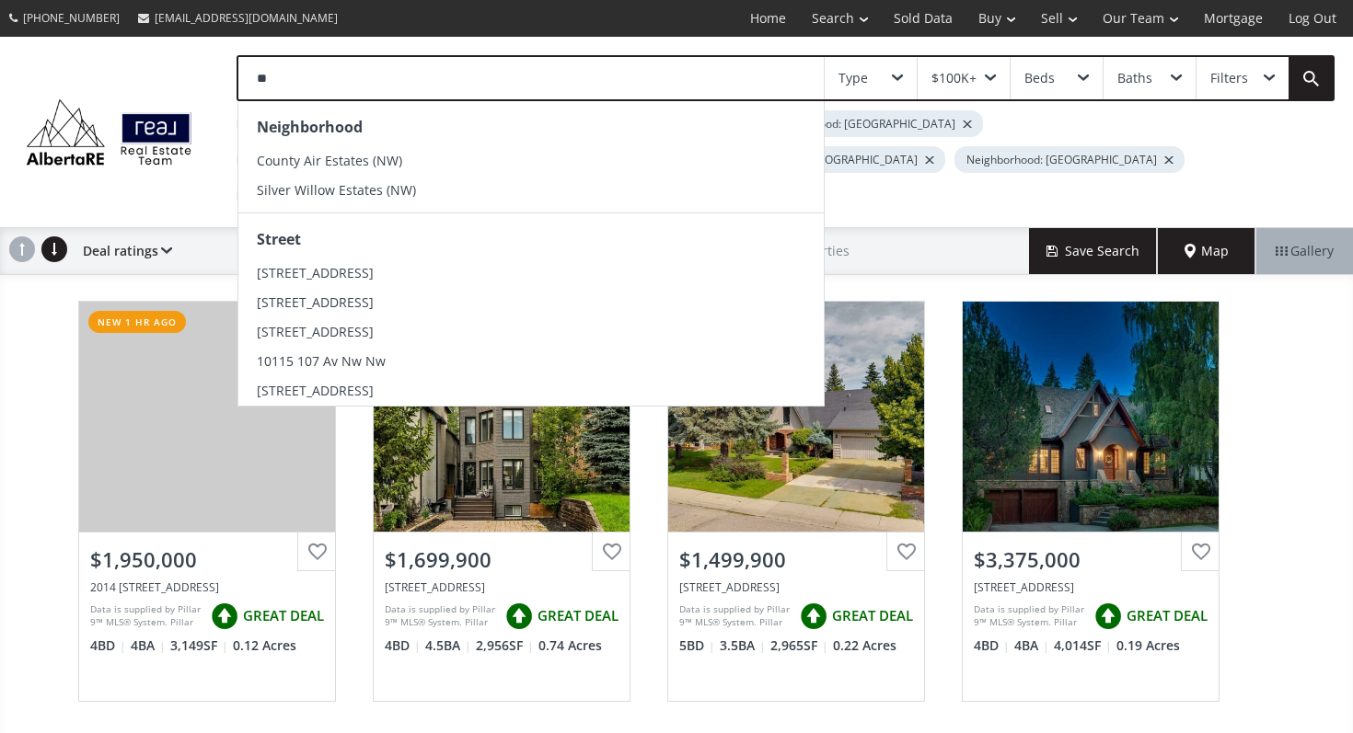
type input "**"
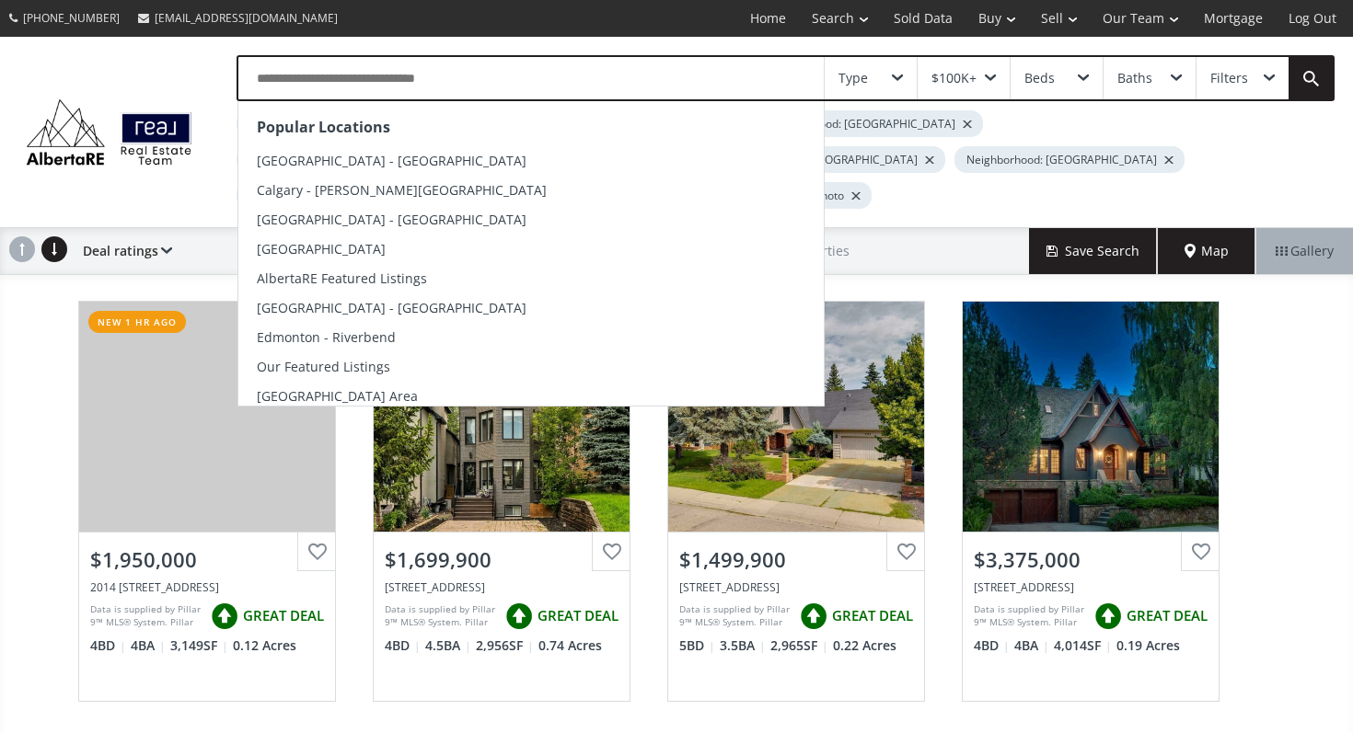
click at [603, 79] on input "text" at bounding box center [530, 78] width 585 height 42
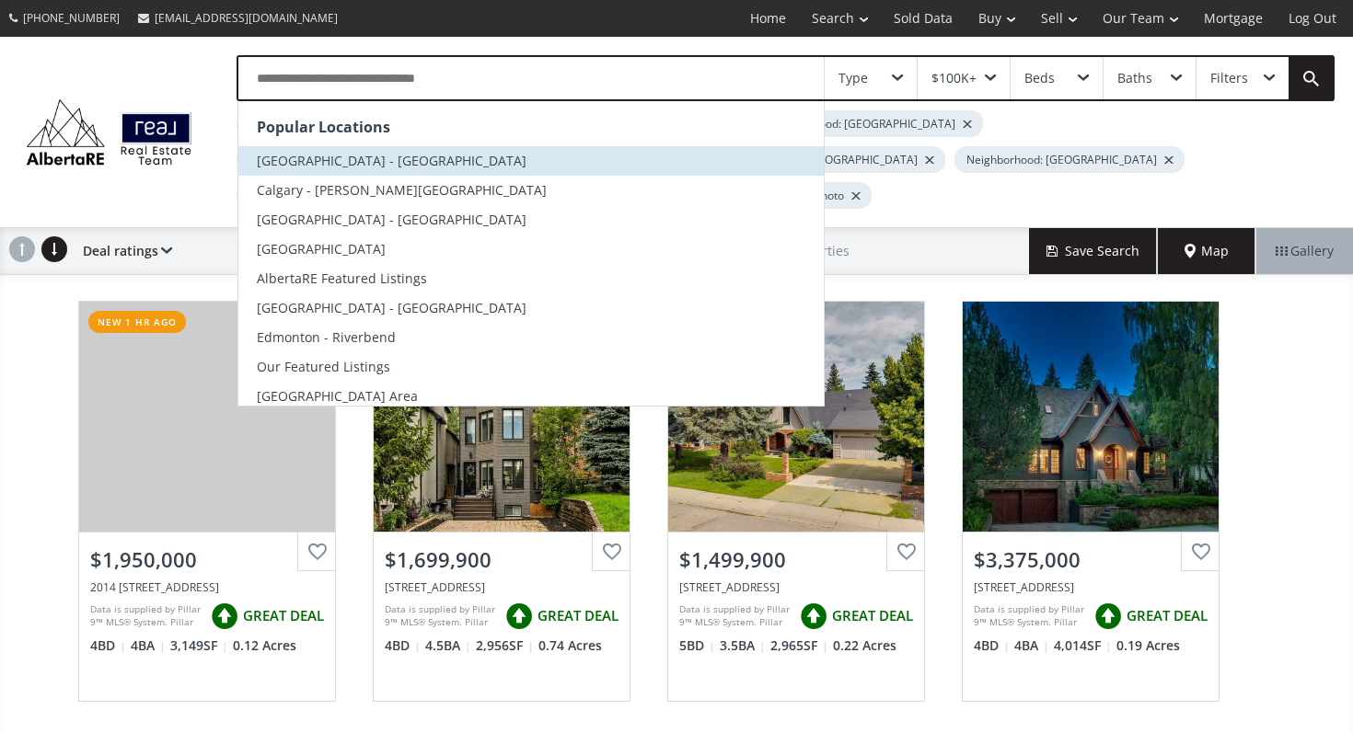
click at [815, 170] on li "[GEOGRAPHIC_DATA] - [GEOGRAPHIC_DATA]" at bounding box center [530, 160] width 585 height 29
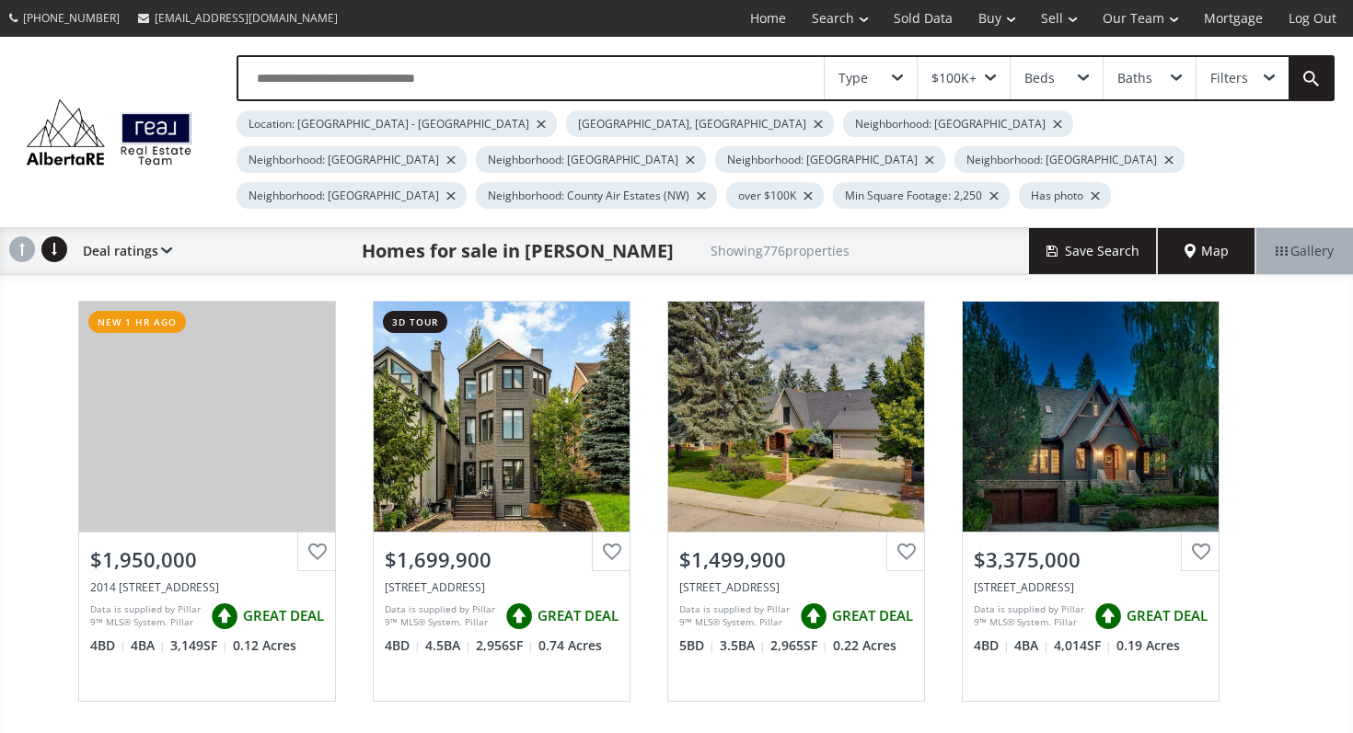
click at [558, 72] on input "text" at bounding box center [530, 78] width 585 height 42
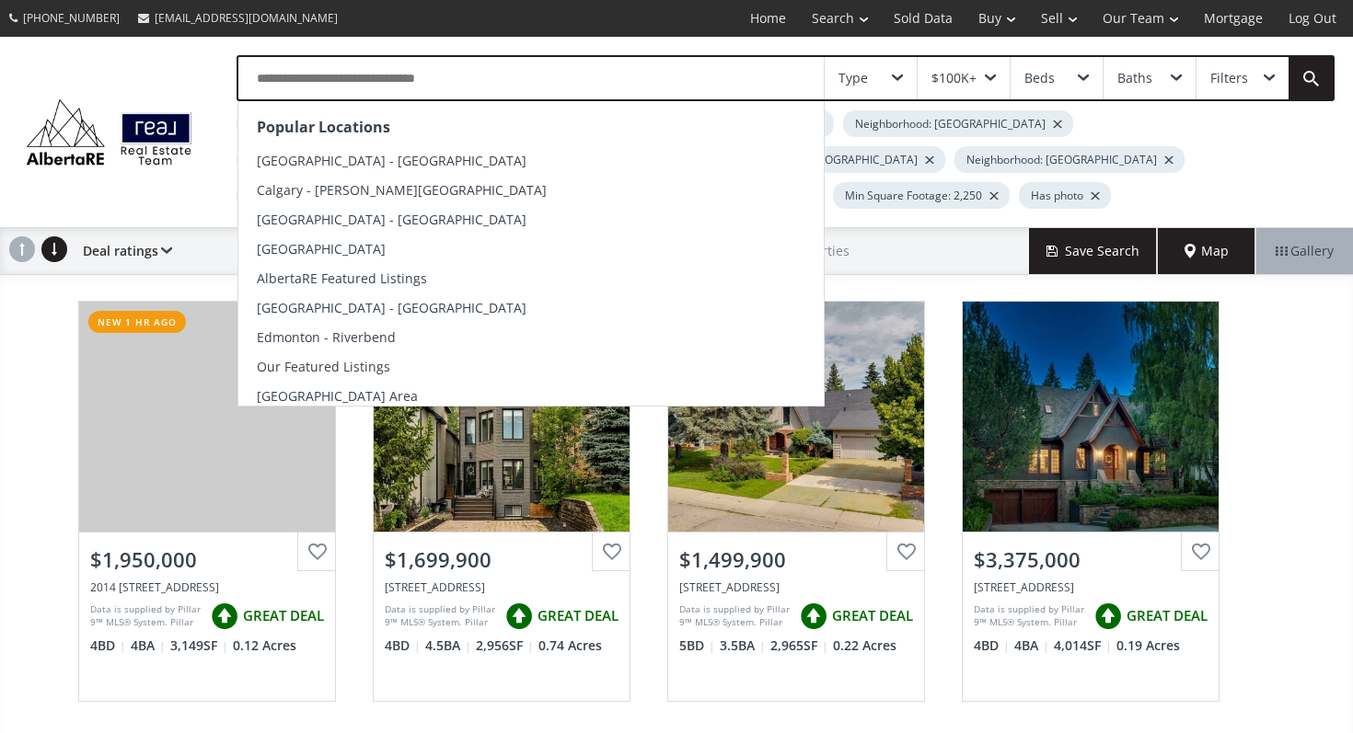
type input "*"
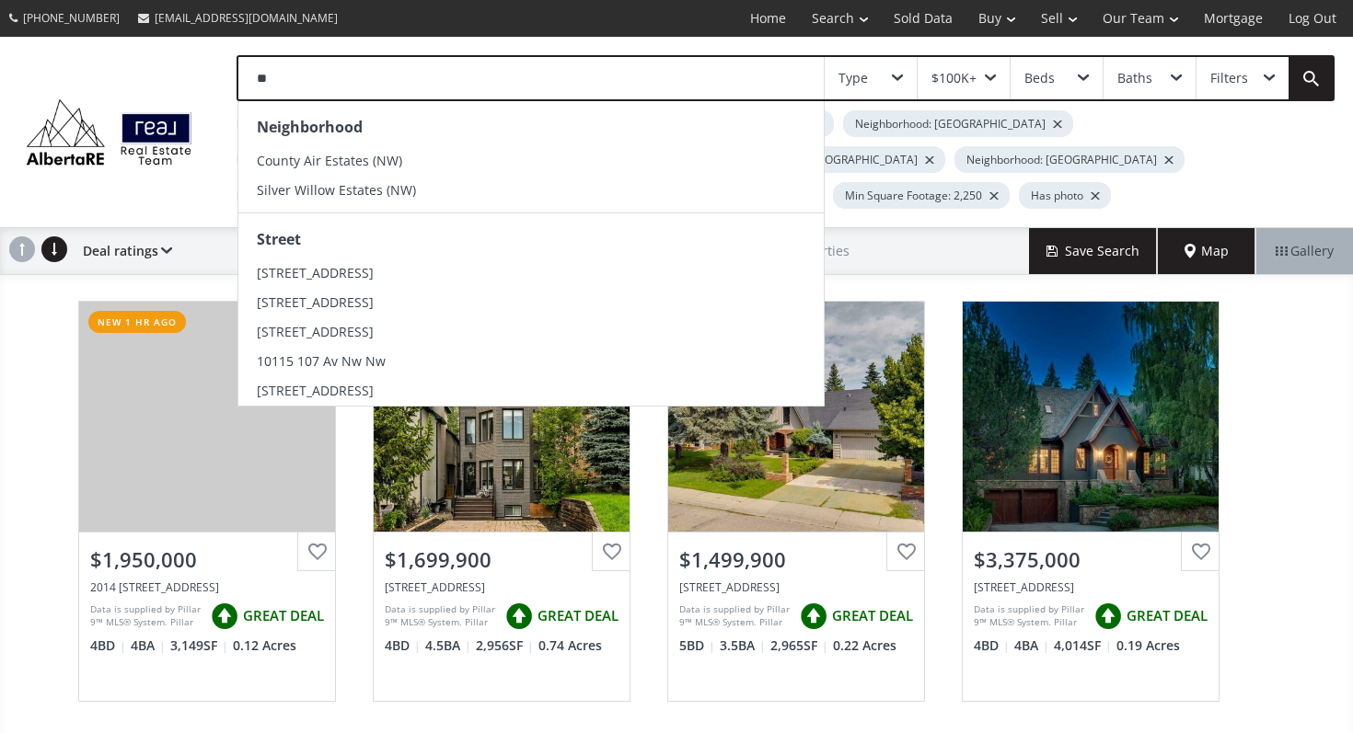
type input "**"
click at [918, 243] on div "Homes for sale in [PERSON_NAME] Showing 776 properties" at bounding box center [600, 251] width 857 height 46
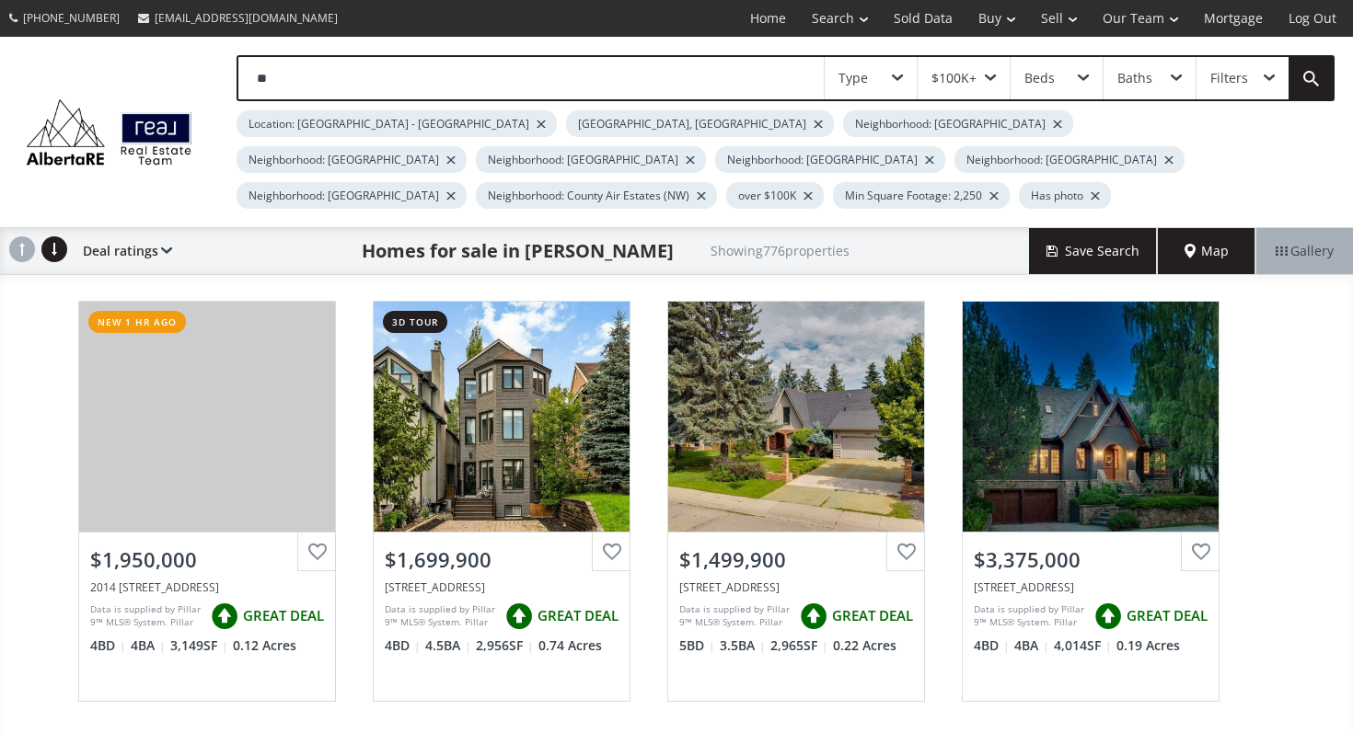
click at [875, 74] on div "Type" at bounding box center [870, 78] width 92 height 42
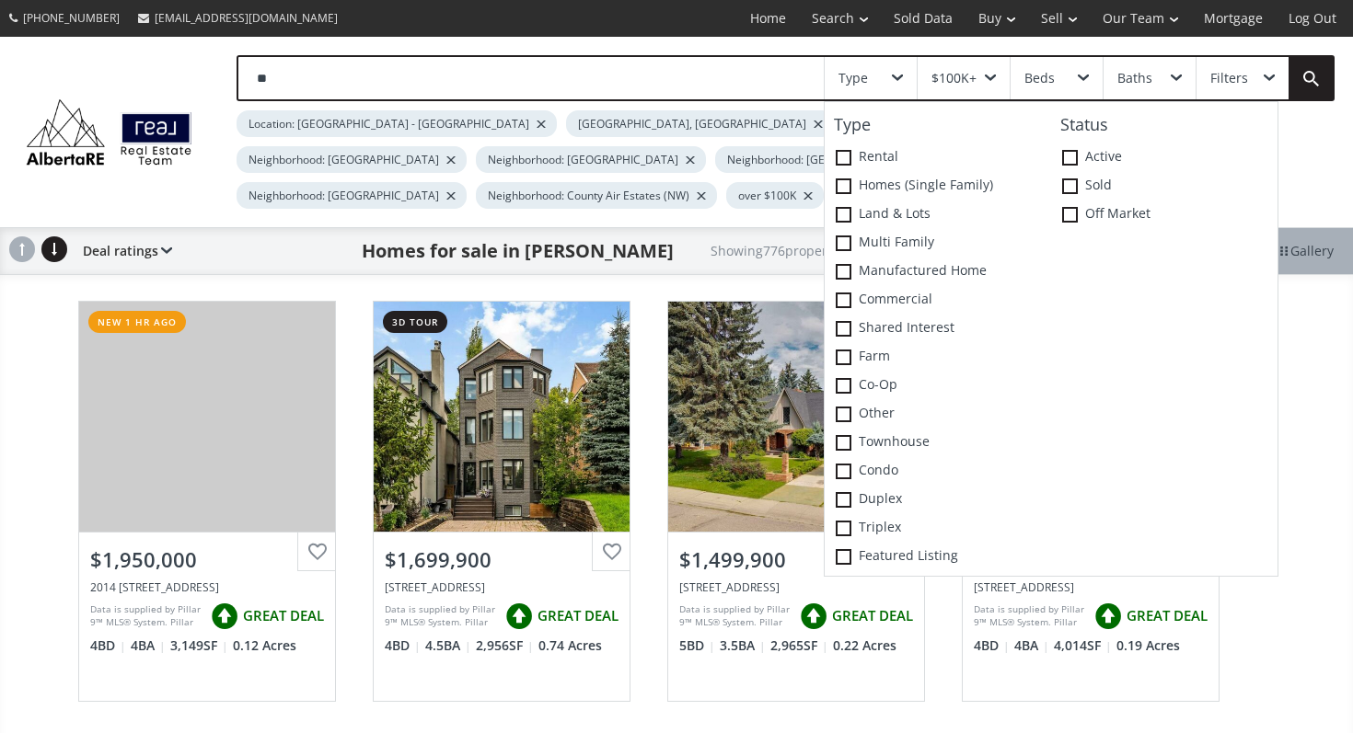
click at [875, 74] on div "Type" at bounding box center [870, 78] width 92 height 42
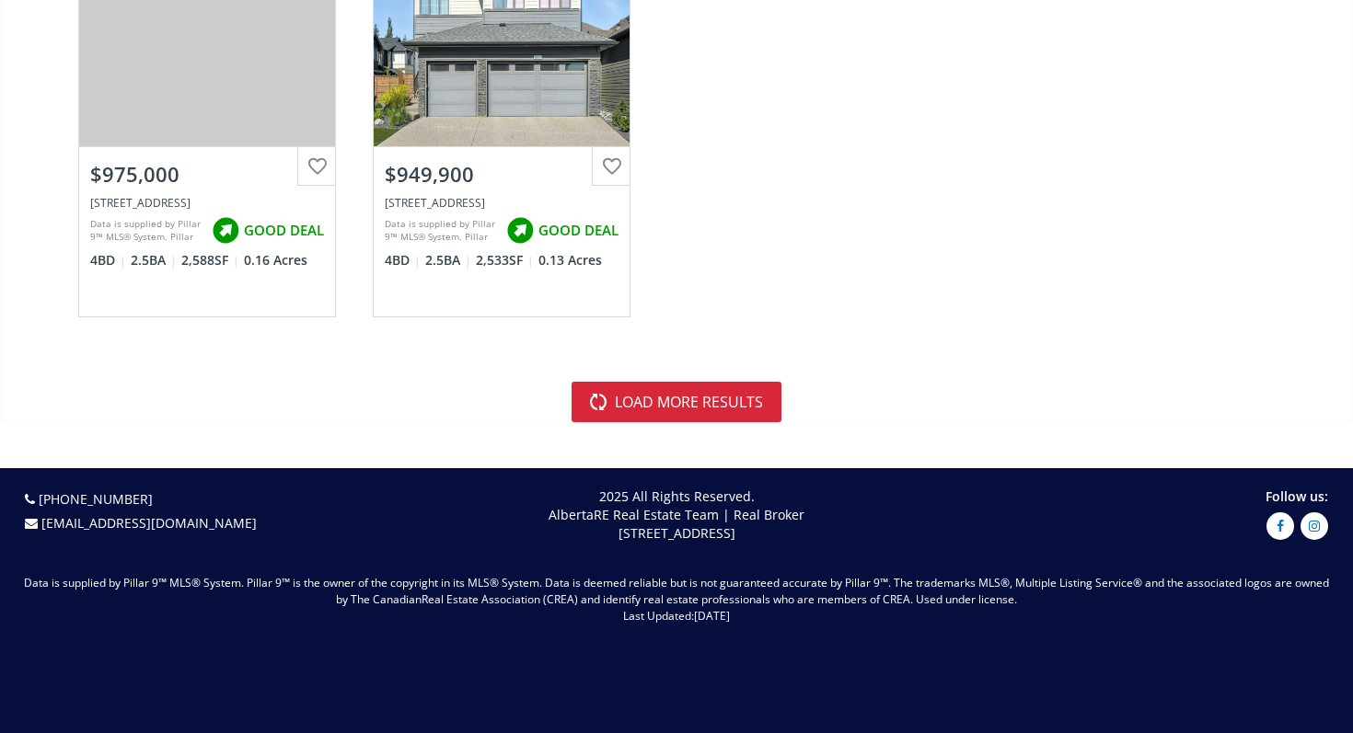
scroll to position [5677, 0]
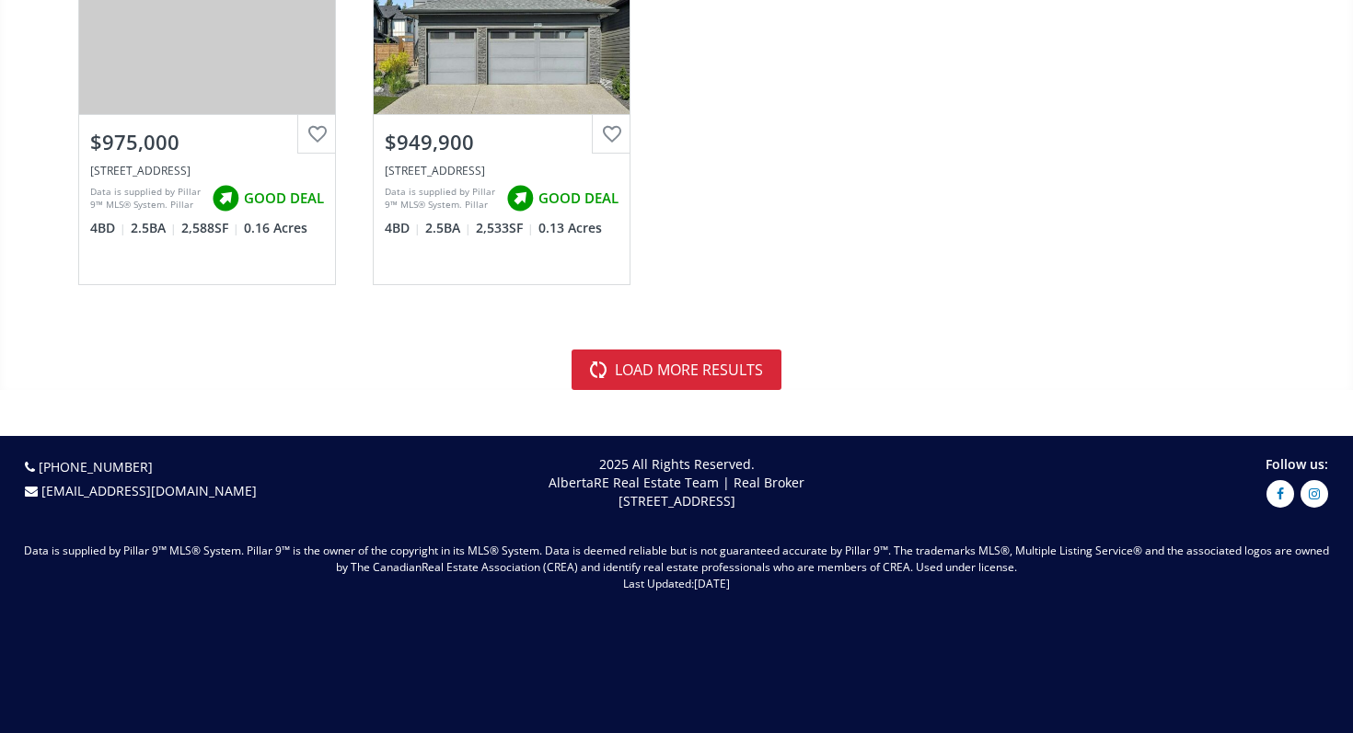
click at [668, 384] on button "load more results" at bounding box center [676, 370] width 210 height 40
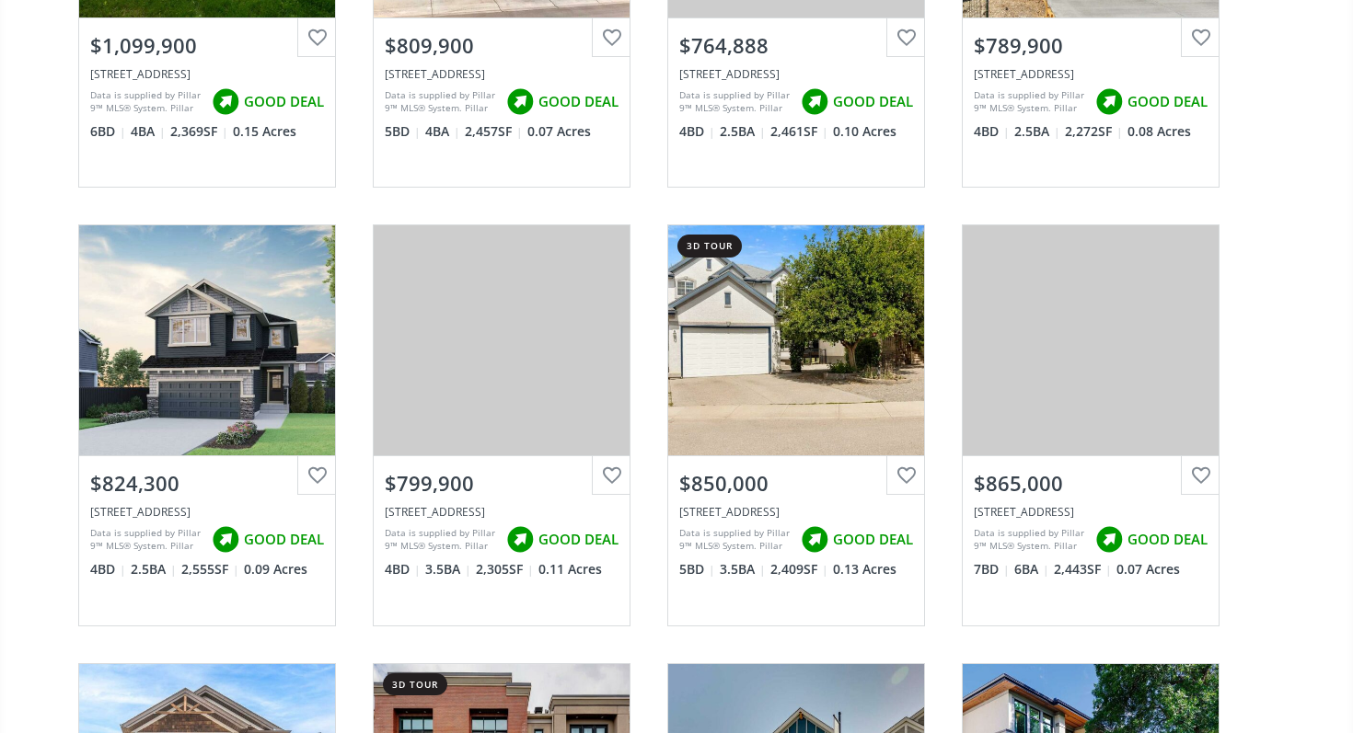
scroll to position [7994, 0]
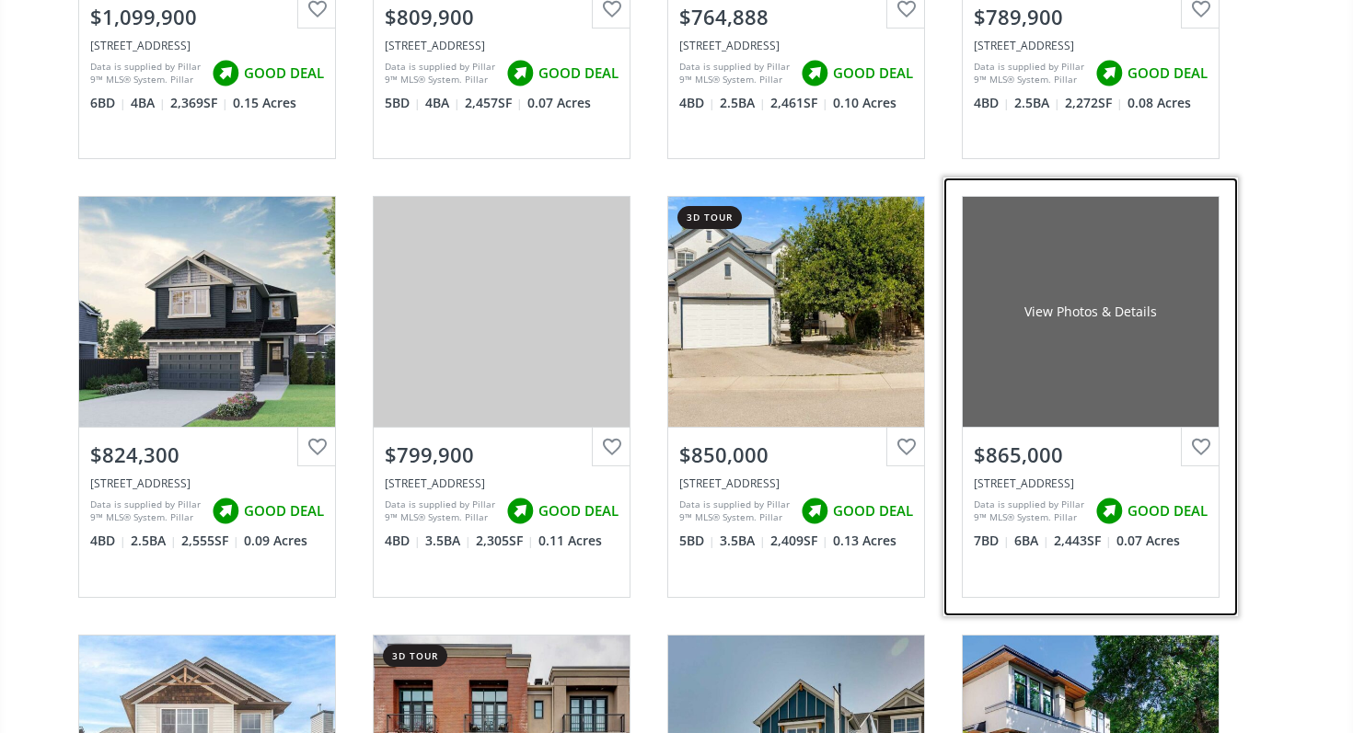
click at [1031, 444] on div "$865,000" at bounding box center [1091, 455] width 234 height 29
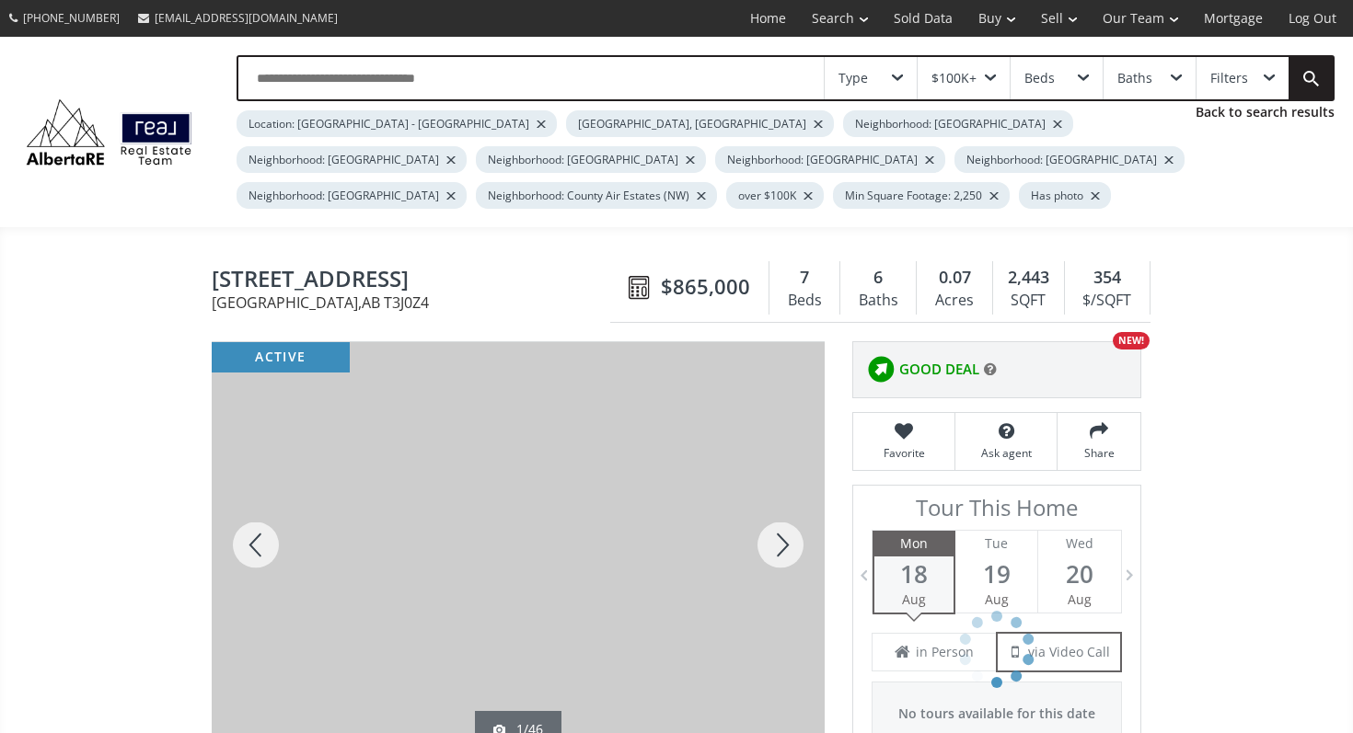
click at [774, 556] on div at bounding box center [780, 545] width 88 height 406
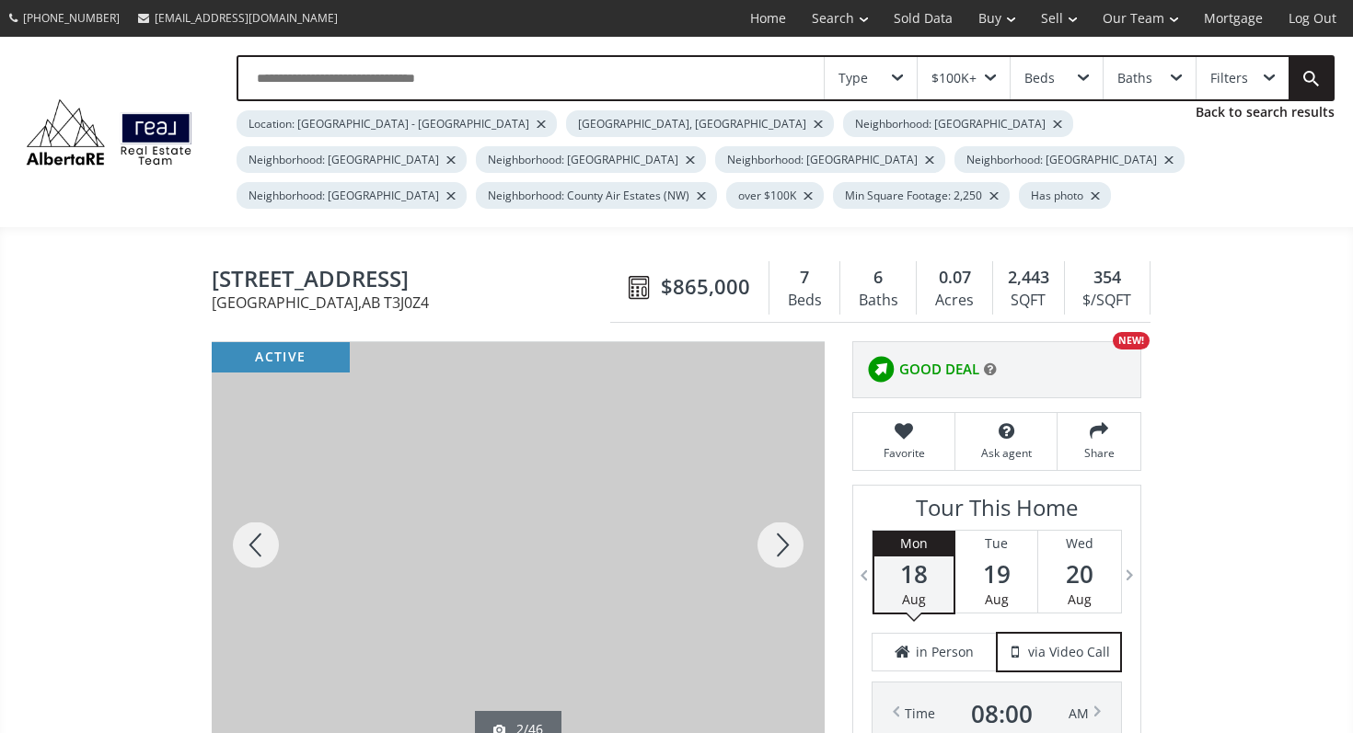
click at [774, 556] on div at bounding box center [780, 545] width 88 height 406
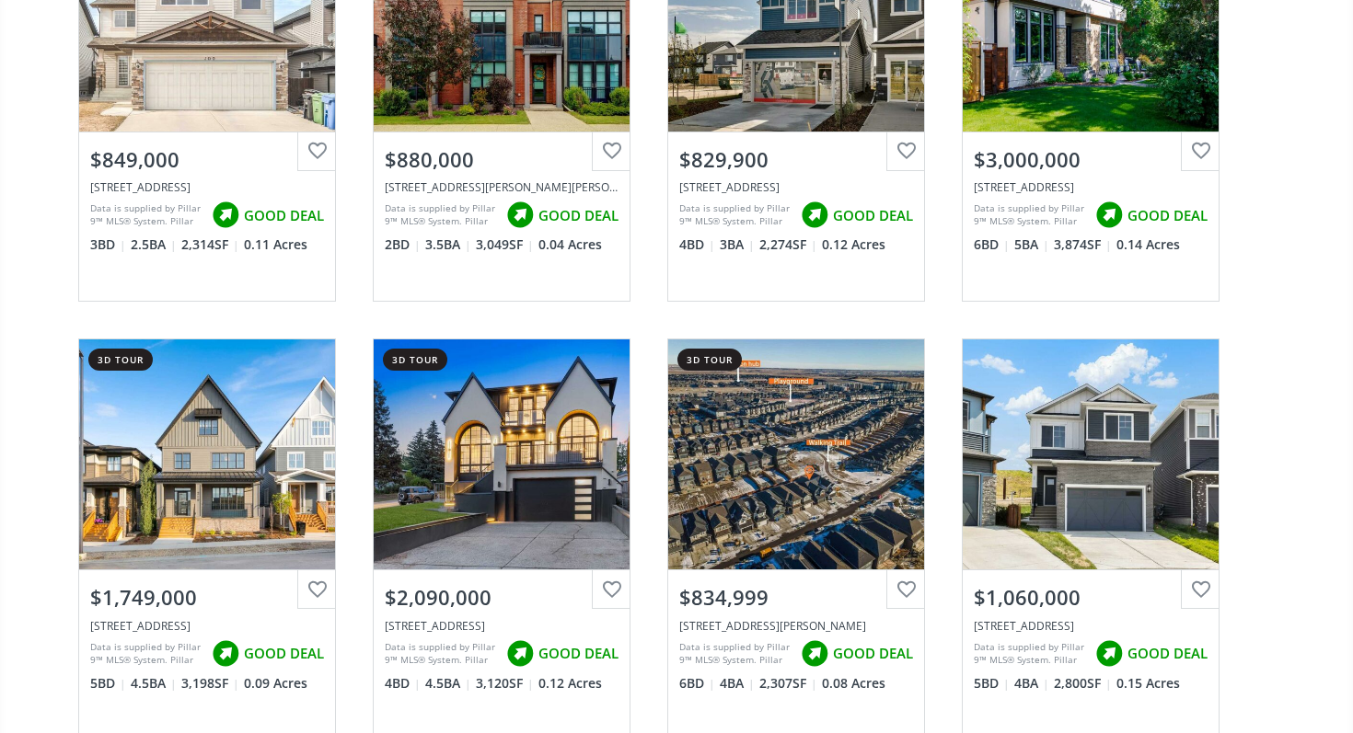
scroll to position [8741, 0]
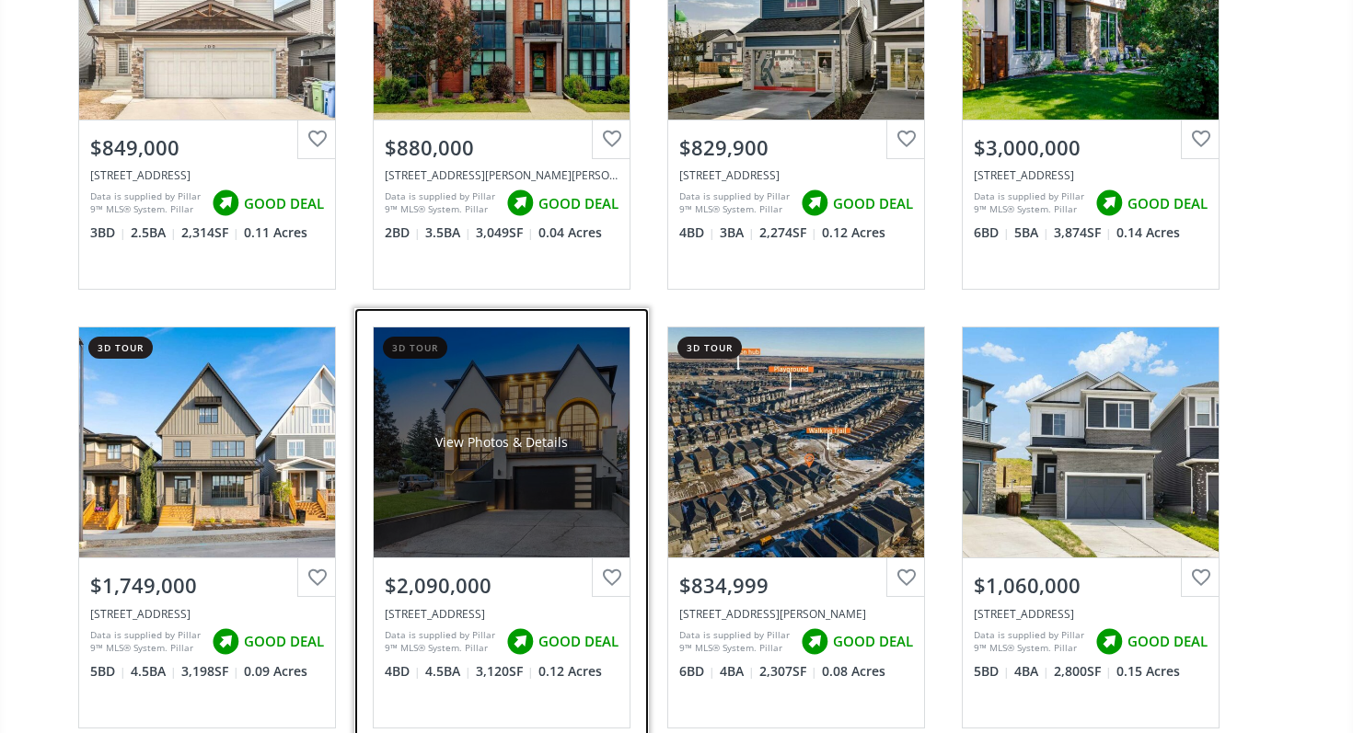
click at [463, 499] on div "View Photos & Details" at bounding box center [502, 443] width 256 height 230
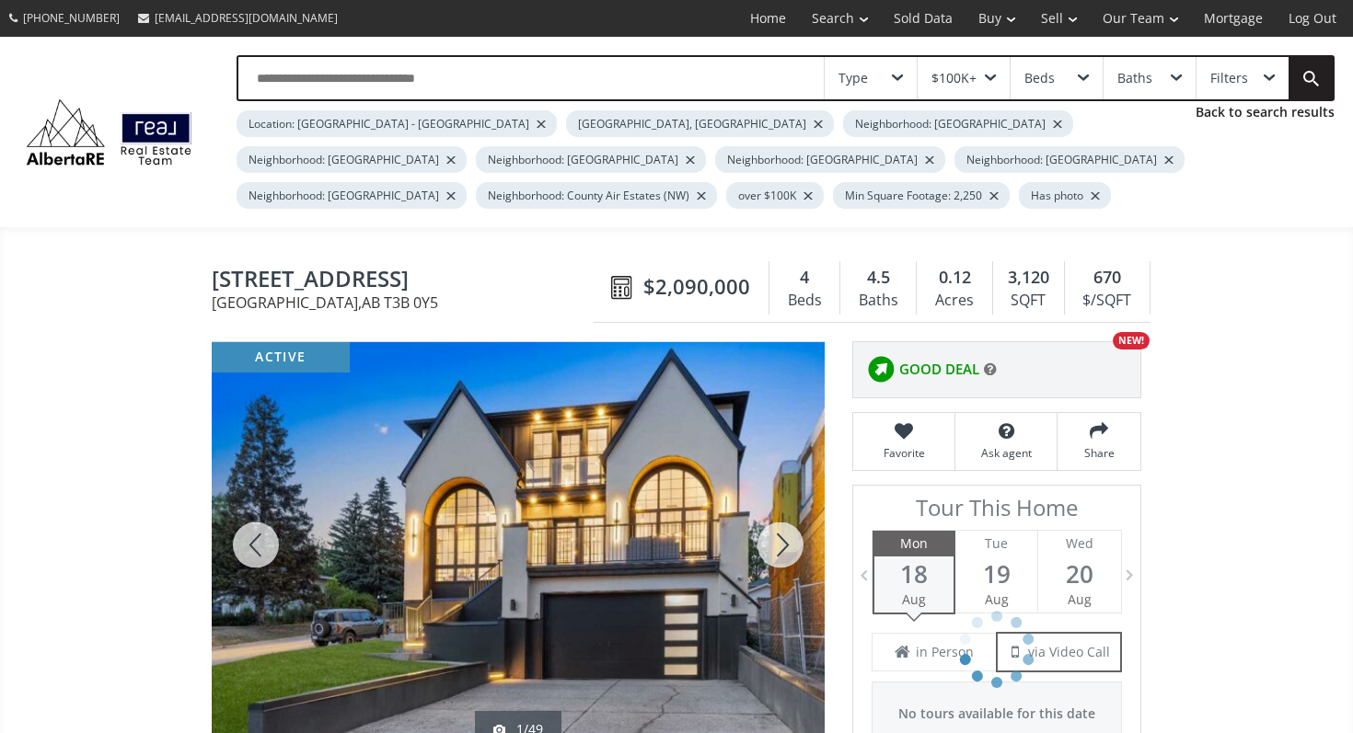
click at [772, 539] on div at bounding box center [780, 545] width 88 height 406
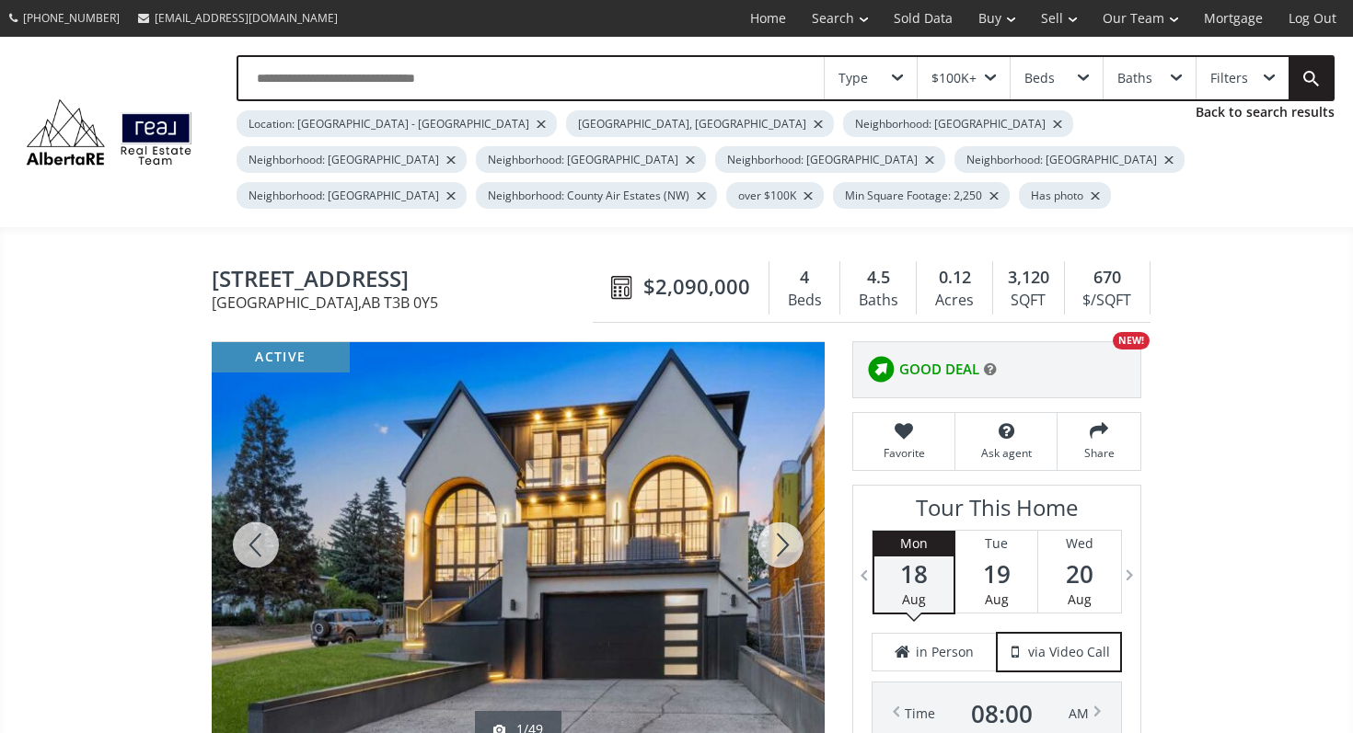
click at [772, 539] on div at bounding box center [780, 545] width 88 height 406
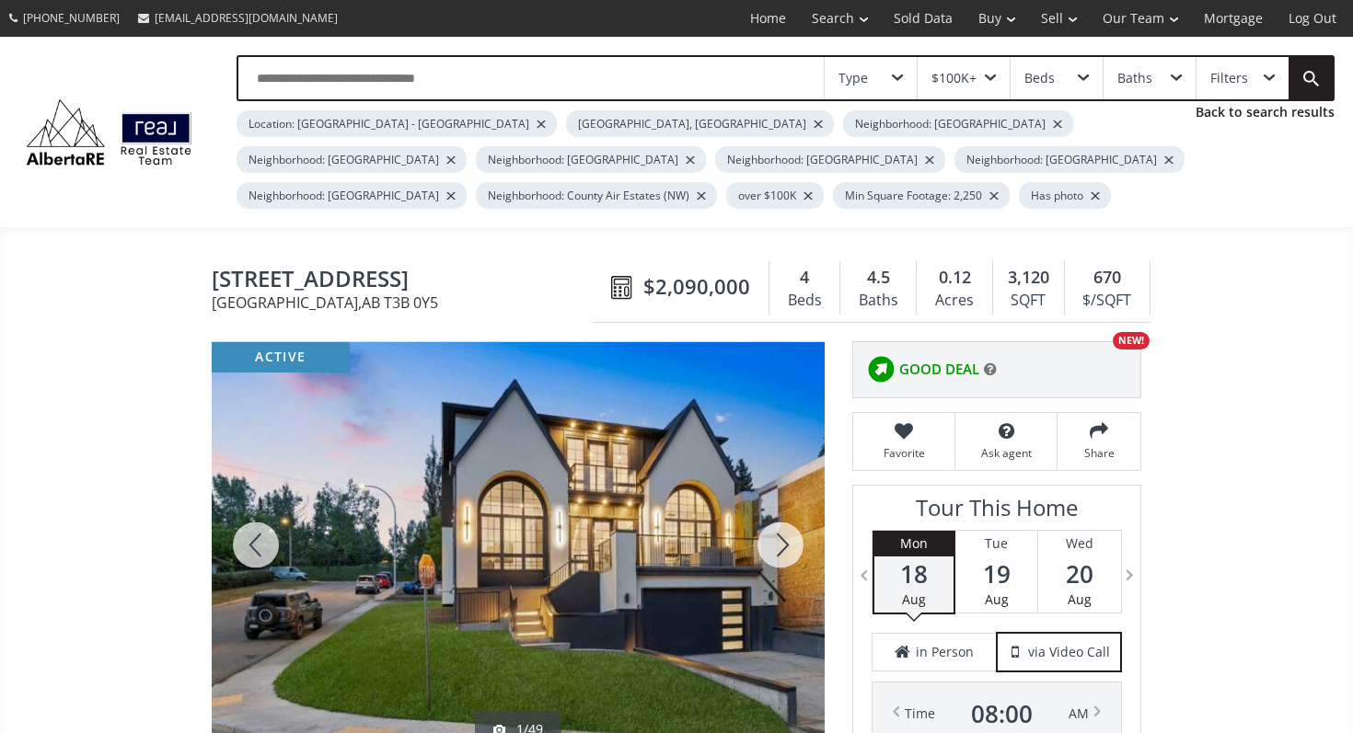
click at [772, 539] on div at bounding box center [780, 545] width 88 height 406
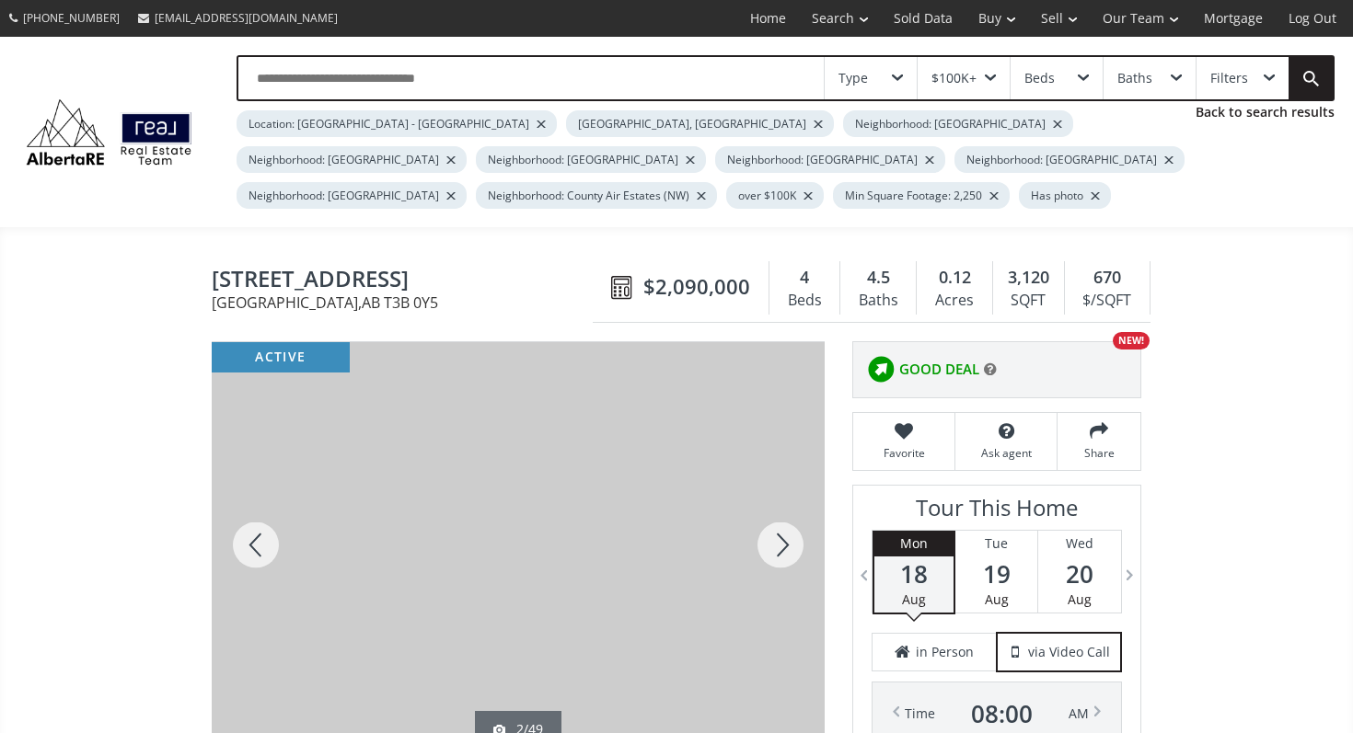
click at [772, 539] on div at bounding box center [780, 545] width 88 height 406
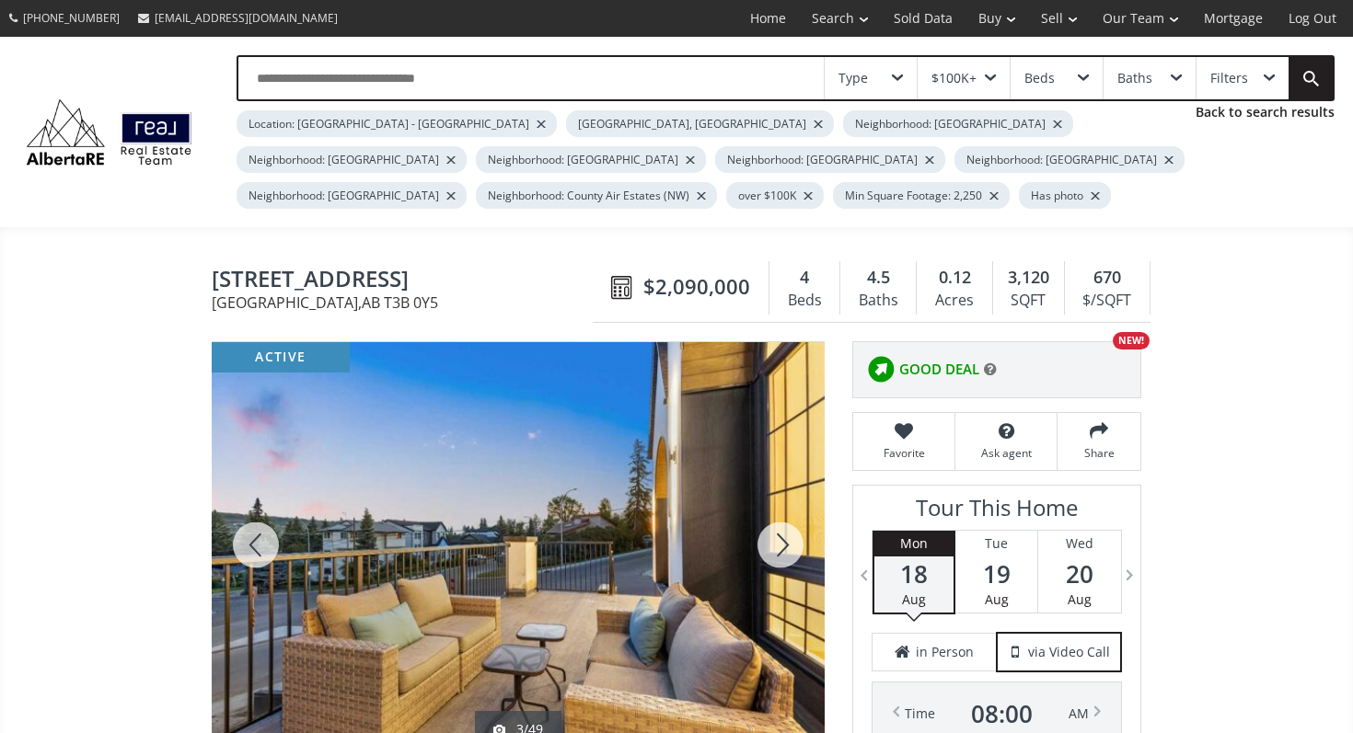
click at [772, 539] on div at bounding box center [780, 545] width 88 height 406
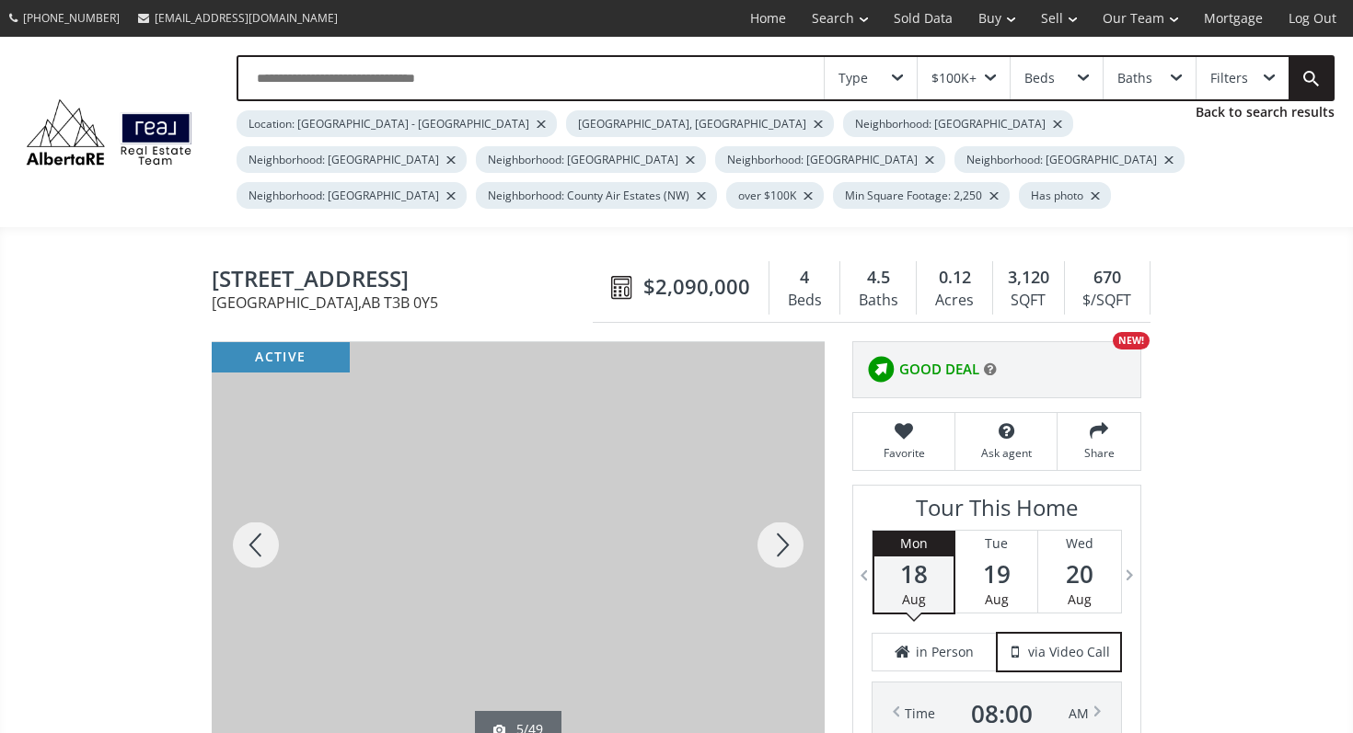
click at [772, 539] on div at bounding box center [780, 545] width 88 height 406
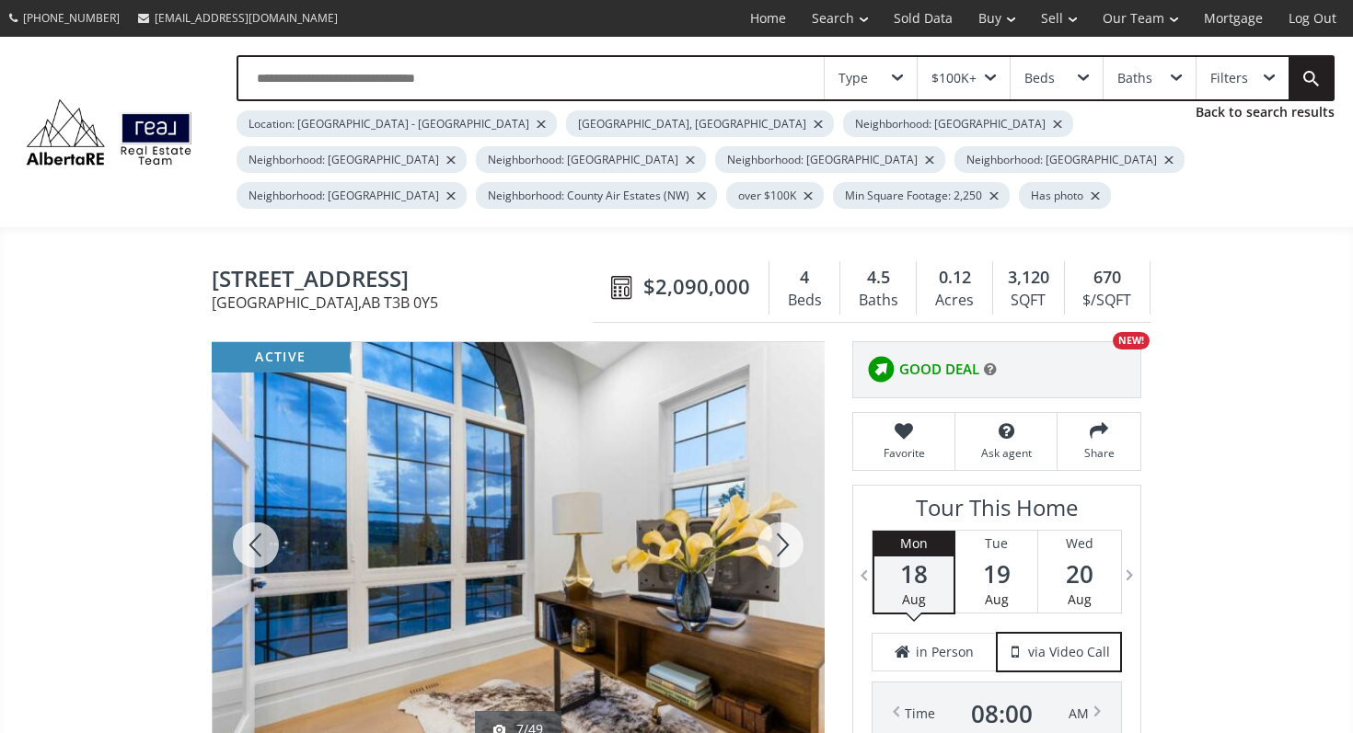
click at [772, 539] on div at bounding box center [780, 545] width 88 height 406
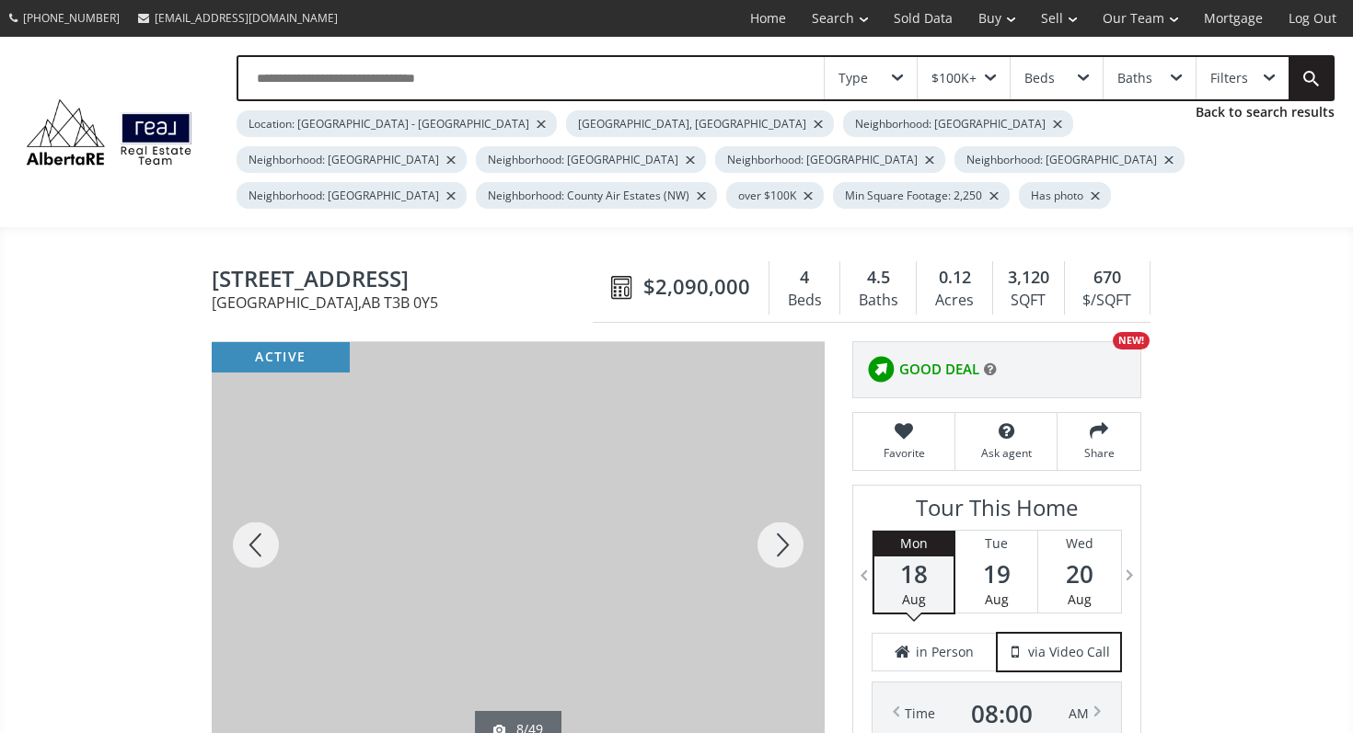
click at [772, 539] on div at bounding box center [780, 545] width 88 height 406
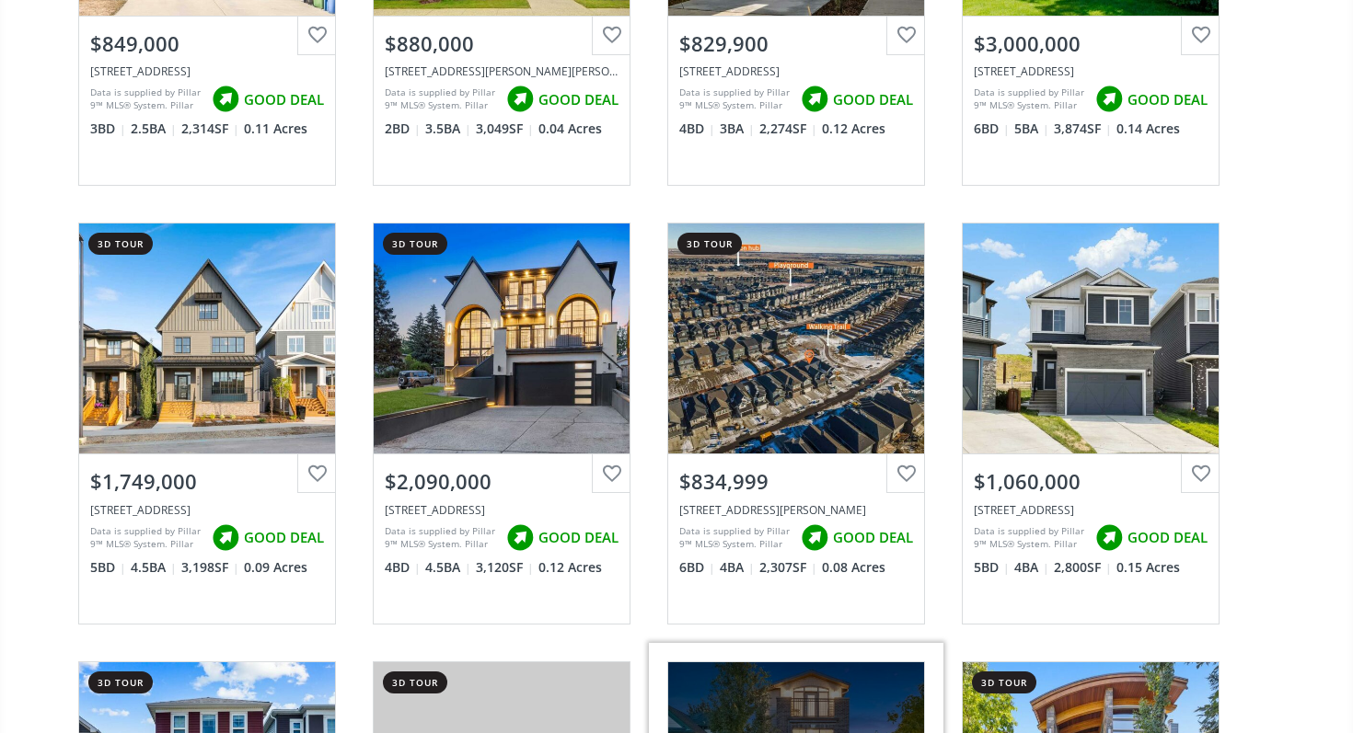
scroll to position [8863, 0]
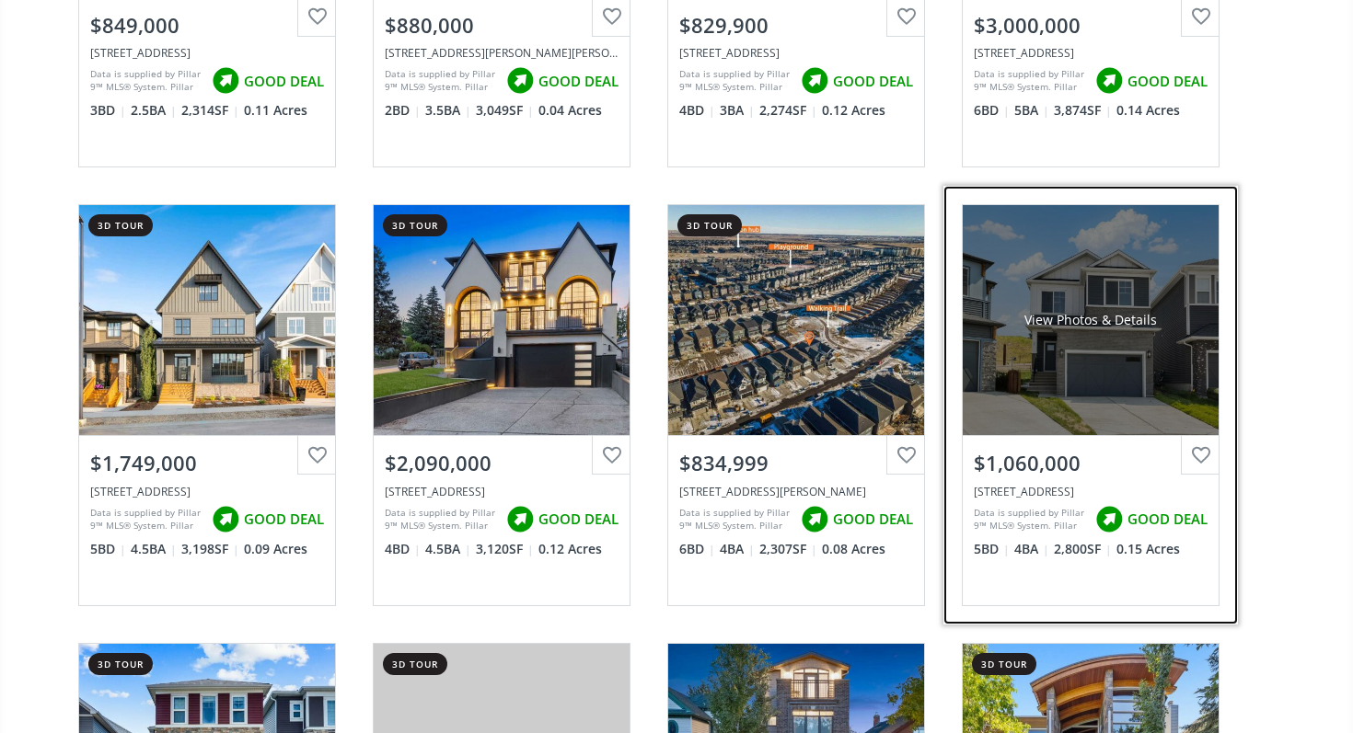
click at [1097, 300] on div "View Photos & Details" at bounding box center [1090, 320] width 256 height 230
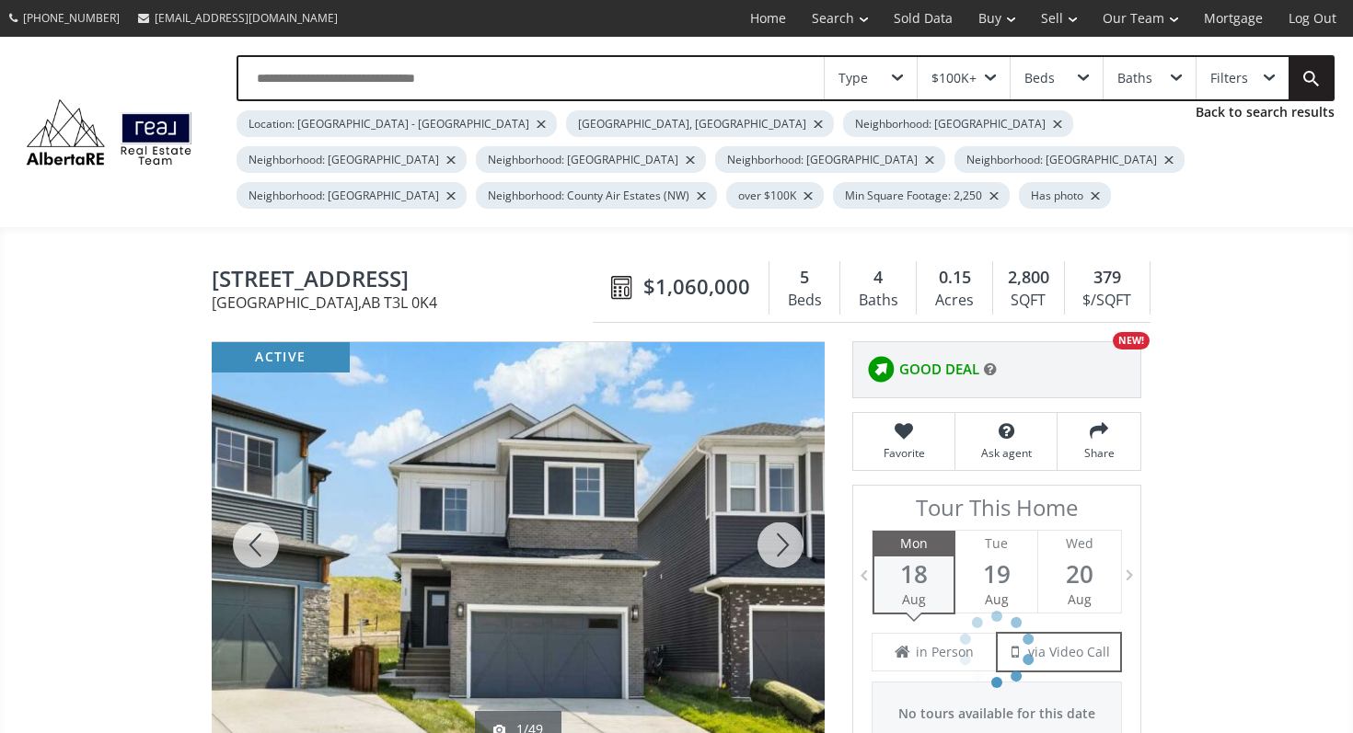
click at [773, 526] on div at bounding box center [780, 545] width 88 height 406
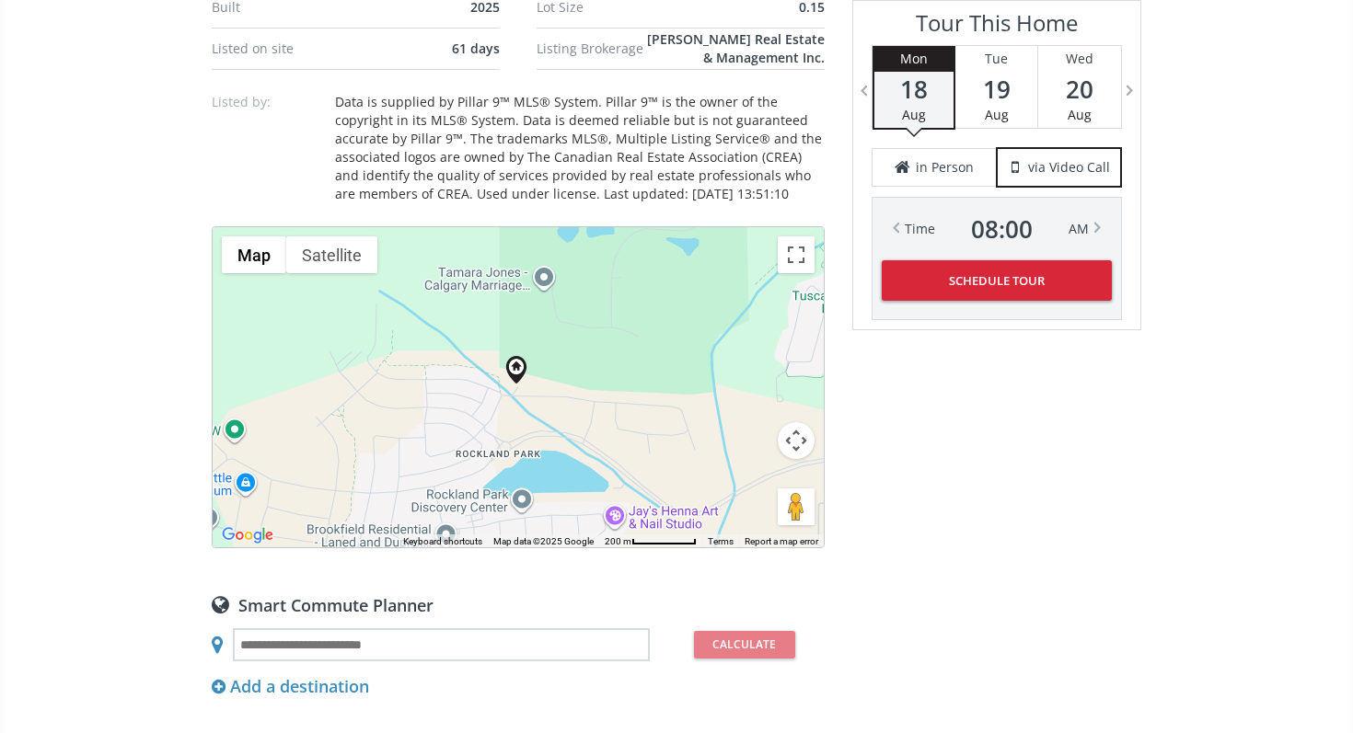
scroll to position [1684, 0]
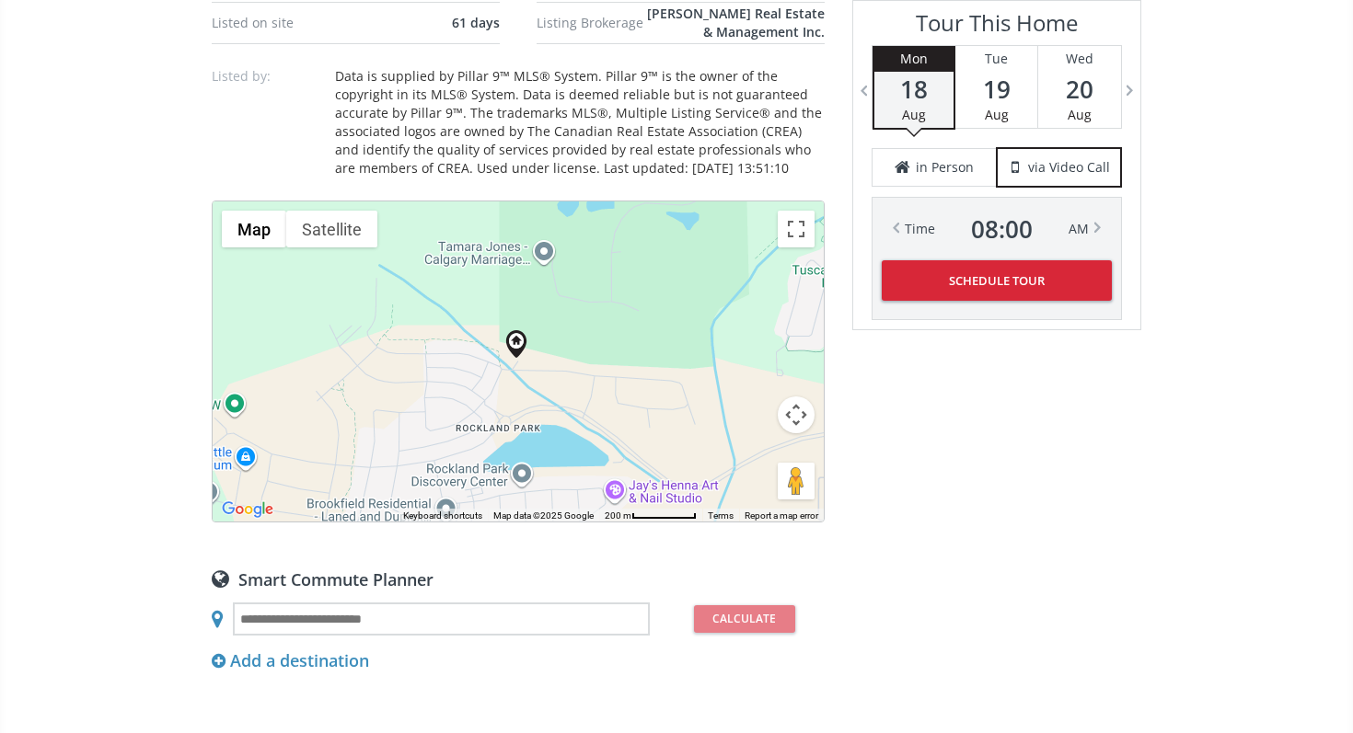
click at [741, 345] on div "To navigate, press the arrow keys." at bounding box center [518, 362] width 611 height 320
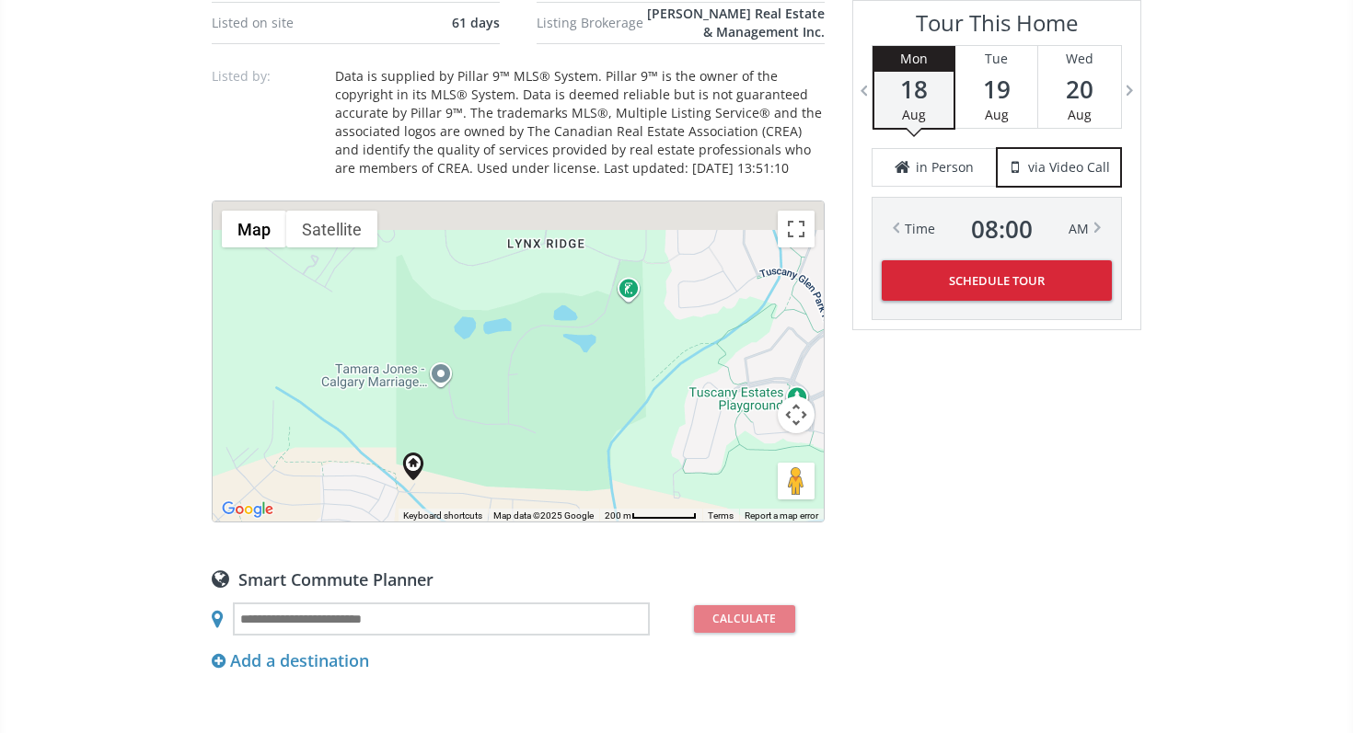
drag, startPoint x: 739, startPoint y: 342, endPoint x: 559, endPoint y: 530, distance: 259.7
click at [559, 530] on div "Neighborhood Haskayne Type Homes (Single Family) Total Baths 4 County [GEOGRAPH…" at bounding box center [518, 343] width 613 height 2339
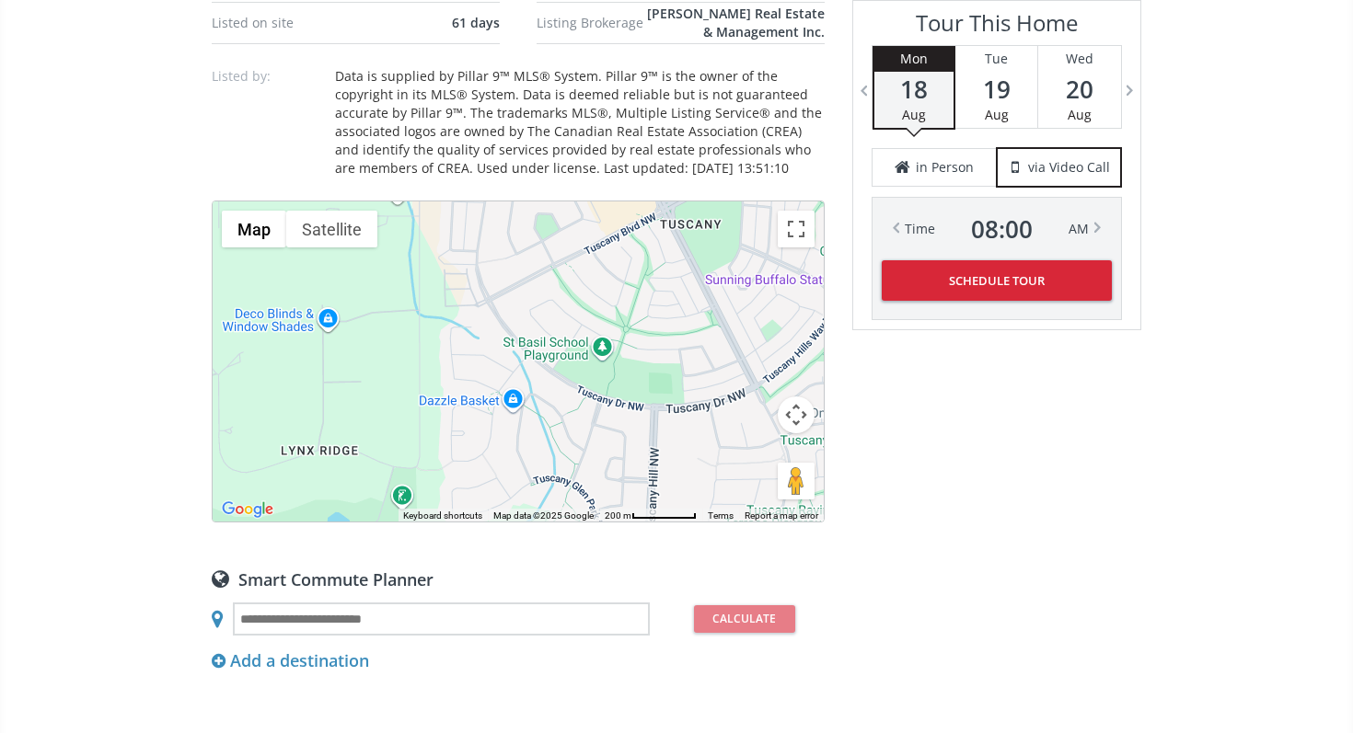
drag, startPoint x: 655, startPoint y: 368, endPoint x: 621, endPoint y: 403, distance: 48.8
click at [623, 400] on div "To navigate, press the arrow keys." at bounding box center [518, 362] width 611 height 320
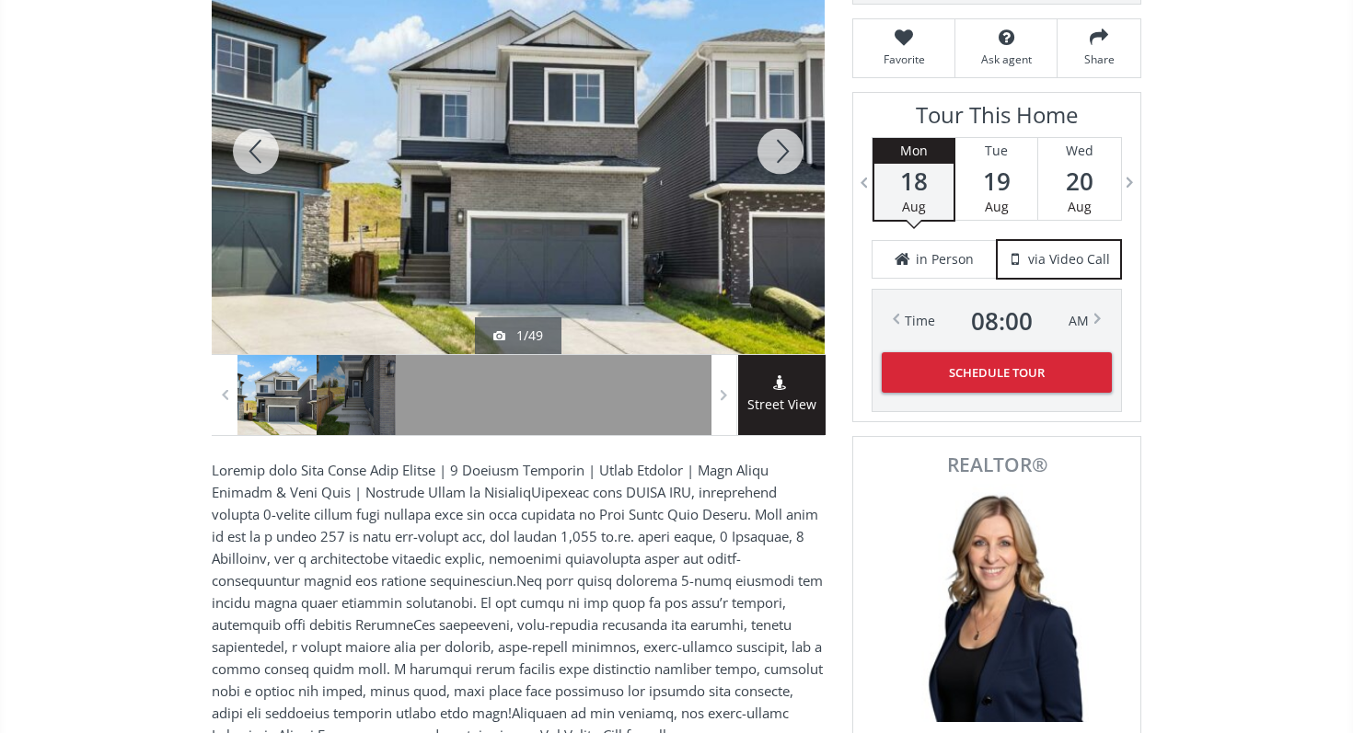
scroll to position [198, 0]
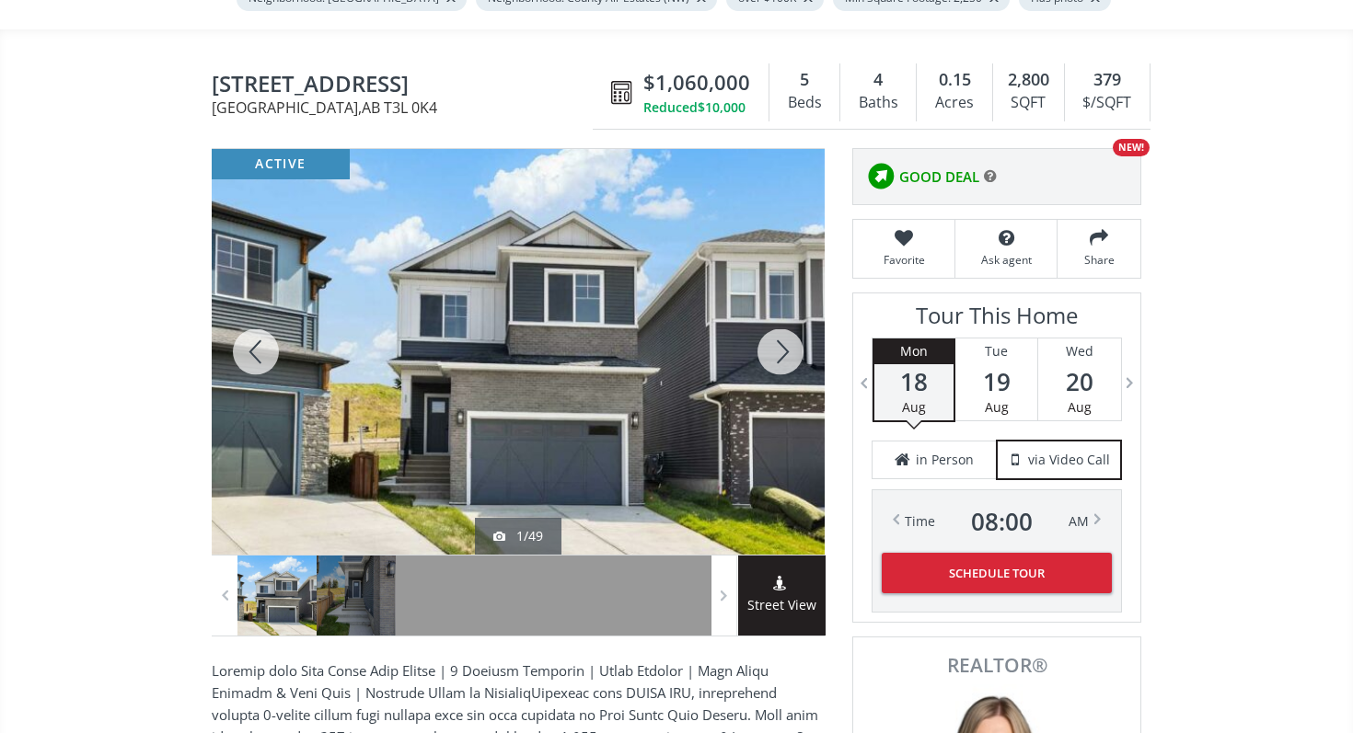
click at [783, 352] on div at bounding box center [780, 352] width 88 height 406
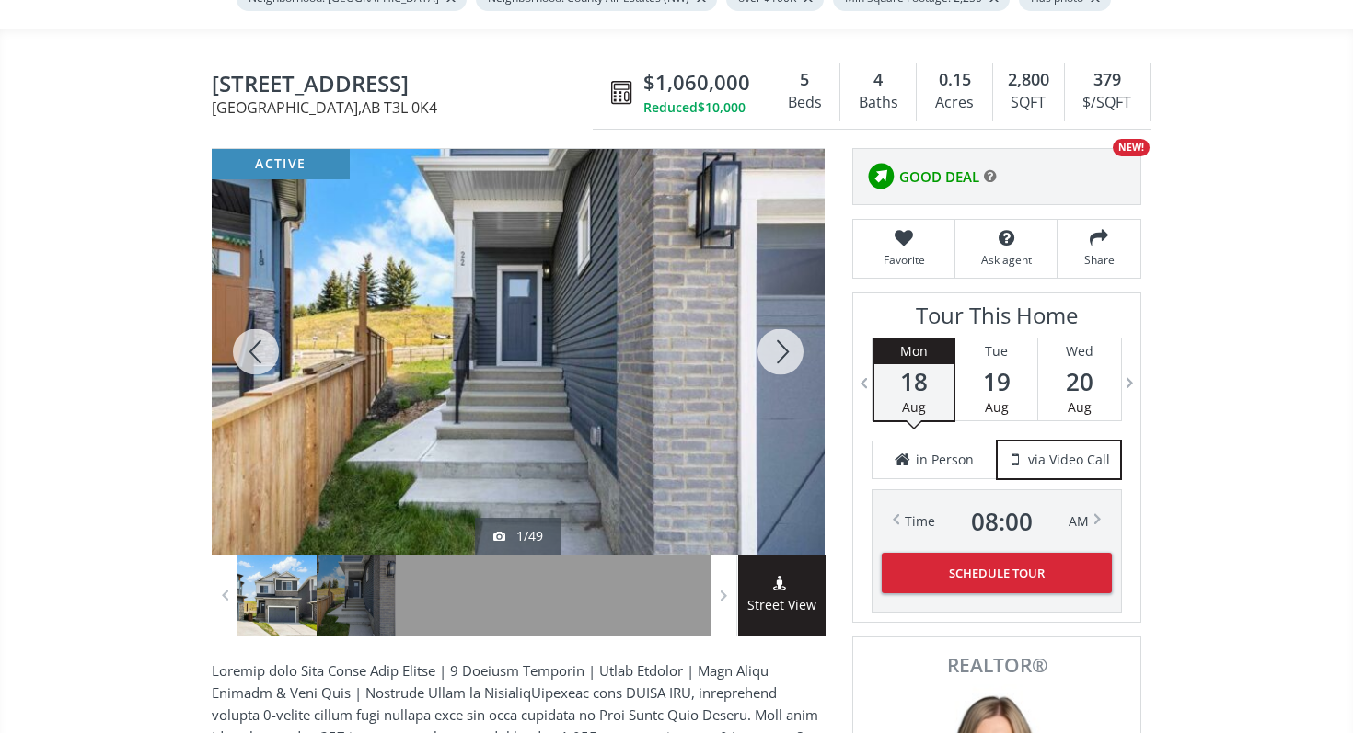
click at [783, 352] on div at bounding box center [780, 352] width 88 height 406
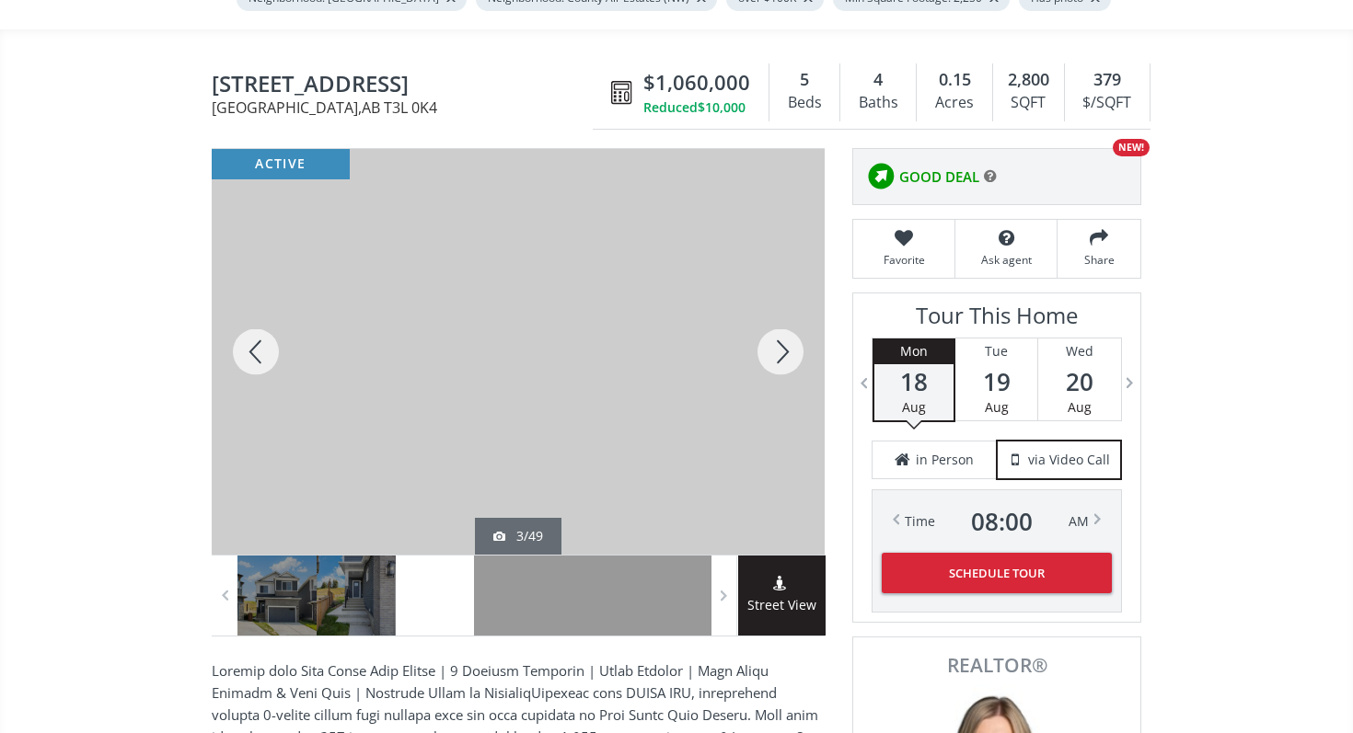
click at [783, 352] on div at bounding box center [780, 352] width 88 height 406
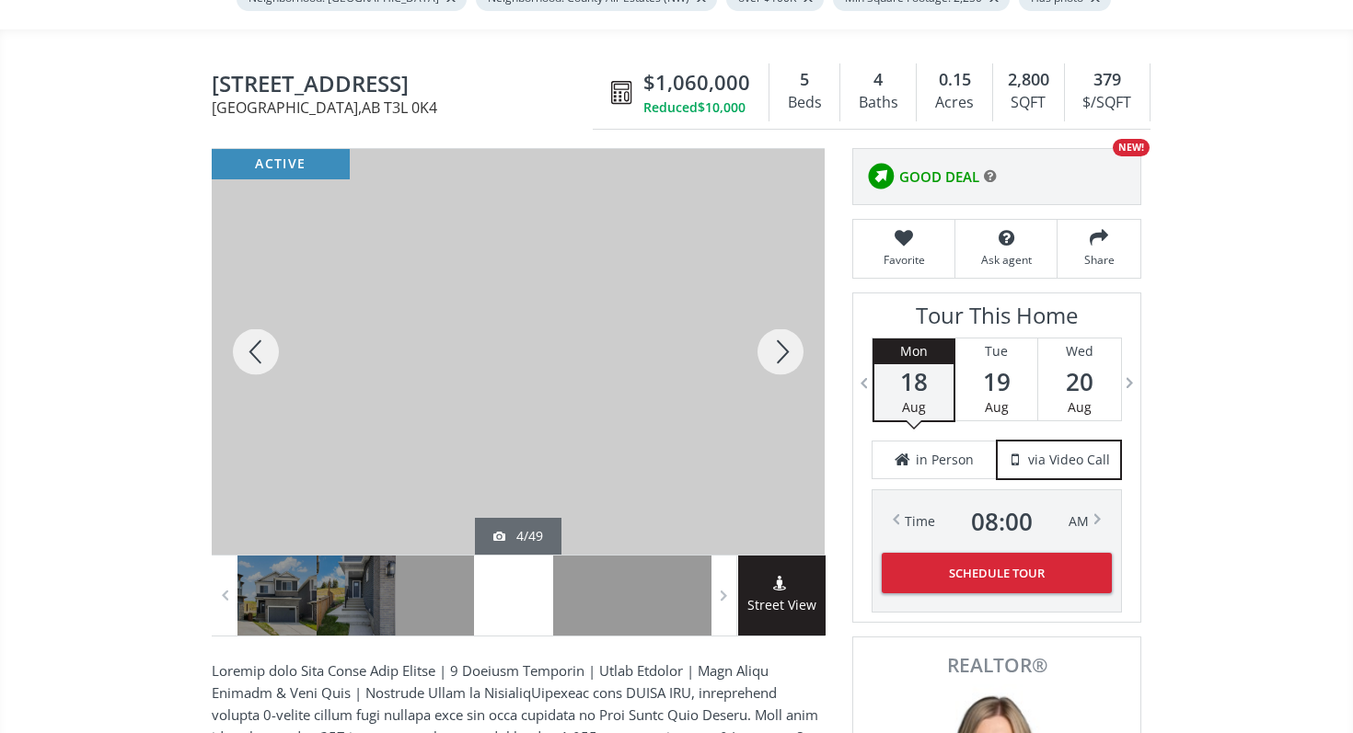
click at [783, 352] on div at bounding box center [780, 352] width 88 height 406
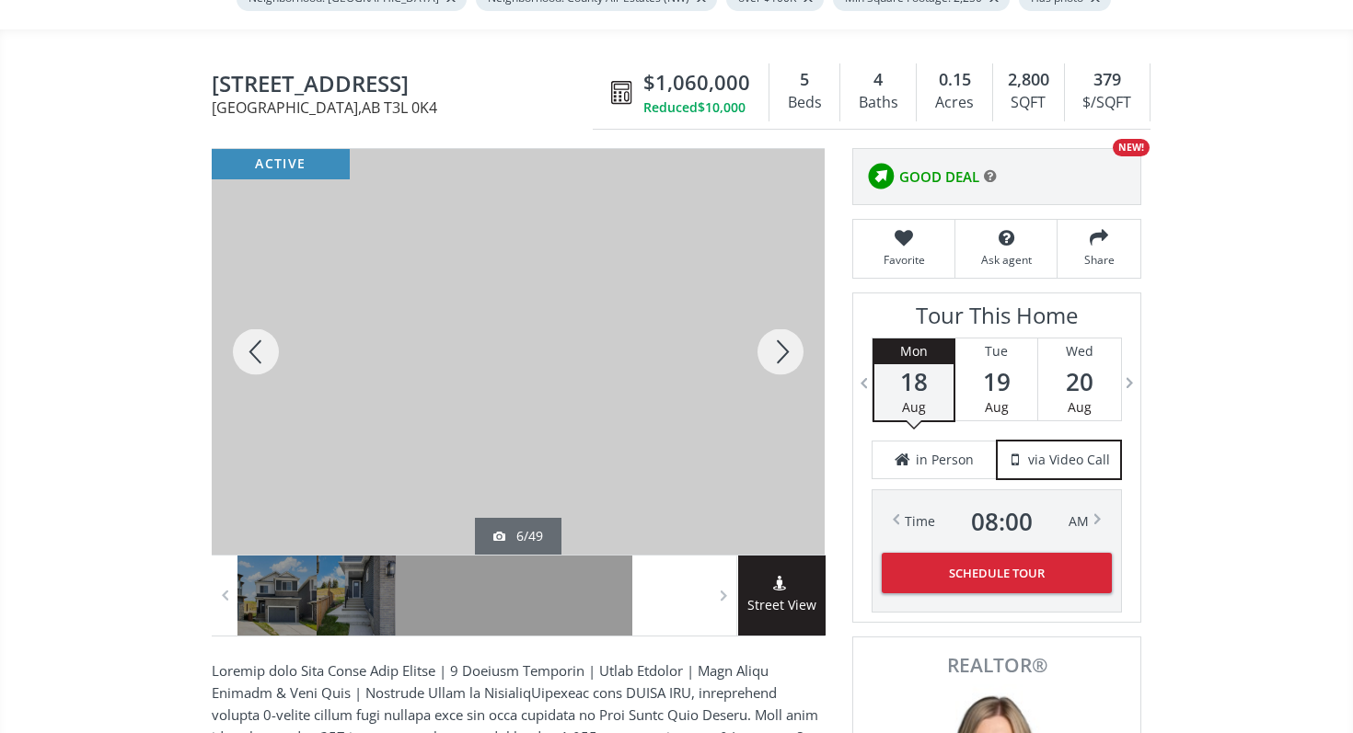
click at [783, 352] on div at bounding box center [780, 352] width 88 height 406
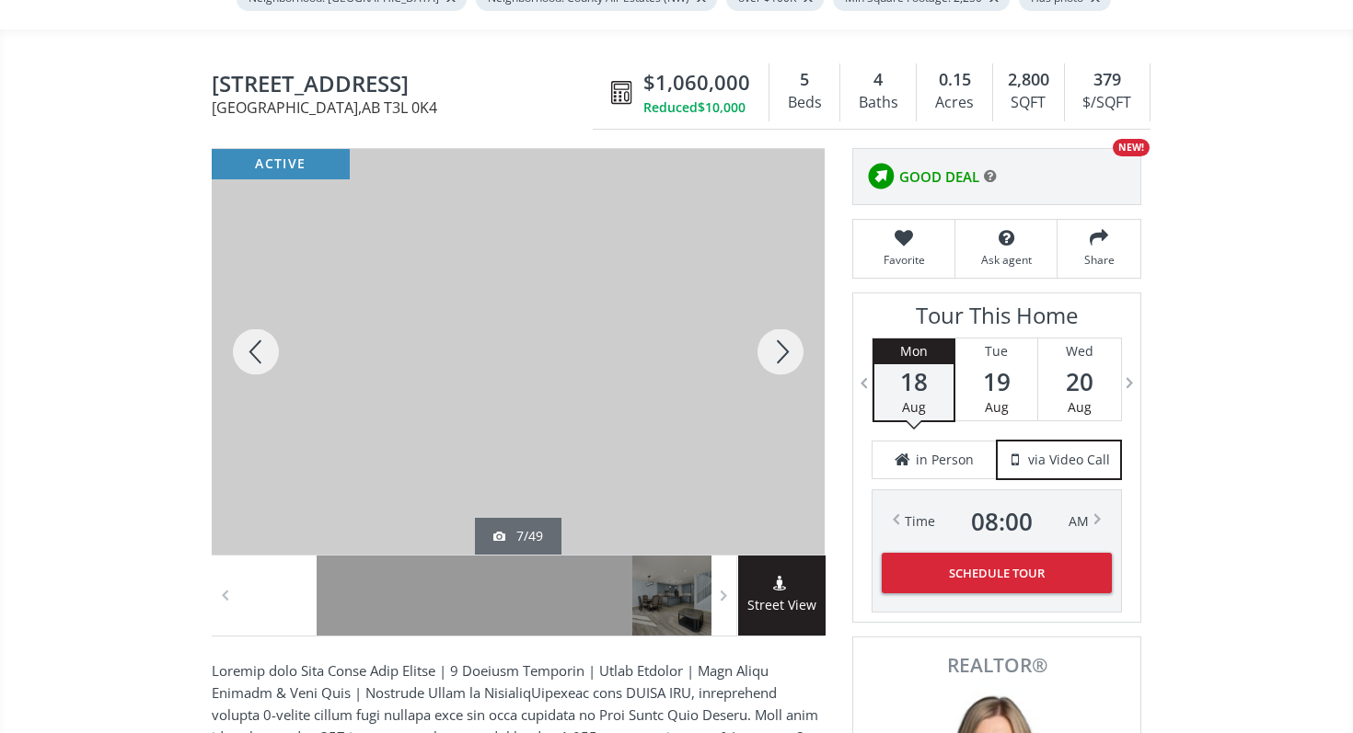
click at [783, 352] on div at bounding box center [780, 352] width 88 height 406
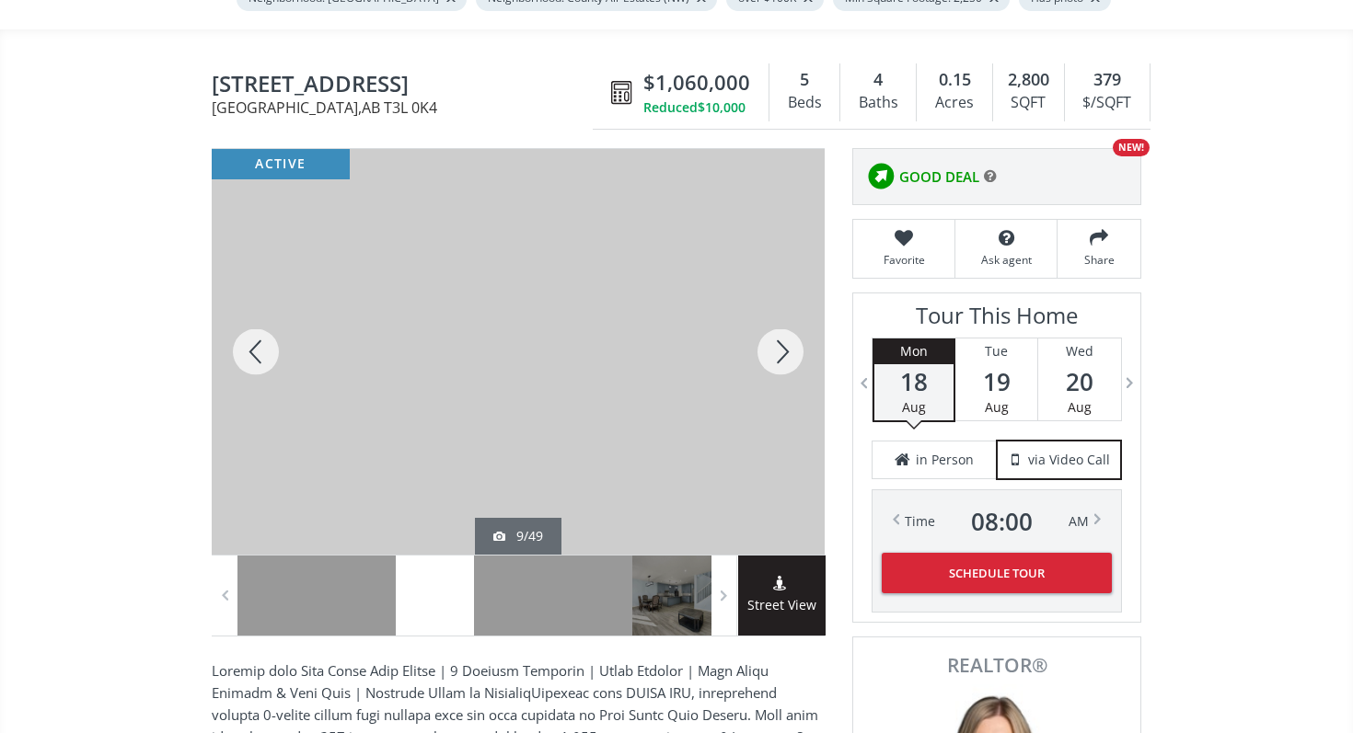
click at [783, 352] on div at bounding box center [780, 352] width 88 height 406
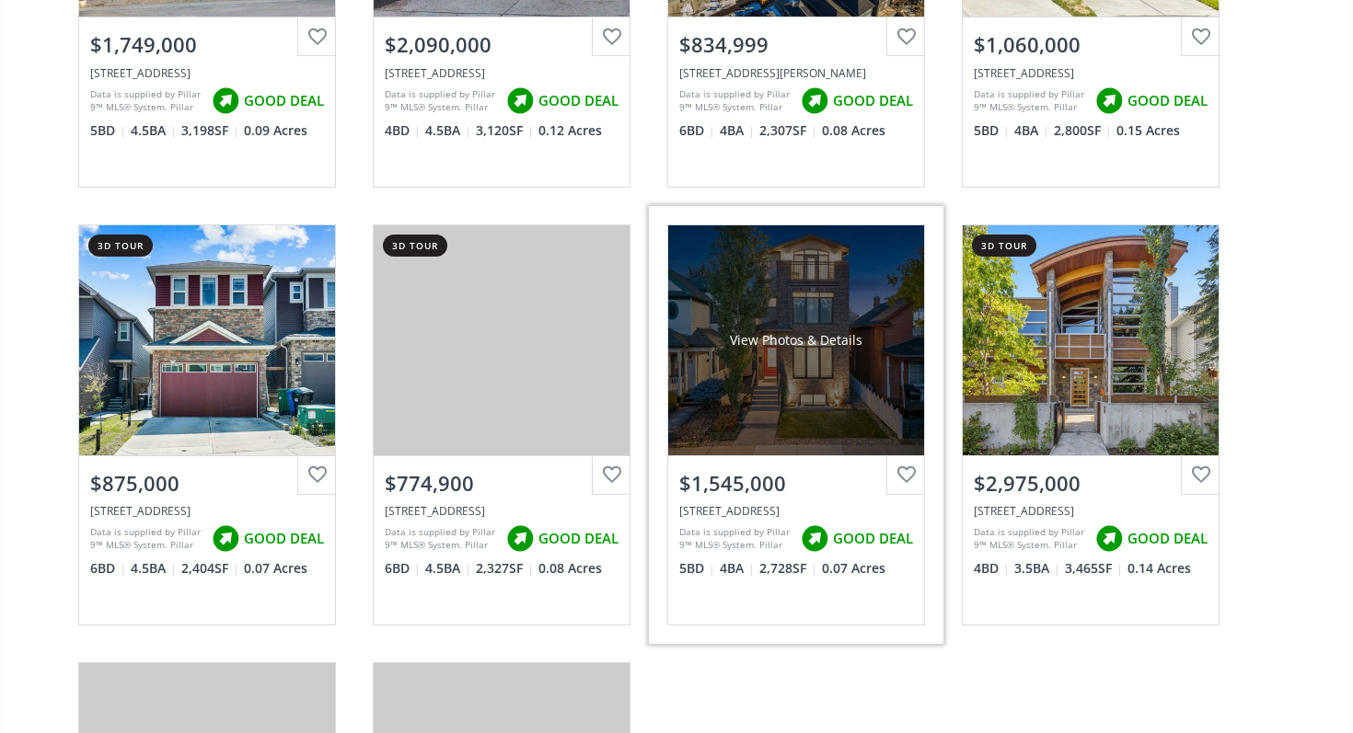
scroll to position [9290, 0]
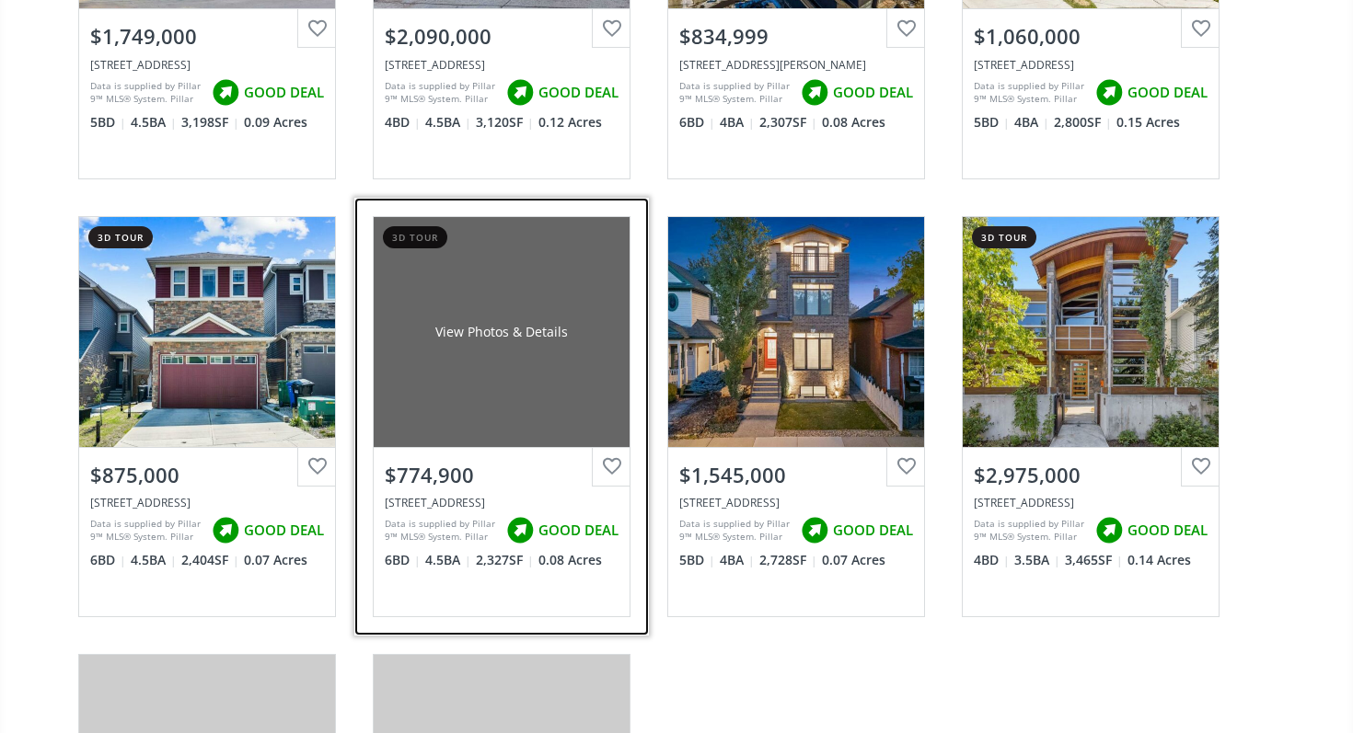
click at [534, 425] on div "View Photos & Details" at bounding box center [502, 332] width 256 height 230
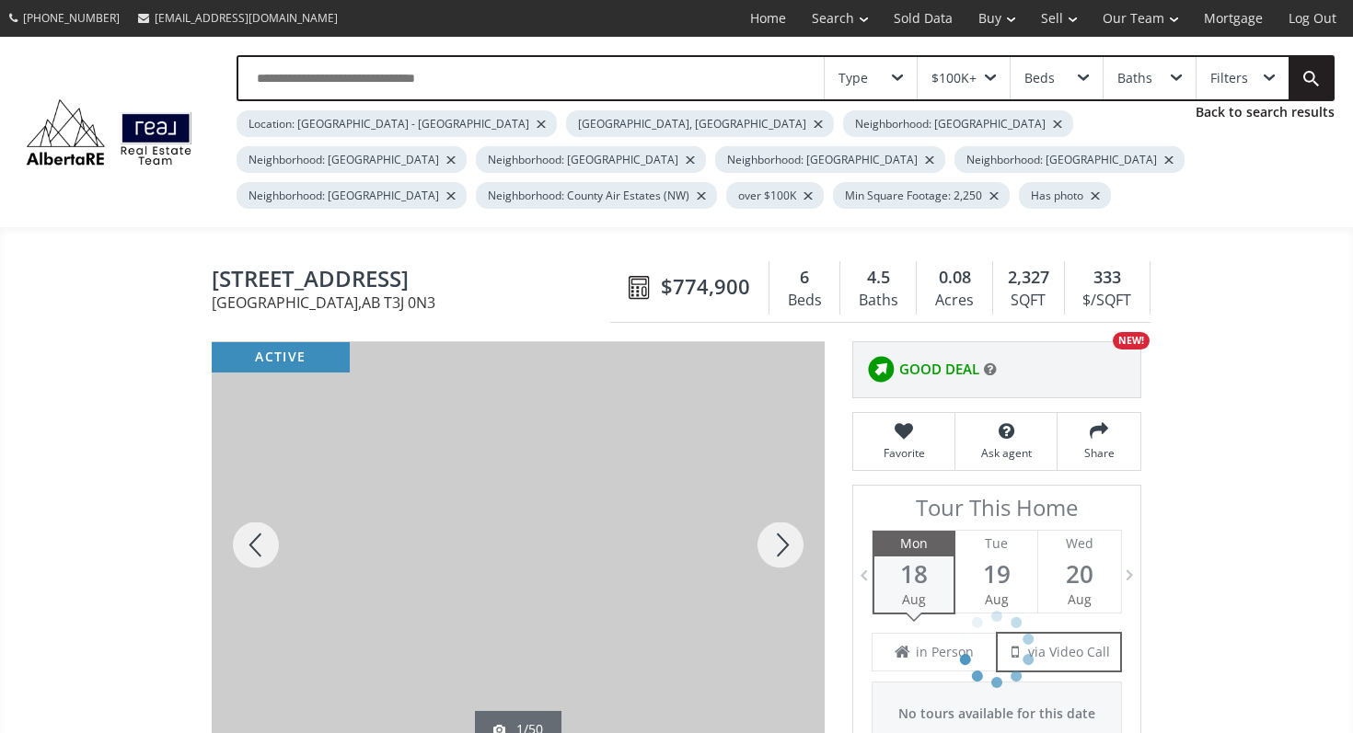
click at [801, 553] on div at bounding box center [780, 545] width 88 height 406
click at [782, 550] on div at bounding box center [780, 545] width 88 height 406
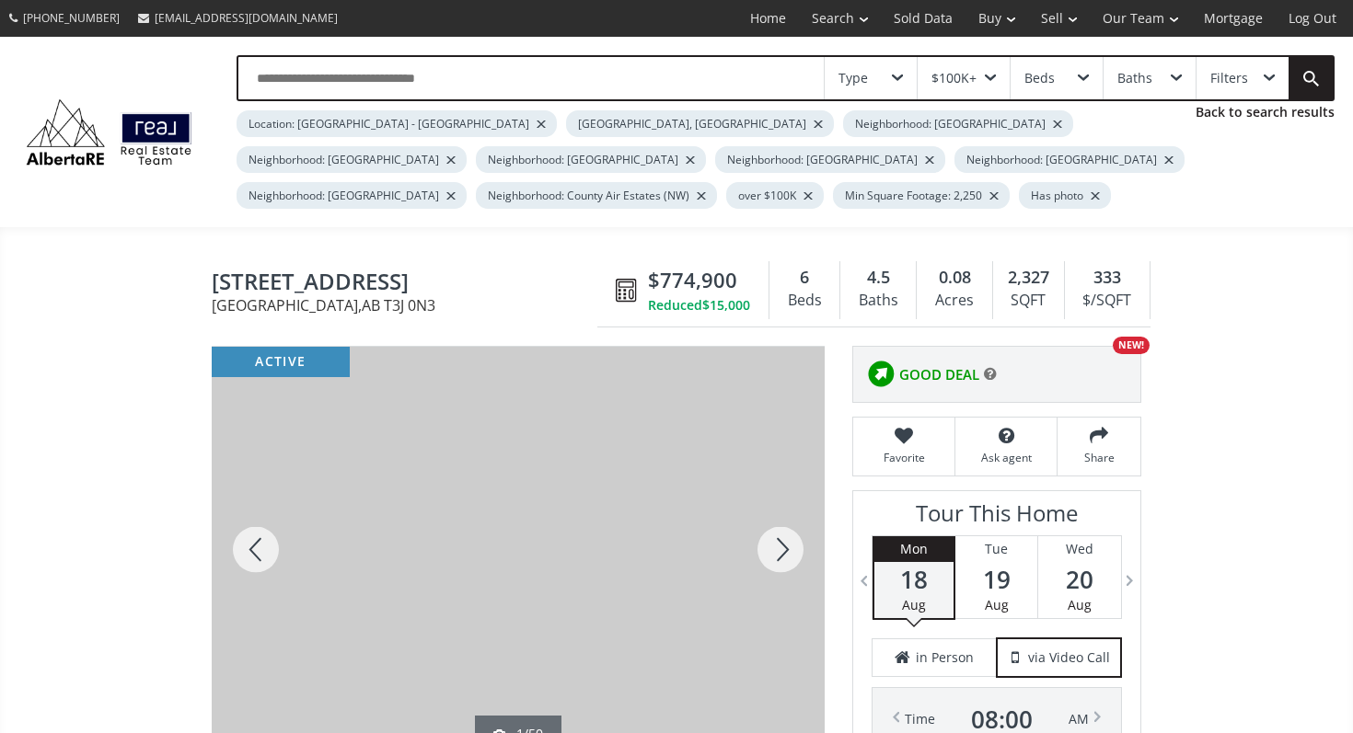
click at [782, 550] on div at bounding box center [780, 550] width 88 height 406
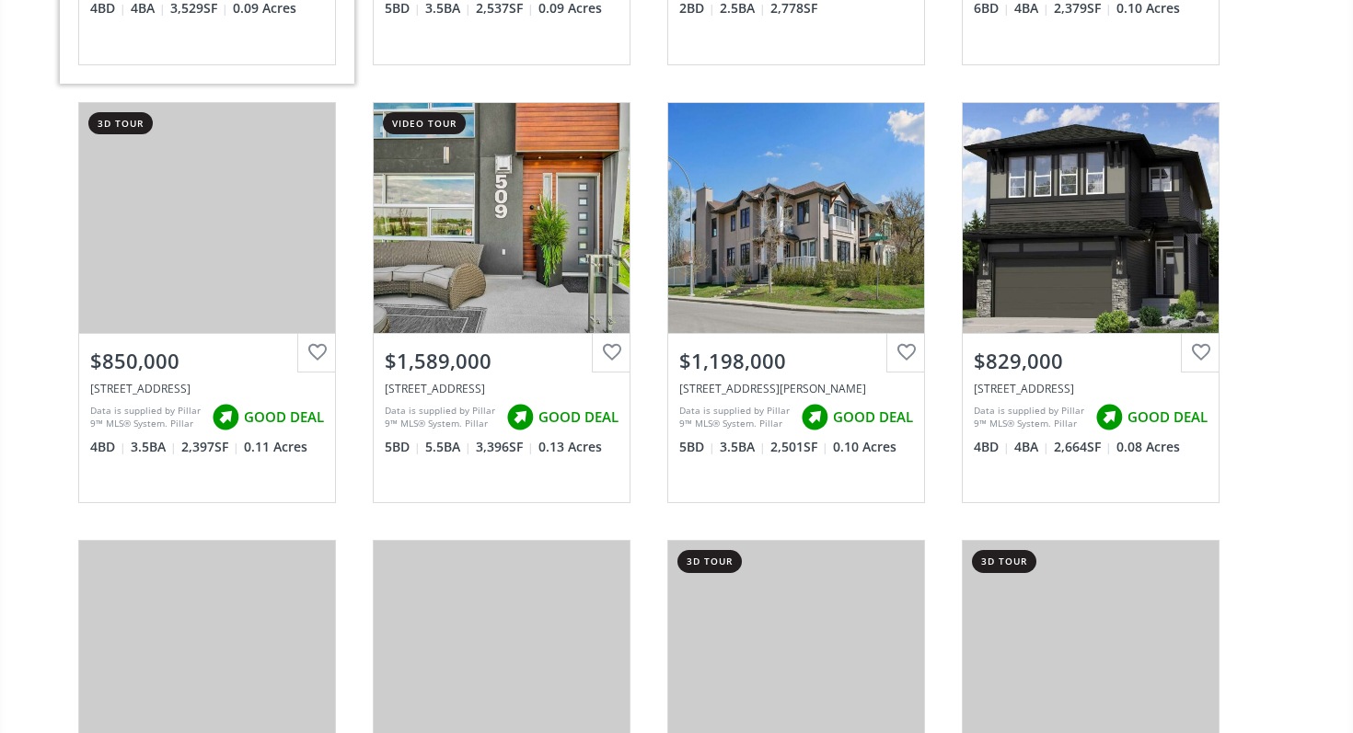
scroll to position [11207, 0]
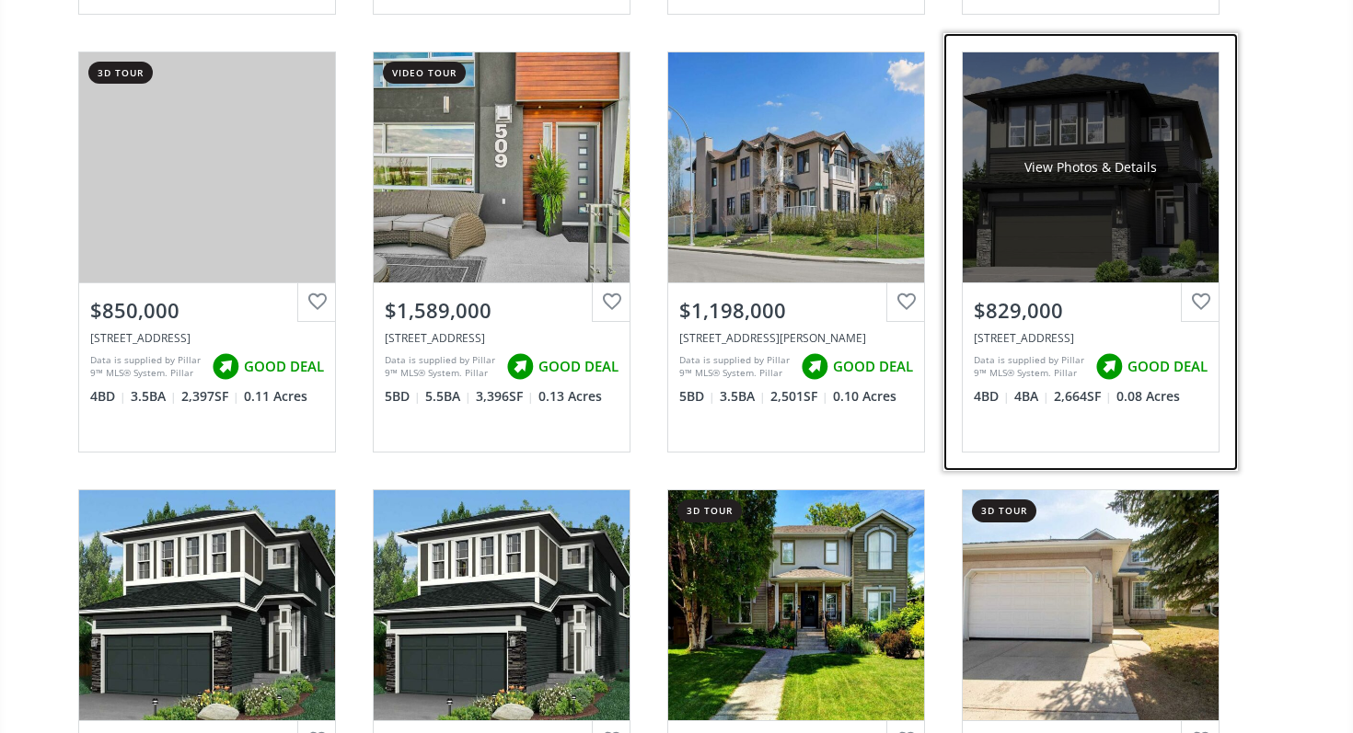
click at [1095, 256] on div "View Photos & Details" at bounding box center [1090, 167] width 256 height 230
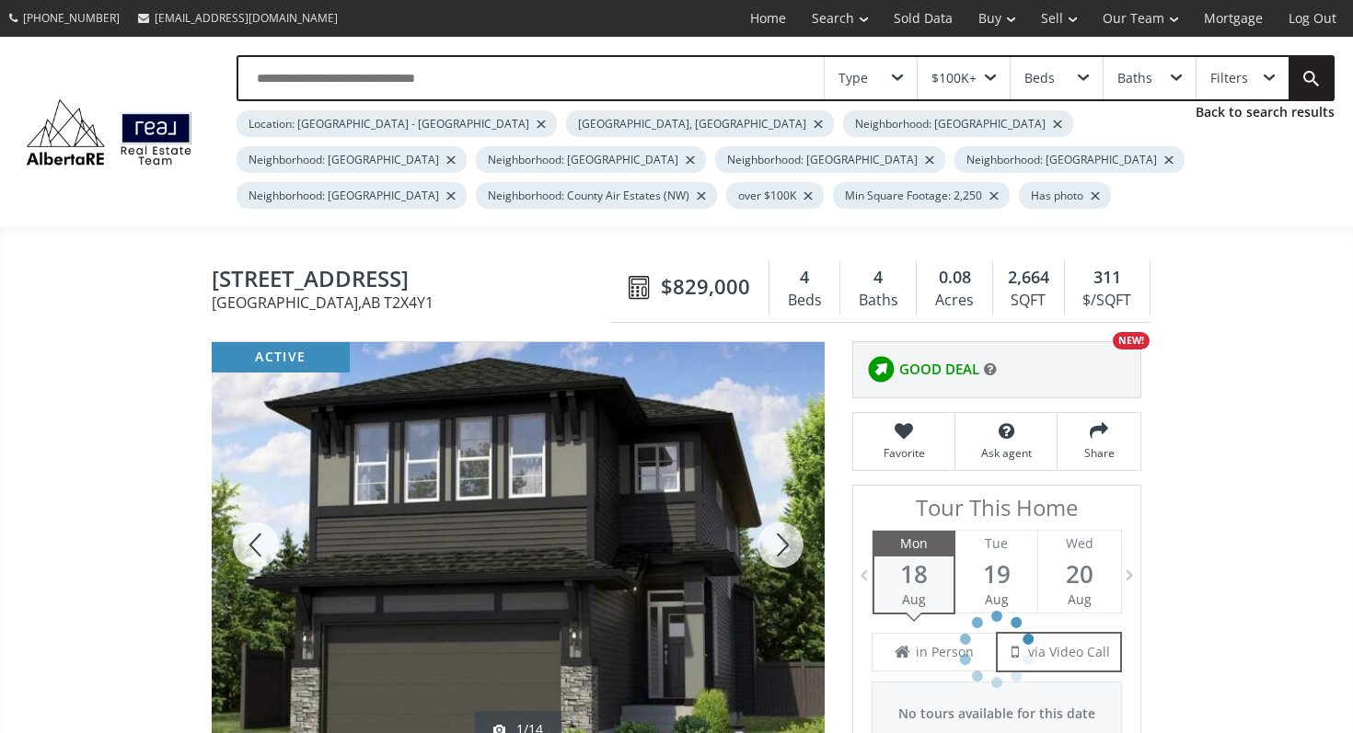
click at [785, 563] on div at bounding box center [780, 545] width 88 height 406
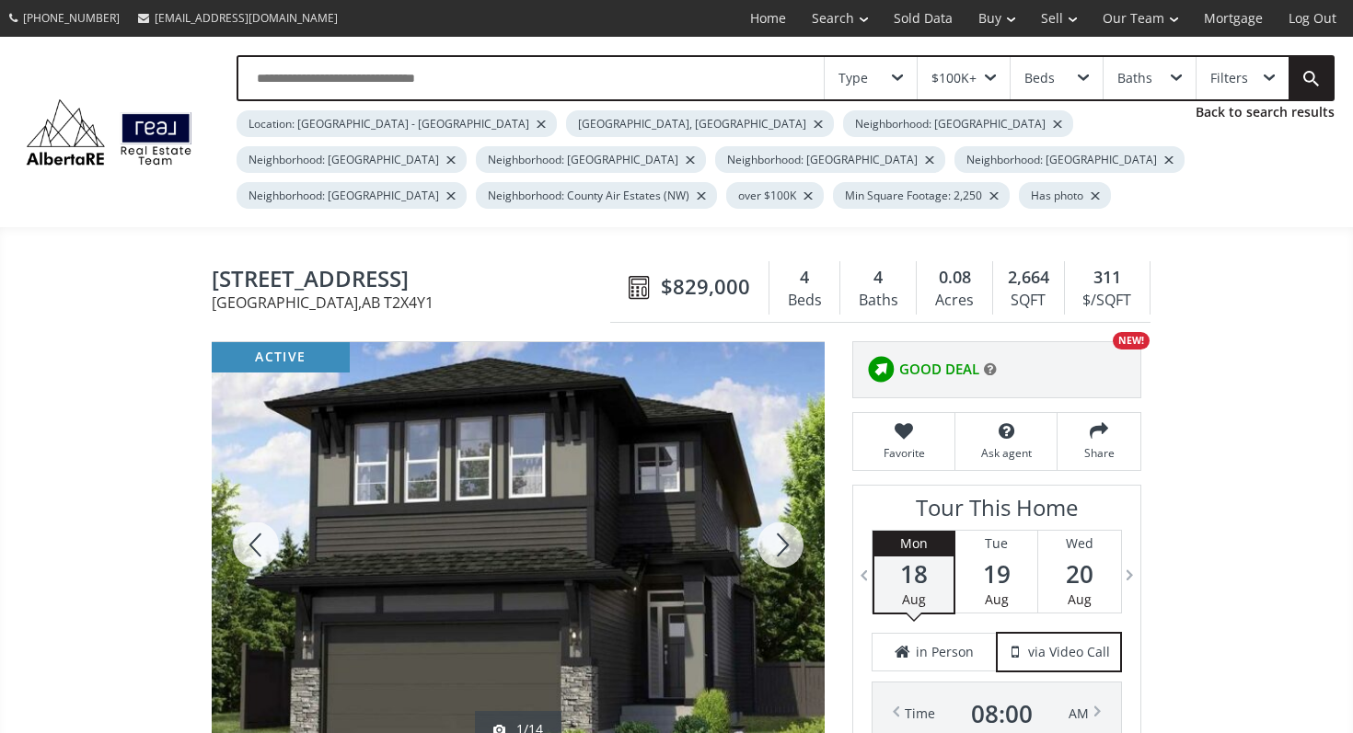
click at [783, 556] on div at bounding box center [780, 545] width 88 height 406
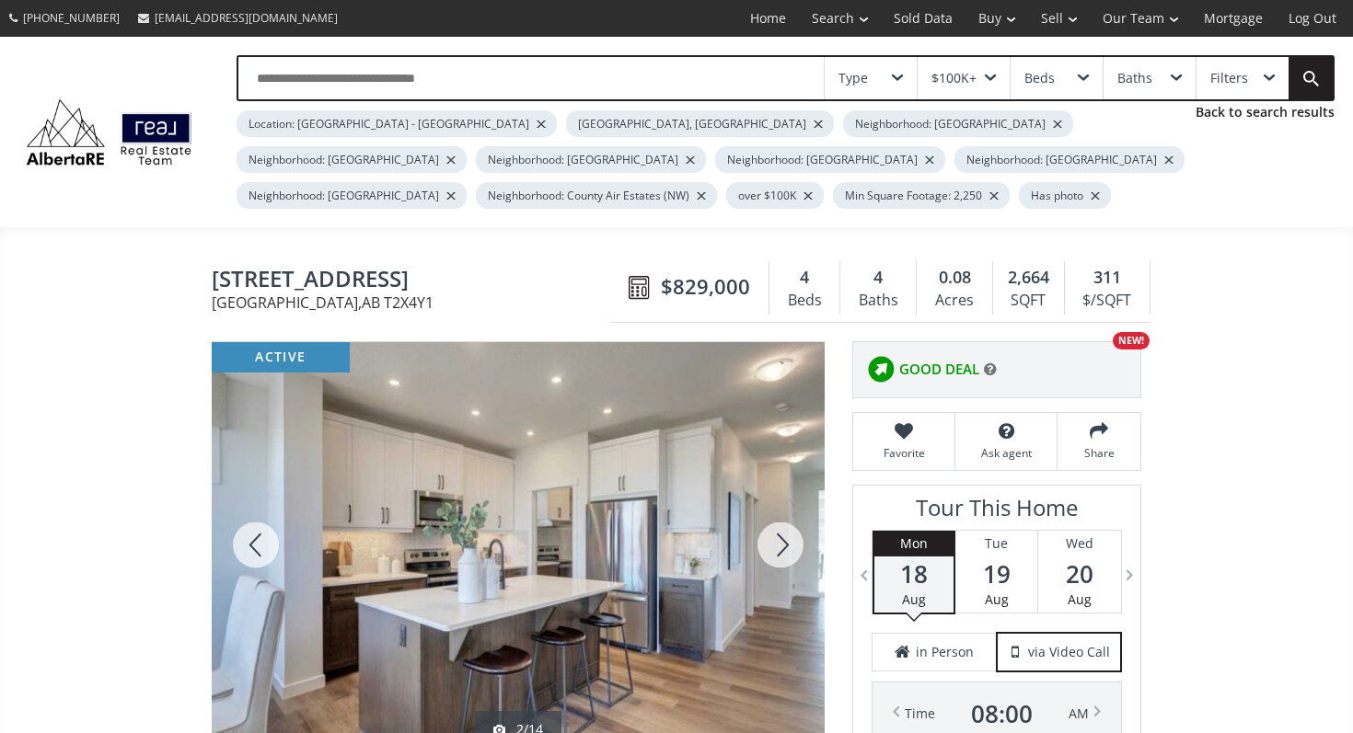
click at [783, 556] on div at bounding box center [780, 545] width 88 height 406
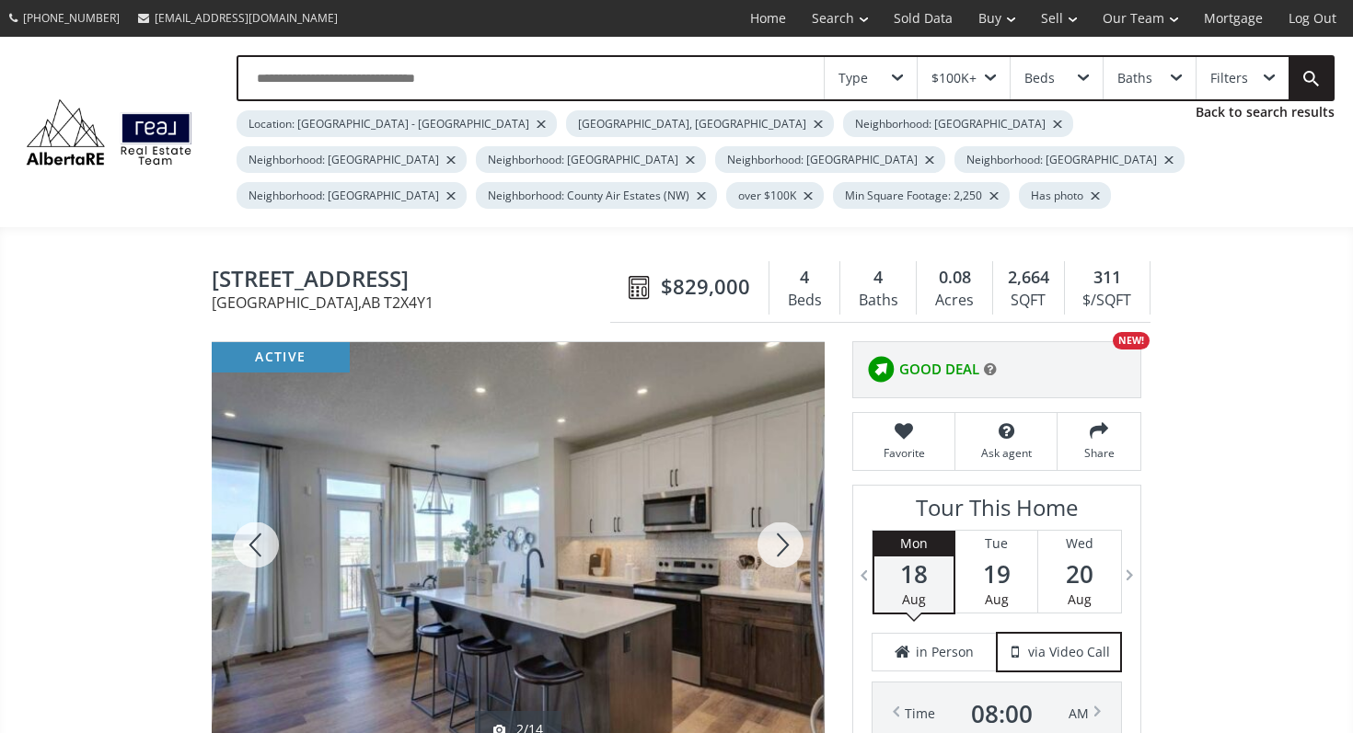
click at [783, 556] on div at bounding box center [780, 545] width 88 height 406
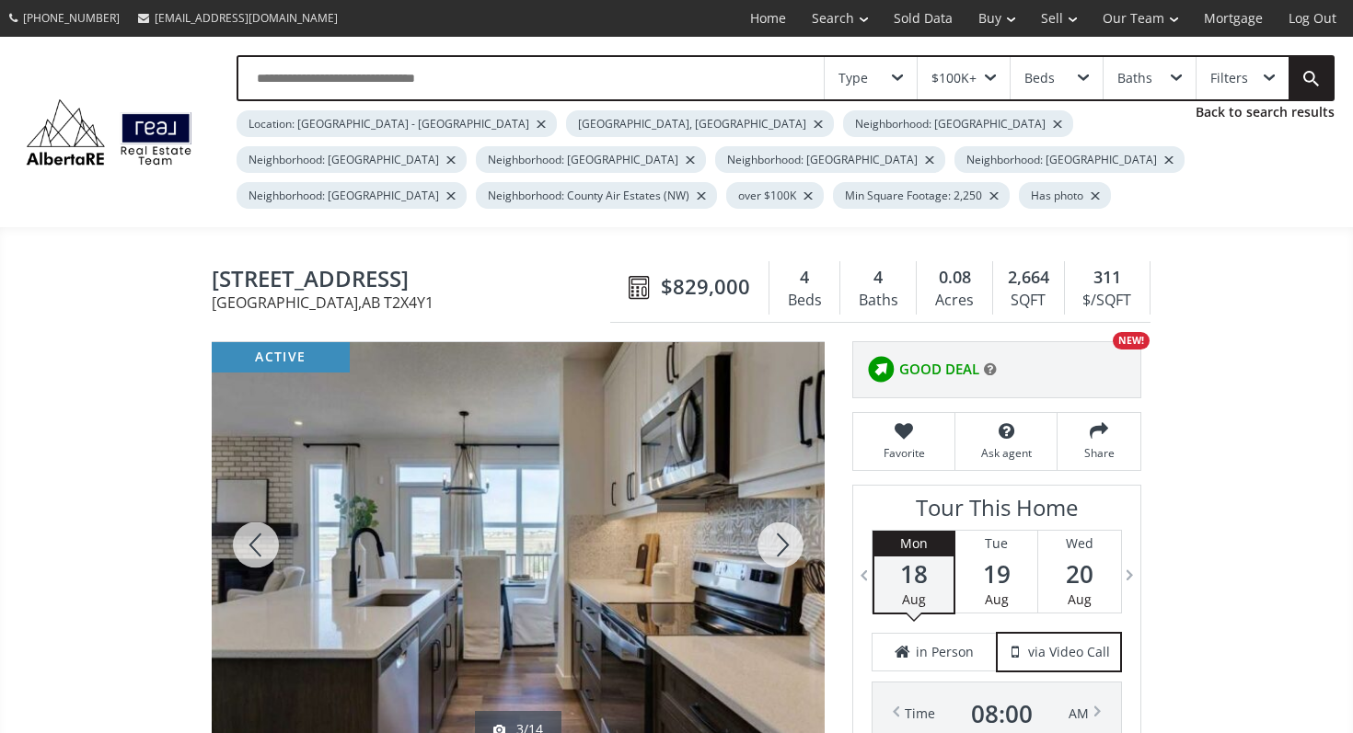
click at [783, 556] on div at bounding box center [780, 545] width 88 height 406
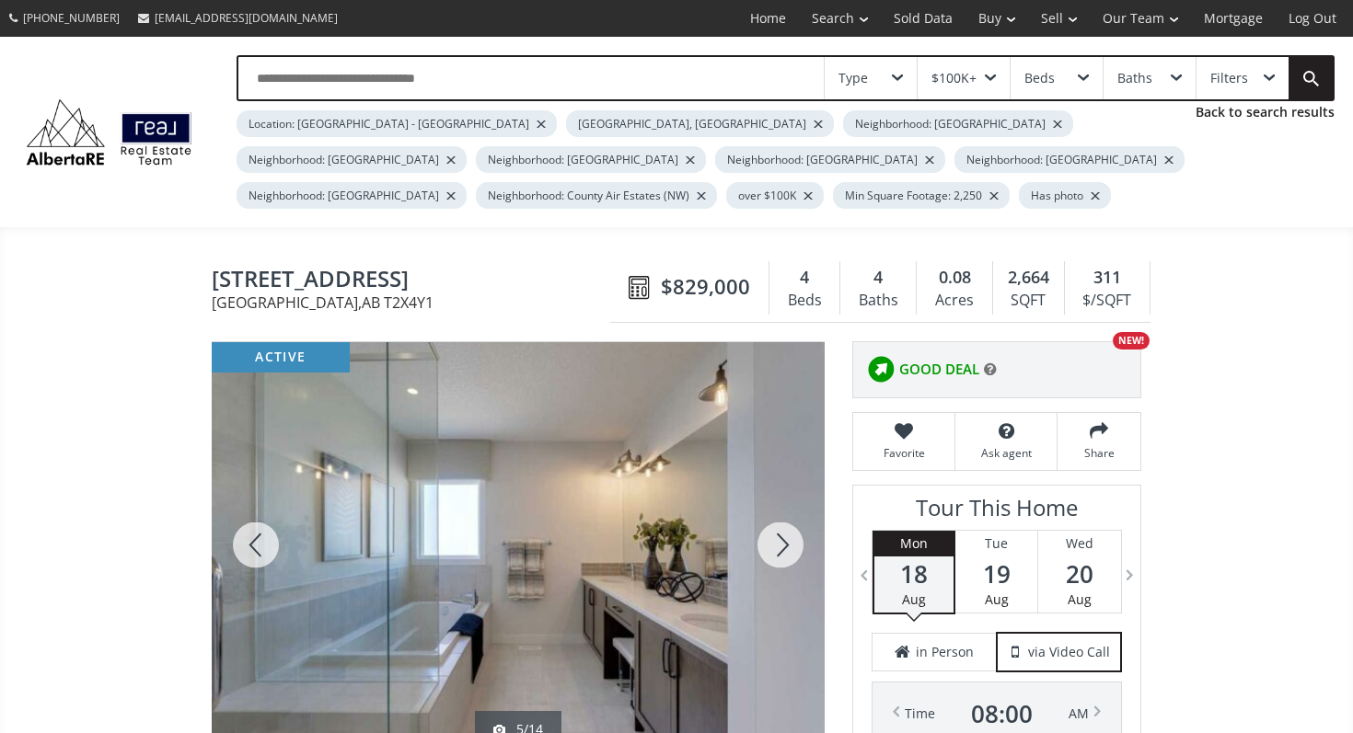
click at [783, 556] on div at bounding box center [780, 545] width 88 height 406
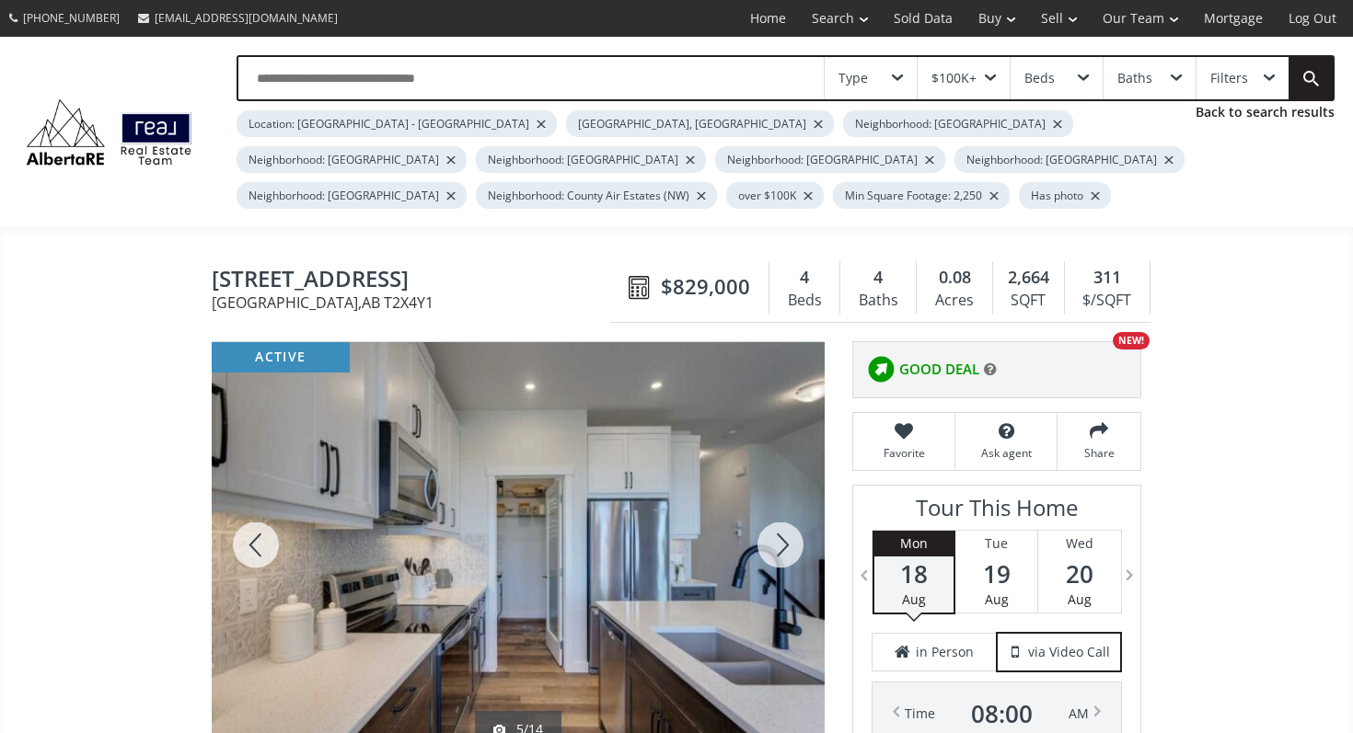
click at [783, 556] on div at bounding box center [780, 545] width 88 height 406
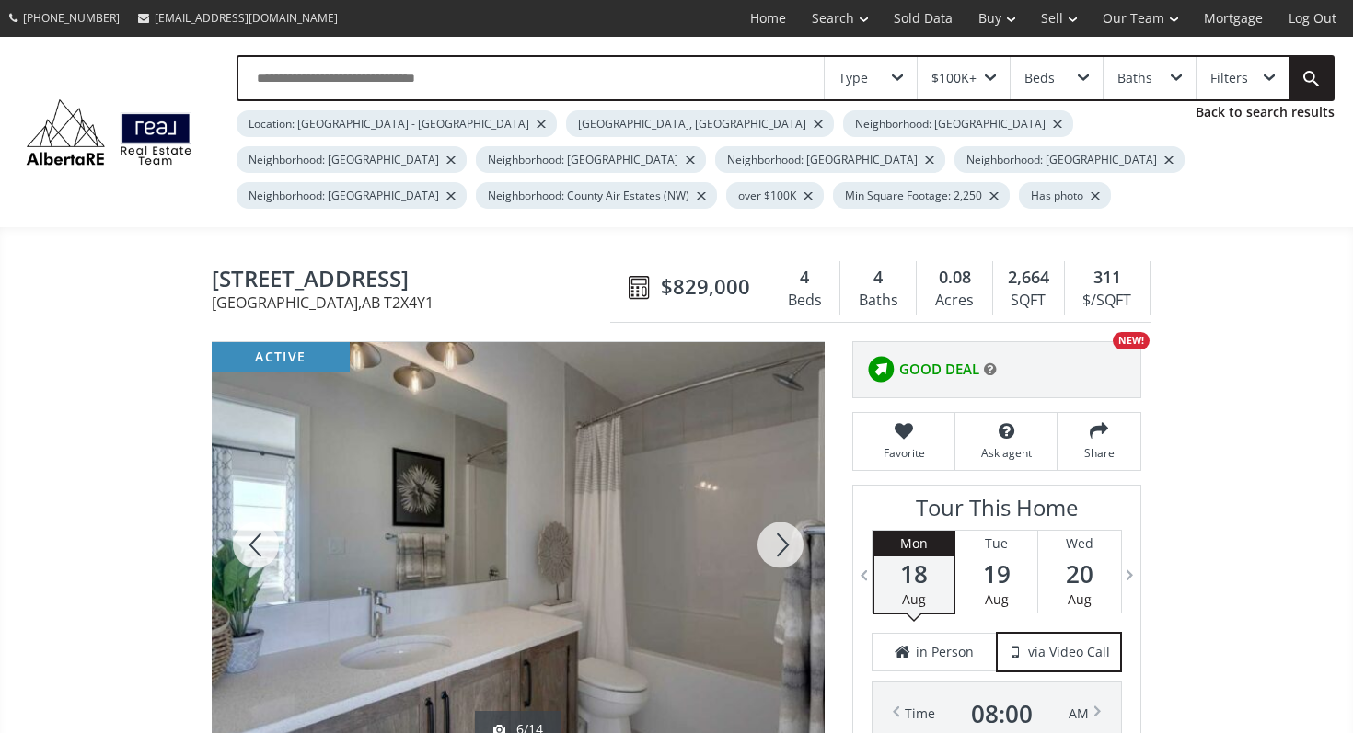
click at [783, 556] on div at bounding box center [780, 545] width 88 height 406
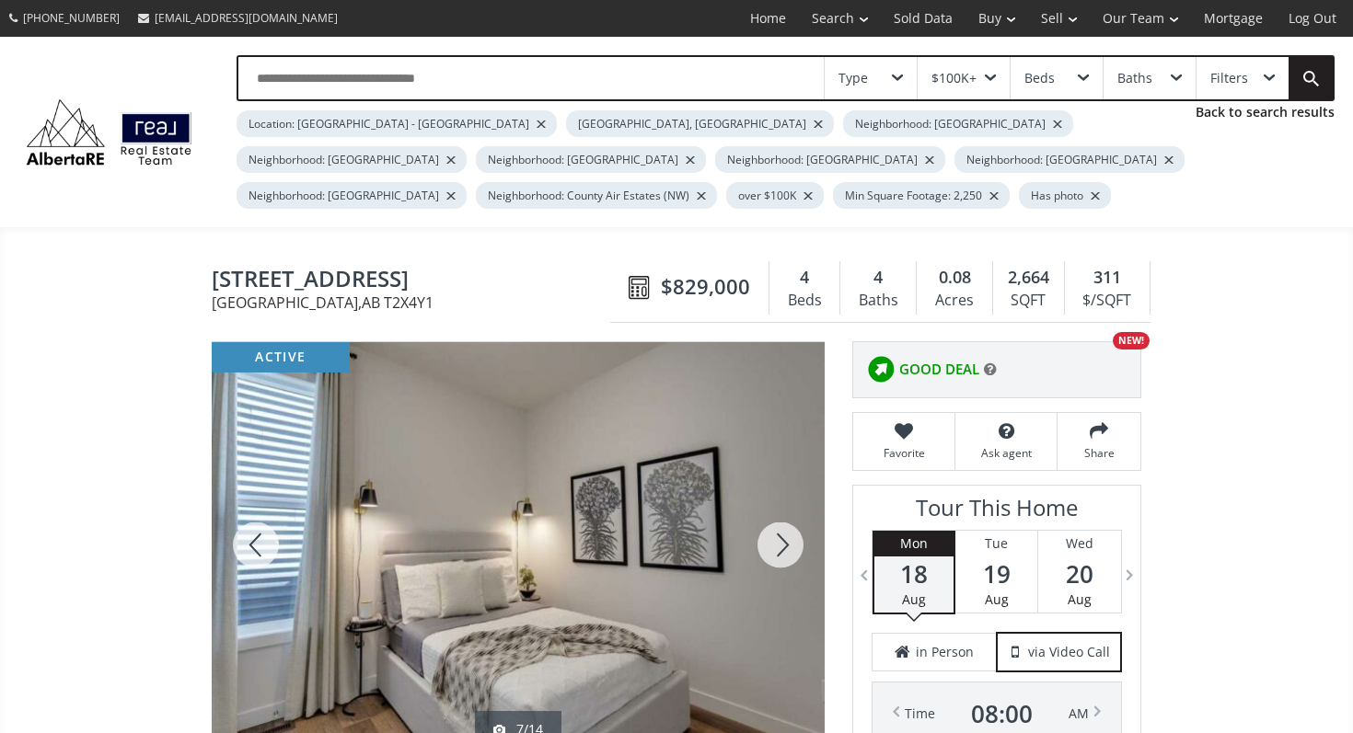
click at [783, 556] on div at bounding box center [780, 545] width 88 height 406
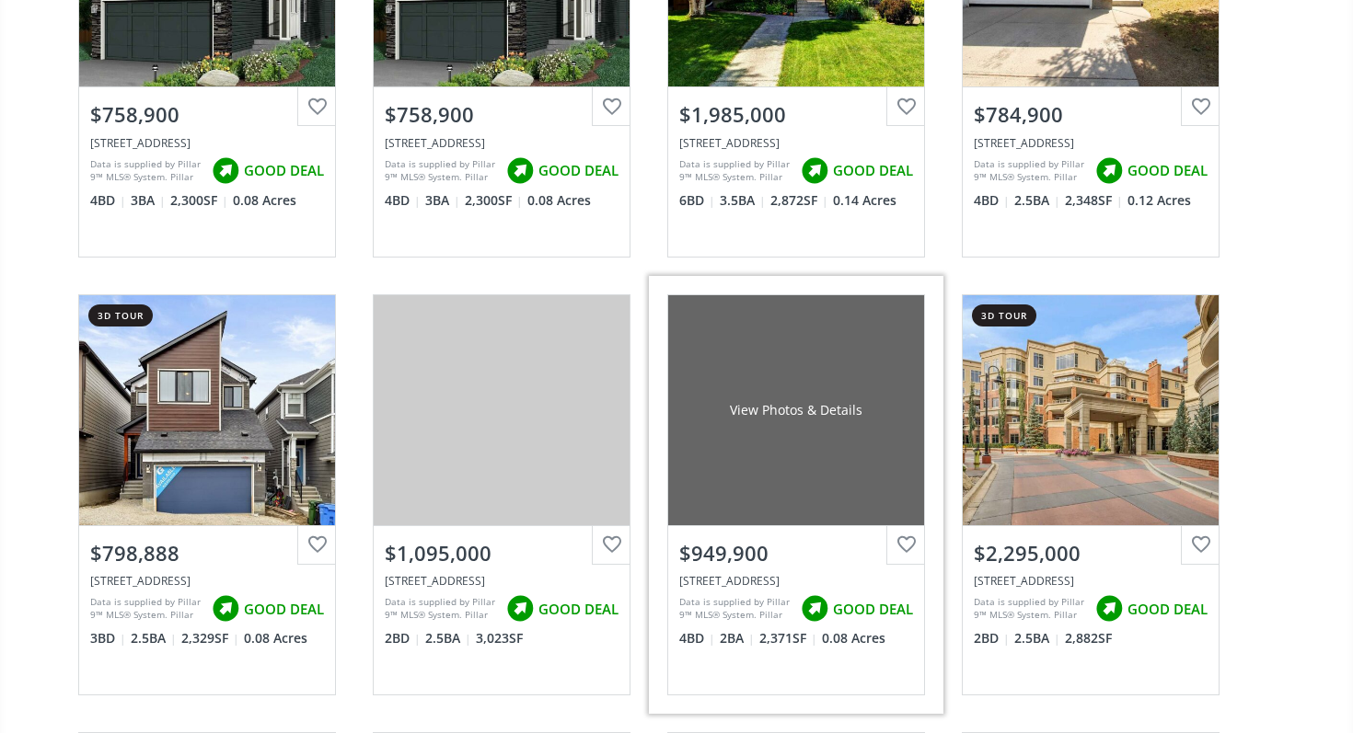
scroll to position [11867, 0]
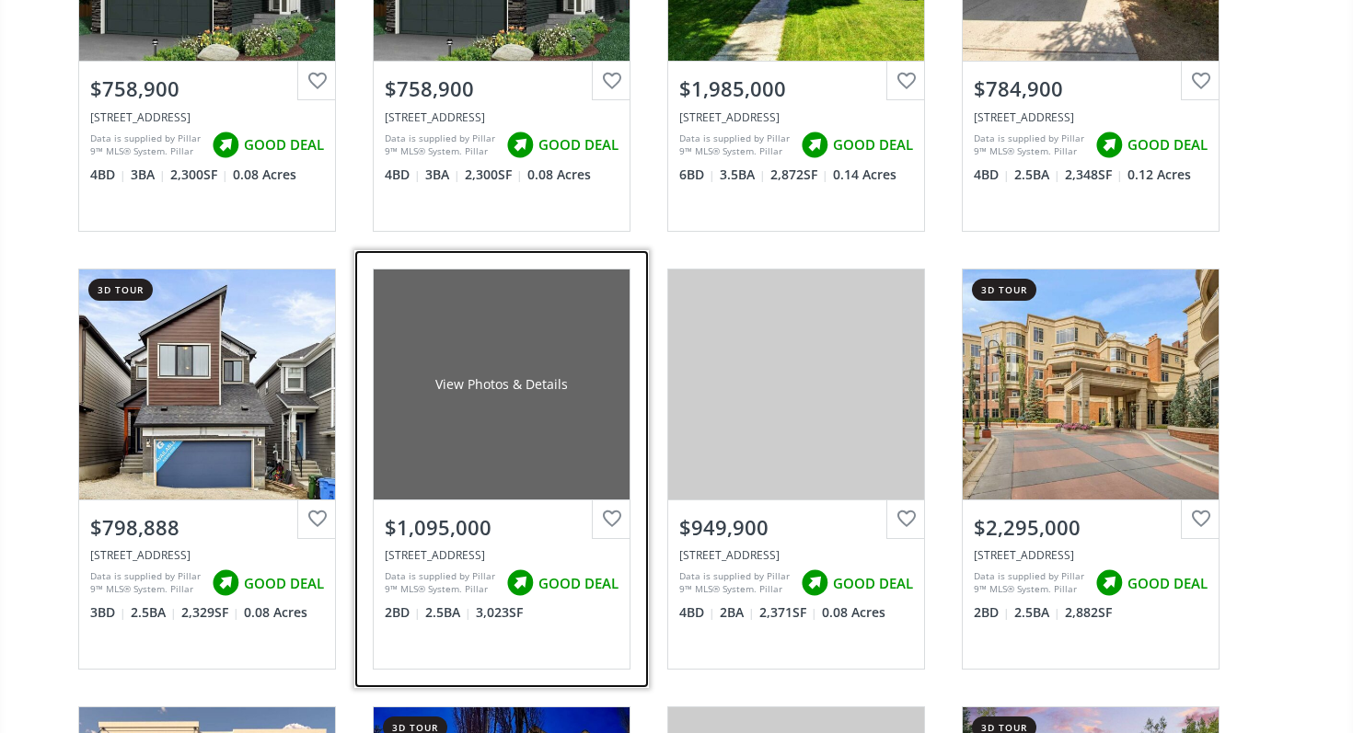
click at [520, 492] on div "View Photos & Details" at bounding box center [502, 385] width 256 height 230
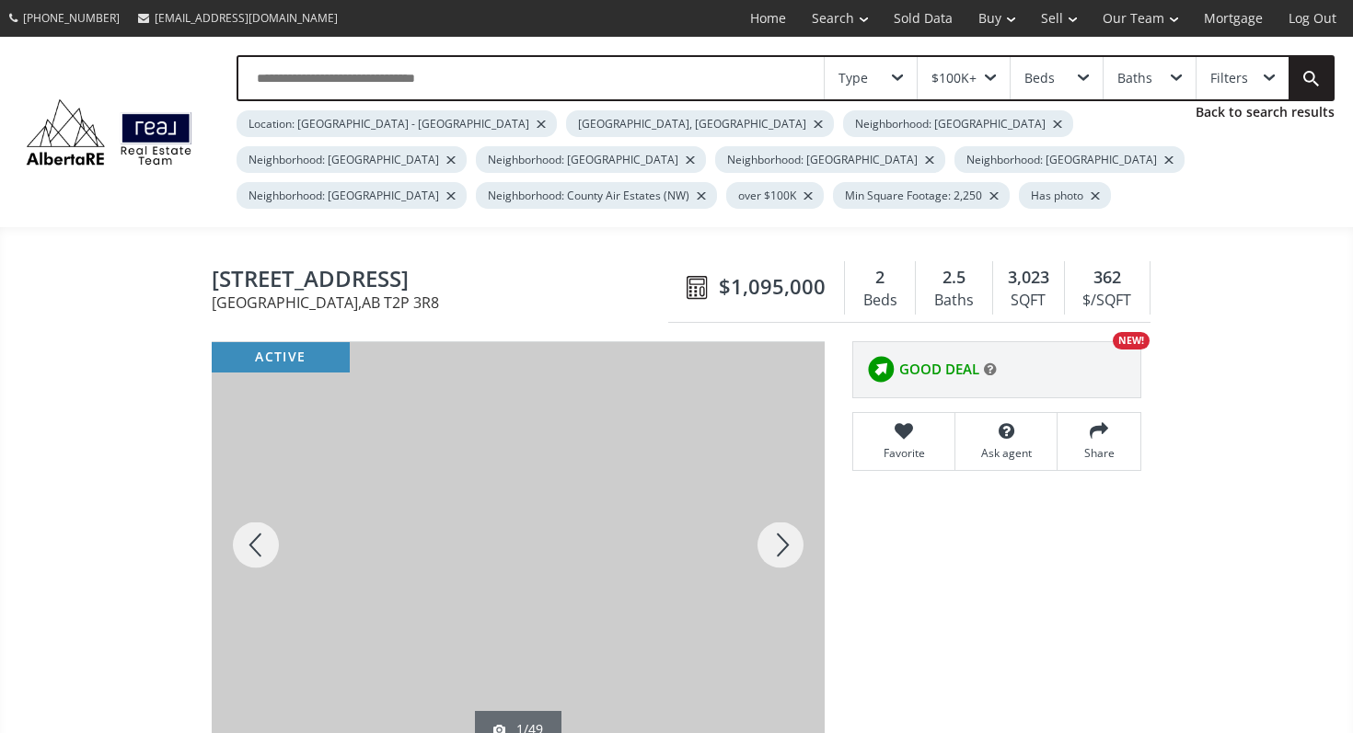
click at [786, 559] on div at bounding box center [780, 545] width 88 height 406
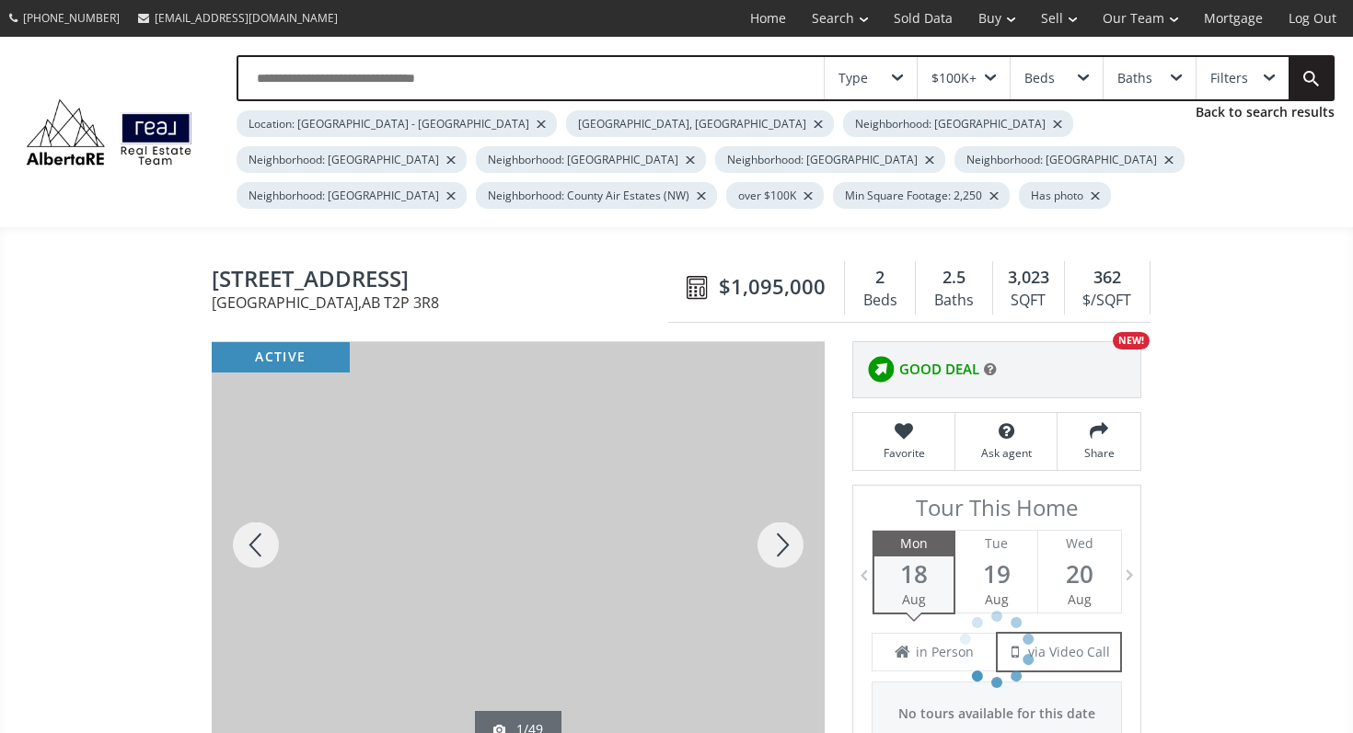
click at [786, 559] on div at bounding box center [780, 545] width 88 height 406
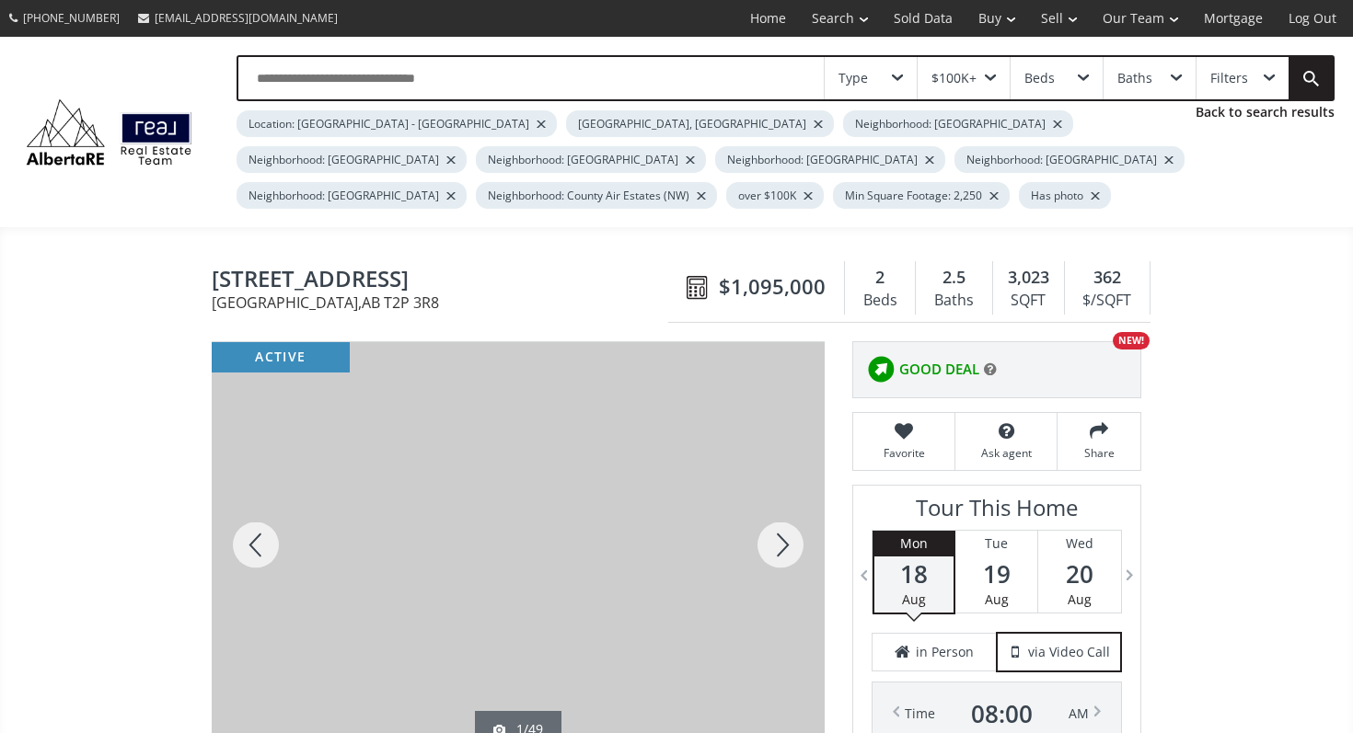
click at [786, 559] on div at bounding box center [780, 545] width 88 height 406
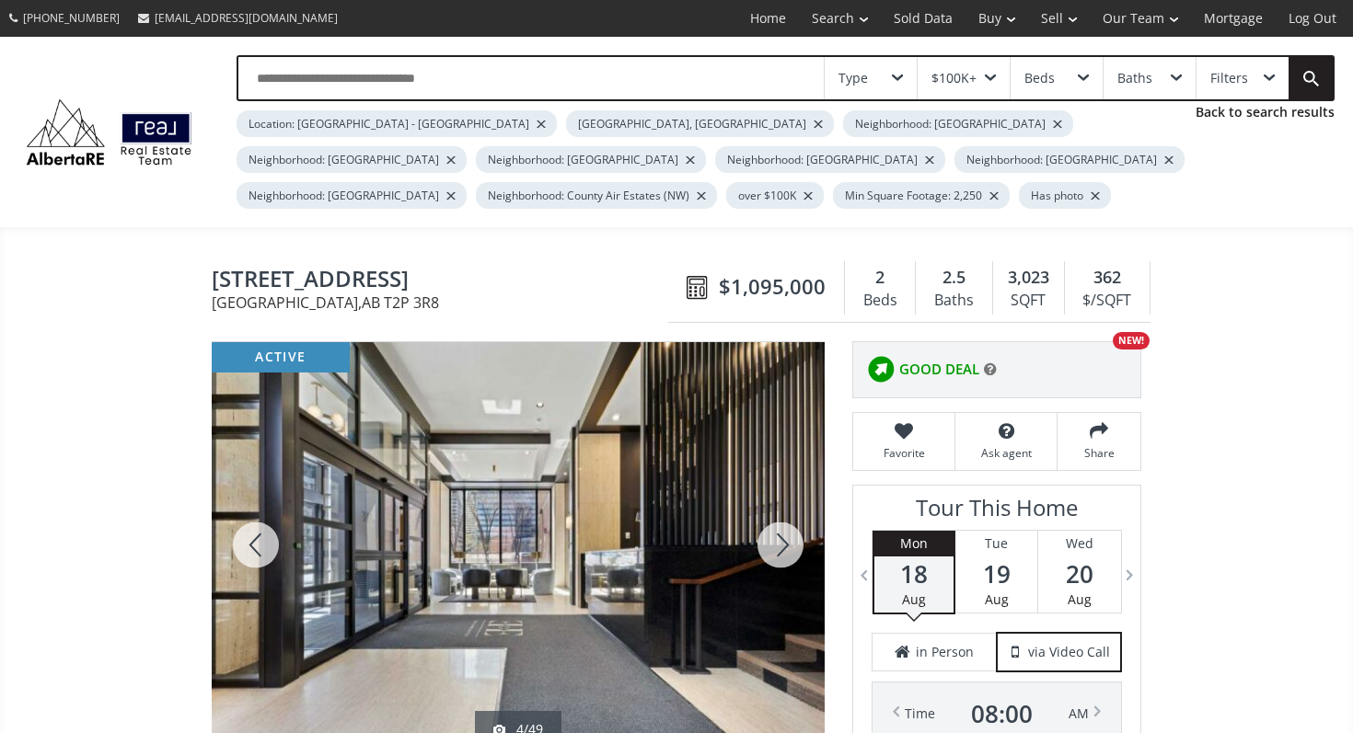
click at [786, 559] on div at bounding box center [780, 545] width 88 height 406
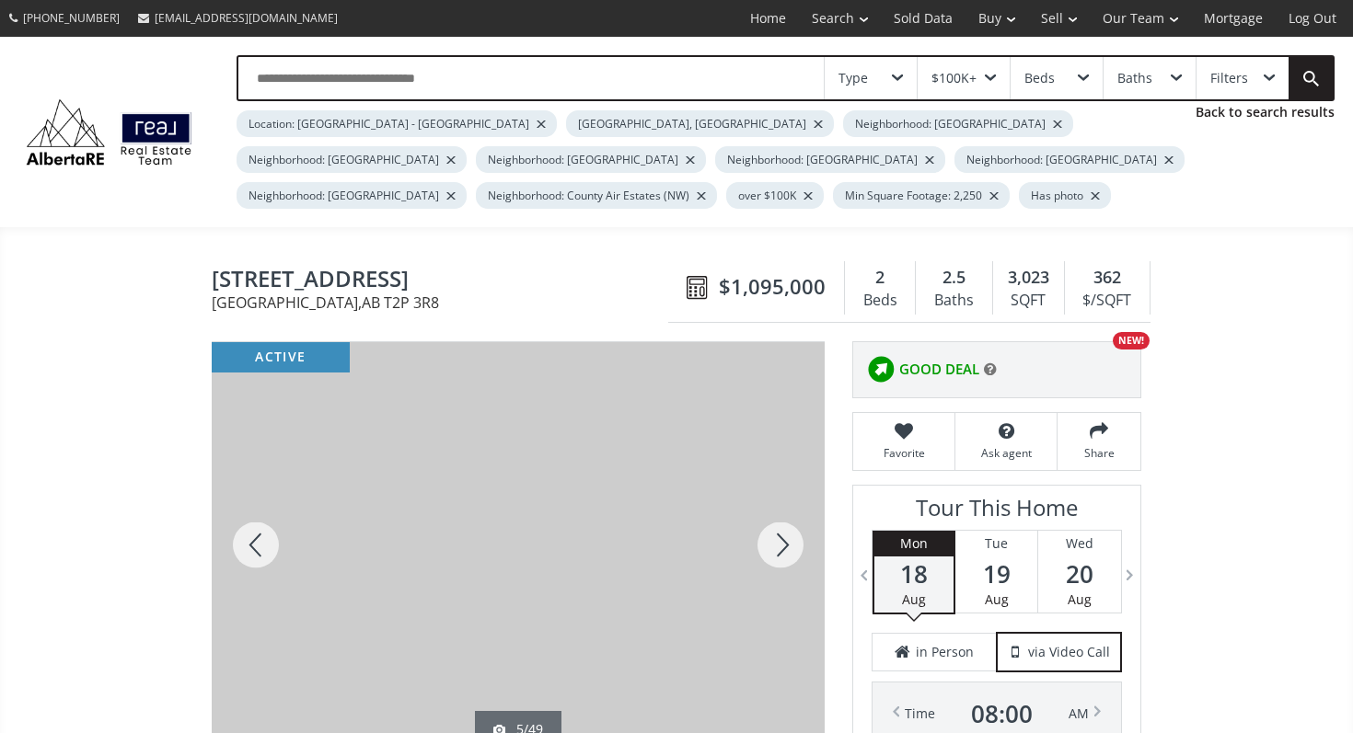
click at [786, 559] on div at bounding box center [780, 545] width 88 height 406
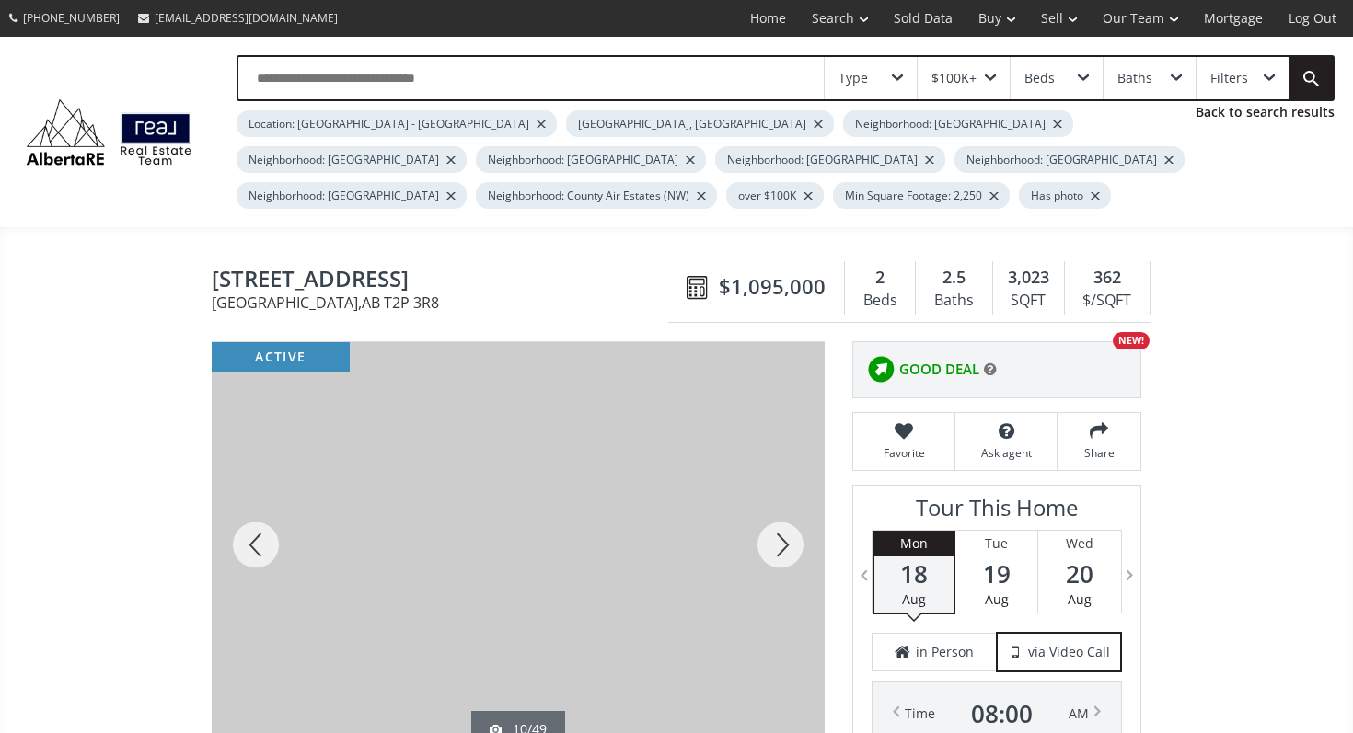
click at [786, 559] on div at bounding box center [780, 545] width 88 height 406
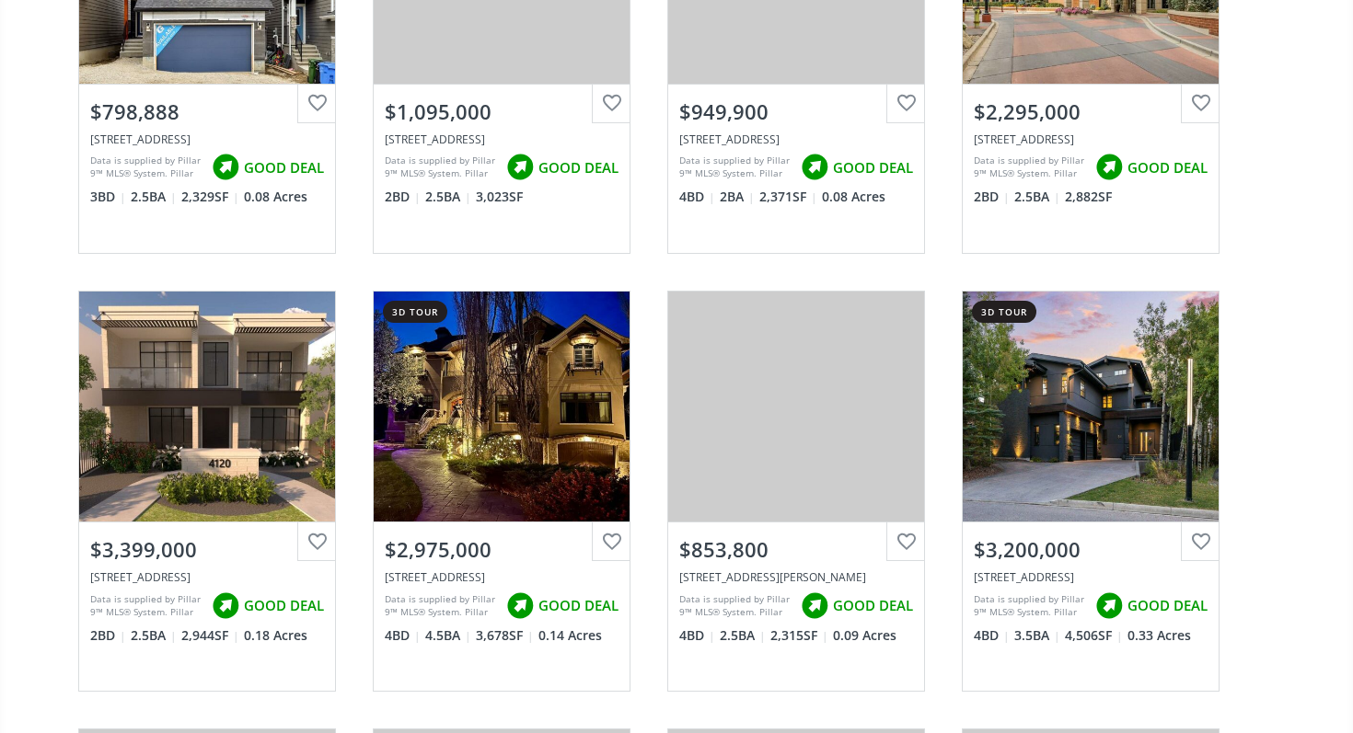
scroll to position [12285, 0]
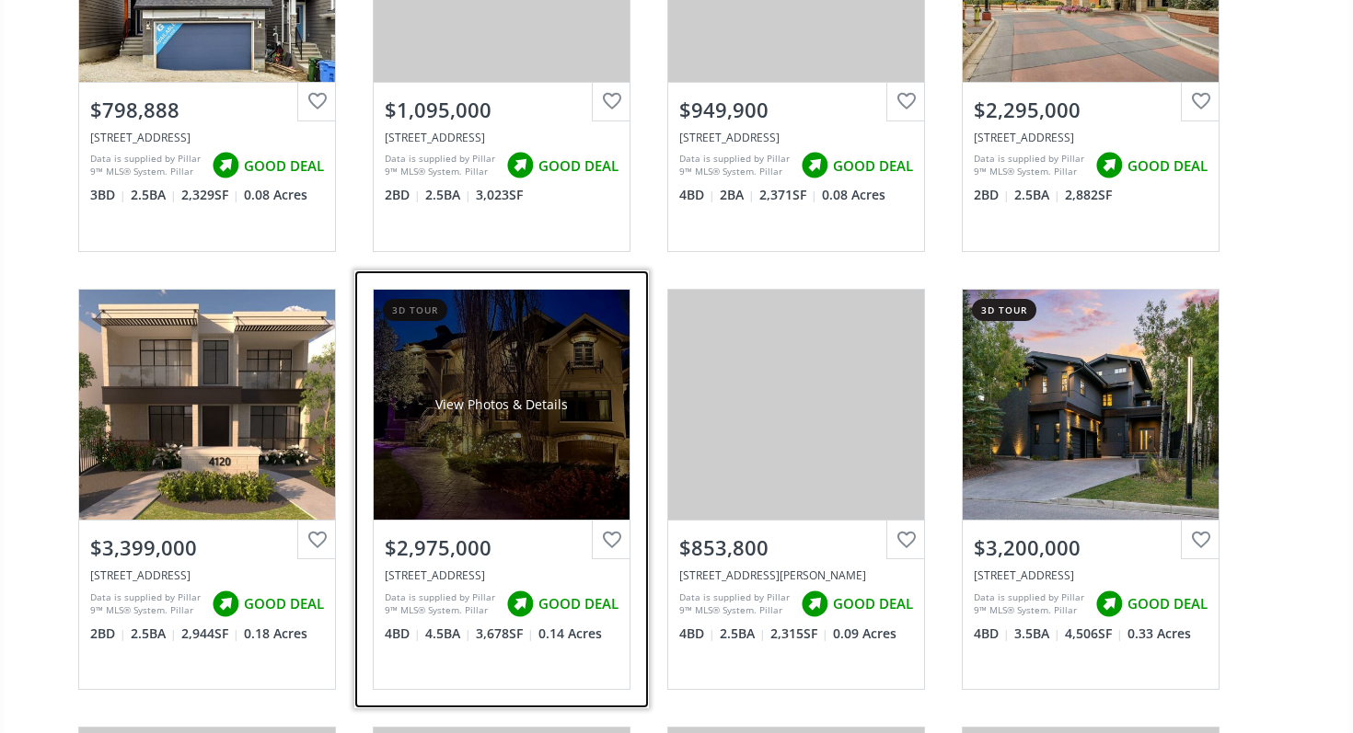
click at [563, 436] on div "View Photos & Details" at bounding box center [502, 405] width 256 height 230
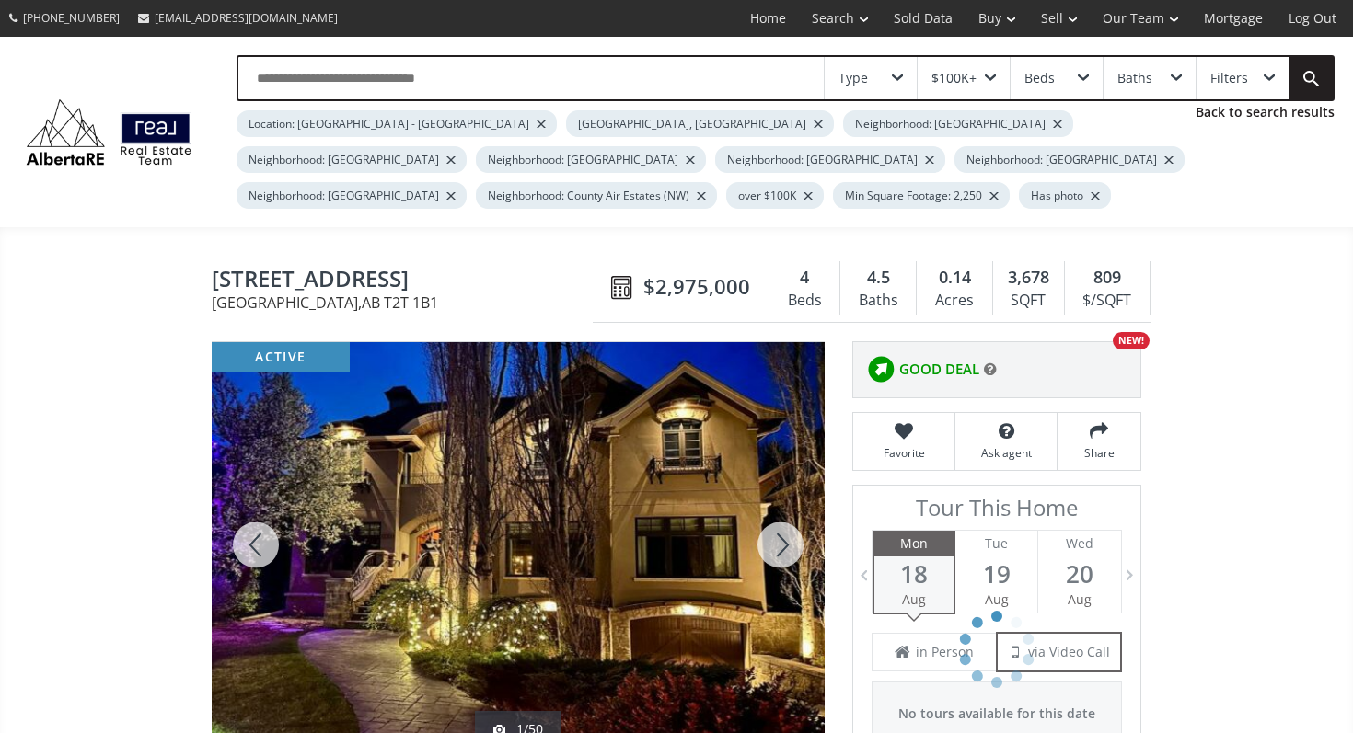
click at [785, 540] on div at bounding box center [780, 545] width 88 height 406
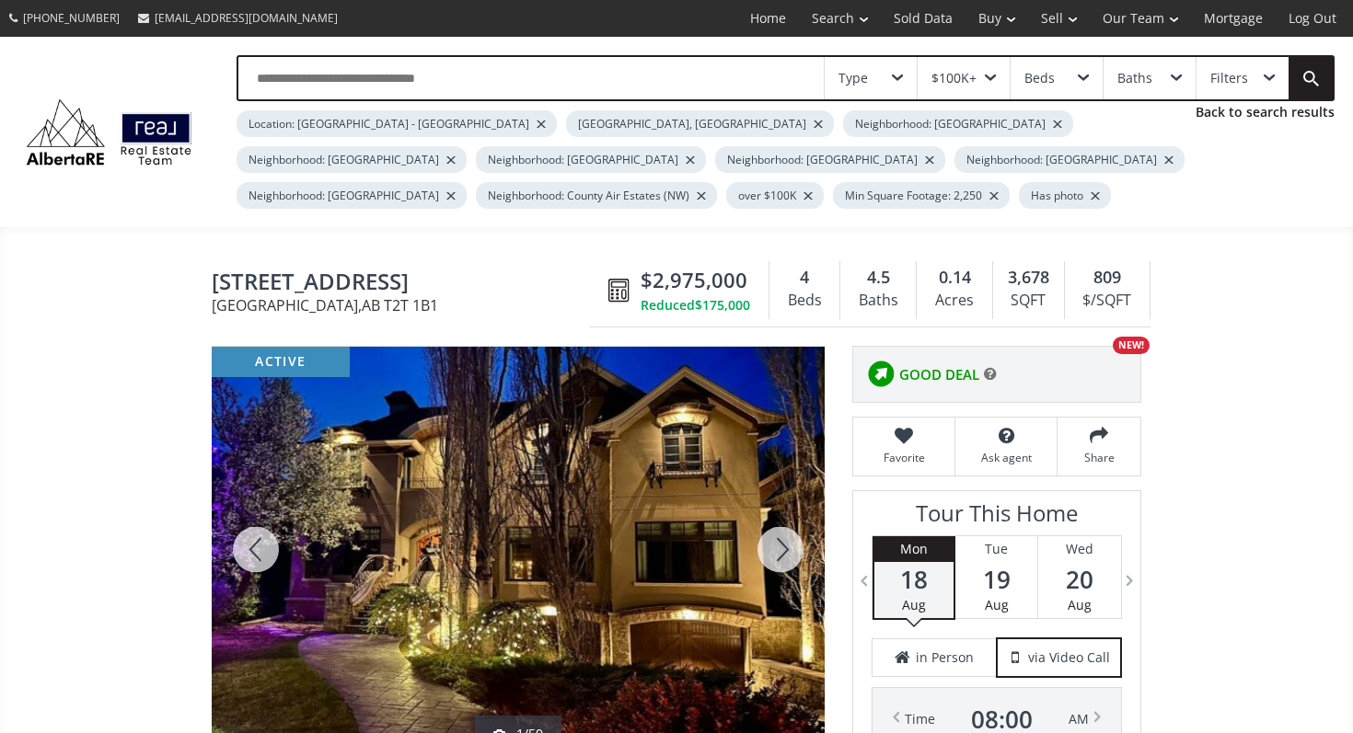
click at [785, 540] on div at bounding box center [780, 550] width 88 height 406
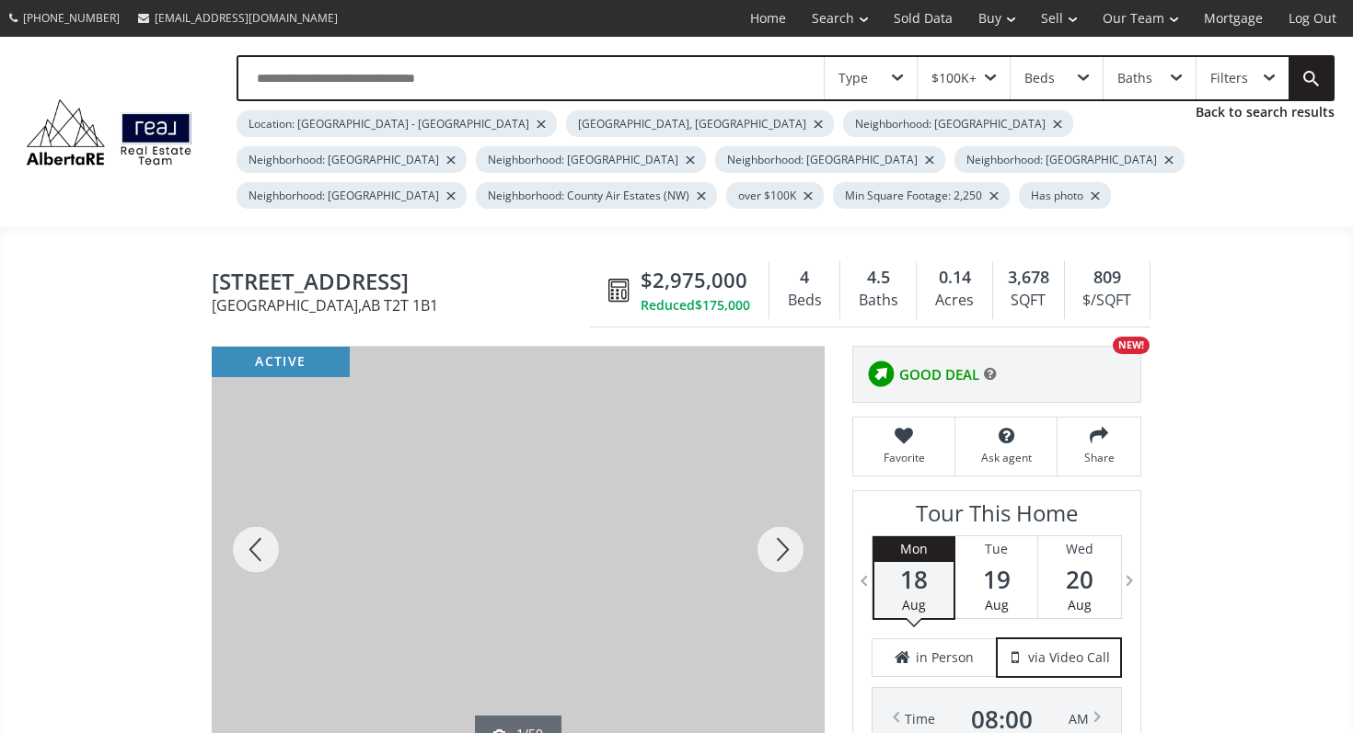
click at [785, 540] on div at bounding box center [780, 550] width 88 height 406
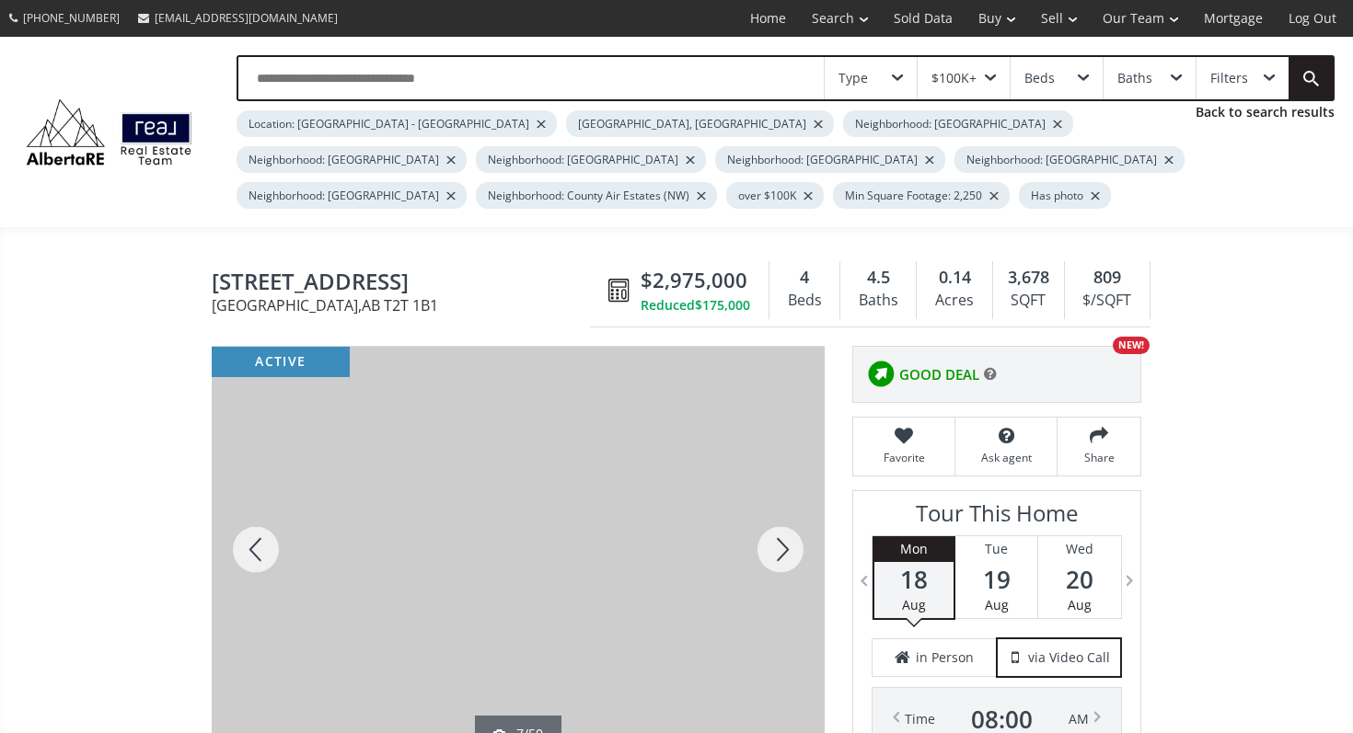
click at [785, 540] on div at bounding box center [780, 550] width 88 height 406
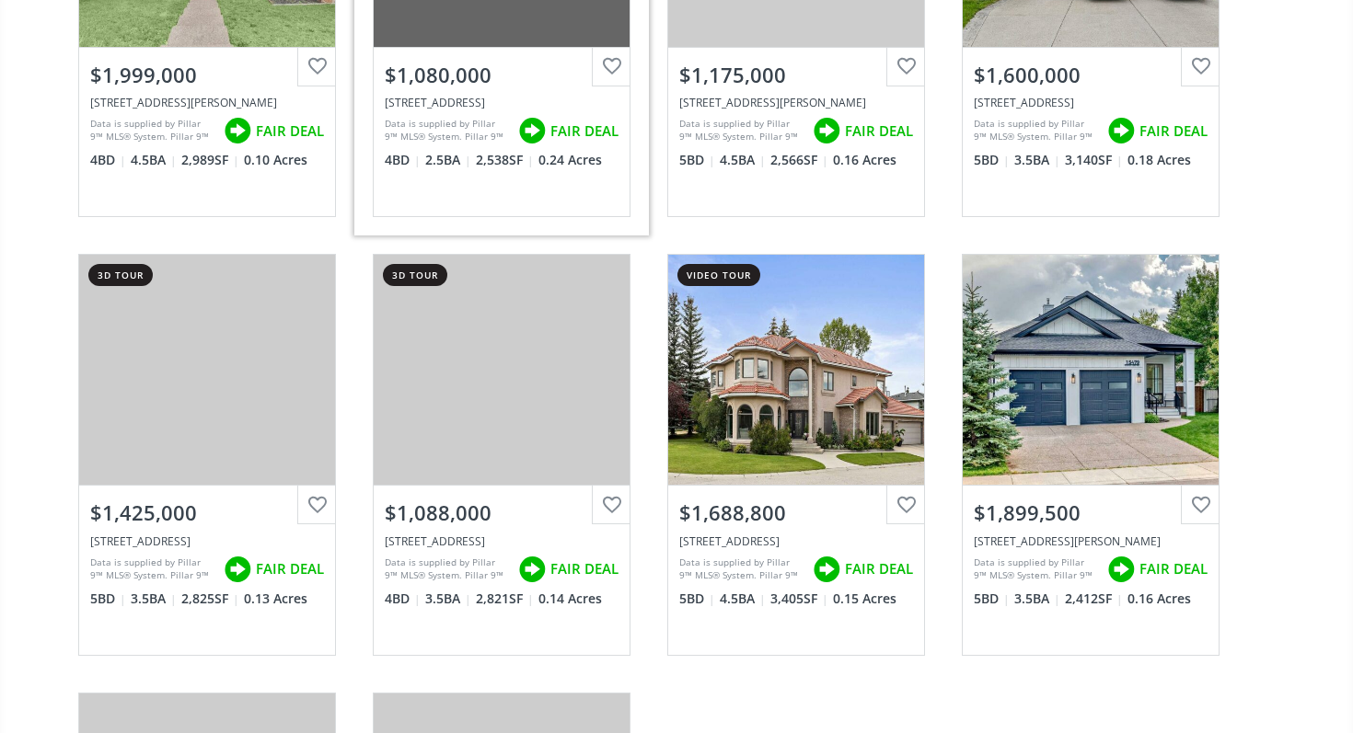
scroll to position [13726, 0]
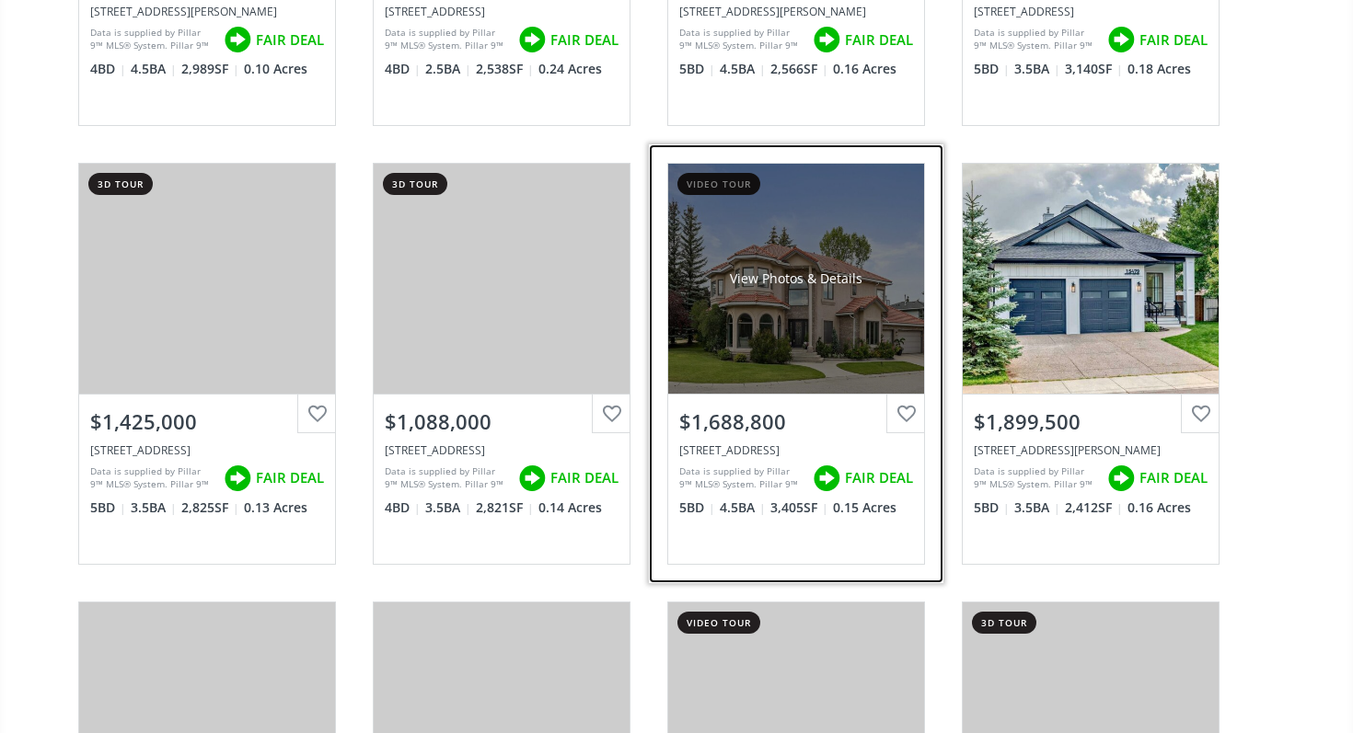
click at [786, 318] on div "View Photos & Details" at bounding box center [796, 279] width 256 height 230
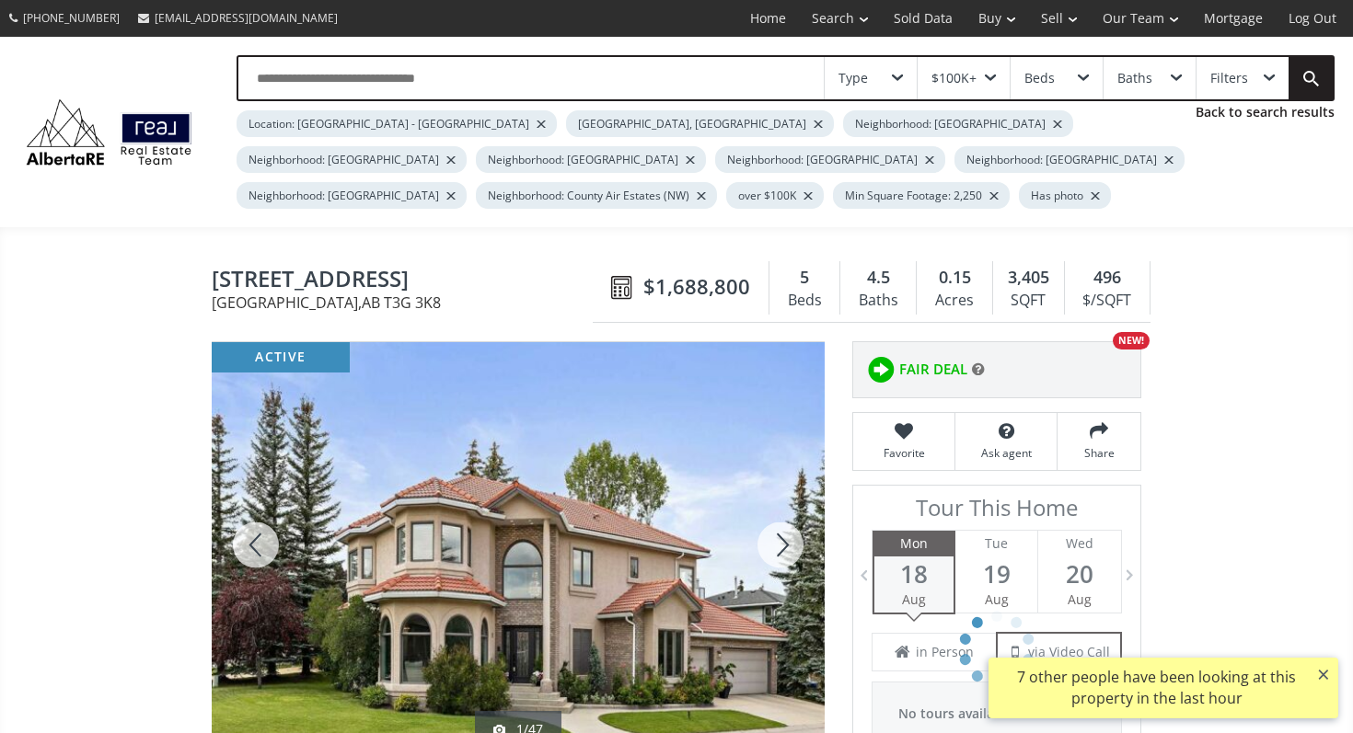
click at [780, 532] on div at bounding box center [780, 545] width 88 height 406
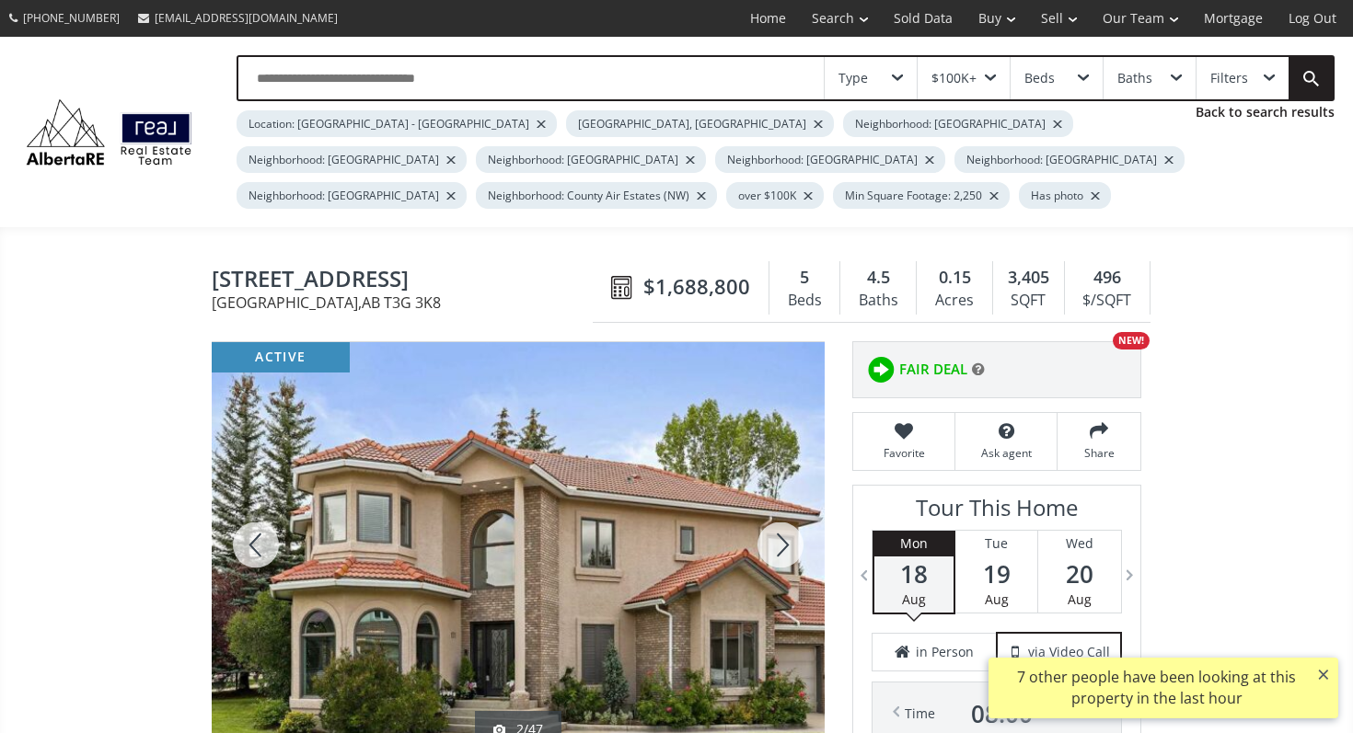
click at [780, 532] on div at bounding box center [780, 545] width 88 height 406
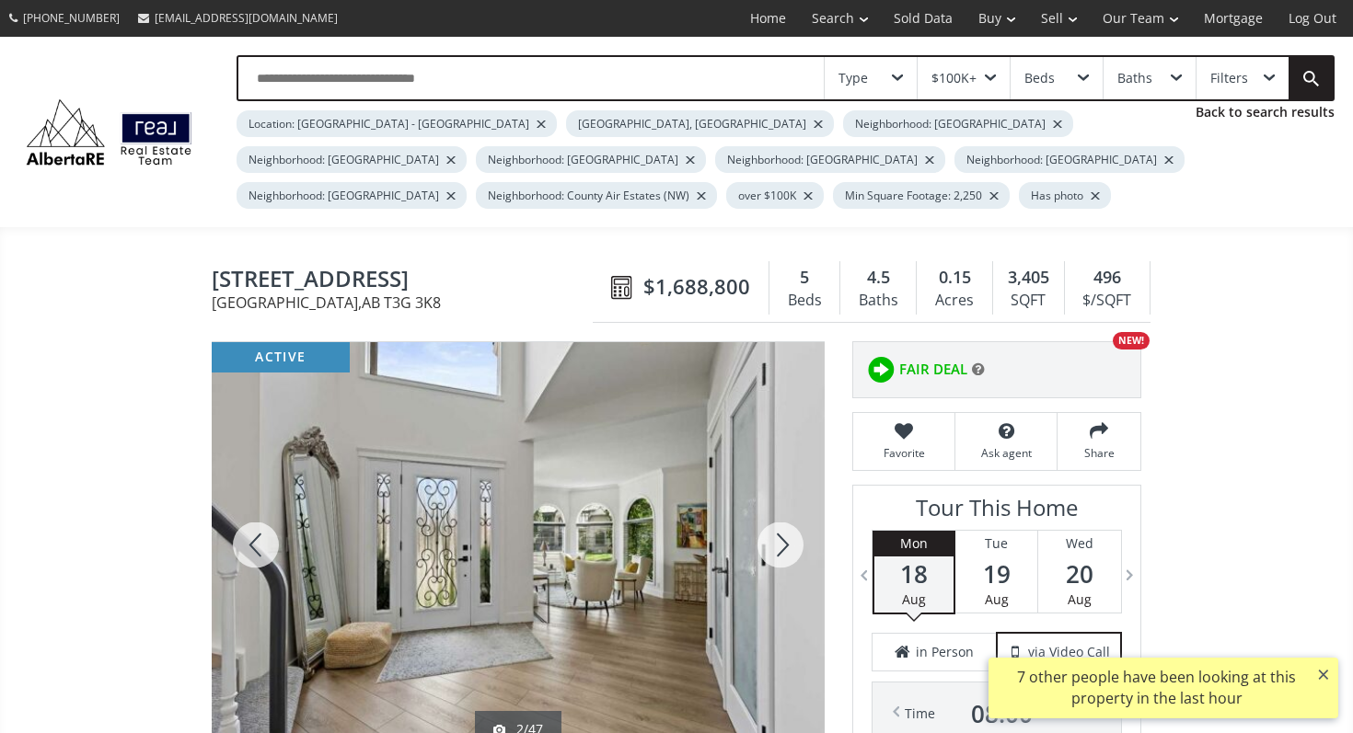
click at [780, 532] on div at bounding box center [780, 545] width 88 height 406
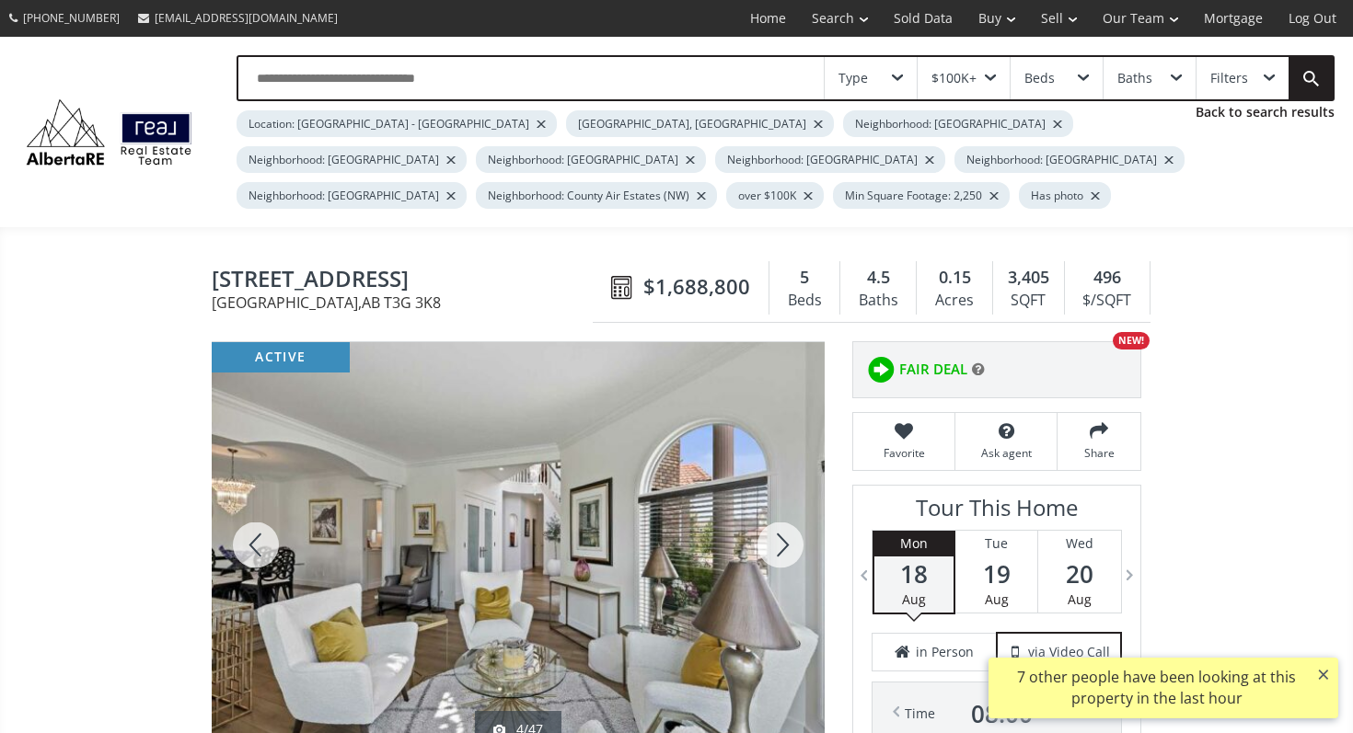
click at [780, 532] on div at bounding box center [780, 545] width 88 height 406
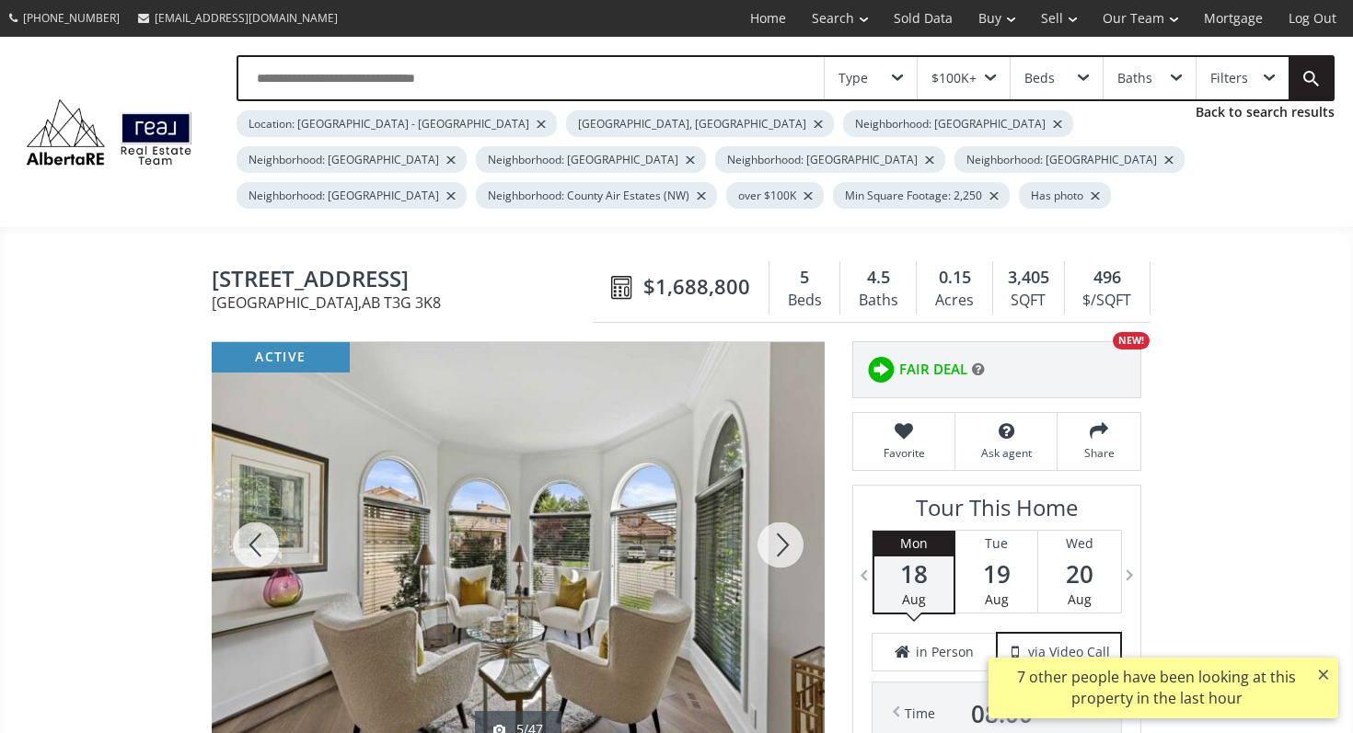
click at [780, 532] on div at bounding box center [780, 545] width 88 height 406
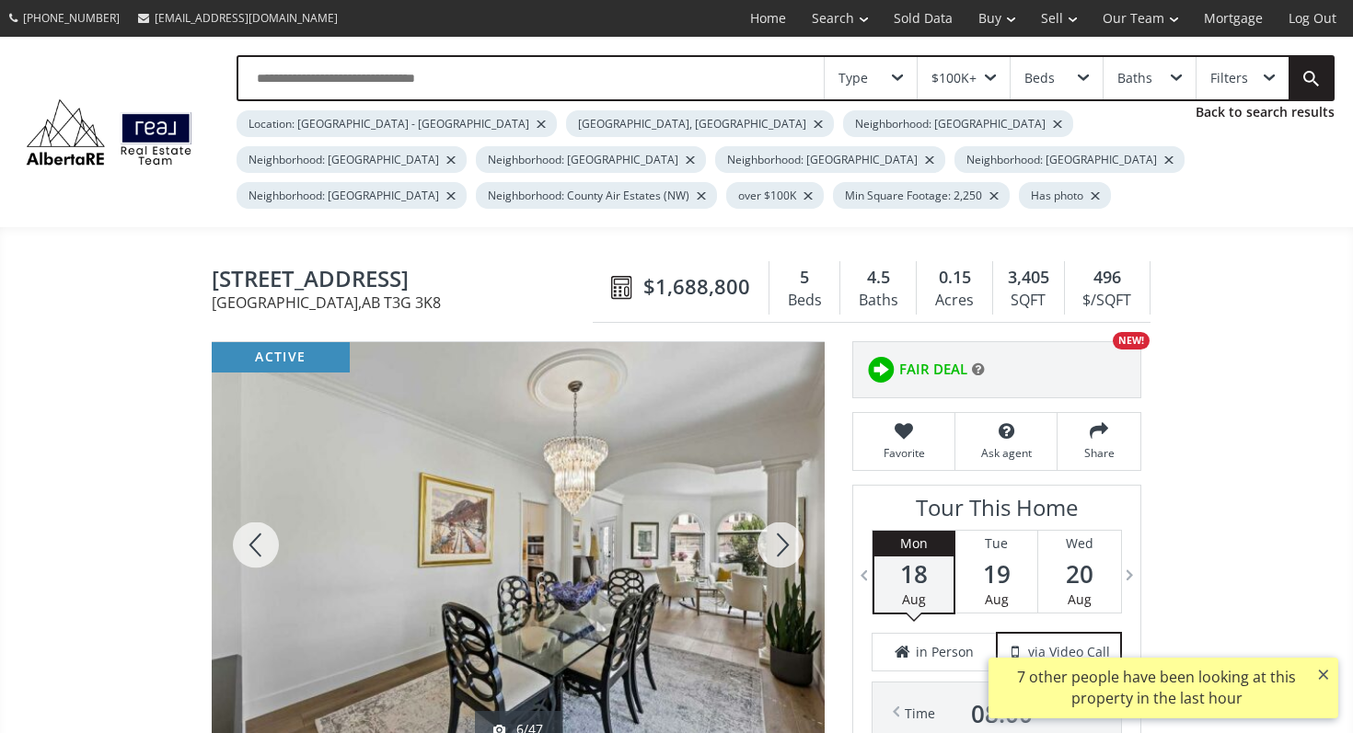
click at [780, 532] on div at bounding box center [780, 545] width 88 height 406
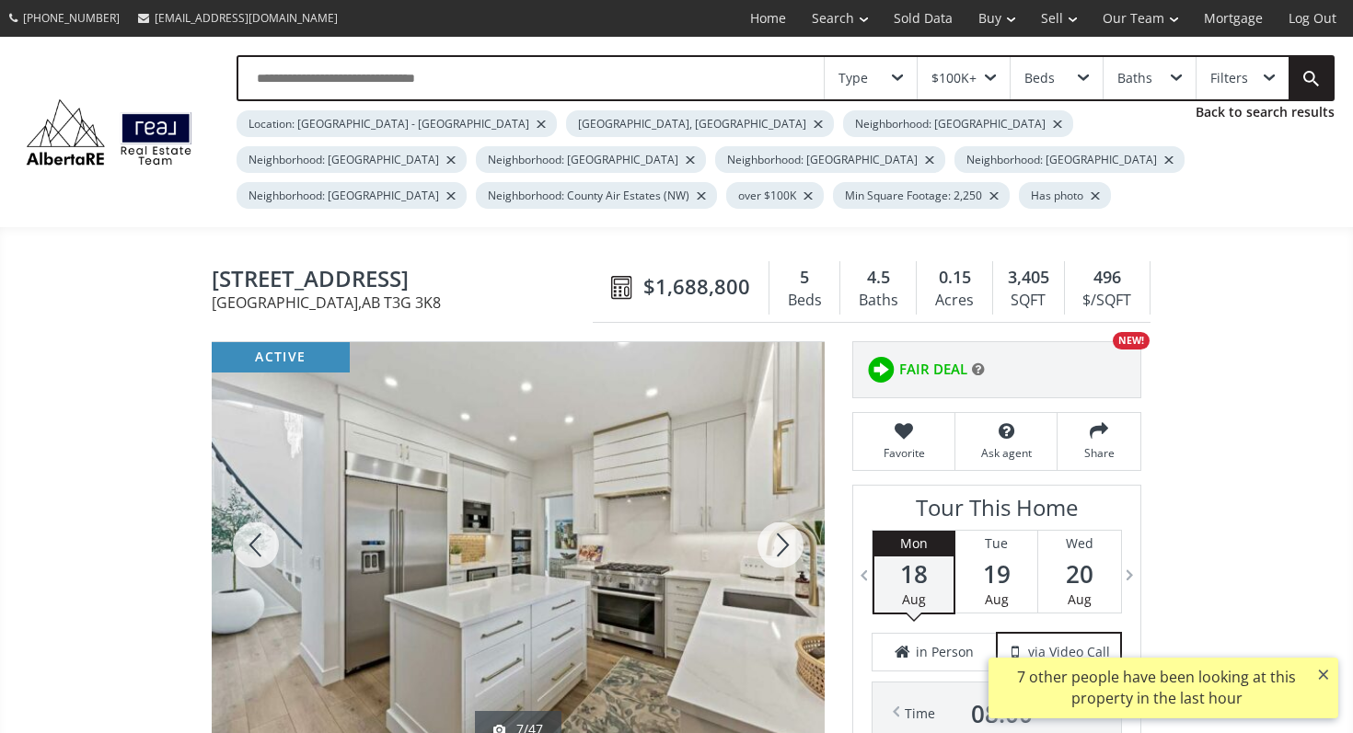
click at [780, 532] on div at bounding box center [780, 545] width 88 height 406
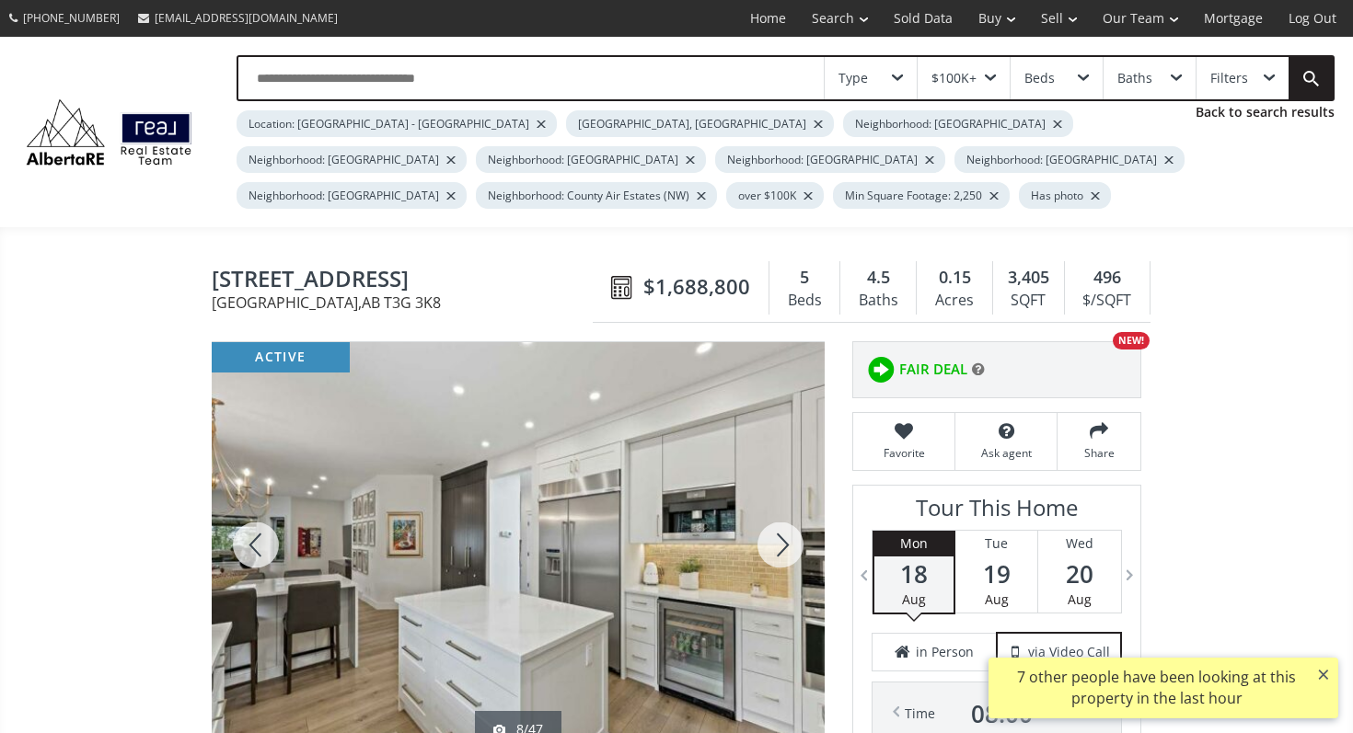
click at [780, 532] on div at bounding box center [780, 545] width 88 height 406
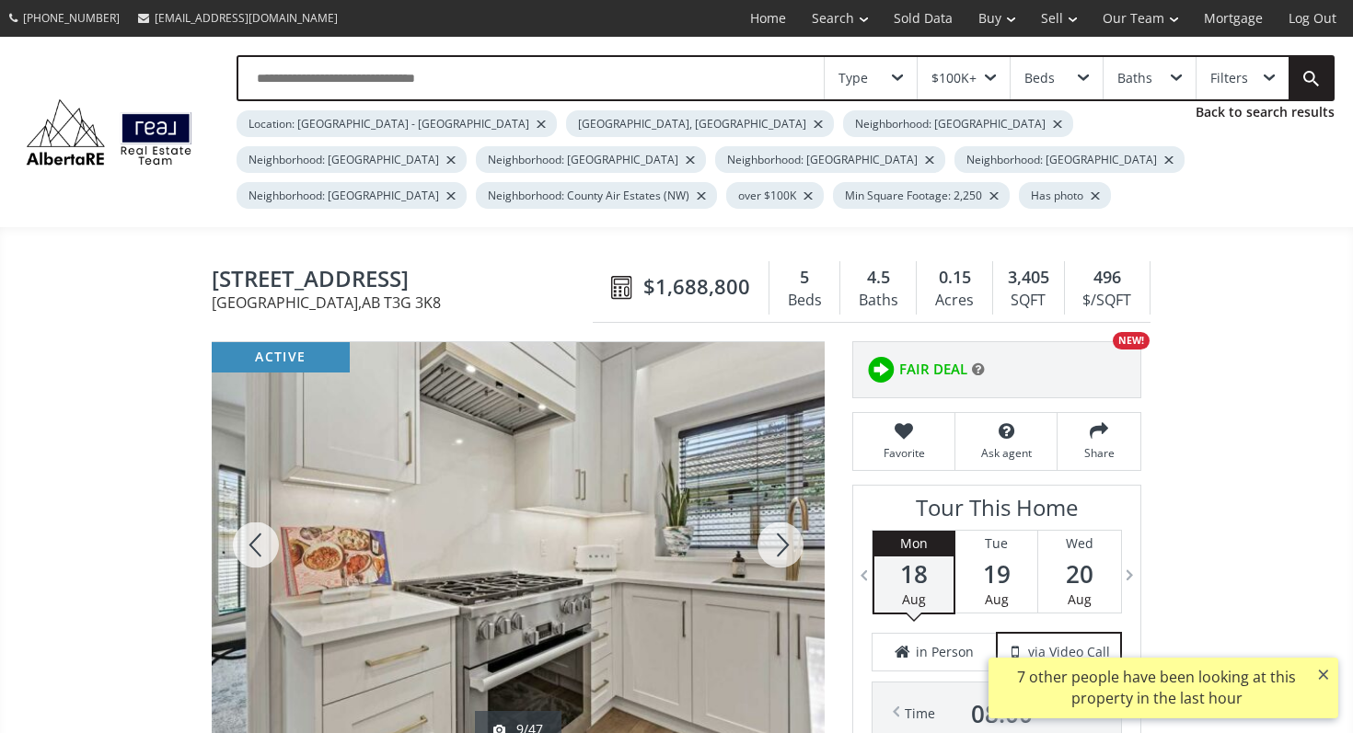
click at [780, 532] on div at bounding box center [780, 545] width 88 height 406
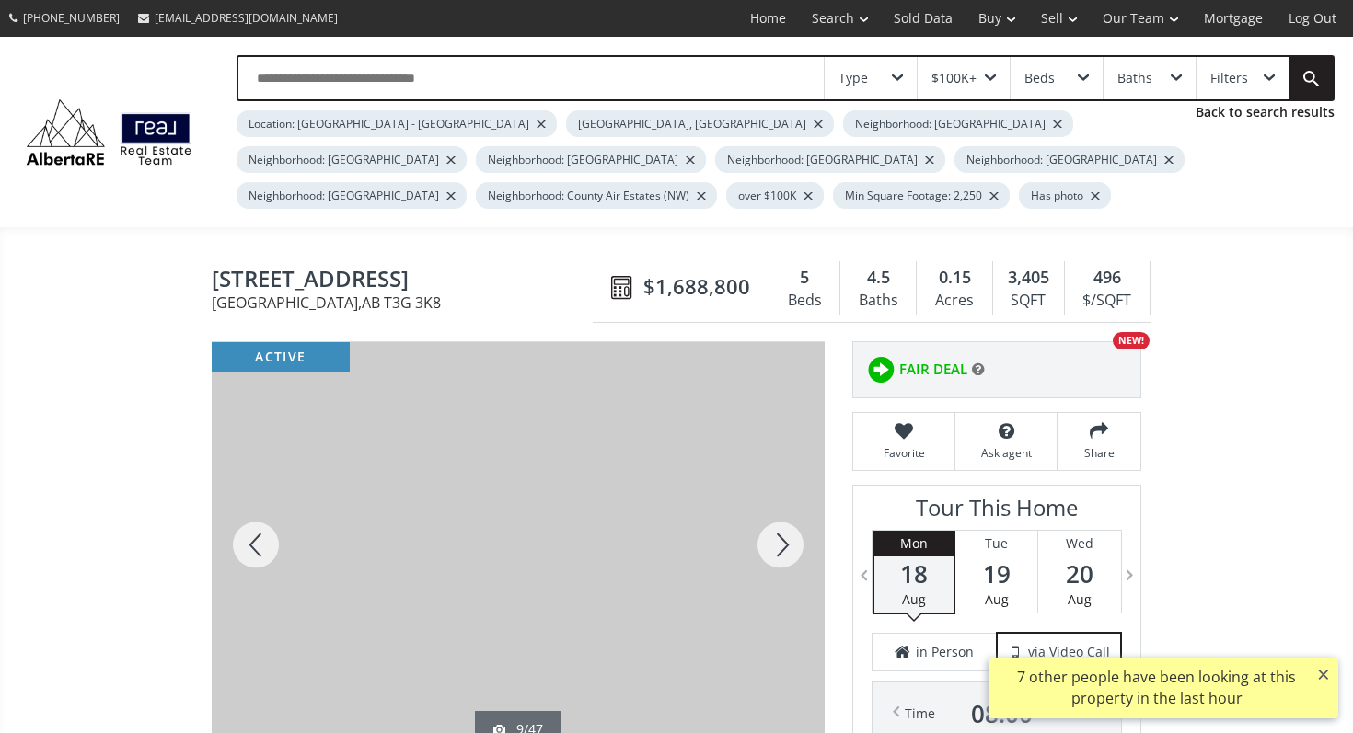
click at [780, 532] on div at bounding box center [780, 545] width 88 height 406
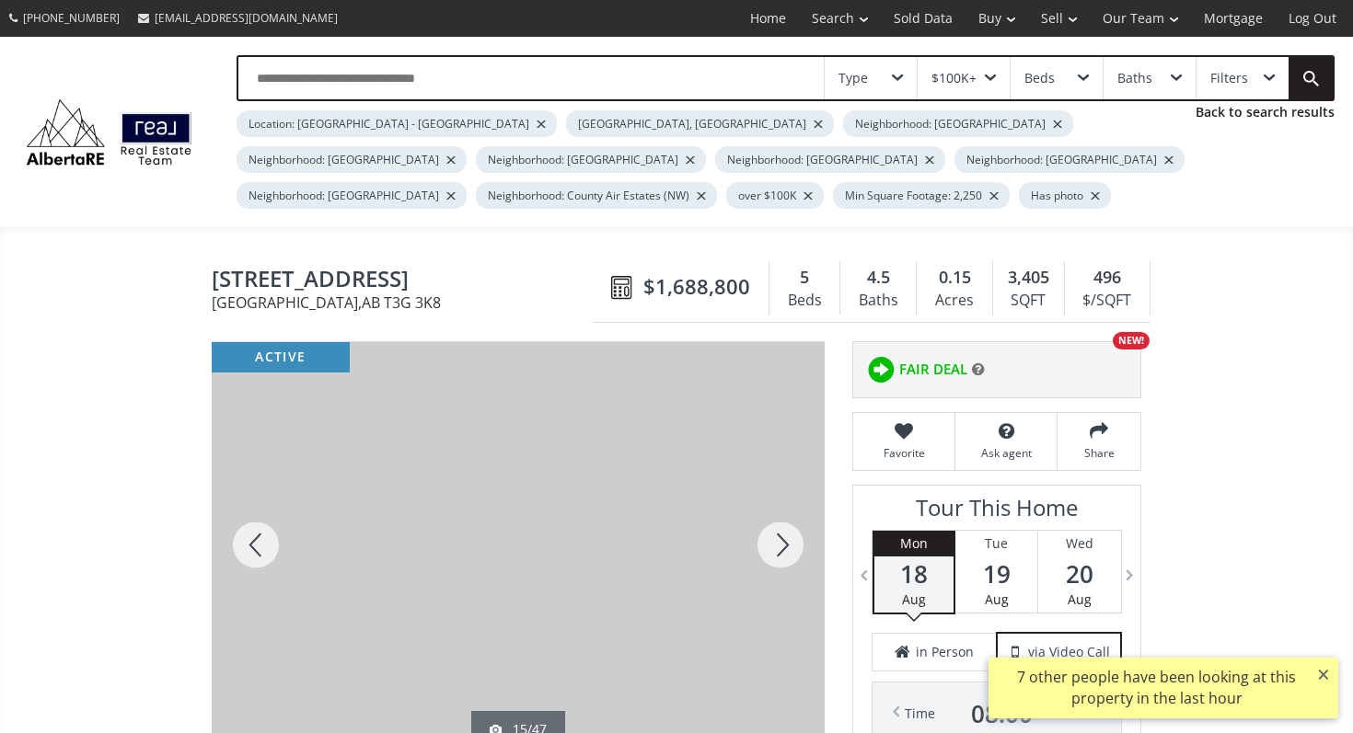
click at [780, 532] on div at bounding box center [780, 545] width 88 height 406
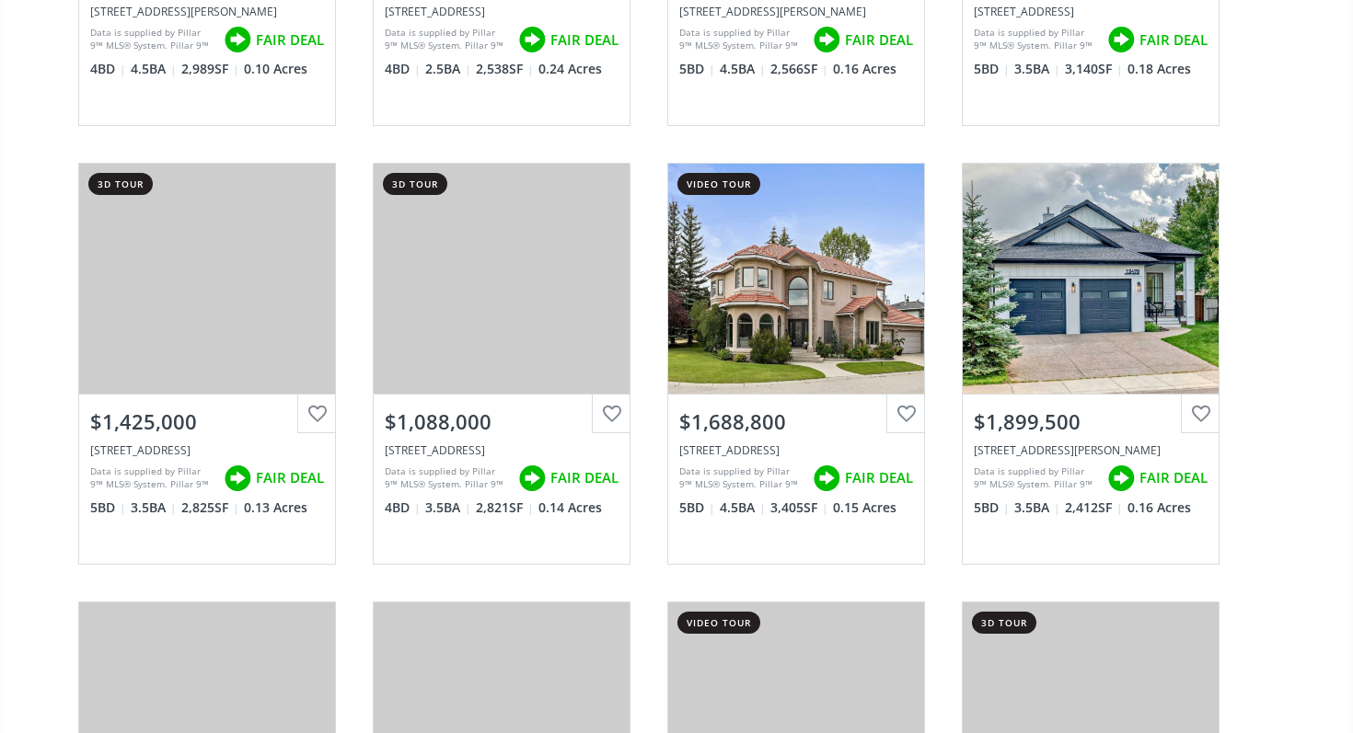
scroll to position [13934, 0]
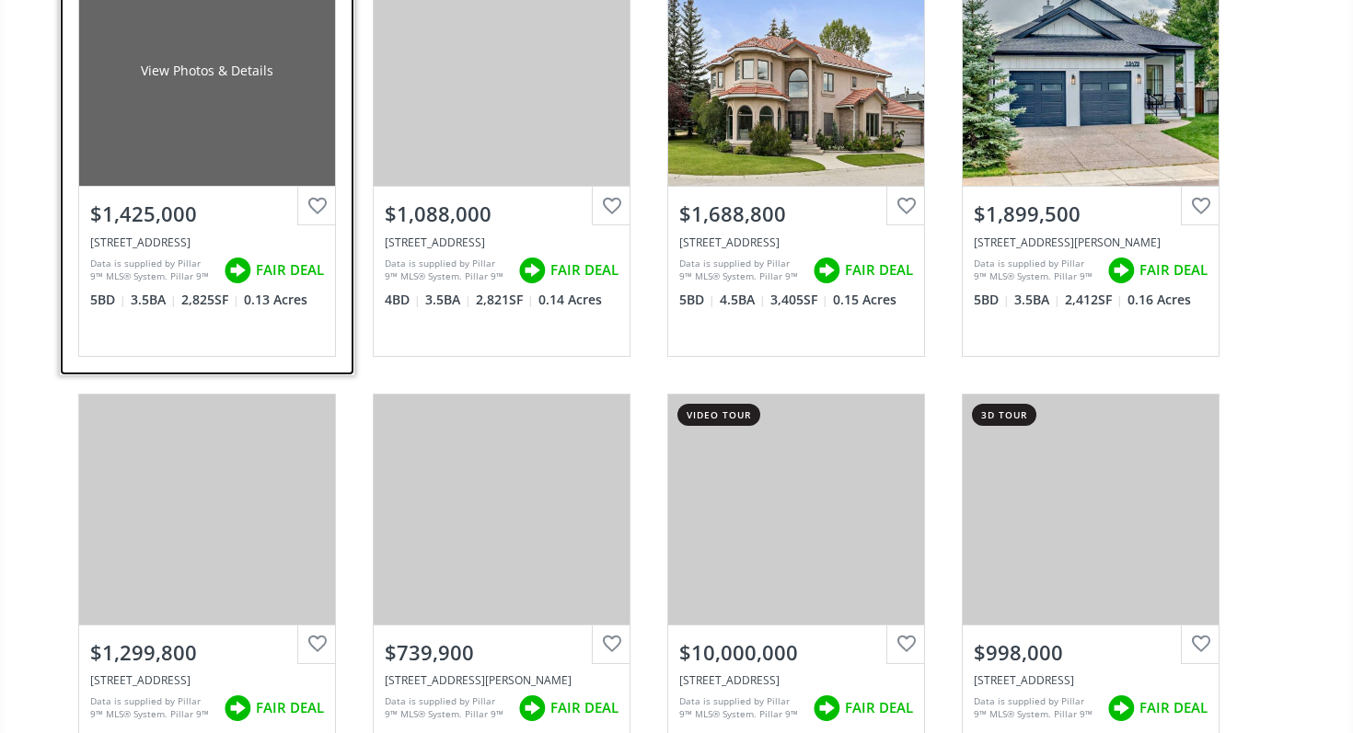
click at [194, 141] on div "View Photos & Details" at bounding box center [207, 71] width 256 height 230
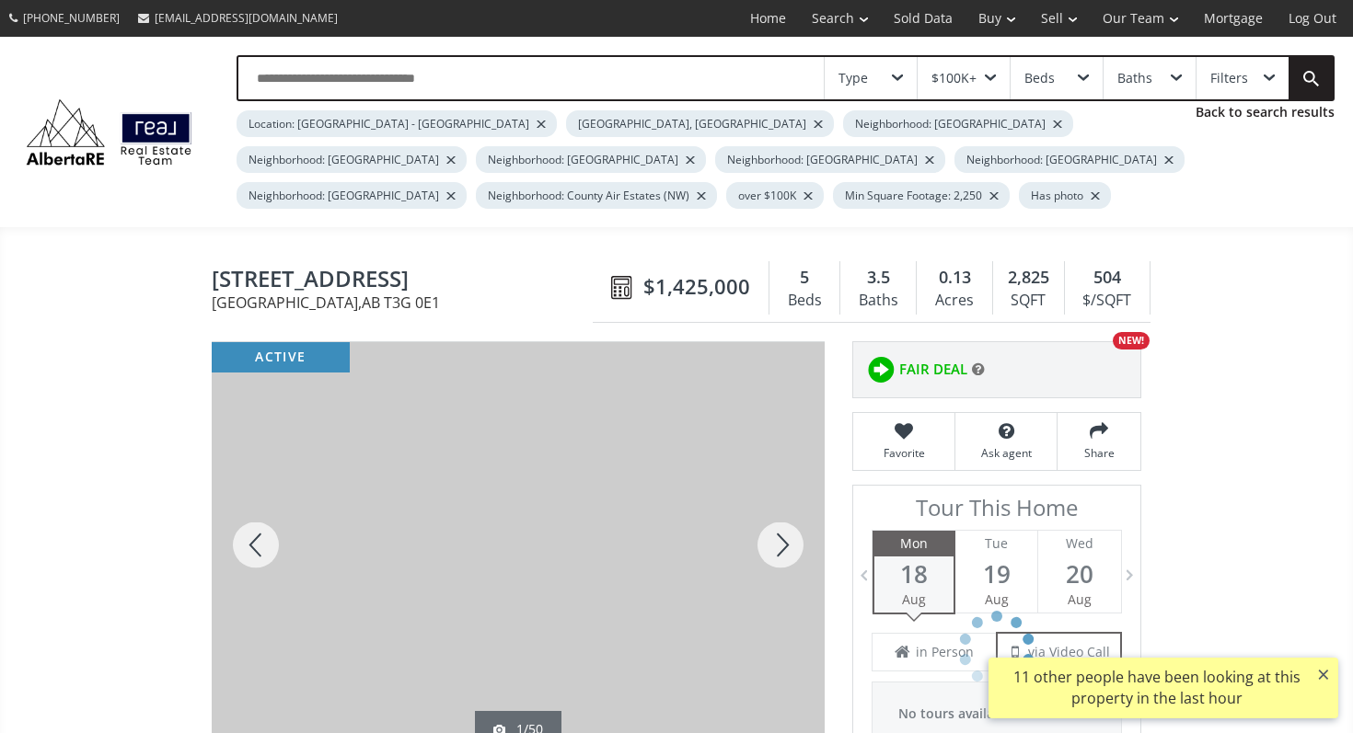
click at [787, 535] on div at bounding box center [780, 545] width 88 height 406
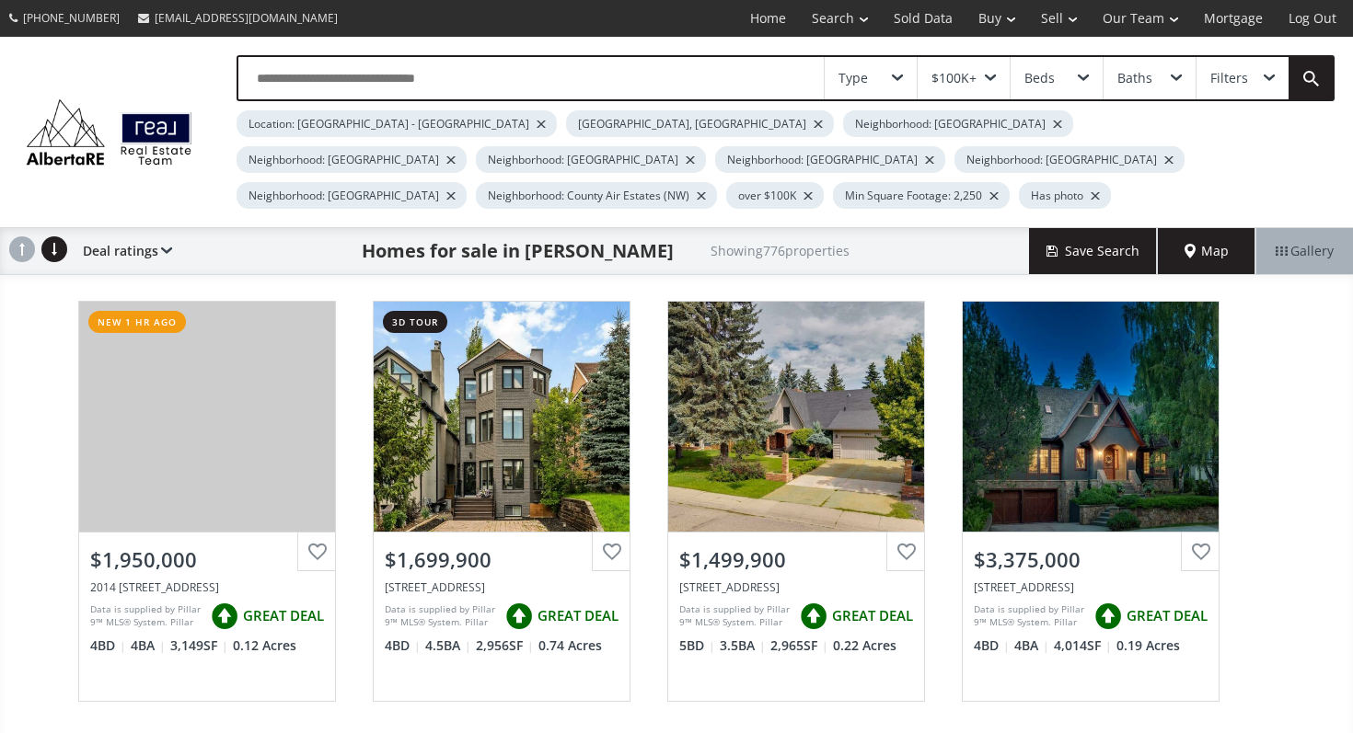
click at [983, 97] on div "$100K+" at bounding box center [963, 78] width 92 height 42
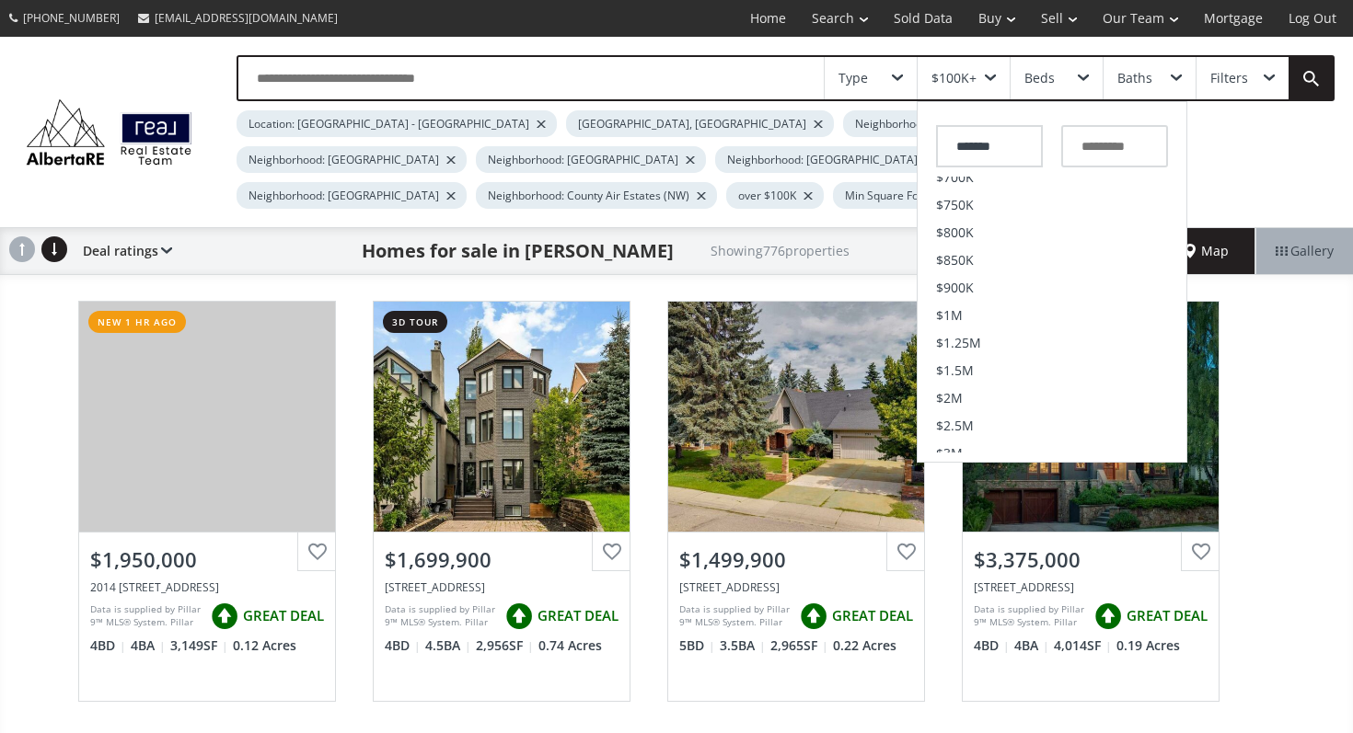
scroll to position [375, 0]
click at [1025, 367] on li "$1M" at bounding box center [1051, 367] width 269 height 28
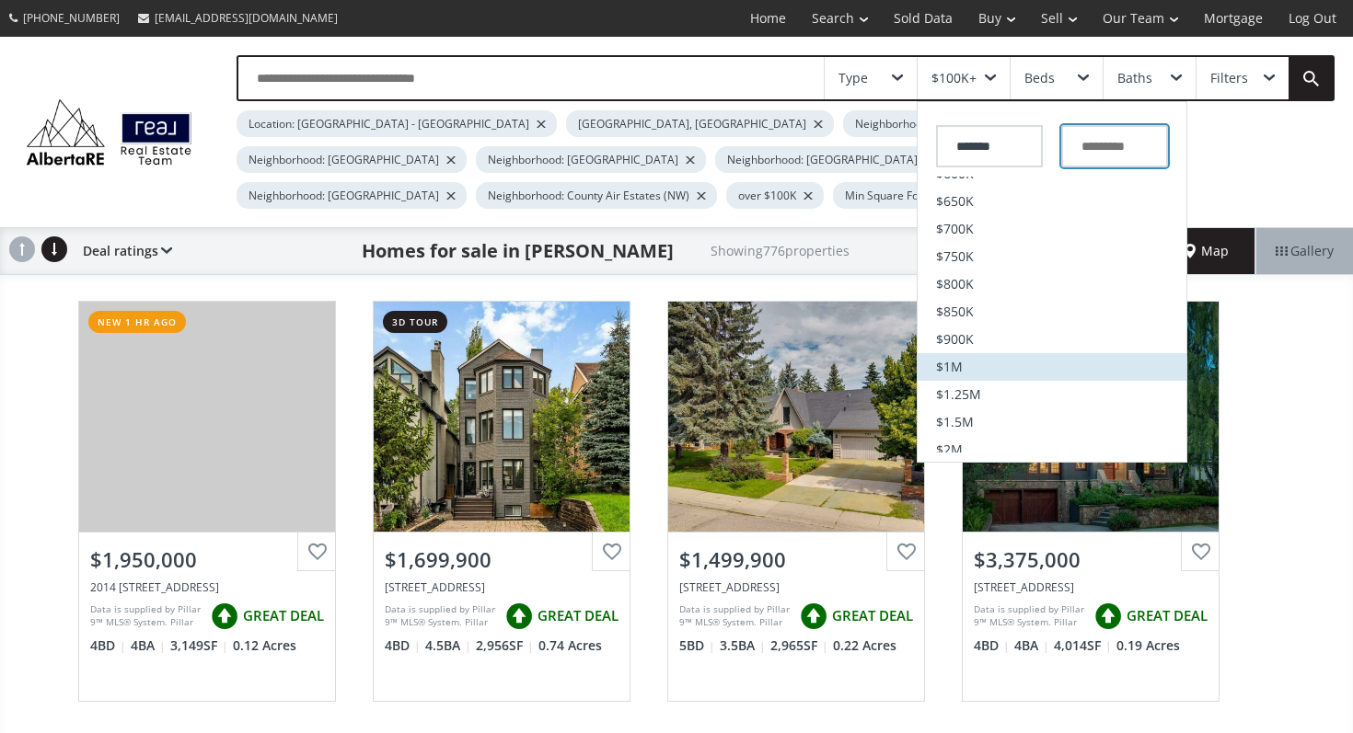
type input "*********"
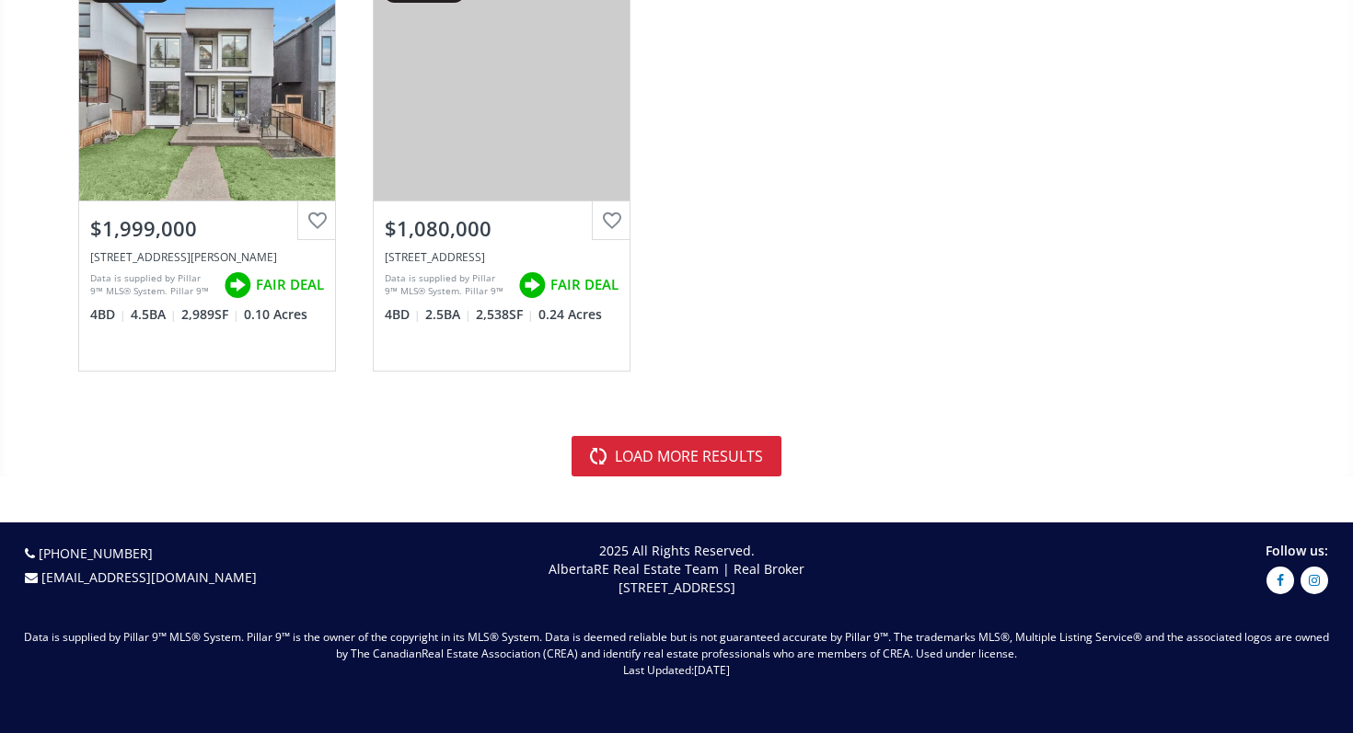
scroll to position [5671, 0]
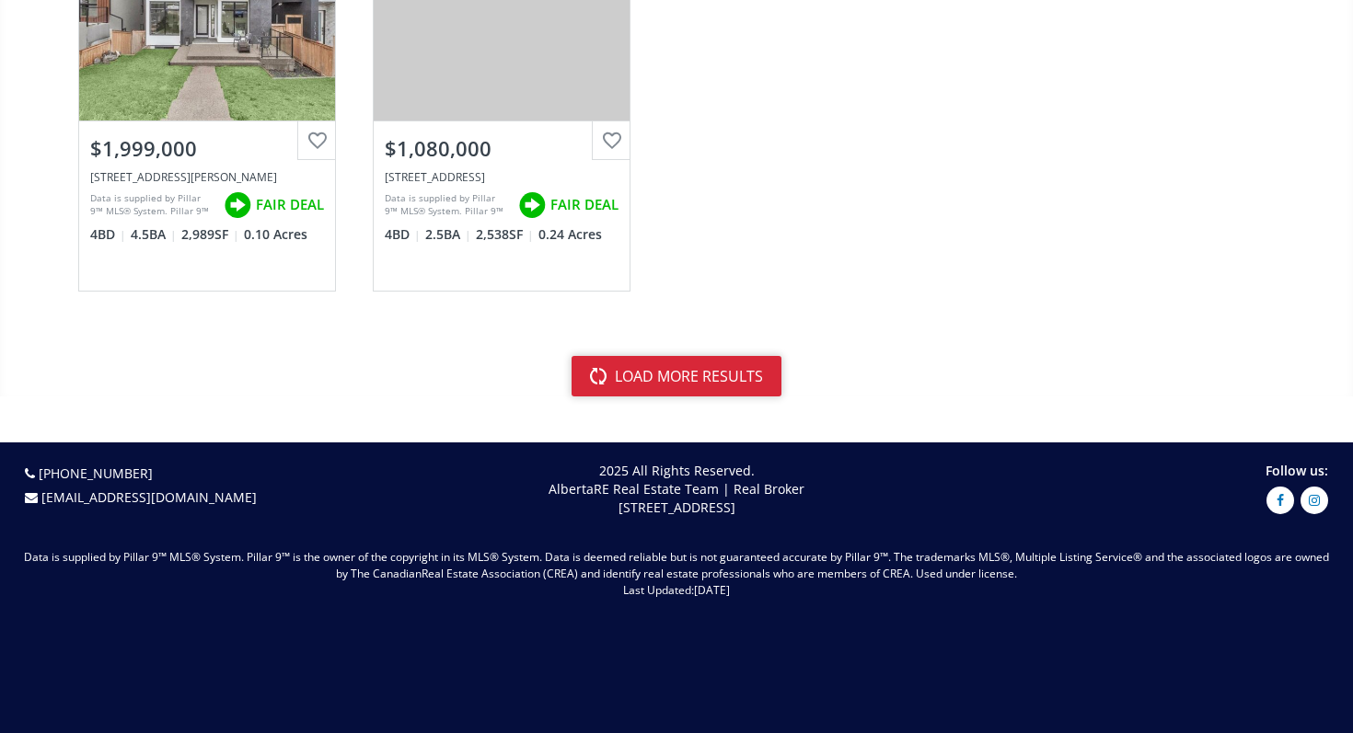
click at [683, 363] on button "load more results" at bounding box center [676, 376] width 210 height 40
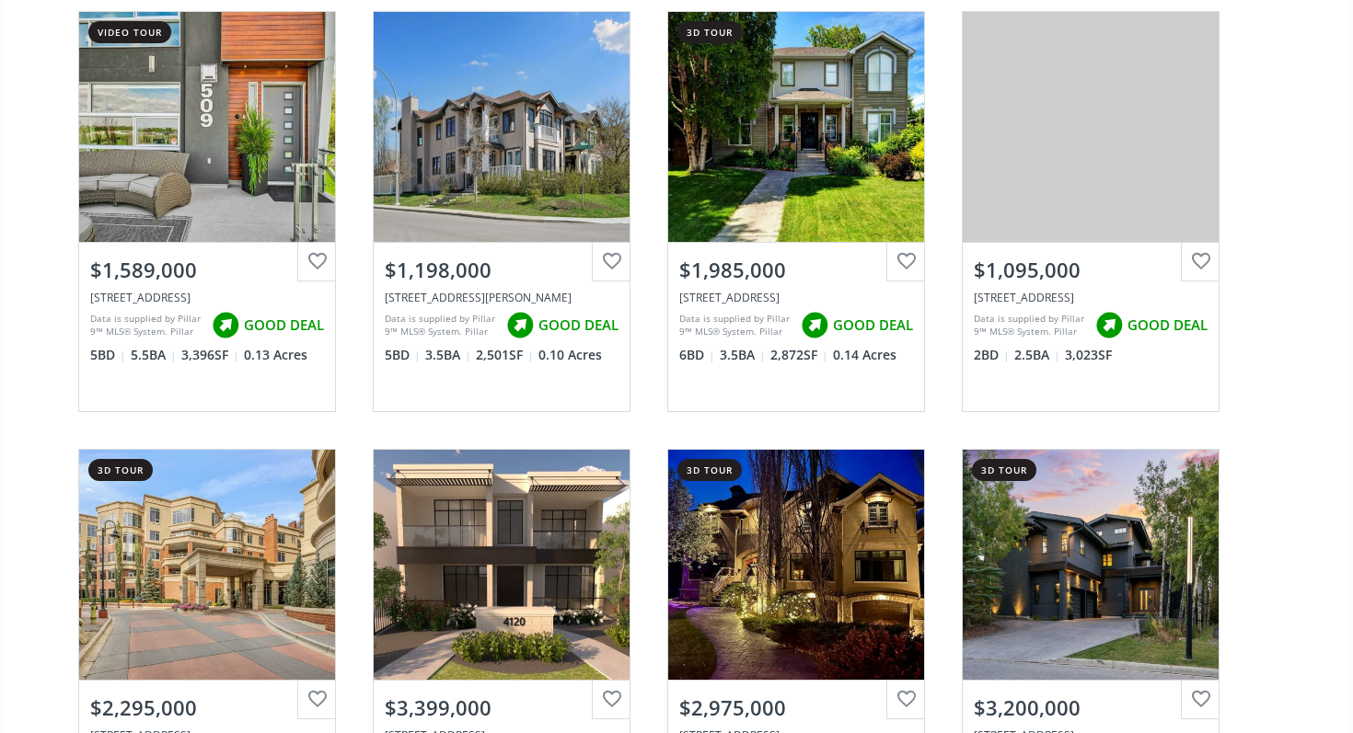
scroll to position [4680, 0]
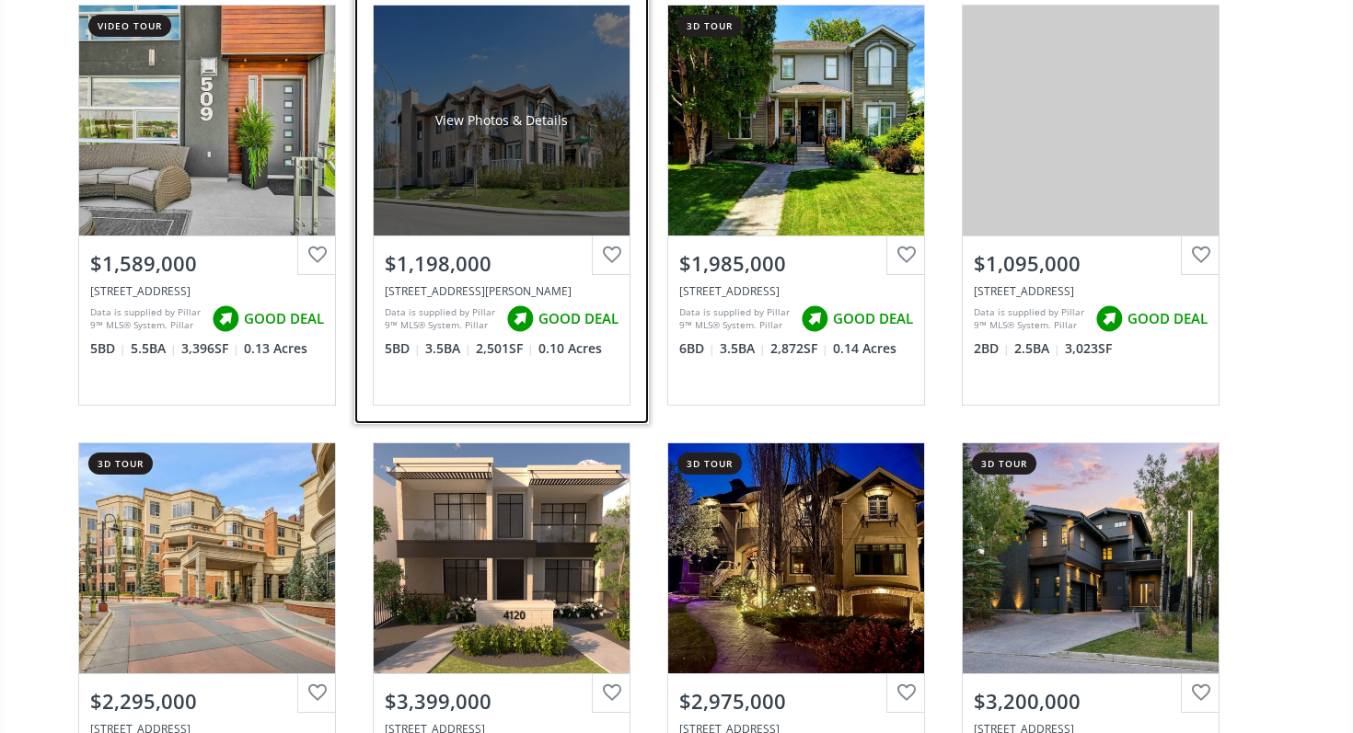
click at [440, 83] on div "View Photos & Details" at bounding box center [502, 121] width 256 height 230
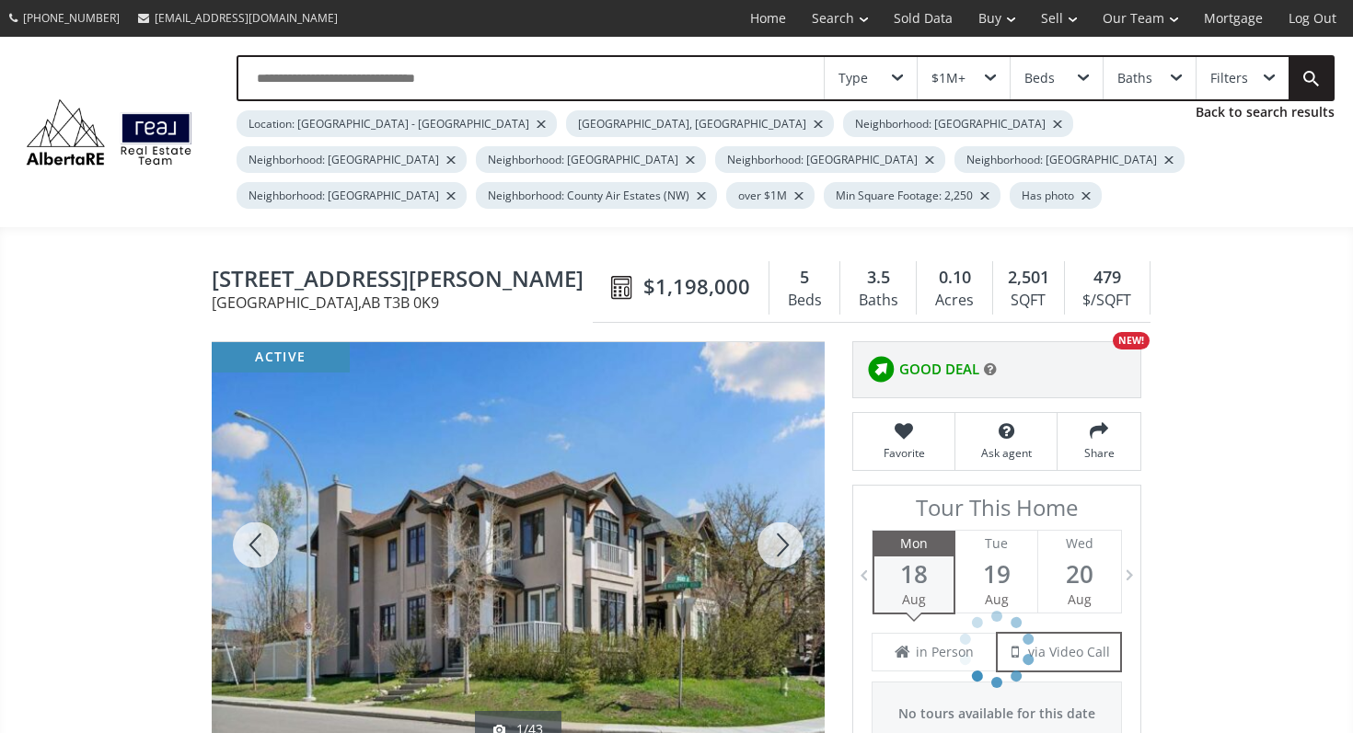
click at [771, 535] on div at bounding box center [780, 545] width 88 height 406
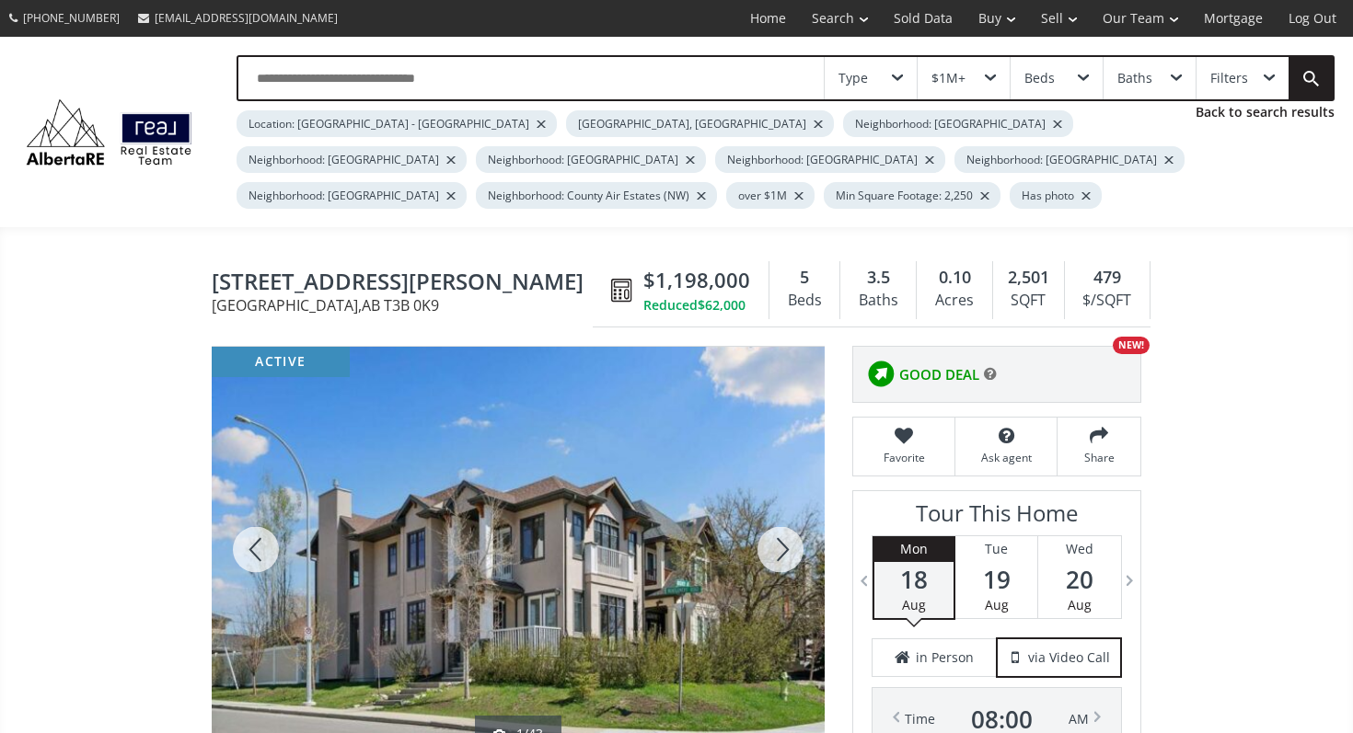
click at [771, 535] on div at bounding box center [780, 550] width 88 height 406
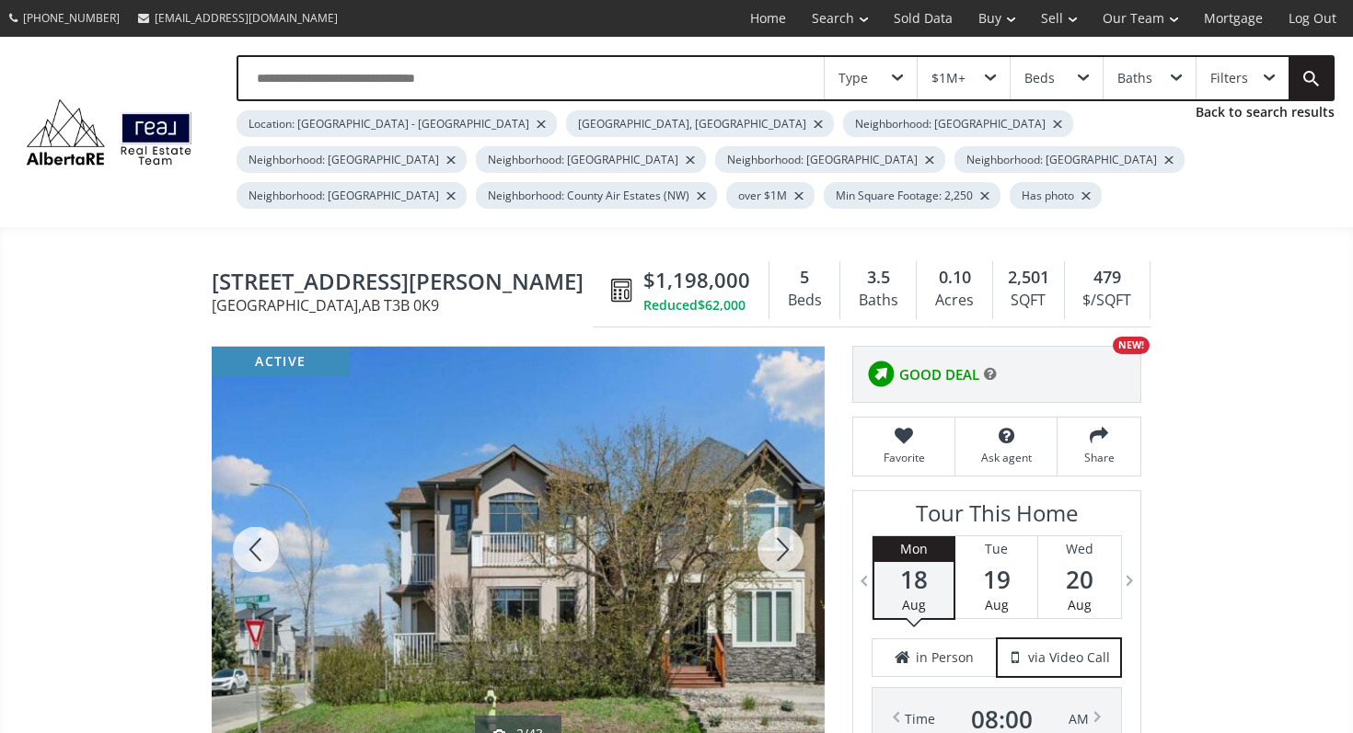
click at [771, 535] on div at bounding box center [780, 550] width 88 height 406
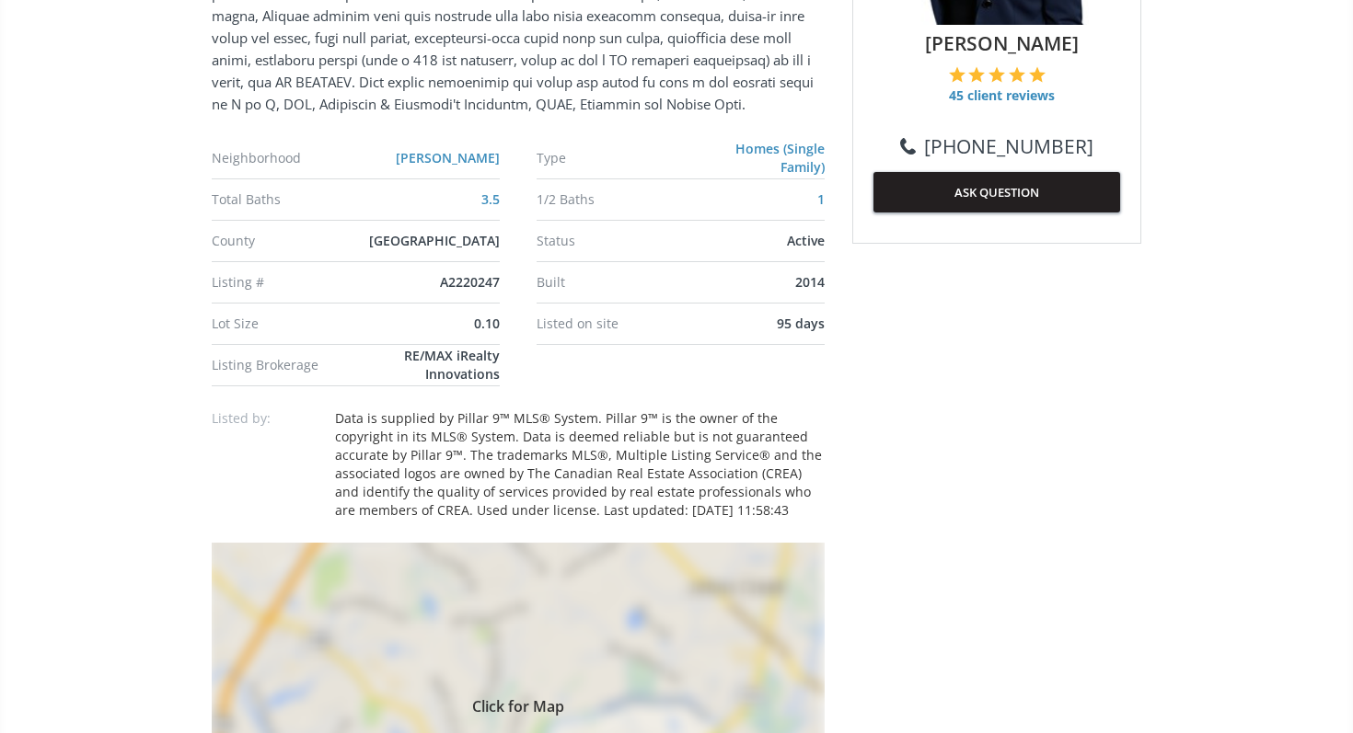
scroll to position [388, 0]
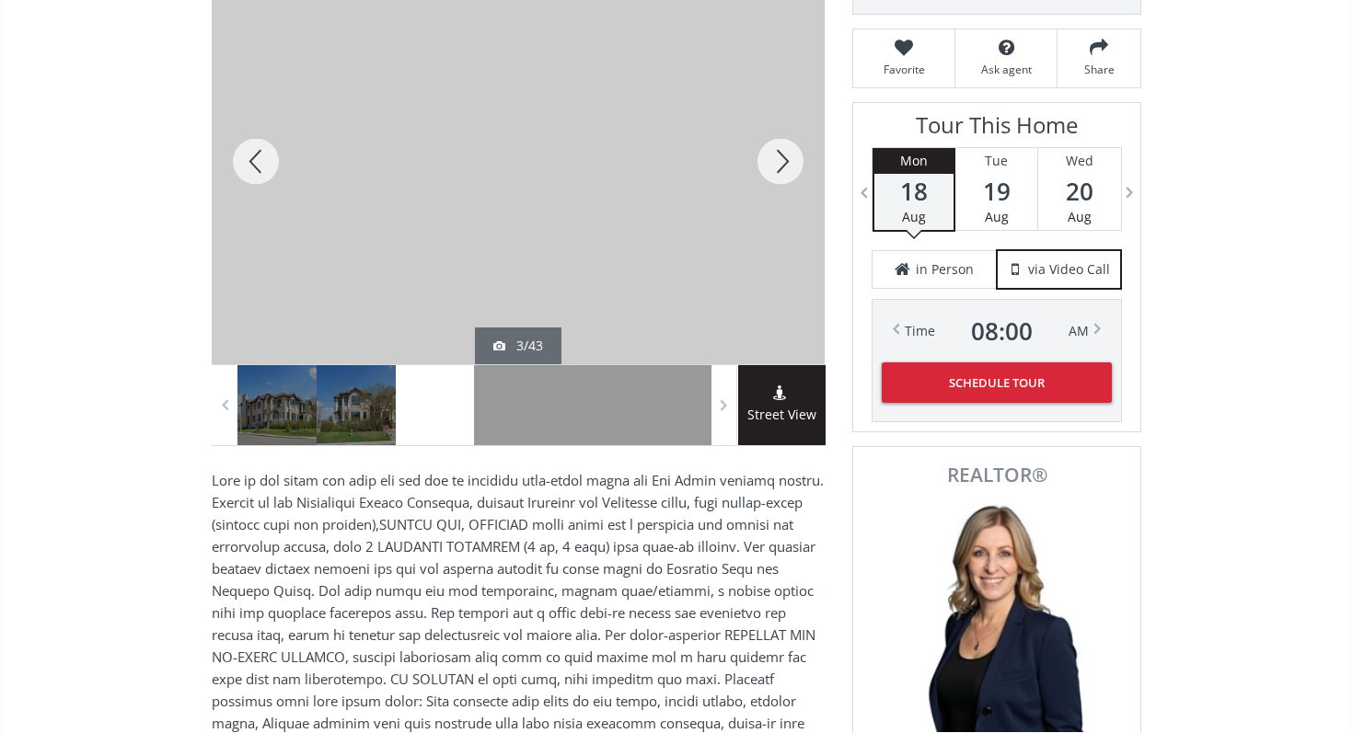
click at [761, 172] on div at bounding box center [780, 162] width 88 height 406
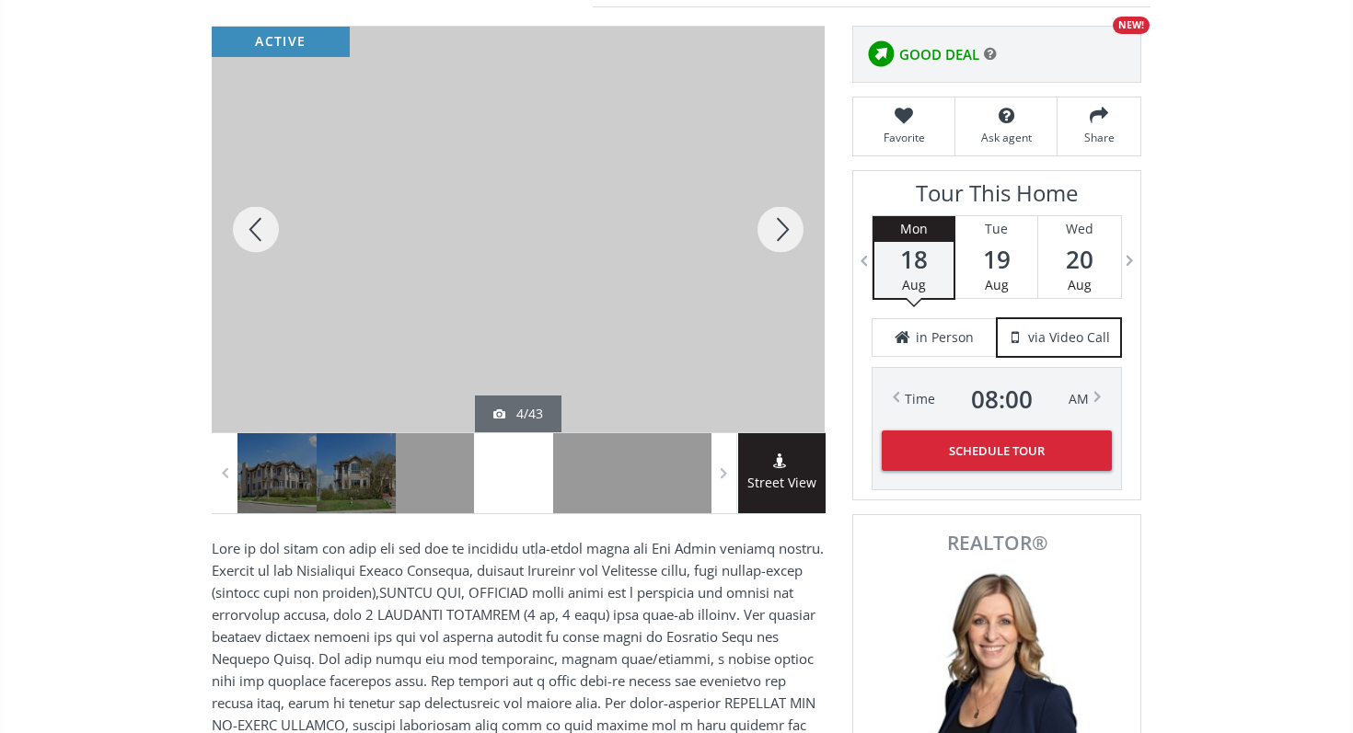
scroll to position [232, 0]
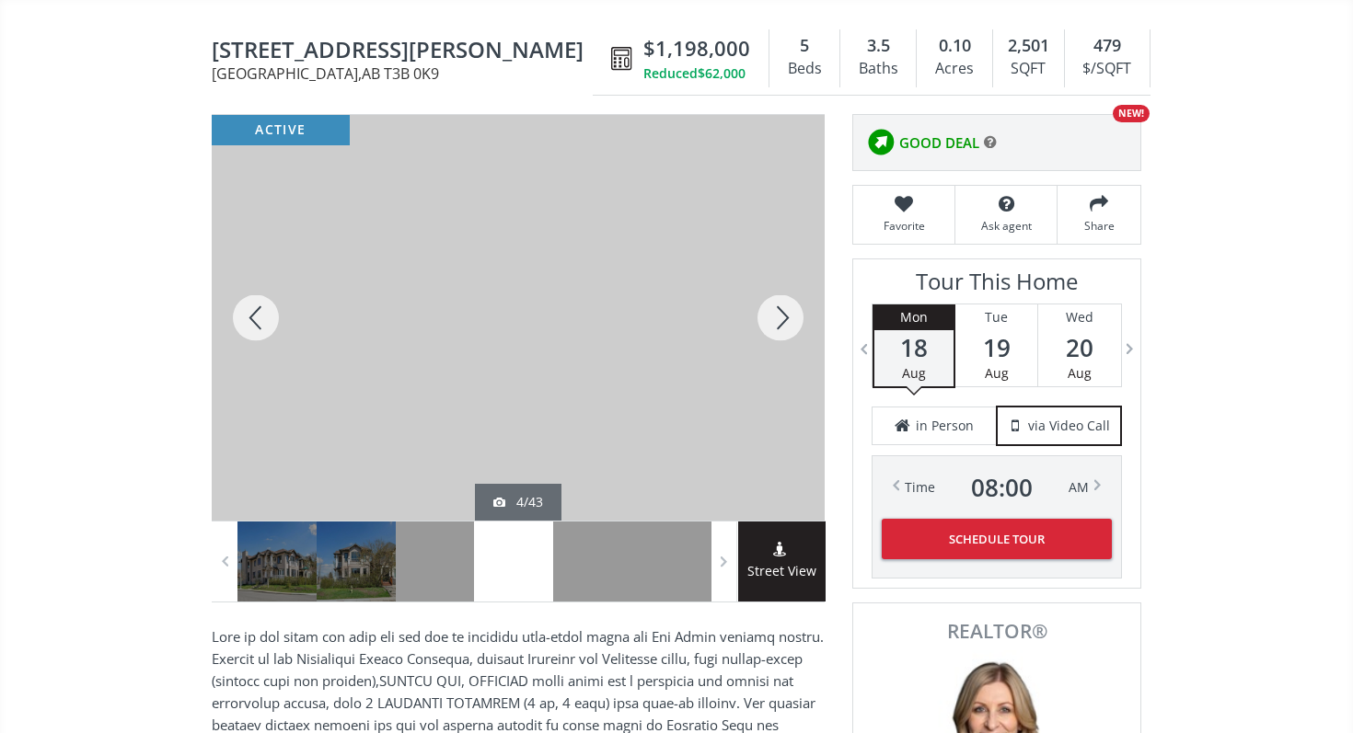
click at [823, 316] on div at bounding box center [780, 318] width 88 height 406
click at [790, 315] on div at bounding box center [780, 318] width 88 height 406
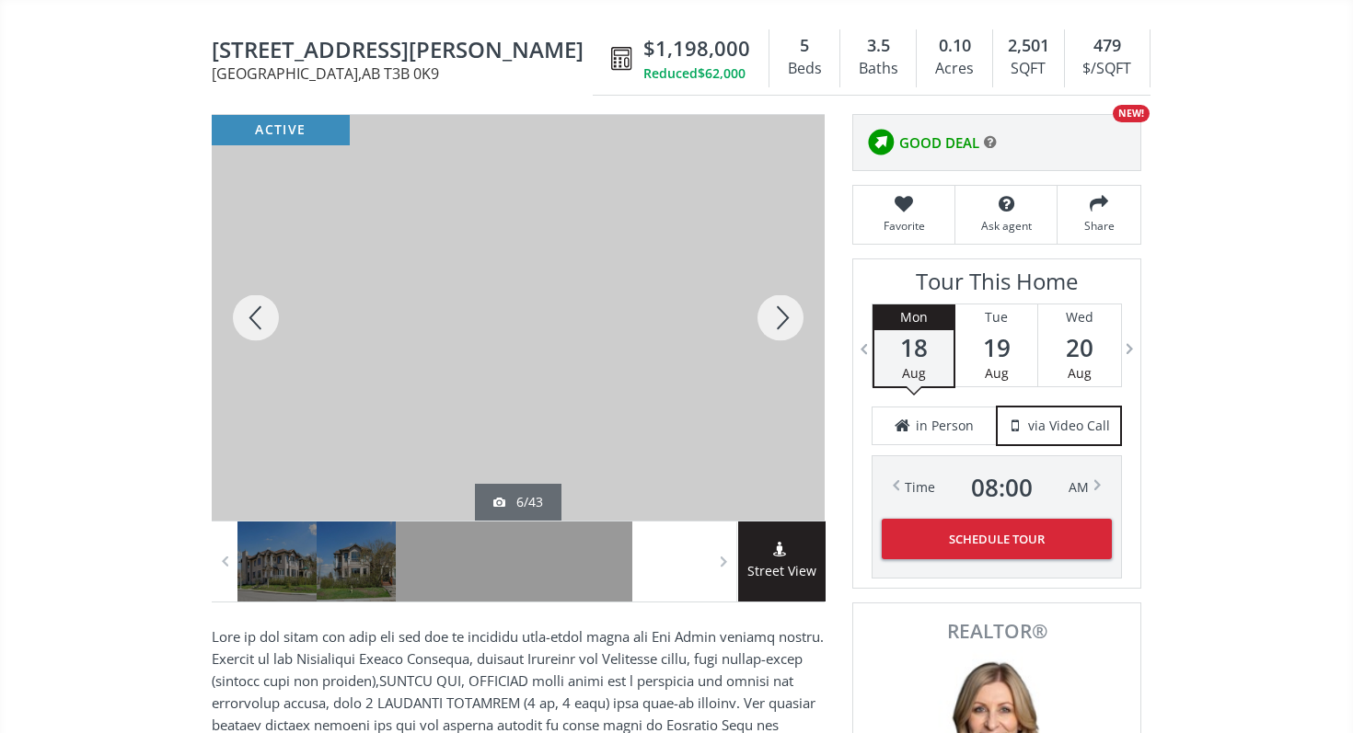
click at [790, 315] on div at bounding box center [780, 318] width 88 height 406
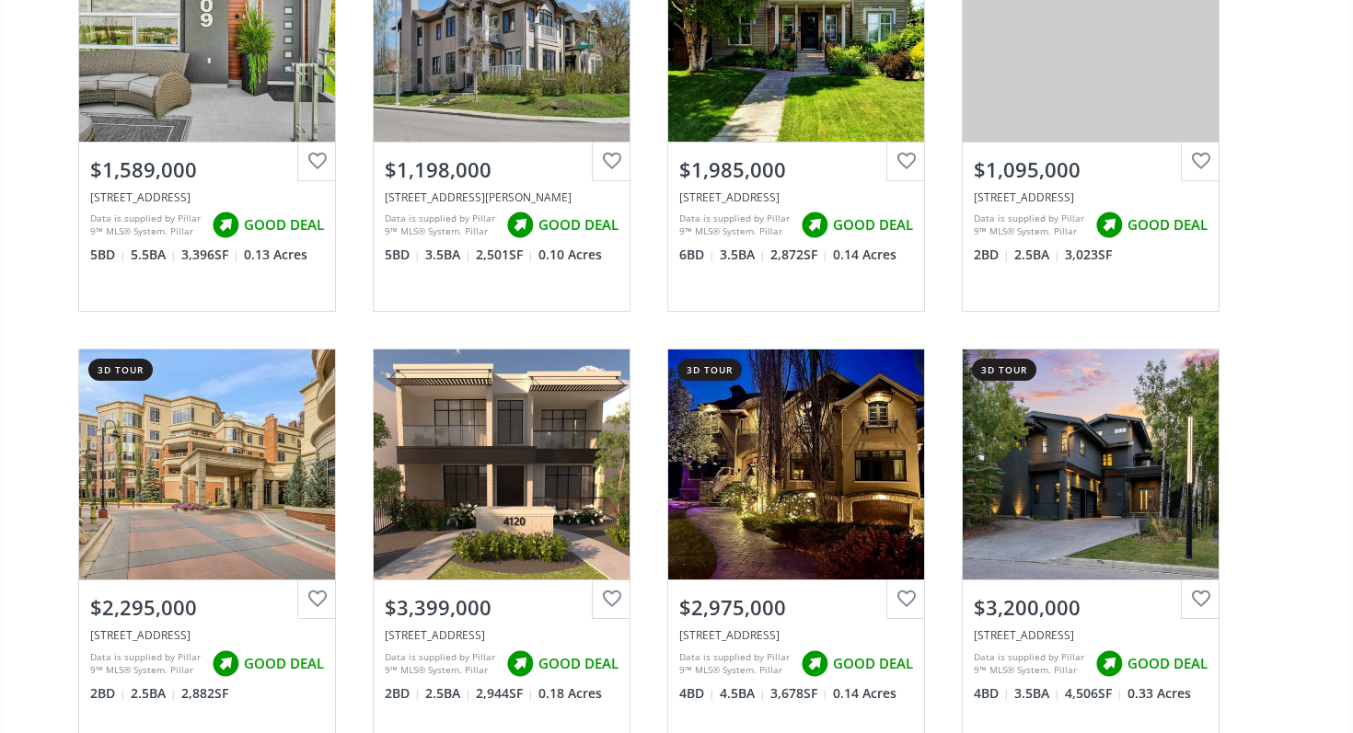
scroll to position [5023, 0]
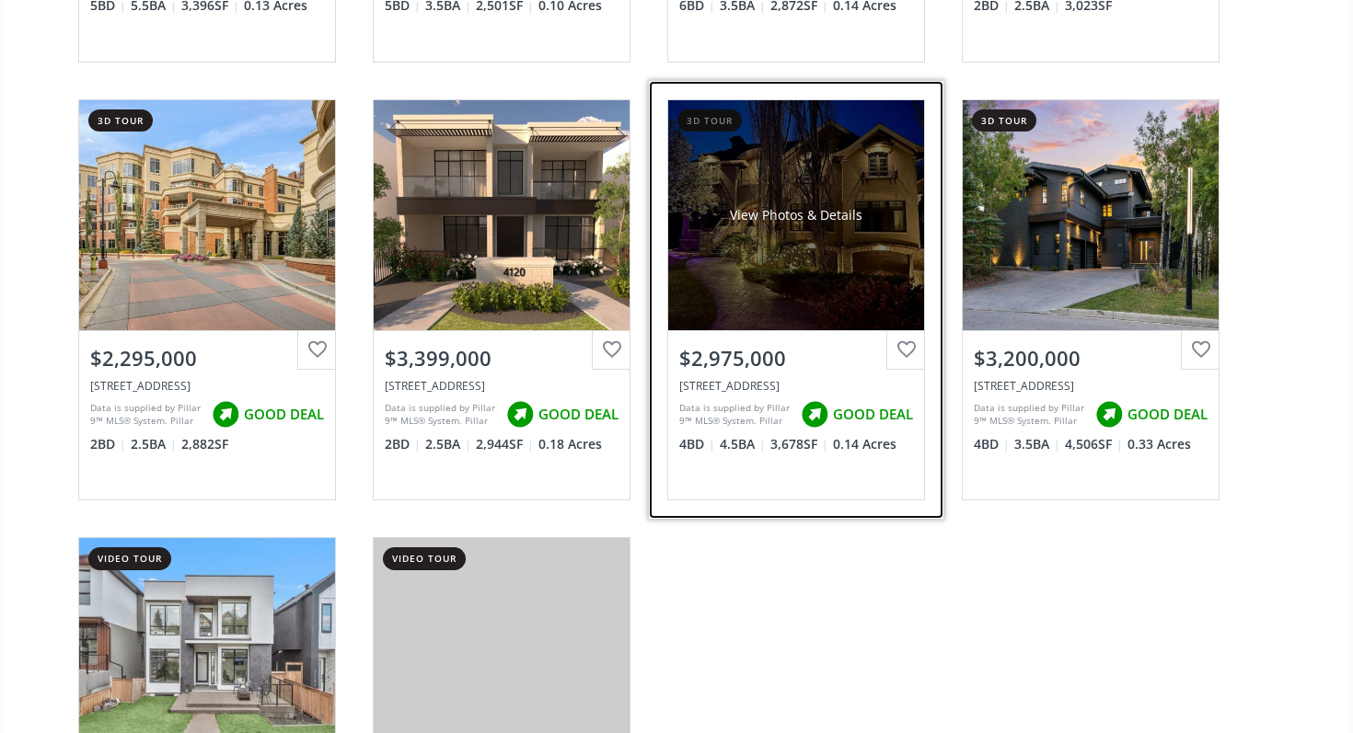
click at [727, 272] on div "View Photos & Details" at bounding box center [796, 215] width 256 height 230
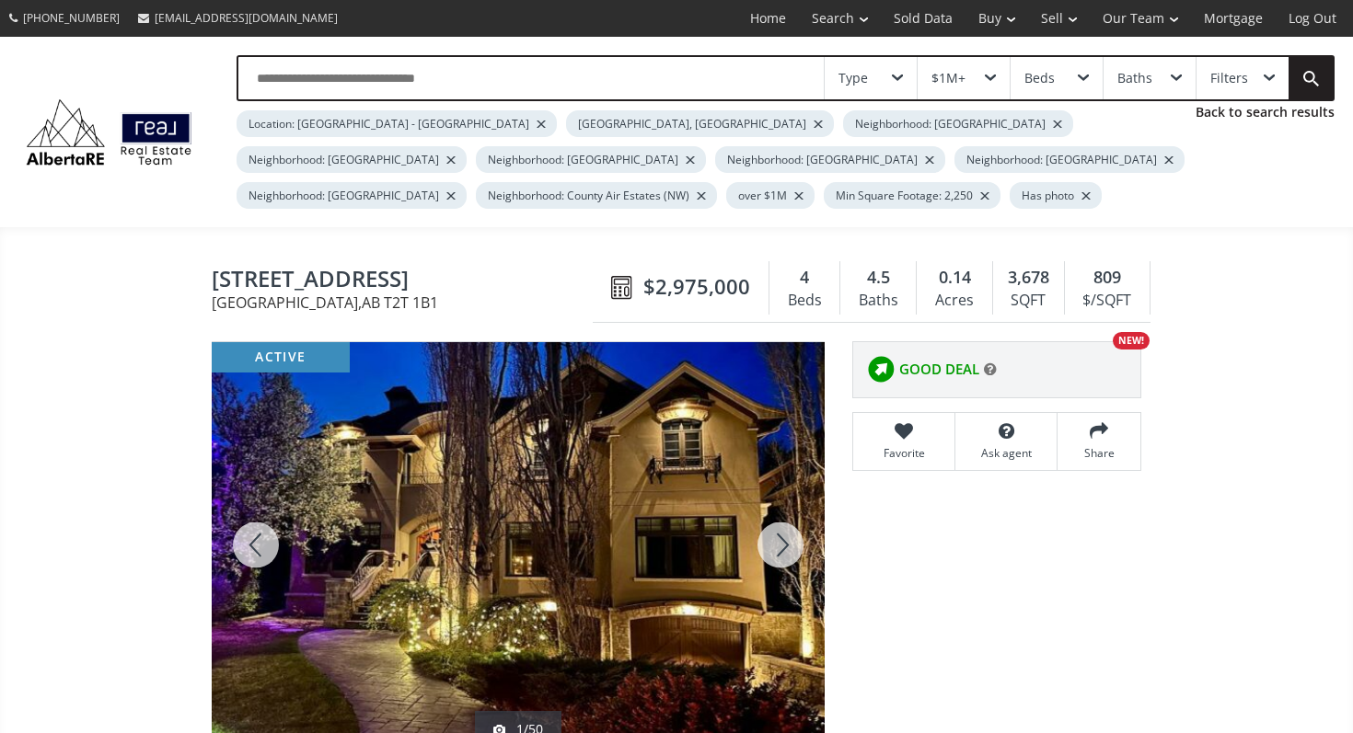
click at [783, 545] on div at bounding box center [780, 545] width 88 height 406
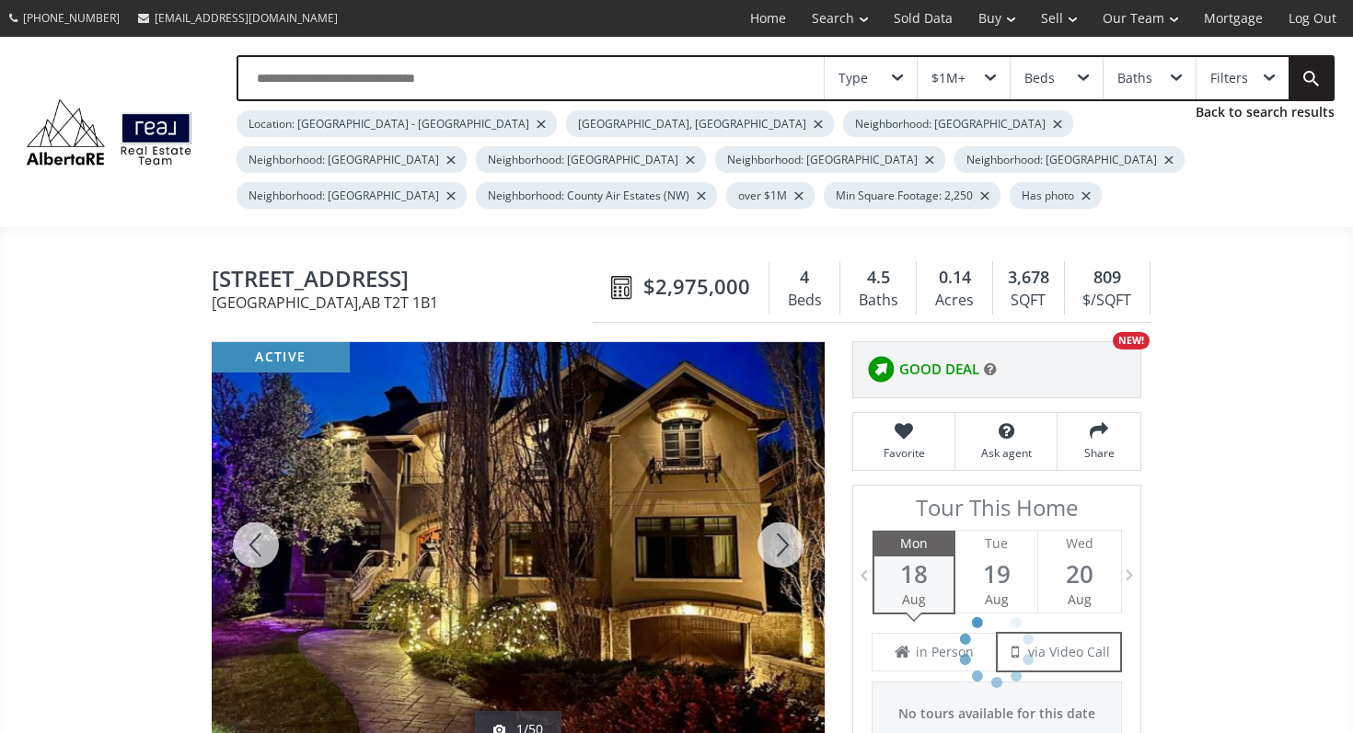
click at [783, 545] on div at bounding box center [780, 545] width 88 height 406
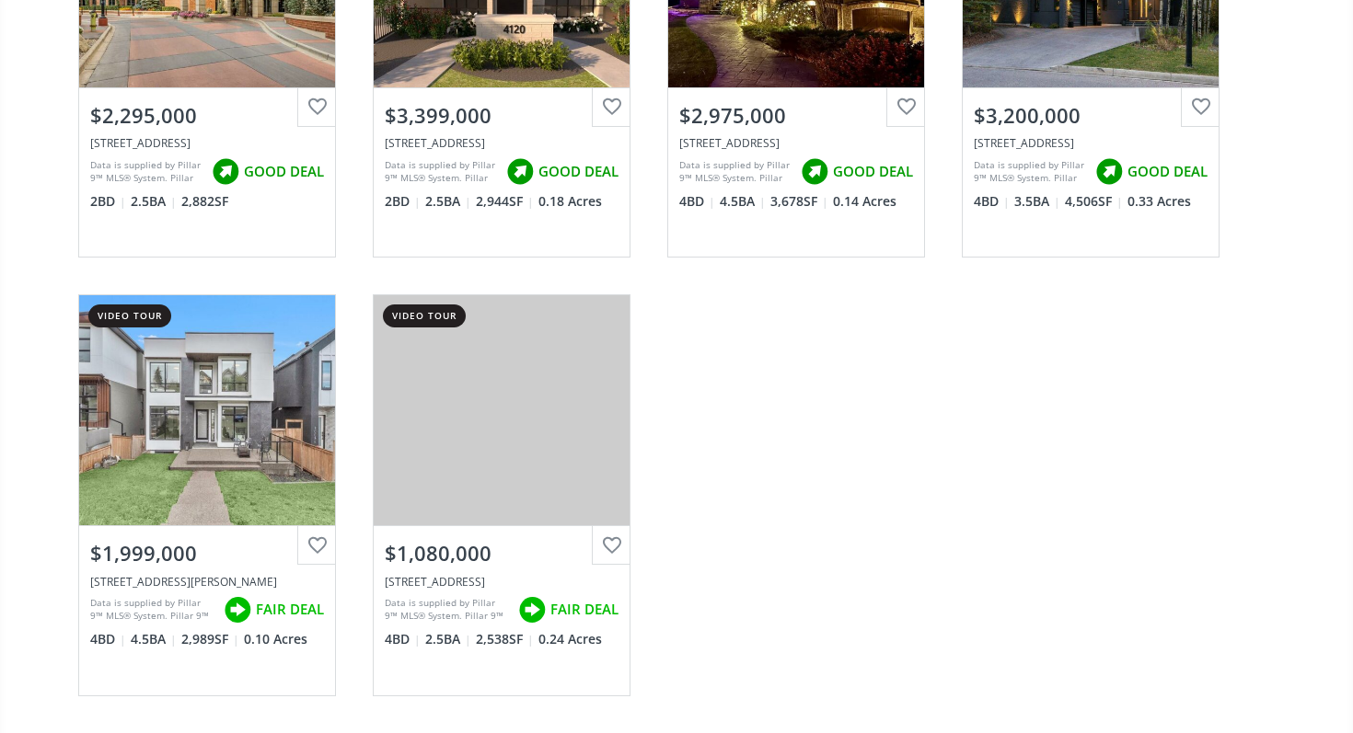
scroll to position [5620, 0]
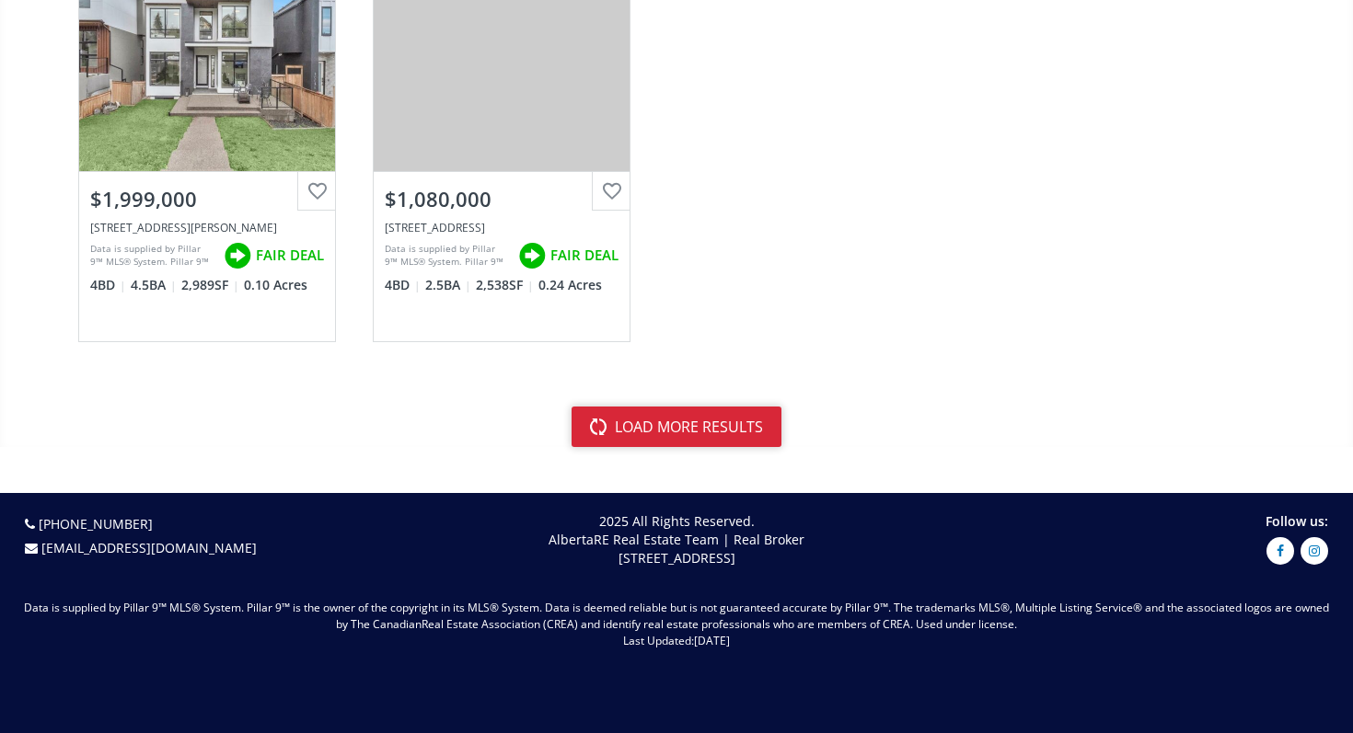
click at [640, 440] on button "load more results" at bounding box center [676, 427] width 210 height 40
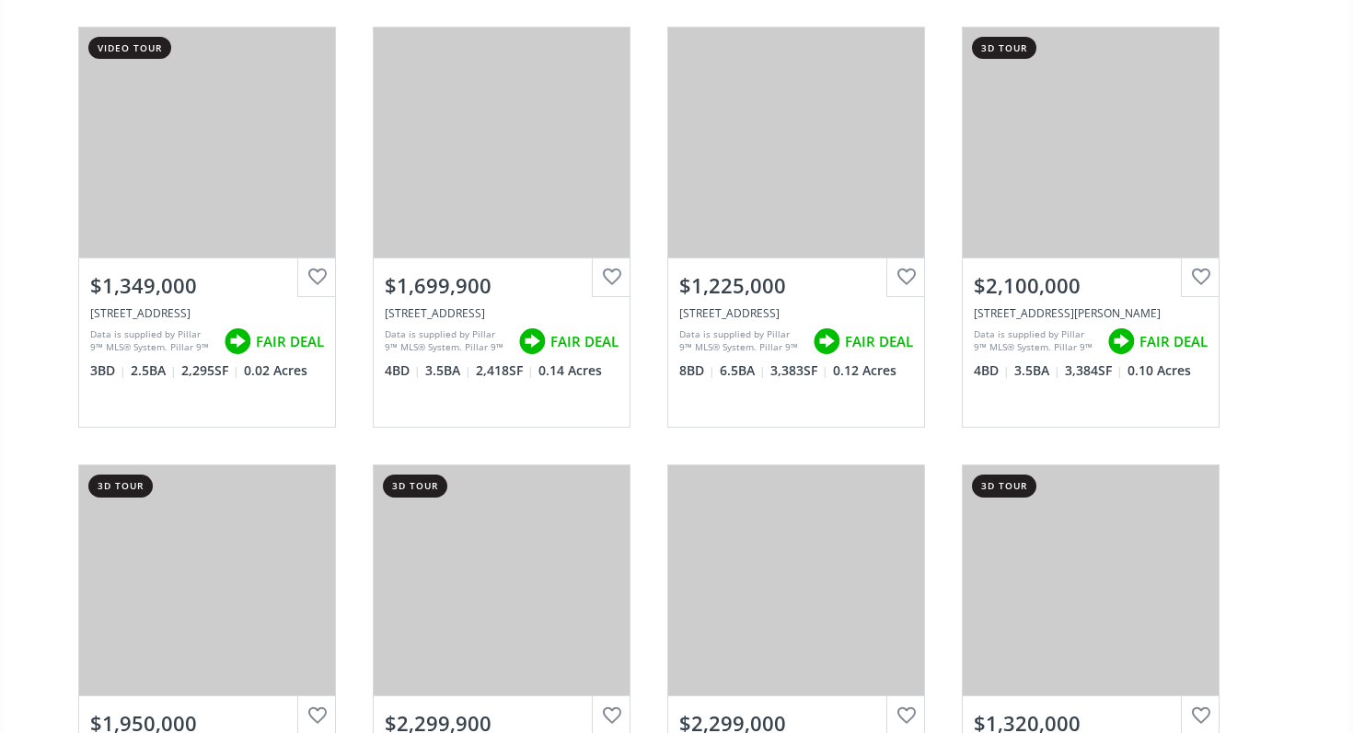
scroll to position [9921, 0]
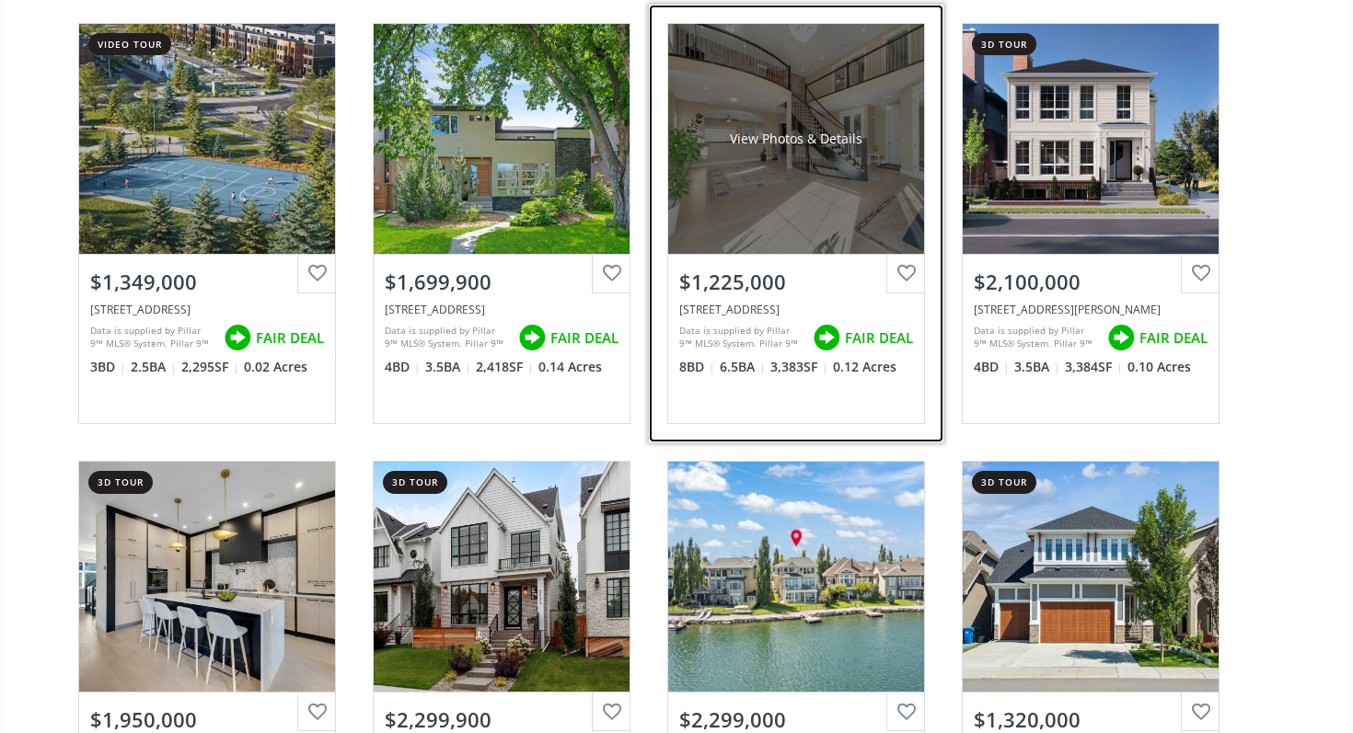
click at [723, 249] on div "View Photos & Details" at bounding box center [796, 139] width 256 height 230
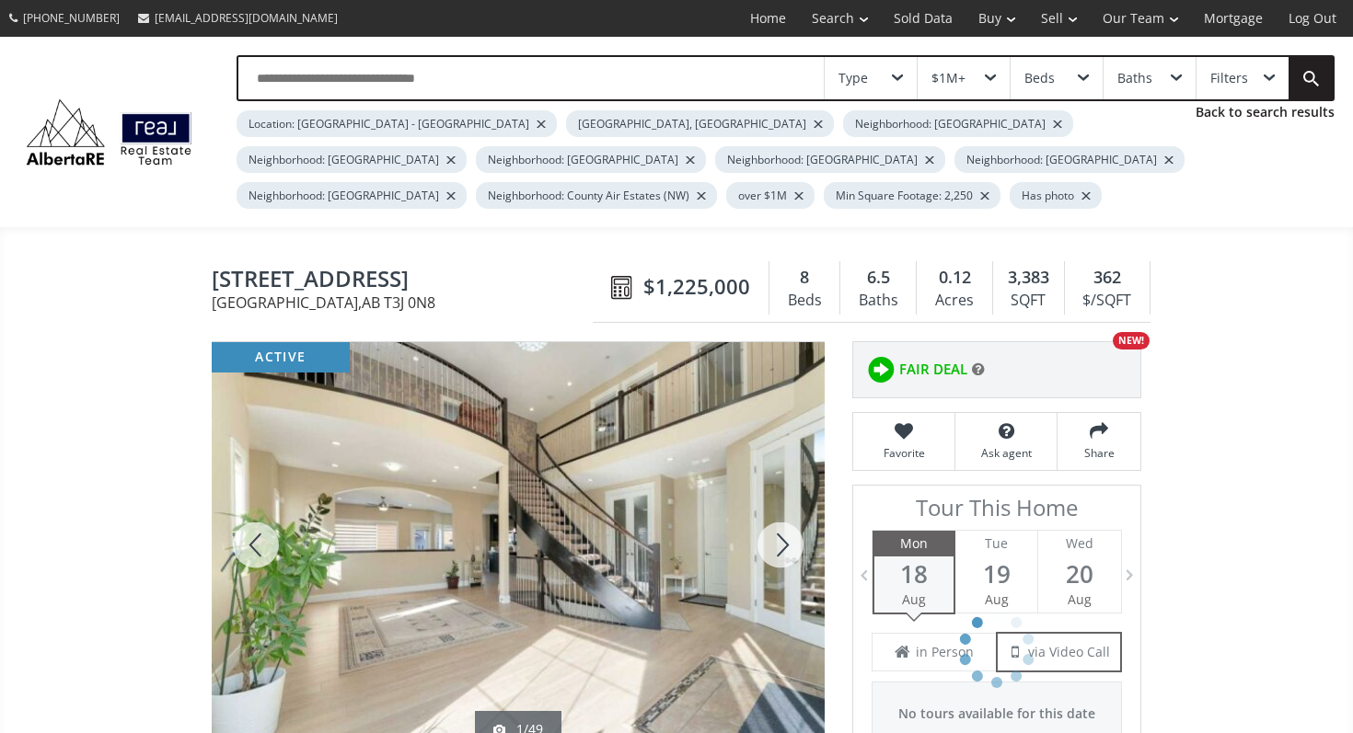
click at [785, 545] on div at bounding box center [780, 545] width 88 height 406
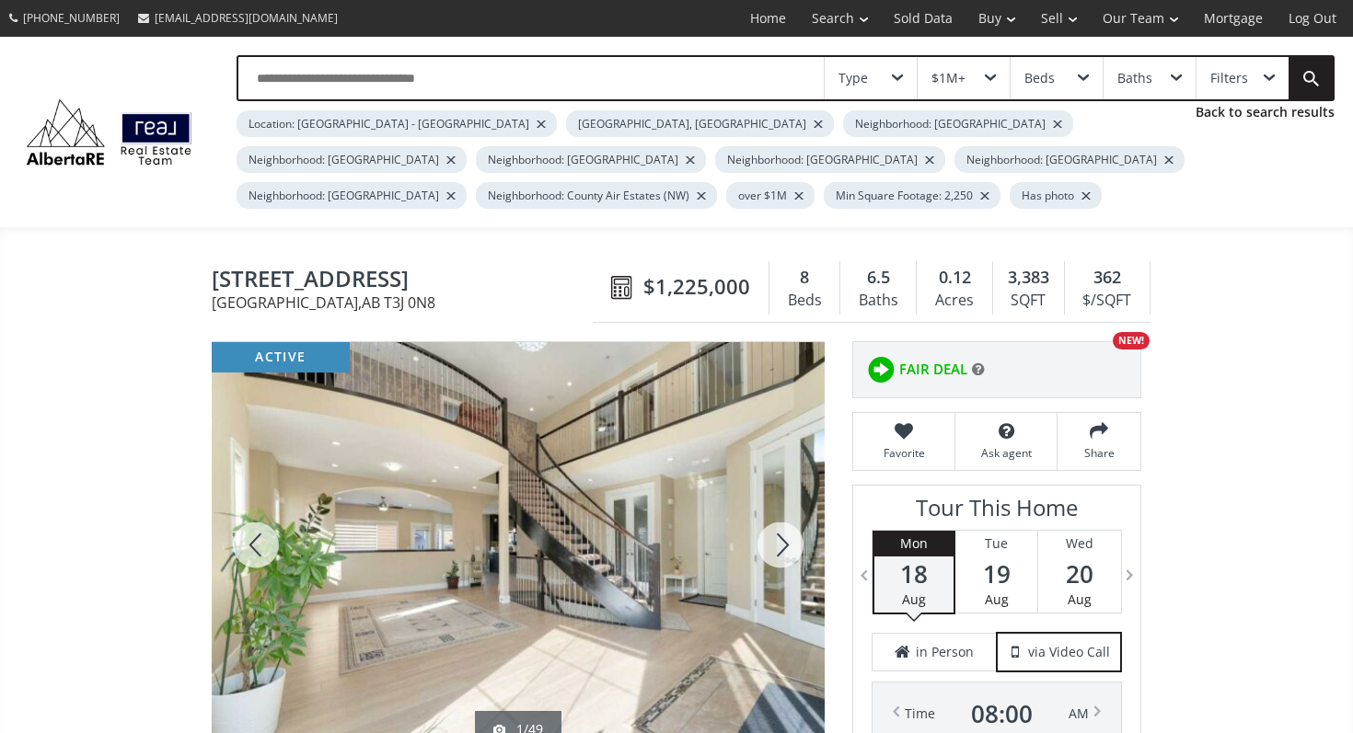
click at [785, 545] on div at bounding box center [780, 545] width 88 height 406
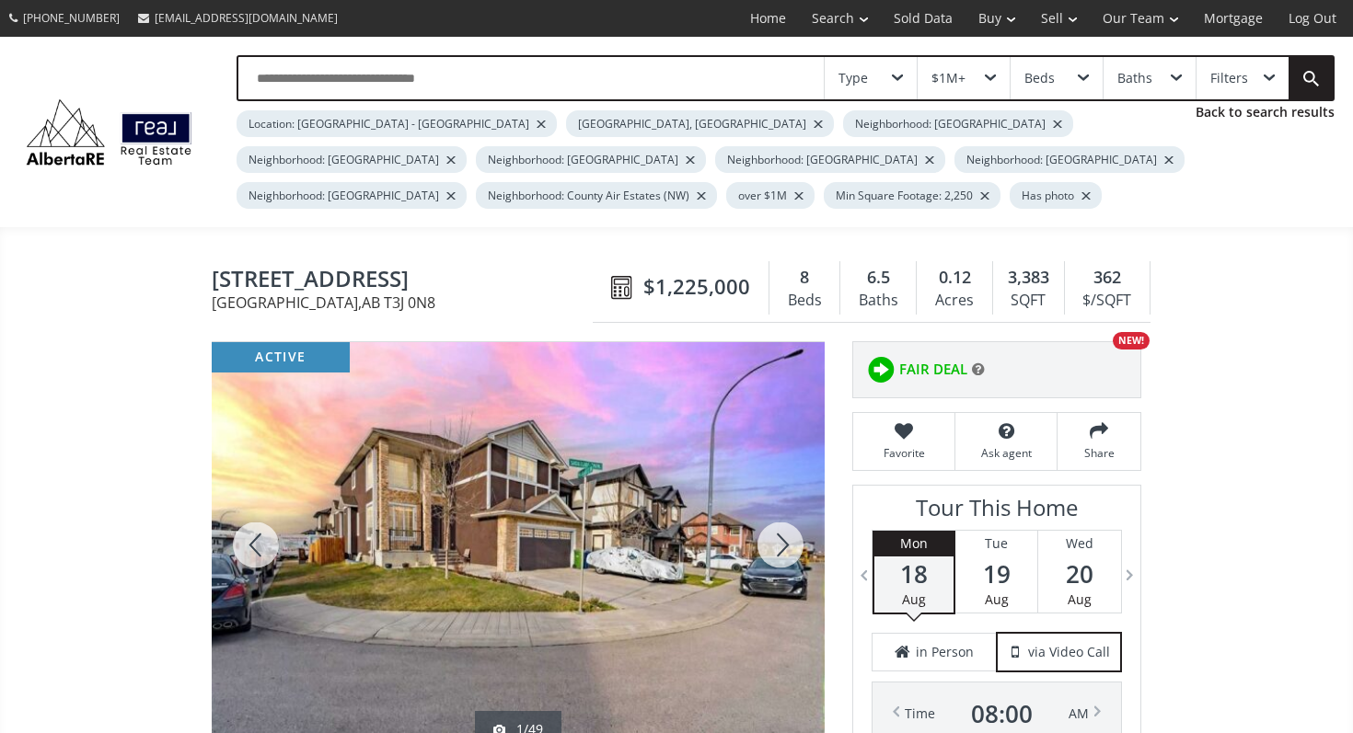
click at [785, 545] on div at bounding box center [780, 545] width 88 height 406
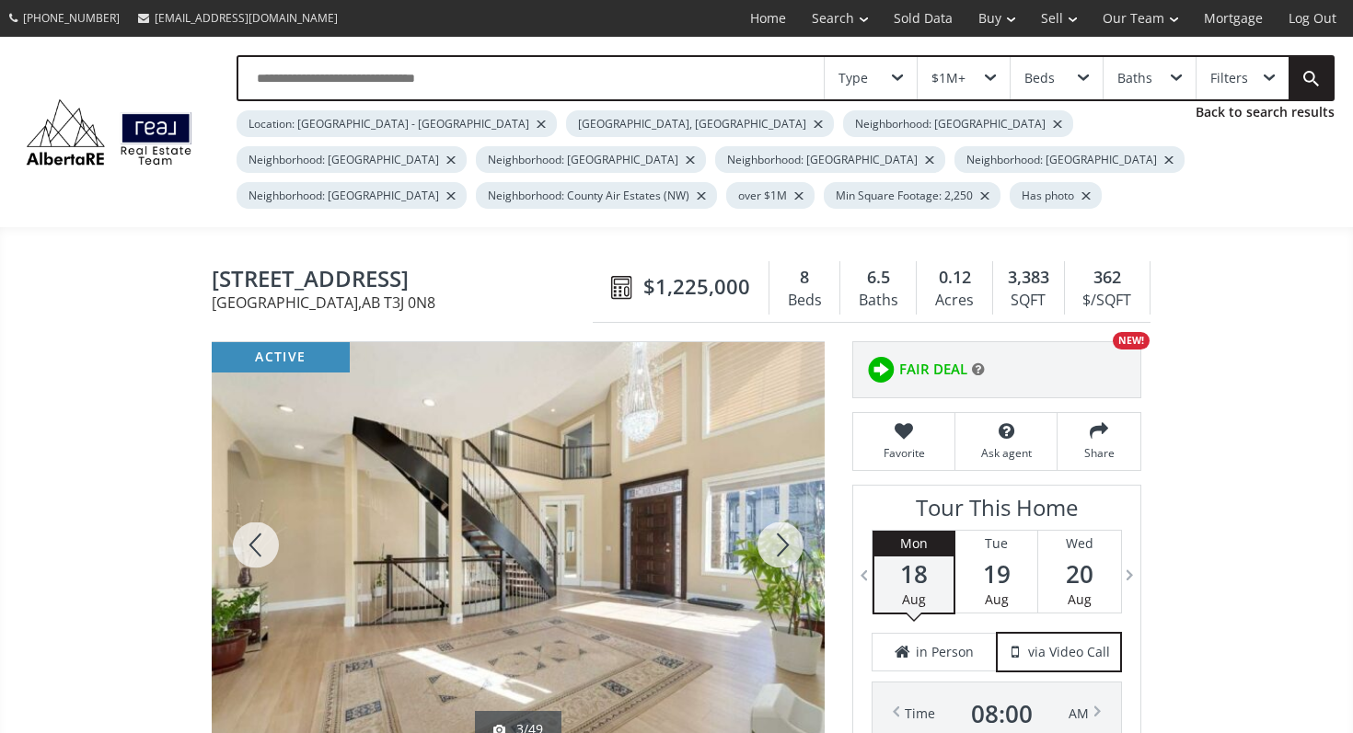
click at [785, 545] on div at bounding box center [780, 545] width 88 height 406
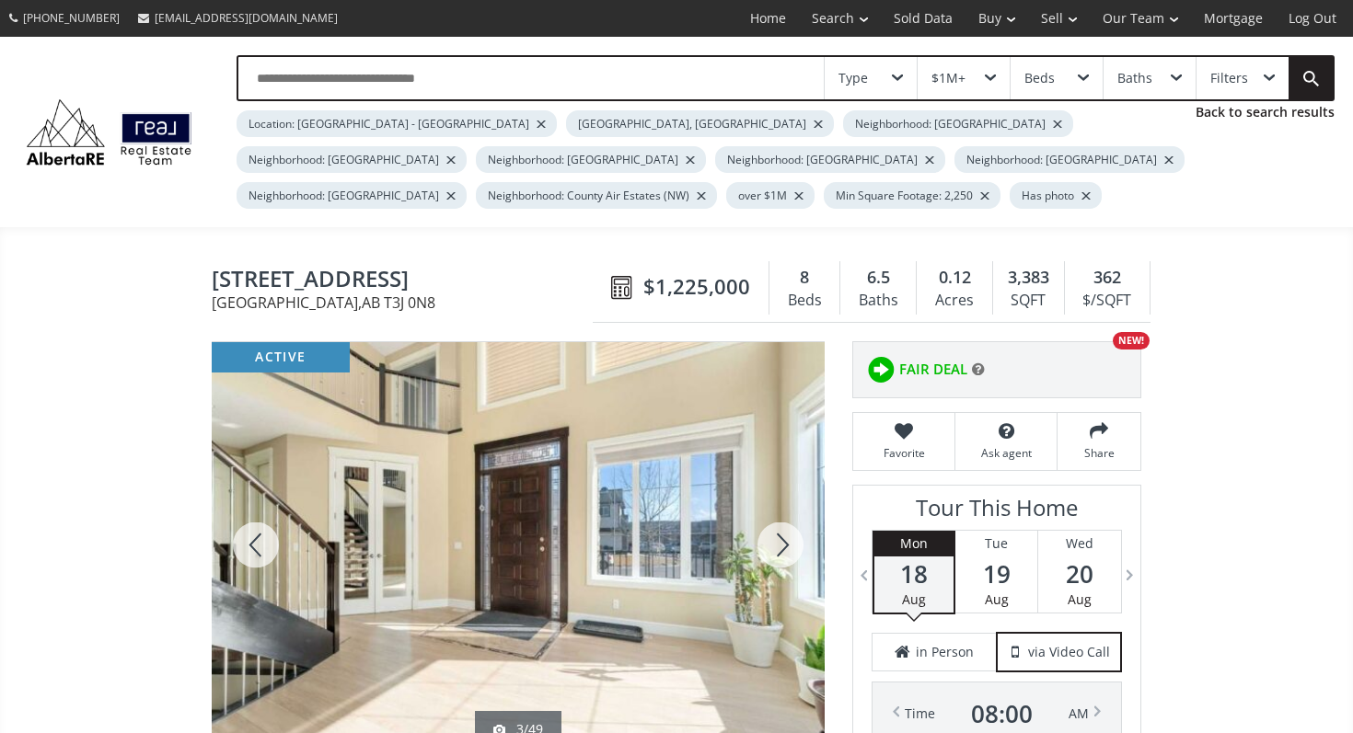
click at [785, 545] on div at bounding box center [780, 545] width 88 height 406
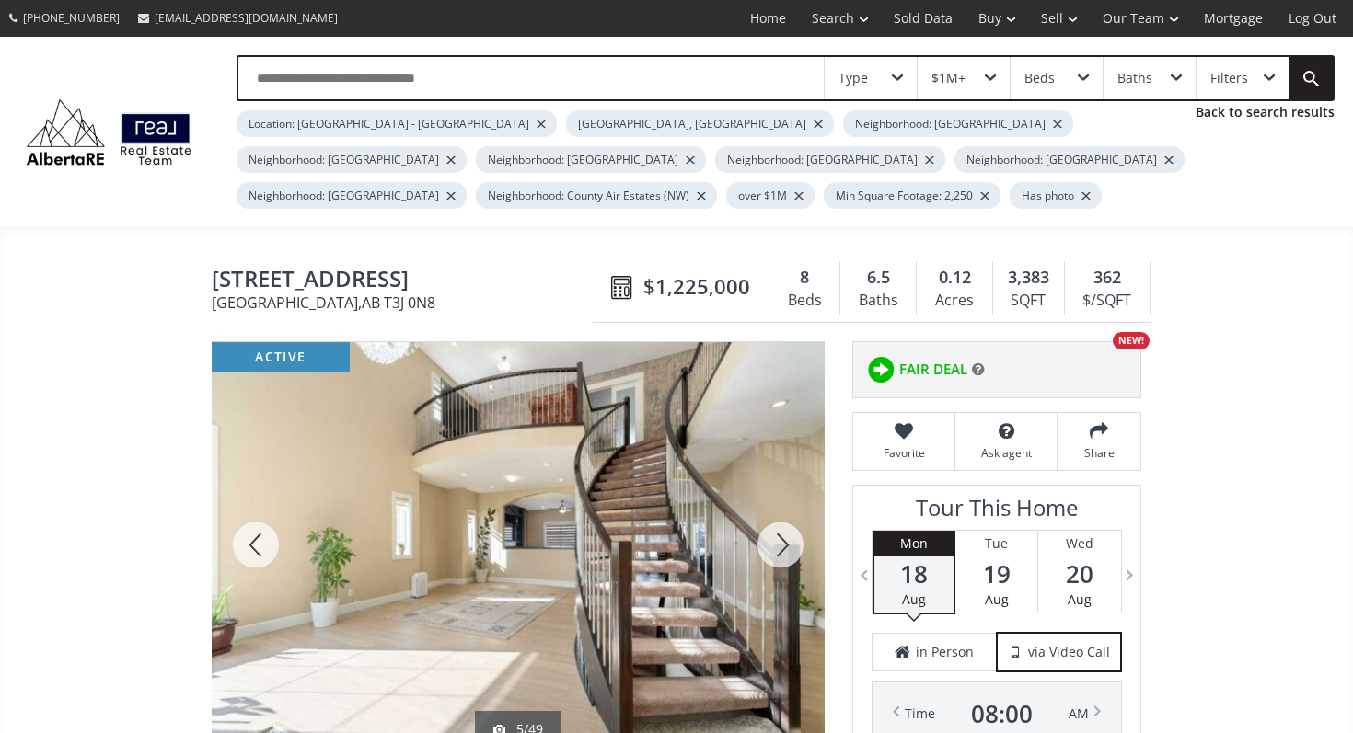
click at [785, 545] on div at bounding box center [780, 545] width 88 height 406
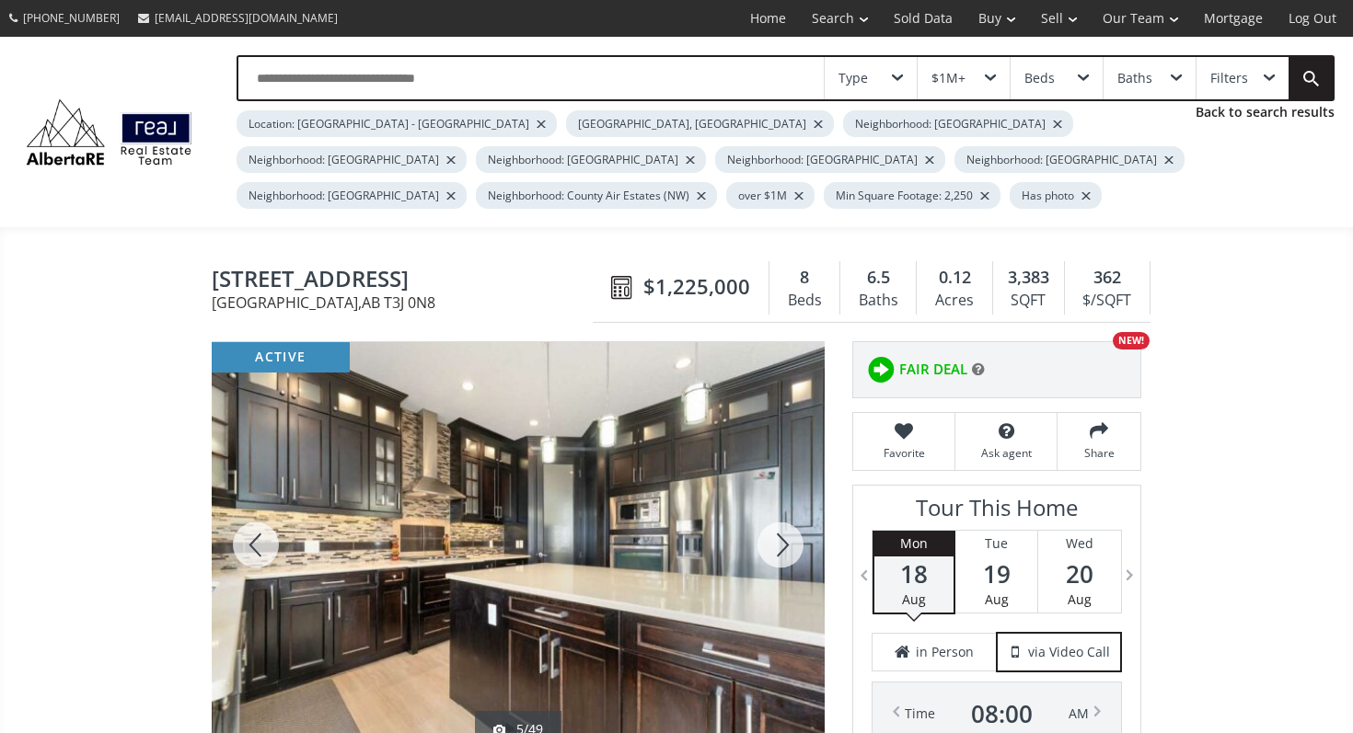
click at [785, 545] on div at bounding box center [780, 545] width 88 height 406
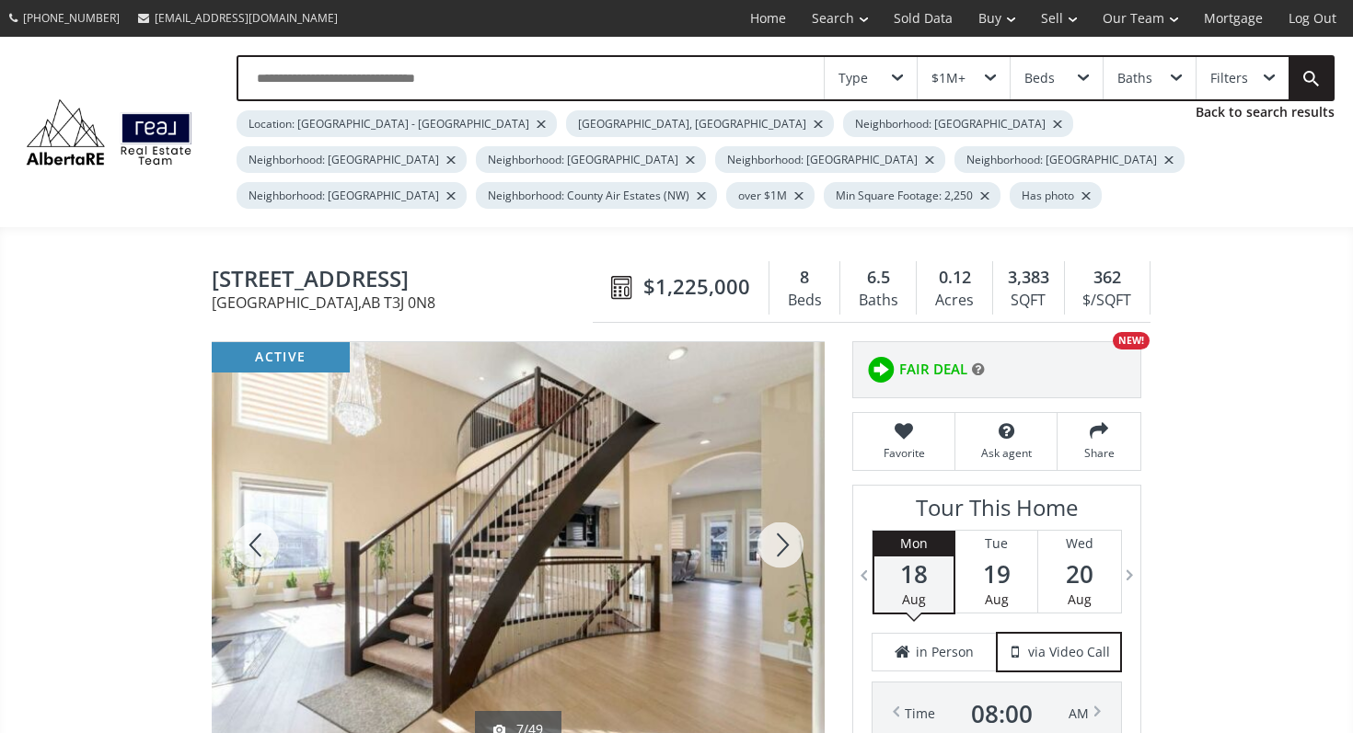
click at [785, 545] on div at bounding box center [780, 545] width 88 height 406
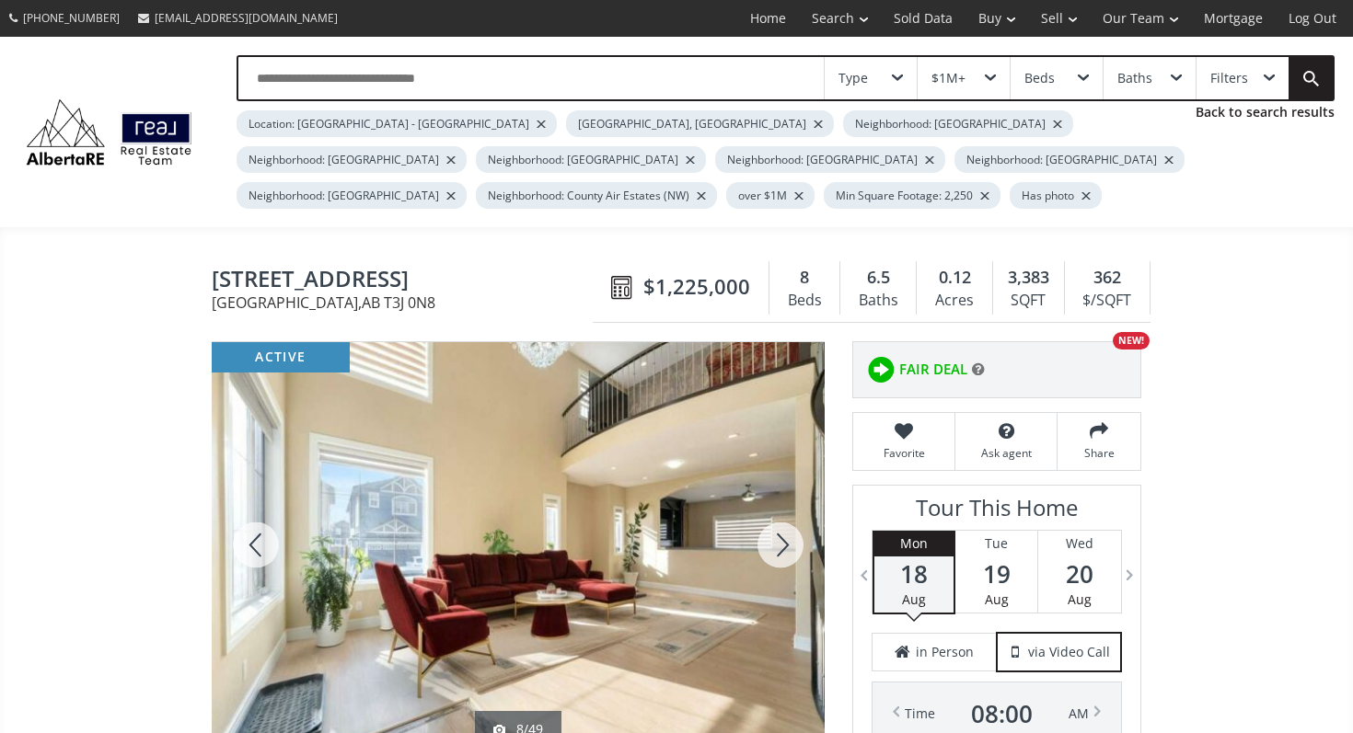
click at [785, 545] on div at bounding box center [780, 545] width 88 height 406
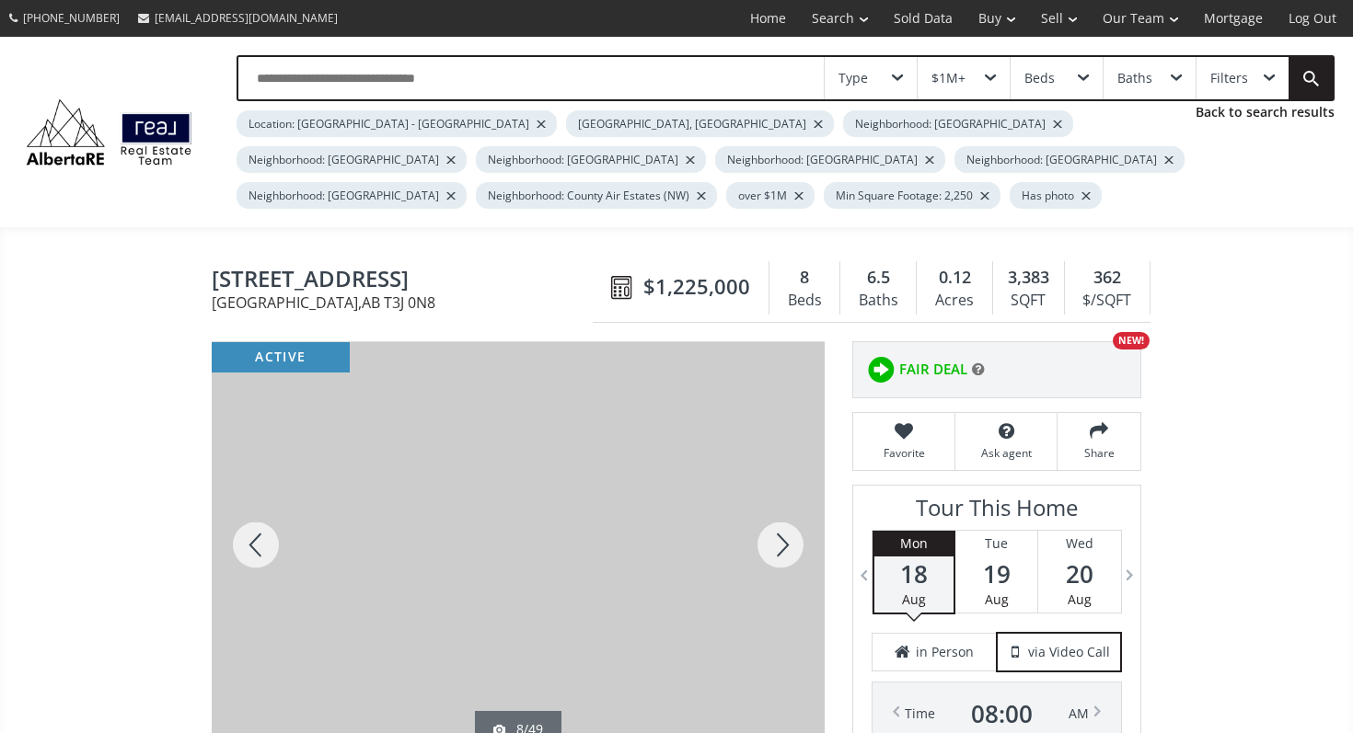
click at [785, 545] on div at bounding box center [780, 545] width 88 height 406
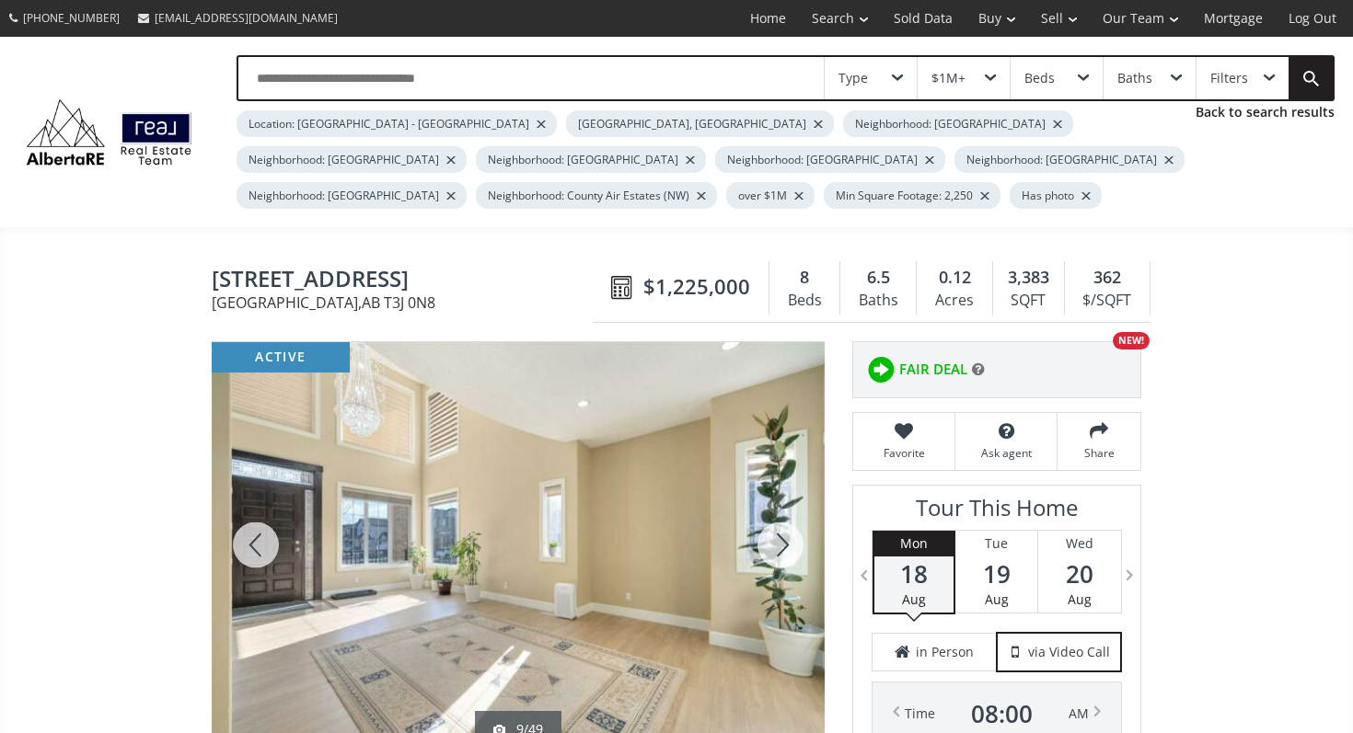
click at [785, 545] on div at bounding box center [780, 545] width 88 height 406
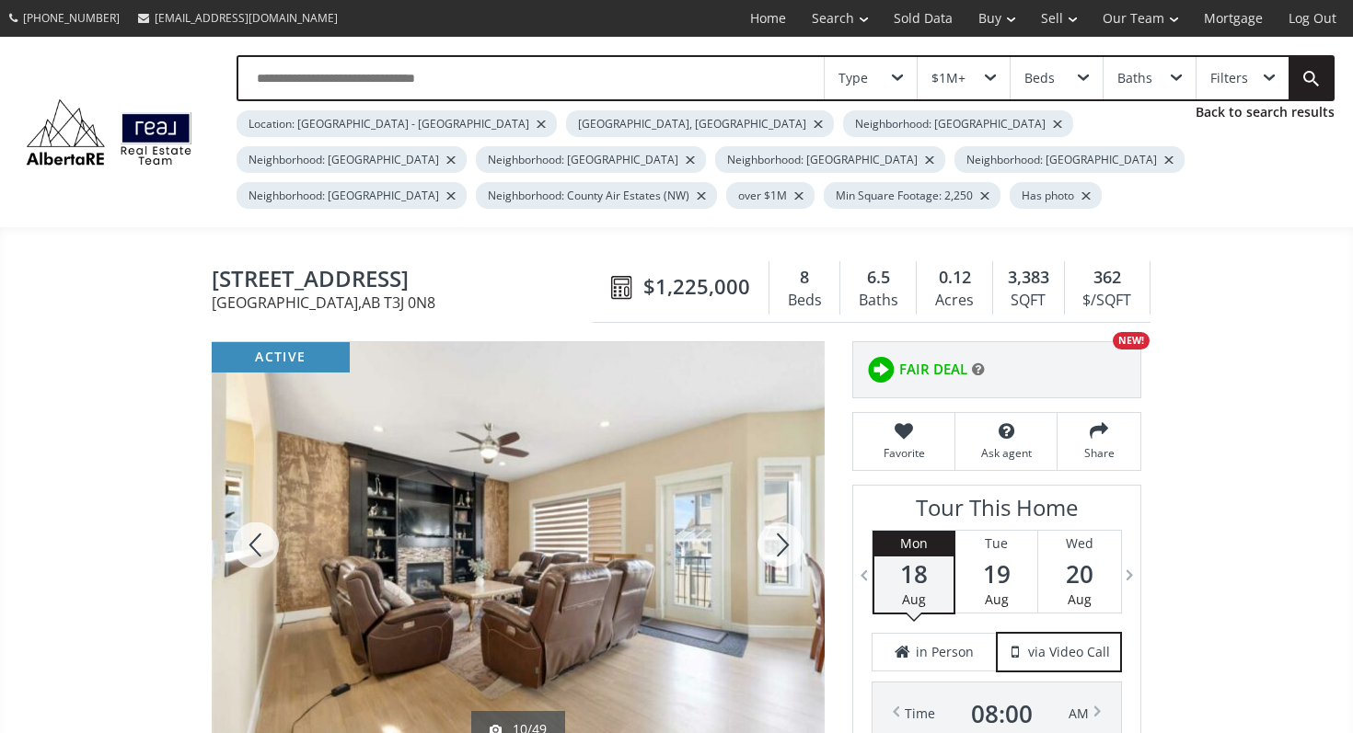
click at [785, 545] on div at bounding box center [780, 545] width 88 height 406
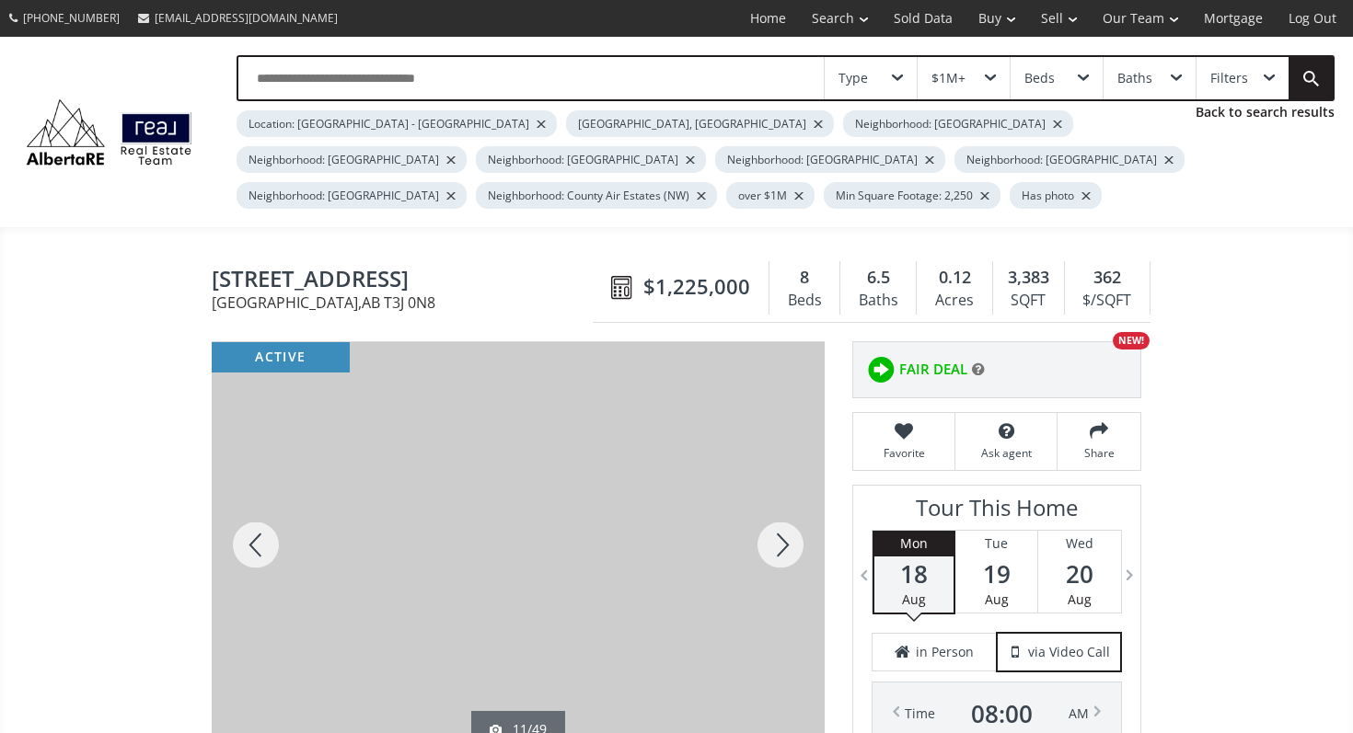
click at [785, 545] on div at bounding box center [780, 545] width 88 height 406
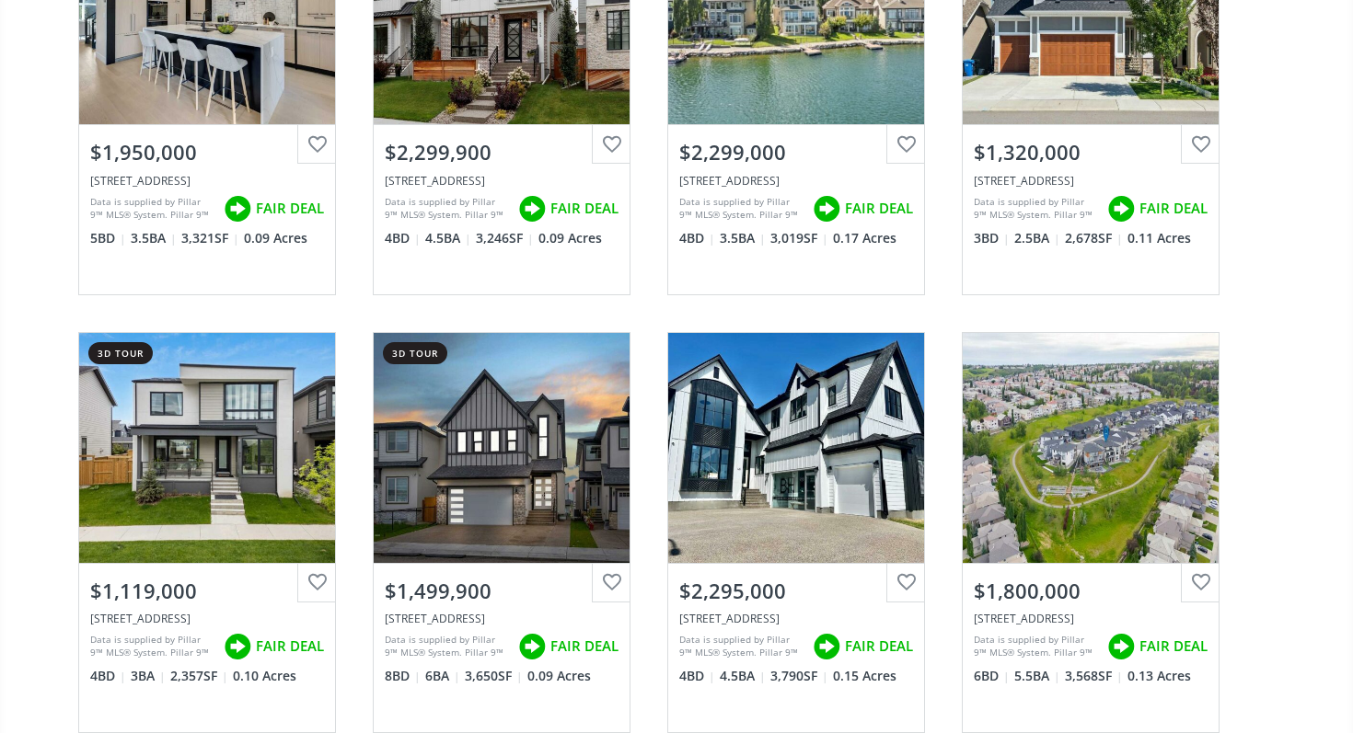
scroll to position [10550, 0]
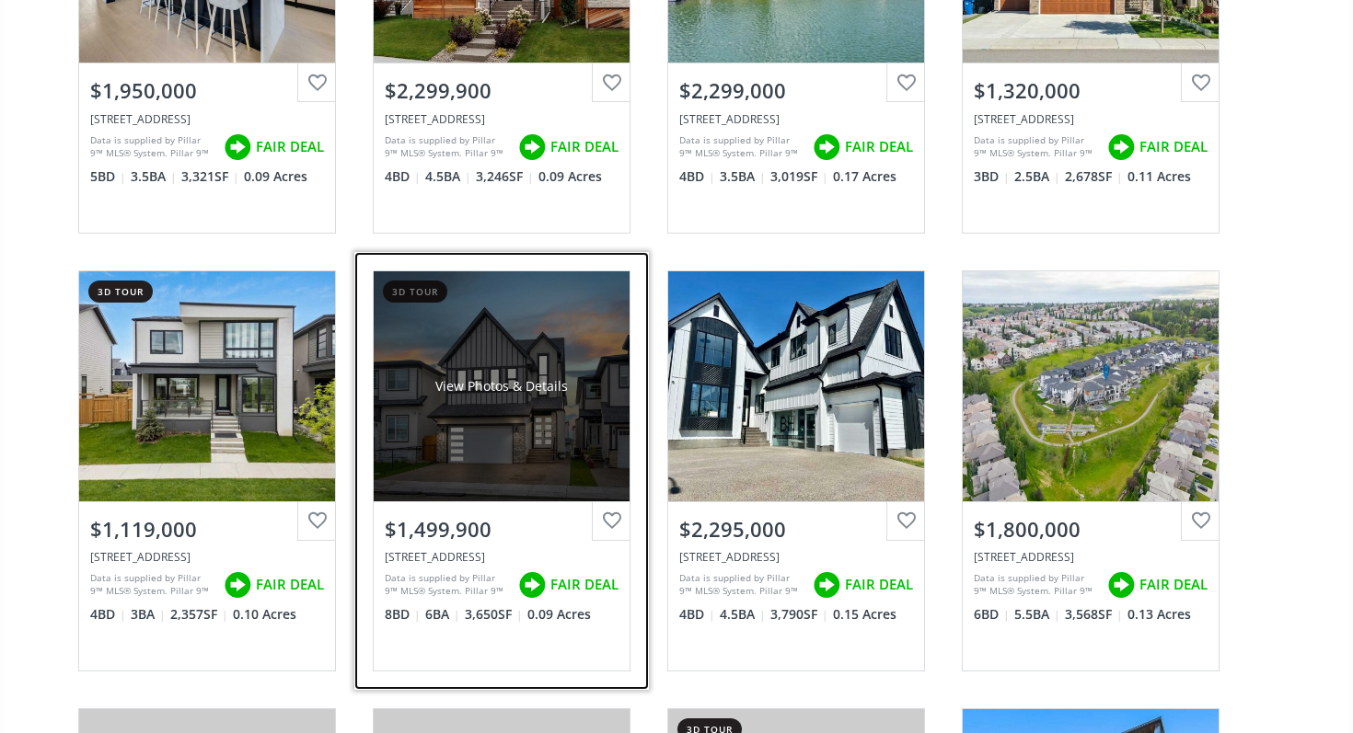
click at [451, 455] on div "View Photos & Details" at bounding box center [502, 386] width 256 height 230
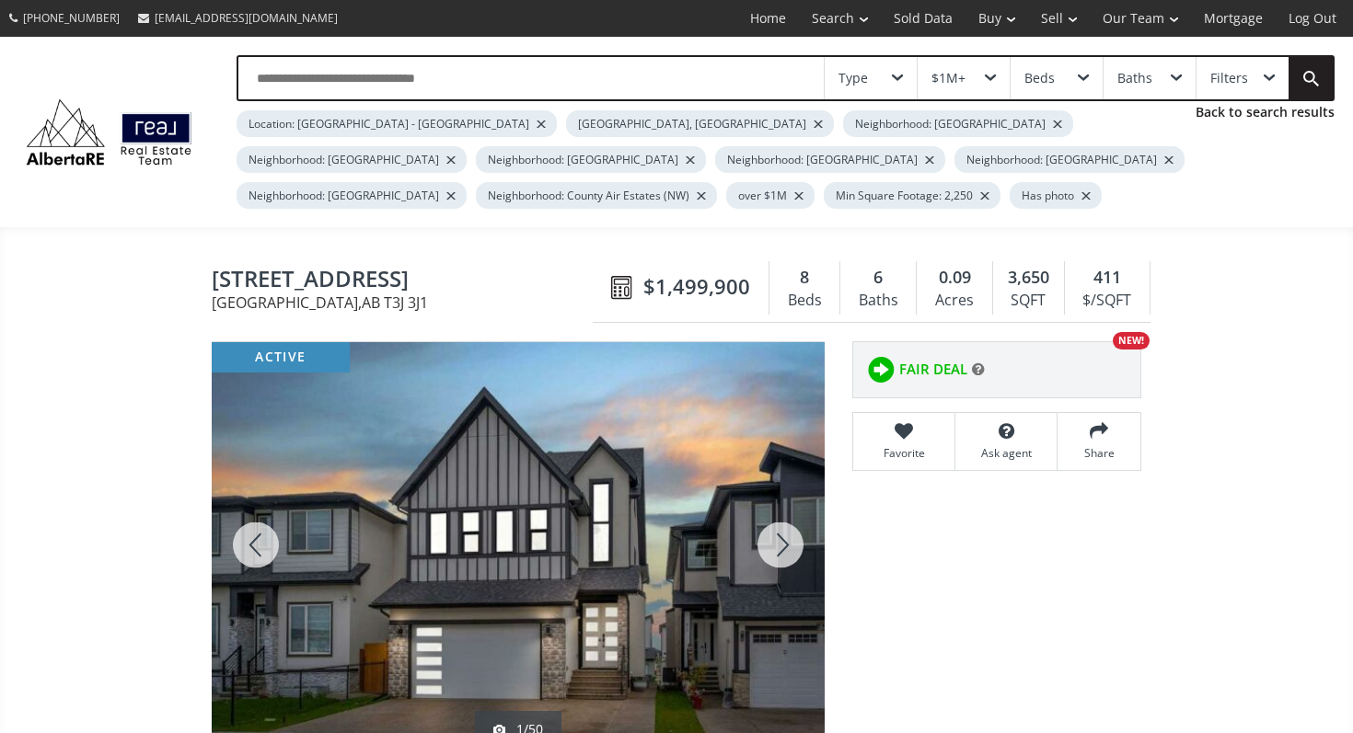
click at [779, 548] on div at bounding box center [780, 545] width 88 height 406
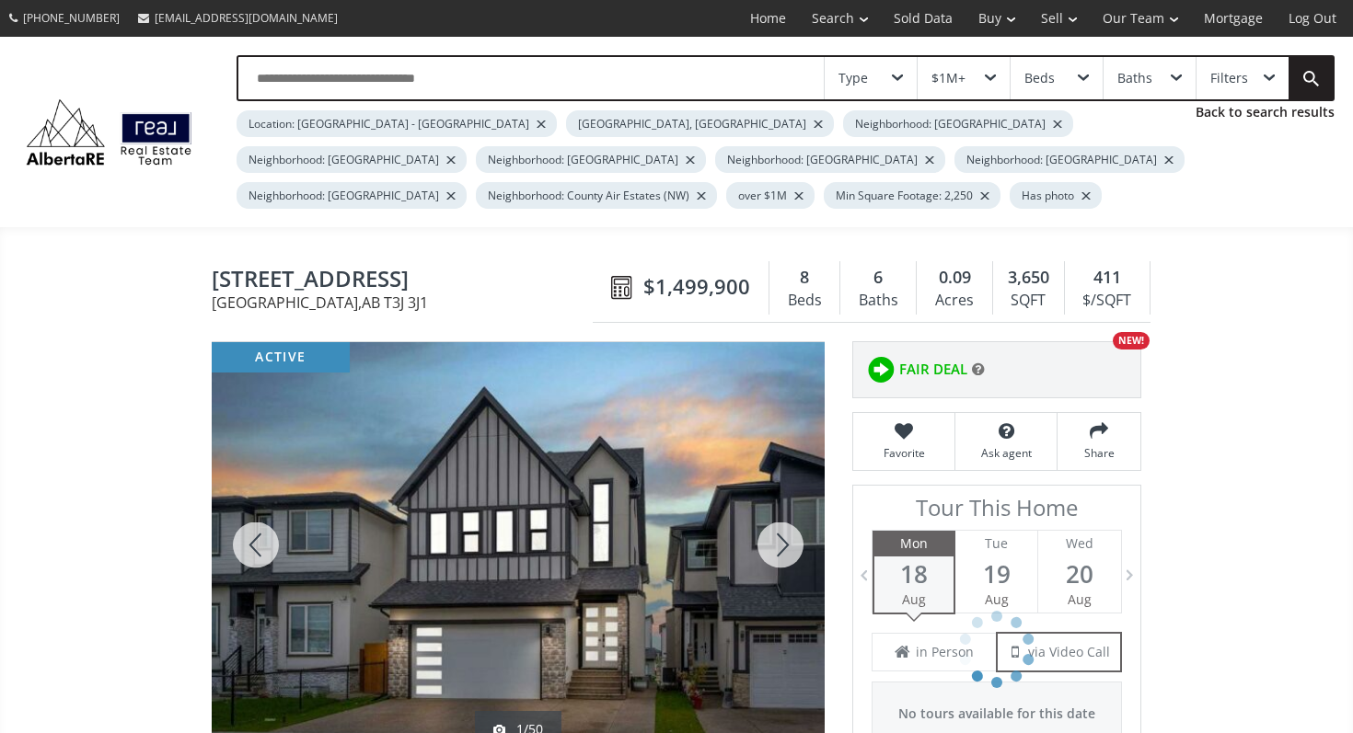
click at [779, 548] on div at bounding box center [780, 545] width 88 height 406
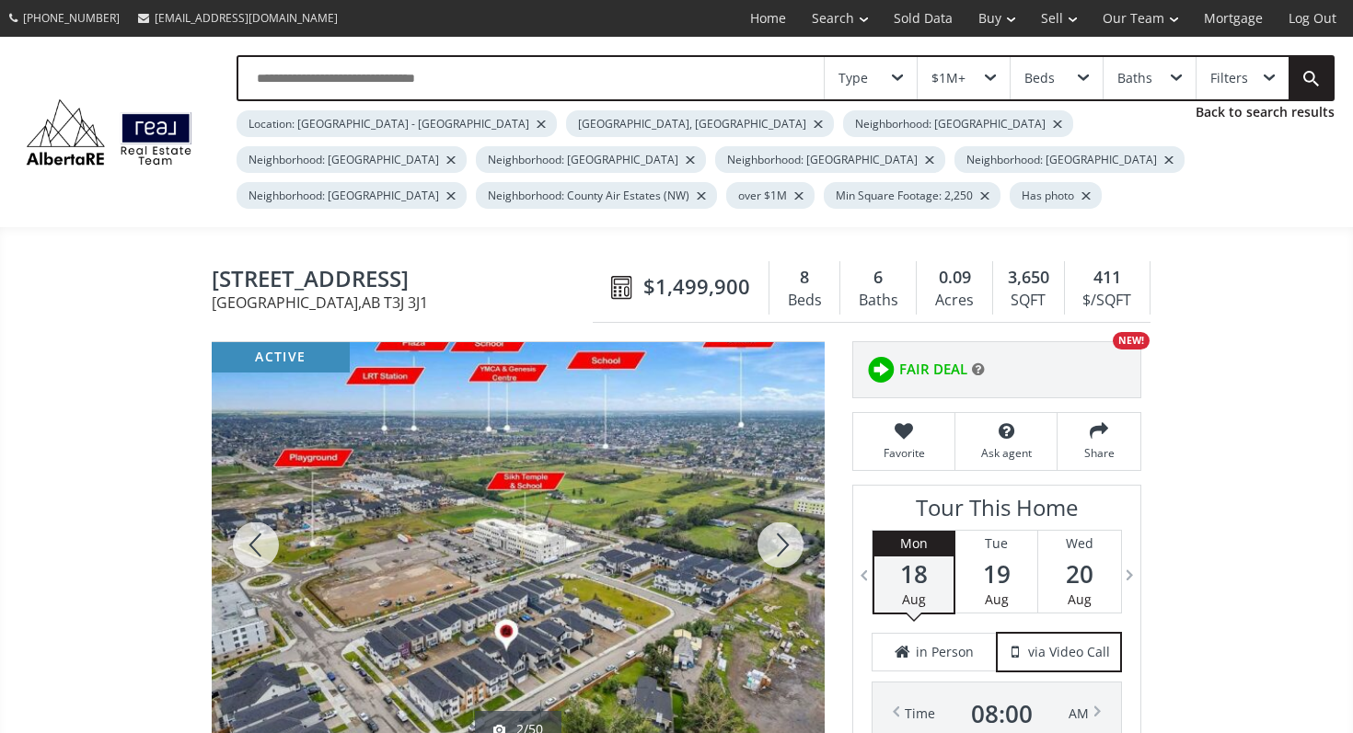
click at [779, 548] on div at bounding box center [780, 545] width 88 height 406
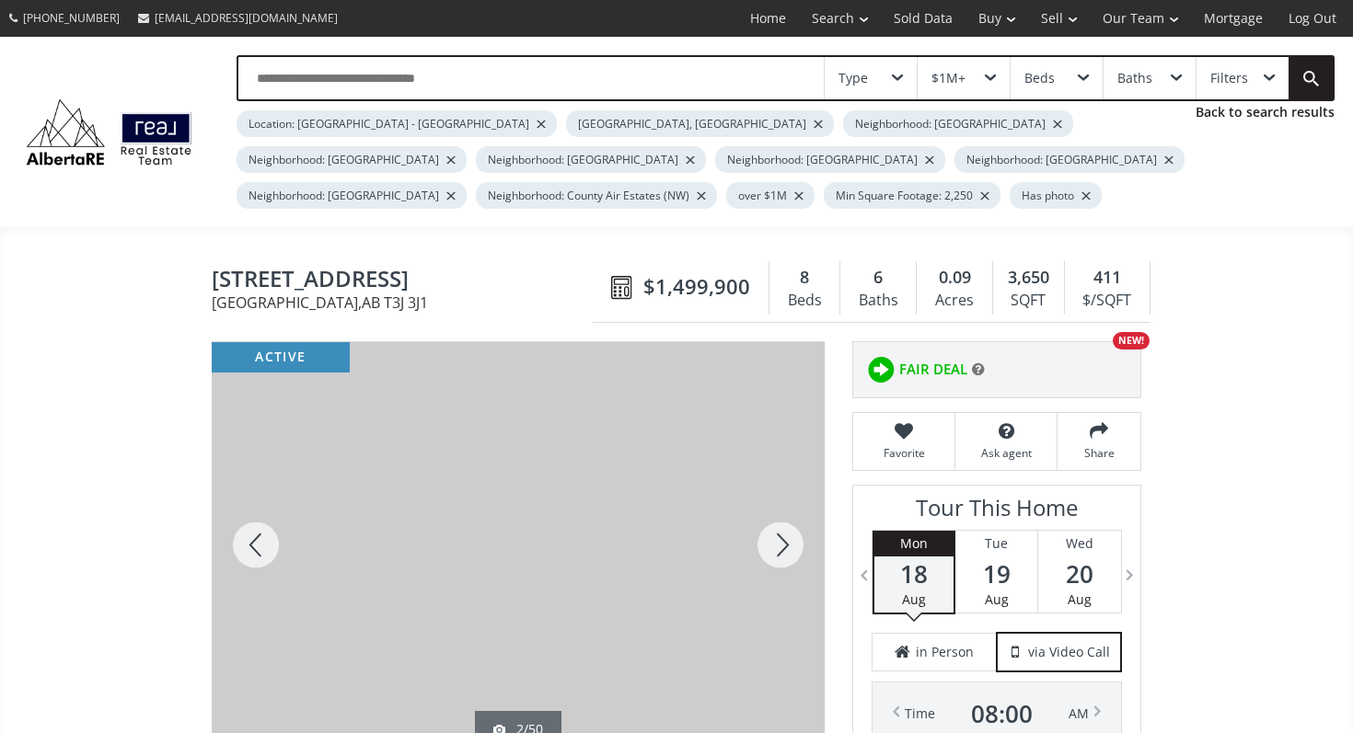
click at [779, 548] on div at bounding box center [780, 545] width 88 height 406
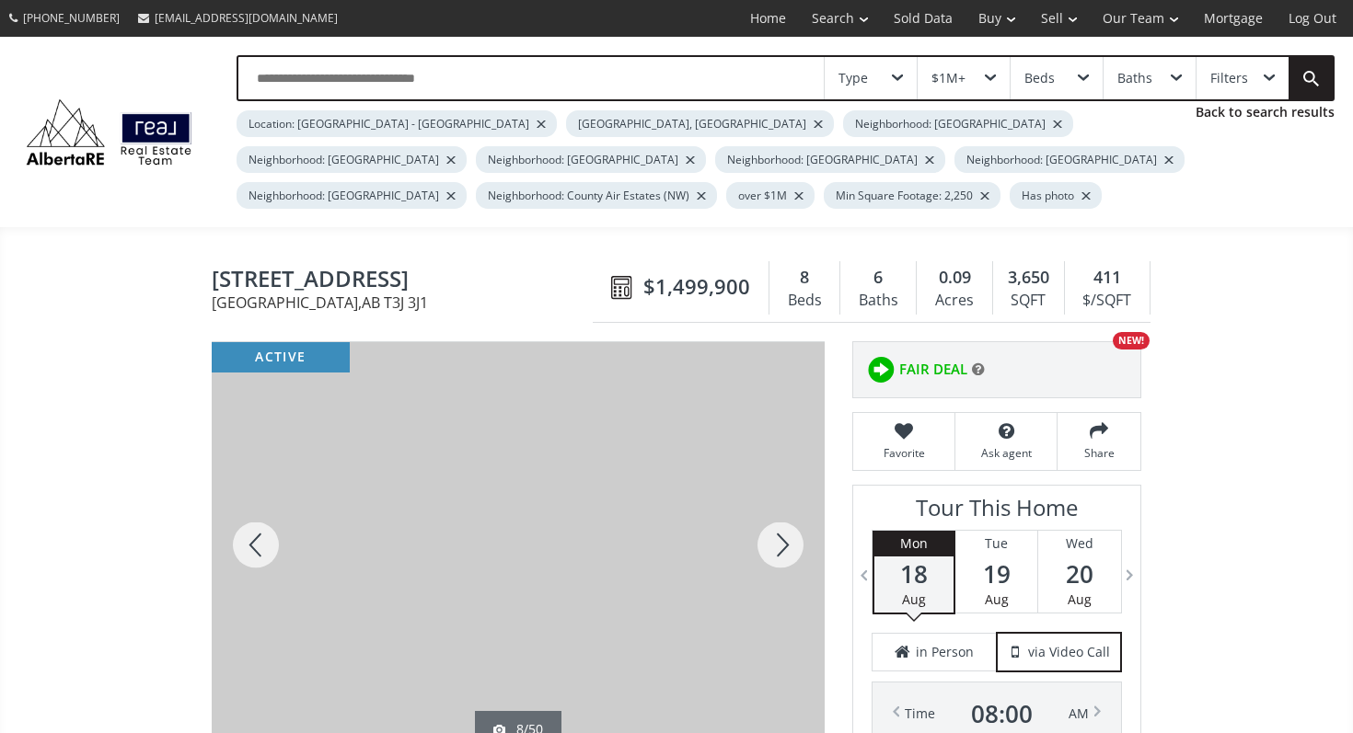
click at [779, 548] on div at bounding box center [780, 545] width 88 height 406
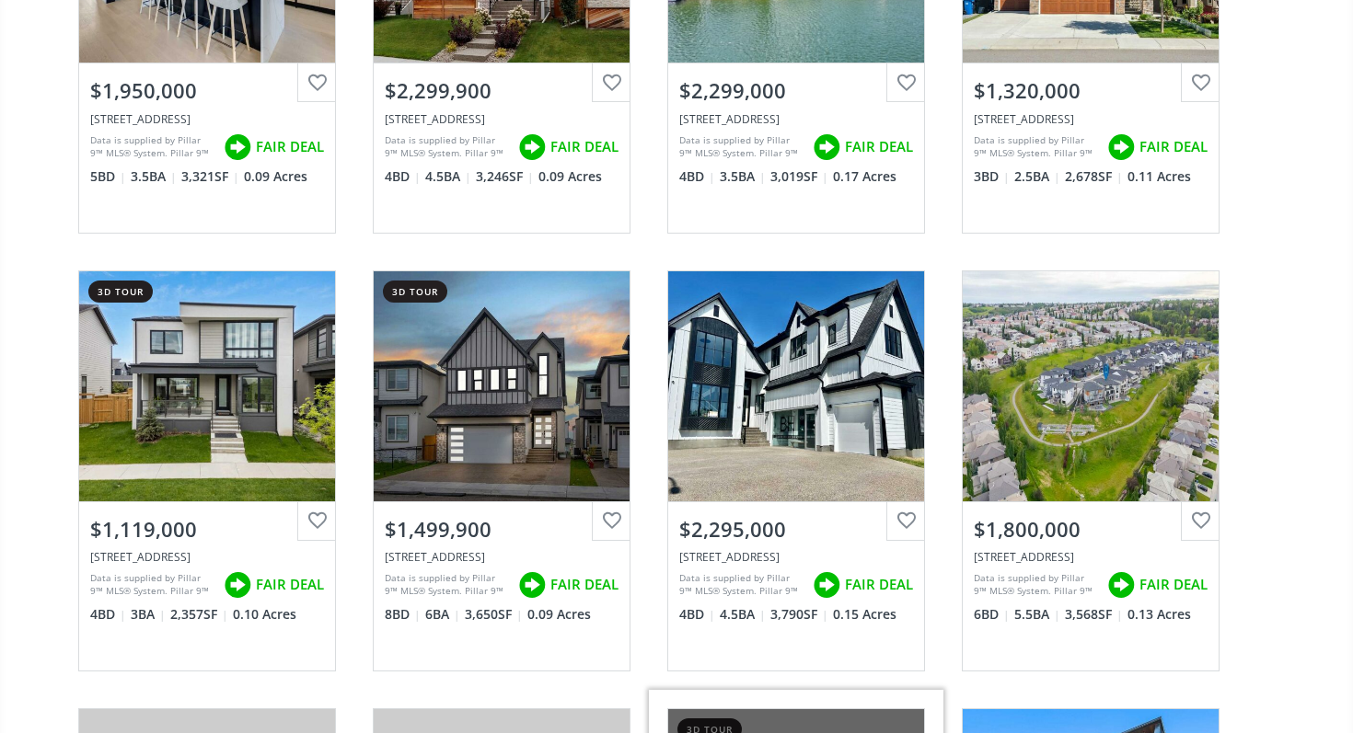
scroll to position [10648, 0]
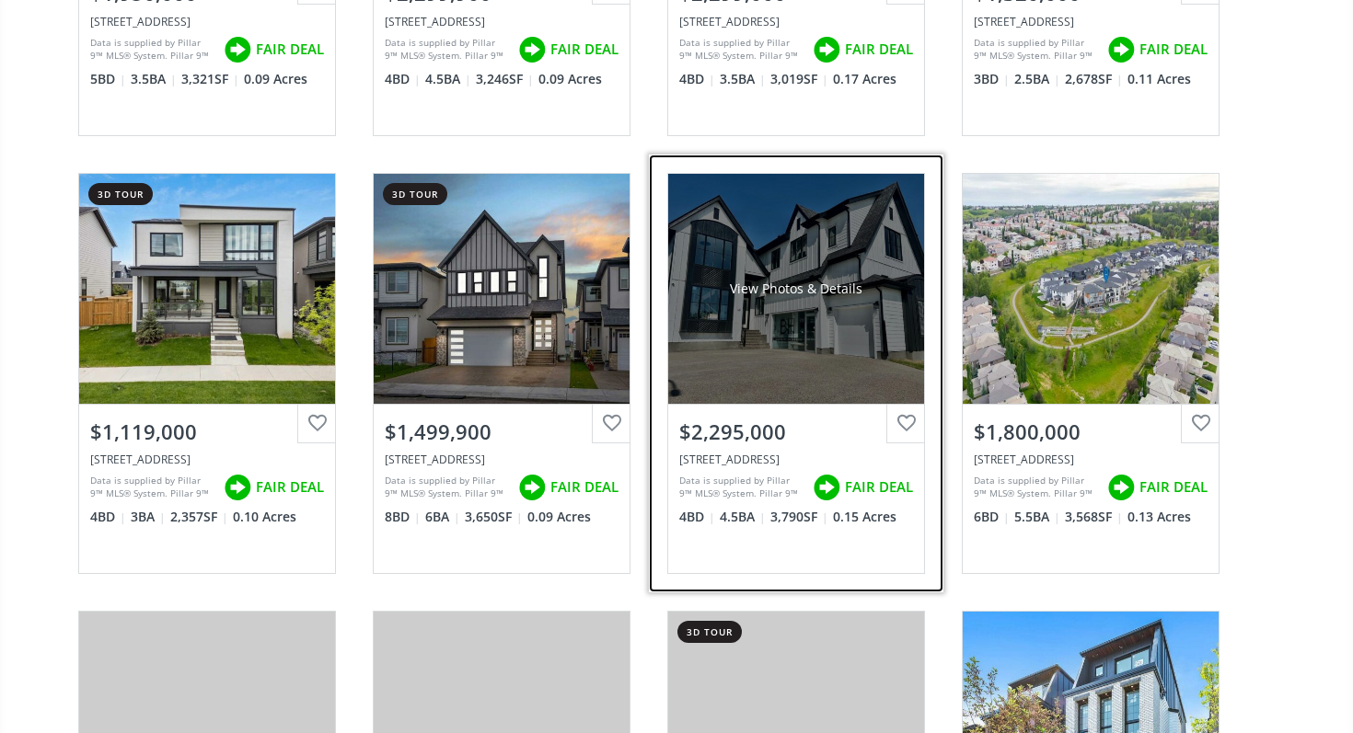
click at [757, 364] on div "View Photos & Details" at bounding box center [796, 289] width 256 height 230
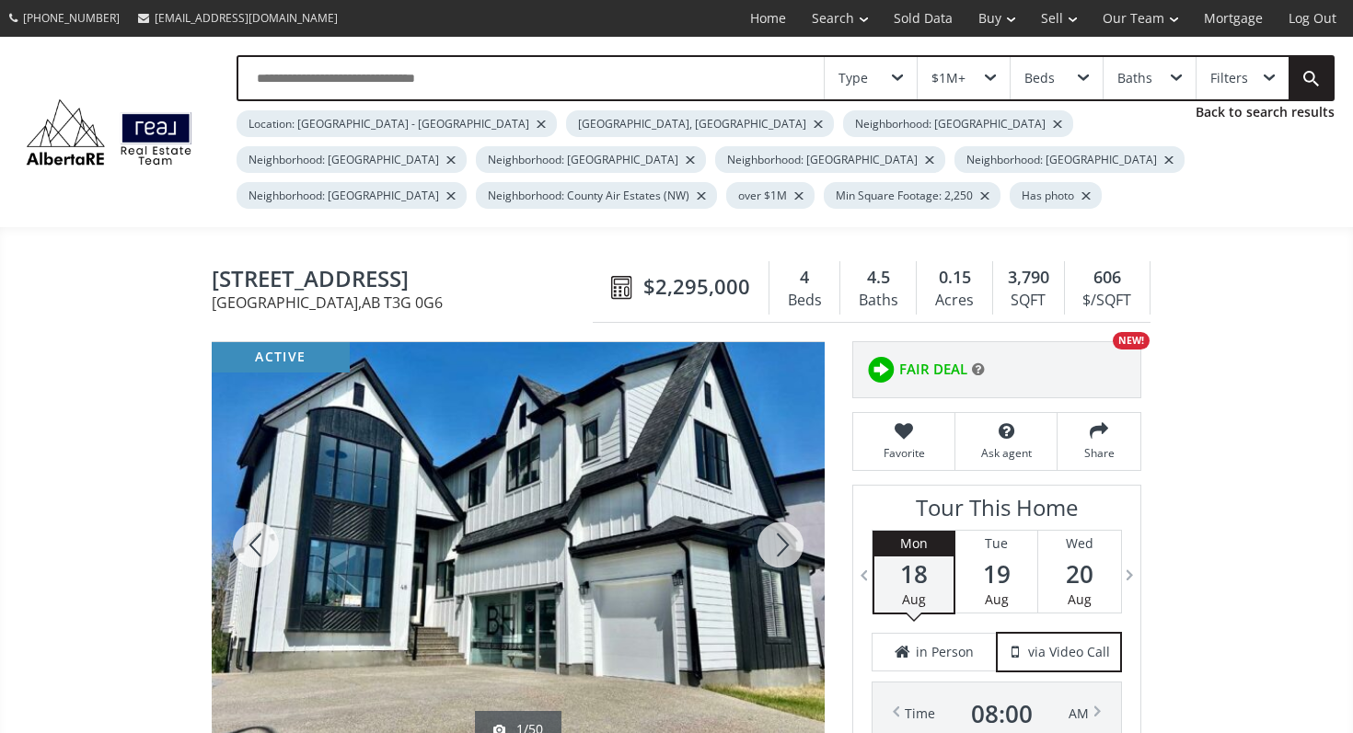
click at [777, 553] on div at bounding box center [780, 545] width 88 height 406
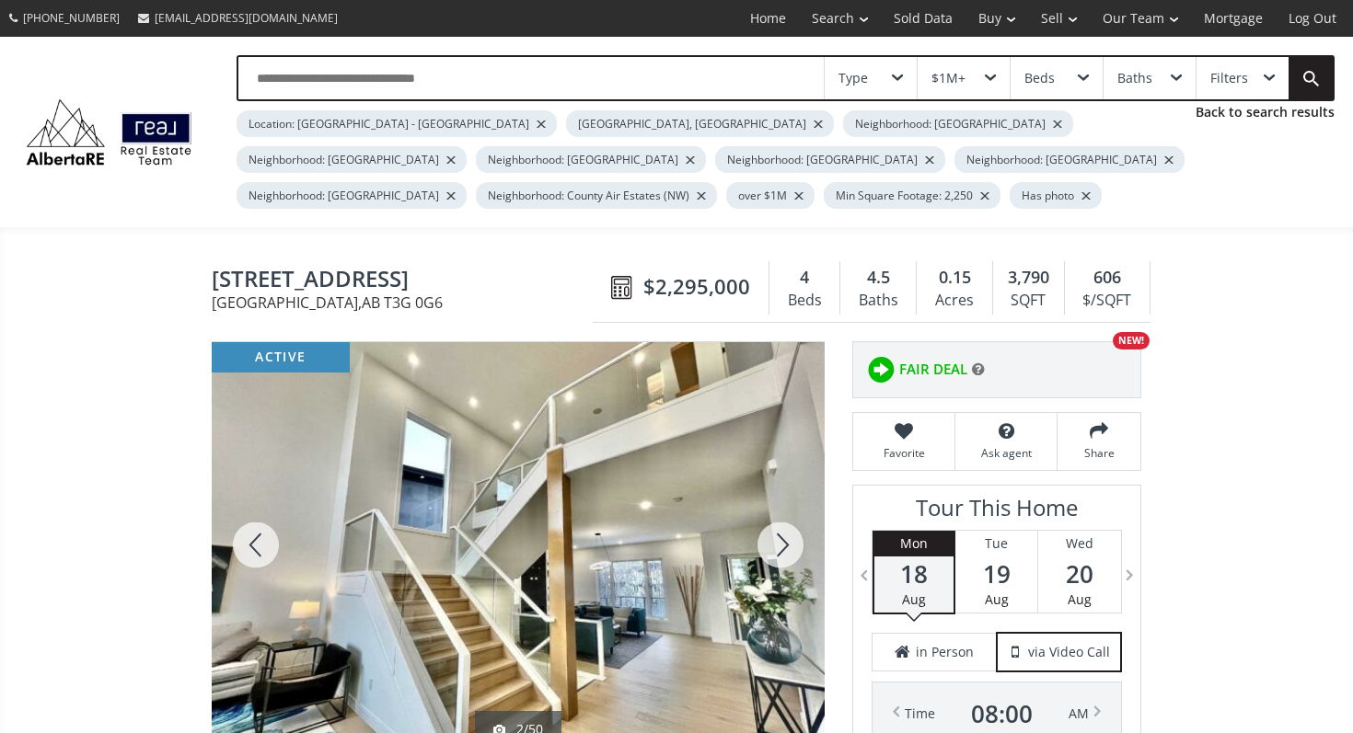
click at [777, 553] on div at bounding box center [780, 545] width 88 height 406
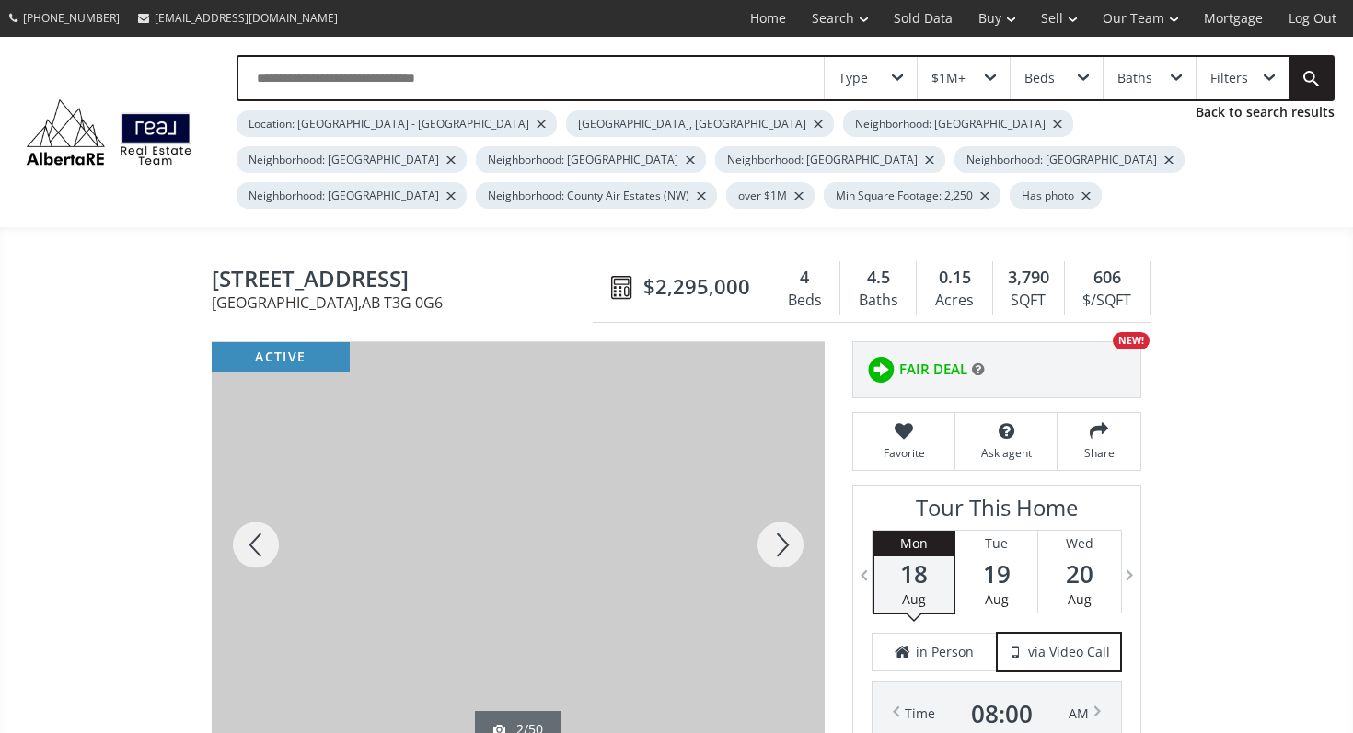
click at [777, 553] on div at bounding box center [780, 545] width 88 height 406
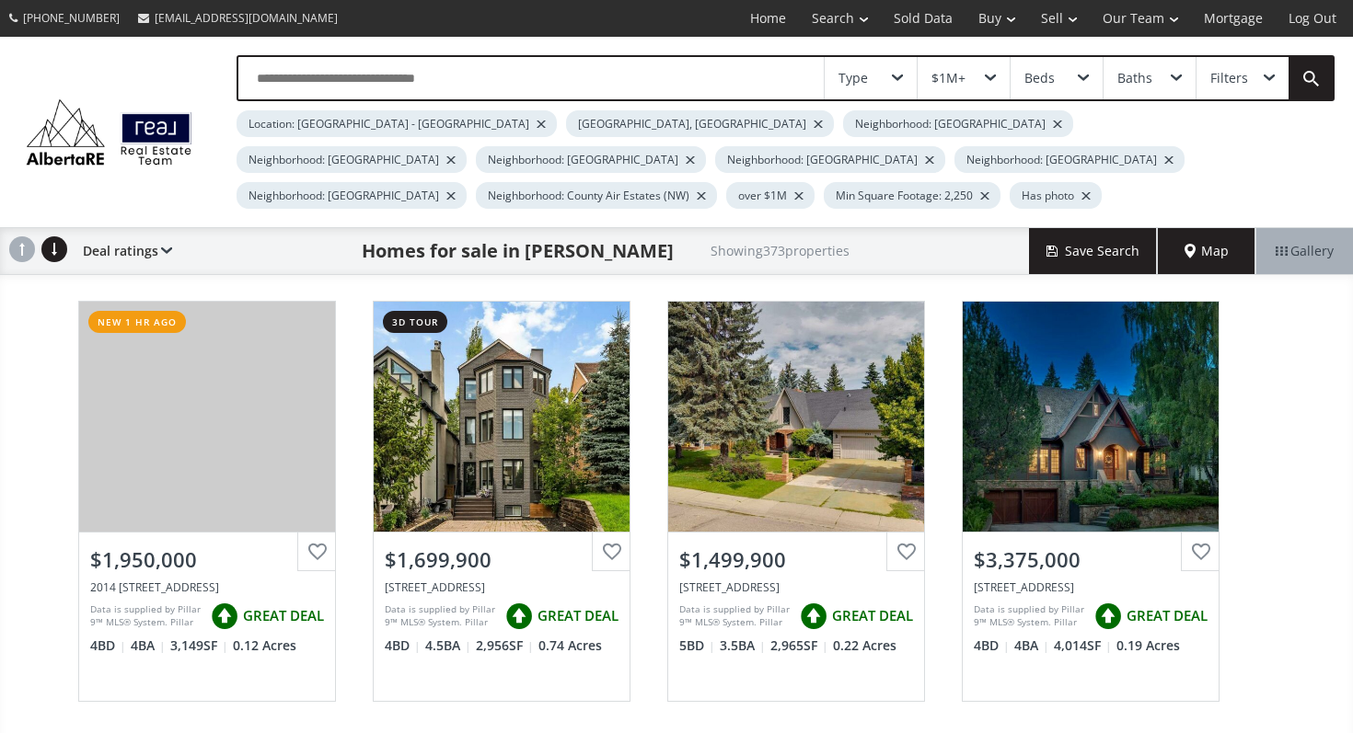
scroll to position [10648, 0]
